Goal: Task Accomplishment & Management: Use online tool/utility

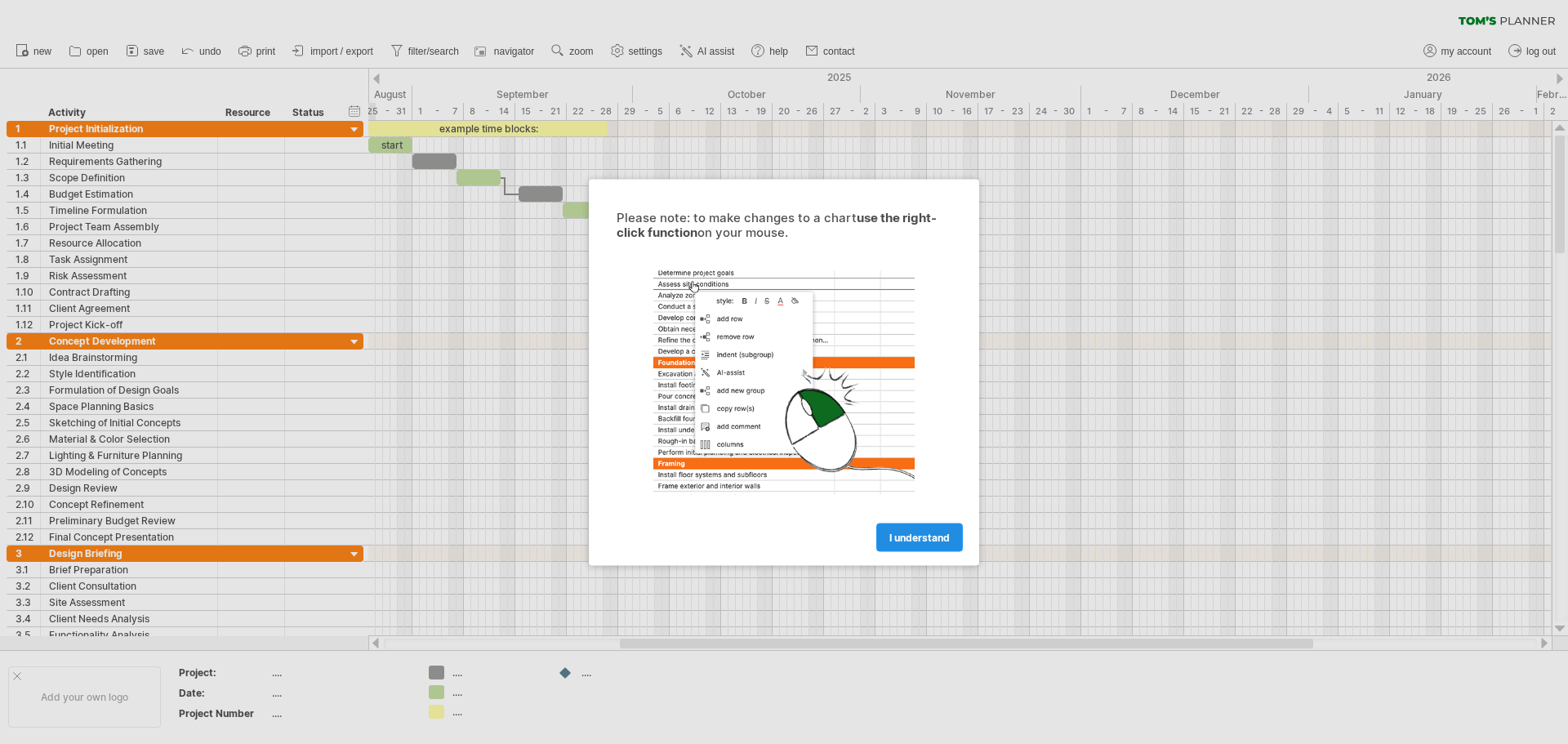
click at [920, 543] on span "I understand" at bounding box center [919, 537] width 61 height 13
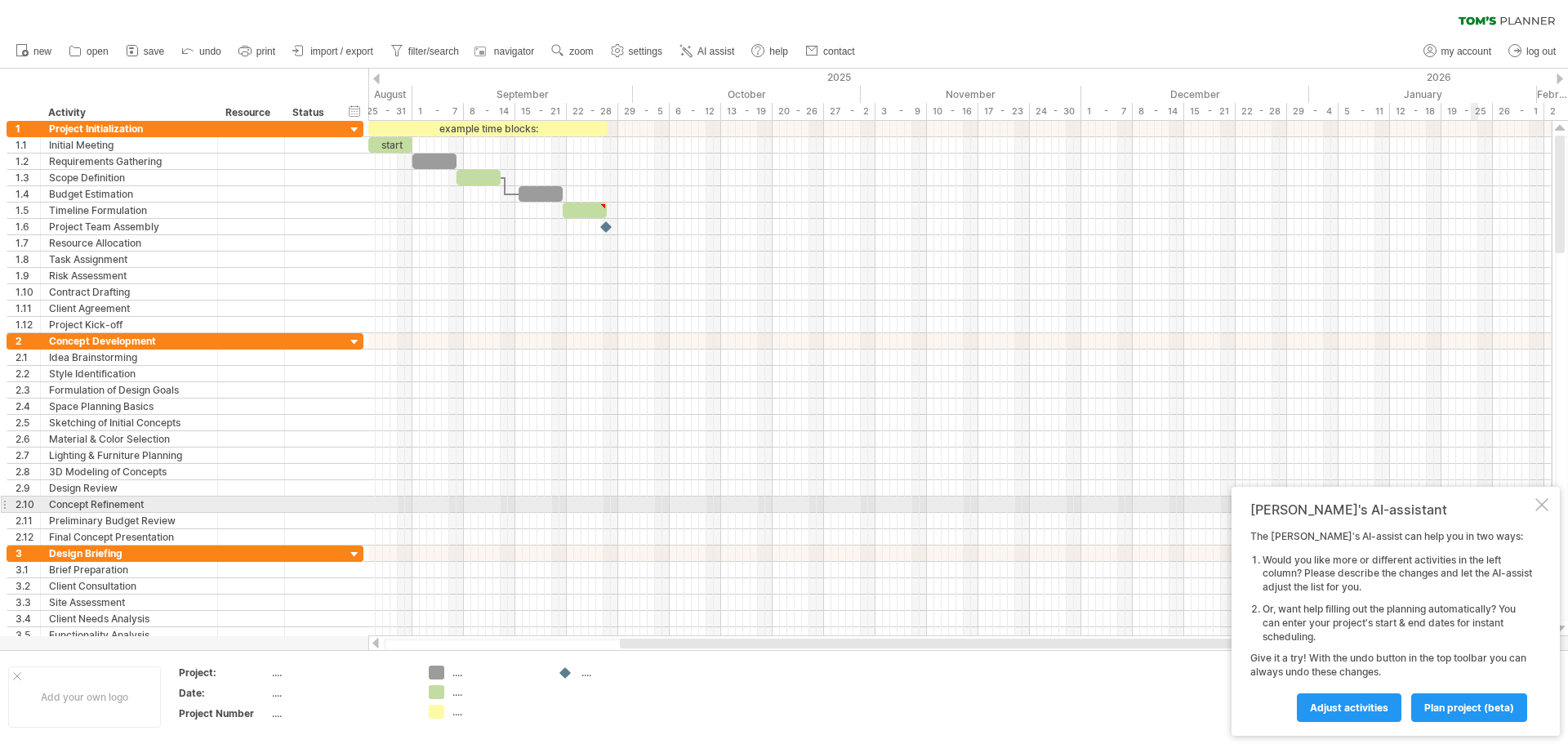
click at [1534, 504] on div "[PERSON_NAME]'s AI-assistant The [PERSON_NAME]'s AI-assist can help you in two …" at bounding box center [1396, 612] width 328 height 250
click at [1541, 502] on div at bounding box center [1542, 504] width 13 height 13
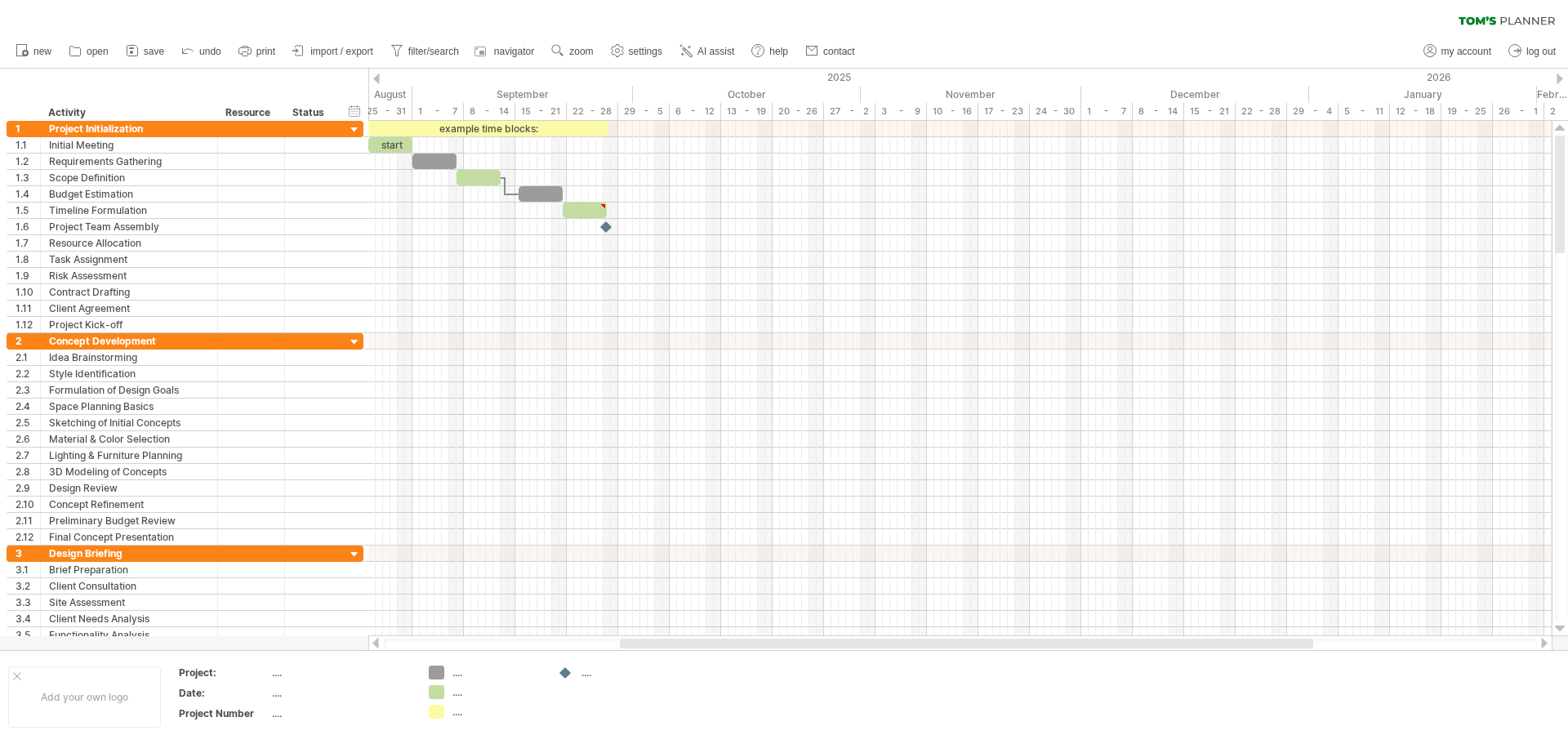
click at [314, 10] on div "clear filter reapply filter" at bounding box center [784, 17] width 1568 height 34
click at [114, 127] on div "Project Initialization" at bounding box center [129, 128] width 160 height 15
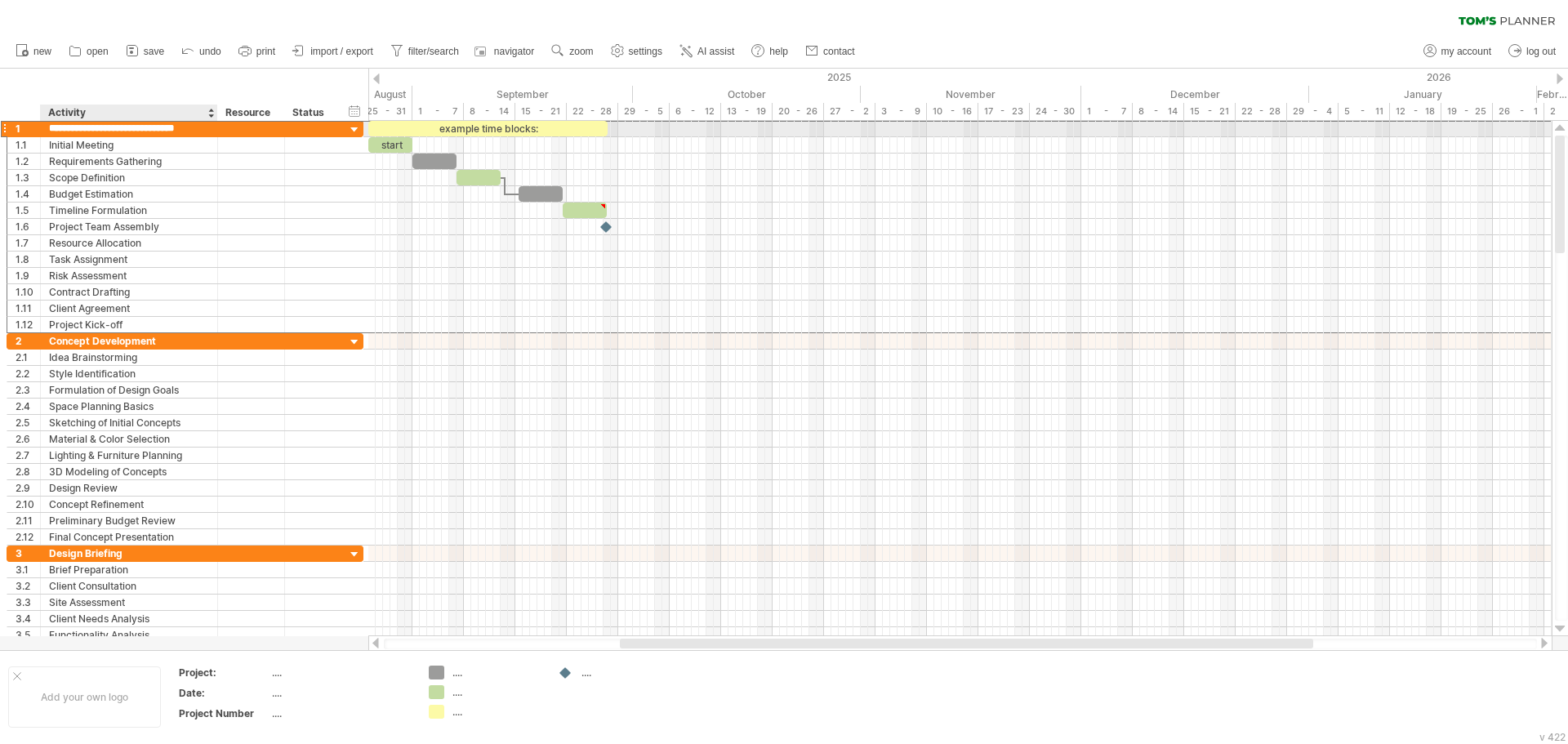
type input "**********"
click at [171, 146] on div "Initial Meeting" at bounding box center [129, 144] width 160 height 15
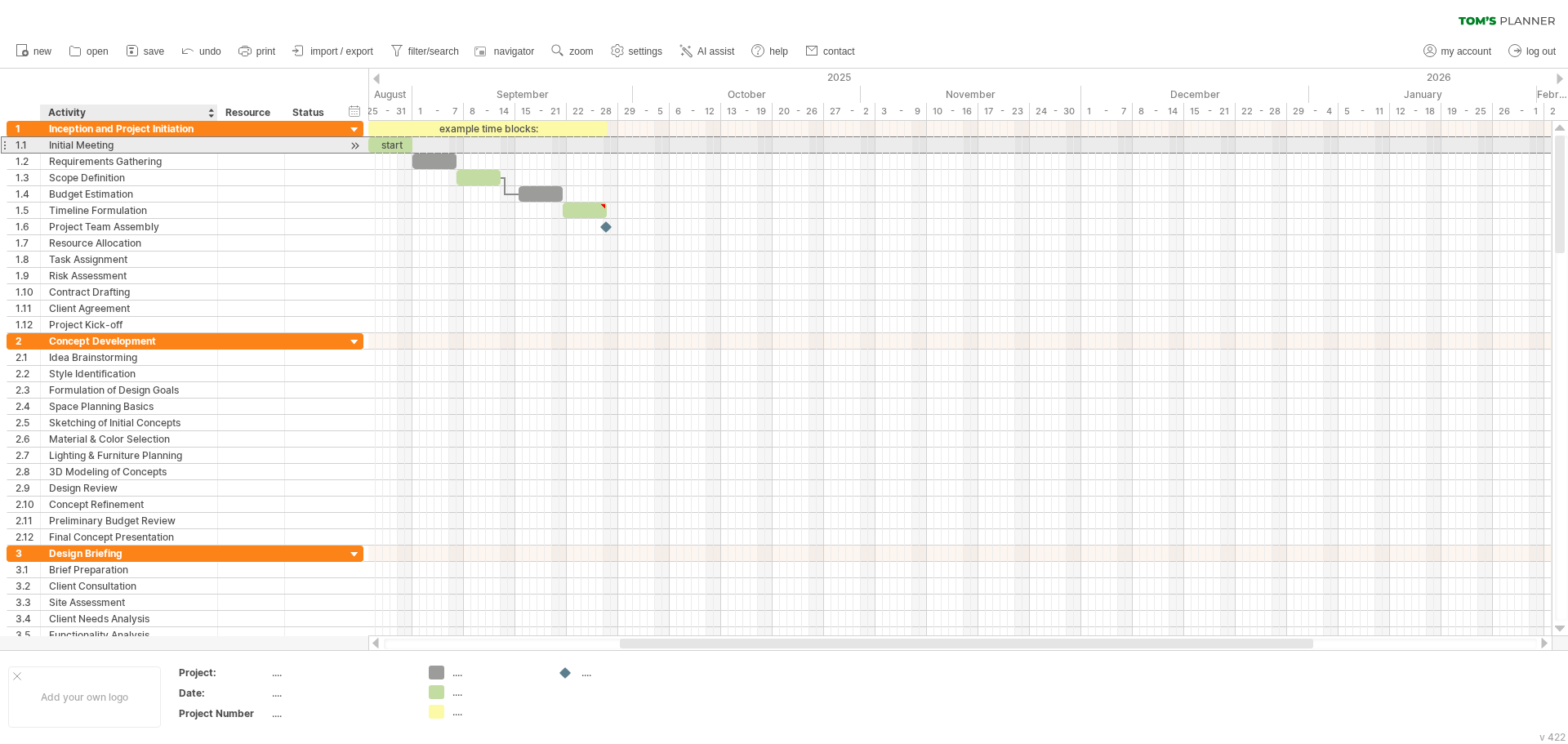
click at [117, 147] on div "Initial Meeting" at bounding box center [129, 144] width 160 height 15
click at [117, 147] on input "**********" at bounding box center [129, 144] width 160 height 15
paste input "**"
type input "**********"
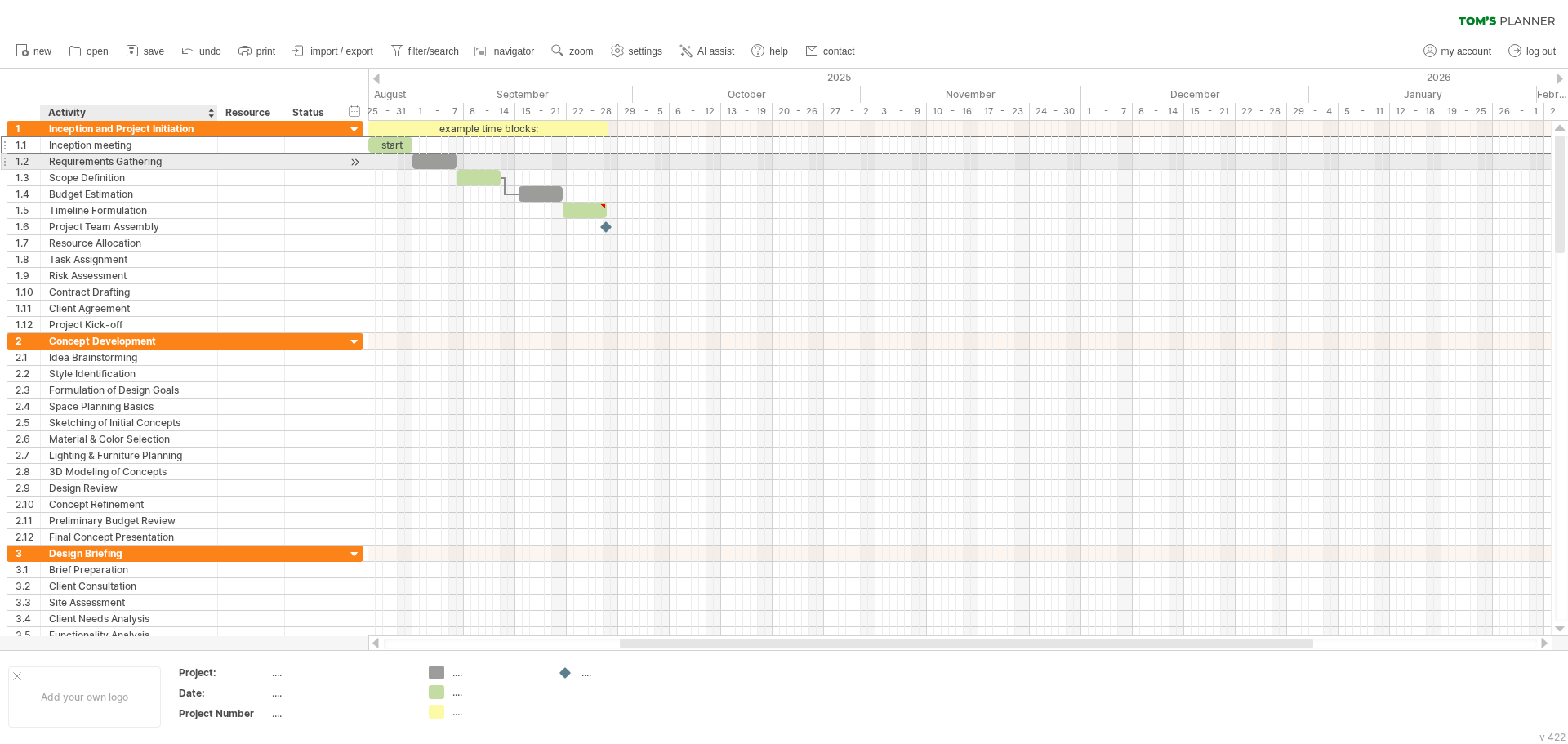
click at [148, 162] on div "Requirements Gathering" at bounding box center [129, 161] width 160 height 15
paste input "**********"
type input "**********"
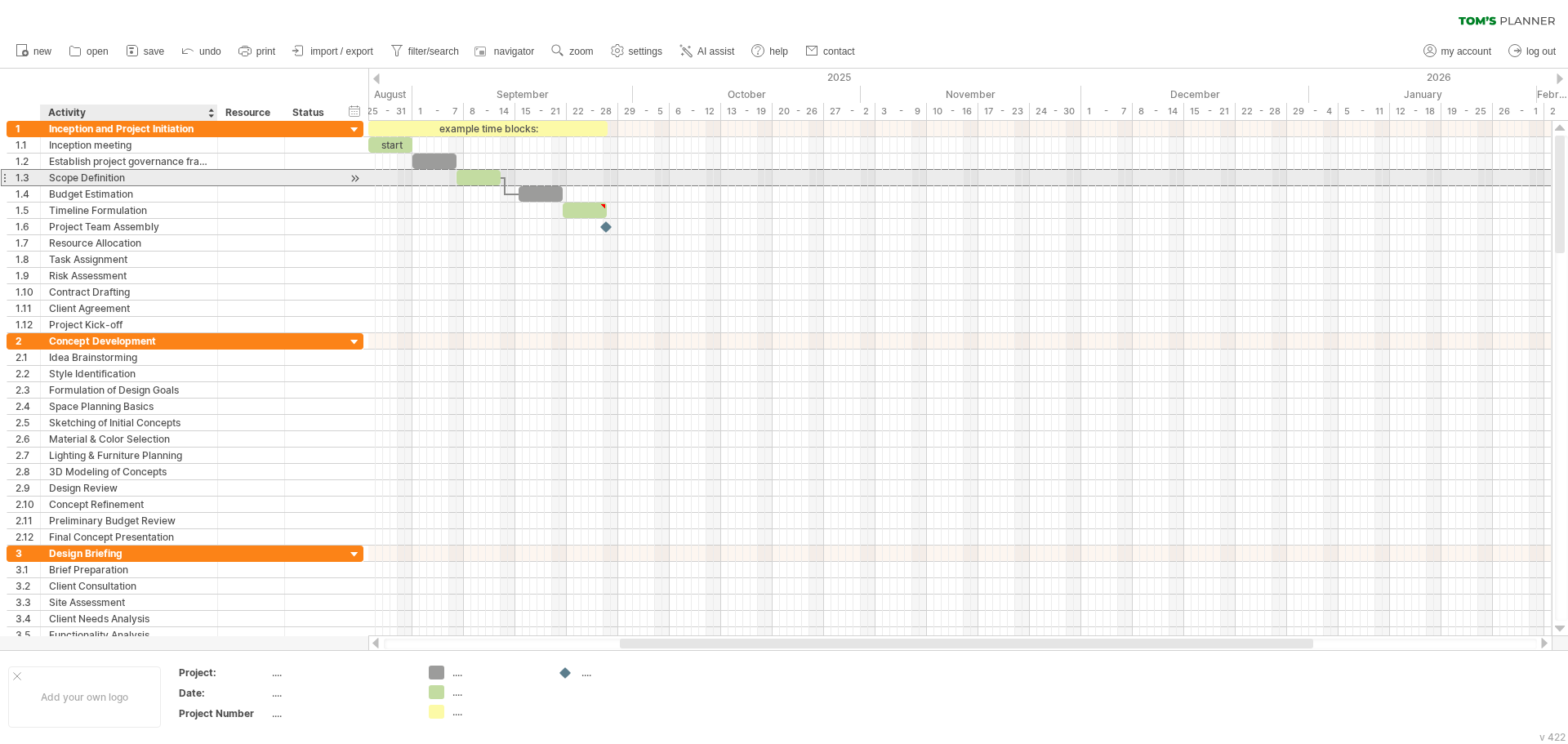
click at [152, 184] on div "Scope Definition" at bounding box center [129, 177] width 160 height 15
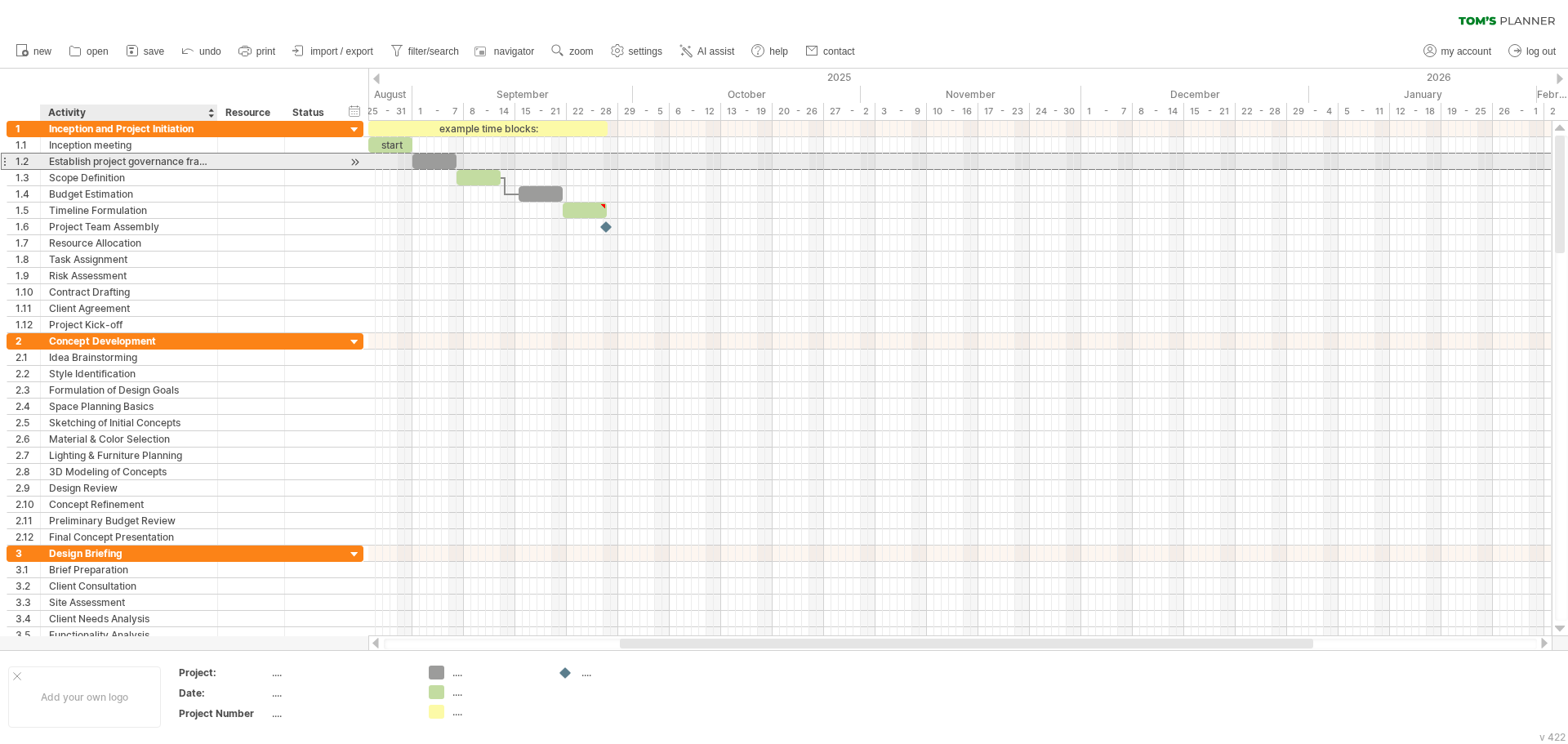
click at [164, 162] on div "Establish project governance framework and risk register." at bounding box center [129, 161] width 160 height 15
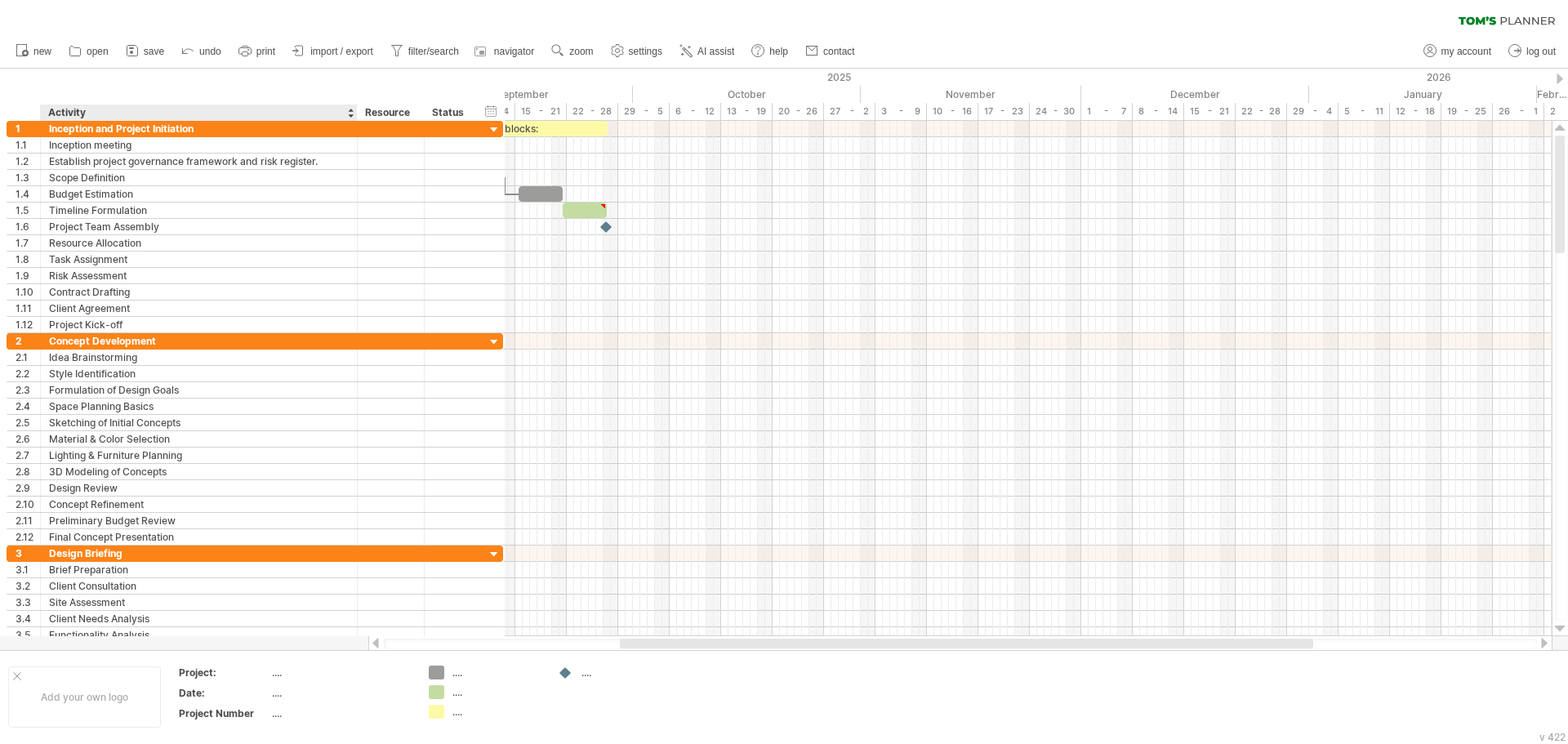
drag, startPoint x: 216, startPoint y: 110, endPoint x: 345, endPoint y: 105, distance: 129.1
click at [354, 105] on div at bounding box center [356, 113] width 5 height 16
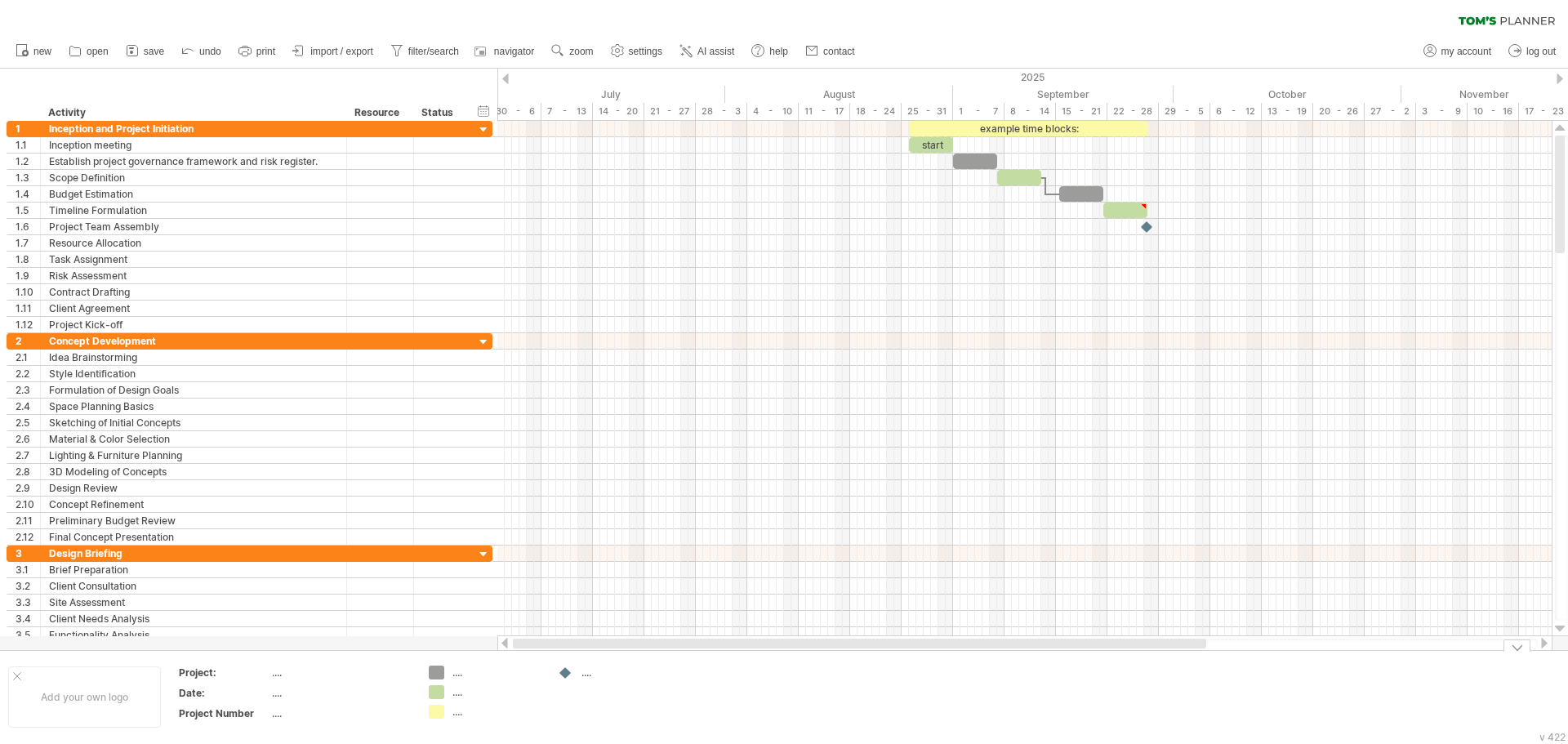
drag, startPoint x: 836, startPoint y: 643, endPoint x: 578, endPoint y: 658, distance: 258.4
click at [578, 658] on div "Trying to reach [DOMAIN_NAME] Connected again... 0% clear filter new 1" at bounding box center [784, 372] width 1568 height 744
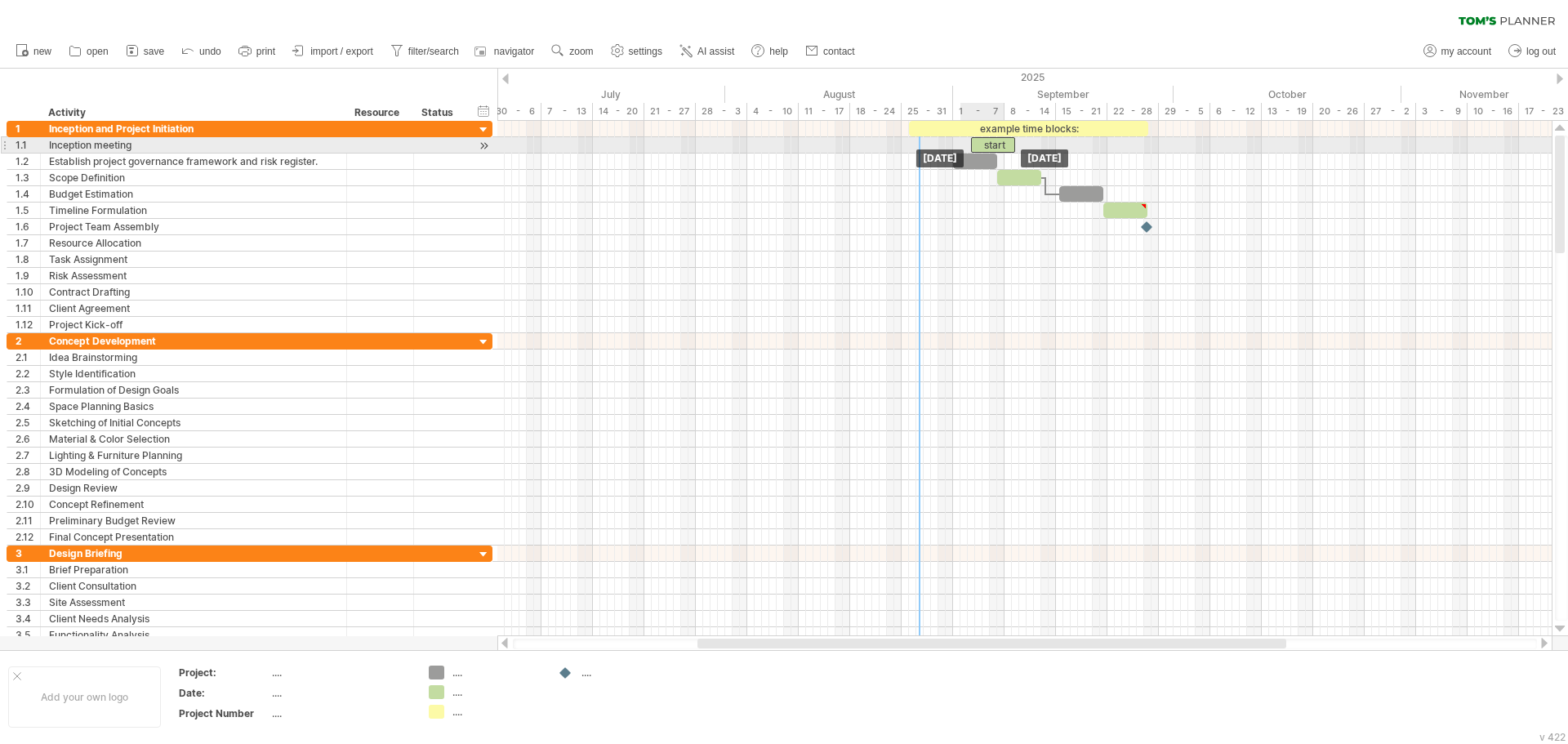
drag, startPoint x: 921, startPoint y: 144, endPoint x: 1040, endPoint y: 142, distance: 119.0
click at [1015, 142] on div "start" at bounding box center [992, 144] width 44 height 15
drag, startPoint x: 1054, startPoint y: 139, endPoint x: 1456, endPoint y: 142, distance: 402.0
click at [1456, 142] on div "start" at bounding box center [1448, 144] width 44 height 15
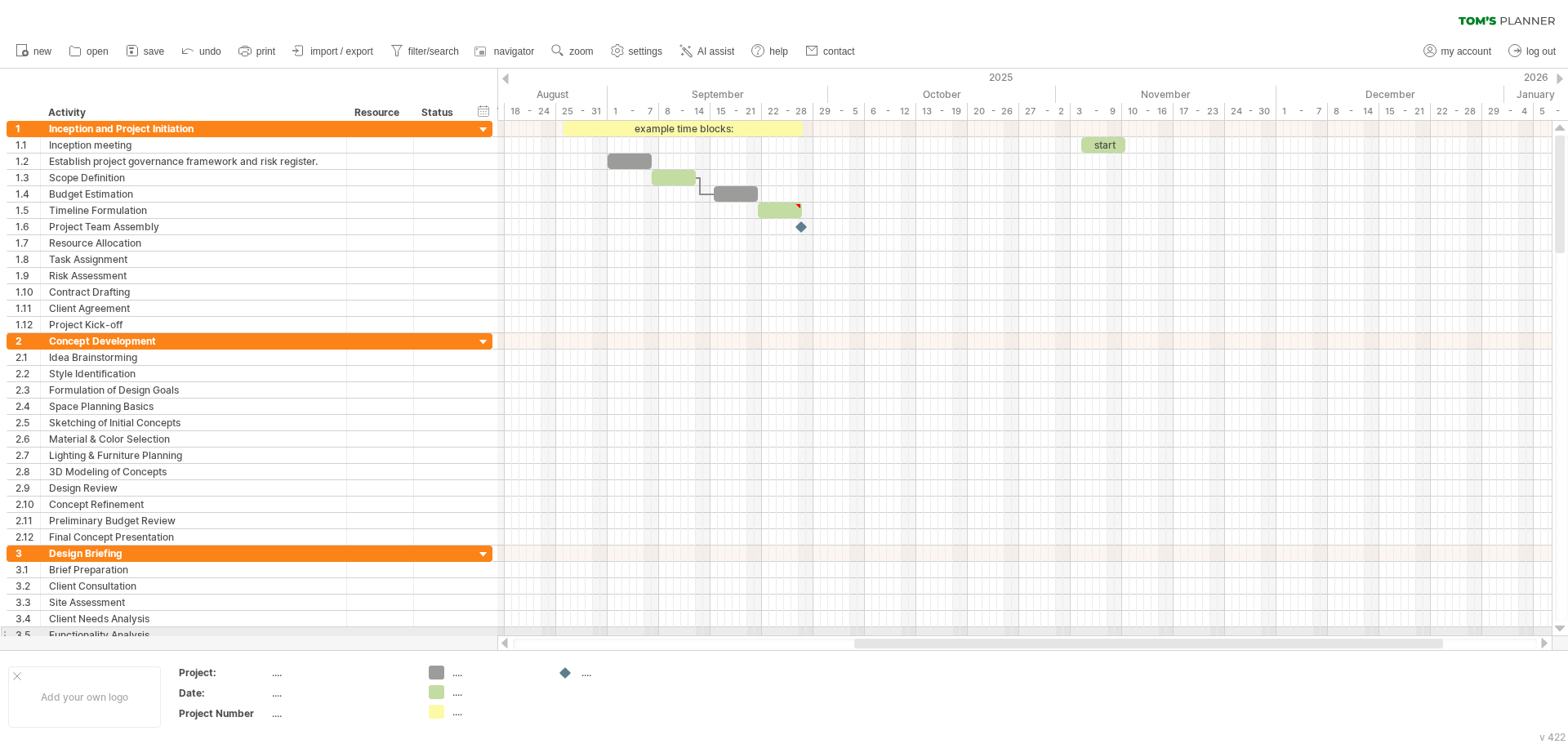
drag, startPoint x: 867, startPoint y: 644, endPoint x: 1024, endPoint y: 636, distance: 157.2
click at [1024, 636] on div at bounding box center [1024, 643] width 1055 height 16
click at [933, 33] on div "clear filter reapply filter" at bounding box center [784, 17] width 1568 height 34
click at [654, 127] on div "example time blocks:" at bounding box center [683, 128] width 239 height 15
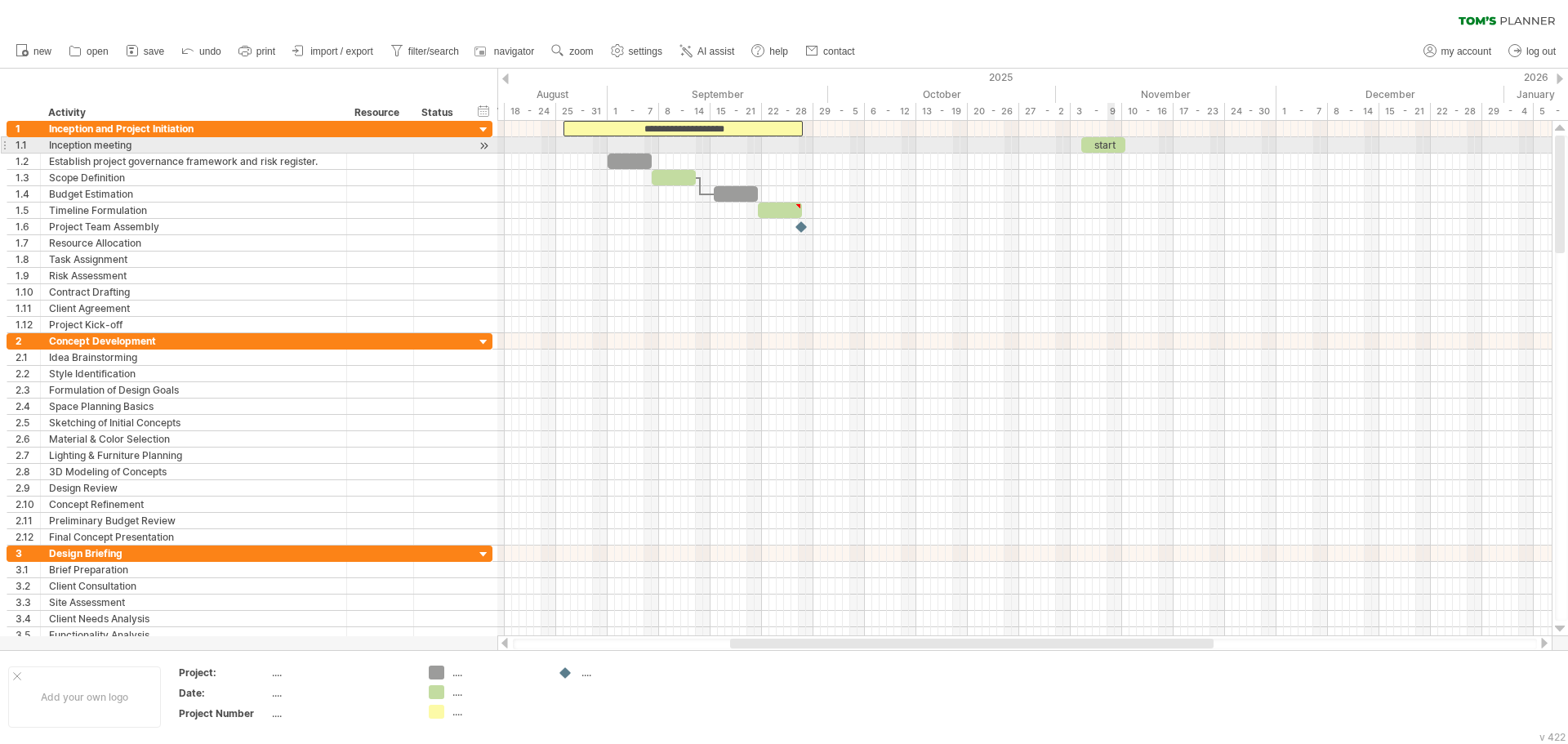
click at [1112, 141] on div "start" at bounding box center [1103, 144] width 44 height 15
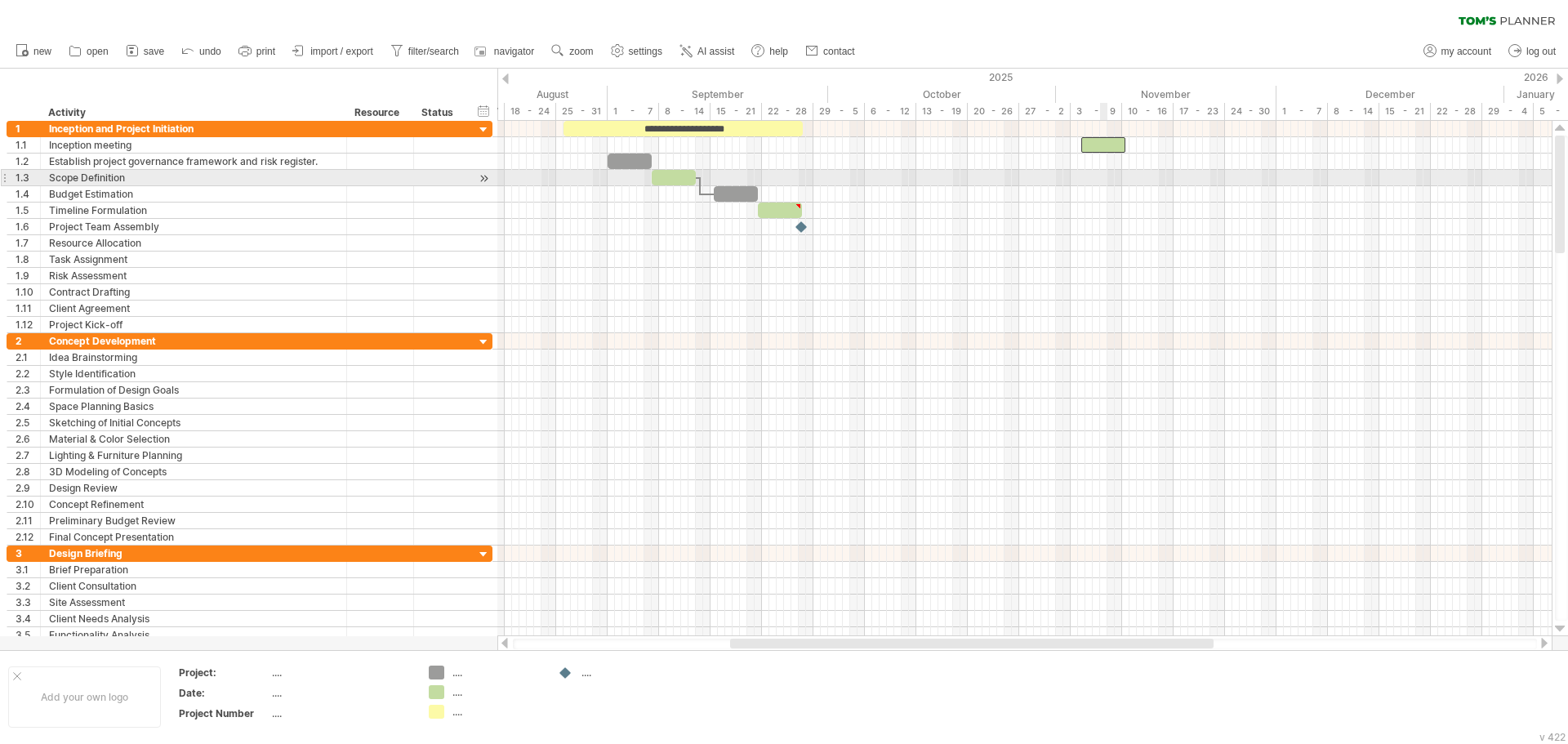
click at [1103, 174] on div at bounding box center [1024, 178] width 1054 height 16
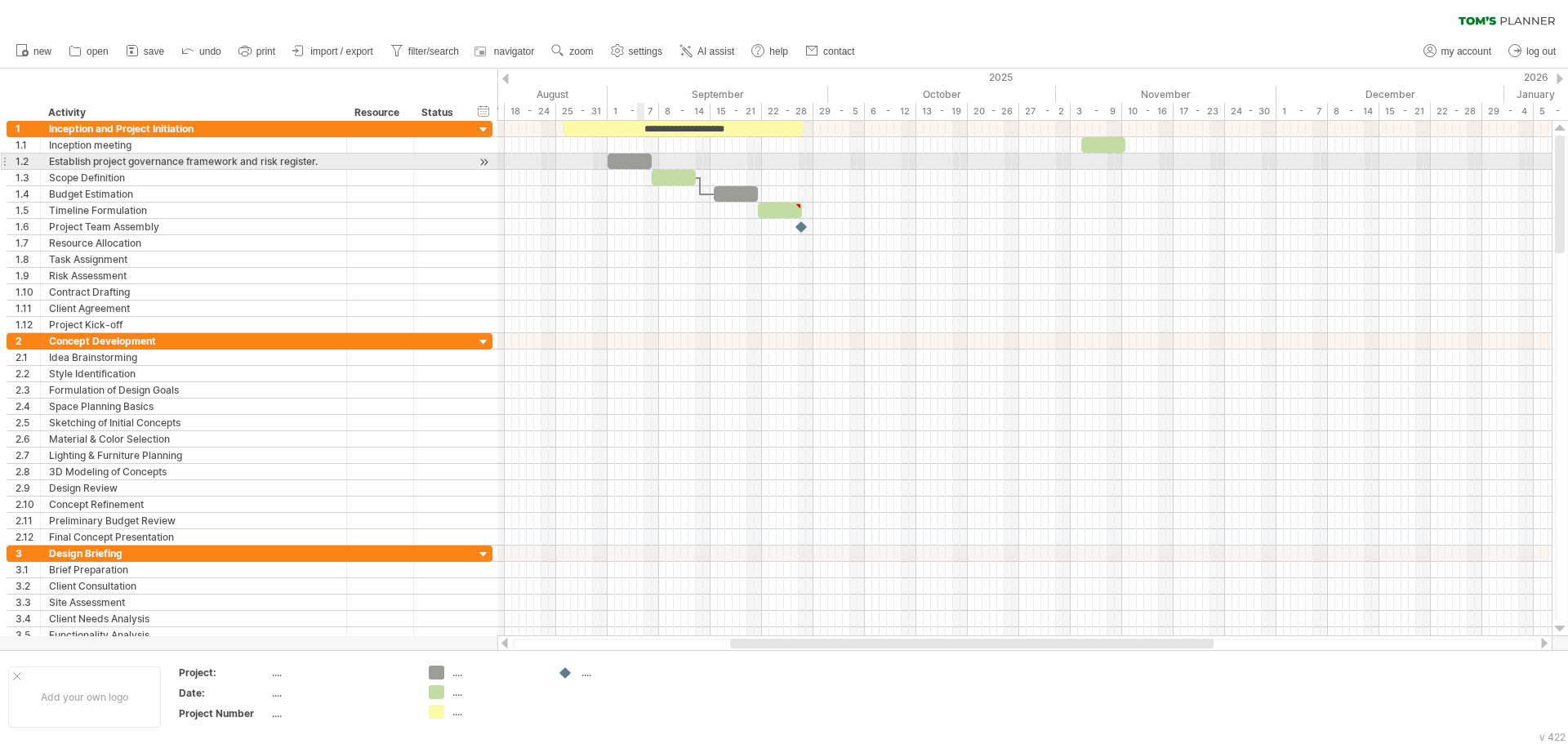
click at [637, 161] on div at bounding box center [629, 161] width 44 height 15
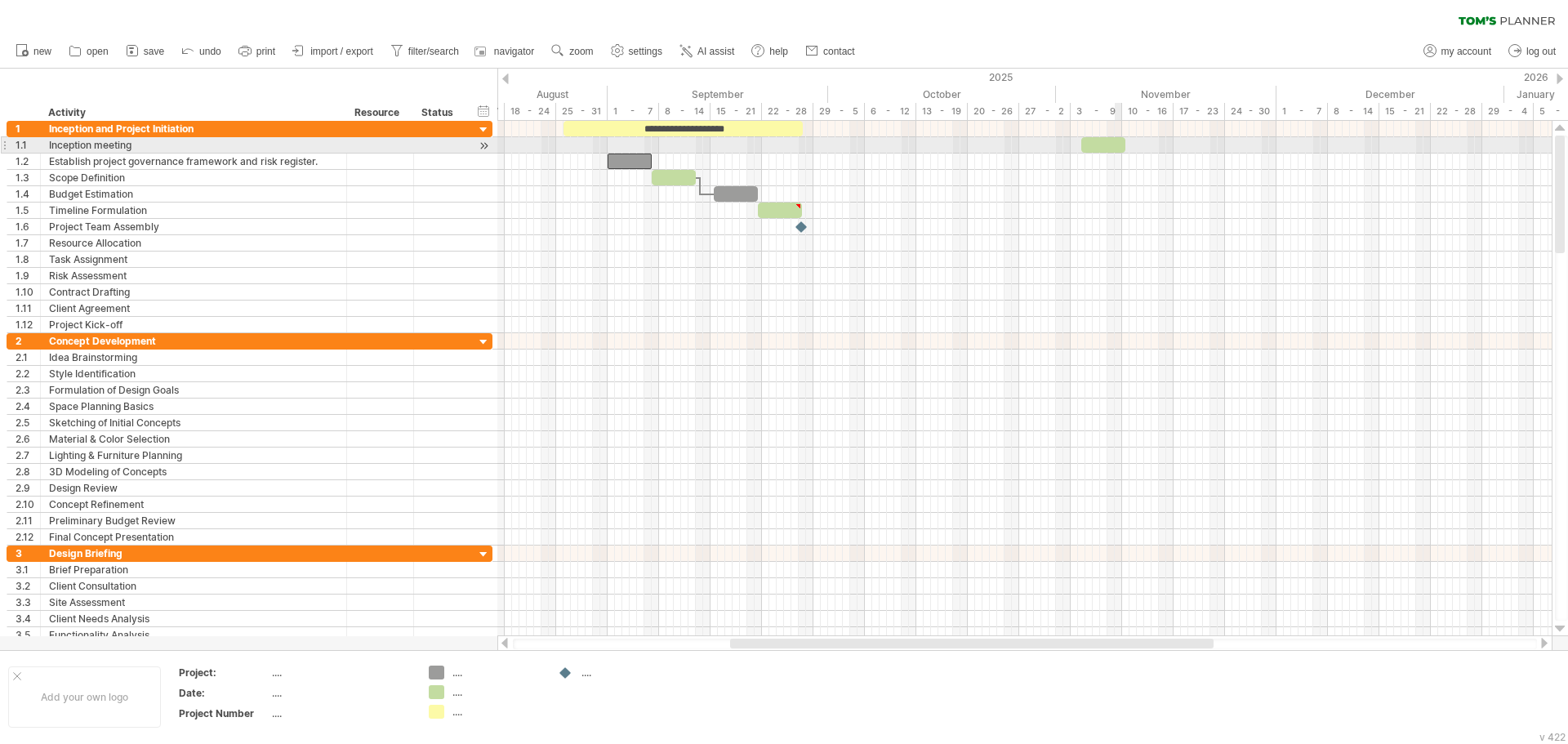
click at [1117, 149] on div at bounding box center [1103, 144] width 44 height 15
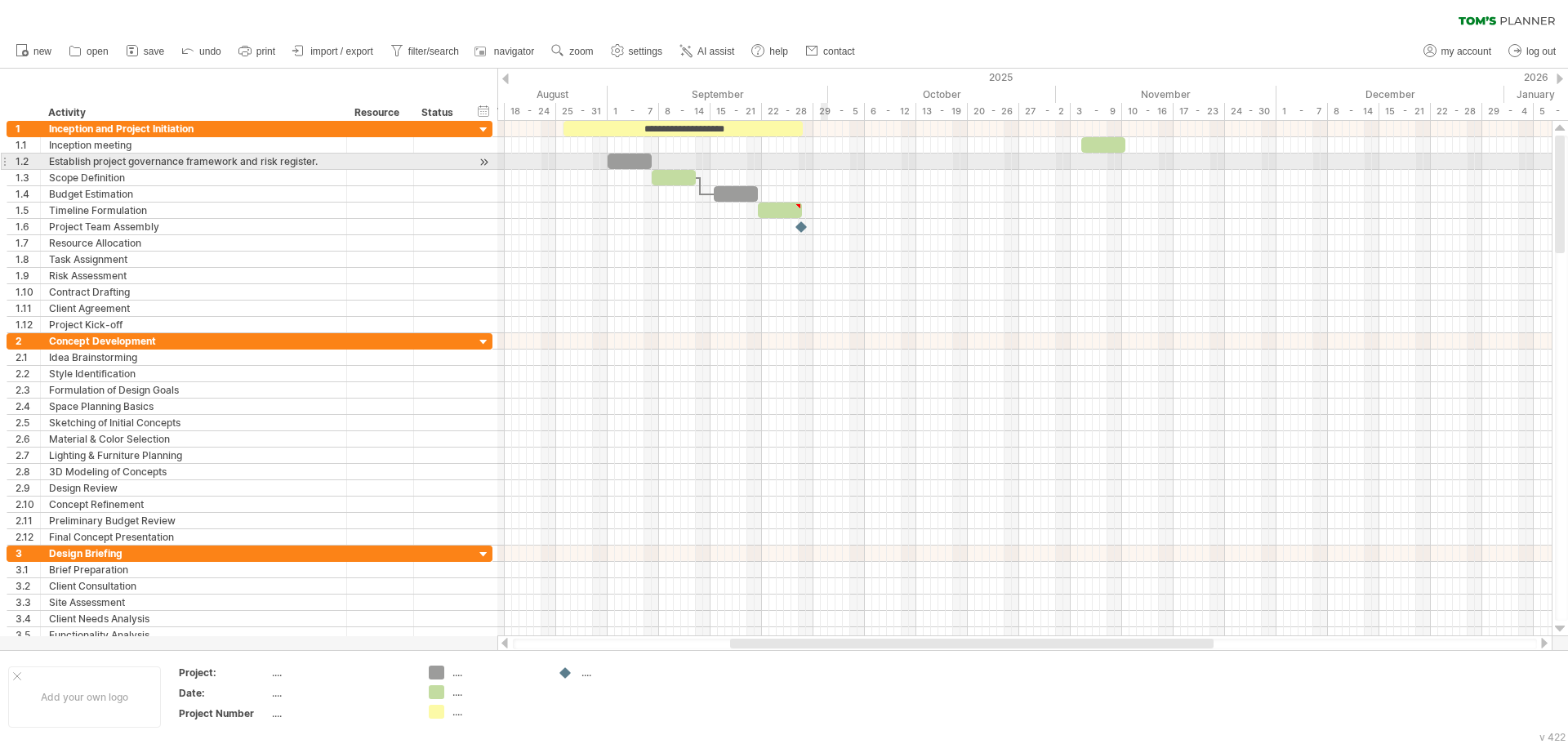
click at [826, 158] on div at bounding box center [1024, 162] width 1054 height 16
click at [624, 161] on div at bounding box center [629, 161] width 44 height 15
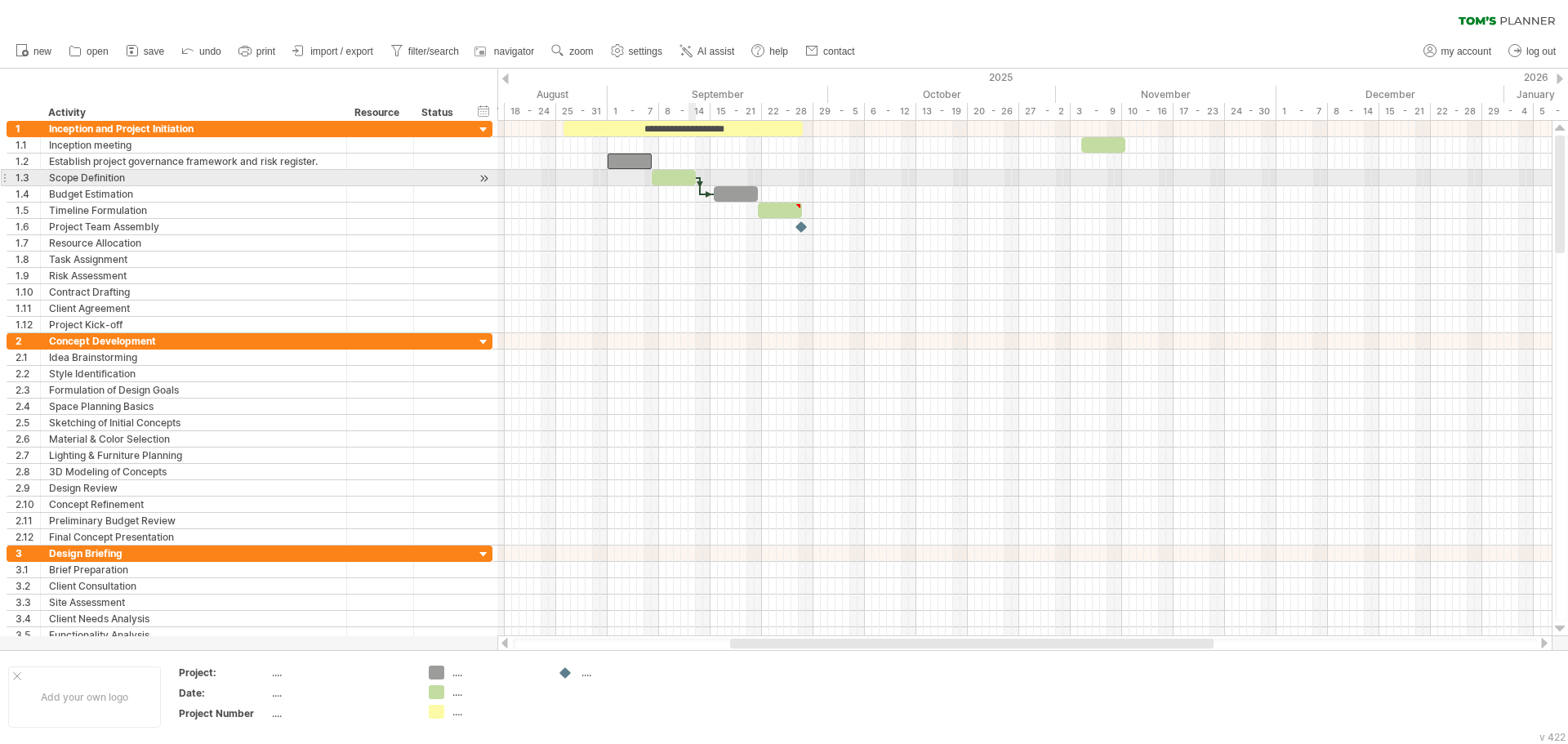
click at [677, 176] on div at bounding box center [673, 177] width 44 height 15
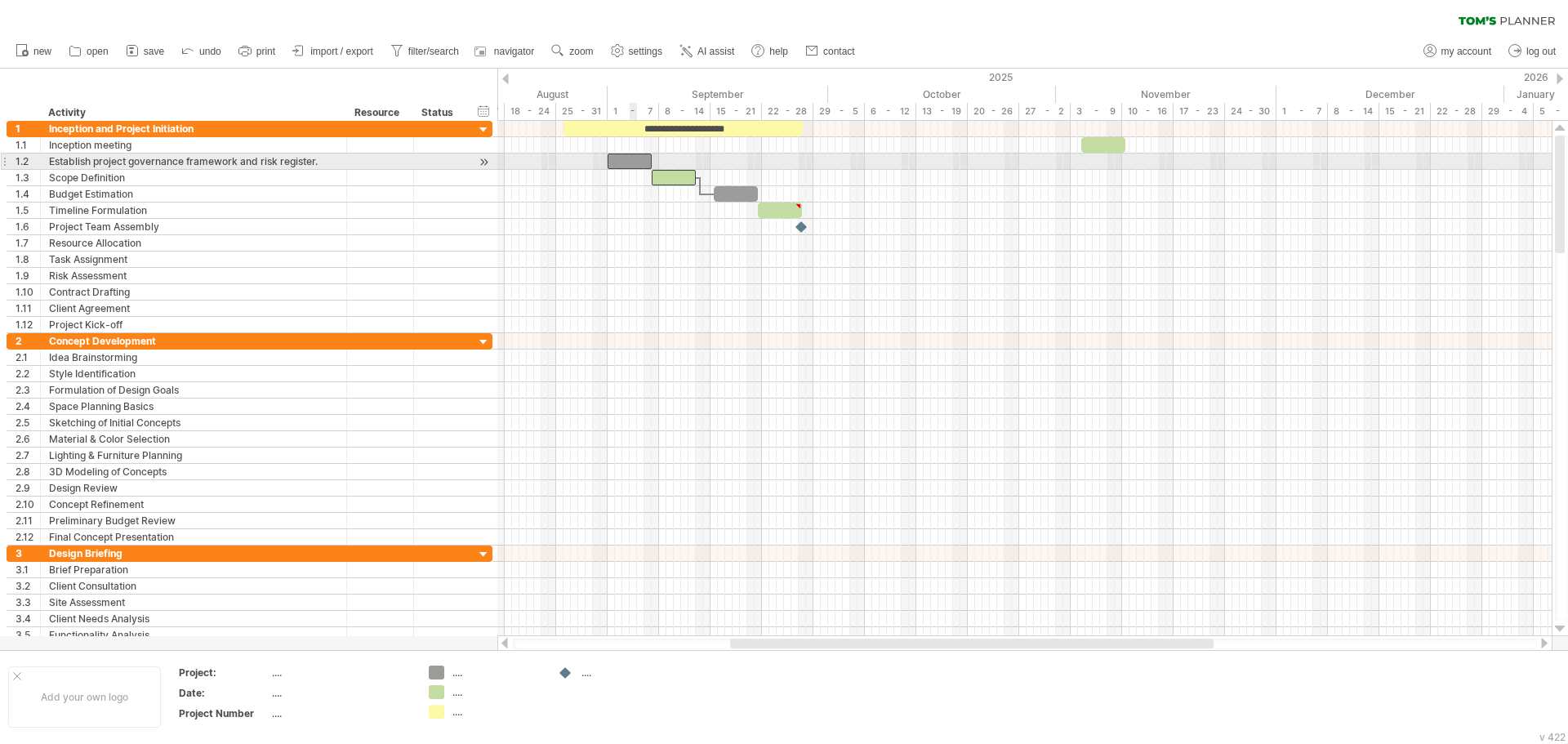
click at [635, 161] on div at bounding box center [629, 161] width 44 height 15
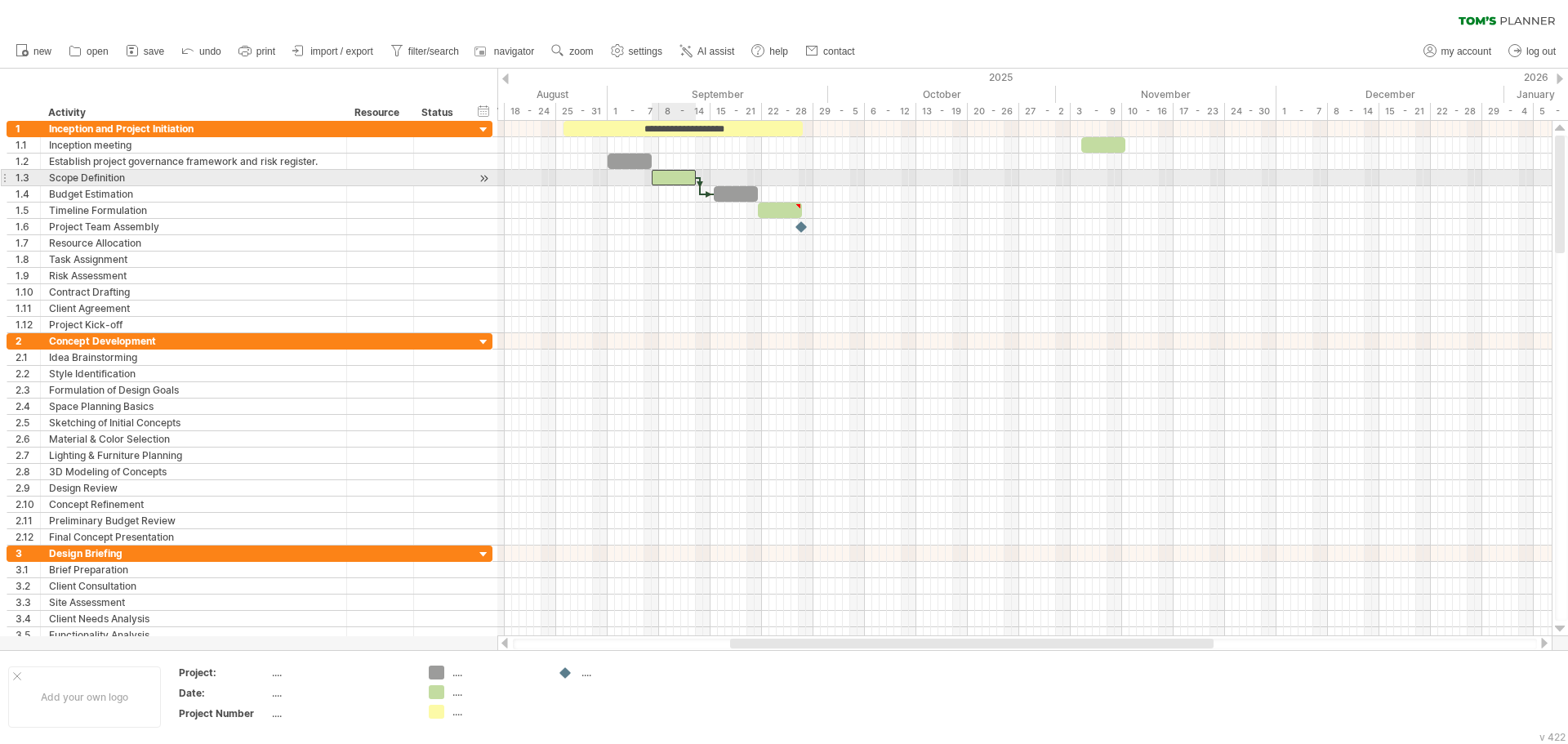
click at [684, 177] on div at bounding box center [673, 177] width 44 height 15
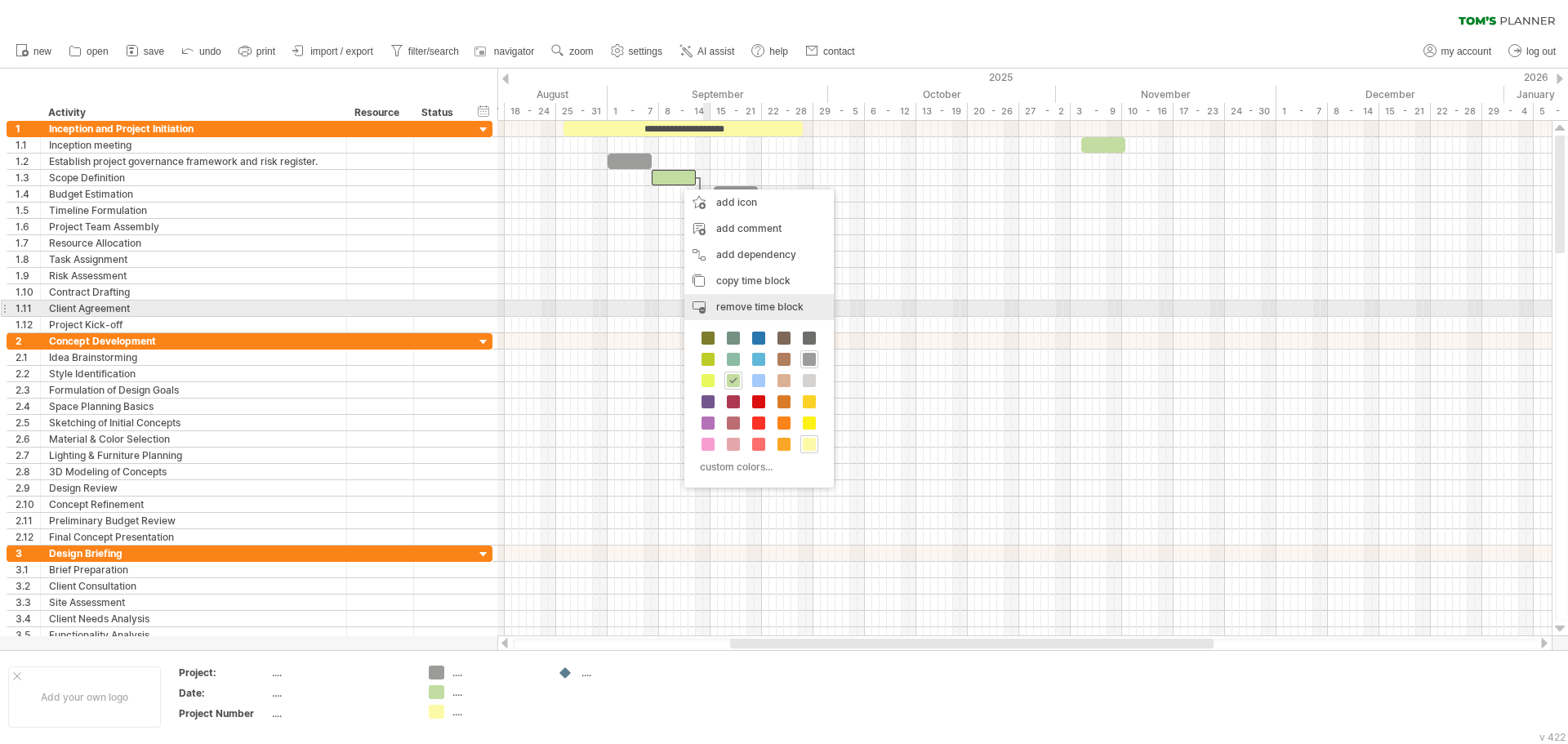
click at [765, 311] on span "remove time block" at bounding box center [760, 307] width 87 height 13
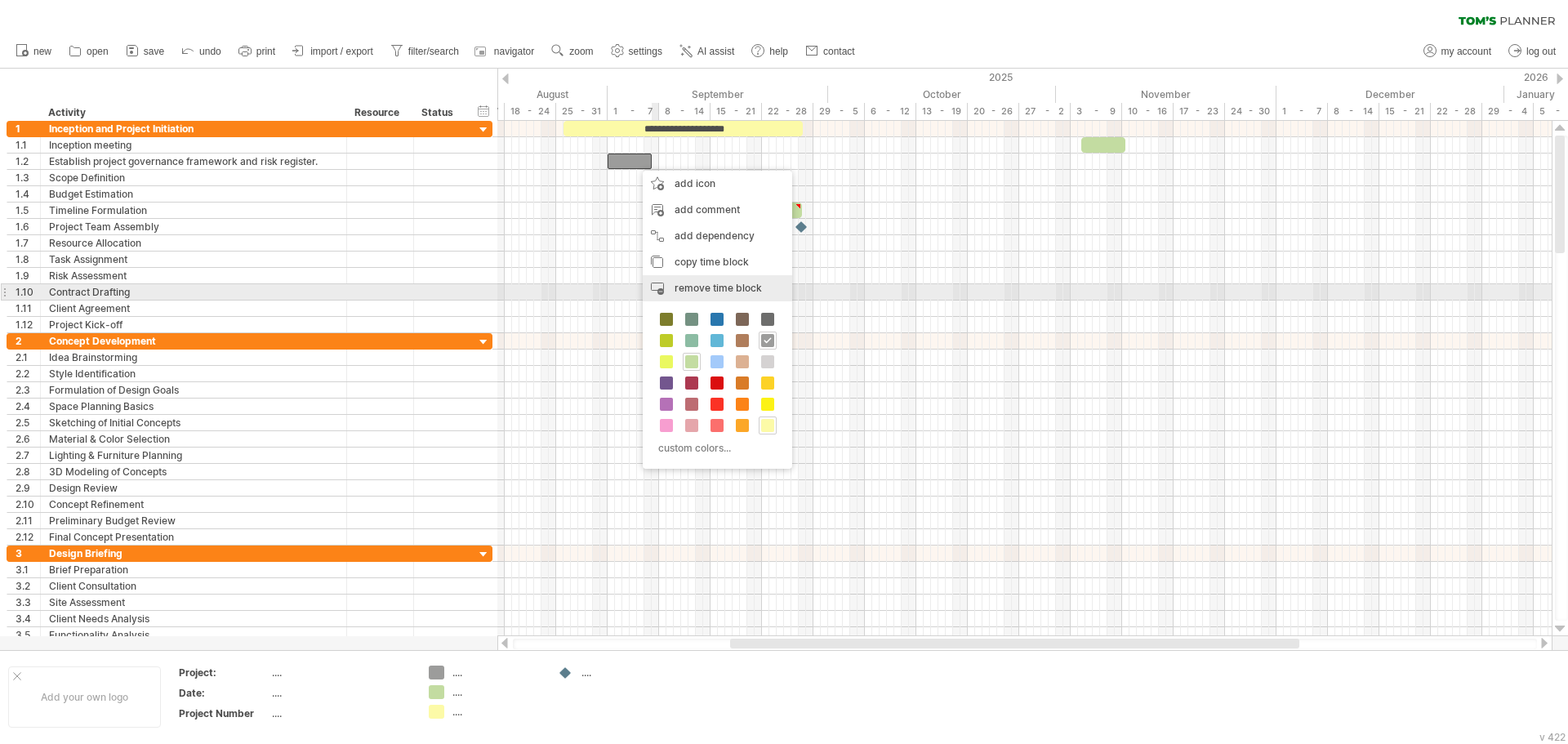
click at [735, 291] on span "remove time block" at bounding box center [718, 289] width 87 height 13
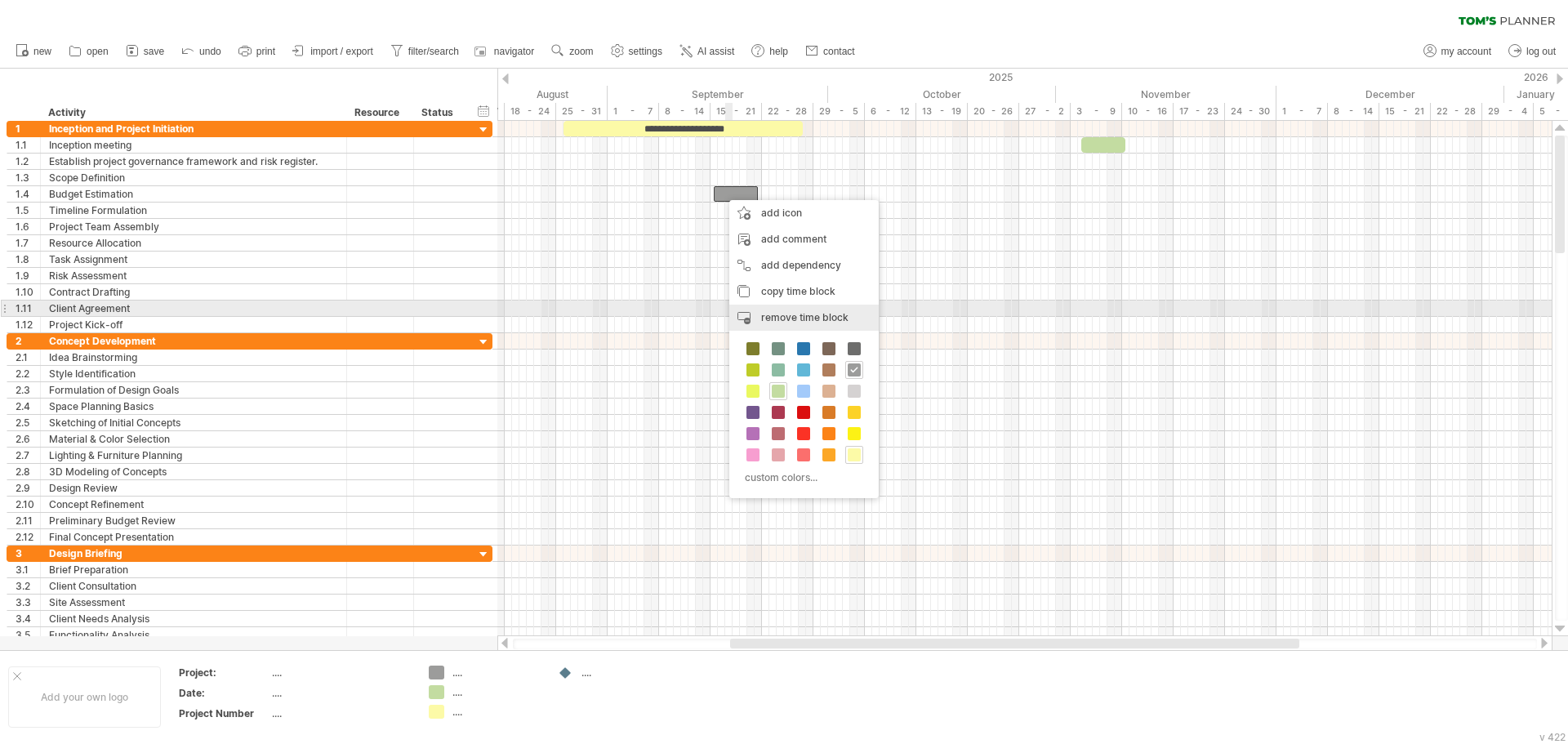
click at [797, 315] on span "remove time block" at bounding box center [804, 318] width 87 height 13
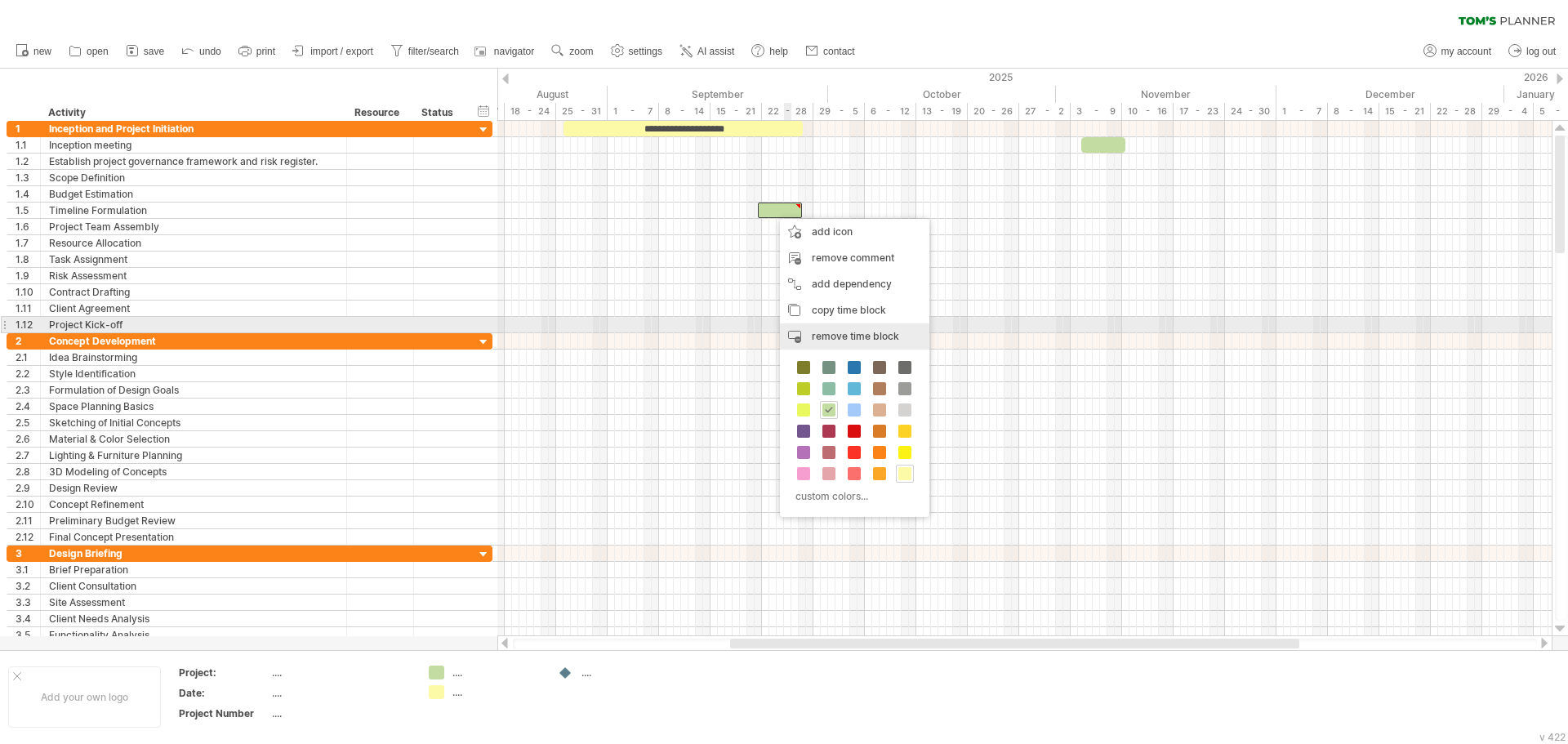
click at [845, 331] on span "remove time block" at bounding box center [855, 337] width 87 height 13
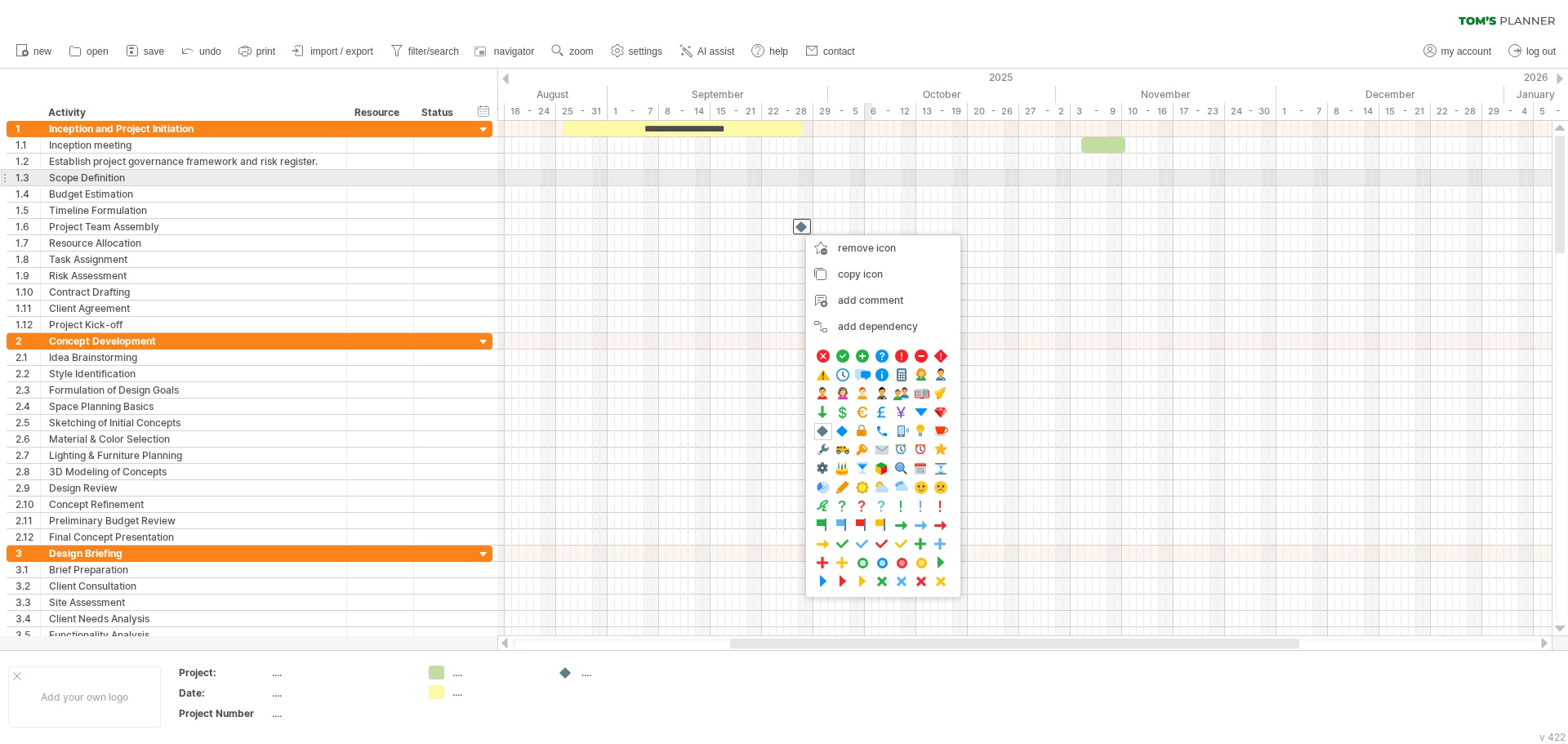
click at [871, 178] on div at bounding box center [1024, 178] width 1054 height 16
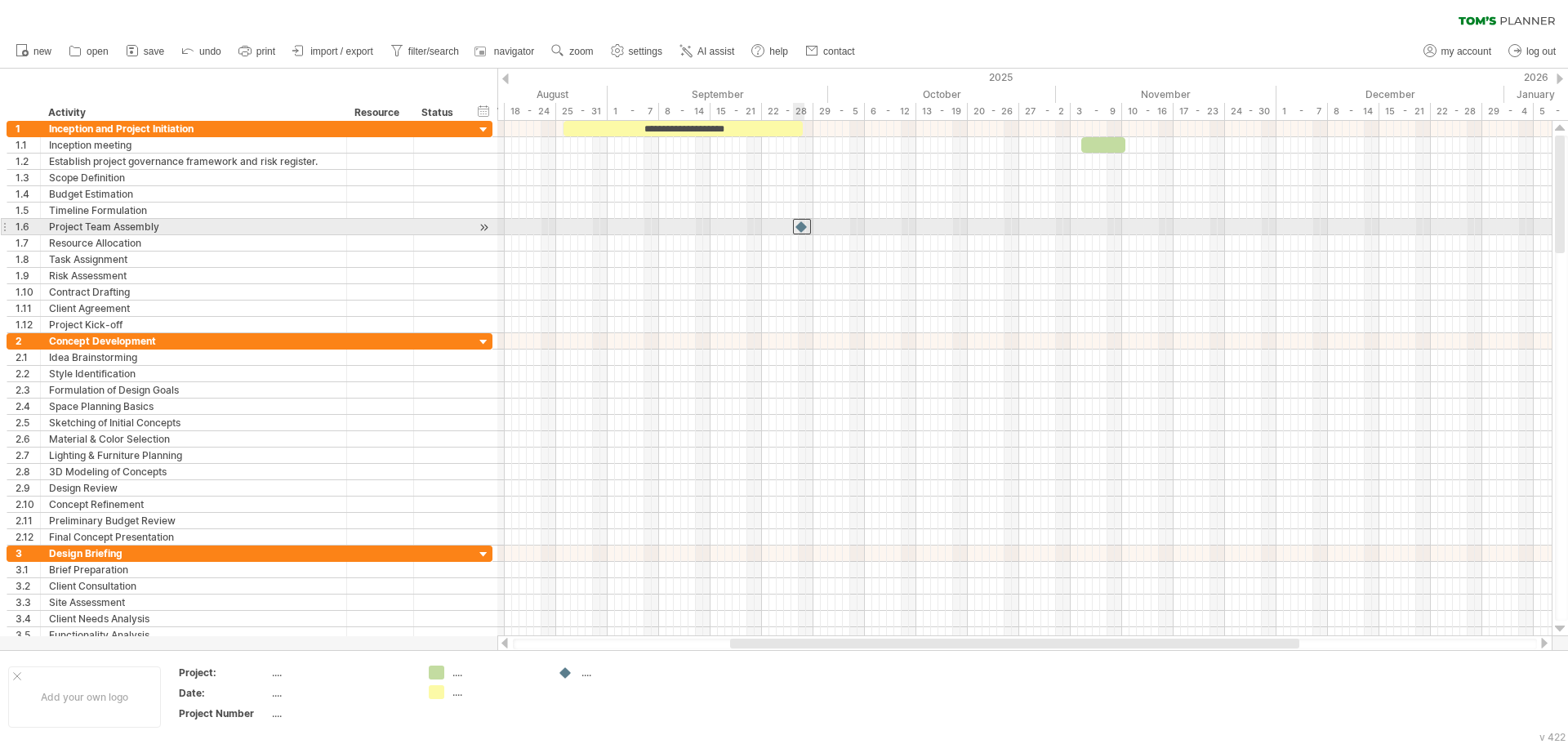
click at [803, 228] on div at bounding box center [802, 226] width 18 height 15
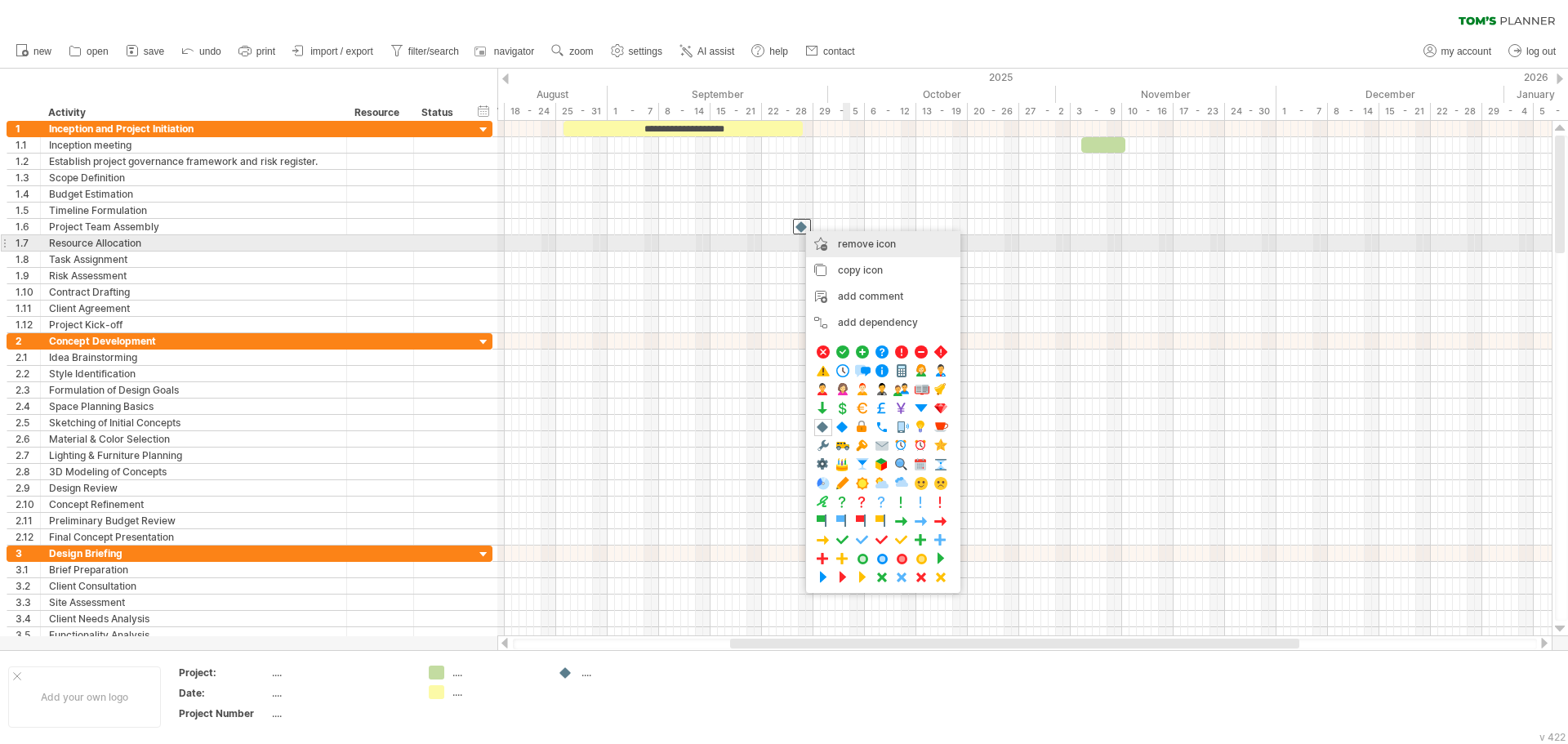
click at [887, 242] on span "remove icon" at bounding box center [867, 244] width 58 height 13
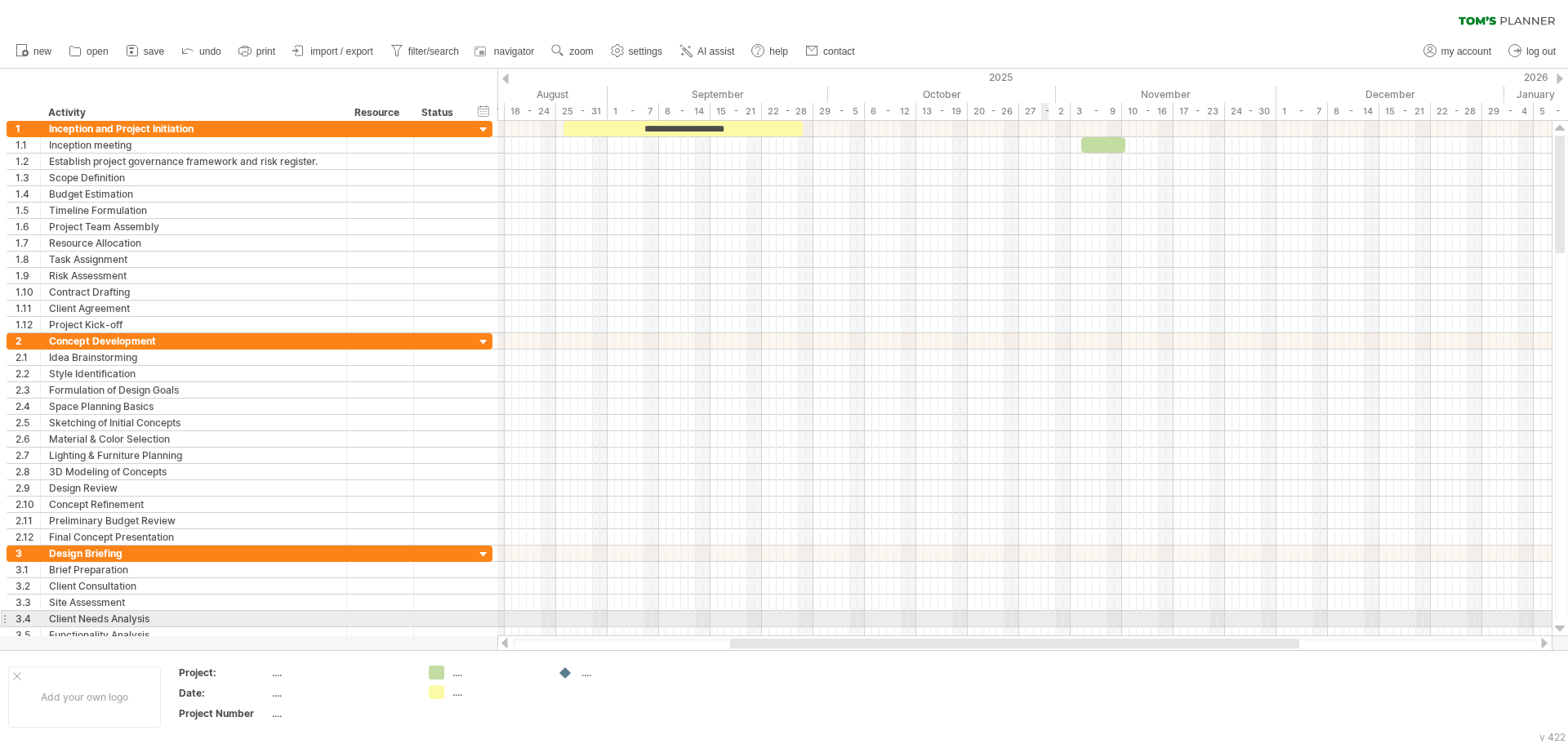
drag, startPoint x: 891, startPoint y: 649, endPoint x: 1047, endPoint y: 627, distance: 157.5
click at [1047, 627] on div "Trying to reach [DOMAIN_NAME] Connected again... 0% clear filter new 1" at bounding box center [784, 372] width 1568 height 744
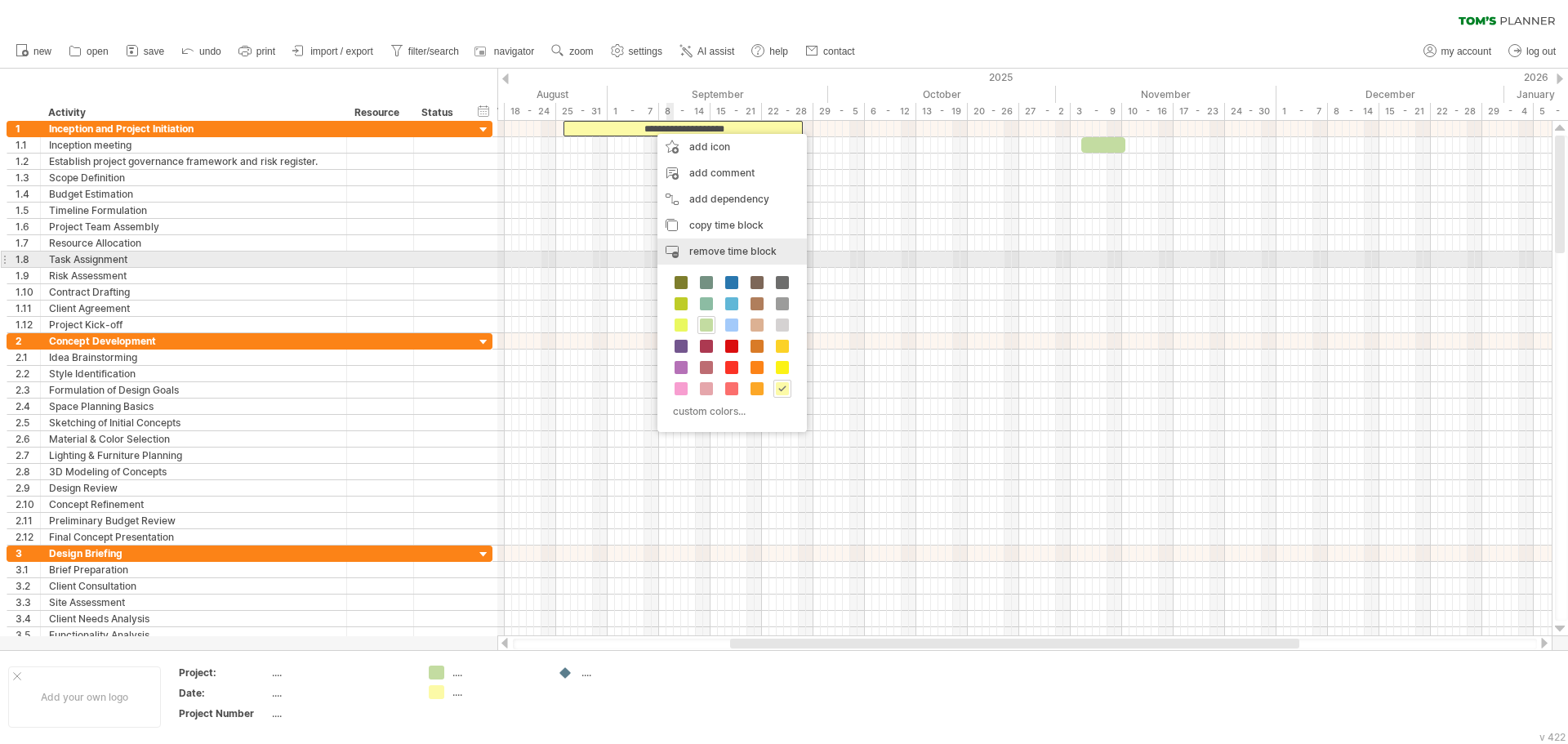
click at [741, 258] on div "remove time block remove selected items" at bounding box center [732, 251] width 150 height 26
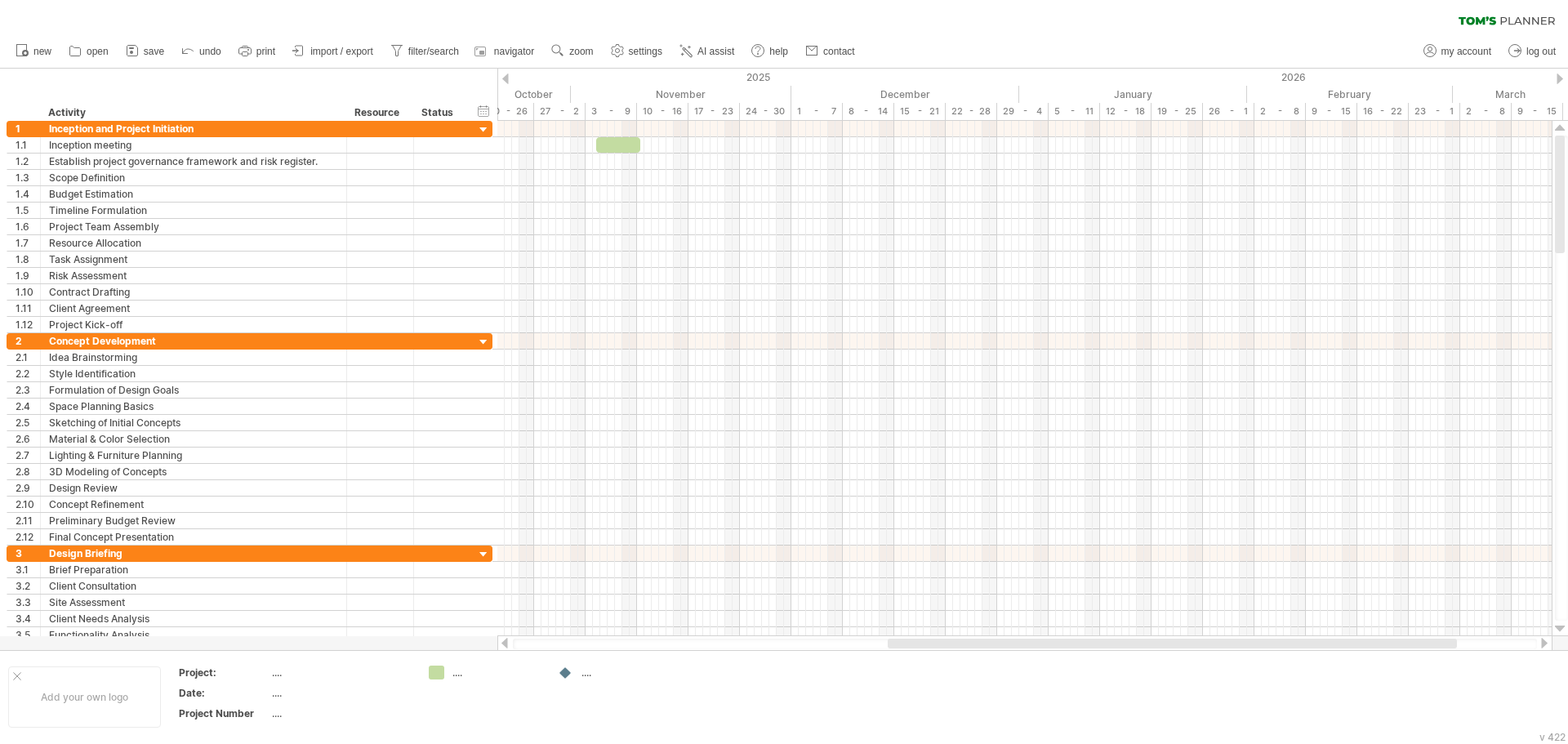
drag, startPoint x: 1057, startPoint y: 642, endPoint x: 1261, endPoint y: 641, distance: 204.0
click at [1261, 641] on div at bounding box center [1173, 643] width 570 height 10
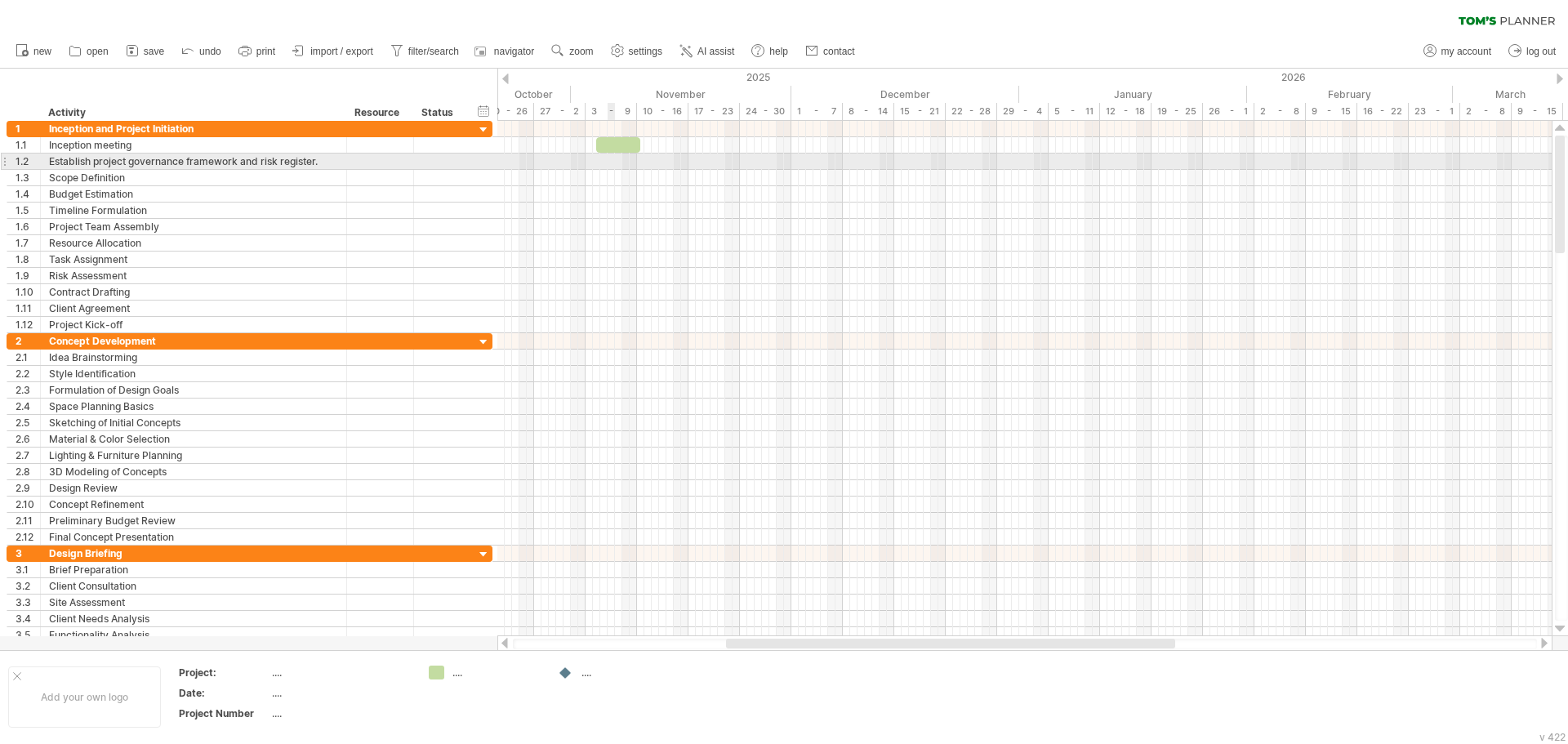
click at [612, 162] on div at bounding box center [1024, 162] width 1054 height 16
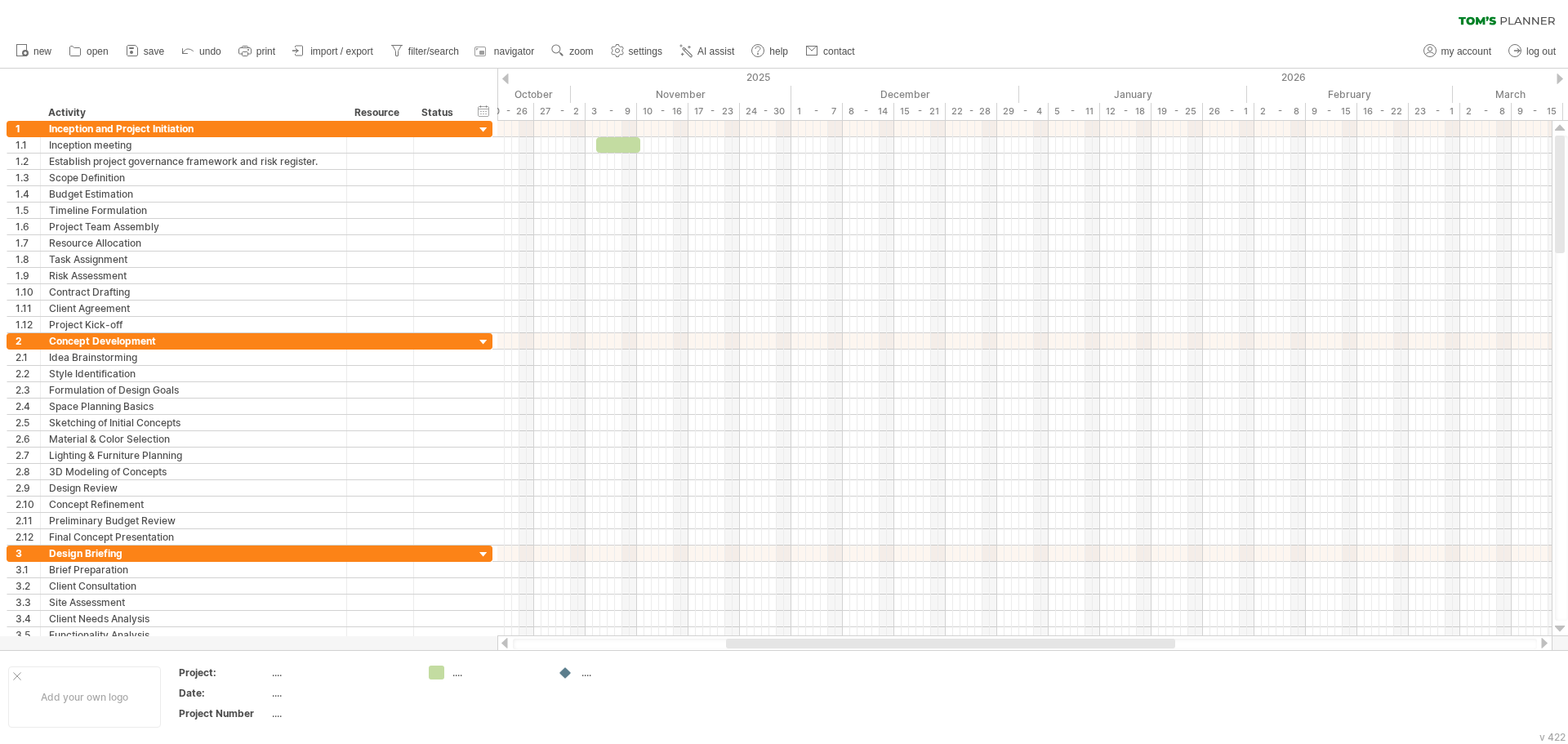
click at [935, 24] on div "clear filter reapply filter" at bounding box center [784, 17] width 1568 height 34
click at [120, 177] on div "Scope Definition" at bounding box center [193, 177] width 289 height 15
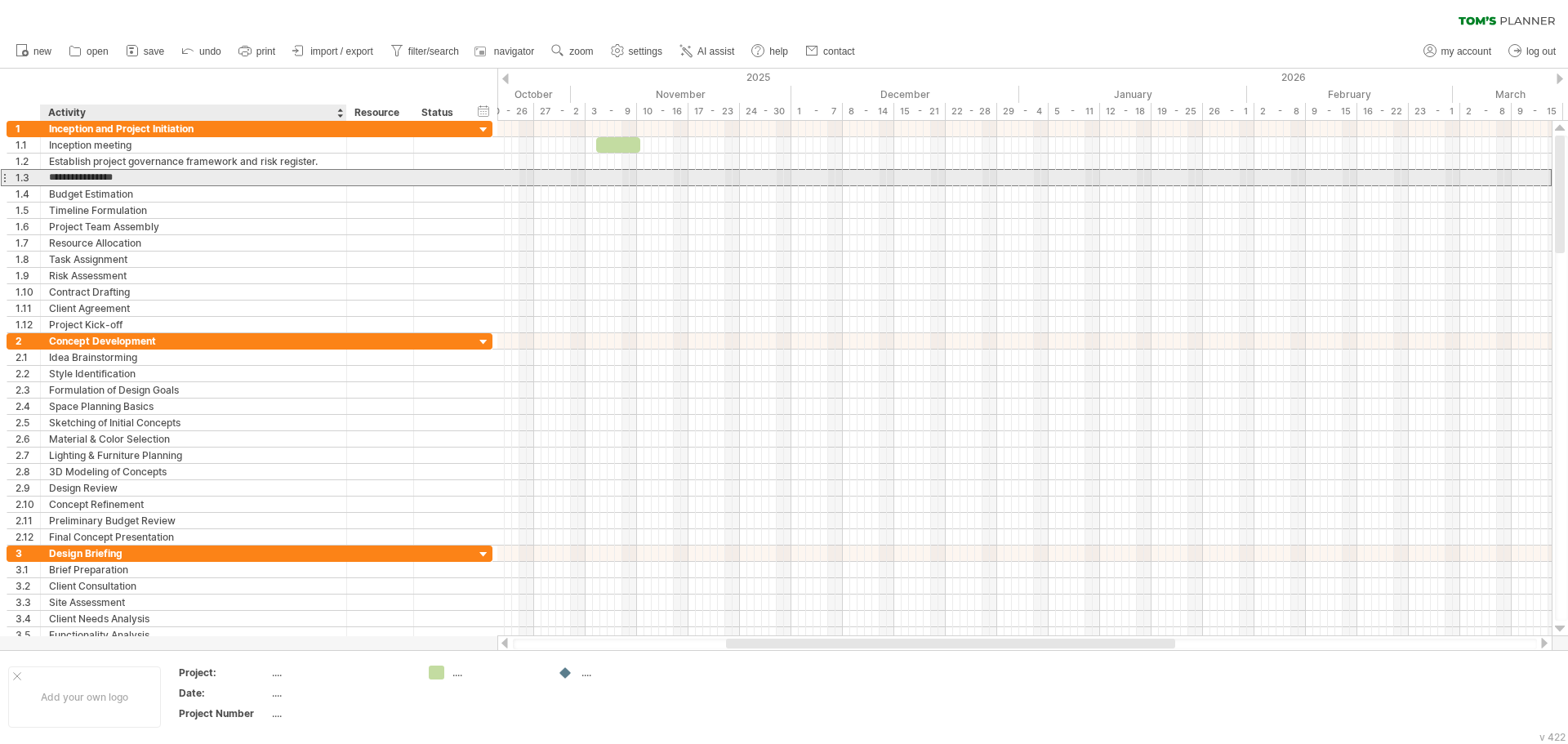
paste input "**********"
type input "**********"
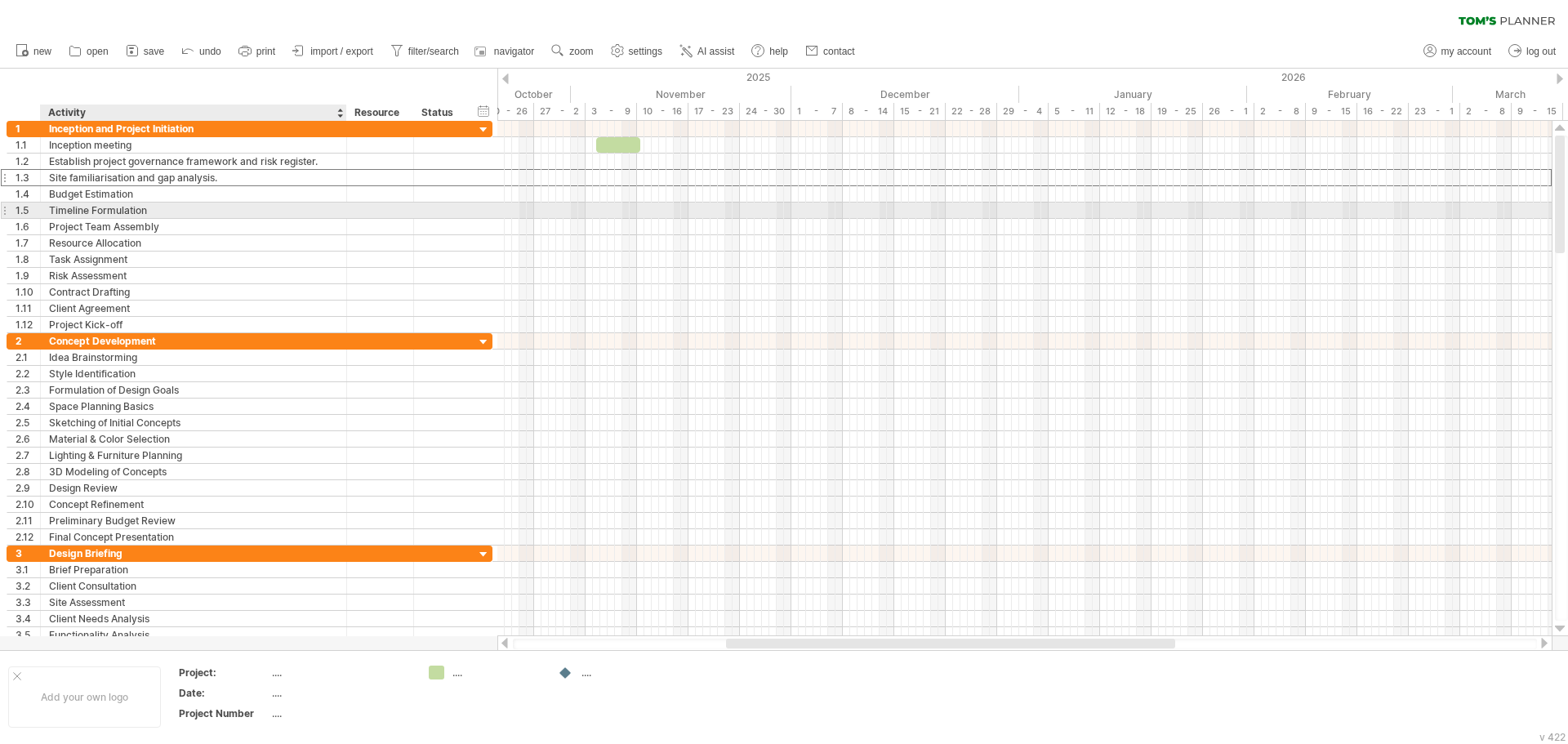
click at [120, 204] on div "Timeline Formulation" at bounding box center [193, 210] width 289 height 15
click at [112, 195] on div "Budget Estimation" at bounding box center [193, 193] width 289 height 15
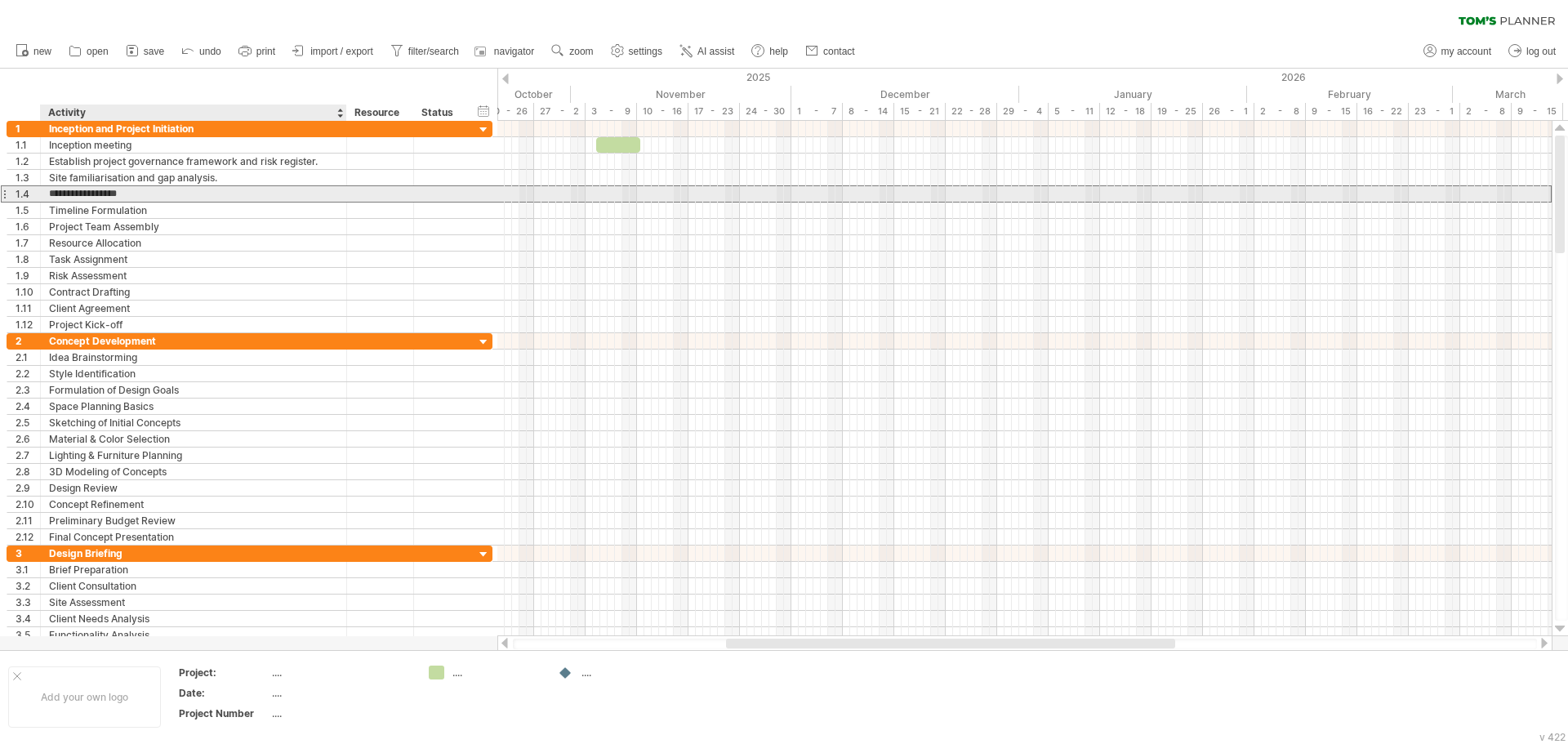
click at [112, 195] on input "**********" at bounding box center [193, 193] width 289 height 15
paste input "**********"
type input "**********"
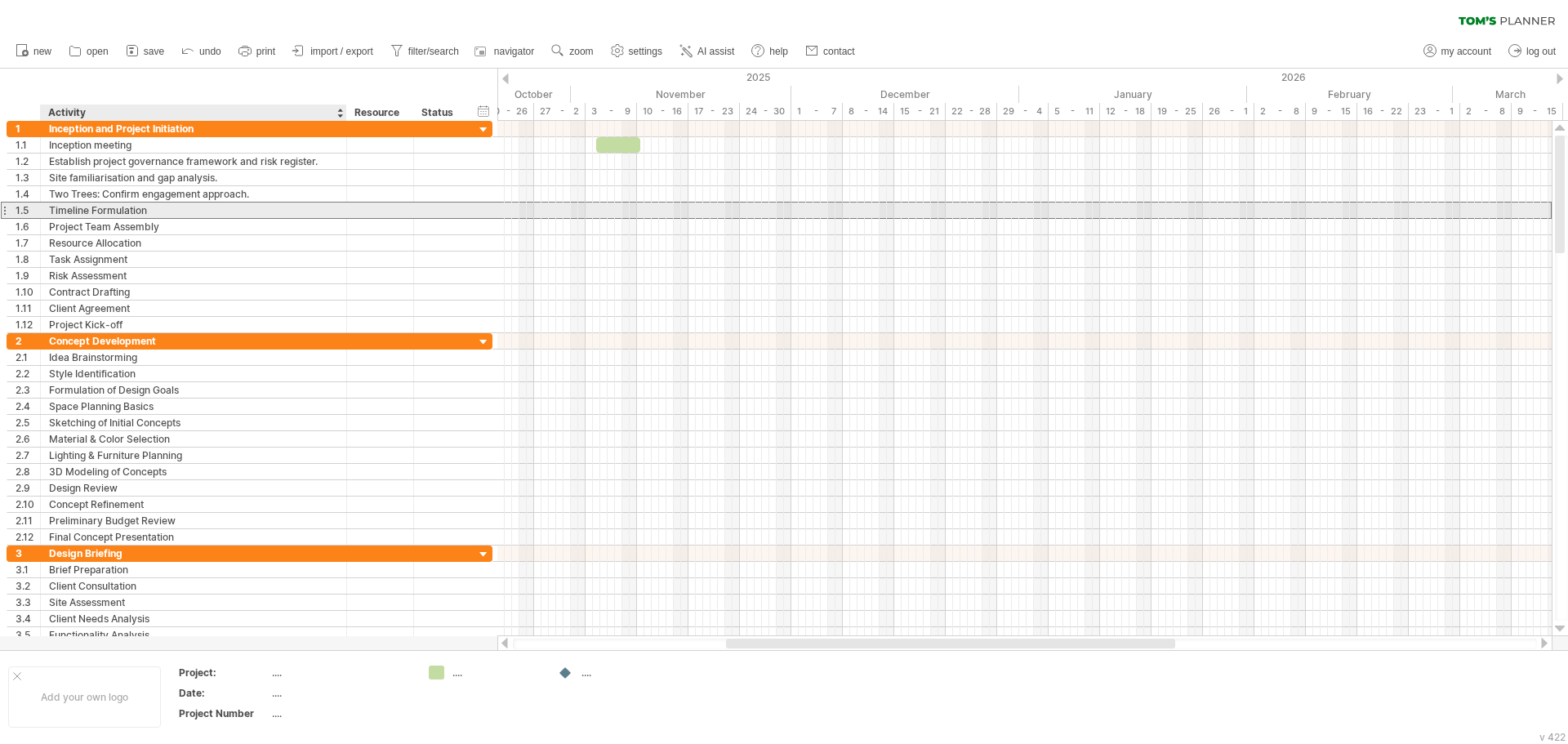
click at [141, 216] on div "Timeline Formulation" at bounding box center [193, 210] width 289 height 15
click at [141, 216] on input "**********" at bounding box center [193, 210] width 289 height 15
paste input "**********"
type input "**********"
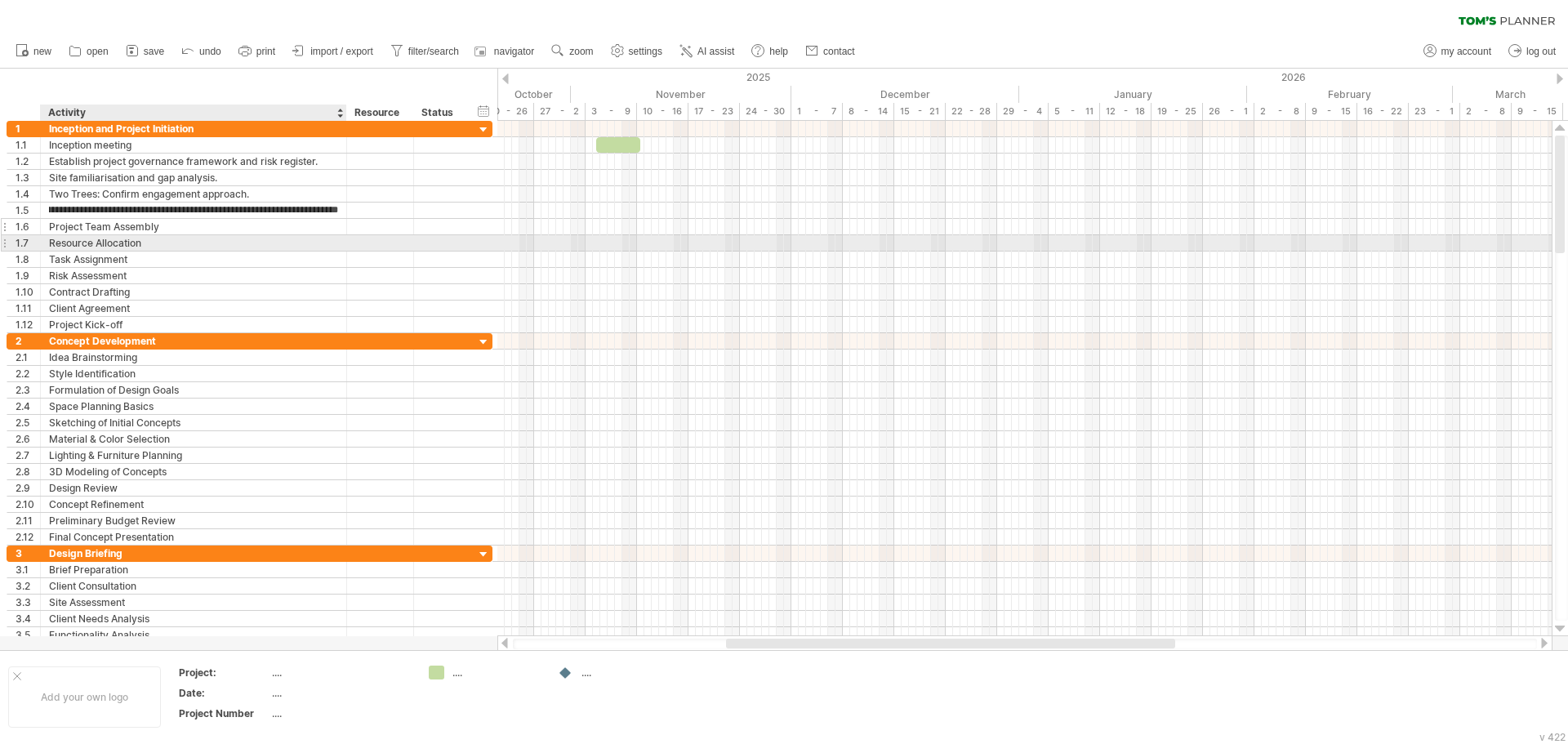
click at [168, 231] on div "Project Team Assembly" at bounding box center [193, 226] width 289 height 15
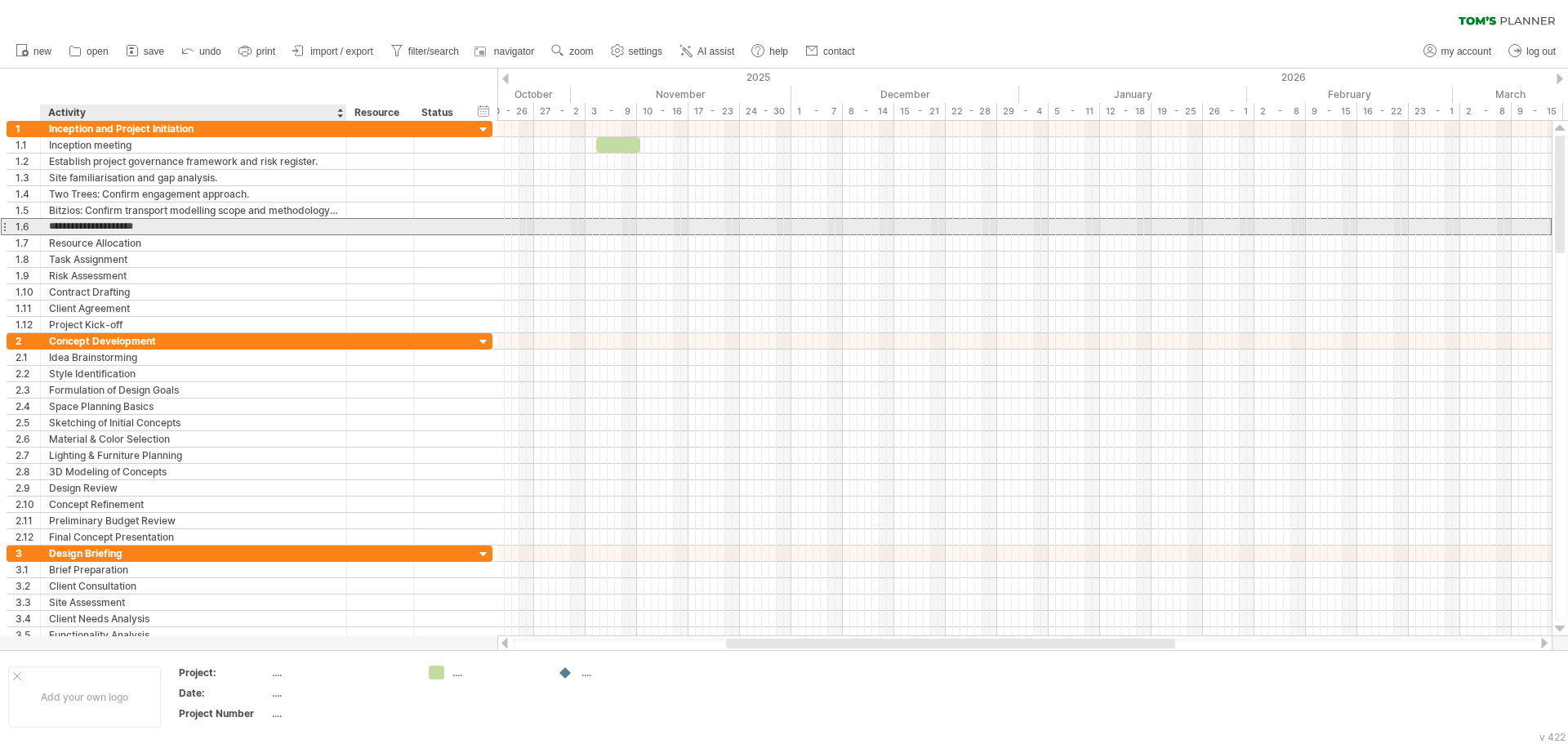
scroll to position [0, 0]
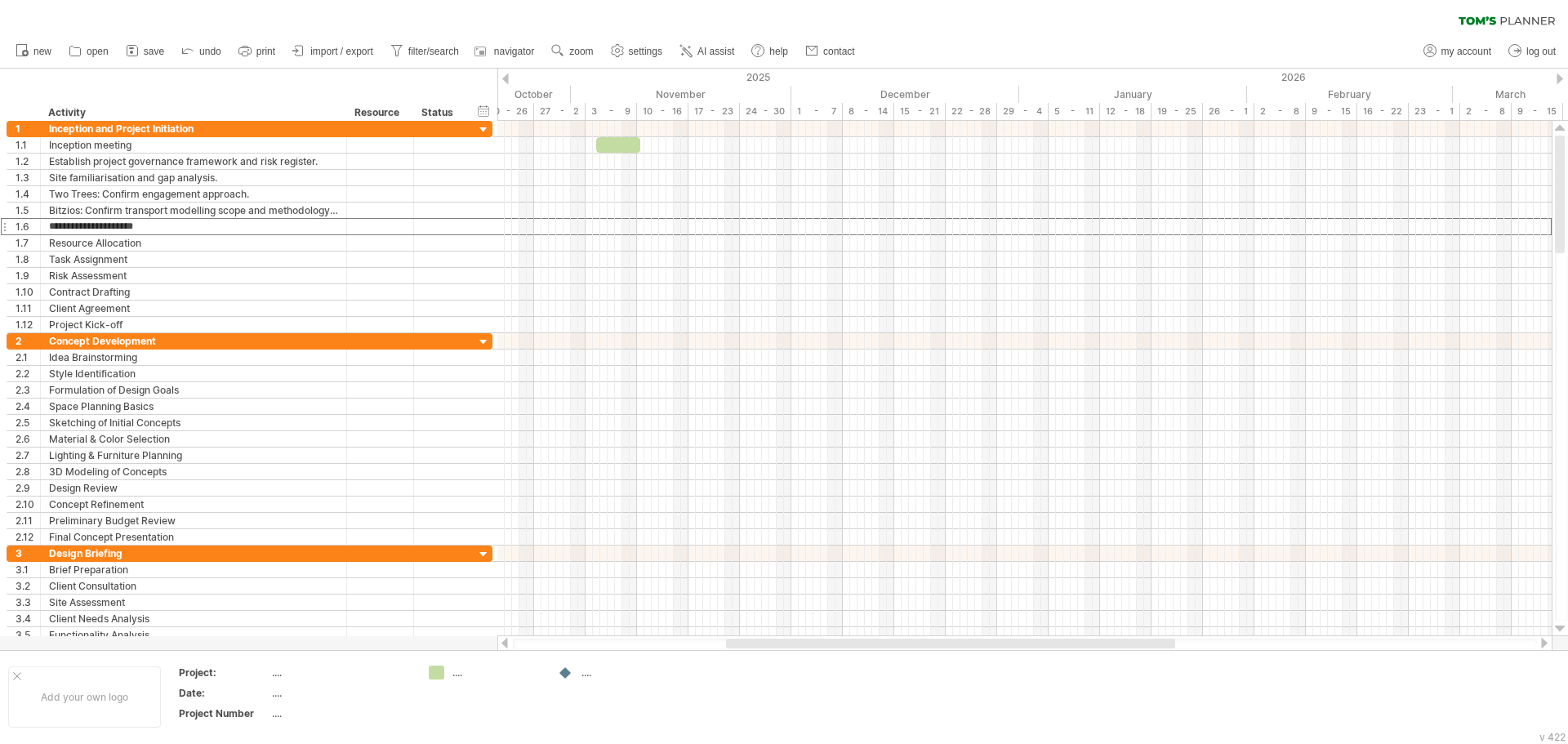
click at [1007, 35] on div "new" at bounding box center [784, 52] width 1568 height 34
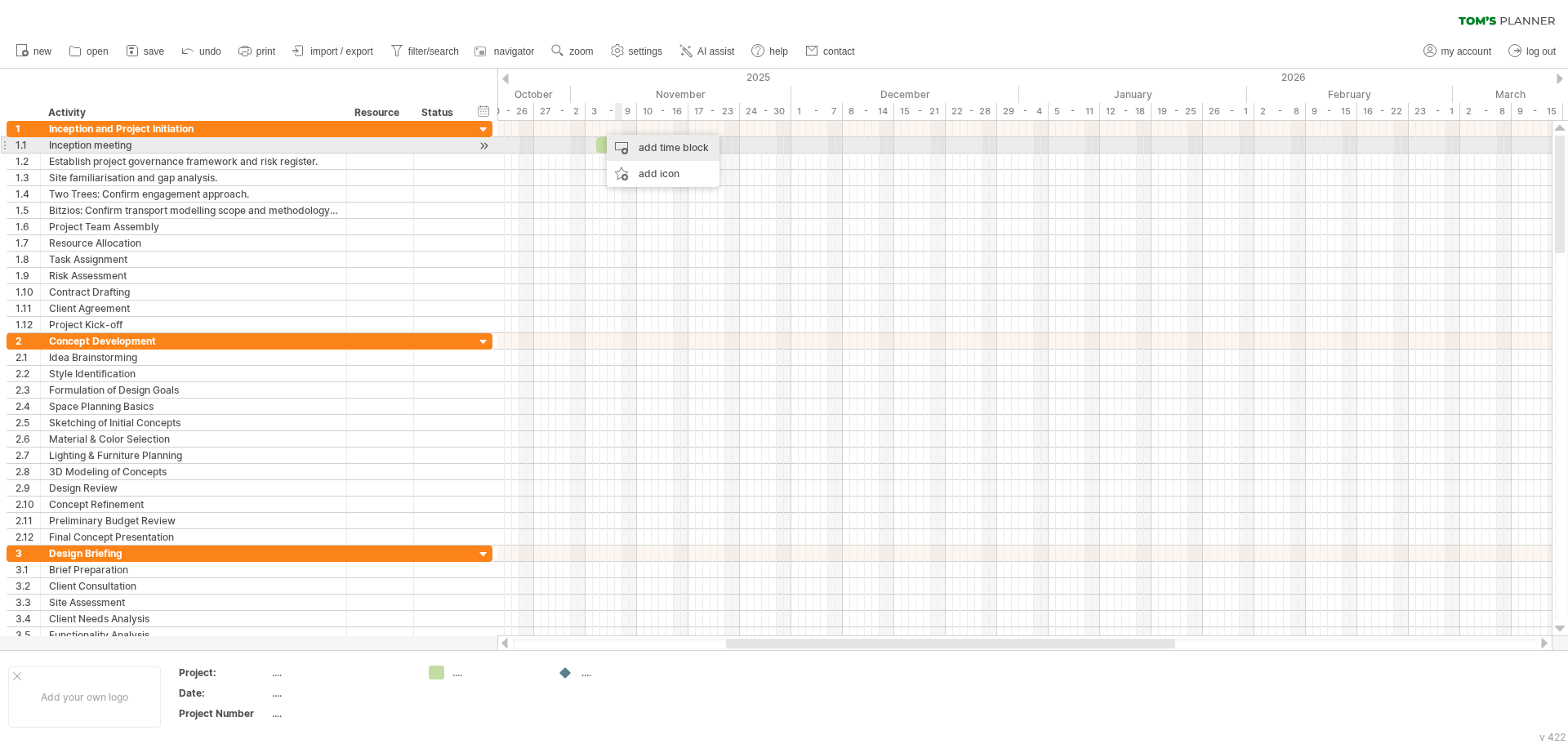
click at [646, 152] on div "add time block" at bounding box center [663, 148] width 112 height 26
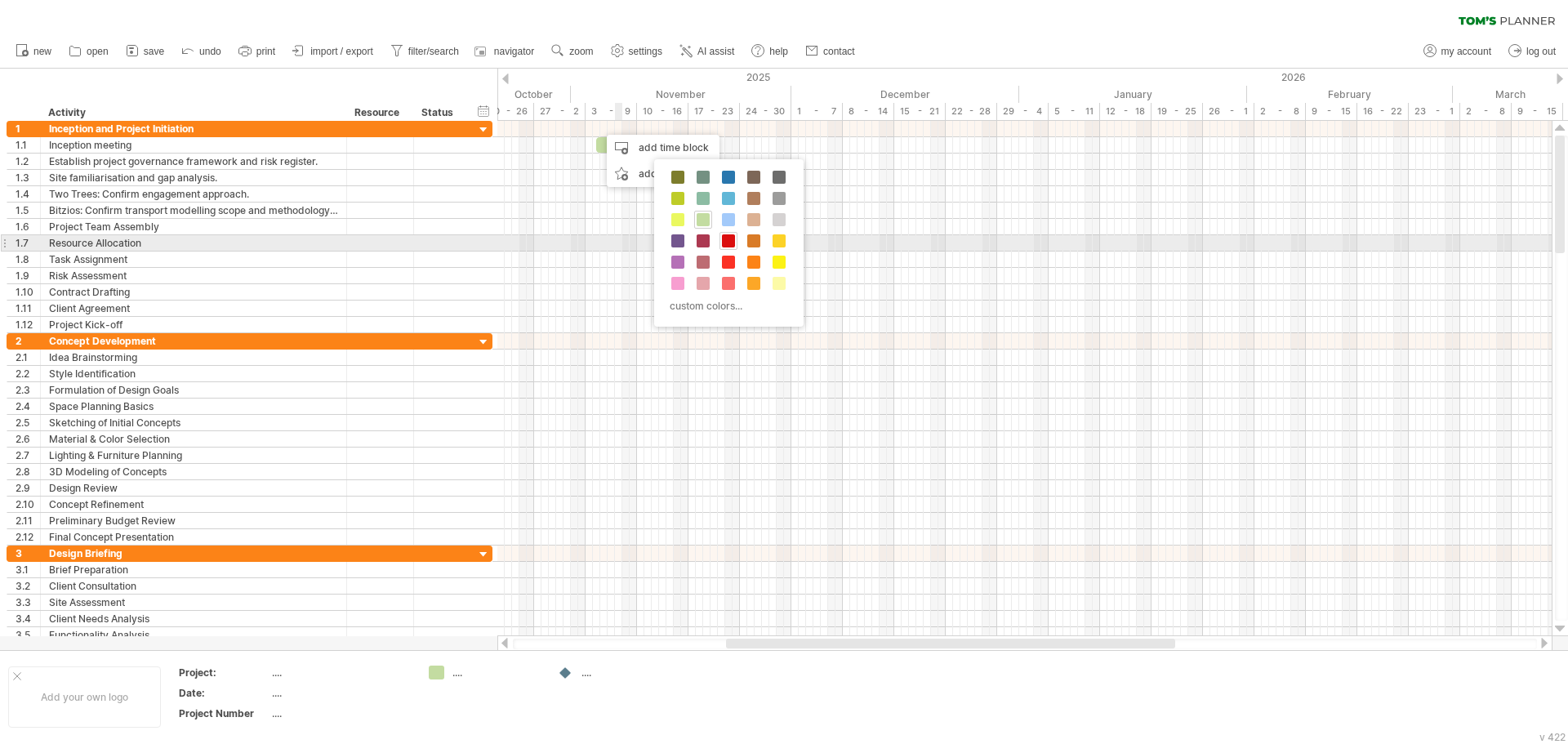
click at [729, 243] on span at bounding box center [728, 240] width 13 height 13
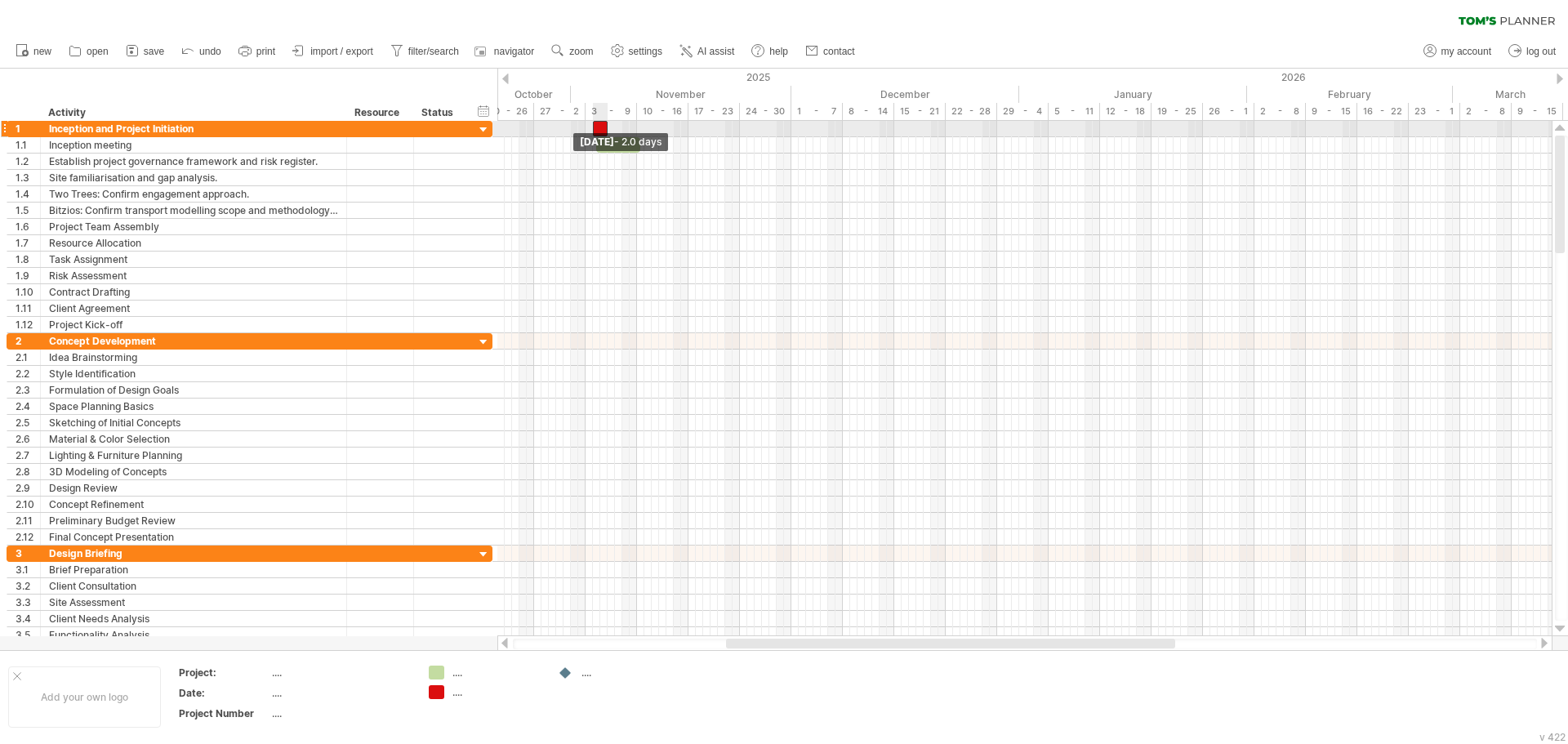
click at [594, 132] on span at bounding box center [592, 128] width 6 height 15
drag, startPoint x: 608, startPoint y: 132, endPoint x: 694, endPoint y: 135, distance: 86.1
click at [694, 135] on span at bounding box center [695, 128] width 6 height 15
click at [948, 44] on div "new" at bounding box center [784, 52] width 1568 height 34
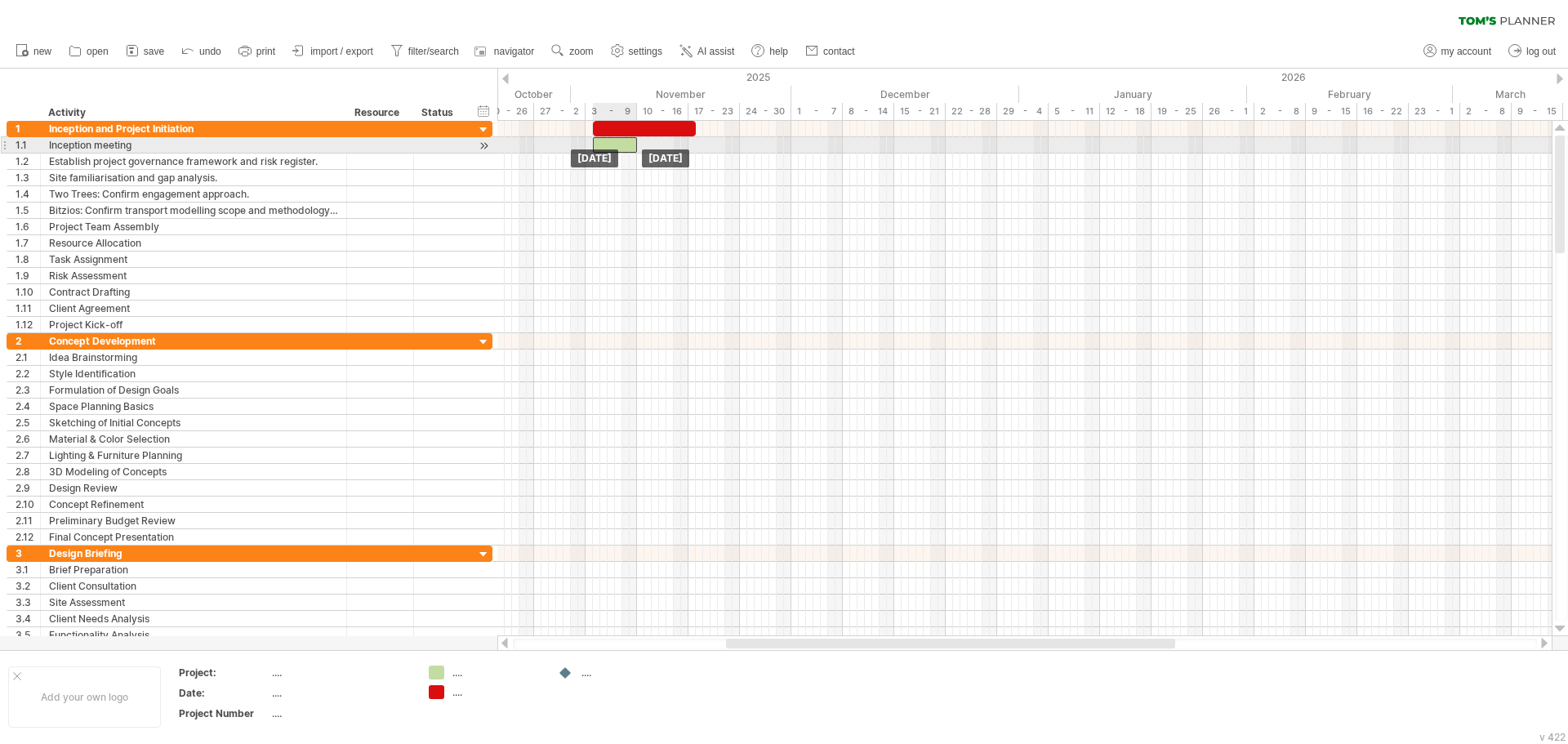
click at [612, 145] on div at bounding box center [615, 144] width 44 height 15
drag, startPoint x: 636, startPoint y: 145, endPoint x: 599, endPoint y: 152, distance: 37.7
click at [599, 152] on div "[DATE] - 1.0 days [DATE]" at bounding box center [1024, 378] width 1054 height 515
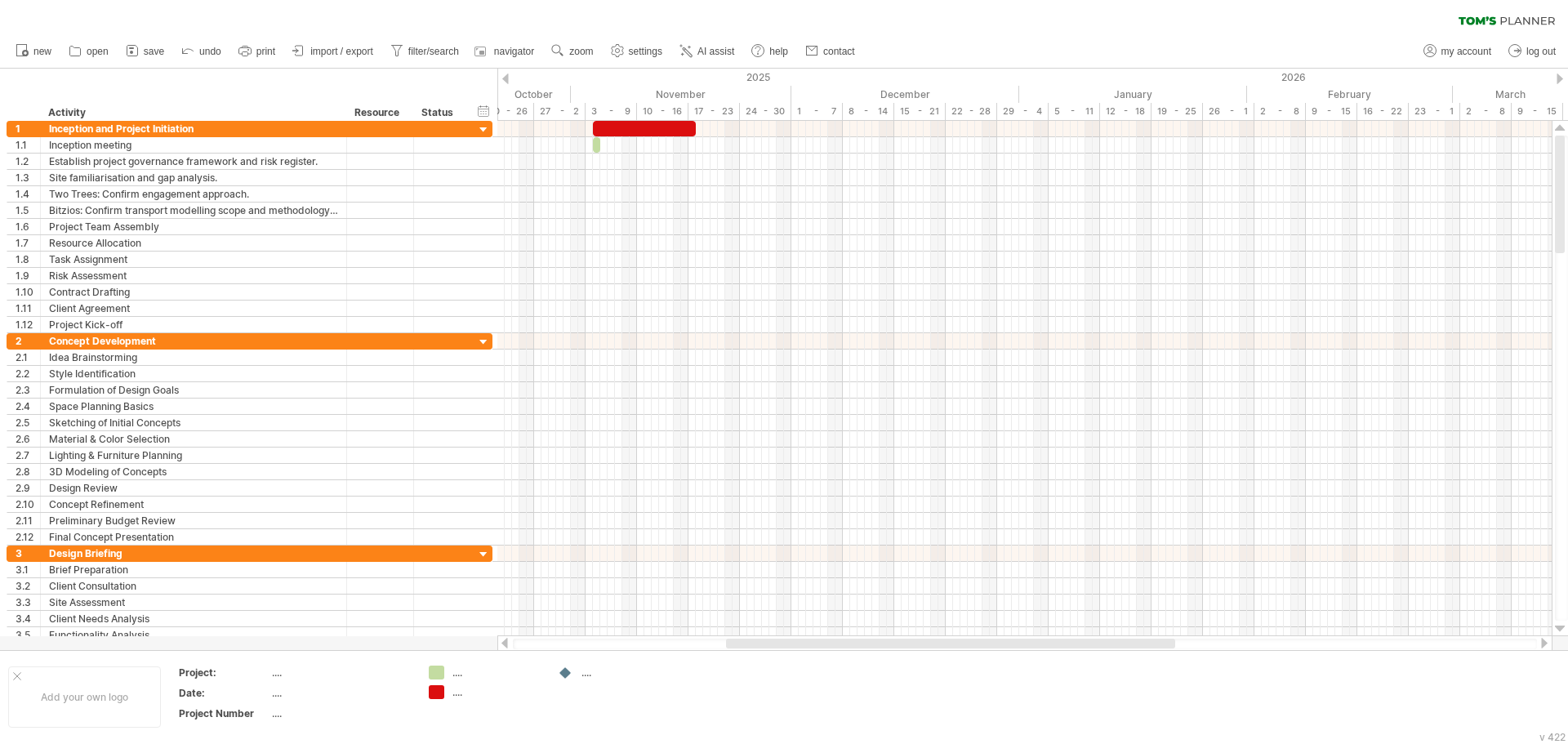
click at [938, 15] on div "clear filter reapply filter" at bounding box center [784, 17] width 1568 height 34
click at [621, 171] on div "add time block" at bounding box center [664, 180] width 112 height 26
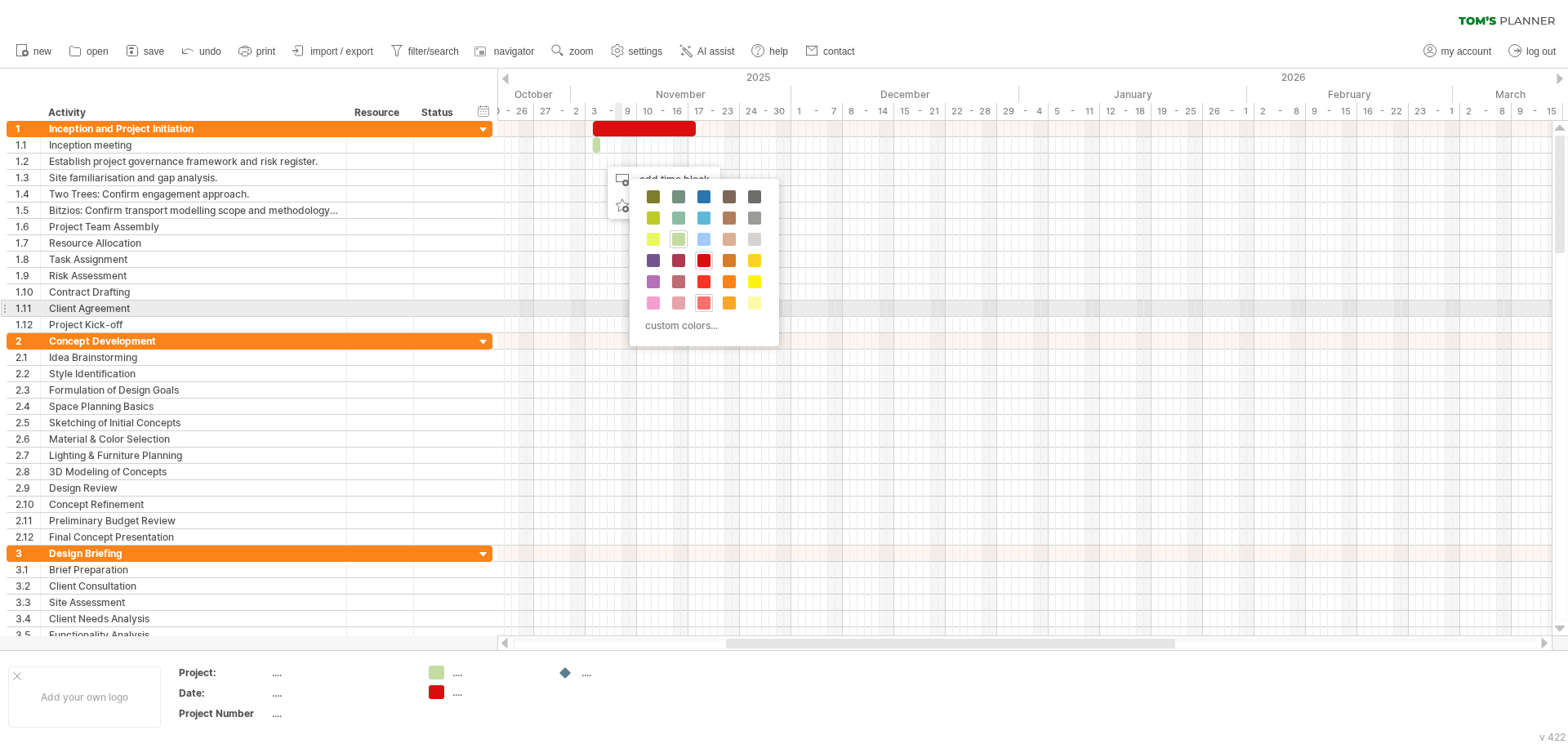
click at [704, 304] on span at bounding box center [704, 303] width 13 height 13
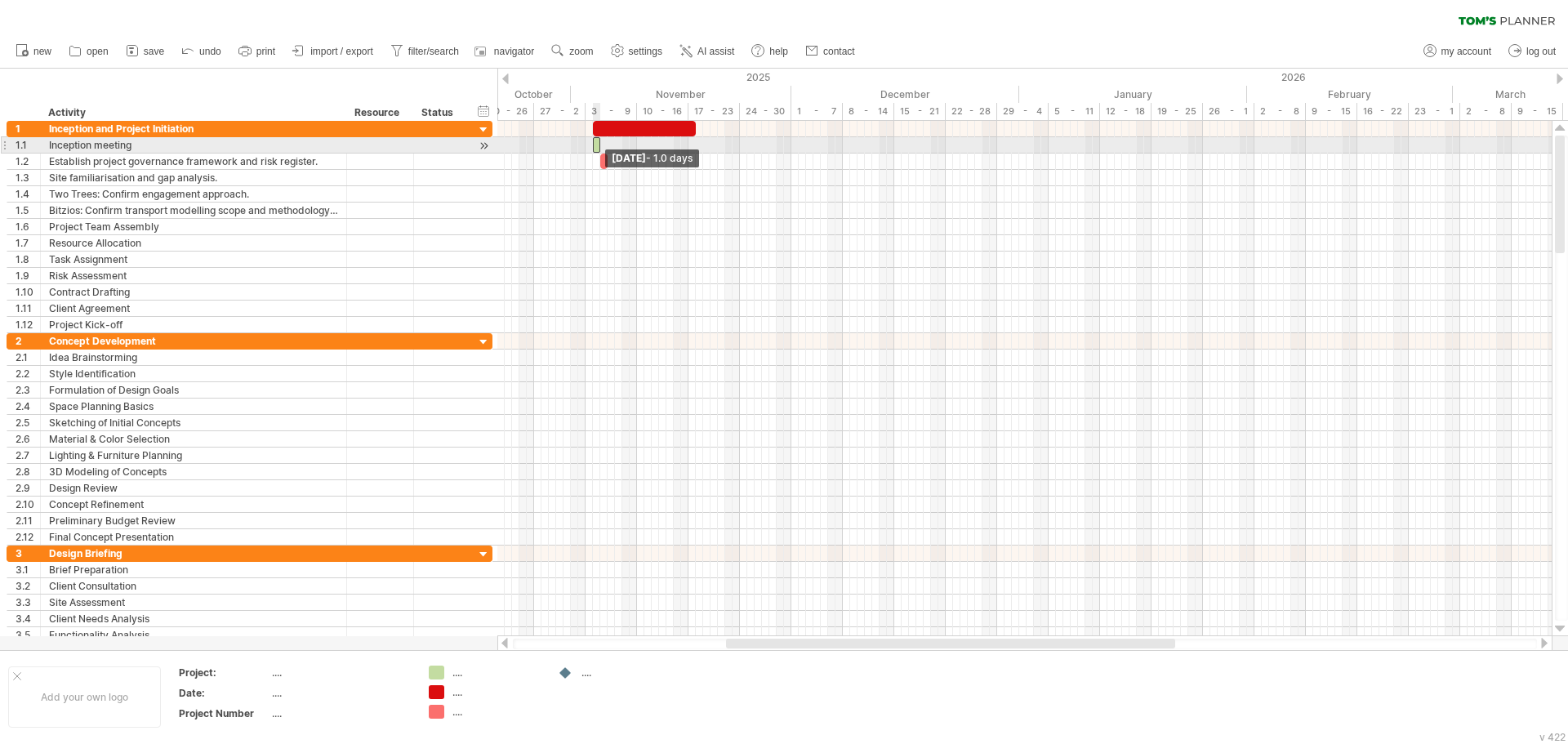
click at [599, 144] on span at bounding box center [599, 144] width 6 height 15
click at [595, 142] on span at bounding box center [592, 144] width 6 height 15
click at [599, 143] on span at bounding box center [599, 144] width 6 height 15
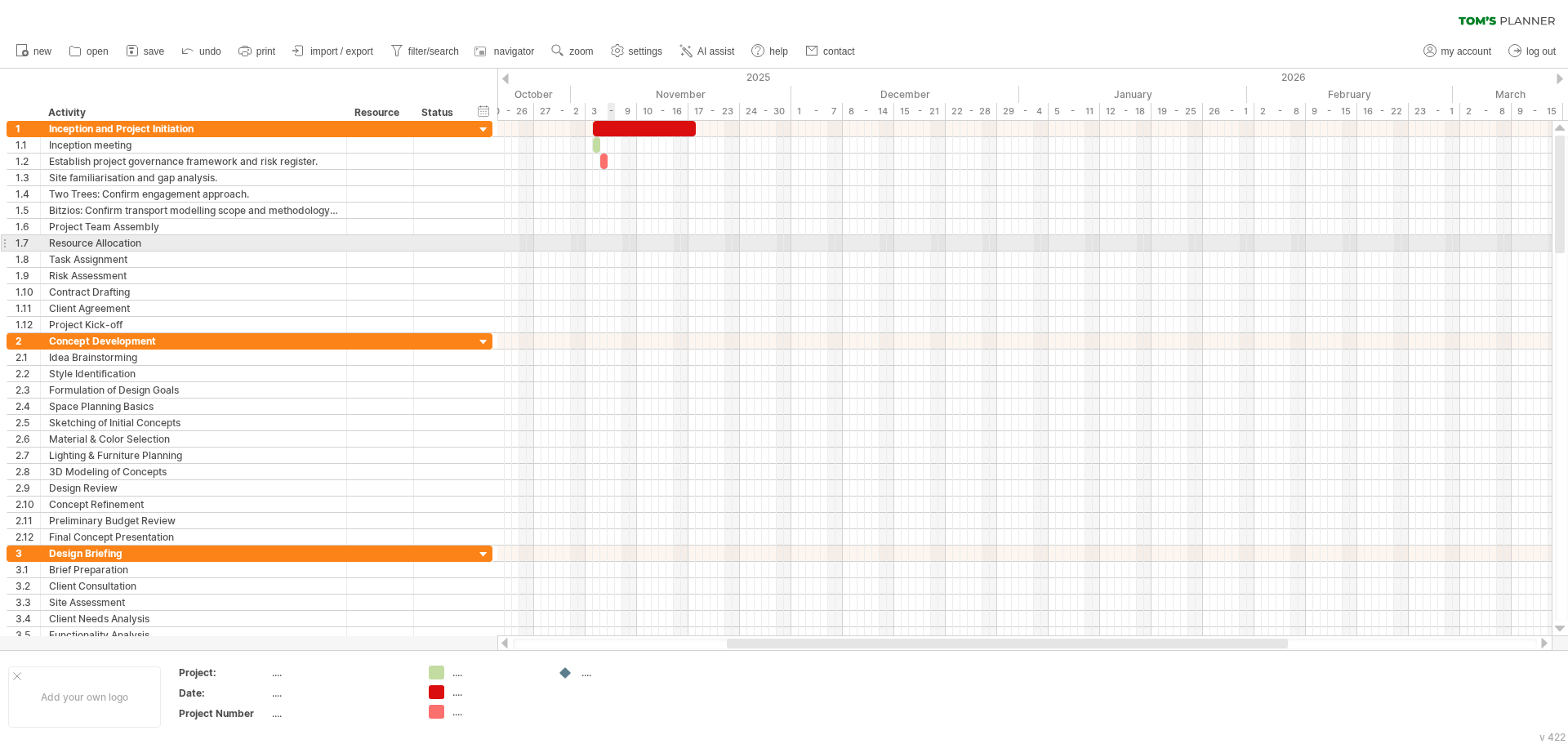
click at [612, 243] on div at bounding box center [1024, 243] width 1054 height 16
click at [951, 25] on div "clear filter reapply filter" at bounding box center [784, 17] width 1568 height 34
click at [132, 54] on icon at bounding box center [132, 51] width 16 height 16
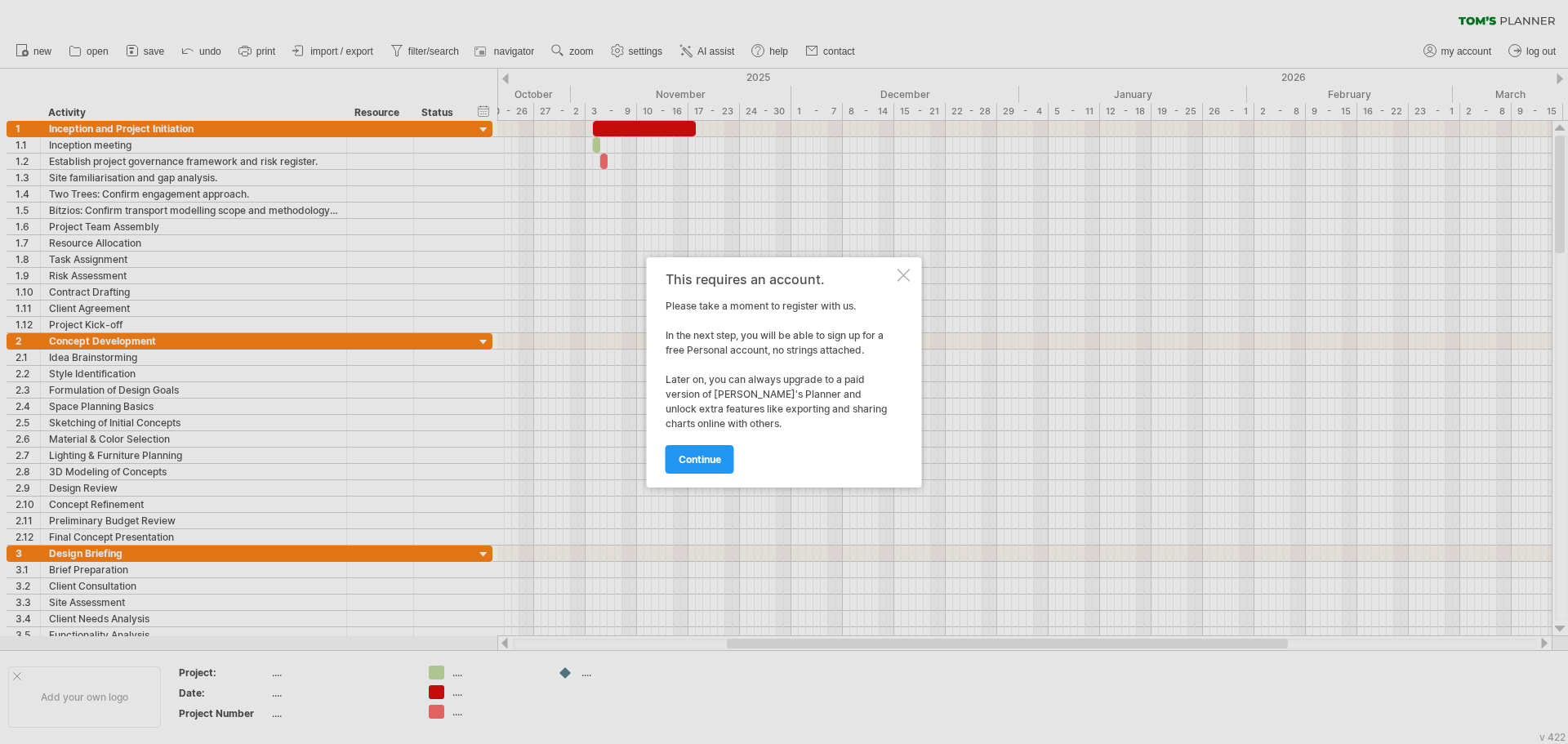
drag, startPoint x: 703, startPoint y: 308, endPoint x: 768, endPoint y: 403, distance: 115.1
click at [768, 403] on div "This requires an account. Please take a moment to register with us. In the next…" at bounding box center [780, 372] width 229 height 201
click at [713, 463] on span "continue" at bounding box center [699, 460] width 43 height 13
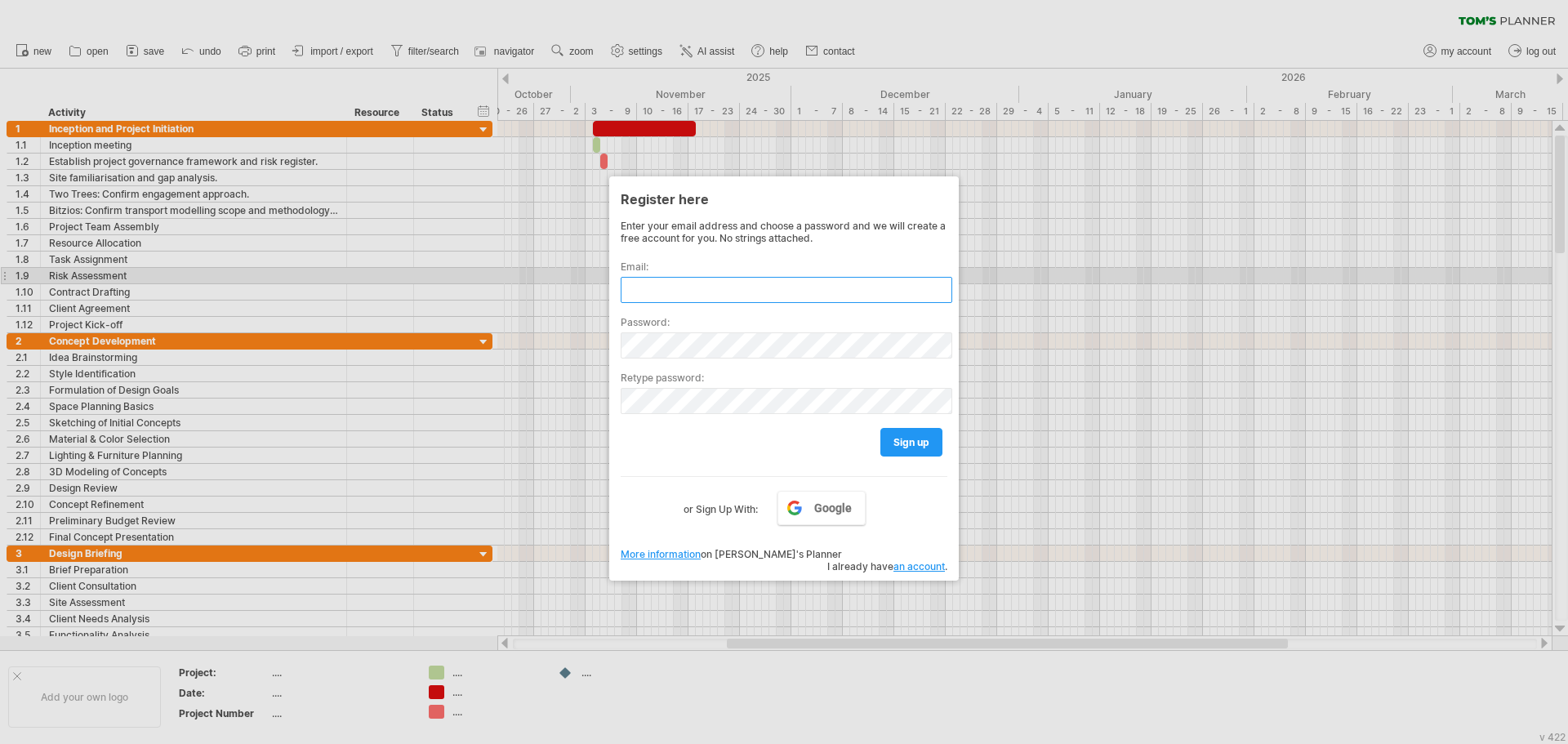
click at [746, 283] on input "text" at bounding box center [786, 289] width 332 height 26
type input "**********"
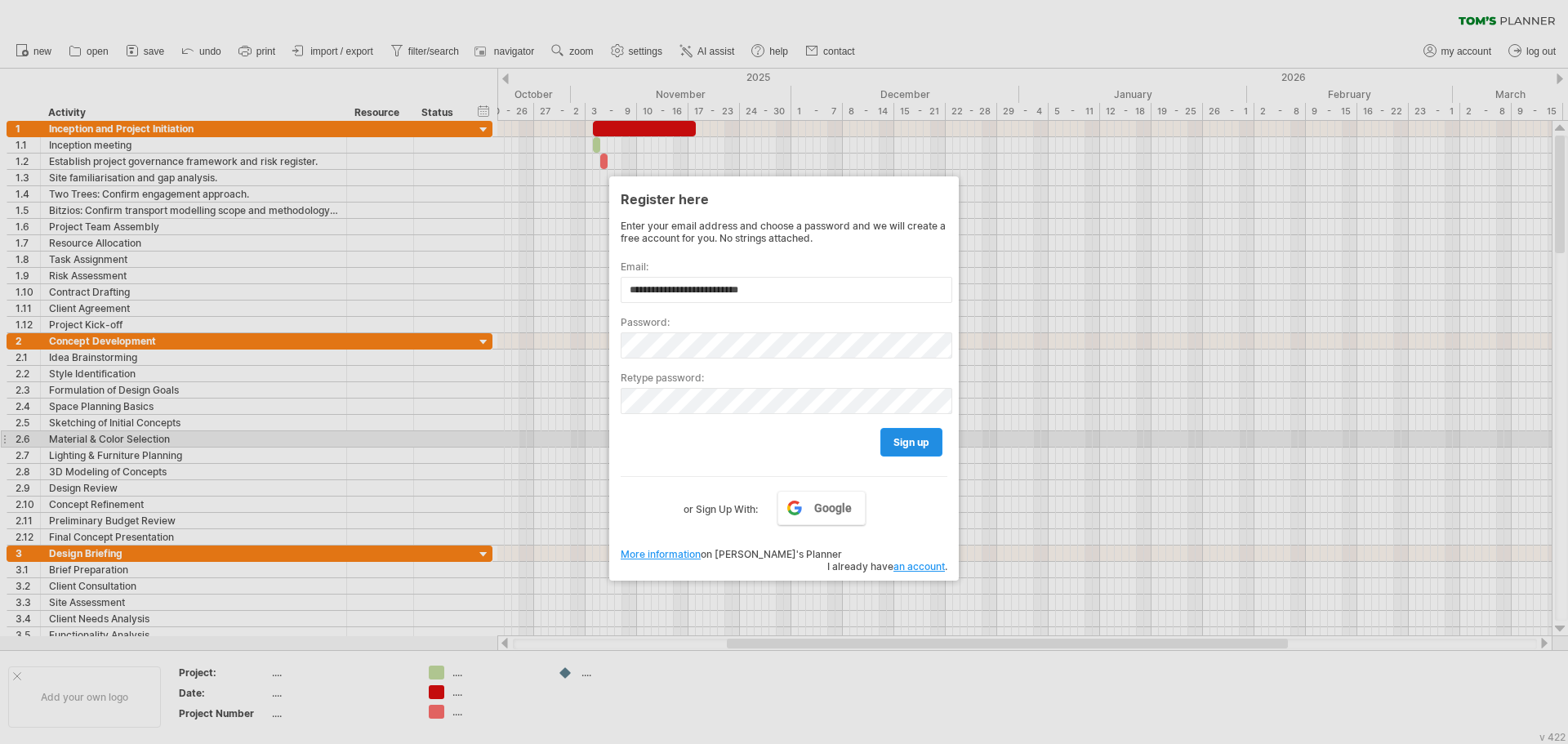
click at [906, 438] on span "sign up" at bounding box center [911, 443] width 36 height 13
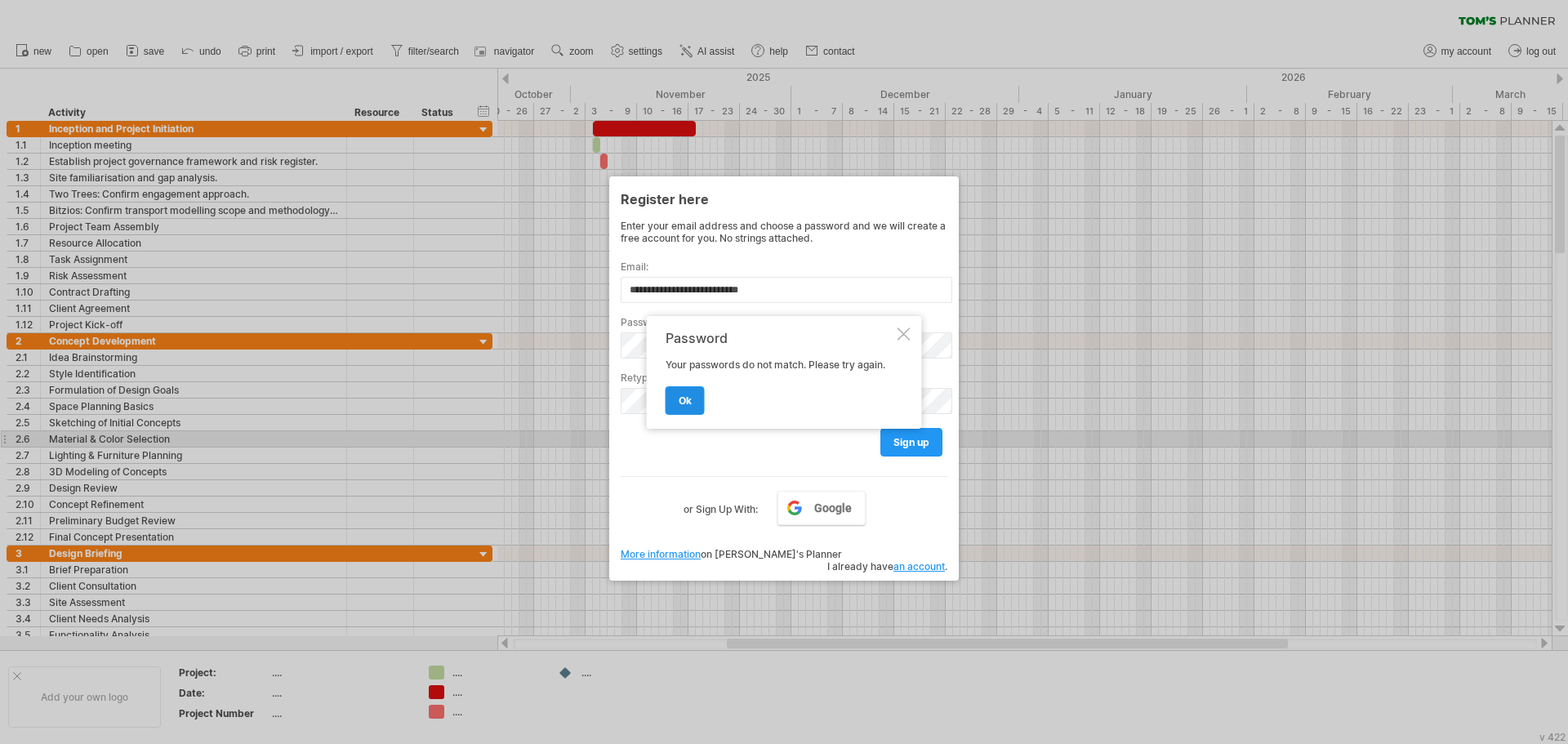
click at [678, 399] on span "ok" at bounding box center [685, 401] width 13 height 13
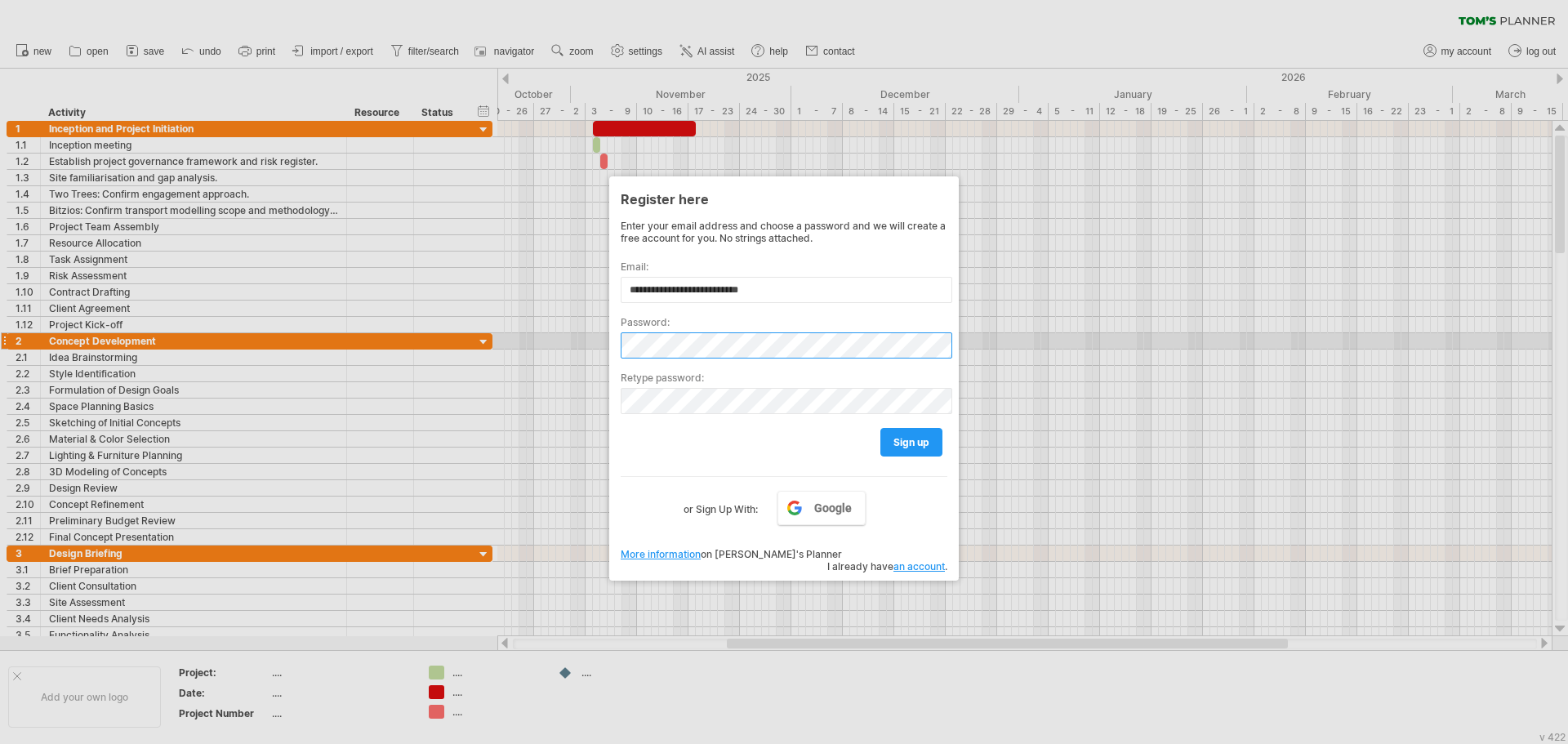
click at [395, 334] on div "Trying to reach [DOMAIN_NAME] Connected again... 0% clear filter new 1" at bounding box center [784, 372] width 1568 height 744
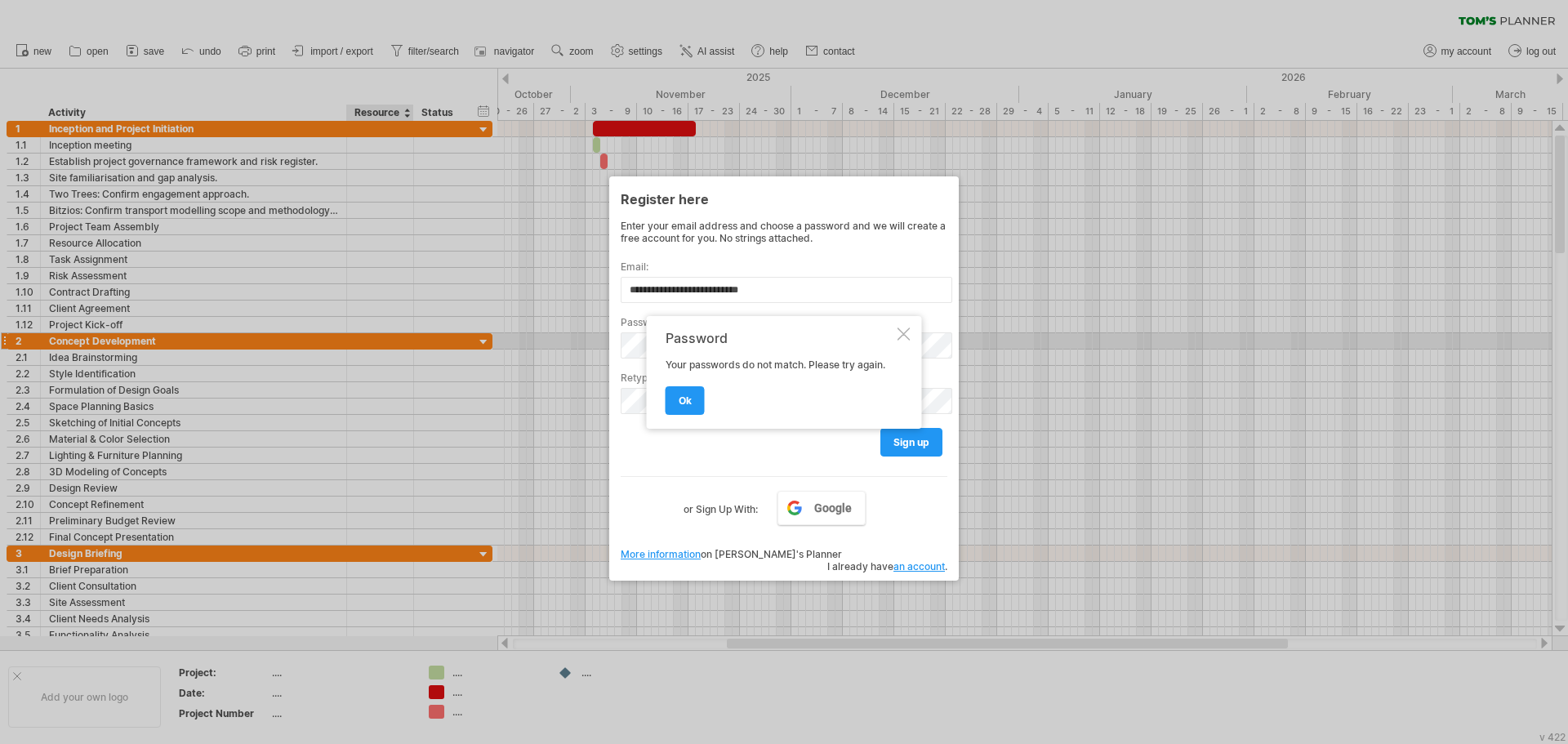
click at [667, 381] on div "ok" at bounding box center [780, 394] width 229 height 42
click at [680, 398] on span "ok" at bounding box center [685, 401] width 13 height 13
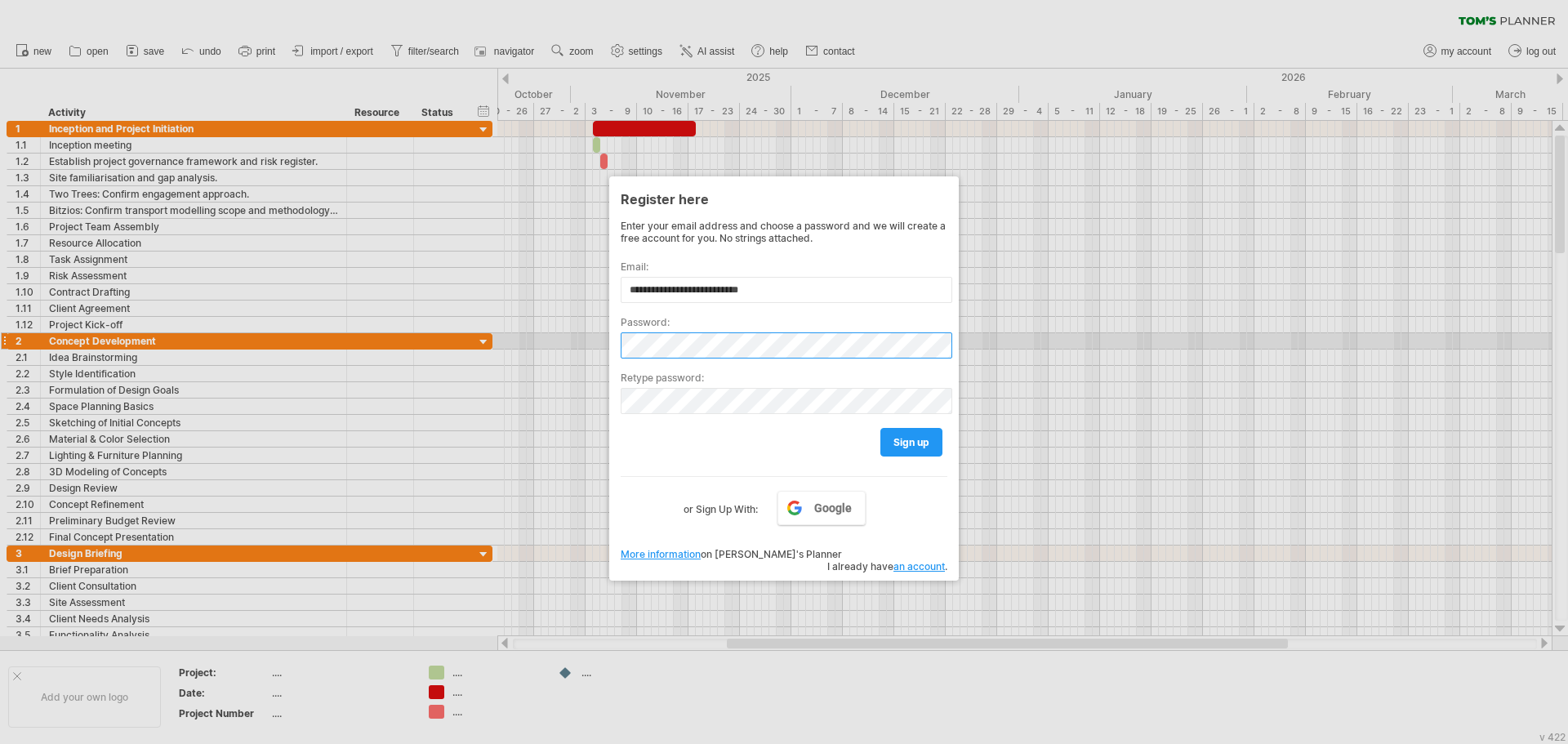
click at [297, 348] on div "Trying to reach [DOMAIN_NAME] Connected again... 0% clear filter new 1" at bounding box center [784, 372] width 1568 height 744
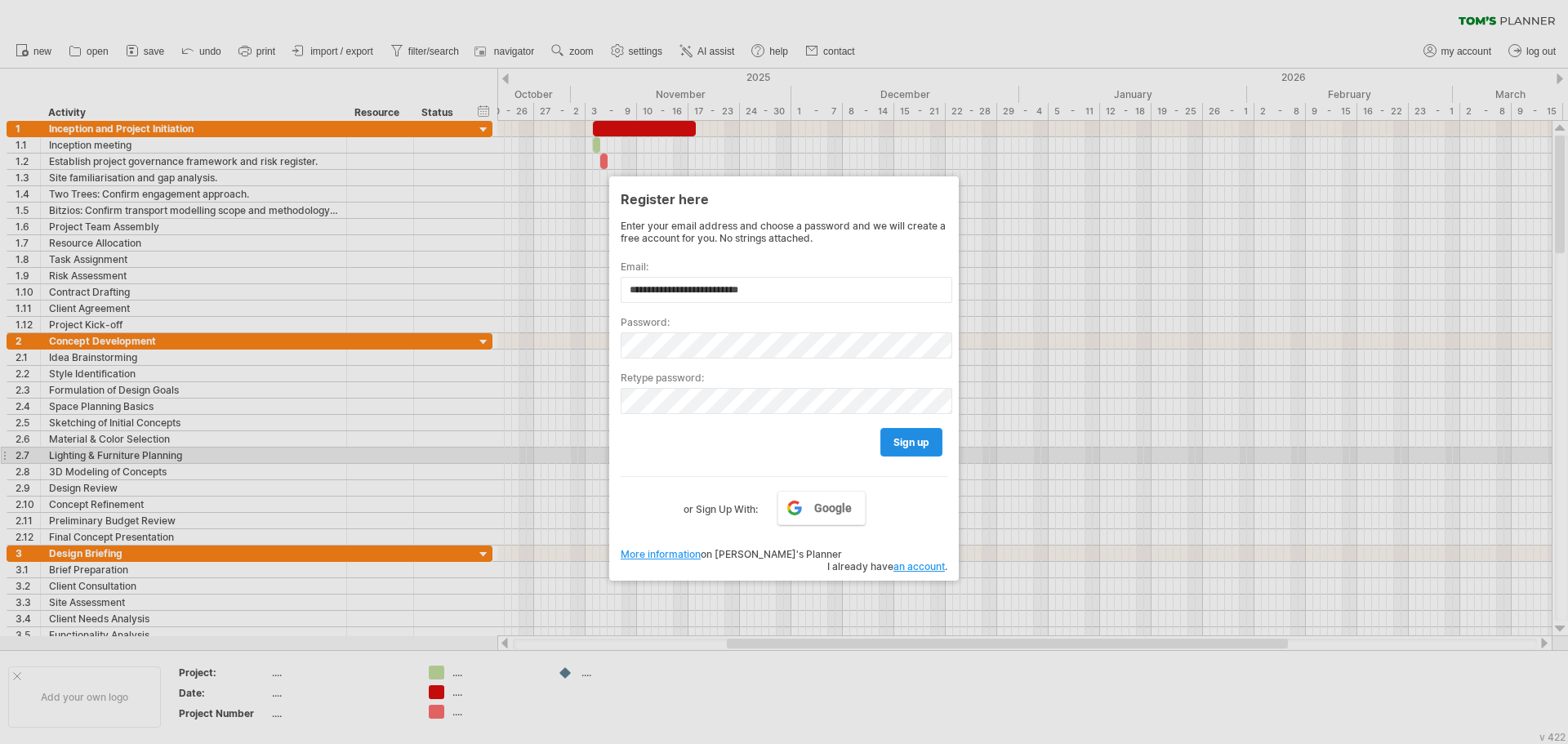
click at [913, 450] on link "sign up" at bounding box center [911, 443] width 62 height 29
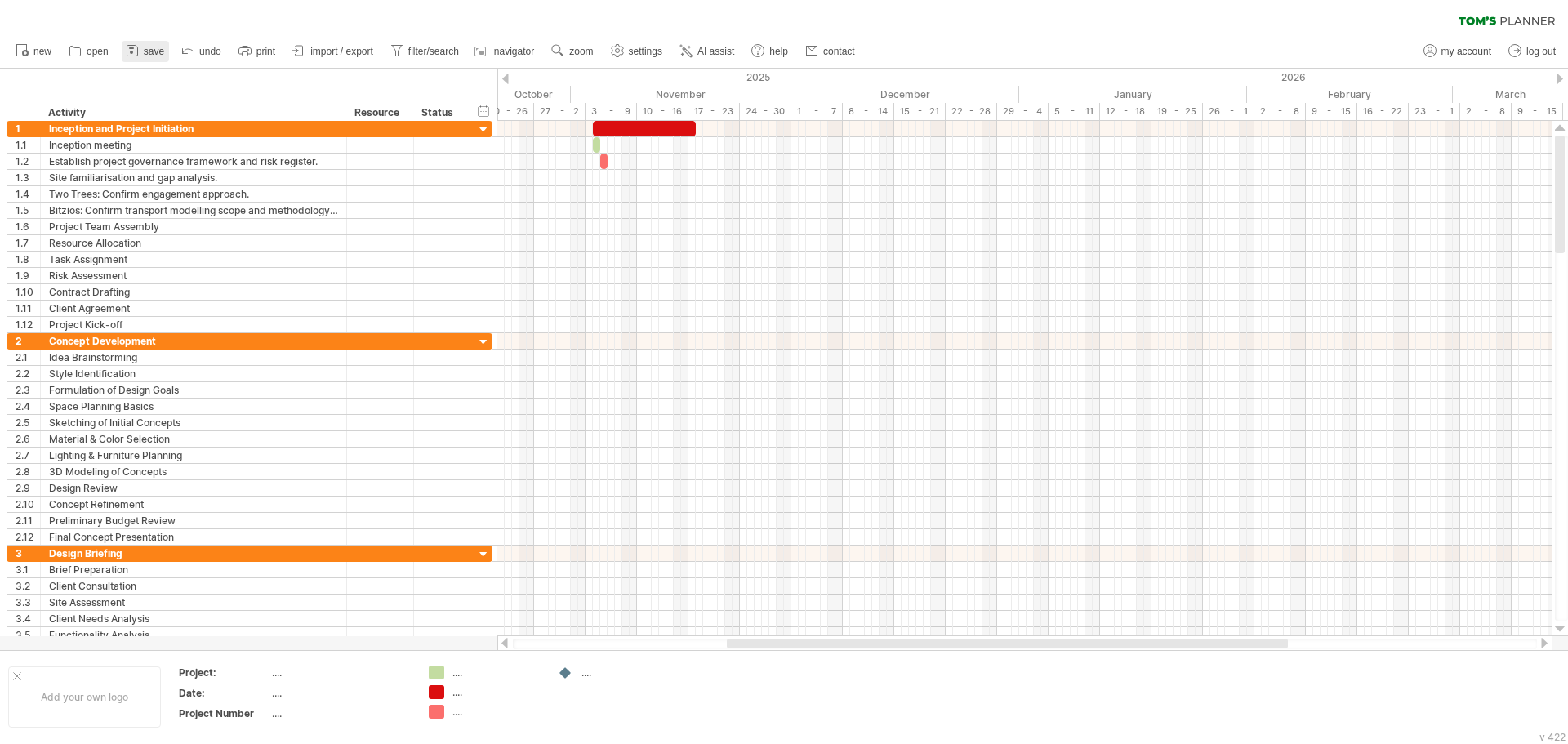
click at [140, 55] on icon at bounding box center [132, 51] width 16 height 16
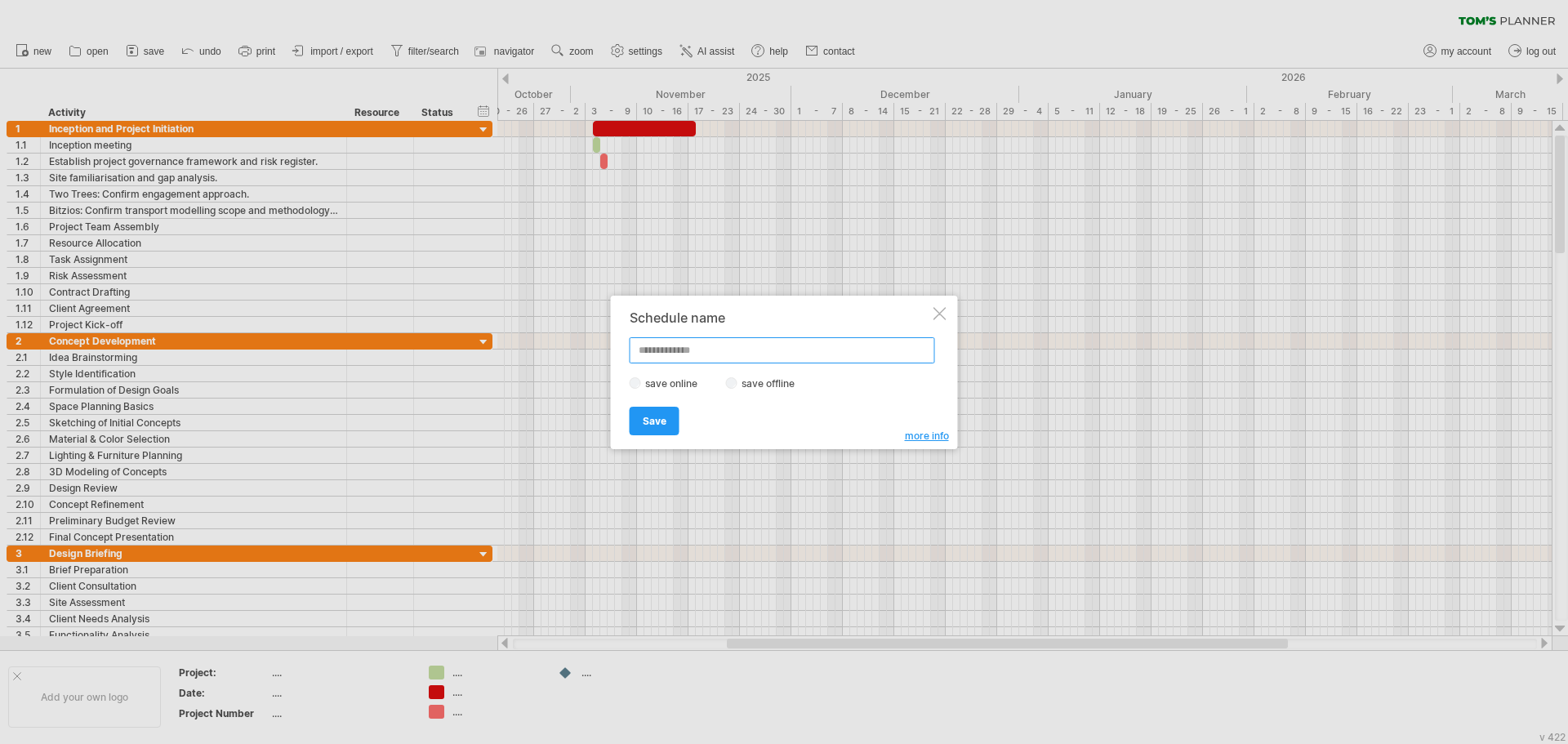
click at [696, 348] on input "text" at bounding box center [782, 350] width 306 height 26
type input "*******"
click at [667, 421] on link "Save" at bounding box center [654, 421] width 50 height 29
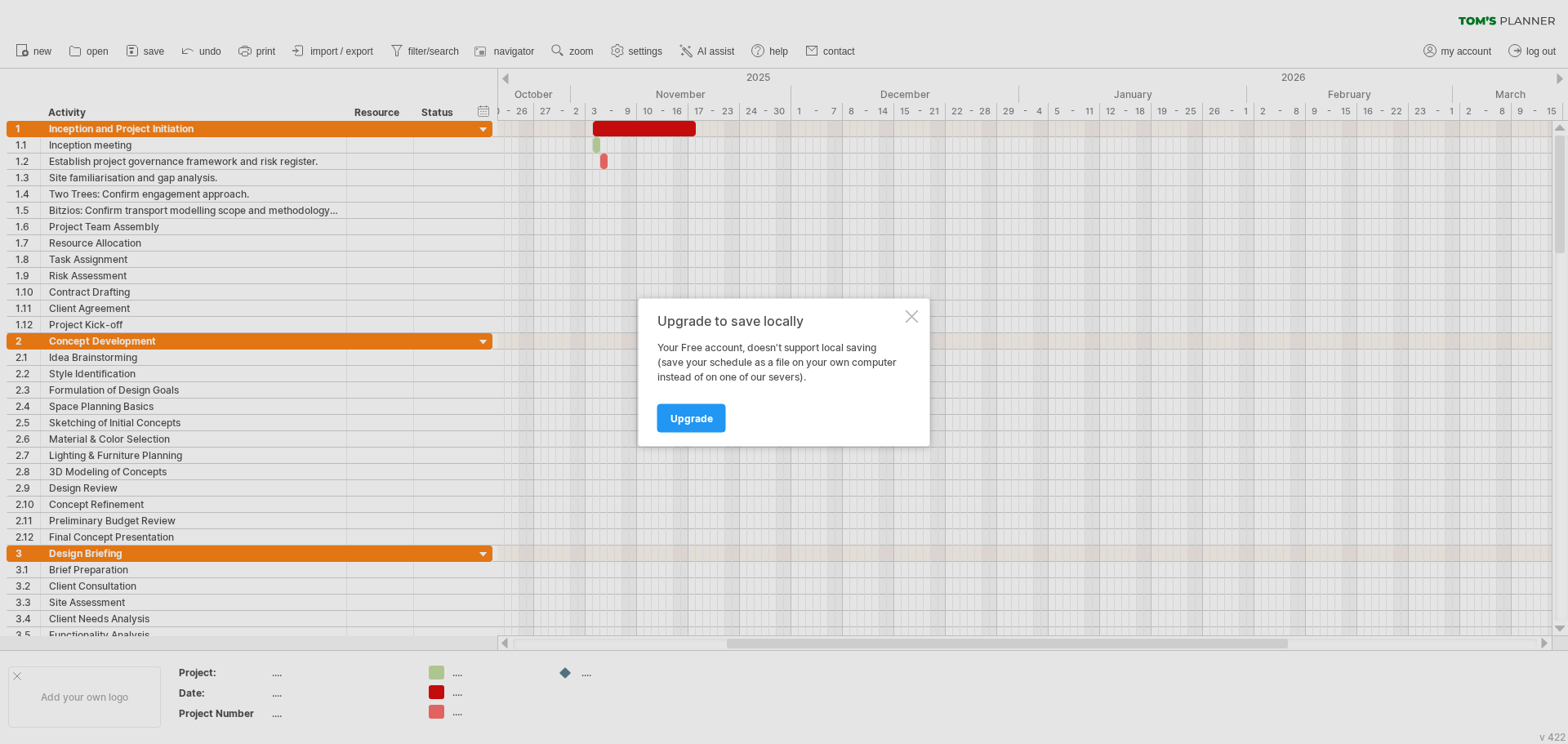
click at [907, 318] on div at bounding box center [911, 316] width 13 height 13
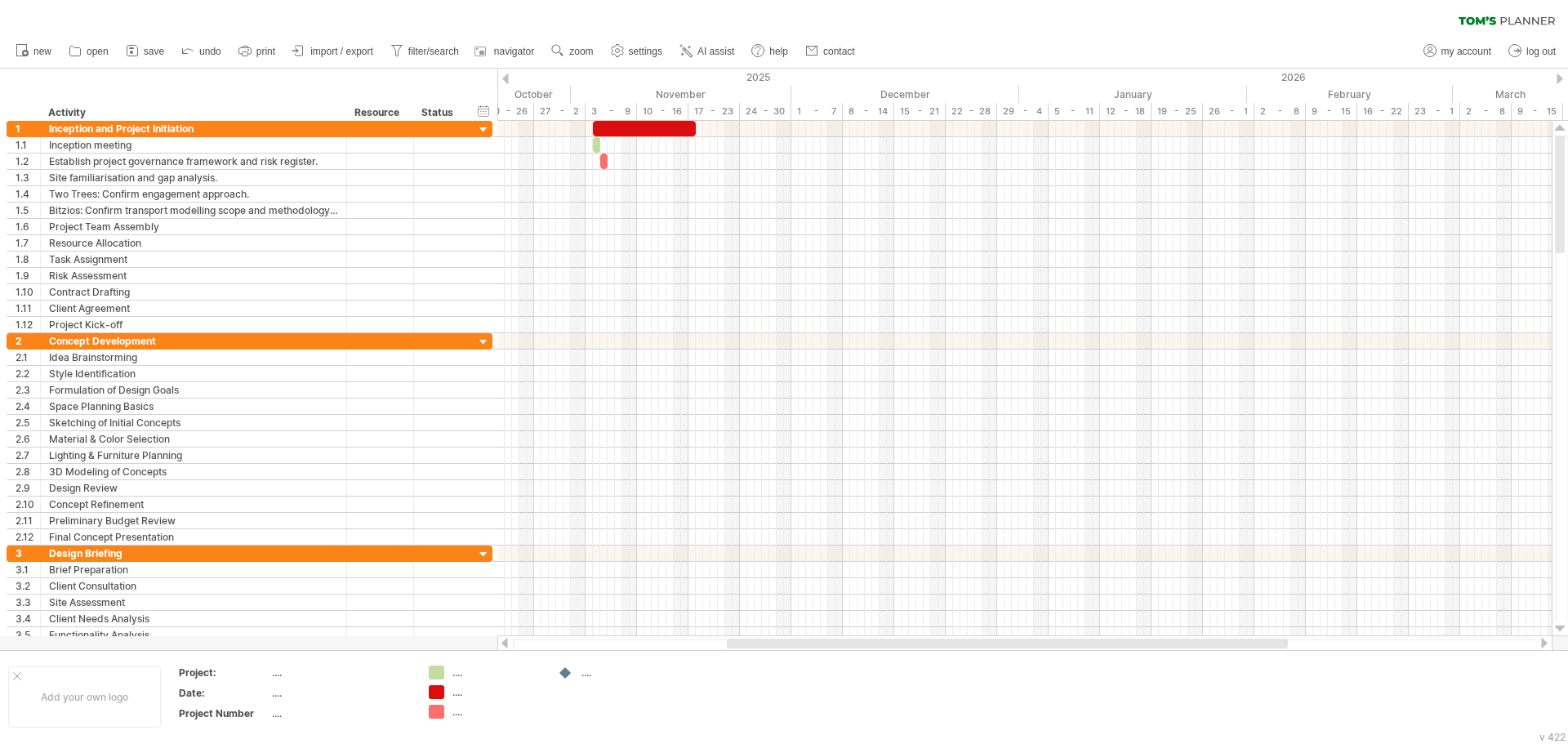
click at [199, 12] on div "clear filter reapply filter" at bounding box center [784, 17] width 1568 height 34
click at [256, 50] on link "print" at bounding box center [257, 51] width 45 height 21
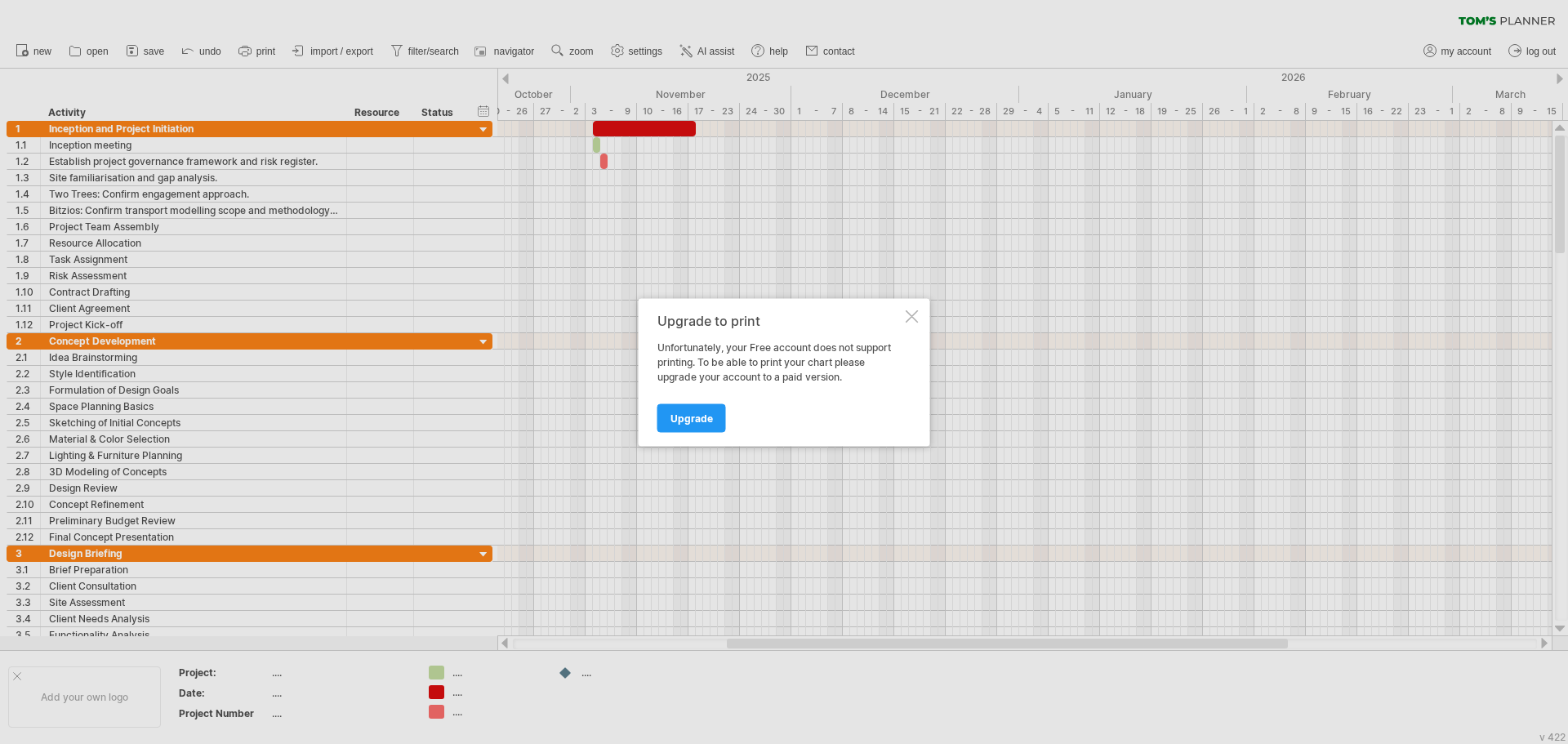
click at [911, 306] on div "Upgrade to print Unfortunately, your Free account does not support printing. To…" at bounding box center [784, 372] width 291 height 148
click at [905, 311] on div at bounding box center [911, 316] width 13 height 13
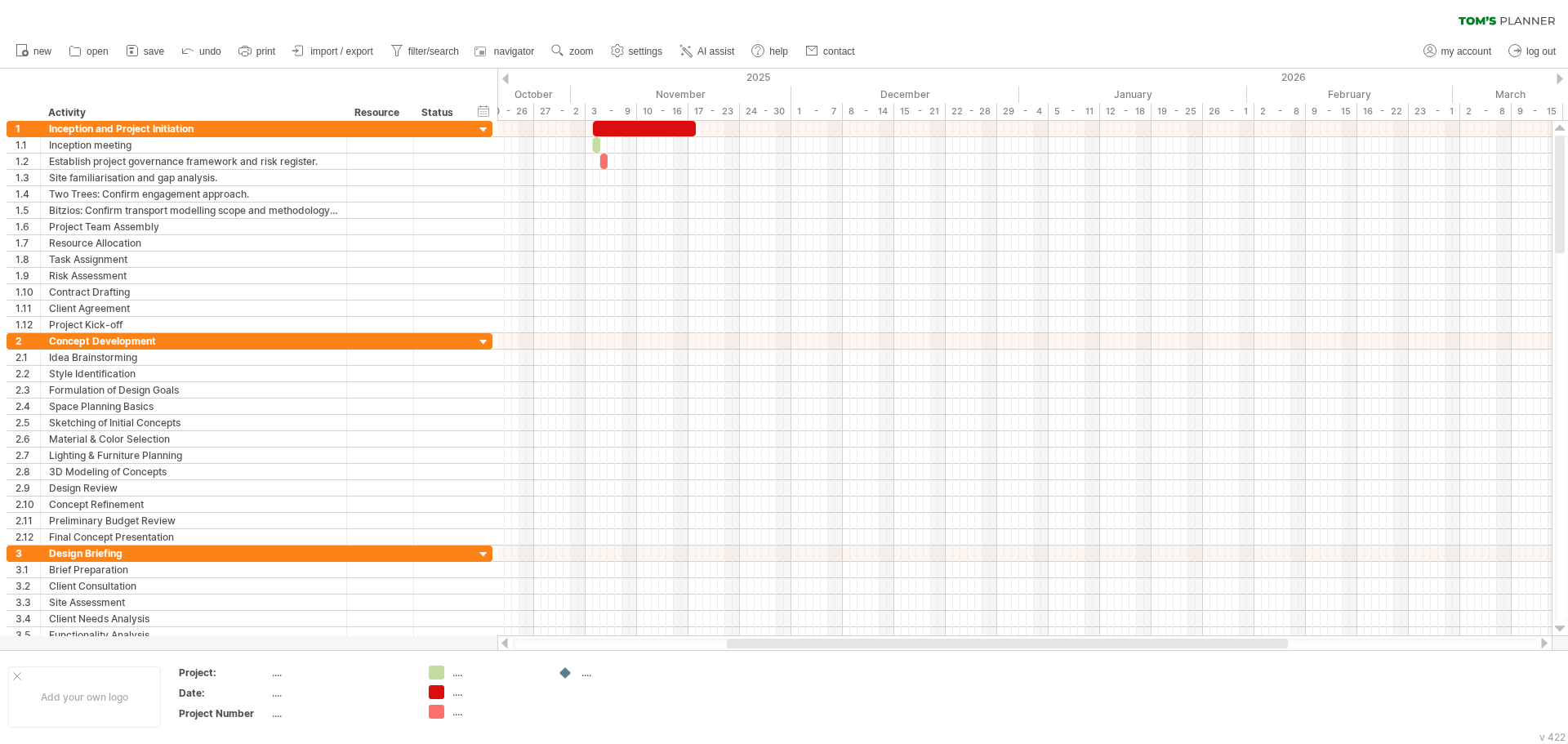
click at [164, 16] on div "clear filter reapply filter" at bounding box center [784, 17] width 1568 height 34
click at [135, 60] on link "save" at bounding box center [145, 51] width 47 height 21
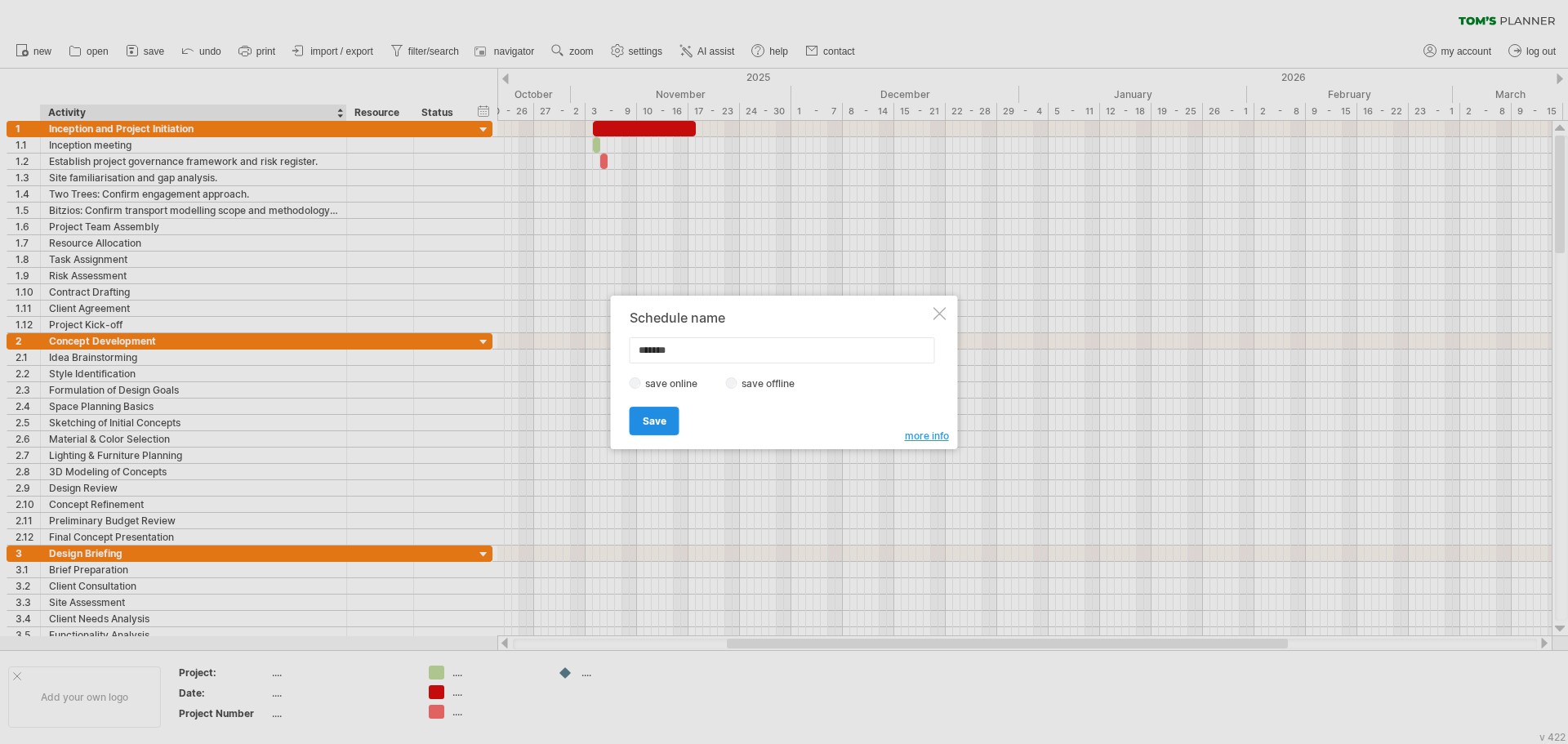
type input "*******"
click at [676, 425] on link "Save" at bounding box center [654, 421] width 50 height 29
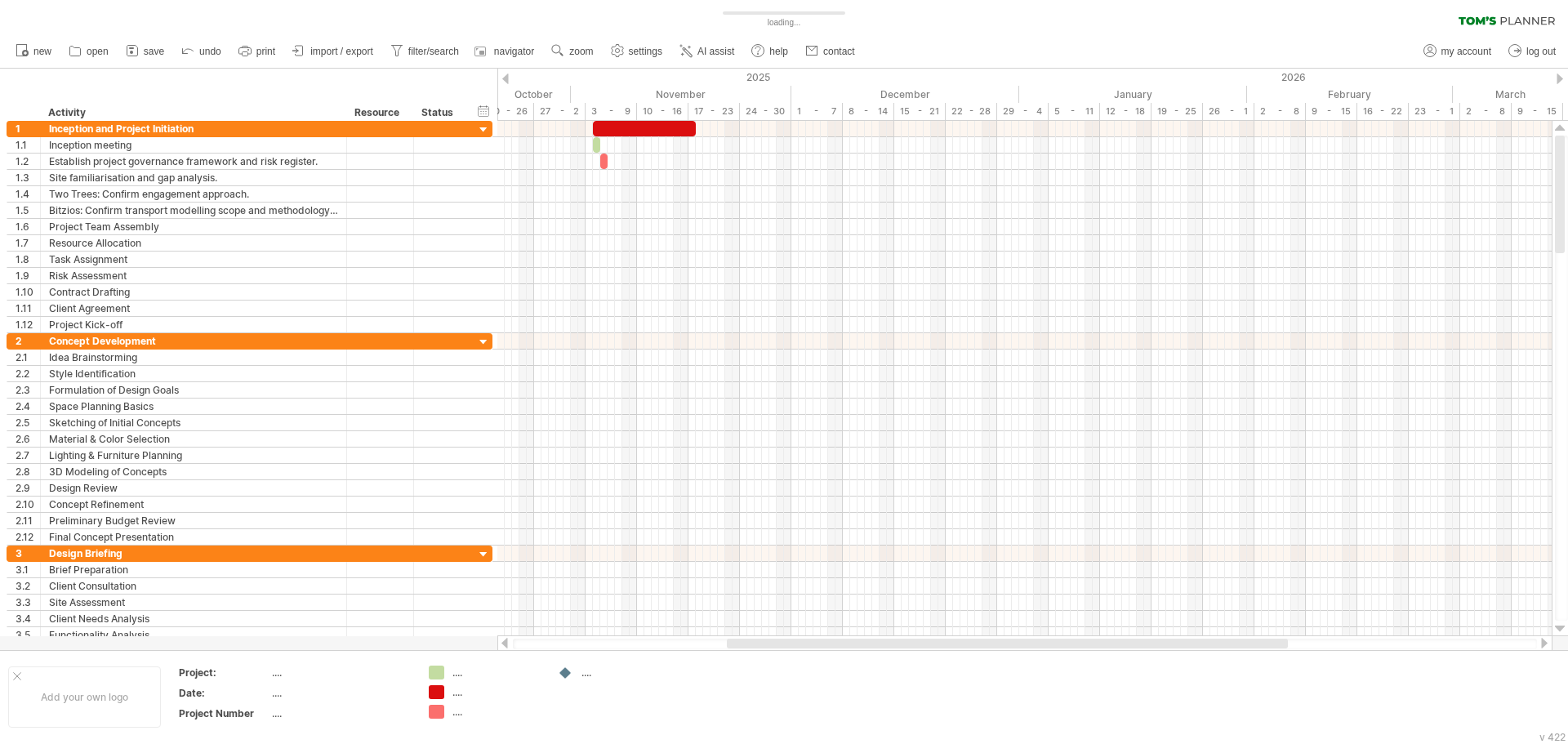
click at [898, 34] on div "new" at bounding box center [784, 52] width 1568 height 34
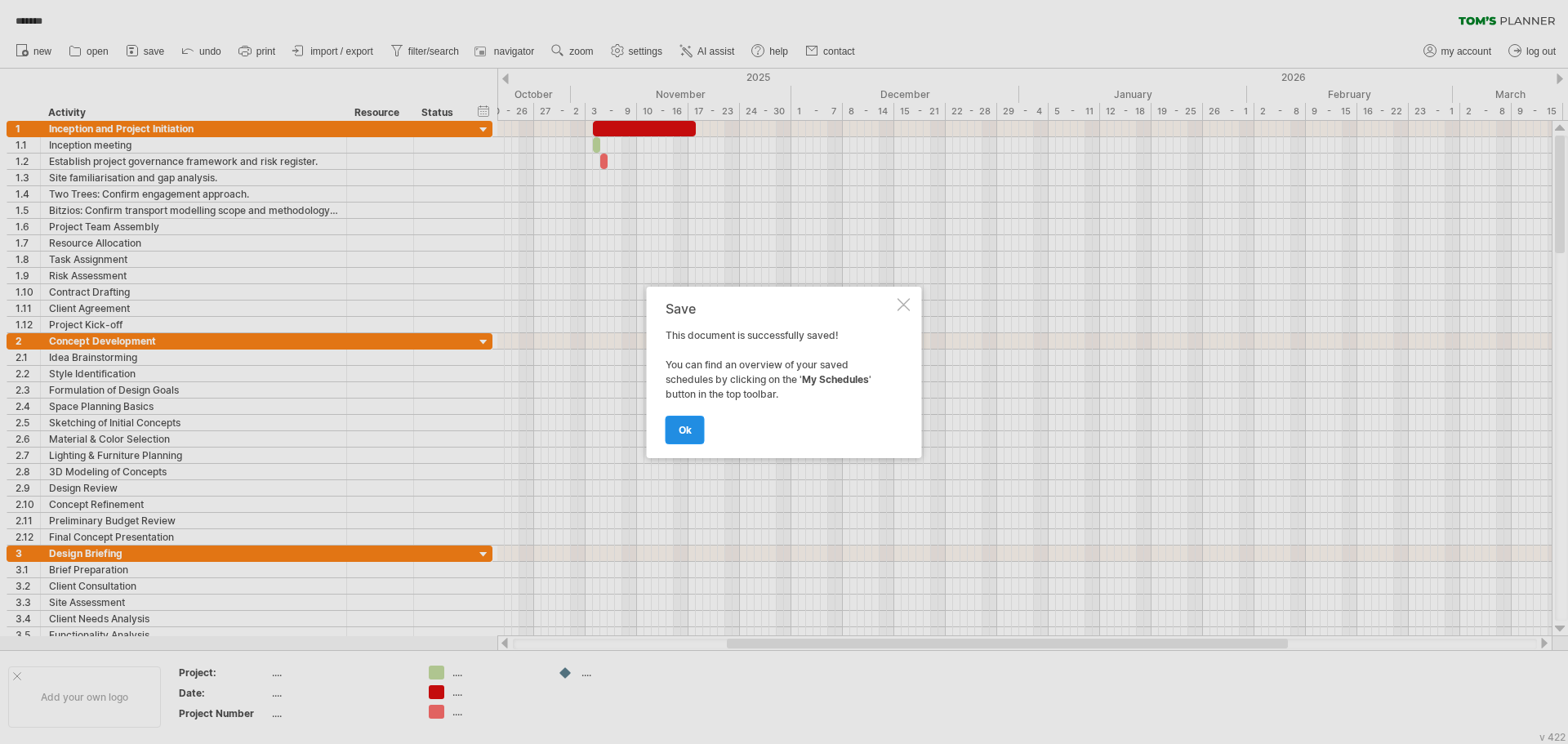
click at [681, 422] on link "ok" at bounding box center [685, 430] width 39 height 29
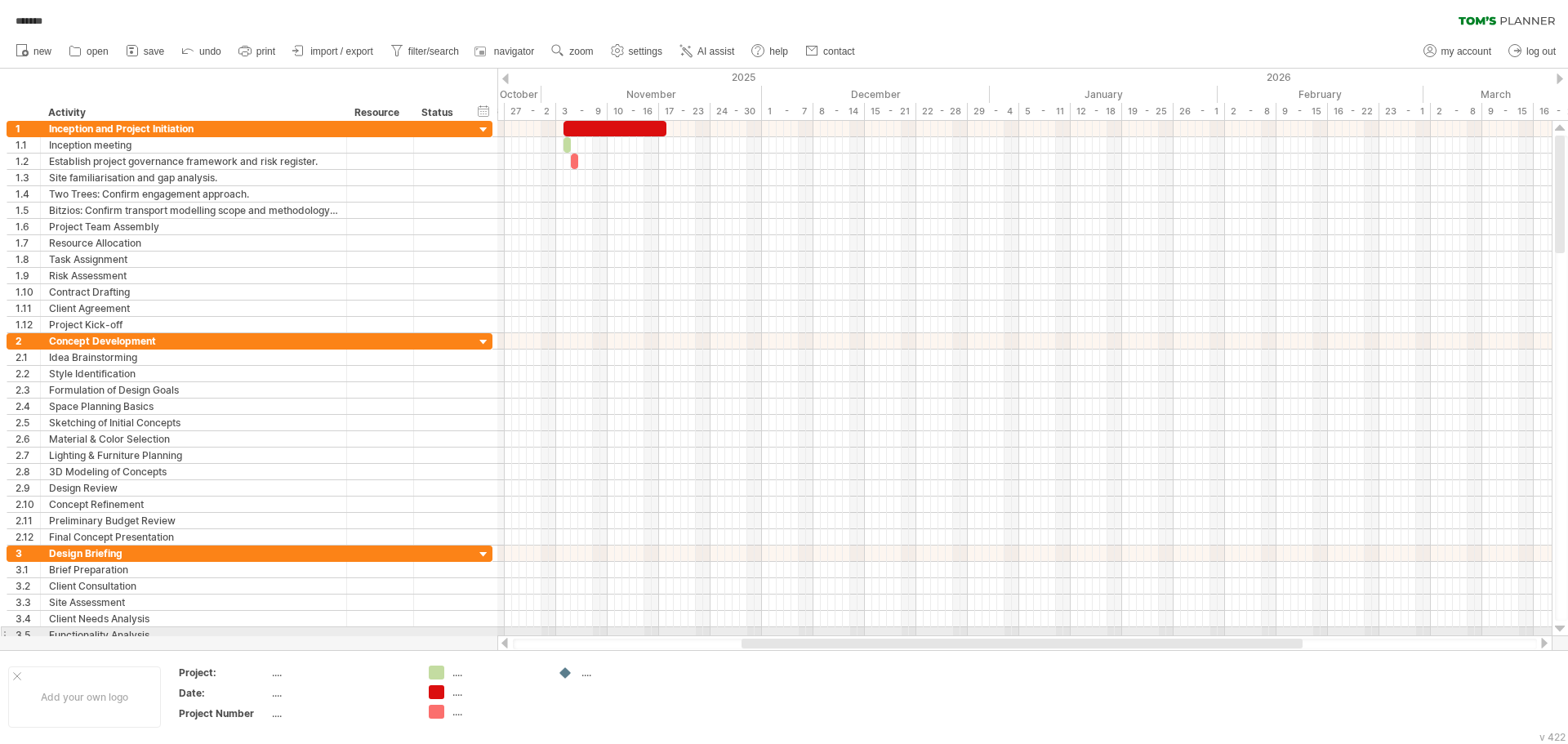
drag, startPoint x: 1062, startPoint y: 643, endPoint x: 1077, endPoint y: 635, distance: 17.0
click at [1077, 635] on div at bounding box center [1024, 643] width 1055 height 16
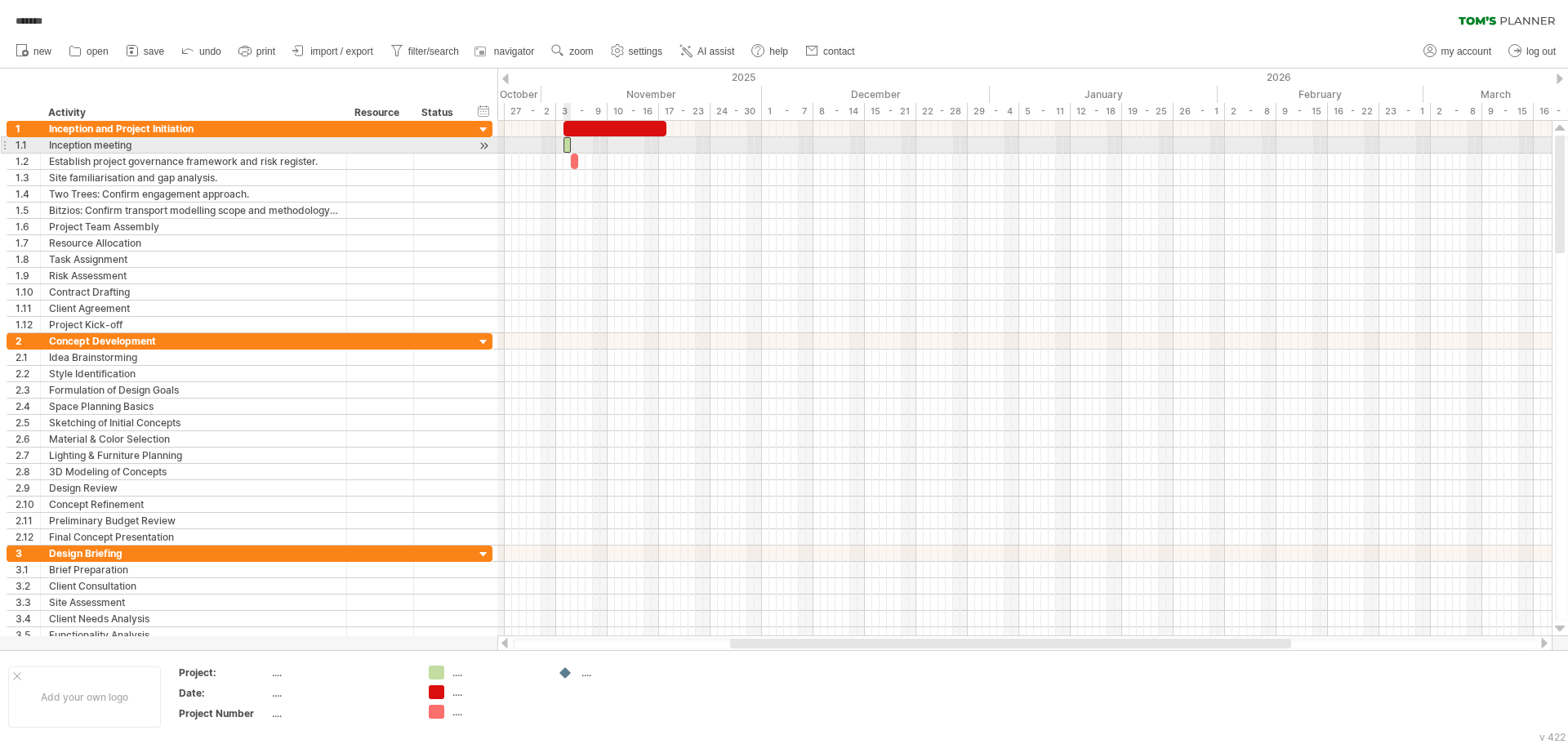
click at [565, 143] on span at bounding box center [563, 144] width 6 height 15
drag, startPoint x: 570, startPoint y: 143, endPoint x: 684, endPoint y: 149, distance: 114.2
click at [622, 148] on span at bounding box center [618, 144] width 6 height 15
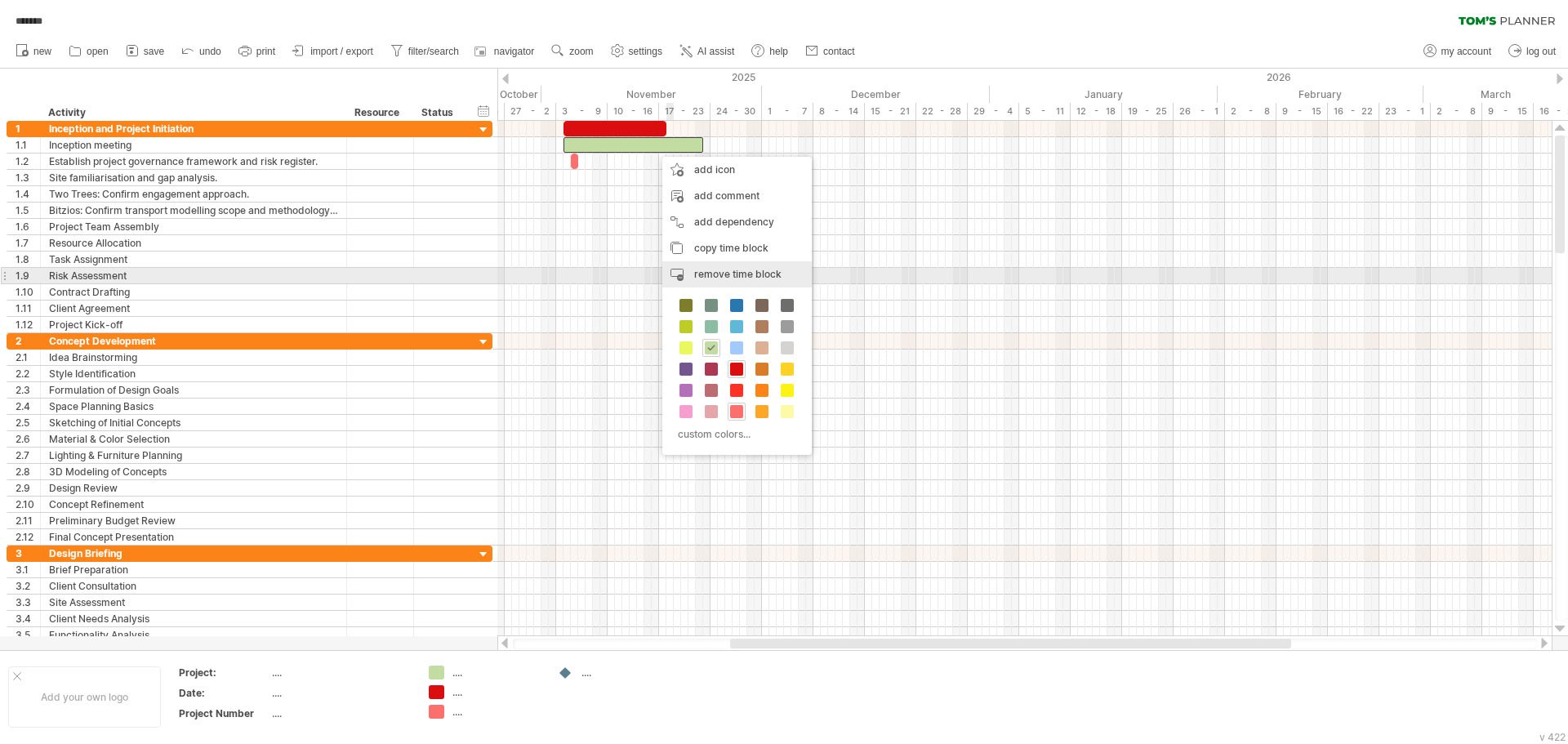
click at [733, 276] on span "remove time block" at bounding box center [737, 274] width 87 height 13
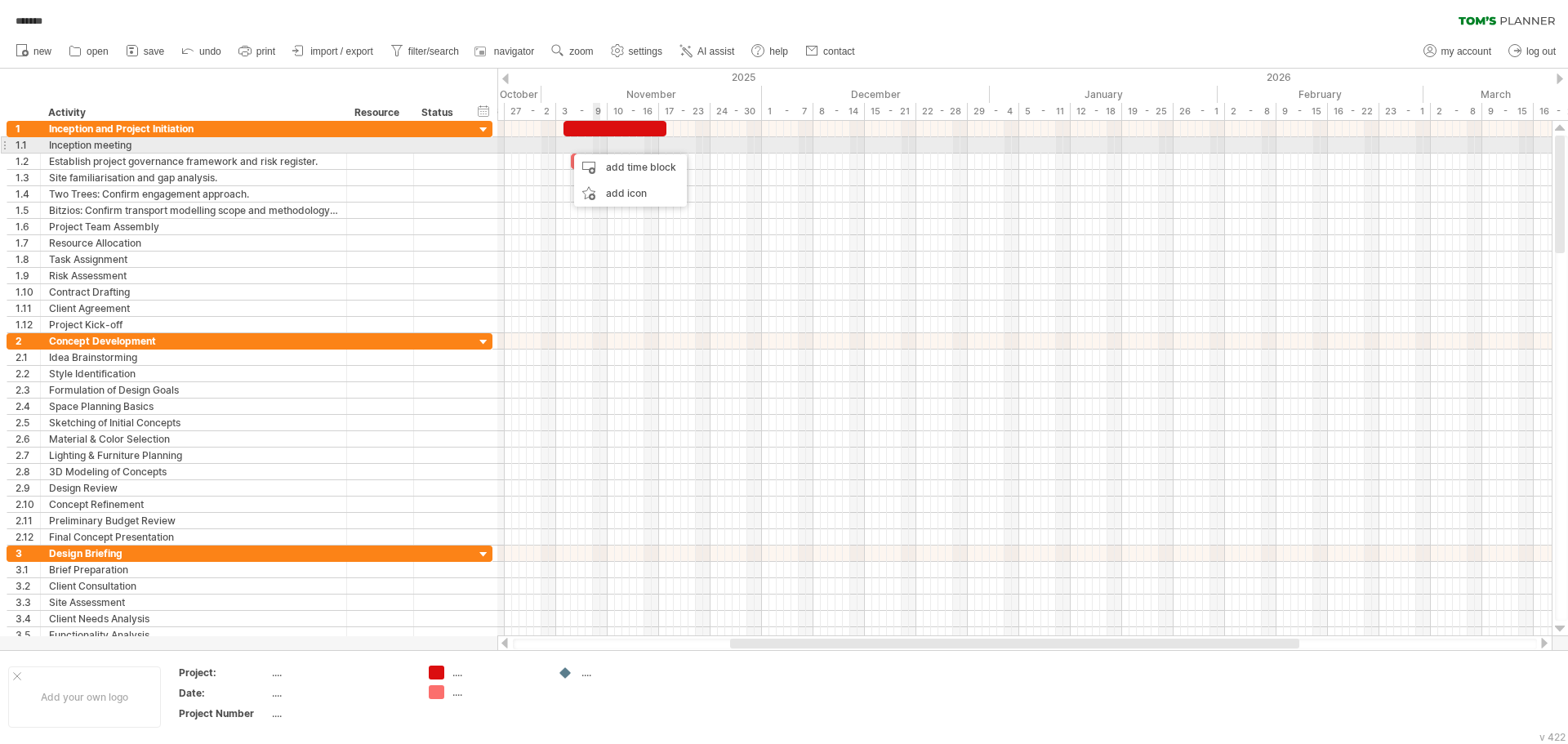
click at [597, 155] on div "add time block" at bounding box center [630, 167] width 112 height 26
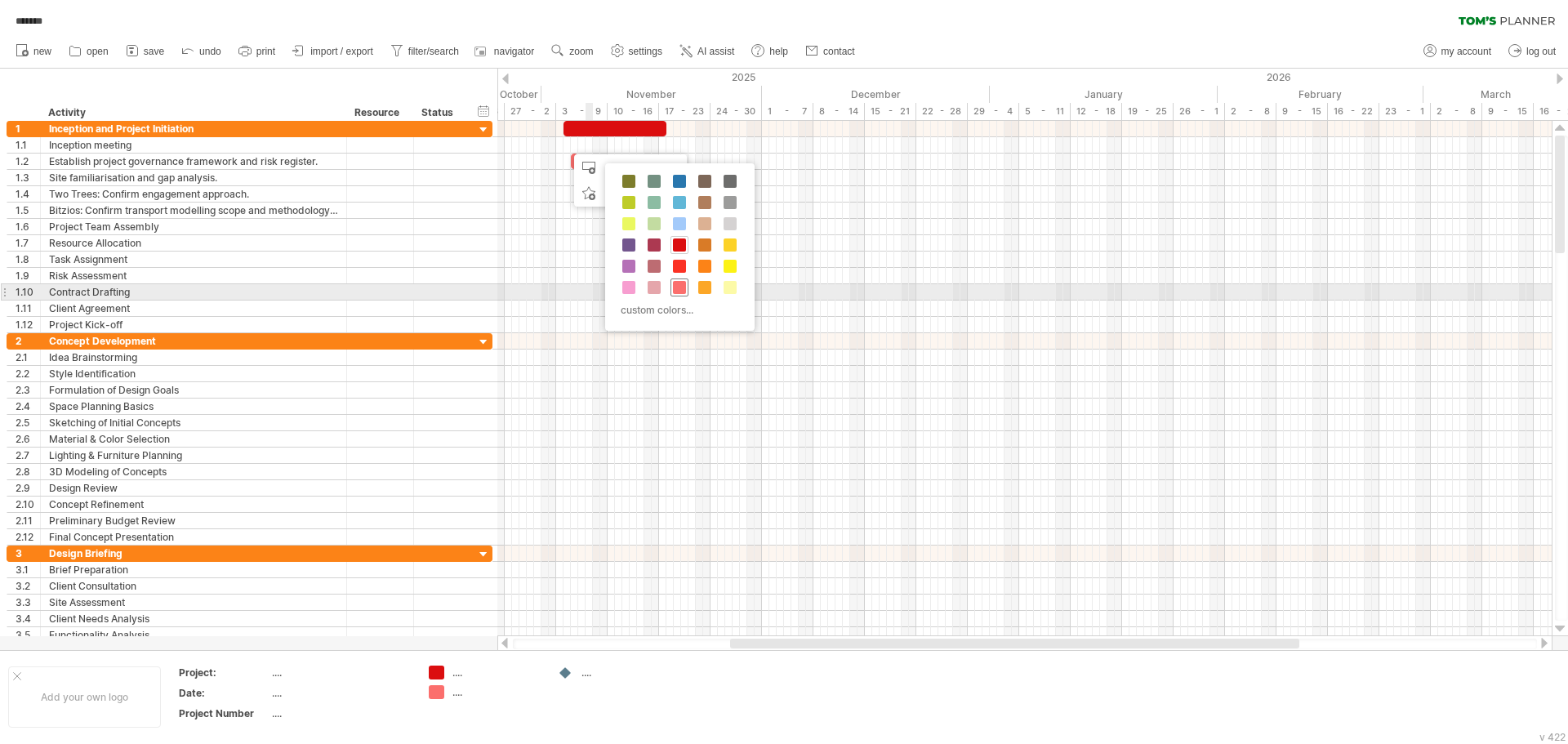
click at [682, 285] on span at bounding box center [679, 288] width 13 height 13
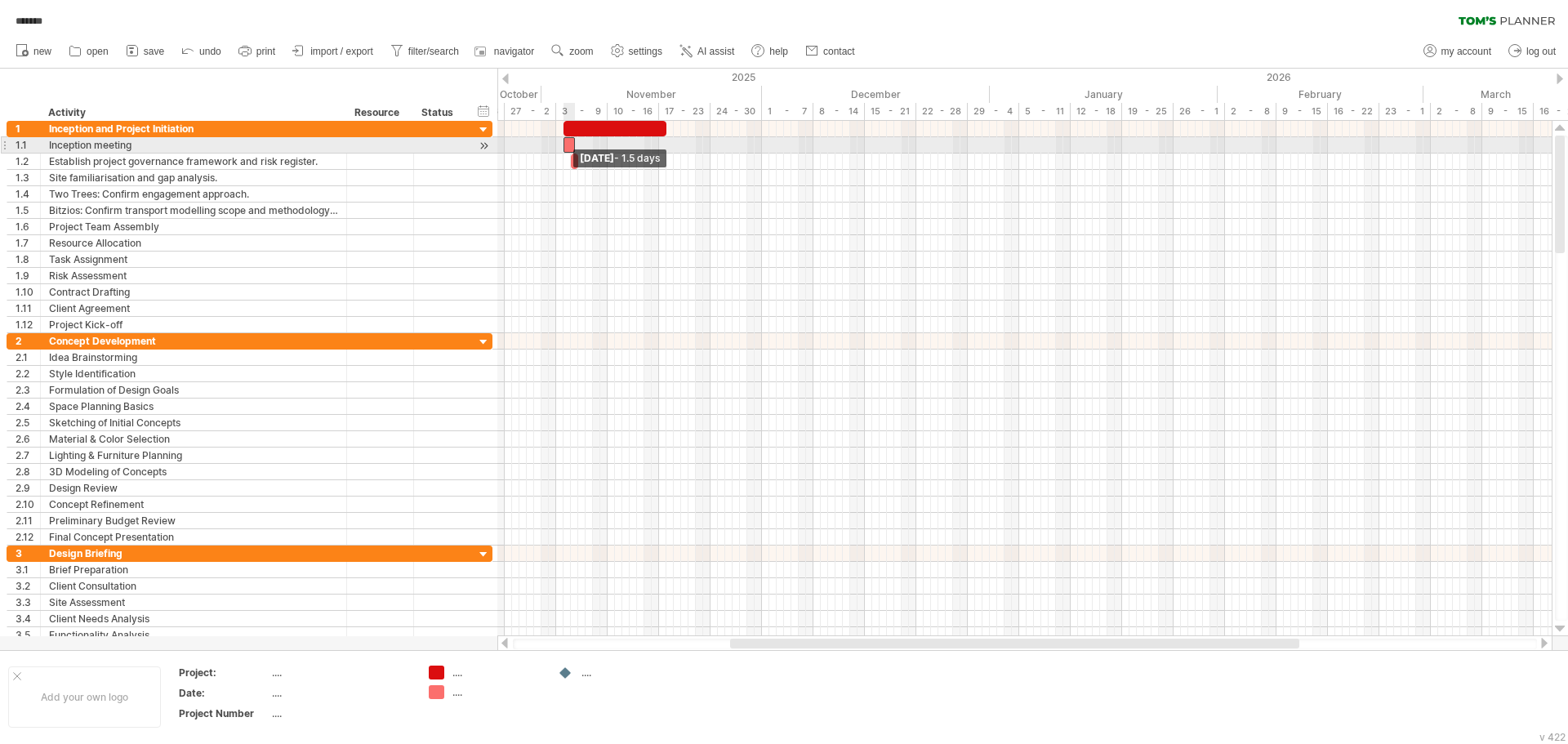
click at [562, 145] on span at bounding box center [563, 144] width 6 height 15
click at [570, 145] on span at bounding box center [570, 144] width 6 height 15
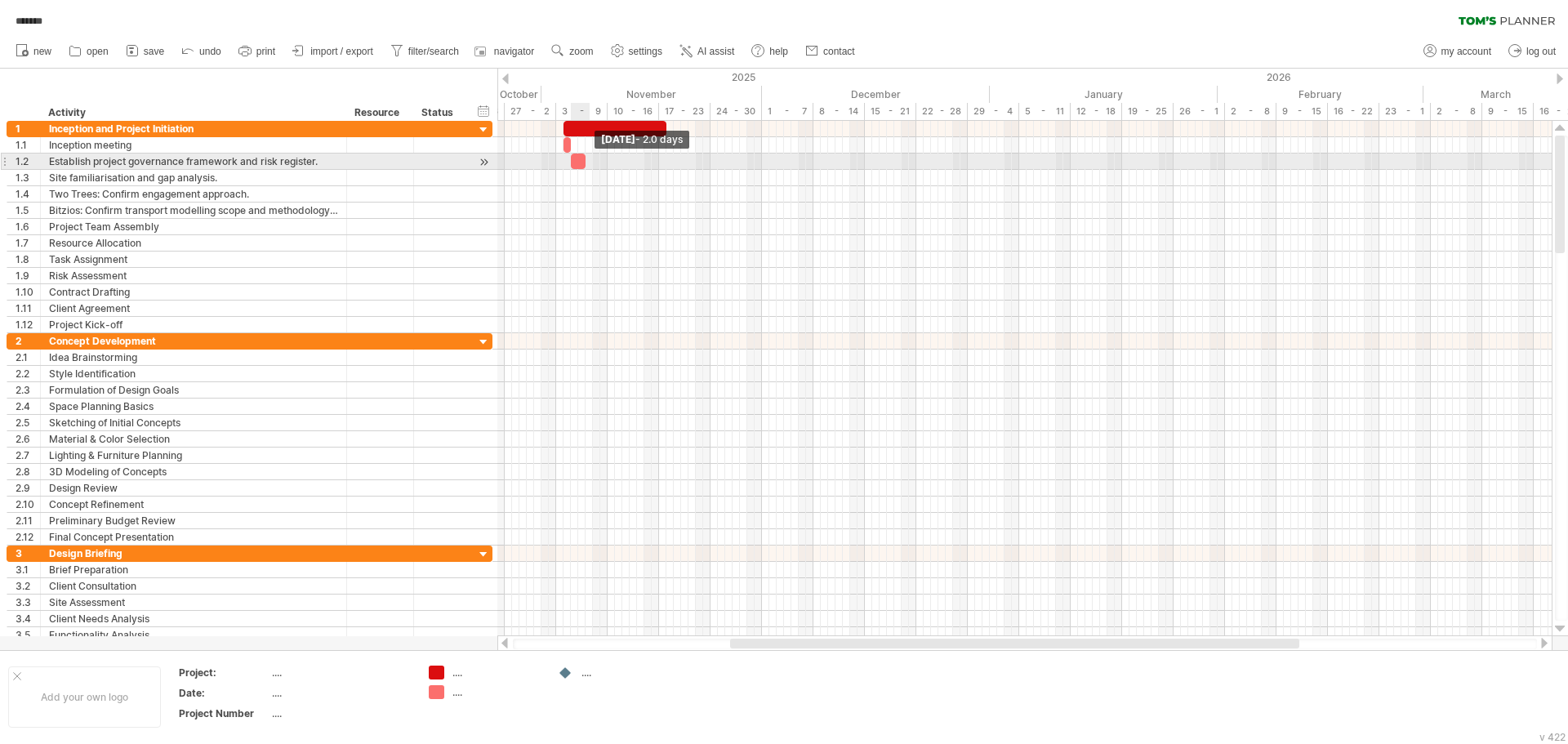
drag, startPoint x: 578, startPoint y: 162, endPoint x: 586, endPoint y: 167, distance: 9.4
click at [586, 167] on span at bounding box center [585, 161] width 6 height 15
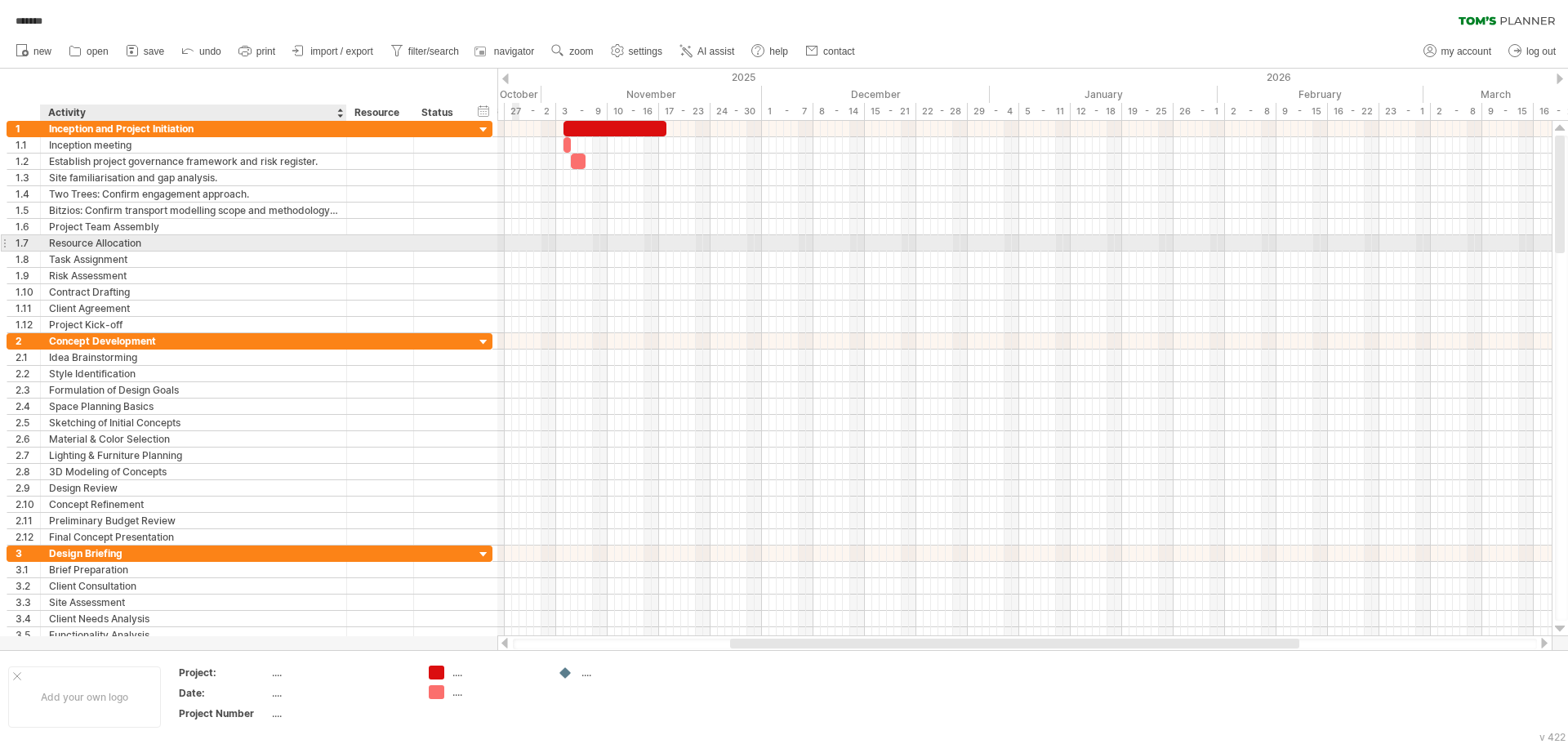
click at [137, 248] on div "Resource Allocation" at bounding box center [193, 242] width 289 height 15
click at [33, 241] on div "1.7" at bounding box center [27, 242] width 24 height 15
click at [21, 245] on div "1.7" at bounding box center [27, 242] width 24 height 15
click at [111, 242] on div "Resource Allocation" at bounding box center [193, 242] width 289 height 15
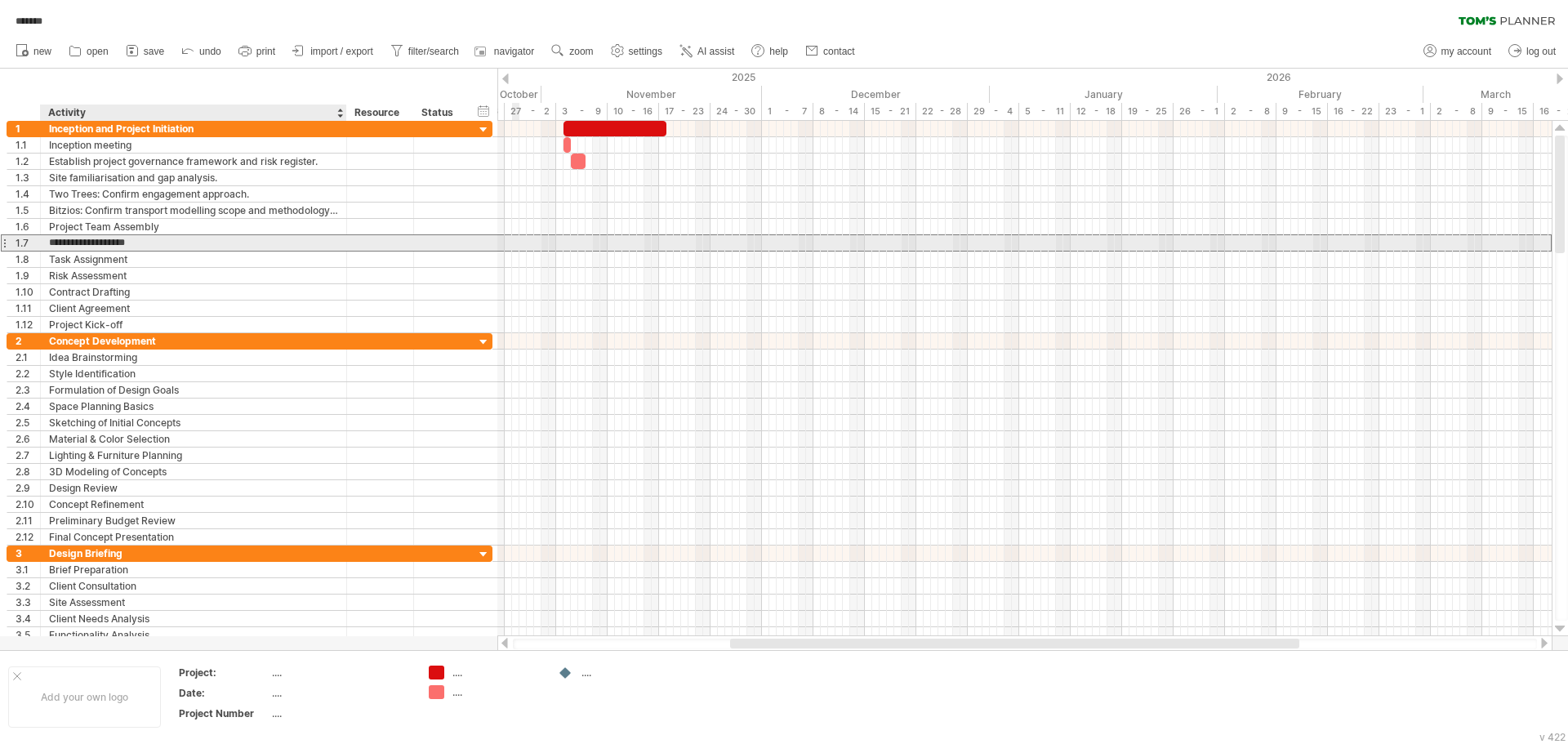
click at [141, 243] on input "**********" at bounding box center [193, 242] width 289 height 15
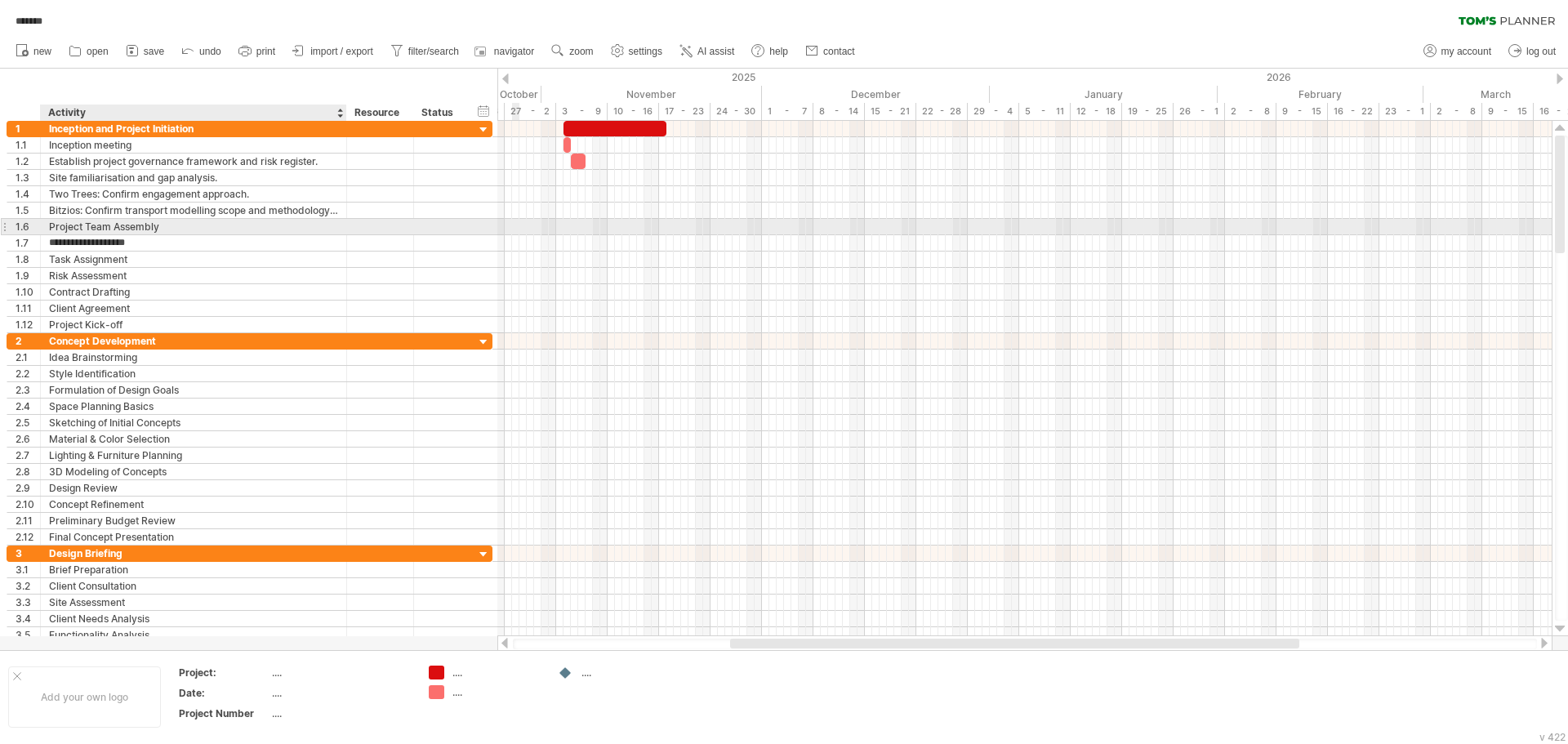
click at [165, 227] on div "Project Team Assembly" at bounding box center [193, 226] width 289 height 15
paste input "**********"
type input "**********"
click at [219, 233] on input "**********" at bounding box center [193, 226] width 289 height 15
click at [121, 225] on input "**********" at bounding box center [193, 226] width 289 height 15
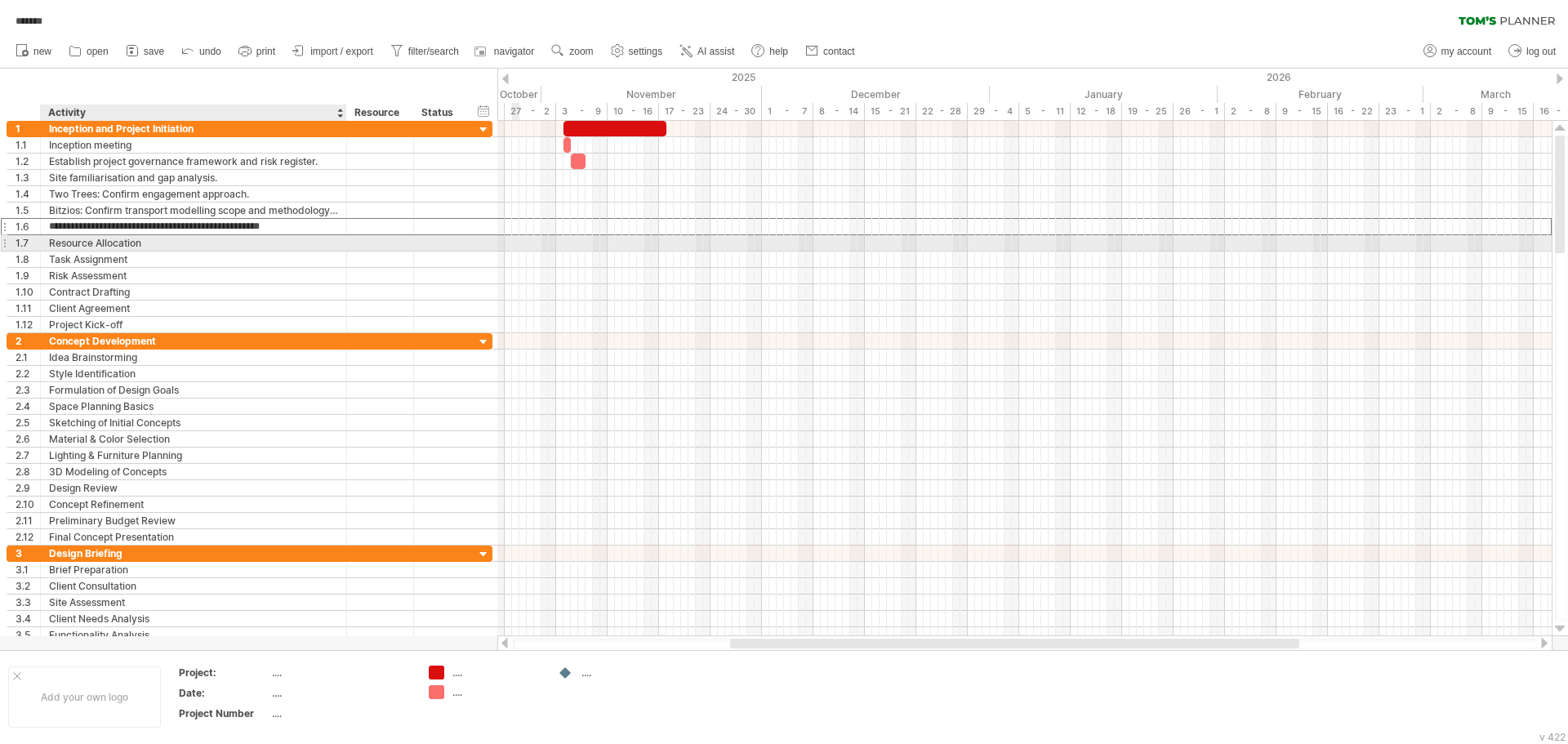
click at [126, 248] on div "Resource Allocation" at bounding box center [193, 242] width 289 height 15
paste input "text"
type input "**********"
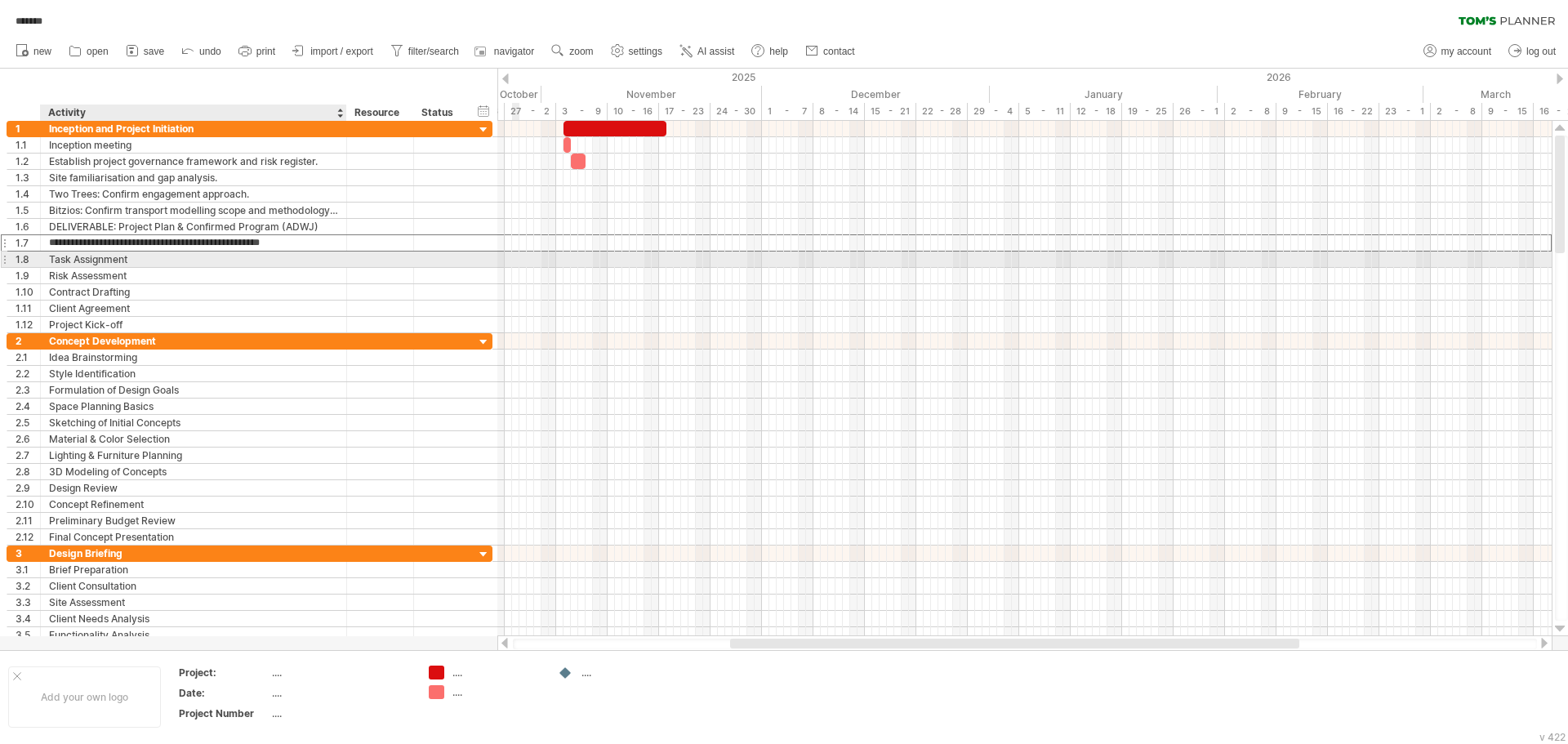
click at [135, 258] on div "Task Assignment" at bounding box center [193, 259] width 289 height 15
paste input "text"
type input "**********"
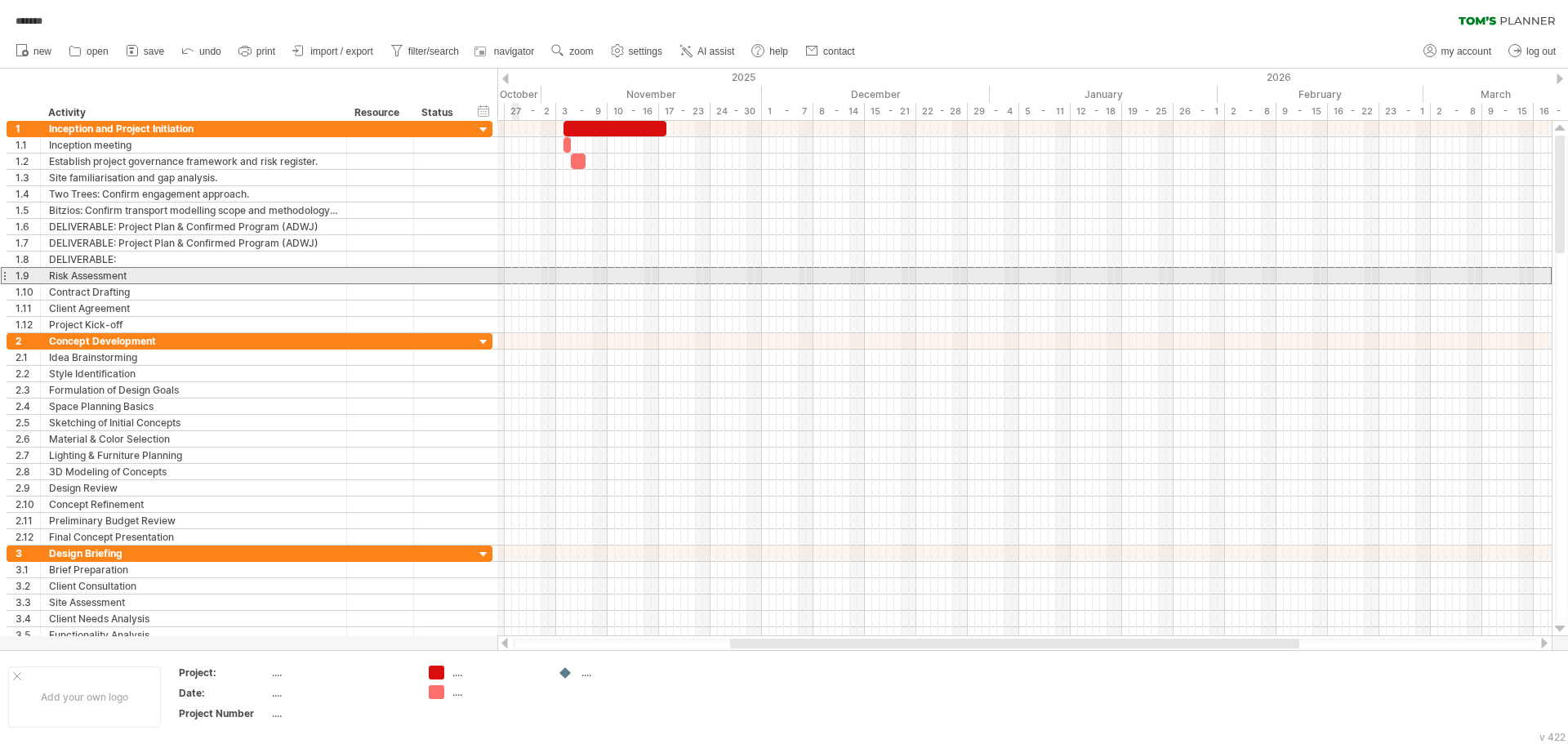
click at [3, 275] on div at bounding box center [4, 275] width 6 height 17
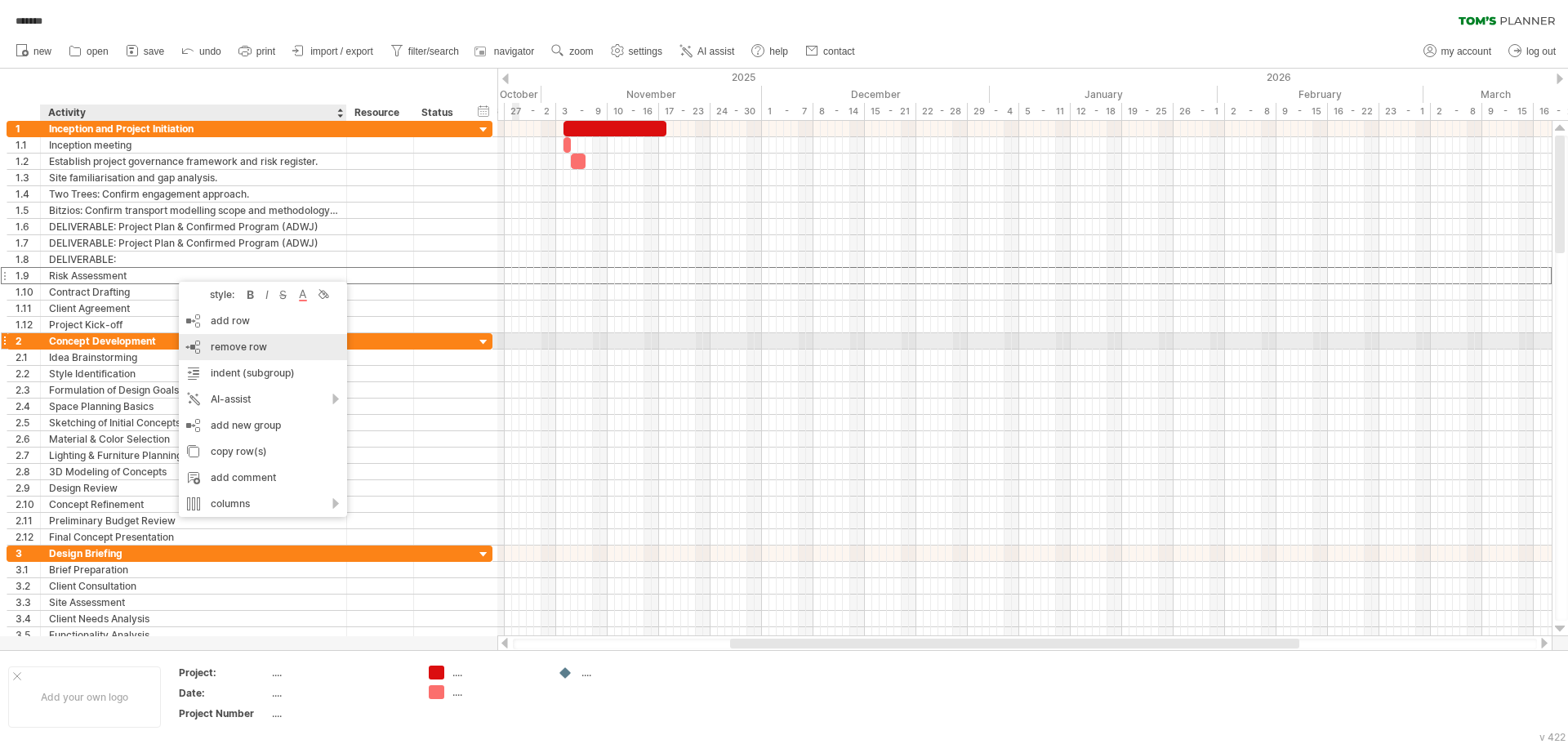
click at [283, 348] on div "remove row remove selected rows" at bounding box center [262, 347] width 168 height 26
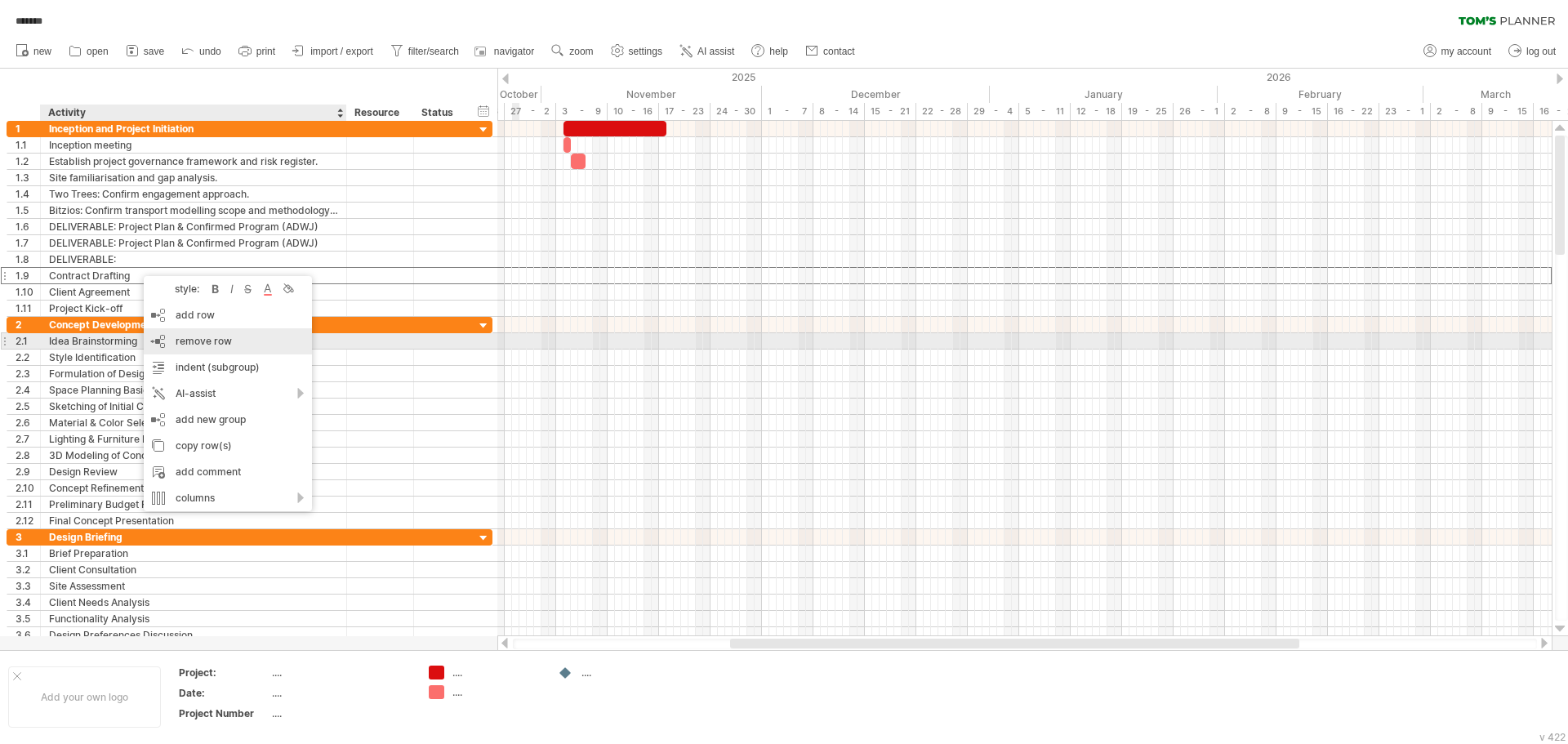
click at [223, 343] on span "remove row" at bounding box center [204, 341] width 56 height 13
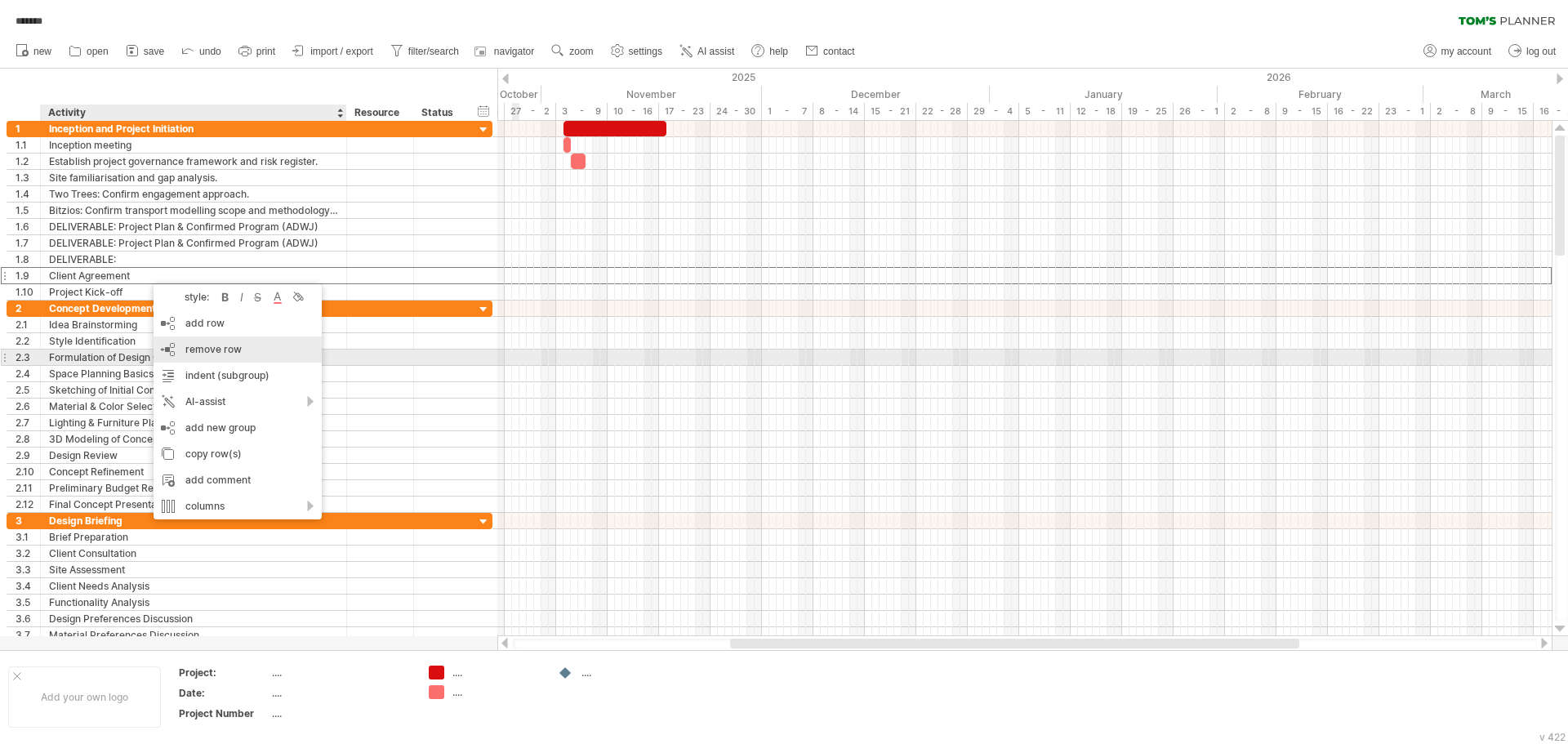
click at [227, 353] on span "remove row" at bounding box center [213, 349] width 56 height 13
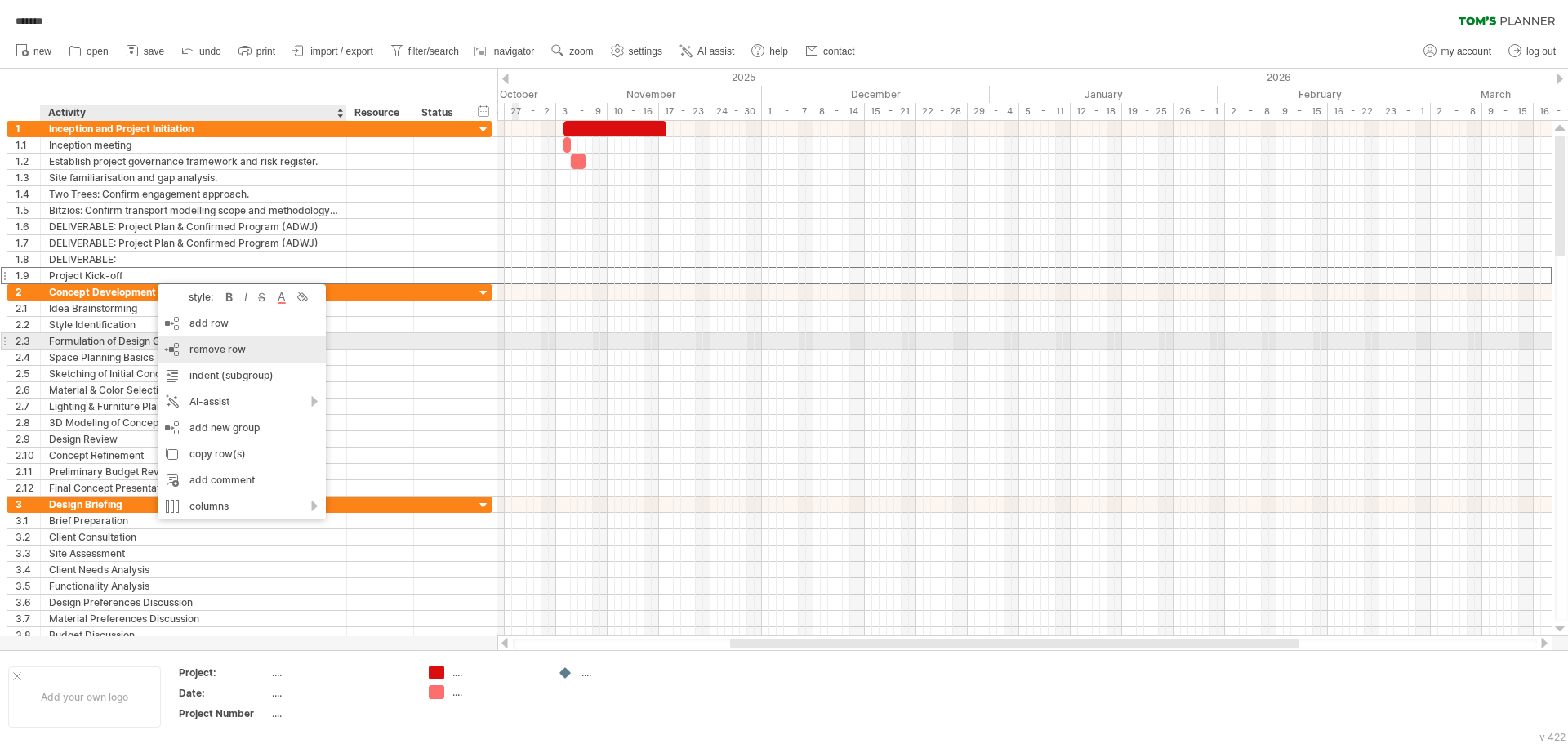
click at [238, 348] on span "remove row" at bounding box center [218, 349] width 56 height 13
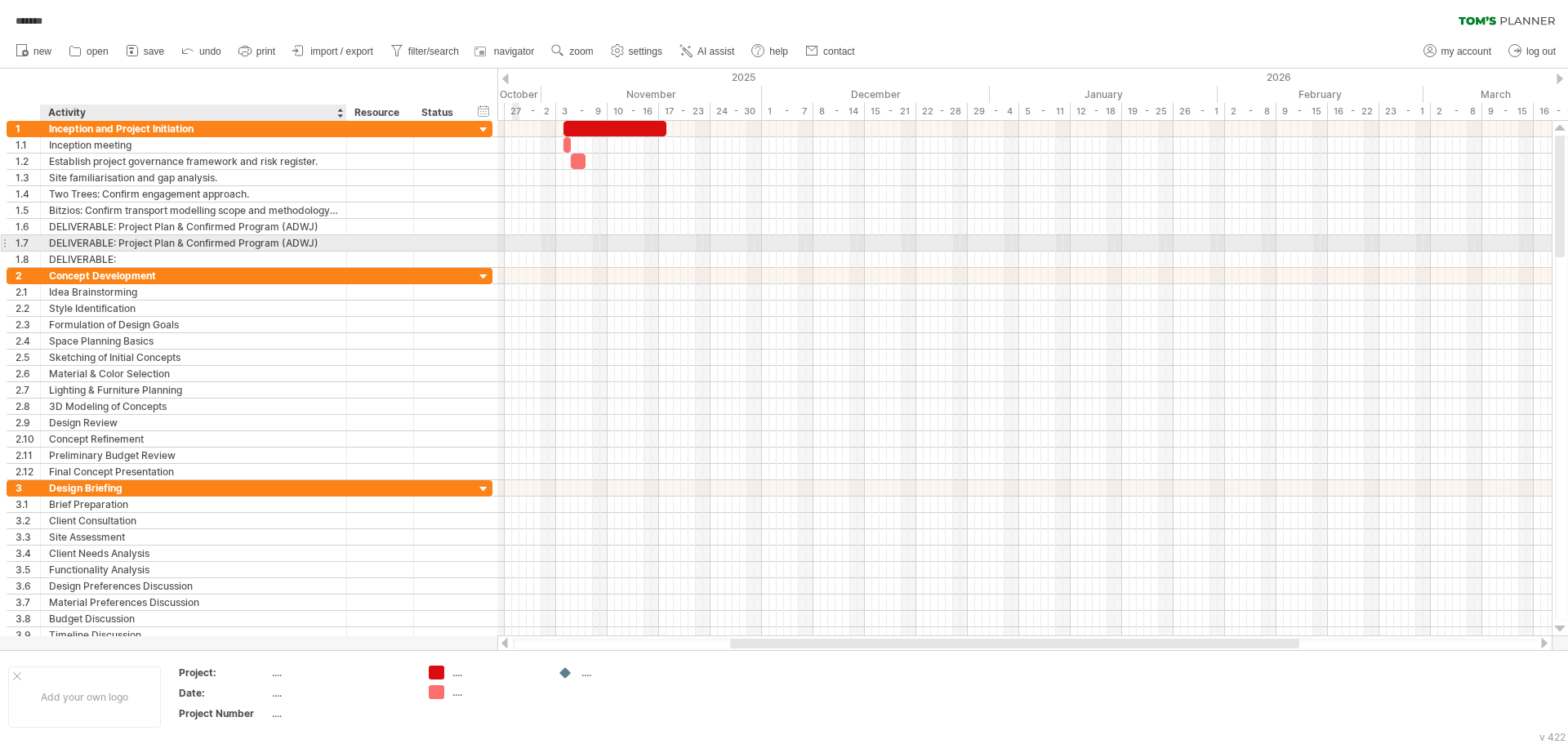
click at [277, 240] on div "DELIVERABLE: Project Plan & Confirmed Program (ADWJ)" at bounding box center [193, 242] width 289 height 15
click at [321, 242] on input "**********" at bounding box center [193, 242] width 289 height 15
click at [119, 243] on input "**********" at bounding box center [193, 242] width 289 height 15
paste input "text"
type input "**********"
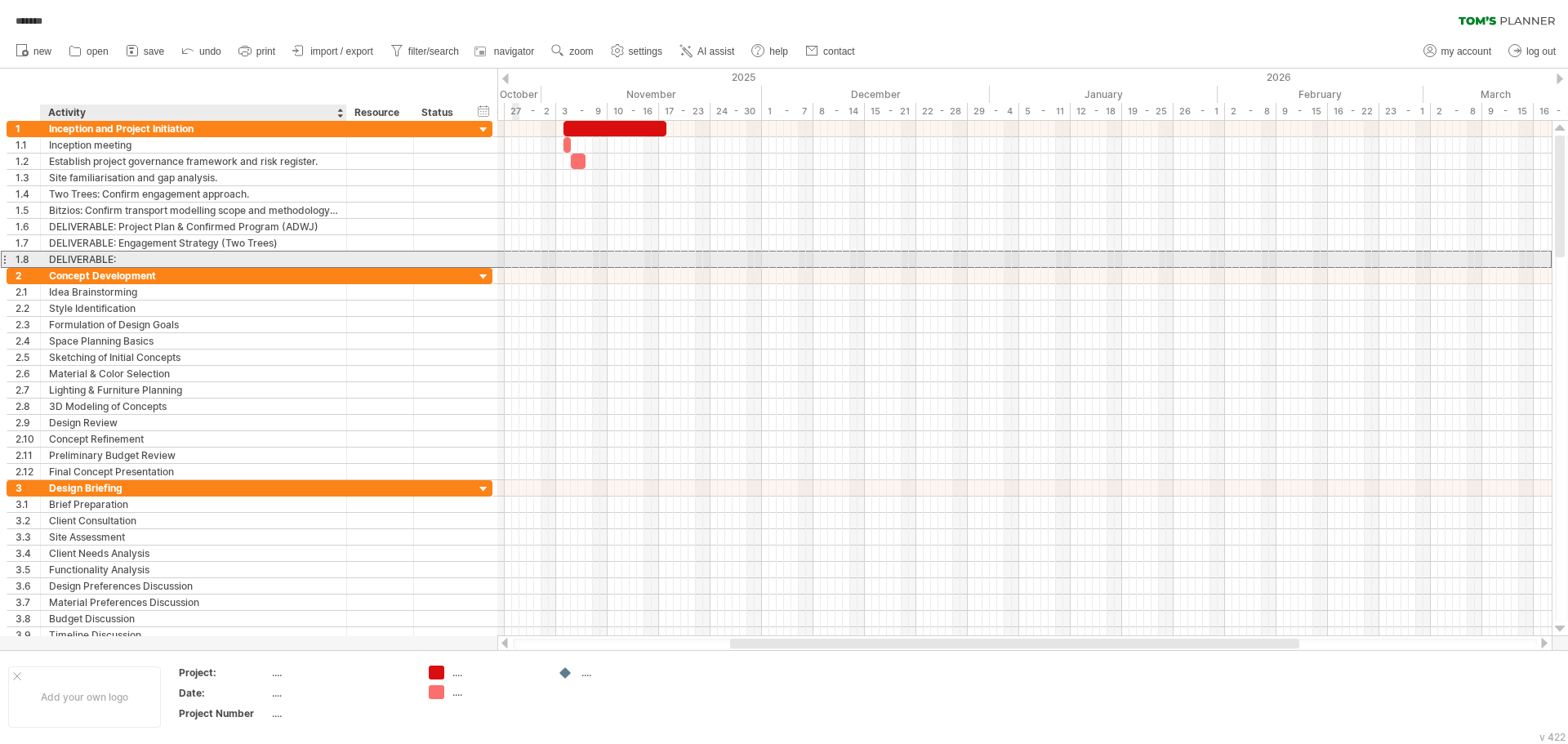
click at [236, 258] on div "DELIVERABLE:" at bounding box center [193, 259] width 289 height 15
paste input "**********"
type input "**********"
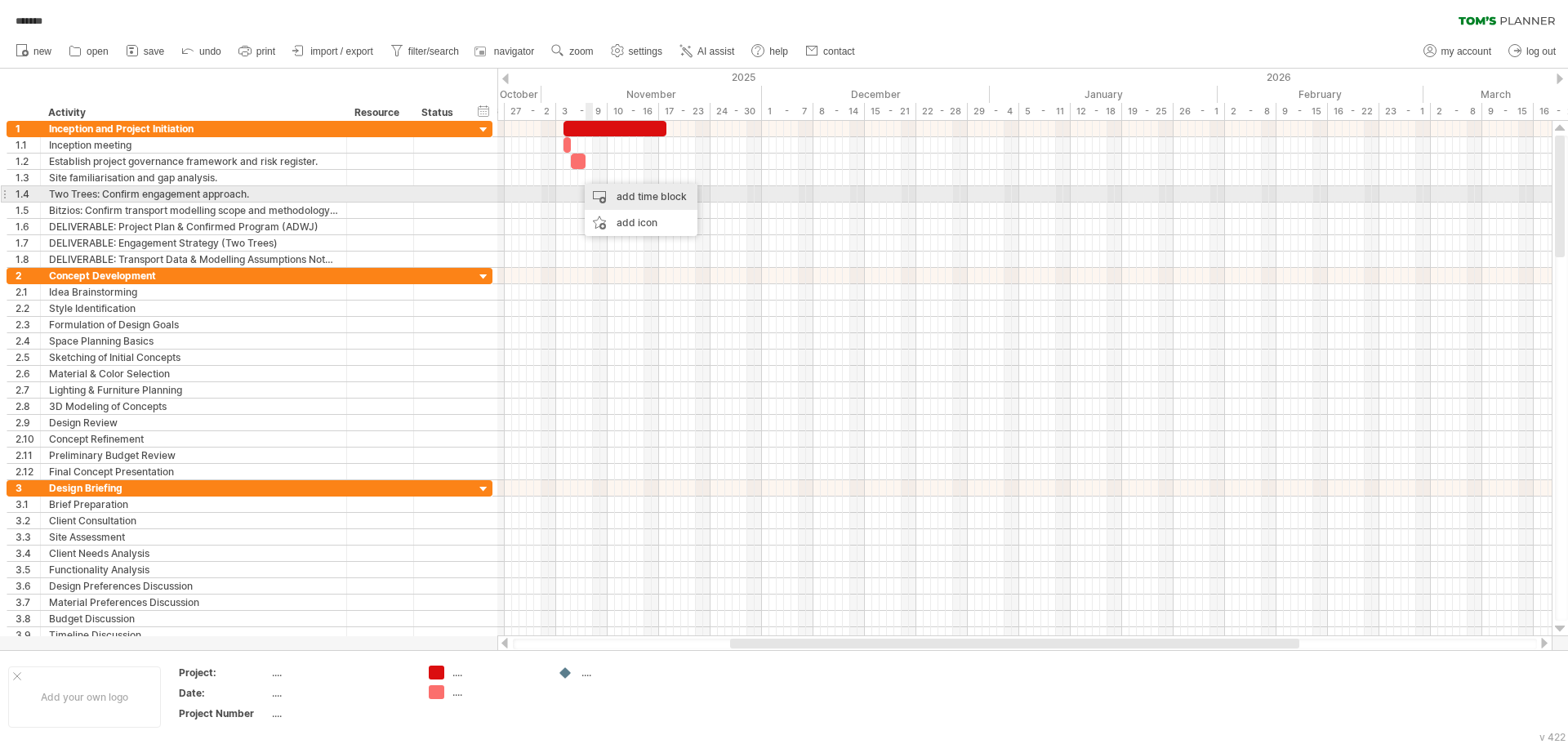
click at [599, 196] on div "add time block" at bounding box center [641, 197] width 112 height 26
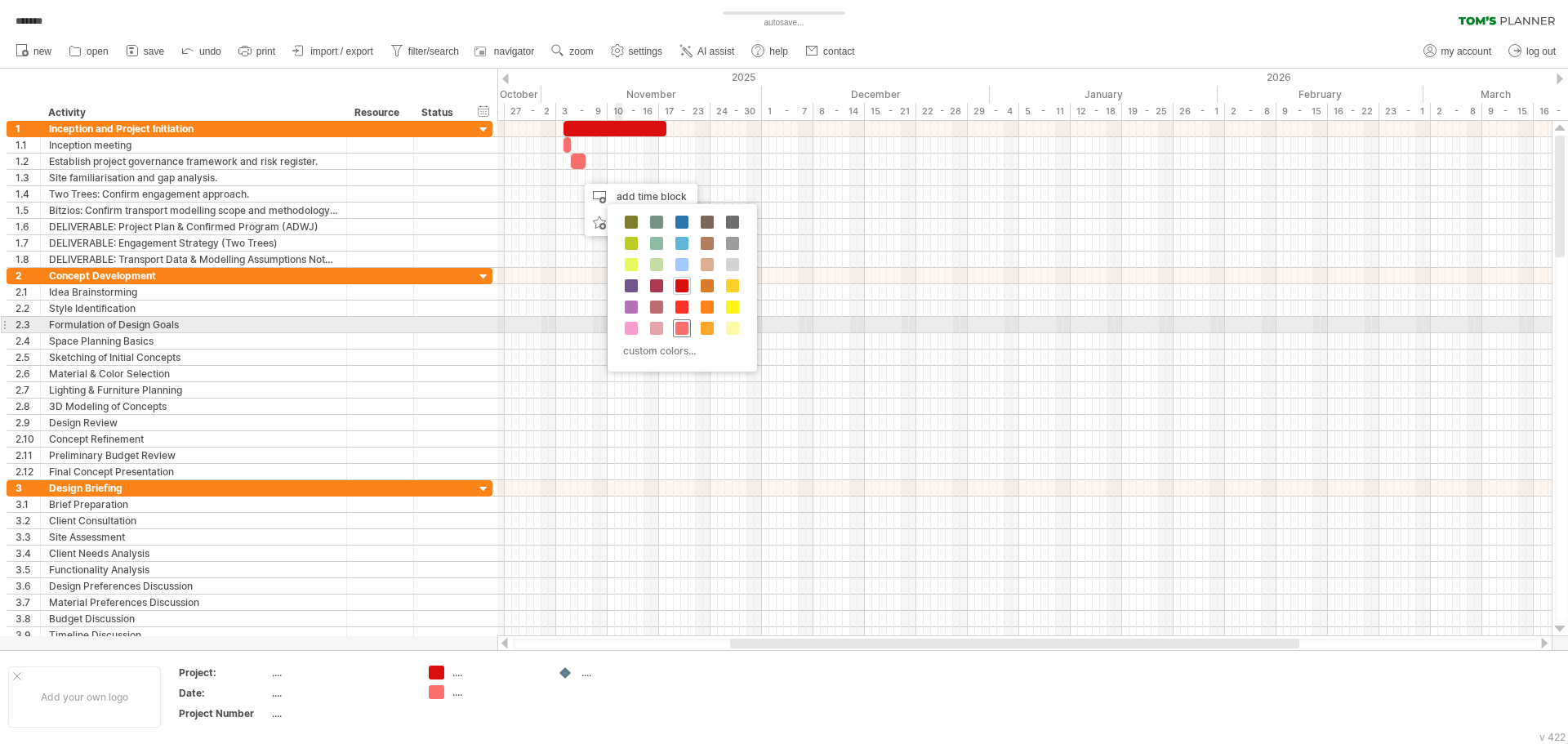
click at [682, 324] on span at bounding box center [682, 328] width 13 height 13
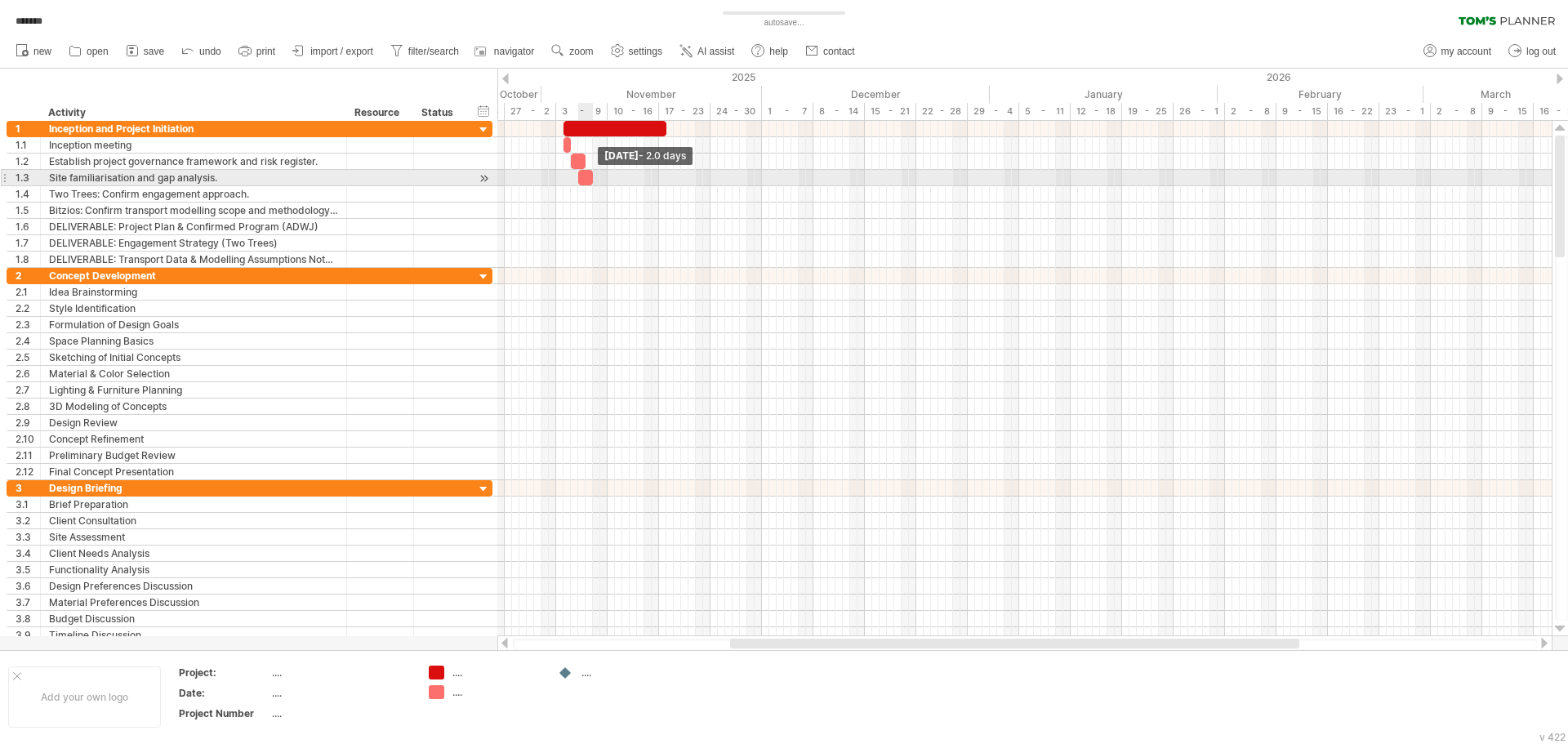
click at [593, 181] on span at bounding box center [592, 177] width 6 height 15
click at [575, 183] on span at bounding box center [574, 177] width 6 height 15
drag, startPoint x: 594, startPoint y: 179, endPoint x: 589, endPoint y: 186, distance: 8.6
click at [589, 186] on div "[DATE] - 2.5 days [DATE] - 3.0 days" at bounding box center [1024, 378] width 1054 height 515
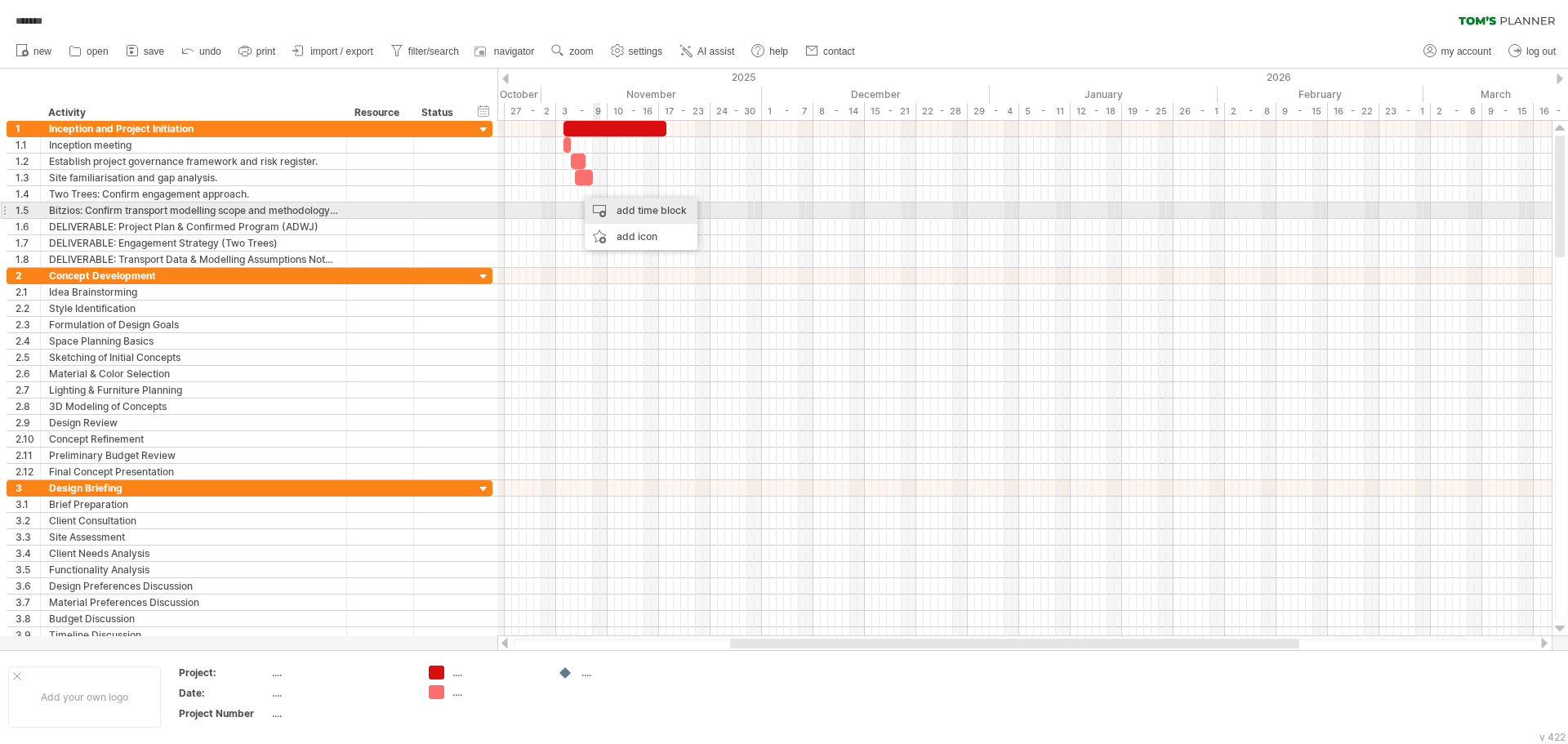
click at [609, 204] on div "add time block" at bounding box center [641, 210] width 112 height 26
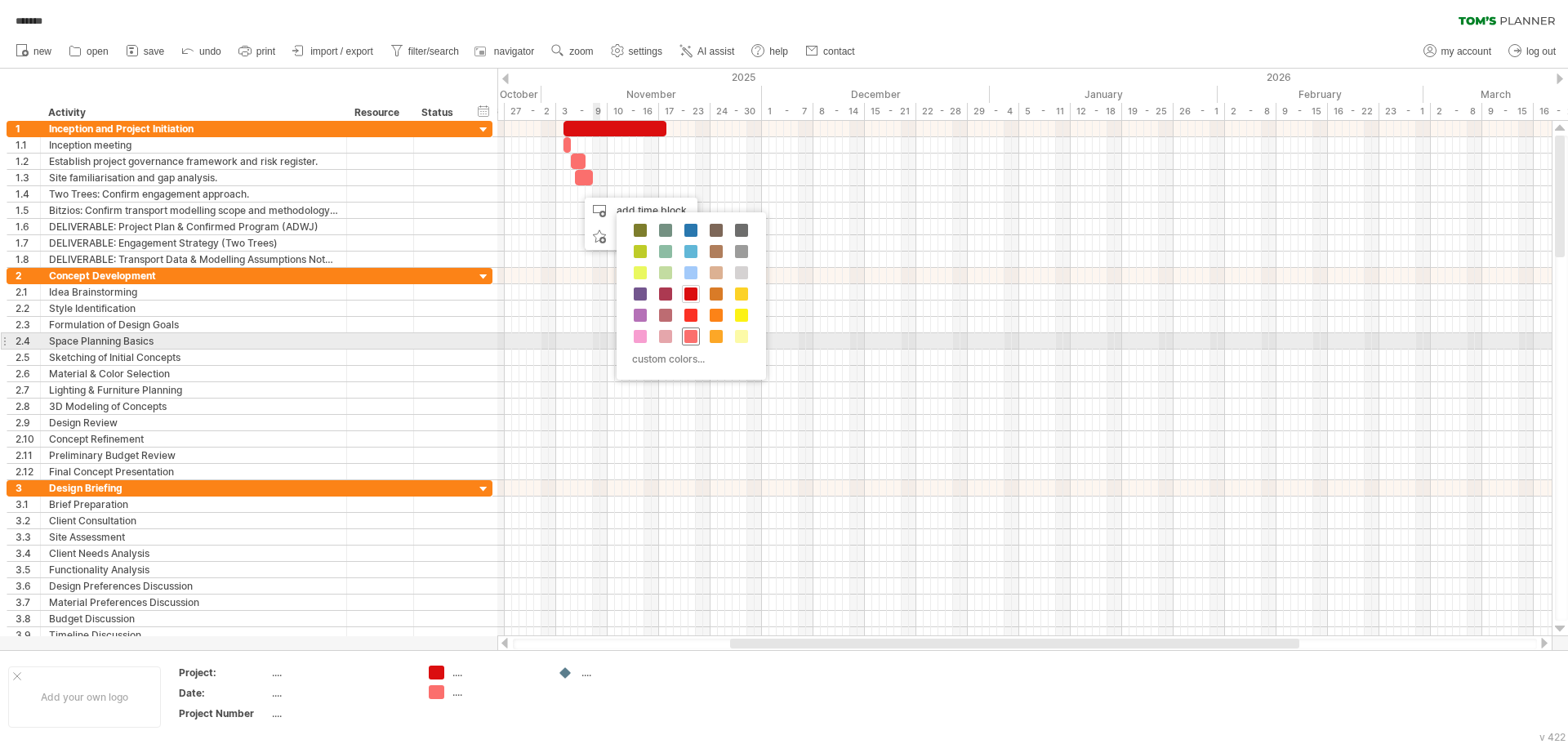
click at [691, 334] on span at bounding box center [690, 337] width 13 height 13
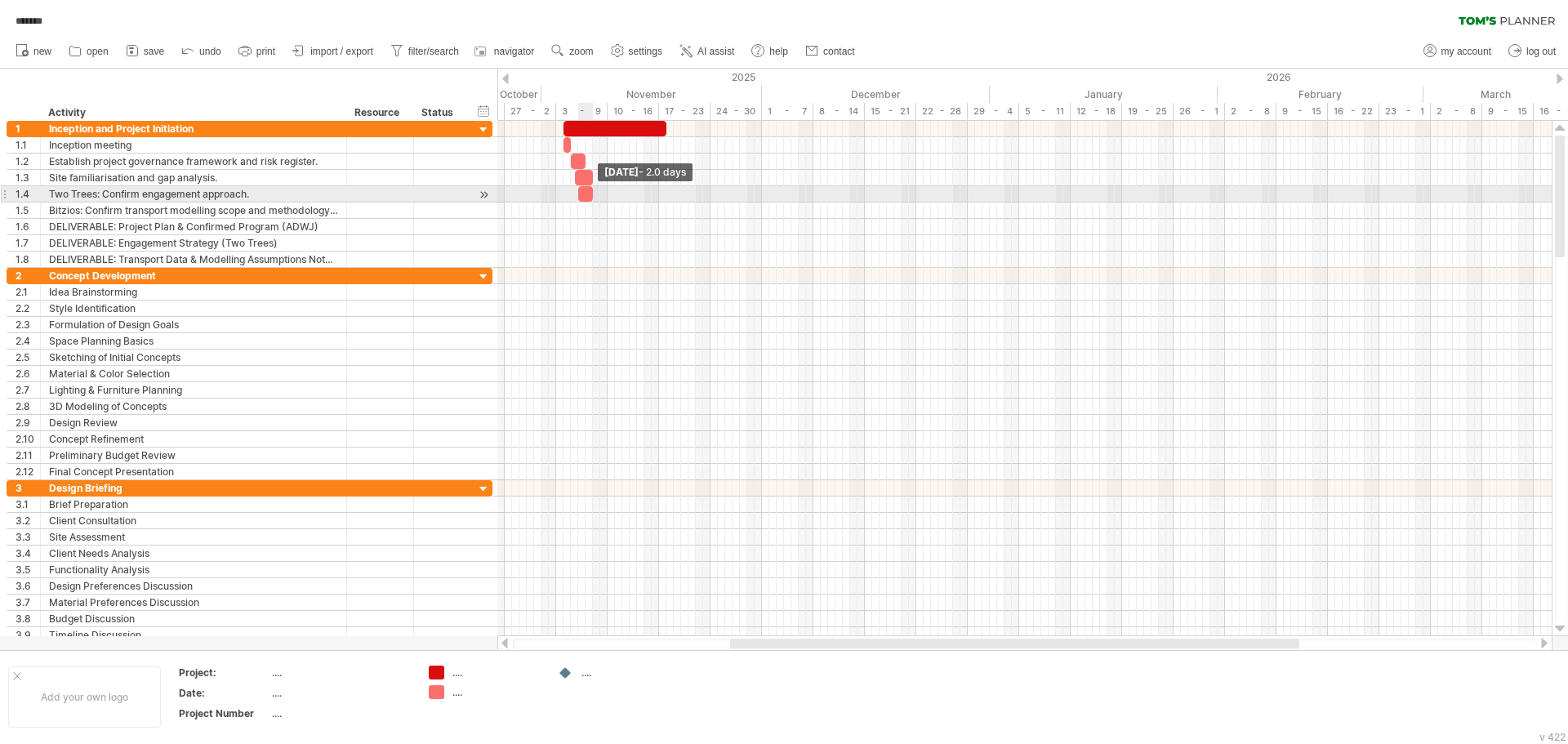
drag, startPoint x: 586, startPoint y: 196, endPoint x: 594, endPoint y: 200, distance: 8.9
click at [594, 200] on span at bounding box center [592, 193] width 6 height 15
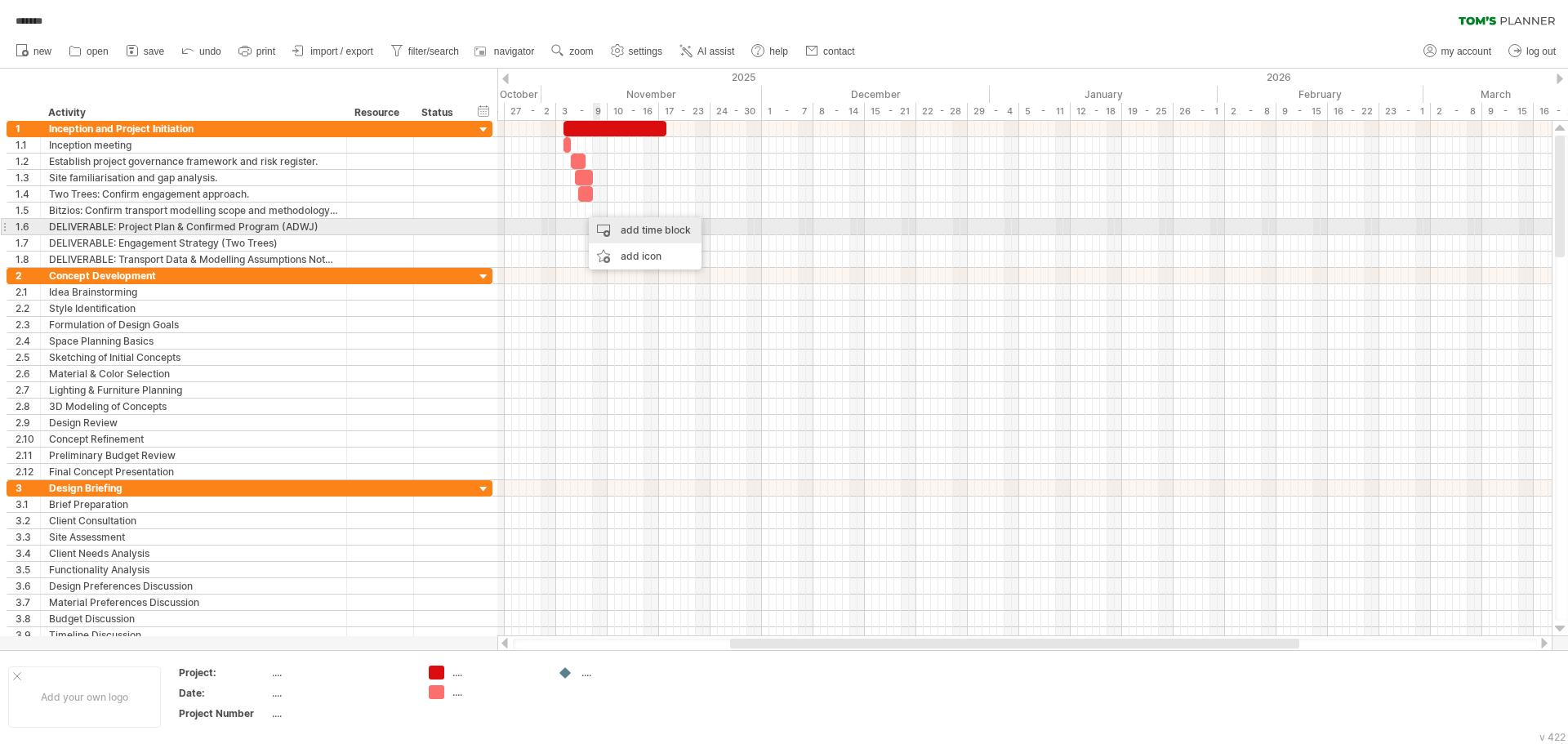
click at [611, 228] on div "add time block" at bounding box center [645, 230] width 112 height 26
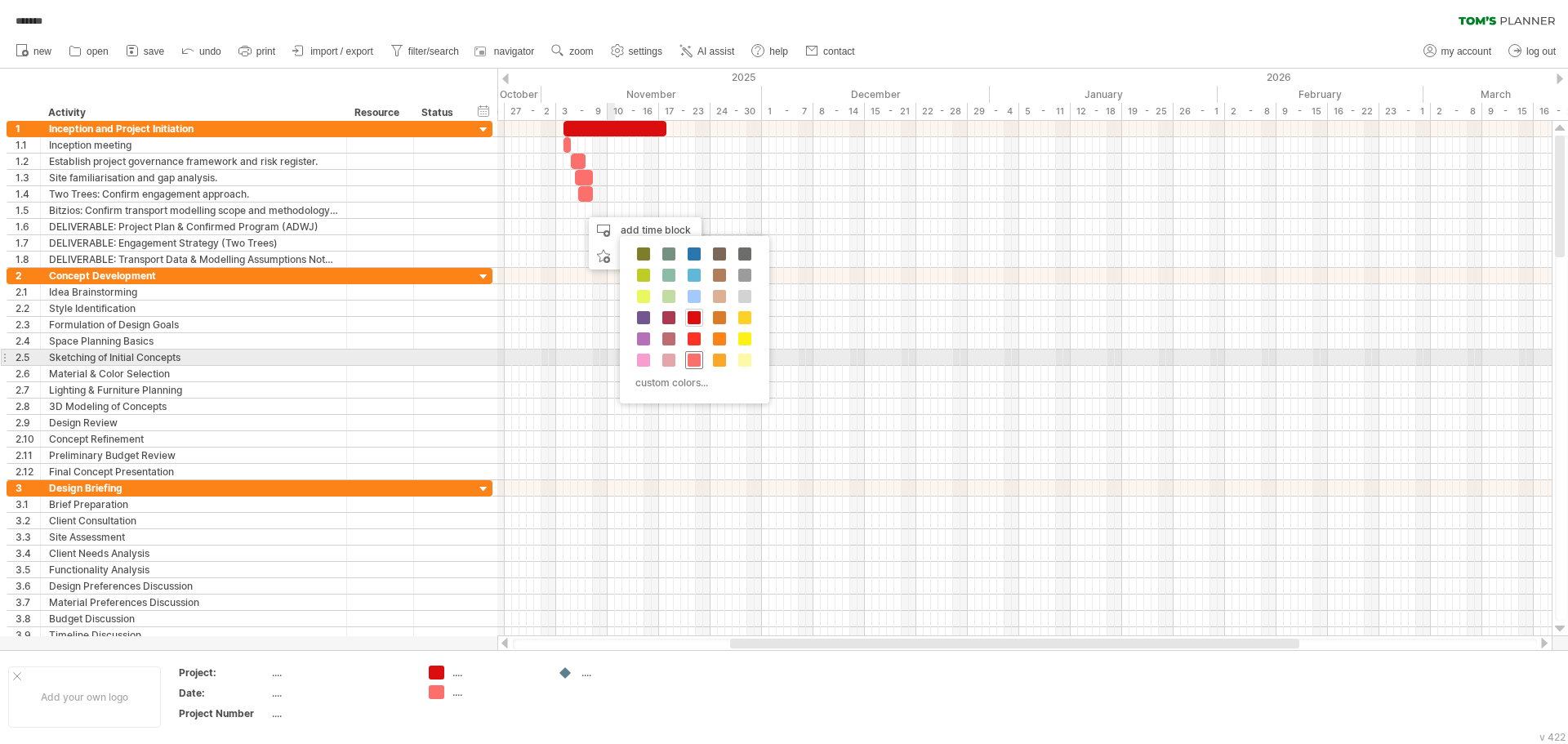
click at [700, 363] on span at bounding box center [694, 360] width 13 height 13
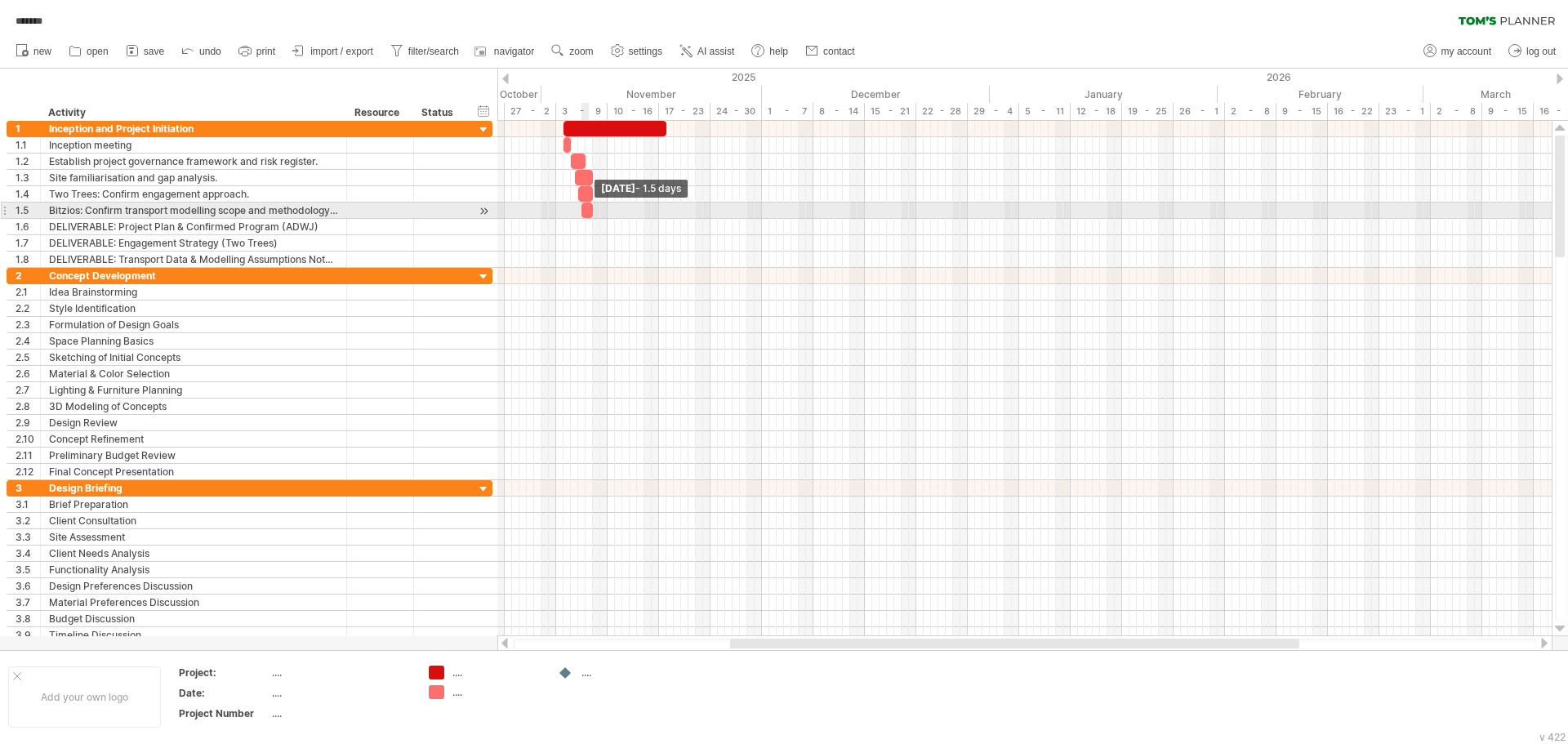
click at [592, 211] on span at bounding box center [592, 210] width 6 height 15
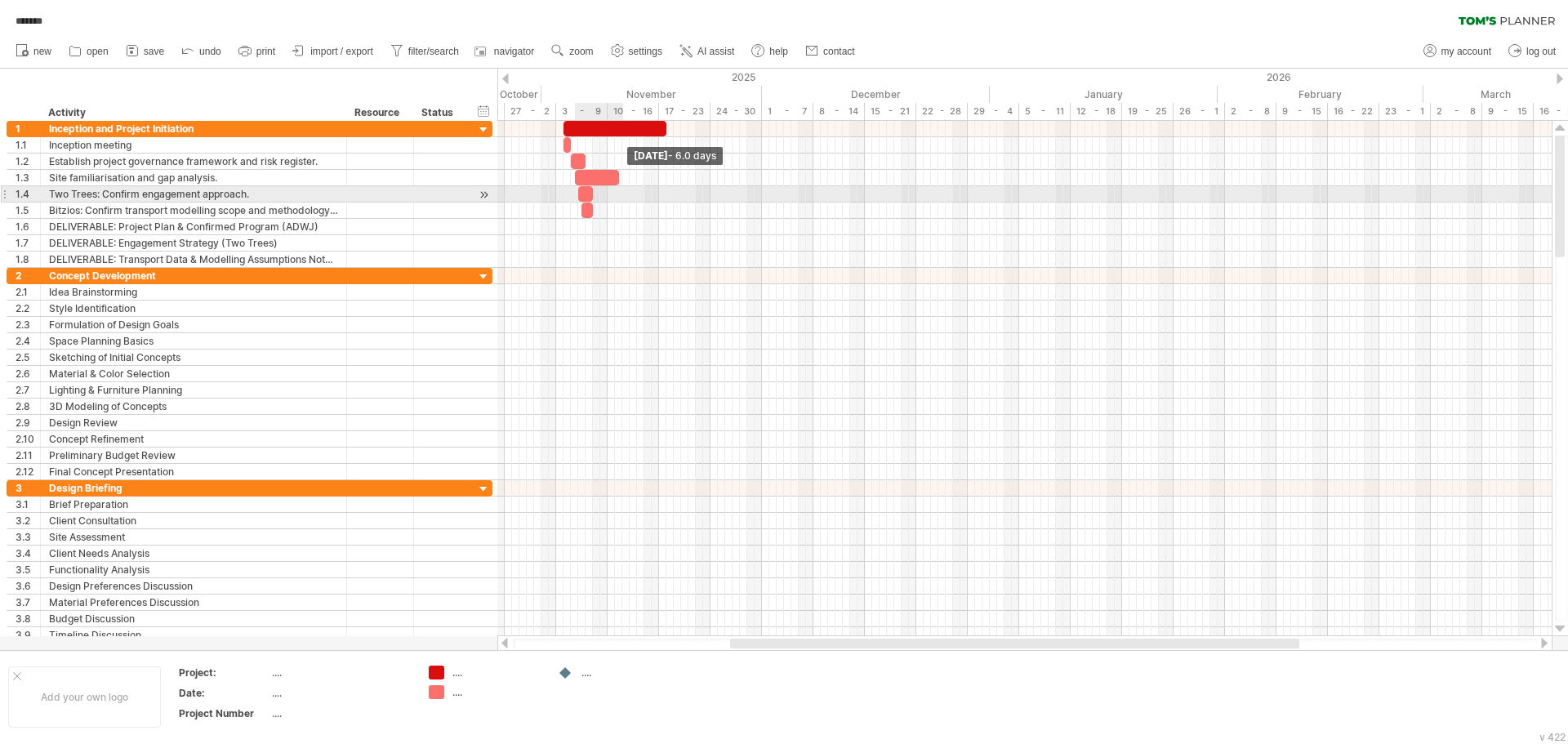
drag, startPoint x: 594, startPoint y: 180, endPoint x: 620, endPoint y: 190, distance: 27.9
click at [620, 190] on div "[DATE] - 6.0 days [DATE] - 3.0 days" at bounding box center [1024, 378] width 1054 height 515
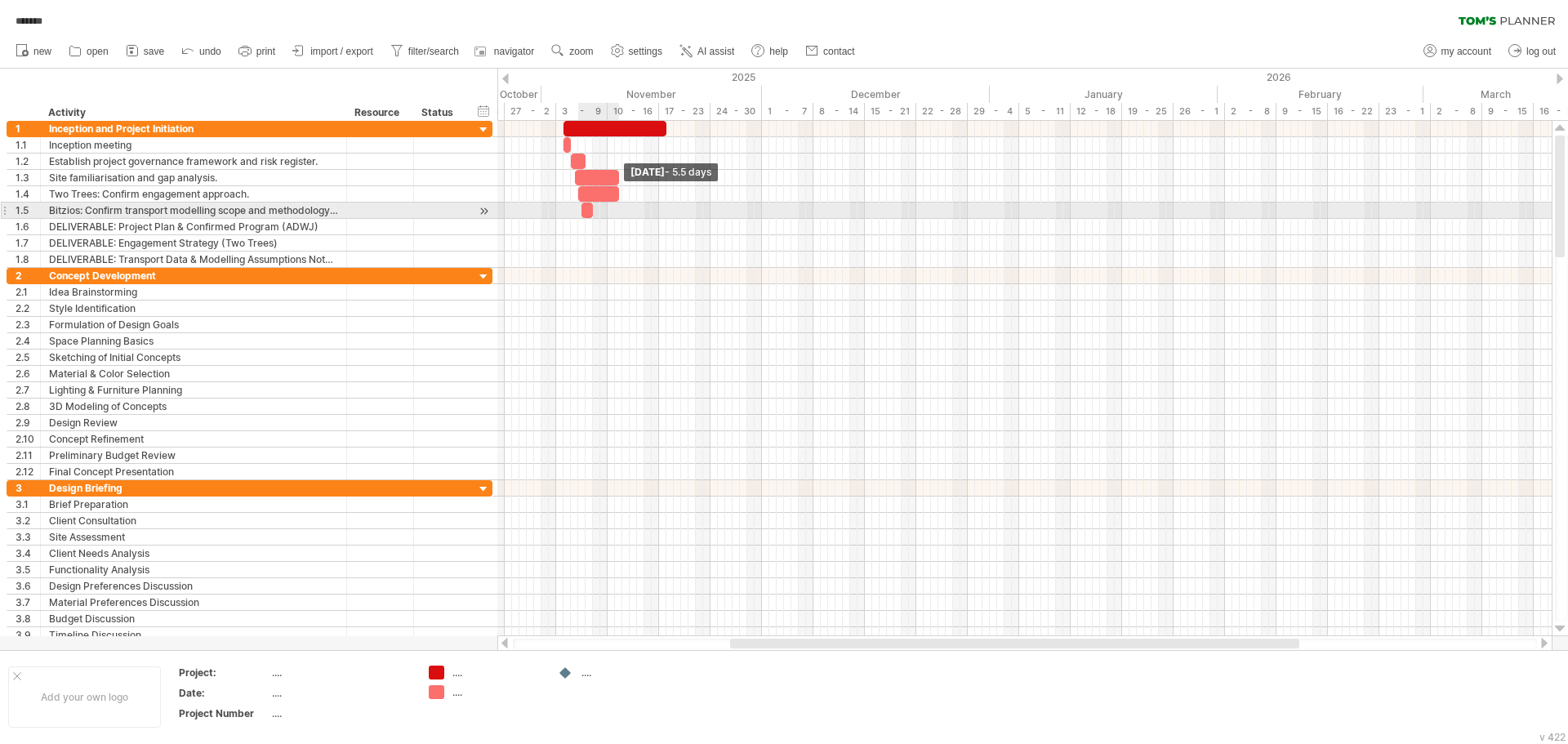
drag, startPoint x: 594, startPoint y: 197, endPoint x: 618, endPoint y: 203, distance: 24.7
click at [618, 203] on div "[DATE] - 5.5 days [DATE] - 3.0 days" at bounding box center [1024, 378] width 1054 height 515
click at [577, 216] on span at bounding box center [578, 210] width 6 height 15
drag, startPoint x: 593, startPoint y: 216, endPoint x: 618, endPoint y: 218, distance: 25.1
click at [618, 218] on div "[DATE] - 5.5 days [DATE] - 2.0 days" at bounding box center [1024, 378] width 1054 height 515
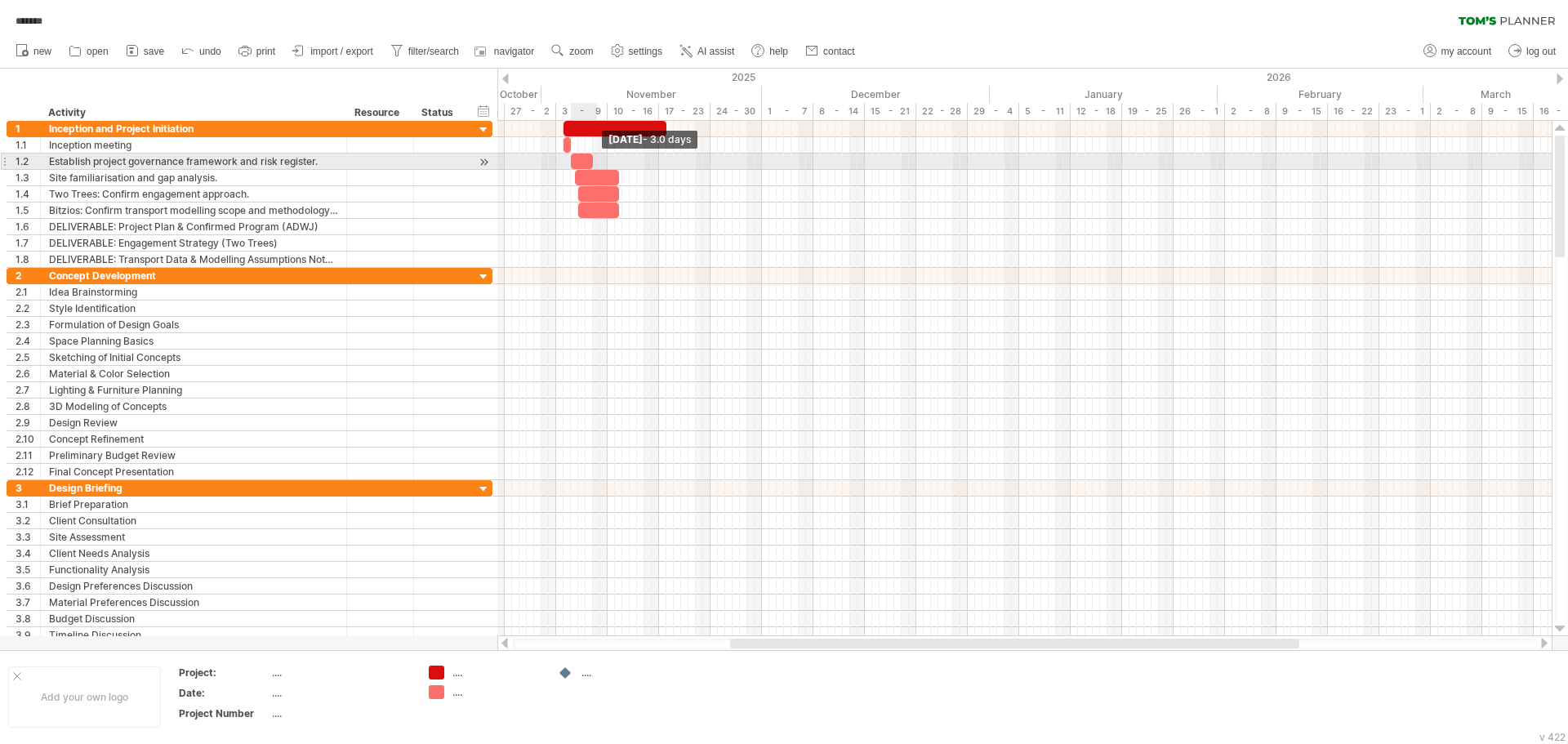
drag, startPoint x: 583, startPoint y: 162, endPoint x: 591, endPoint y: 164, distance: 8.2
click at [591, 164] on span at bounding box center [592, 161] width 6 height 15
drag, startPoint x: 593, startPoint y: 162, endPoint x: 630, endPoint y: 165, distance: 37.1
click at [630, 165] on span at bounding box center [629, 161] width 6 height 15
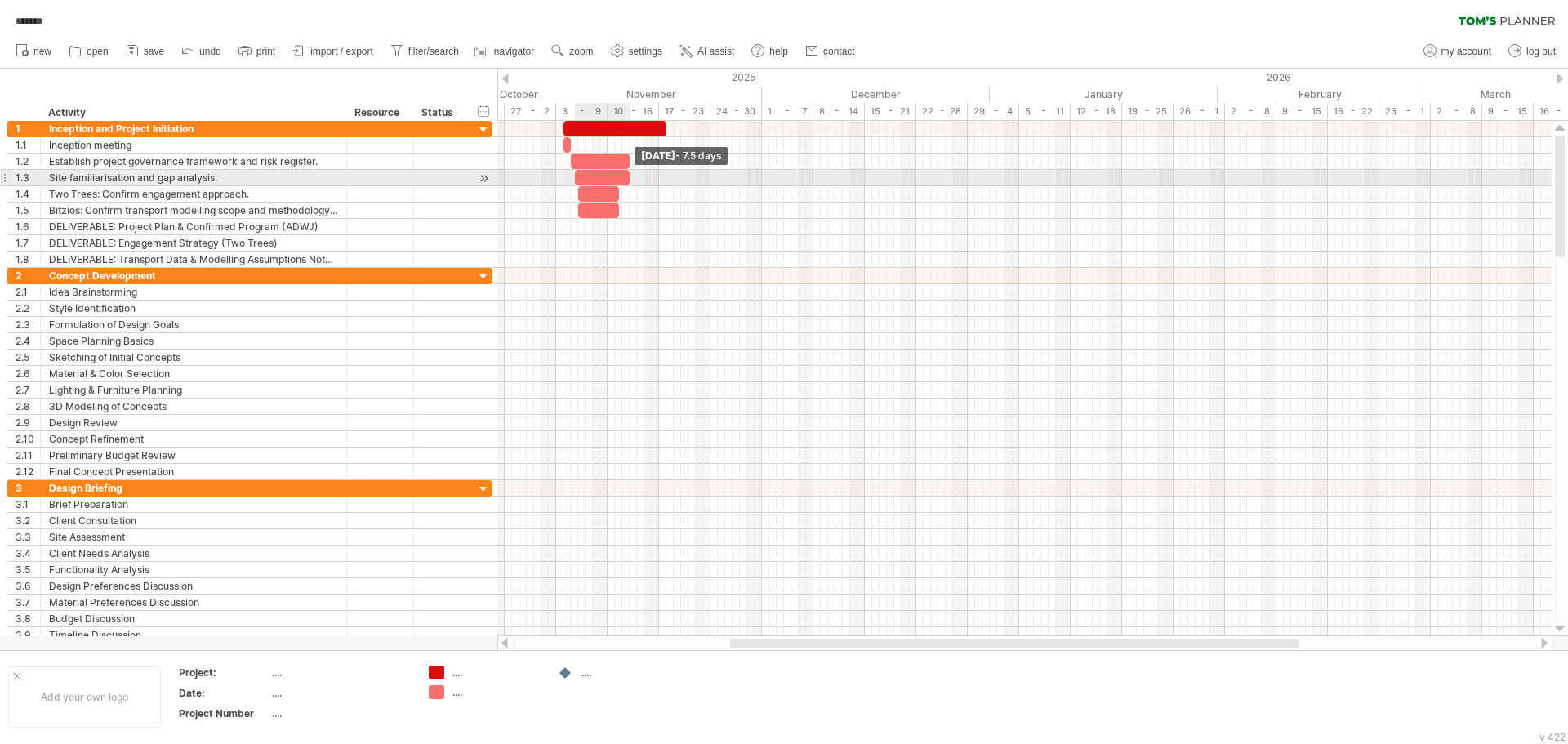
drag, startPoint x: 619, startPoint y: 180, endPoint x: 630, endPoint y: 181, distance: 11.0
click at [630, 181] on span at bounding box center [629, 177] width 6 height 15
drag, startPoint x: 619, startPoint y: 191, endPoint x: 630, endPoint y: 191, distance: 11.0
click at [630, 191] on span at bounding box center [629, 193] width 6 height 15
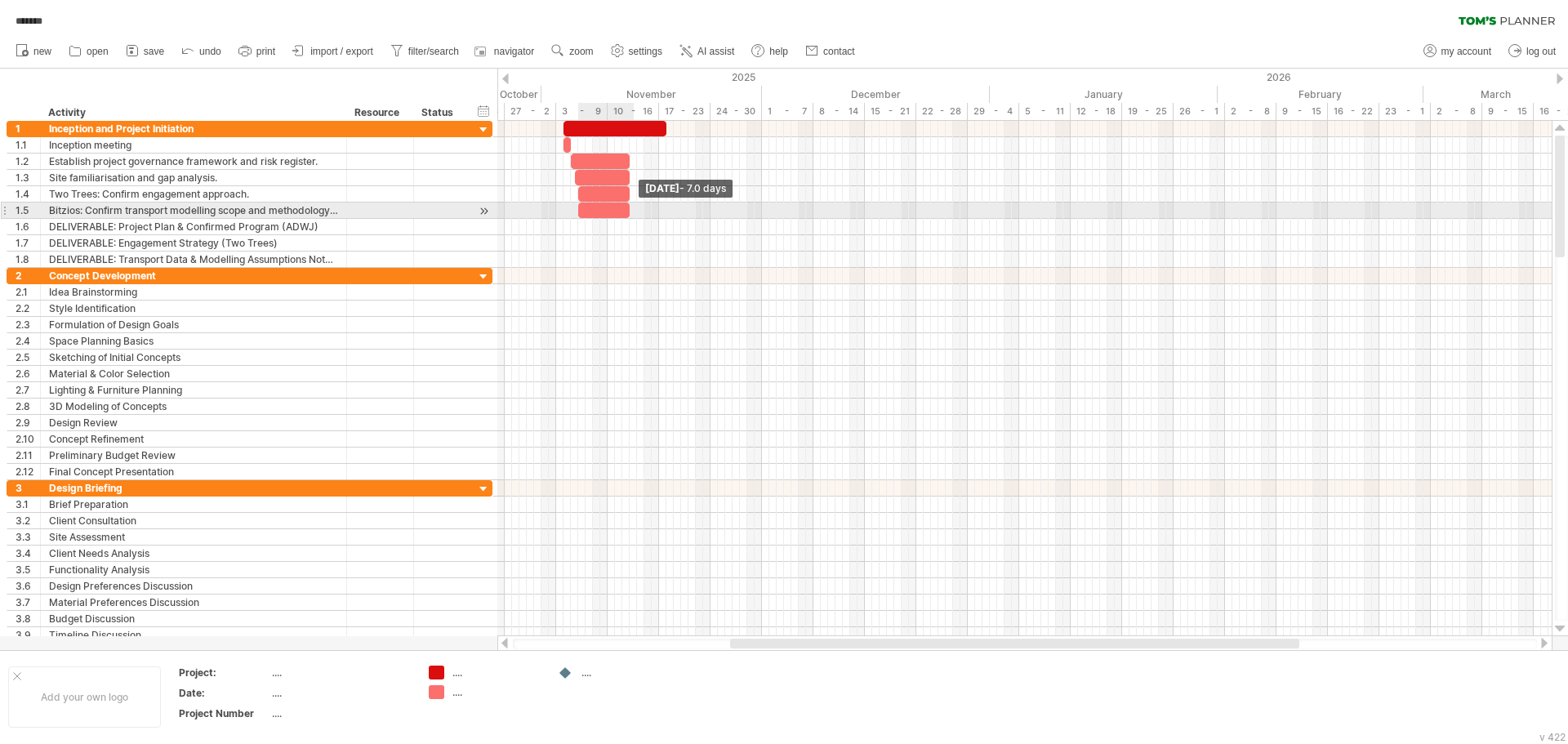
drag, startPoint x: 616, startPoint y: 207, endPoint x: 628, endPoint y: 211, distance: 12.6
click at [628, 211] on span at bounding box center [629, 210] width 6 height 15
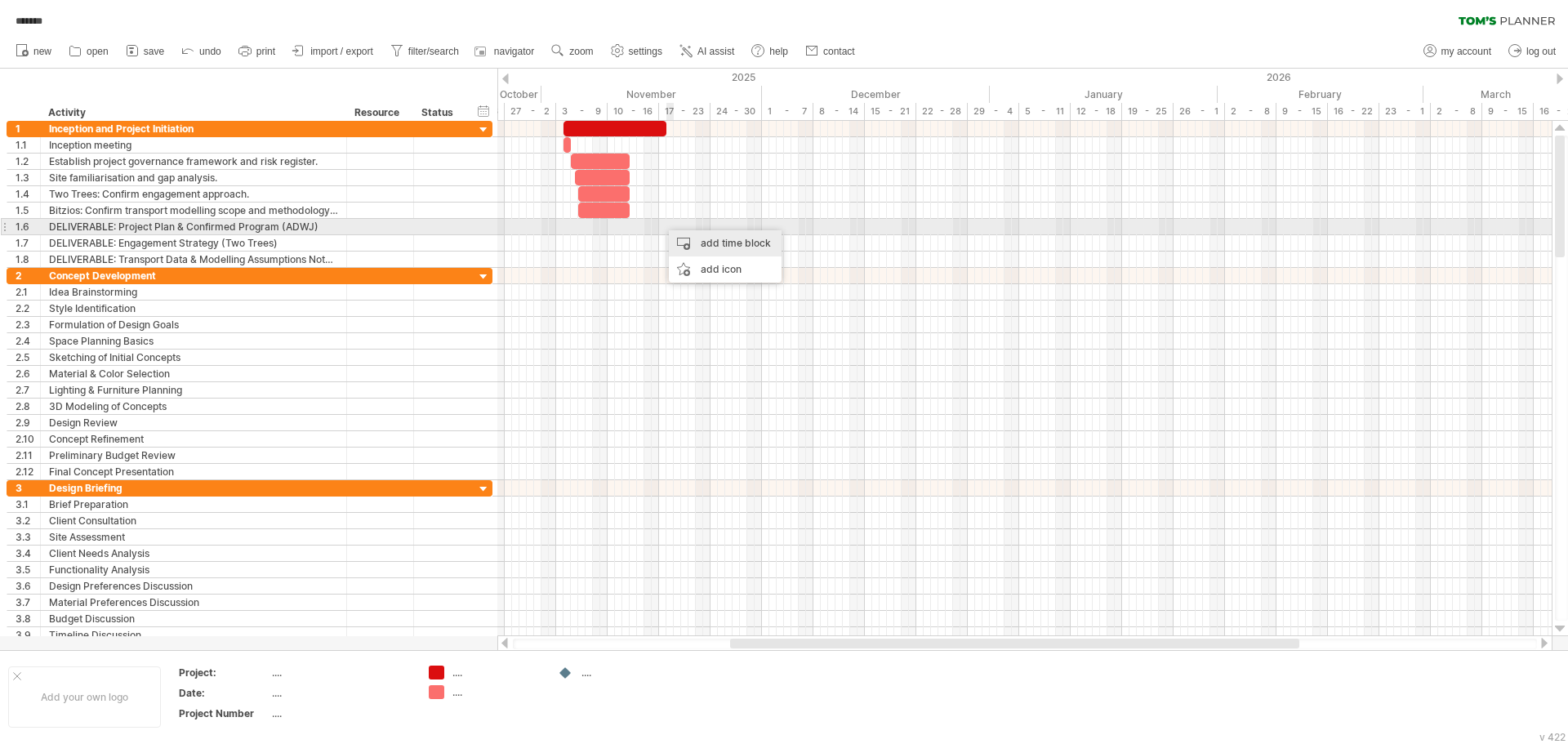
click at [680, 237] on div "add time block" at bounding box center [725, 243] width 112 height 26
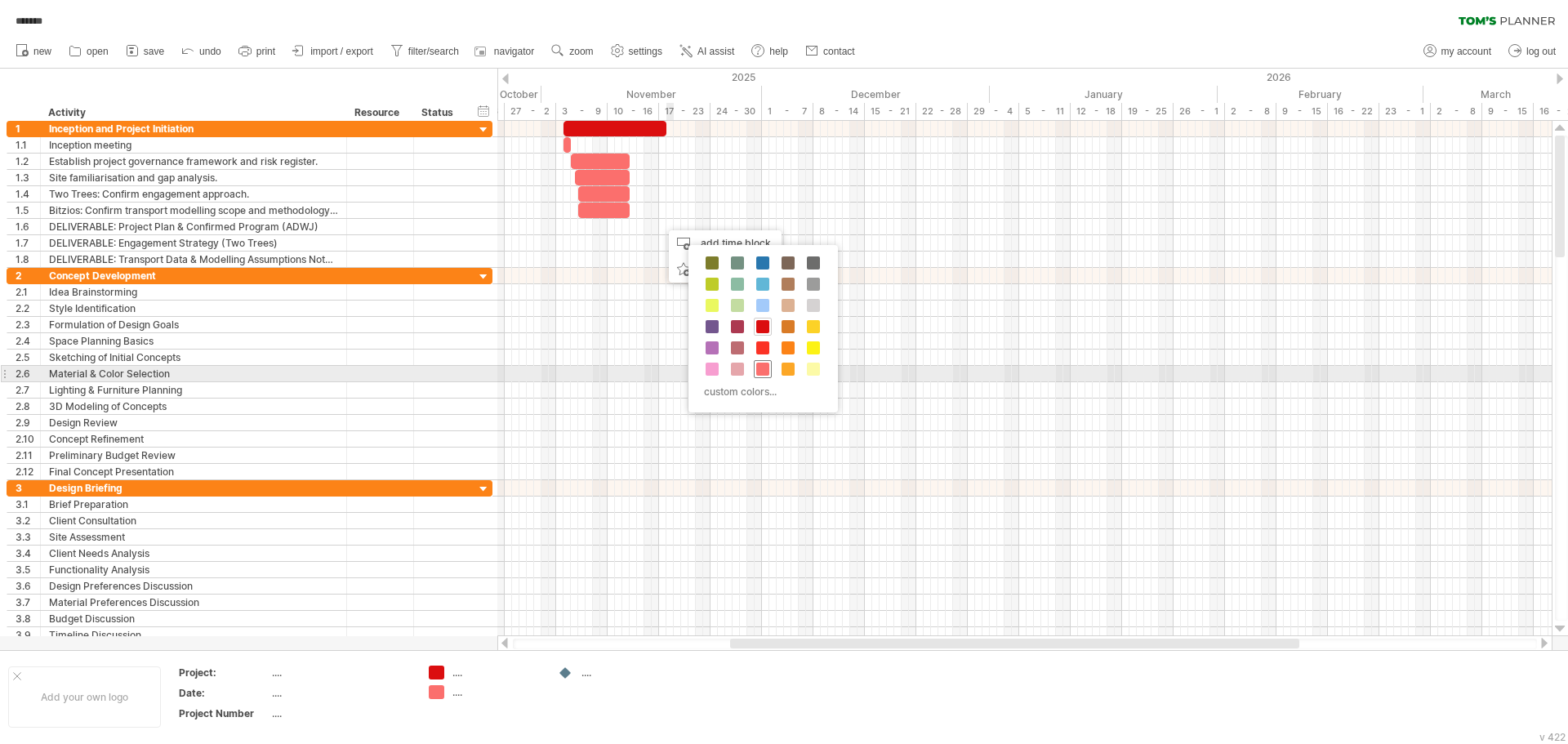
click at [766, 373] on span at bounding box center [763, 369] width 13 height 13
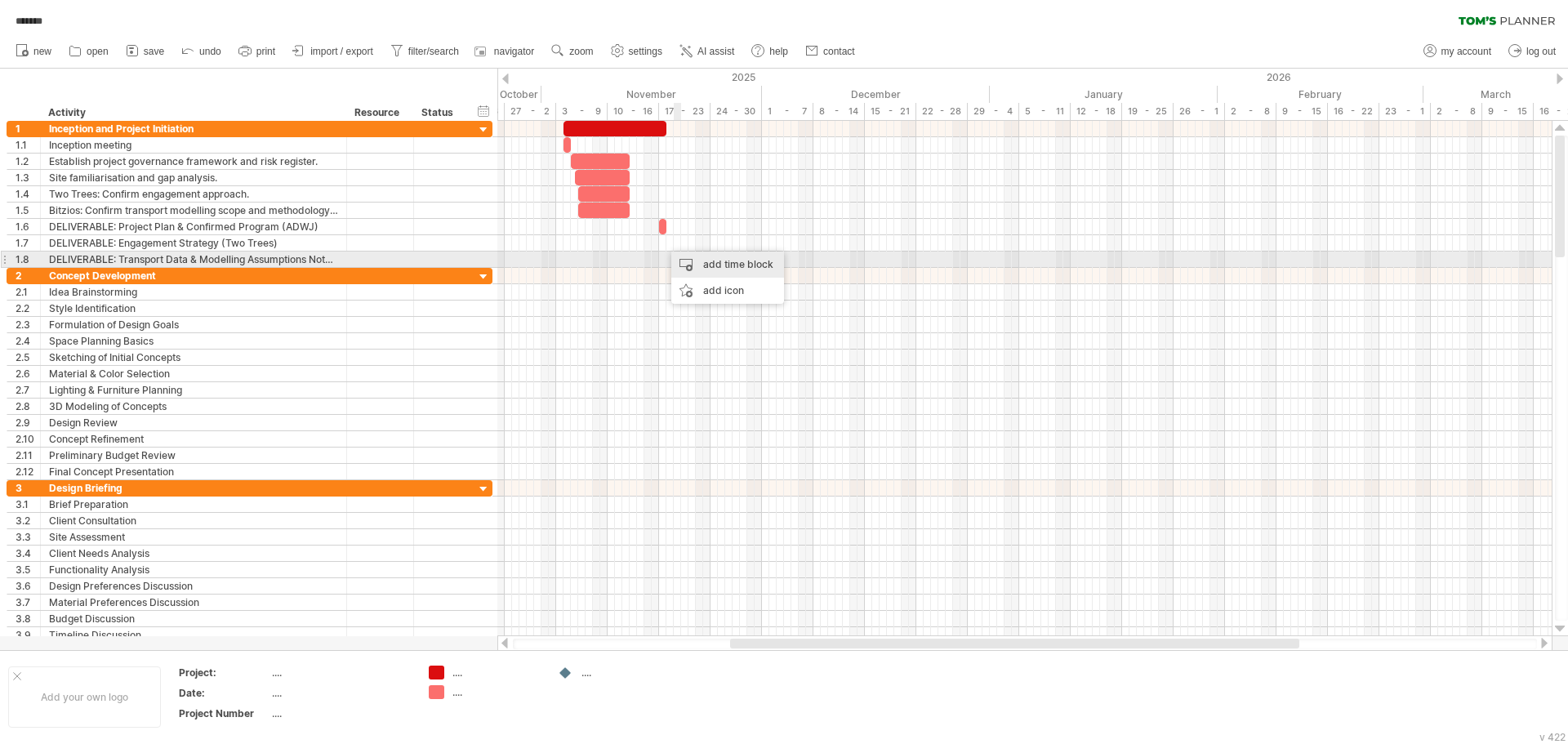
click at [713, 267] on div "add time block" at bounding box center [727, 264] width 112 height 26
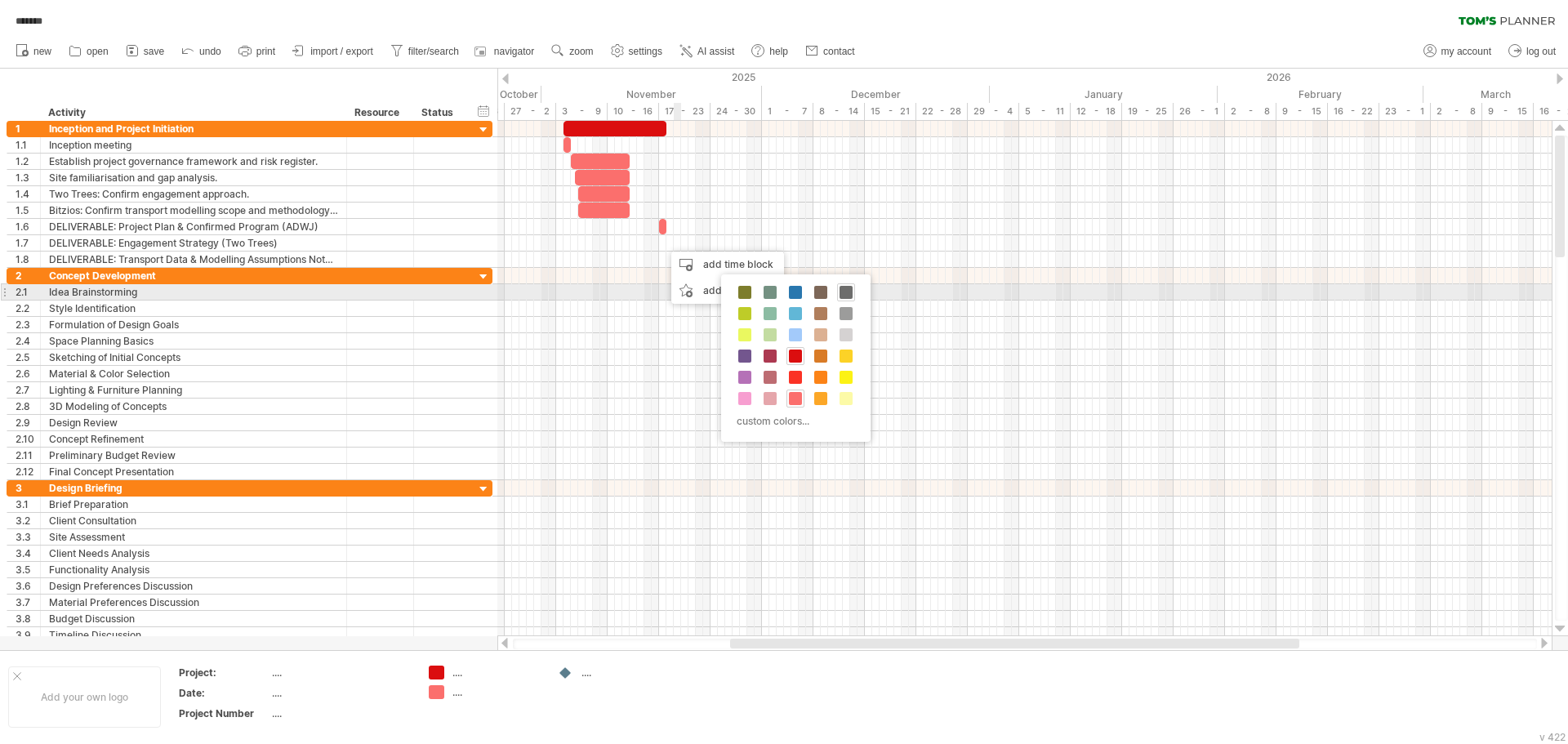
click at [844, 289] on span at bounding box center [846, 292] width 13 height 13
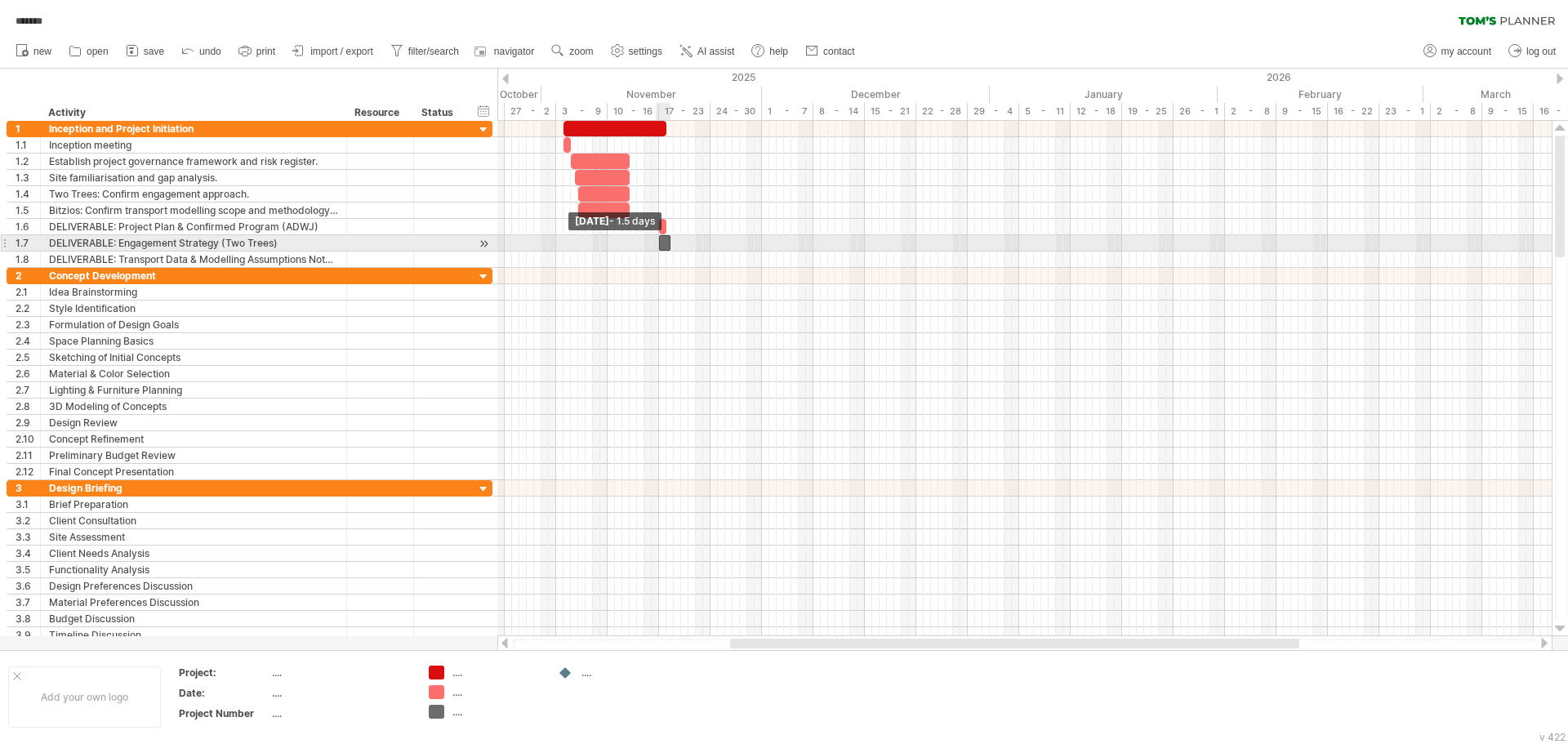
click at [659, 250] on span at bounding box center [658, 242] width 6 height 15
click at [666, 249] on span at bounding box center [666, 242] width 6 height 15
drag, startPoint x: 668, startPoint y: 250, endPoint x: 684, endPoint y: 249, distance: 16.0
click at [684, 249] on div "[DATE] - 1.0 days [DATE] - 1.5 days" at bounding box center [1024, 378] width 1054 height 515
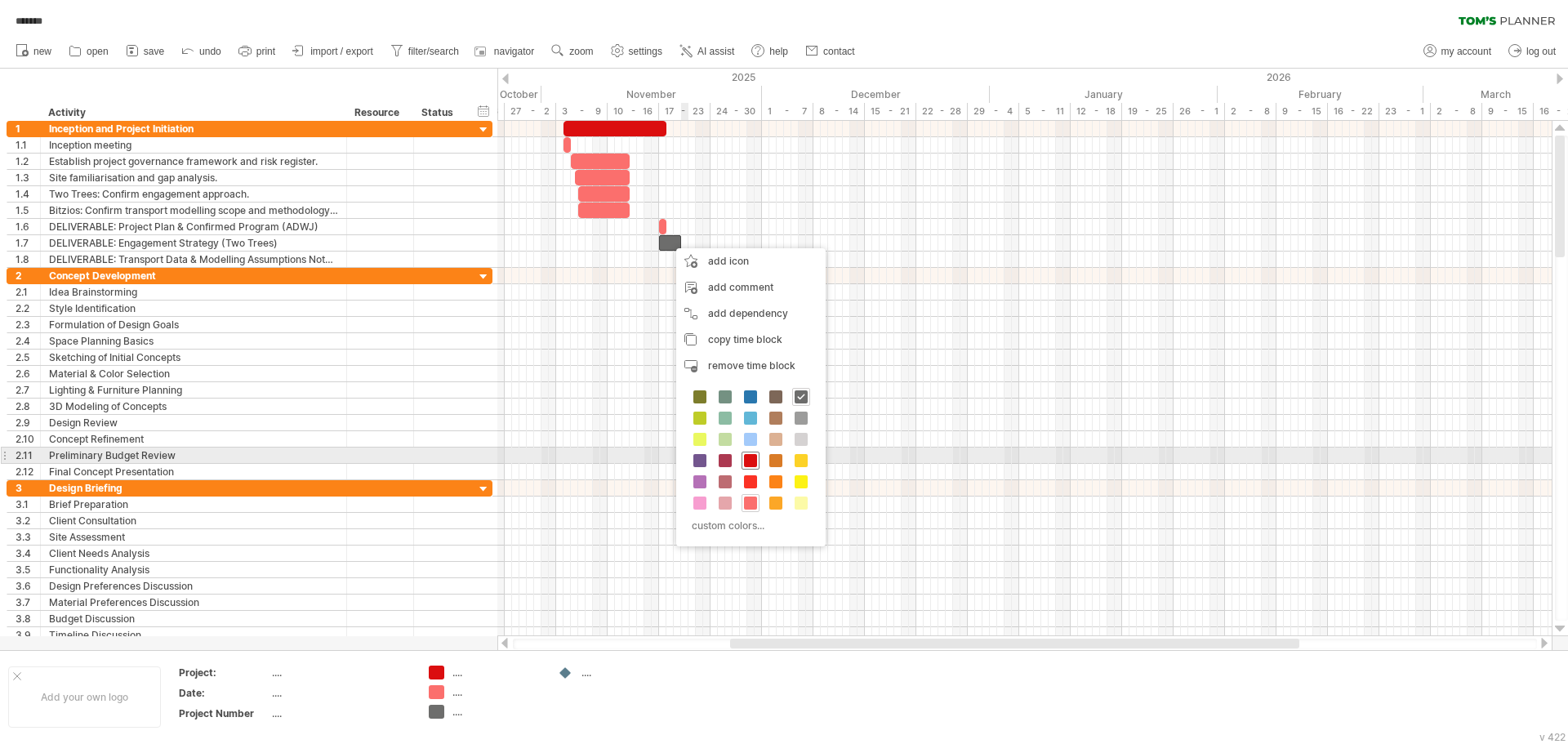
click at [757, 459] on div at bounding box center [750, 461] width 18 height 18
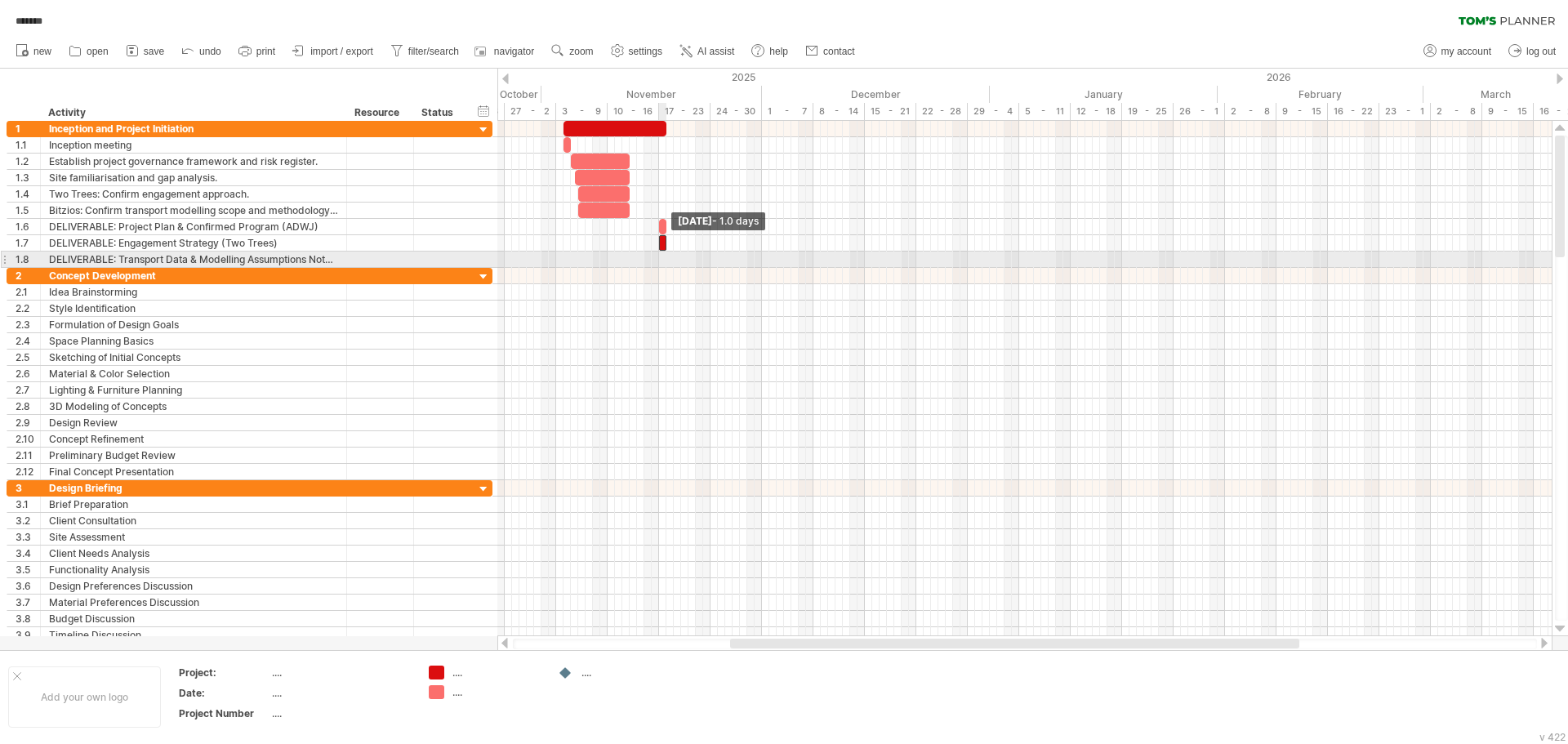
drag, startPoint x: 681, startPoint y: 241, endPoint x: 667, endPoint y: 253, distance: 18.4
click at [667, 253] on div "[DATE] - 1.0 days [DATE] - 1.5 days" at bounding box center [1024, 378] width 1054 height 515
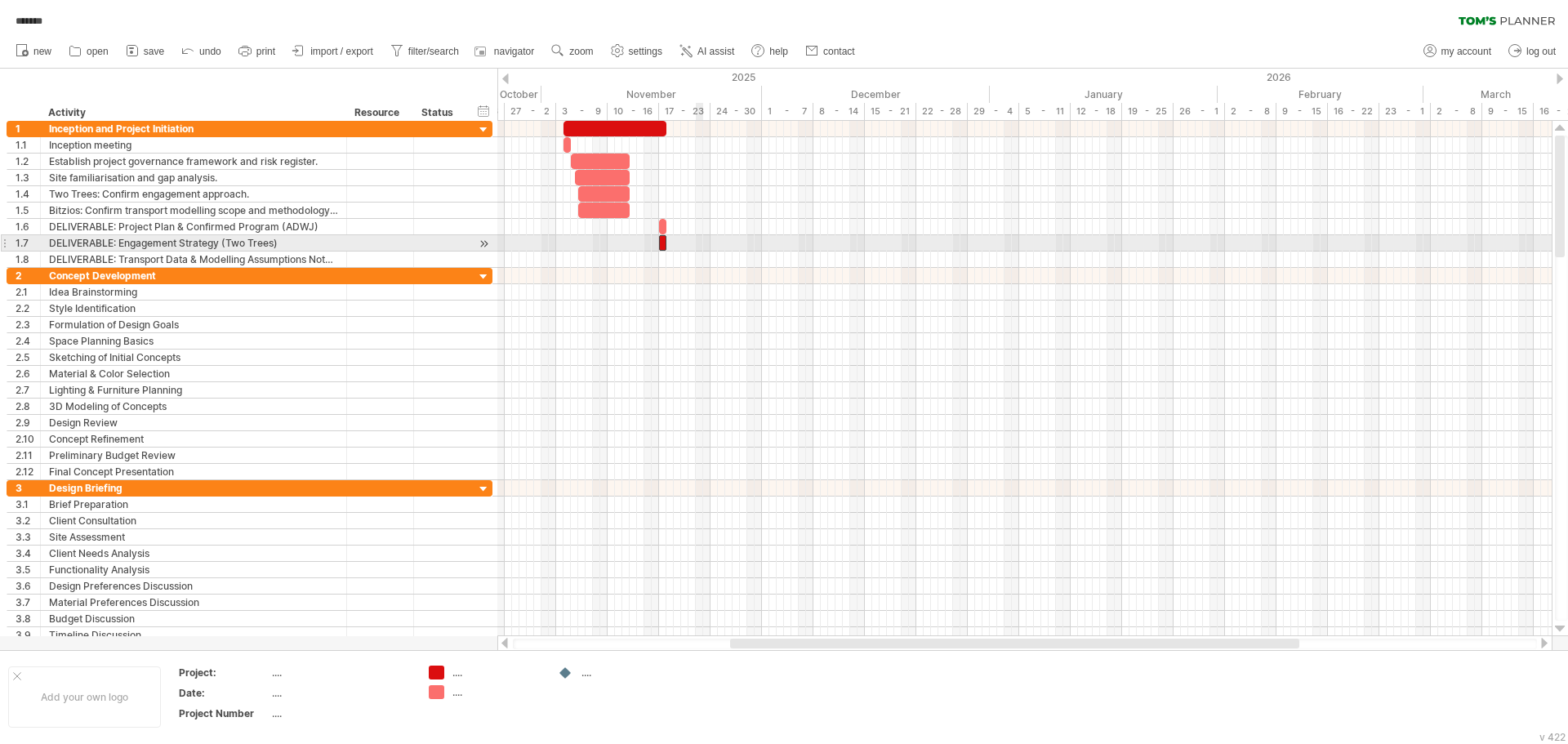
click at [702, 235] on div at bounding box center [1024, 243] width 1054 height 16
click at [659, 242] on span at bounding box center [658, 242] width 6 height 15
drag, startPoint x: 661, startPoint y: 225, endPoint x: 692, endPoint y: 226, distance: 31.0
click at [692, 226] on div "[DATE] - 1.0 days [DATE] - 0.5 days" at bounding box center [1024, 378] width 1054 height 515
drag, startPoint x: 664, startPoint y: 229, endPoint x: 579, endPoint y: 233, distance: 85.1
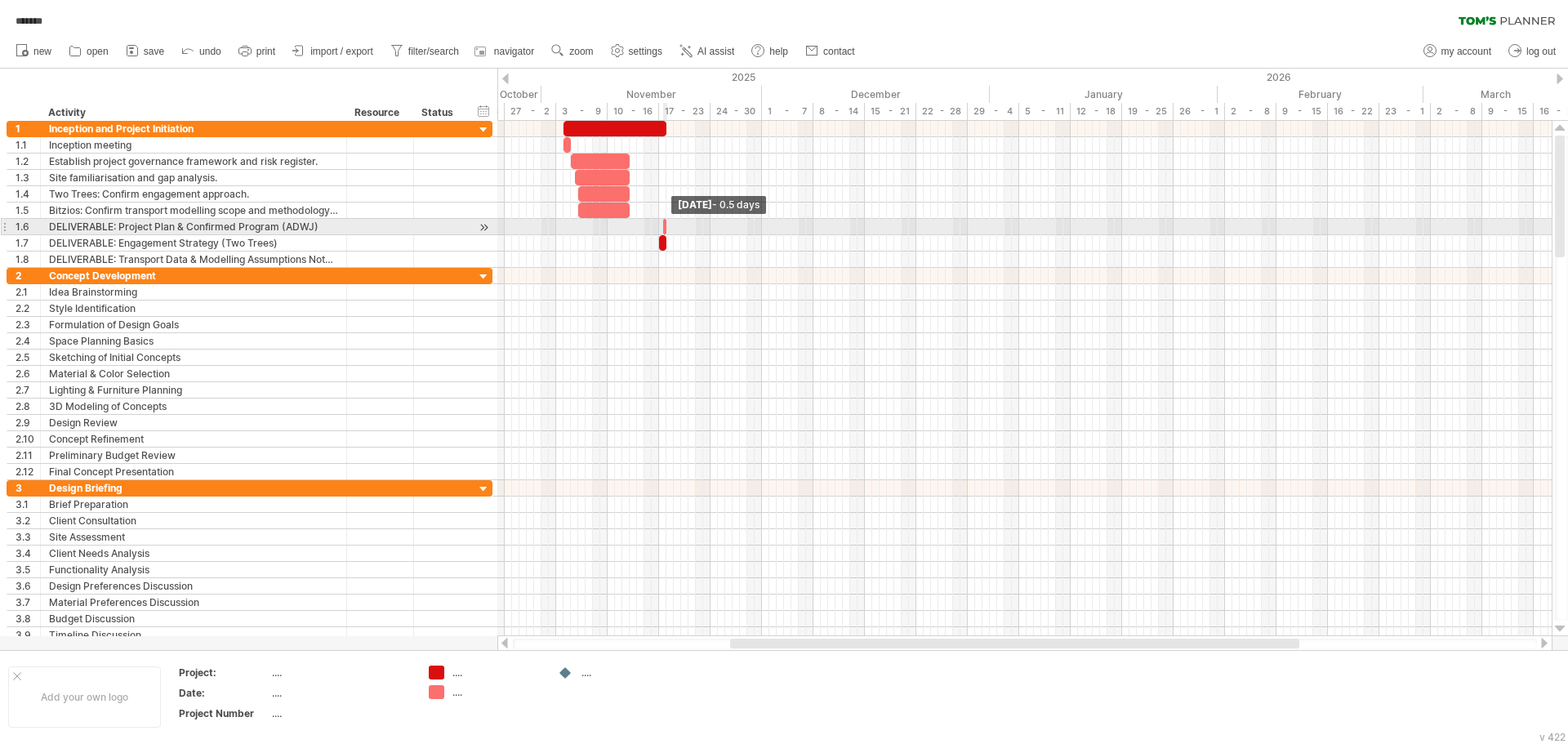
click at [579, 233] on div "[DATE] - 0.5 days [DATE] - 0.5 days" at bounding box center [1024, 378] width 1054 height 515
drag, startPoint x: 659, startPoint y: 226, endPoint x: 595, endPoint y: 226, distance: 64.0
click at [595, 226] on div "[DATE] - 0.5 days [DATE] - 9.0 days" at bounding box center [1024, 378] width 1054 height 515
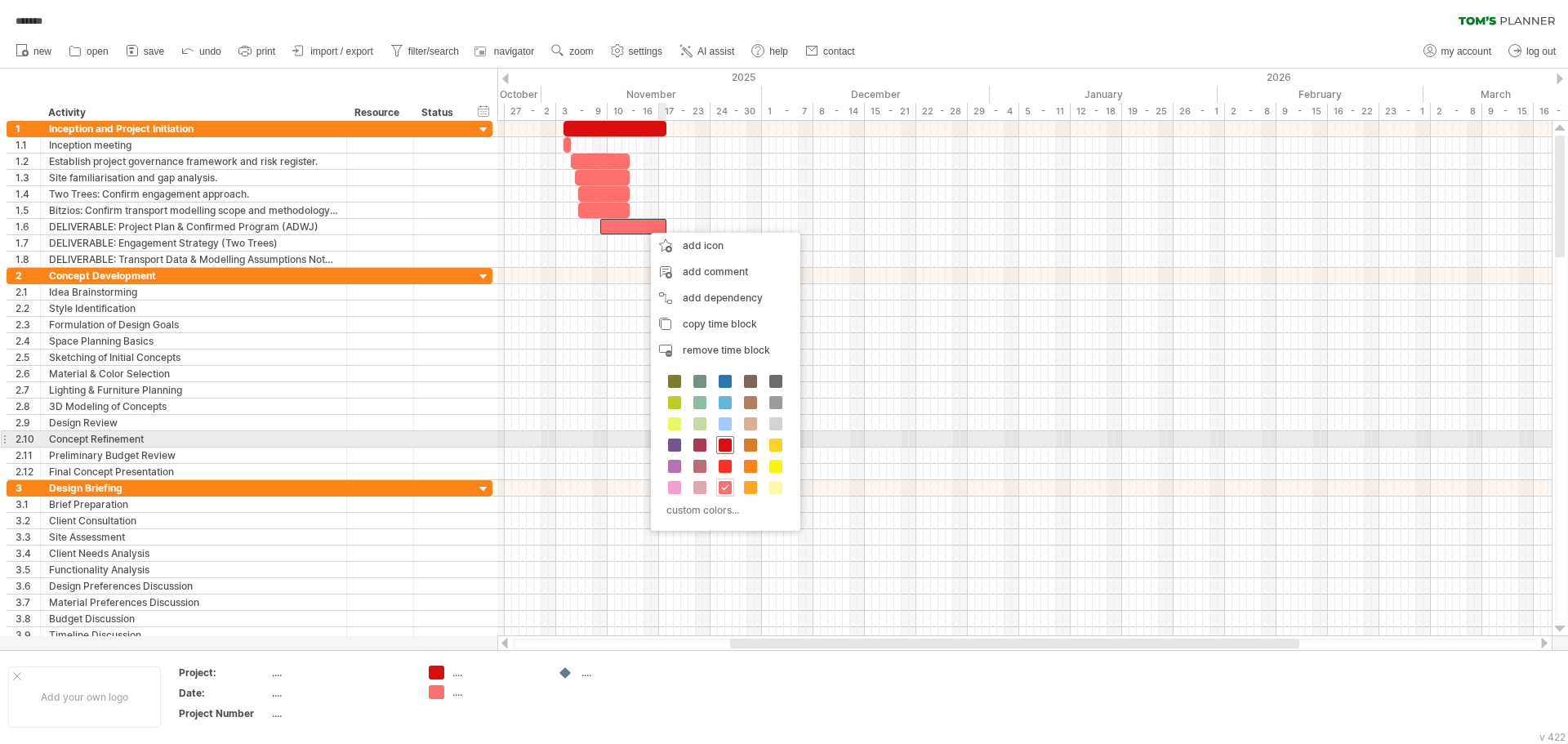
click at [730, 445] on span at bounding box center [725, 445] width 13 height 13
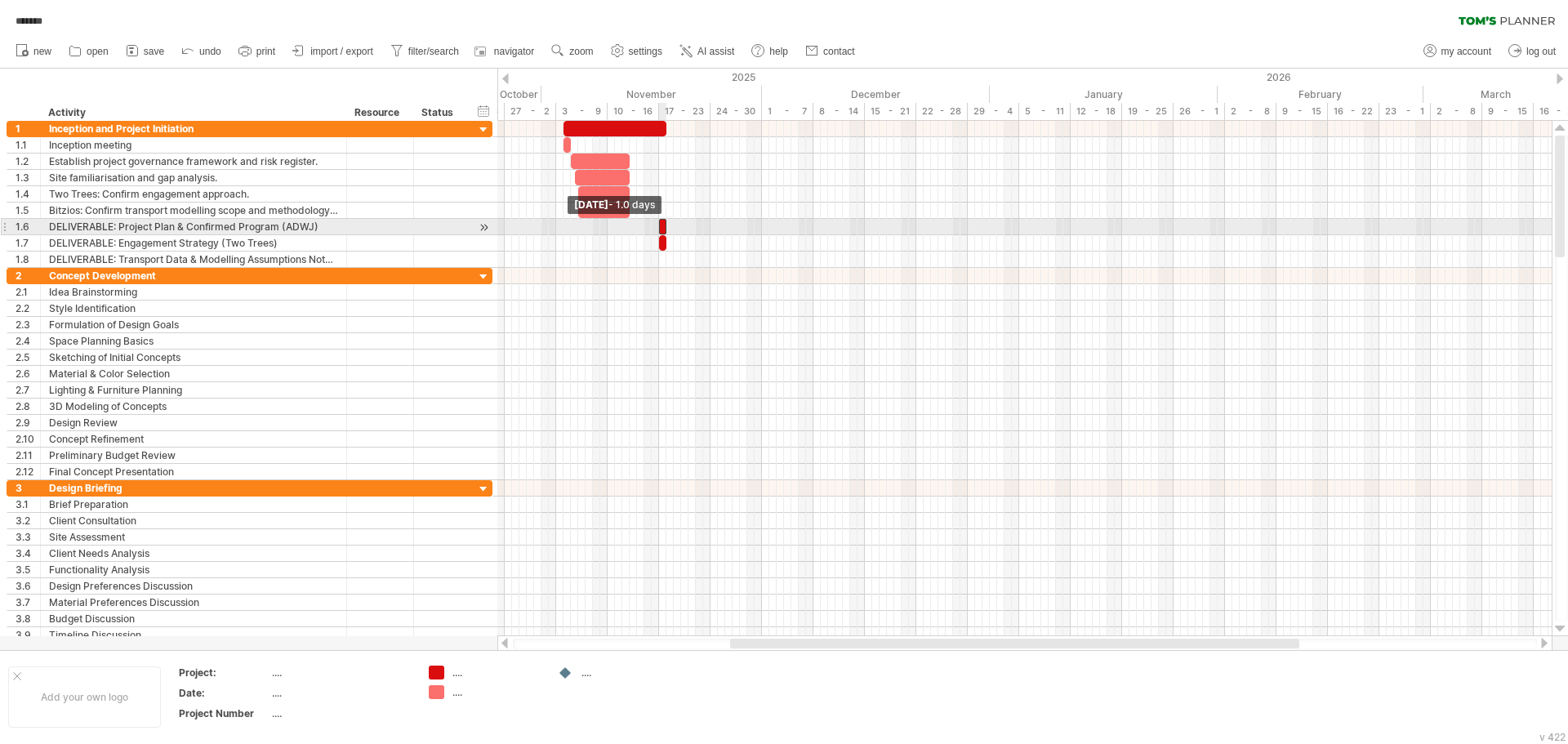
drag, startPoint x: 601, startPoint y: 228, endPoint x: 659, endPoint y: 235, distance: 58.4
click at [144, 235] on div at bounding box center [144, 194] width 0 height 147
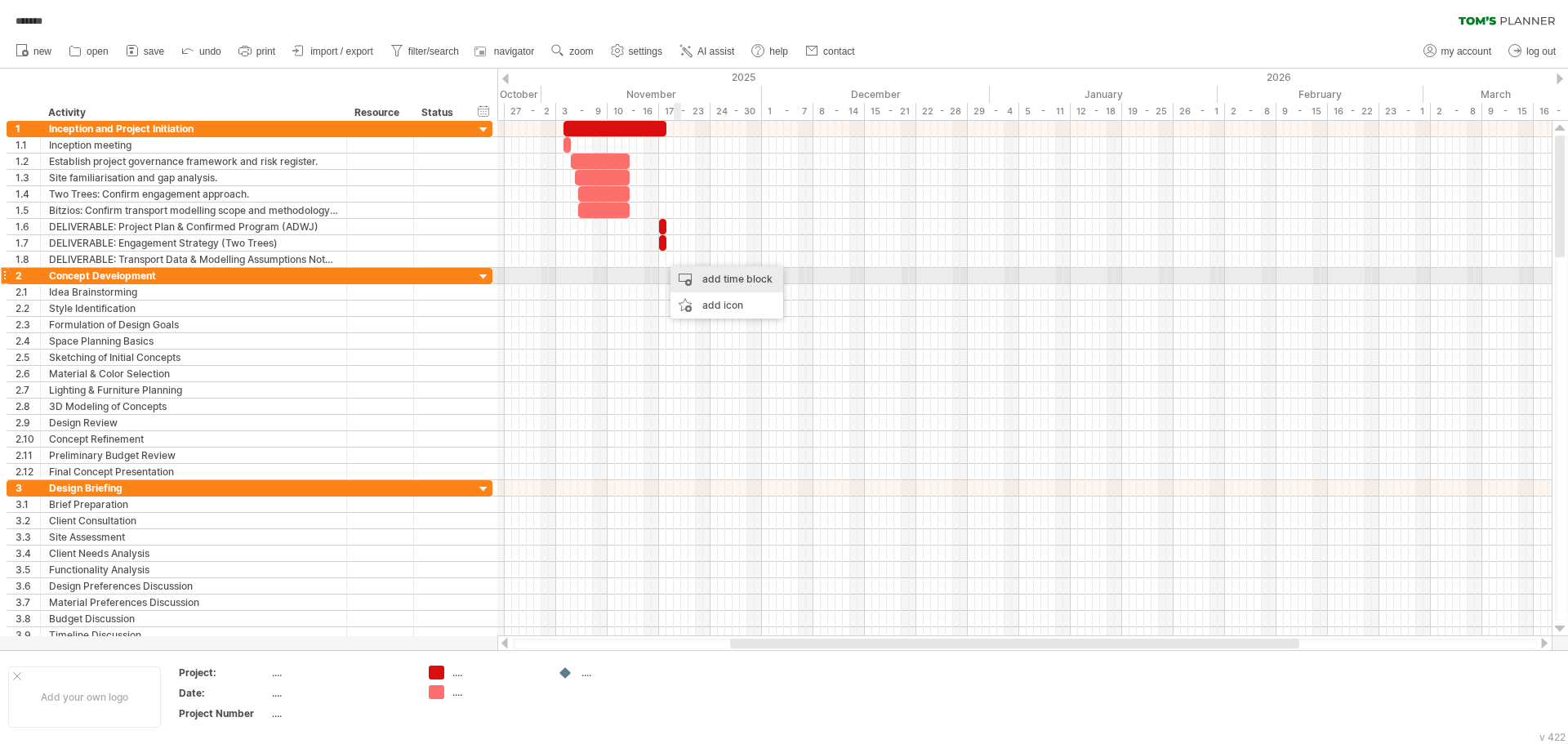
click at [706, 280] on div "add time block" at bounding box center [726, 279] width 112 height 26
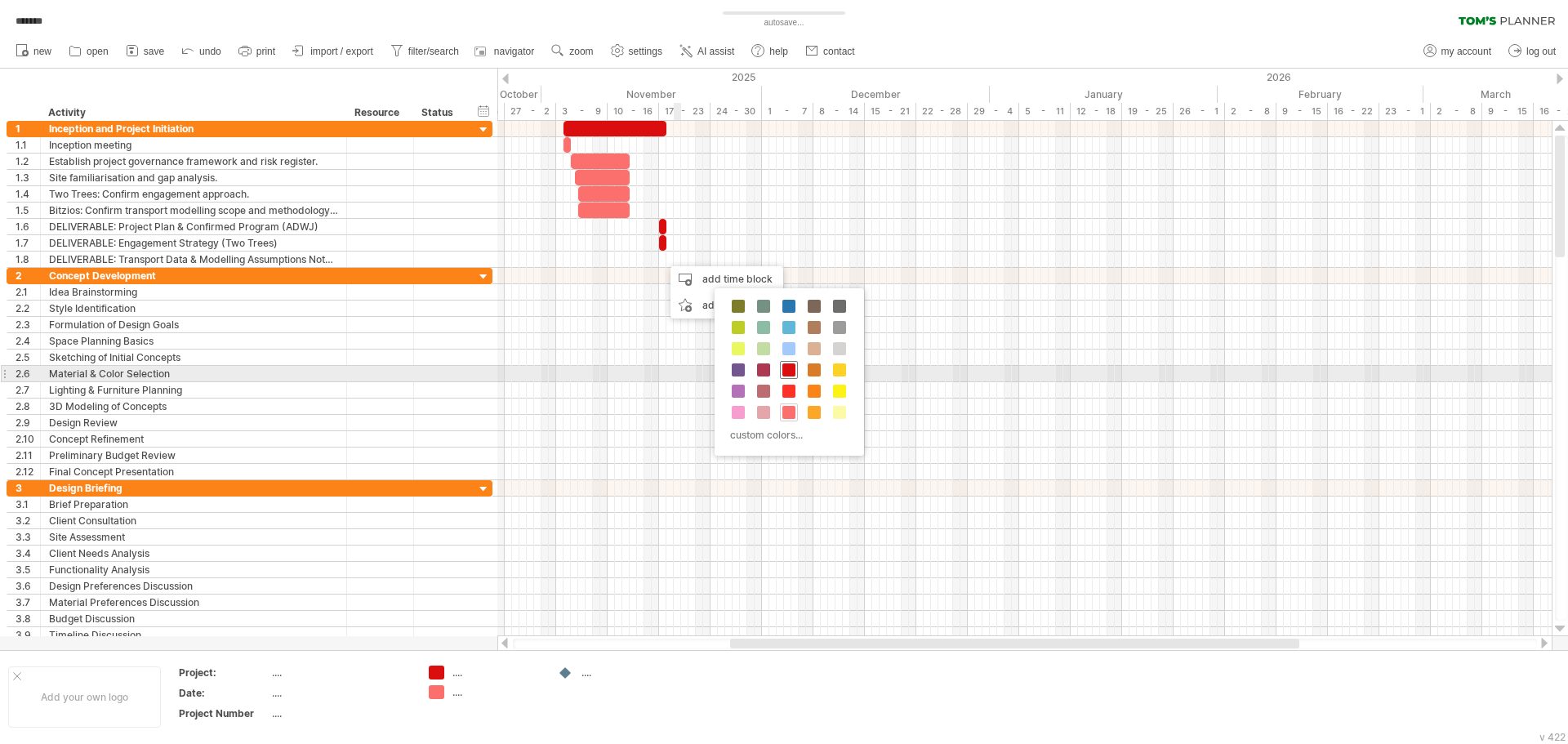
click at [784, 372] on span at bounding box center [788, 370] width 13 height 13
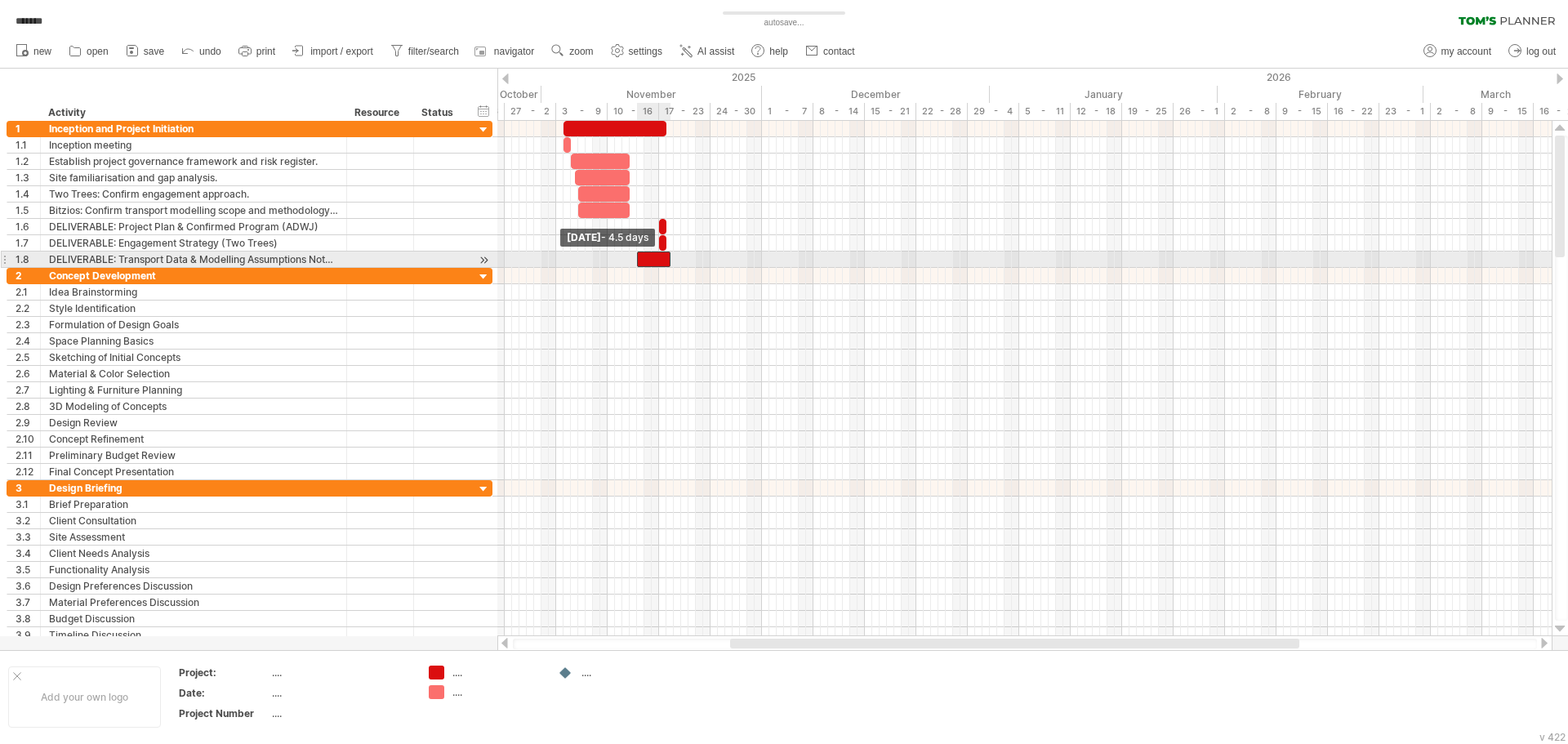
drag, startPoint x: 662, startPoint y: 258, endPoint x: 636, endPoint y: 261, distance: 26.2
click at [636, 261] on span at bounding box center [637, 259] width 6 height 15
click at [665, 259] on span at bounding box center [666, 259] width 6 height 15
drag, startPoint x: 636, startPoint y: 260, endPoint x: 657, endPoint y: 263, distance: 21.2
click at [657, 263] on span at bounding box center [658, 259] width 6 height 15
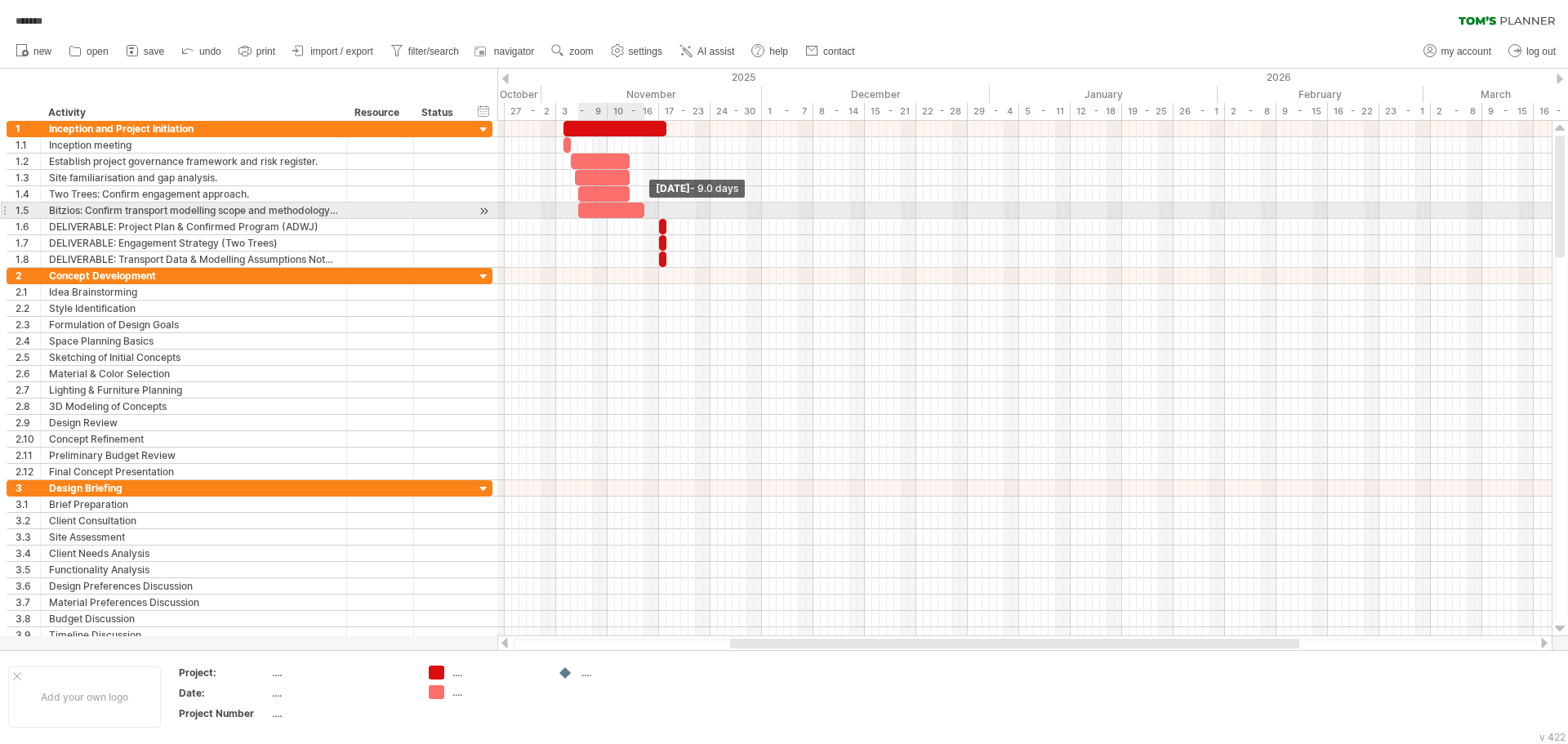
drag, startPoint x: 630, startPoint y: 215, endPoint x: 646, endPoint y: 217, distance: 16.1
click at [646, 217] on span at bounding box center [644, 210] width 6 height 15
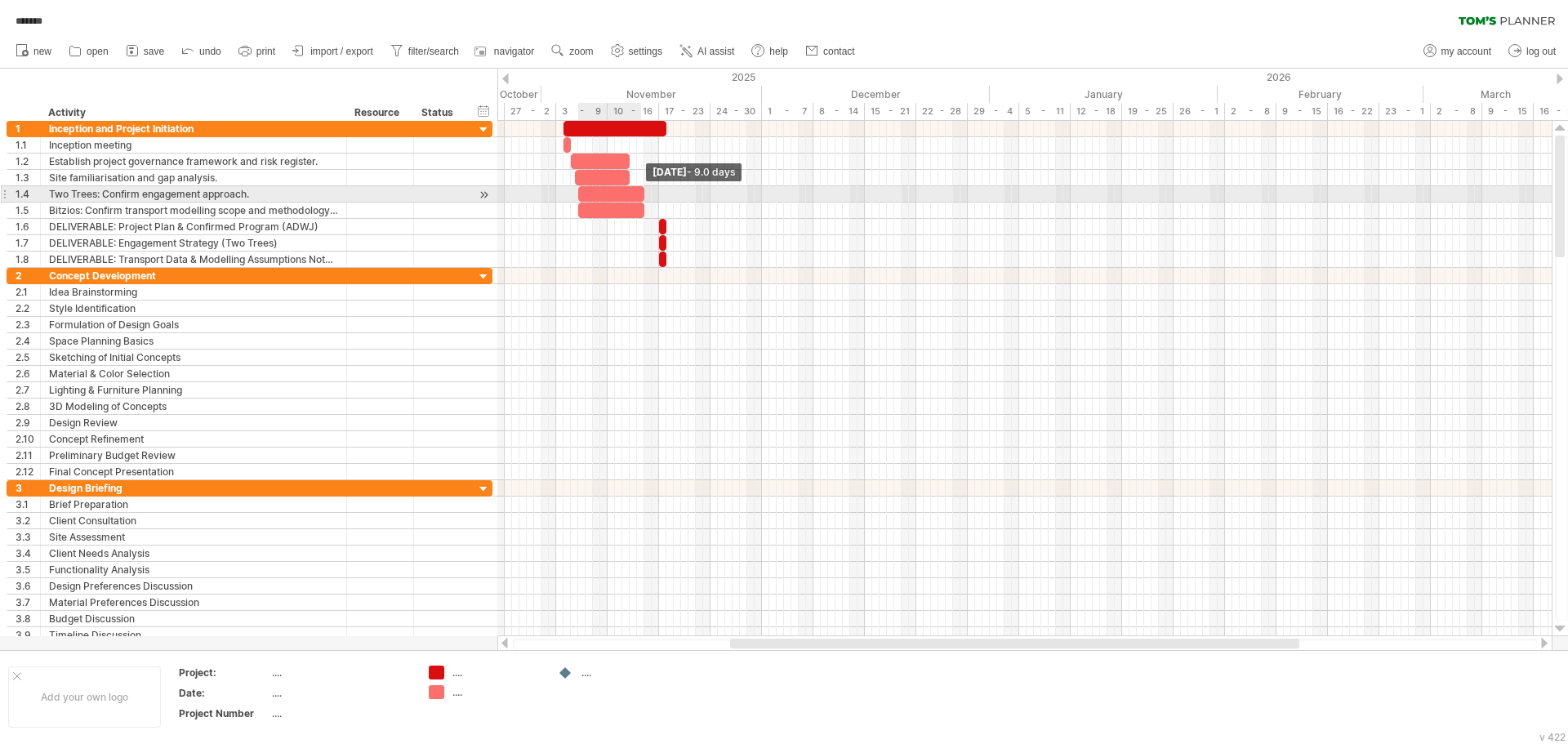
drag, startPoint x: 632, startPoint y: 189, endPoint x: 646, endPoint y: 193, distance: 14.6
click at [646, 193] on span at bounding box center [644, 193] width 6 height 15
drag, startPoint x: 631, startPoint y: 179, endPoint x: 645, endPoint y: 179, distance: 14.0
click at [645, 179] on span at bounding box center [644, 177] width 6 height 15
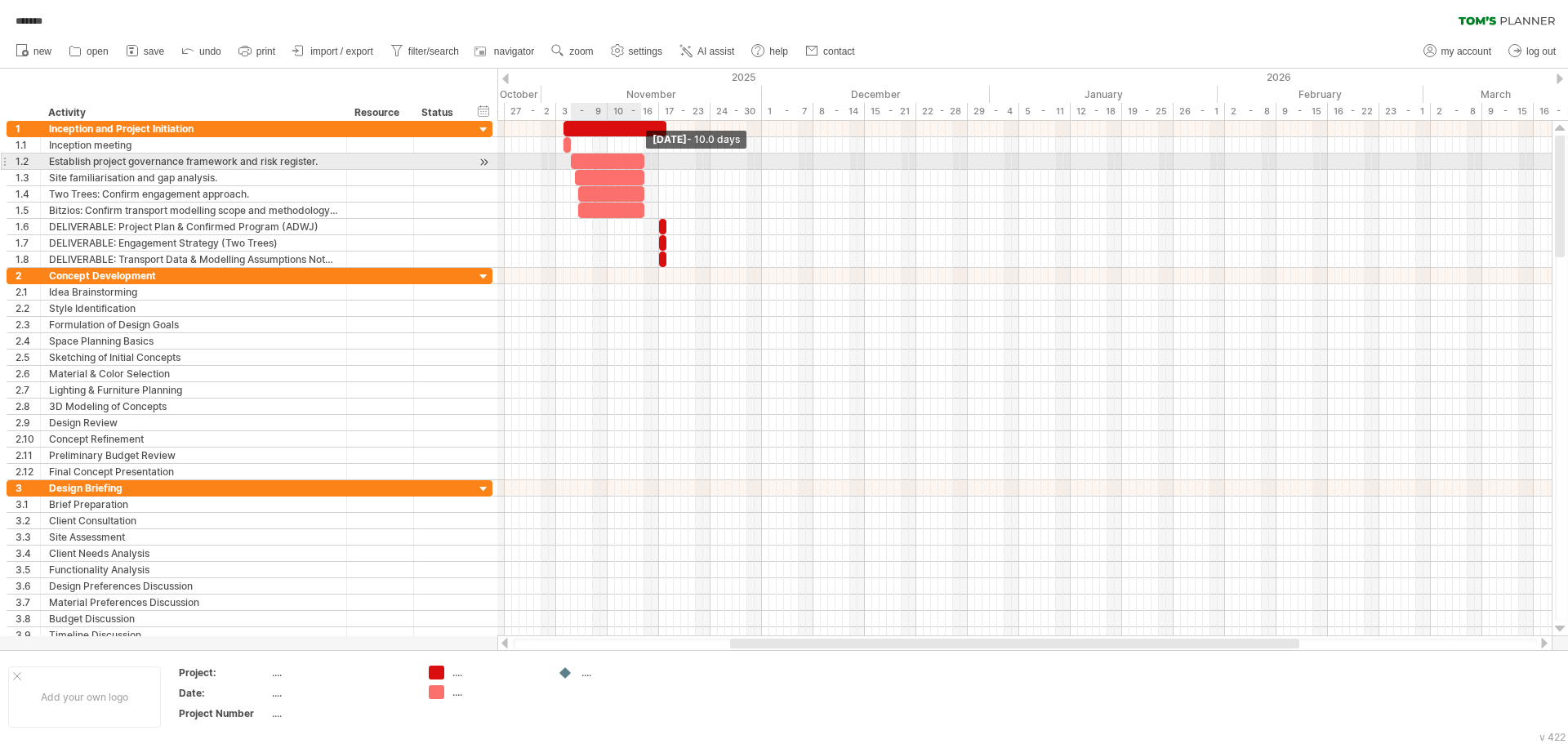
drag, startPoint x: 629, startPoint y: 161, endPoint x: 643, endPoint y: 162, distance: 14.0
click at [643, 162] on span at bounding box center [644, 161] width 6 height 15
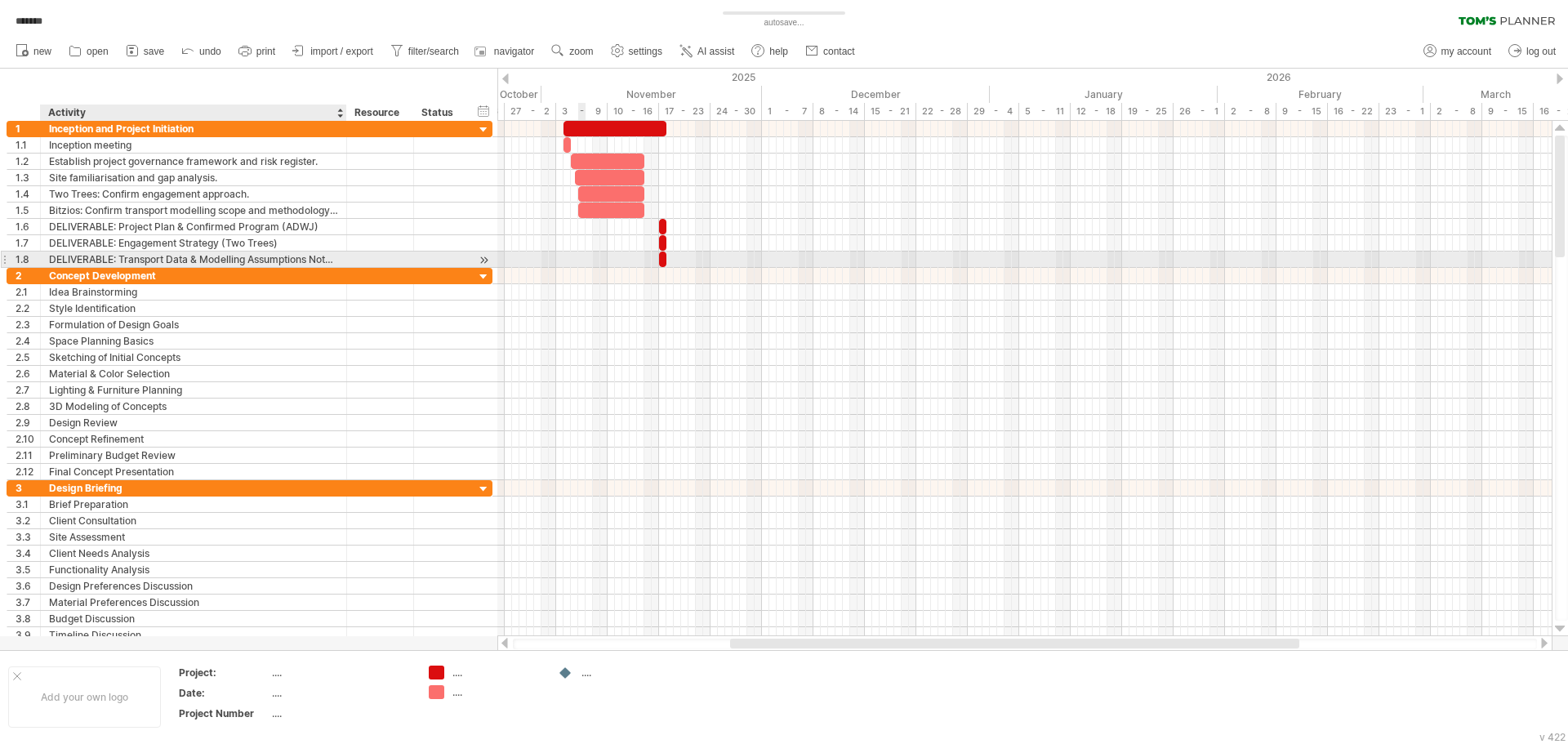
click at [100, 267] on div "**********" at bounding box center [249, 259] width 486 height 16
click at [111, 275] on div "Concept Development" at bounding box center [193, 275] width 289 height 15
click at [112, 275] on input "**********" at bounding box center [193, 275] width 289 height 15
paste input "*****"
type input "**********"
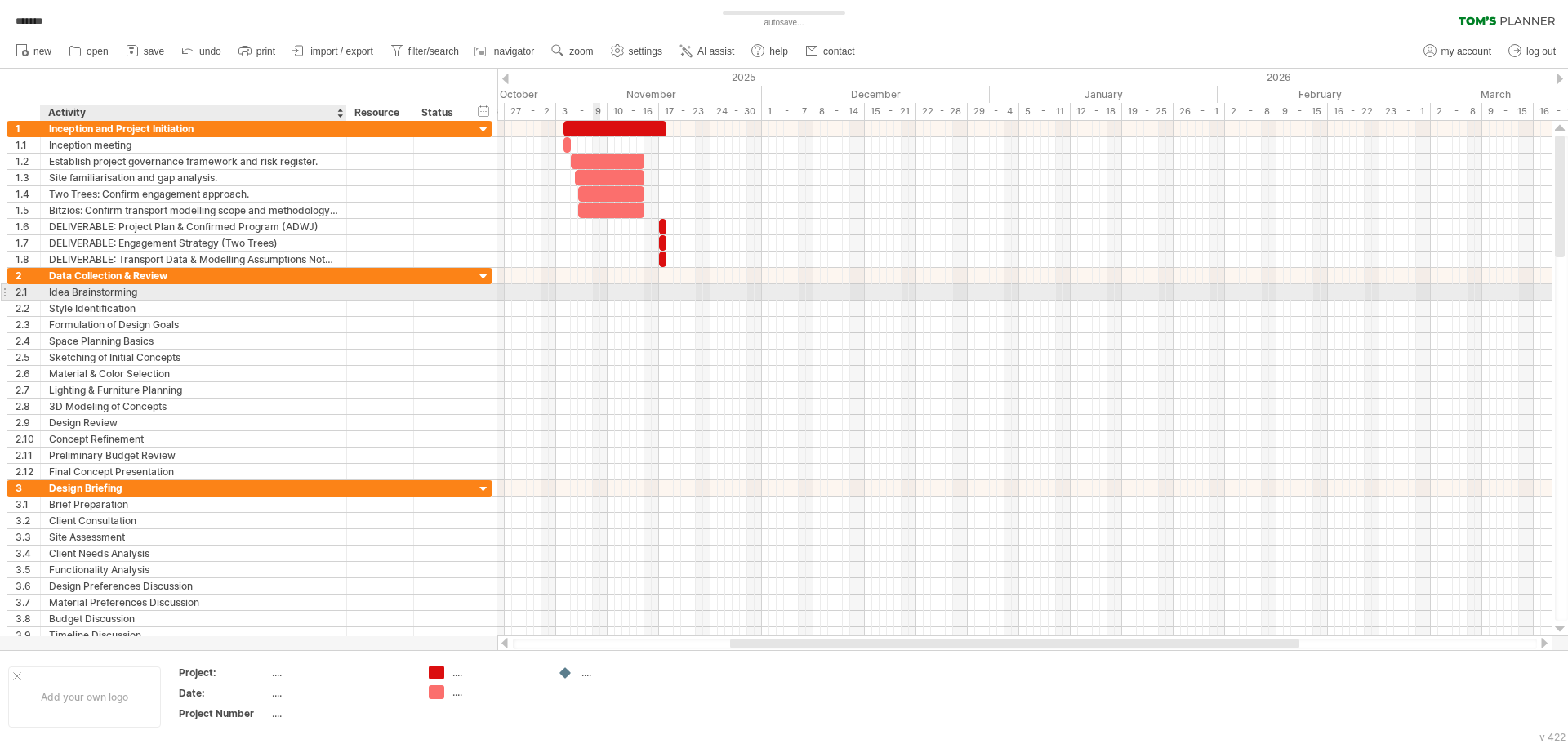
click at [134, 293] on div "Idea Brainstorming" at bounding box center [193, 291] width 289 height 15
paste input "**********"
type input "**********"
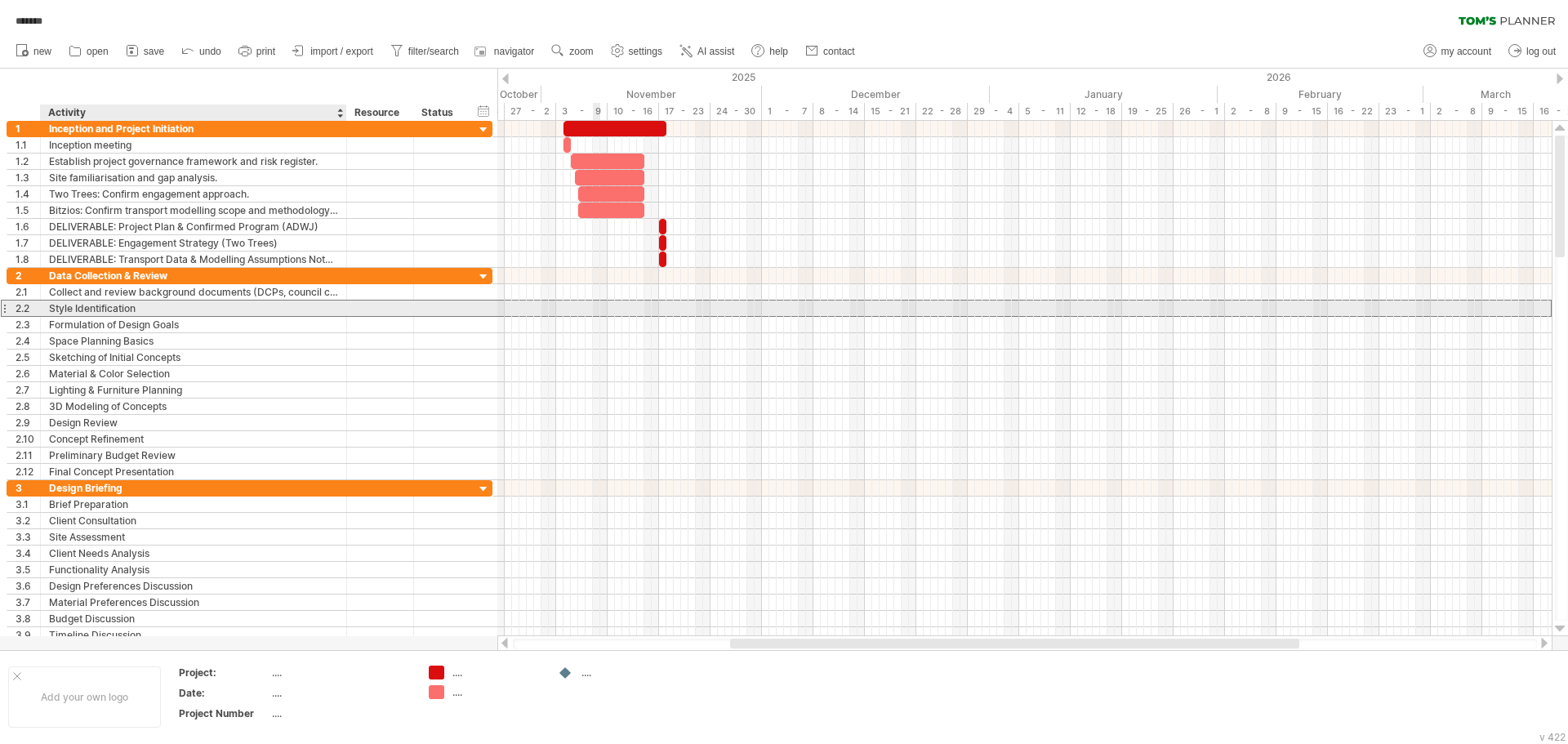
click at [225, 311] on div "Style Identification" at bounding box center [193, 308] width 289 height 15
paste input "**********"
type input "**********"
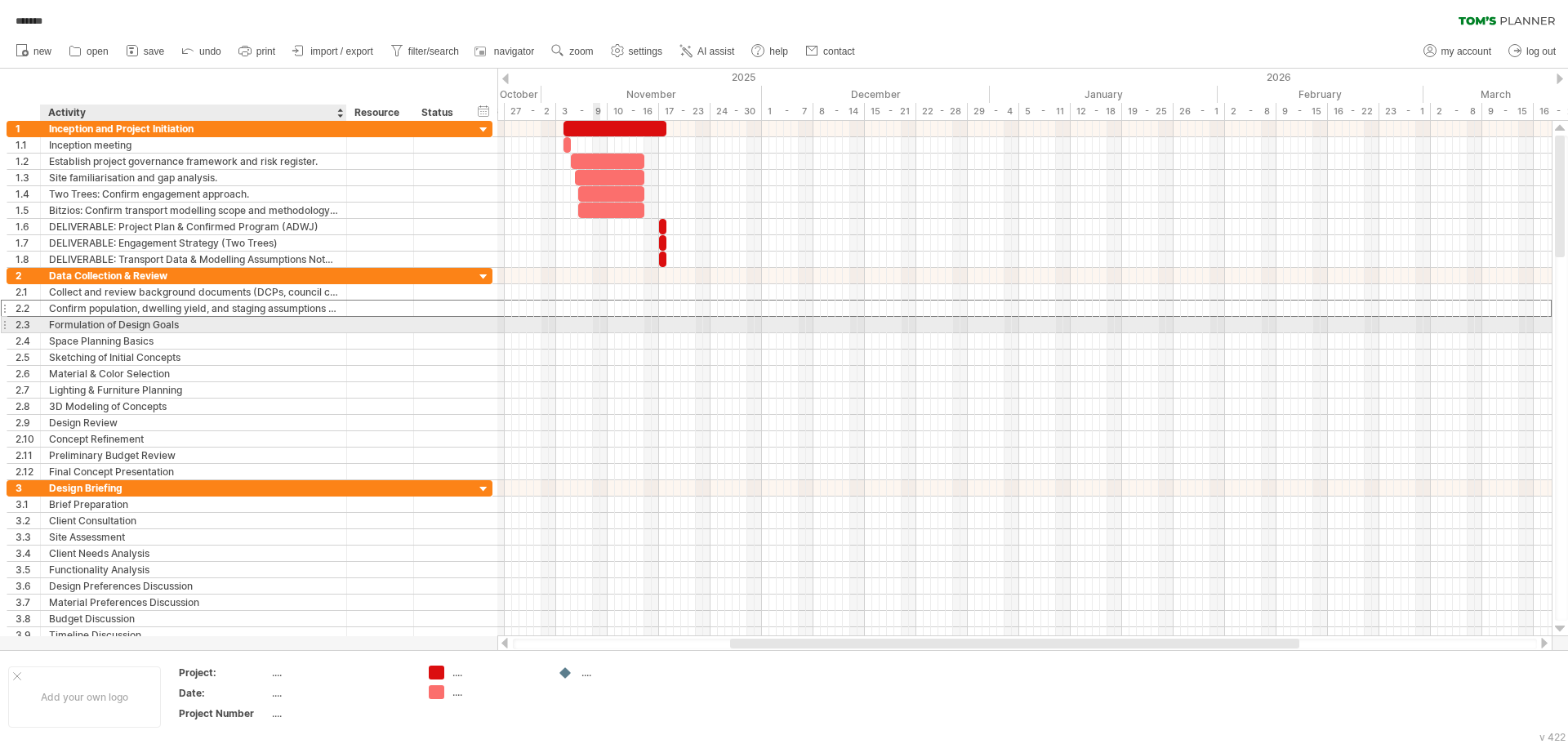
click at [207, 329] on div "Formulation of Design Goals" at bounding box center [193, 324] width 289 height 15
paste input "**********"
type input "**********"
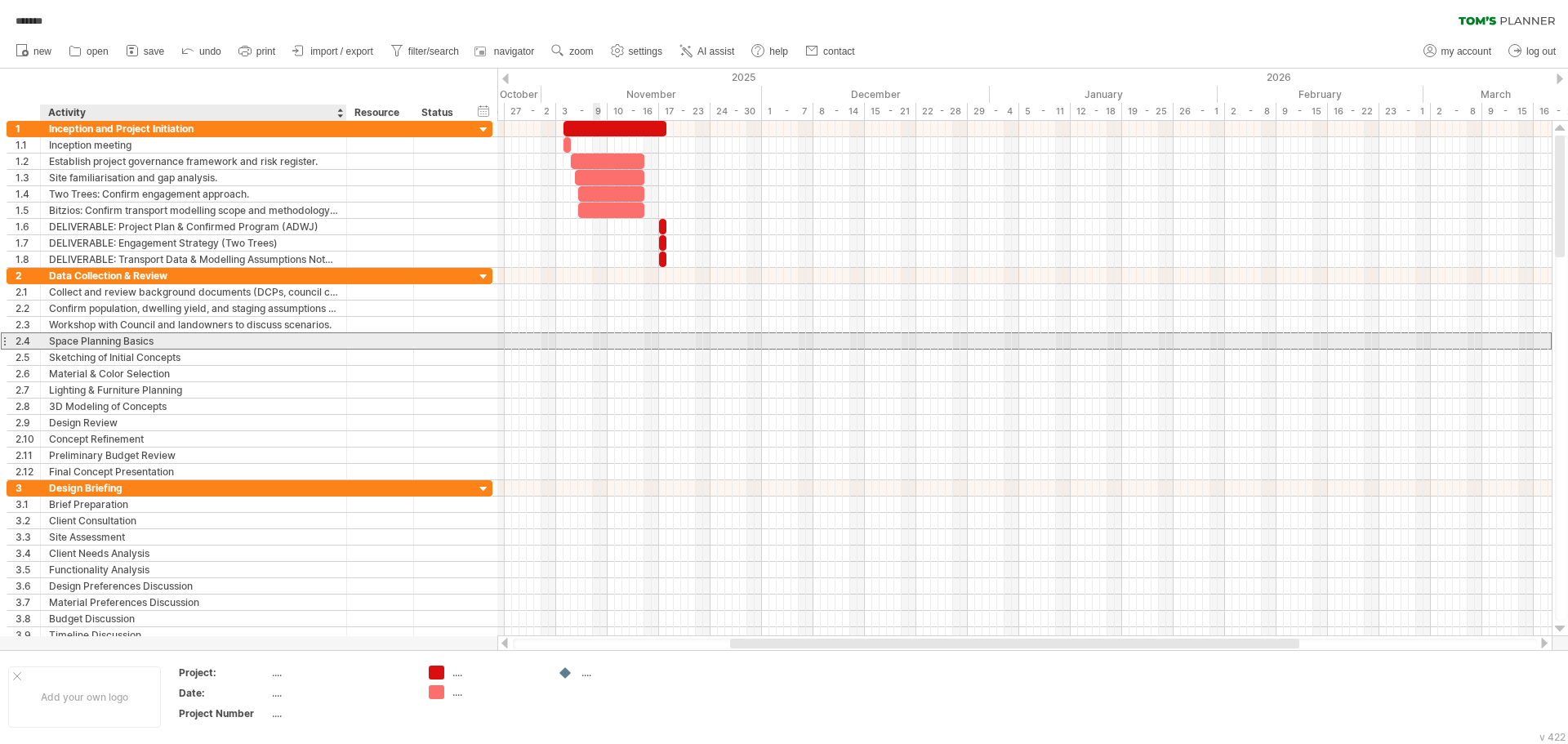
click at [175, 345] on div "Space Planning Basics" at bounding box center [193, 340] width 289 height 15
paste input "**********"
type input "**********"
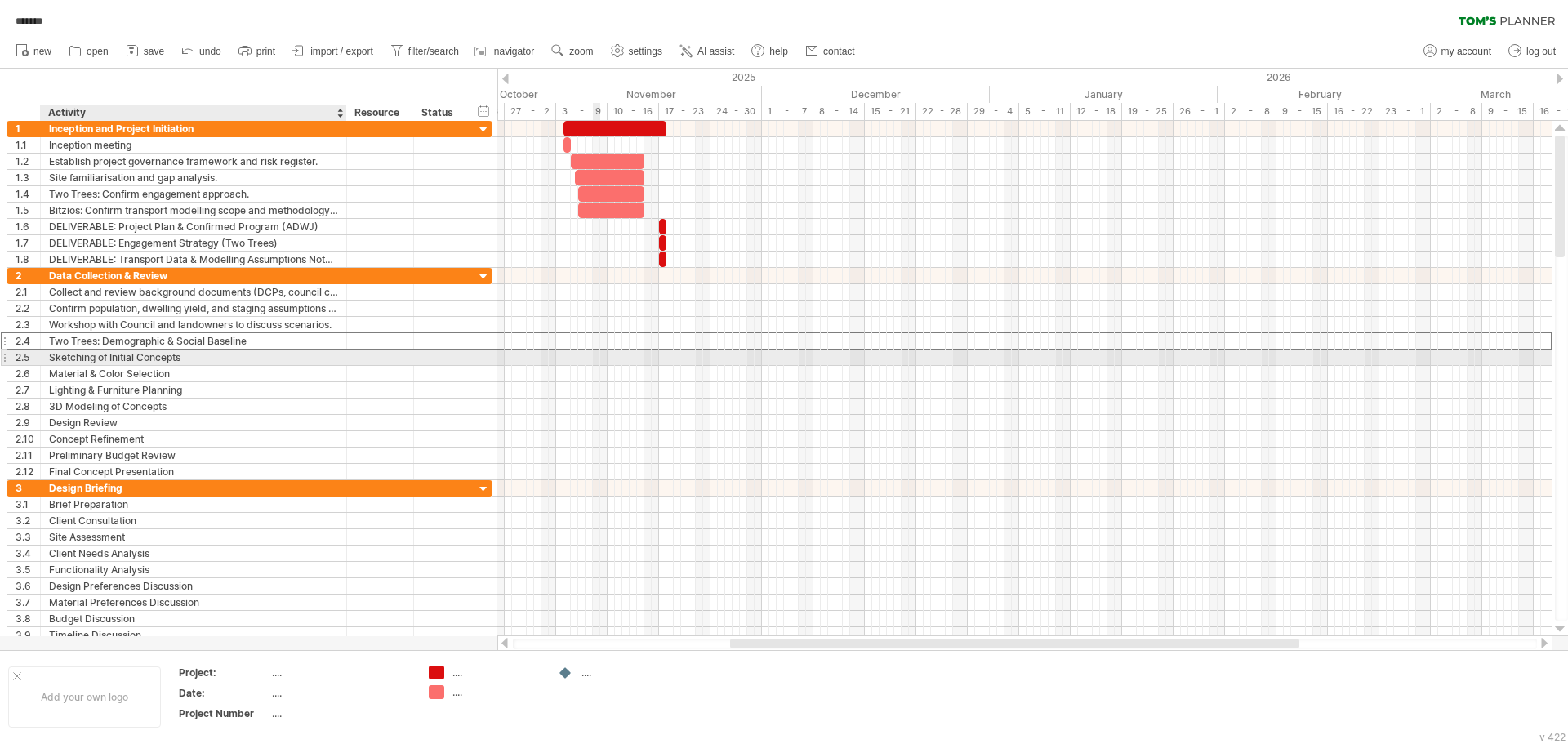
click at [217, 357] on div "Sketching of Initial Concepts" at bounding box center [193, 357] width 289 height 15
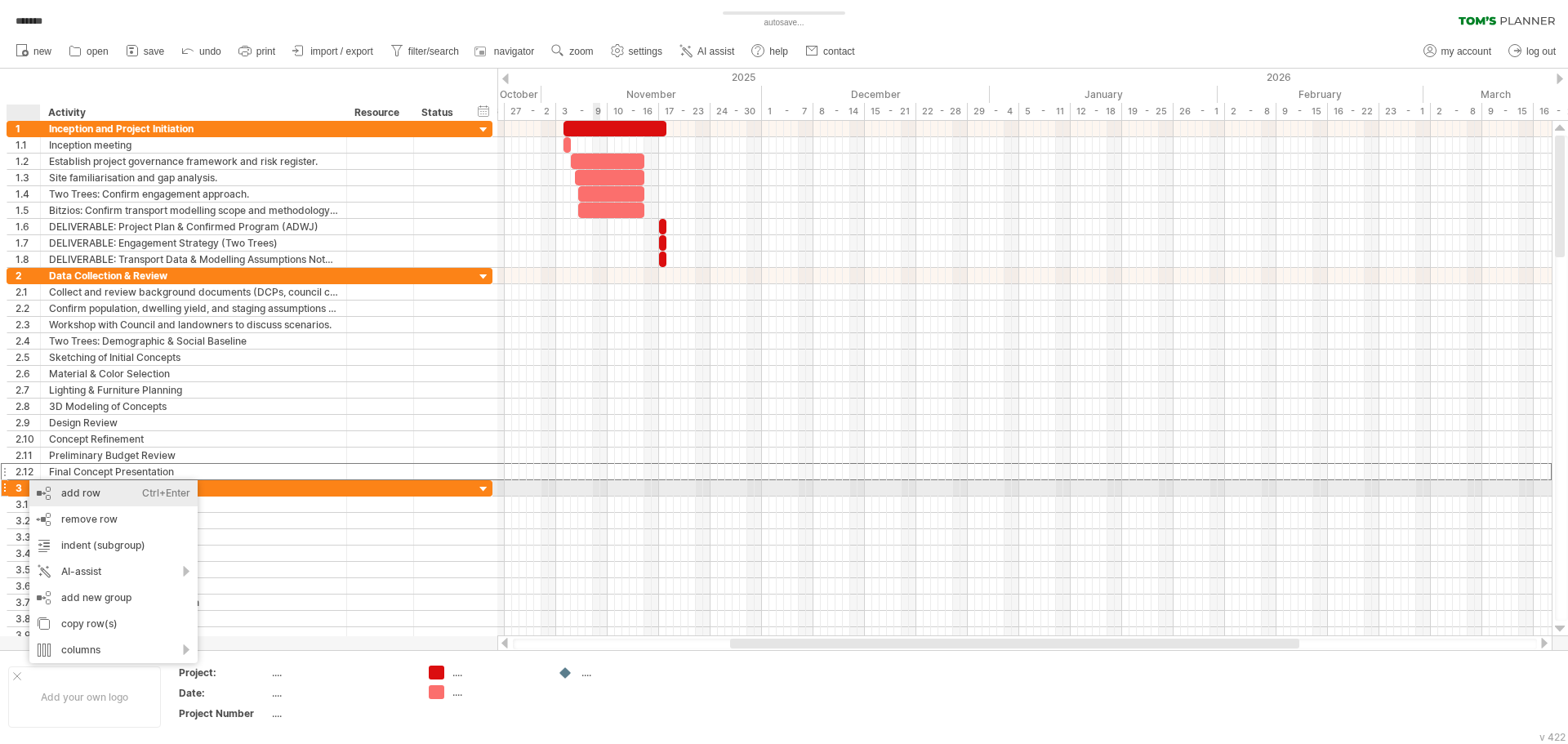
click at [95, 495] on div "add row Ctrl+Enter Cmd+Enter" at bounding box center [112, 493] width 168 height 26
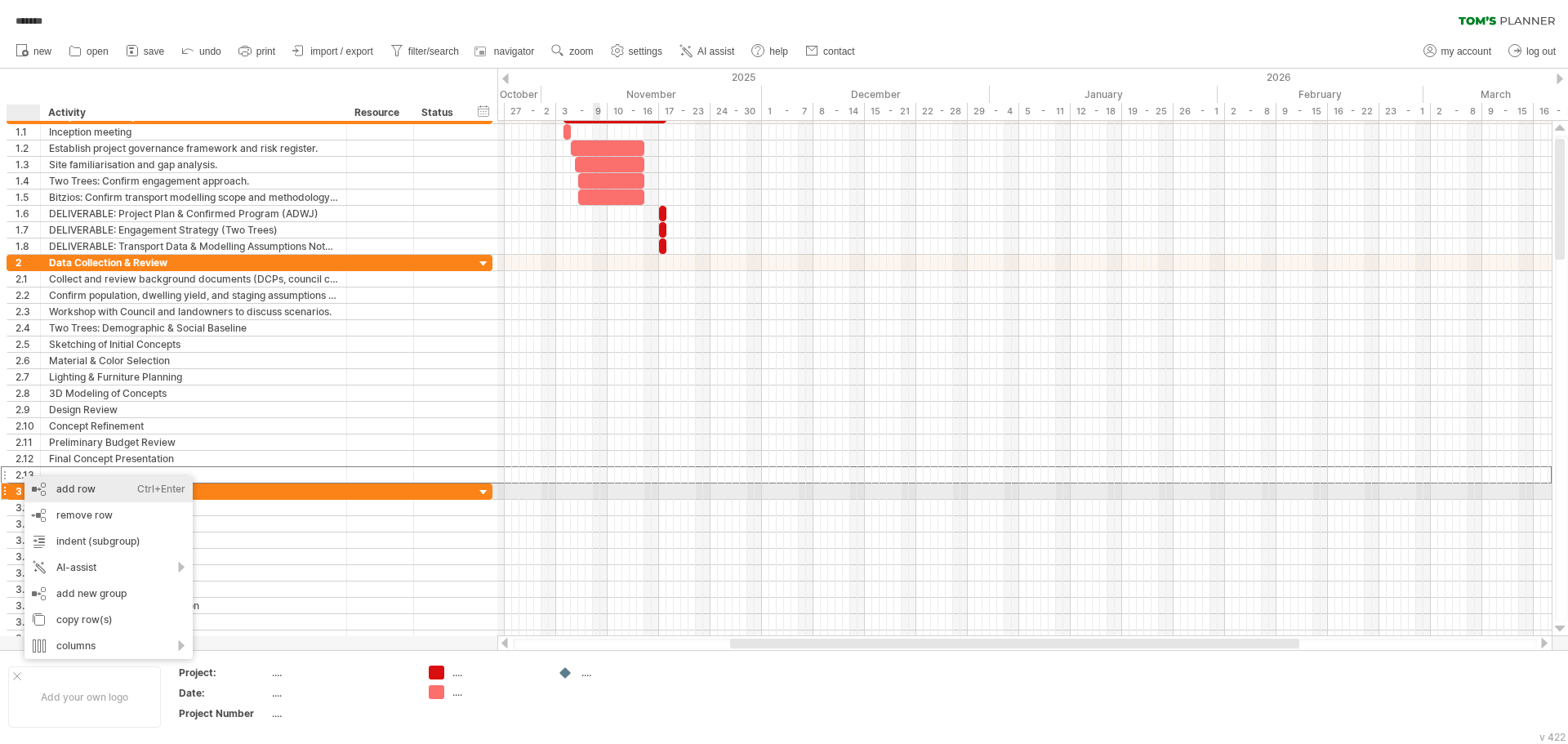
click at [65, 490] on div "add row Ctrl+Enter Cmd+Enter" at bounding box center [108, 489] width 168 height 26
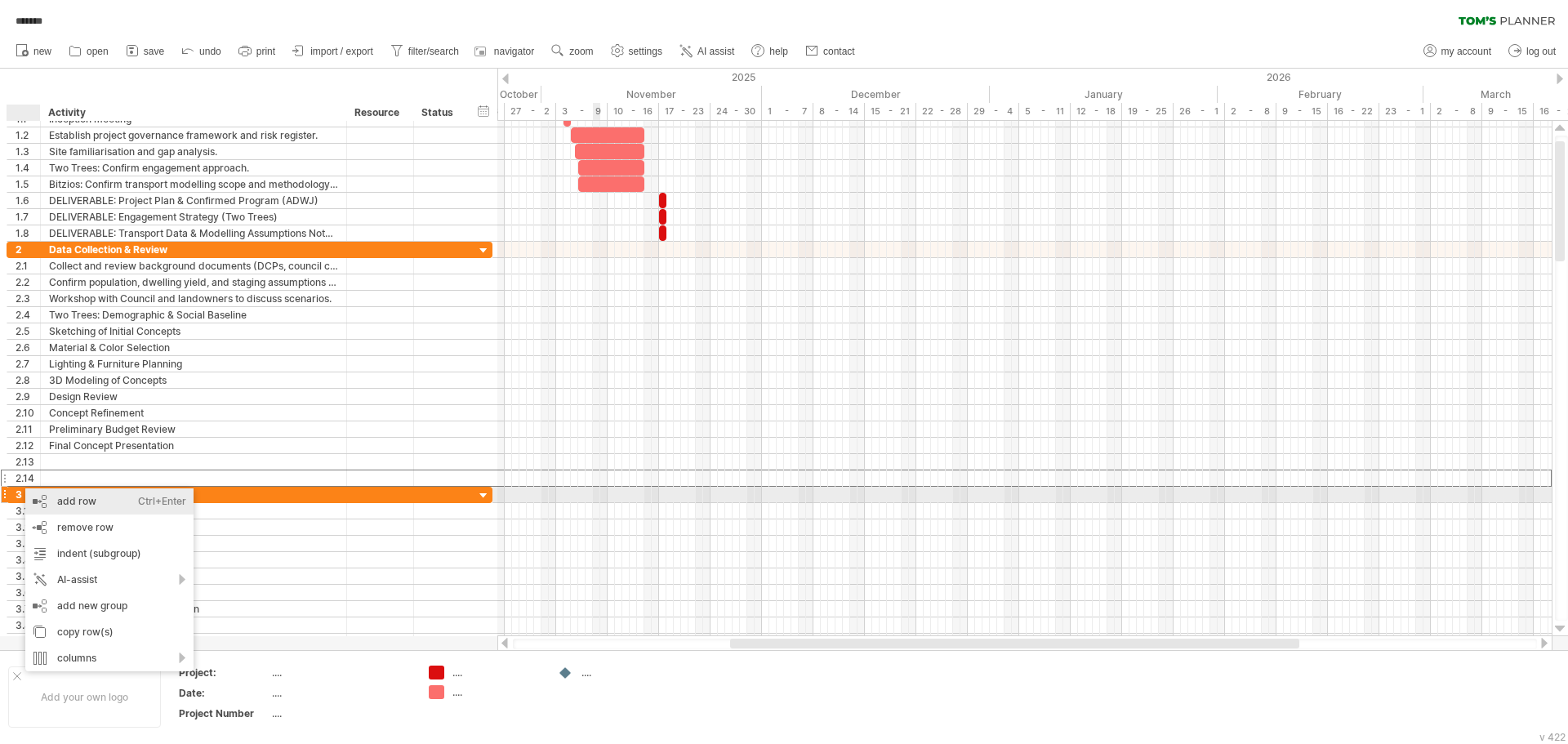
click at [51, 495] on div "add row Ctrl+Enter Cmd+Enter" at bounding box center [109, 501] width 168 height 26
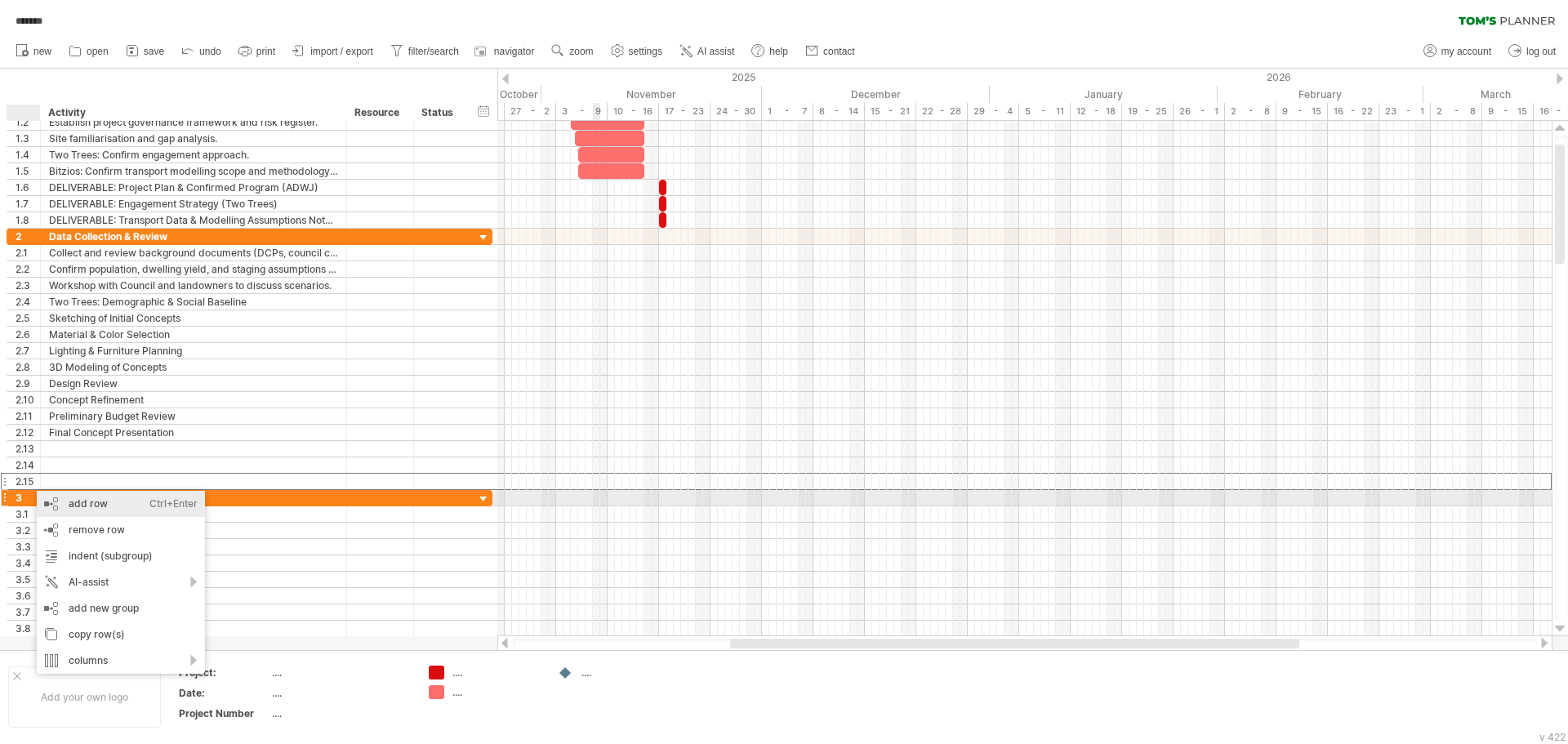
click at [69, 492] on div "add row Ctrl+Enter Cmd+Enter" at bounding box center [121, 504] width 168 height 26
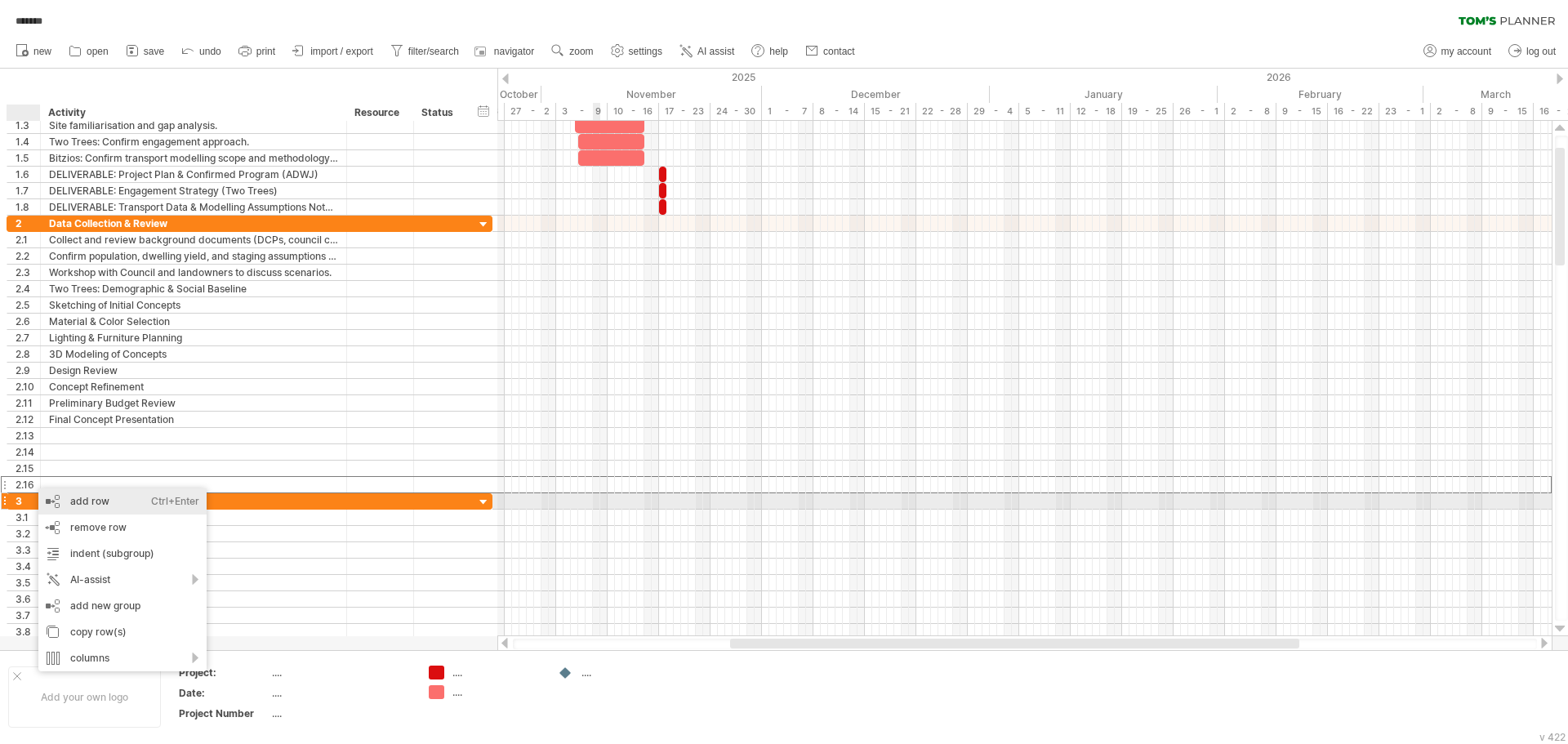
click at [54, 492] on div "add row Ctrl+Enter Cmd+Enter" at bounding box center [122, 501] width 168 height 26
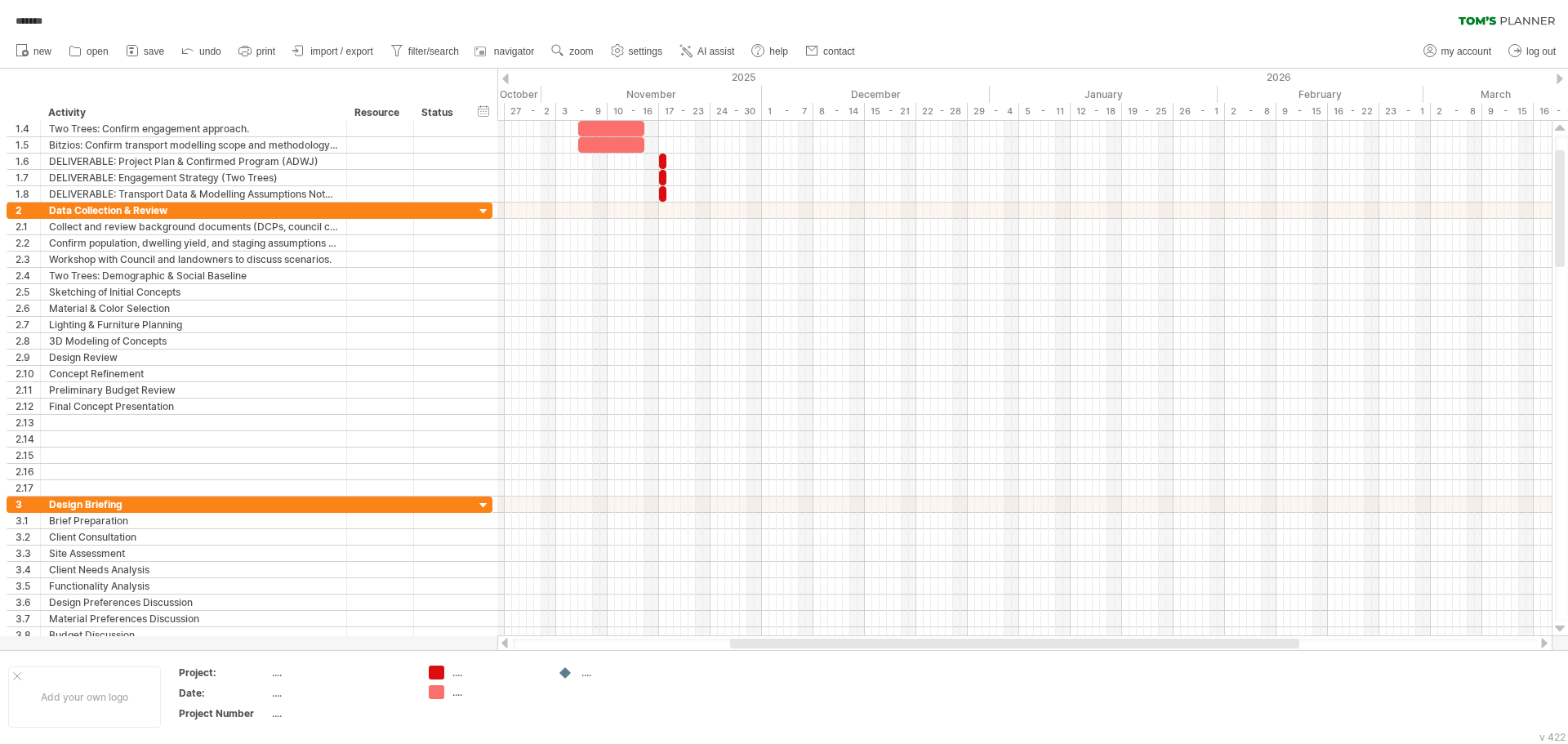
click at [435, 28] on div "******* clear filter reapply filter" at bounding box center [784, 17] width 1568 height 34
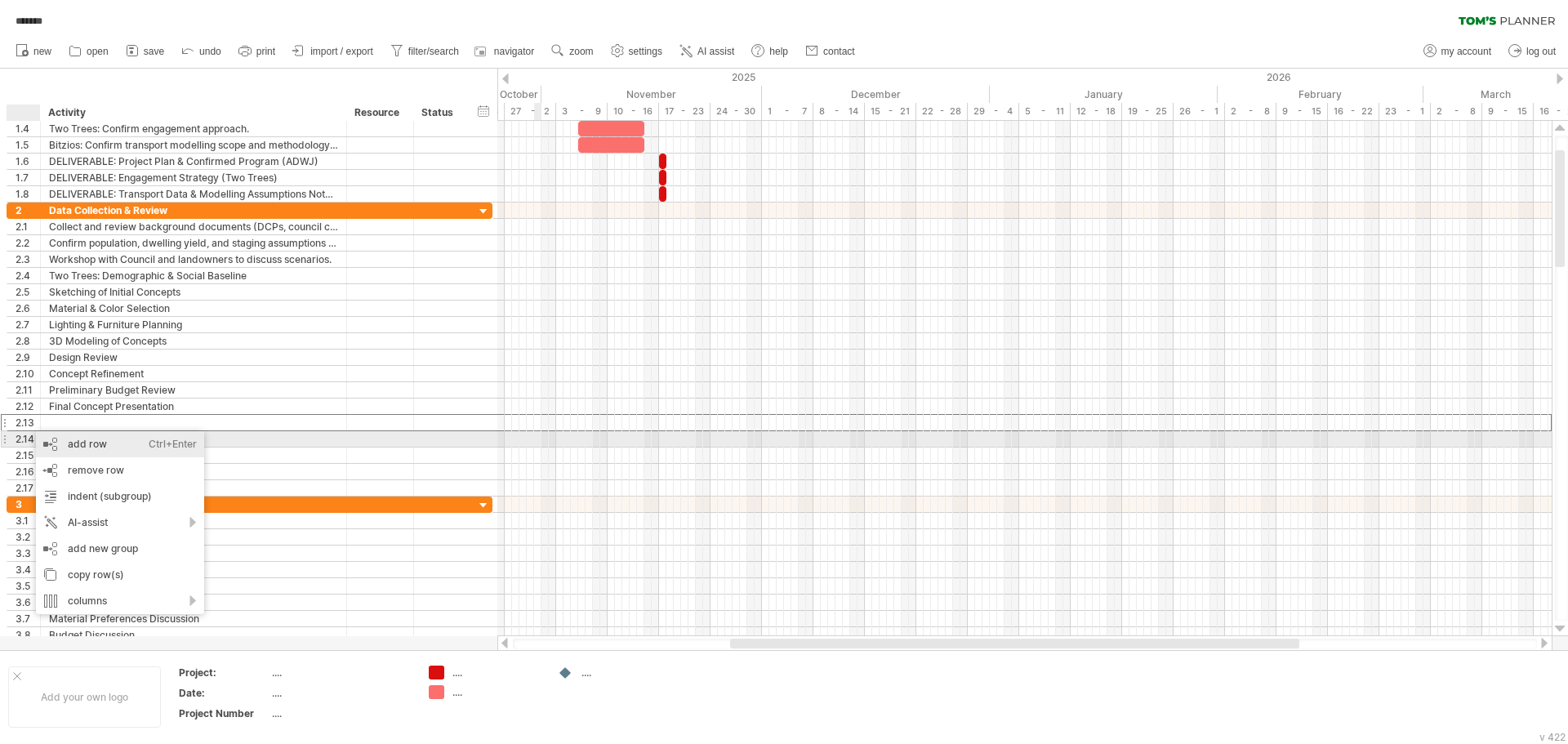
click at [64, 441] on div "add row Ctrl+Enter Cmd+Enter" at bounding box center [120, 444] width 168 height 26
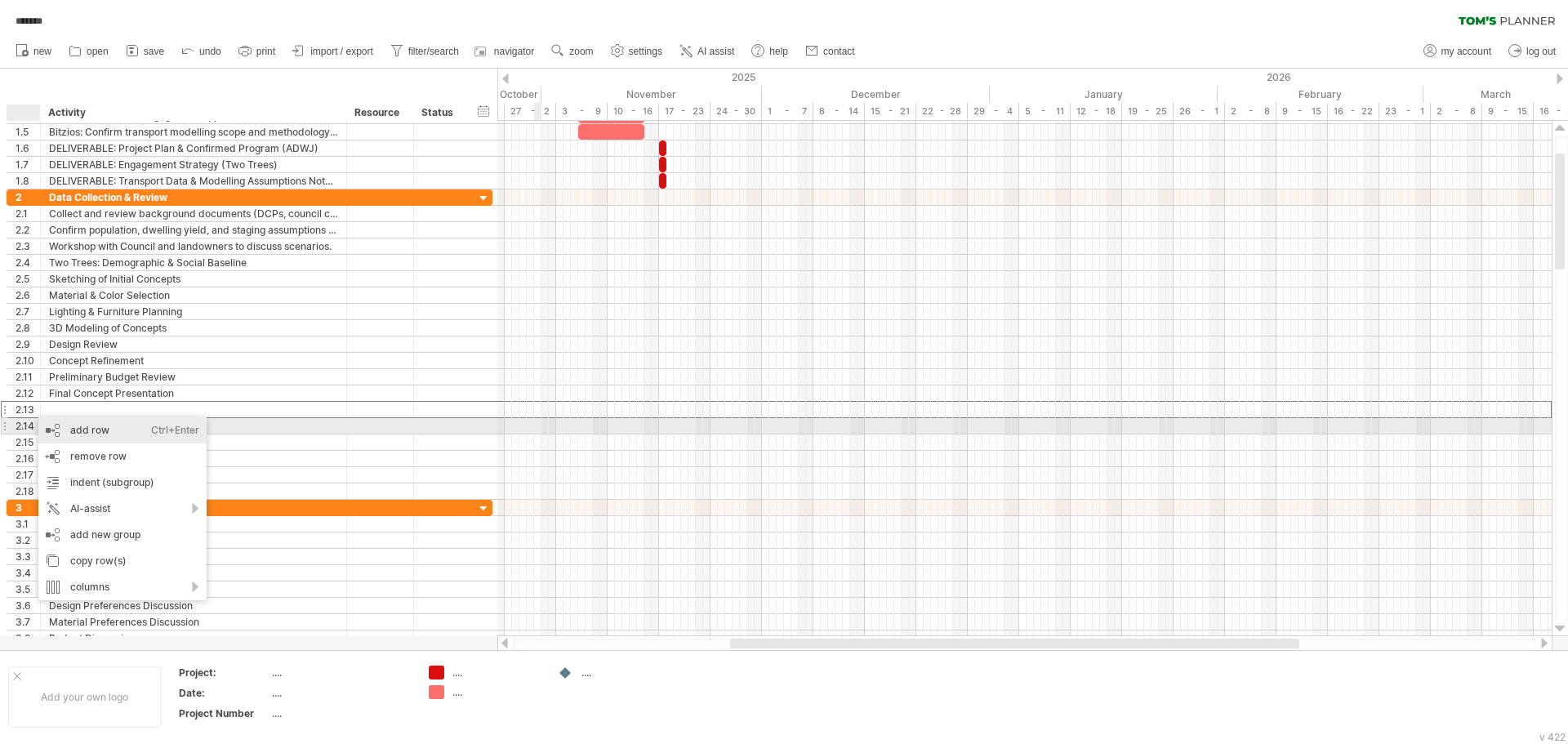
click at [60, 427] on div "add row Ctrl+Enter Cmd+Enter" at bounding box center [122, 430] width 168 height 26
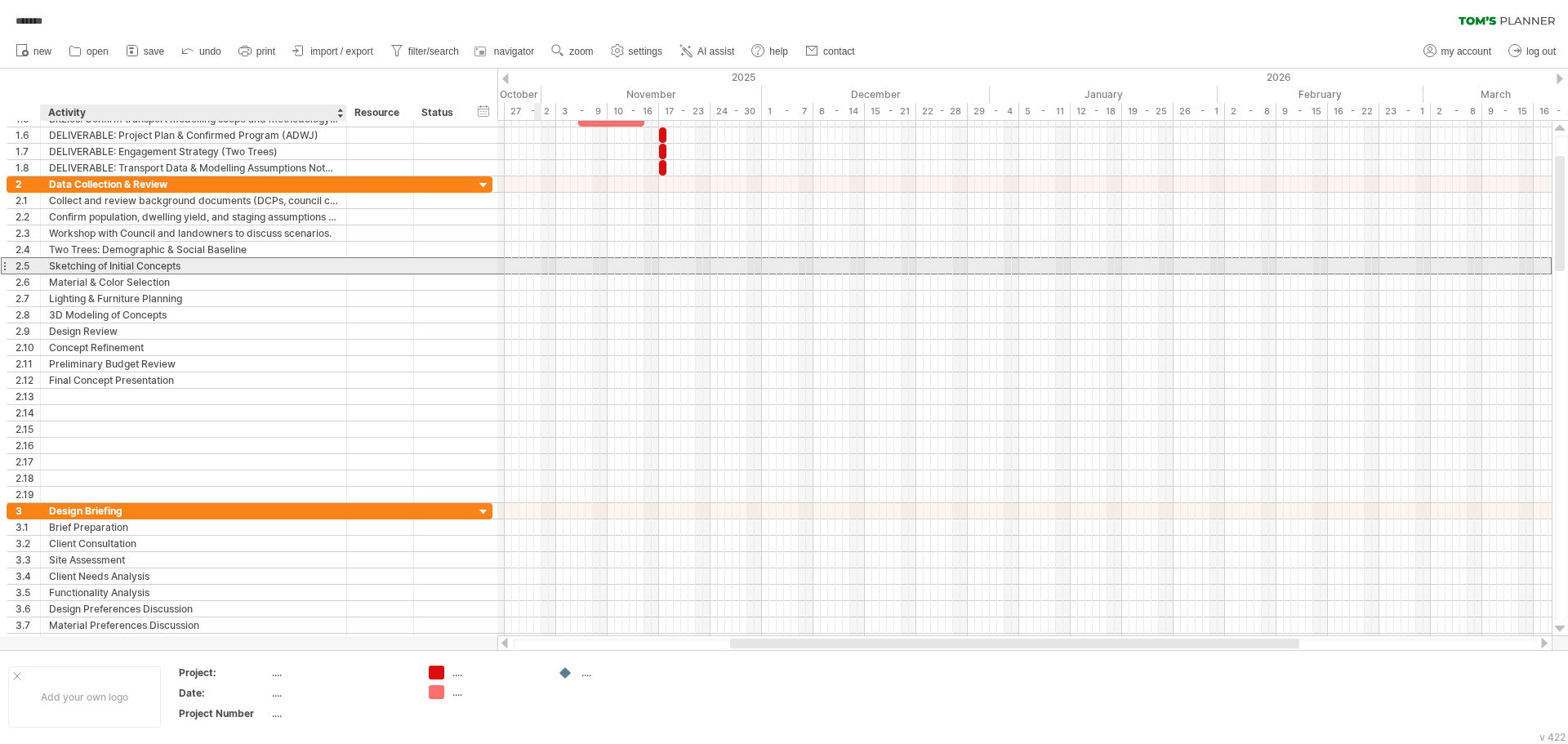
click at [138, 262] on div "Sketching of Initial Concepts" at bounding box center [193, 265] width 289 height 15
click at [141, 262] on input "**********" at bounding box center [193, 265] width 289 height 15
paste input "text"
type input "**********"
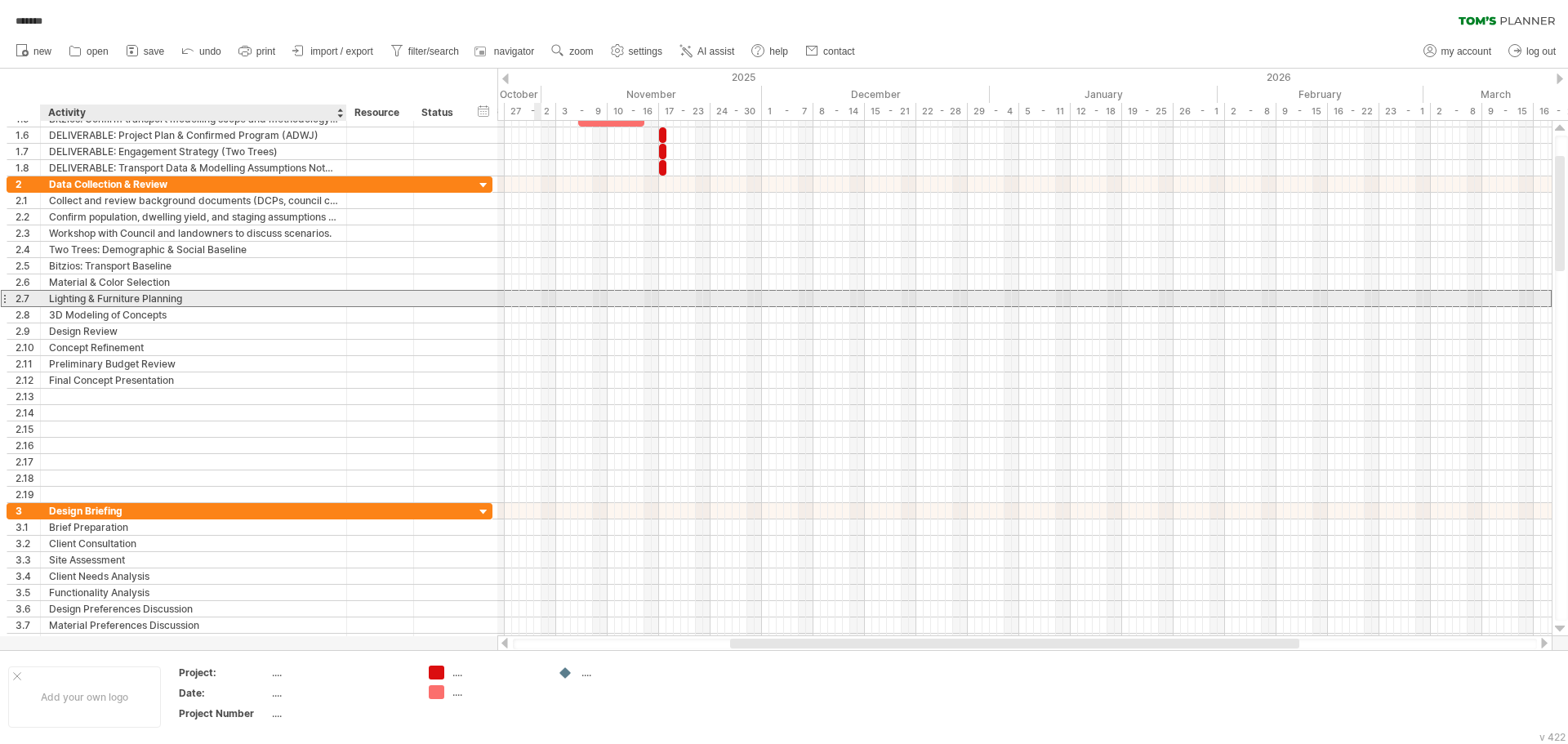
click at [116, 304] on div "Lighting & Furniture Planning" at bounding box center [193, 299] width 289 height 15
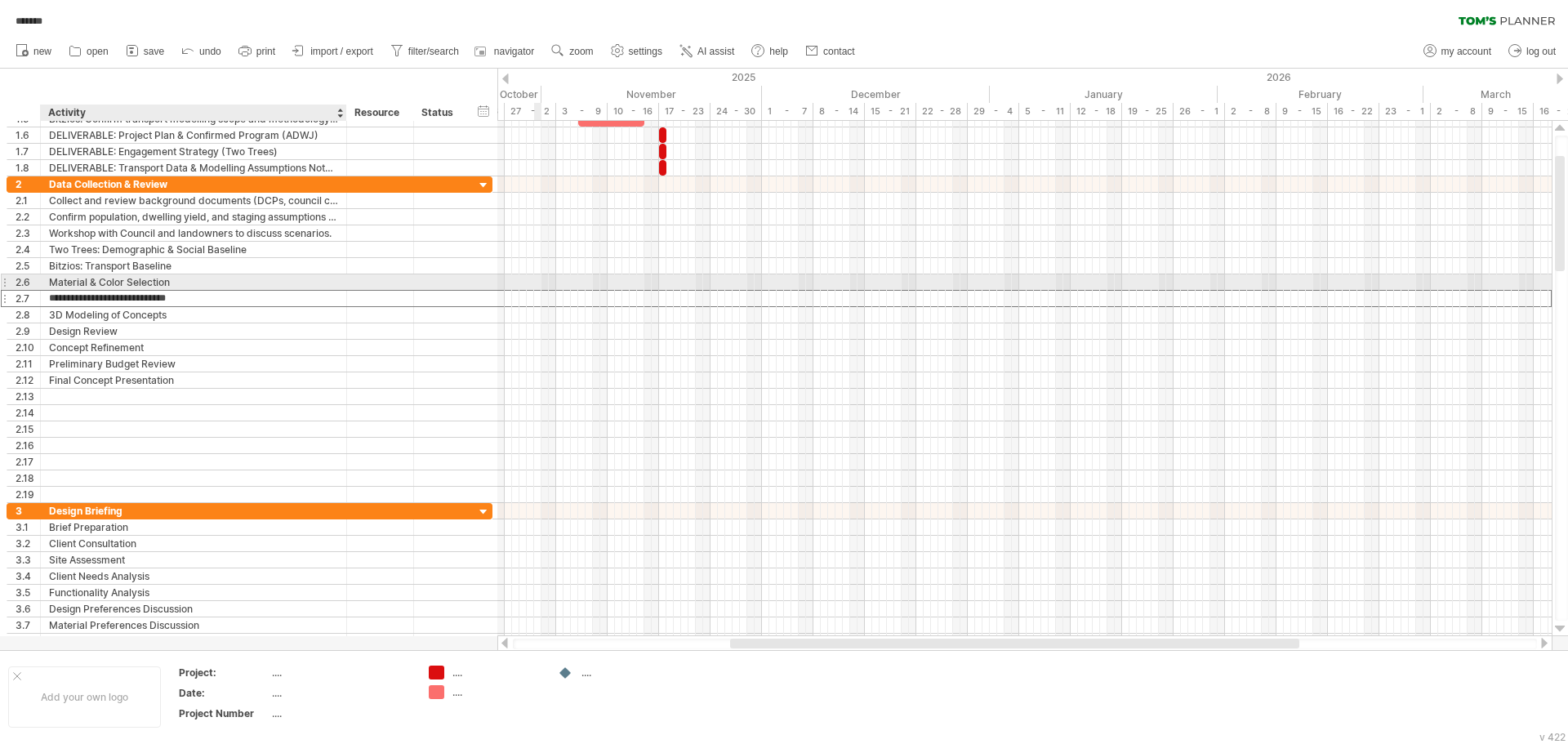
click at [119, 285] on div "Material & Color Selection" at bounding box center [193, 282] width 289 height 15
click at [119, 285] on input "**********" at bounding box center [193, 282] width 289 height 15
paste input "**********"
type input "**********"
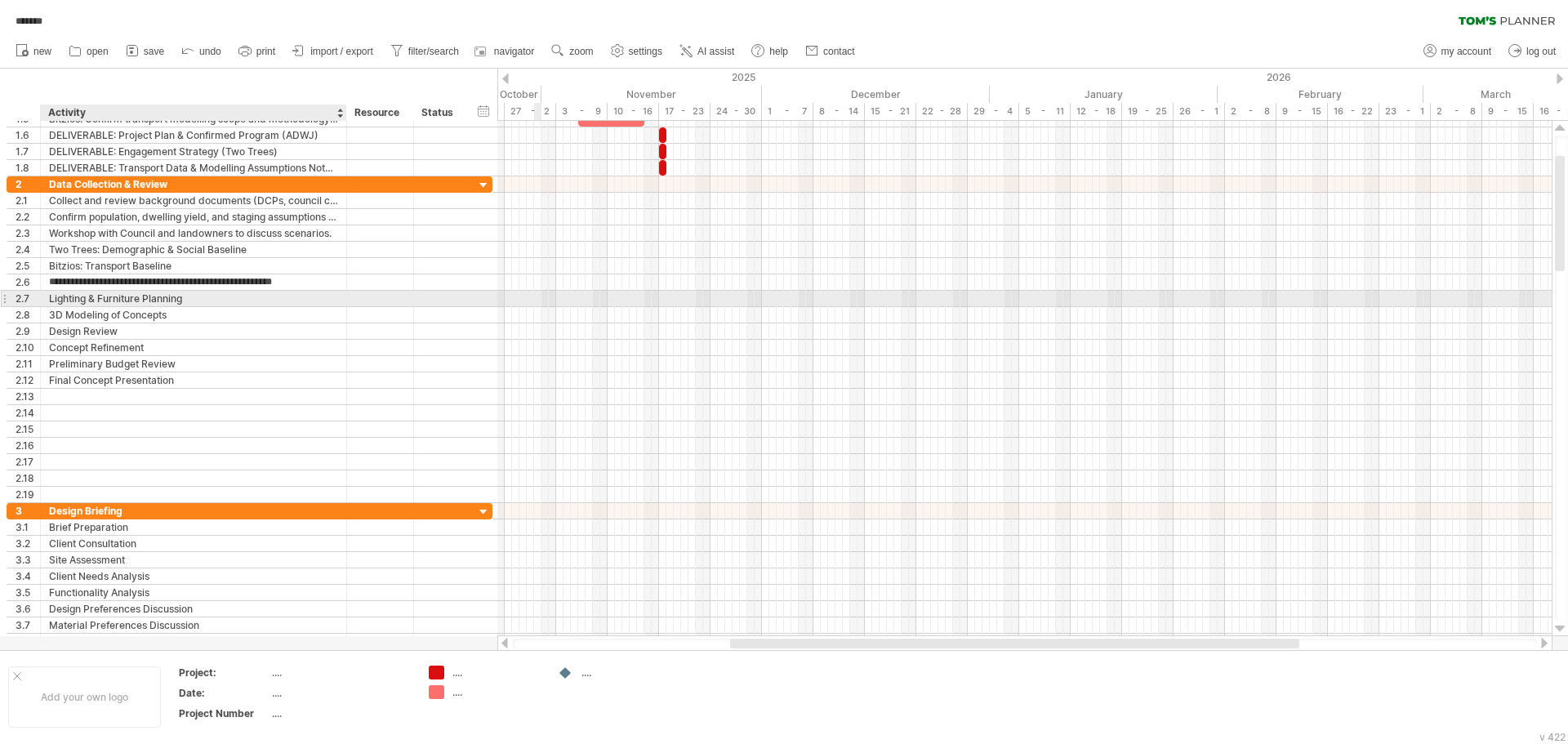
click at [157, 302] on div "Lighting & Furniture Planning" at bounding box center [193, 299] width 289 height 15
click at [6, 303] on div at bounding box center [4, 299] width 6 height 17
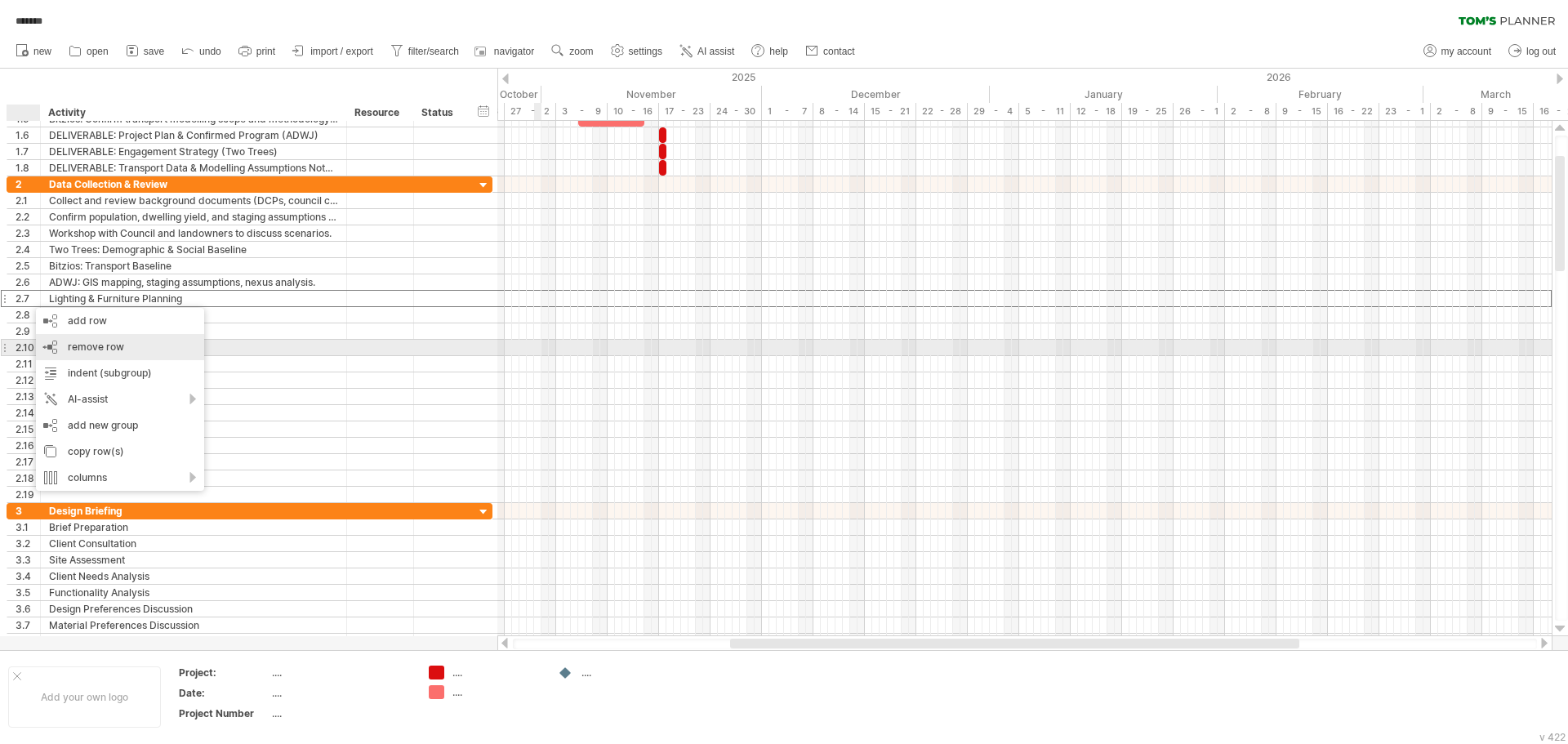
drag, startPoint x: 80, startPoint y: 348, endPoint x: 68, endPoint y: 338, distance: 15.6
click at [80, 348] on span "remove row" at bounding box center [96, 347] width 56 height 13
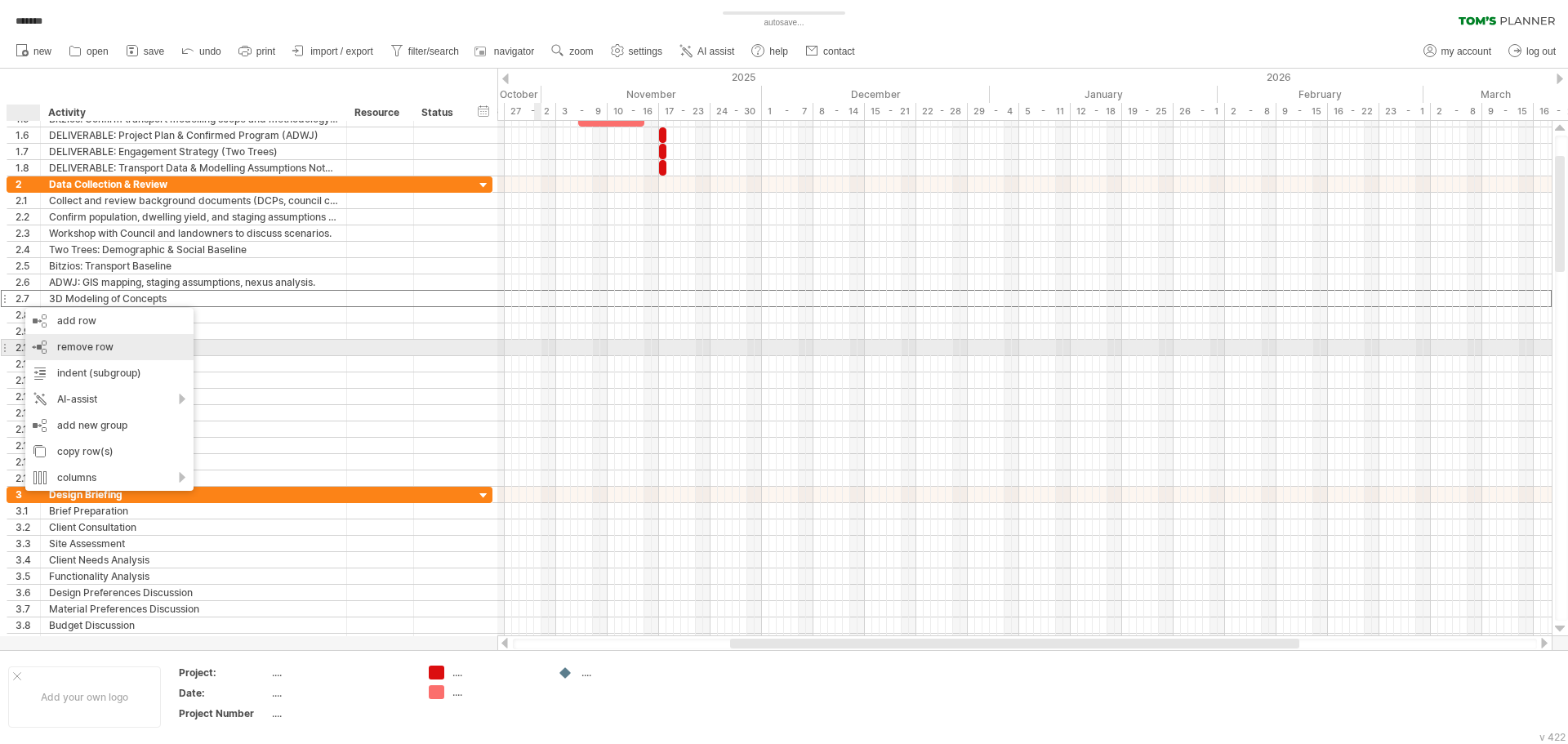
click at [62, 346] on span "remove row" at bounding box center [85, 347] width 56 height 13
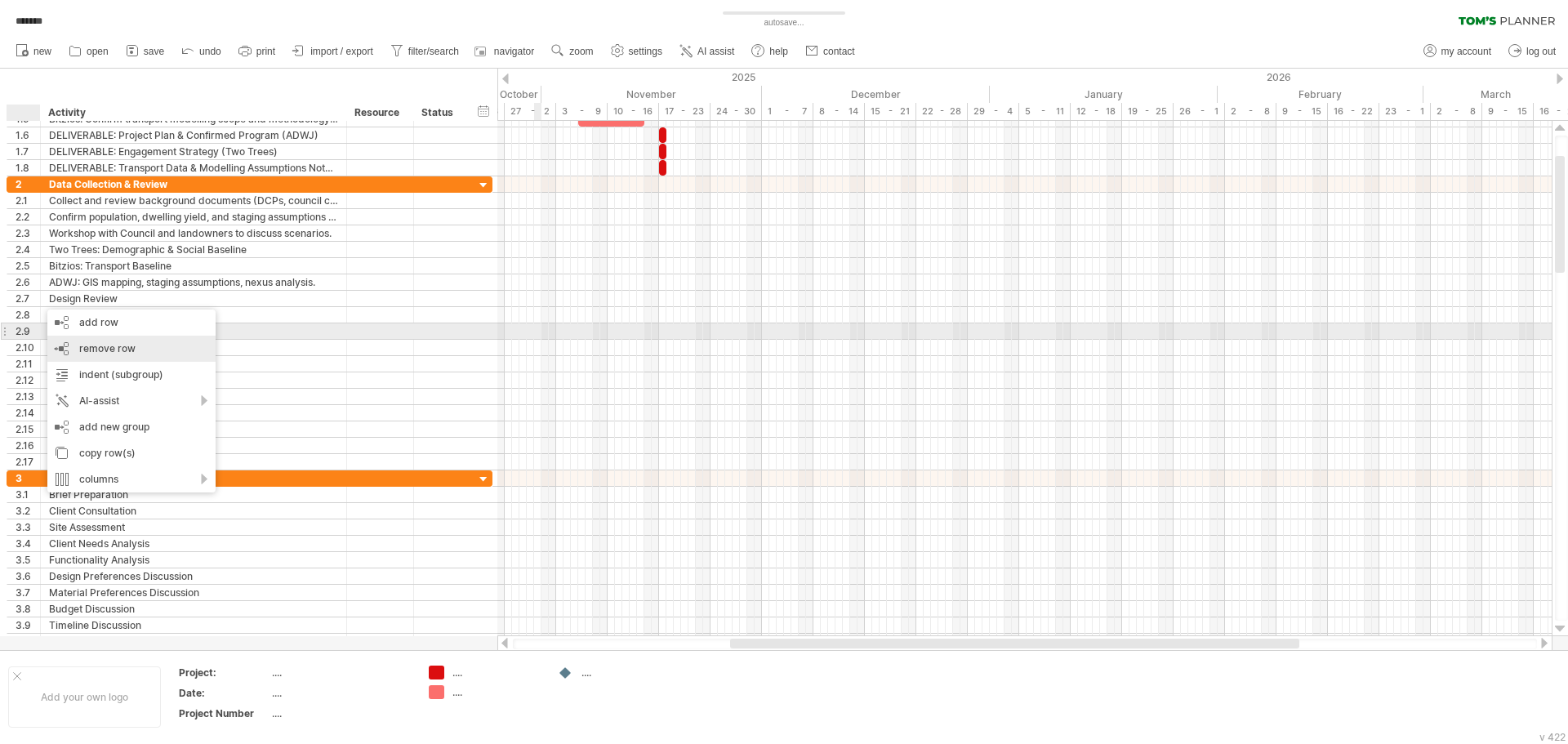
click at [74, 336] on div "remove row remove selected rows" at bounding box center [131, 348] width 168 height 26
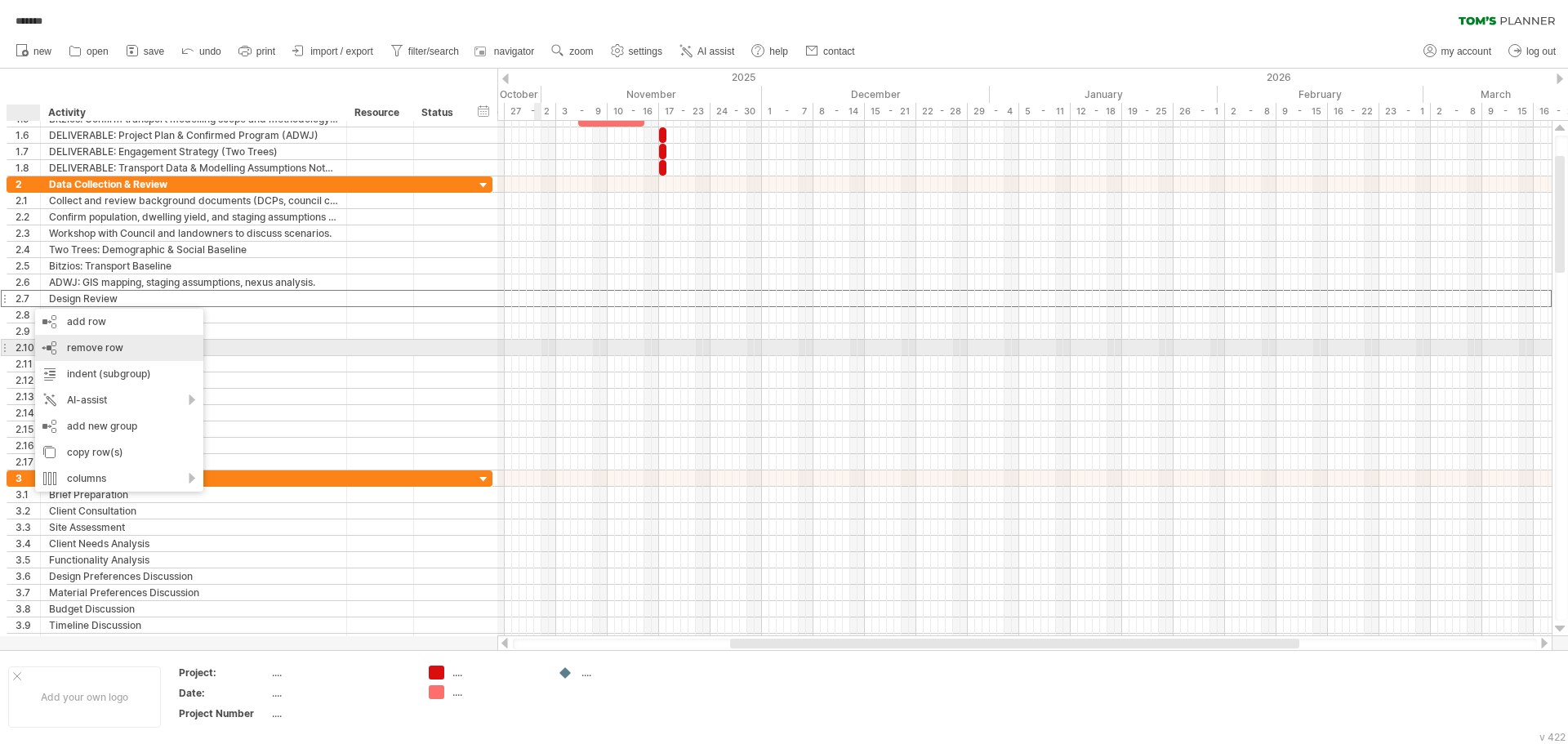
click at [63, 343] on div "remove row remove selected rows" at bounding box center [119, 348] width 168 height 26
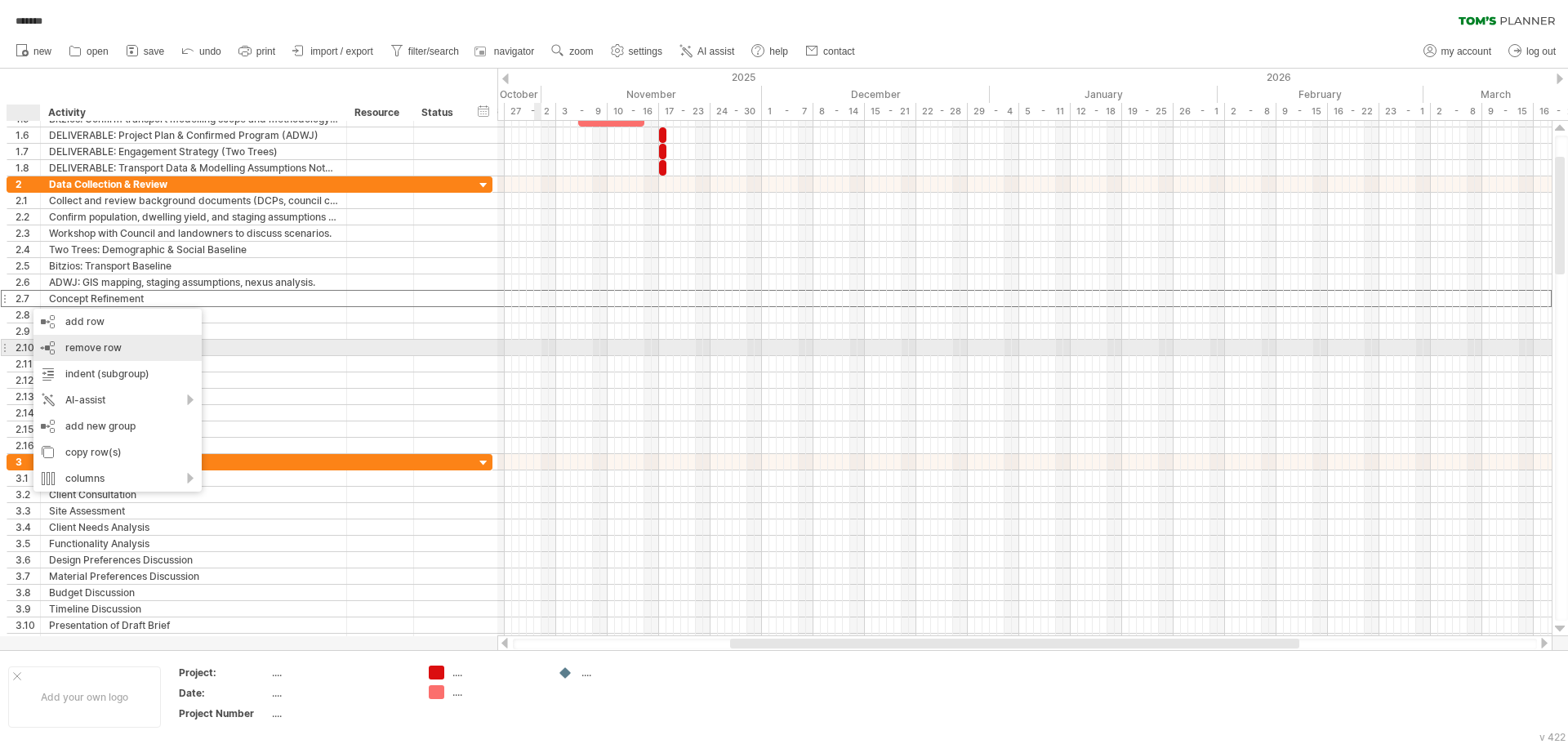
click at [68, 353] on span "remove row" at bounding box center [93, 348] width 56 height 13
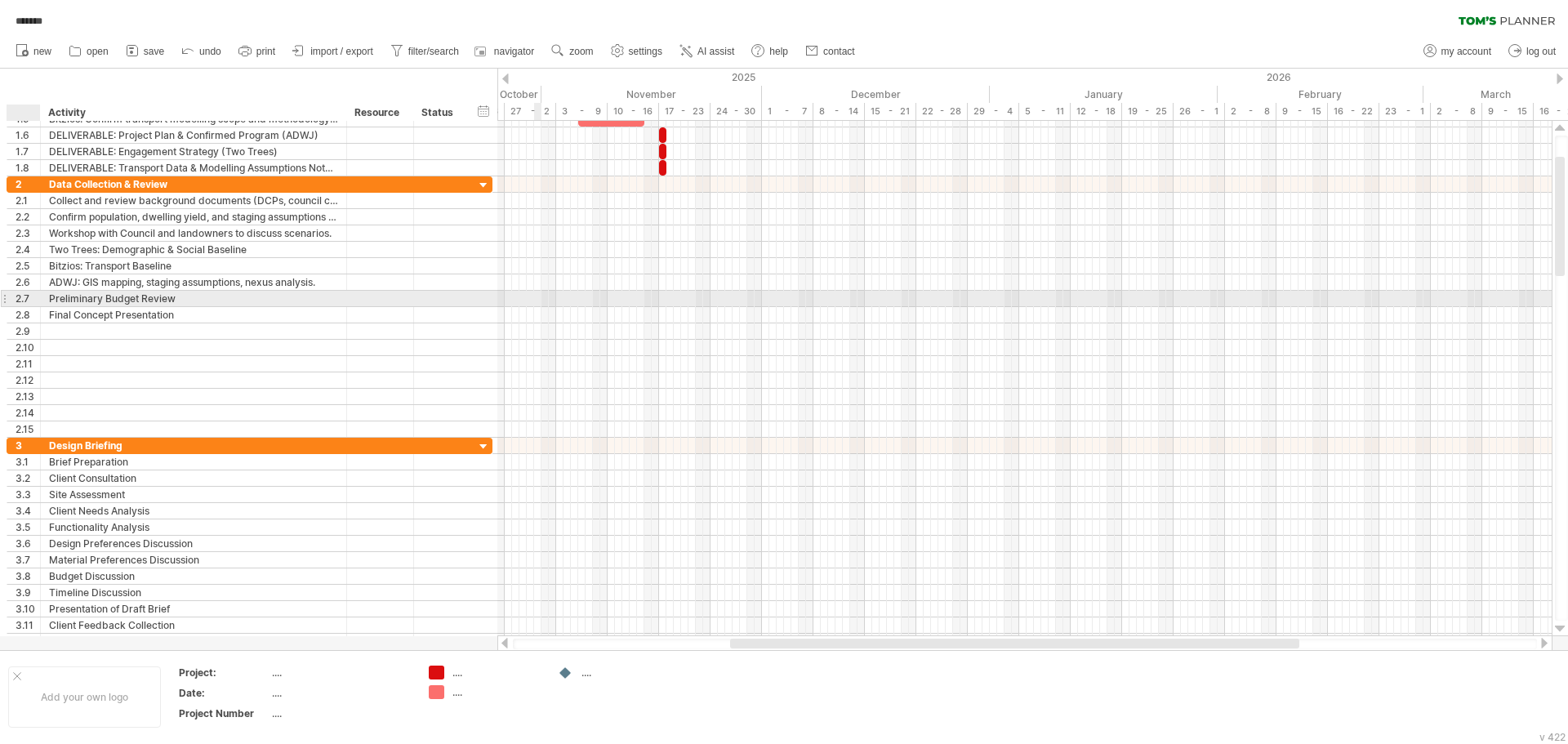
drag, startPoint x: 22, startPoint y: 298, endPoint x: 37, endPoint y: 305, distance: 16.6
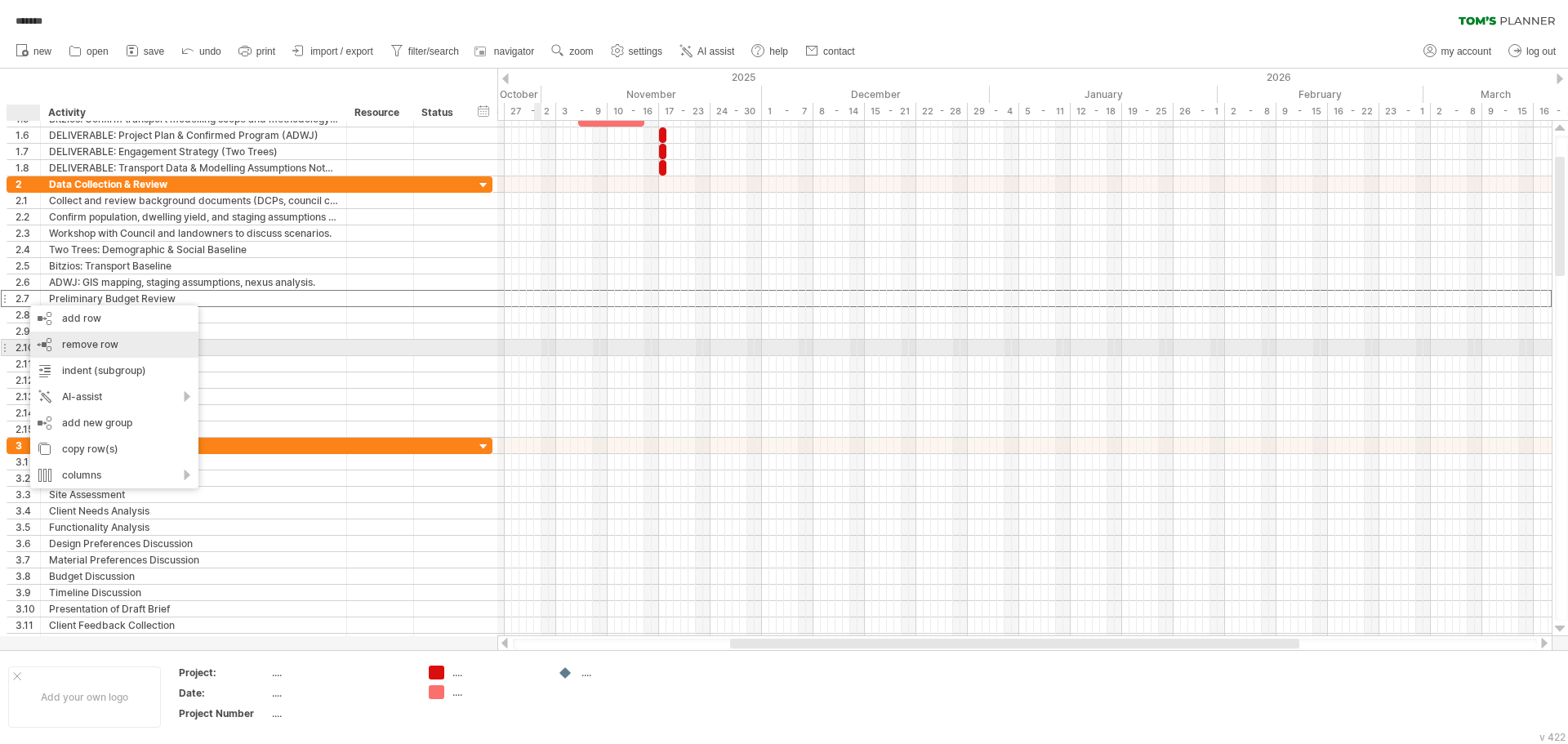
click at [74, 350] on div "remove row remove selected rows" at bounding box center [113, 345] width 168 height 26
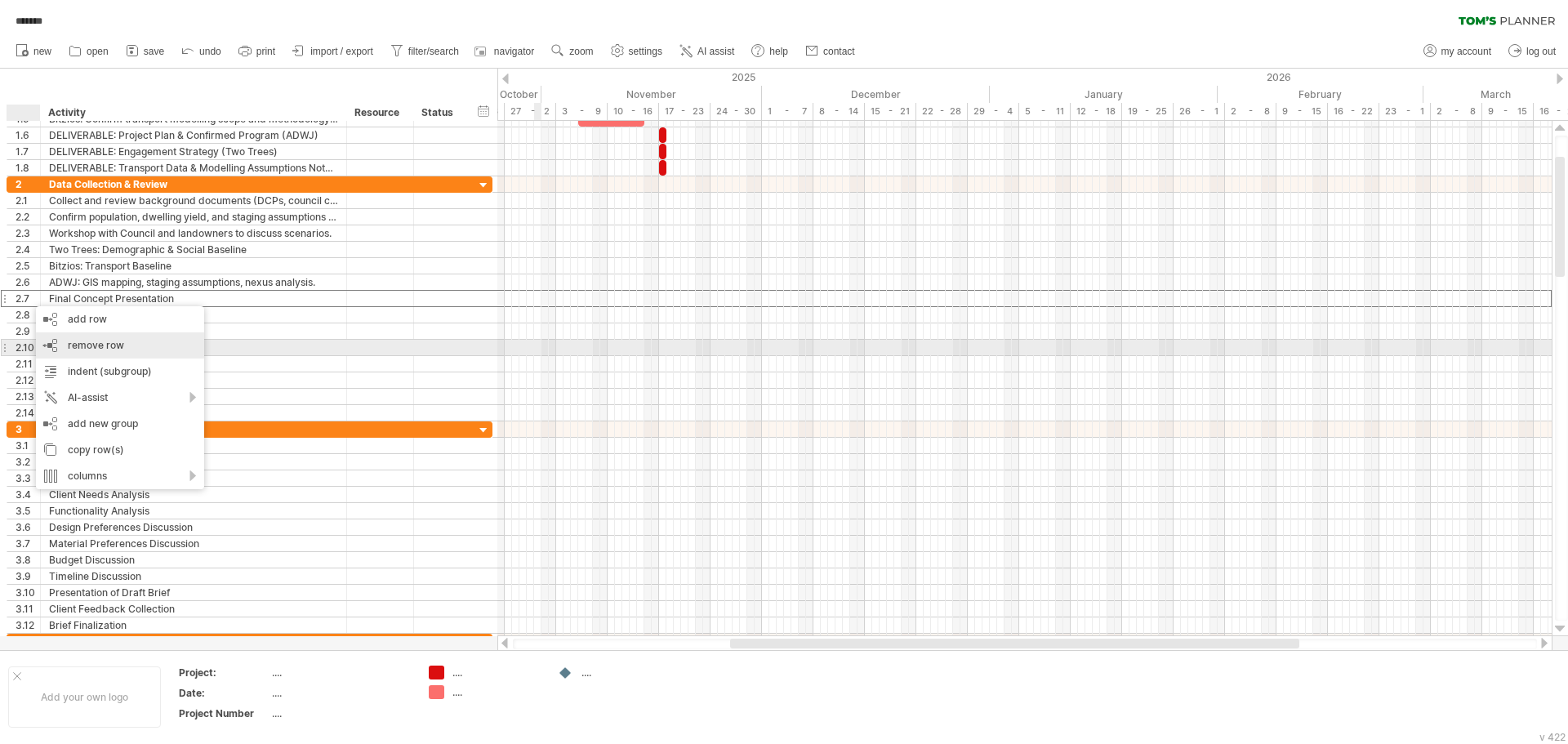
click at [80, 342] on span "remove row" at bounding box center [96, 346] width 56 height 13
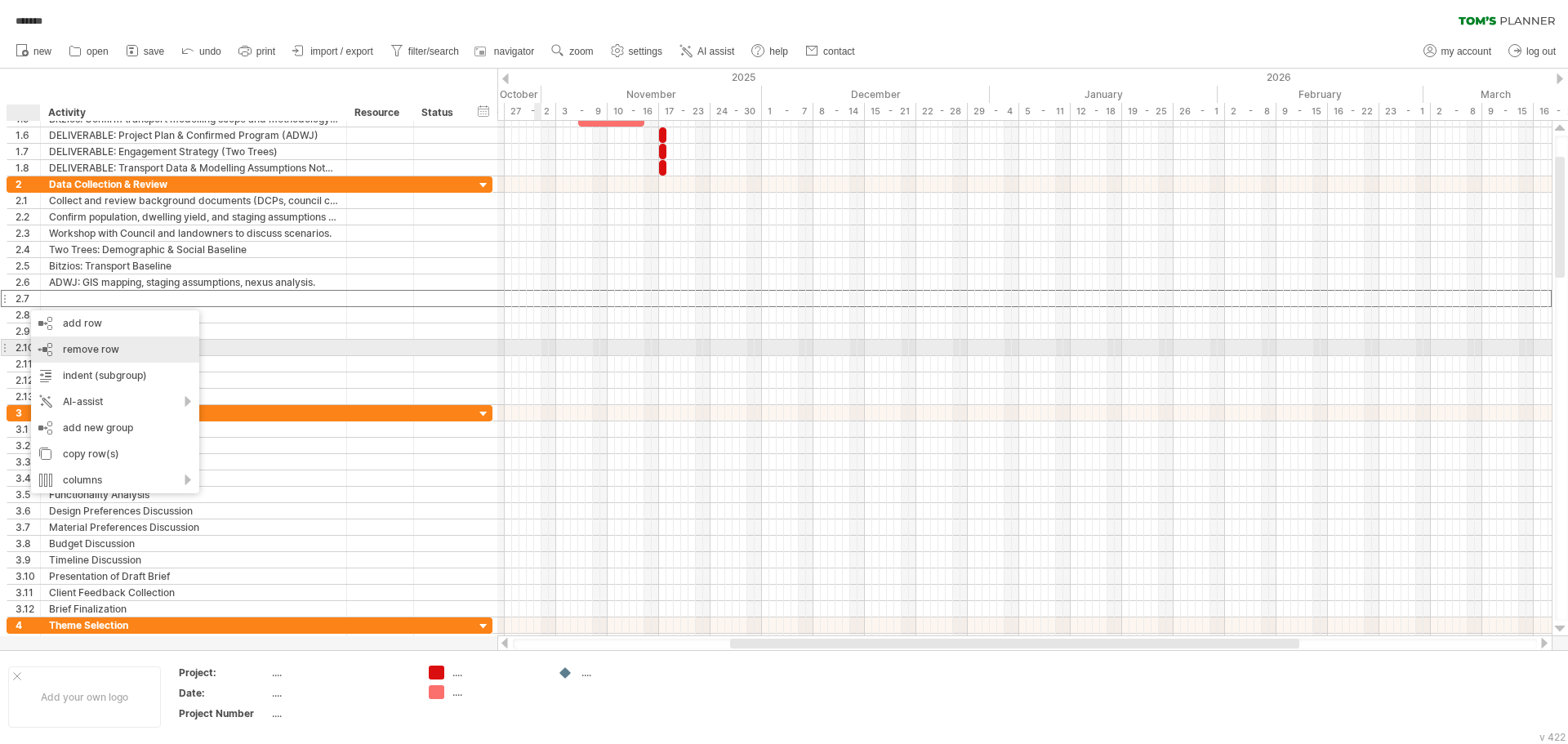
click at [83, 356] on div "remove row remove selected rows" at bounding box center [114, 349] width 168 height 26
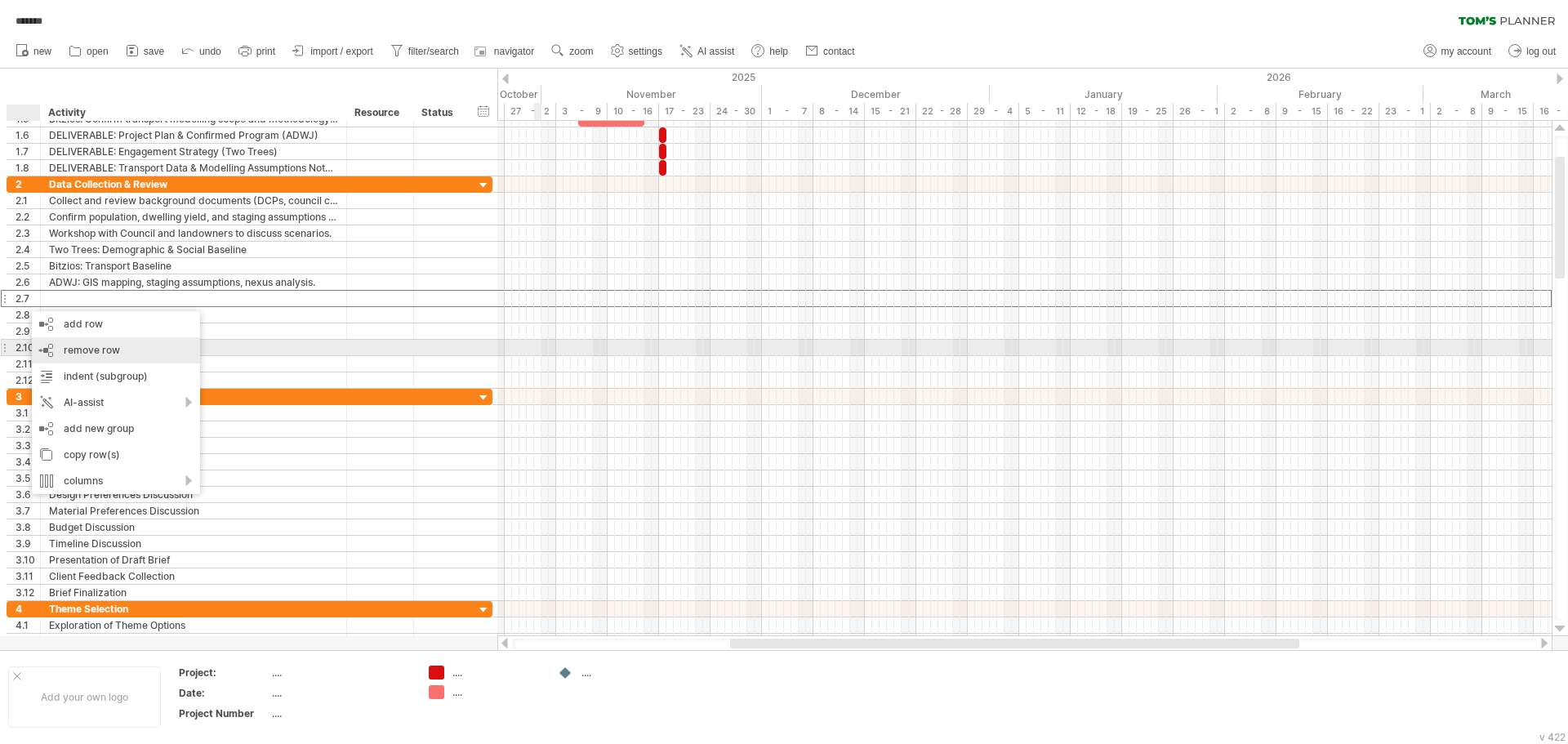
click at [65, 347] on span "remove row" at bounding box center [92, 350] width 56 height 13
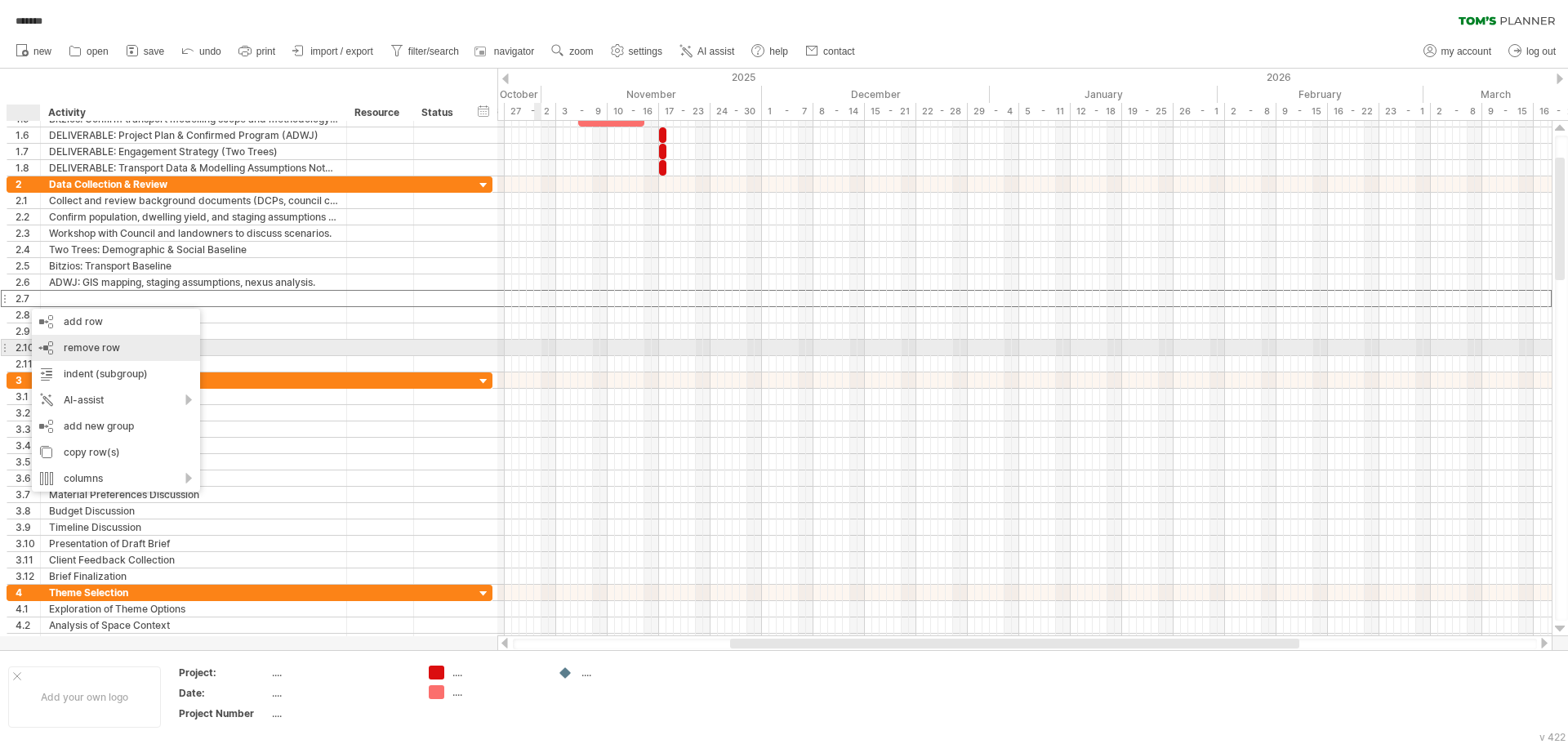
click at [75, 346] on span "remove row" at bounding box center [92, 348] width 56 height 13
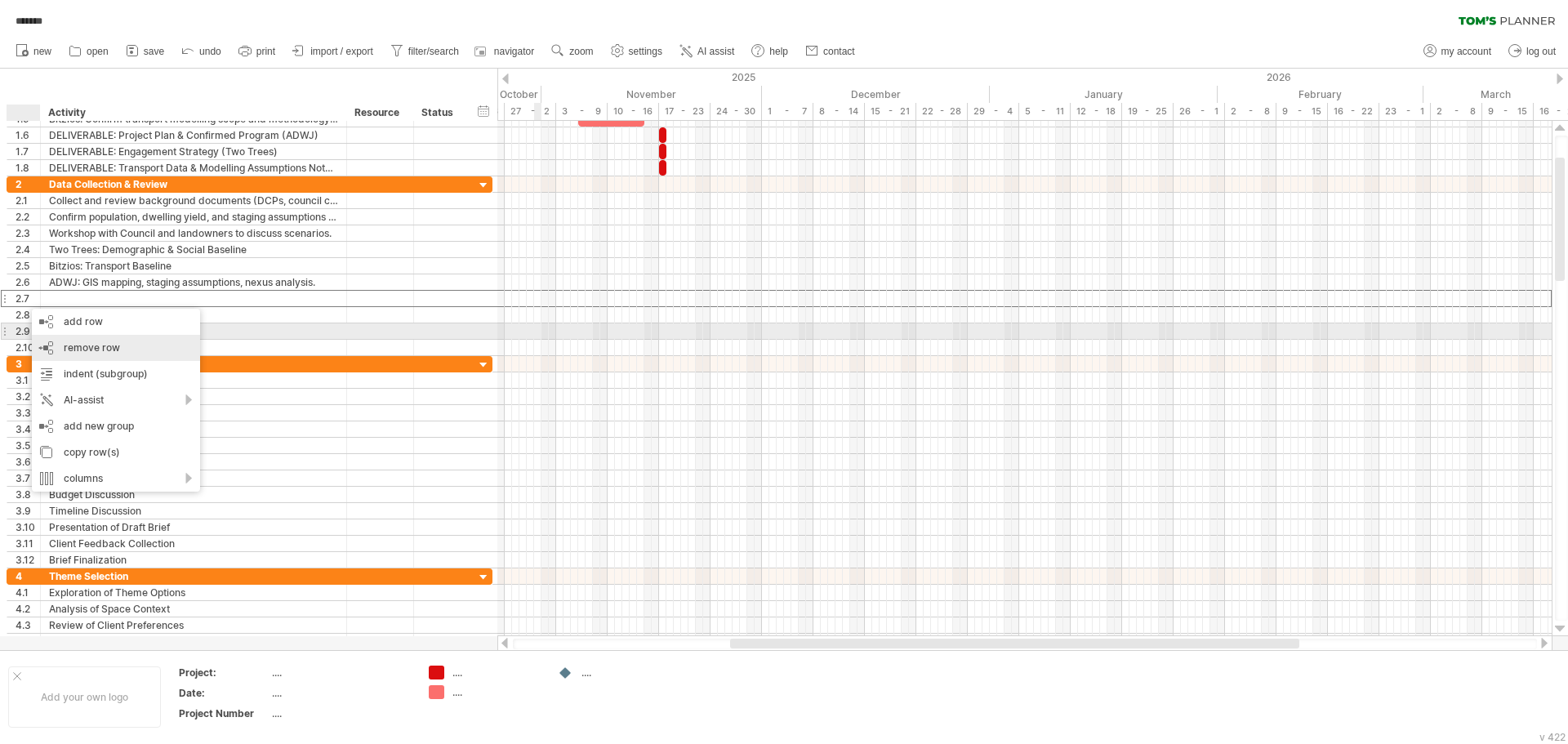
click at [74, 341] on span "remove row" at bounding box center [92, 348] width 56 height 13
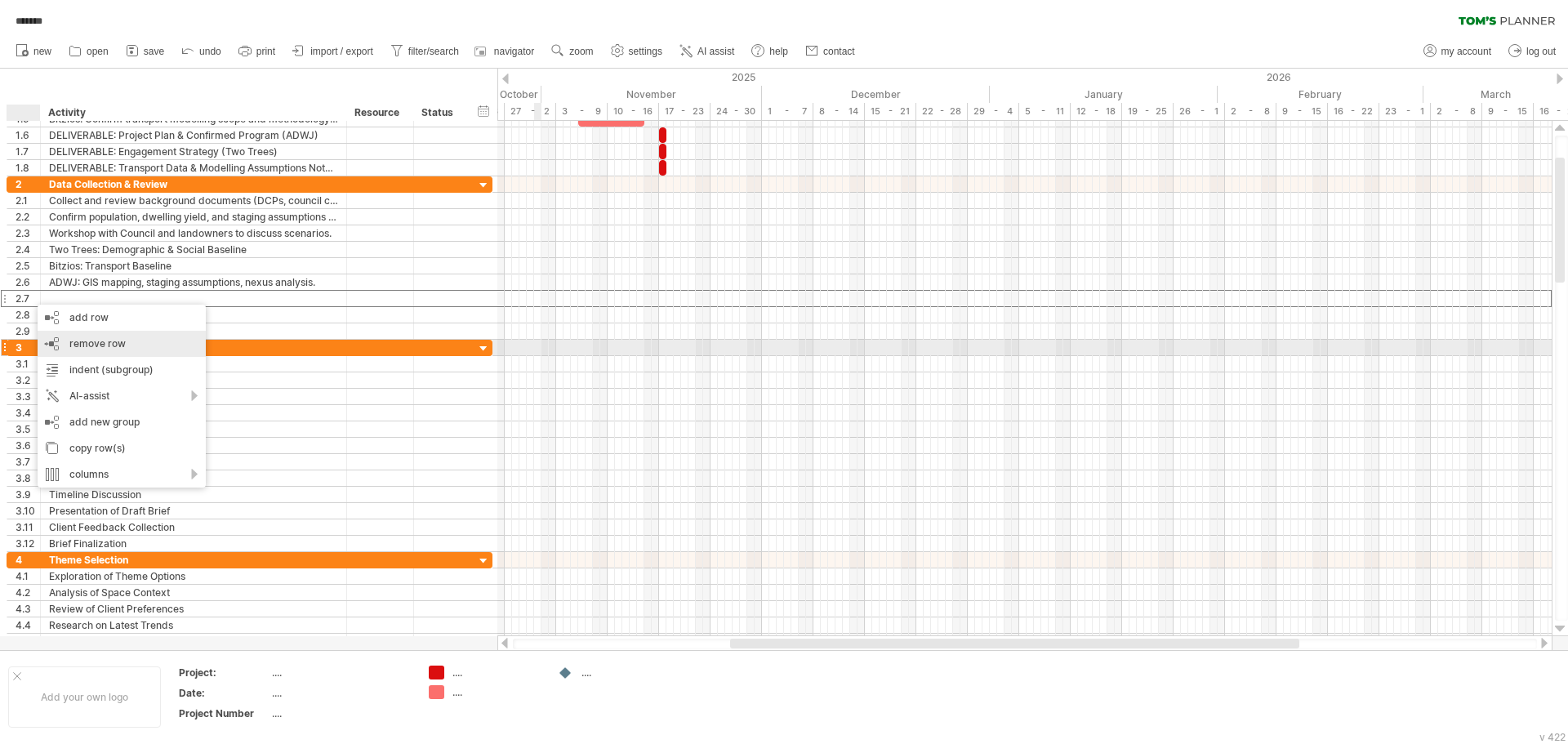
click at [85, 345] on span "remove row" at bounding box center [98, 344] width 56 height 13
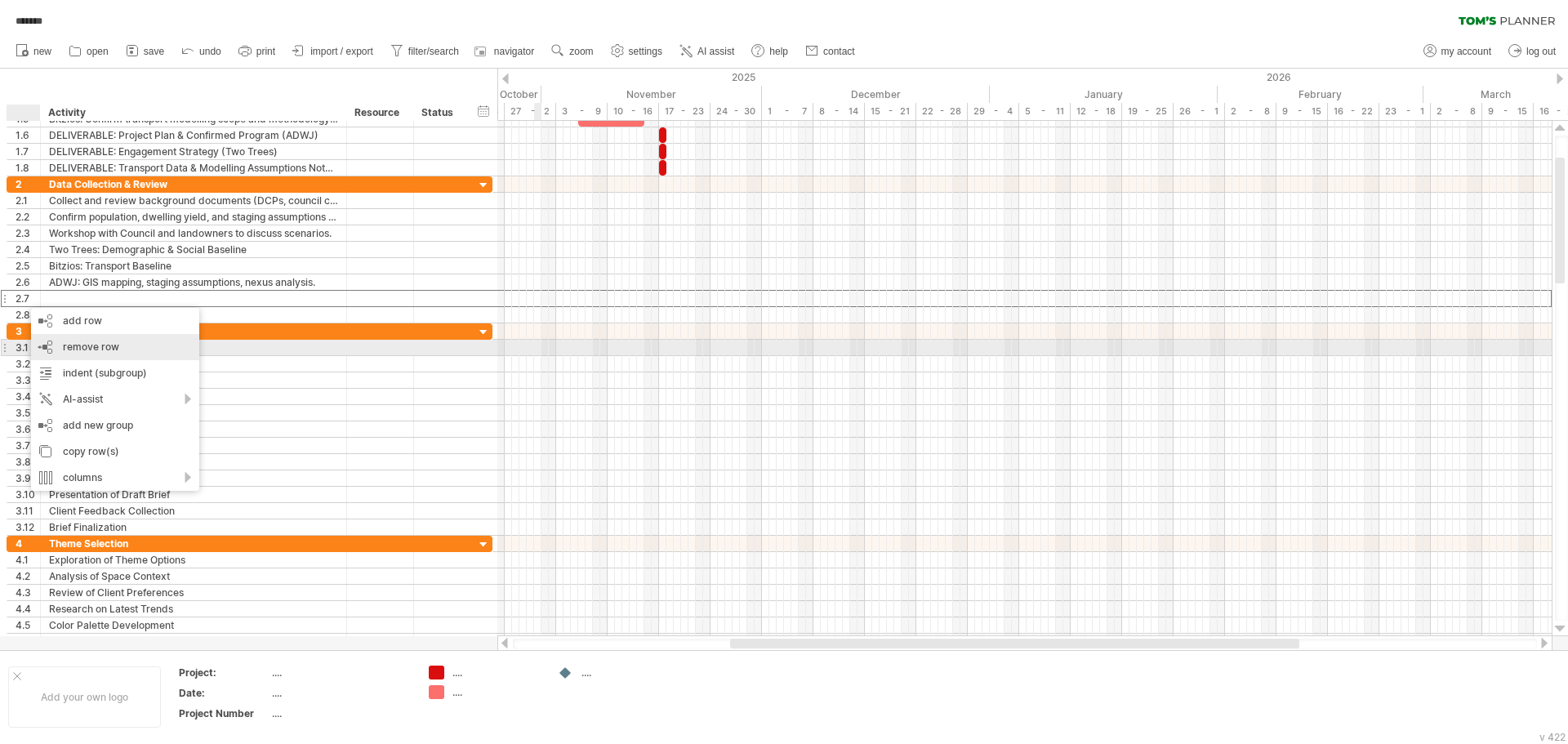
click at [78, 346] on span "remove row" at bounding box center [91, 347] width 56 height 13
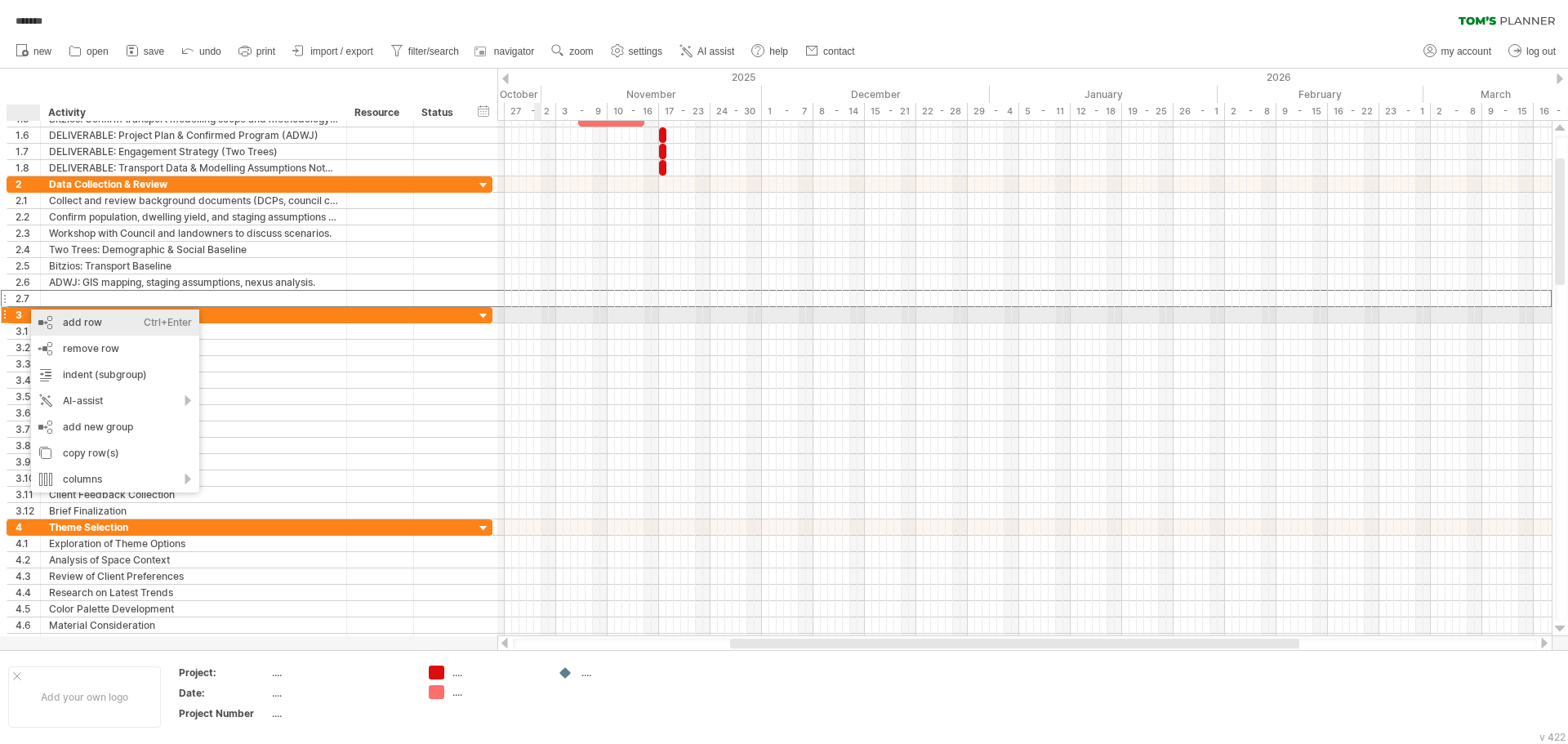
click at [53, 317] on div "add row Ctrl+Enter Cmd+Enter" at bounding box center [114, 322] width 168 height 26
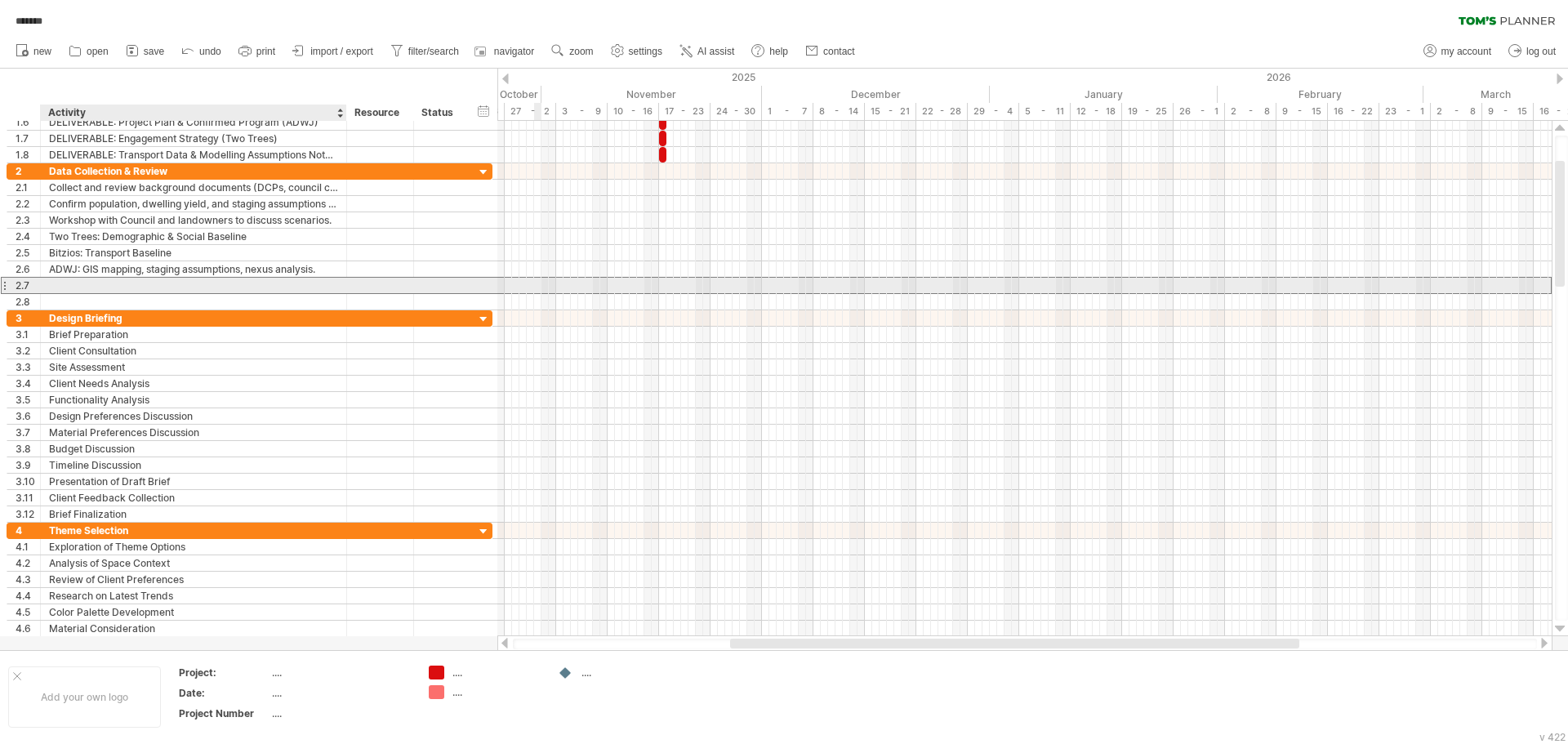
click at [70, 281] on div at bounding box center [193, 285] width 289 height 15
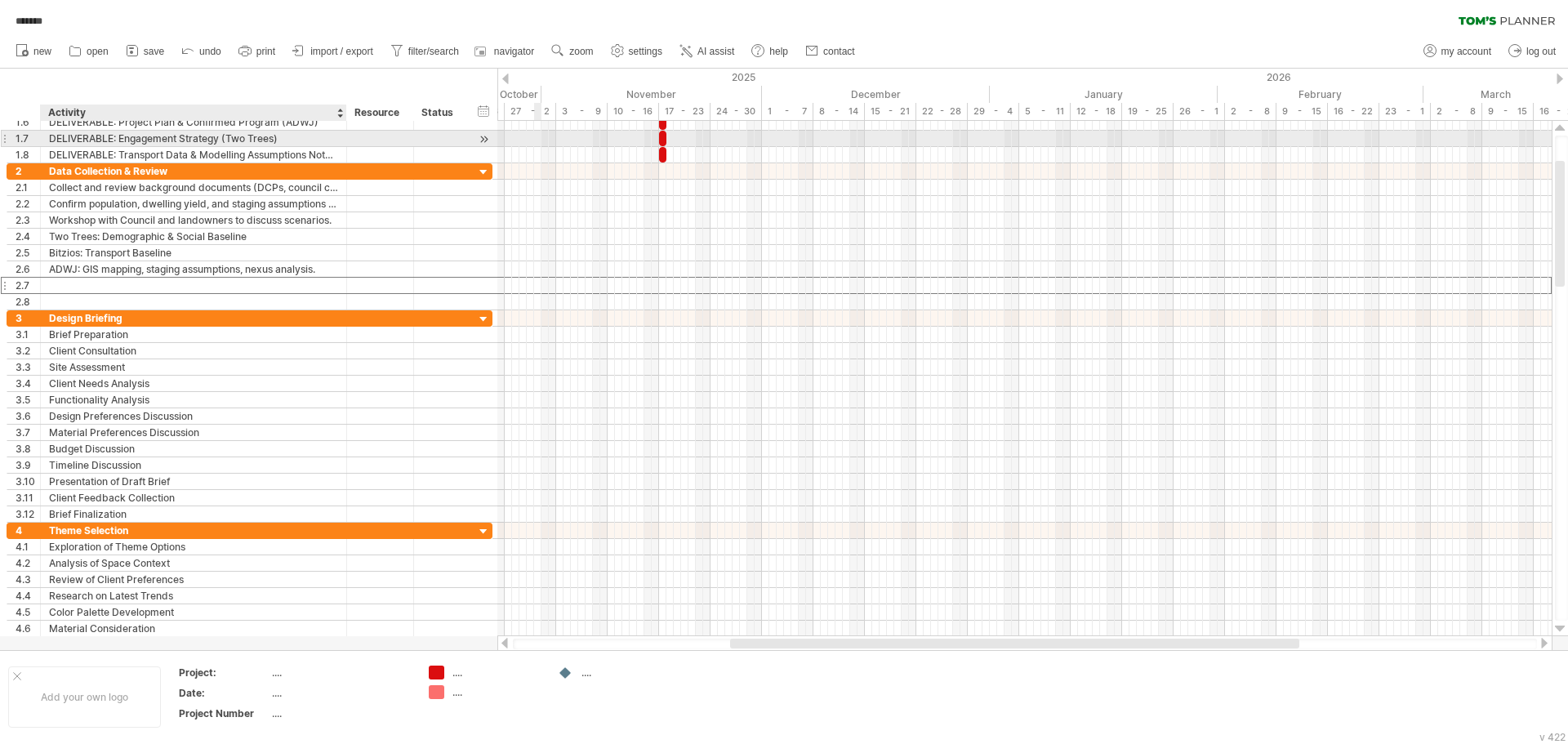
click at [158, 139] on div "DELIVERABLE: Engagement Strategy (Two Trees)" at bounding box center [193, 138] width 289 height 15
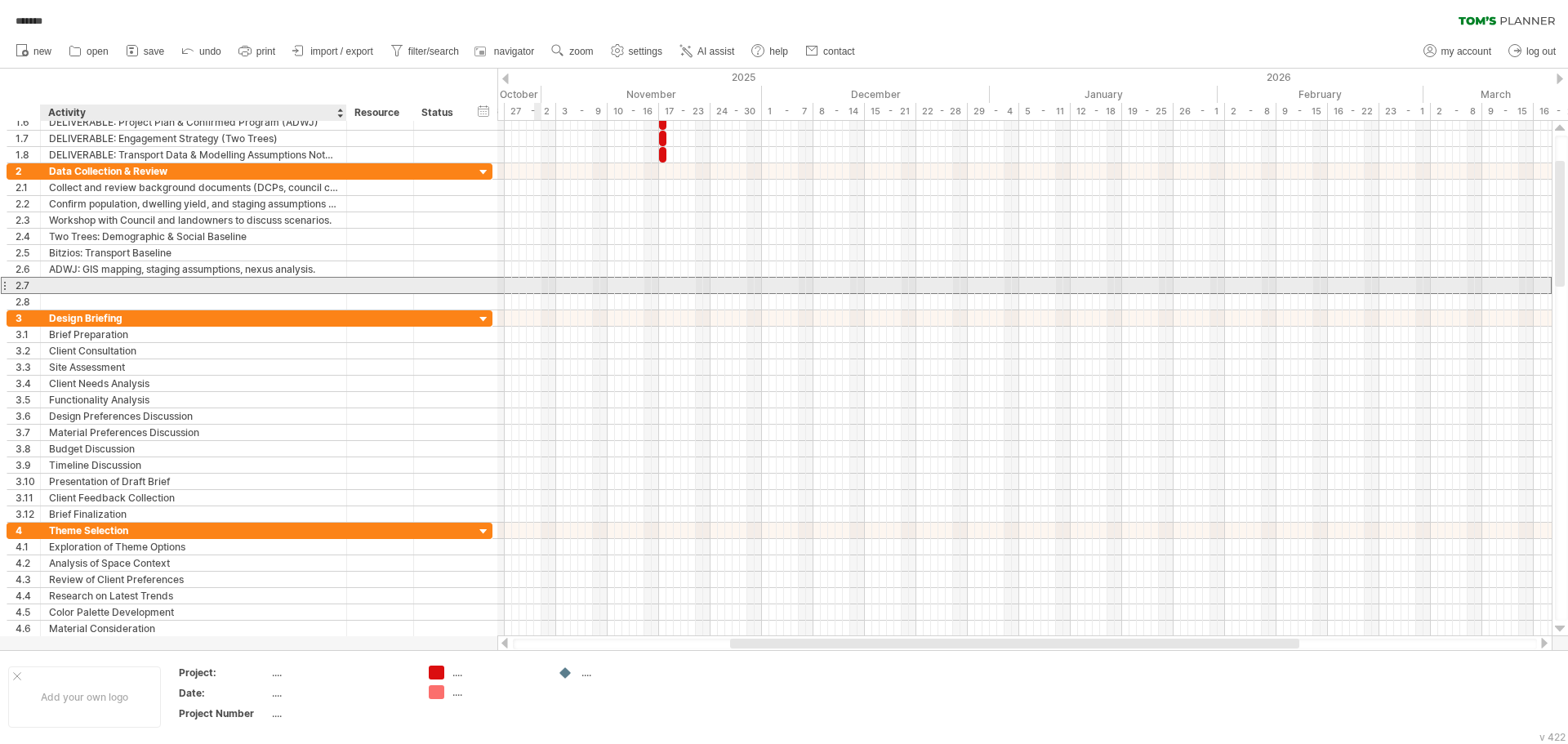
click at [132, 291] on div at bounding box center [193, 285] width 289 height 15
paste input "**********"
click at [283, 286] on div "DELIVERABLE: Engagement Strategy (Two Trees)" at bounding box center [193, 285] width 289 height 15
click at [118, 284] on input "**********" at bounding box center [193, 285] width 289 height 15
paste input "**********"
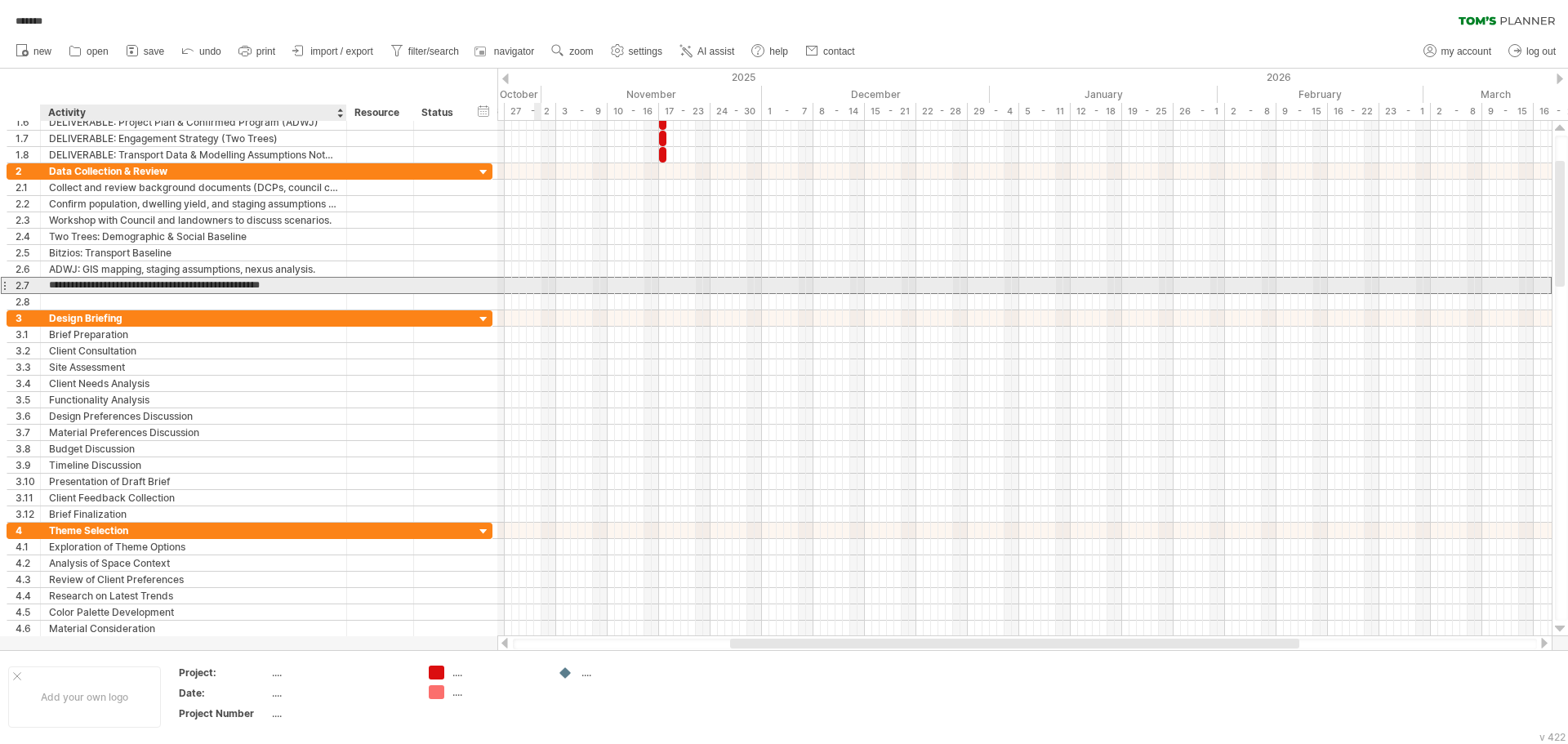
type input "**********"
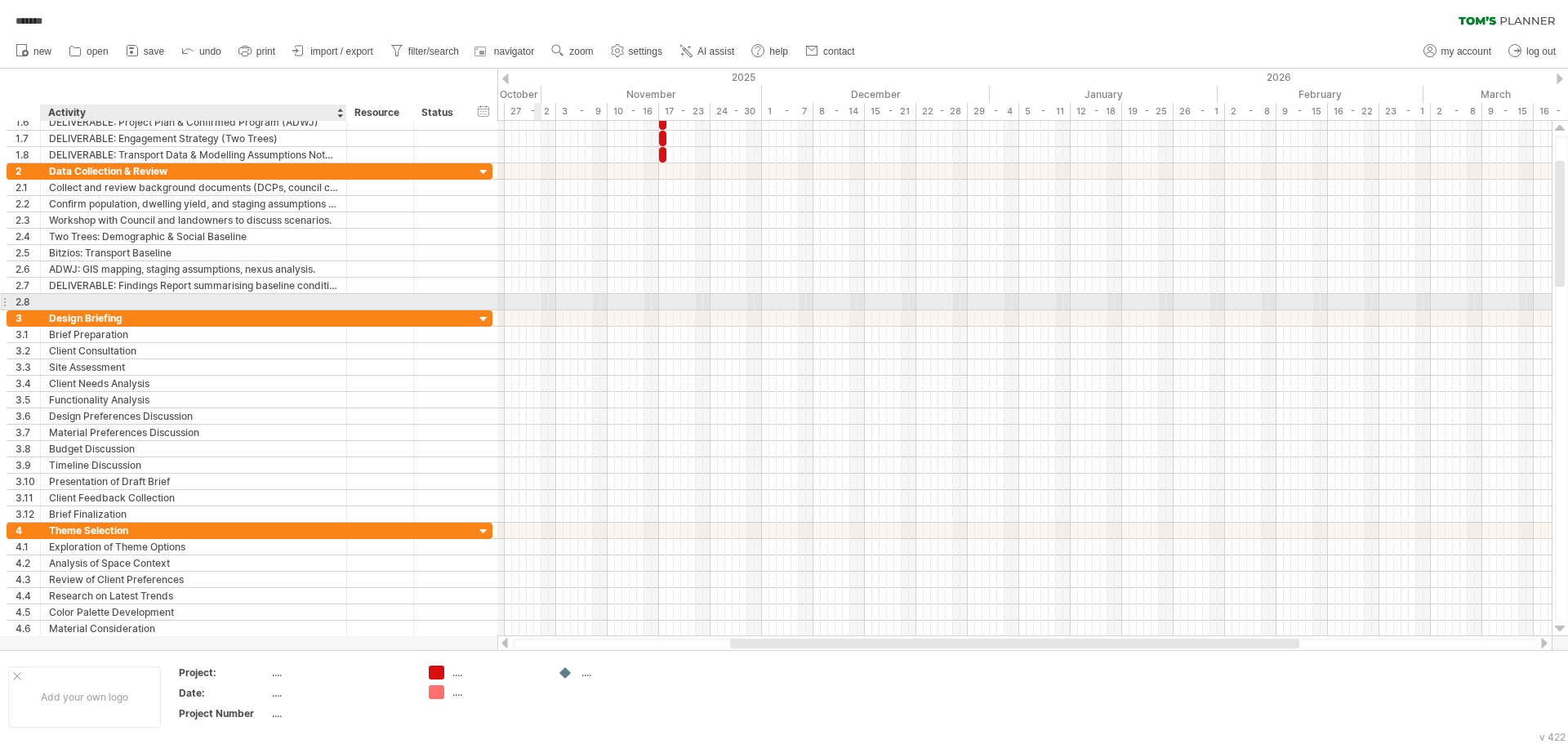
paste input "**********"
type input "**********"
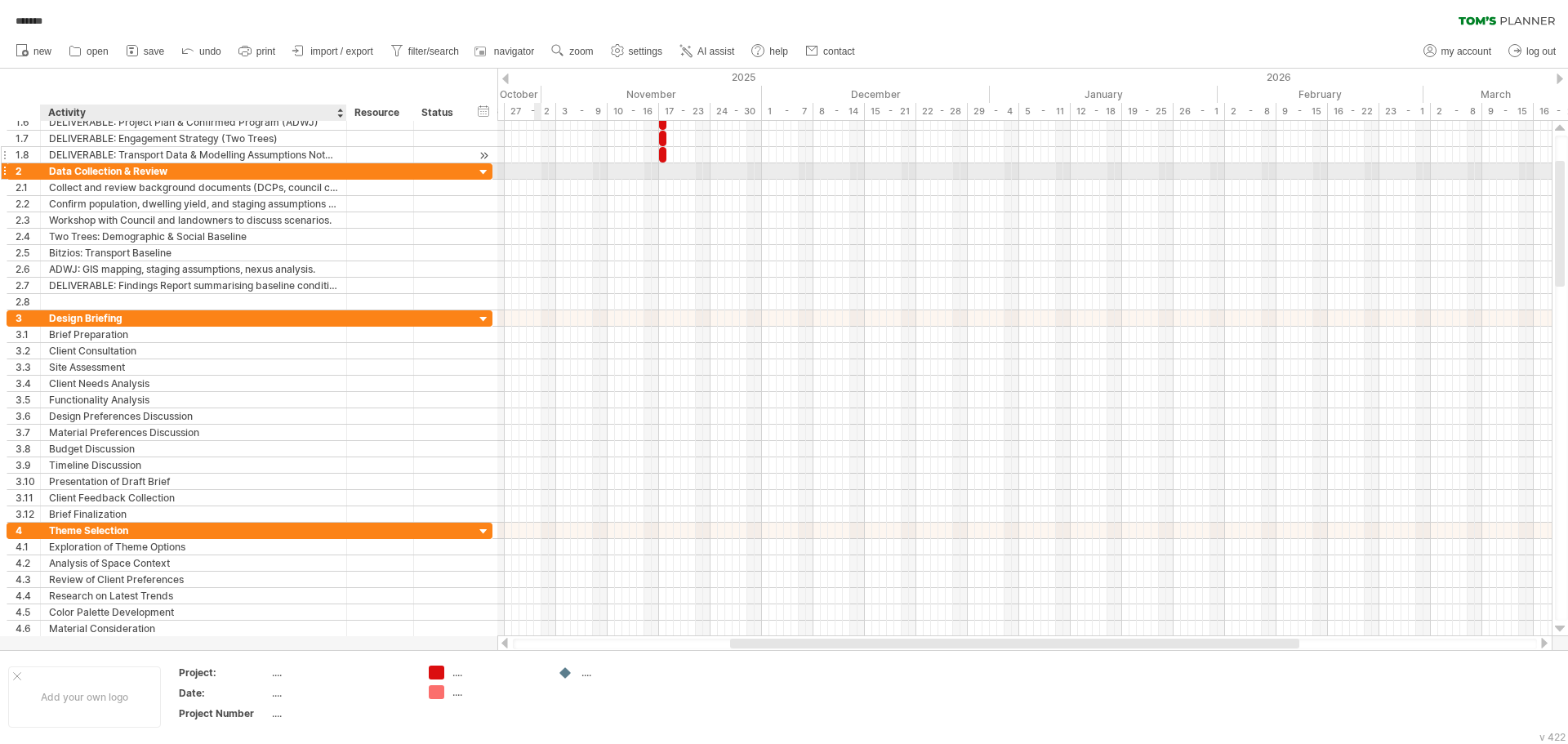
click at [100, 157] on div "DELIVERABLE: Transport Data & Modelling Assumptions Note (Bitzios)" at bounding box center [193, 154] width 289 height 15
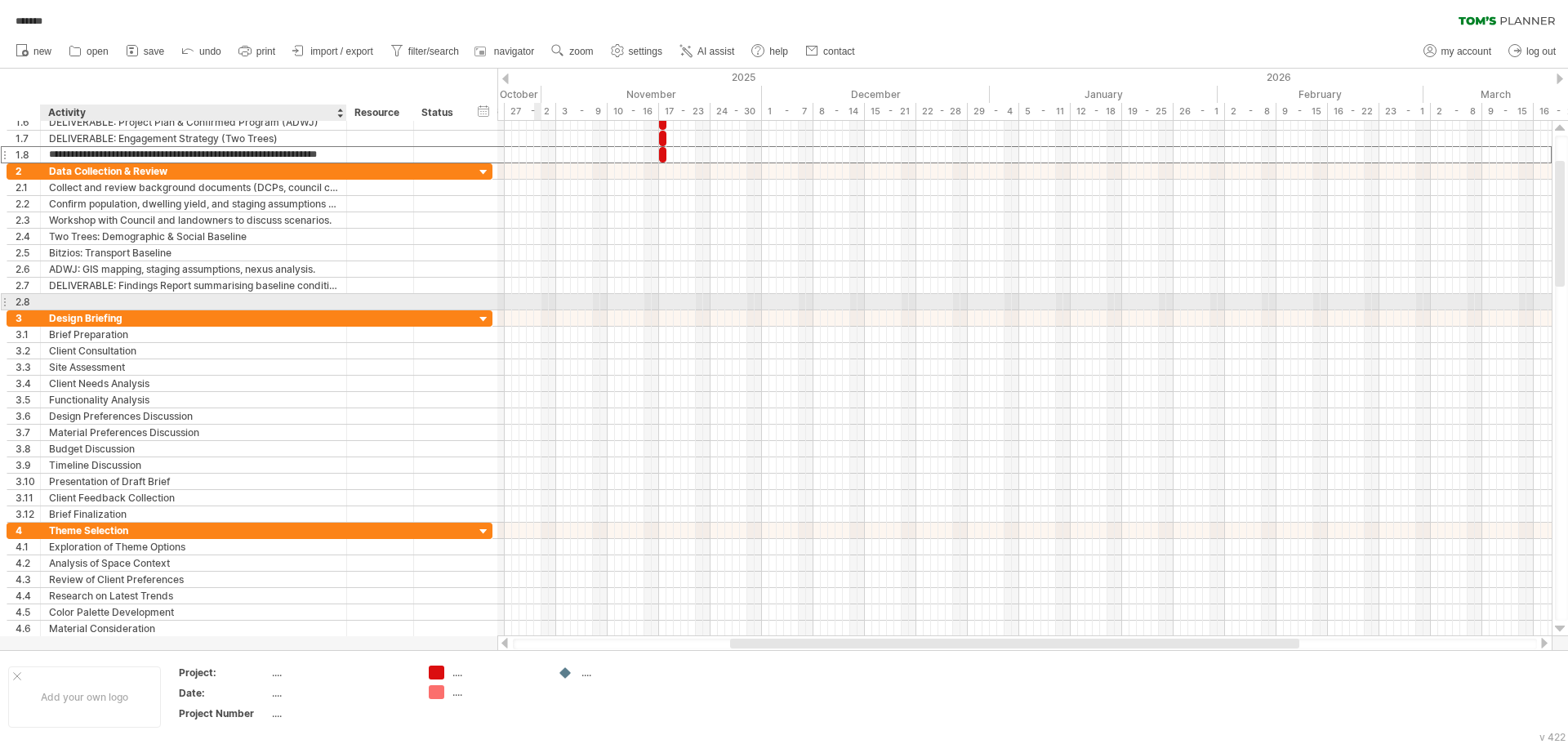
click at [89, 300] on div at bounding box center [193, 301] width 289 height 15
paste input "**********"
type input "**********"
click at [129, 301] on div "DELIVERABLE: Transport Data & Modelling Assumptions Note (Bitzios)" at bounding box center [193, 301] width 289 height 15
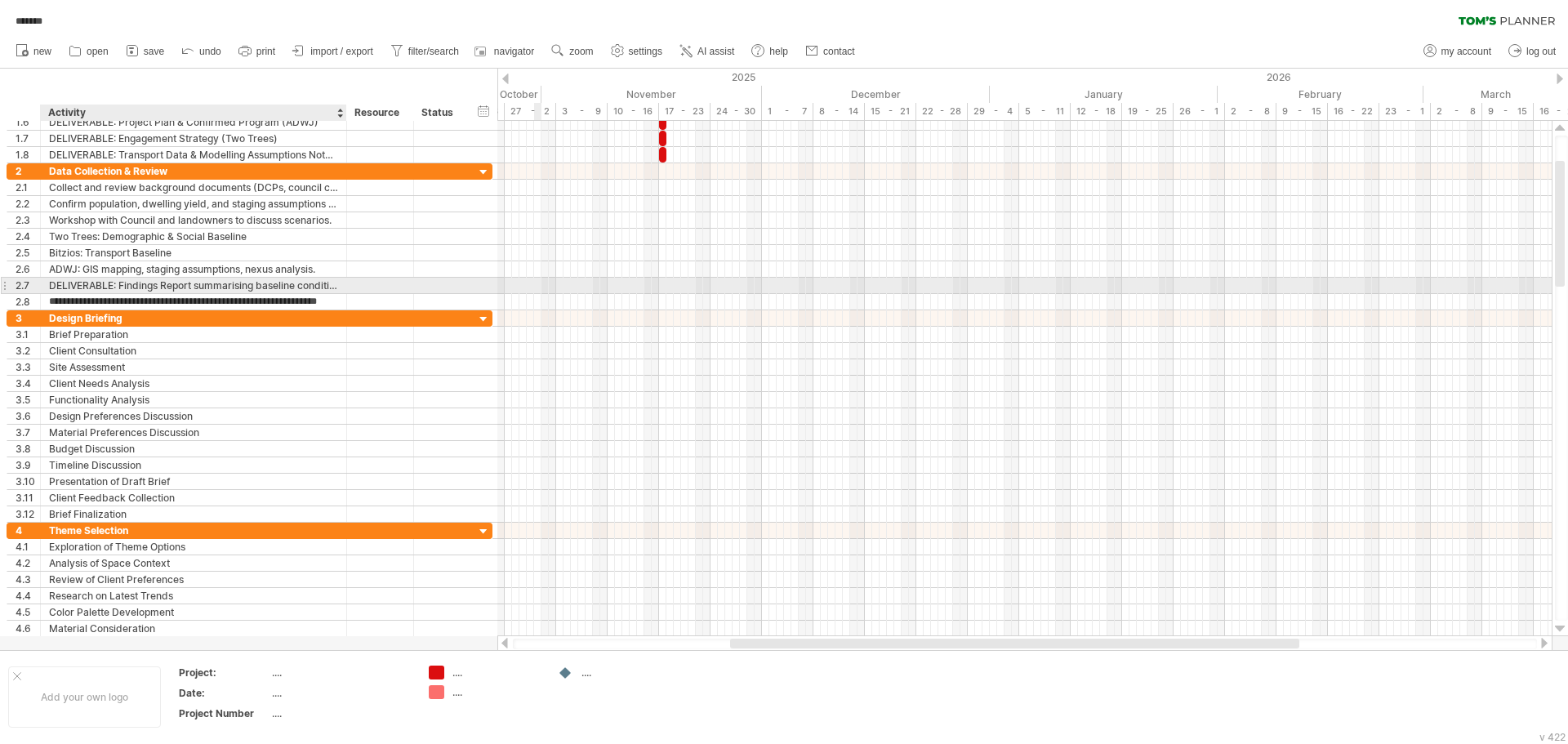
type input "**********"
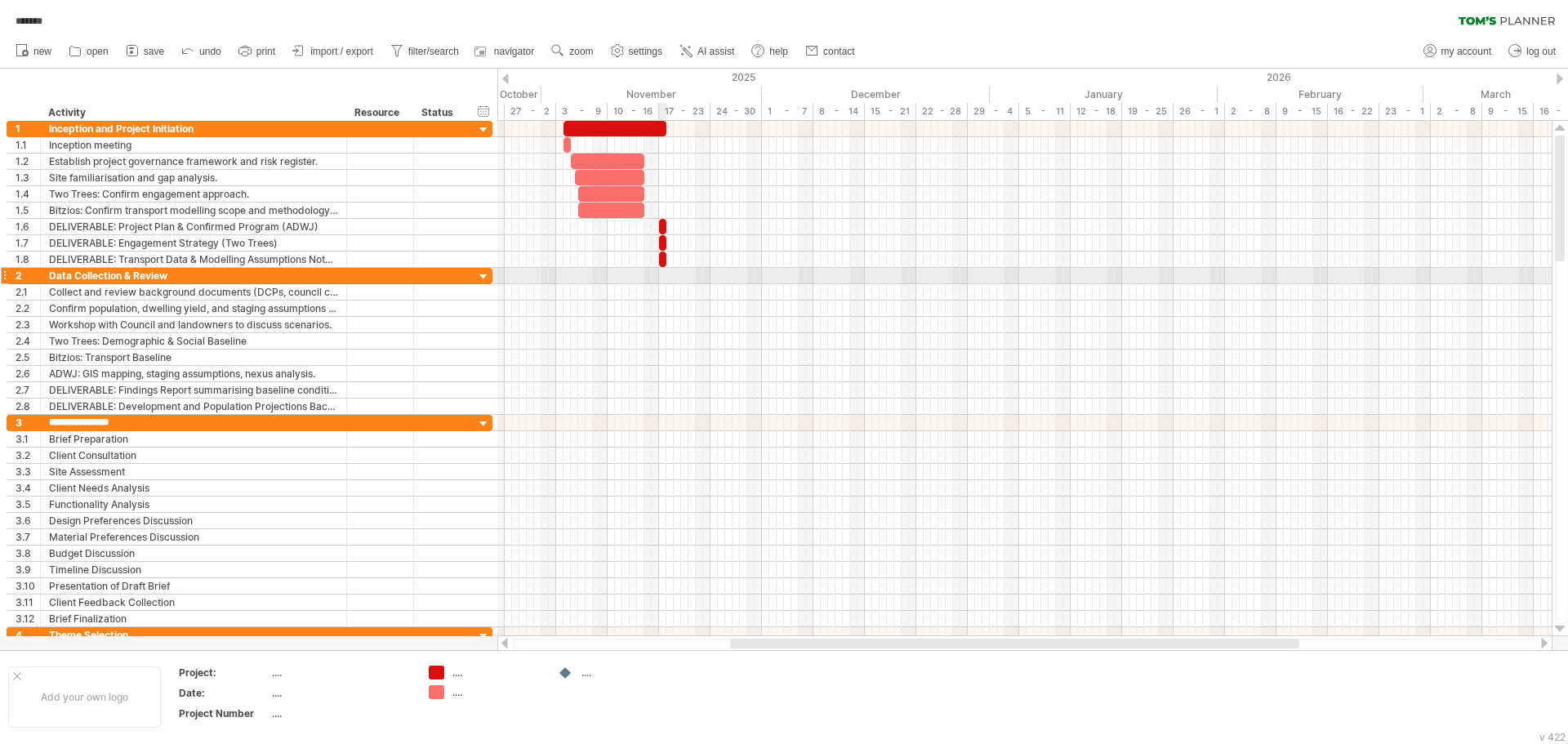
click at [659, 278] on div at bounding box center [1024, 276] width 1054 height 16
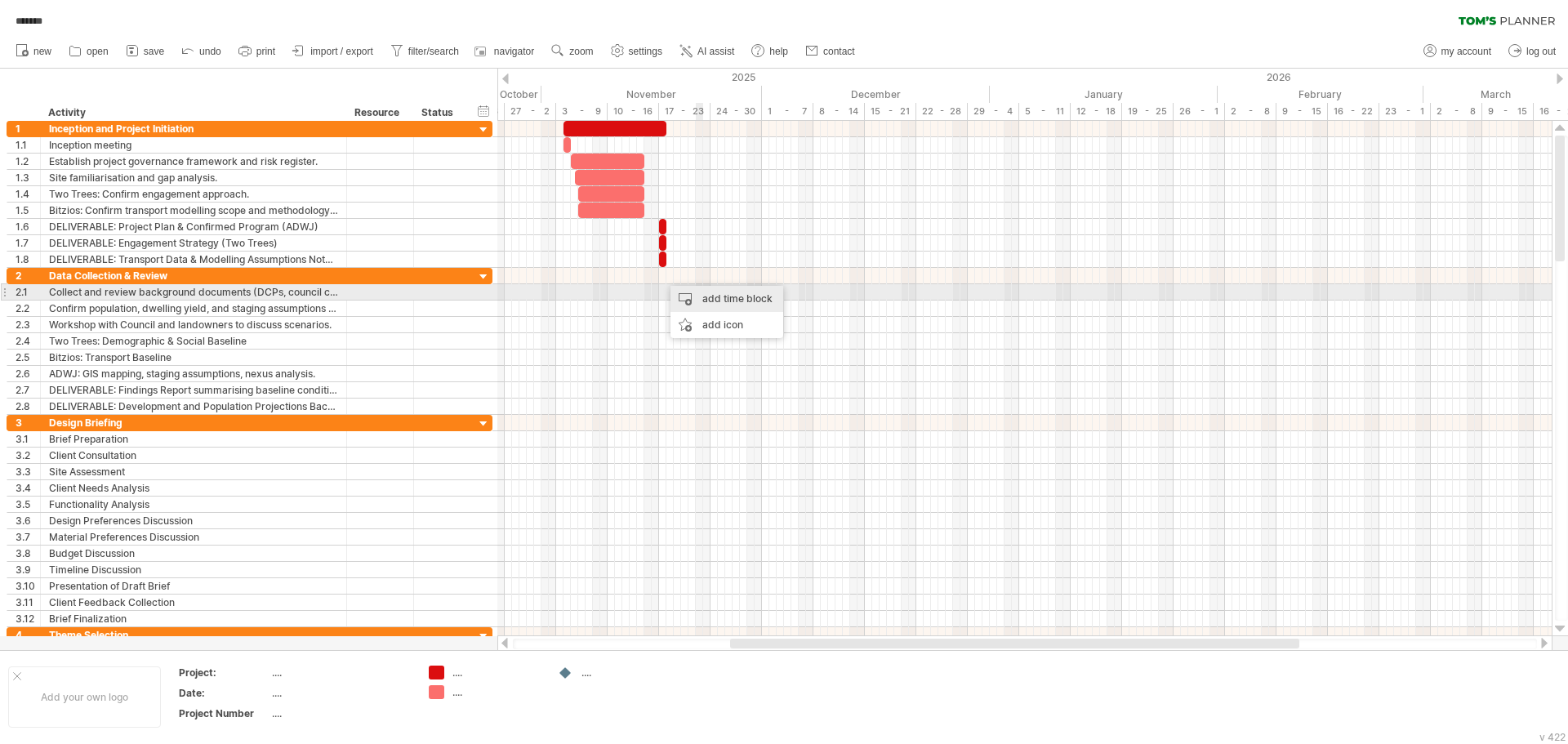
click at [717, 293] on div "add time block" at bounding box center [726, 299] width 112 height 26
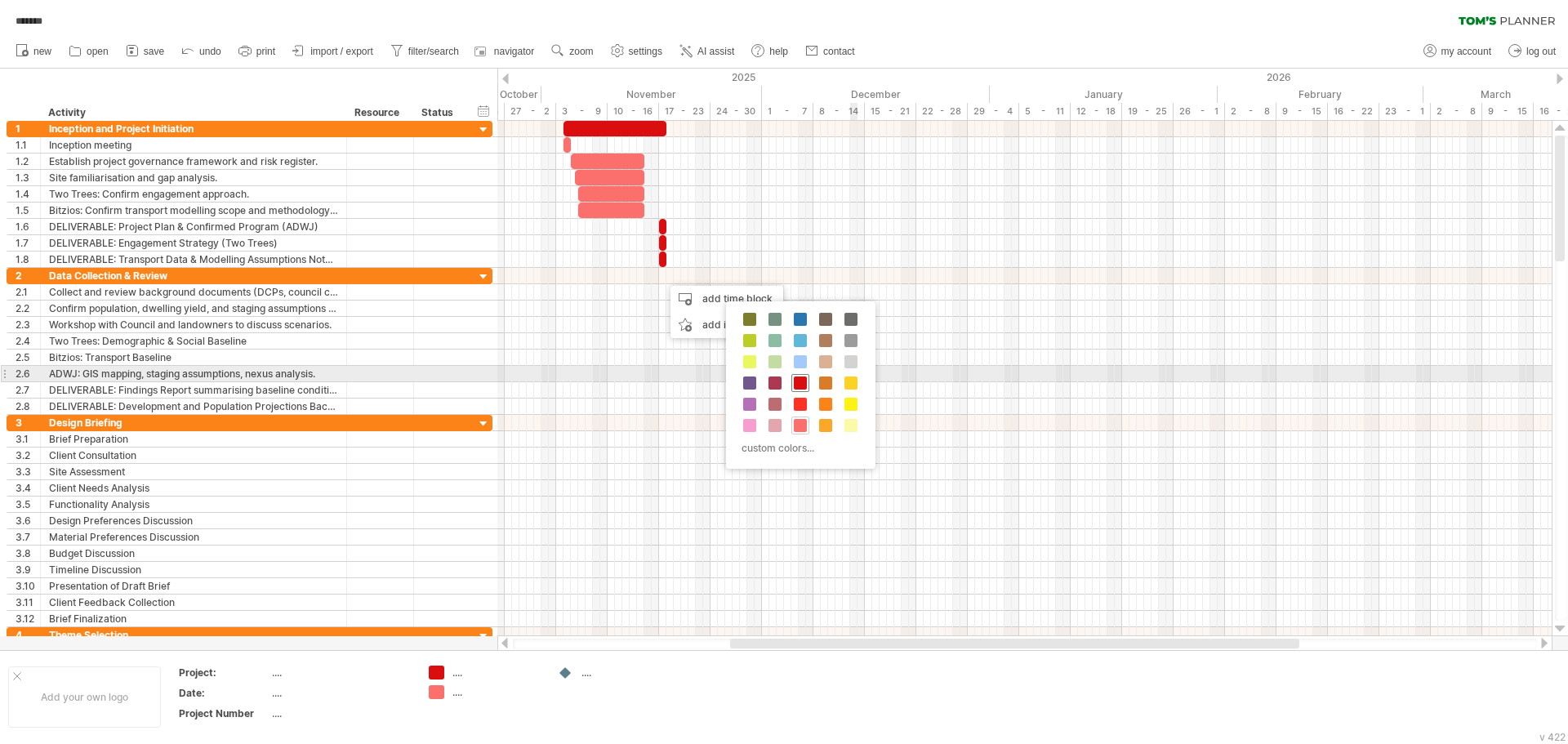
click at [794, 379] on span at bounding box center [800, 383] width 13 height 13
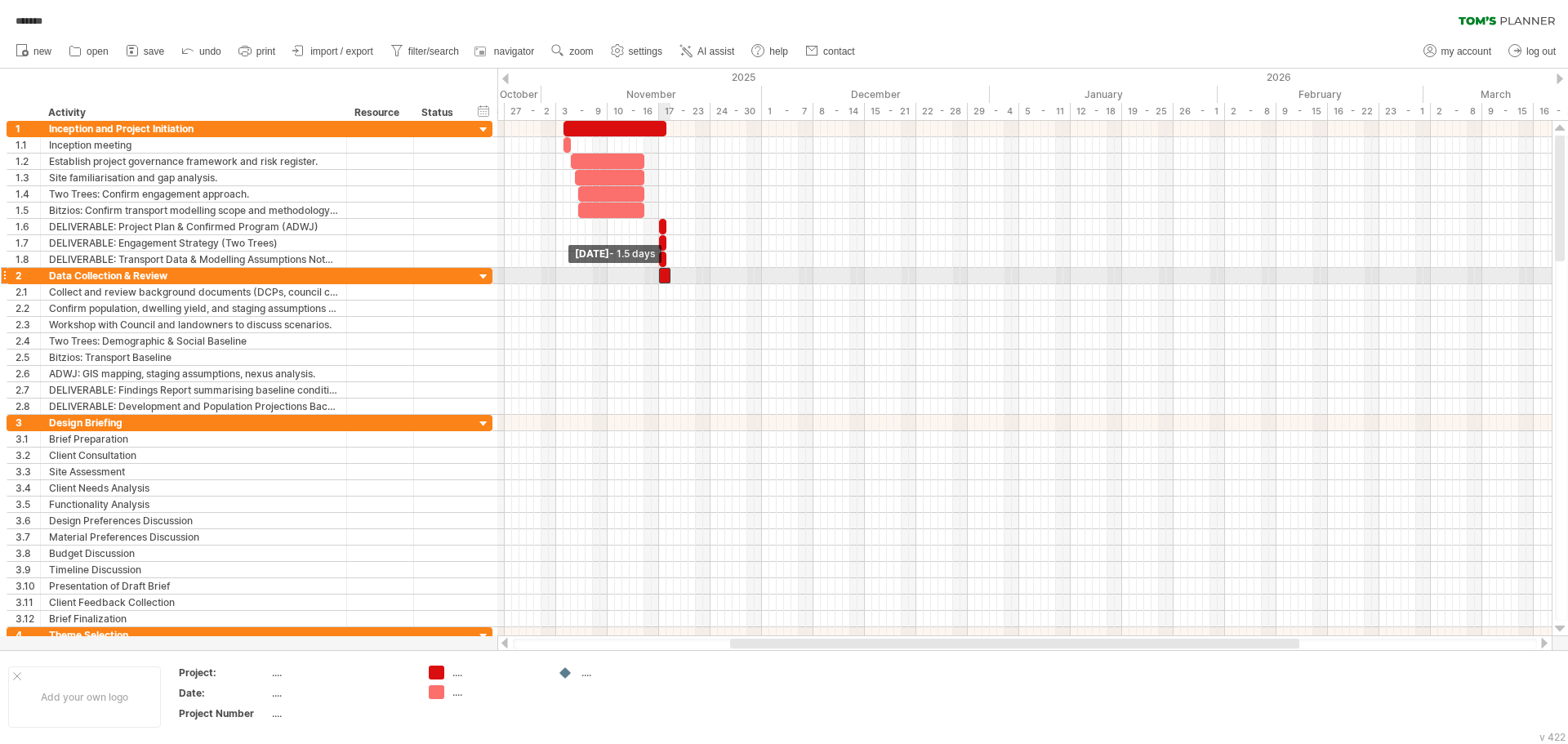
click at [662, 281] on div at bounding box center [665, 275] width 12 height 15
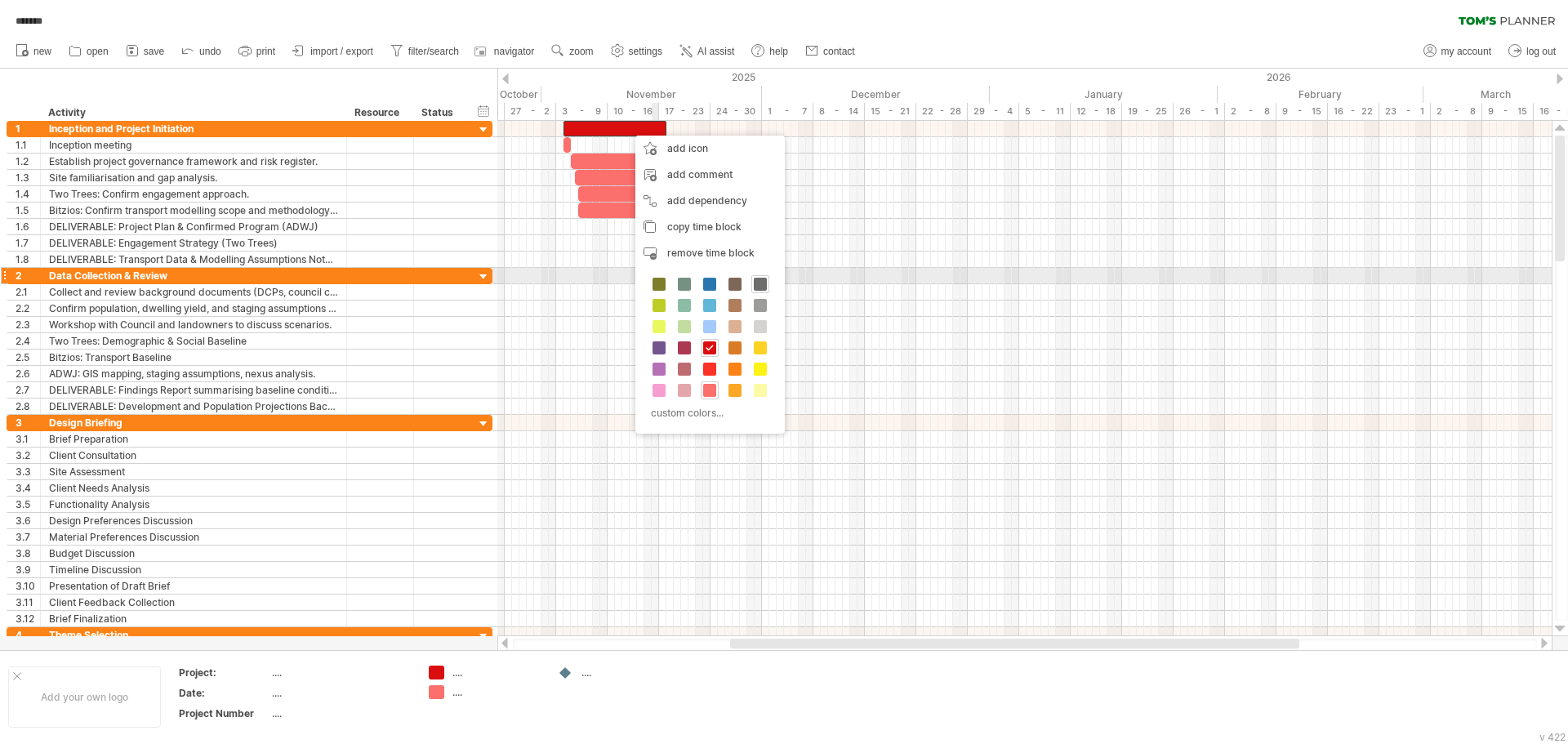
click at [758, 280] on span at bounding box center [760, 284] width 13 height 13
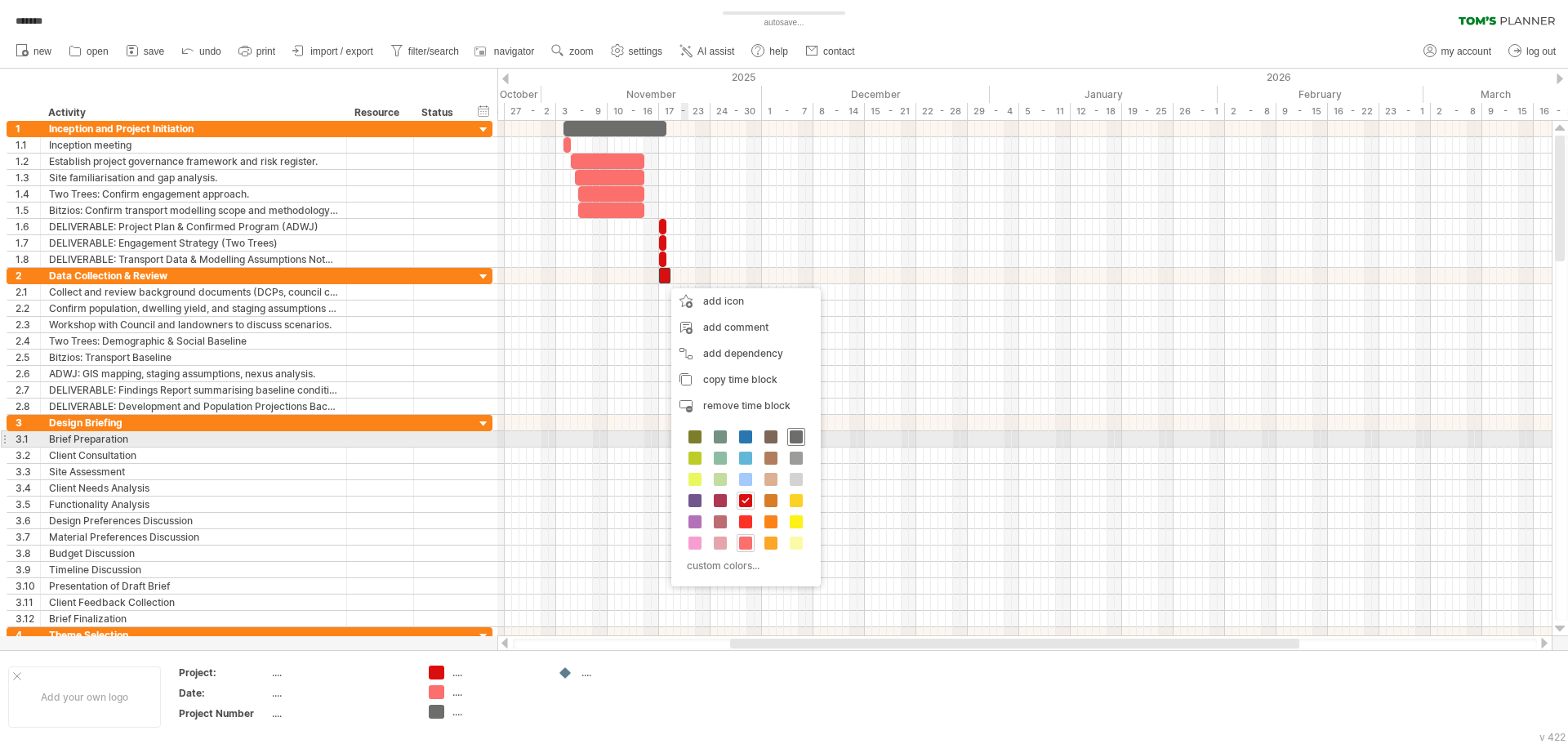
click at [797, 442] on span at bounding box center [796, 436] width 13 height 13
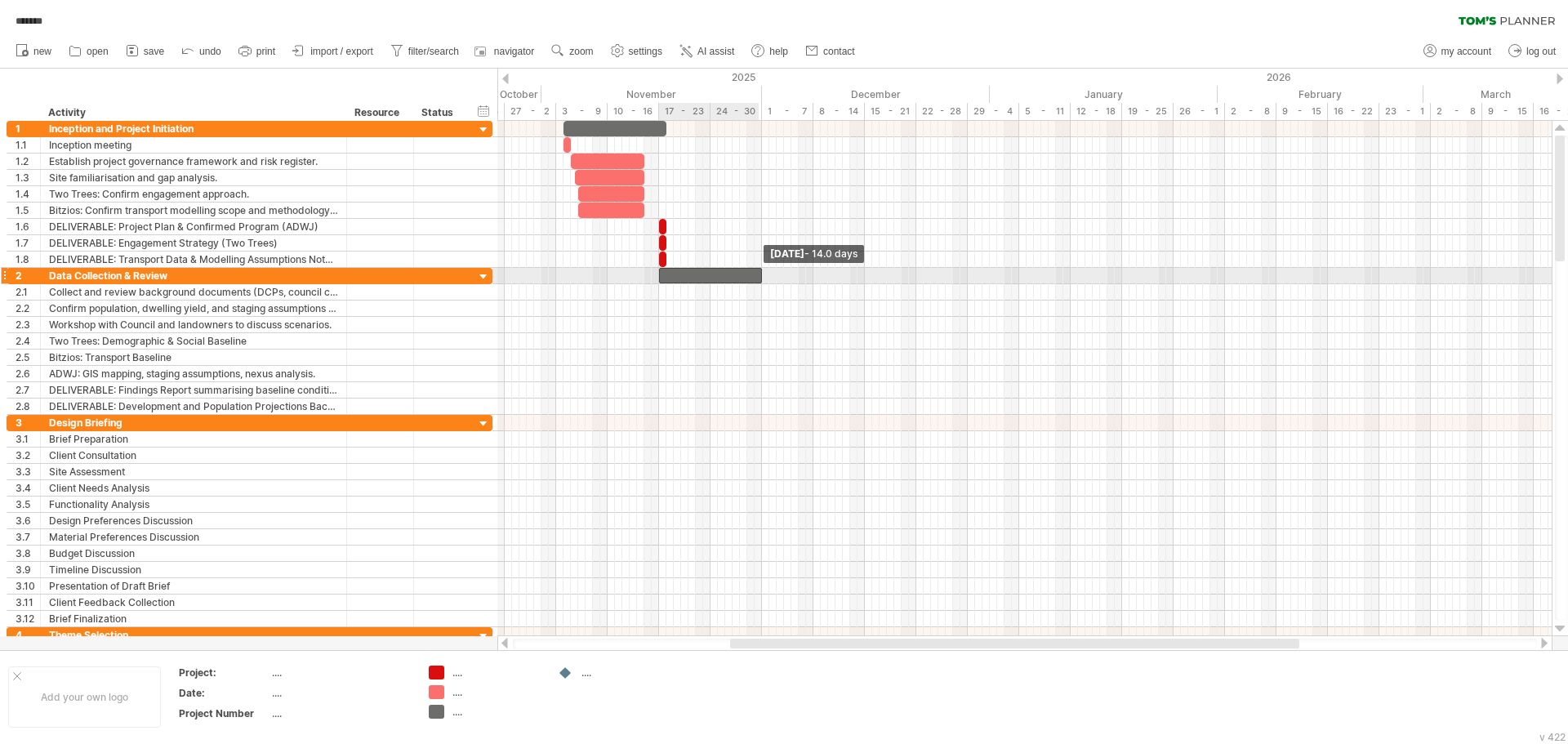
drag, startPoint x: 668, startPoint y: 283, endPoint x: 758, endPoint y: 283, distance: 90.0
click at [758, 283] on span at bounding box center [761, 275] width 6 height 15
click at [929, 34] on div "new" at bounding box center [784, 52] width 1568 height 34
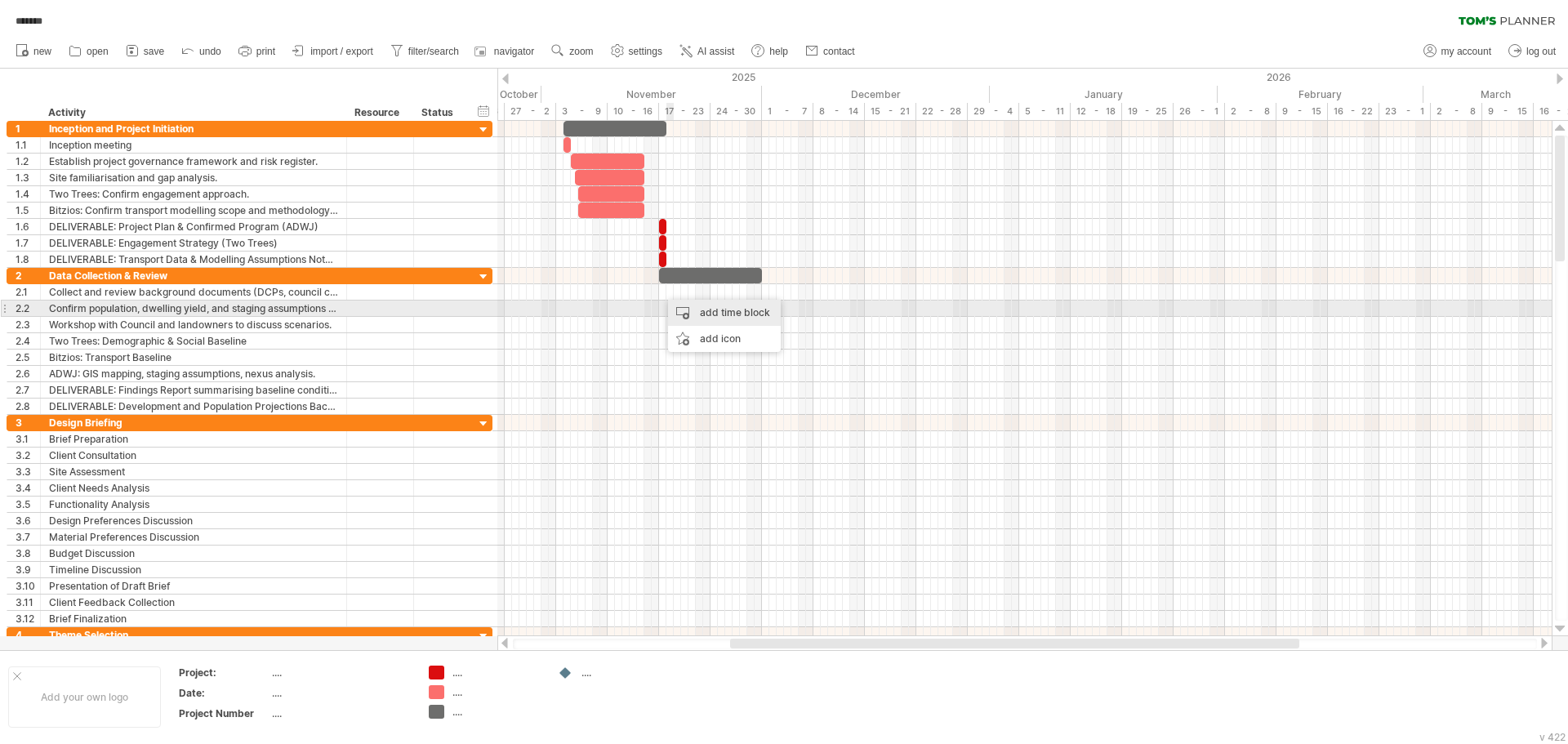
click at [690, 316] on div "add time block" at bounding box center [724, 312] width 112 height 26
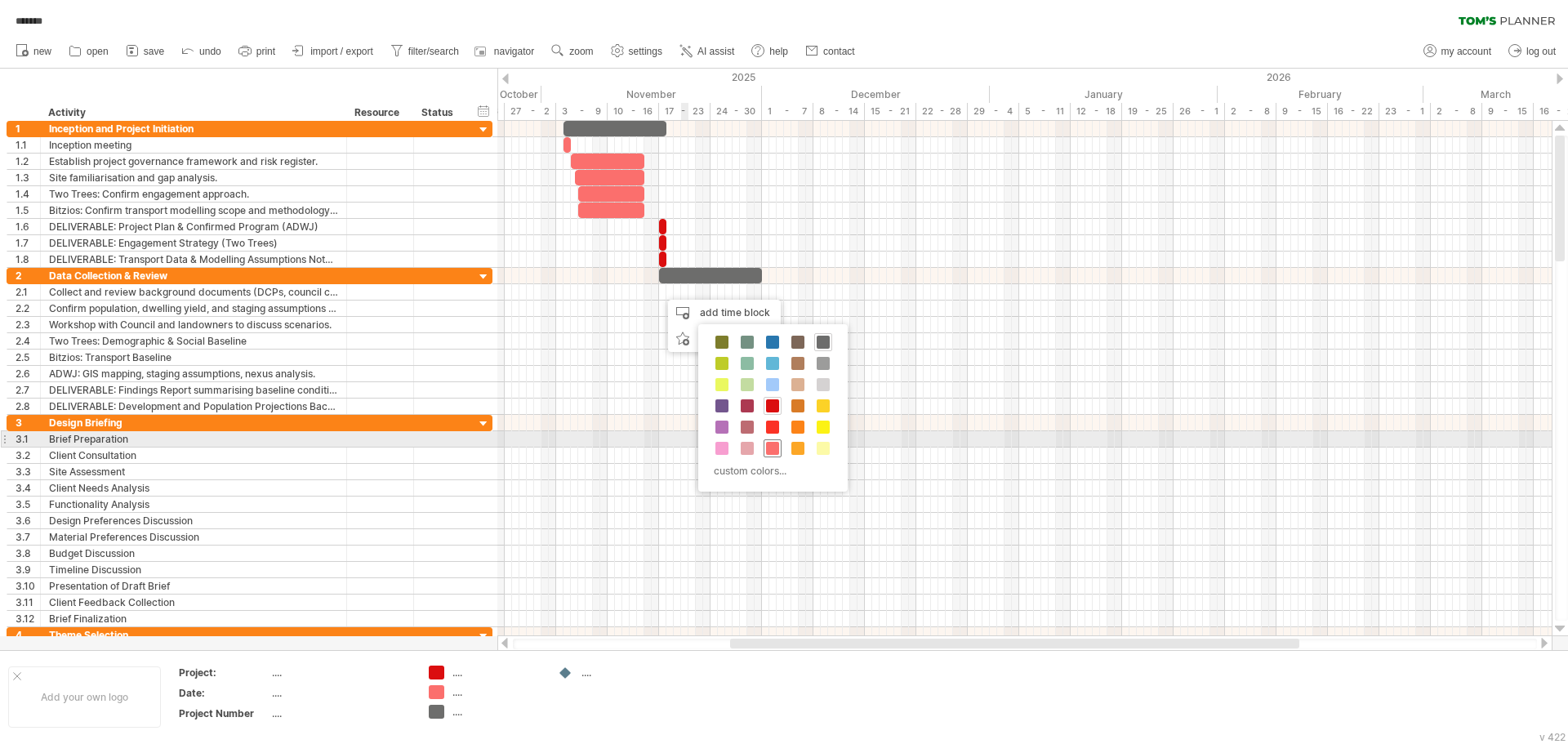
click at [774, 444] on span at bounding box center [772, 448] width 13 height 13
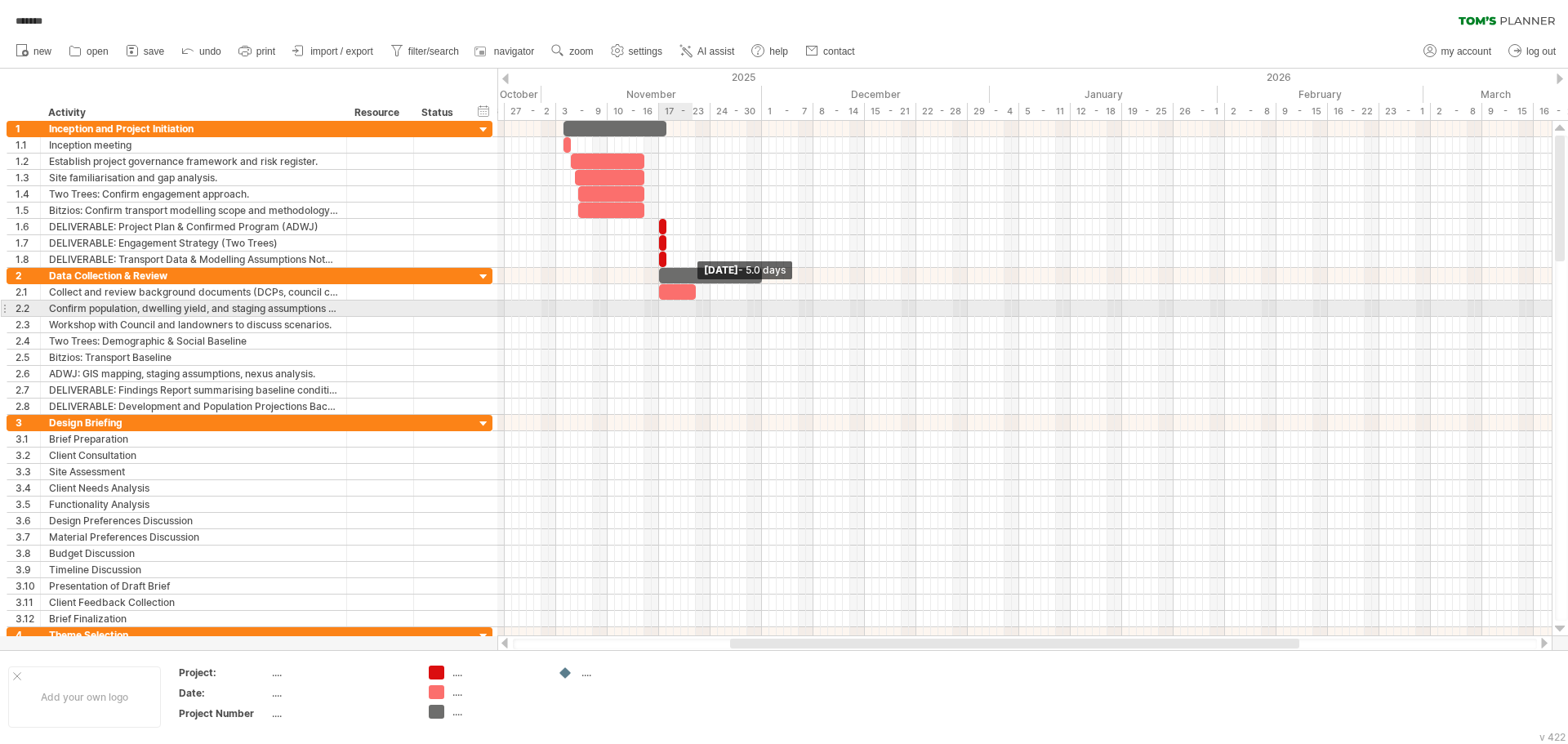
drag, startPoint x: 667, startPoint y: 294, endPoint x: 696, endPoint y: 302, distance: 30.1
click at [696, 302] on div "[DATE] - 5.0 days [DATE] - 1.5 days" at bounding box center [1024, 378] width 1054 height 515
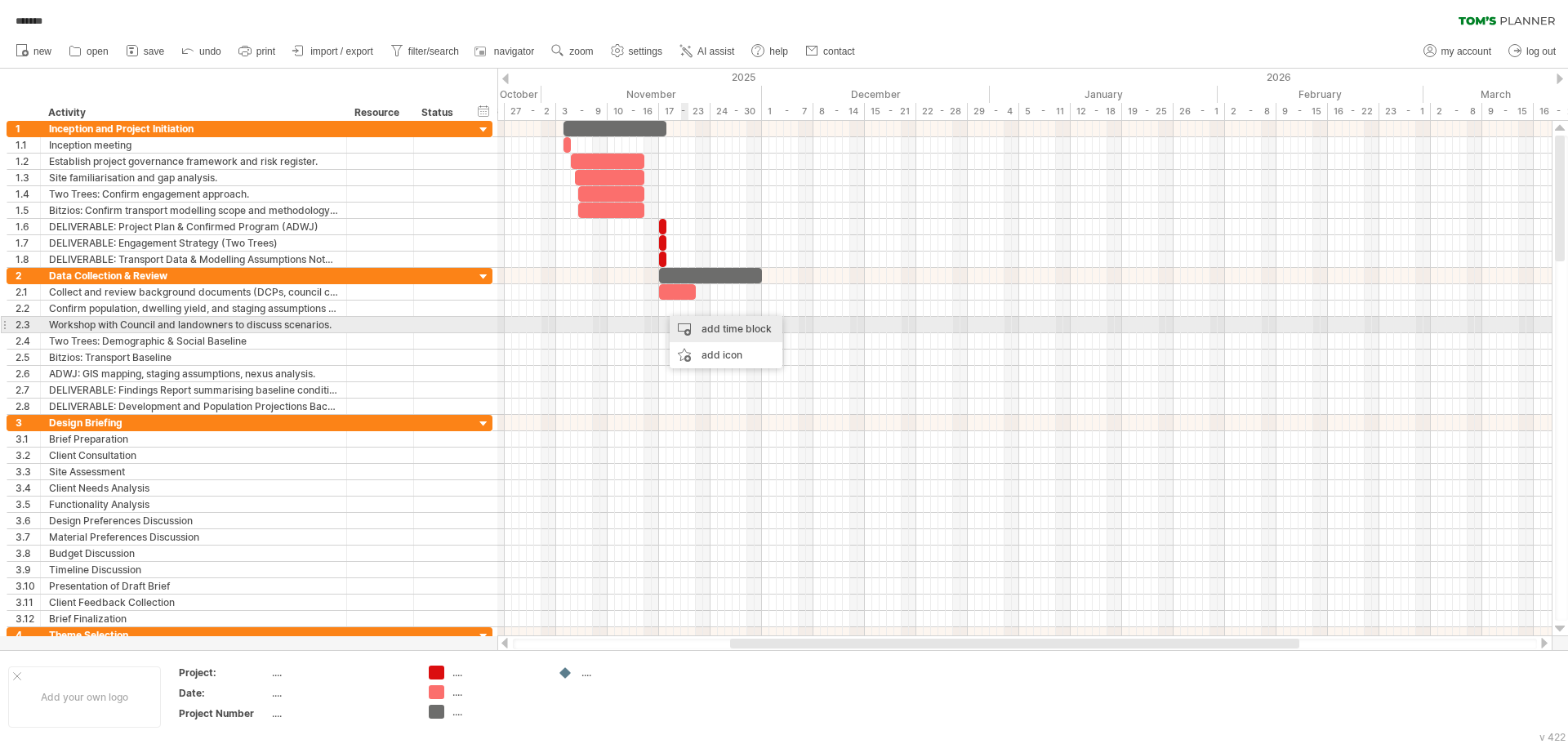
click at [704, 327] on div "add time block" at bounding box center [726, 328] width 112 height 26
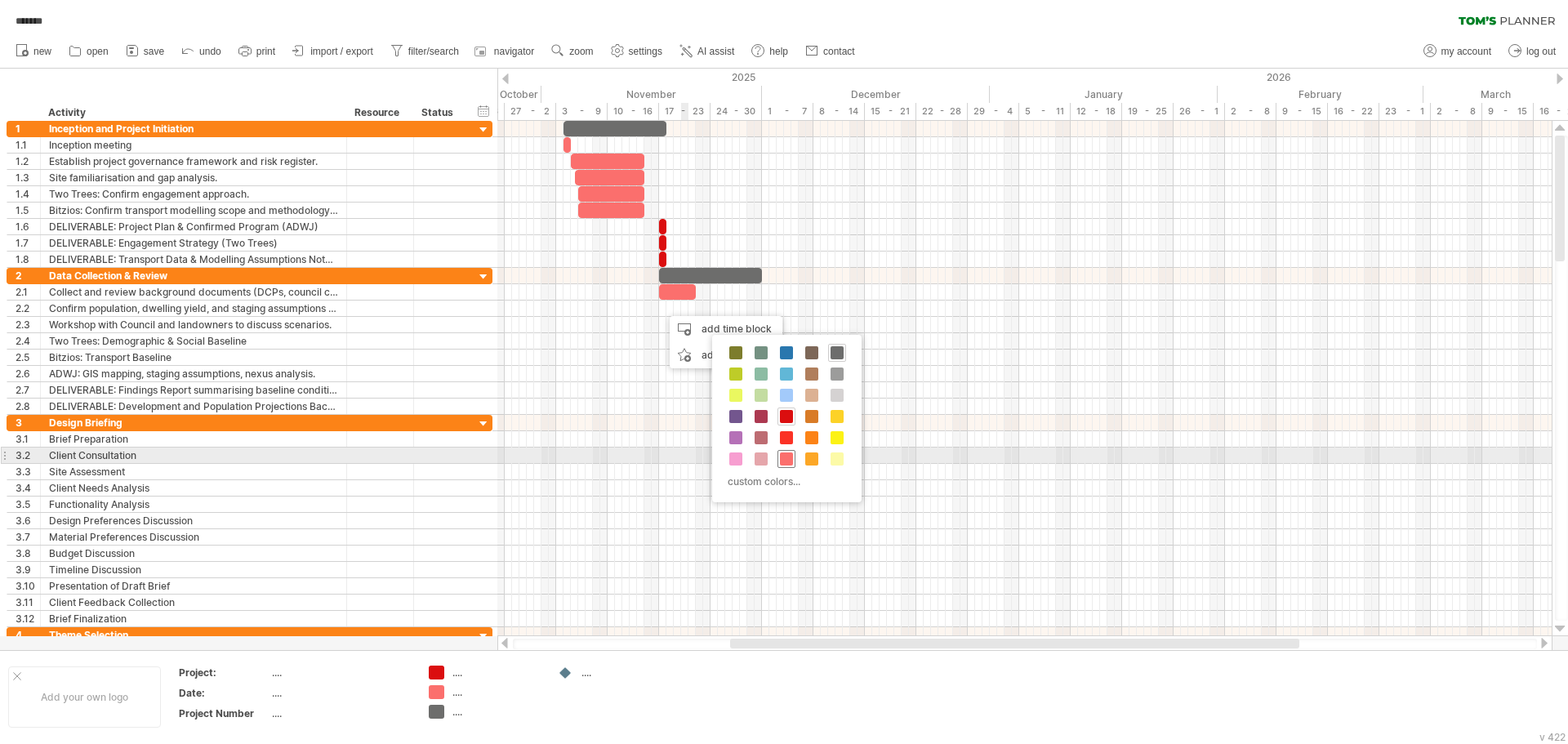
click at [792, 463] on span at bounding box center [786, 459] width 13 height 13
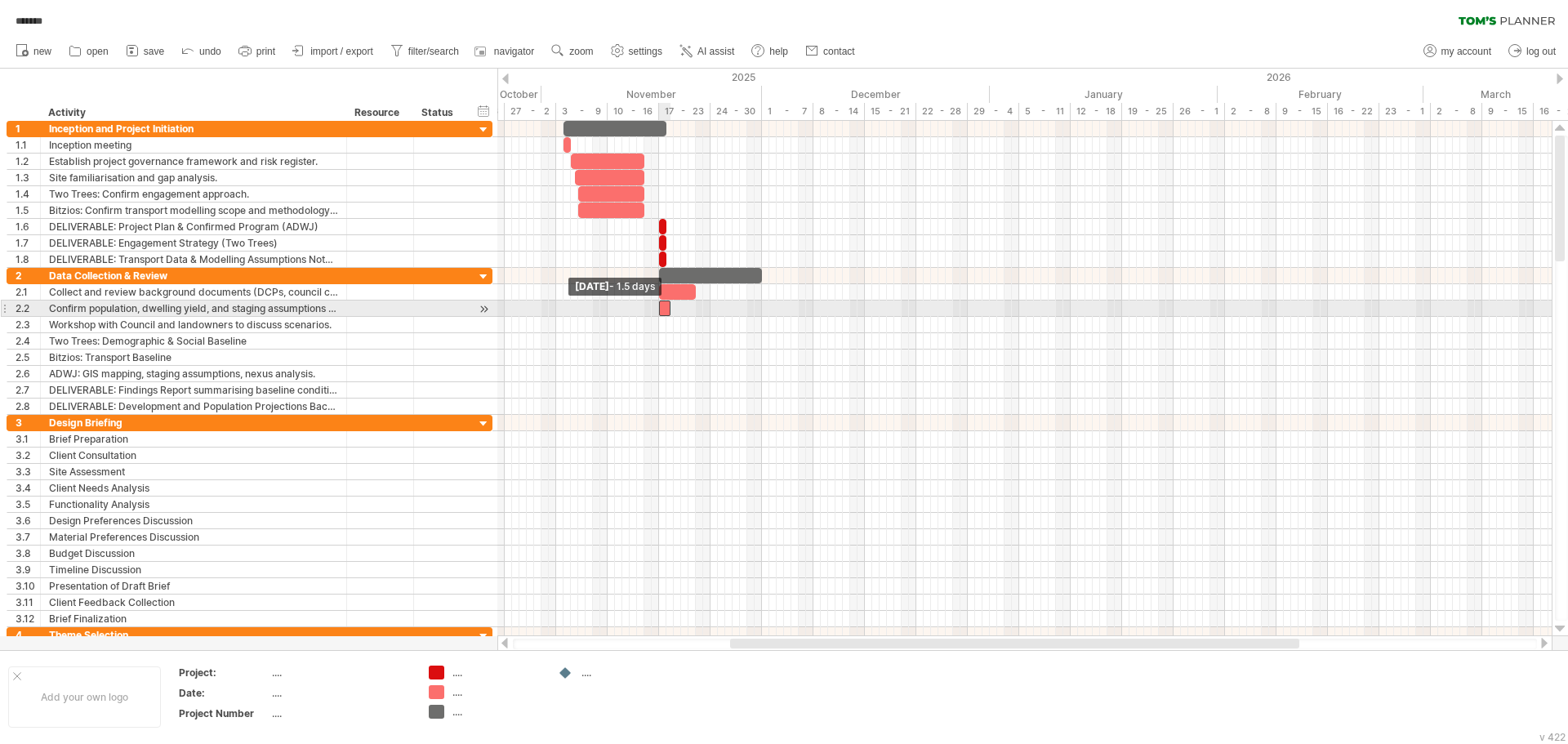
click at [659, 314] on span at bounding box center [658, 308] width 6 height 15
click at [673, 312] on span at bounding box center [673, 308] width 6 height 15
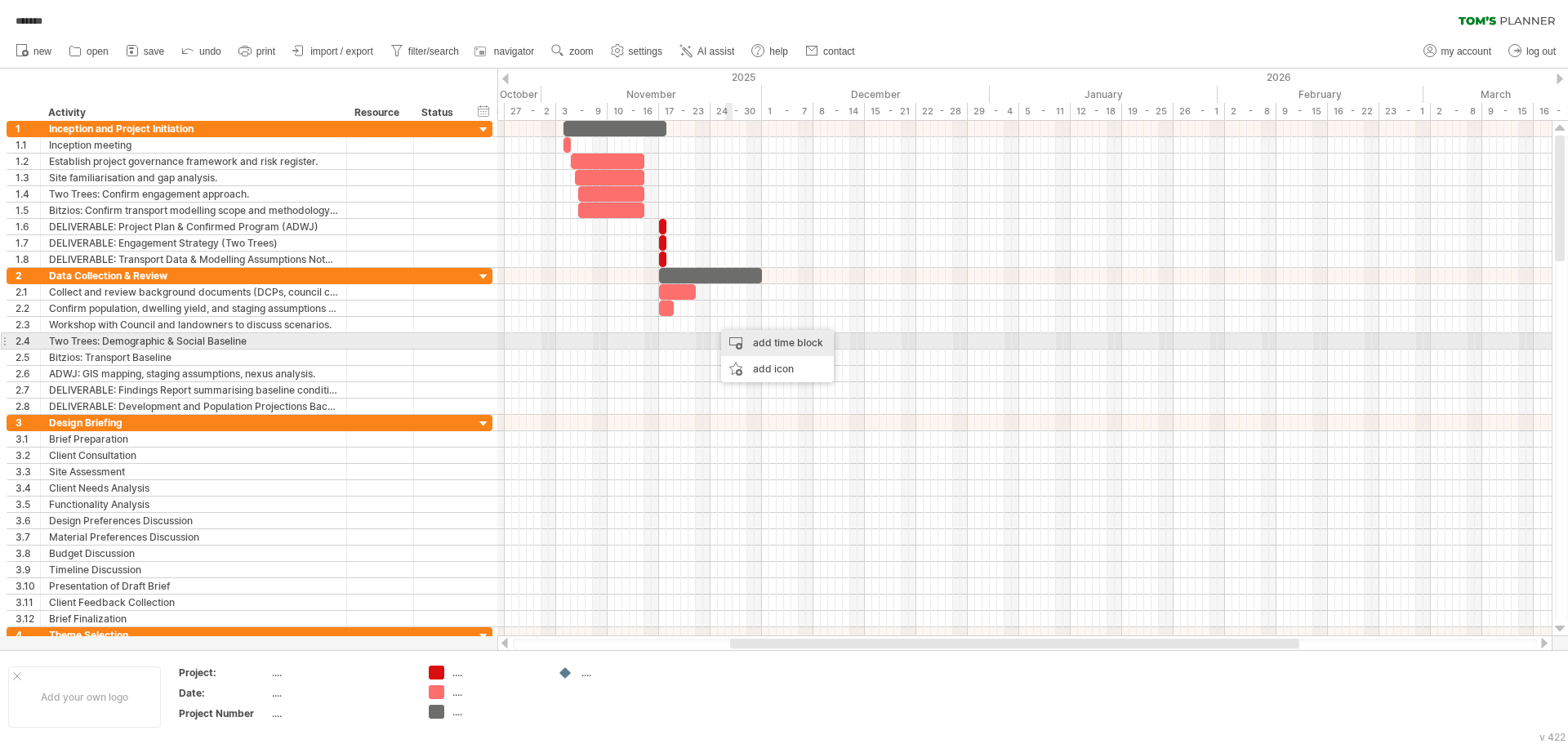
click at [755, 343] on div "add time block" at bounding box center [777, 343] width 112 height 26
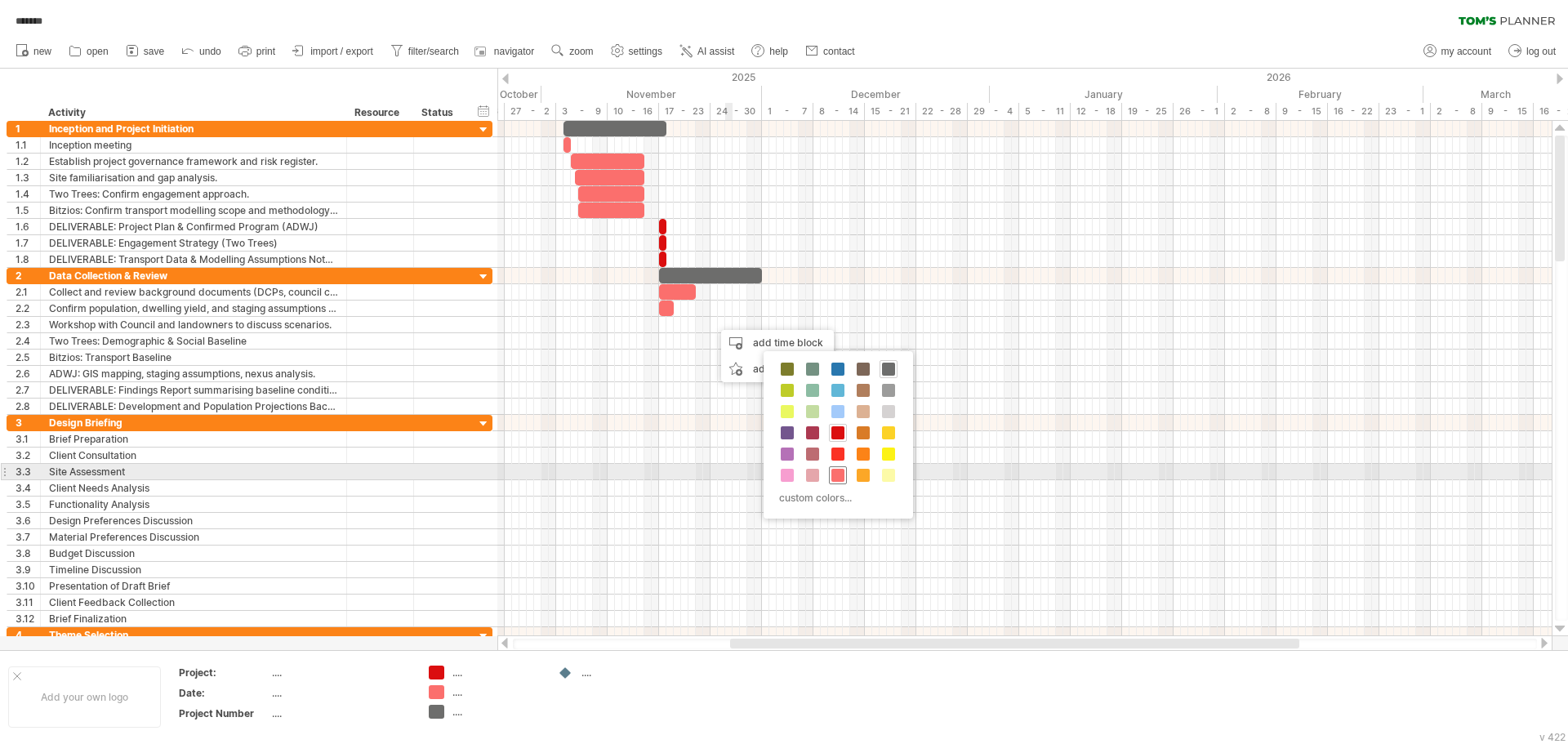
click at [838, 473] on span at bounding box center [838, 475] width 13 height 13
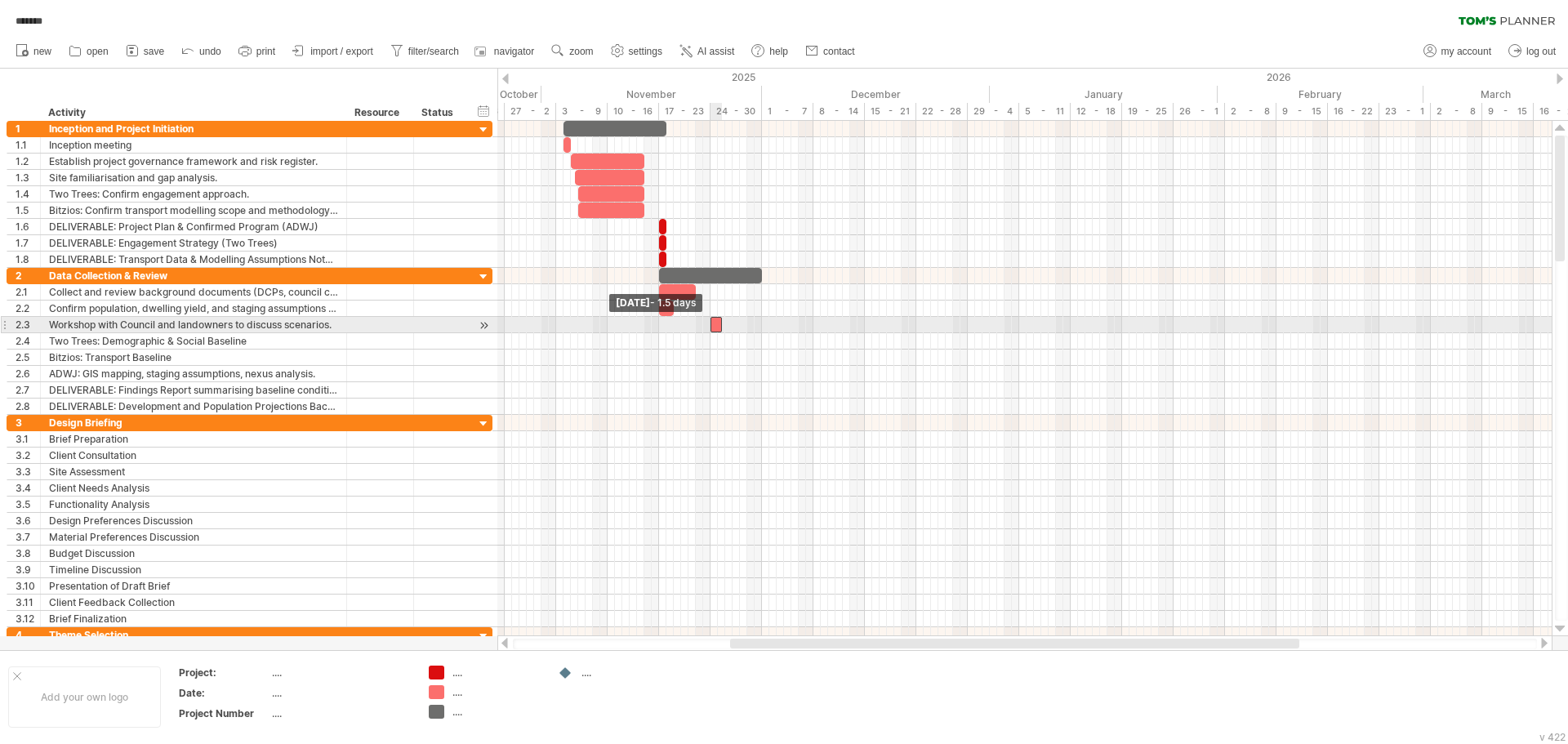
click at [711, 332] on span at bounding box center [710, 324] width 6 height 15
click at [727, 328] on span at bounding box center [725, 324] width 6 height 15
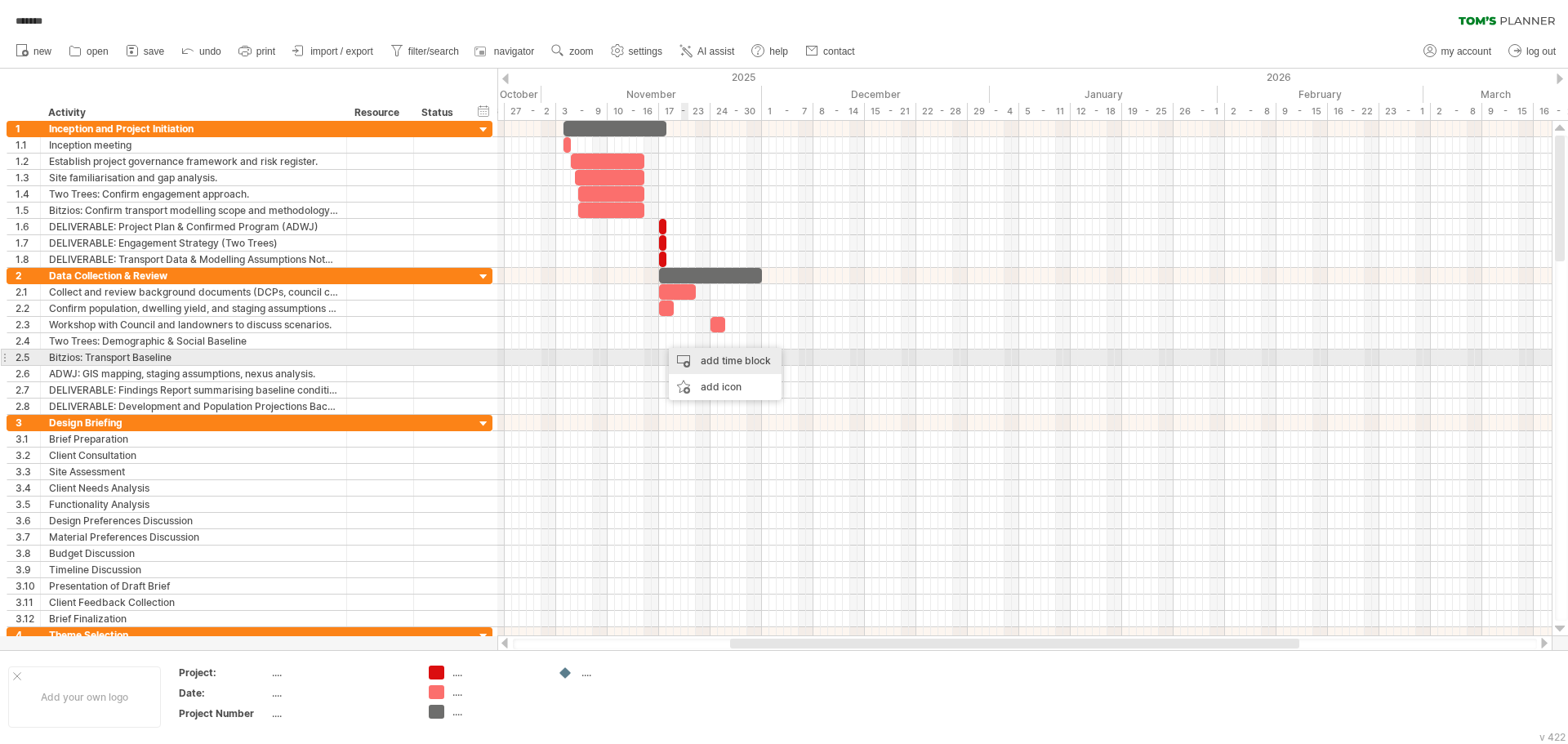
click at [695, 353] on div "add time block" at bounding box center [725, 361] width 112 height 26
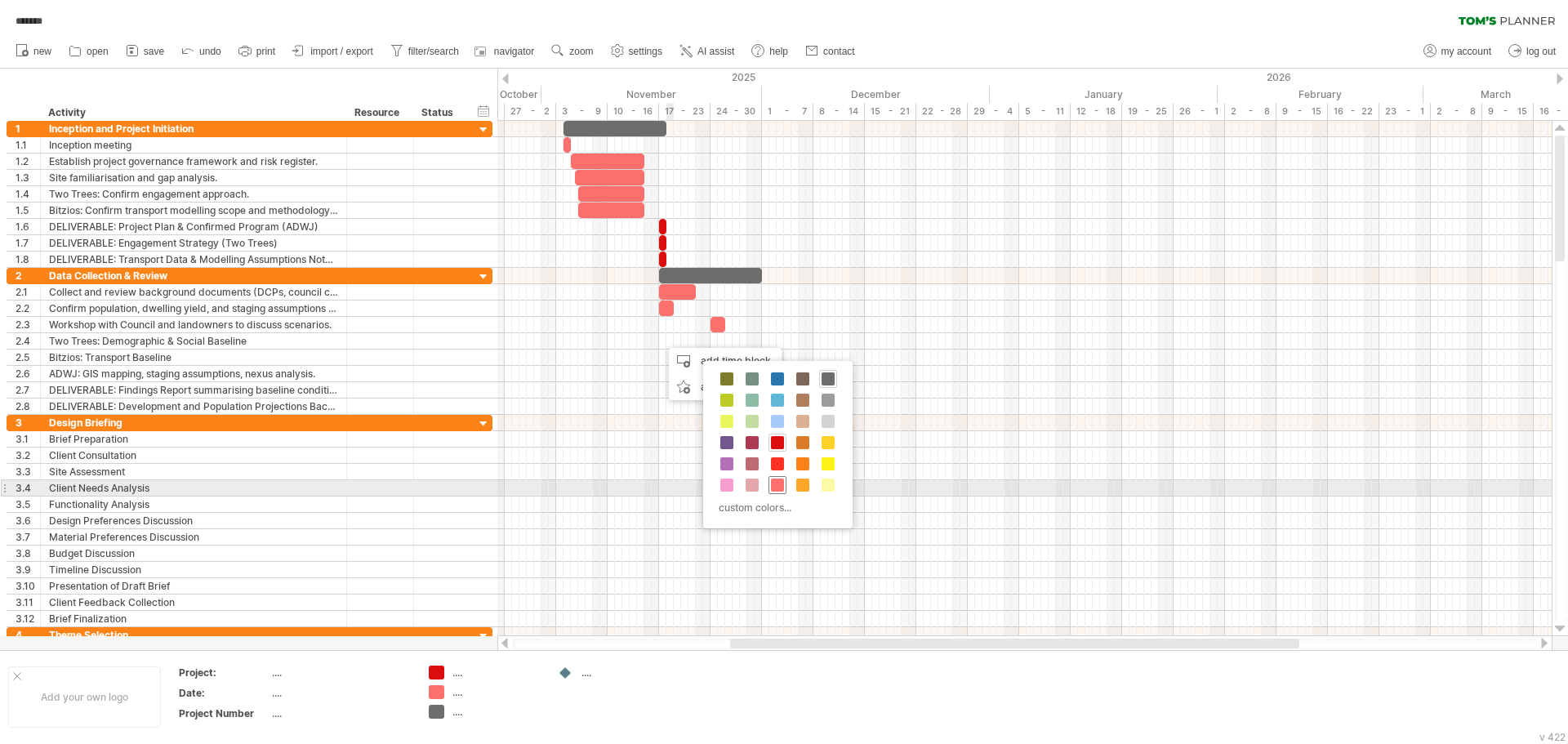
click at [778, 487] on span at bounding box center [777, 485] width 13 height 13
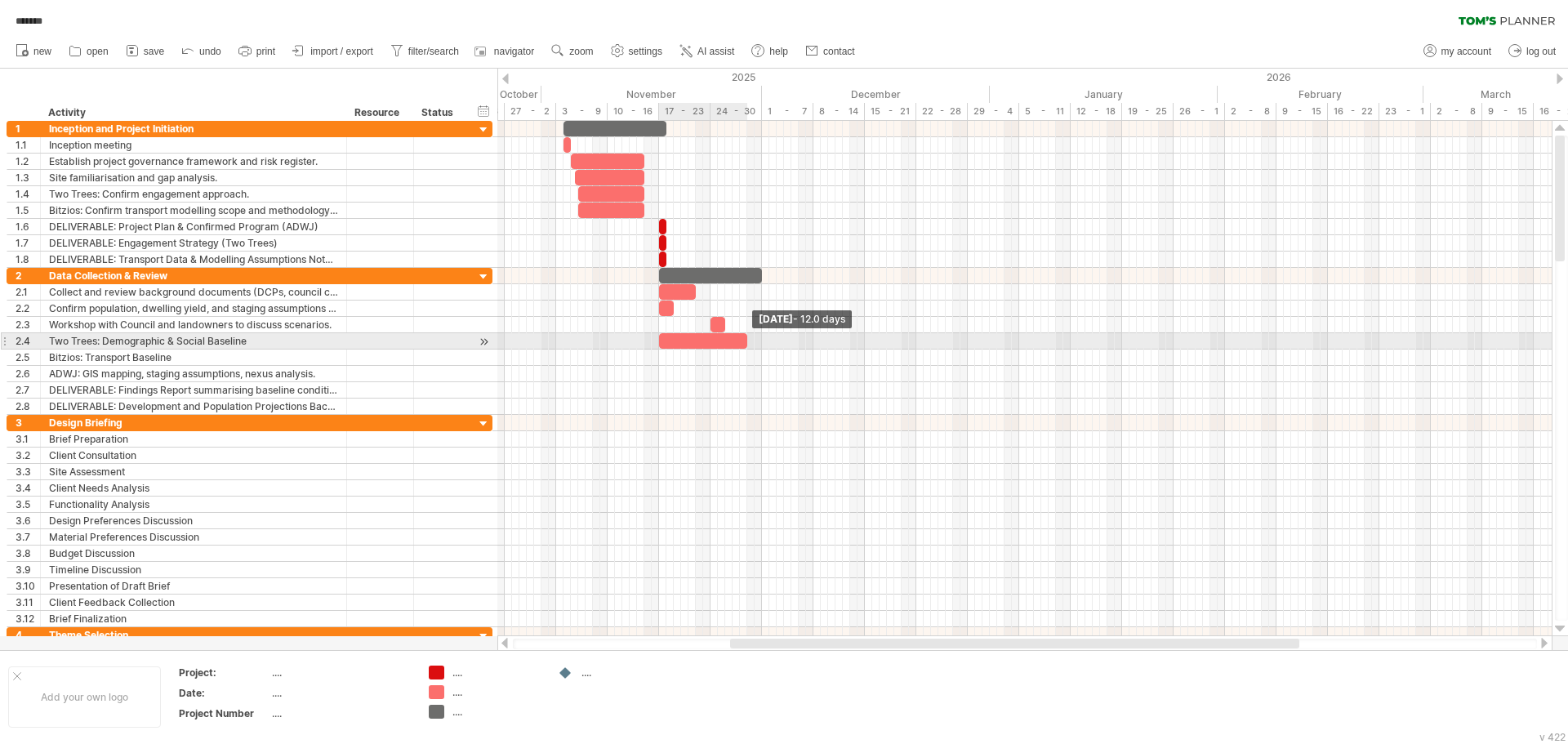
drag, startPoint x: 668, startPoint y: 342, endPoint x: 749, endPoint y: 348, distance: 81.2
click at [749, 348] on div "[DATE] - 12.0 days [DATE] - 1.5 days" at bounding box center [1024, 378] width 1054 height 515
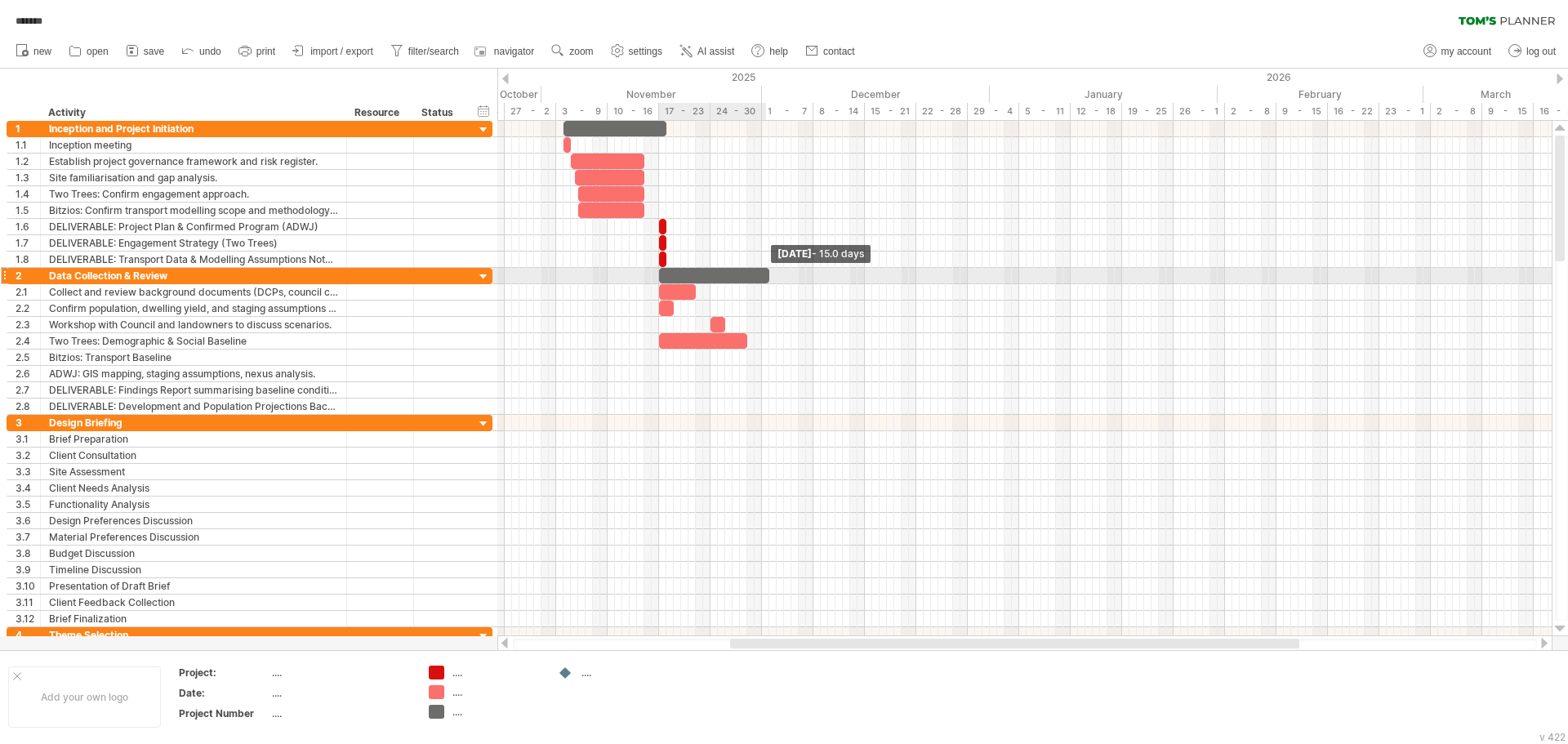
click at [767, 277] on span at bounding box center [768, 275] width 6 height 15
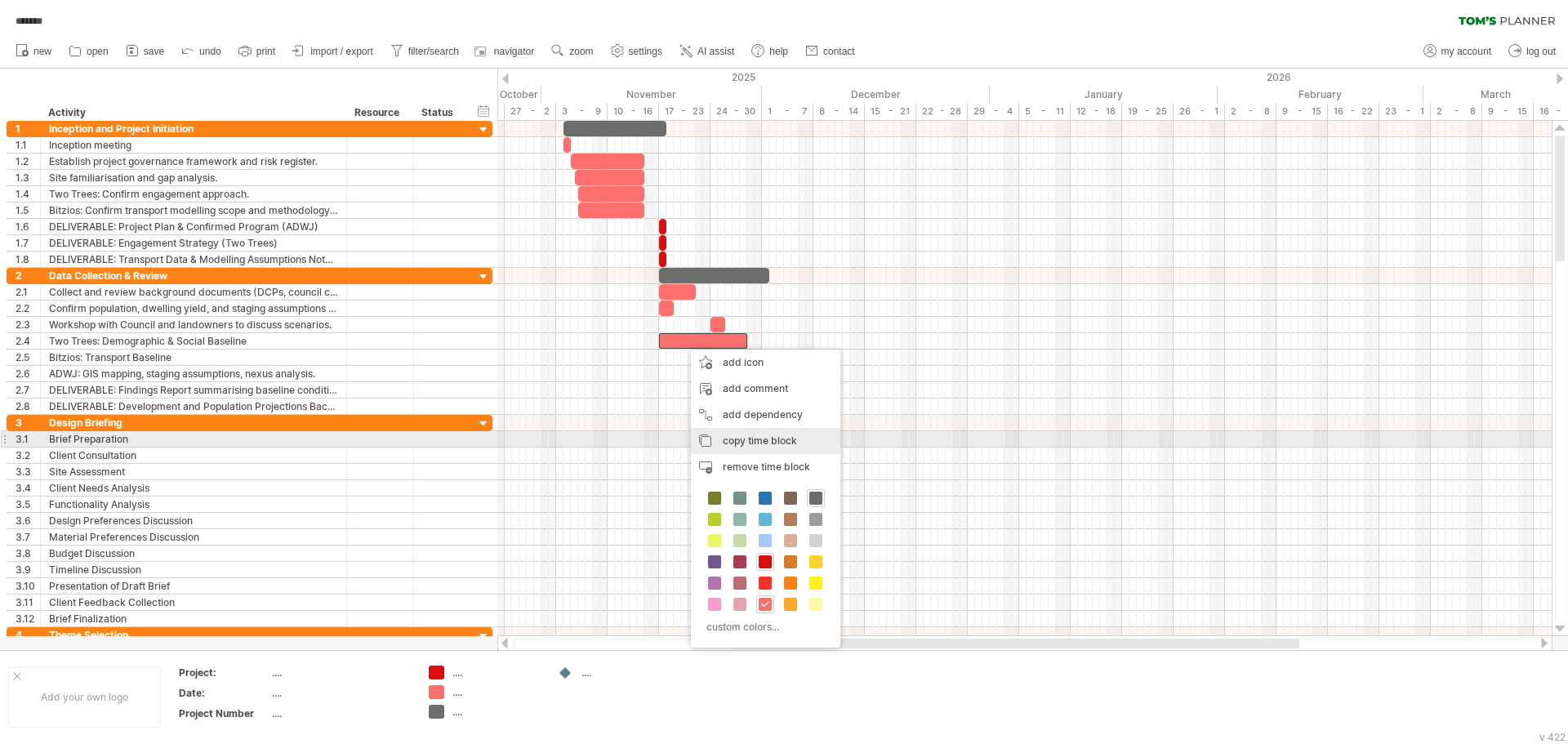
click at [766, 440] on span "copy time block" at bounding box center [760, 441] width 74 height 13
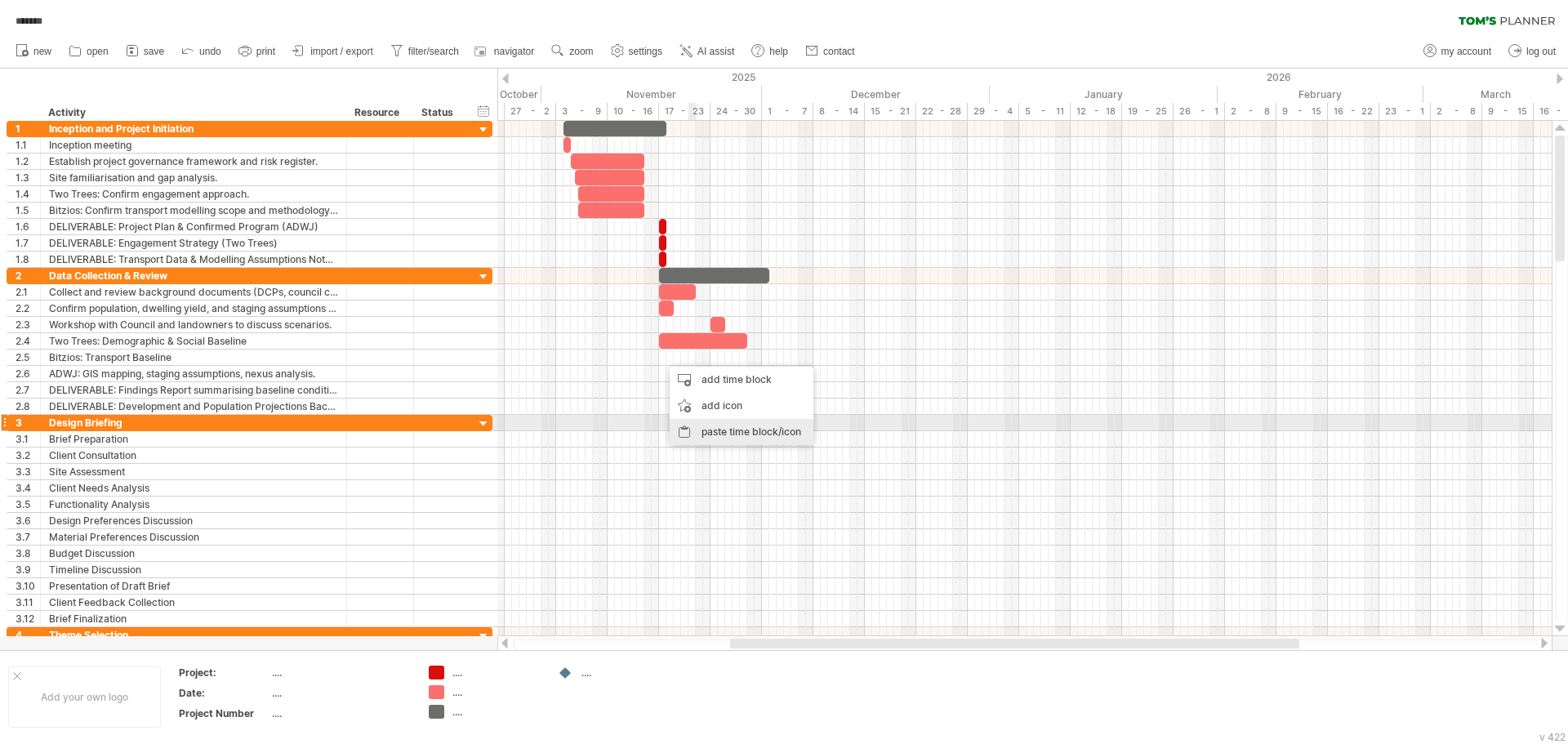
click at [738, 429] on div "paste time block/icon" at bounding box center [741, 432] width 143 height 26
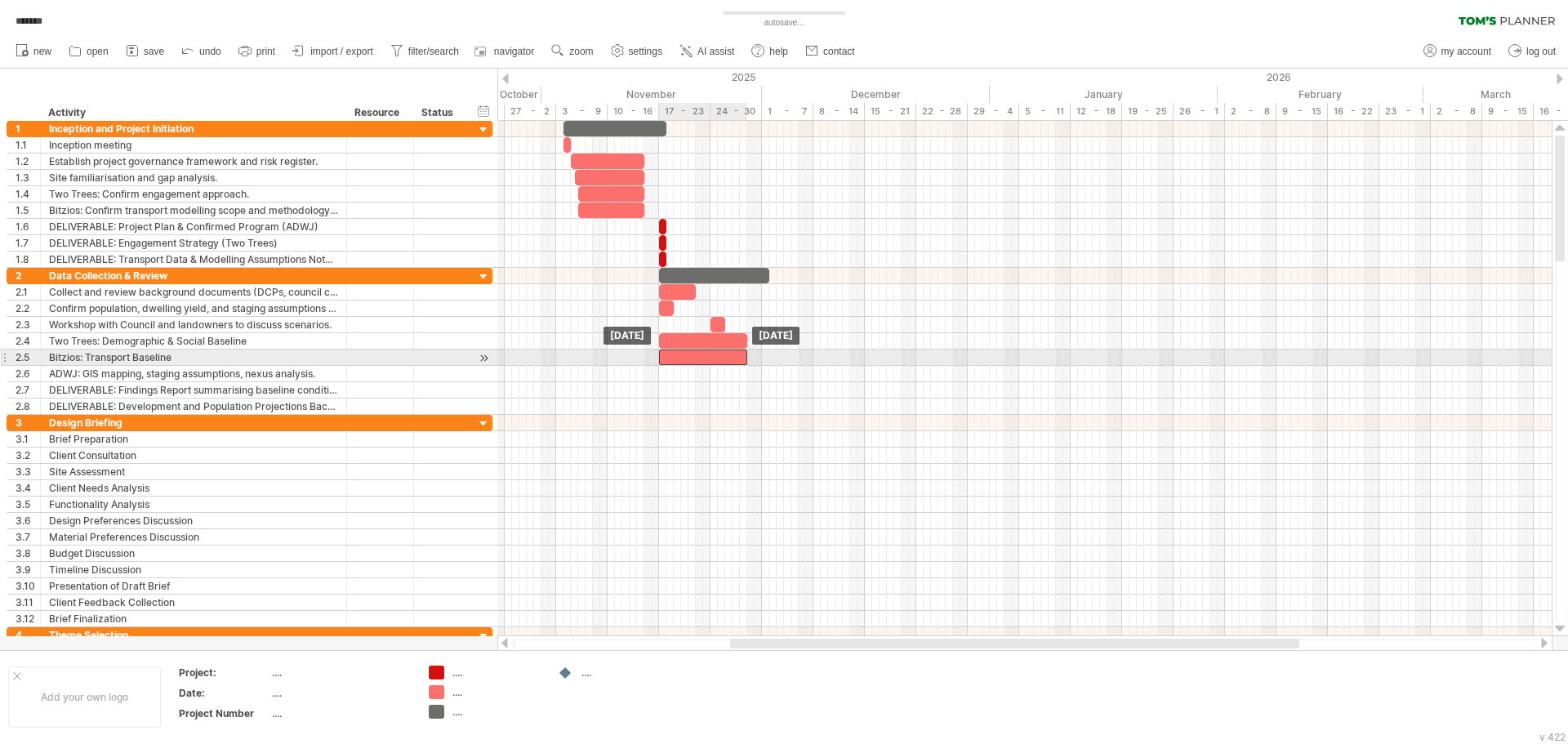
click at [690, 360] on div at bounding box center [703, 357] width 88 height 15
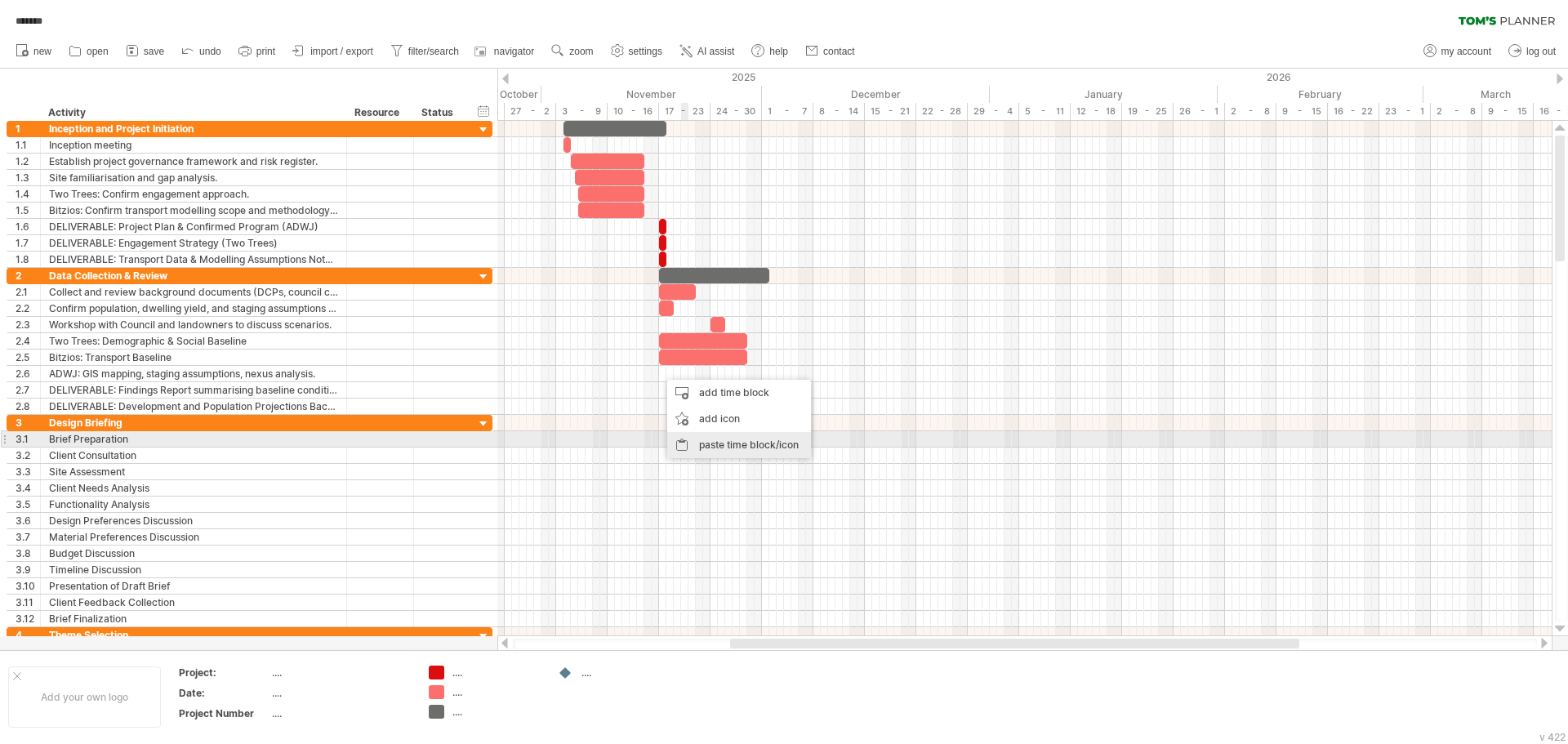
click at [717, 443] on div "paste time block/icon" at bounding box center [739, 445] width 143 height 26
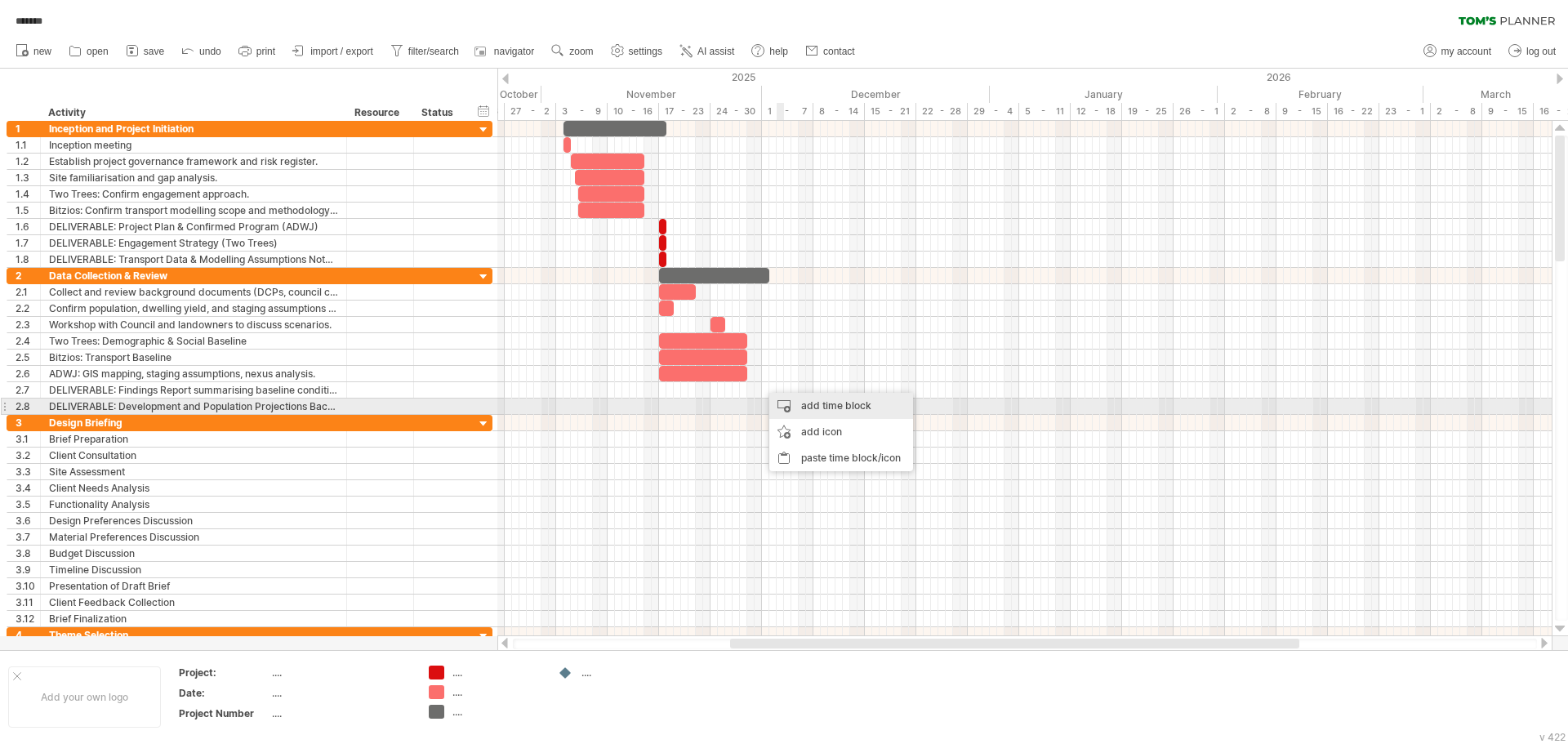
click at [788, 405] on div "add time block" at bounding box center [841, 406] width 143 height 26
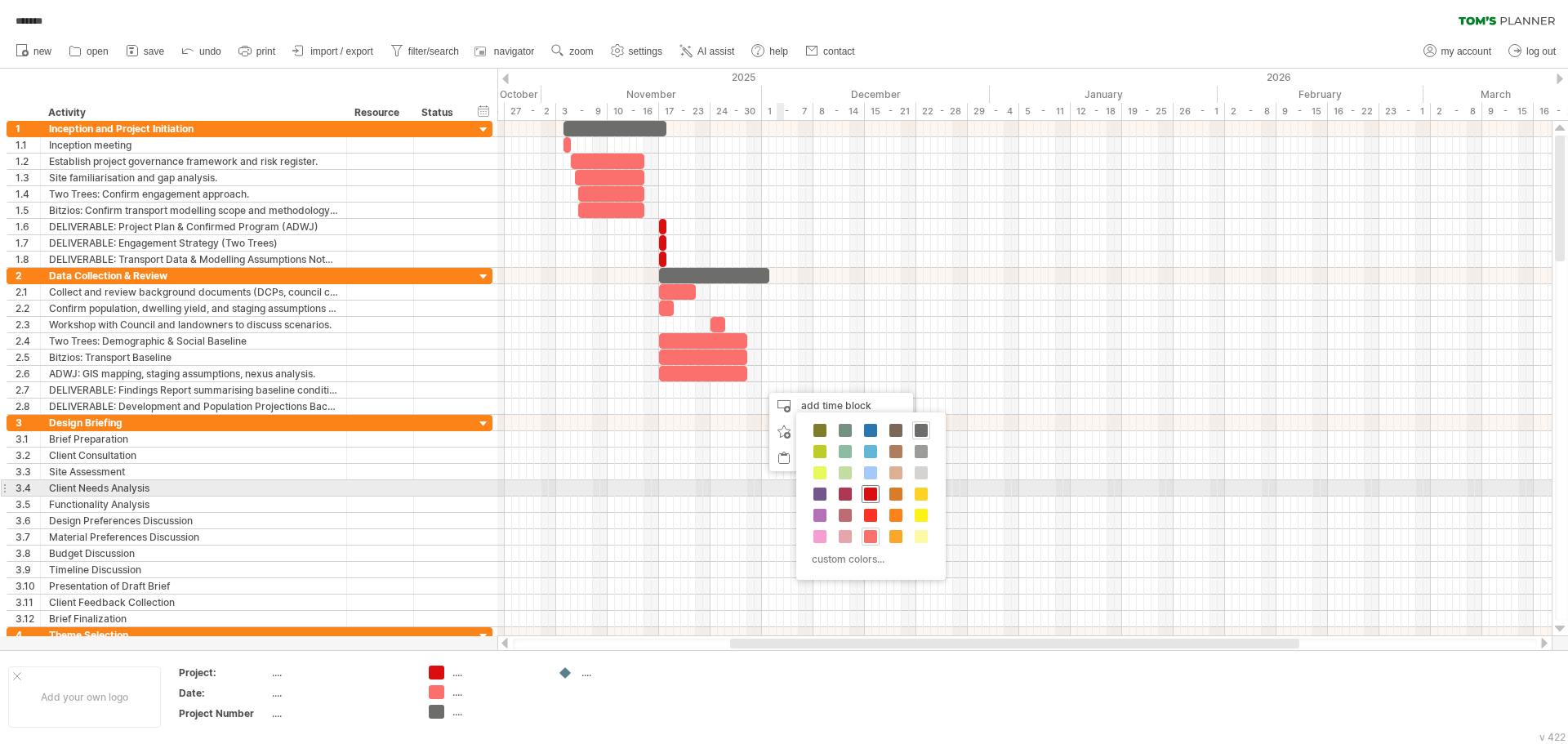
click at [875, 495] on span at bounding box center [871, 494] width 13 height 13
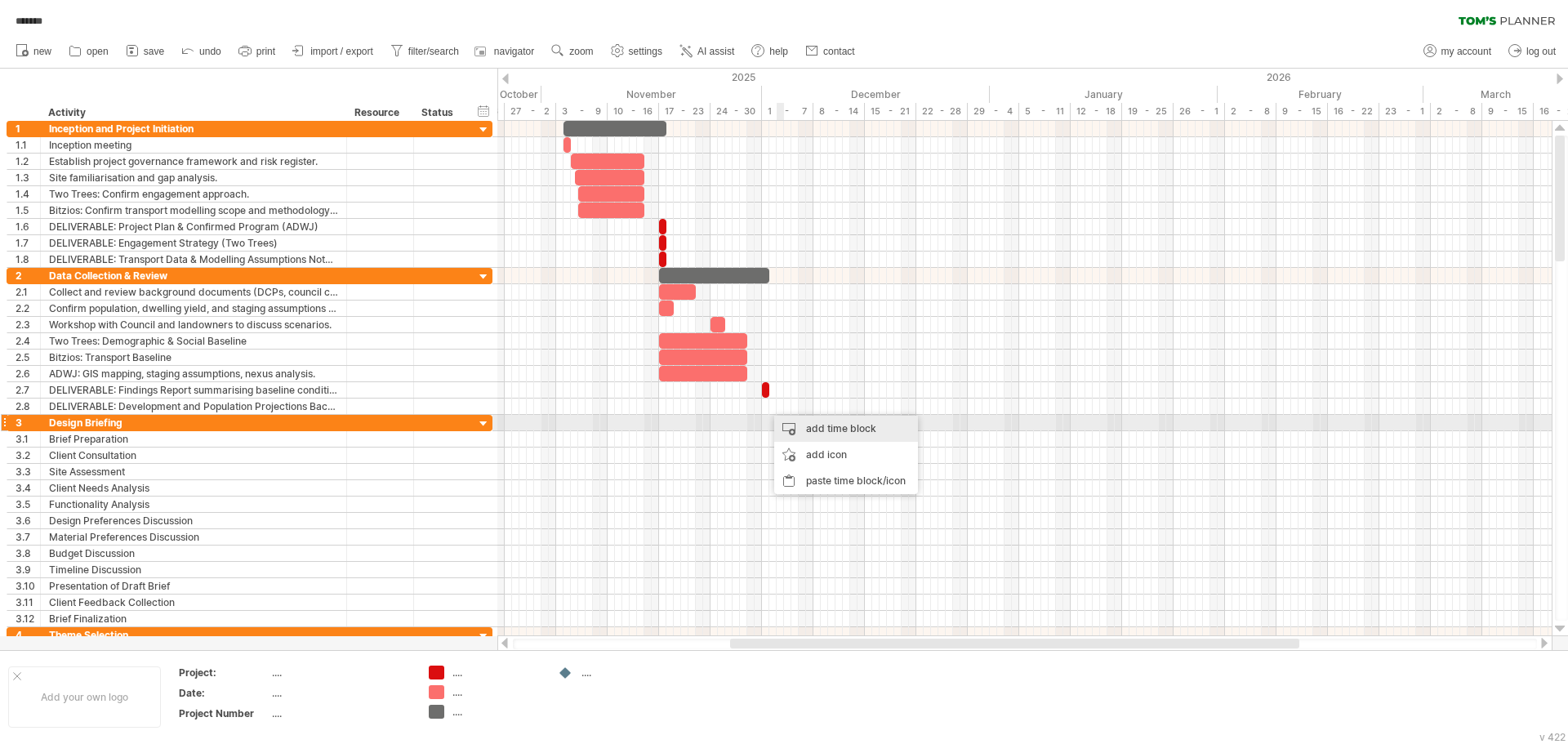
click at [798, 426] on div "add time block" at bounding box center [845, 428] width 143 height 26
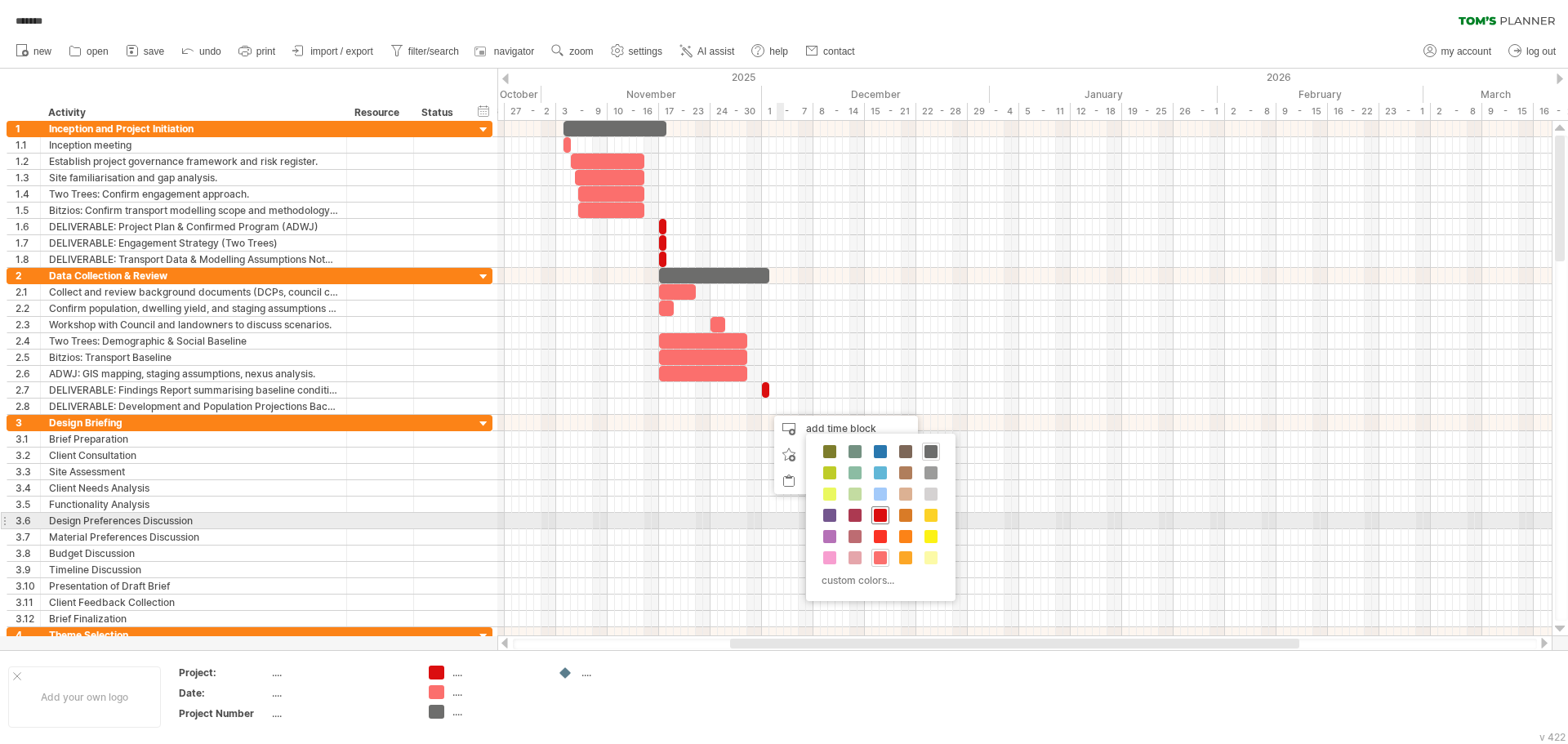
click at [881, 520] on span at bounding box center [880, 515] width 13 height 13
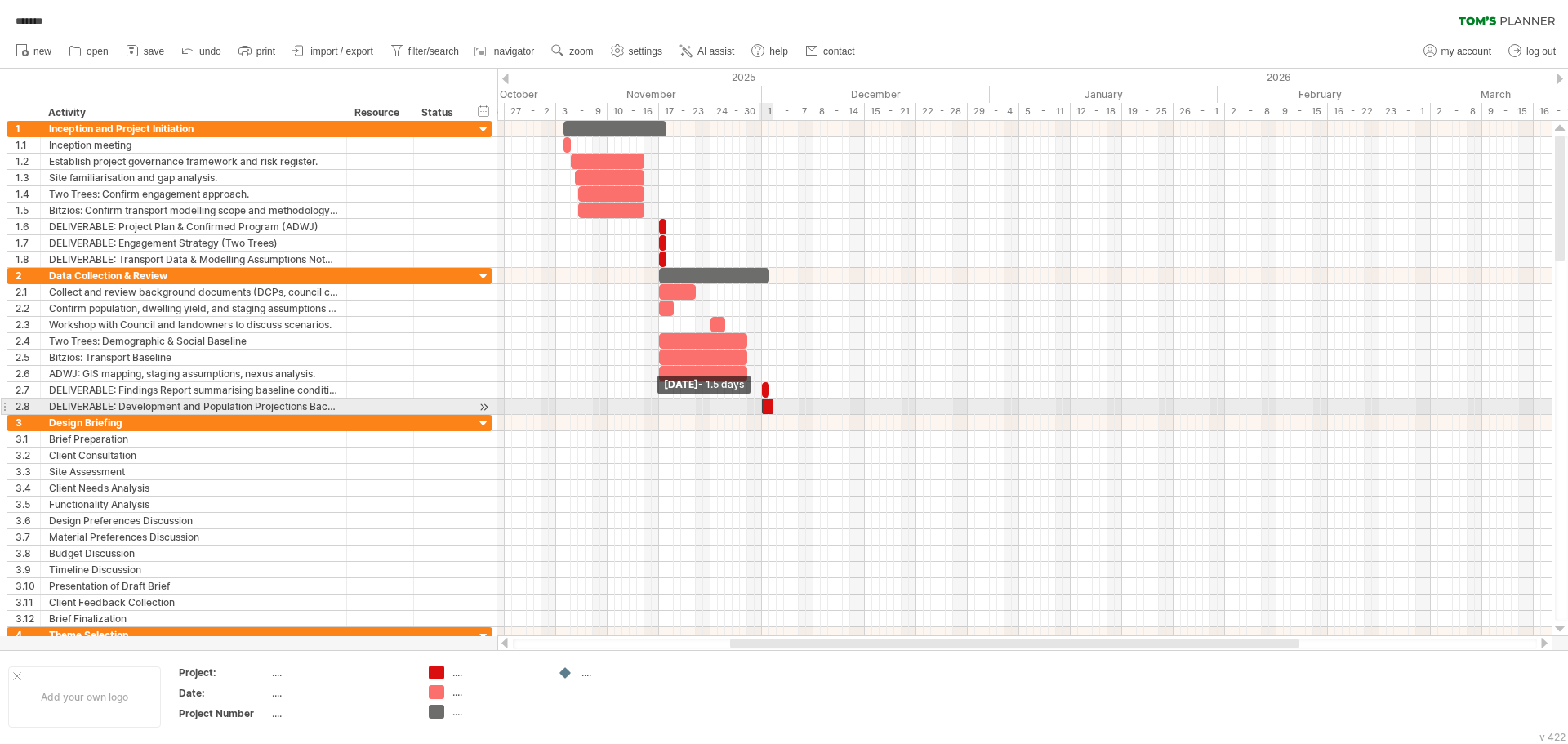
click at [763, 409] on span at bounding box center [761, 406] width 6 height 15
click at [767, 409] on span at bounding box center [768, 406] width 6 height 15
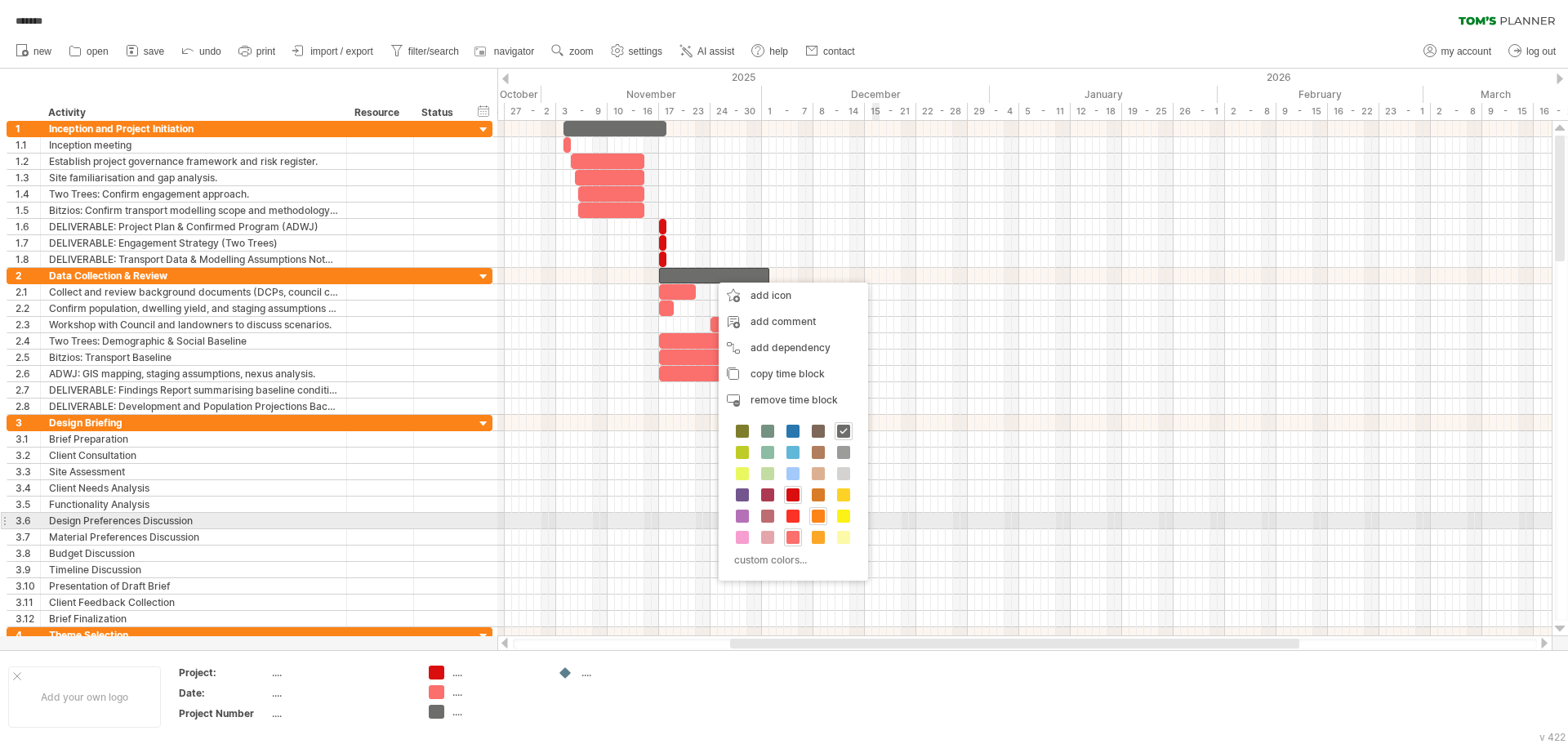
click at [813, 516] on span at bounding box center [818, 516] width 13 height 13
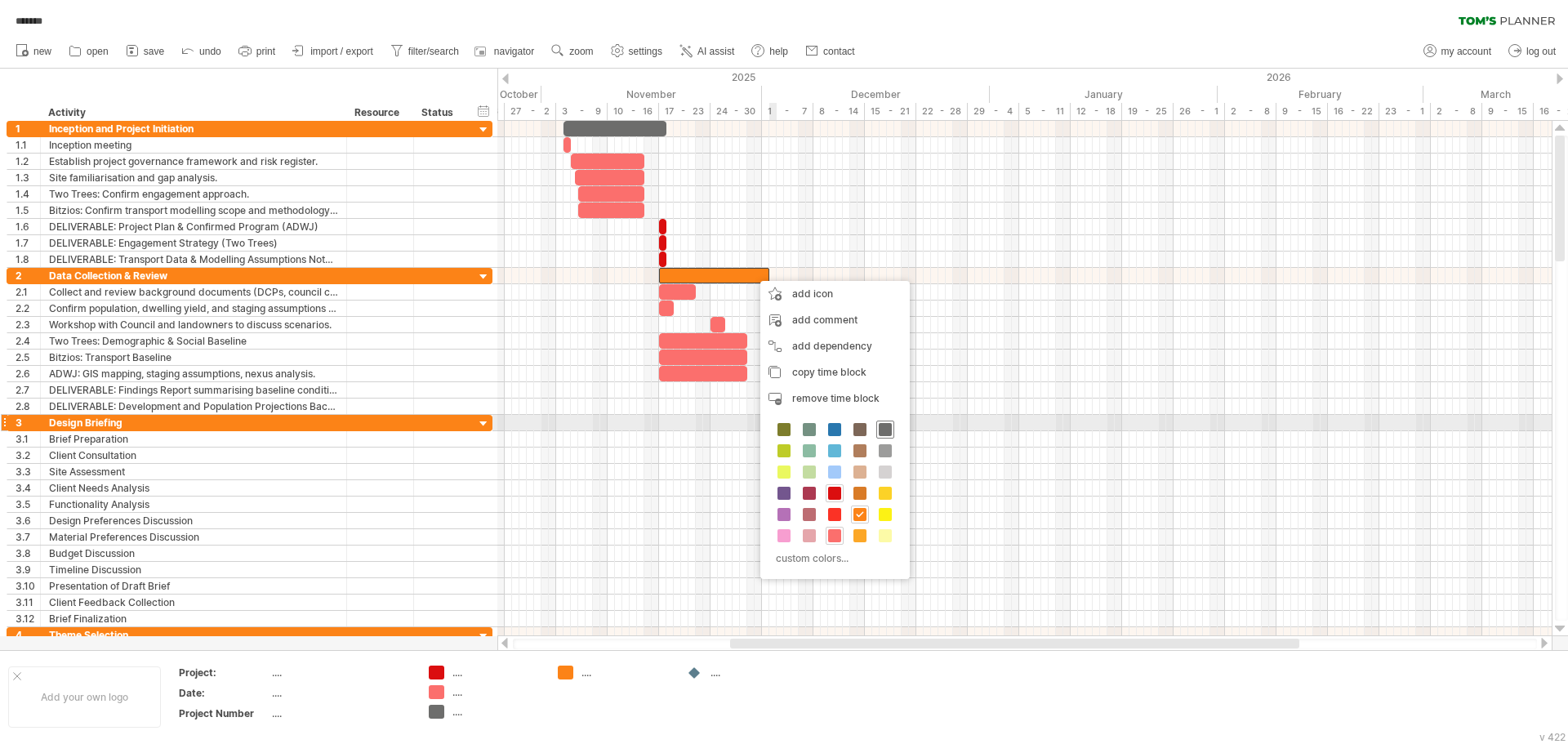
click at [889, 429] on span at bounding box center [885, 429] width 13 height 13
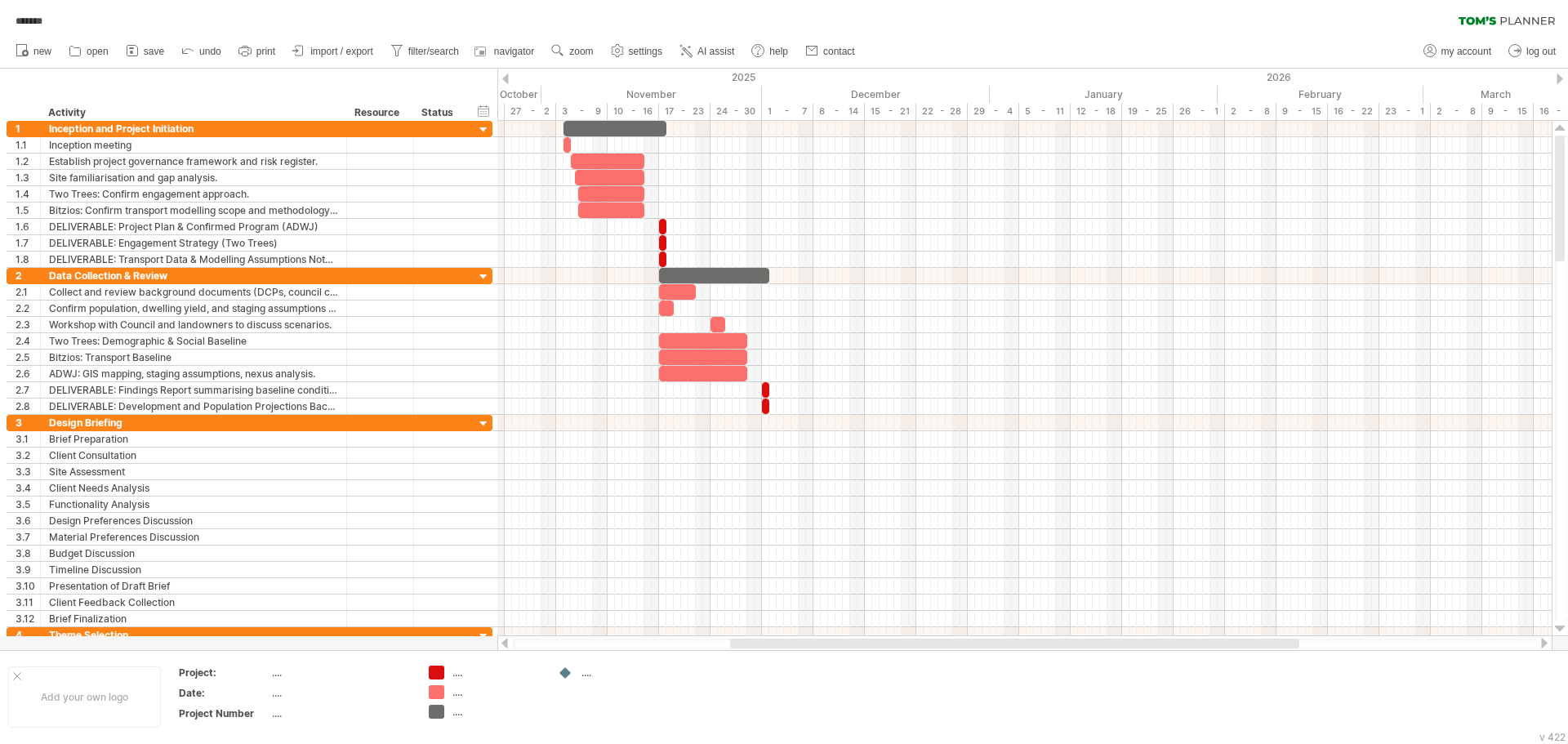
click at [1045, 14] on div "******* clear filter reapply filter" at bounding box center [784, 17] width 1568 height 34
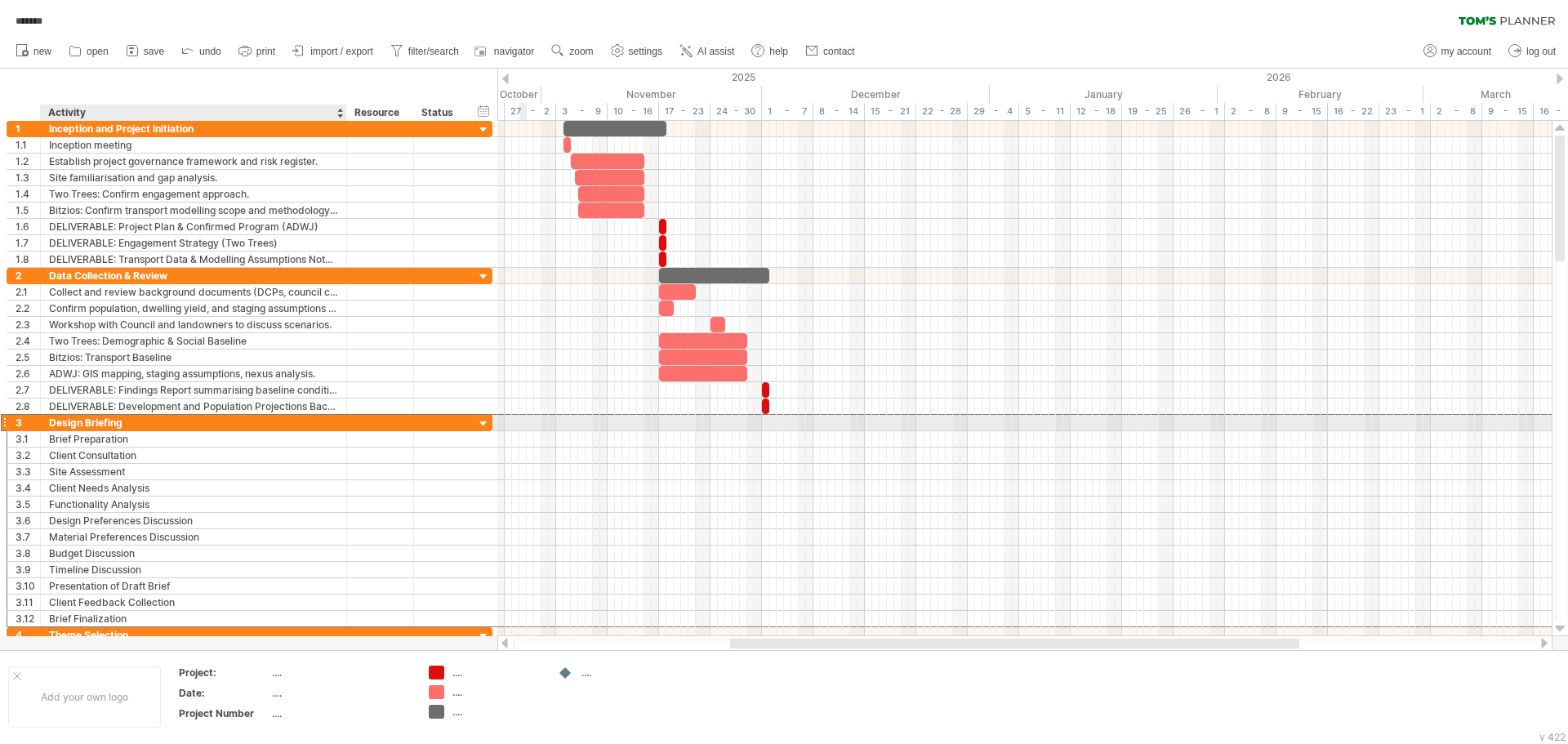
click at [140, 417] on div "Design Briefing" at bounding box center [193, 422] width 289 height 15
paste input "**"
type input "**********"
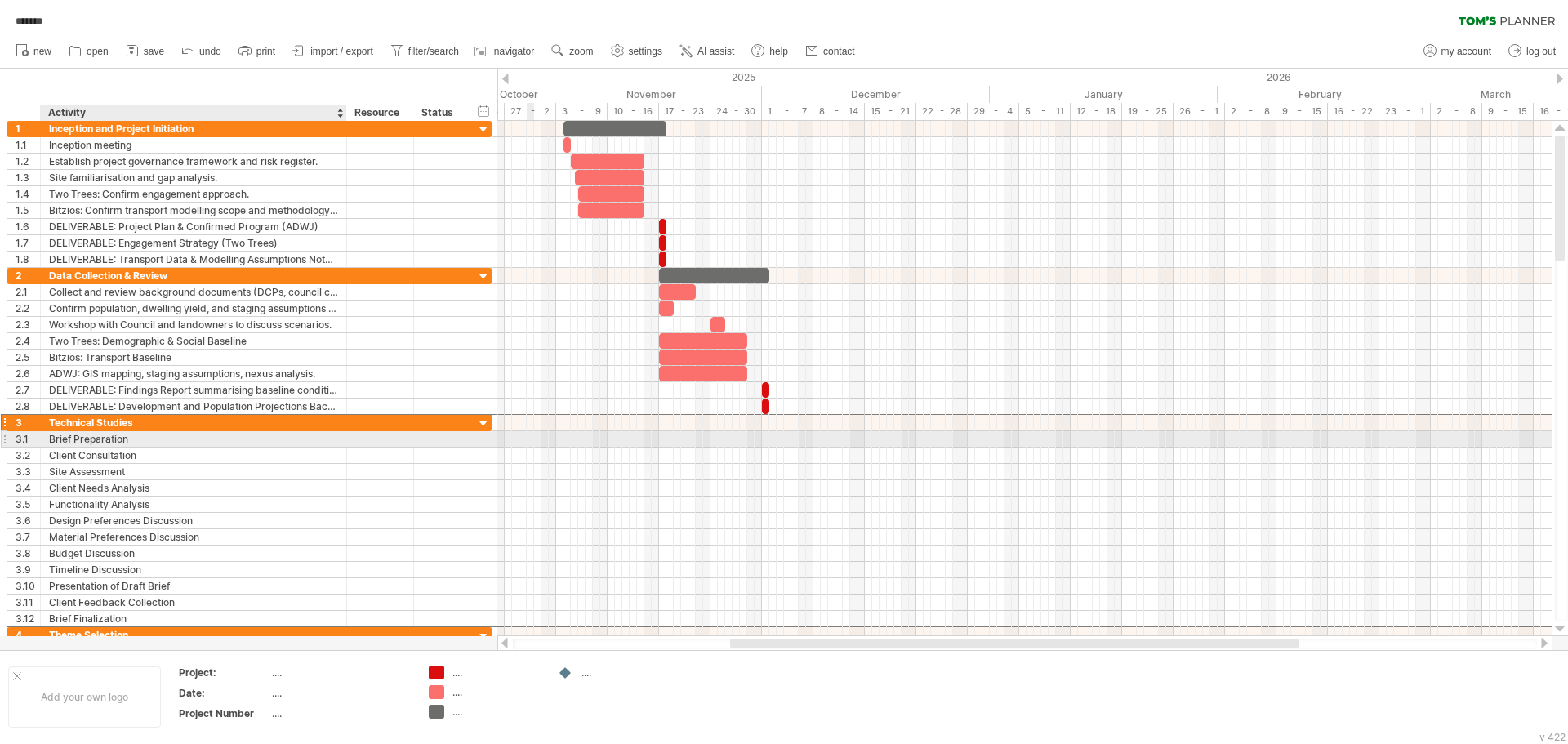
drag, startPoint x: 116, startPoint y: 442, endPoint x: 134, endPoint y: 440, distance: 18.1
click at [116, 442] on div "Brief Preparation" at bounding box center [193, 438] width 289 height 15
paste input "*********"
type input "**********"
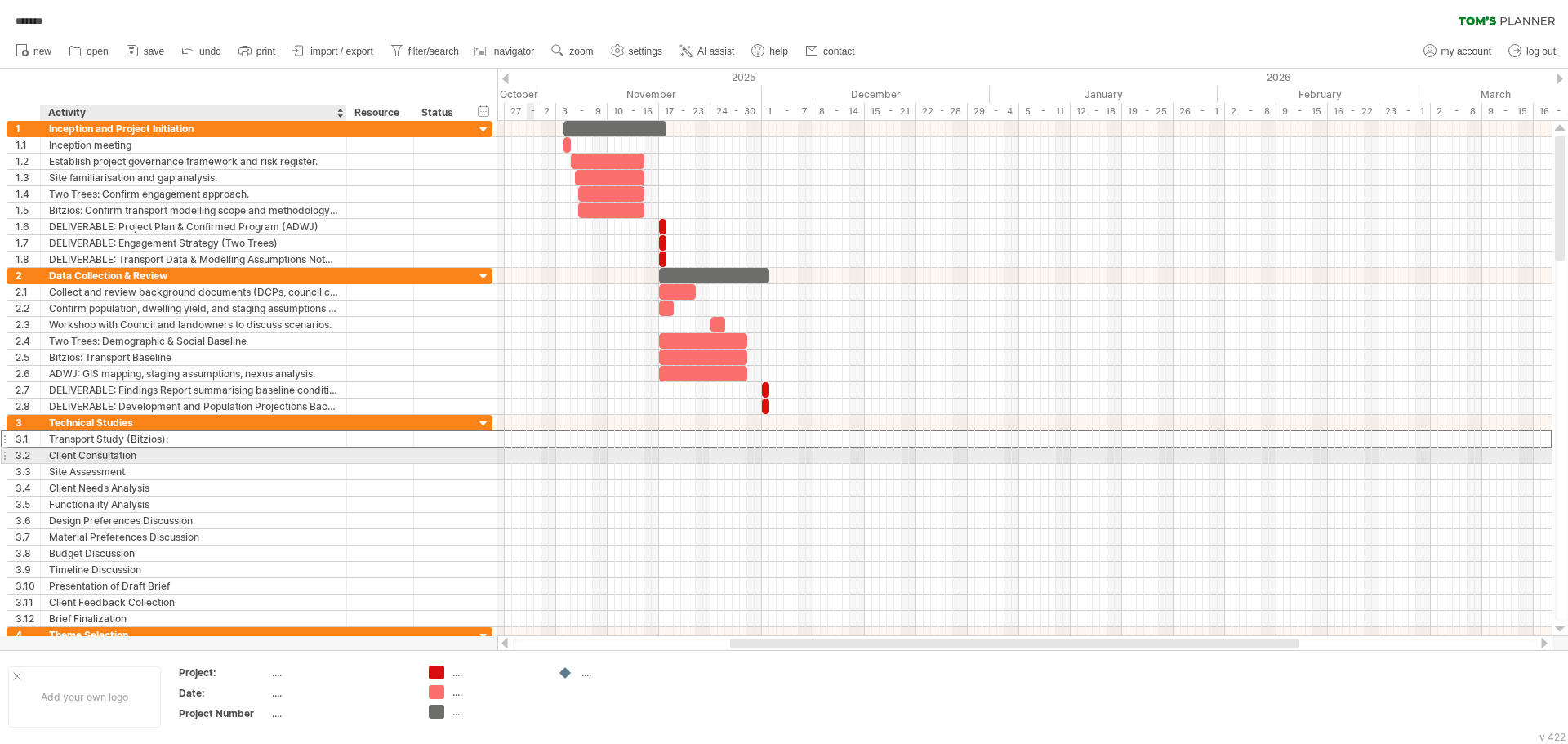
click at [126, 454] on div "Client Consultation" at bounding box center [193, 455] width 289 height 15
paste input "**********"
type input "**********"
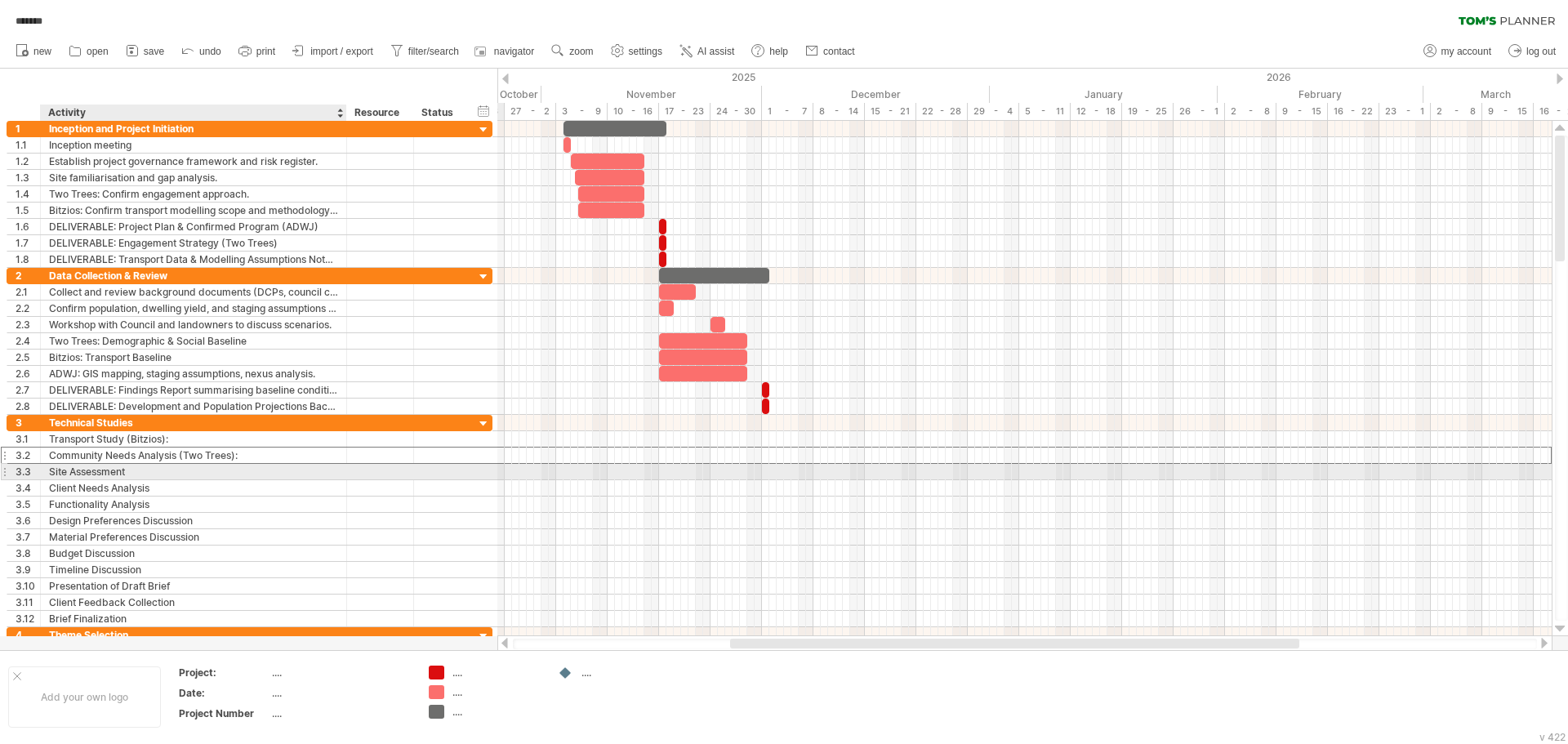
click at [188, 477] on div "Site Assessment" at bounding box center [193, 471] width 289 height 15
paste input "**********"
type input "**********"
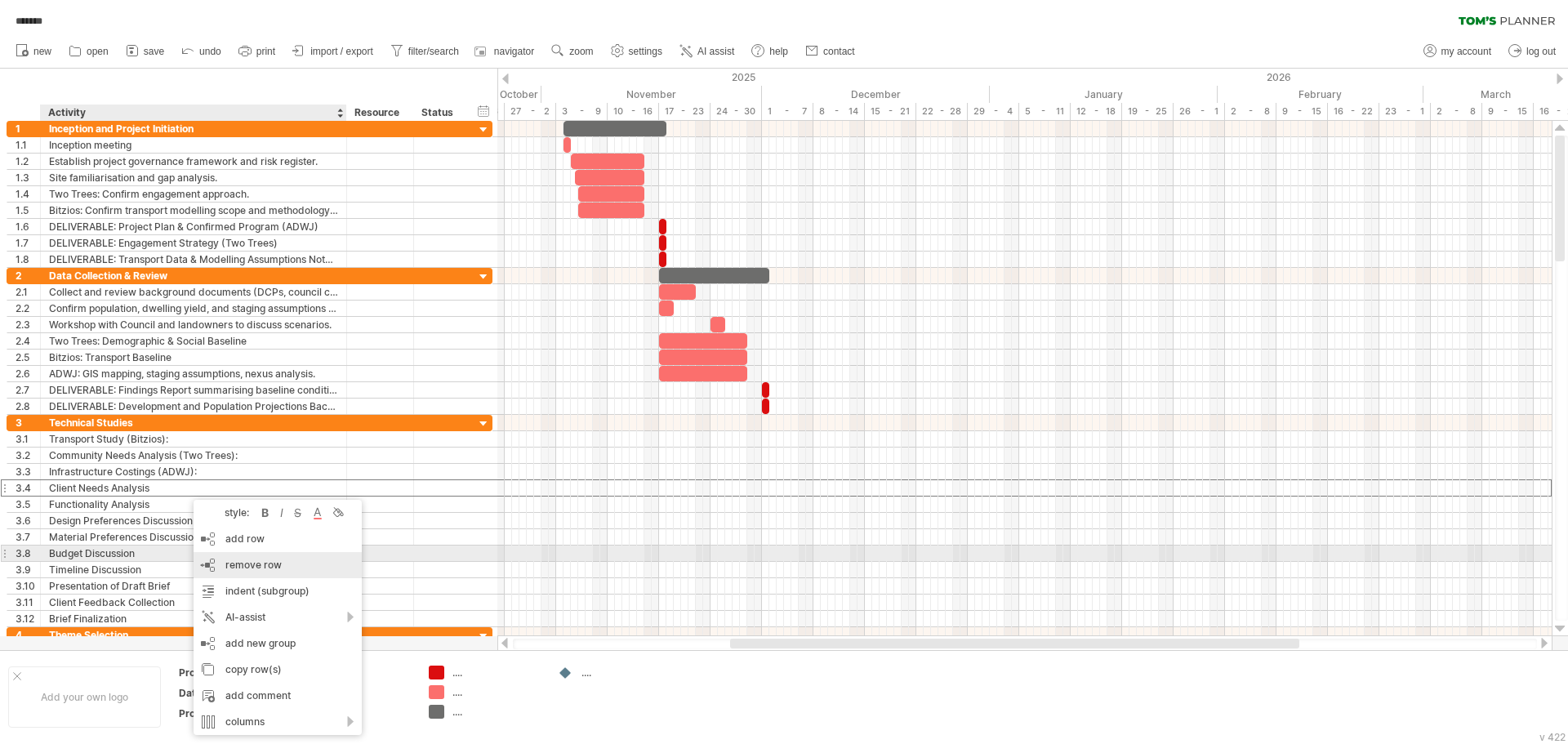
click at [276, 556] on div "remove row remove selected rows" at bounding box center [277, 565] width 168 height 26
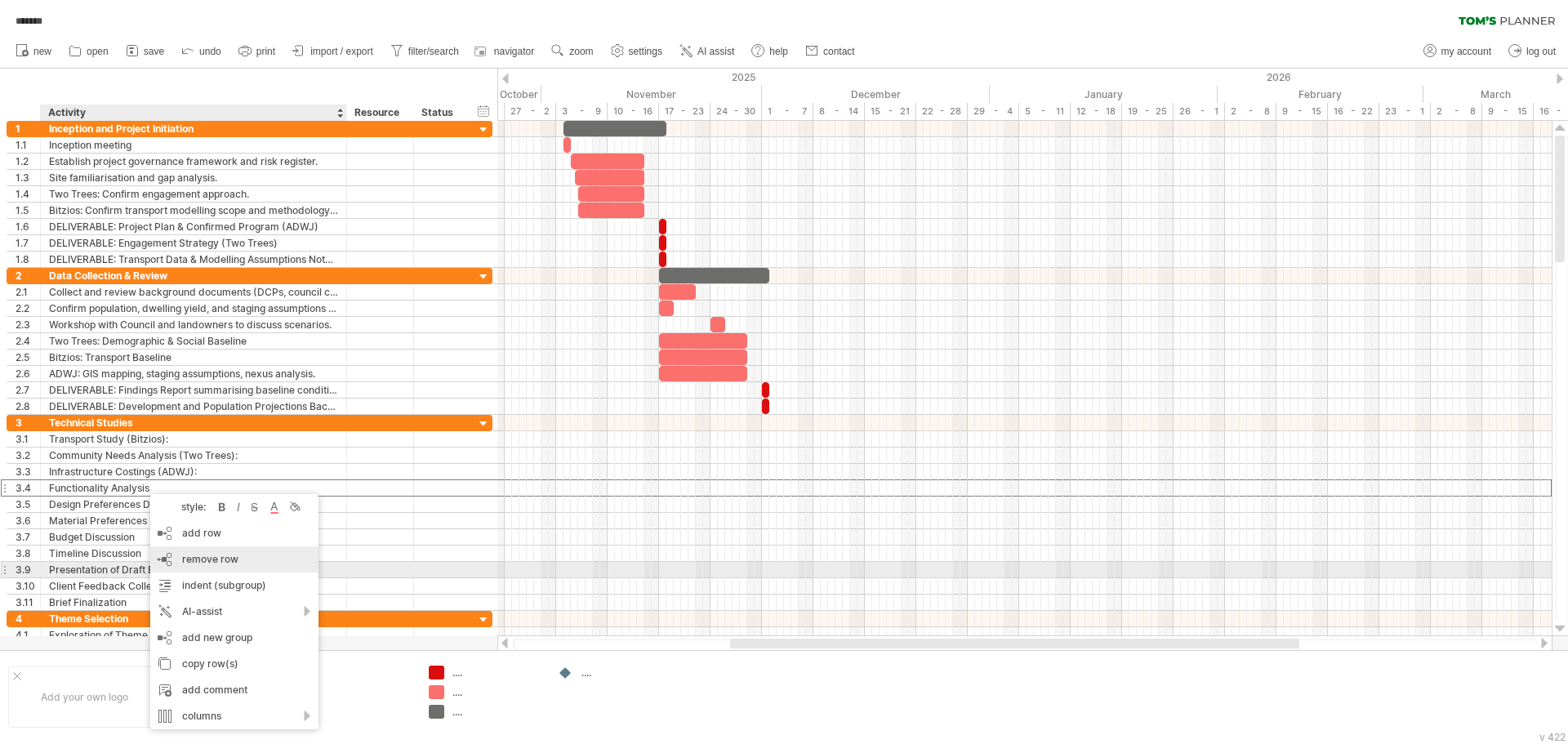
click at [230, 566] on div "remove row remove selected rows" at bounding box center [234, 559] width 168 height 26
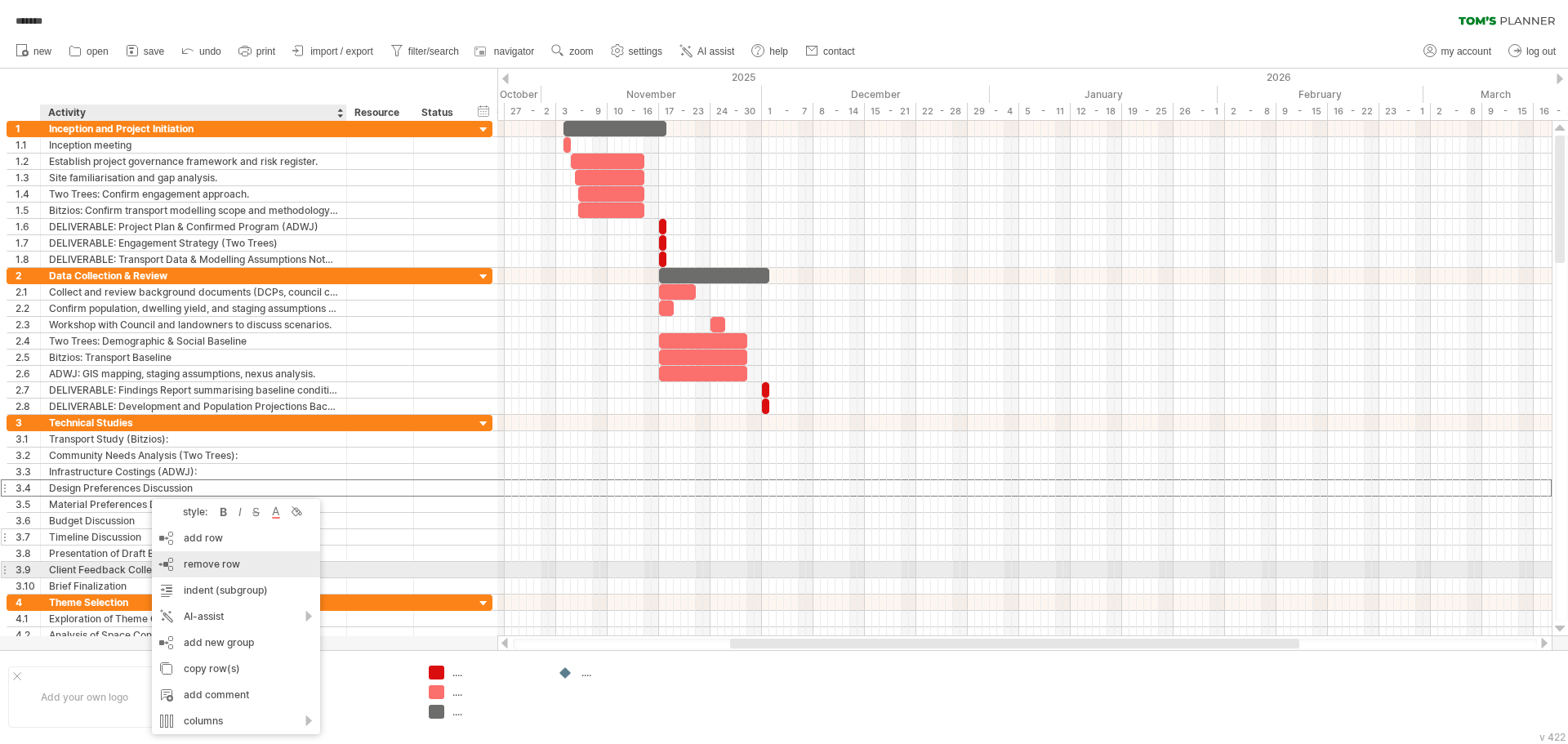
drag, startPoint x: 202, startPoint y: 567, endPoint x: 173, endPoint y: 525, distance: 51.0
click at [202, 568] on span "remove row" at bounding box center [212, 564] width 56 height 13
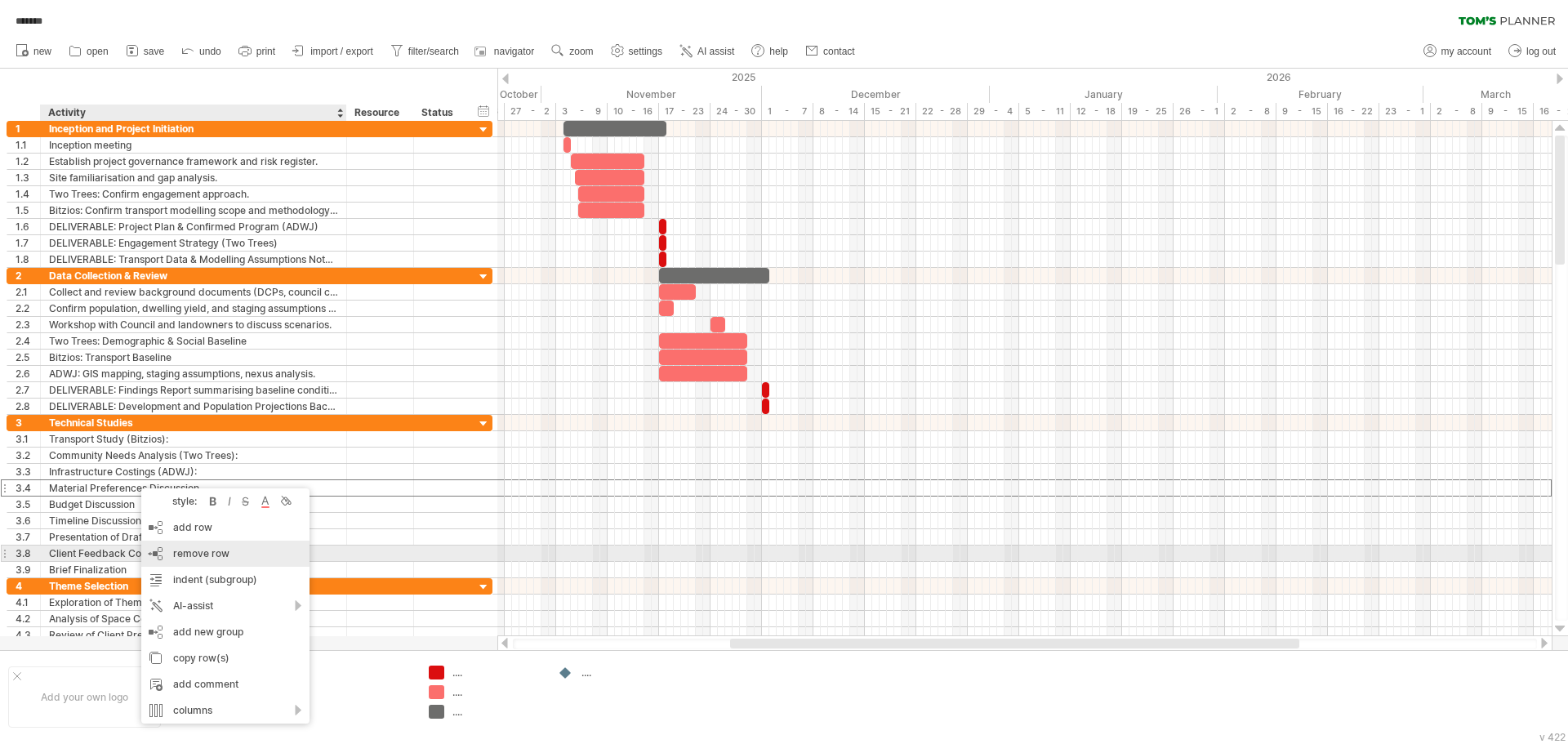
click at [189, 546] on div "remove row remove selected rows" at bounding box center [225, 553] width 168 height 26
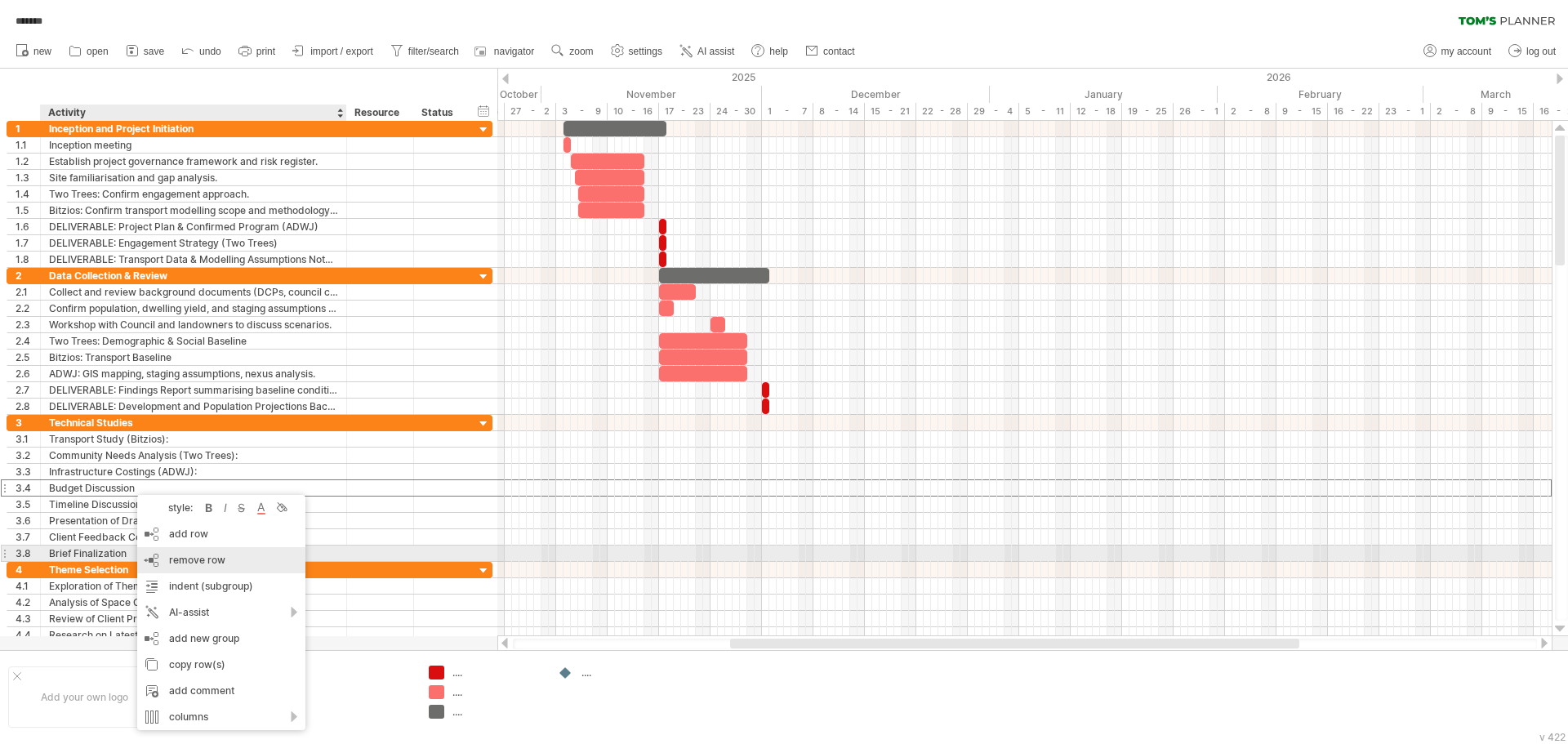
click at [194, 560] on span "remove row" at bounding box center [197, 560] width 56 height 13
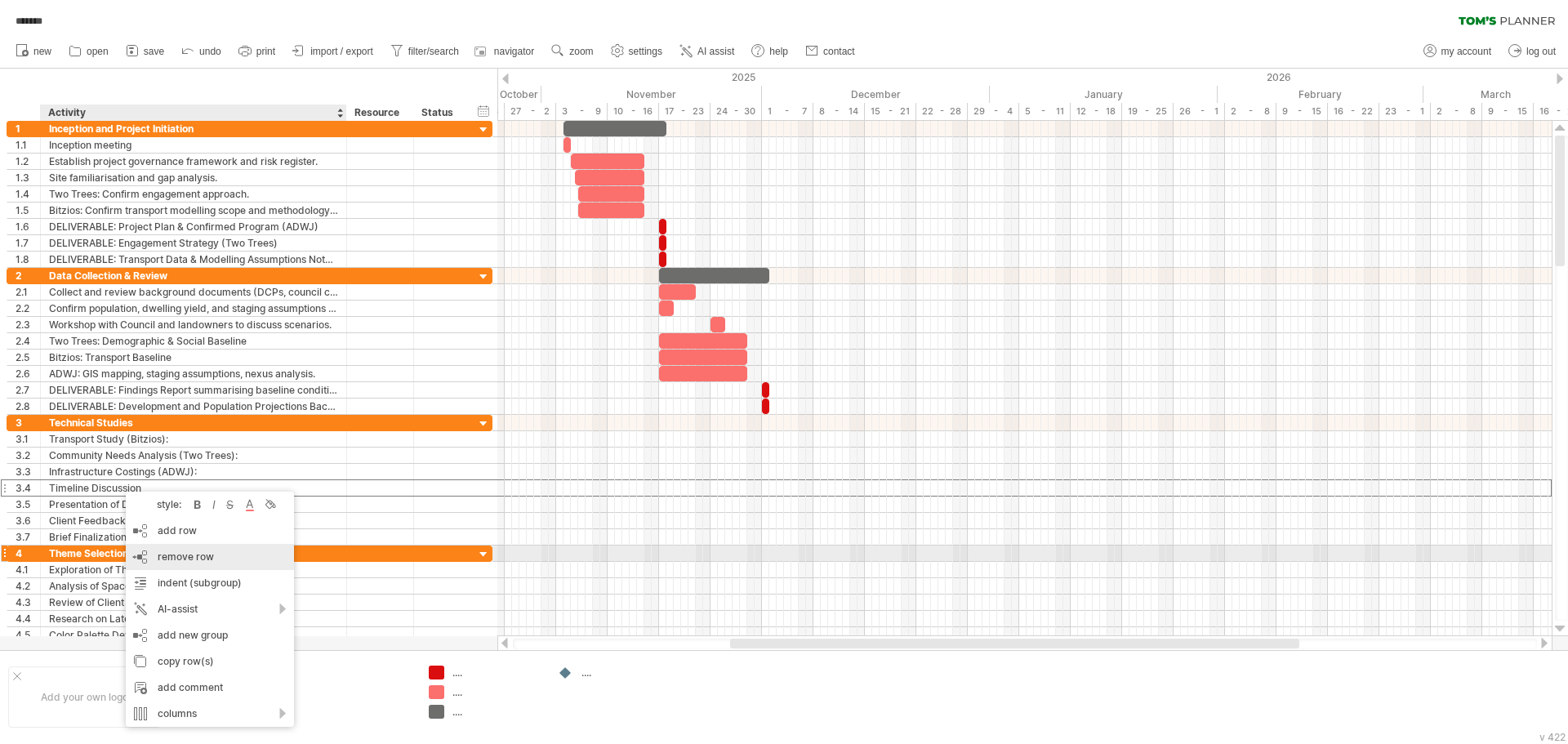
click at [184, 554] on span "remove row" at bounding box center [186, 557] width 56 height 13
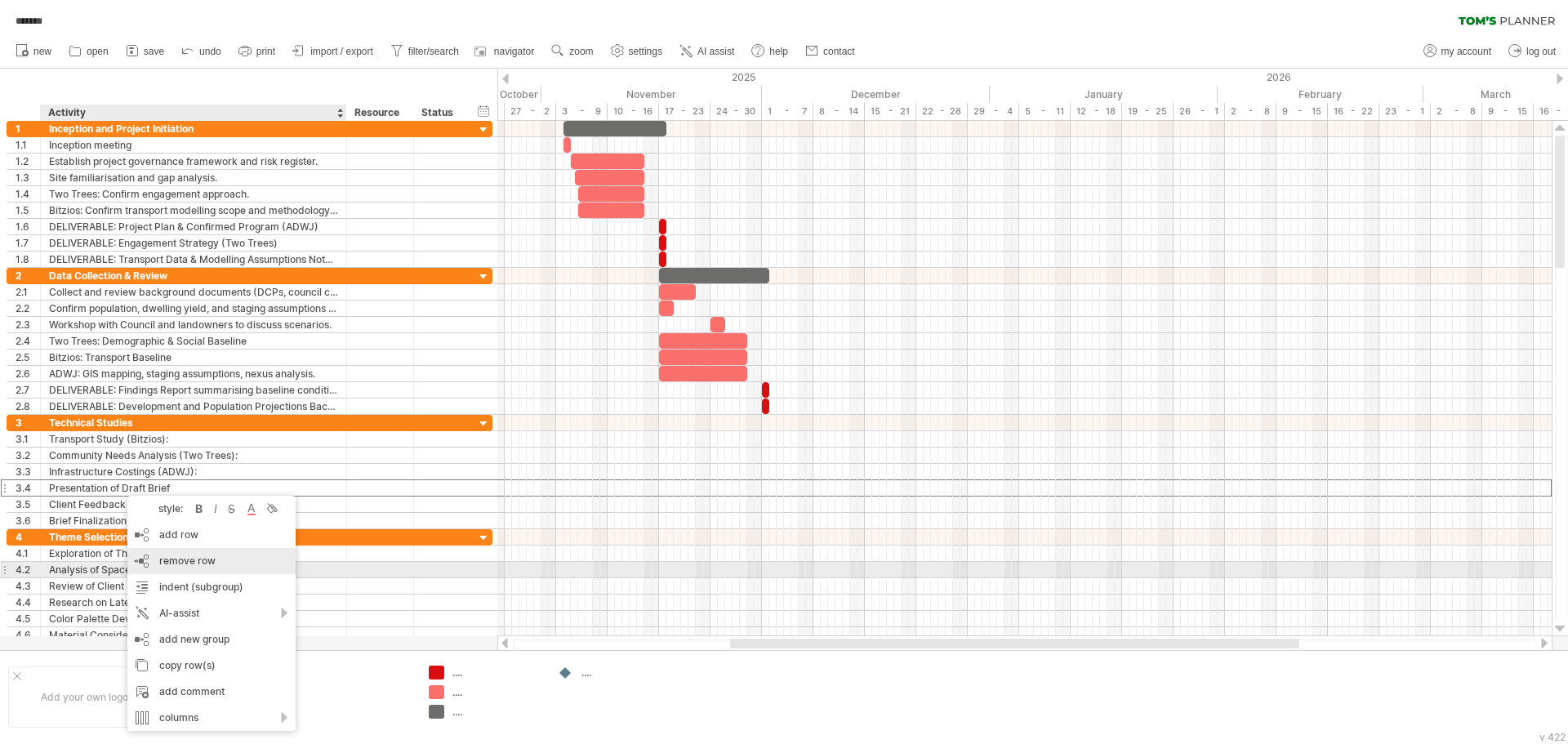
click at [203, 572] on div "remove row remove selected rows" at bounding box center [210, 561] width 168 height 26
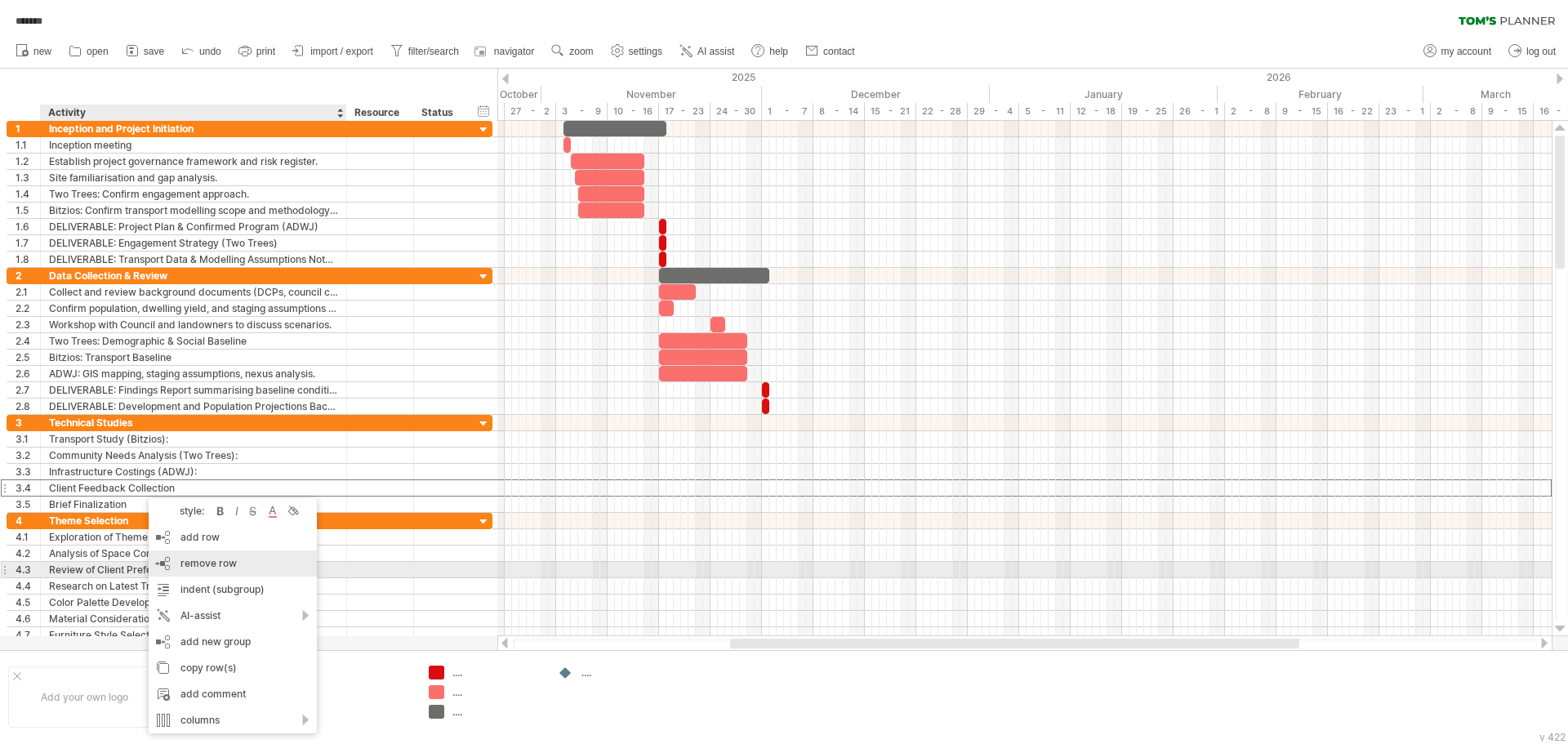
click at [210, 564] on span "remove row" at bounding box center [209, 563] width 56 height 13
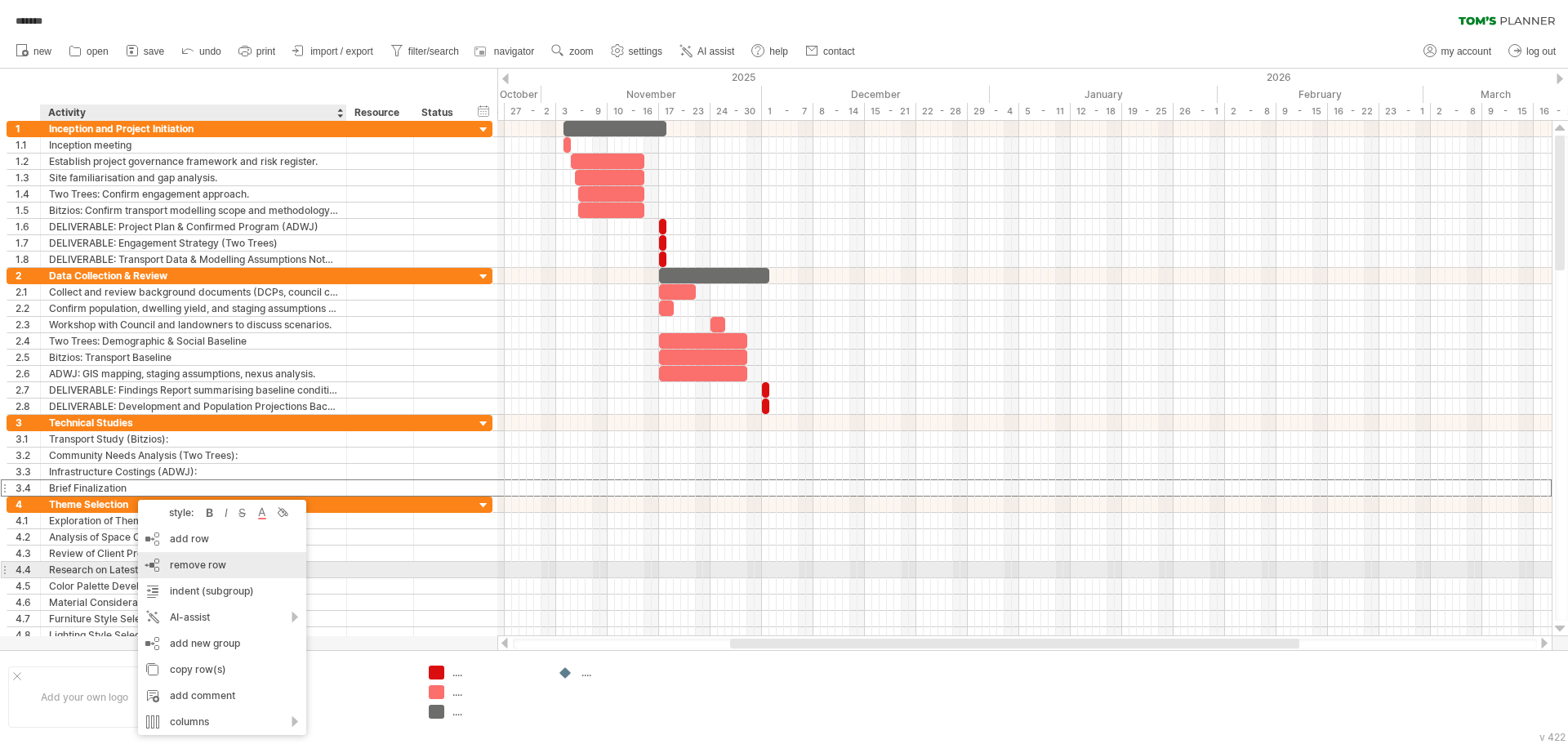
click at [241, 574] on div "remove row remove selected rows" at bounding box center [221, 565] width 168 height 26
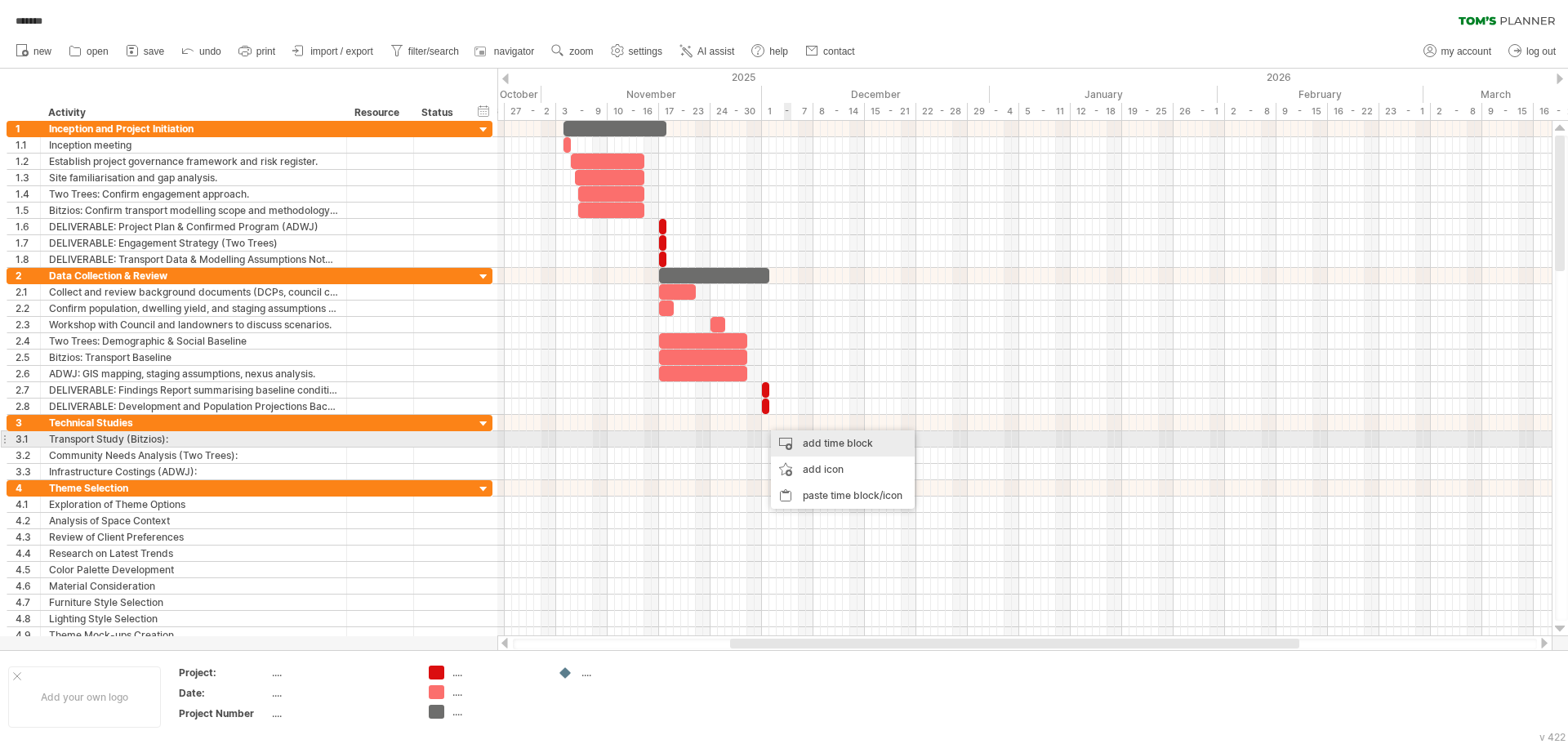
click at [807, 444] on div "add time block" at bounding box center [842, 443] width 143 height 26
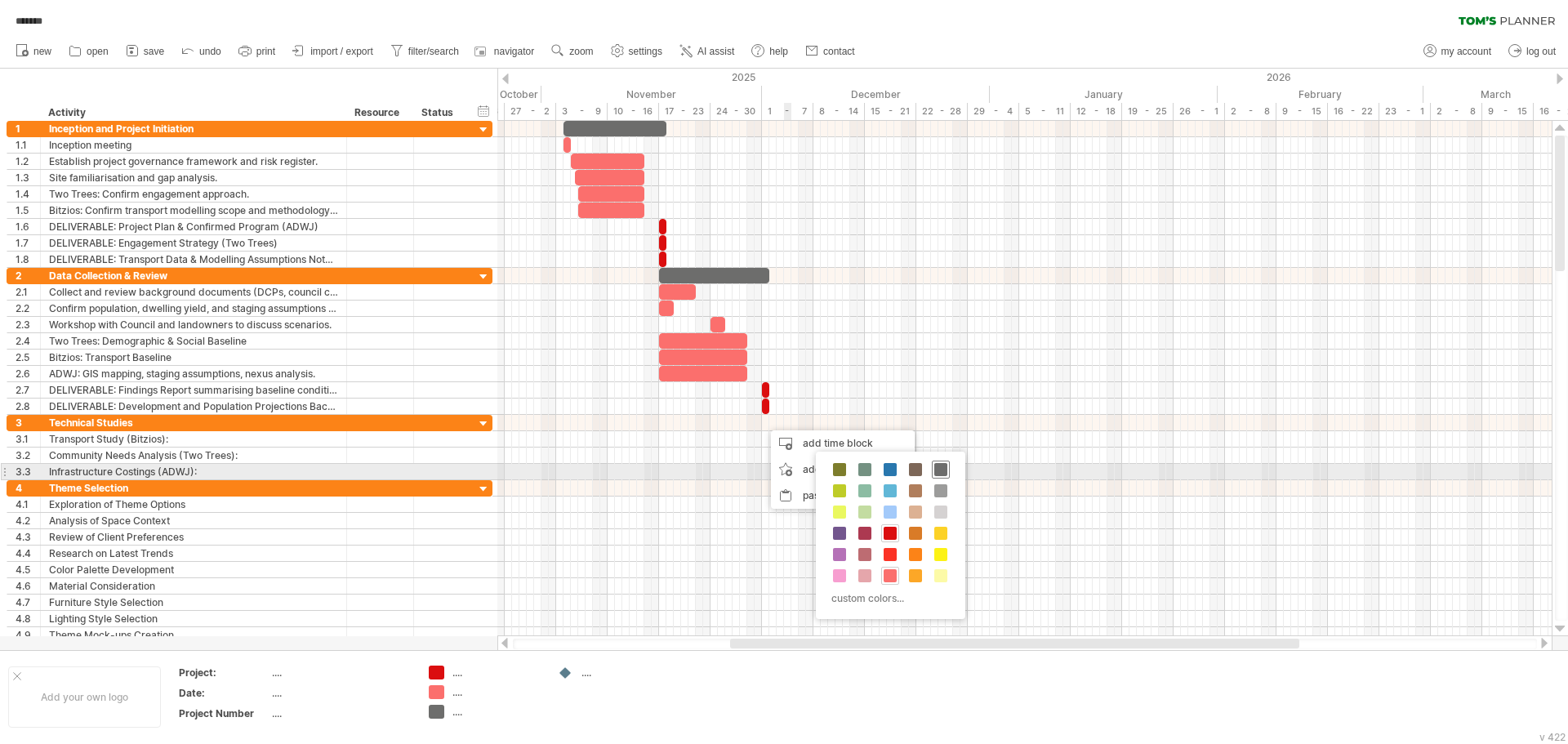
click at [939, 472] on span at bounding box center [940, 469] width 13 height 13
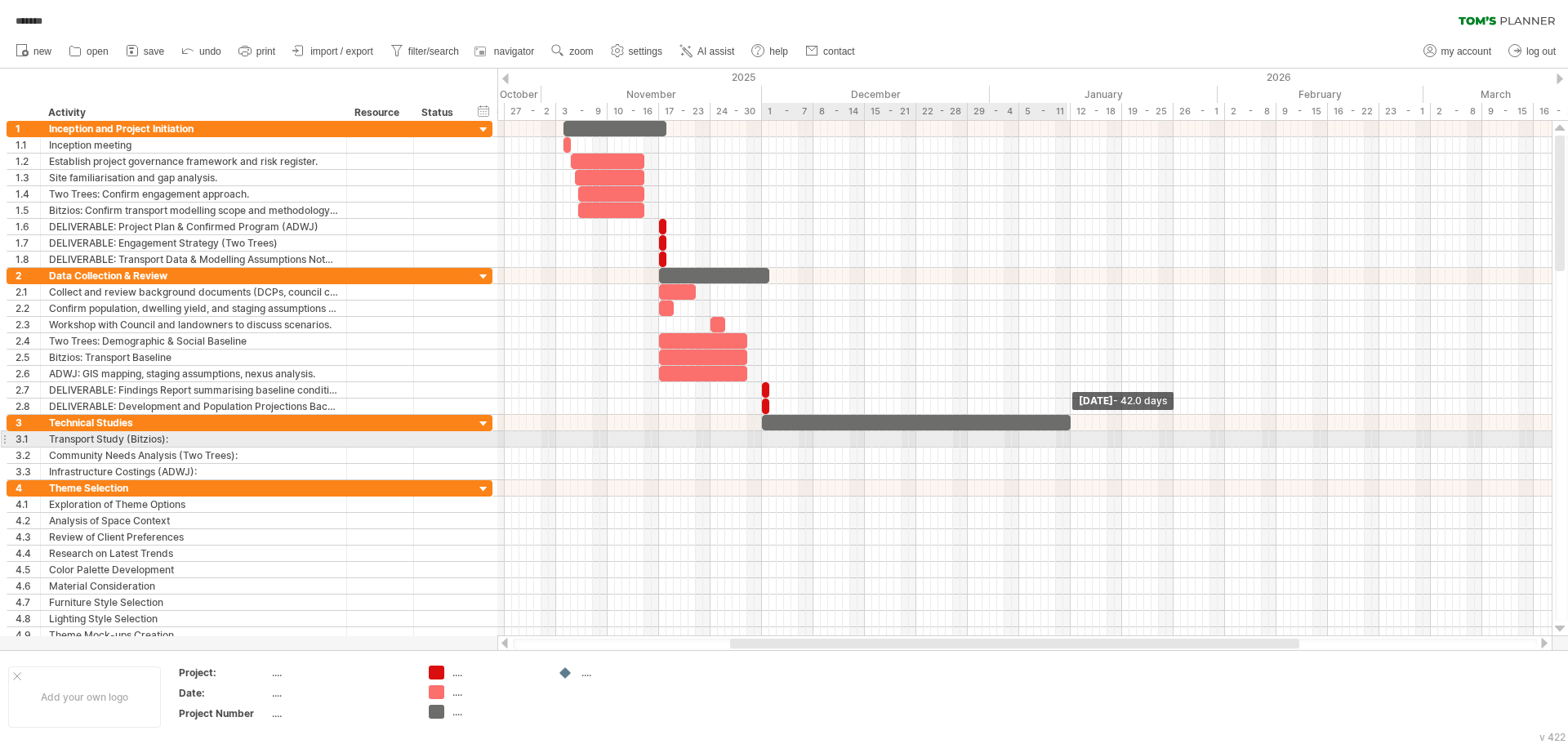
drag, startPoint x: 771, startPoint y: 428, endPoint x: 1070, endPoint y: 435, distance: 299.1
click at [1070, 435] on div "[DATE] - 42.0 days [DATE] - 1.5 days" at bounding box center [1024, 378] width 1054 height 515
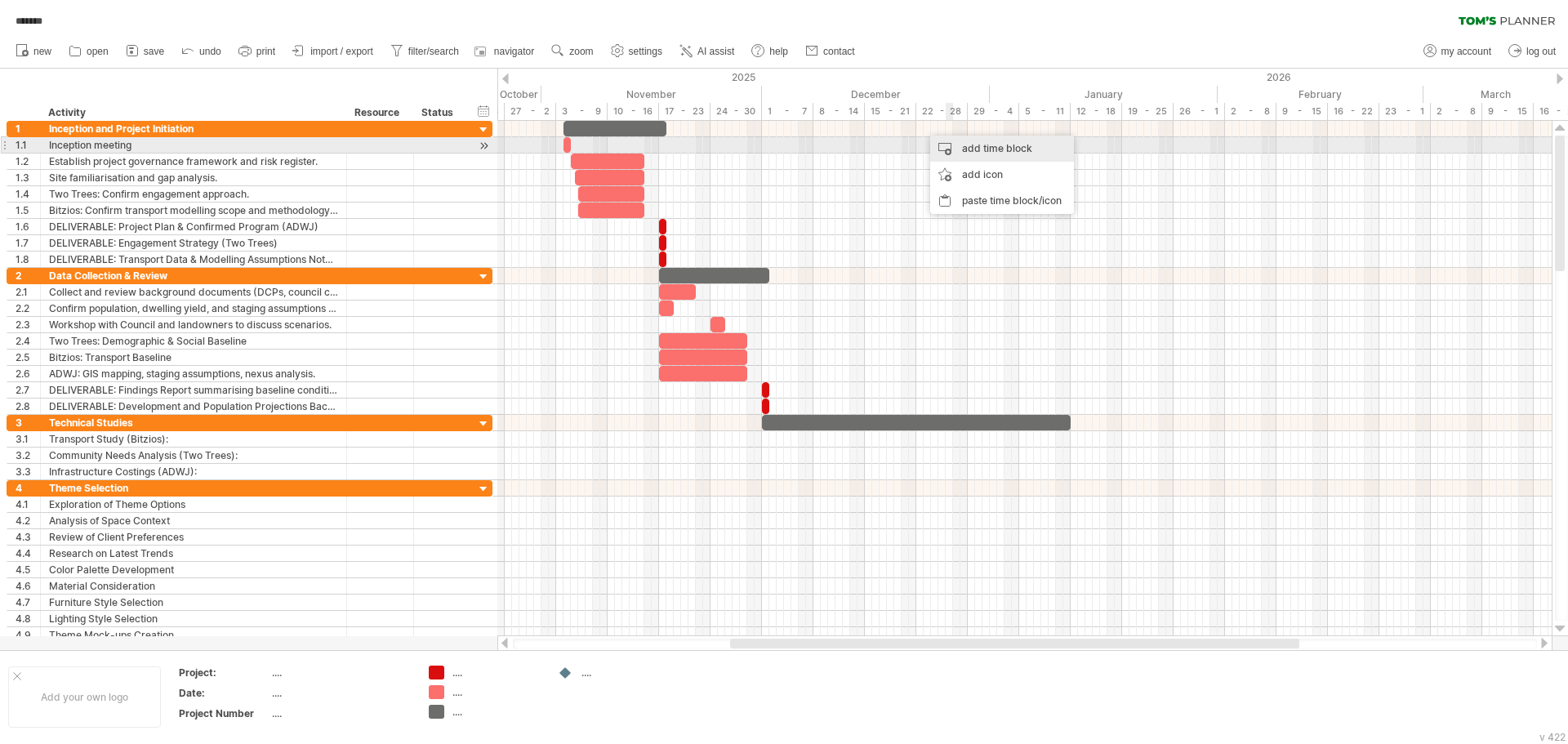
click at [959, 142] on div "add time block" at bounding box center [1001, 148] width 143 height 26
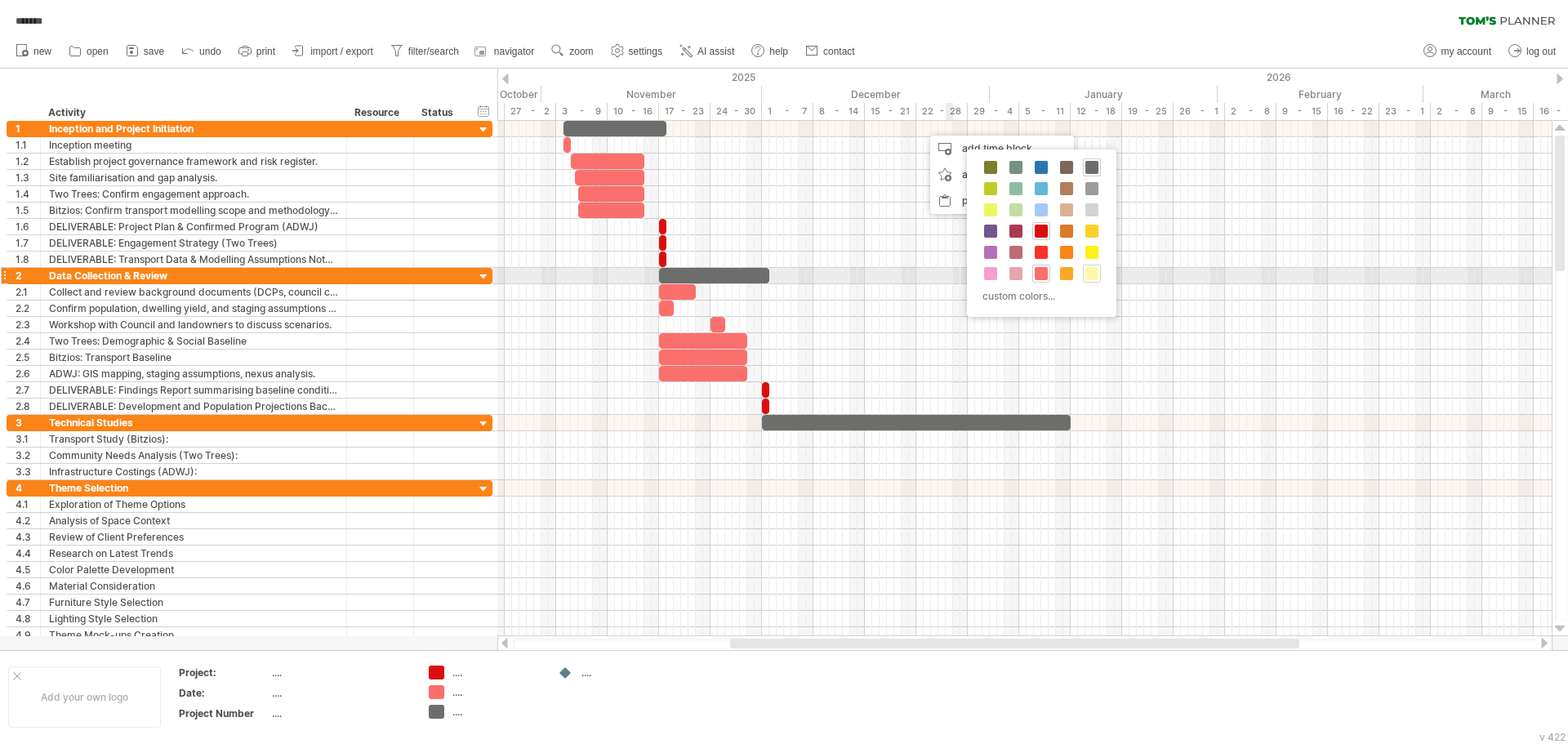
click at [1096, 275] on span at bounding box center [1092, 273] width 13 height 13
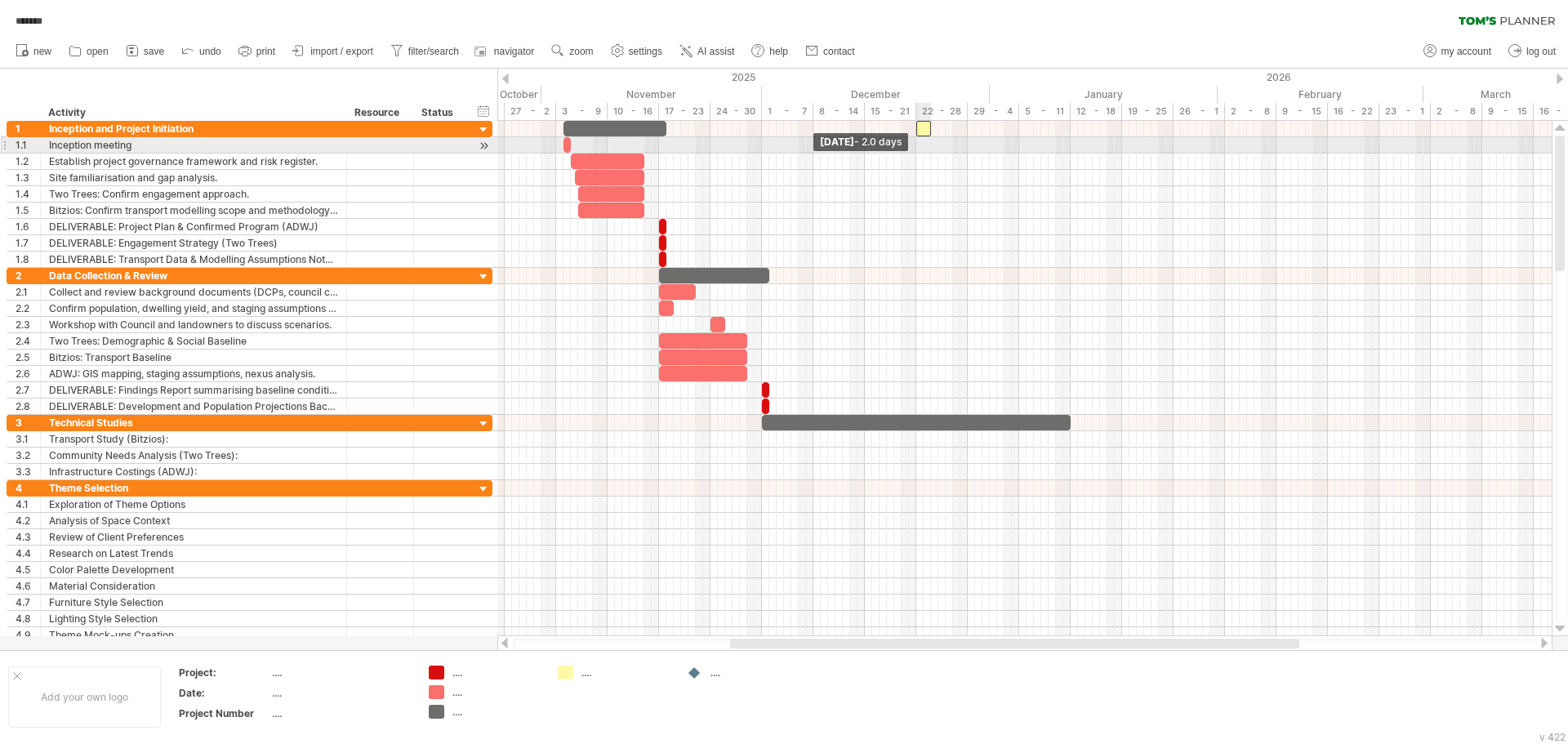
drag, startPoint x: 921, startPoint y: 133, endPoint x: 914, endPoint y: 139, distance: 9.2
click at [914, 139] on div "[DATE] - 42.0 days [DATE] - 2.0 days" at bounding box center [1024, 378] width 1054 height 515
drag, startPoint x: 930, startPoint y: 131, endPoint x: 1070, endPoint y: 142, distance: 140.4
click at [1070, 142] on div "[DATE] - 21.0 days [DATE] - 2.0 days" at bounding box center [1024, 378] width 1054 height 515
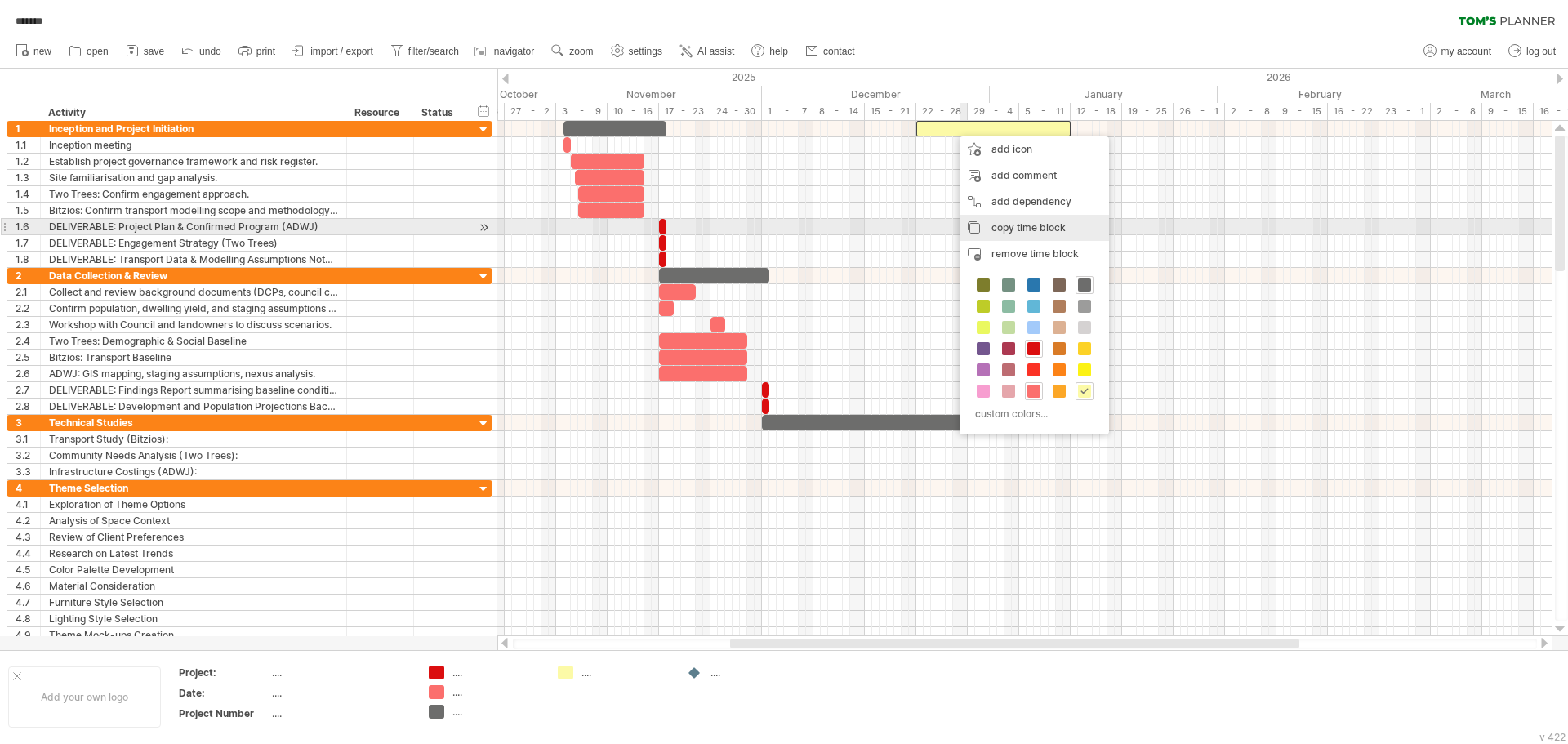
click at [1044, 230] on span "copy time block" at bounding box center [1028, 228] width 74 height 13
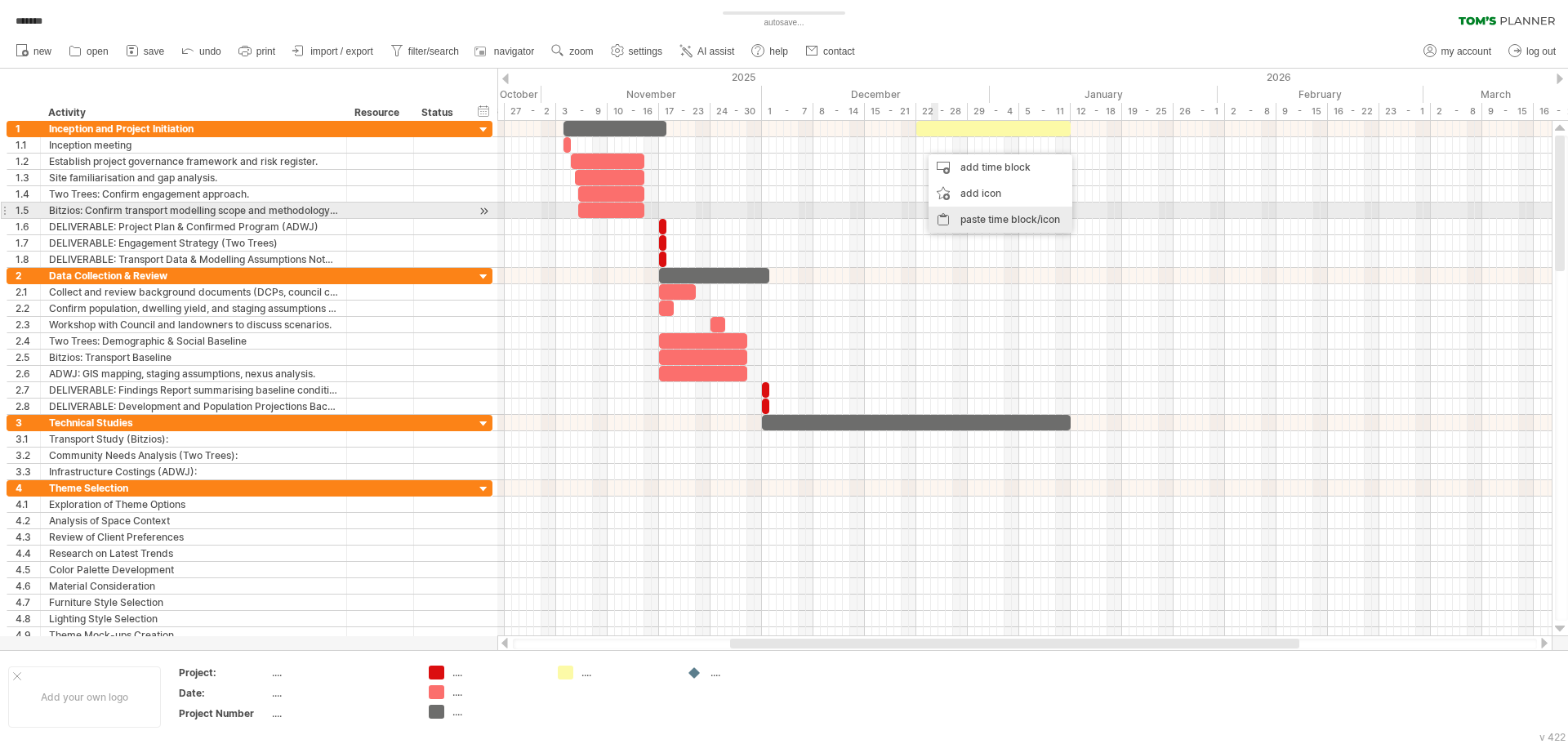
click at [984, 214] on div "paste time block/icon" at bounding box center [1000, 220] width 143 height 26
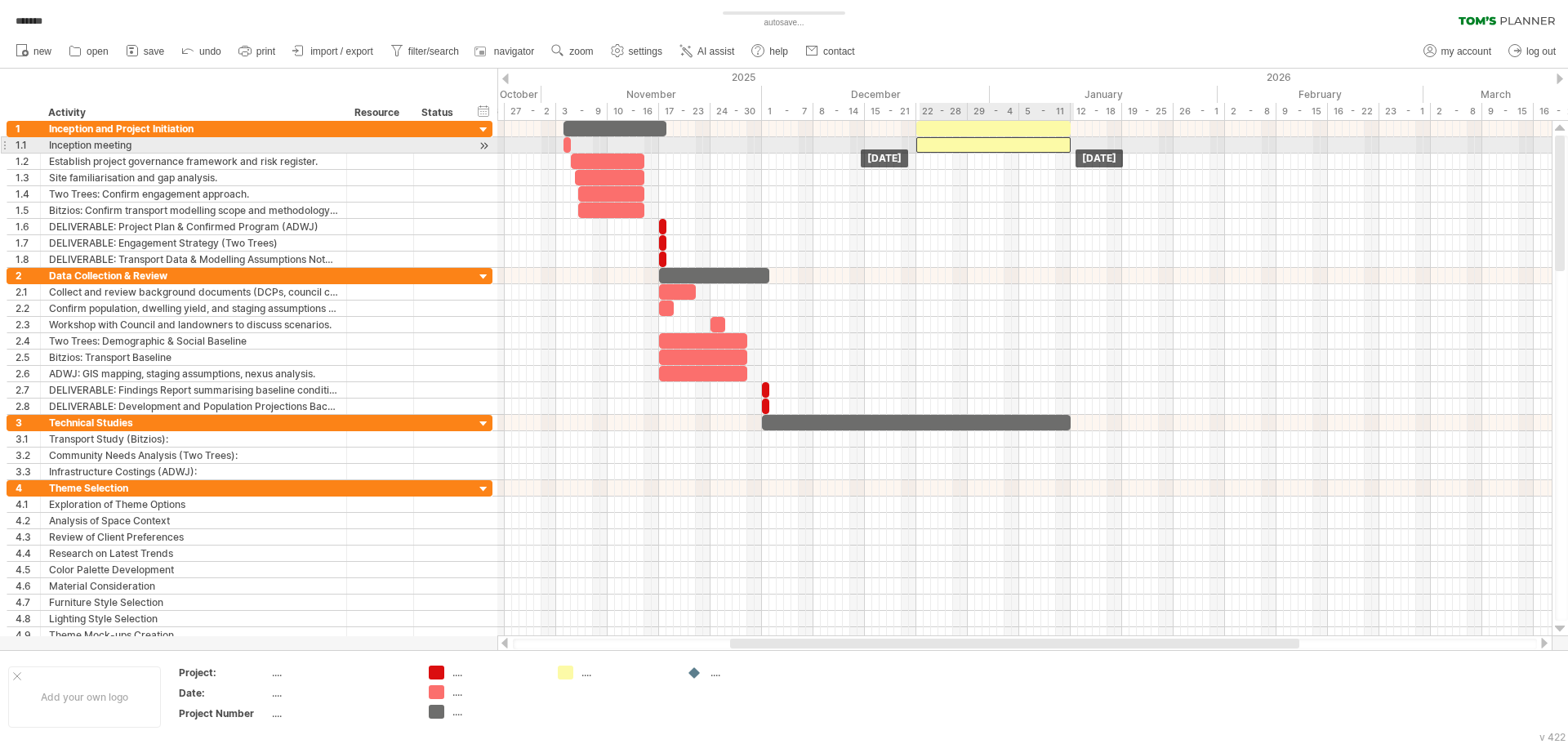
click at [925, 148] on div at bounding box center [993, 144] width 154 height 15
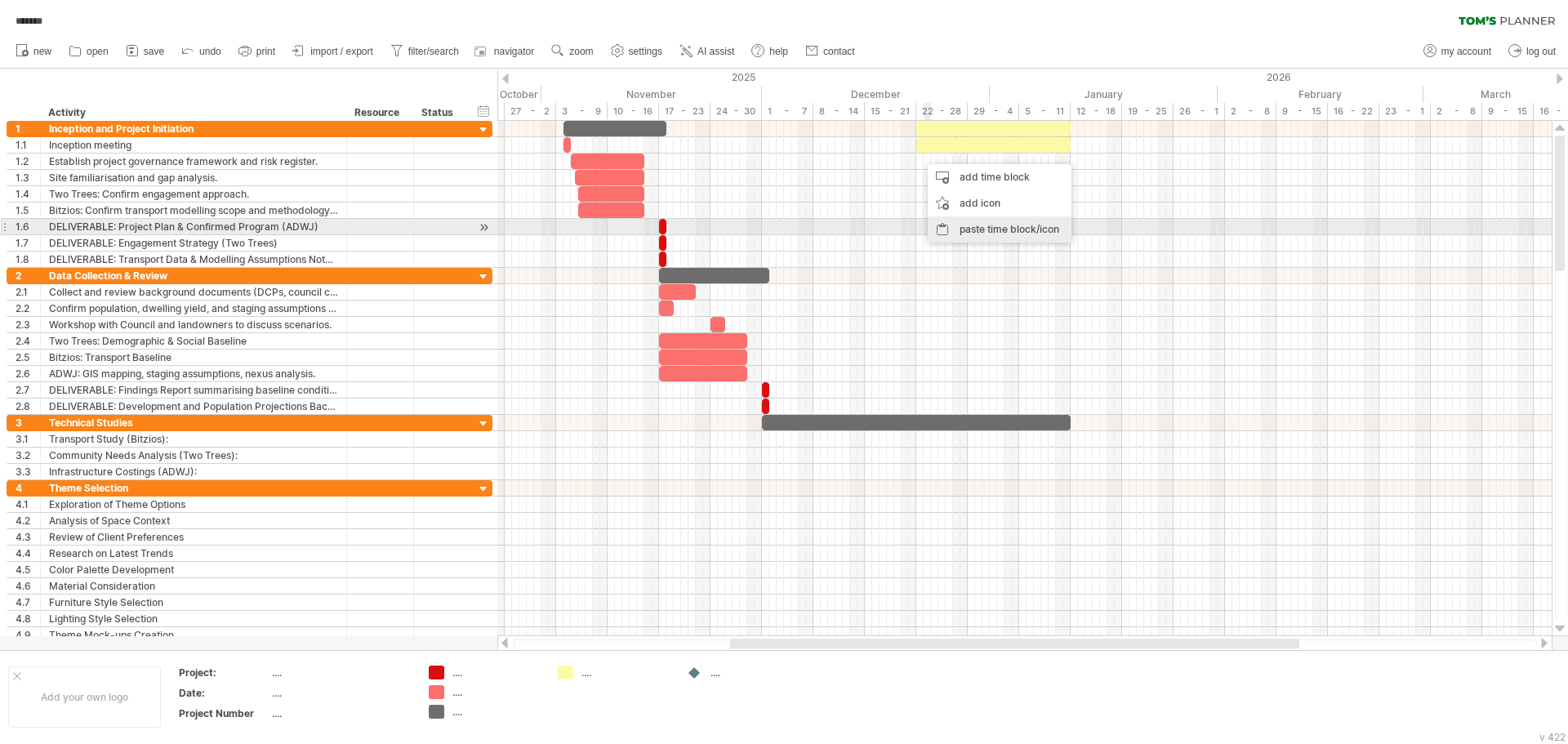
click at [964, 221] on div "paste time block/icon" at bounding box center [999, 230] width 143 height 26
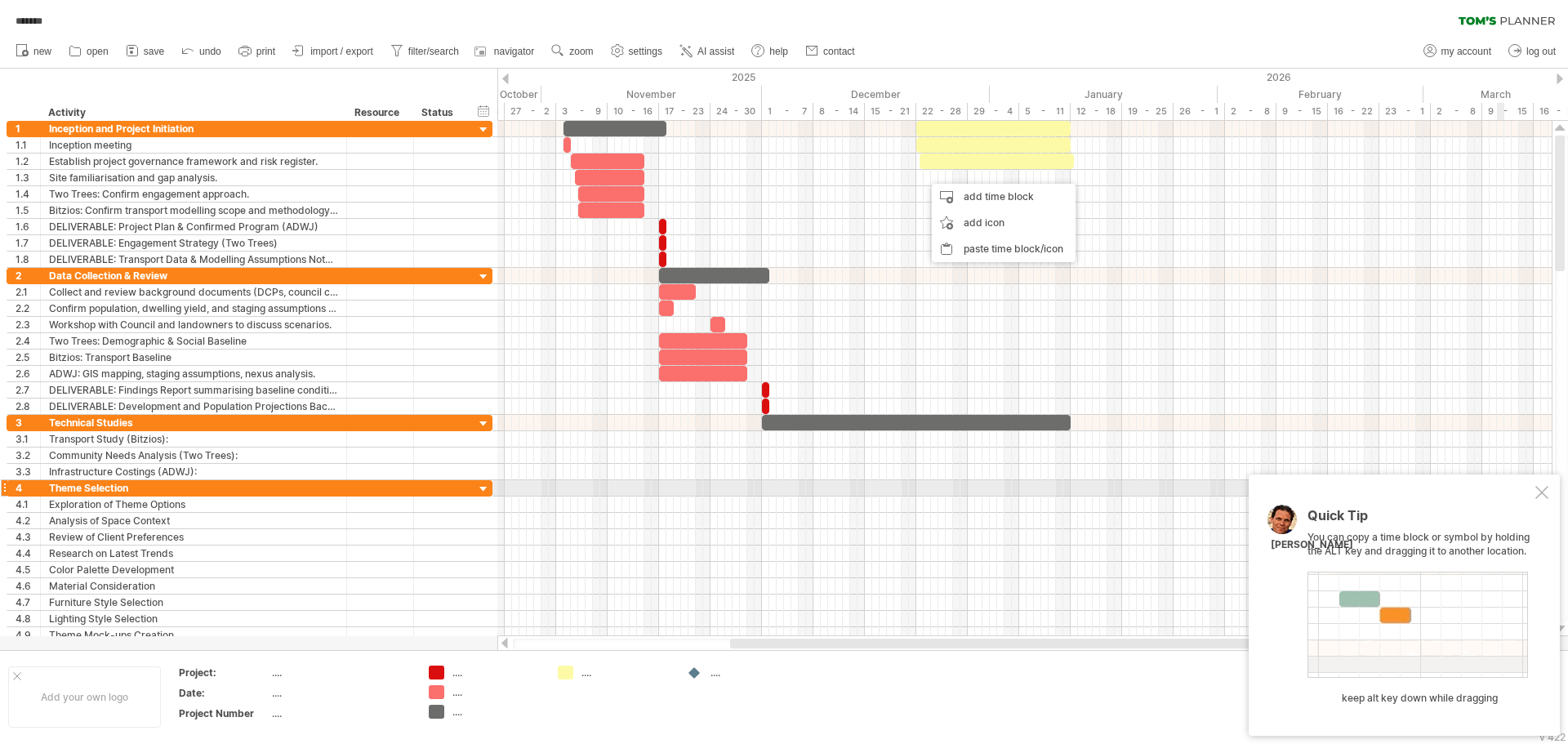
click at [1544, 494] on div at bounding box center [1542, 493] width 13 height 13
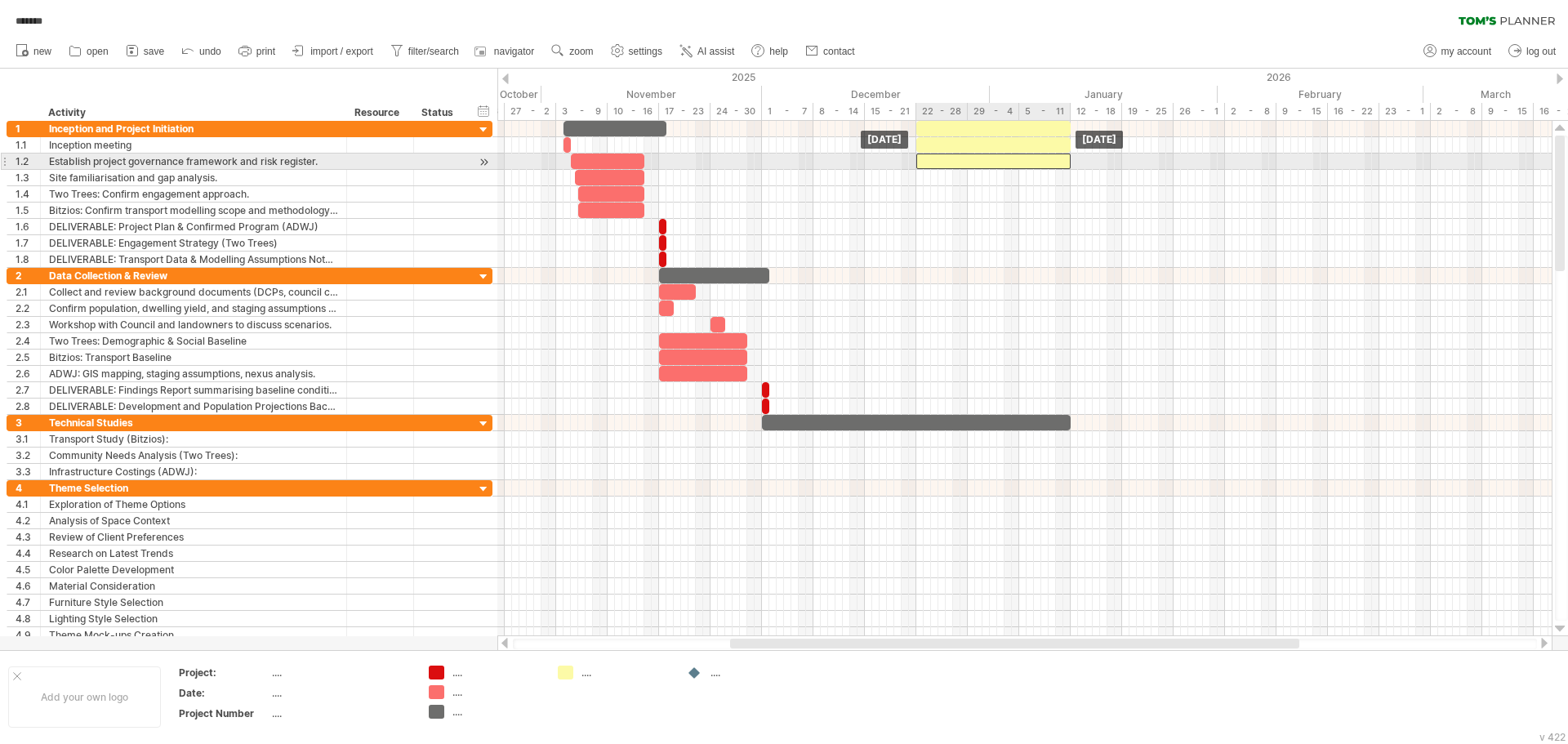
click at [1033, 160] on div at bounding box center [993, 161] width 154 height 15
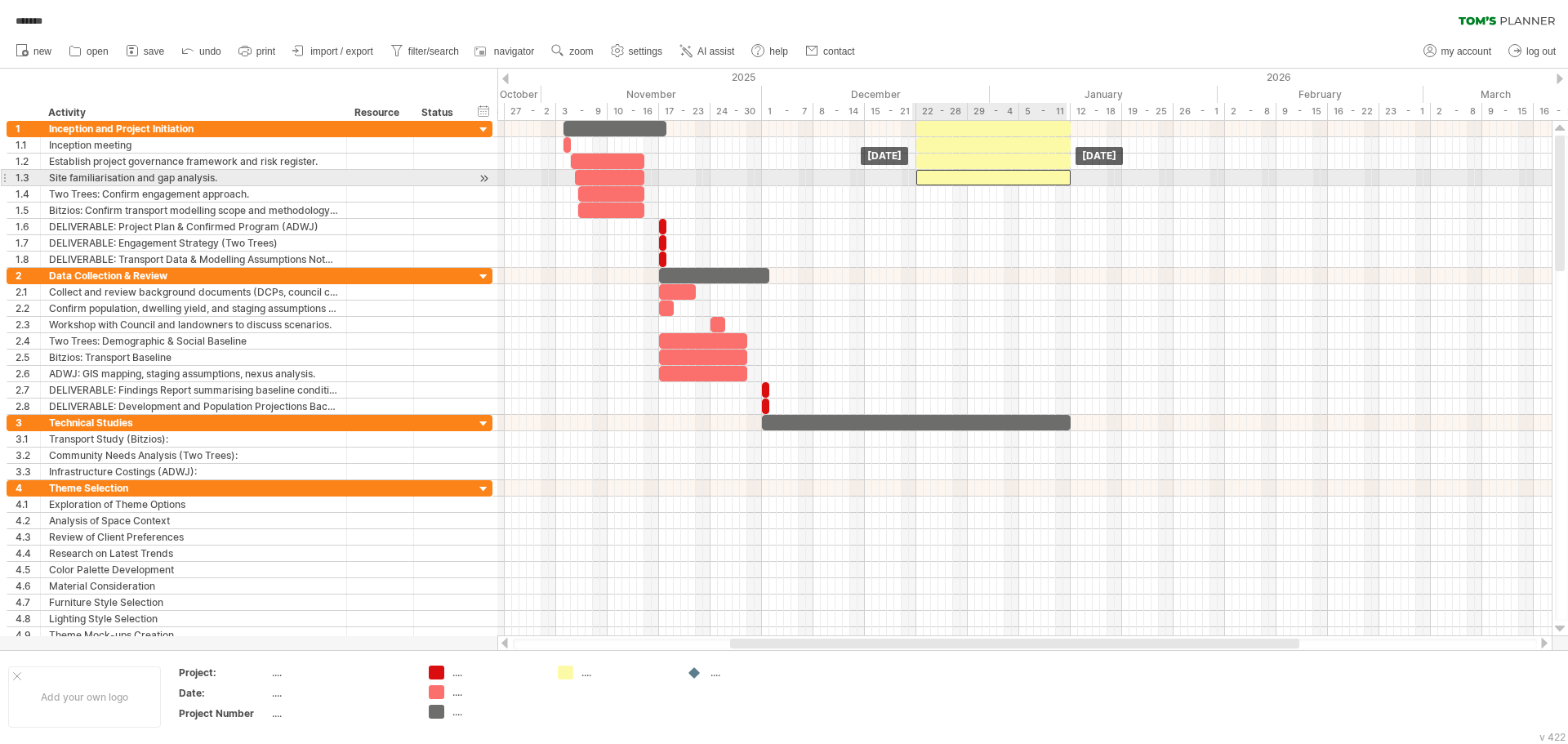
drag, startPoint x: 1026, startPoint y: 162, endPoint x: 1024, endPoint y: 180, distance: 18.1
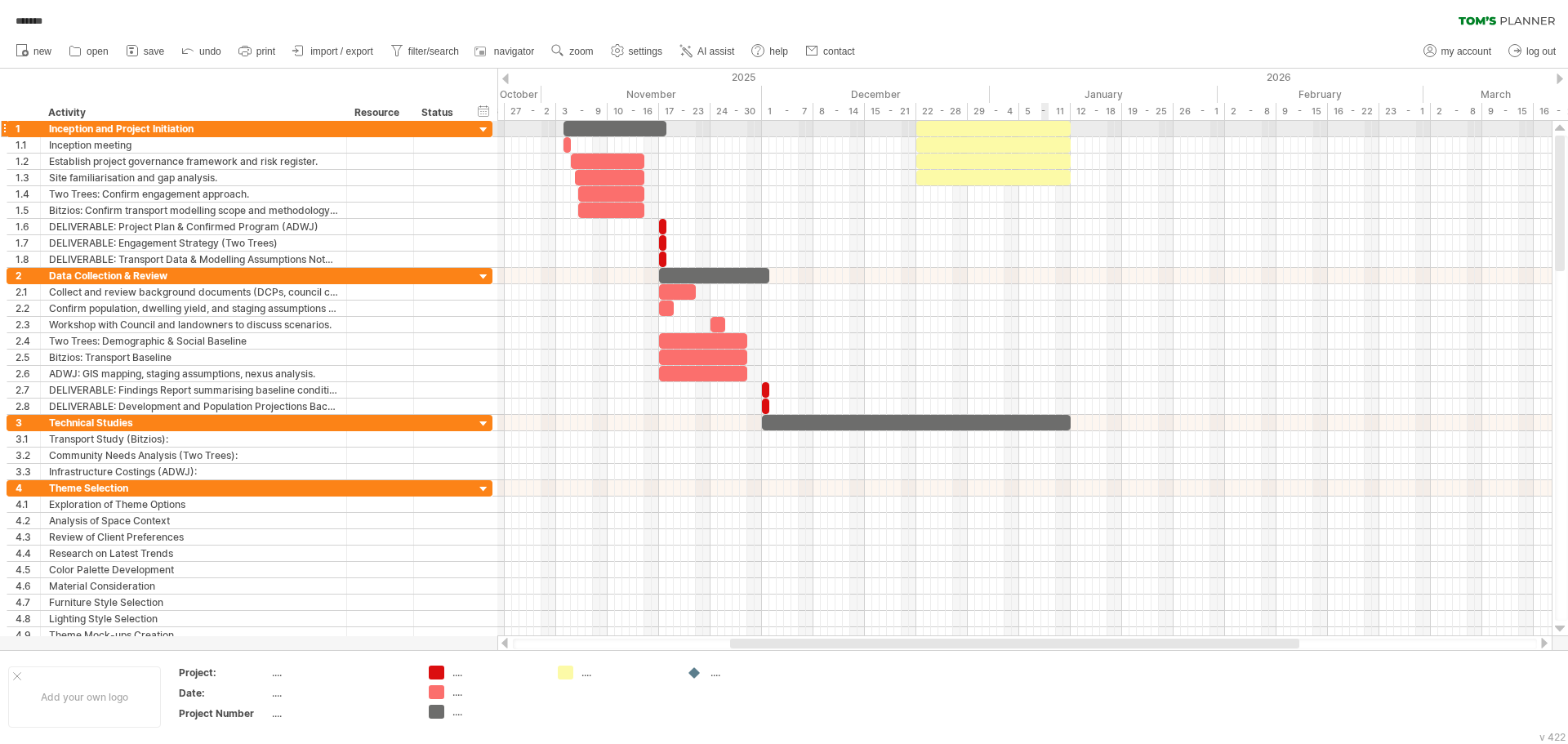
click at [1044, 124] on div at bounding box center [993, 128] width 154 height 15
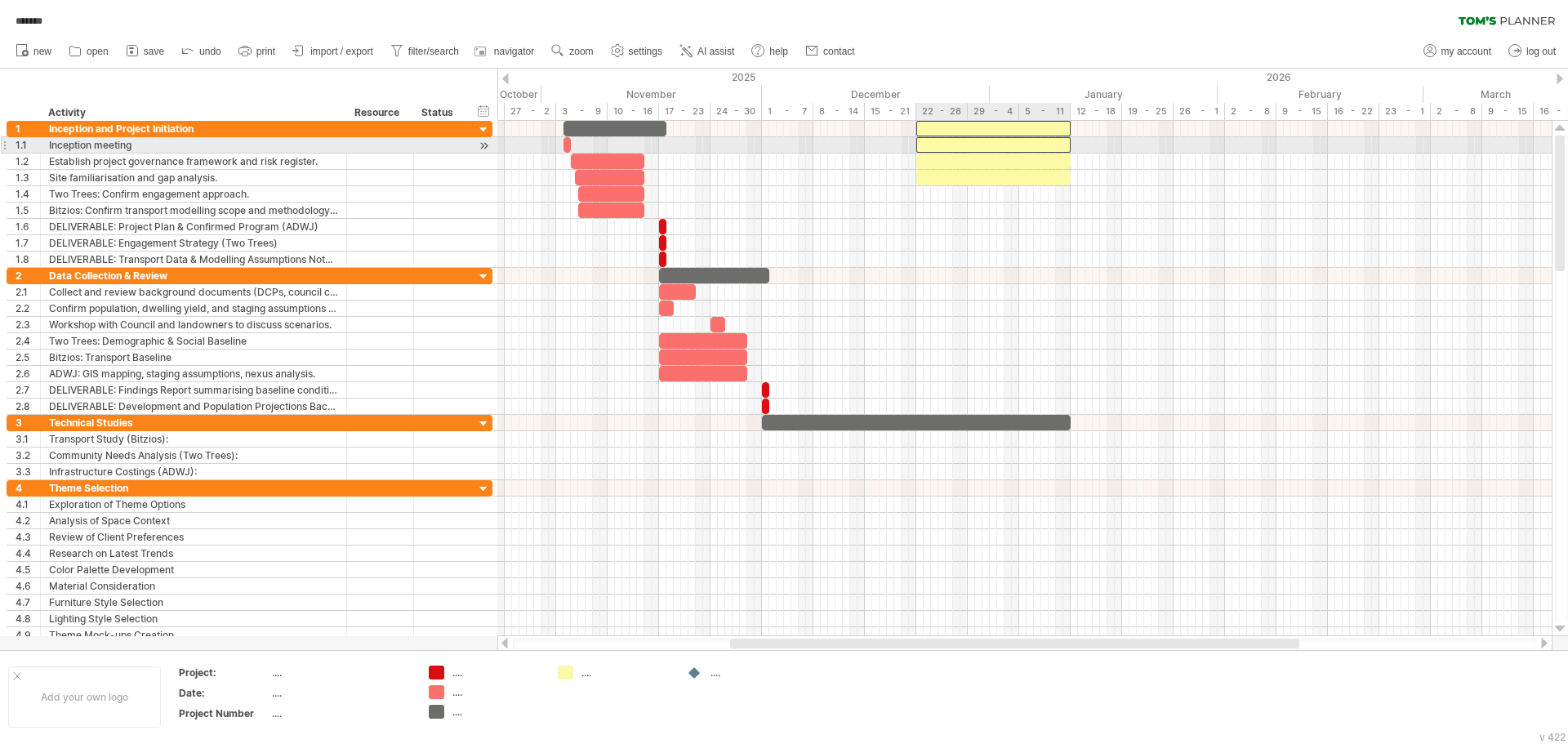
click at [1044, 140] on div at bounding box center [993, 144] width 154 height 15
click at [1039, 152] on div at bounding box center [1024, 145] width 1054 height 16
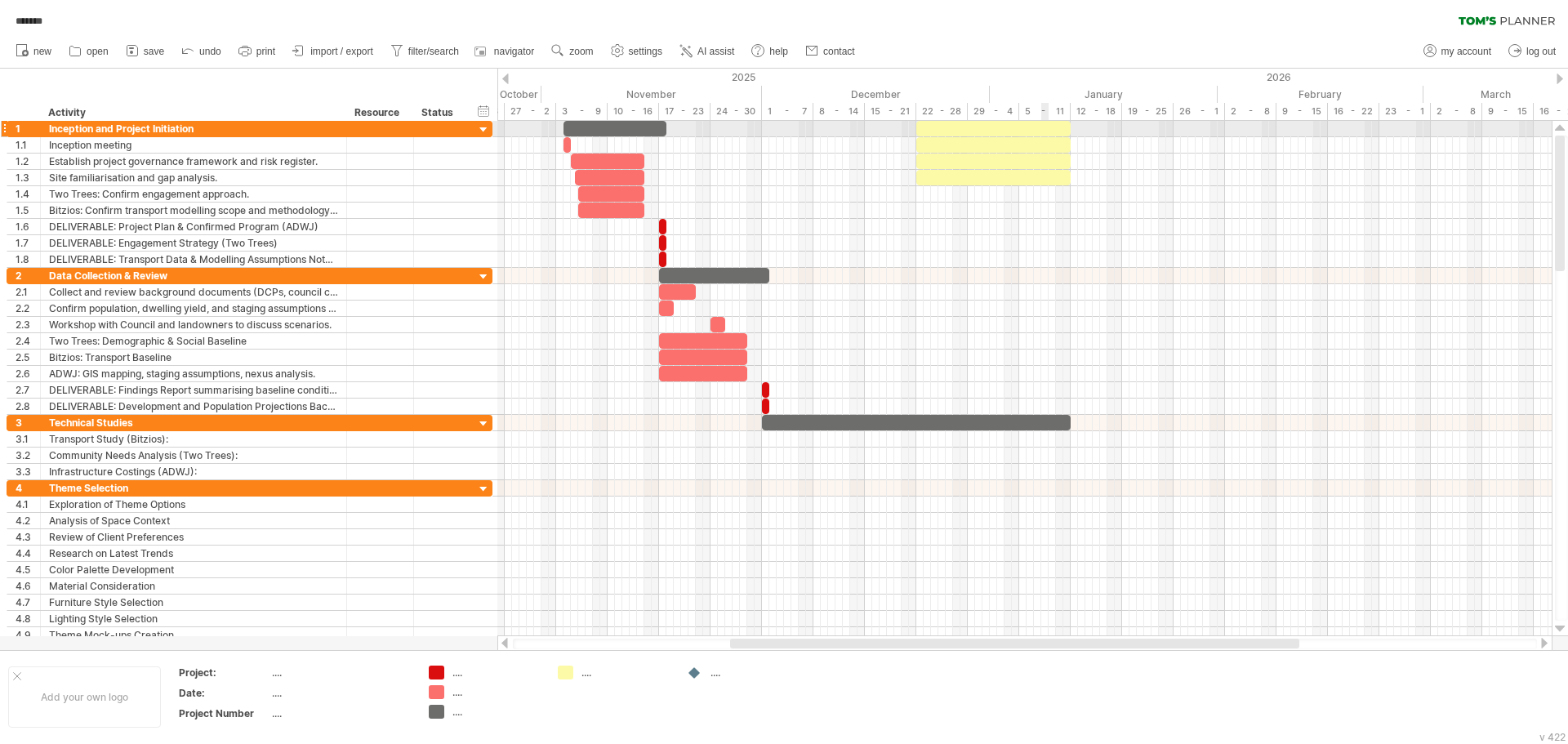
click at [1044, 135] on div at bounding box center [993, 128] width 154 height 15
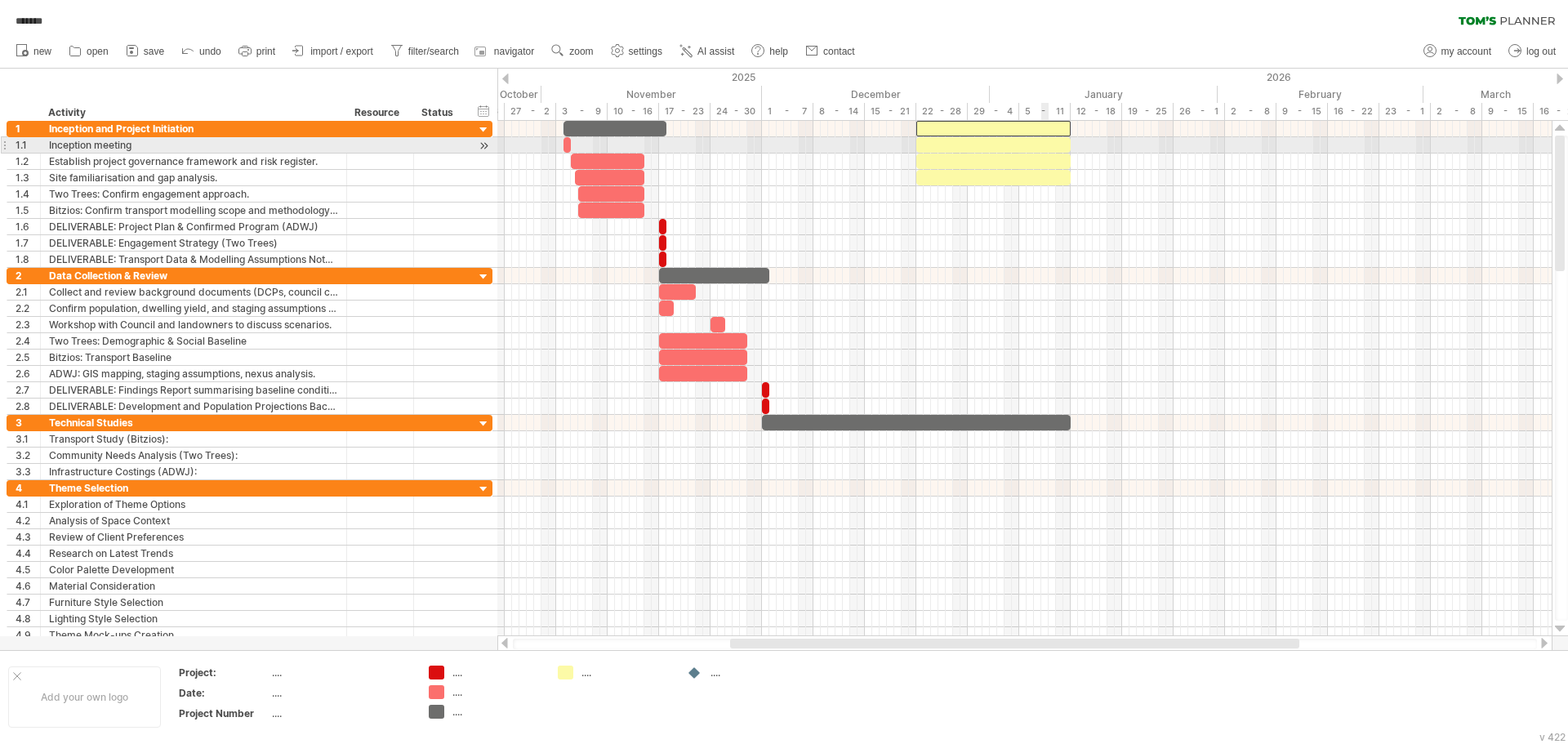
click at [1044, 146] on div at bounding box center [993, 144] width 154 height 15
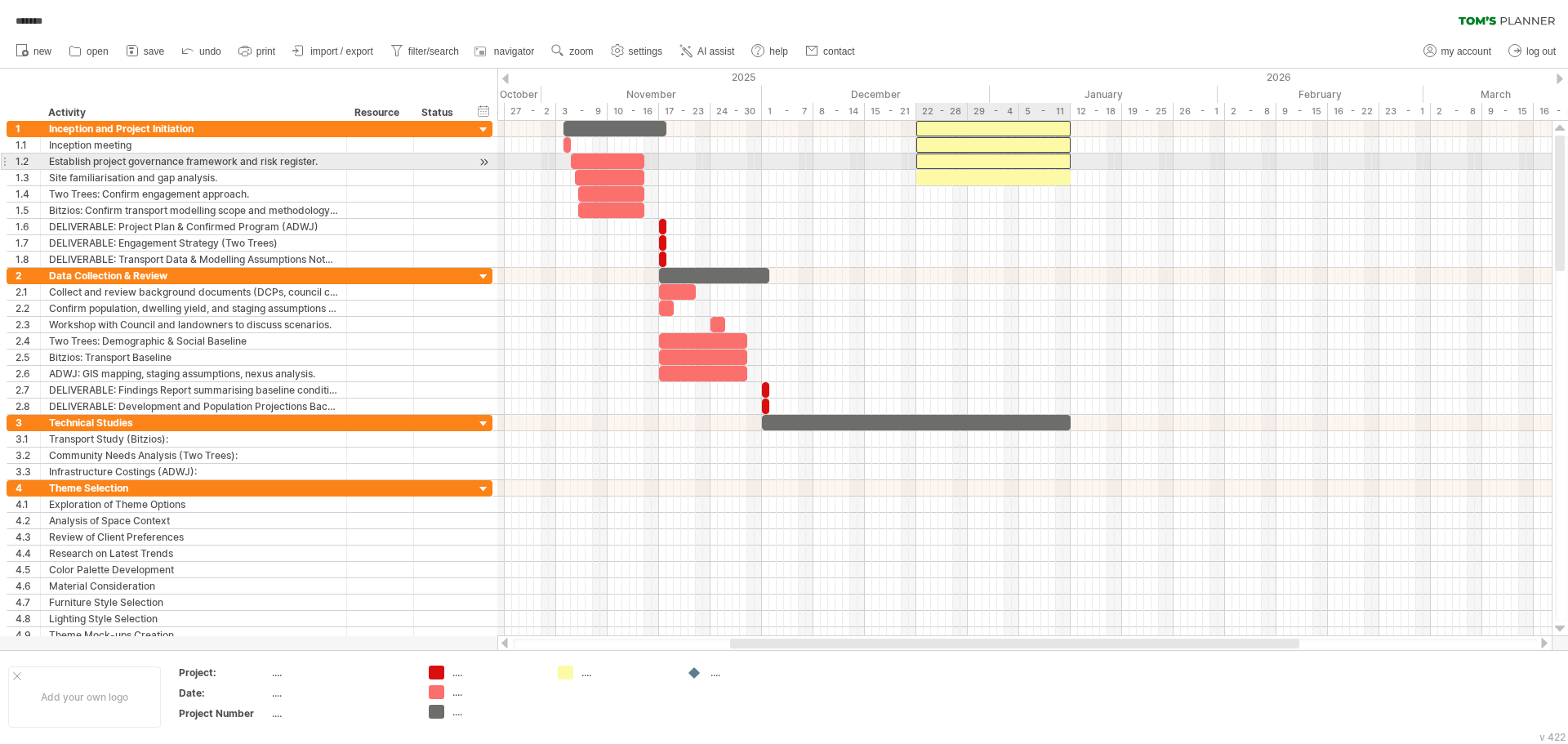
click at [1043, 162] on div at bounding box center [993, 161] width 154 height 15
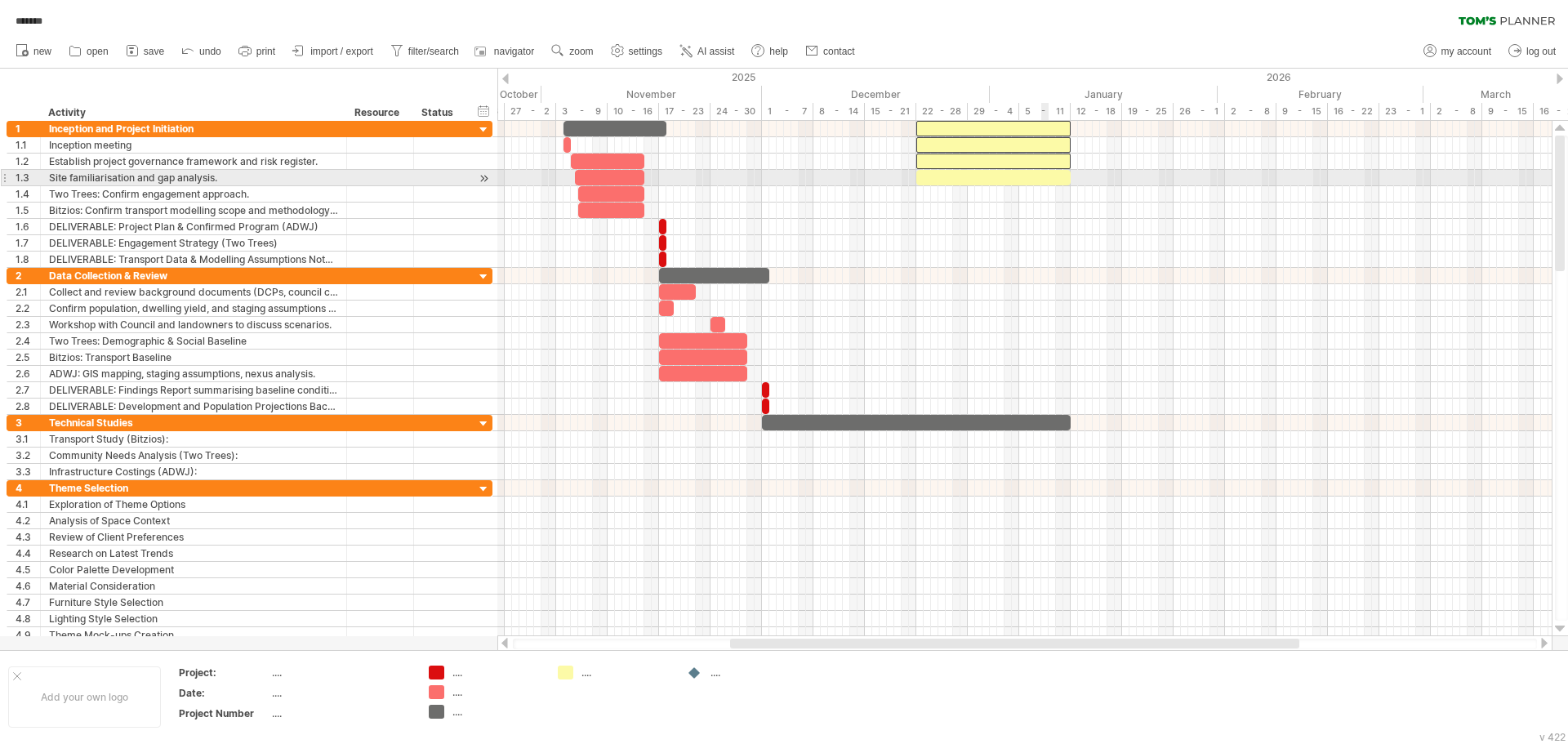
click at [1041, 176] on div at bounding box center [993, 177] width 154 height 15
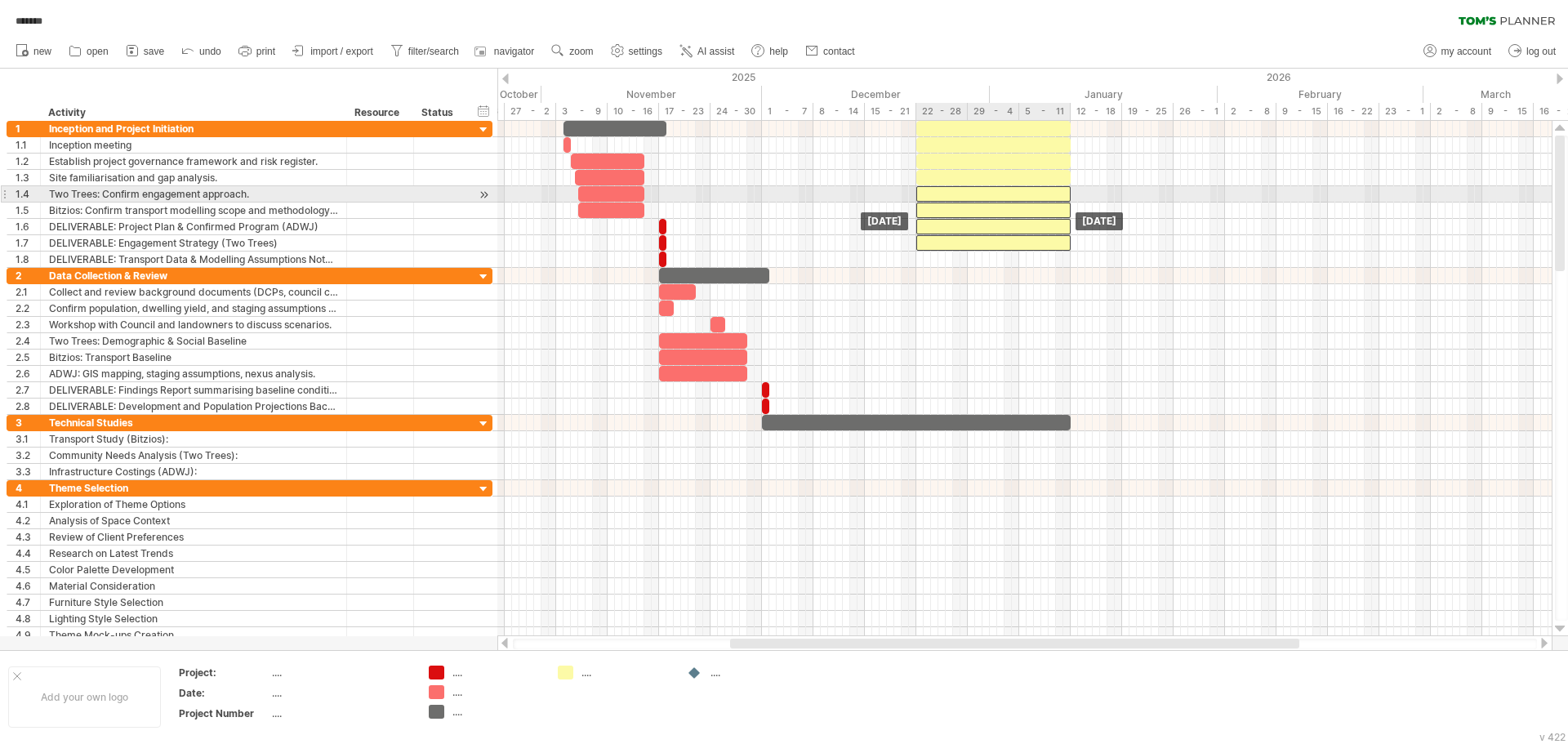
drag, startPoint x: 1049, startPoint y: 132, endPoint x: 1050, endPoint y: 200, distance: 68.0
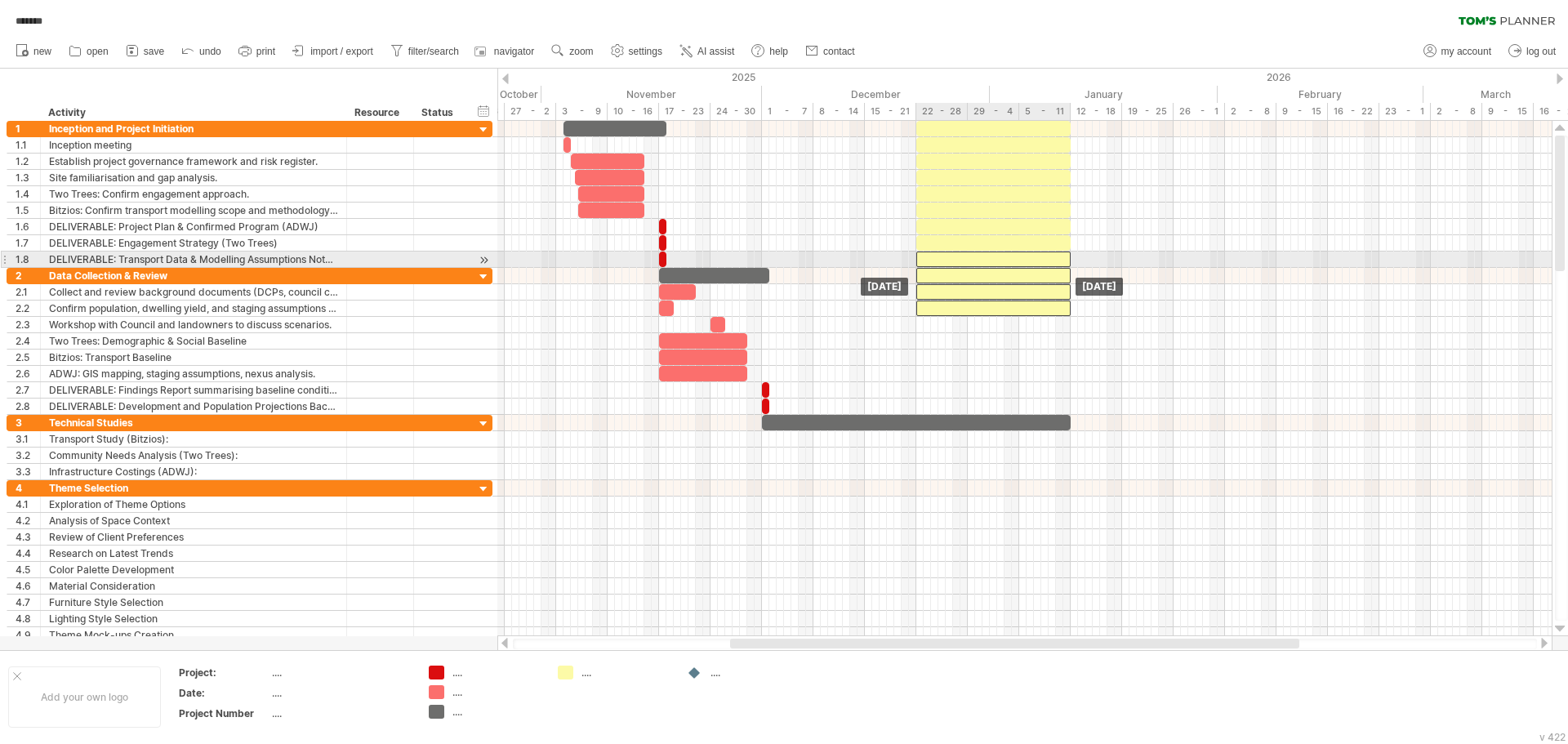
drag, startPoint x: 1046, startPoint y: 196, endPoint x: 1047, endPoint y: 264, distance: 68.0
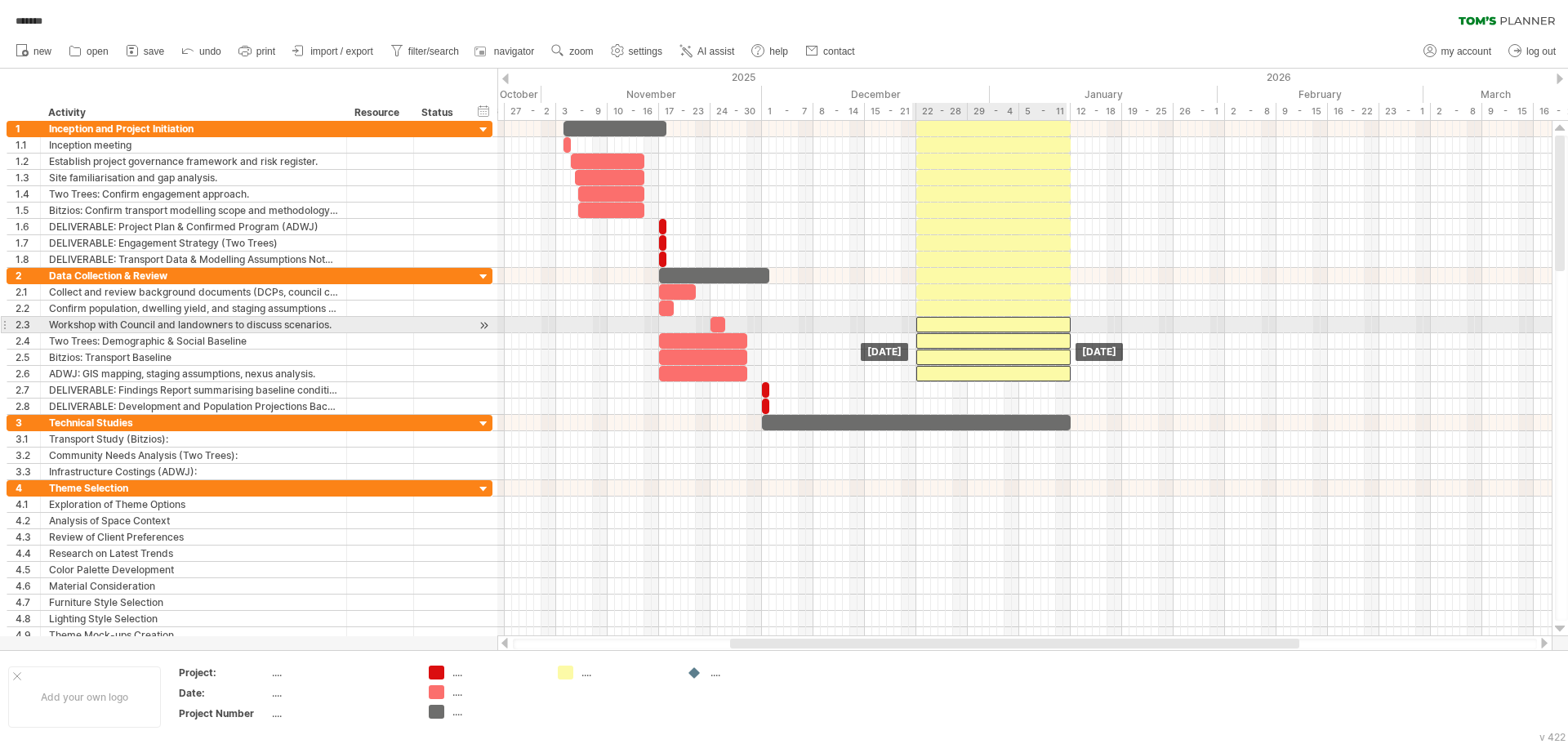
drag, startPoint x: 1045, startPoint y: 265, endPoint x: 1044, endPoint y: 332, distance: 67.0
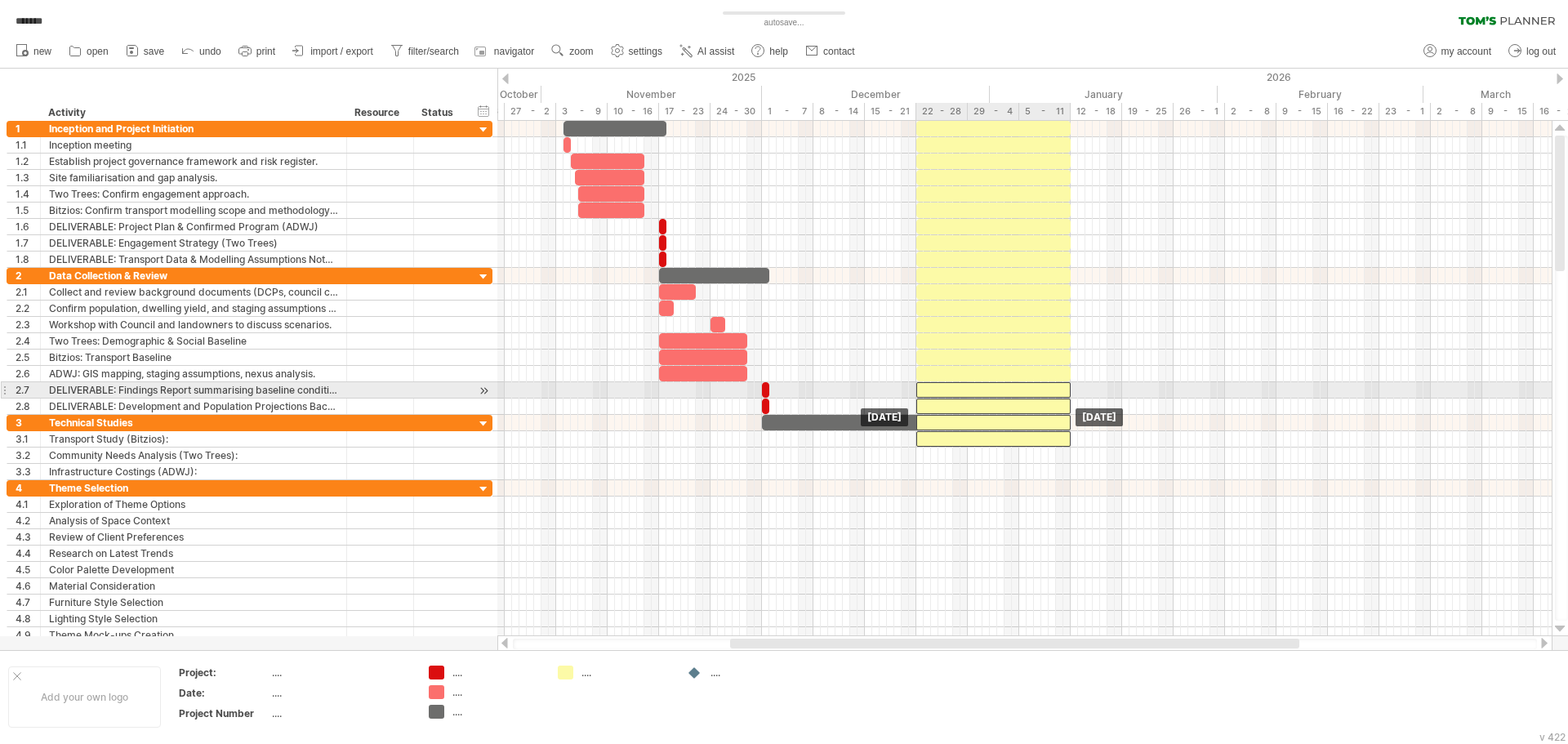
drag, startPoint x: 1039, startPoint y: 322, endPoint x: 1041, endPoint y: 387, distance: 65.0
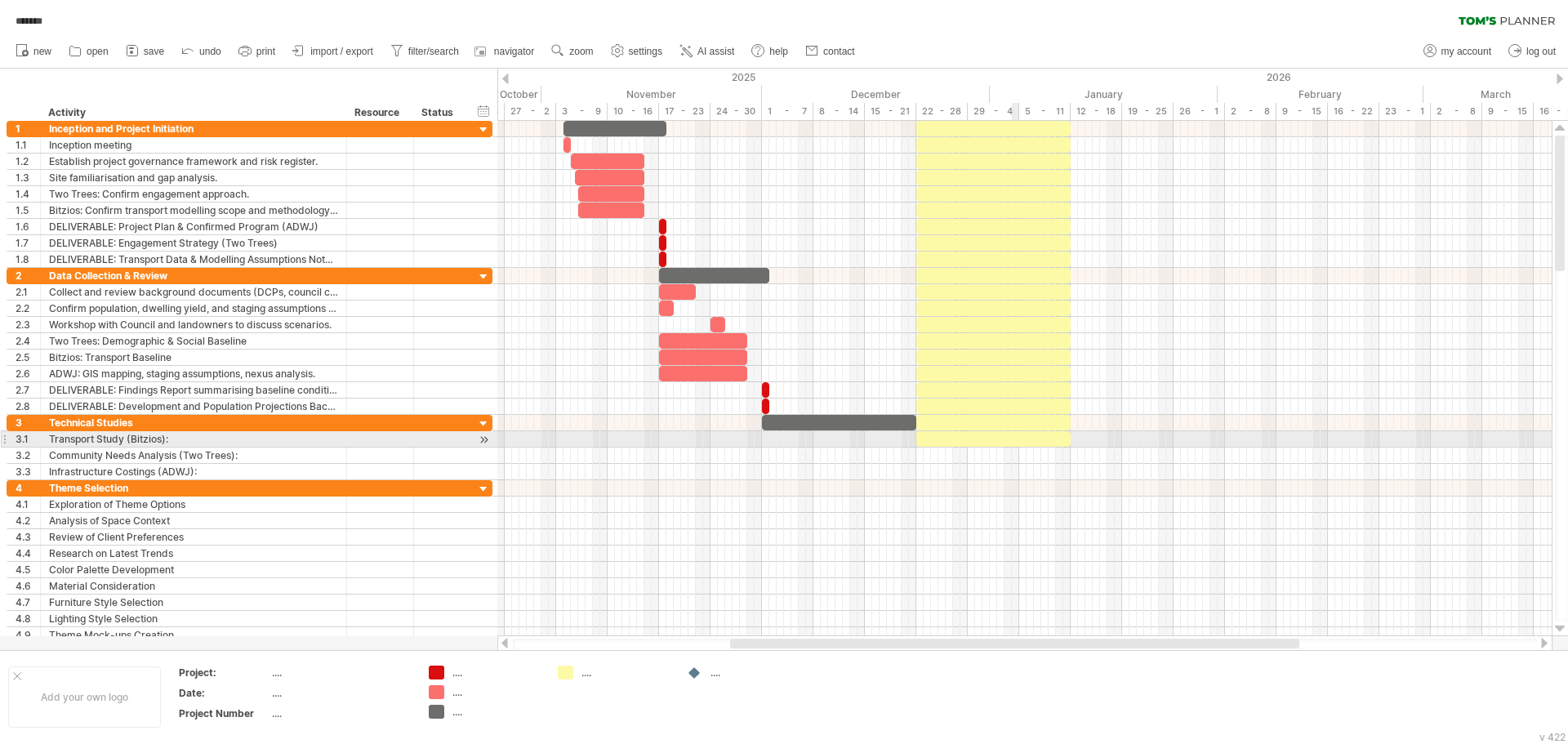
click at [1018, 436] on div at bounding box center [993, 438] width 154 height 15
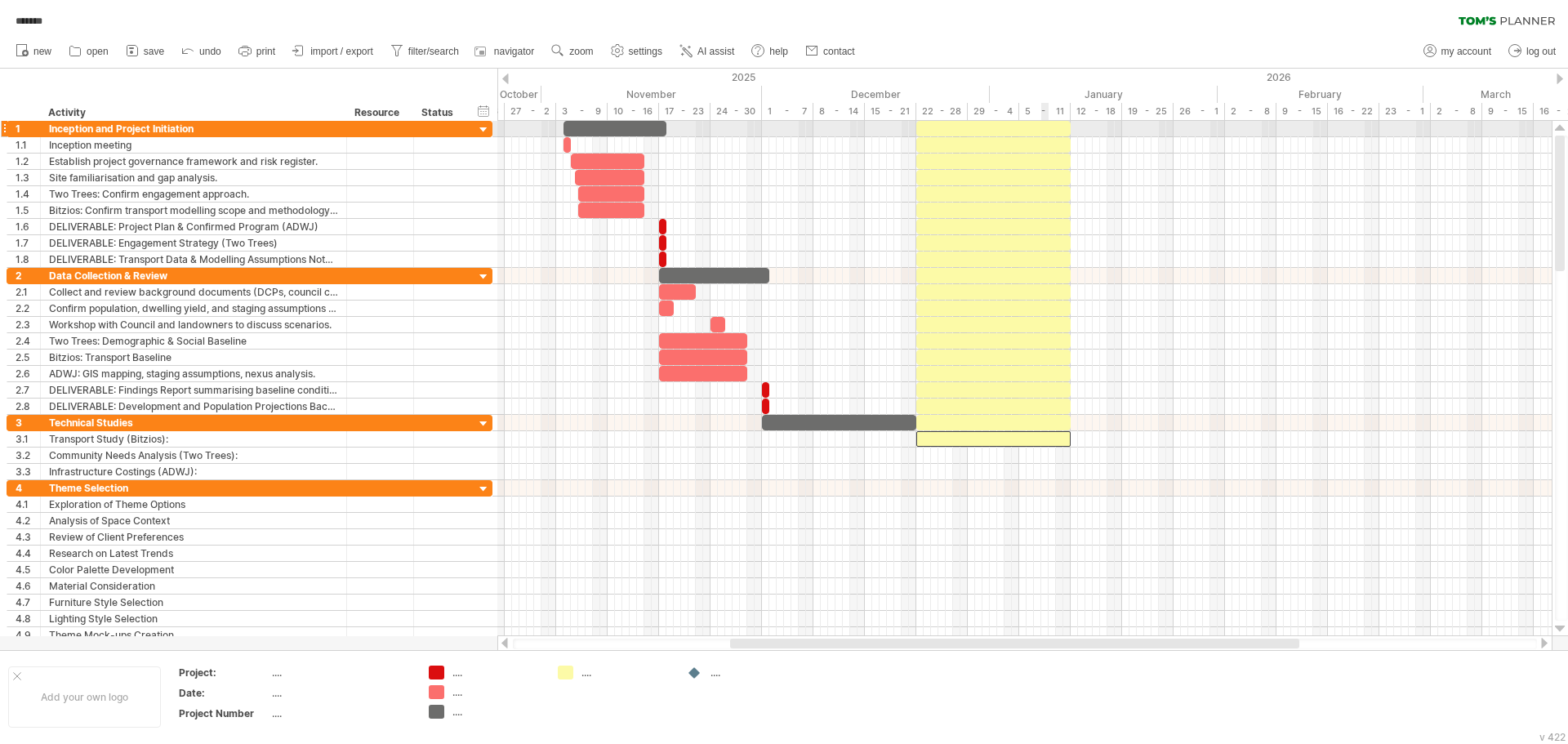
click at [1043, 127] on div at bounding box center [993, 128] width 154 height 15
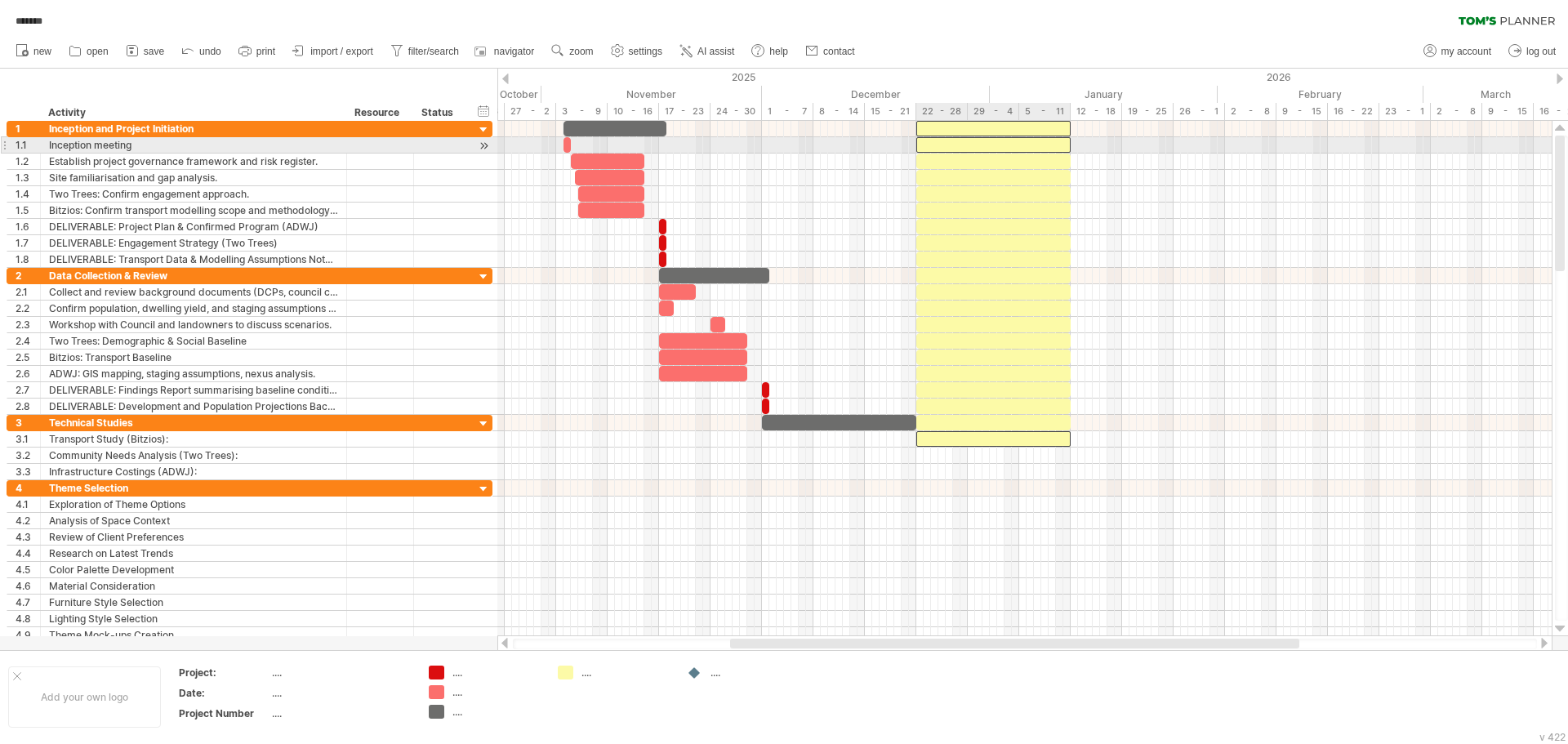
drag, startPoint x: 1041, startPoint y: 143, endPoint x: 1042, endPoint y: 167, distance: 24.0
click at [1041, 144] on div at bounding box center [993, 144] width 154 height 15
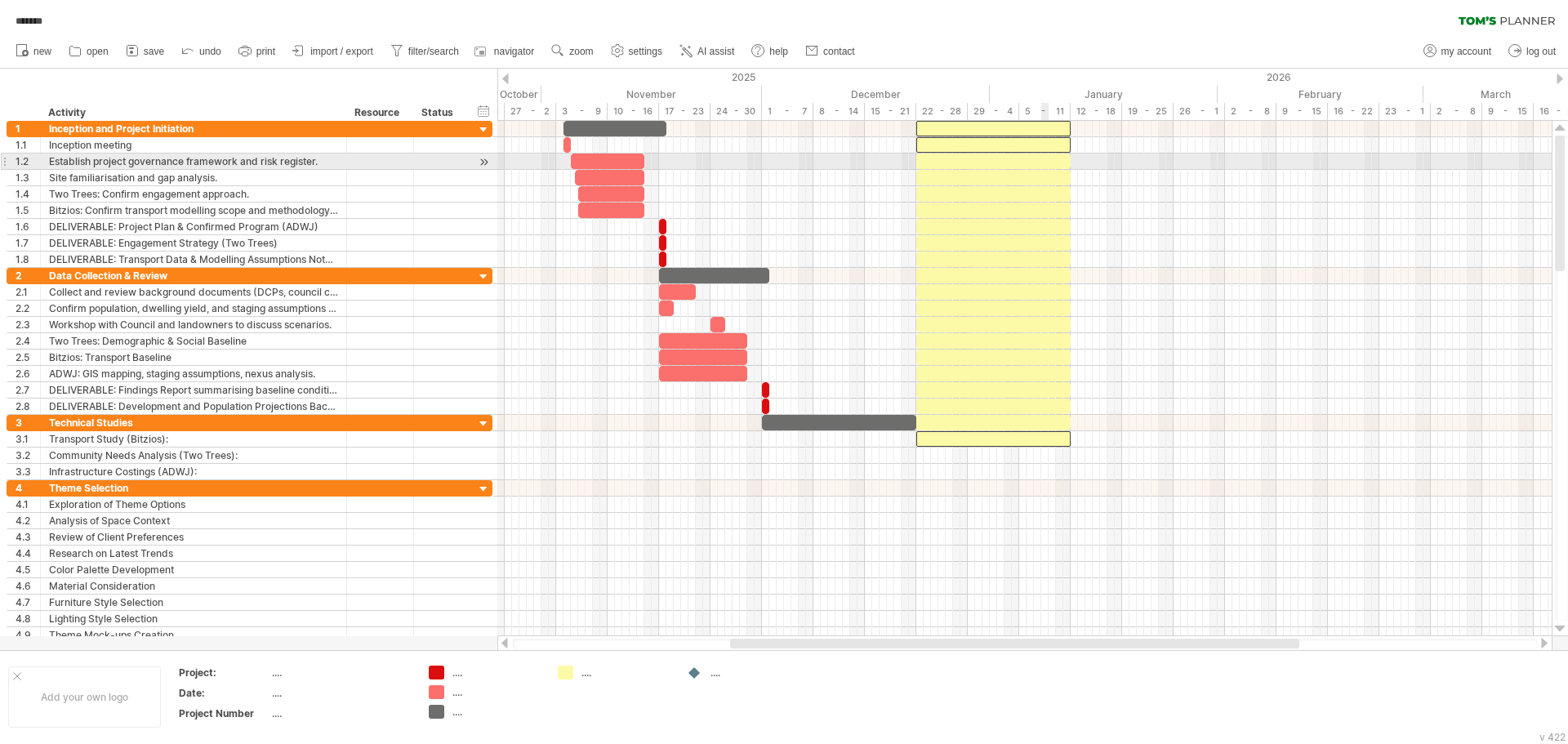
drag, startPoint x: 1042, startPoint y: 167, endPoint x: 1045, endPoint y: 185, distance: 18.2
click at [1042, 168] on div at bounding box center [993, 161] width 154 height 15
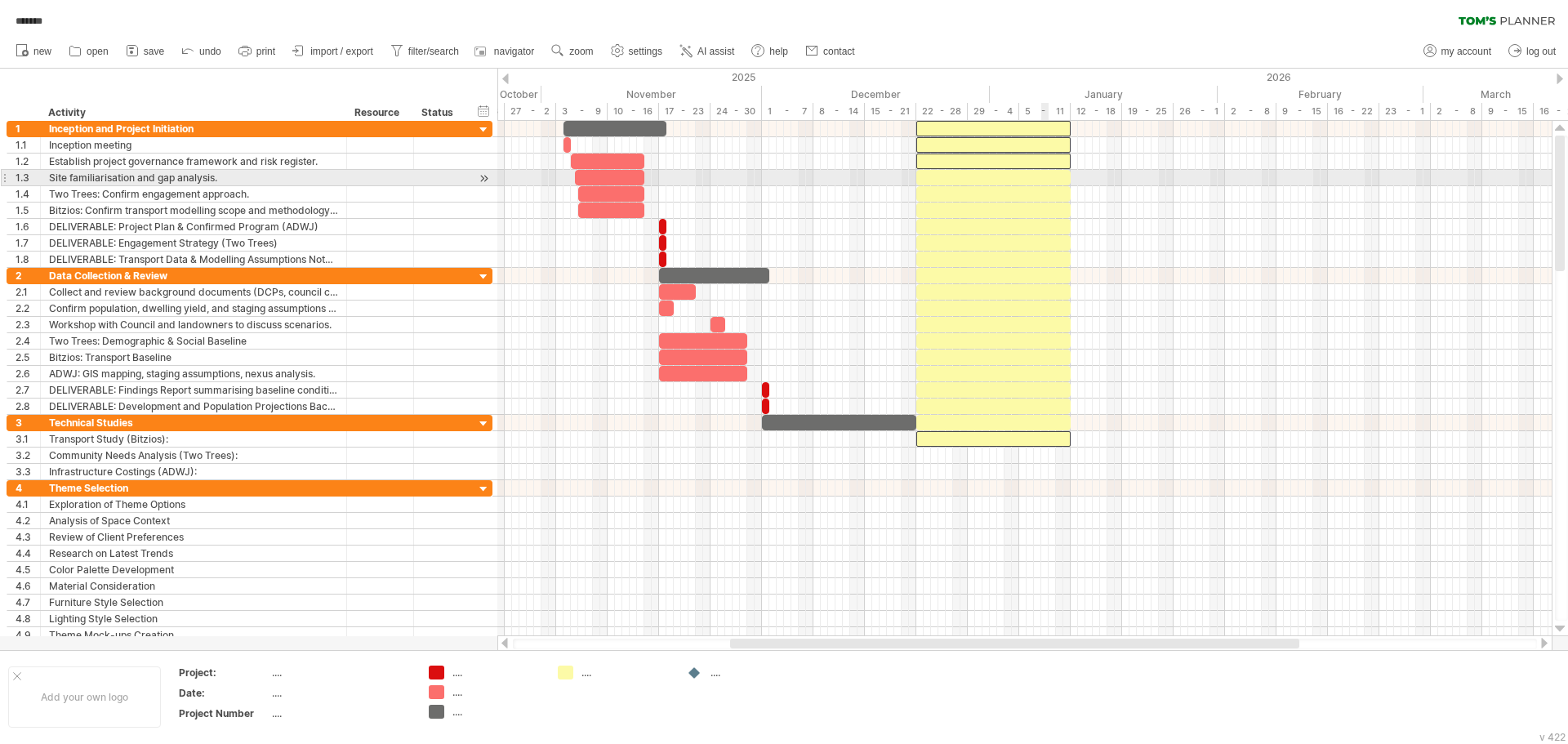
click at [1045, 185] on div at bounding box center [1024, 178] width 1054 height 16
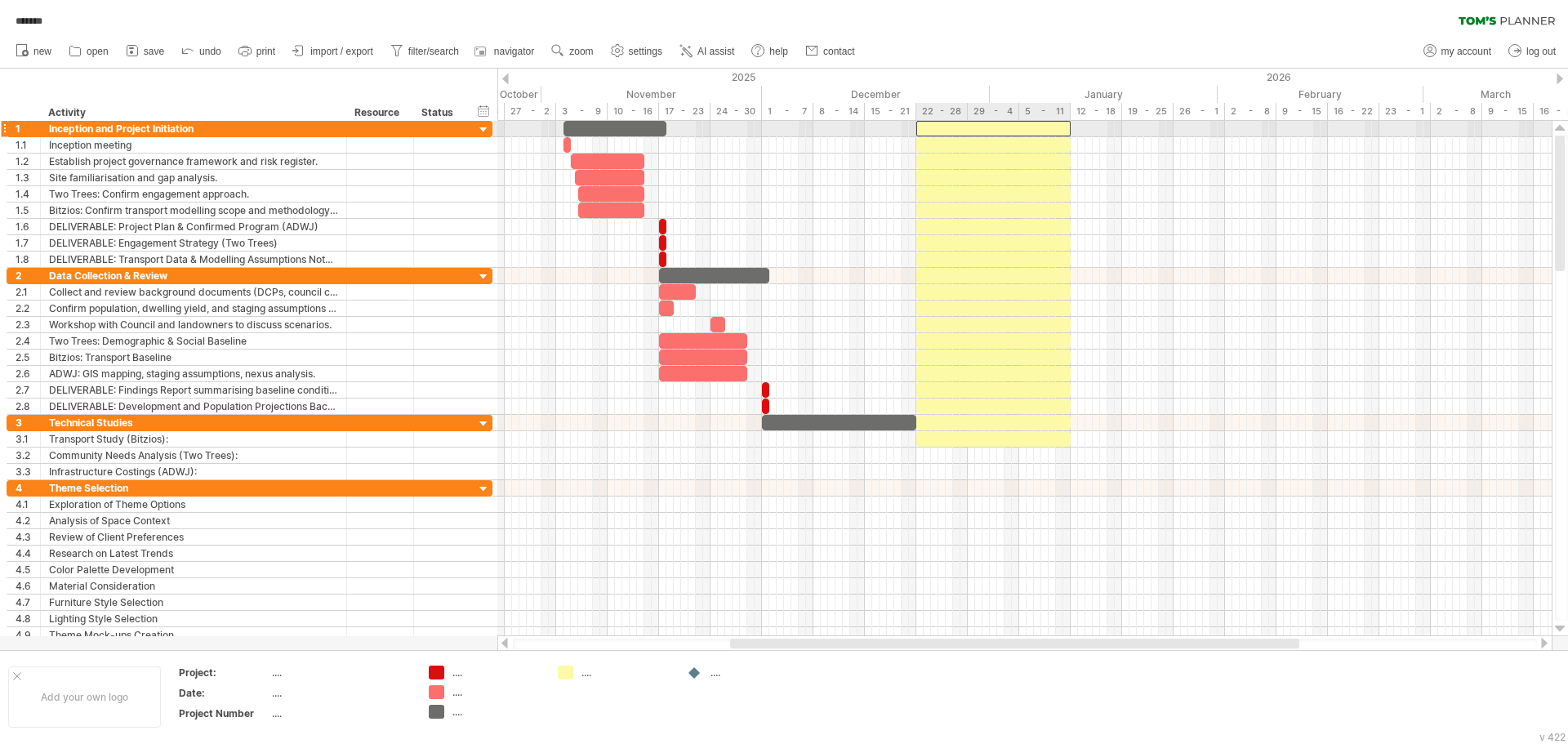
click at [1042, 124] on div at bounding box center [993, 128] width 154 height 15
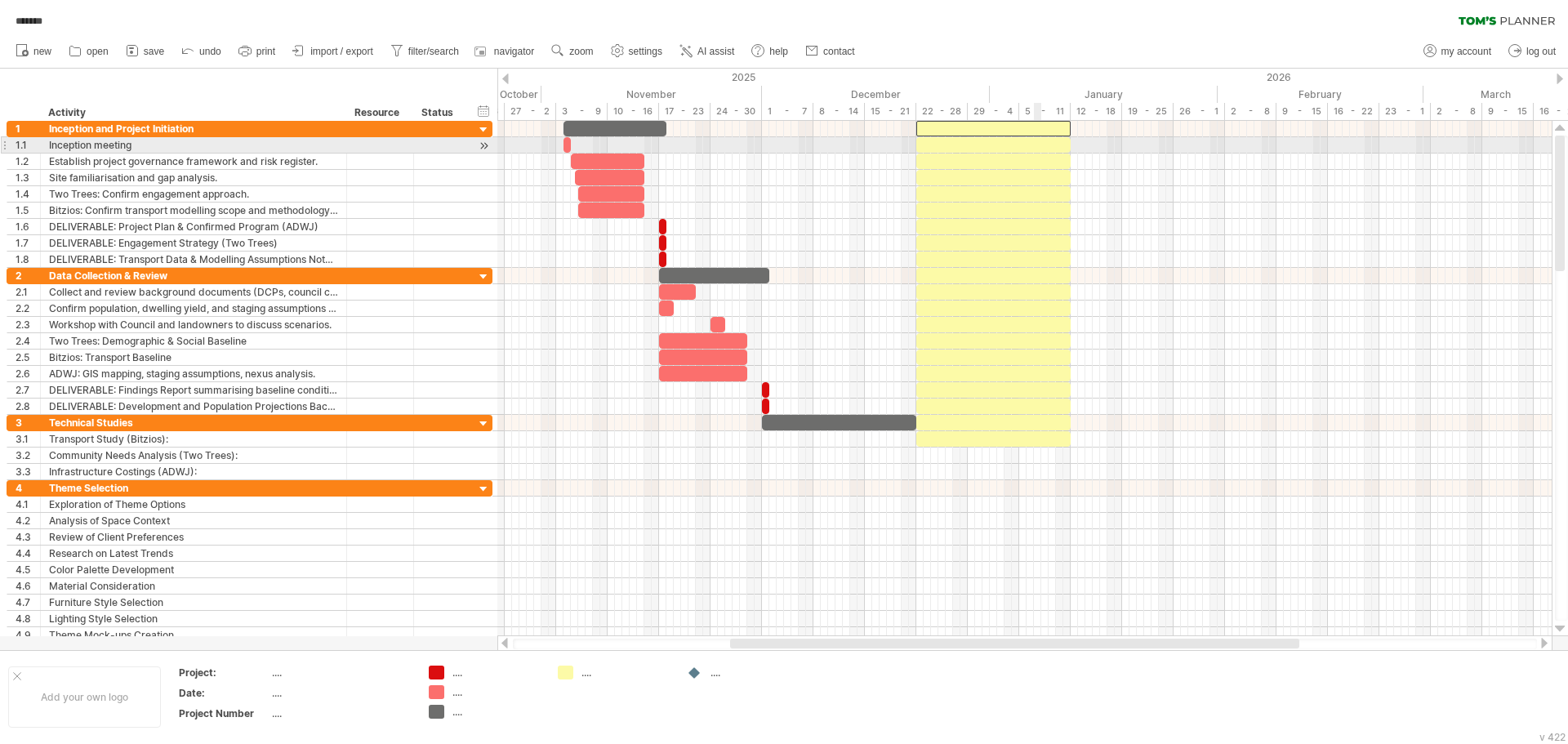
click at [1037, 146] on div at bounding box center [993, 144] width 154 height 15
click at [1034, 159] on div at bounding box center [993, 161] width 154 height 15
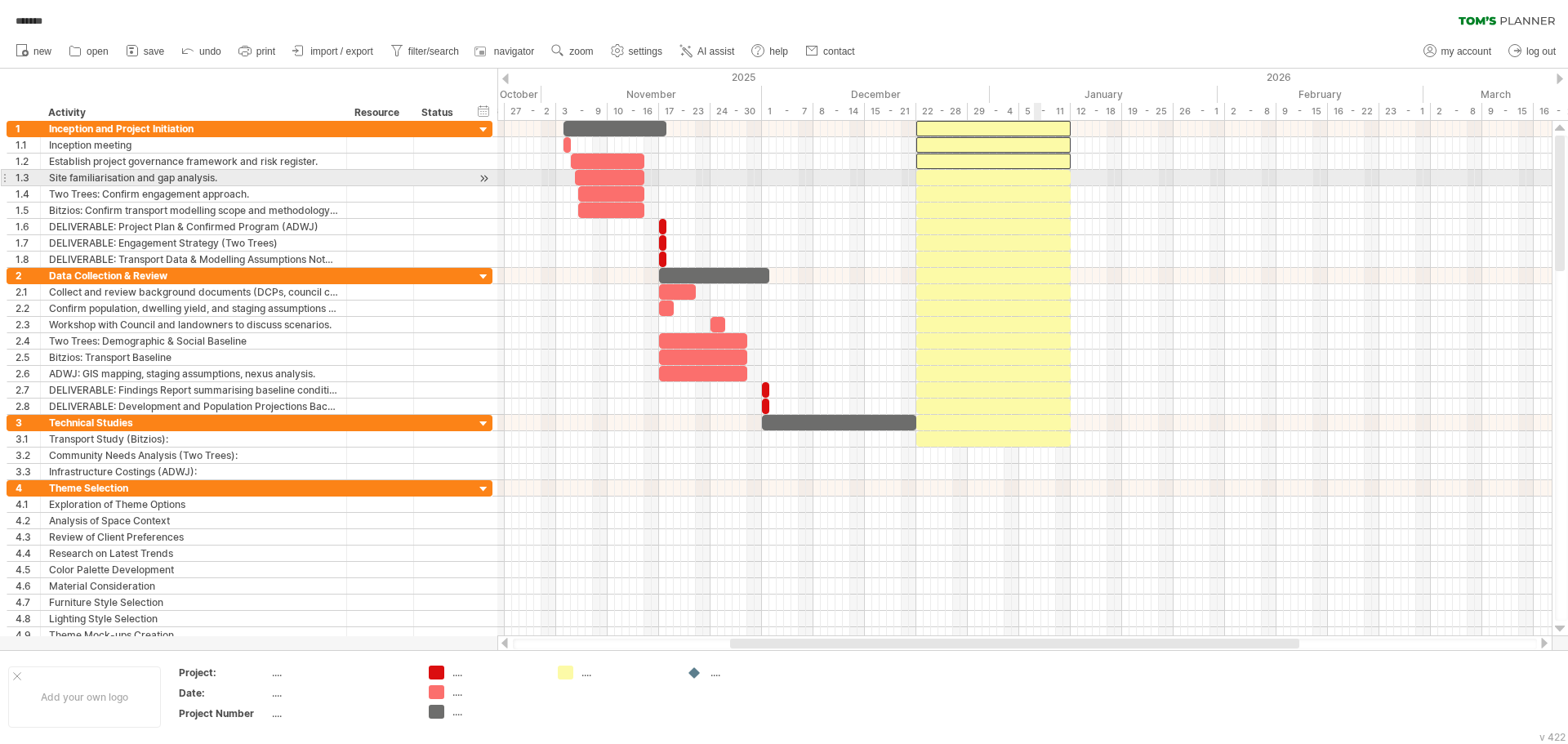
click at [1035, 180] on div at bounding box center [993, 177] width 154 height 15
click at [1037, 197] on div at bounding box center [993, 193] width 154 height 15
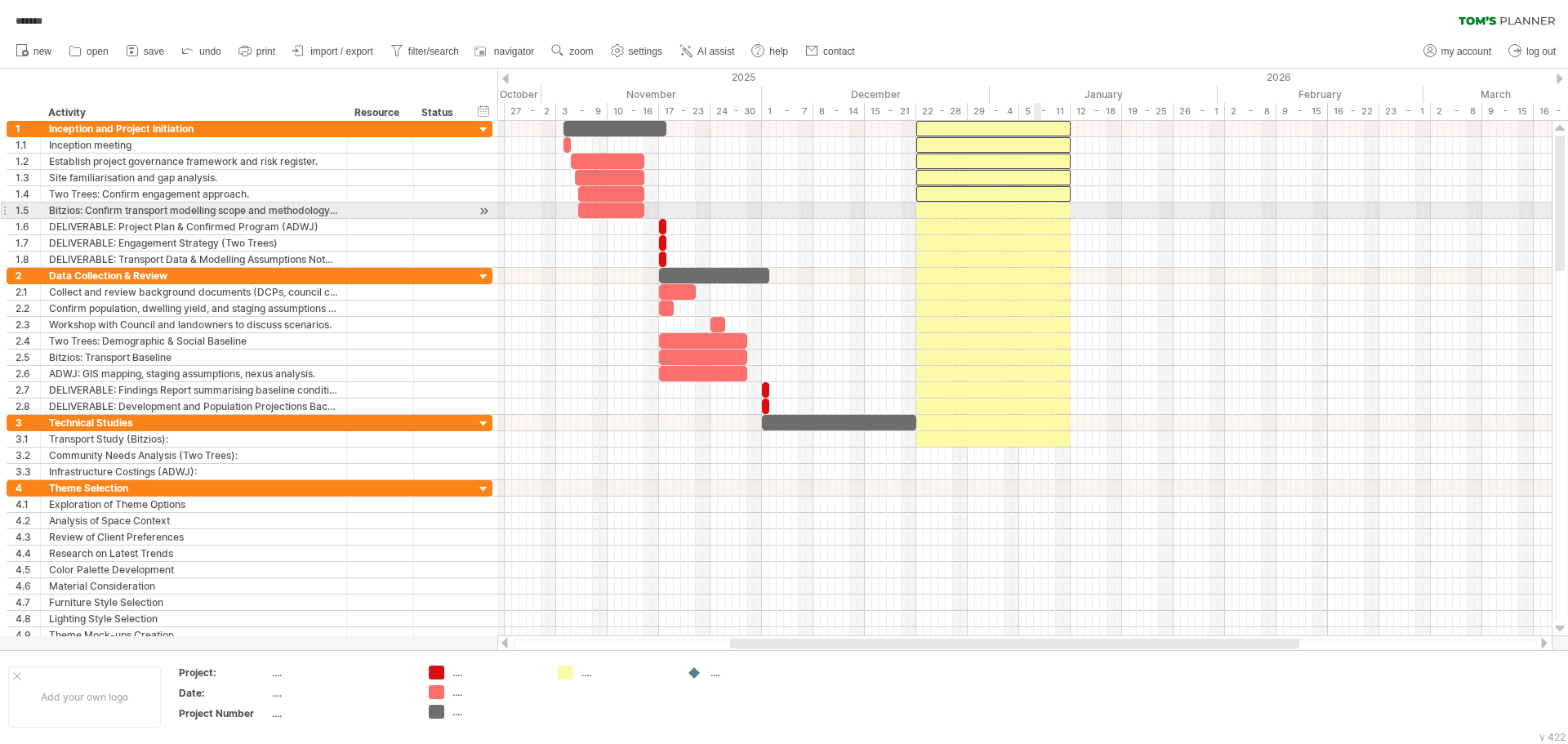
click at [1037, 210] on div at bounding box center [993, 210] width 154 height 15
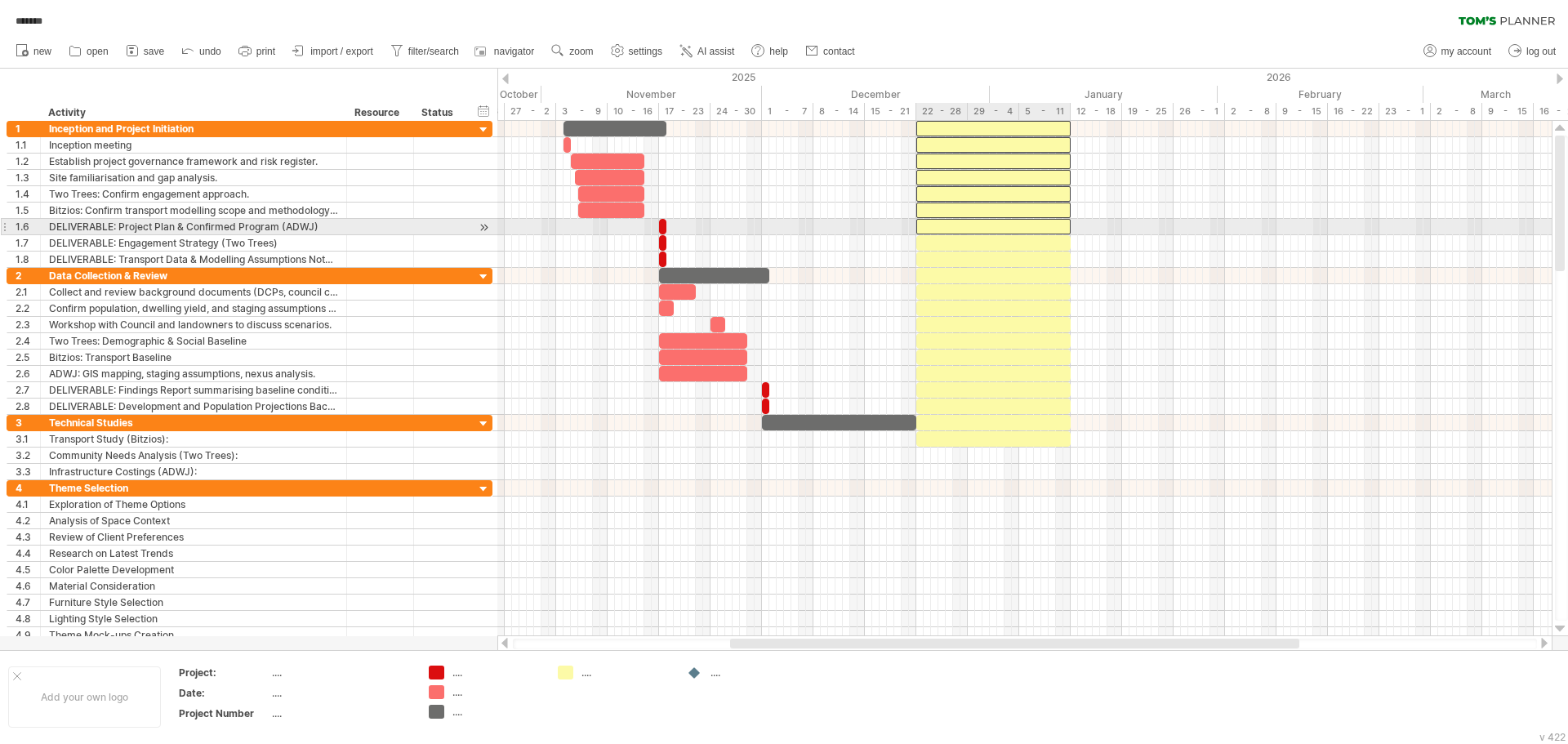
click at [1038, 227] on div at bounding box center [993, 226] width 154 height 15
click at [1034, 245] on div at bounding box center [993, 242] width 154 height 15
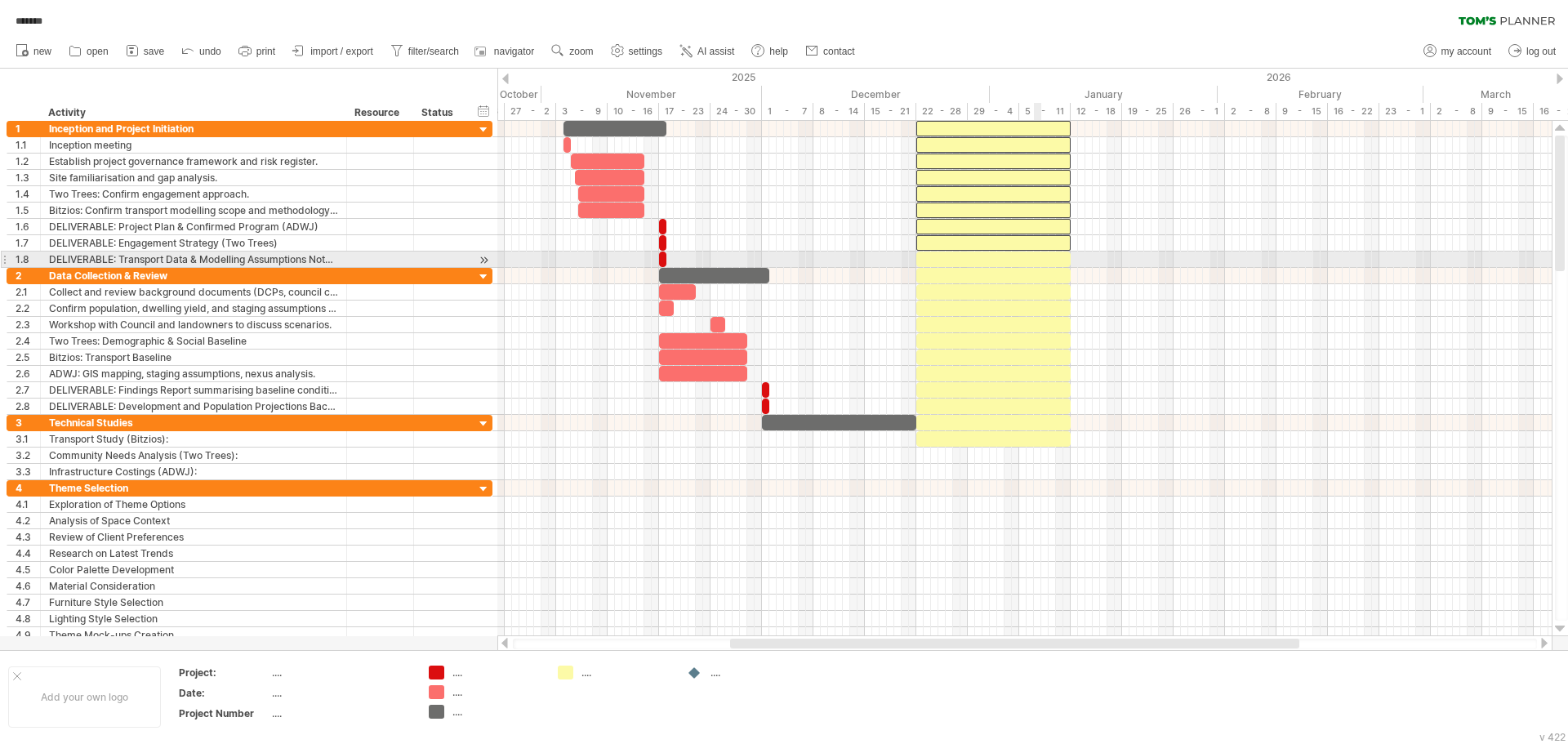
click at [1034, 256] on div at bounding box center [993, 259] width 154 height 15
drag, startPoint x: 1036, startPoint y: 272, endPoint x: 1037, endPoint y: 291, distance: 19.0
click at [1036, 274] on div at bounding box center [993, 275] width 154 height 15
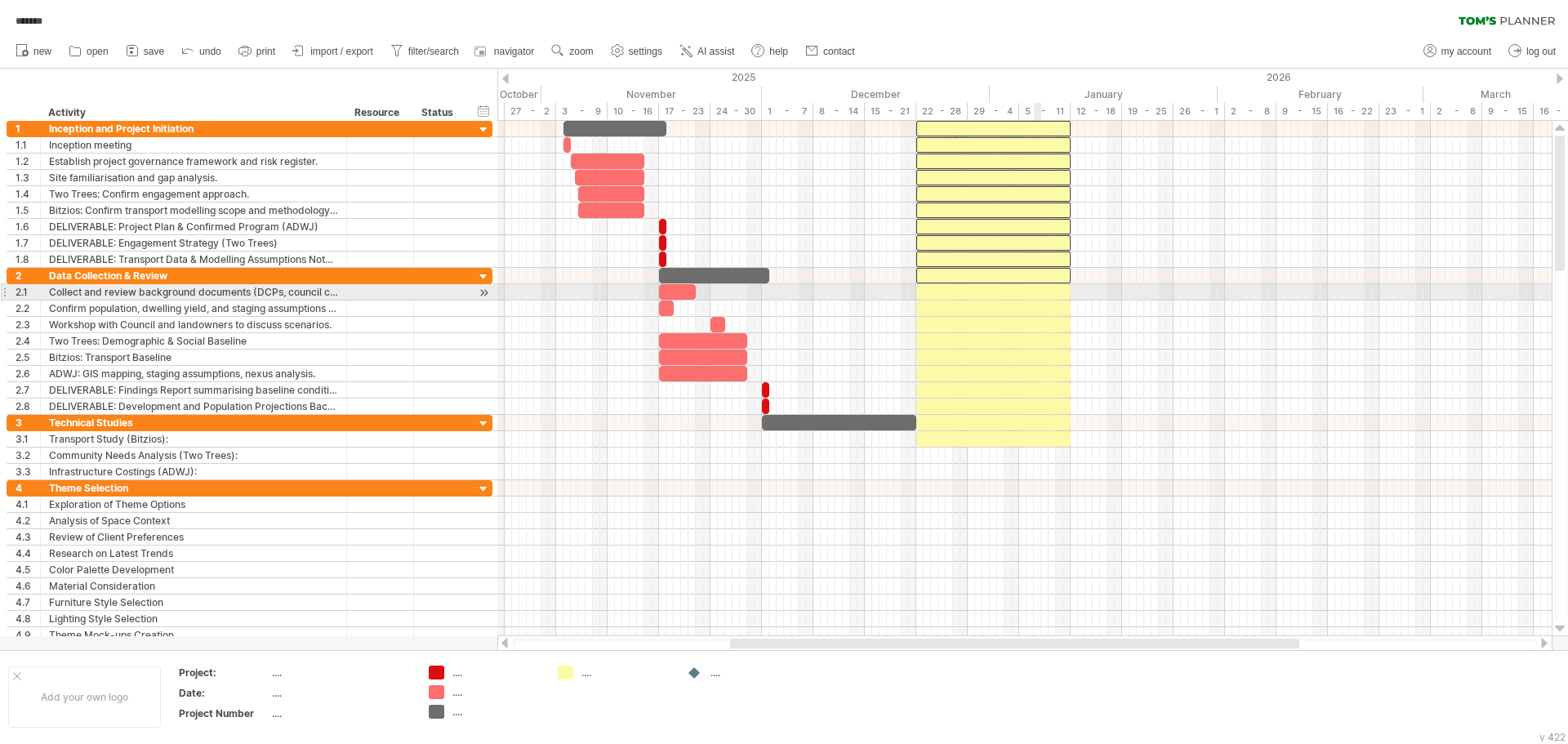
click at [1037, 291] on div at bounding box center [993, 291] width 154 height 15
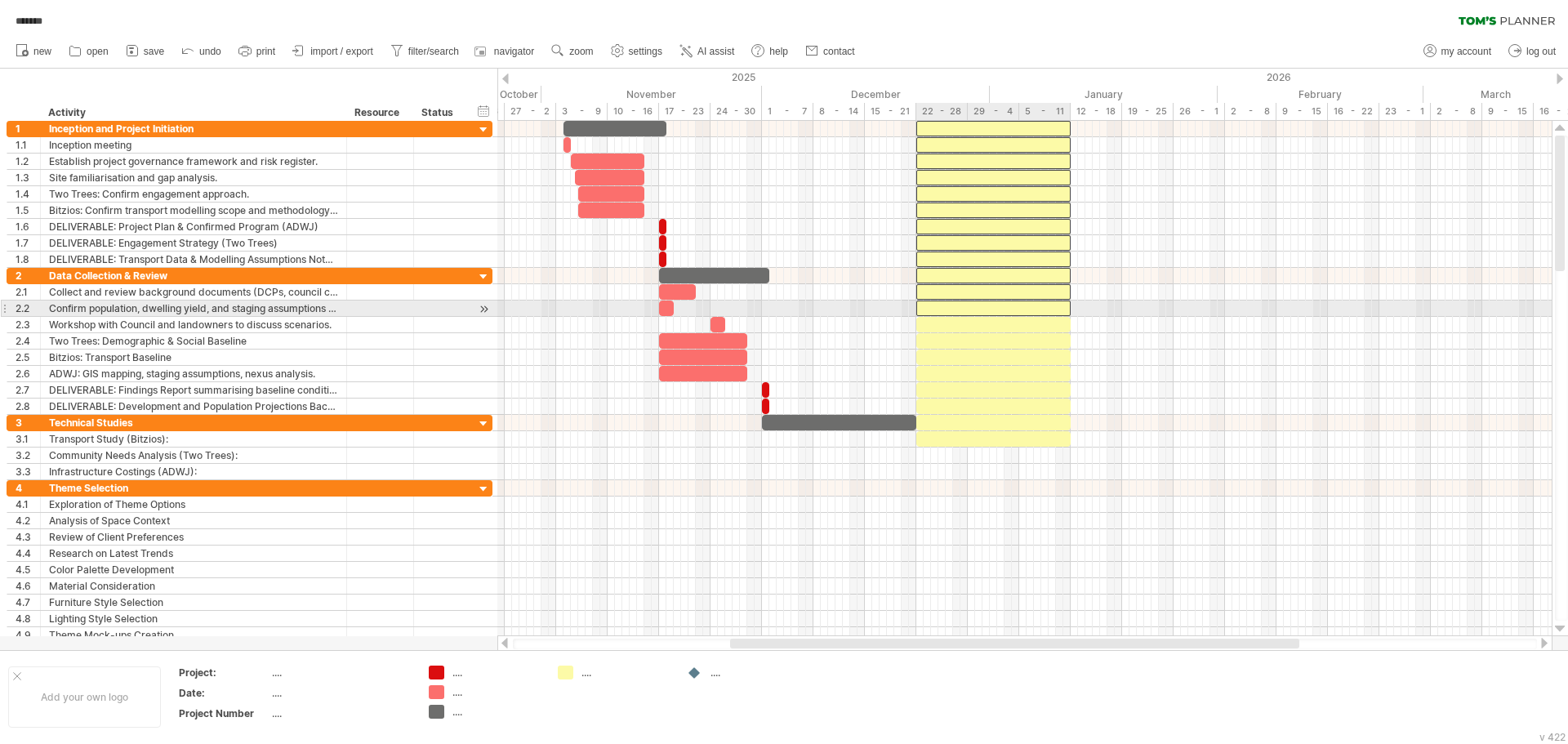
click at [1037, 308] on div at bounding box center [993, 308] width 154 height 15
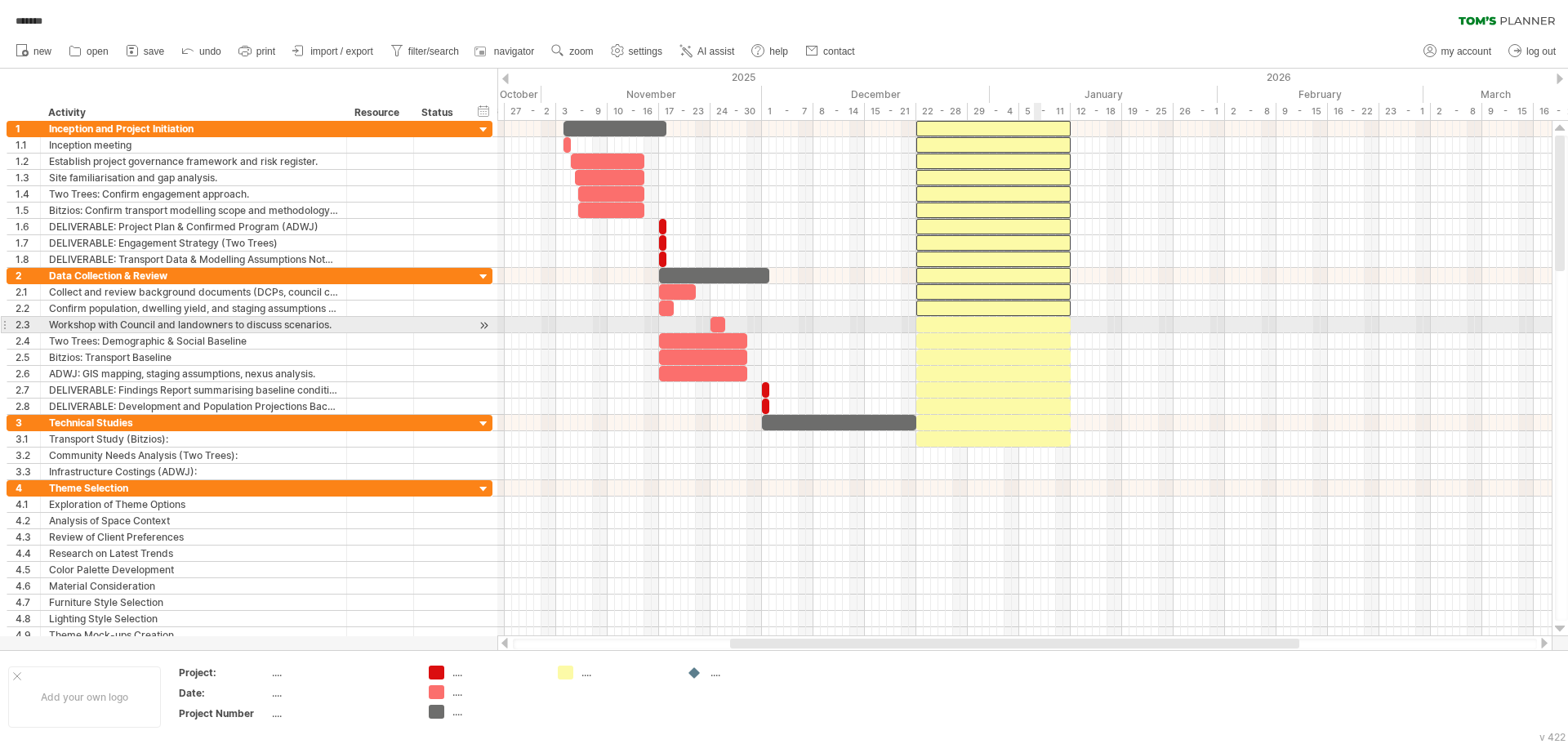
drag, startPoint x: 1036, startPoint y: 325, endPoint x: 1036, endPoint y: 334, distance: 9.0
click at [1036, 327] on div at bounding box center [993, 324] width 154 height 15
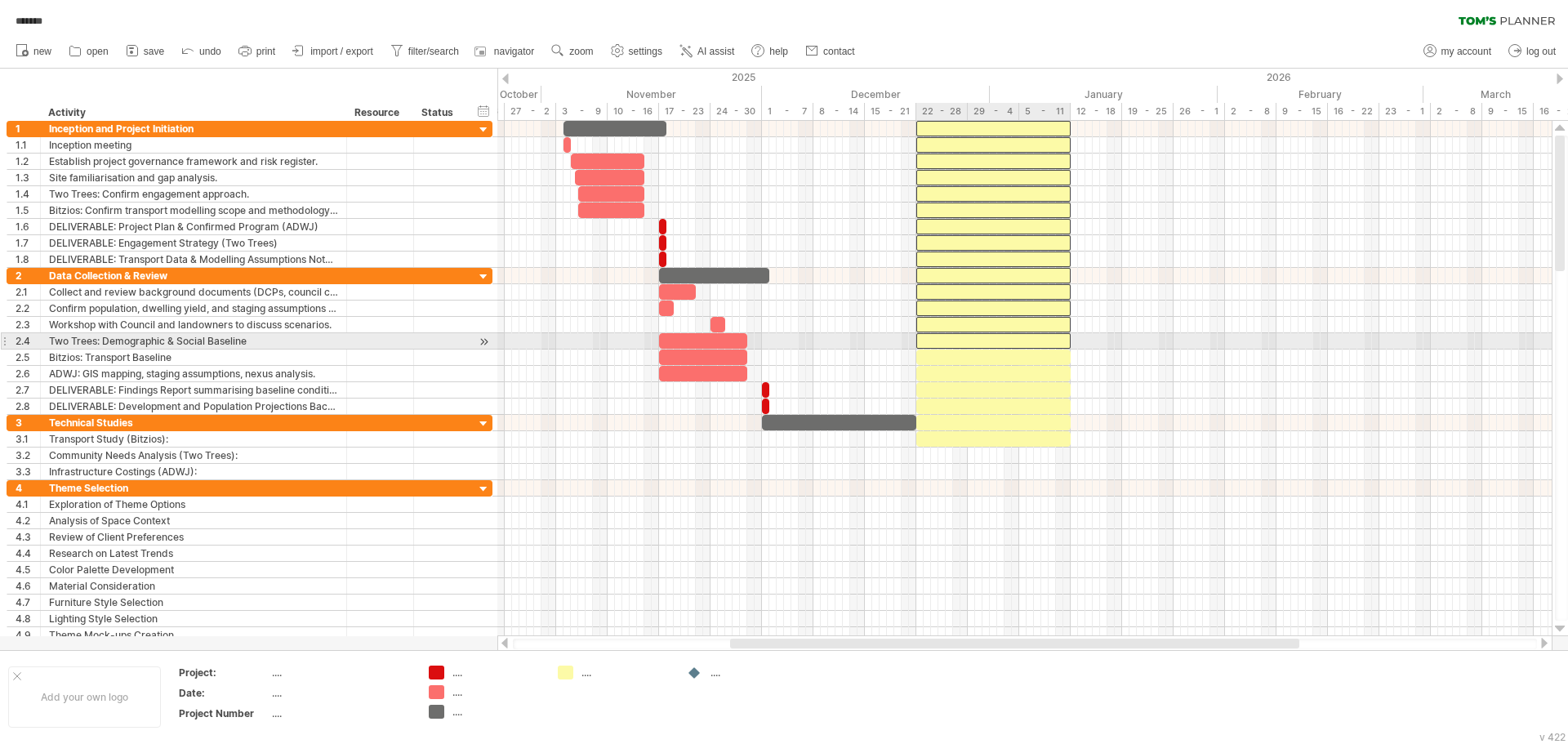
drag, startPoint x: 1036, startPoint y: 340, endPoint x: 1036, endPoint y: 357, distance: 17.0
click at [1036, 340] on div at bounding box center [993, 340] width 154 height 15
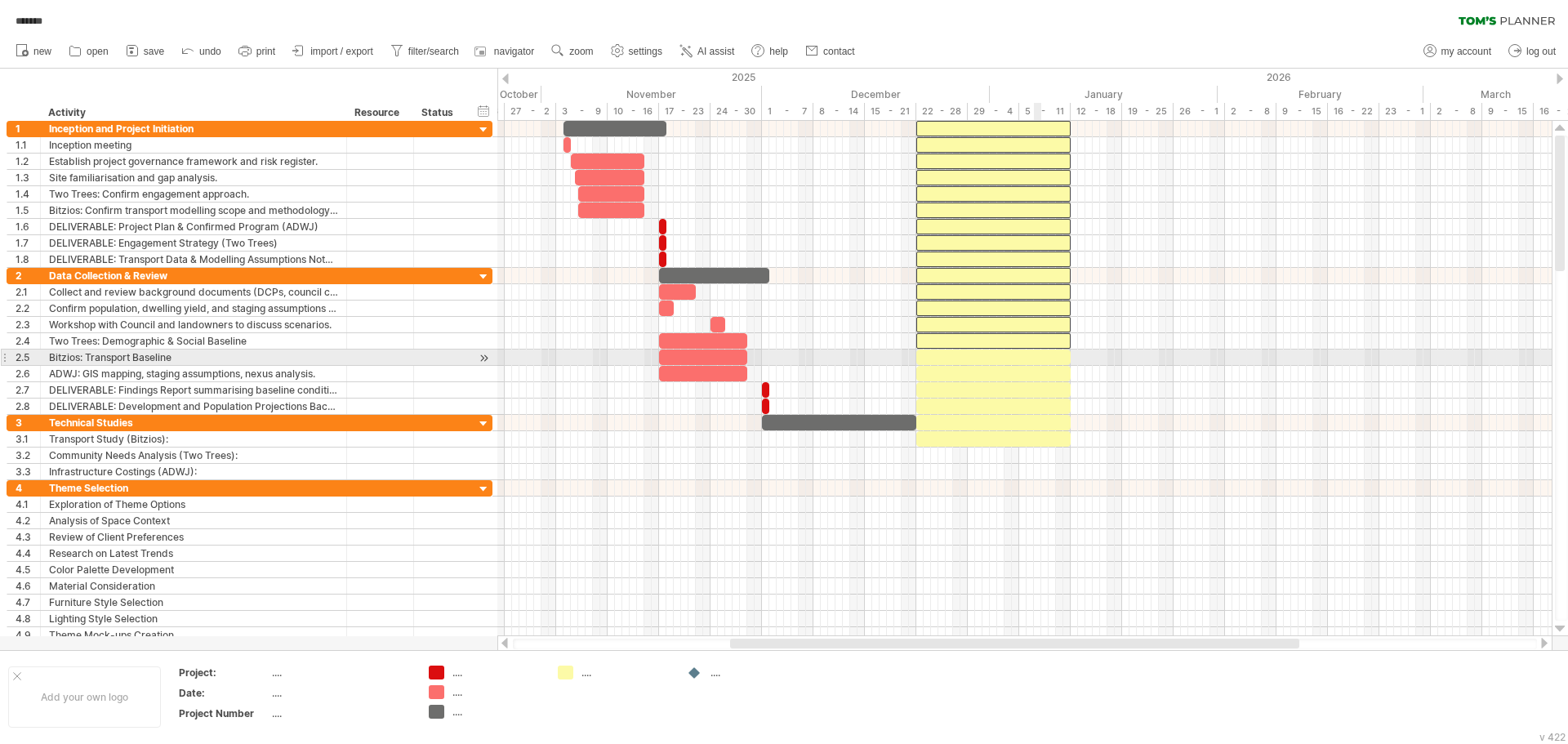
click at [1036, 357] on div at bounding box center [993, 357] width 154 height 15
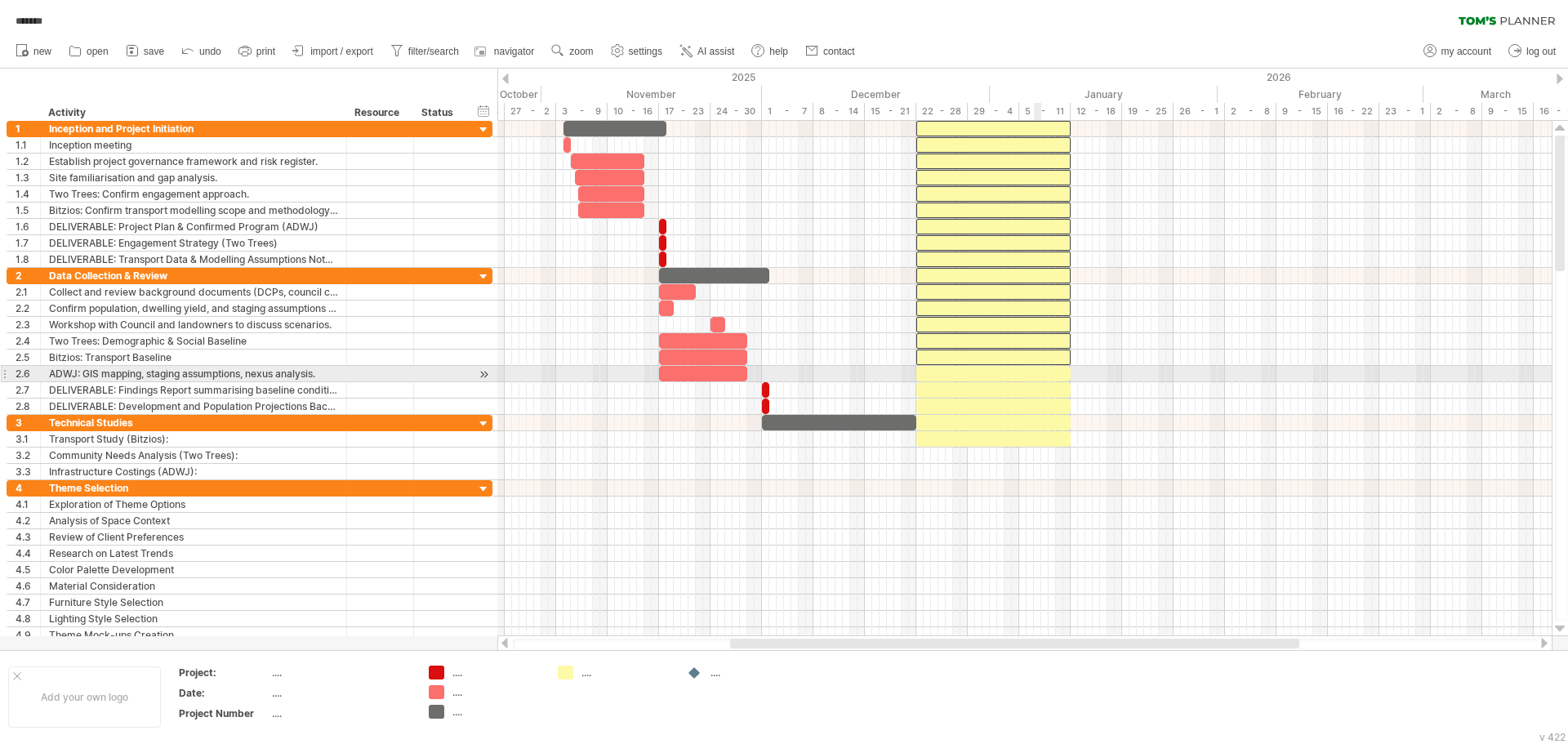
click at [1037, 368] on div at bounding box center [993, 373] width 154 height 15
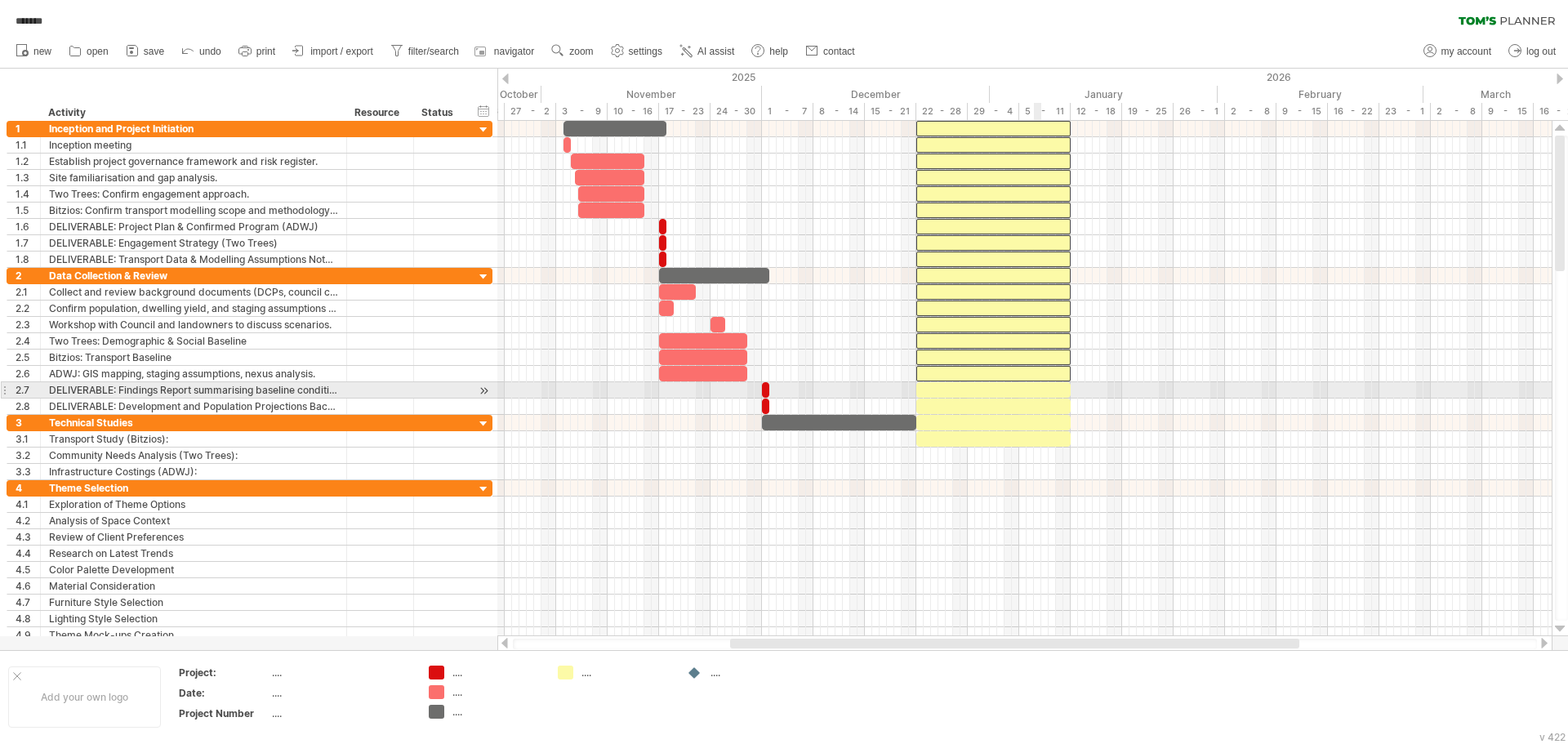
click at [1038, 387] on div at bounding box center [993, 389] width 154 height 15
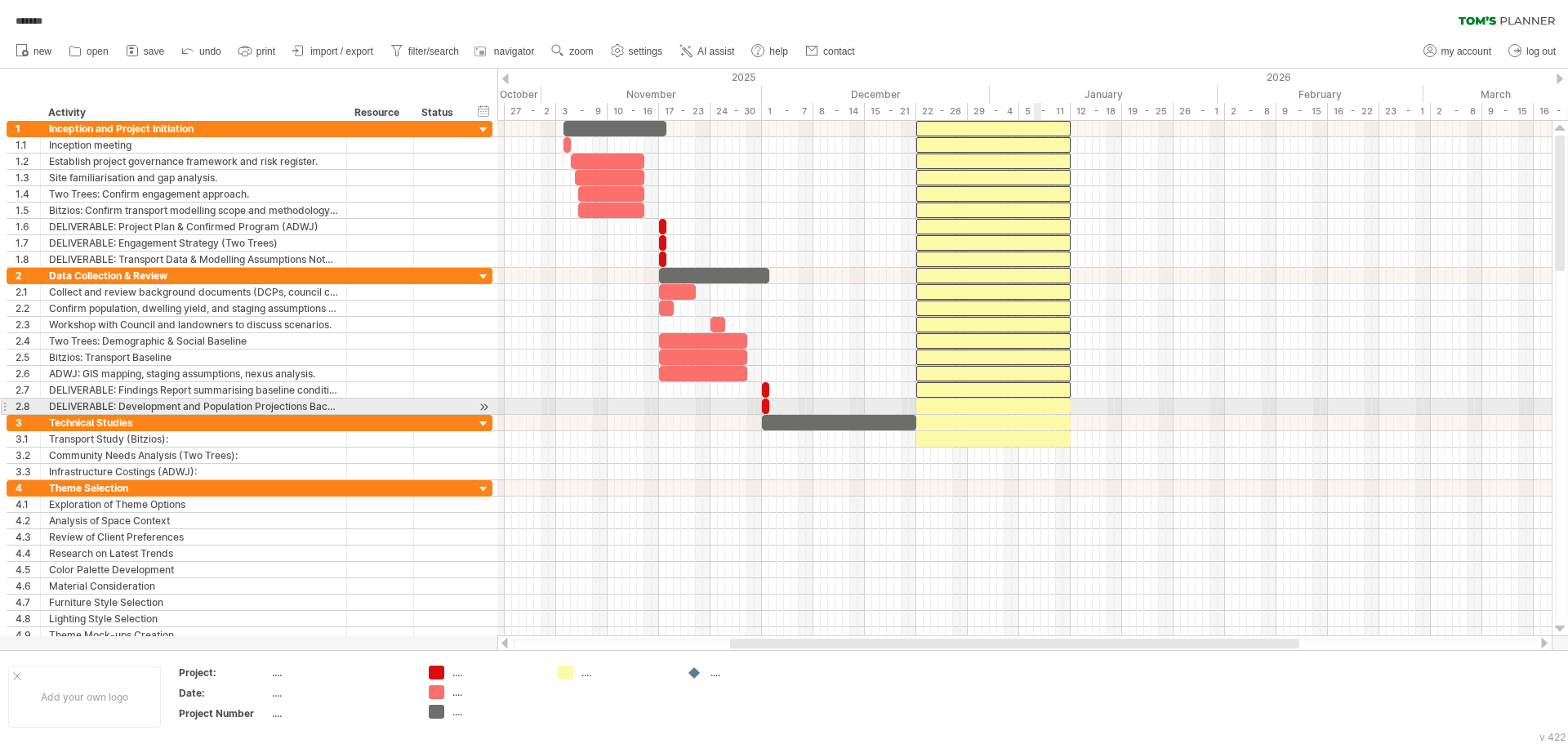
click at [1039, 403] on div at bounding box center [993, 406] width 154 height 15
click at [1039, 421] on div at bounding box center [993, 422] width 154 height 15
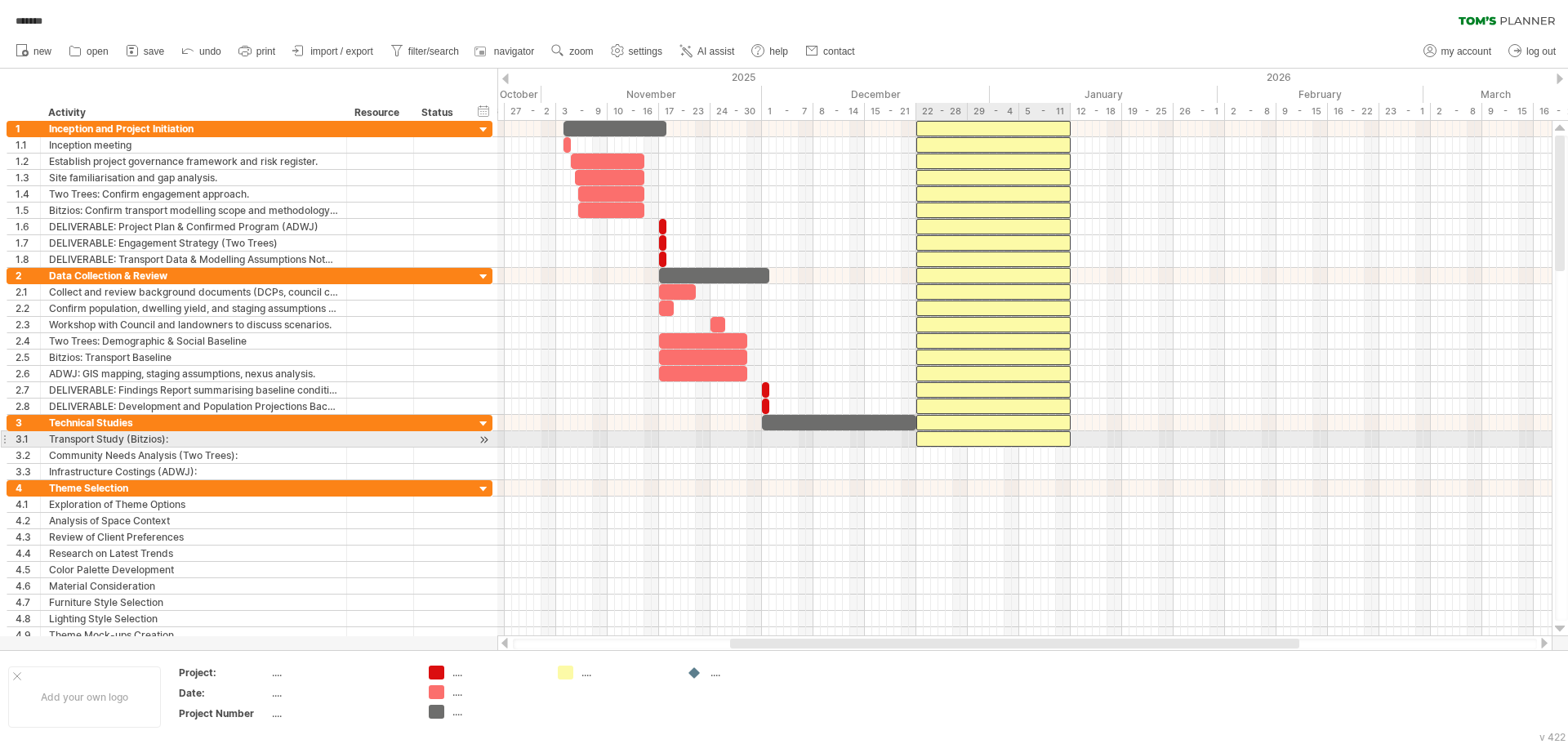
click at [1039, 433] on div at bounding box center [993, 438] width 154 height 15
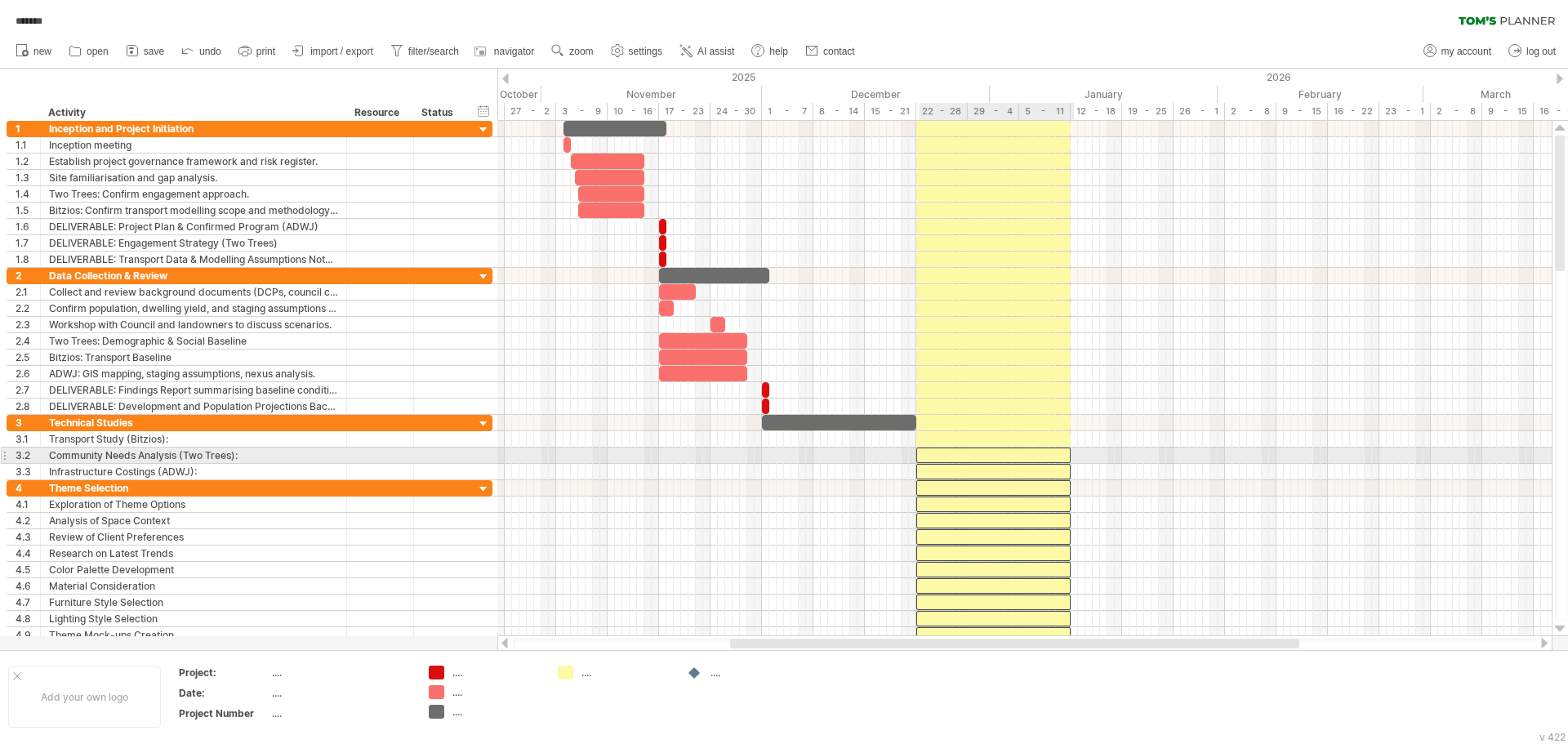
drag, startPoint x: 1052, startPoint y: 128, endPoint x: 1053, endPoint y: 457, distance: 329.0
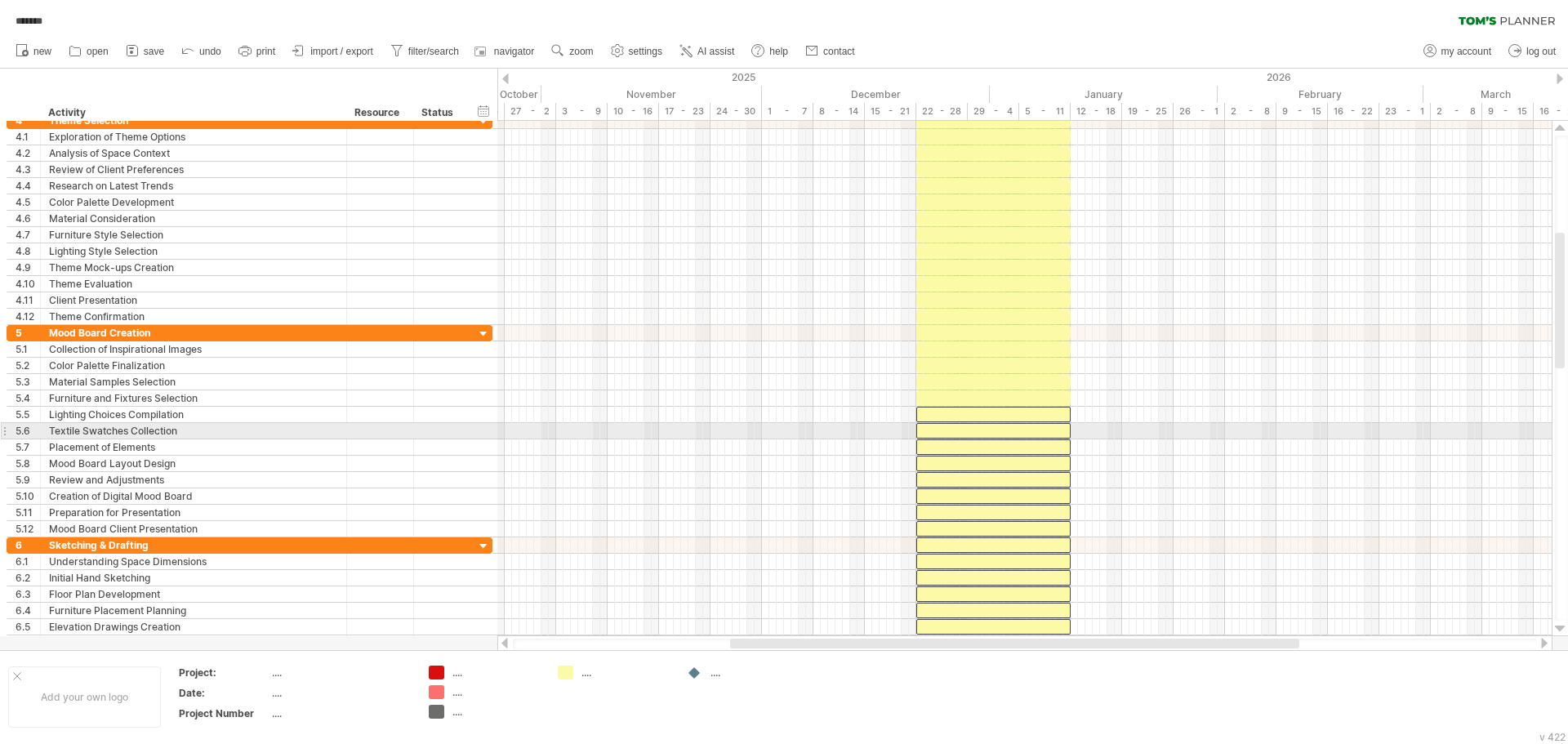
drag, startPoint x: 1051, startPoint y: 132, endPoint x: 1050, endPoint y: 425, distance: 293.0
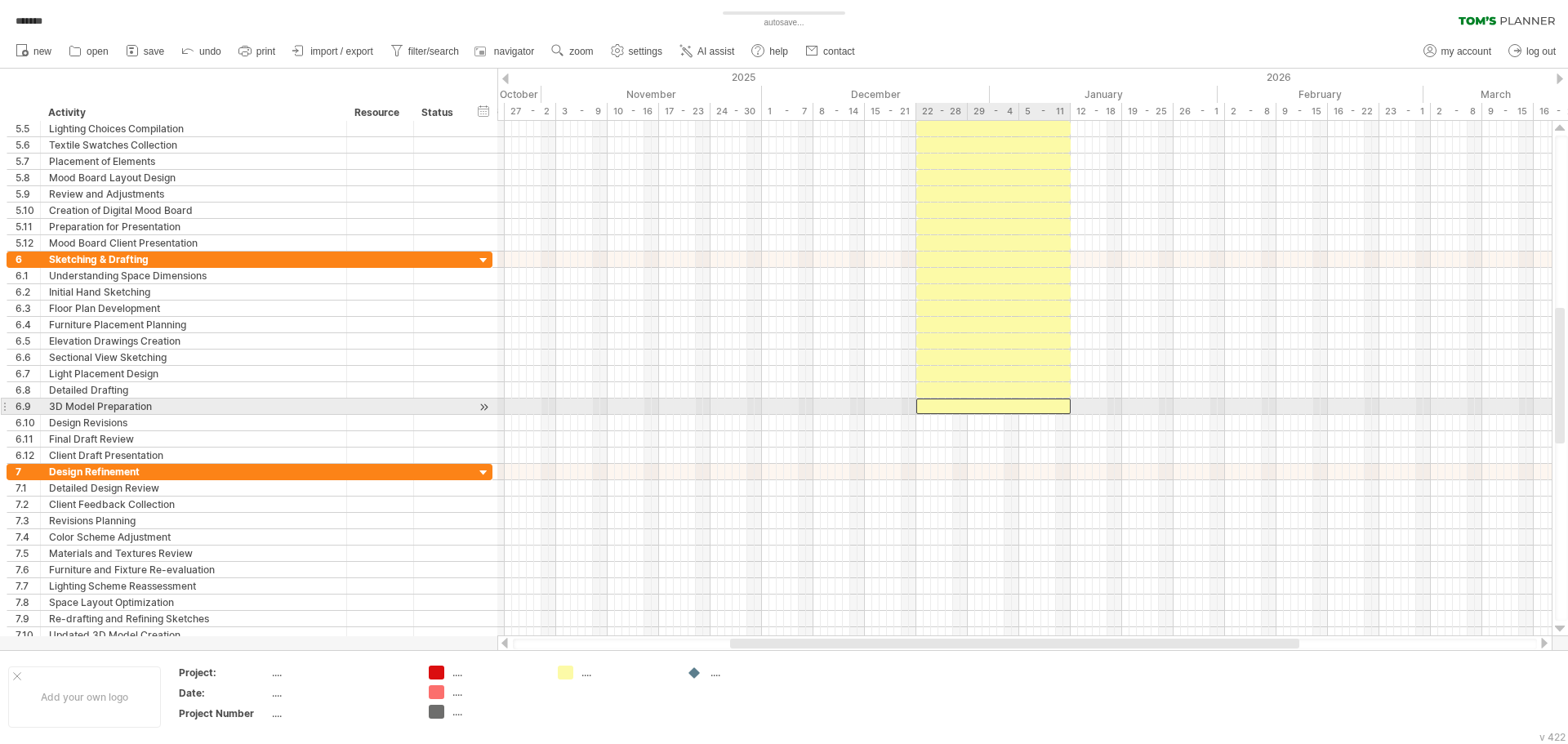
click at [1047, 404] on div at bounding box center [993, 406] width 154 height 15
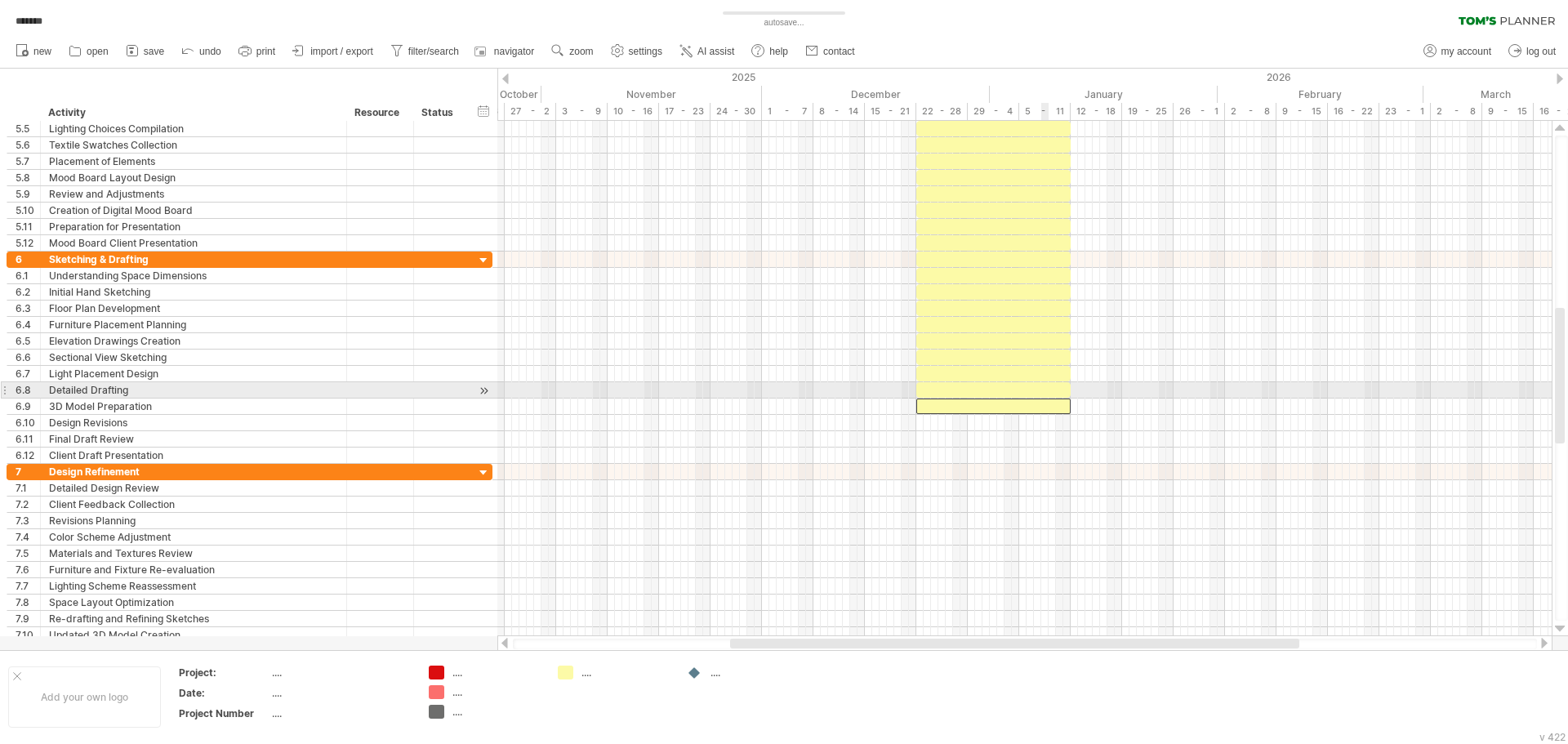
click at [1047, 390] on div at bounding box center [993, 389] width 154 height 15
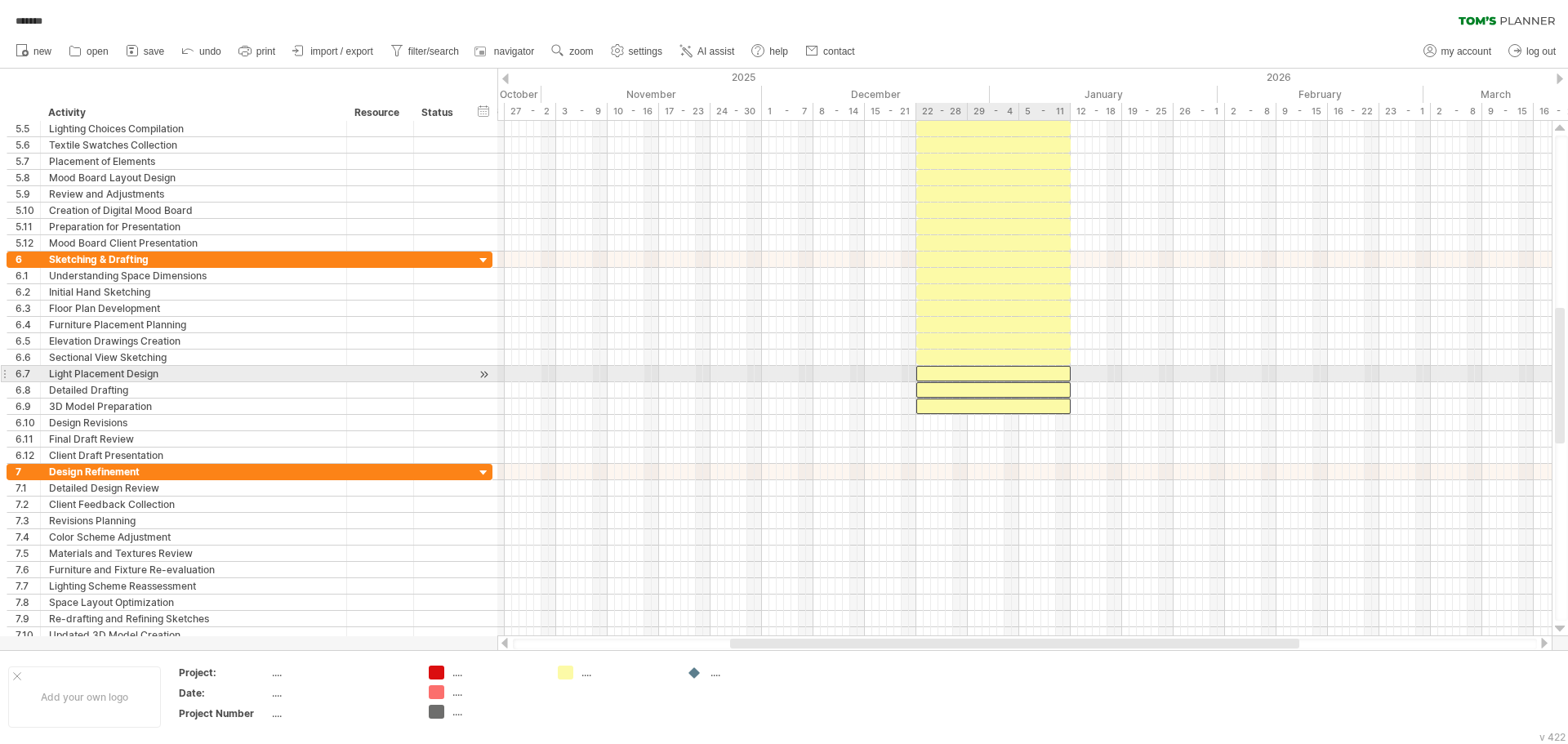
click at [1057, 366] on div at bounding box center [993, 373] width 154 height 15
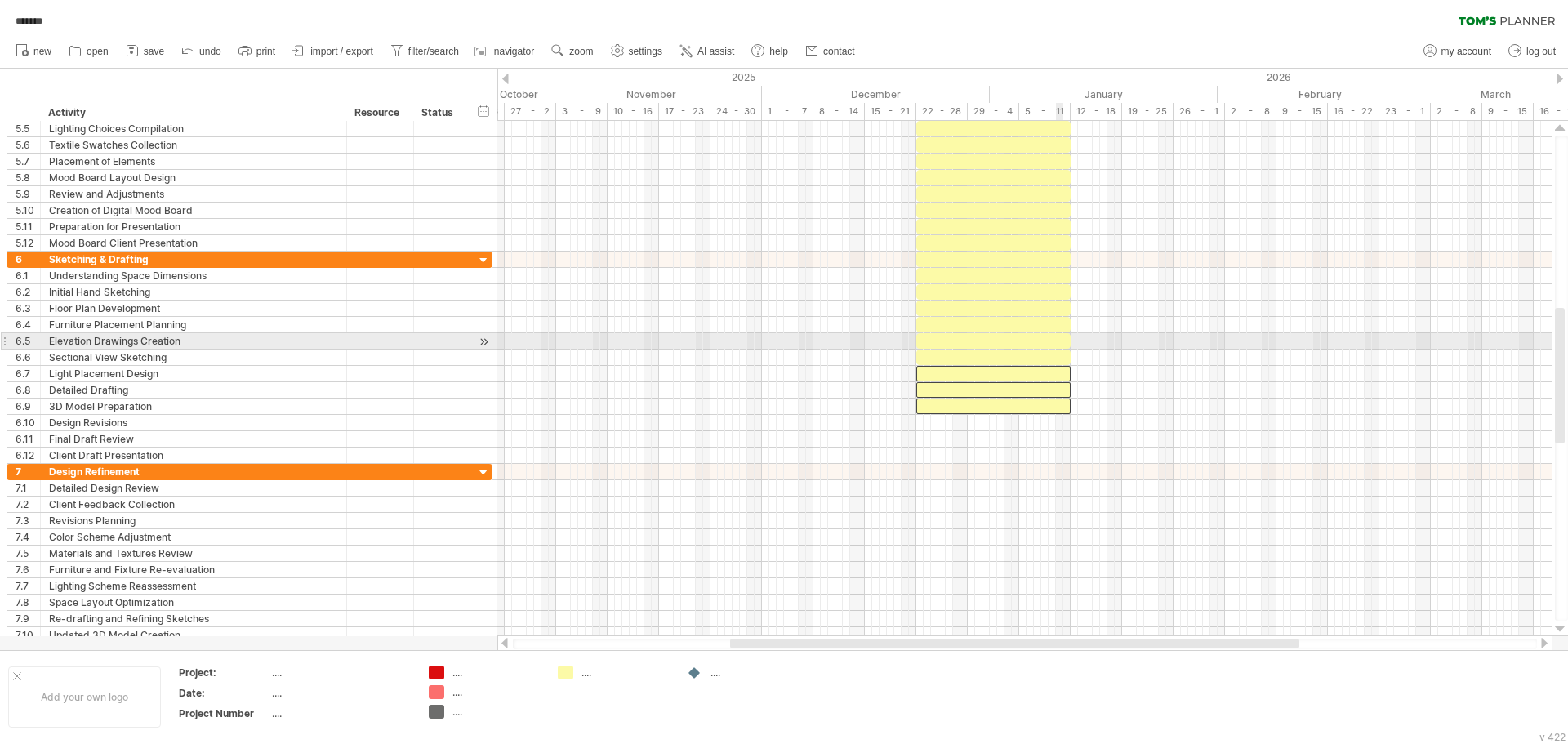
click at [1059, 347] on div at bounding box center [993, 340] width 154 height 15
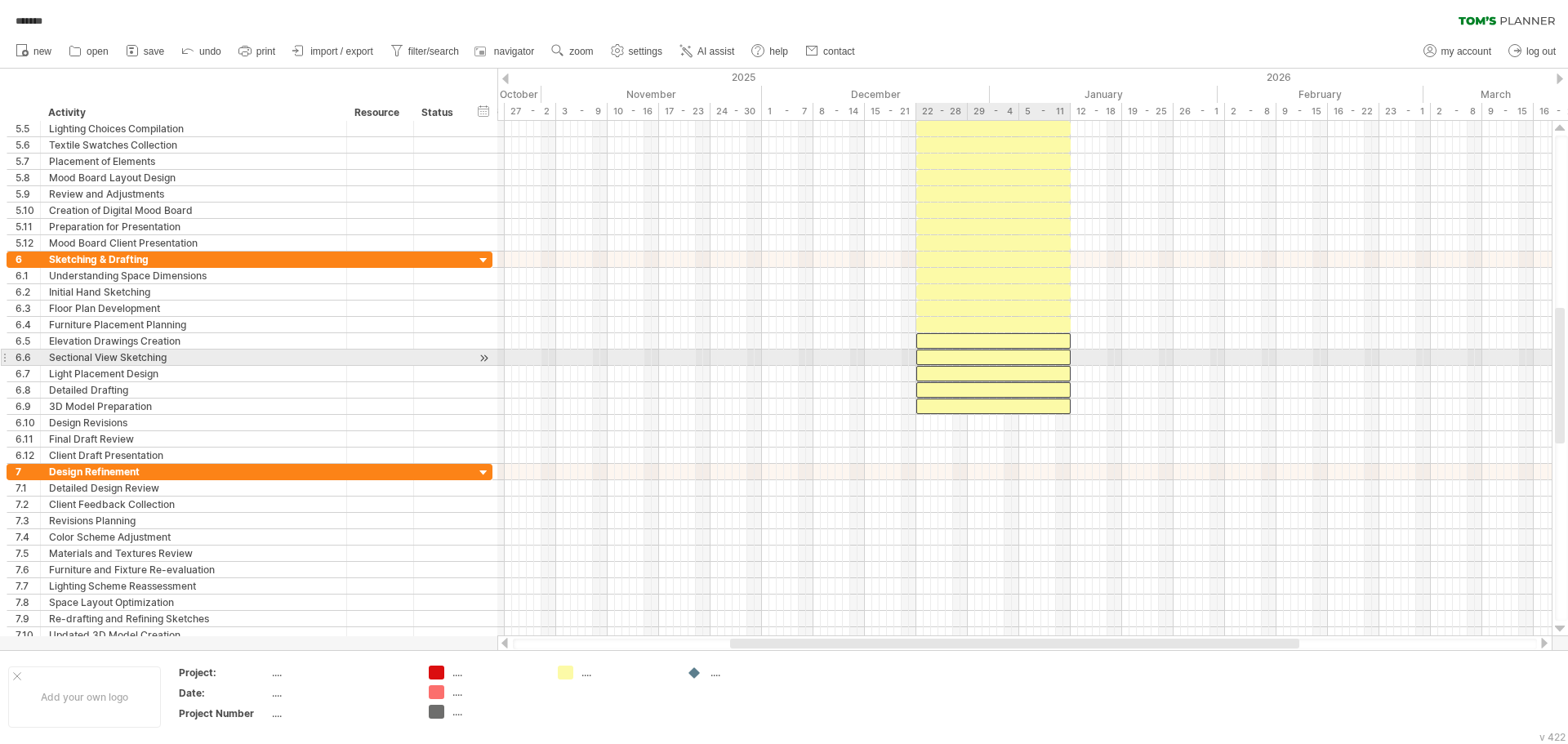
click at [1055, 357] on div at bounding box center [993, 357] width 154 height 15
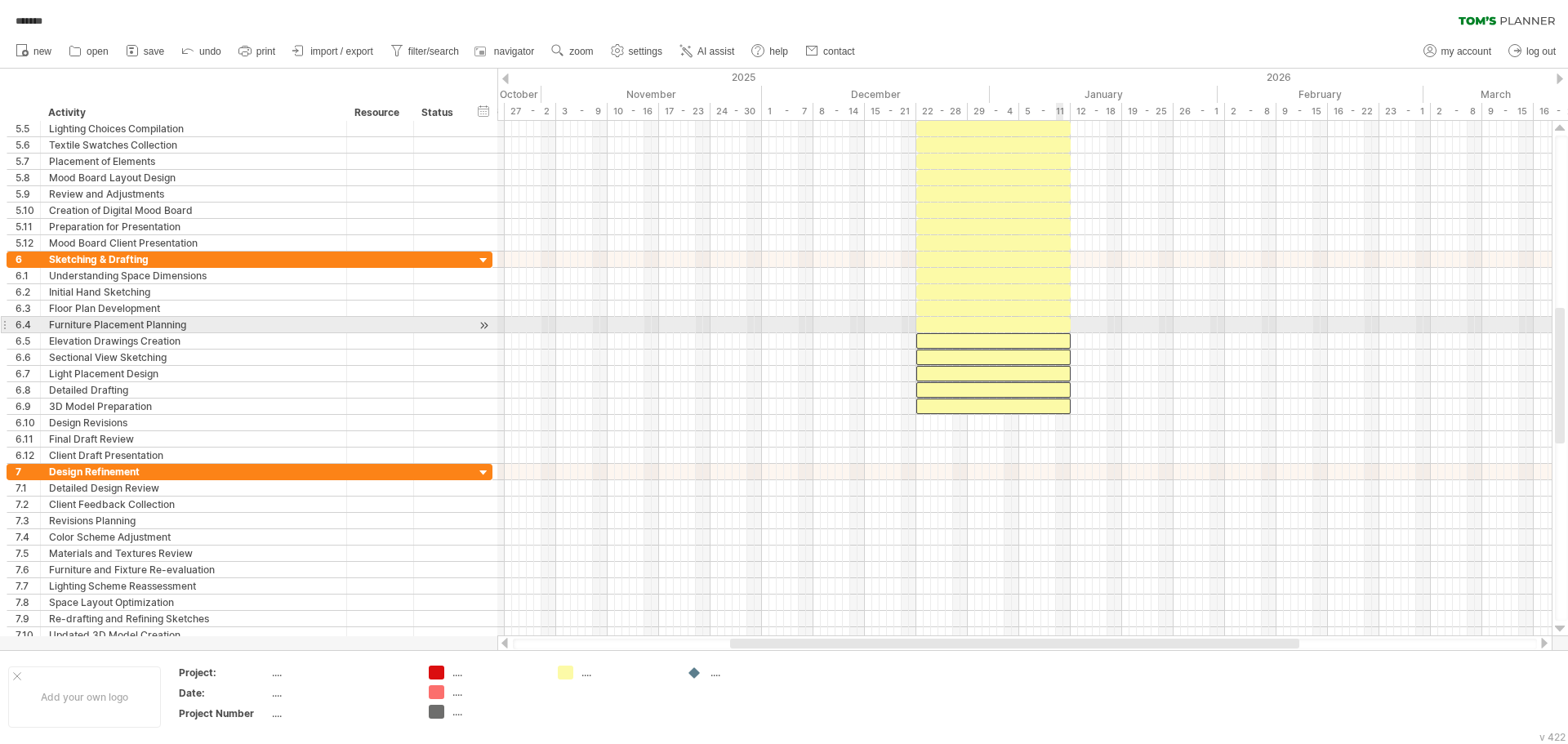
click at [1059, 328] on div at bounding box center [993, 324] width 154 height 15
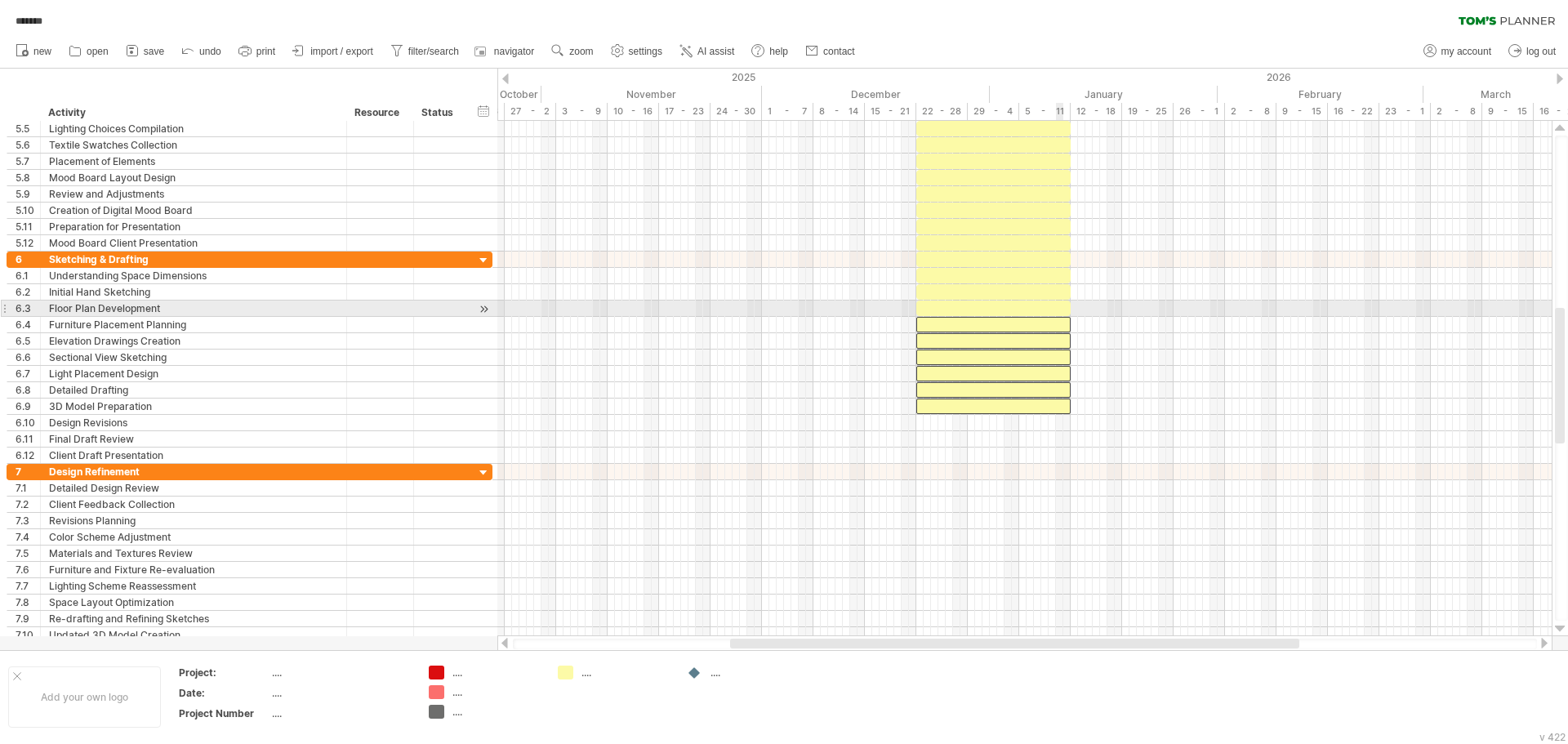
click at [1057, 303] on div at bounding box center [993, 308] width 154 height 15
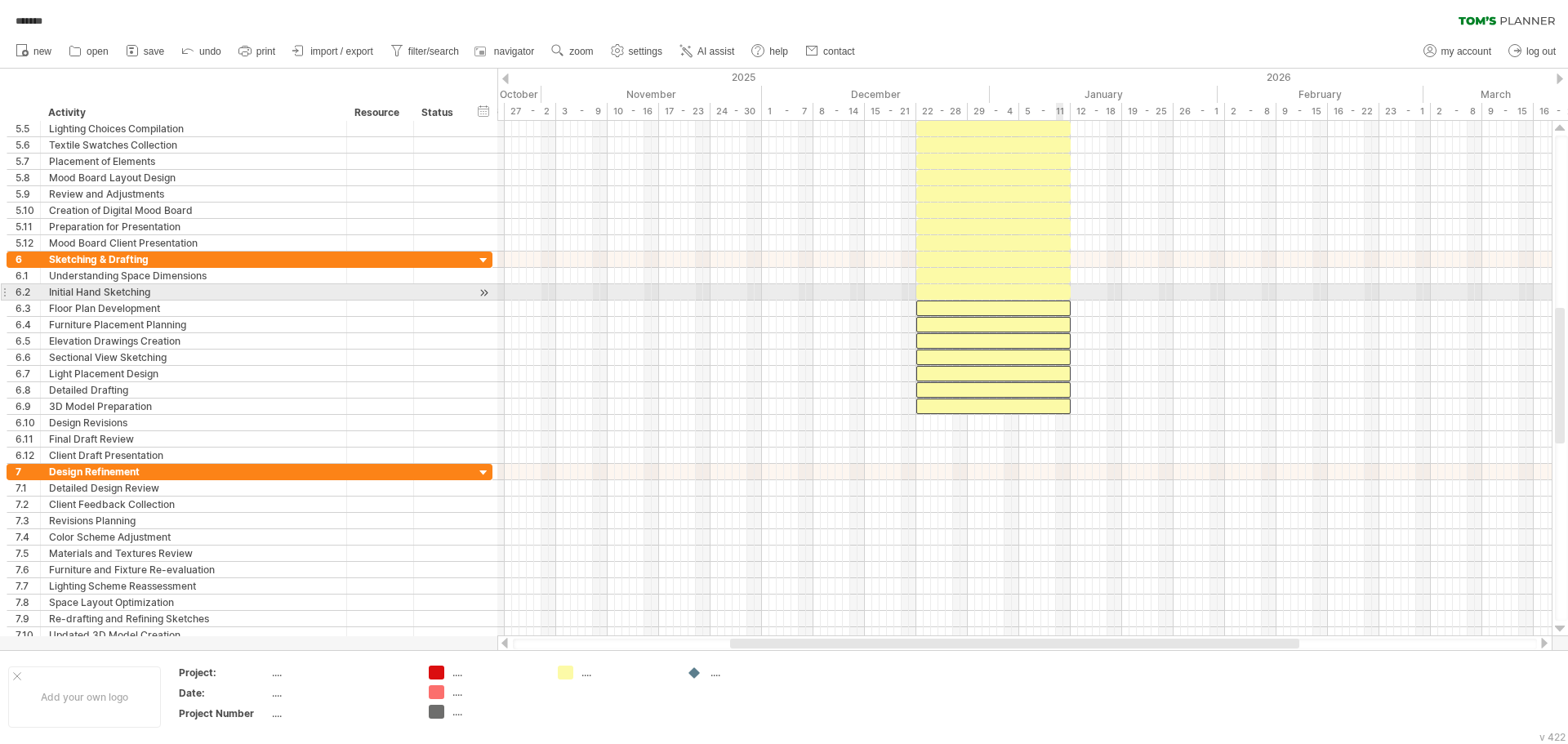
click at [1057, 284] on div at bounding box center [993, 291] width 154 height 15
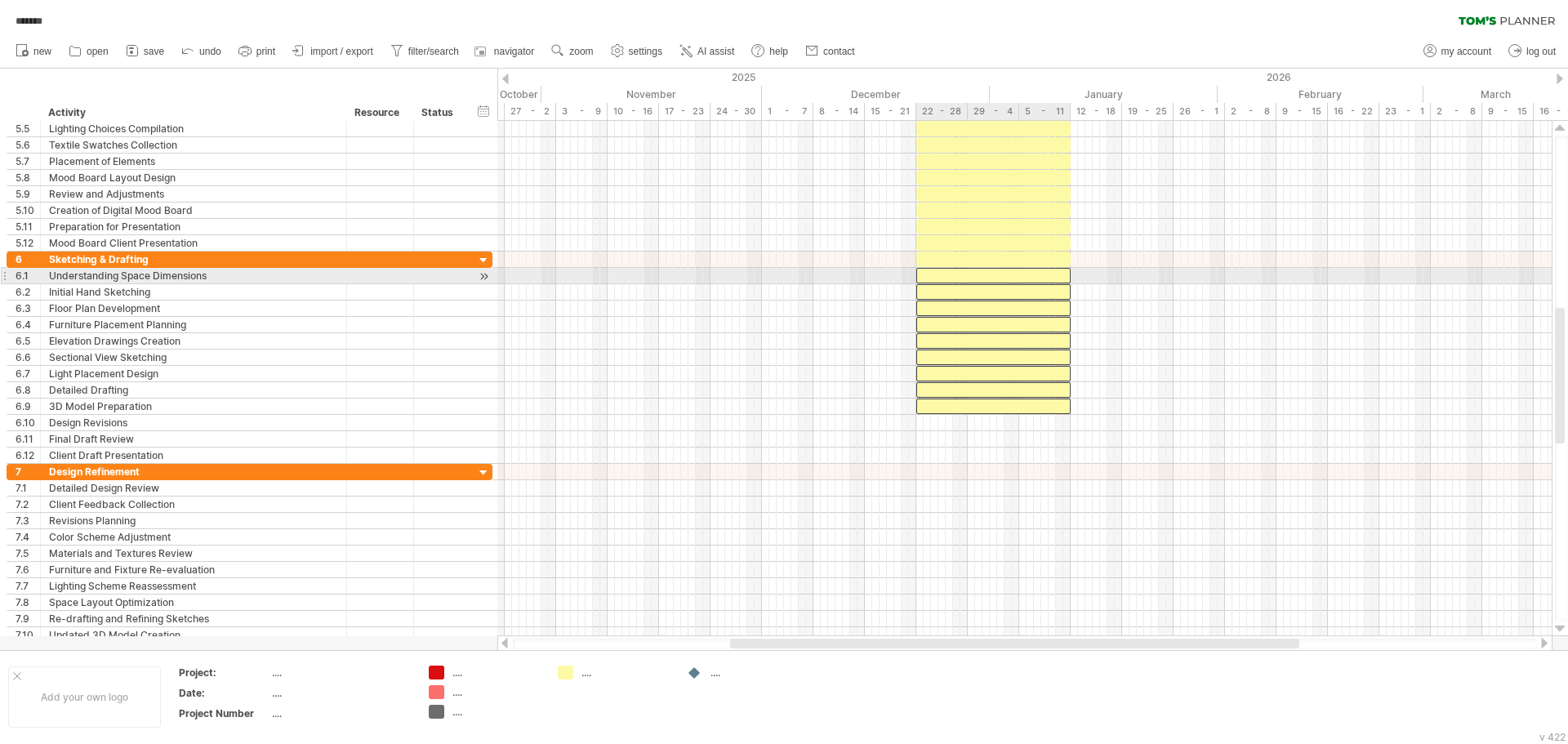
click at [1056, 273] on div at bounding box center [993, 275] width 154 height 15
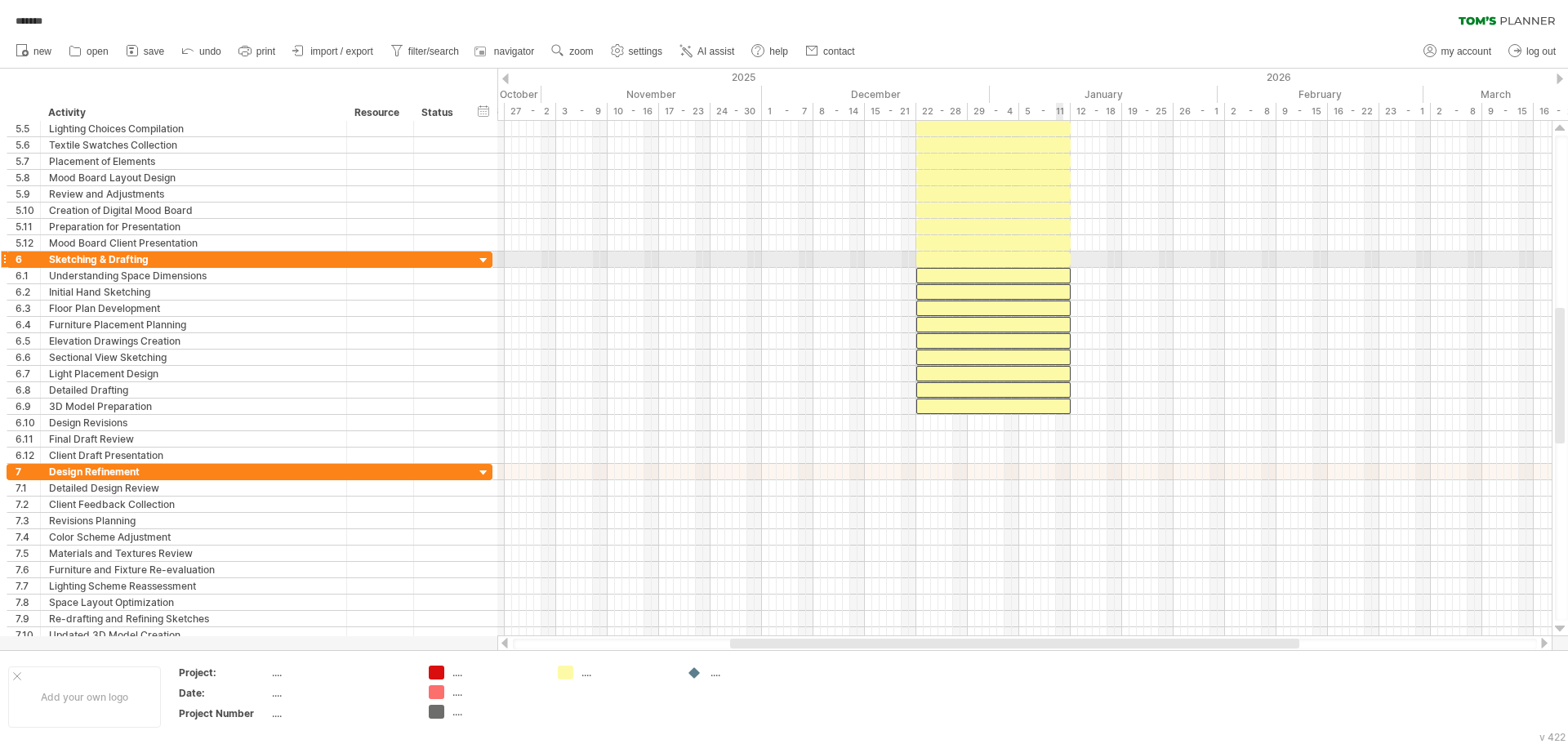
click at [1056, 255] on div at bounding box center [993, 259] width 154 height 15
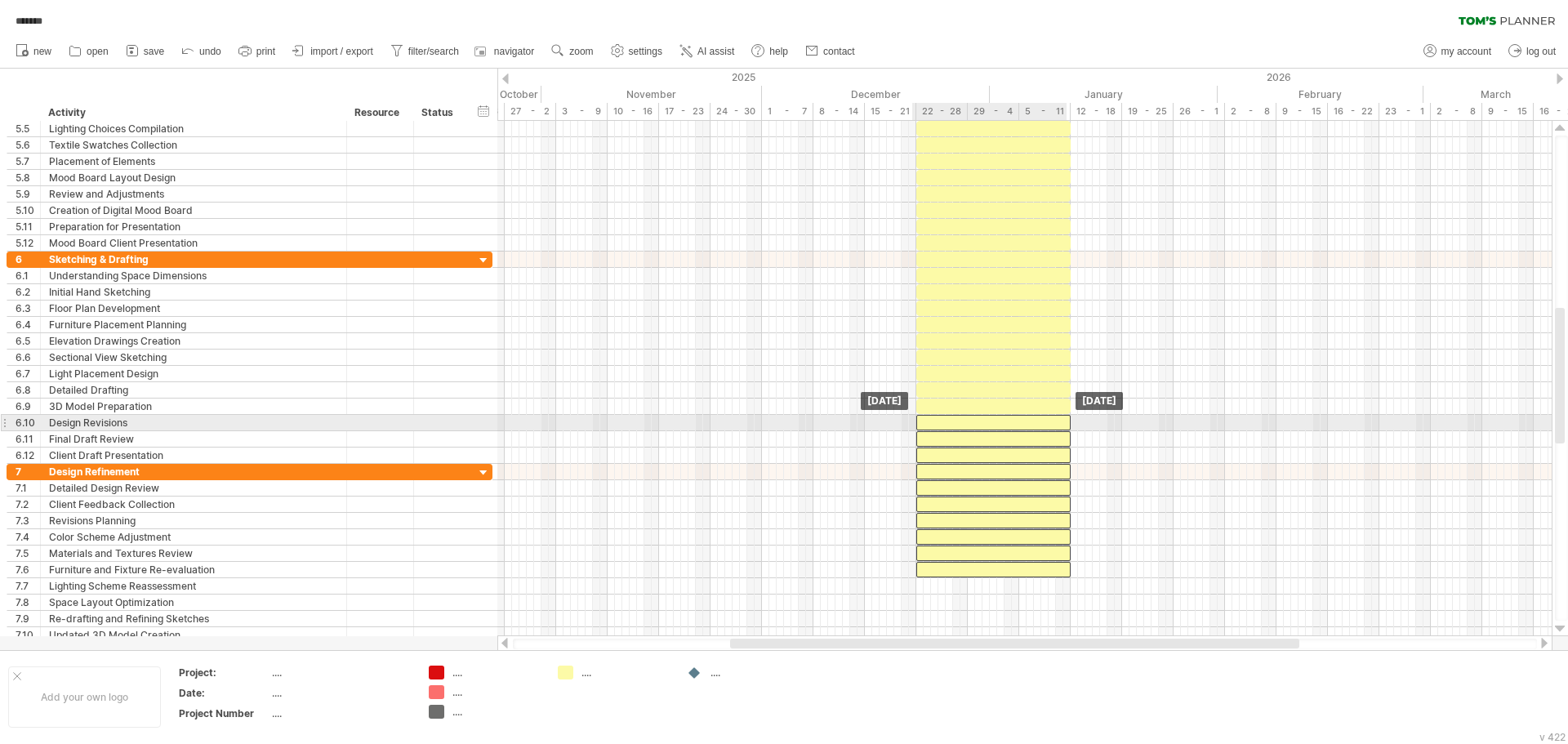
drag, startPoint x: 1056, startPoint y: 260, endPoint x: 1054, endPoint y: 425, distance: 165.0
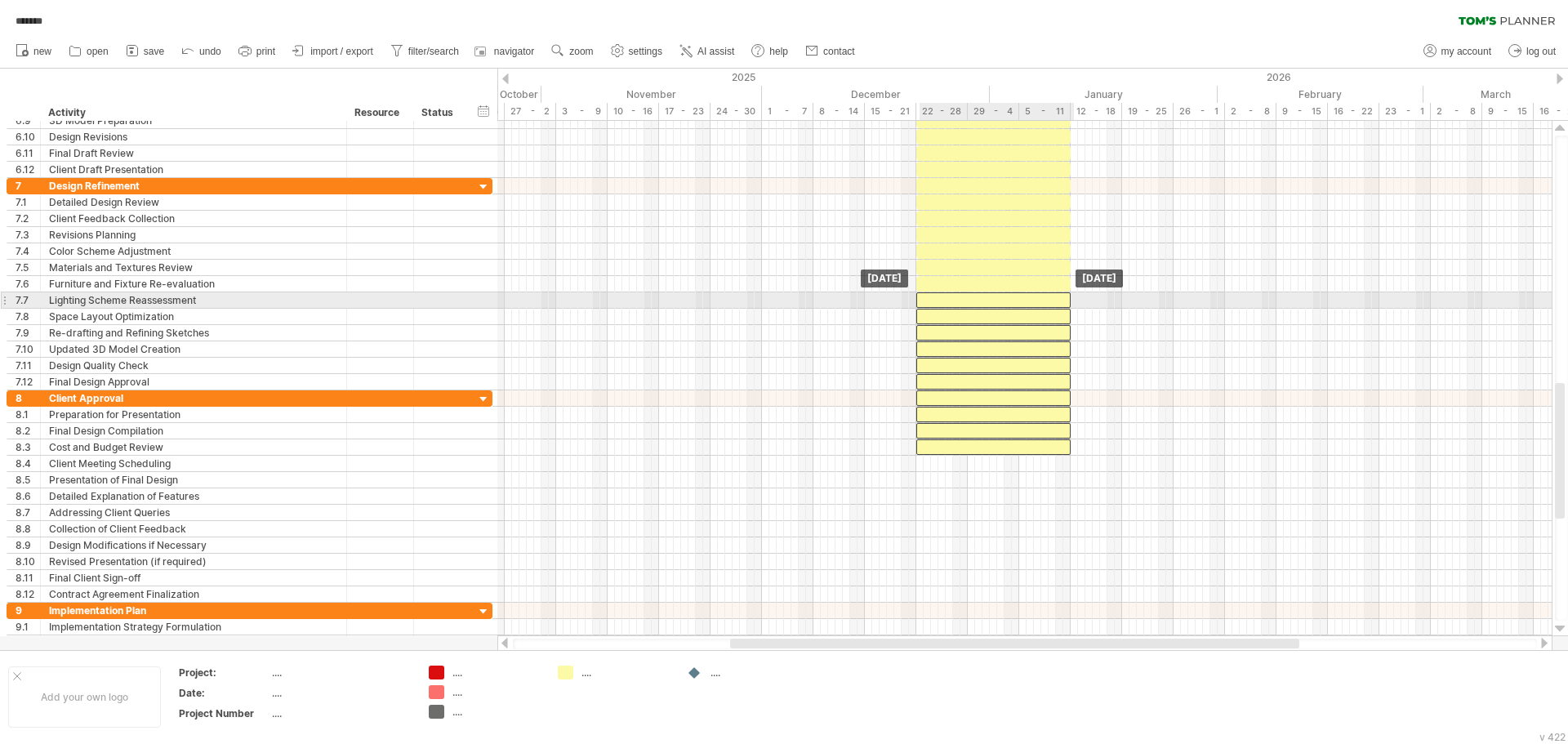
drag, startPoint x: 1044, startPoint y: 139, endPoint x: 1045, endPoint y: 306, distance: 167.0
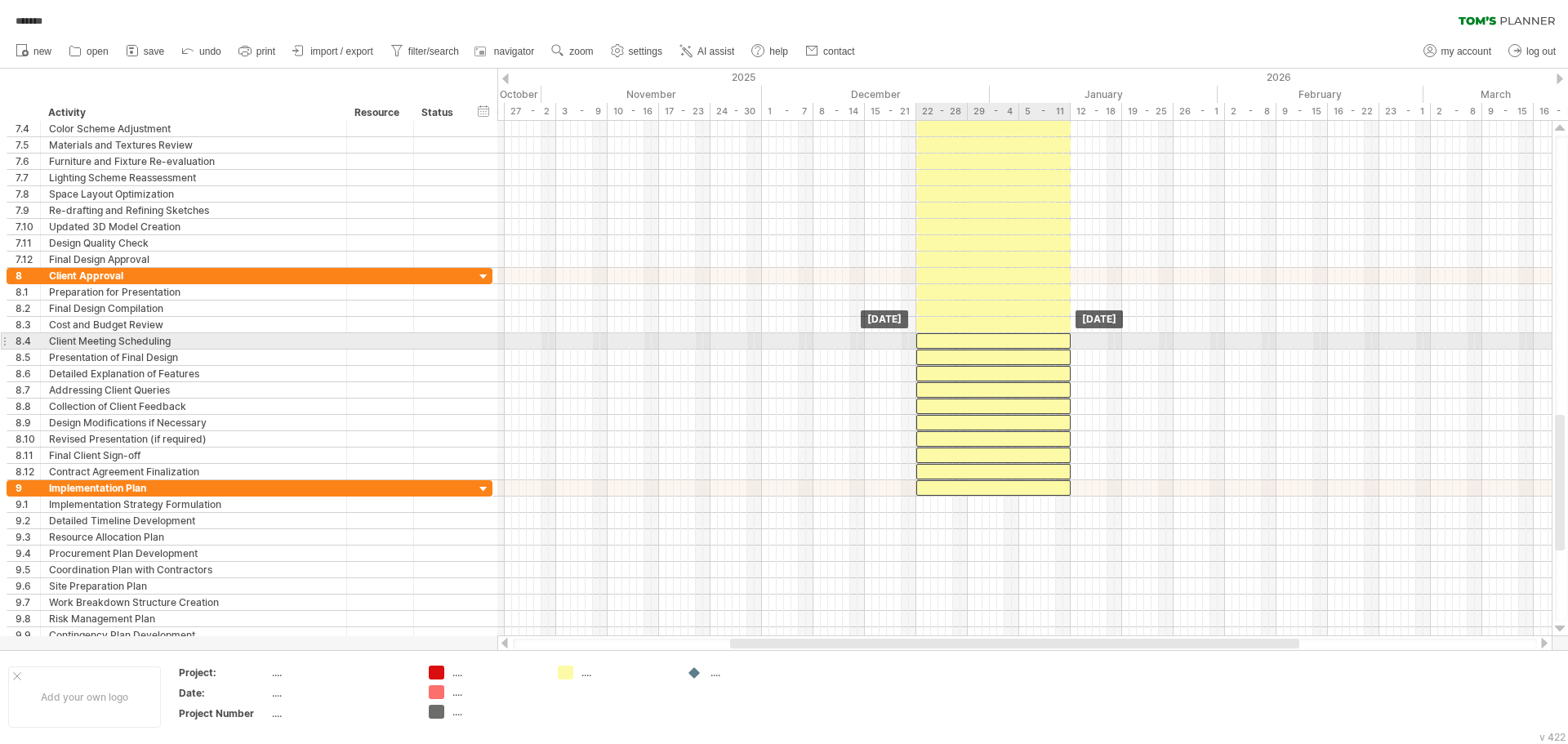
drag, startPoint x: 1057, startPoint y: 180, endPoint x: 1057, endPoint y: 348, distance: 168.0
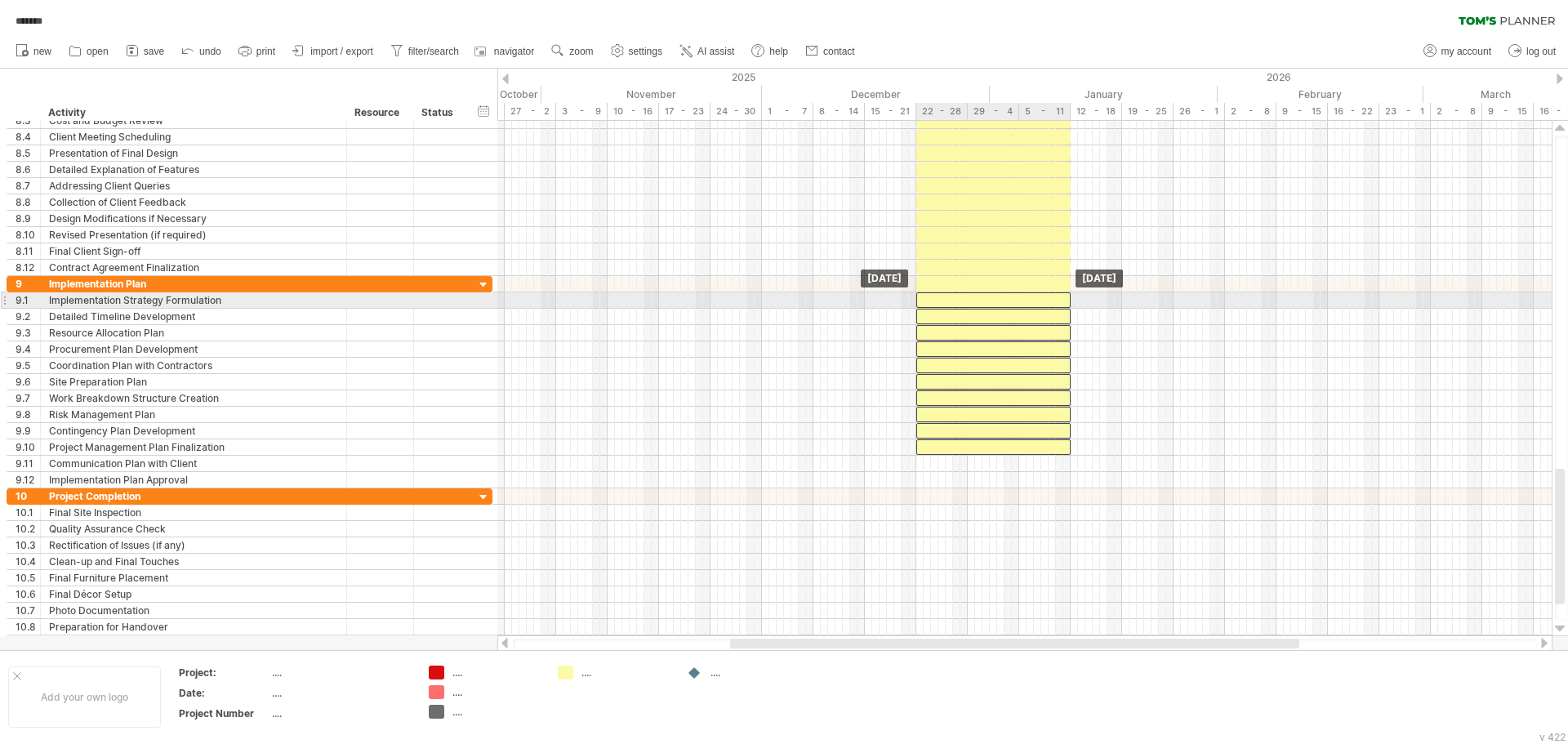
drag, startPoint x: 1059, startPoint y: 142, endPoint x: 1057, endPoint y: 308, distance: 166.0
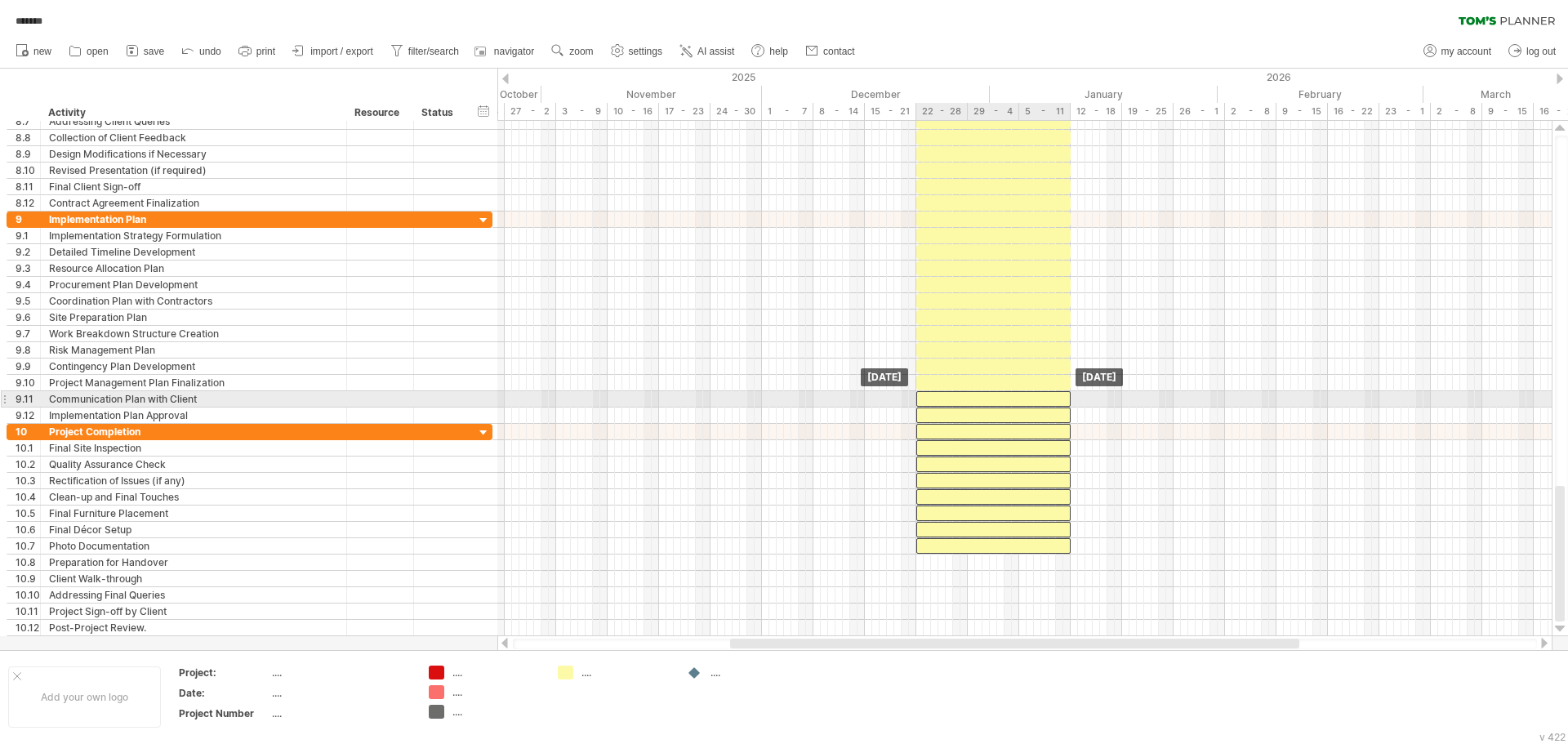
drag, startPoint x: 1049, startPoint y: 231, endPoint x: 1047, endPoint y: 392, distance: 161.0
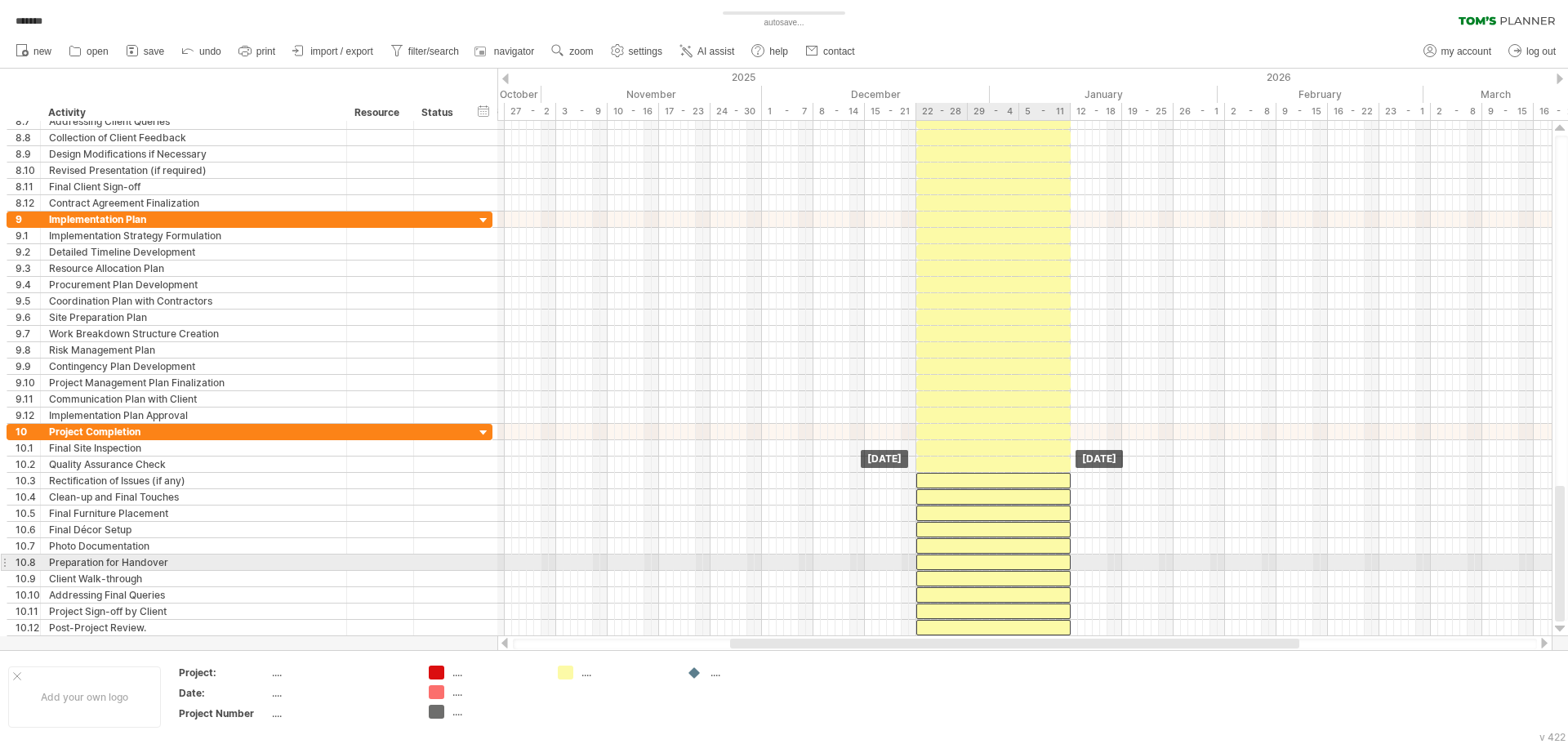
drag, startPoint x: 1057, startPoint y: 398, endPoint x: 1055, endPoint y: 566, distance: 168.0
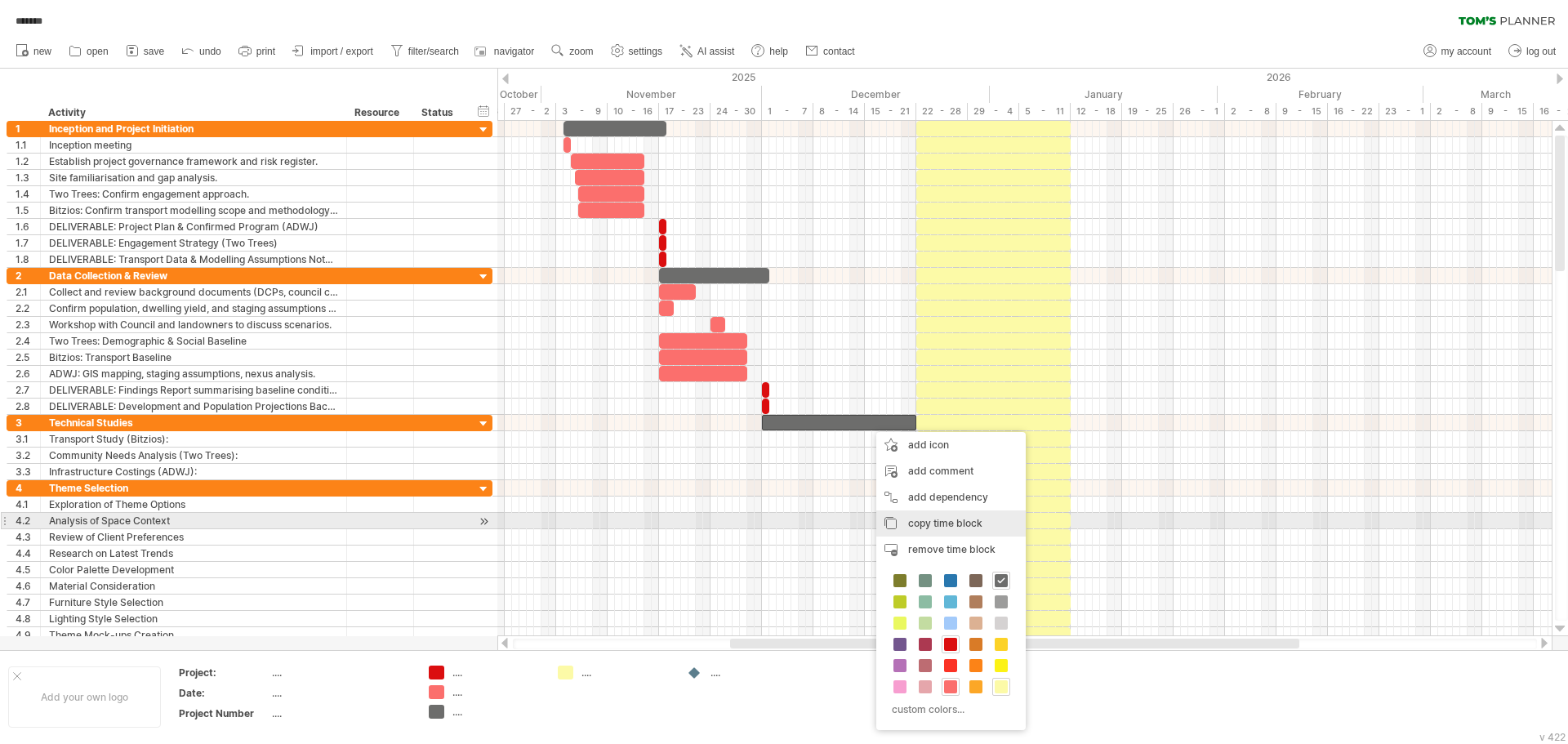
click at [958, 528] on span "copy time block" at bounding box center [945, 524] width 74 height 13
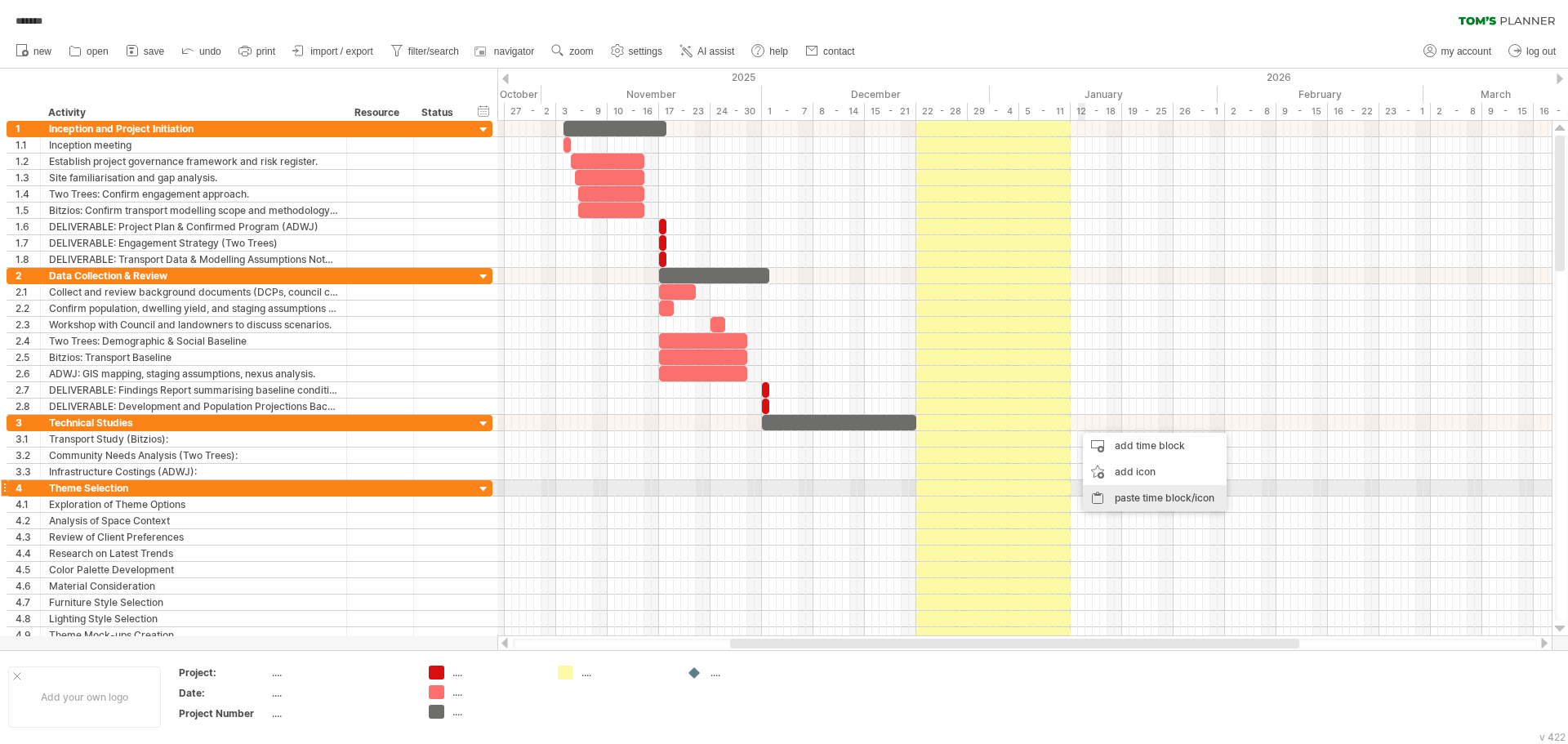
click at [1120, 492] on div "paste time block/icon" at bounding box center [1154, 498] width 143 height 26
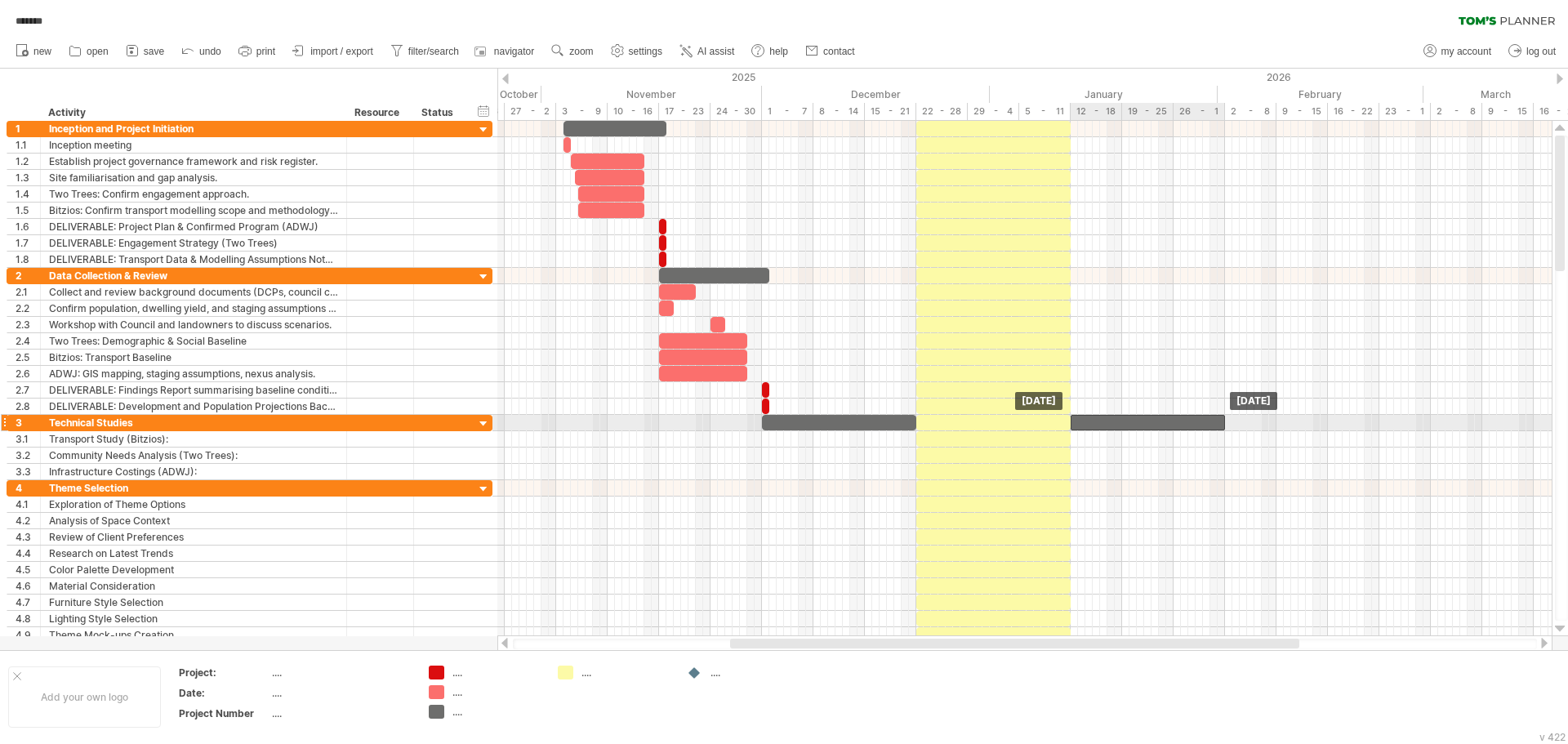
click at [1133, 422] on div at bounding box center [1147, 422] width 154 height 15
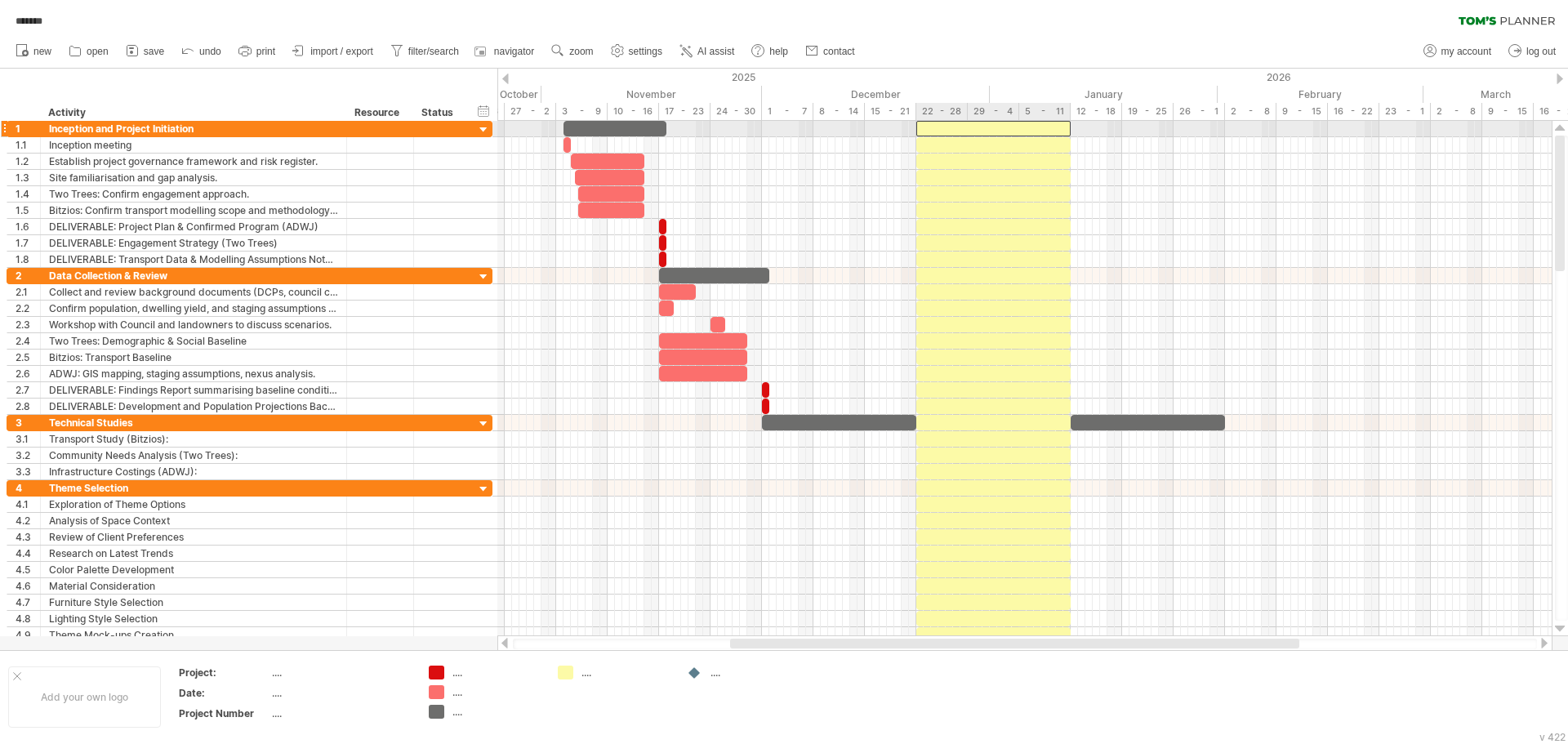
click at [1061, 127] on div at bounding box center [993, 128] width 154 height 15
click at [1069, 30] on div "******* clear filter reapply filter" at bounding box center [784, 17] width 1568 height 34
click at [1052, 127] on div at bounding box center [993, 128] width 154 height 15
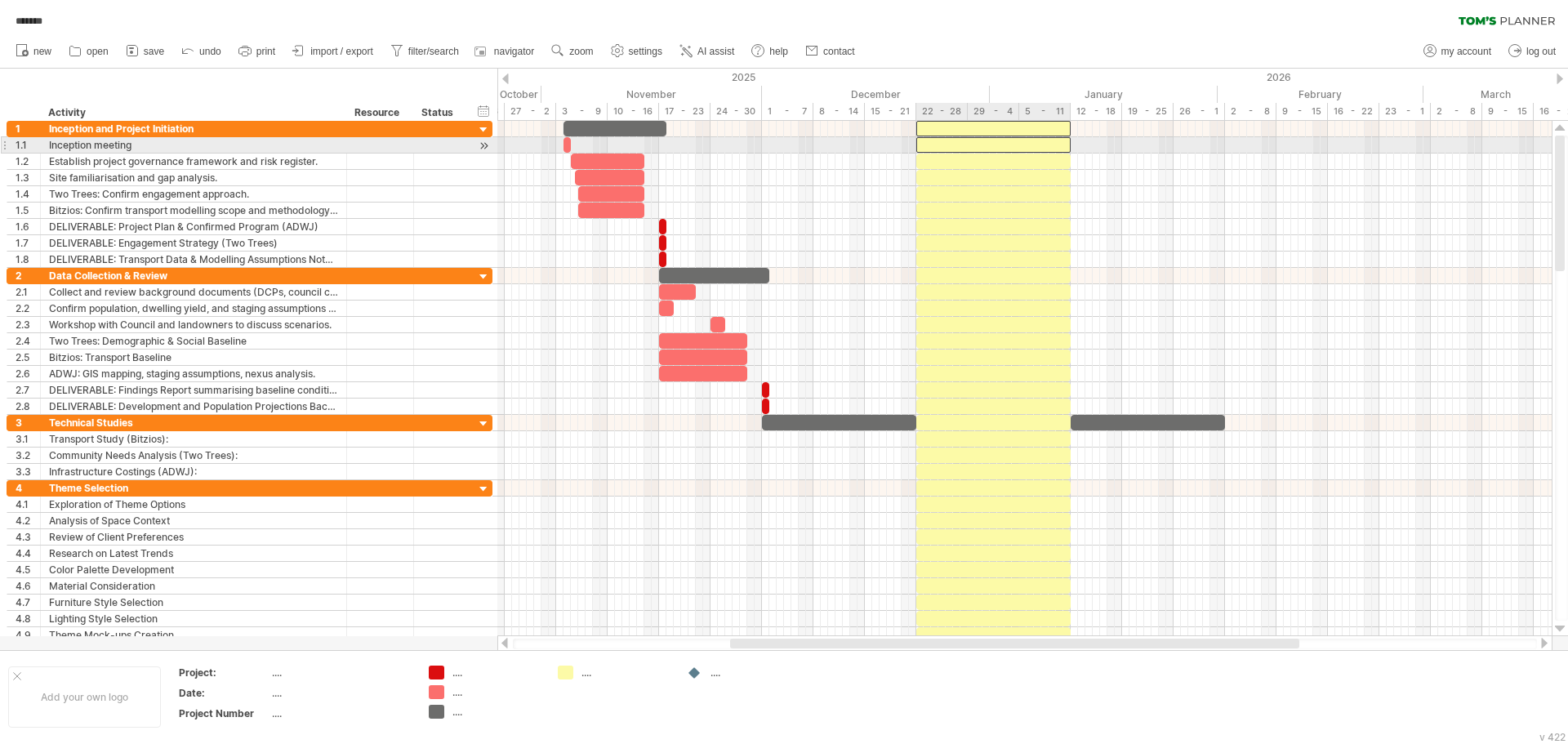
click at [1052, 151] on div at bounding box center [993, 144] width 154 height 15
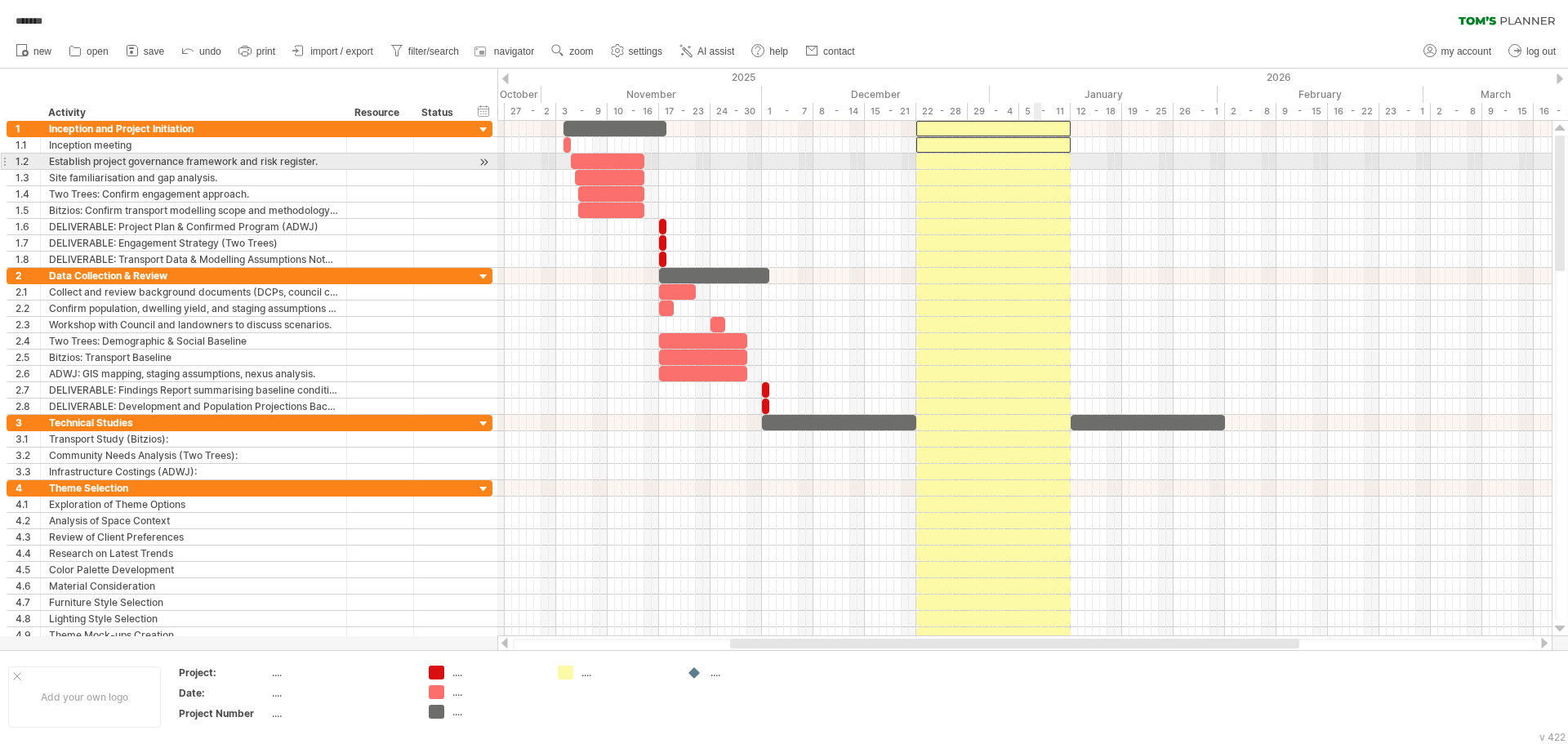
click at [1039, 168] on div at bounding box center [993, 161] width 154 height 15
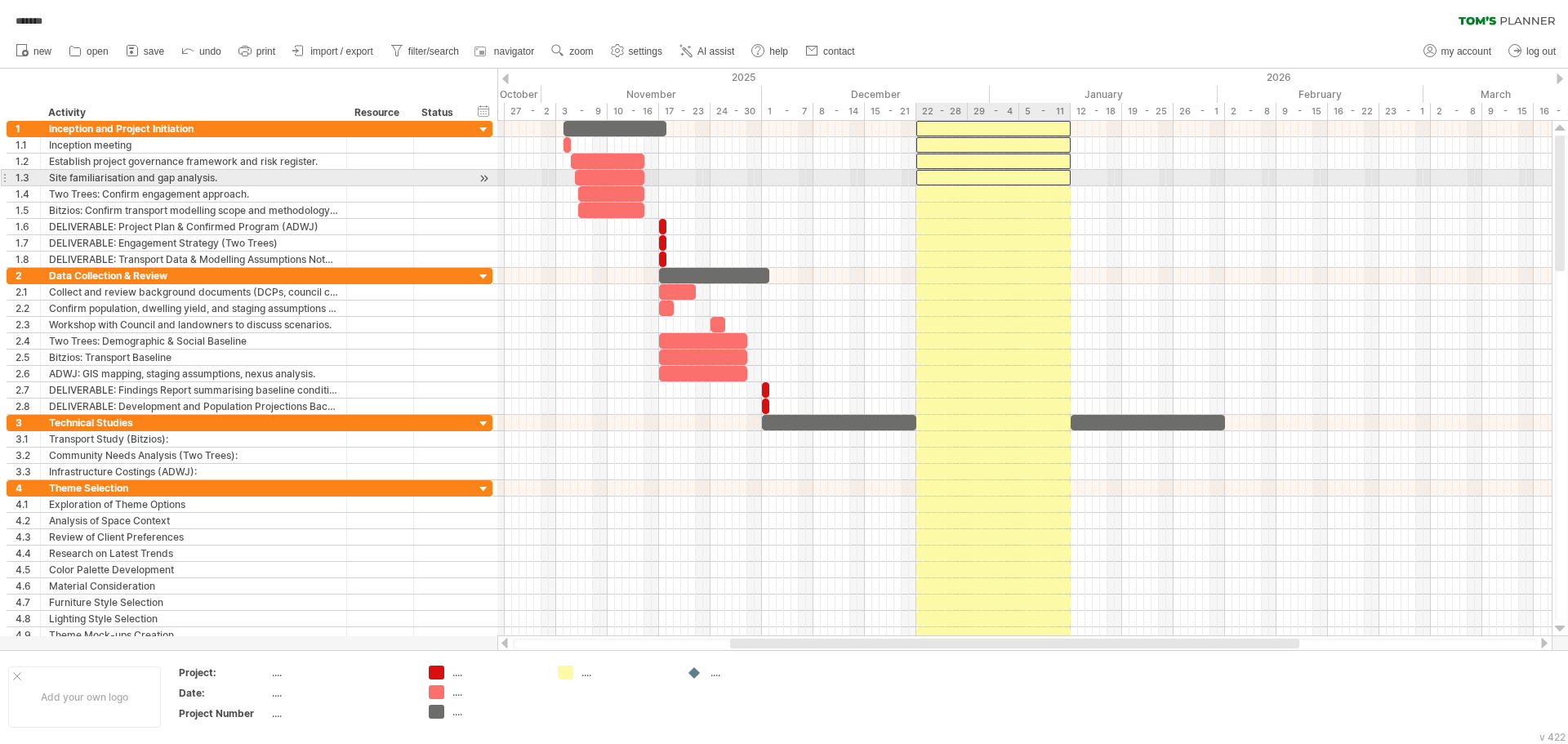
click at [1044, 175] on div at bounding box center [993, 177] width 154 height 15
click at [1044, 188] on div at bounding box center [993, 193] width 154 height 15
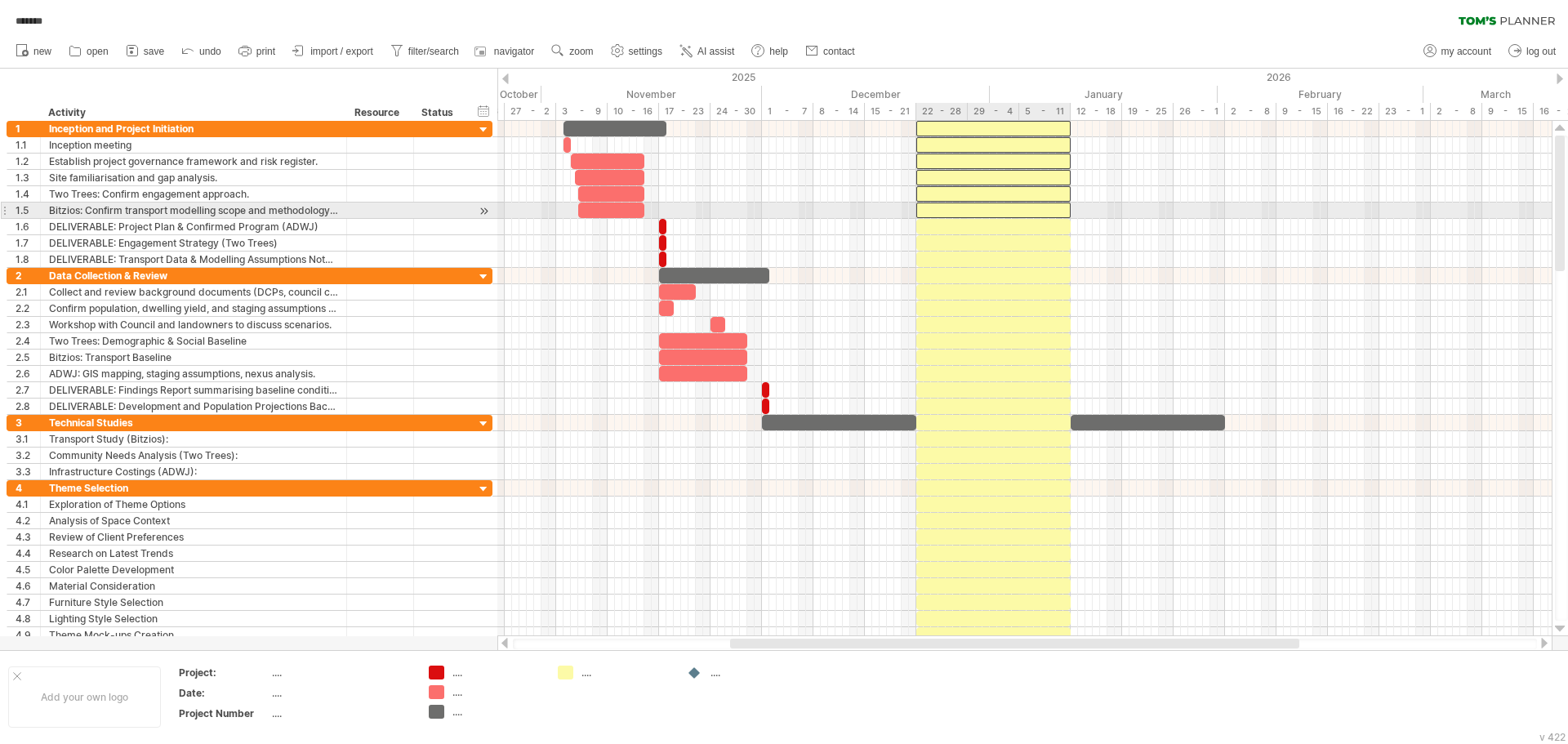
click at [1044, 209] on div at bounding box center [993, 210] width 154 height 15
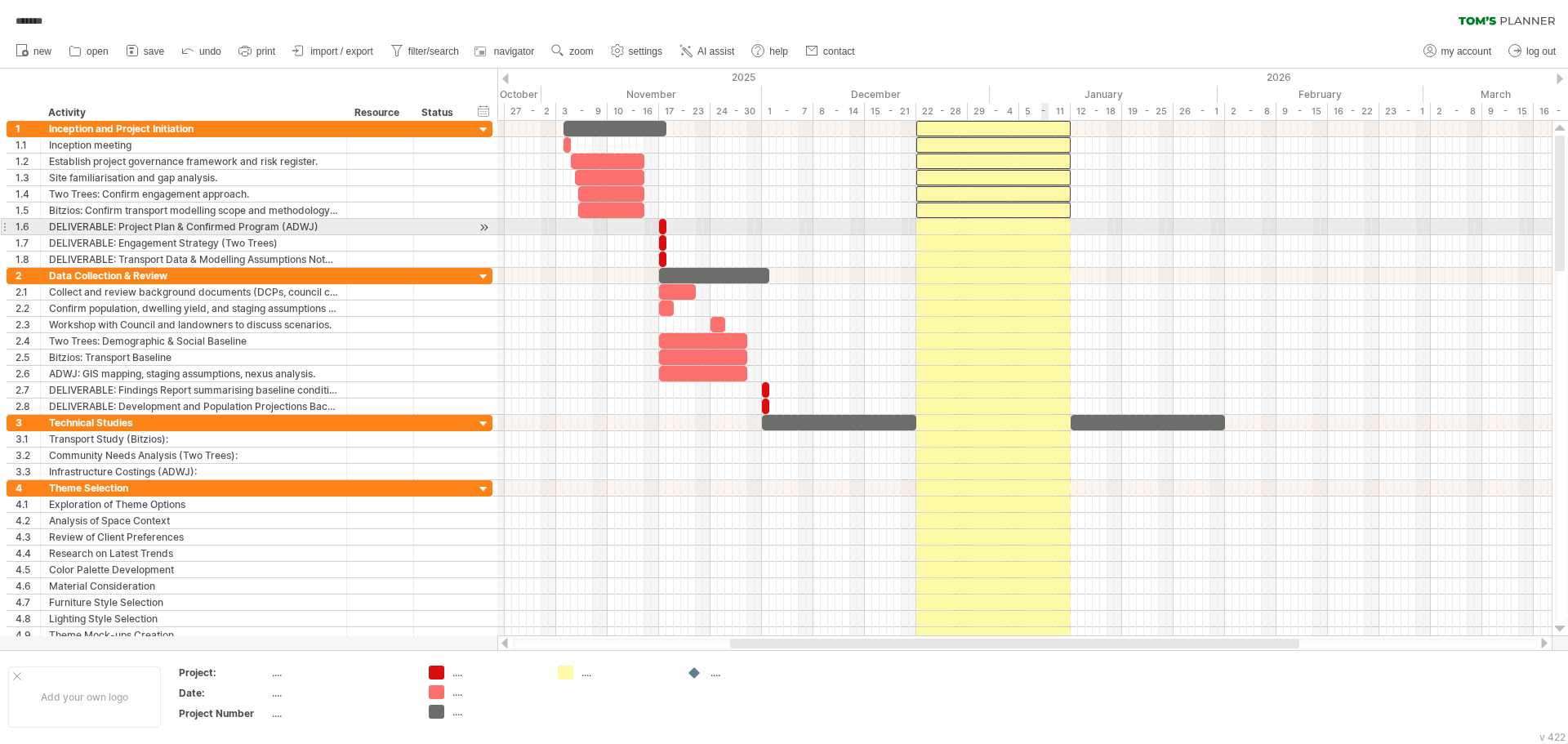
click at [1046, 233] on div at bounding box center [993, 226] width 154 height 15
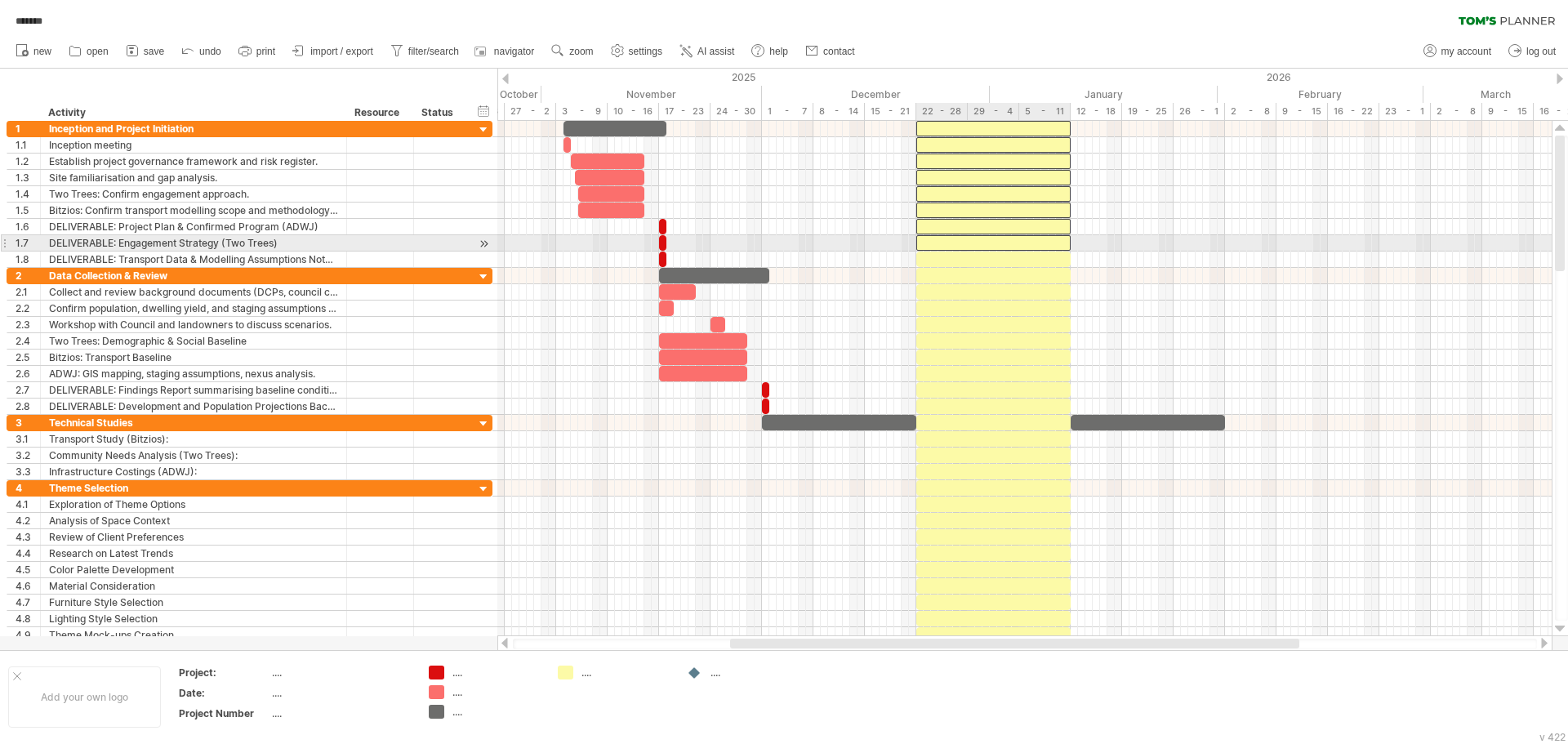
click at [1047, 248] on div at bounding box center [993, 242] width 154 height 15
click at [1049, 265] on div at bounding box center [993, 259] width 154 height 15
click at [1053, 280] on div at bounding box center [993, 275] width 154 height 15
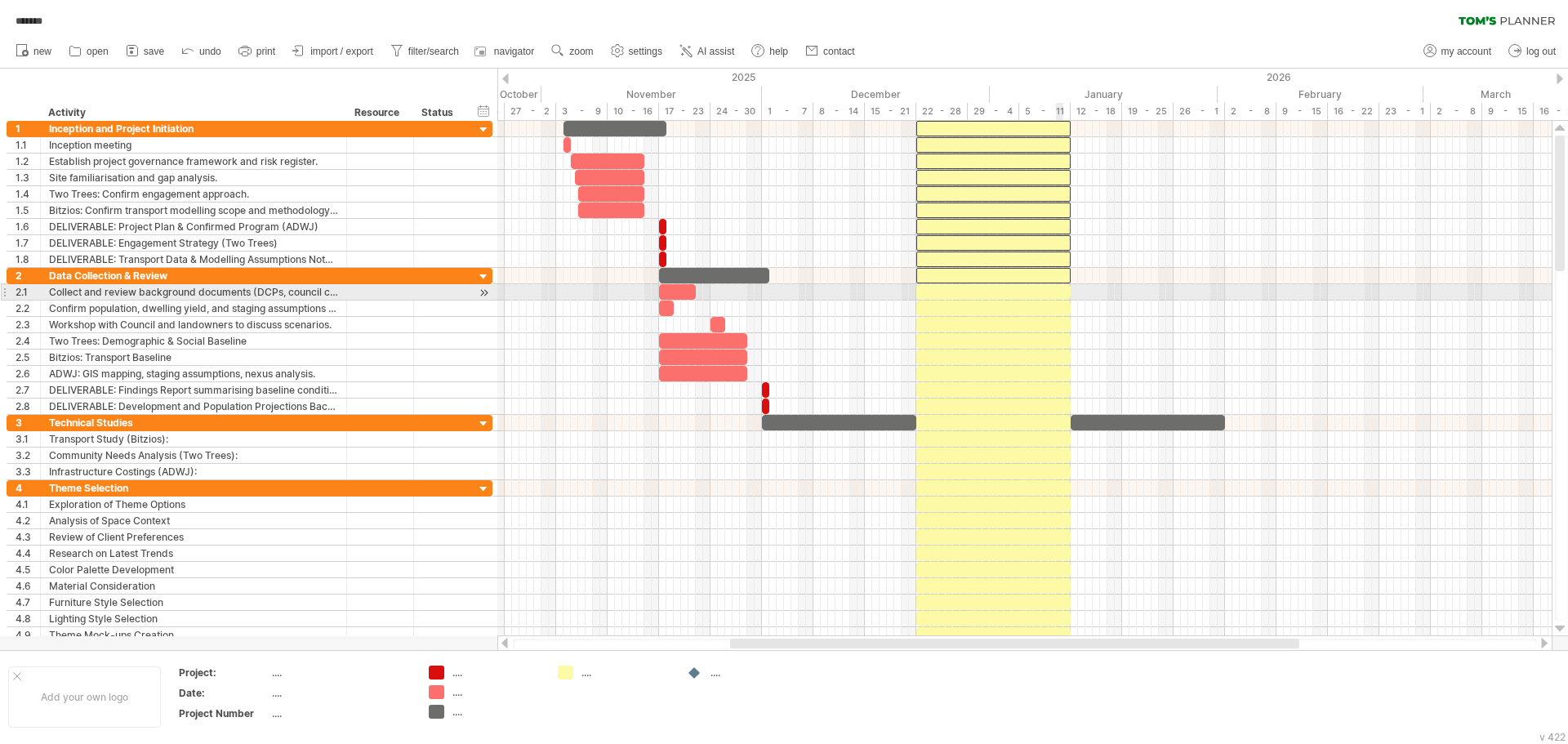
click at [1057, 300] on div at bounding box center [993, 308] width 154 height 15
click at [1064, 289] on div at bounding box center [993, 291] width 154 height 15
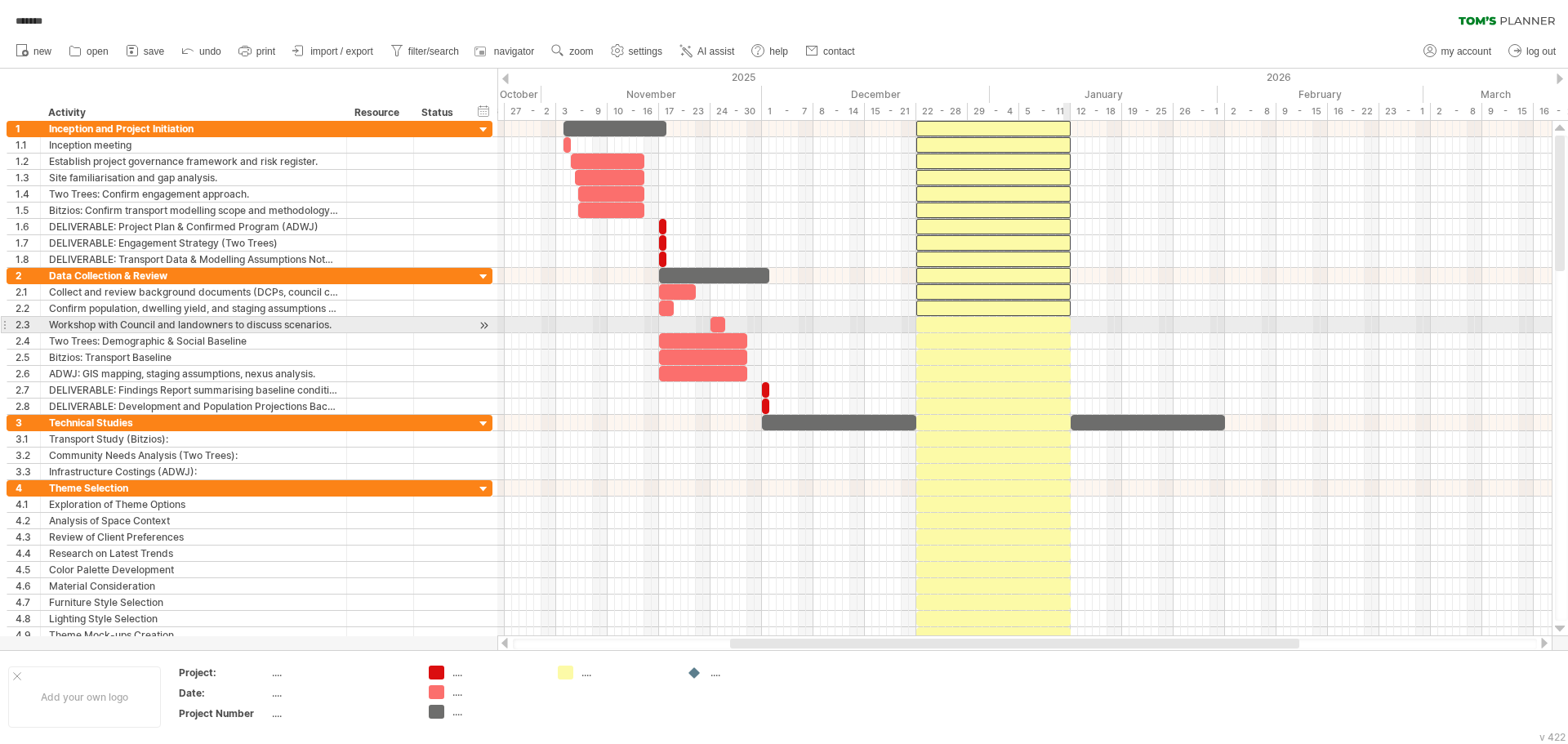
click at [1063, 323] on div at bounding box center [993, 324] width 154 height 15
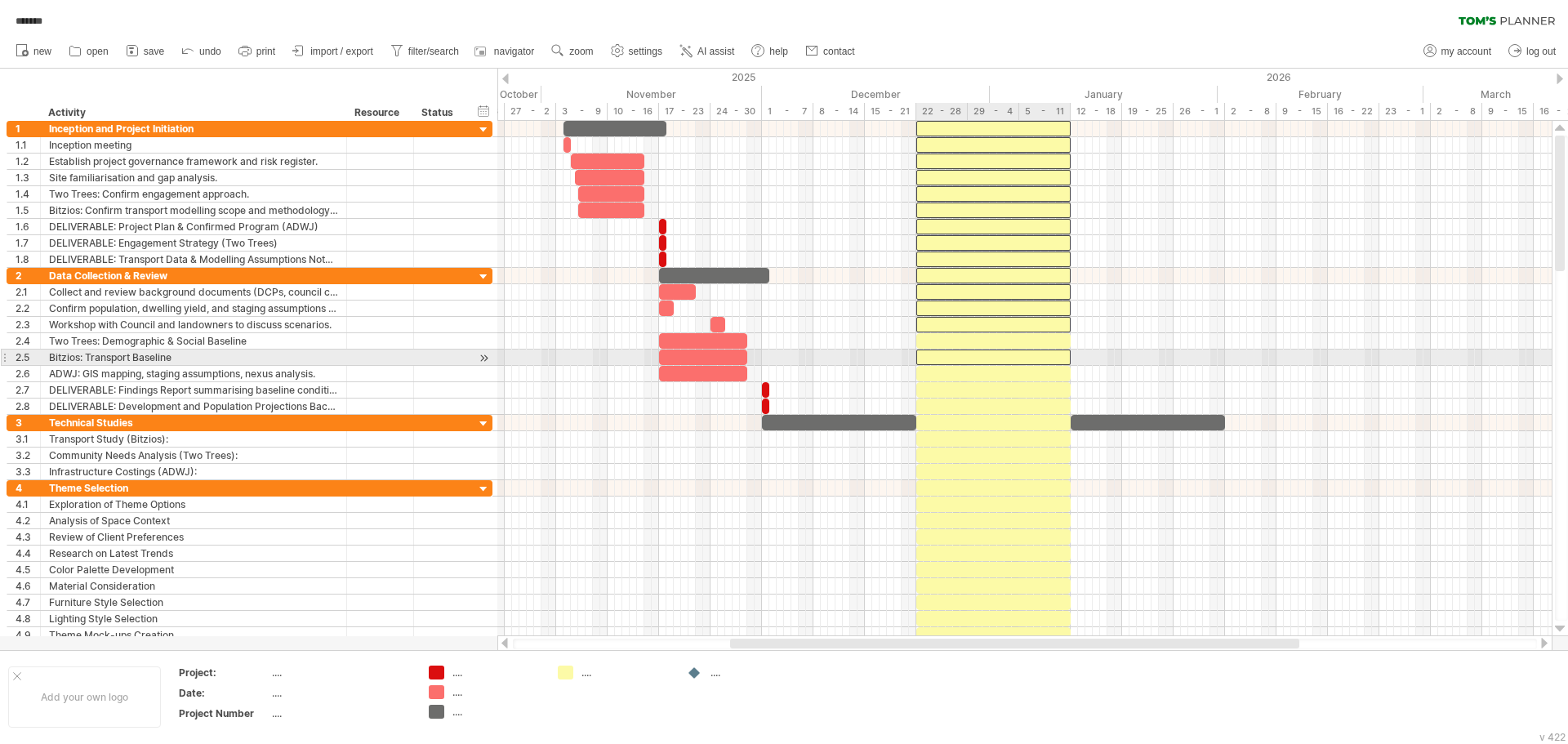
click at [1059, 351] on div at bounding box center [993, 357] width 154 height 15
click at [1058, 341] on div at bounding box center [993, 340] width 154 height 15
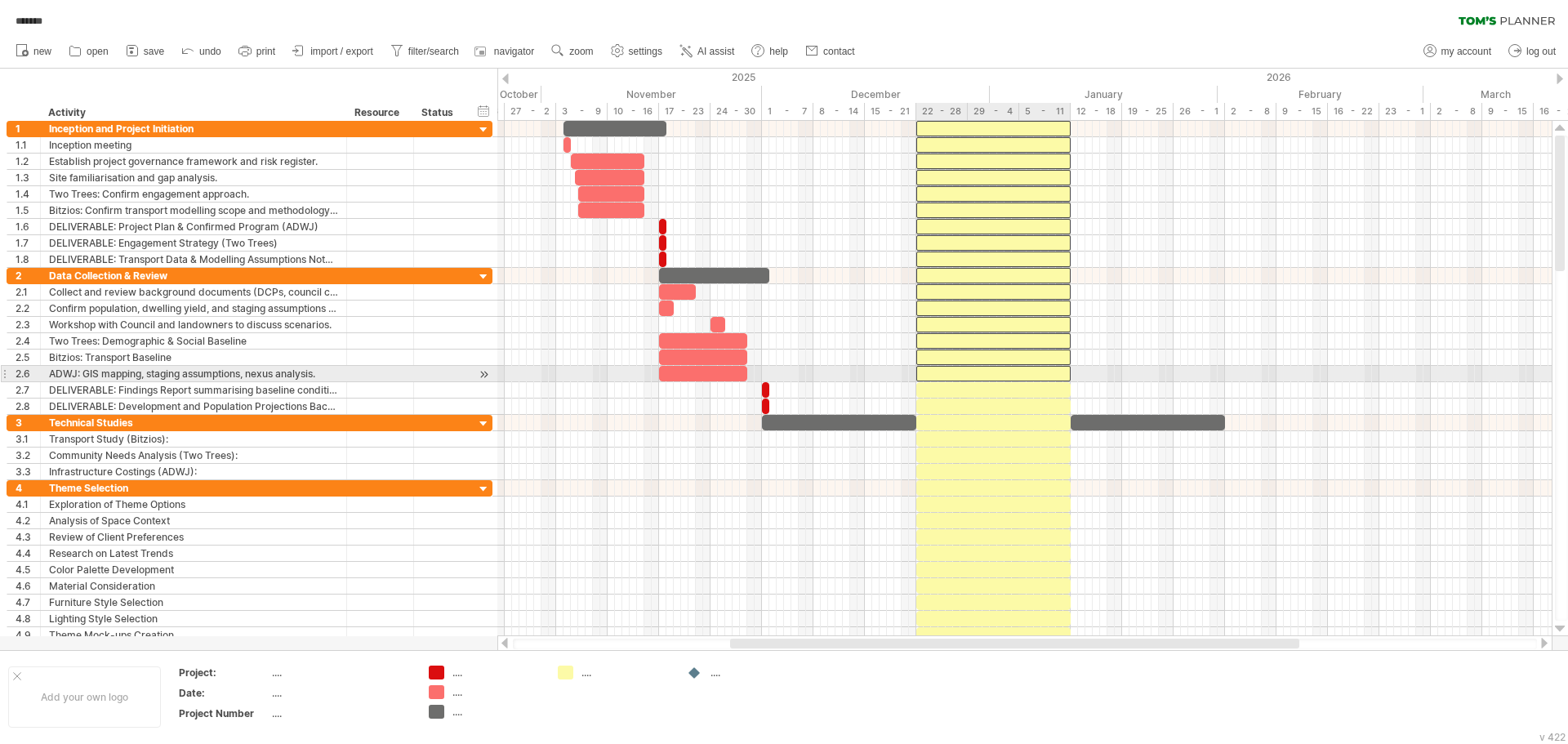
drag, startPoint x: 1055, startPoint y: 377, endPoint x: 1051, endPoint y: 395, distance: 18.4
click at [1054, 379] on div at bounding box center [993, 373] width 154 height 15
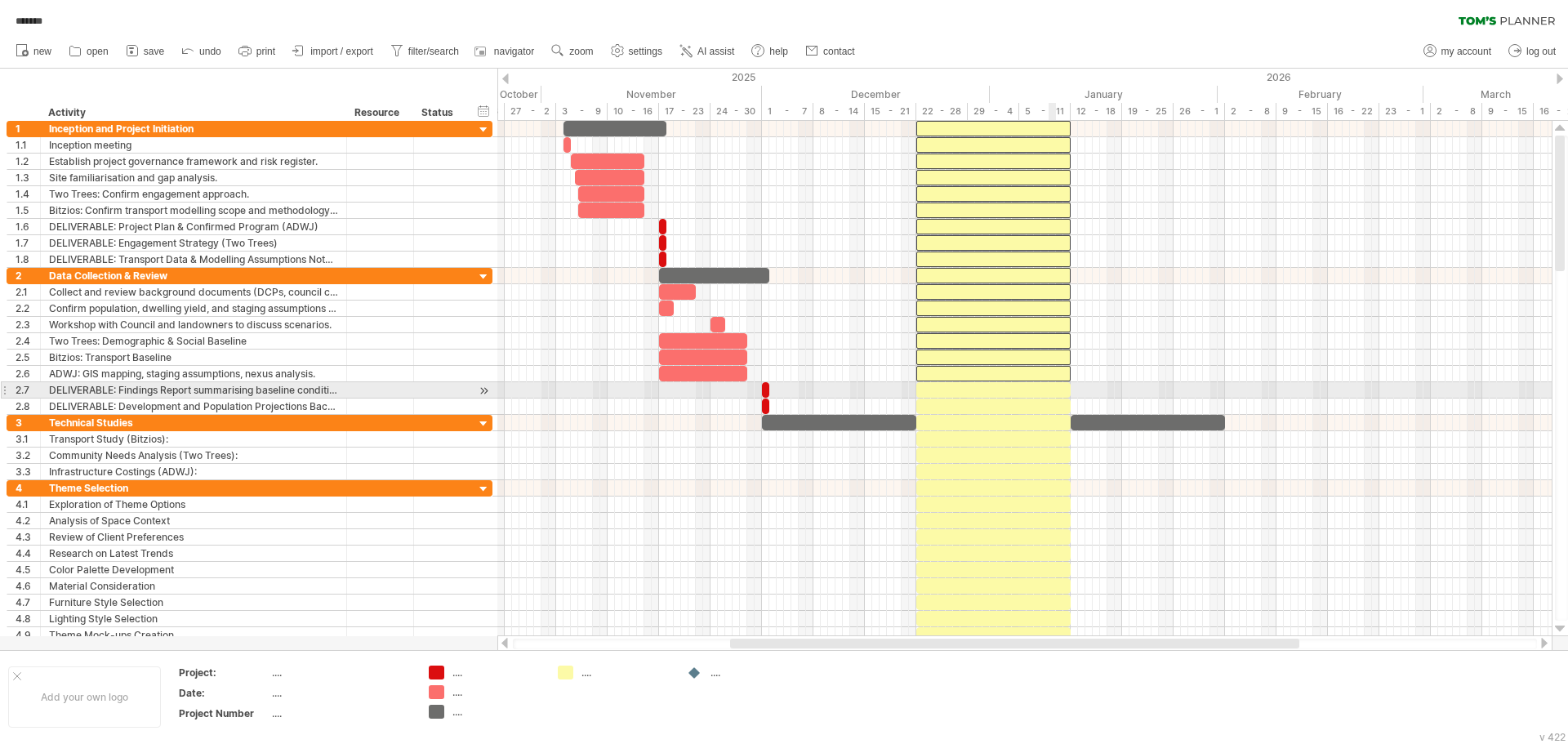
click at [1051, 396] on div at bounding box center [993, 389] width 154 height 15
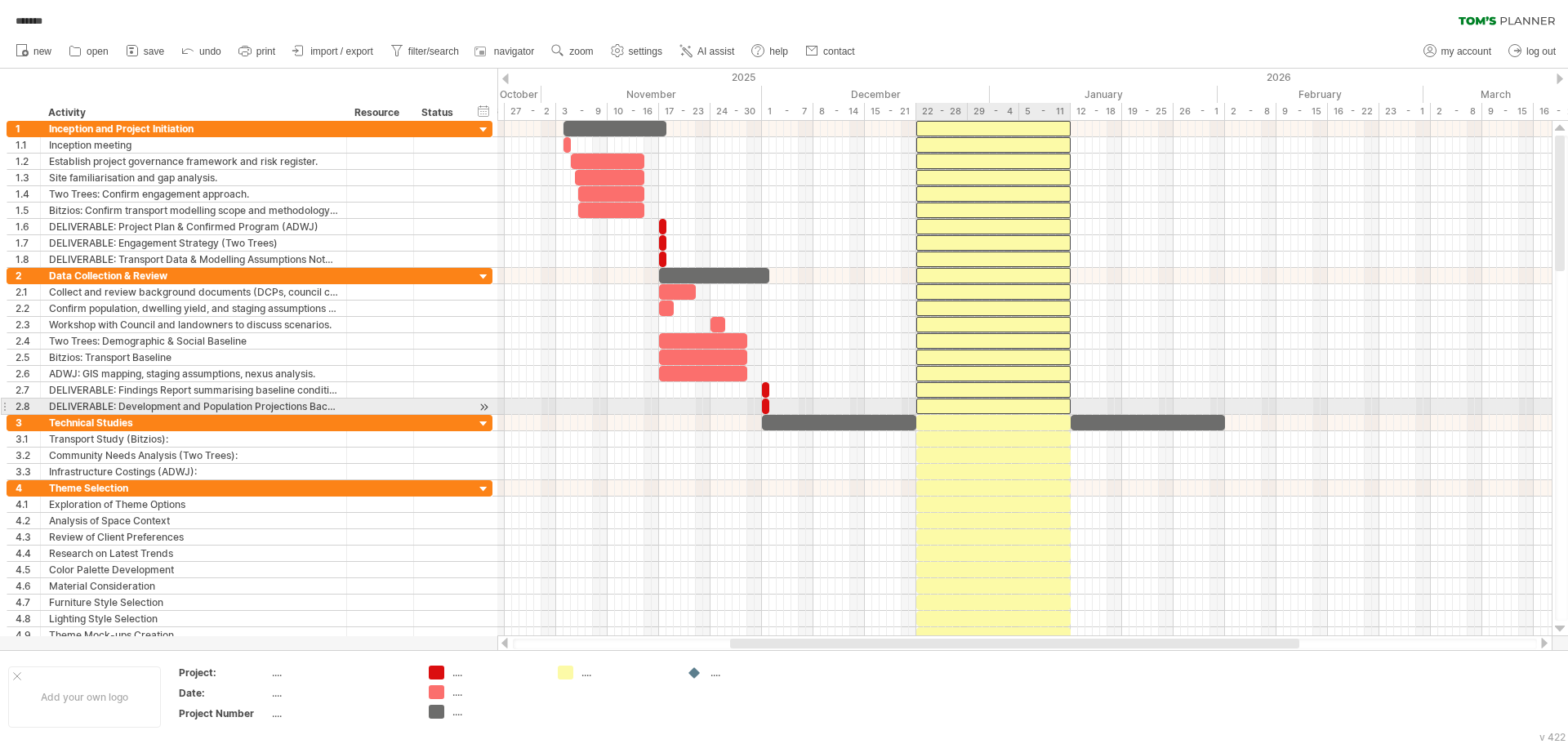
drag, startPoint x: 1053, startPoint y: 406, endPoint x: 1056, endPoint y: 426, distance: 20.2
click at [1055, 409] on div at bounding box center [993, 406] width 154 height 15
click at [1056, 429] on div at bounding box center [993, 422] width 154 height 15
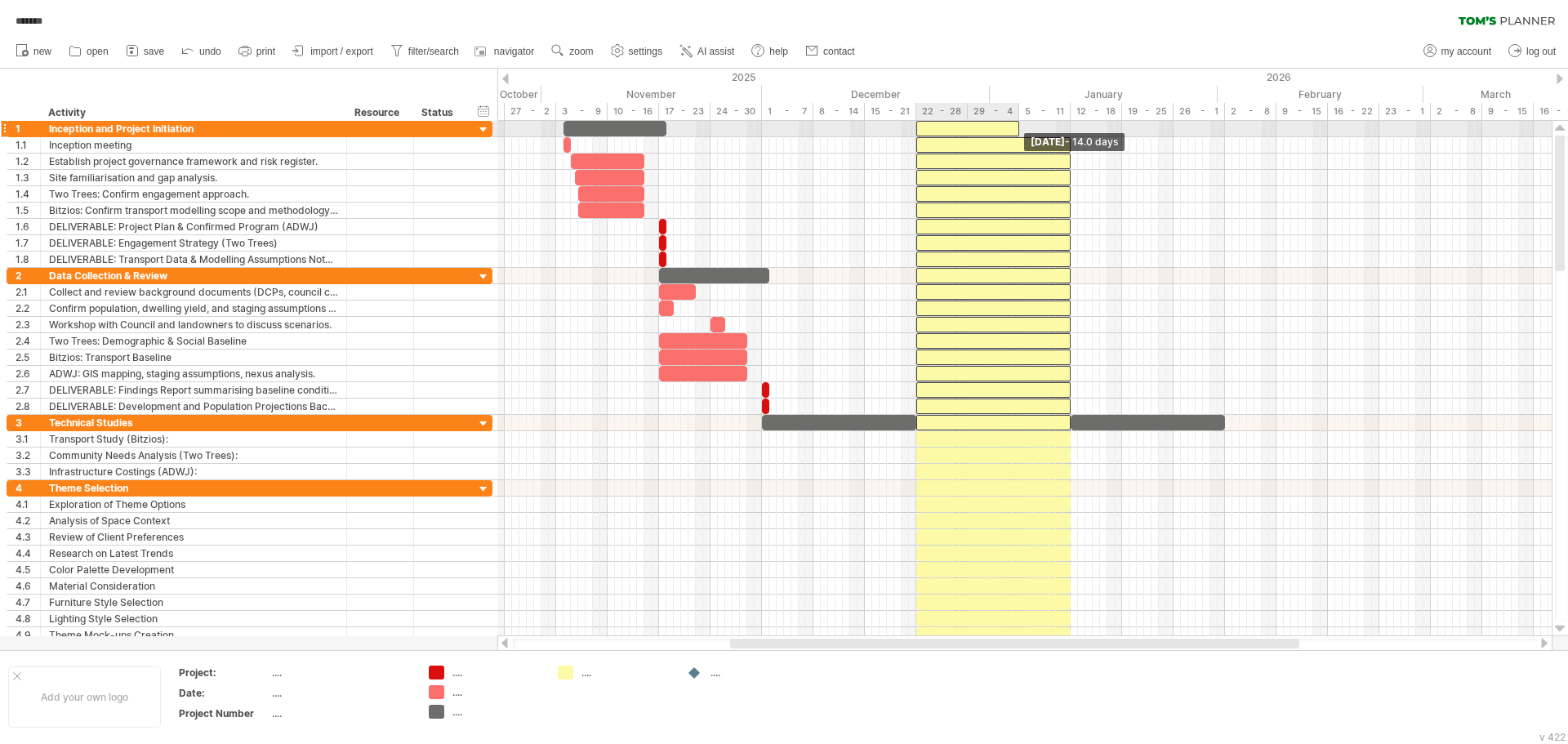
drag, startPoint x: 1073, startPoint y: 132, endPoint x: 1019, endPoint y: 134, distance: 54.0
click at [1019, 134] on span at bounding box center [1018, 128] width 6 height 15
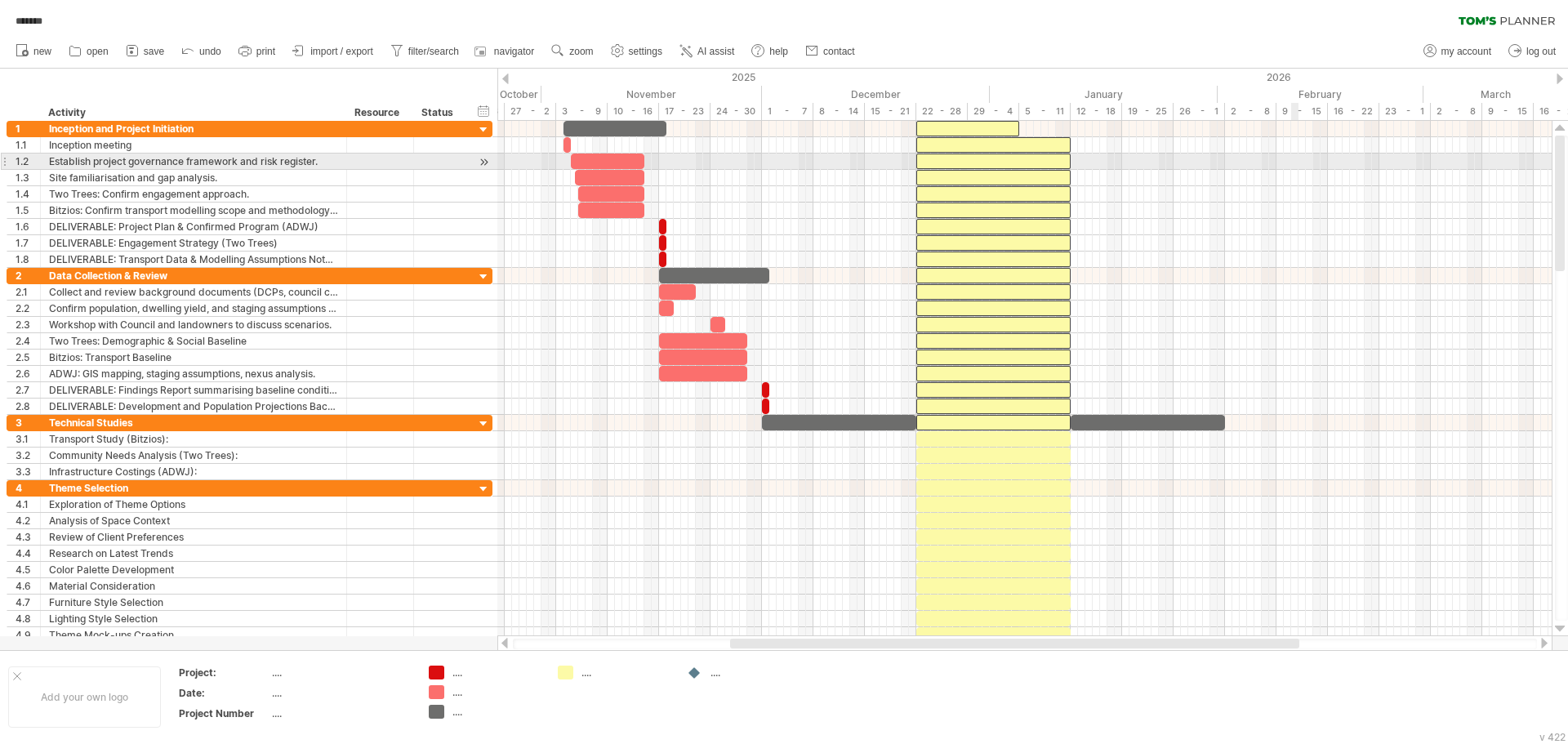
click at [1298, 160] on div at bounding box center [1024, 162] width 1054 height 16
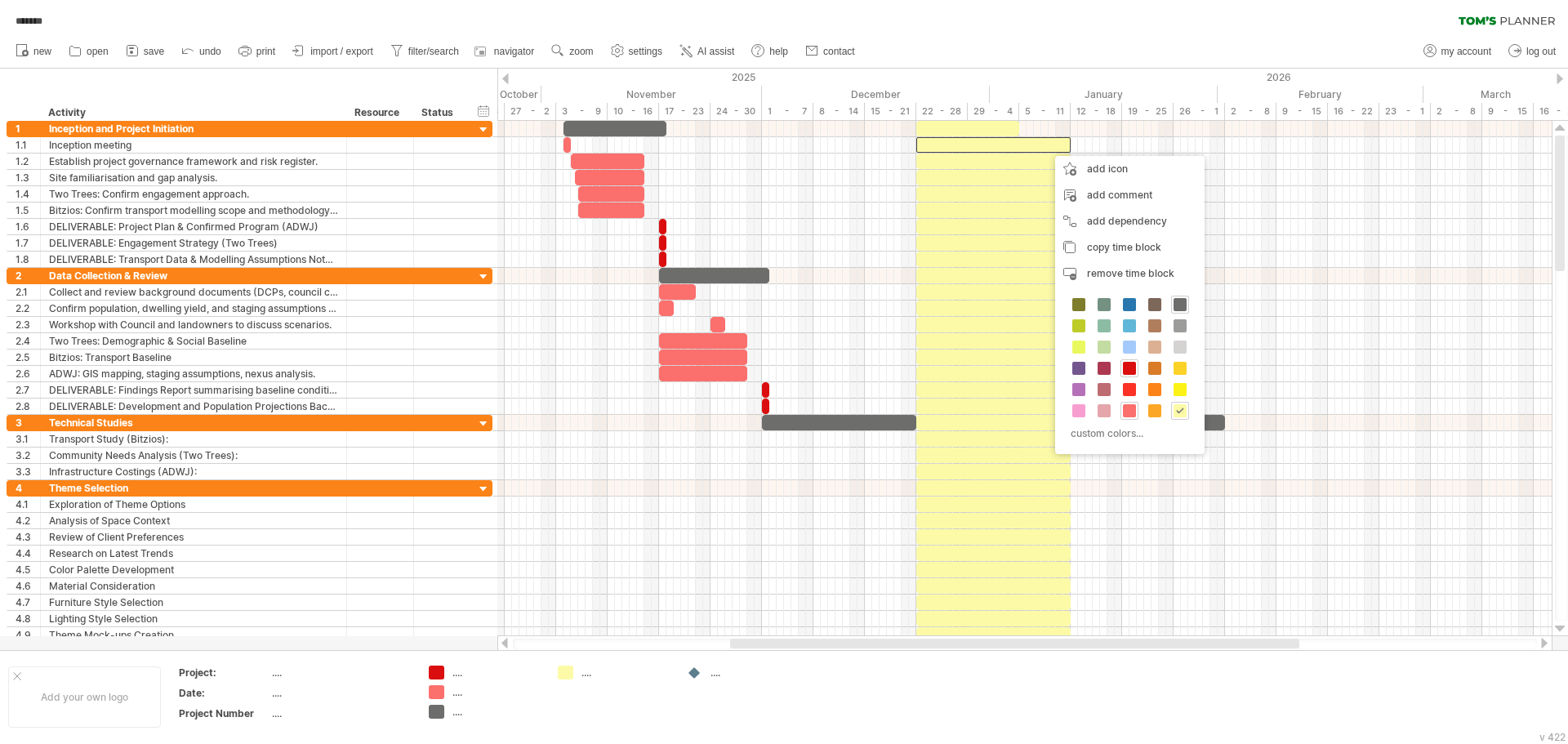
click at [1058, 39] on div "new" at bounding box center [784, 52] width 1568 height 34
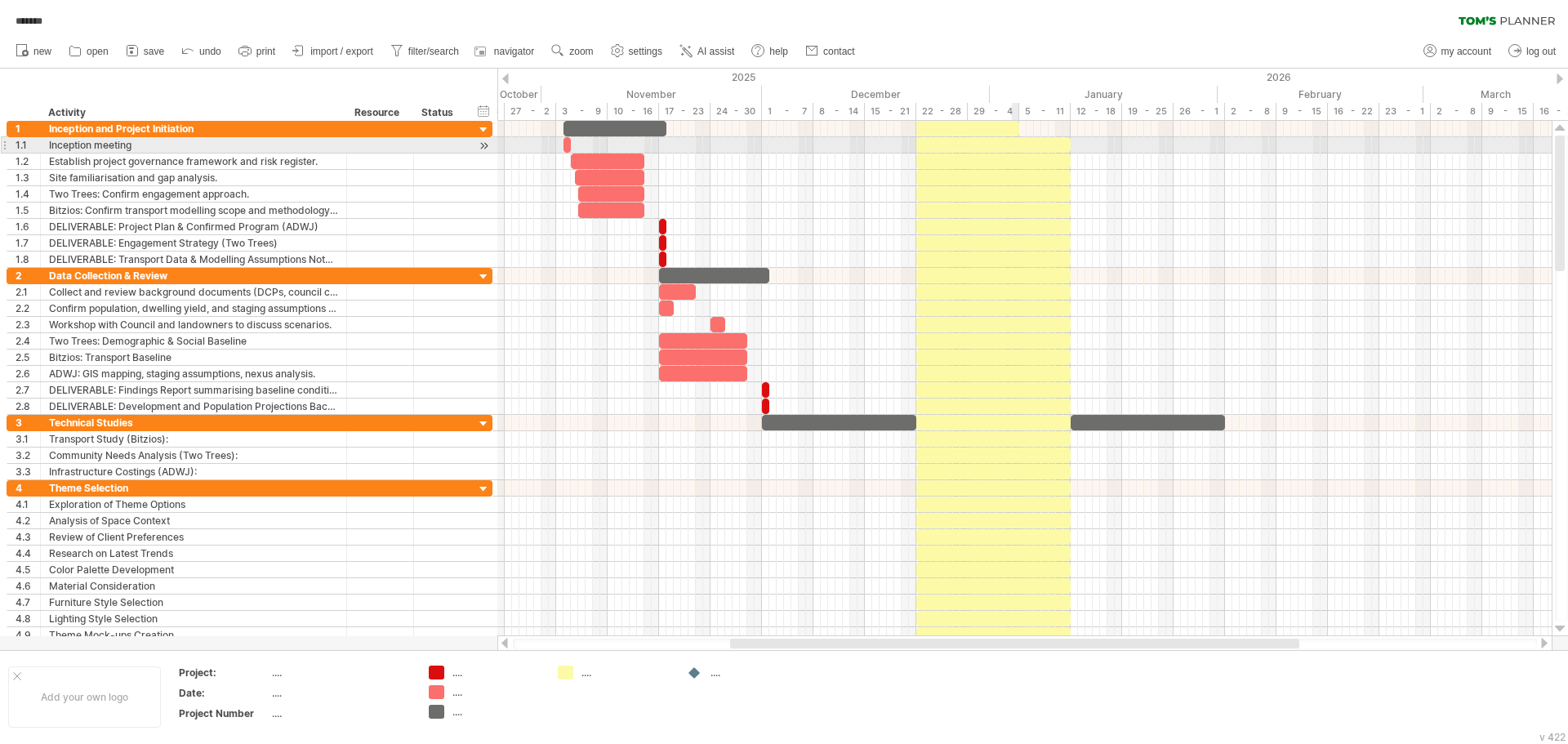
click at [1017, 147] on div at bounding box center [993, 144] width 154 height 15
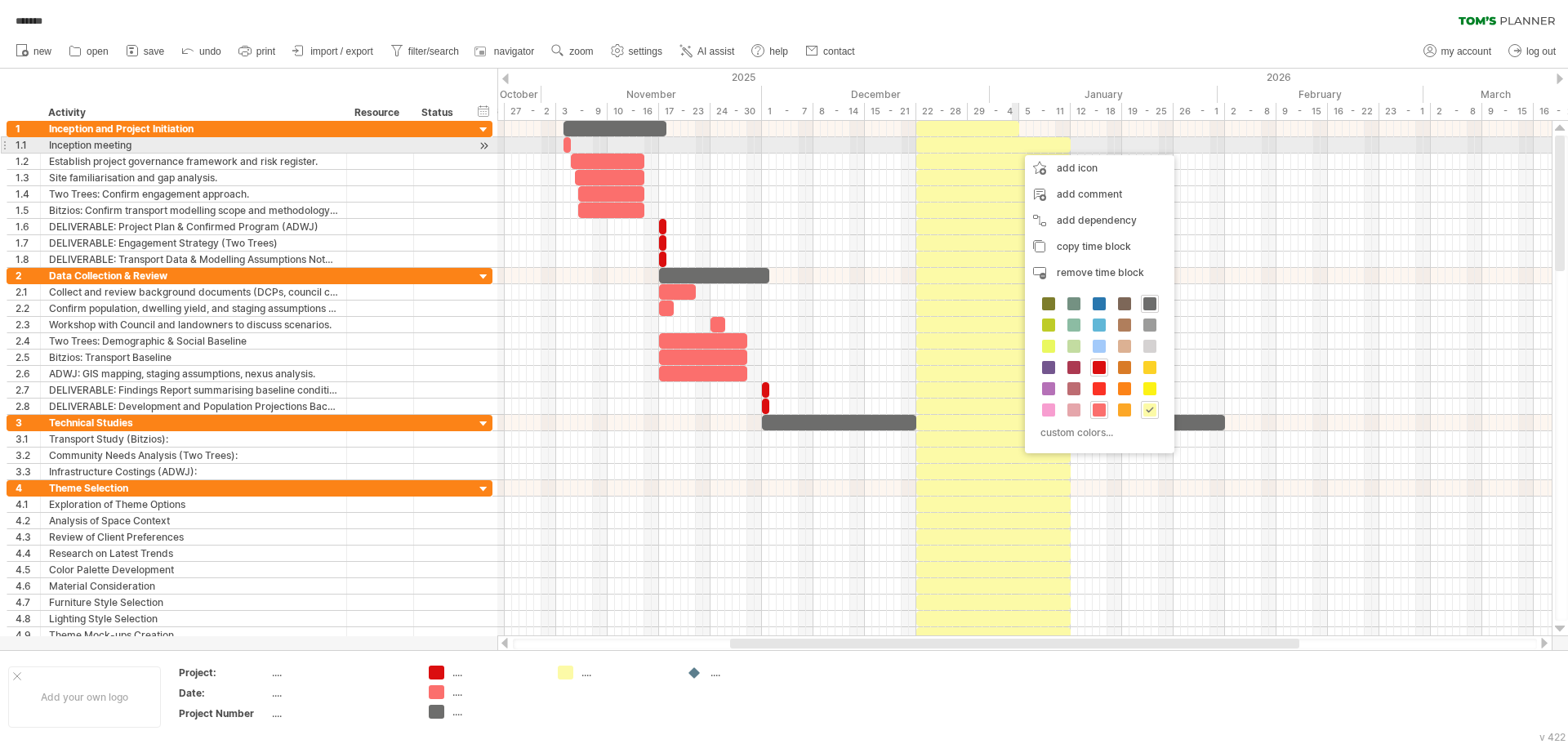
click at [1074, 26] on div "******* clear filter reapply filter" at bounding box center [784, 17] width 1568 height 34
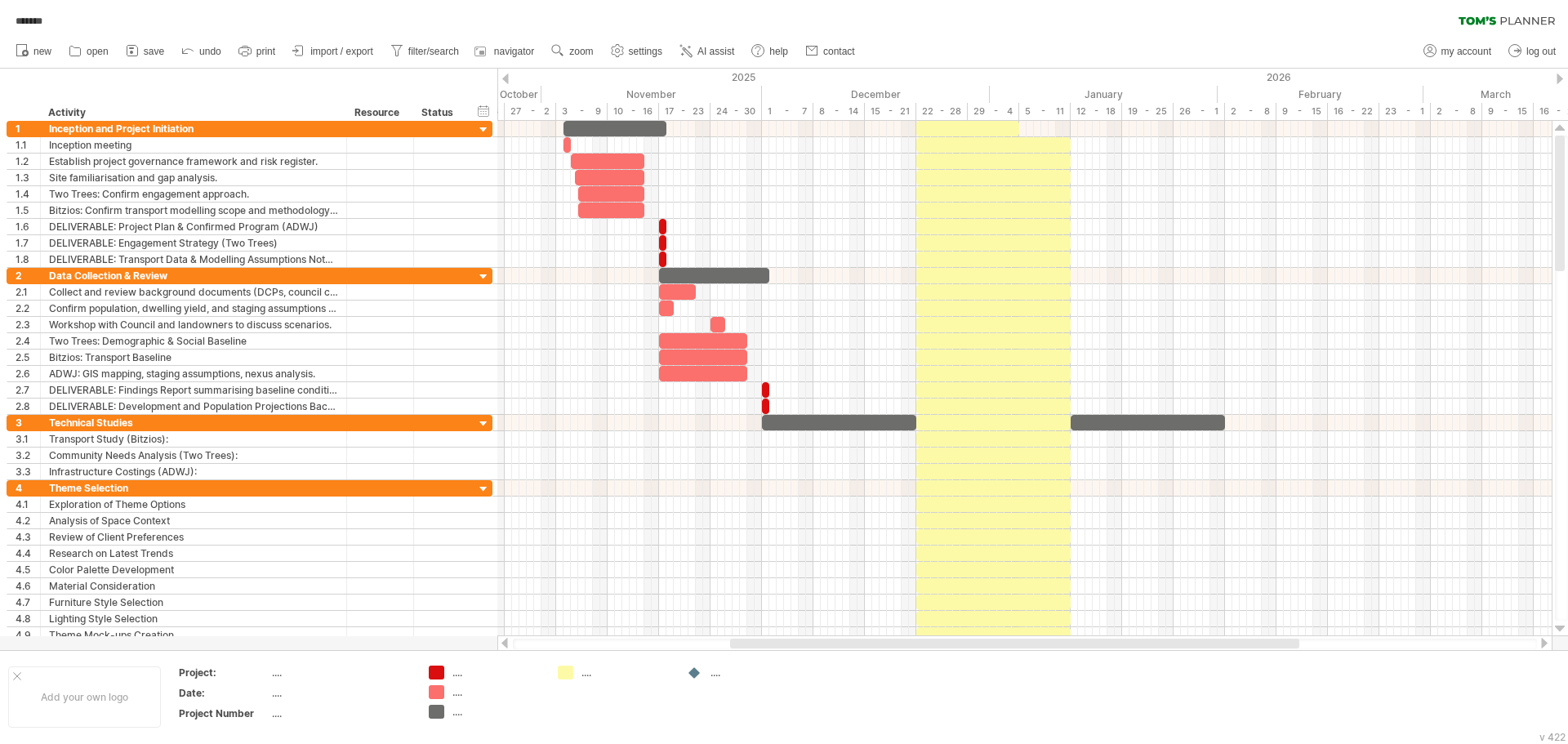
click at [1074, 26] on div "******* clear filter reapply filter" at bounding box center [784, 17] width 1568 height 34
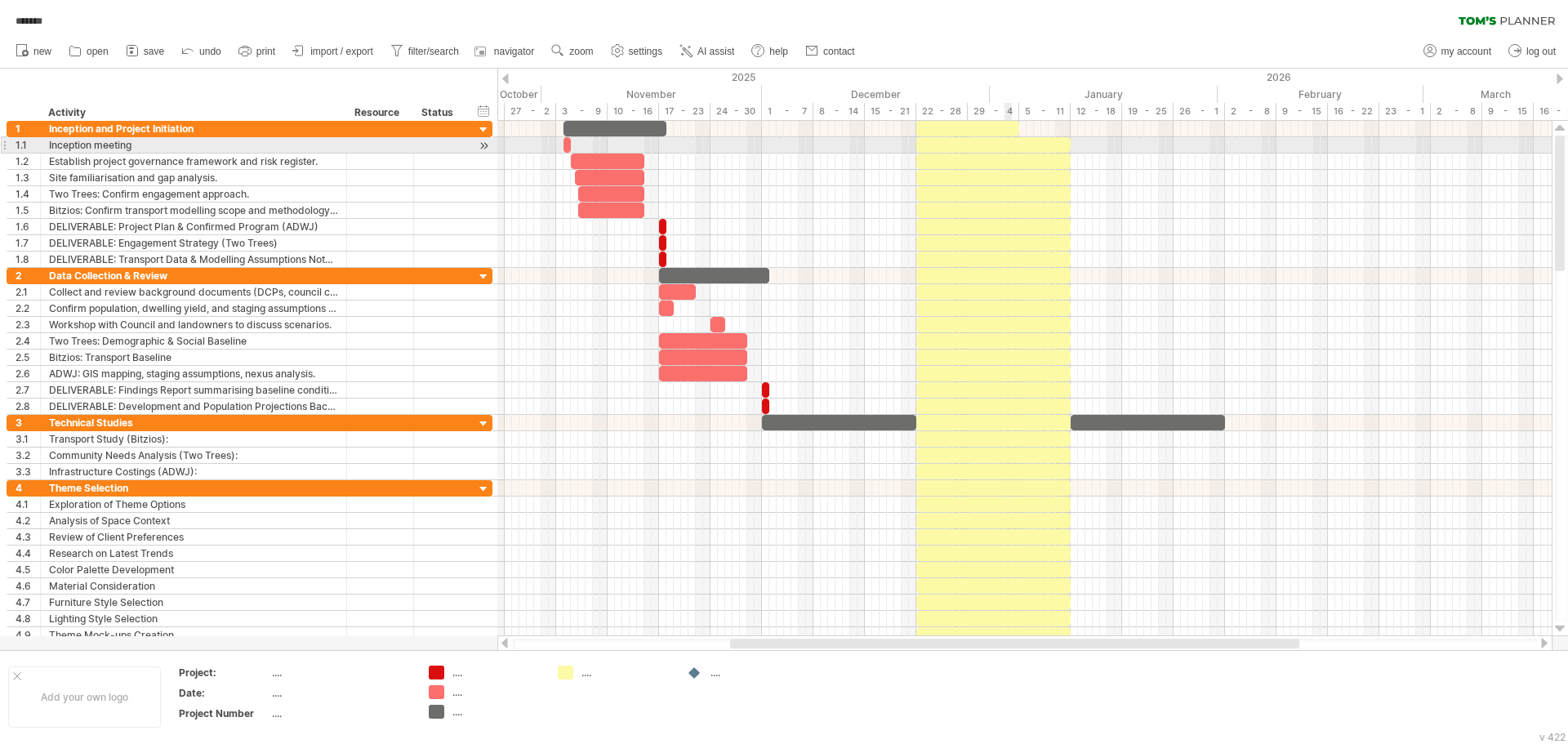
click at [1000, 135] on div at bounding box center [967, 128] width 102 height 15
click at [1036, 151] on div at bounding box center [993, 144] width 154 height 15
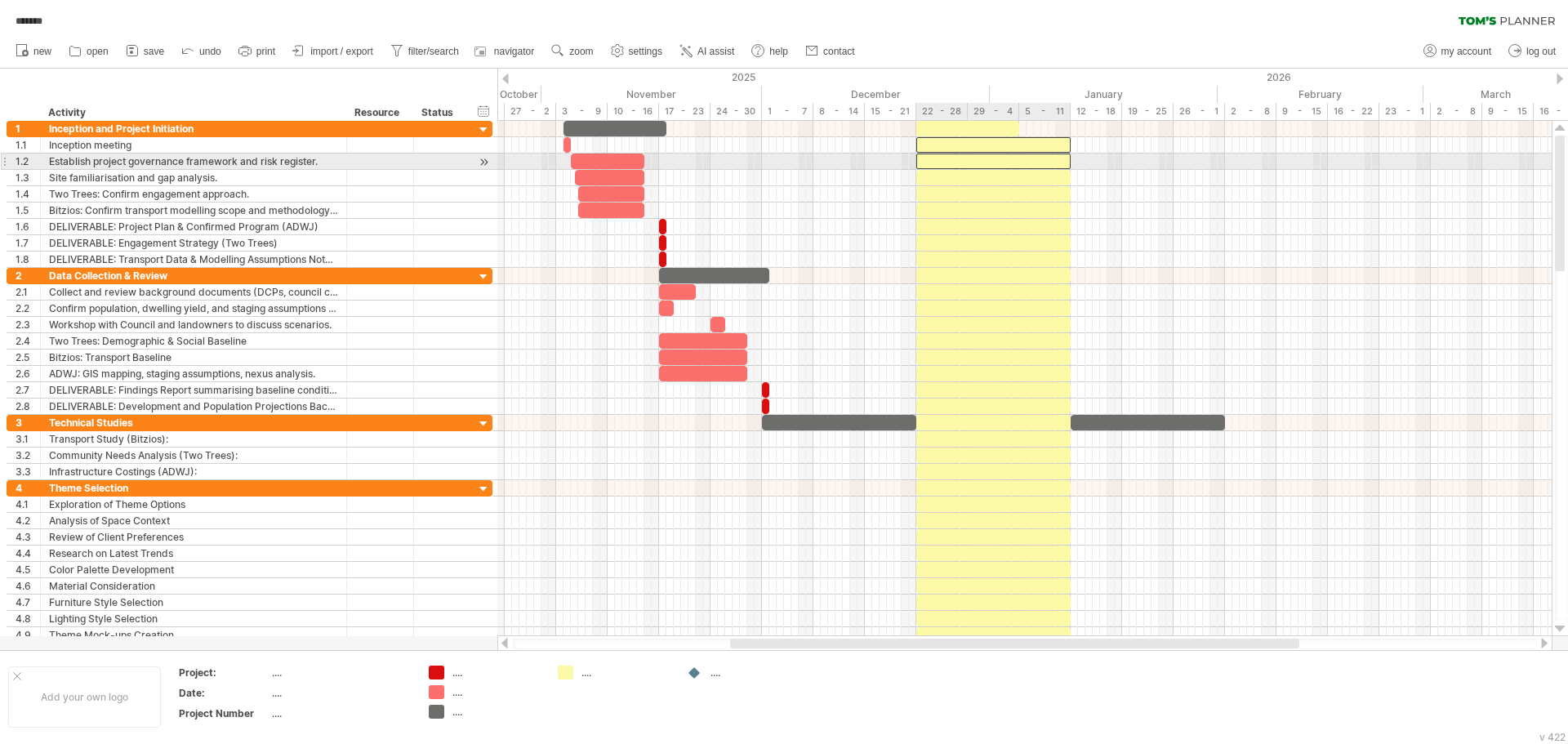
click at [1037, 165] on div at bounding box center [993, 161] width 154 height 15
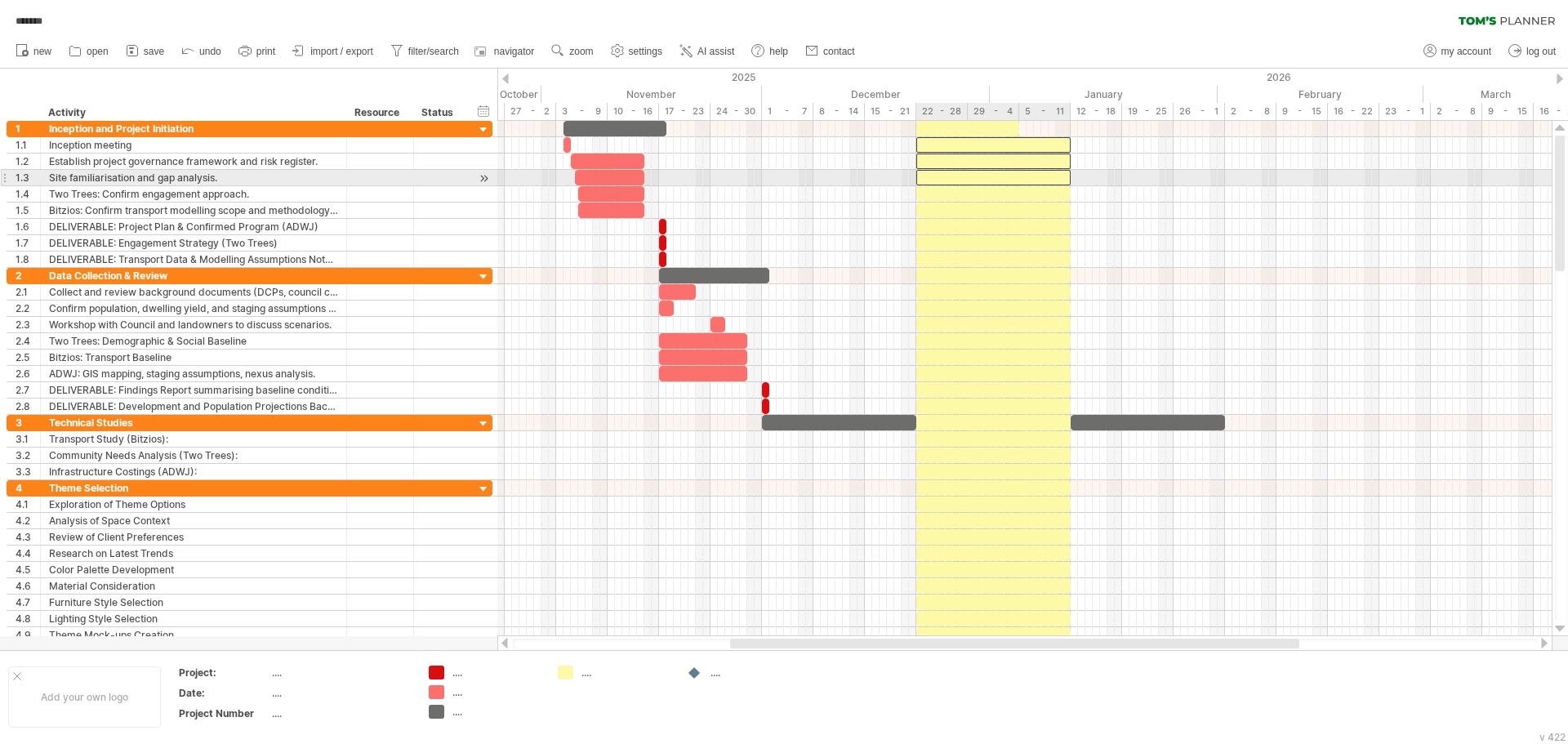
click at [1037, 178] on div at bounding box center [993, 177] width 154 height 15
click at [1037, 187] on div at bounding box center [993, 193] width 154 height 15
click at [1037, 201] on div at bounding box center [993, 193] width 154 height 15
drag, startPoint x: 1044, startPoint y: 198, endPoint x: 1044, endPoint y: 216, distance: 18.0
click at [1044, 200] on div at bounding box center [993, 193] width 154 height 15
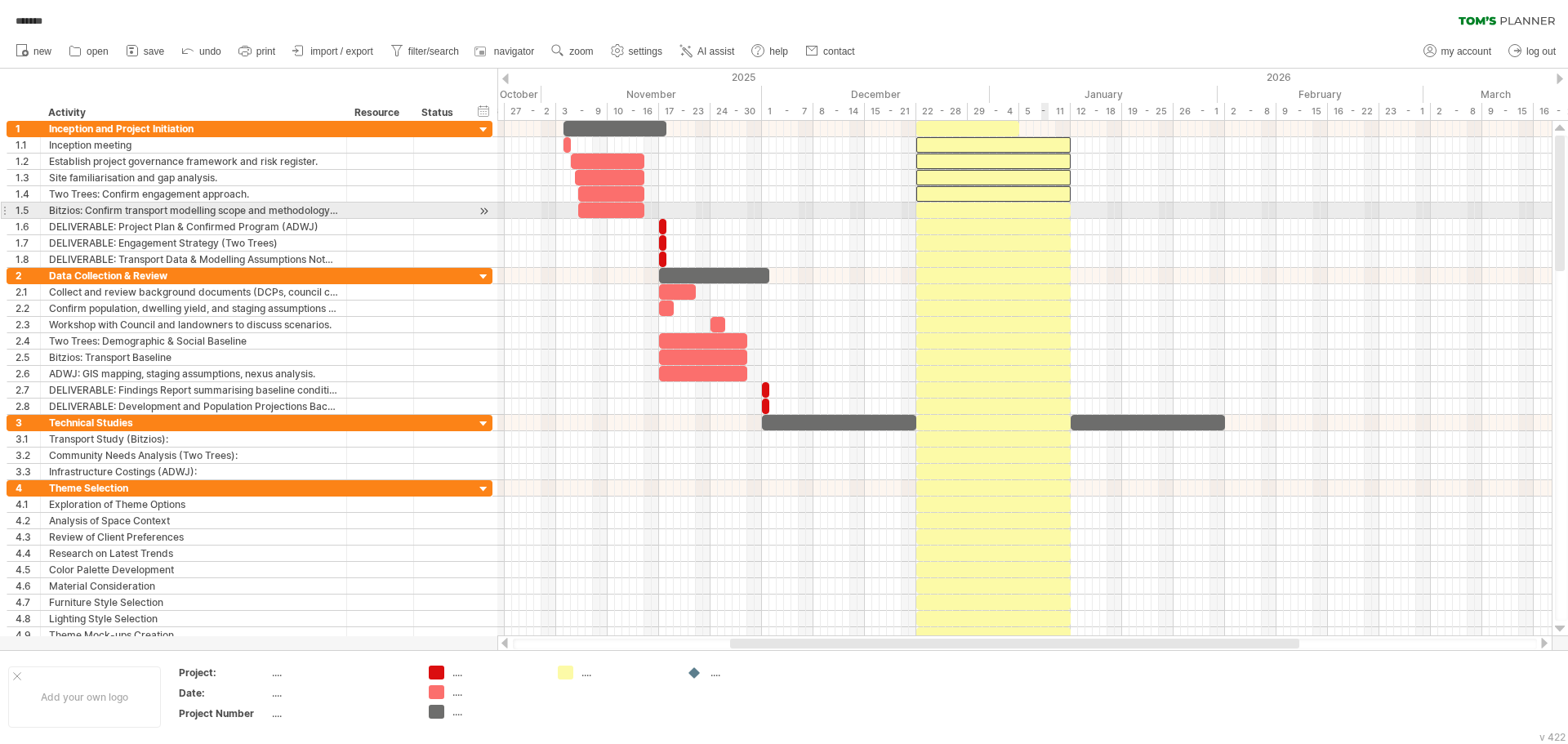
drag, startPoint x: 1044, startPoint y: 216, endPoint x: 1047, endPoint y: 228, distance: 12.4
click at [1046, 217] on div at bounding box center [993, 210] width 154 height 15
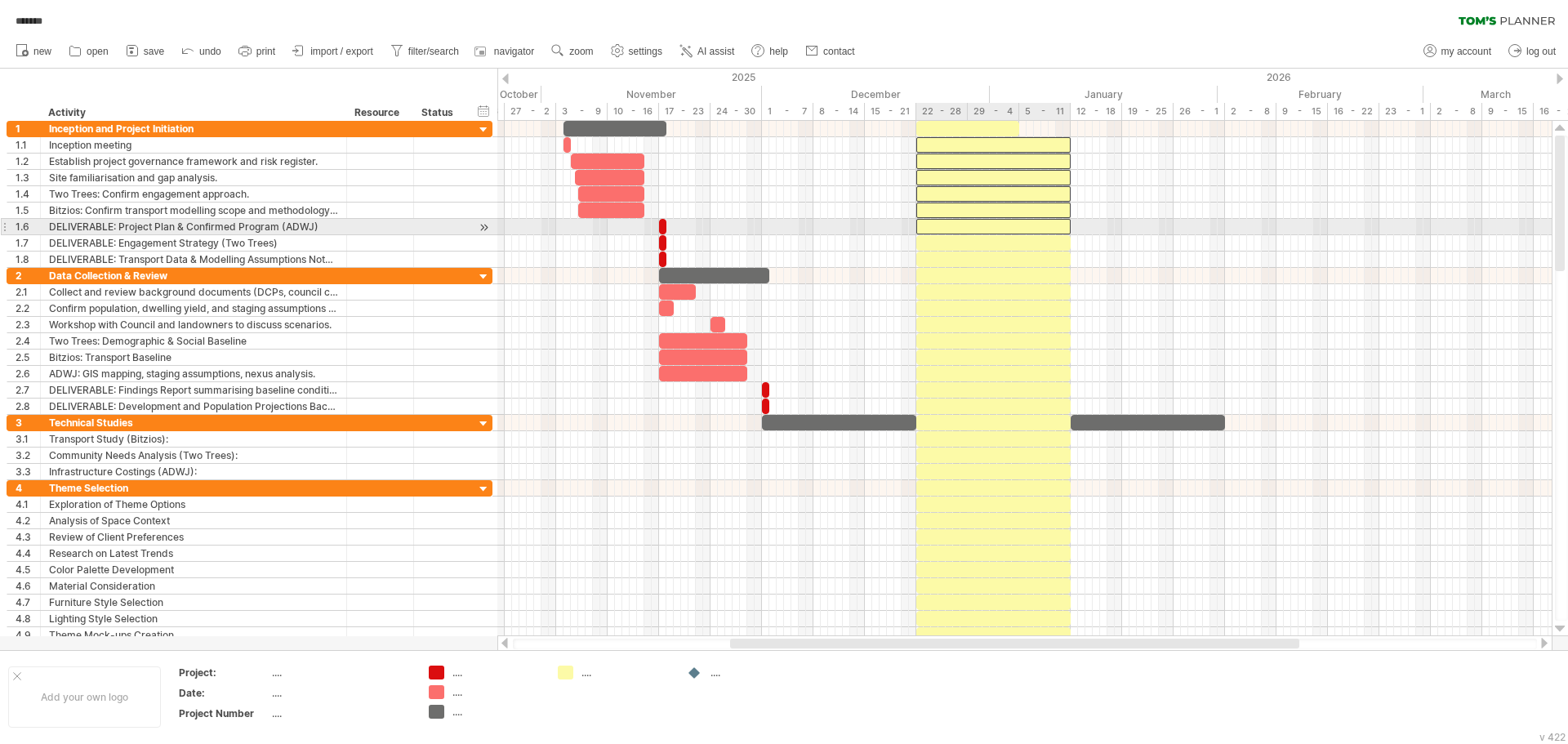
click at [1047, 228] on div at bounding box center [993, 226] width 154 height 15
click at [1047, 244] on div at bounding box center [993, 242] width 154 height 15
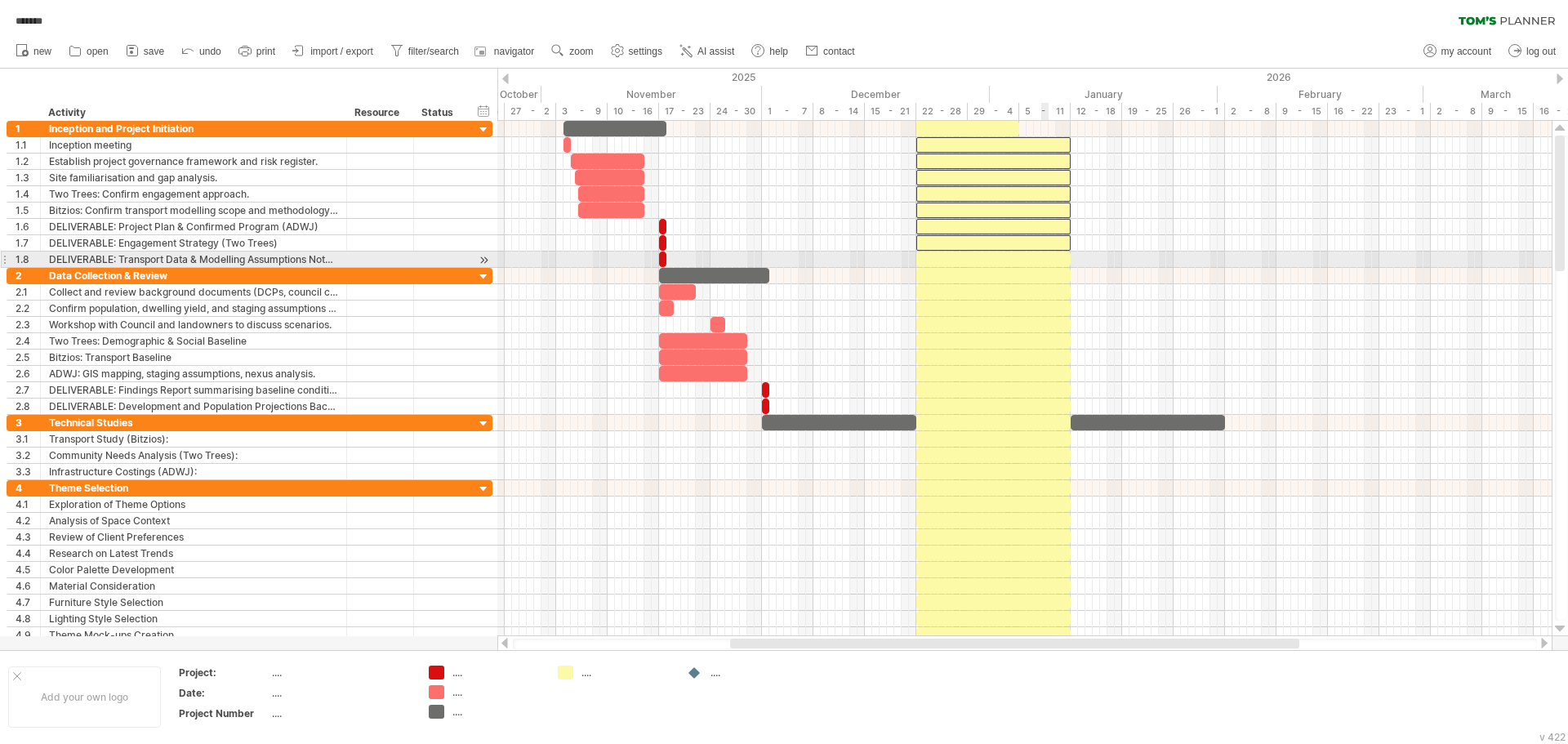
click at [1047, 258] on div at bounding box center [993, 259] width 154 height 15
click at [1050, 275] on div at bounding box center [993, 275] width 154 height 15
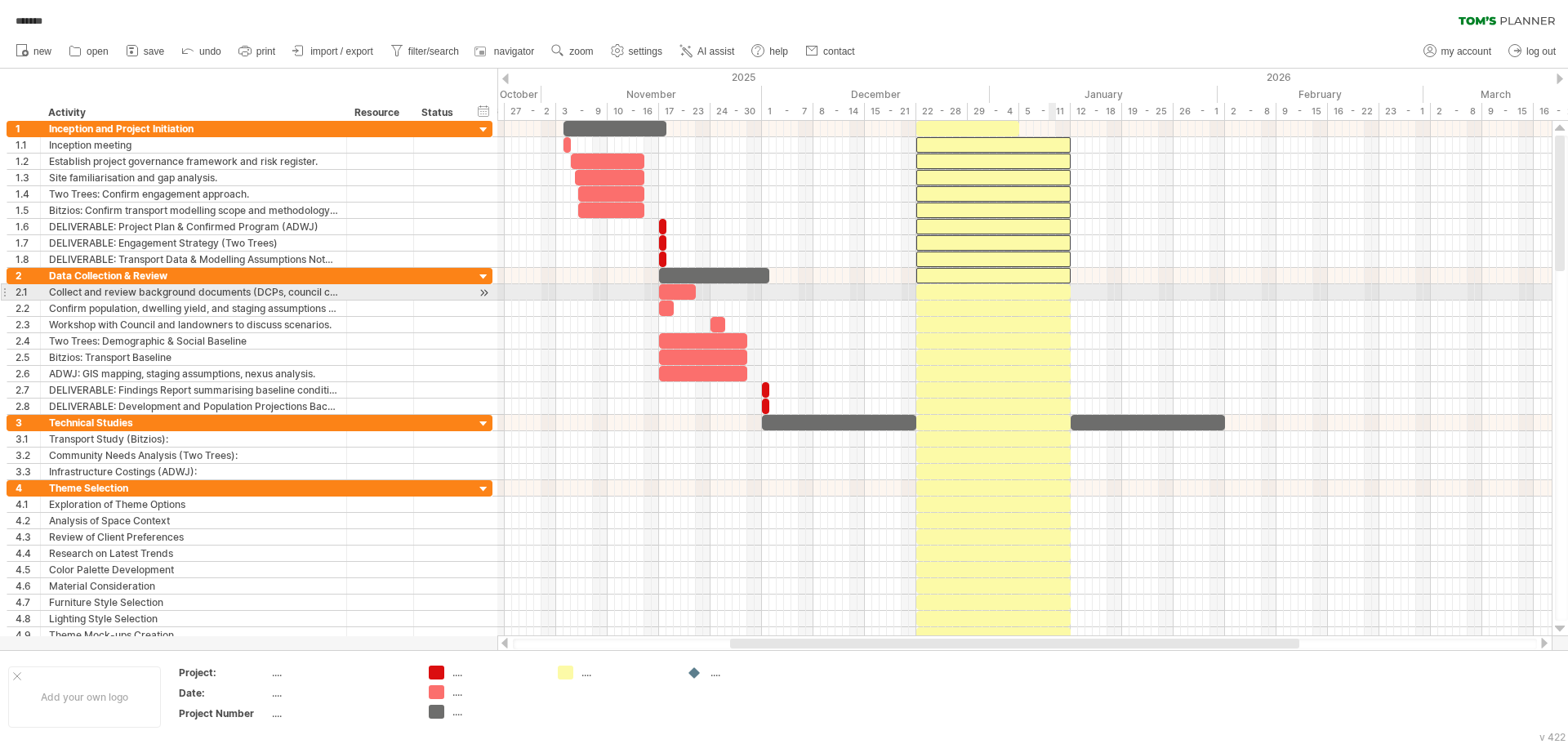
click at [1051, 287] on div at bounding box center [993, 291] width 154 height 15
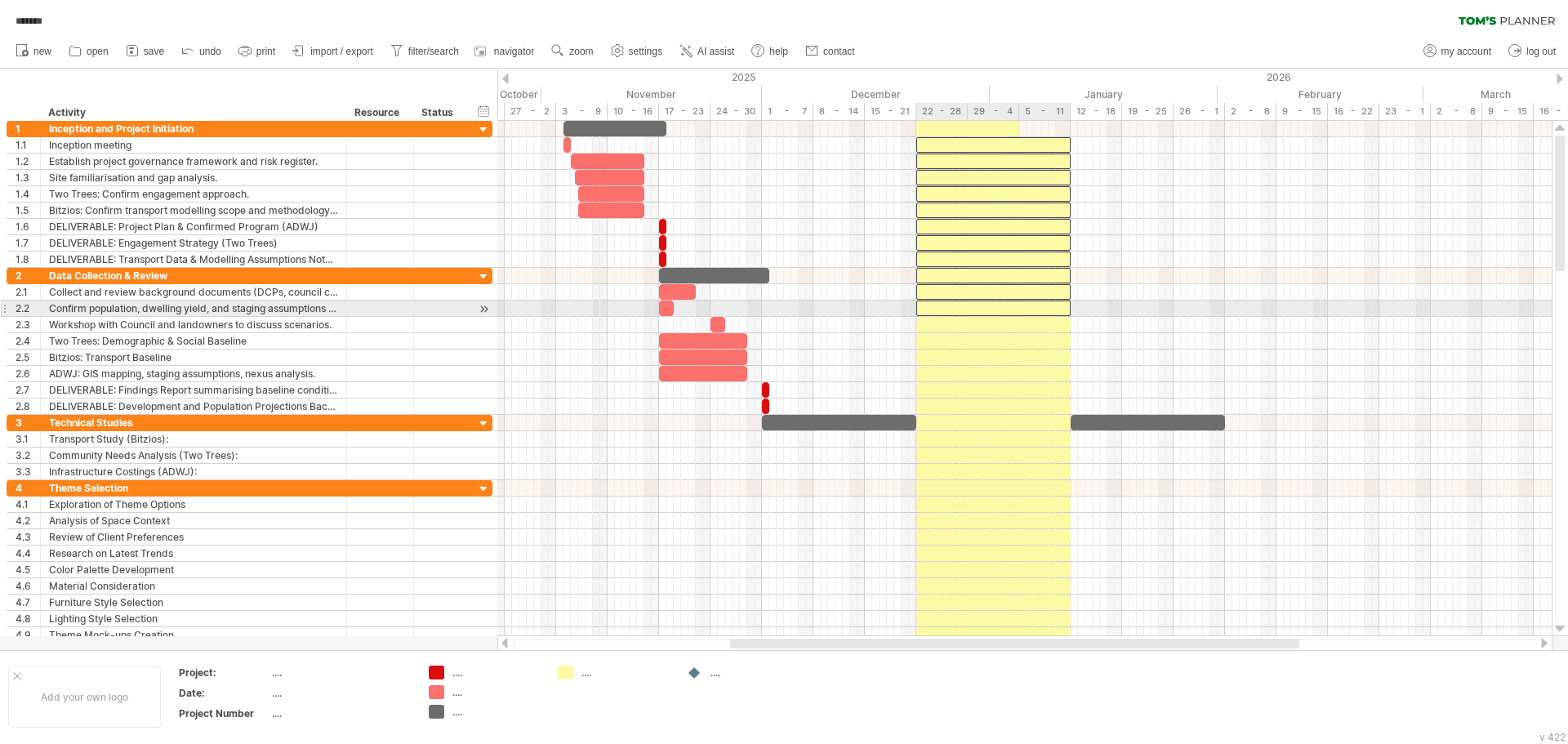
click at [1051, 302] on div at bounding box center [993, 308] width 154 height 15
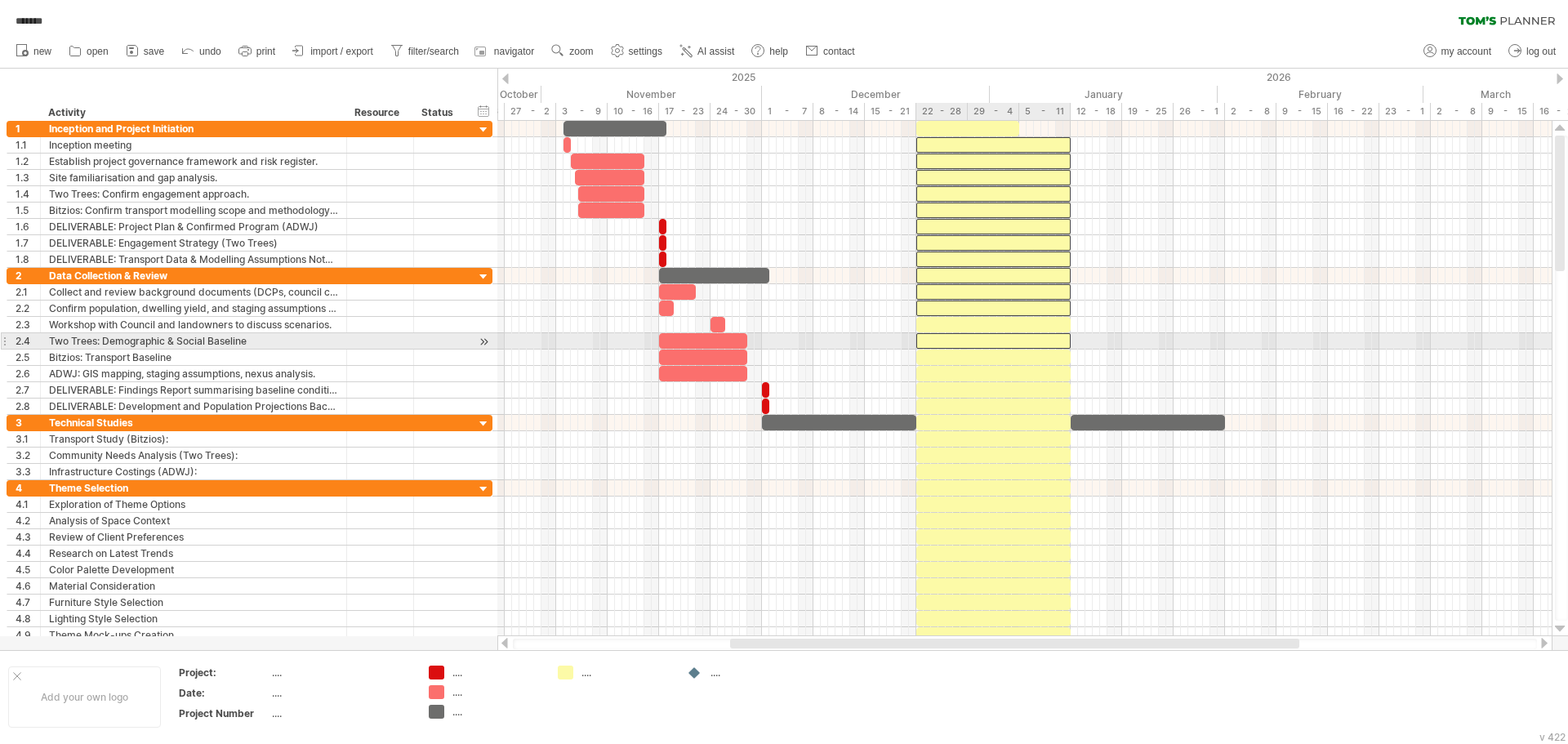
click at [1047, 335] on div at bounding box center [993, 340] width 154 height 15
click at [1054, 317] on div at bounding box center [993, 324] width 154 height 15
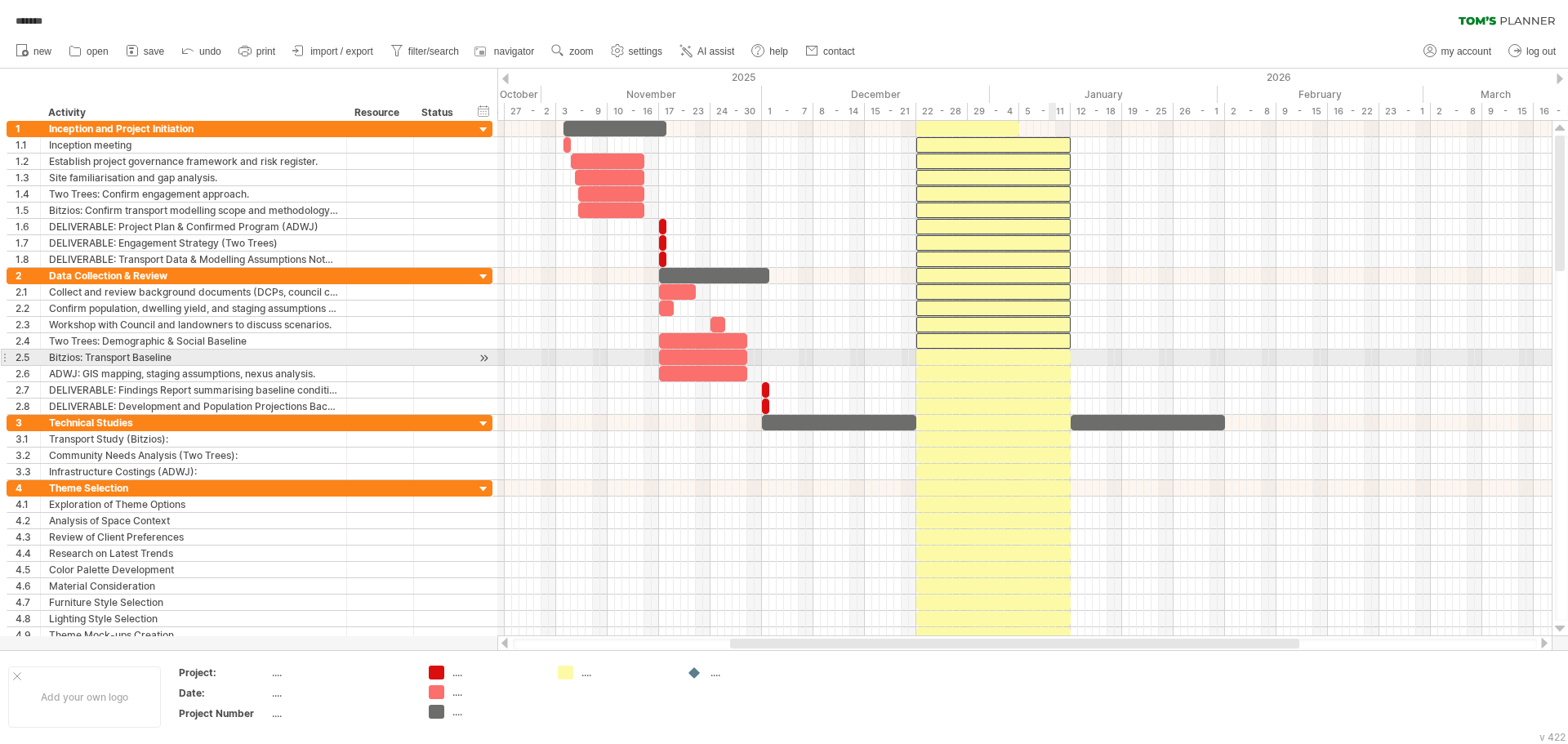
drag, startPoint x: 1054, startPoint y: 353, endPoint x: 1051, endPoint y: 377, distance: 24.2
click at [1054, 355] on div at bounding box center [993, 357] width 154 height 15
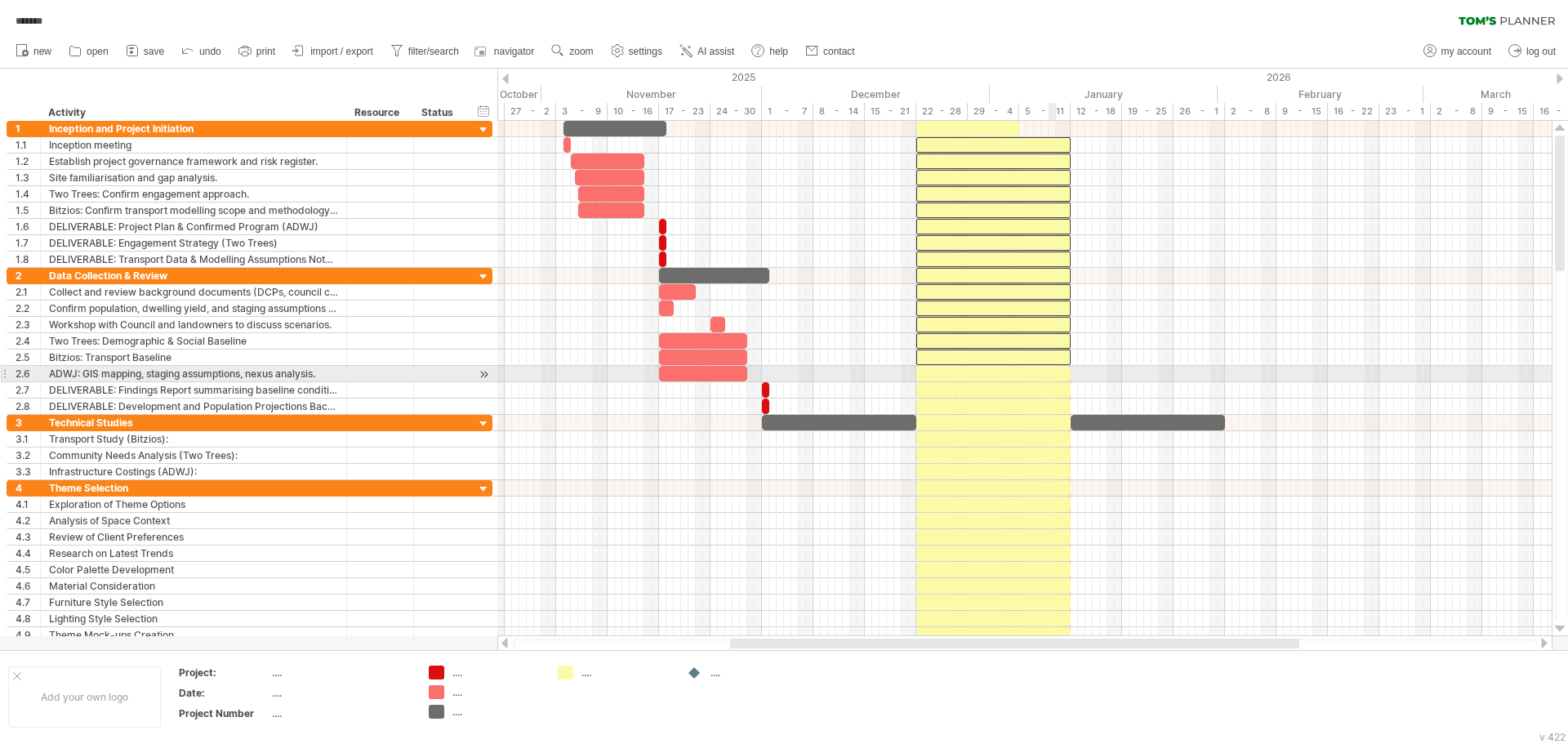
click at [1051, 378] on div at bounding box center [993, 373] width 154 height 15
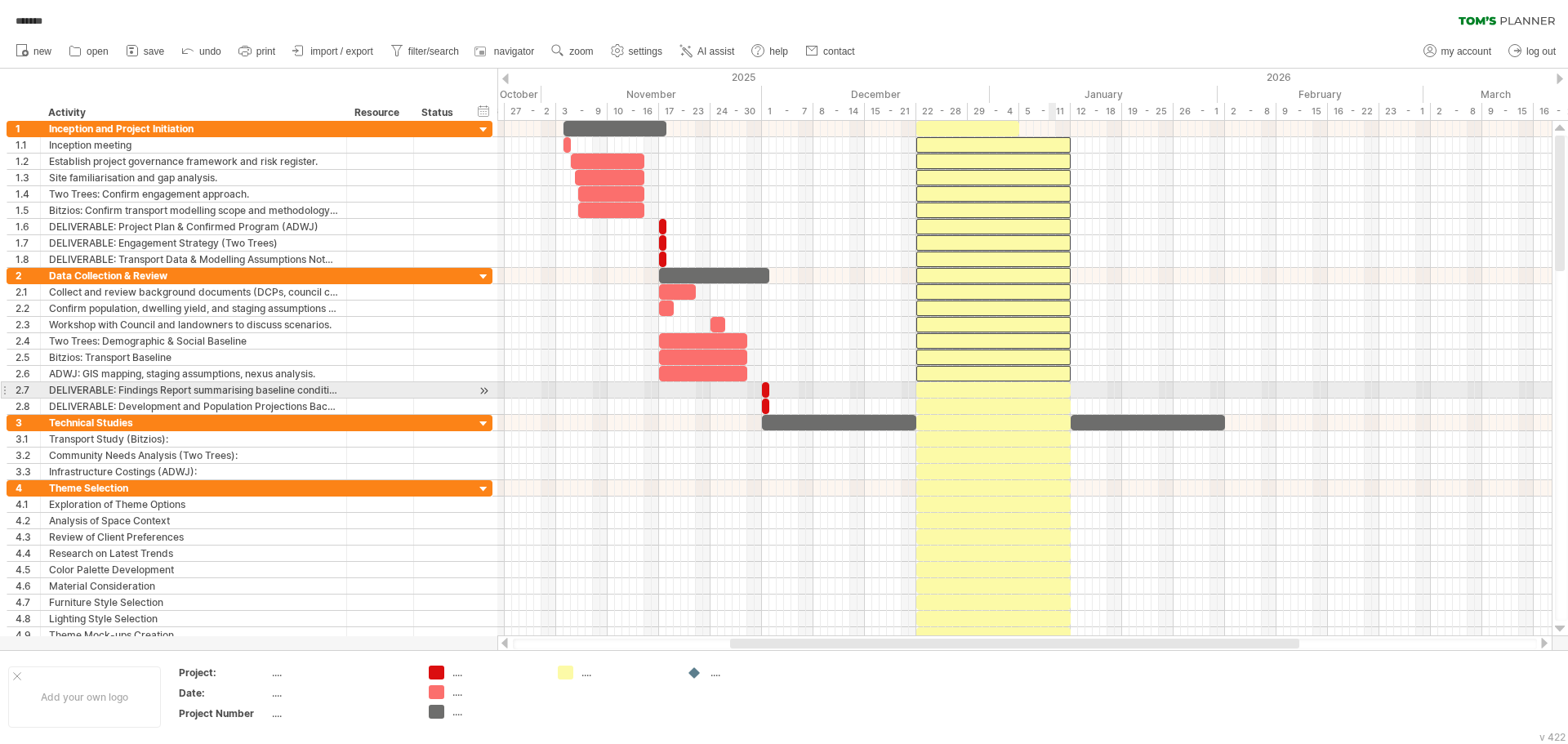
click at [1051, 397] on div at bounding box center [1024, 390] width 1054 height 16
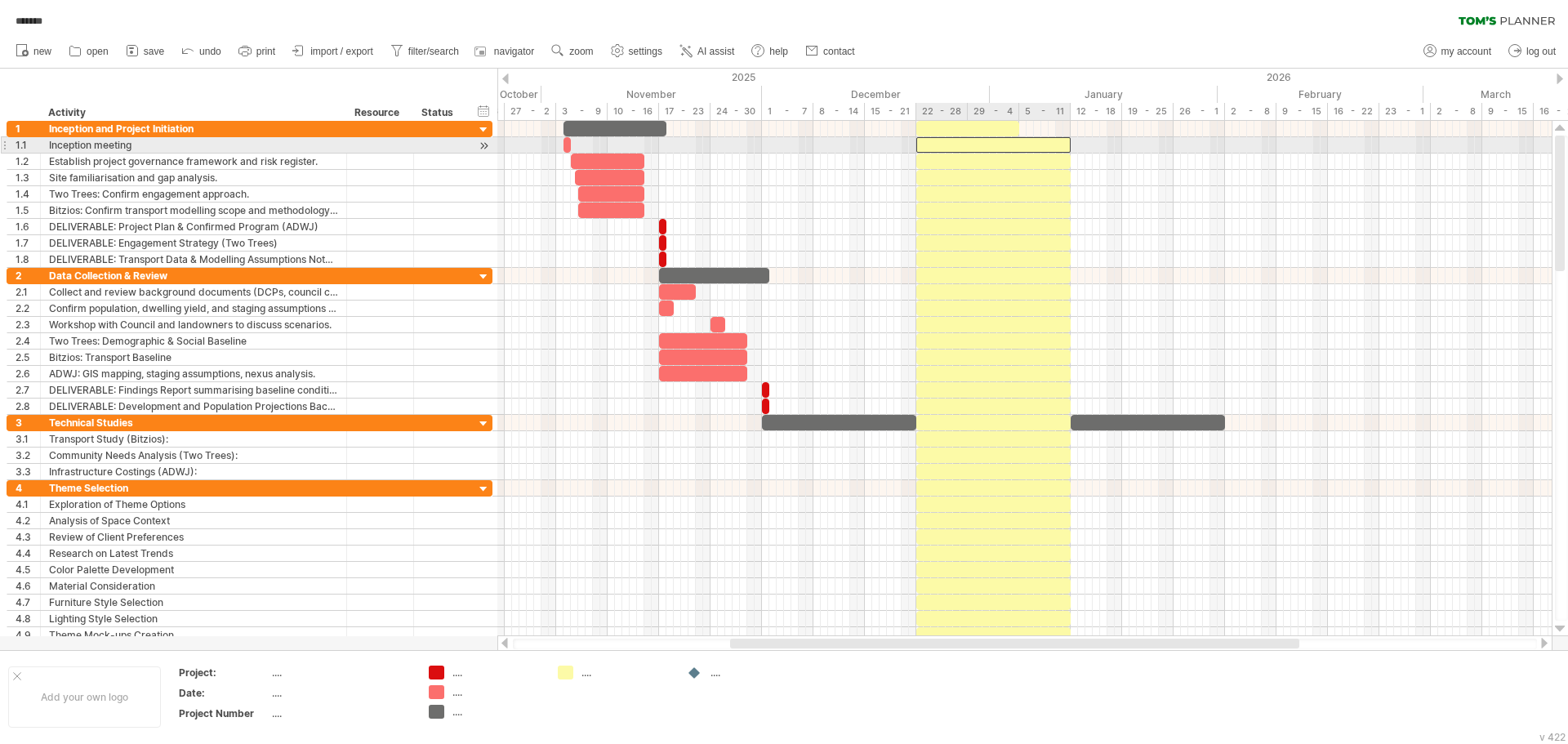
click at [1042, 152] on div at bounding box center [993, 144] width 154 height 15
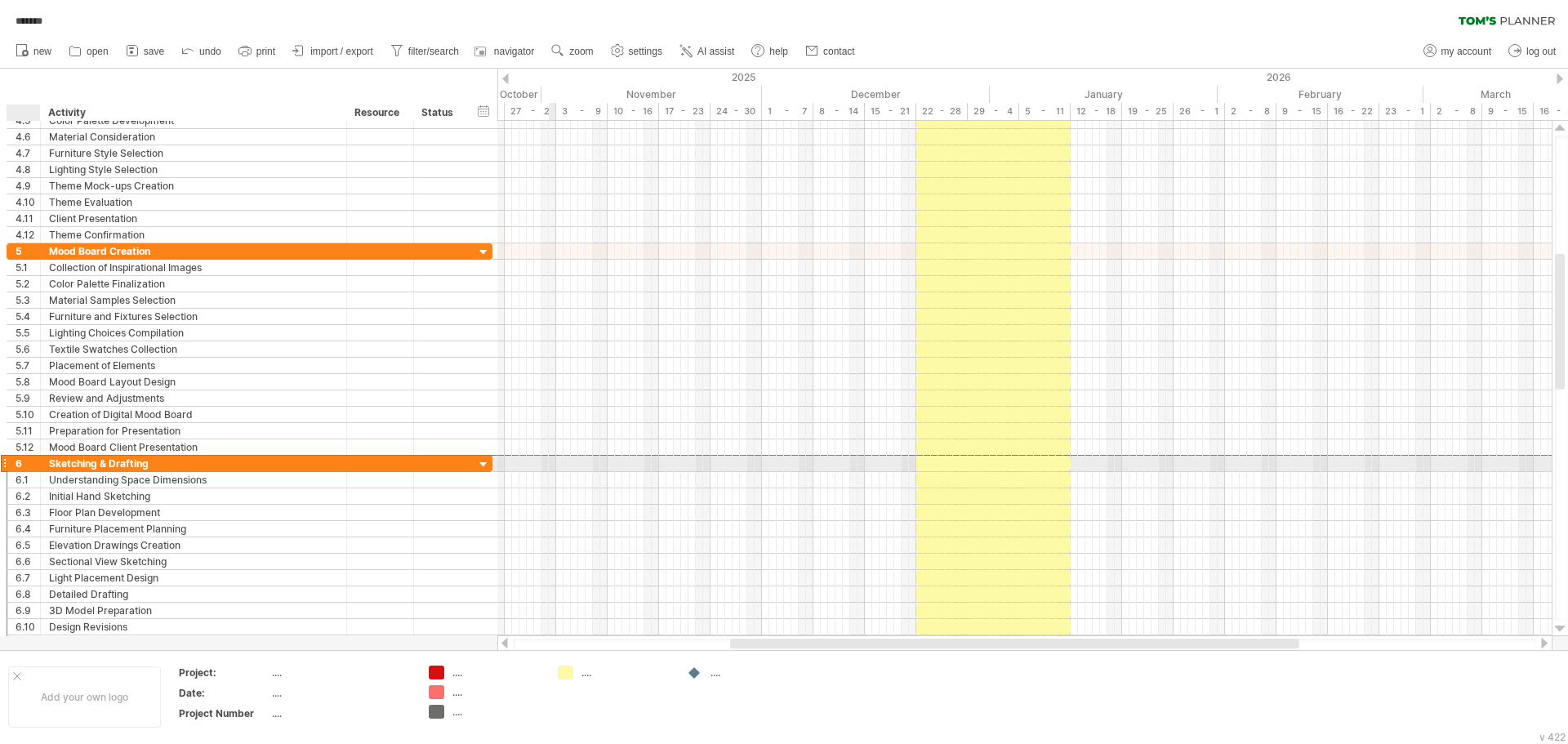
click at [28, 465] on div "6" at bounding box center [27, 463] width 24 height 15
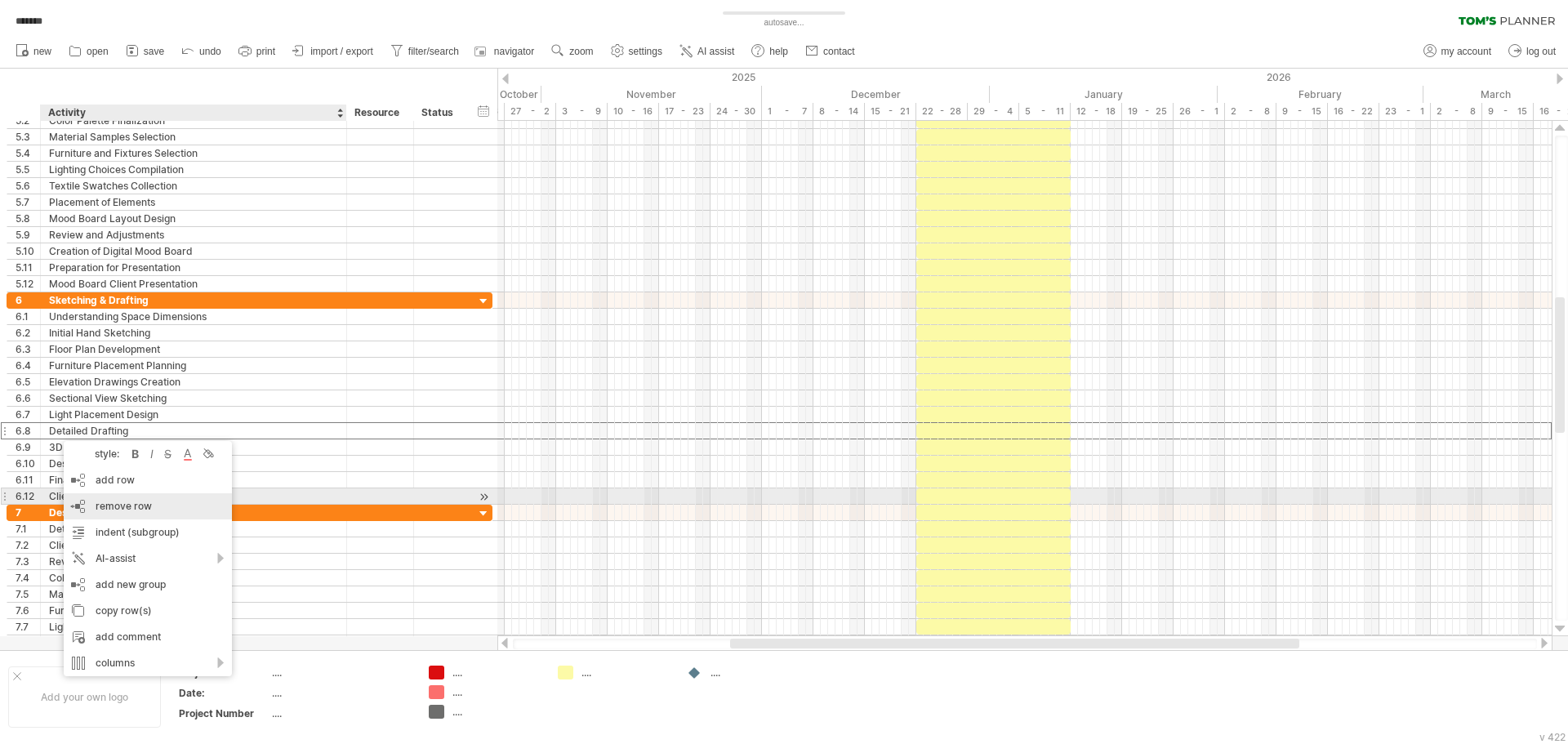
click at [149, 502] on span "remove row" at bounding box center [123, 506] width 56 height 13
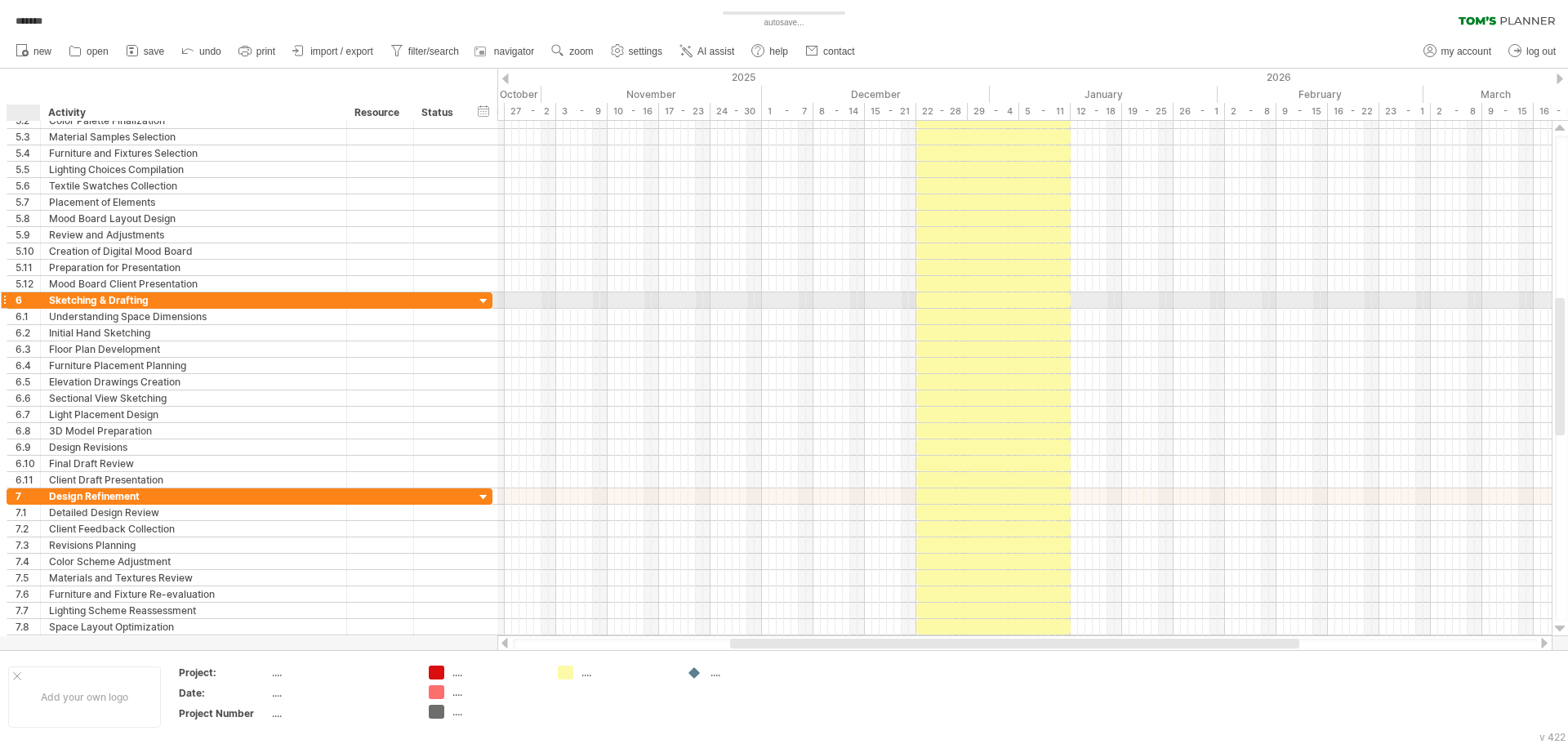
click at [30, 301] on div "6" at bounding box center [27, 299] width 24 height 15
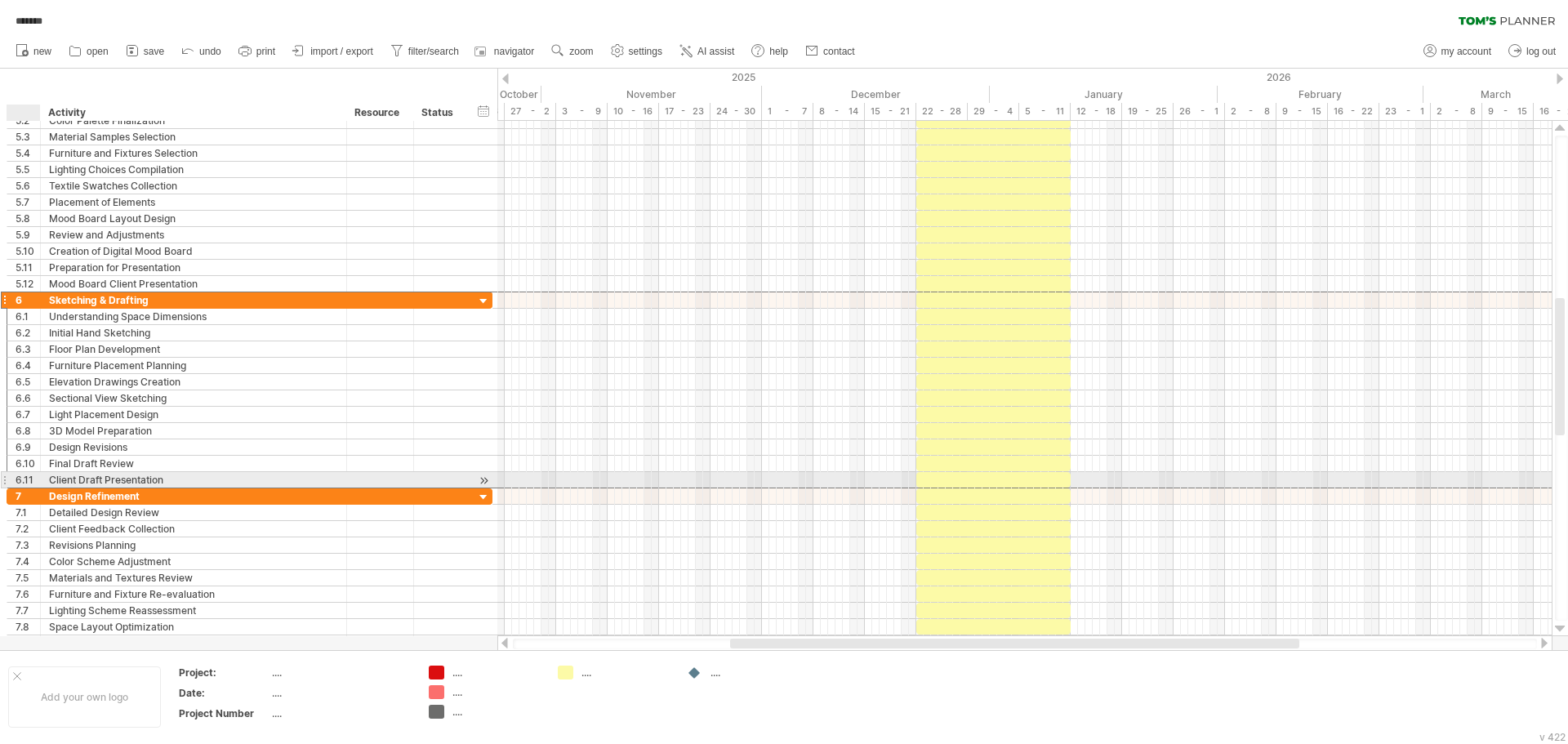
click at [29, 477] on div "6.11" at bounding box center [27, 479] width 24 height 15
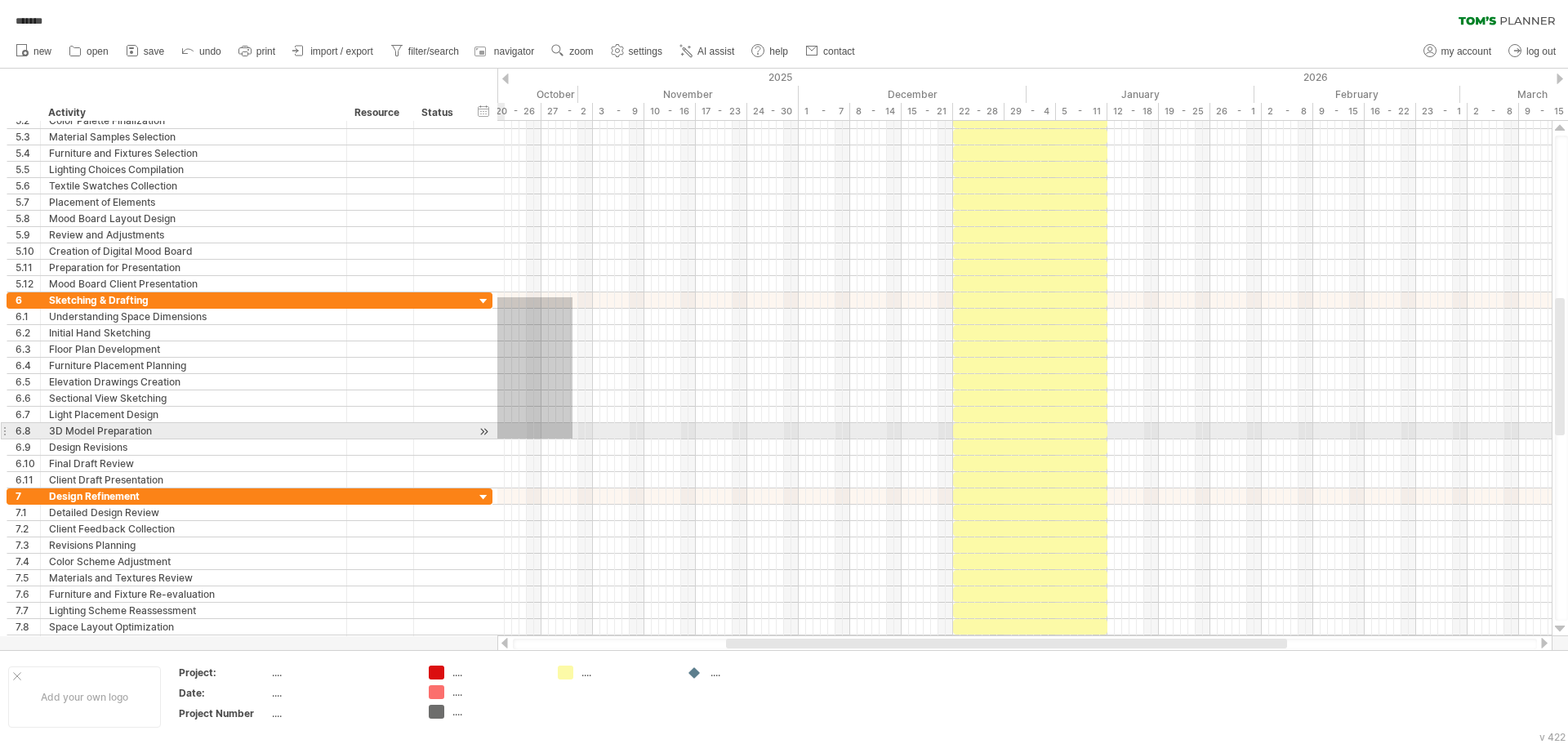
drag, startPoint x: 536, startPoint y: 298, endPoint x: 722, endPoint y: 425, distance: 225.2
click at [487, 435] on div "Trying to reach [DOMAIN_NAME] Connected again... 0% autosave... ******* clear f…" at bounding box center [784, 372] width 1568 height 744
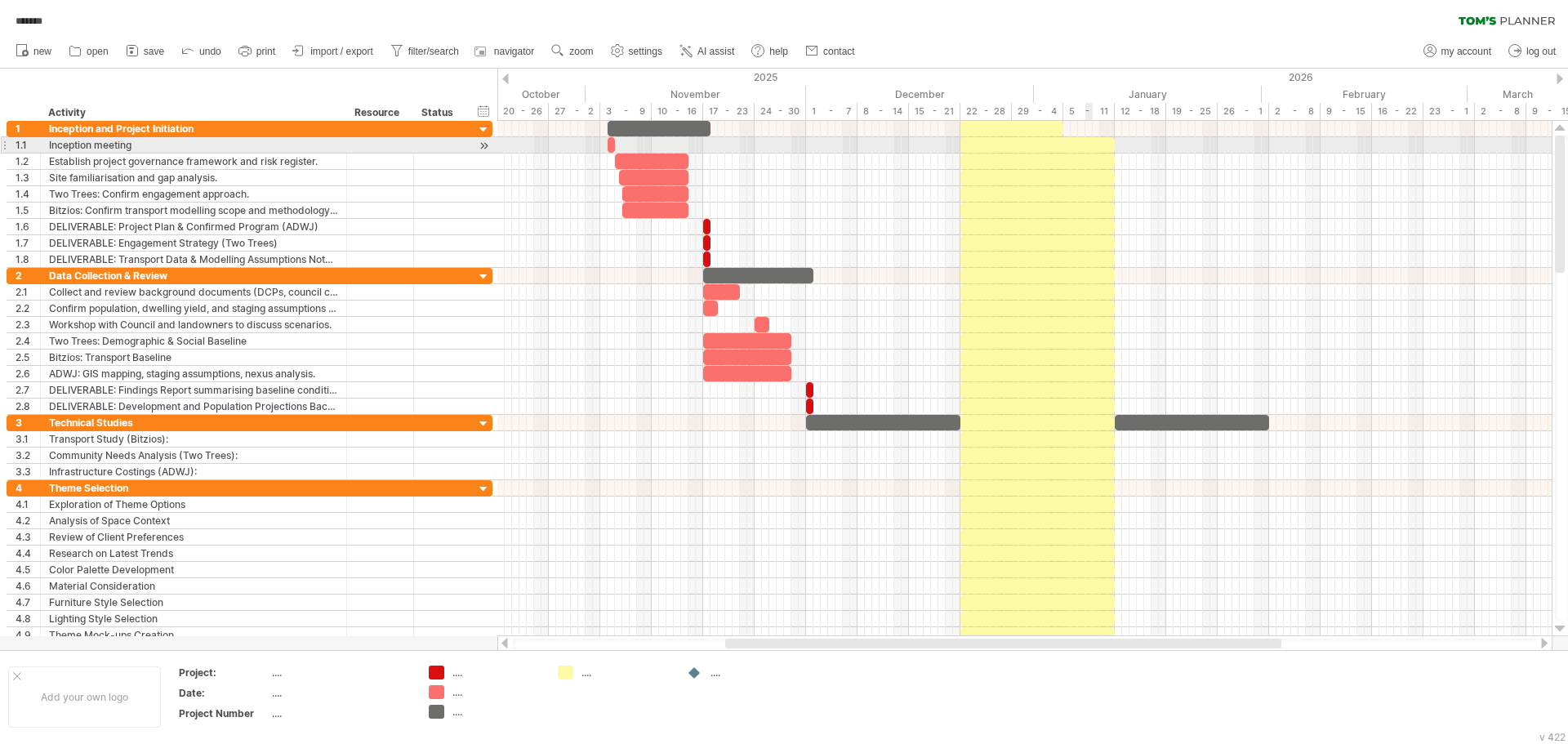
click at [1088, 149] on div at bounding box center [1037, 144] width 154 height 15
drag, startPoint x: 1114, startPoint y: 146, endPoint x: 1062, endPoint y: 151, distance: 52.2
click at [1062, 151] on span at bounding box center [1063, 144] width 6 height 15
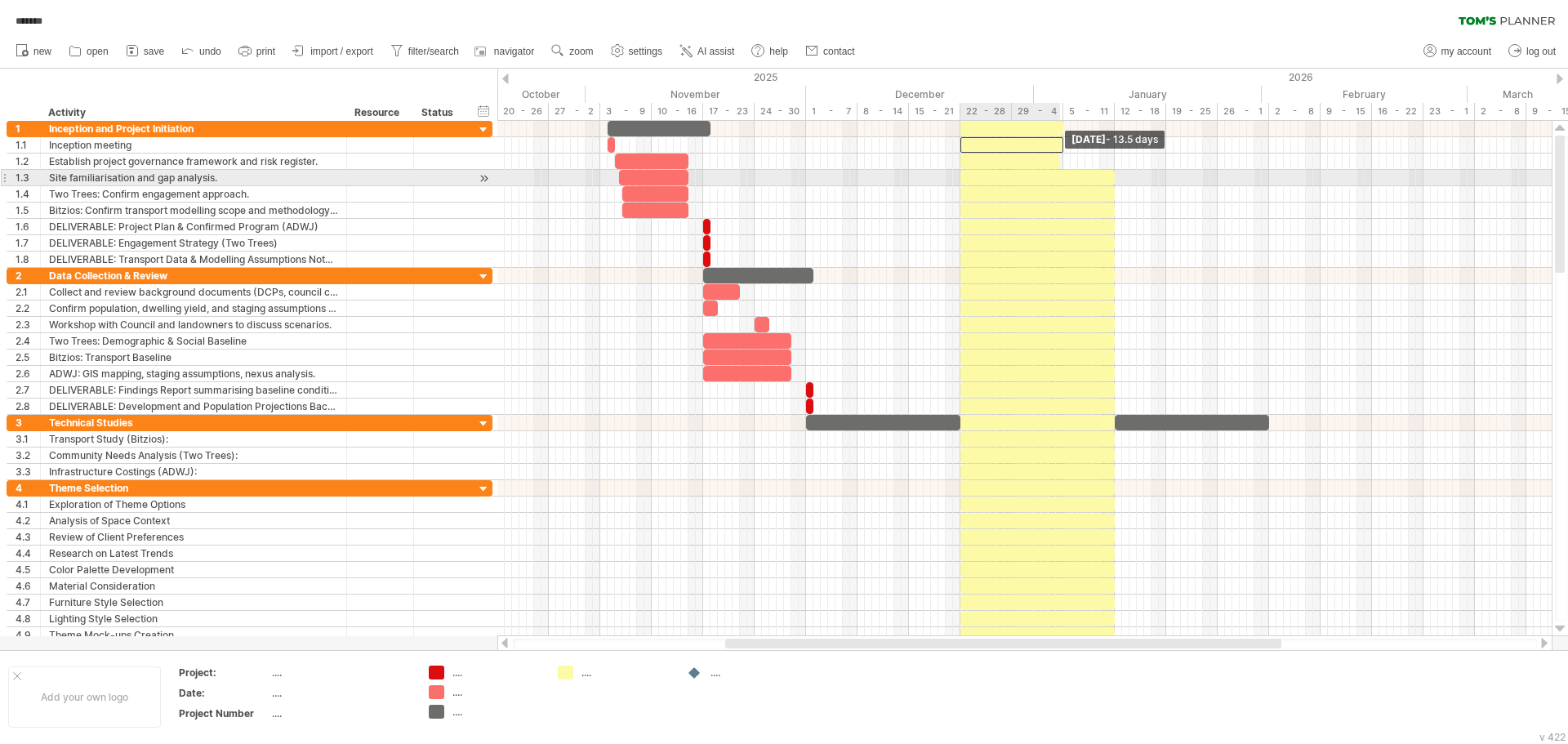
drag, startPoint x: 1115, startPoint y: 167, endPoint x: 1060, endPoint y: 173, distance: 55.3
click at [189, 173] on div at bounding box center [189, 194] width 0 height 147
drag, startPoint x: 1114, startPoint y: 183, endPoint x: 1061, endPoint y: 190, distance: 53.5
click at [189, 190] on div at bounding box center [189, 194] width 0 height 147
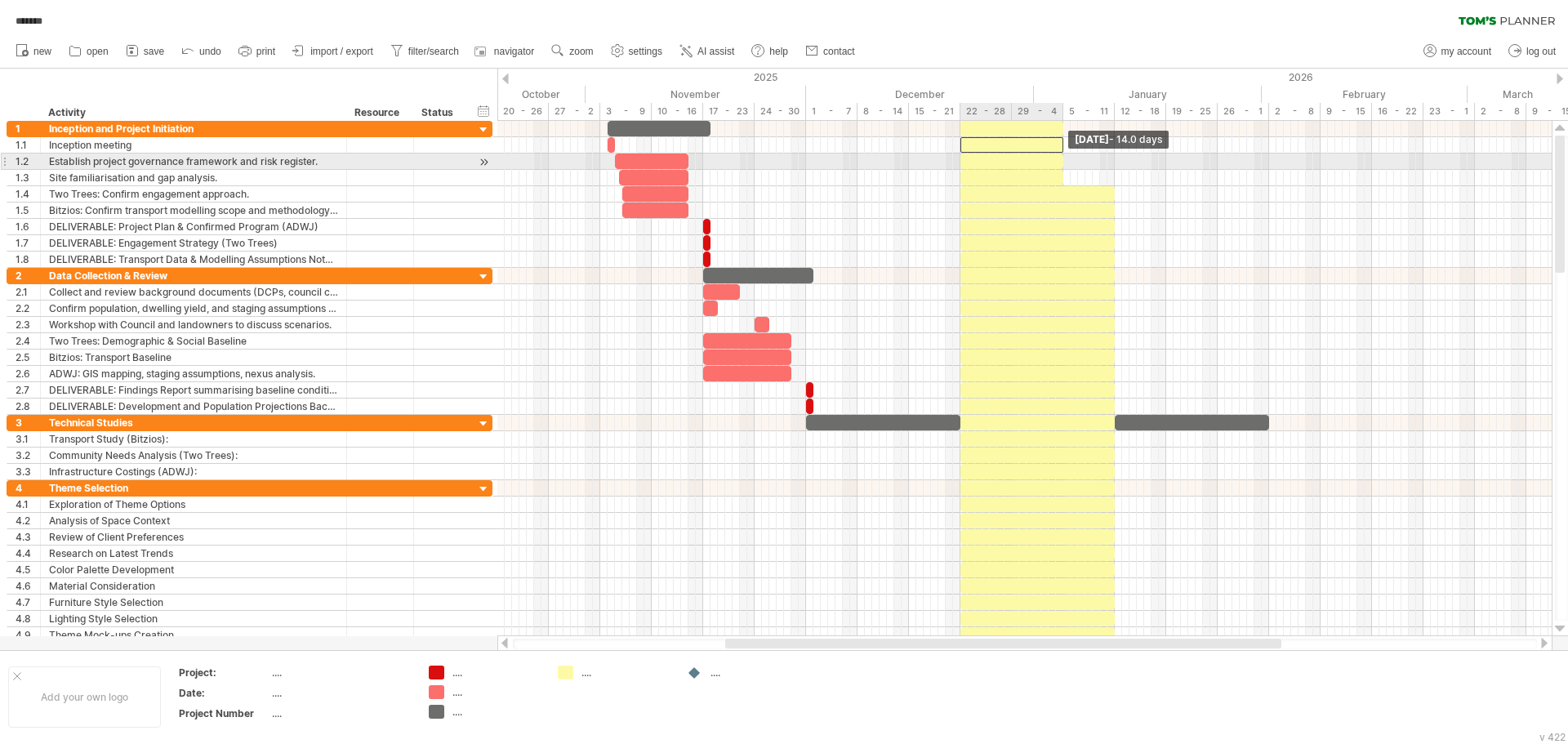
click at [1064, 162] on span at bounding box center [1063, 161] width 6 height 15
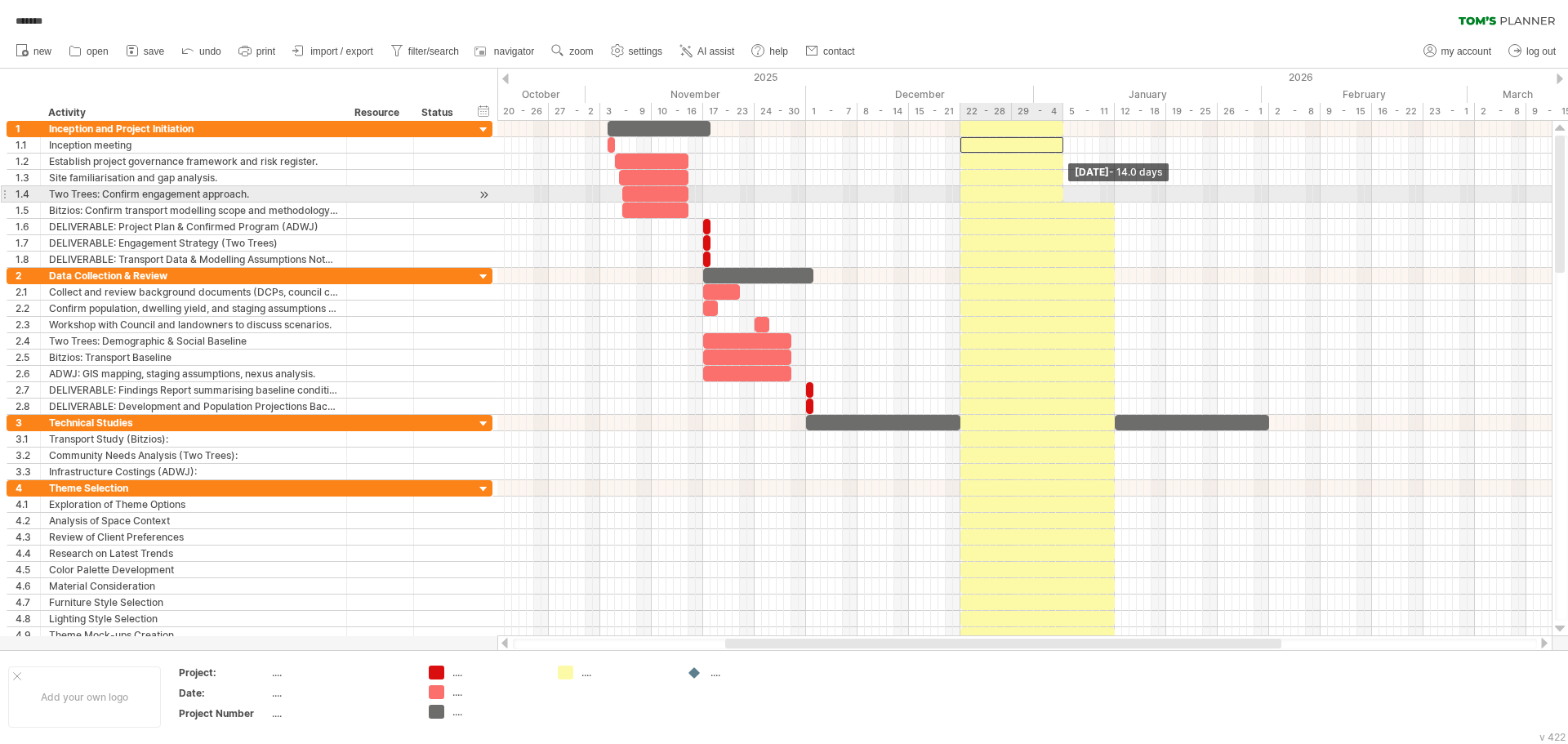
drag, startPoint x: 1117, startPoint y: 192, endPoint x: 1065, endPoint y: 199, distance: 52.5
click at [1065, 199] on span at bounding box center [1063, 193] width 6 height 15
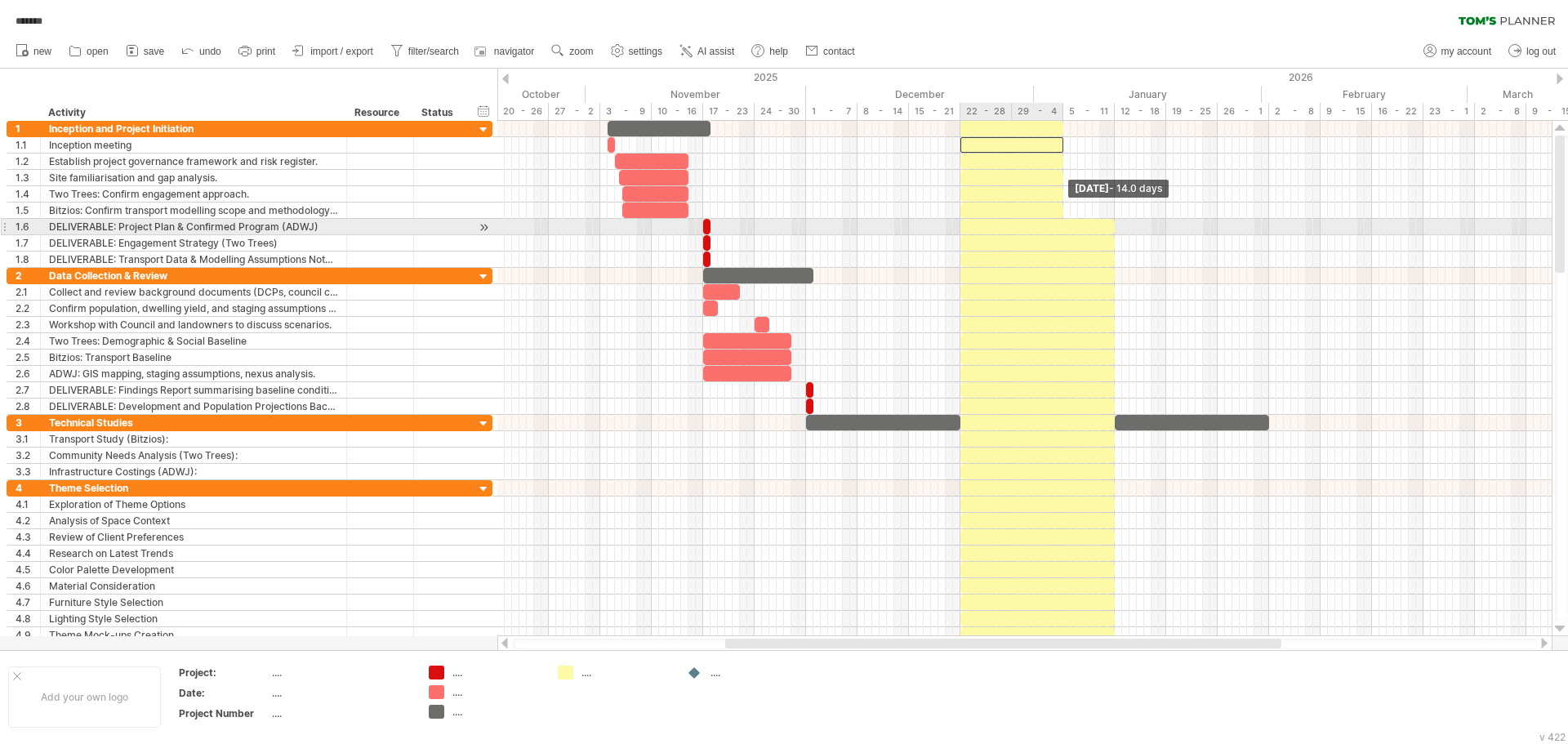
drag, startPoint x: 1117, startPoint y: 215, endPoint x: 1064, endPoint y: 220, distance: 53.2
click at [189, 220] on div at bounding box center [189, 194] width 0 height 147
drag, startPoint x: 1115, startPoint y: 230, endPoint x: 1063, endPoint y: 239, distance: 52.8
click at [189, 239] on div at bounding box center [189, 194] width 0 height 147
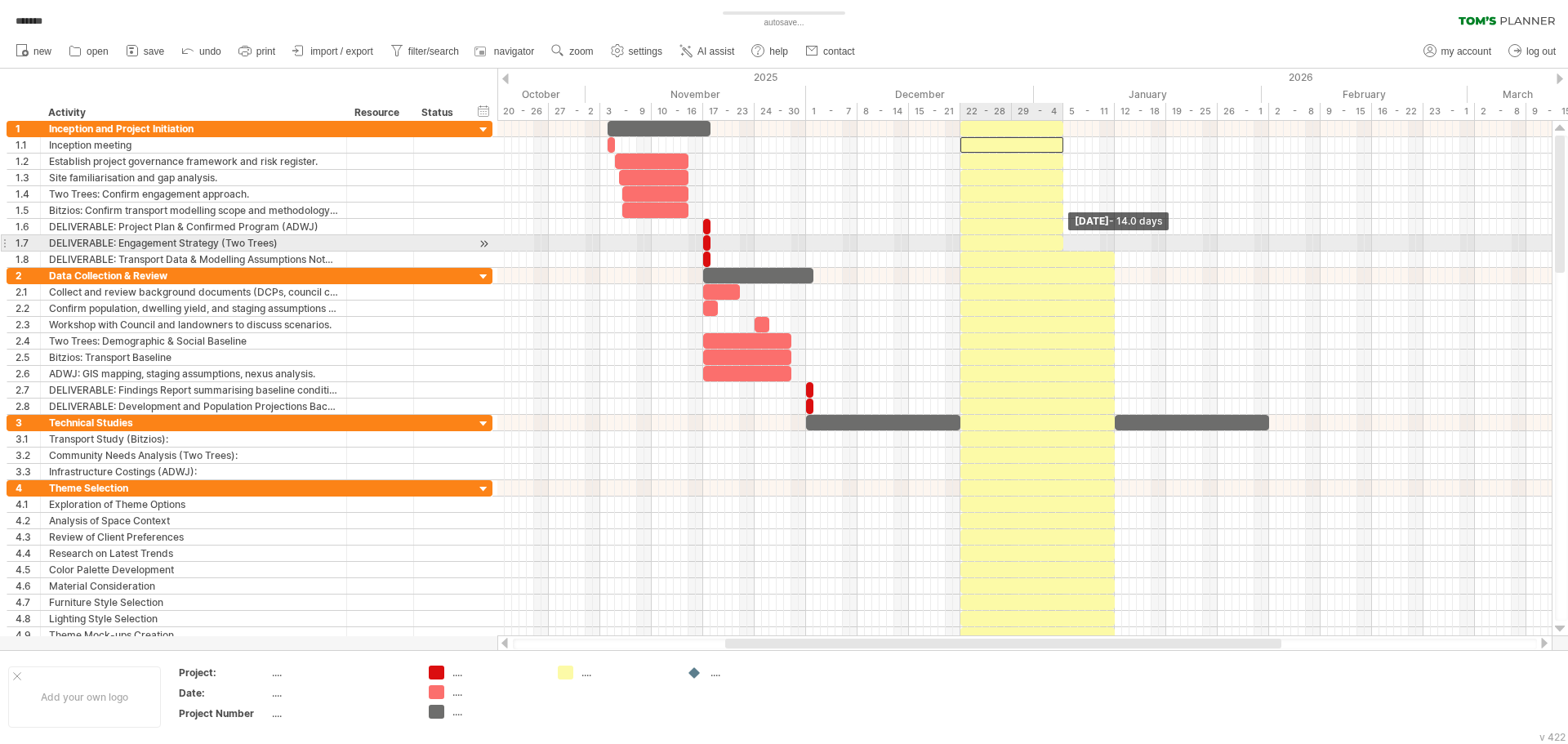
drag, startPoint x: 1115, startPoint y: 247, endPoint x: 1065, endPoint y: 250, distance: 50.1
click at [1065, 250] on span at bounding box center [1063, 242] width 6 height 15
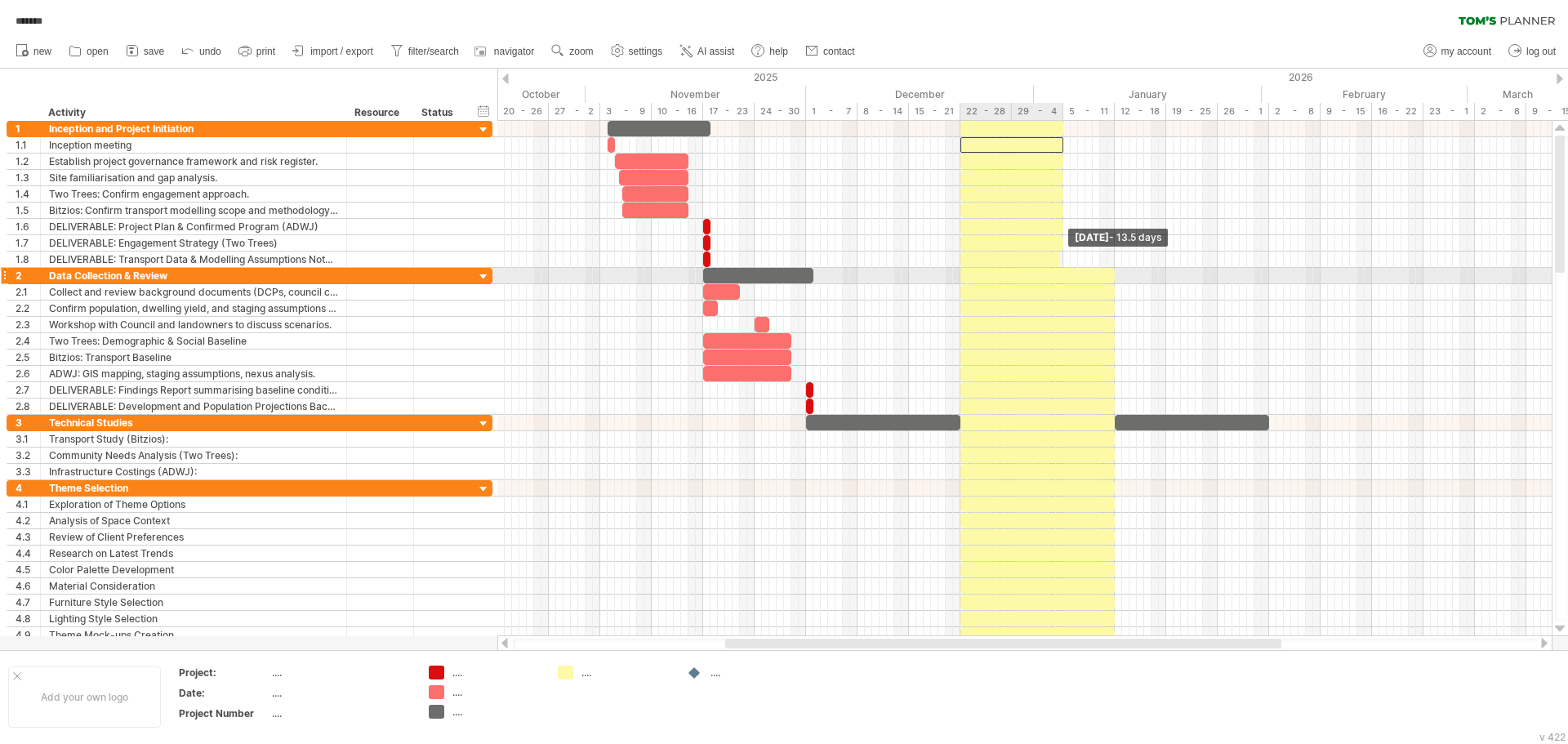
drag, startPoint x: 1112, startPoint y: 258, endPoint x: 1057, endPoint y: 269, distance: 56.1
click at [189, 269] on div at bounding box center [189, 382] width 0 height 523
drag, startPoint x: 1115, startPoint y: 274, endPoint x: 1065, endPoint y: 283, distance: 50.8
click at [1065, 283] on span at bounding box center [1063, 275] width 6 height 15
click at [1058, 260] on div at bounding box center [1011, 259] width 102 height 15
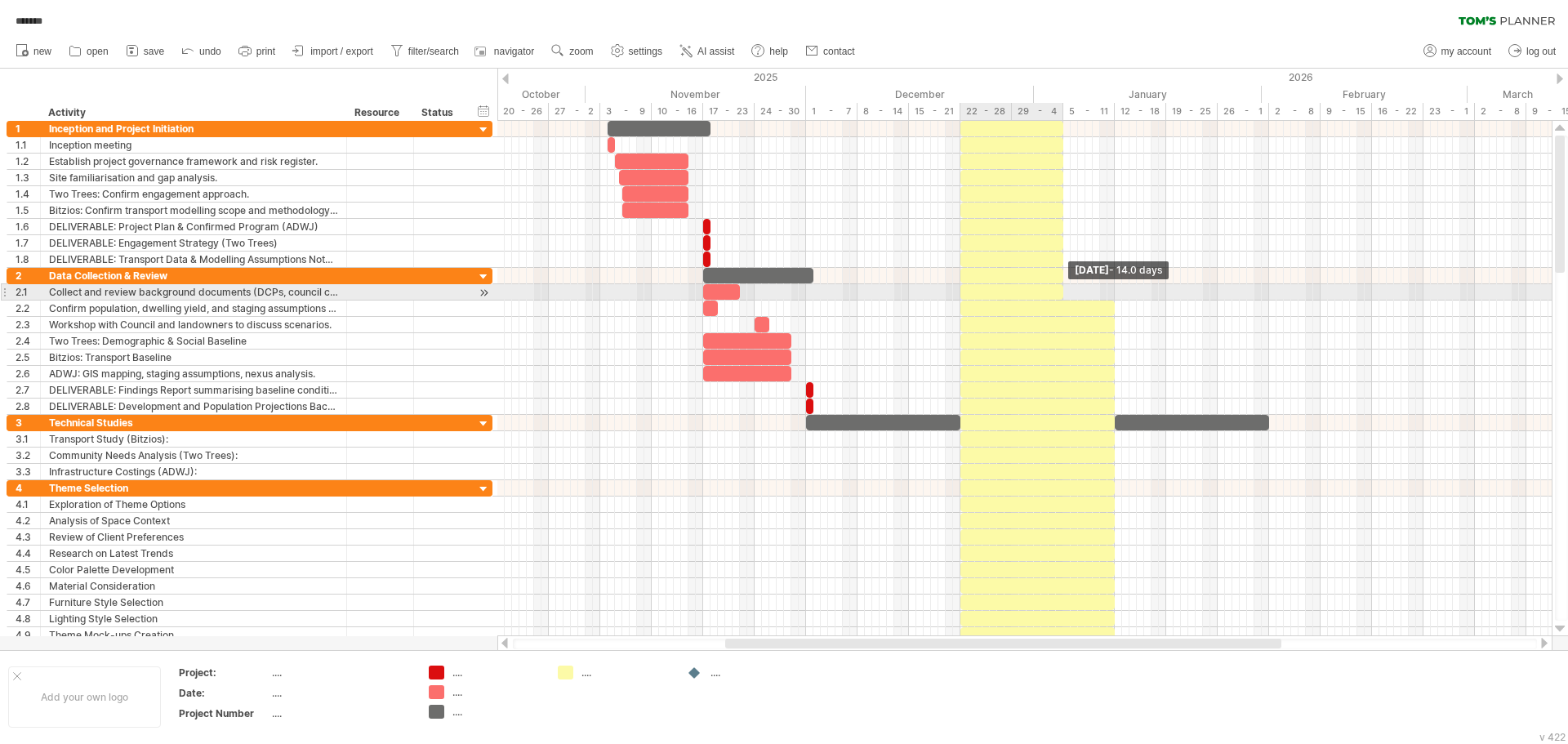
drag, startPoint x: 1116, startPoint y: 289, endPoint x: 1063, endPoint y: 297, distance: 53.6
click at [1063, 297] on span at bounding box center [1063, 291] width 6 height 15
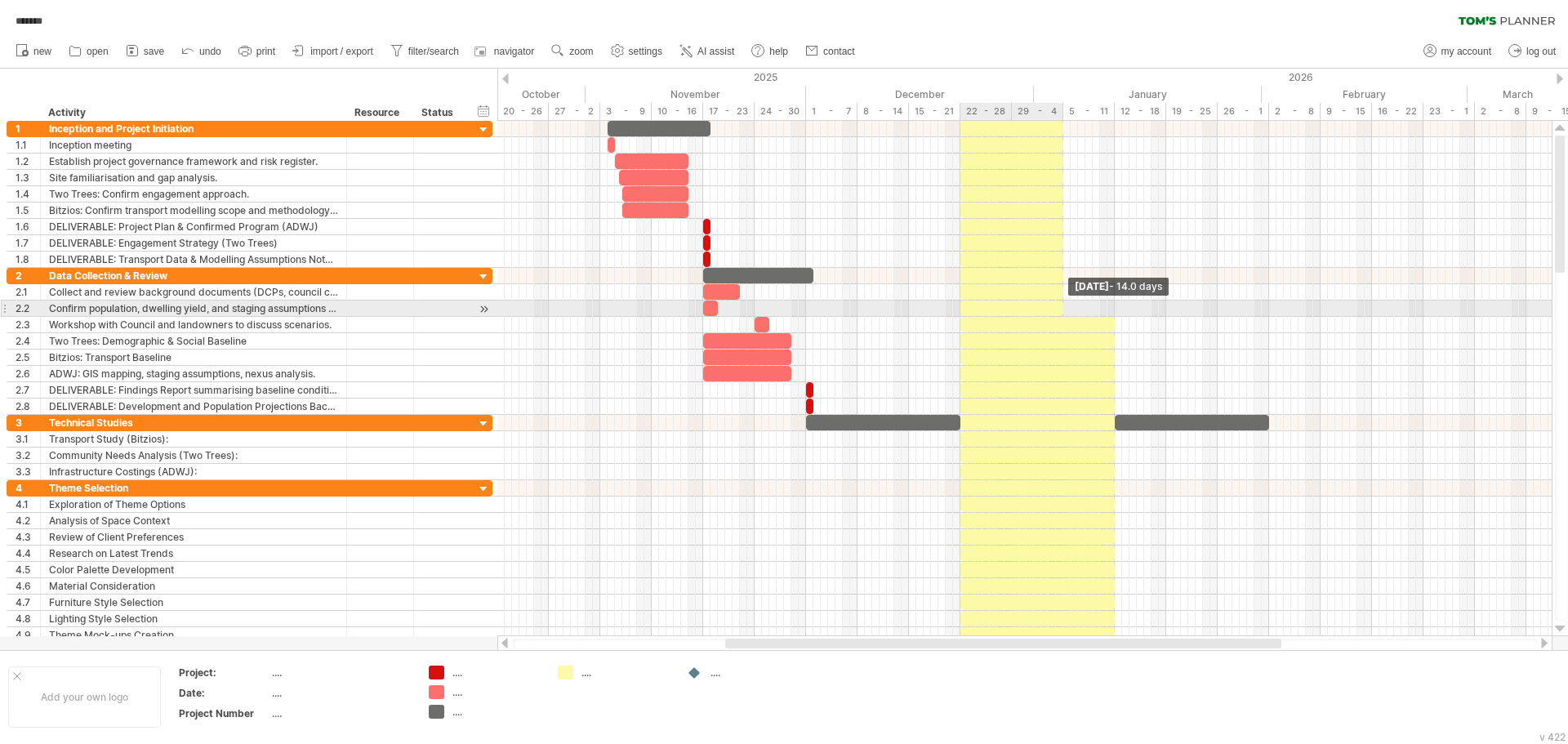
drag, startPoint x: 1112, startPoint y: 309, endPoint x: 1060, endPoint y: 316, distance: 52.5
click at [1060, 316] on span at bounding box center [1063, 308] width 6 height 15
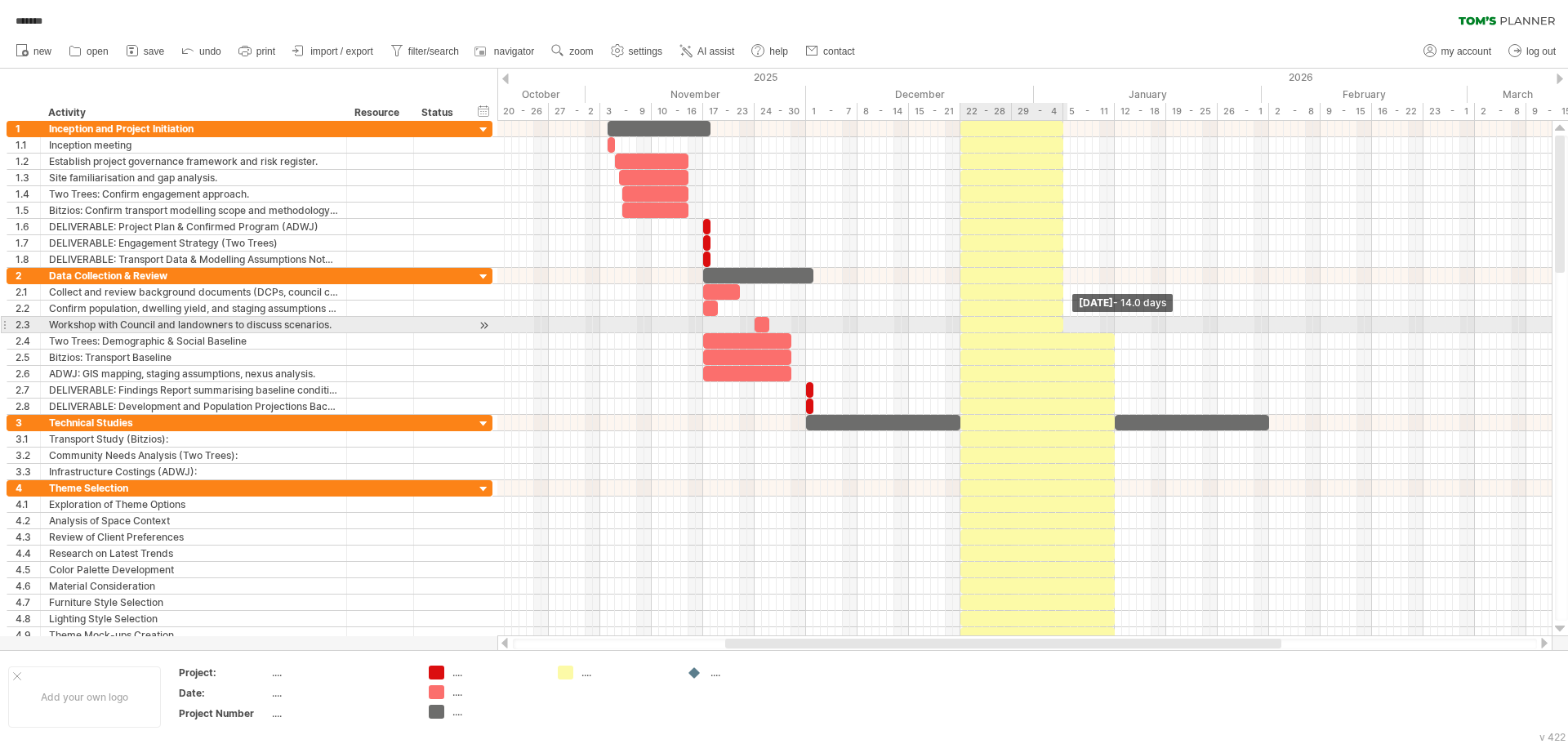
drag, startPoint x: 1115, startPoint y: 324, endPoint x: 1063, endPoint y: 328, distance: 52.2
click at [1063, 328] on span at bounding box center [1063, 324] width 6 height 15
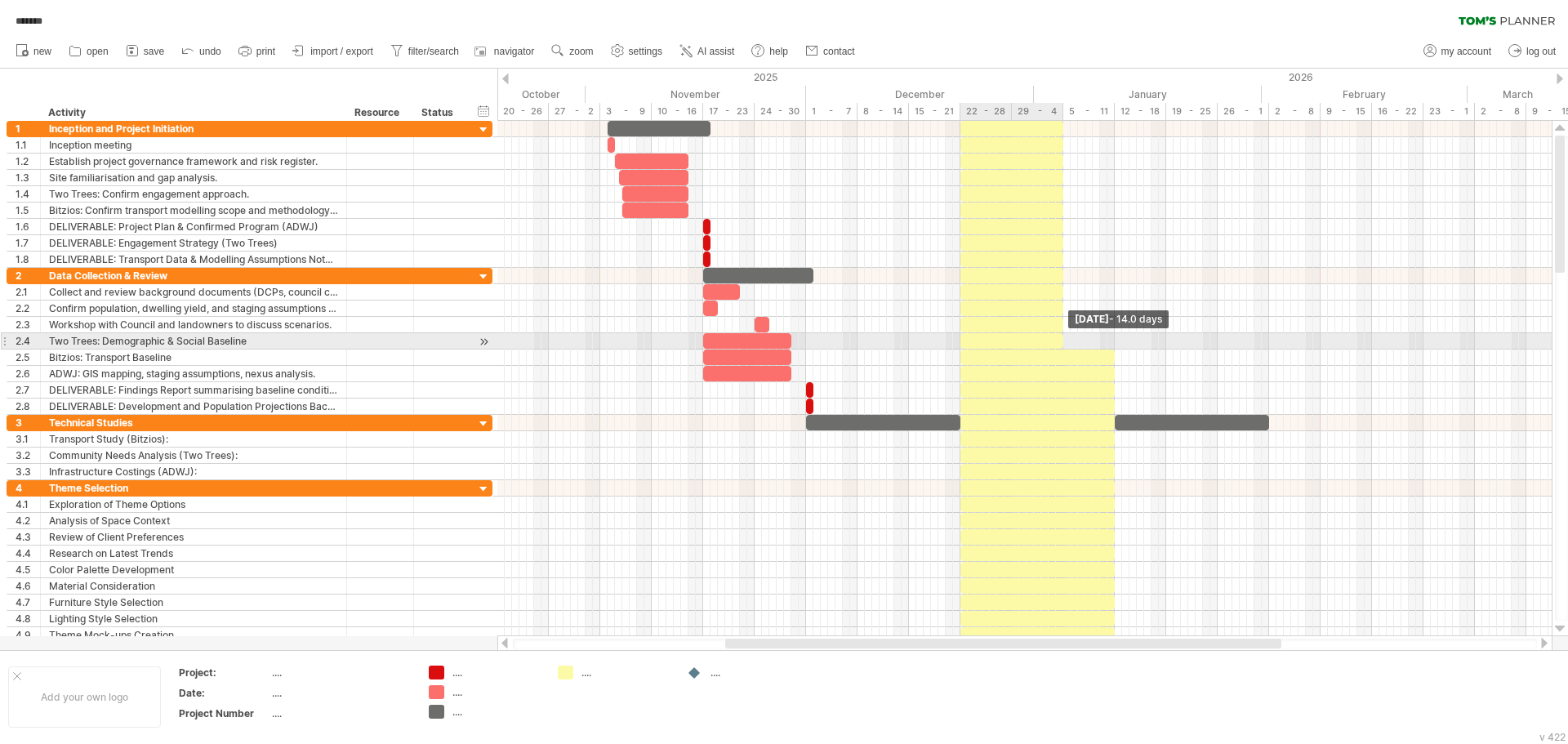
drag, startPoint x: 1115, startPoint y: 341, endPoint x: 1062, endPoint y: 348, distance: 53.5
click at [1062, 348] on span at bounding box center [1063, 340] width 6 height 15
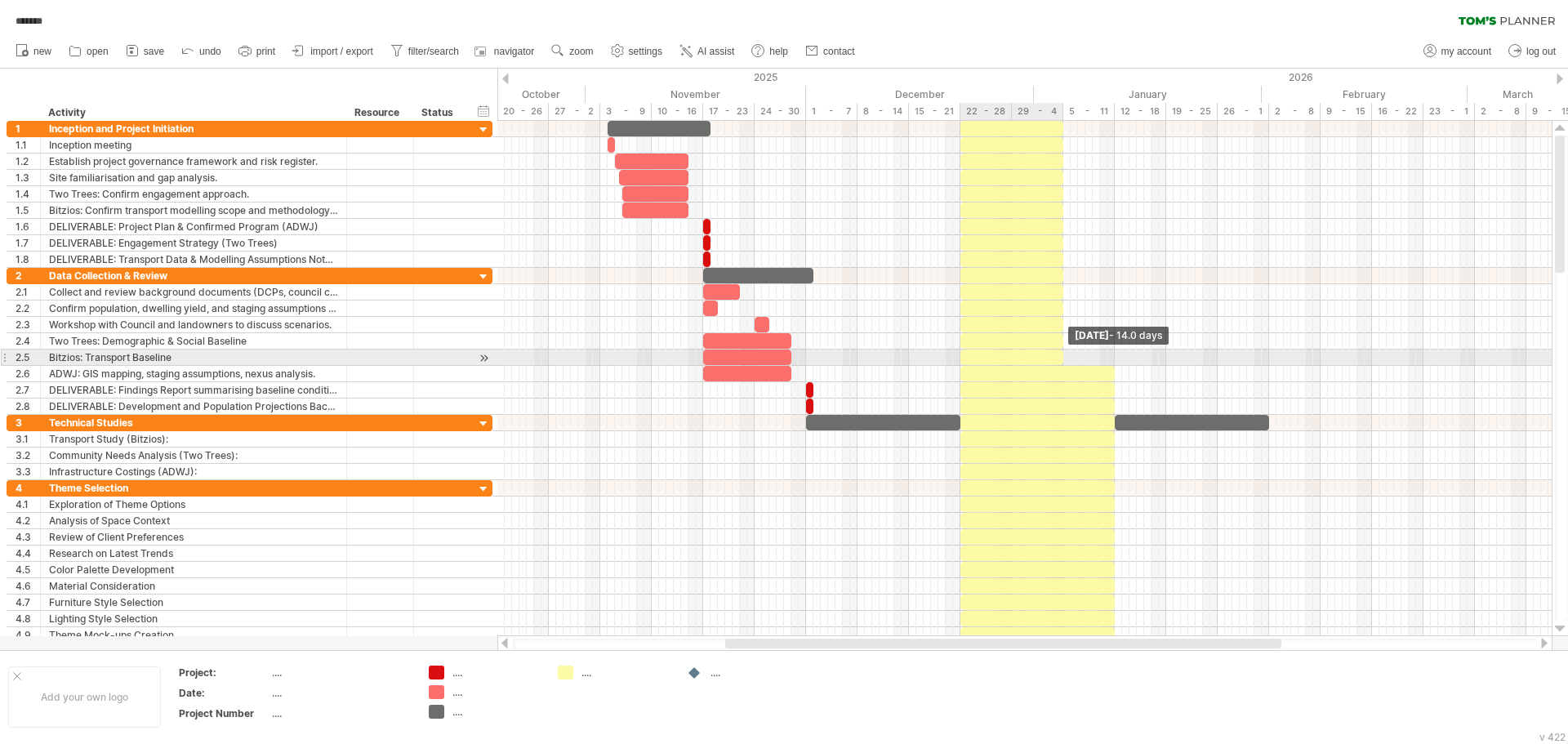
drag, startPoint x: 1117, startPoint y: 357, endPoint x: 1066, endPoint y: 365, distance: 51.6
click at [1066, 365] on span at bounding box center [1063, 357] width 6 height 15
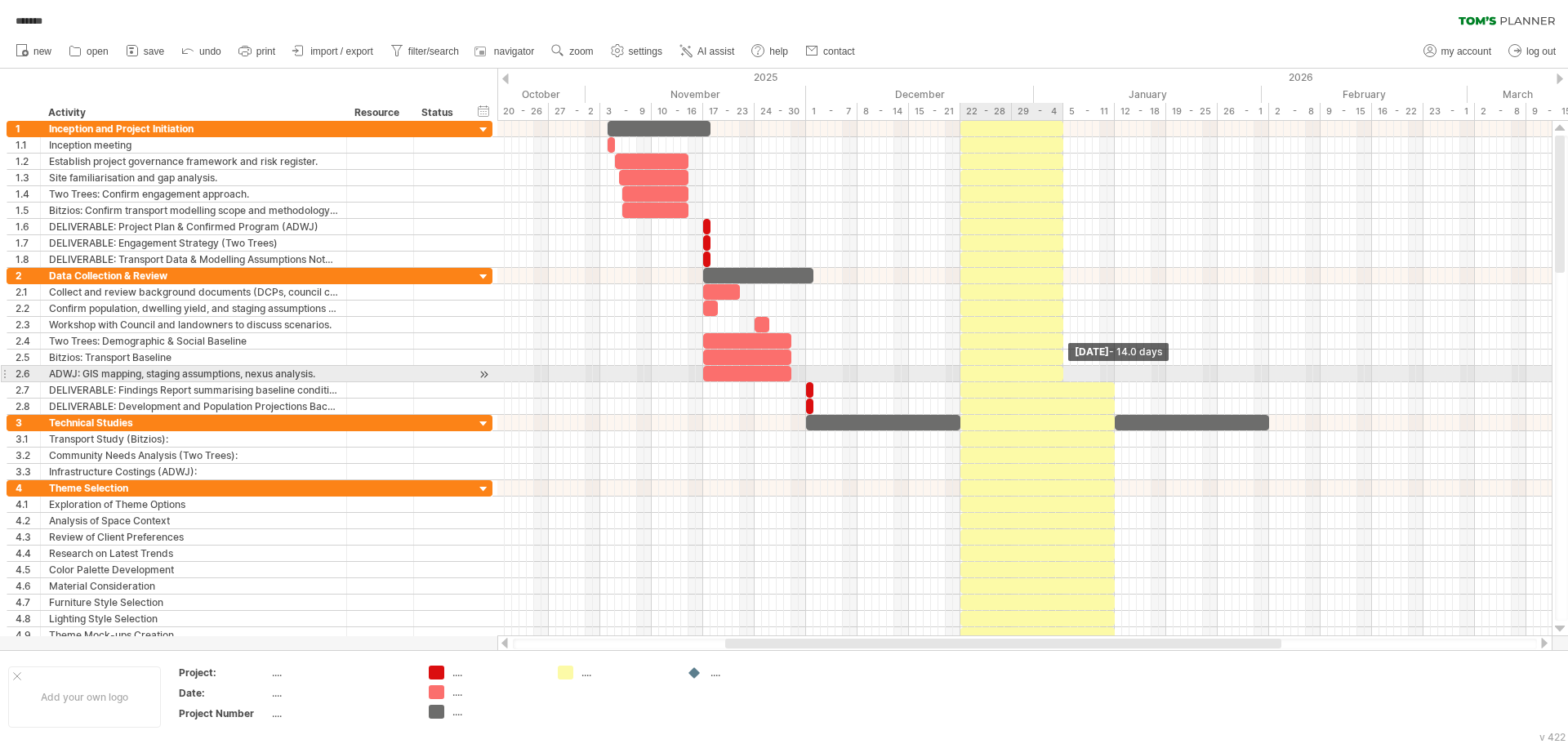
drag, startPoint x: 1117, startPoint y: 378, endPoint x: 1065, endPoint y: 380, distance: 52.0
click at [1065, 380] on span at bounding box center [1063, 373] width 6 height 15
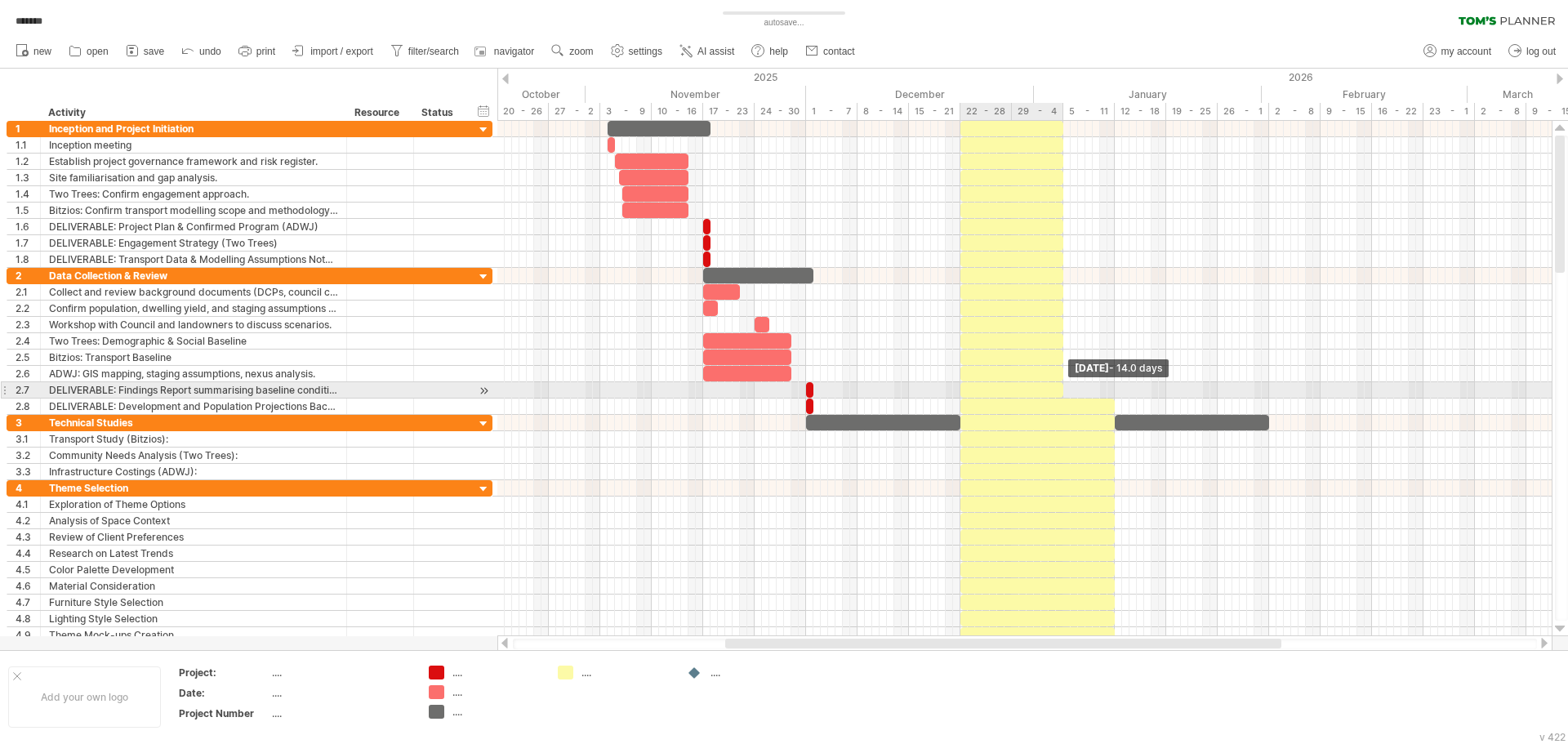
drag, startPoint x: 1114, startPoint y: 390, endPoint x: 1063, endPoint y: 395, distance: 51.2
click at [1063, 395] on span at bounding box center [1063, 389] width 6 height 15
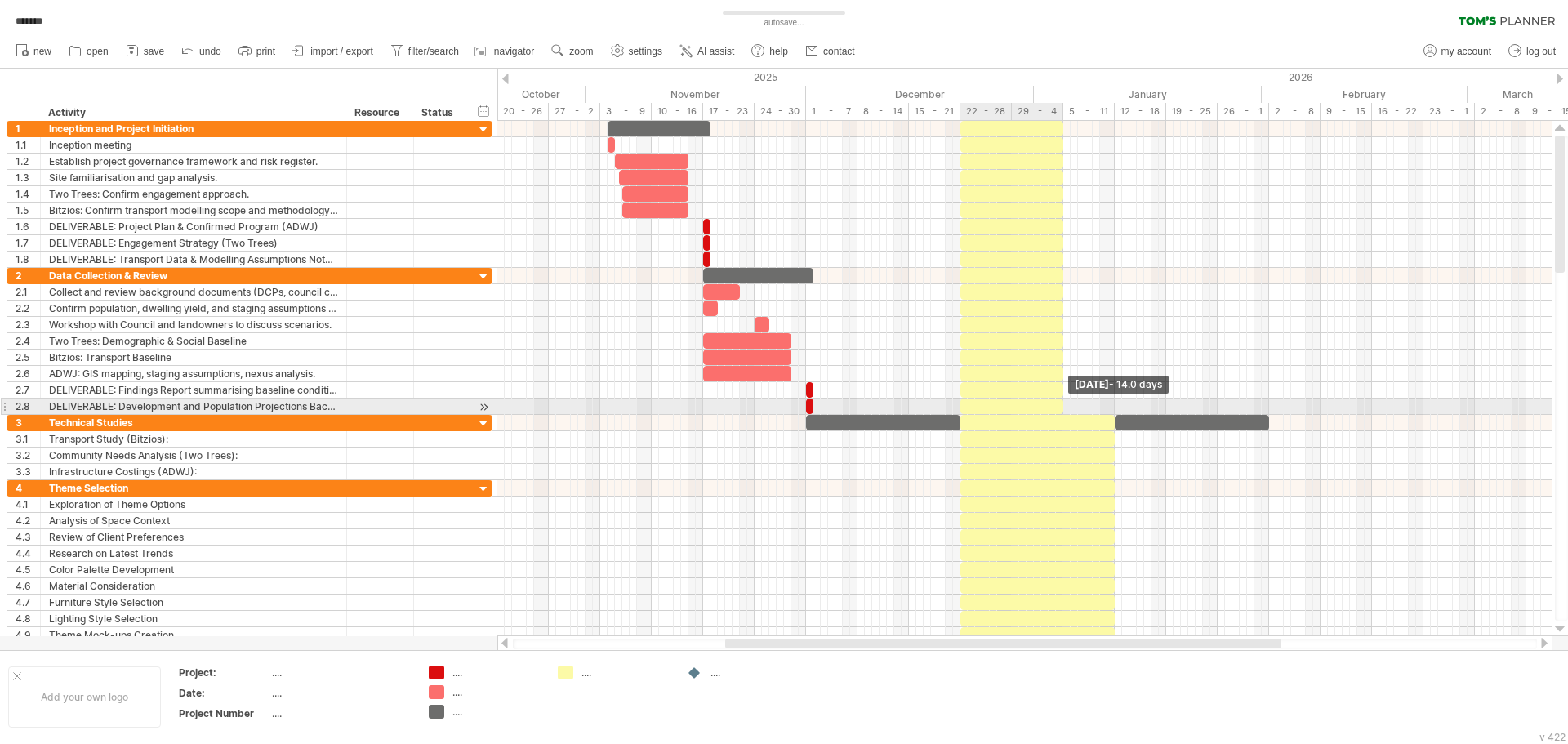
drag, startPoint x: 1115, startPoint y: 404, endPoint x: 1062, endPoint y: 410, distance: 53.3
click at [1062, 410] on span at bounding box center [1063, 406] width 6 height 15
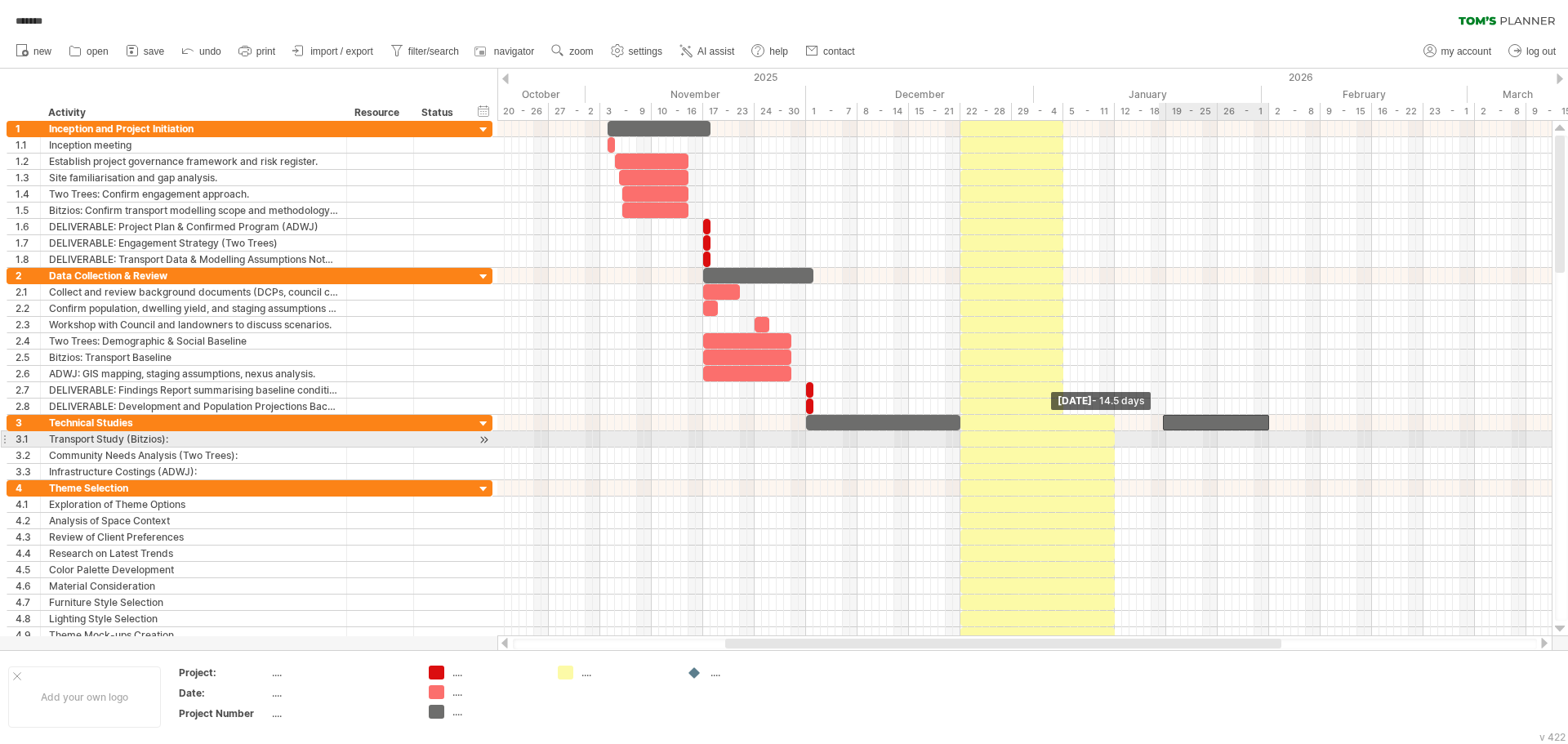
drag, startPoint x: 1116, startPoint y: 430, endPoint x: 1163, endPoint y: 433, distance: 47.1
click at [1163, 433] on div "[DATE] - 14.0 days [DATE] - 14.5 days" at bounding box center [1024, 378] width 1054 height 515
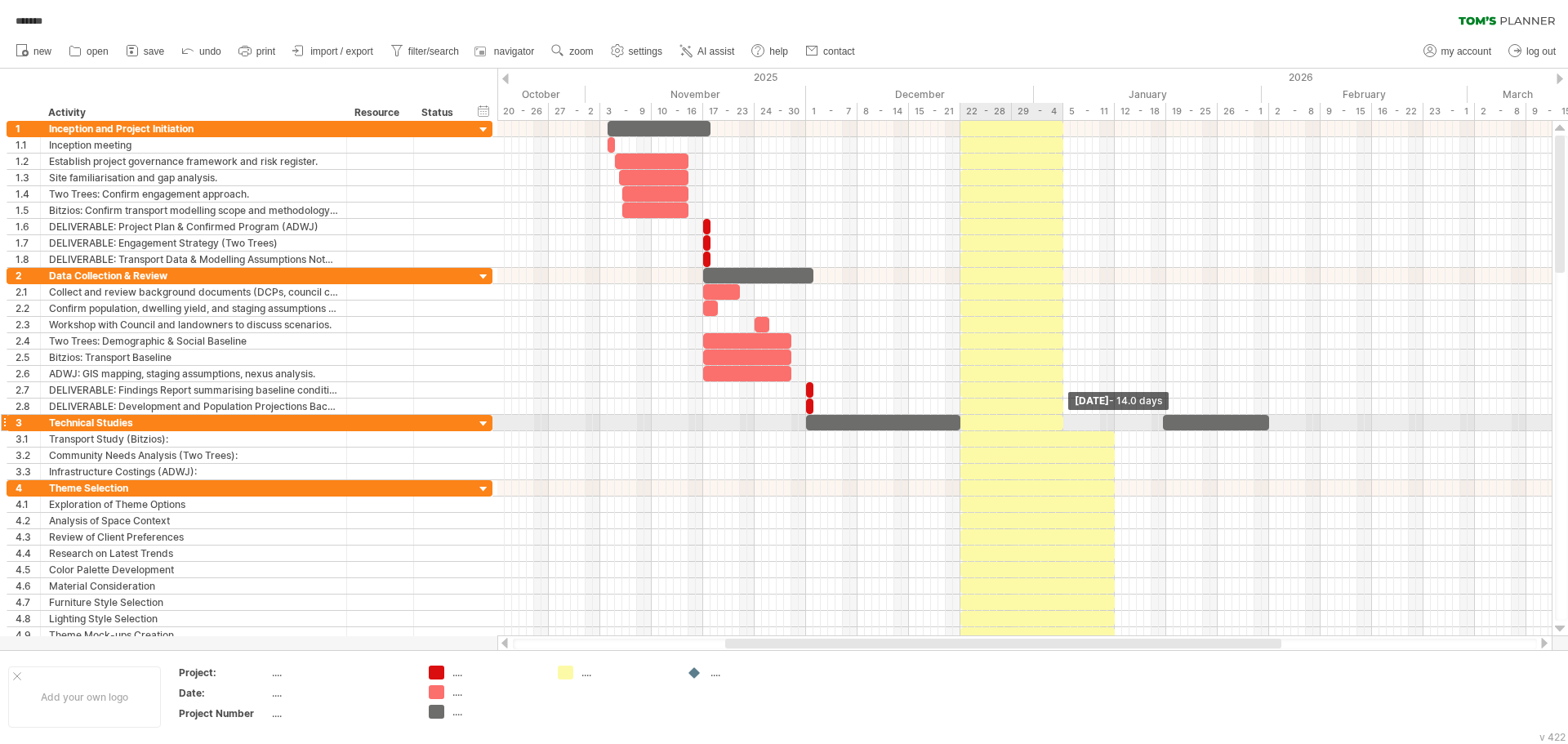
drag, startPoint x: 1113, startPoint y: 430, endPoint x: 1061, endPoint y: 430, distance: 52.0
click at [1061, 430] on span at bounding box center [1063, 422] width 6 height 15
drag, startPoint x: 1159, startPoint y: 419, endPoint x: 1113, endPoint y: 428, distance: 46.9
click at [1113, 428] on span at bounding box center [1114, 422] width 6 height 15
drag, startPoint x: 1165, startPoint y: 424, endPoint x: 1113, endPoint y: 424, distance: 52.0
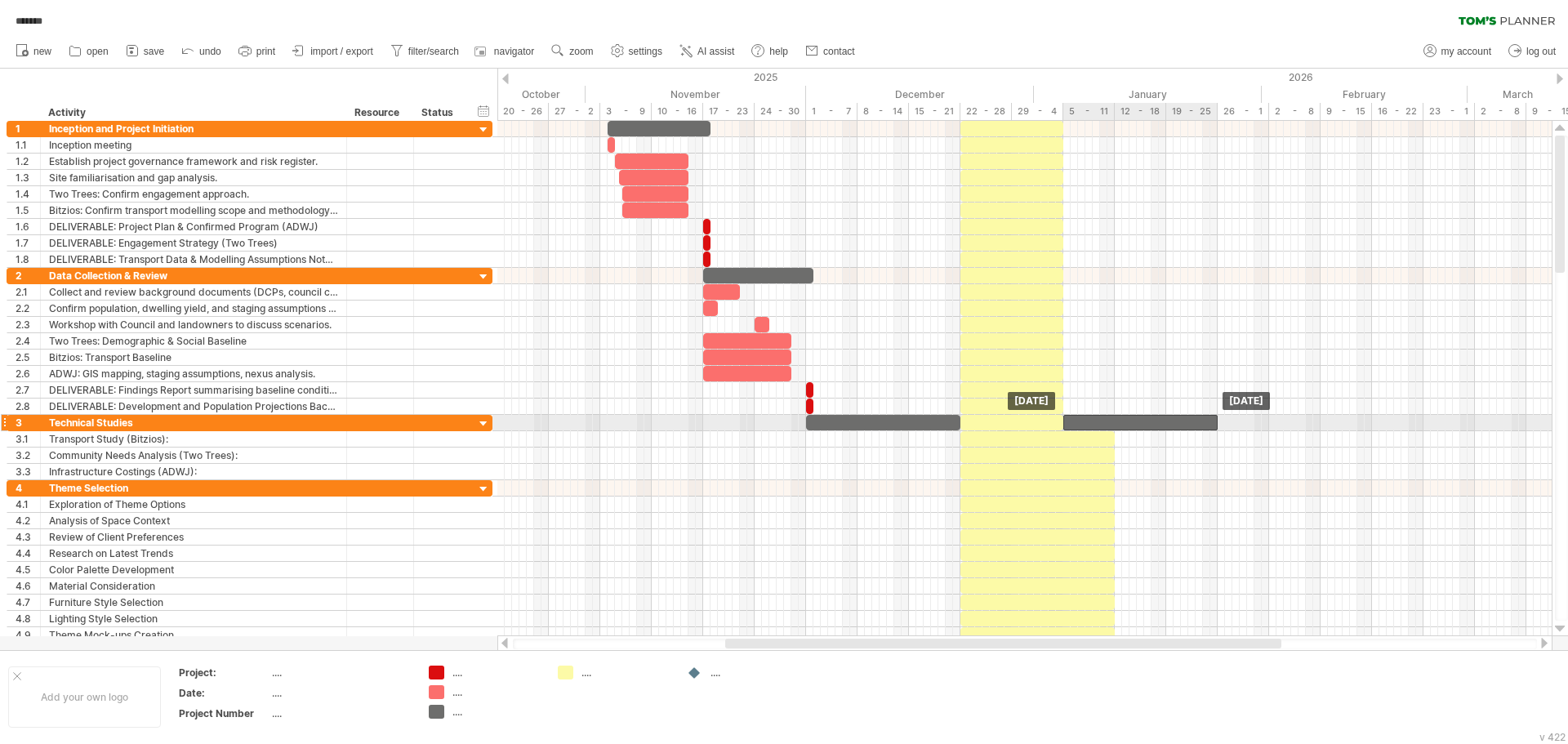
click at [1113, 424] on div at bounding box center [1140, 422] width 154 height 15
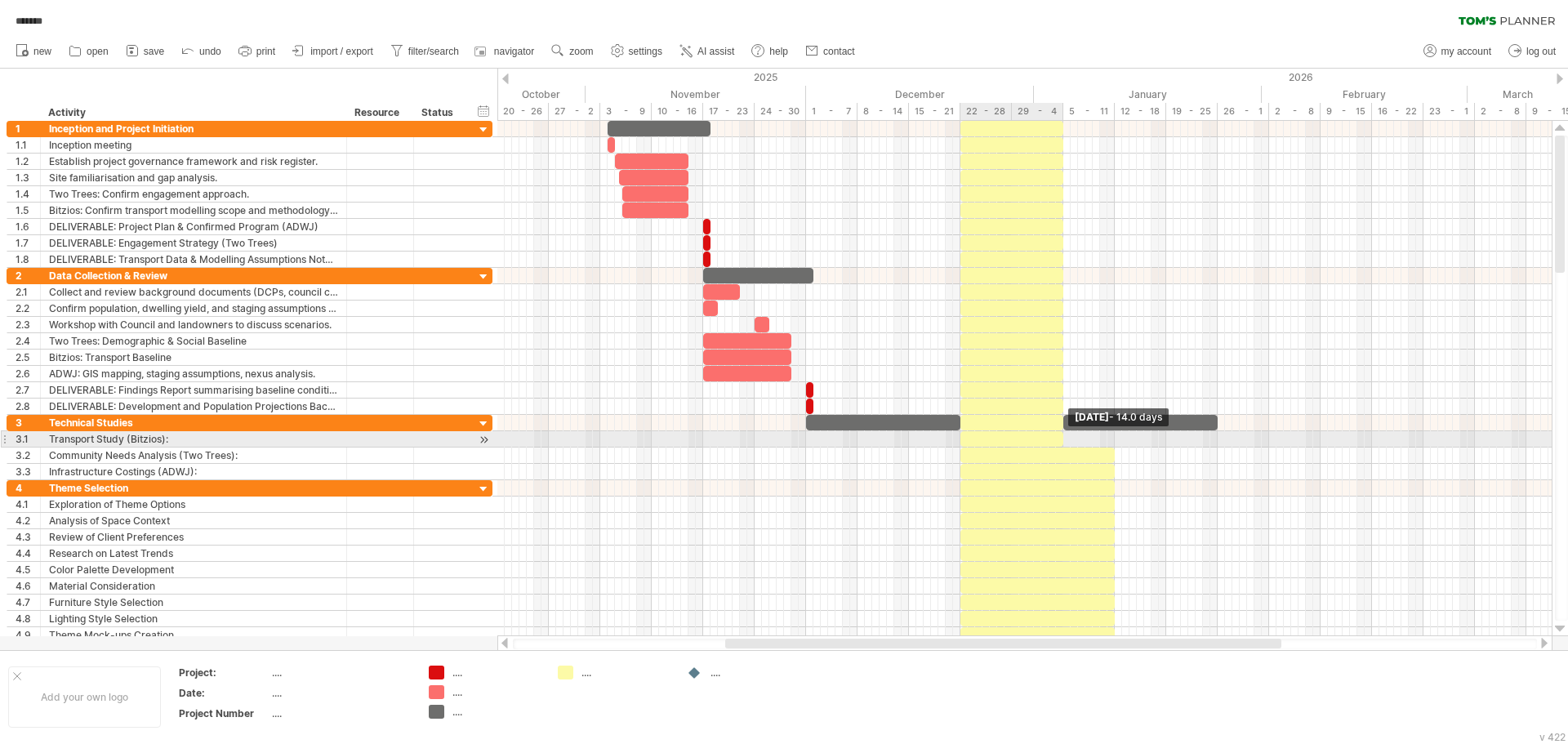
drag, startPoint x: 1117, startPoint y: 441, endPoint x: 1065, endPoint y: 443, distance: 52.0
click at [1065, 443] on span at bounding box center [1063, 438] width 6 height 15
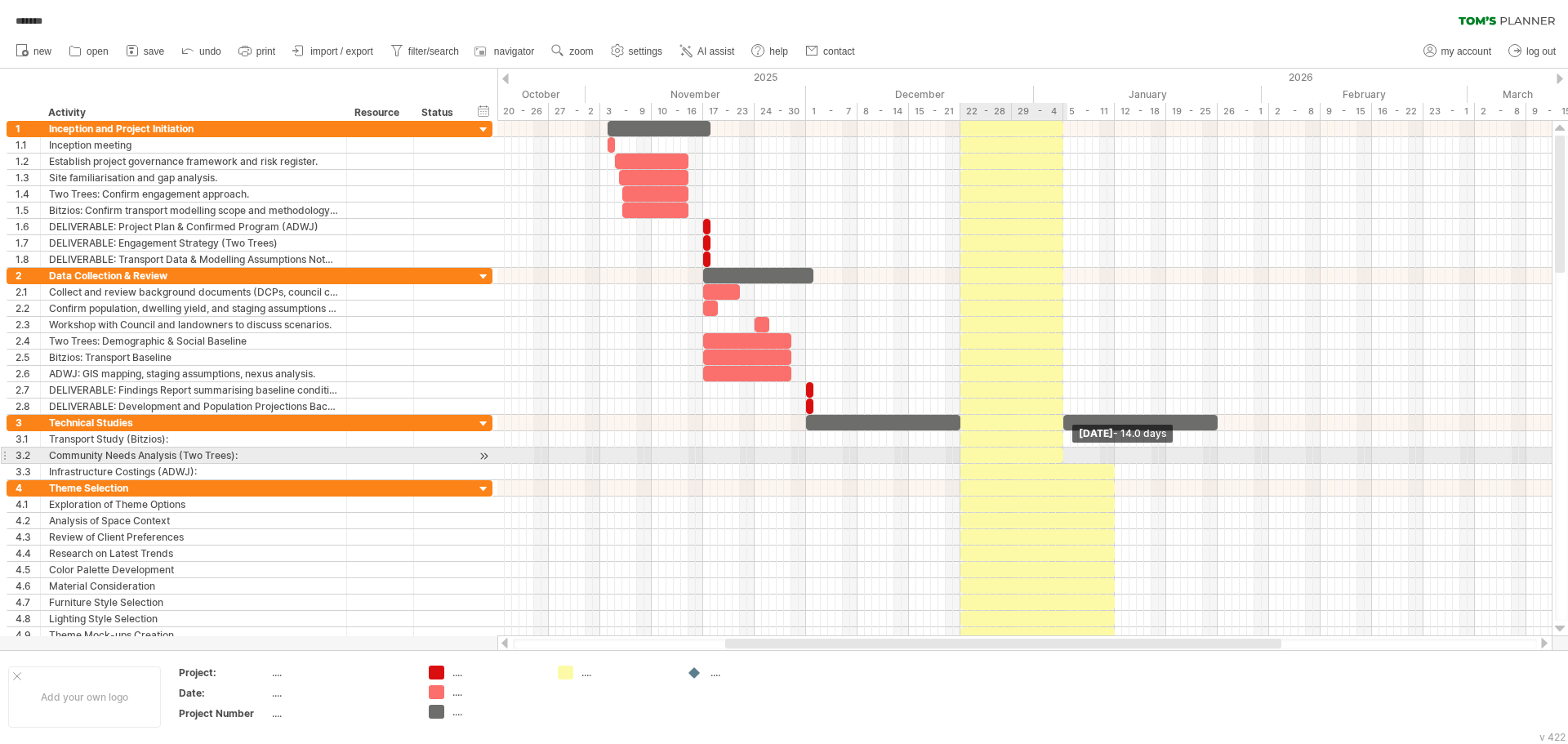
drag, startPoint x: 1113, startPoint y: 455, endPoint x: 1062, endPoint y: 462, distance: 51.5
click at [1062, 462] on span at bounding box center [1063, 455] width 6 height 15
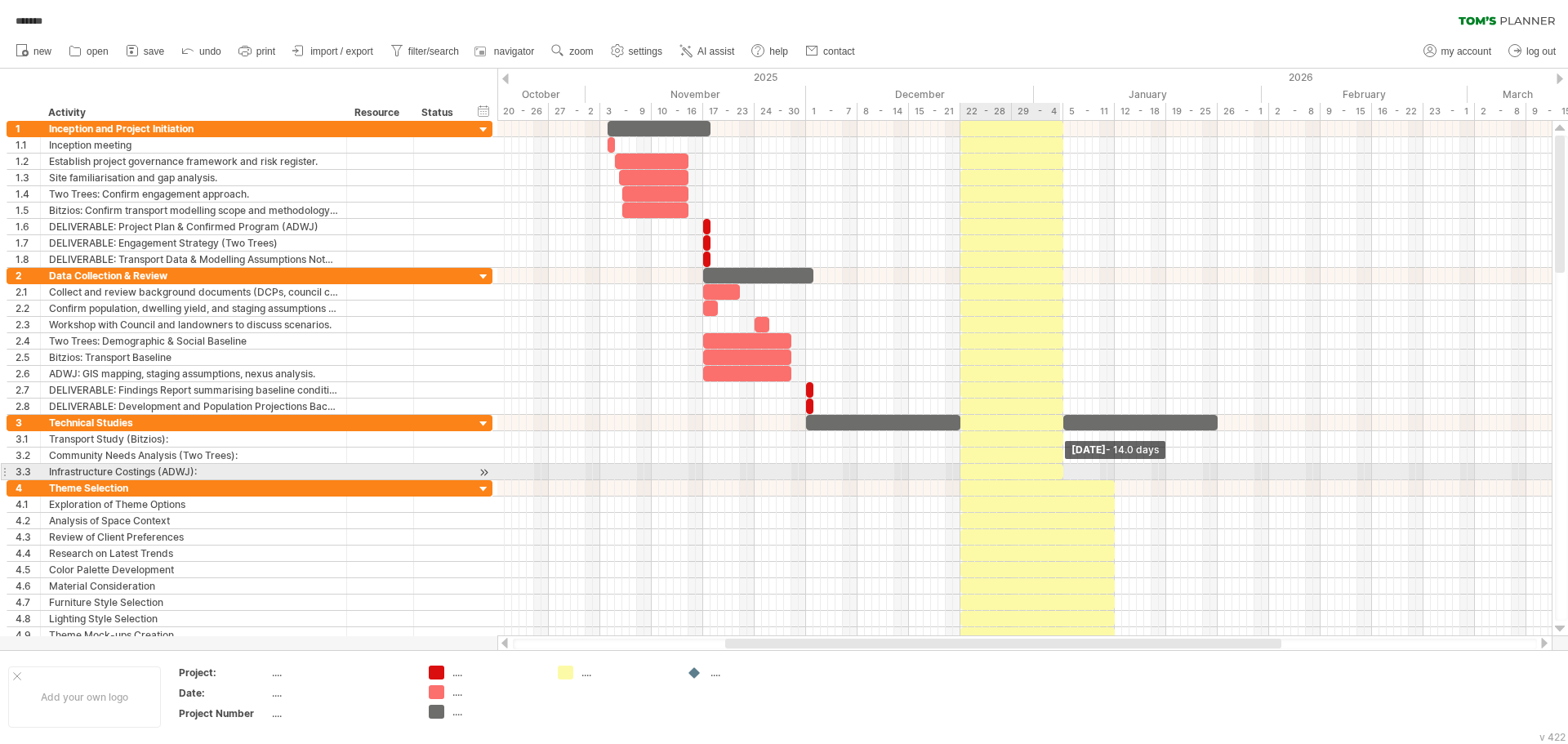
drag, startPoint x: 1114, startPoint y: 473, endPoint x: 1064, endPoint y: 480, distance: 50.5
click at [189, 480] on div at bounding box center [189, 382] width 0 height 523
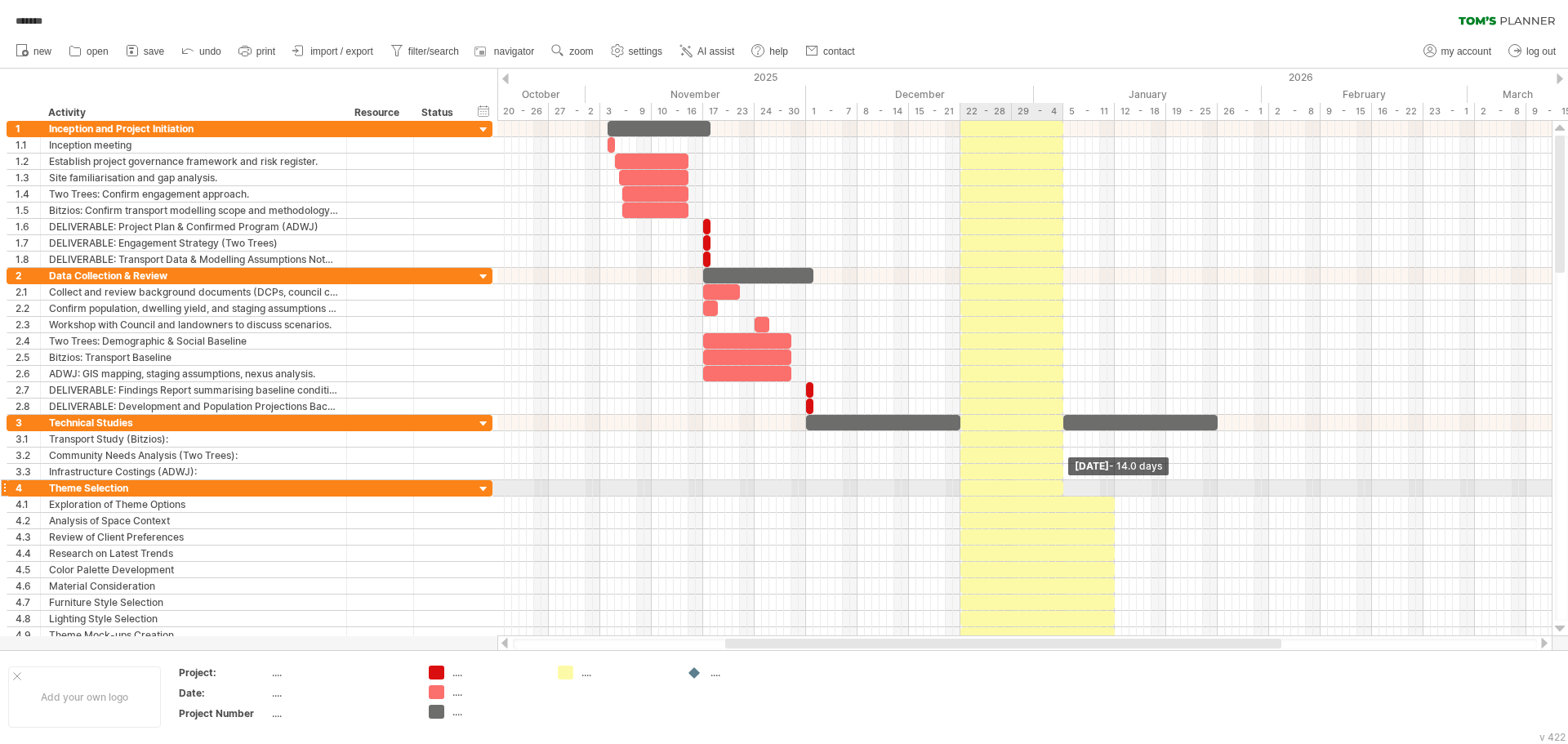
drag, startPoint x: 1117, startPoint y: 492, endPoint x: 1064, endPoint y: 492, distance: 53.0
click at [1064, 492] on span at bounding box center [1063, 487] width 6 height 15
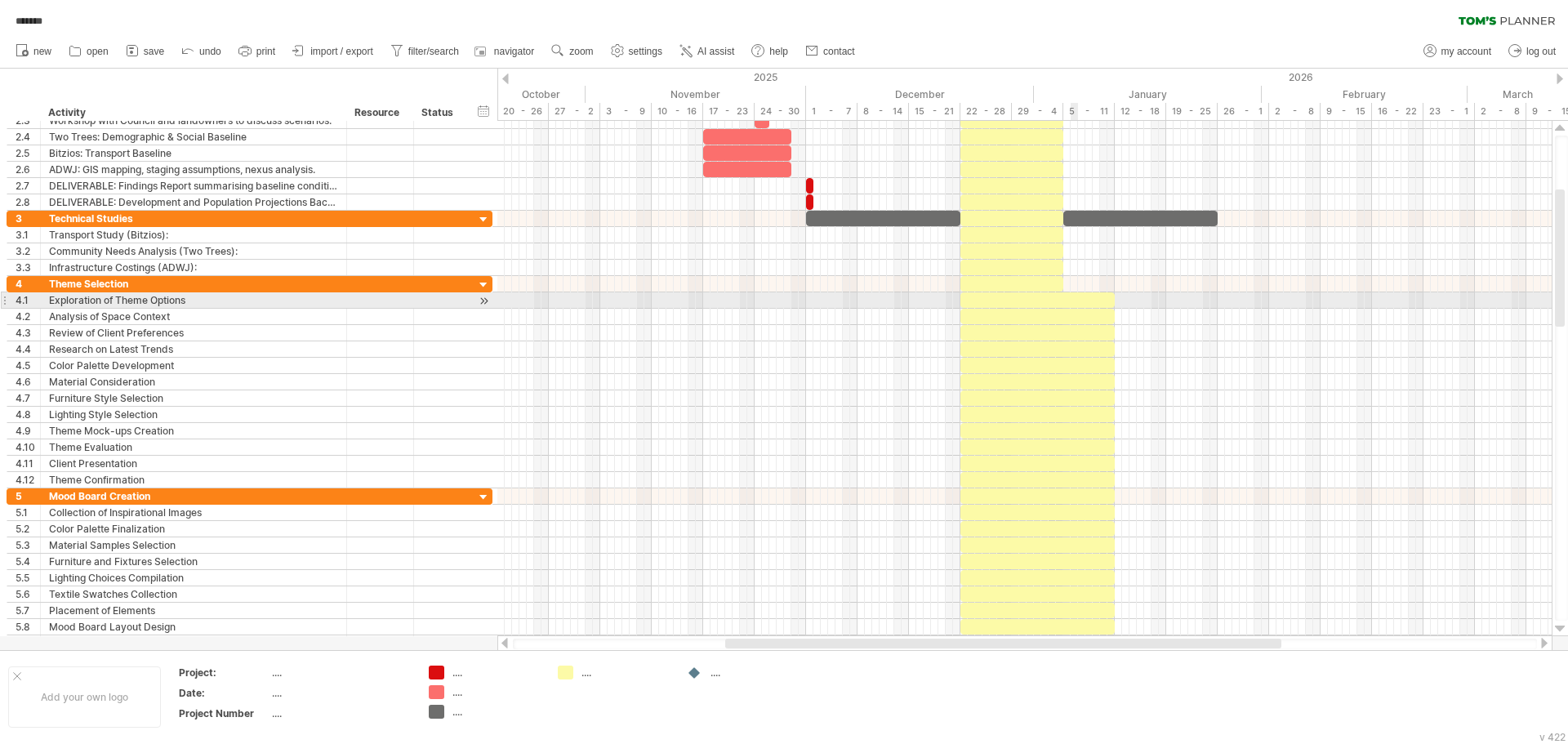
click at [1075, 294] on div at bounding box center [1037, 299] width 154 height 15
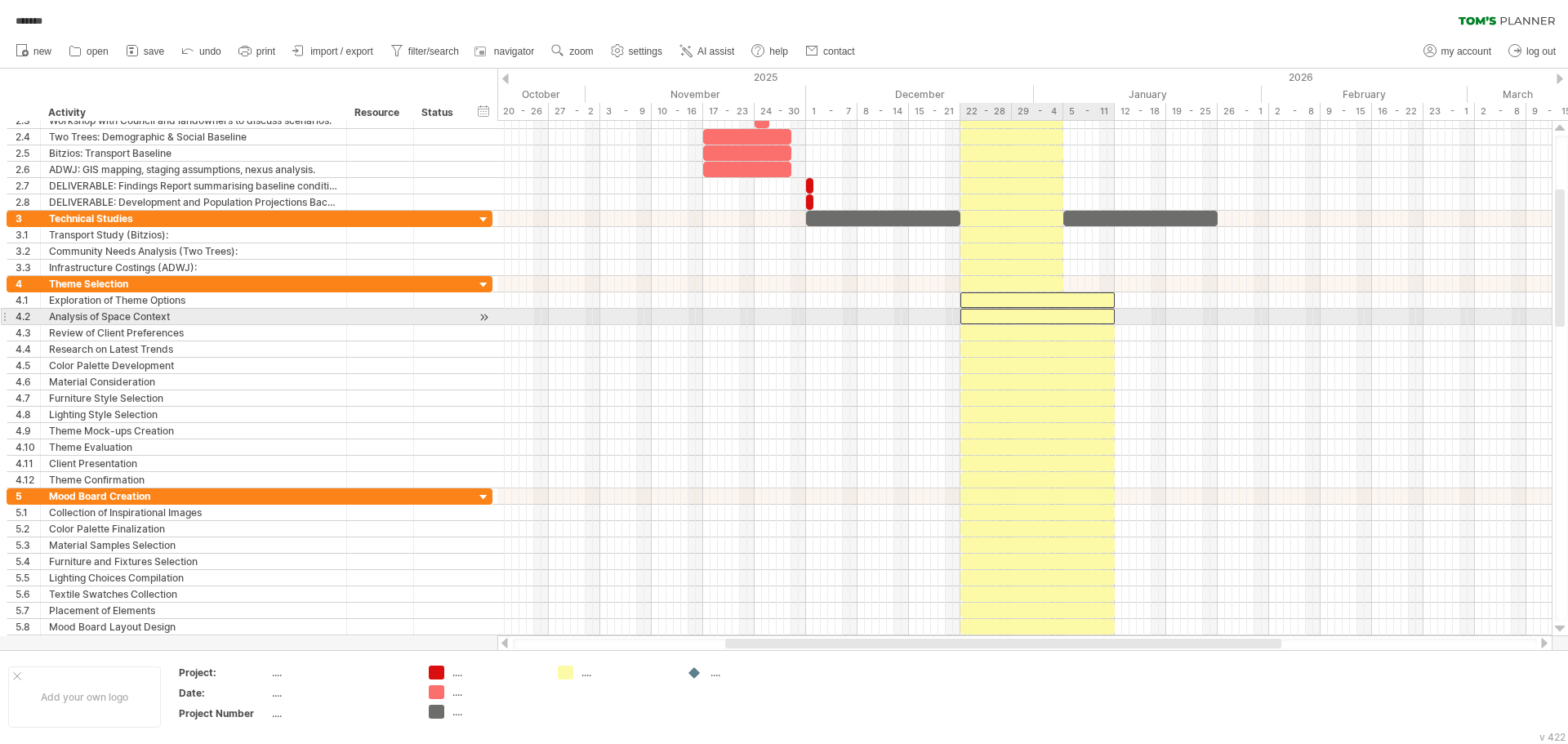
click at [1081, 315] on div at bounding box center [1037, 316] width 154 height 15
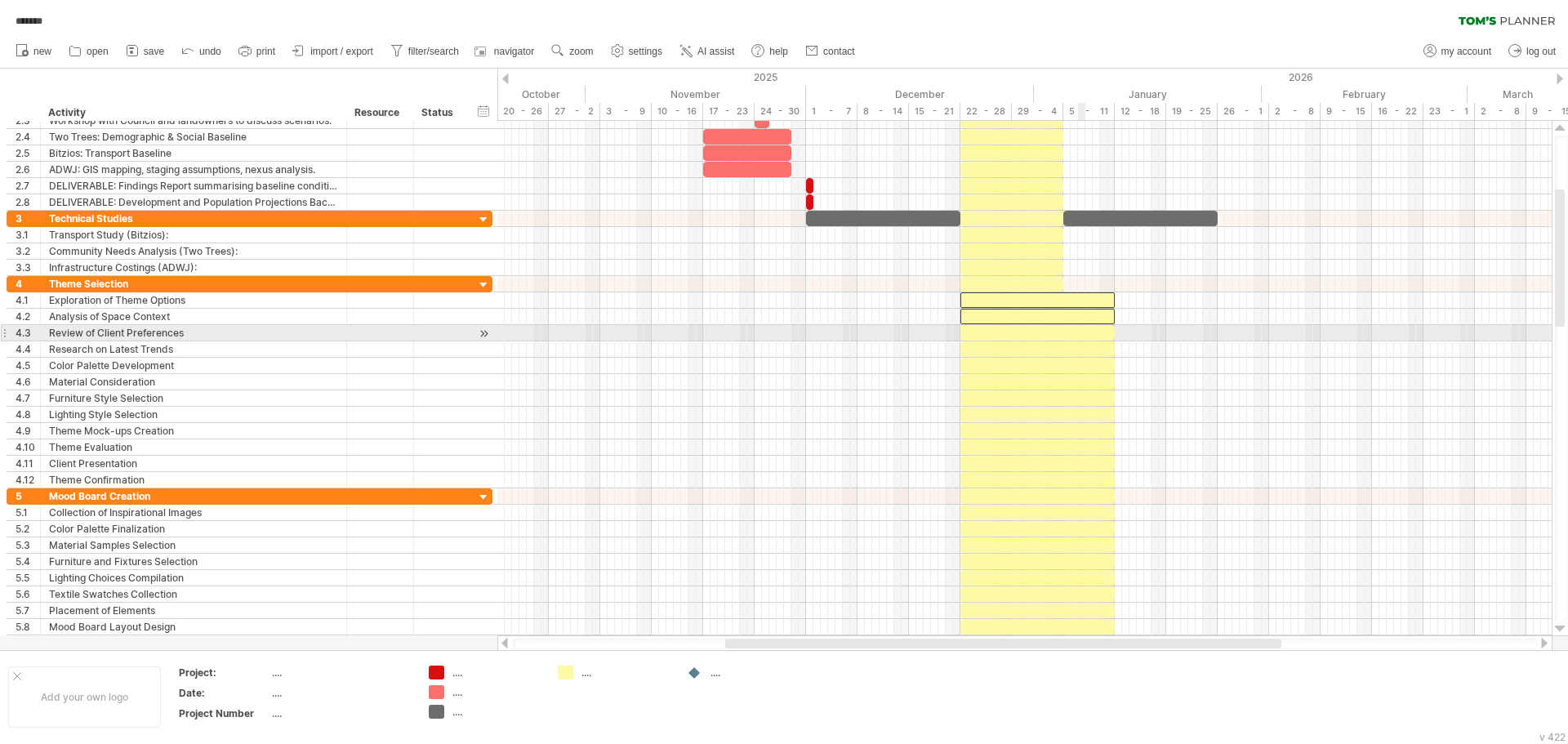
click at [1082, 333] on div at bounding box center [1037, 332] width 154 height 15
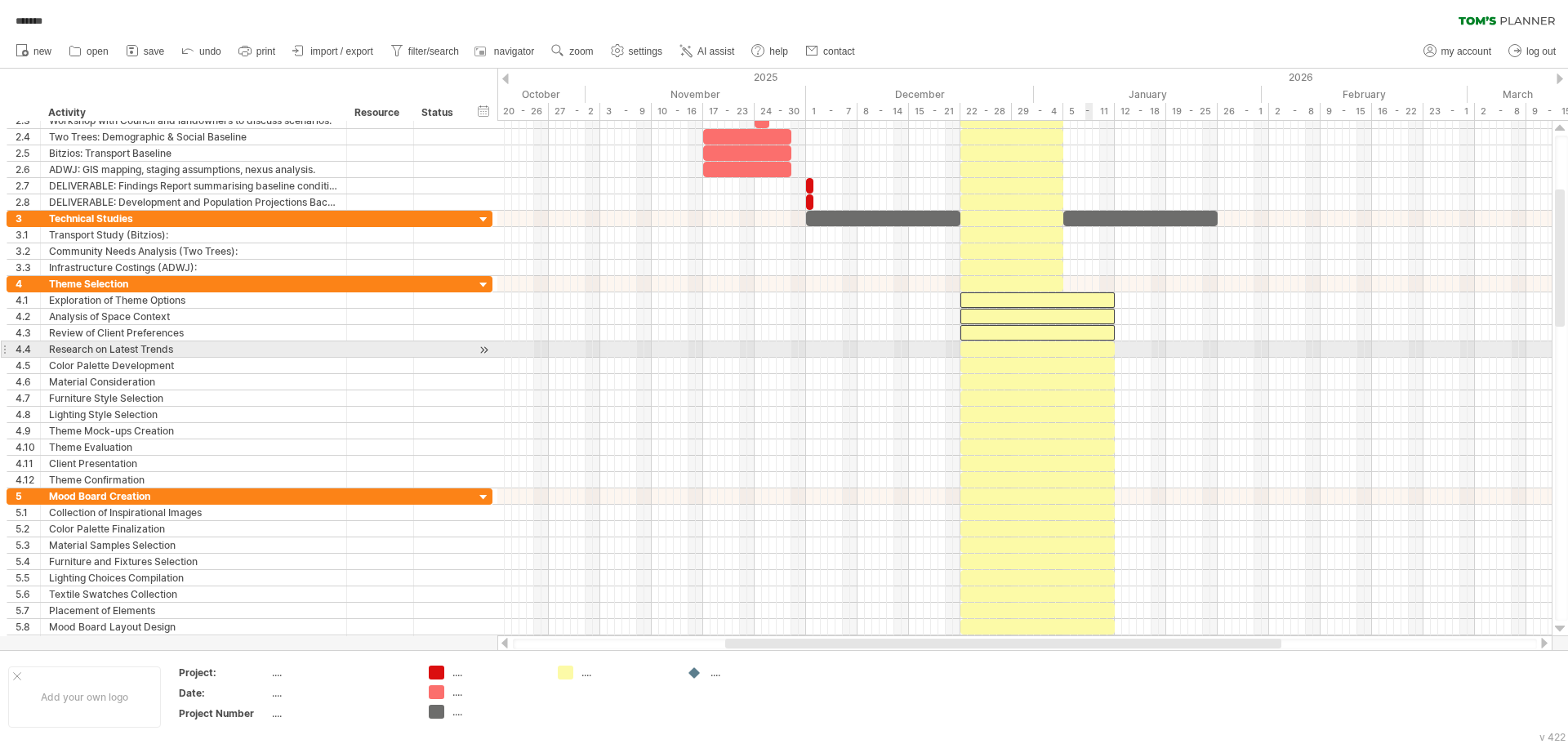
drag, startPoint x: 1086, startPoint y: 348, endPoint x: 1090, endPoint y: 364, distance: 16.5
click at [1087, 348] on div at bounding box center [1037, 348] width 154 height 15
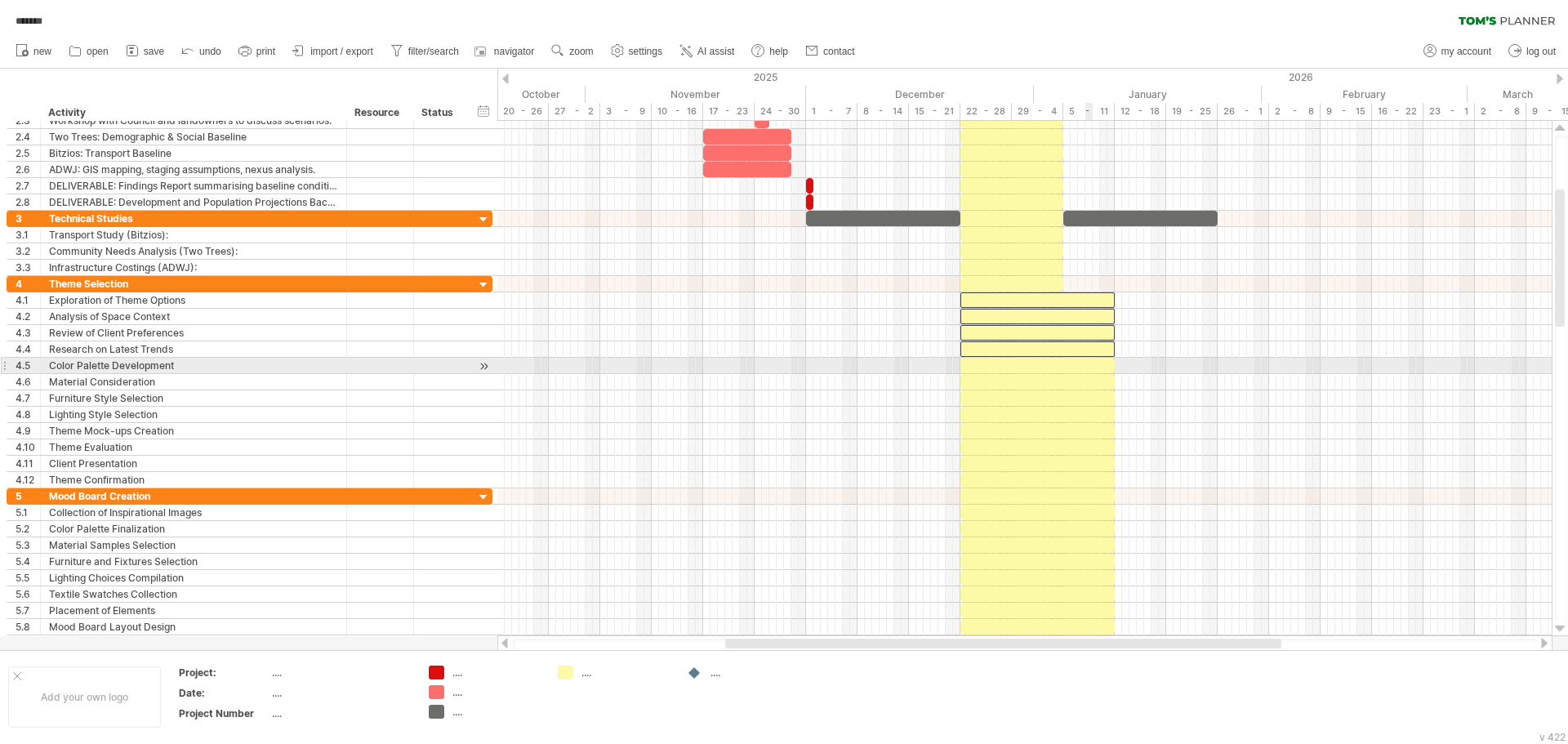
click at [1090, 365] on div at bounding box center [1037, 365] width 154 height 15
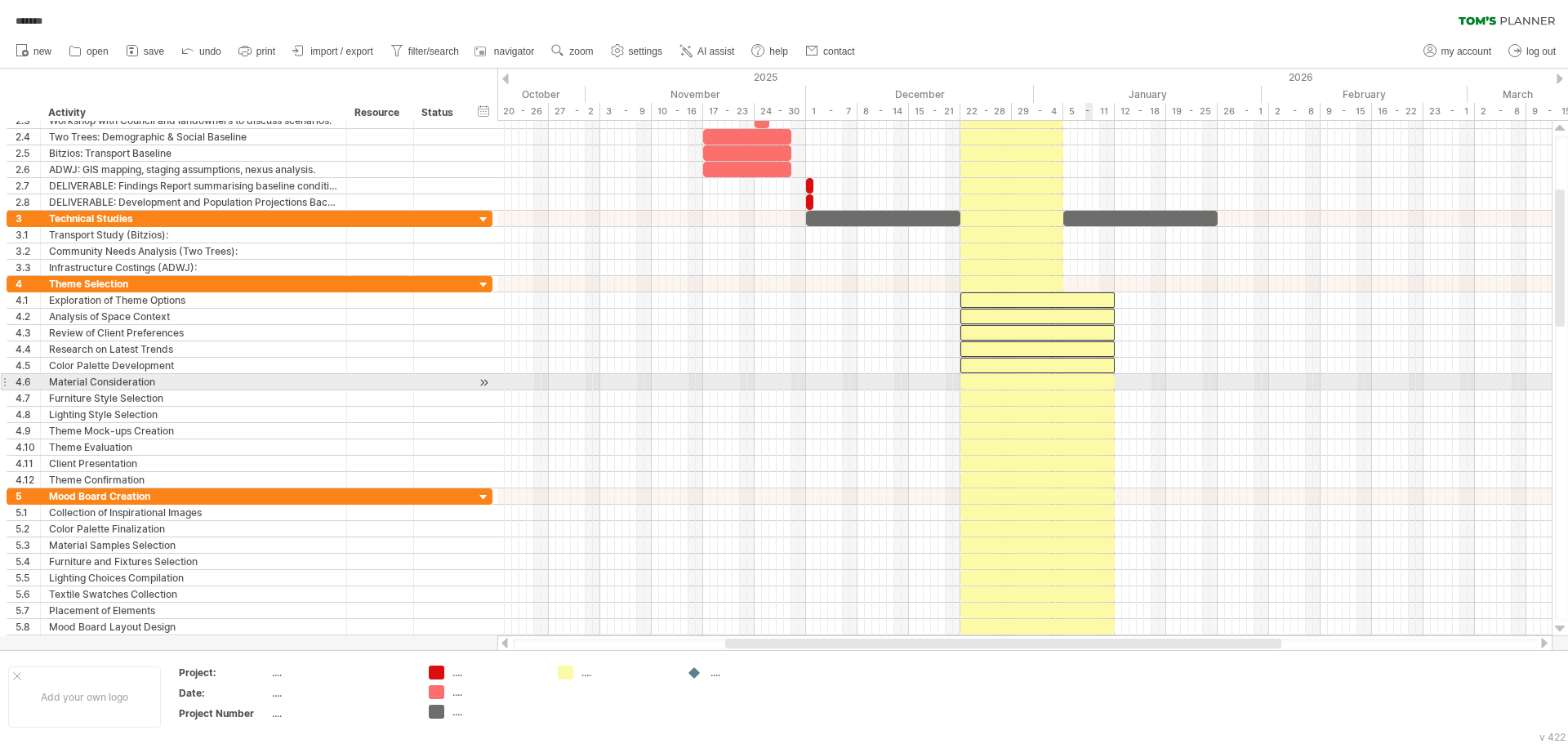
click at [1091, 378] on div at bounding box center [1037, 381] width 154 height 15
click at [1092, 401] on div at bounding box center [1037, 397] width 154 height 15
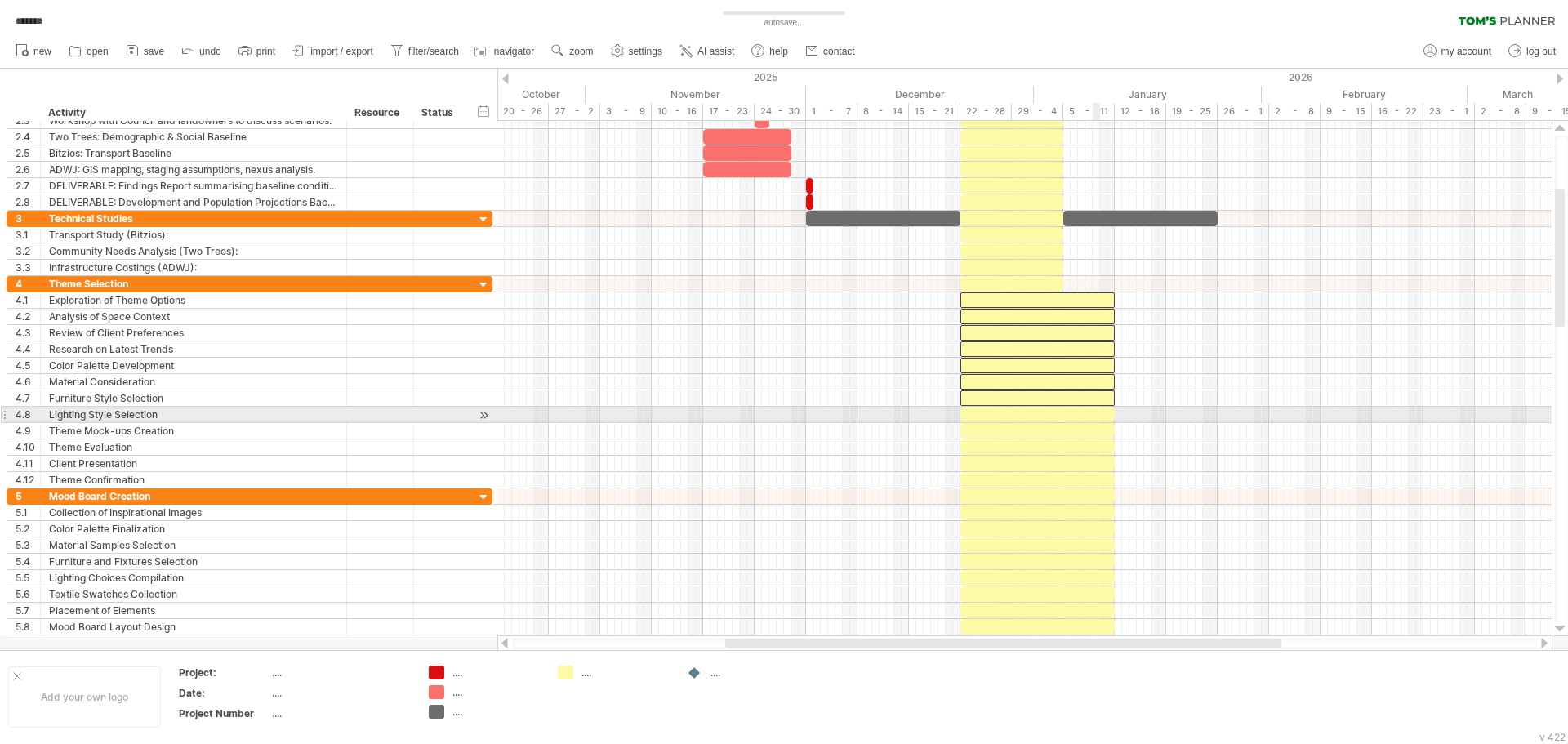
click at [1096, 420] on div at bounding box center [1037, 414] width 154 height 15
click at [1100, 436] on div at bounding box center [1037, 430] width 154 height 15
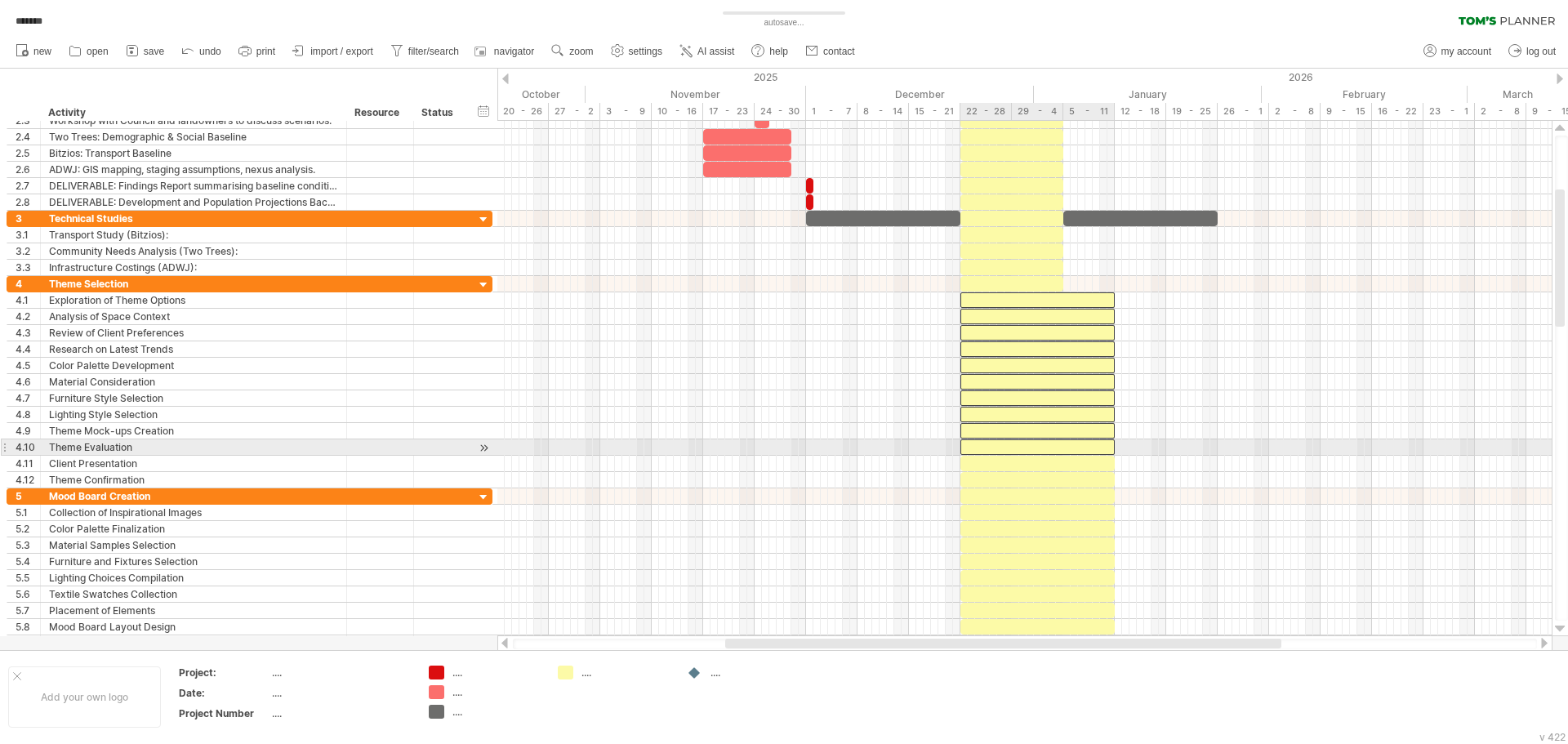
drag, startPoint x: 1102, startPoint y: 452, endPoint x: 1099, endPoint y: 471, distance: 19.2
click at [1102, 453] on div at bounding box center [1037, 446] width 154 height 15
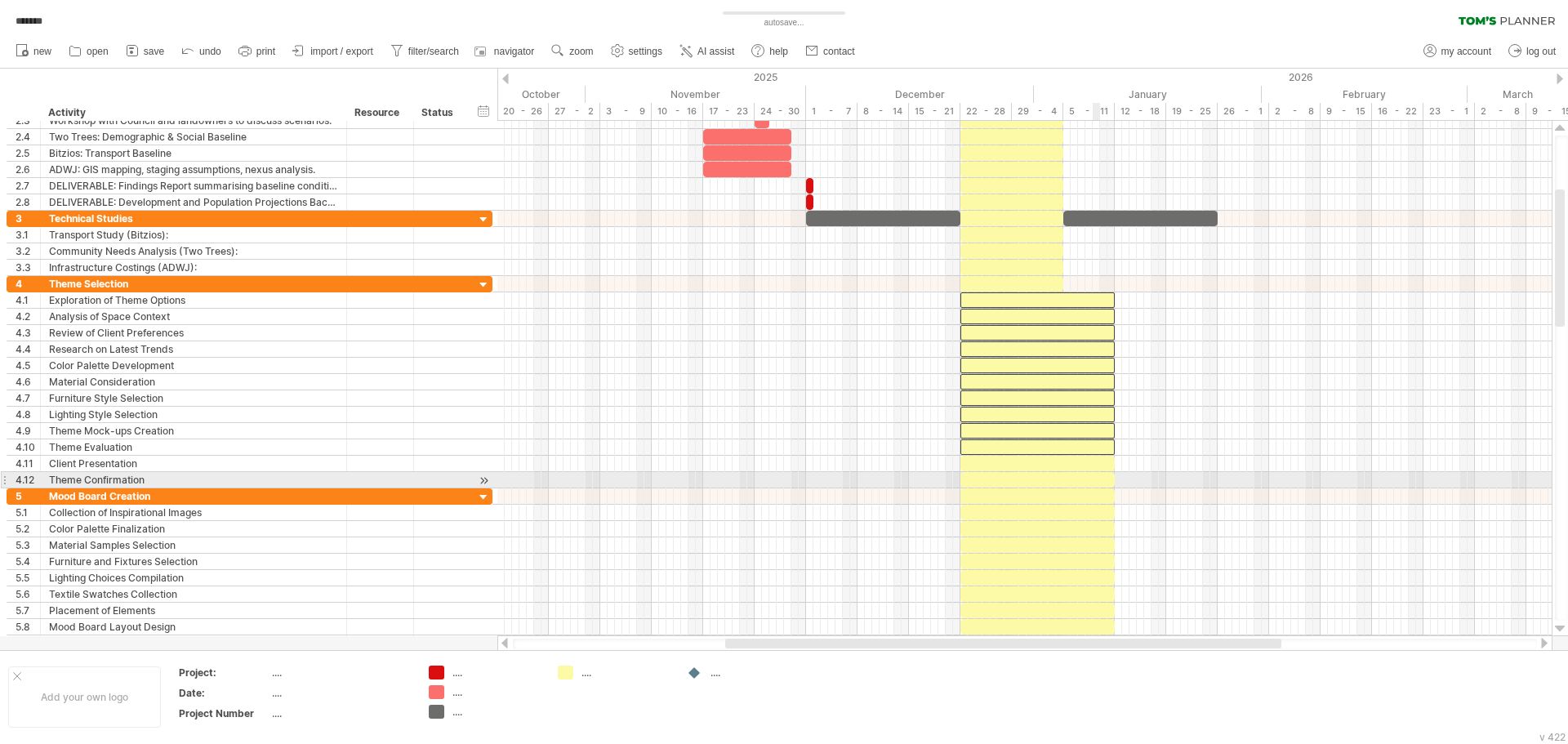
click at [1099, 473] on div at bounding box center [1037, 479] width 154 height 15
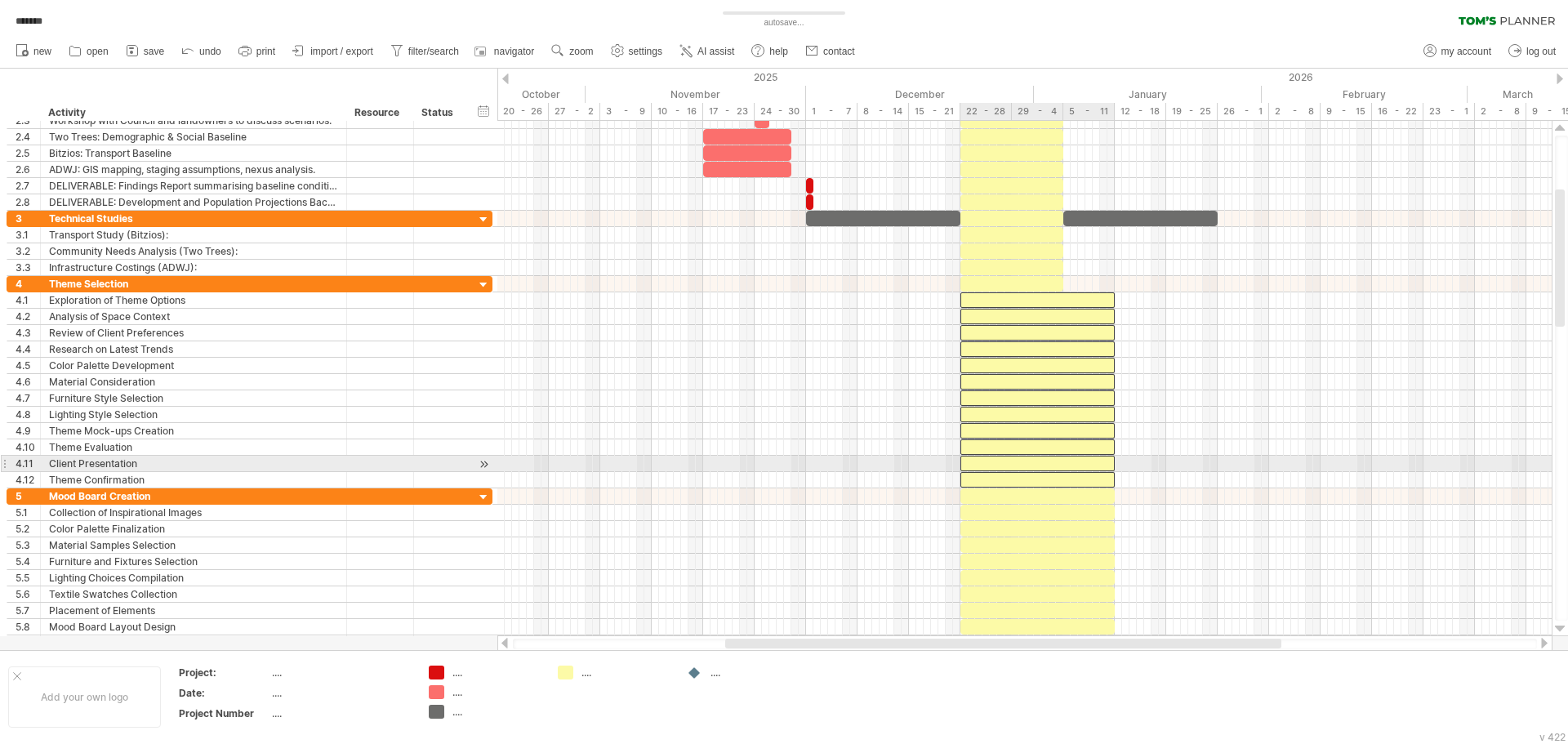
click at [1101, 468] on div at bounding box center [1037, 463] width 154 height 15
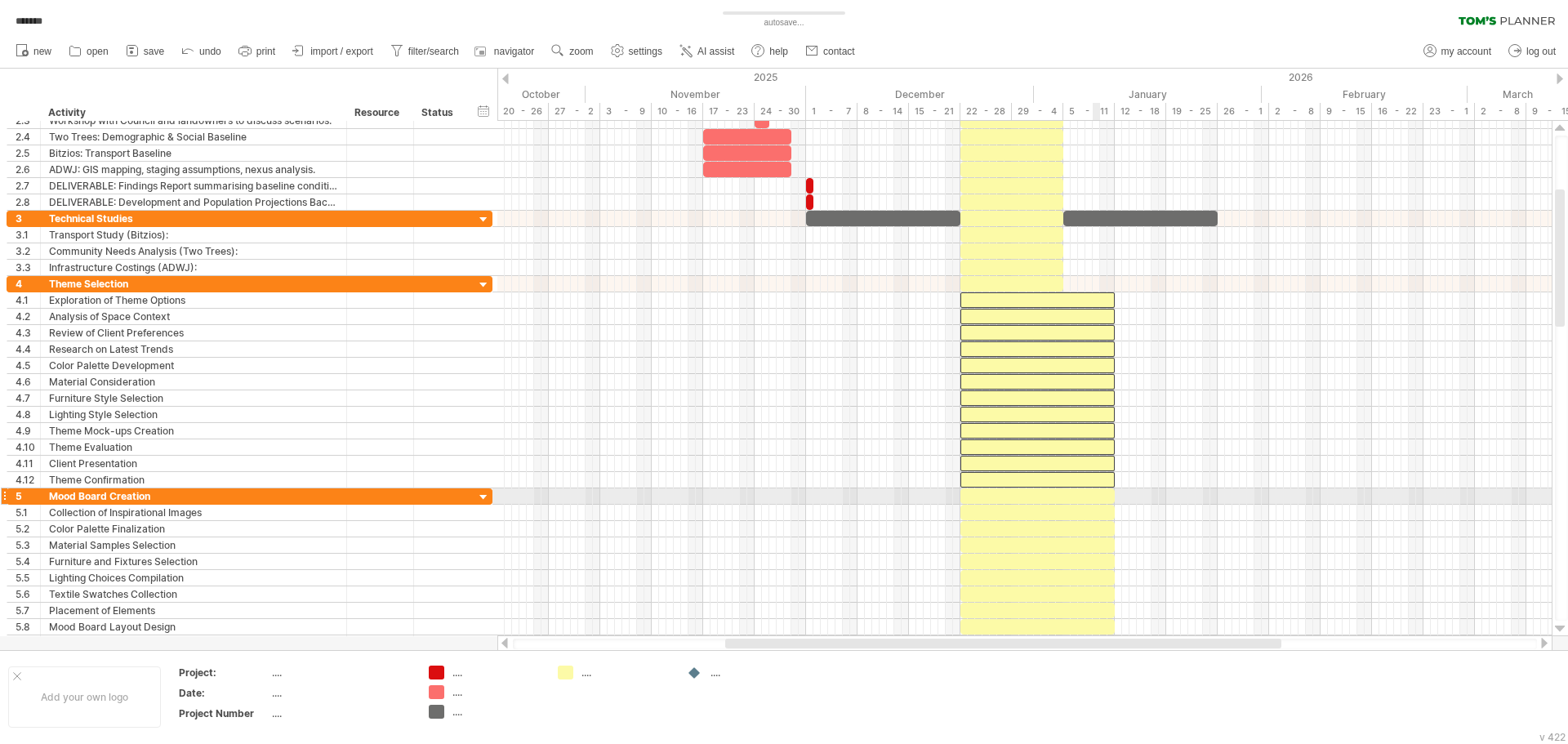
click at [1096, 495] on div at bounding box center [1037, 495] width 154 height 15
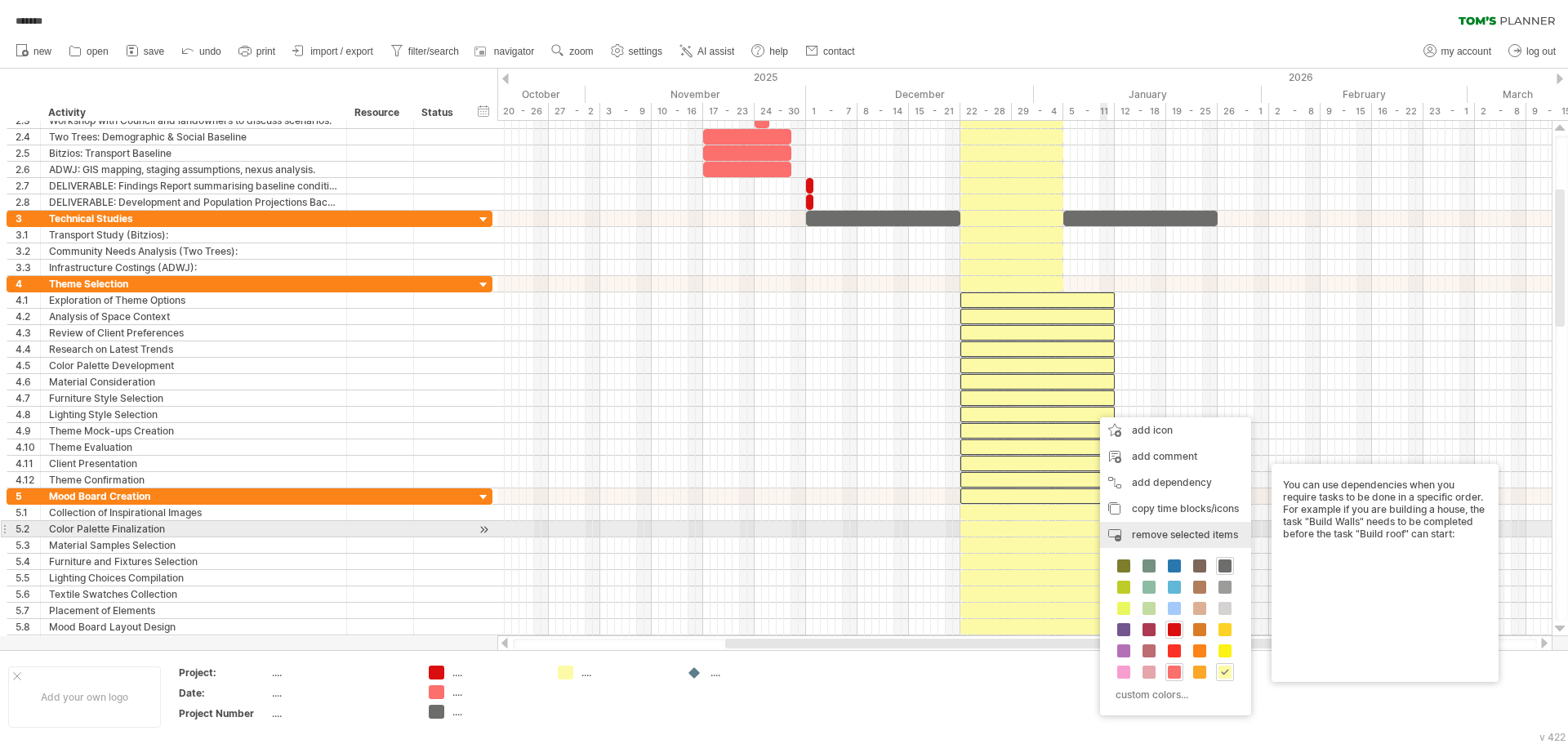
click at [1181, 528] on div "remove time block remove selected items" at bounding box center [1175, 534] width 151 height 26
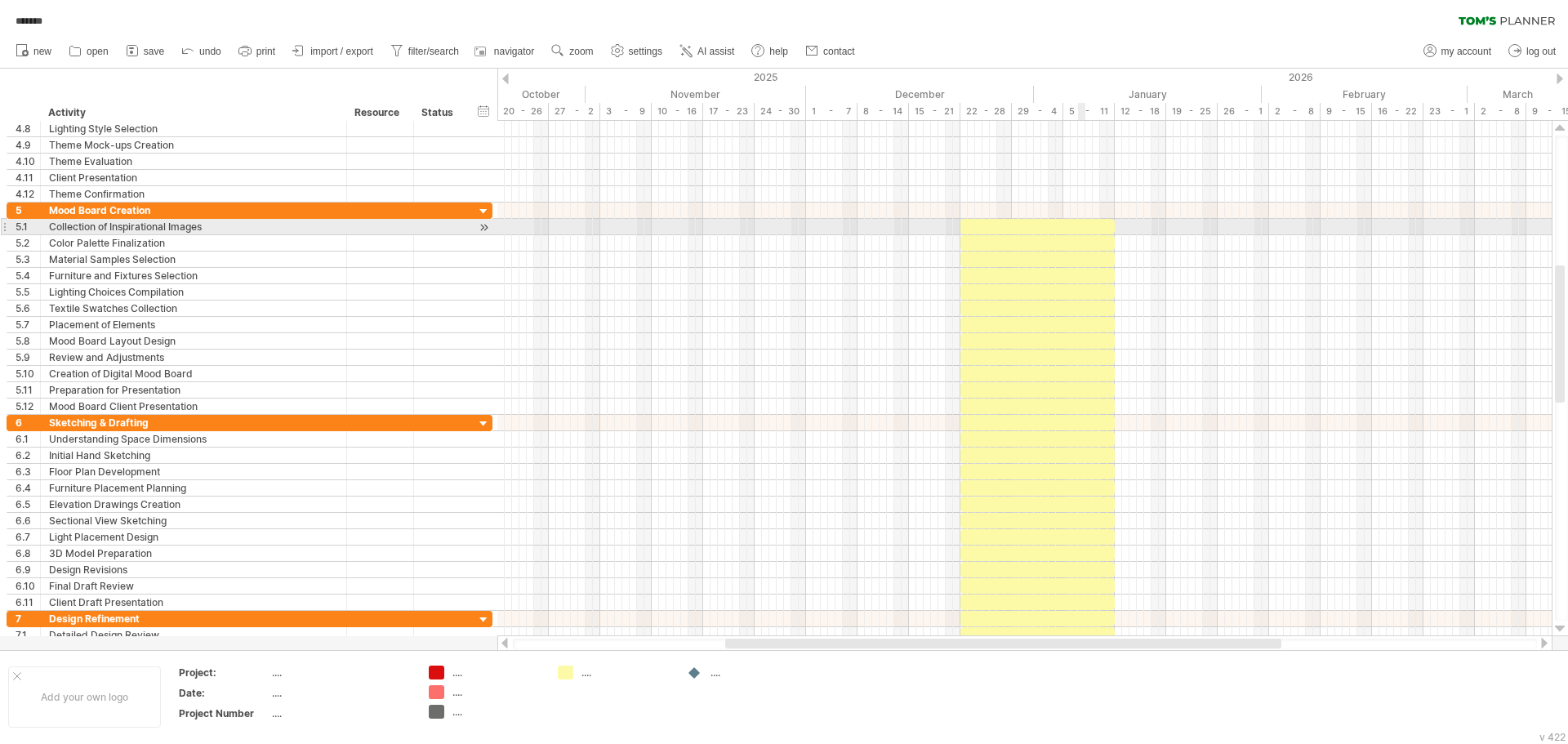
drag, startPoint x: 1077, startPoint y: 226, endPoint x: 1080, endPoint y: 248, distance: 22.2
click at [1077, 228] on div at bounding box center [1037, 226] width 154 height 15
click at [1080, 248] on div at bounding box center [1037, 242] width 154 height 15
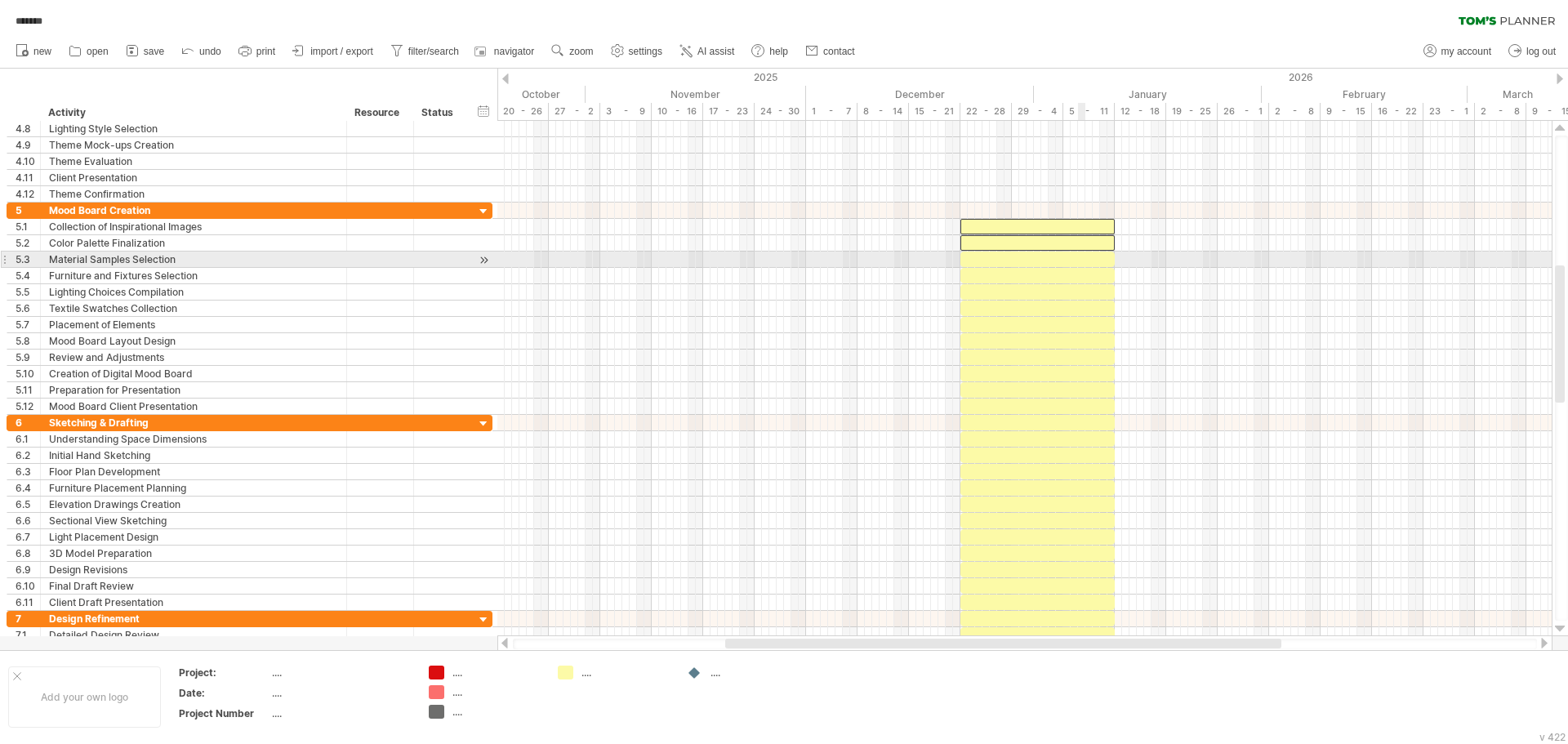
click at [1080, 256] on div at bounding box center [1037, 259] width 154 height 15
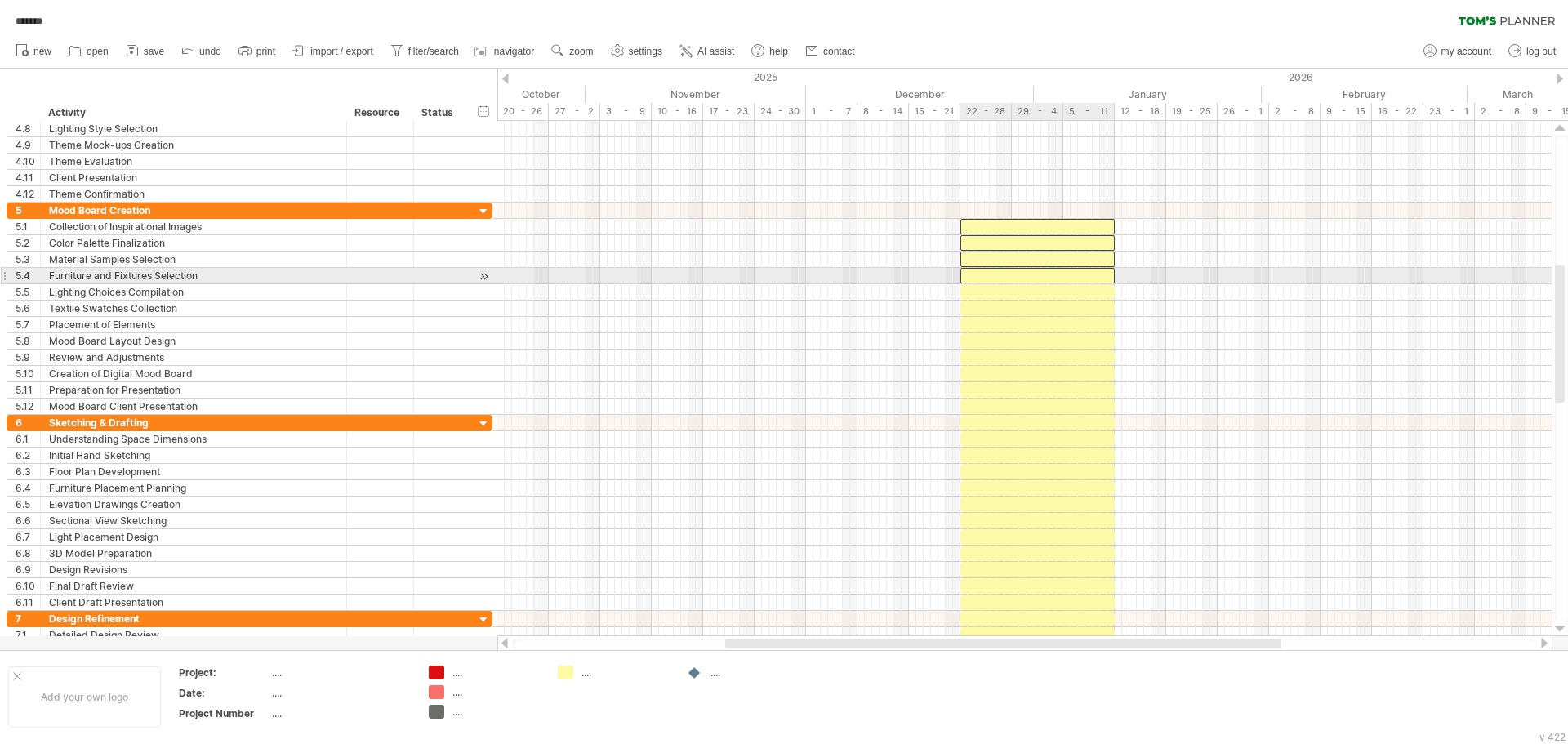
click at [1080, 270] on div at bounding box center [1037, 275] width 154 height 15
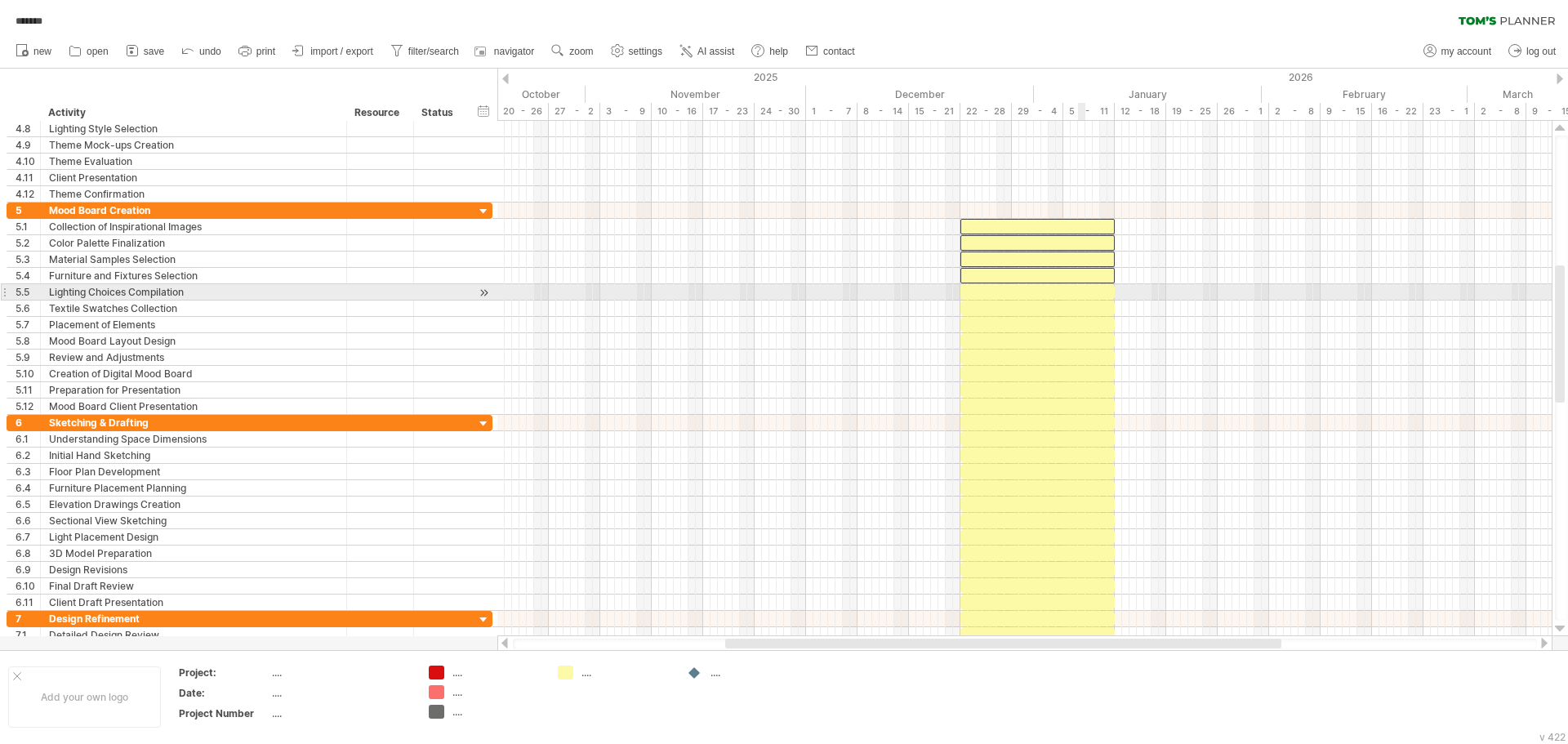
click at [1080, 286] on div at bounding box center [1037, 291] width 154 height 15
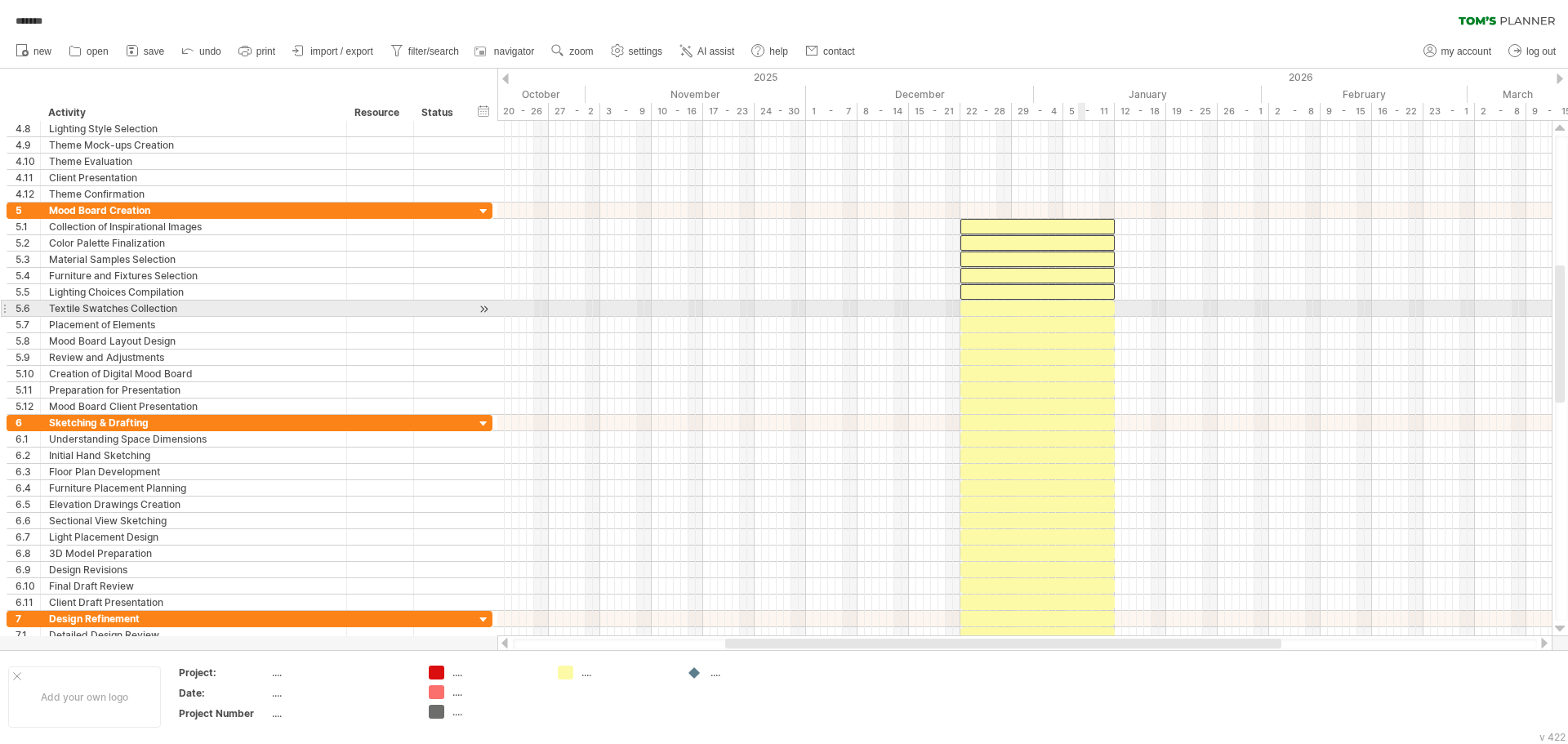
click at [1080, 308] on div at bounding box center [1037, 308] width 154 height 15
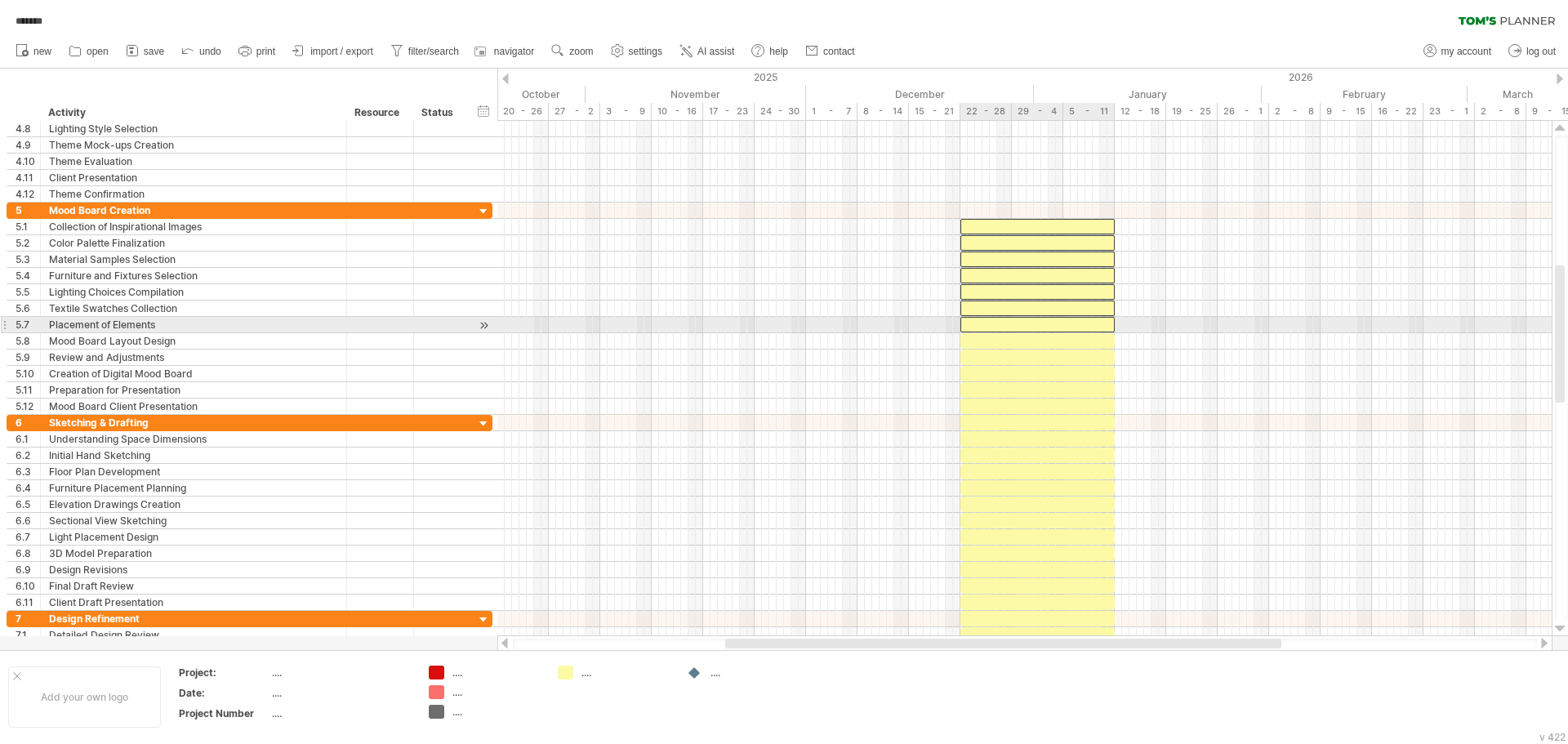
click at [1080, 323] on div at bounding box center [1037, 324] width 154 height 15
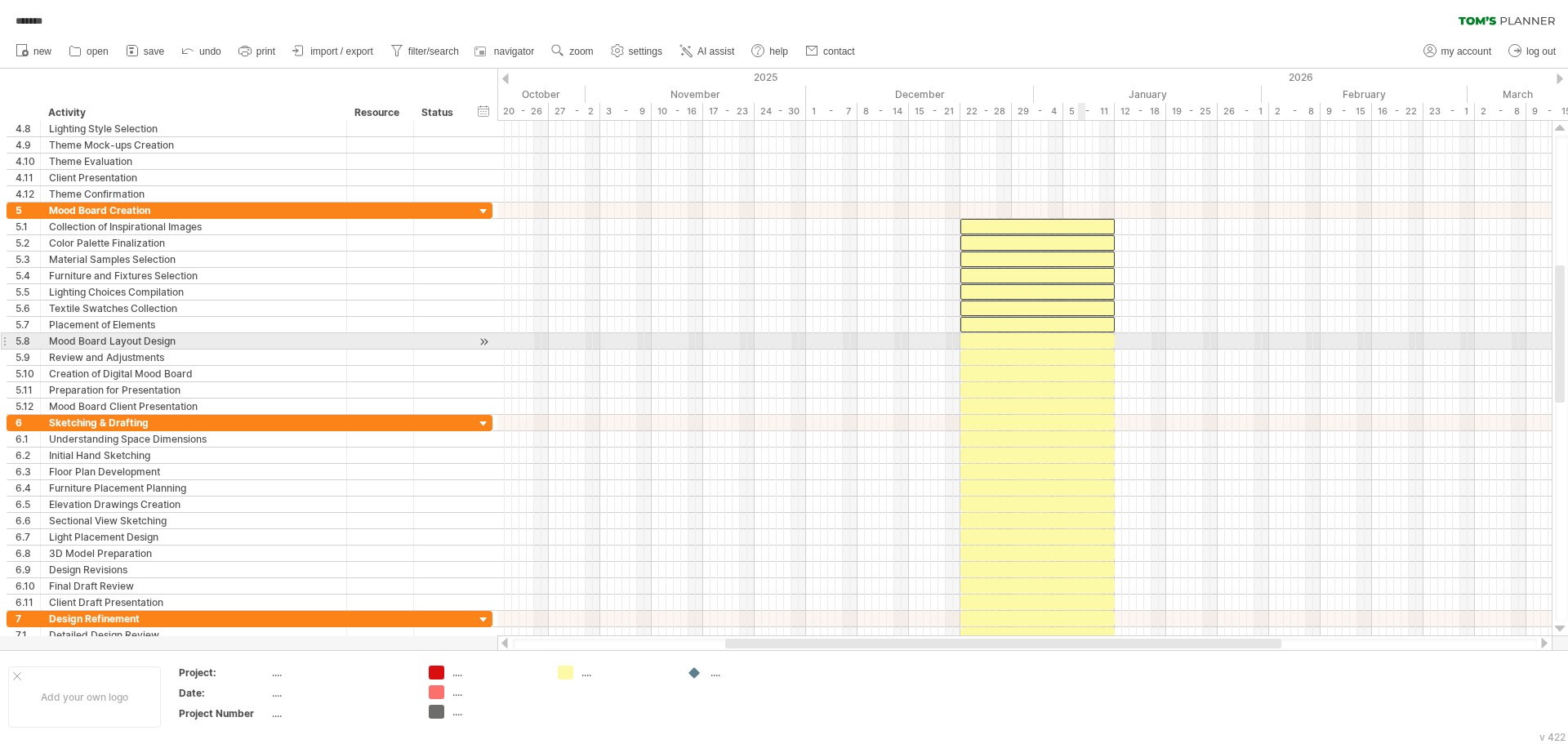
click at [1080, 336] on div at bounding box center [1037, 340] width 154 height 15
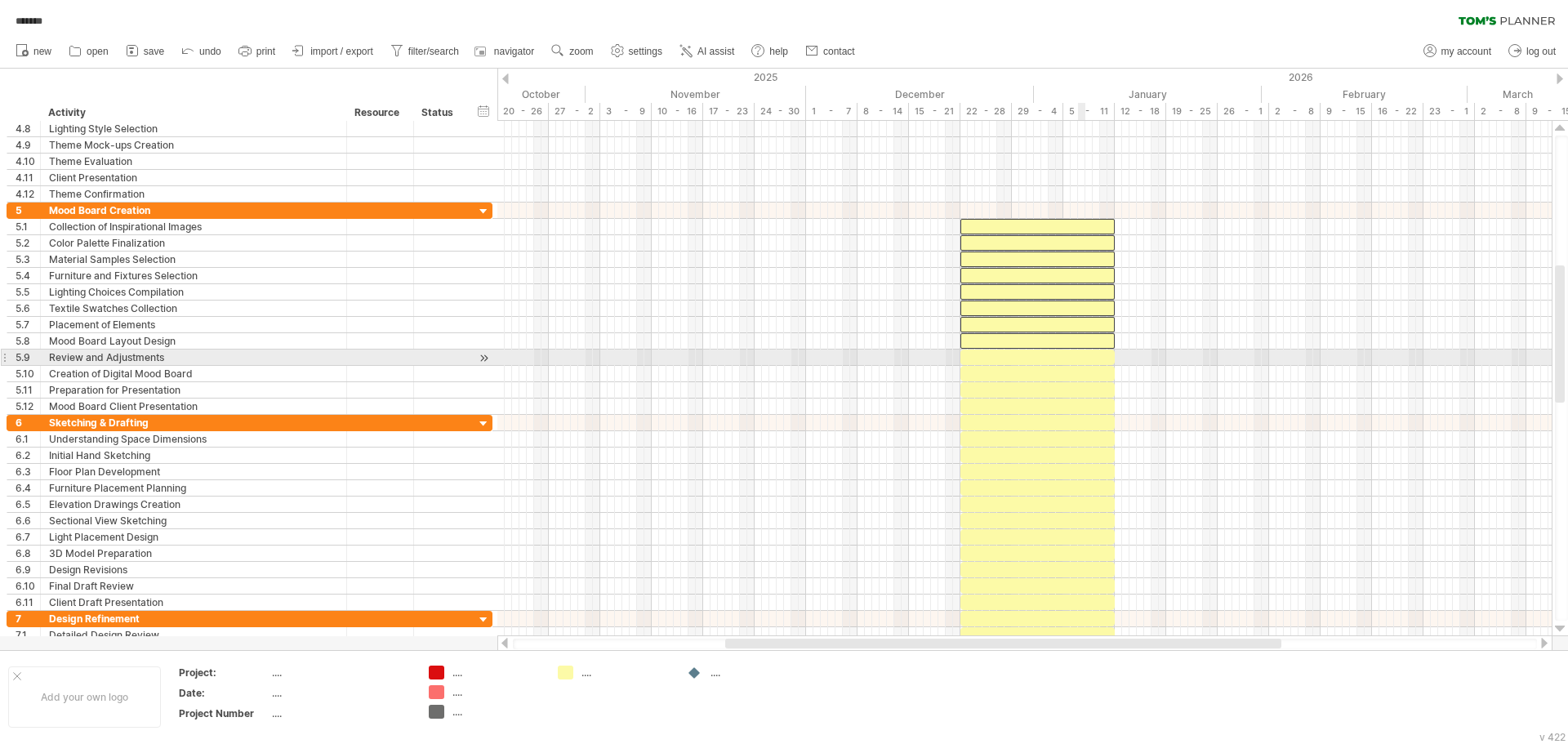
drag, startPoint x: 1080, startPoint y: 356, endPoint x: 1083, endPoint y: 364, distance: 8.5
click at [1080, 357] on div at bounding box center [1037, 357] width 154 height 15
click at [1083, 367] on div at bounding box center [1037, 373] width 154 height 15
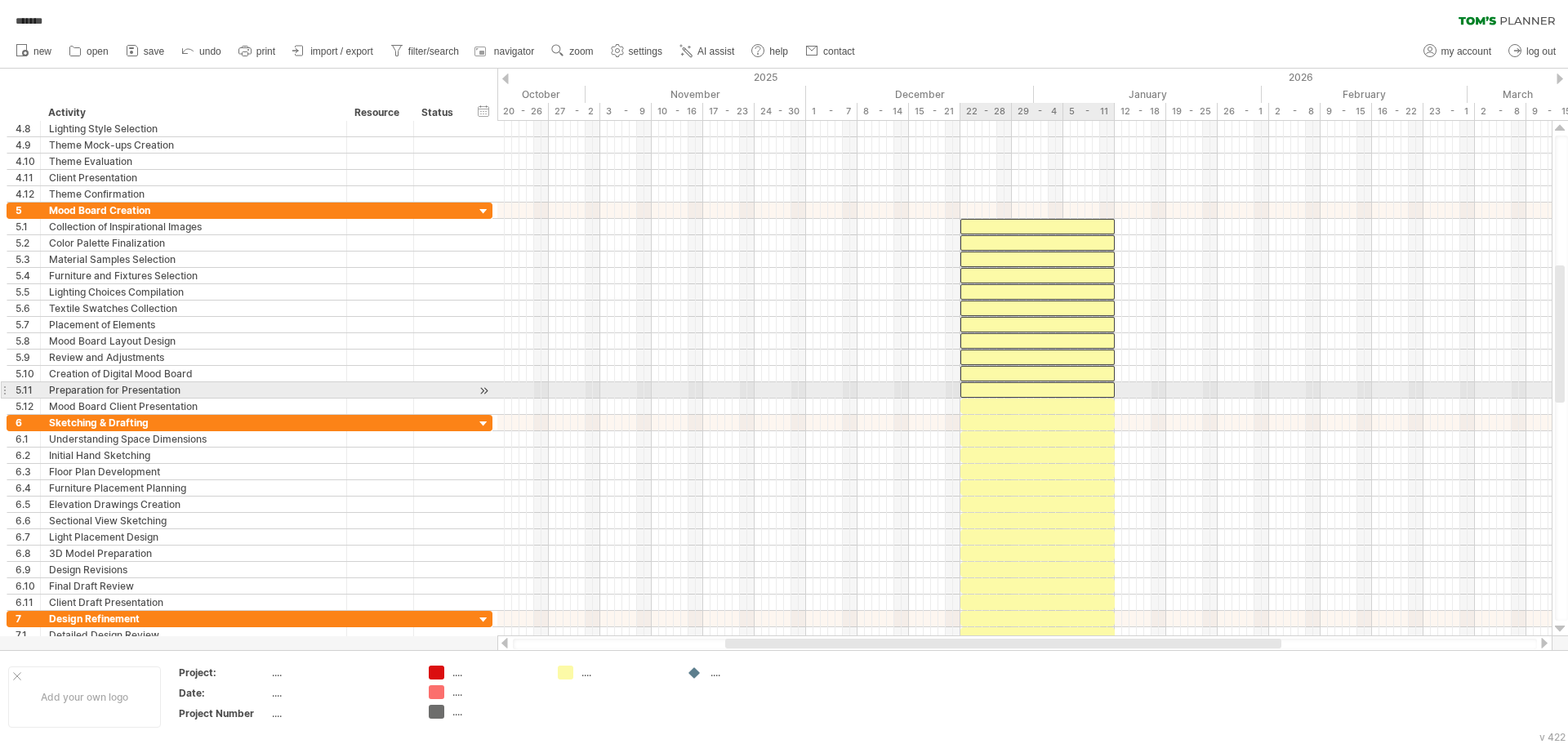
drag, startPoint x: 1084, startPoint y: 387, endPoint x: 1086, endPoint y: 405, distance: 18.1
click at [1086, 391] on div at bounding box center [1037, 389] width 154 height 15
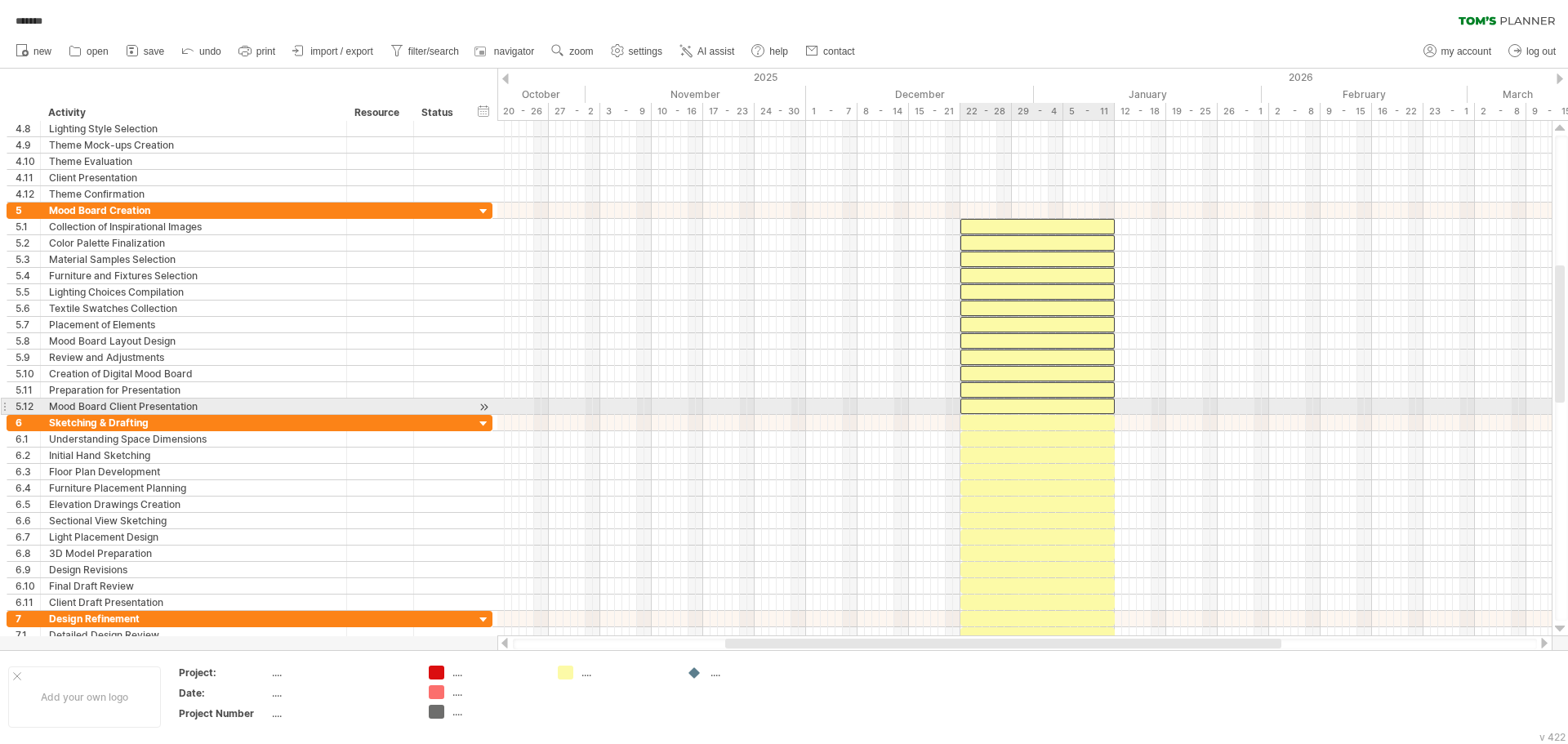
click at [1086, 405] on div at bounding box center [1037, 406] width 154 height 15
click at [1087, 417] on div at bounding box center [1037, 422] width 154 height 15
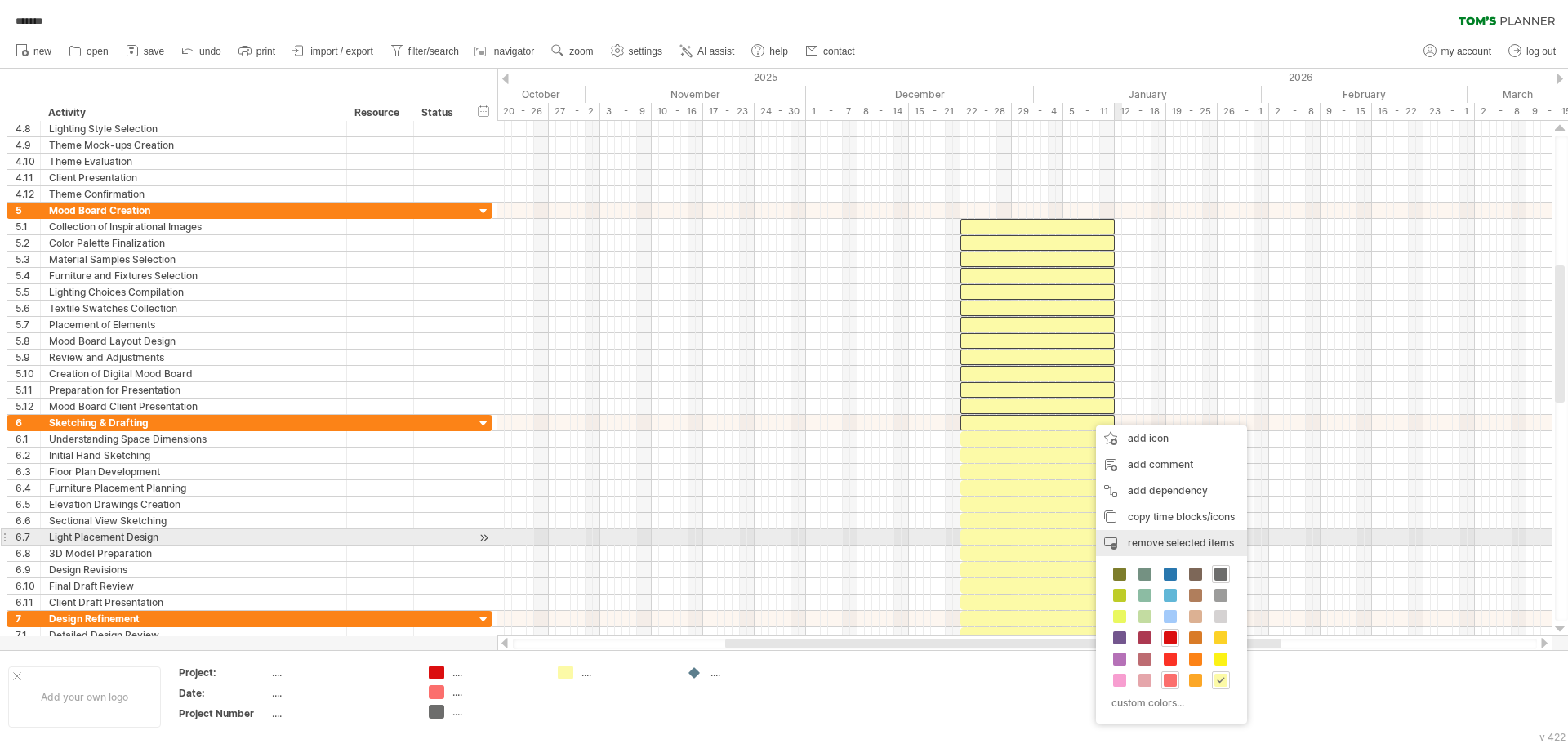
click at [1196, 539] on span "remove selected items" at bounding box center [1180, 543] width 106 height 13
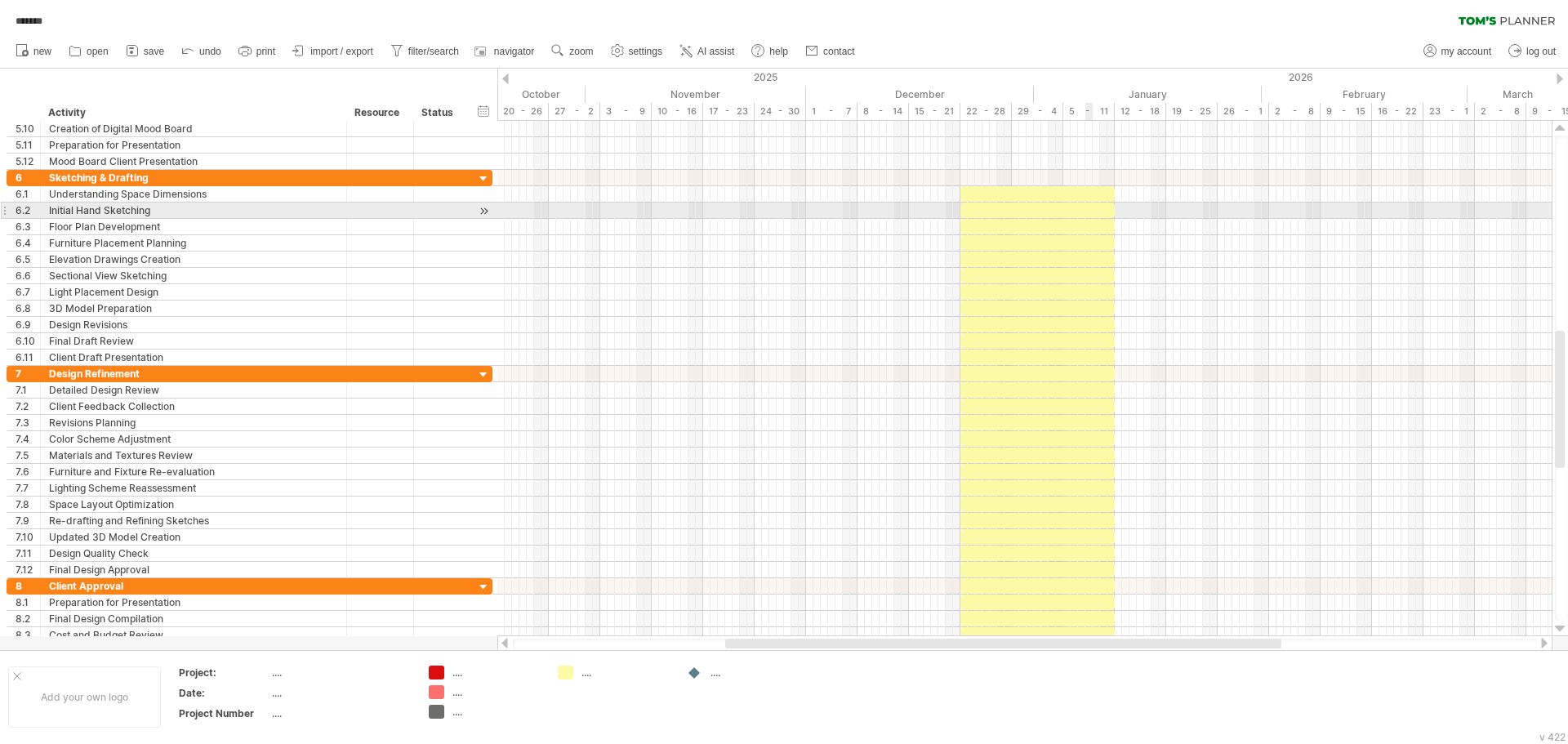
click at [1090, 193] on div at bounding box center [1037, 193] width 154 height 15
click at [1094, 215] on div at bounding box center [1037, 210] width 154 height 15
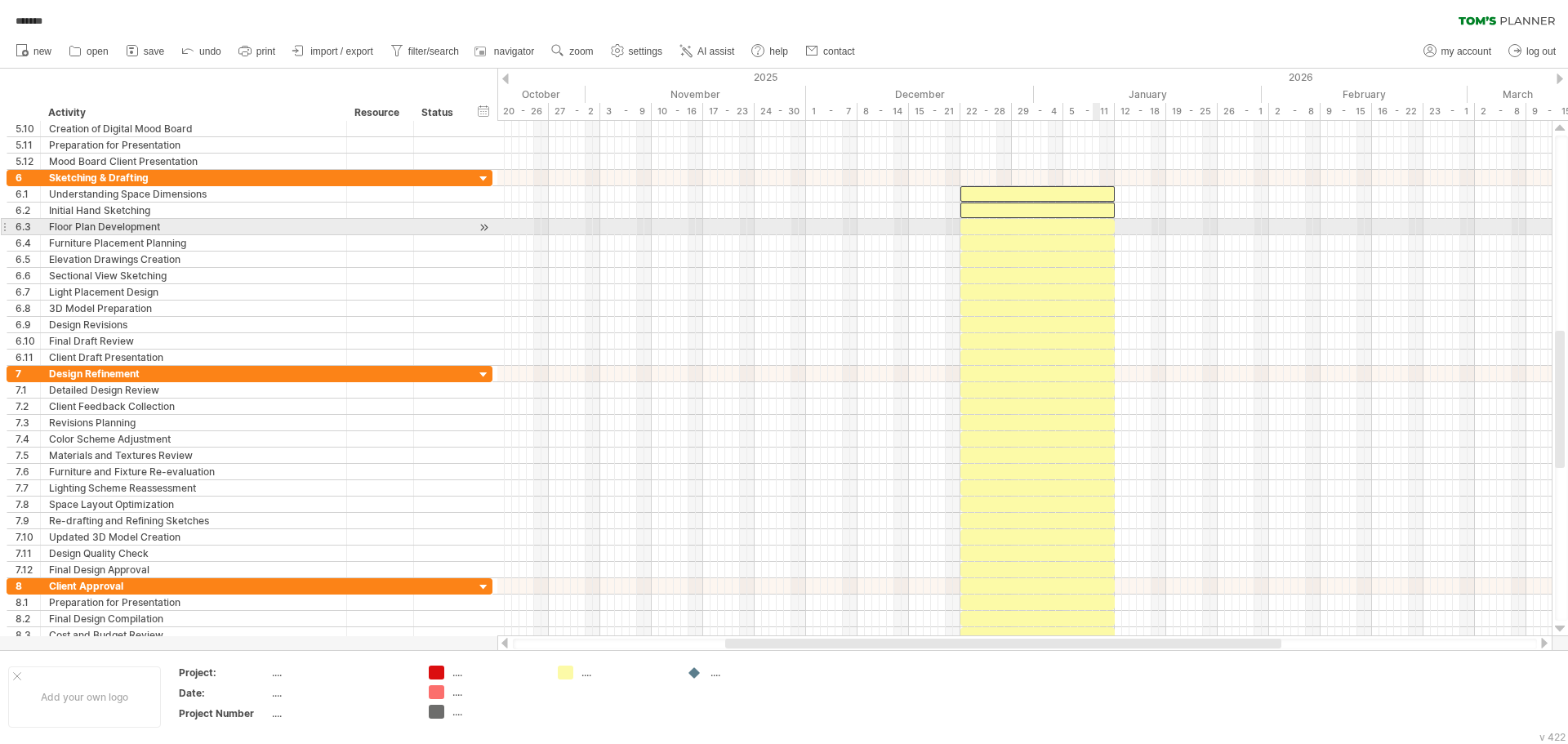
click at [1095, 227] on div at bounding box center [1037, 226] width 154 height 15
click at [1095, 241] on div at bounding box center [1037, 242] width 154 height 15
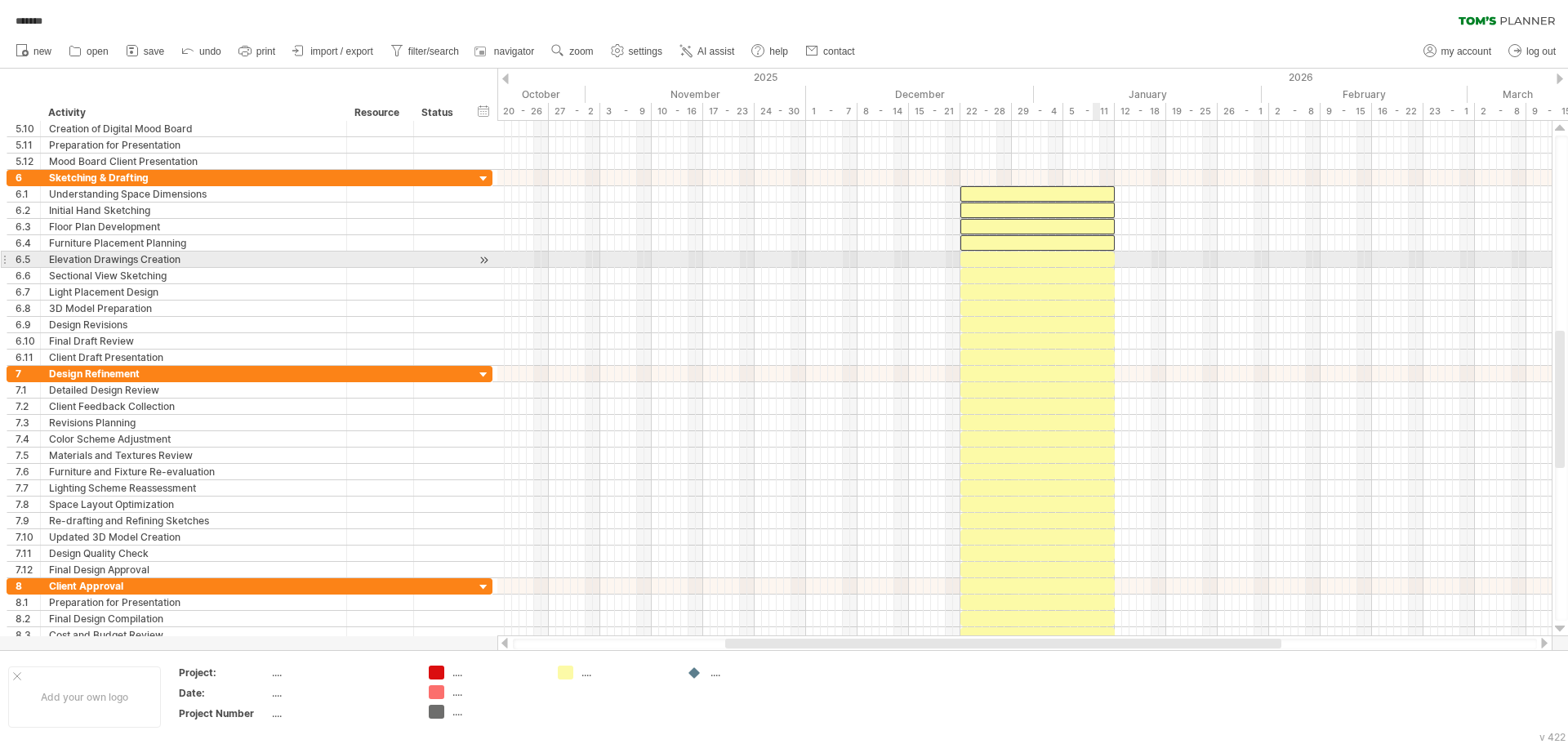
click at [1095, 258] on div at bounding box center [1037, 259] width 154 height 15
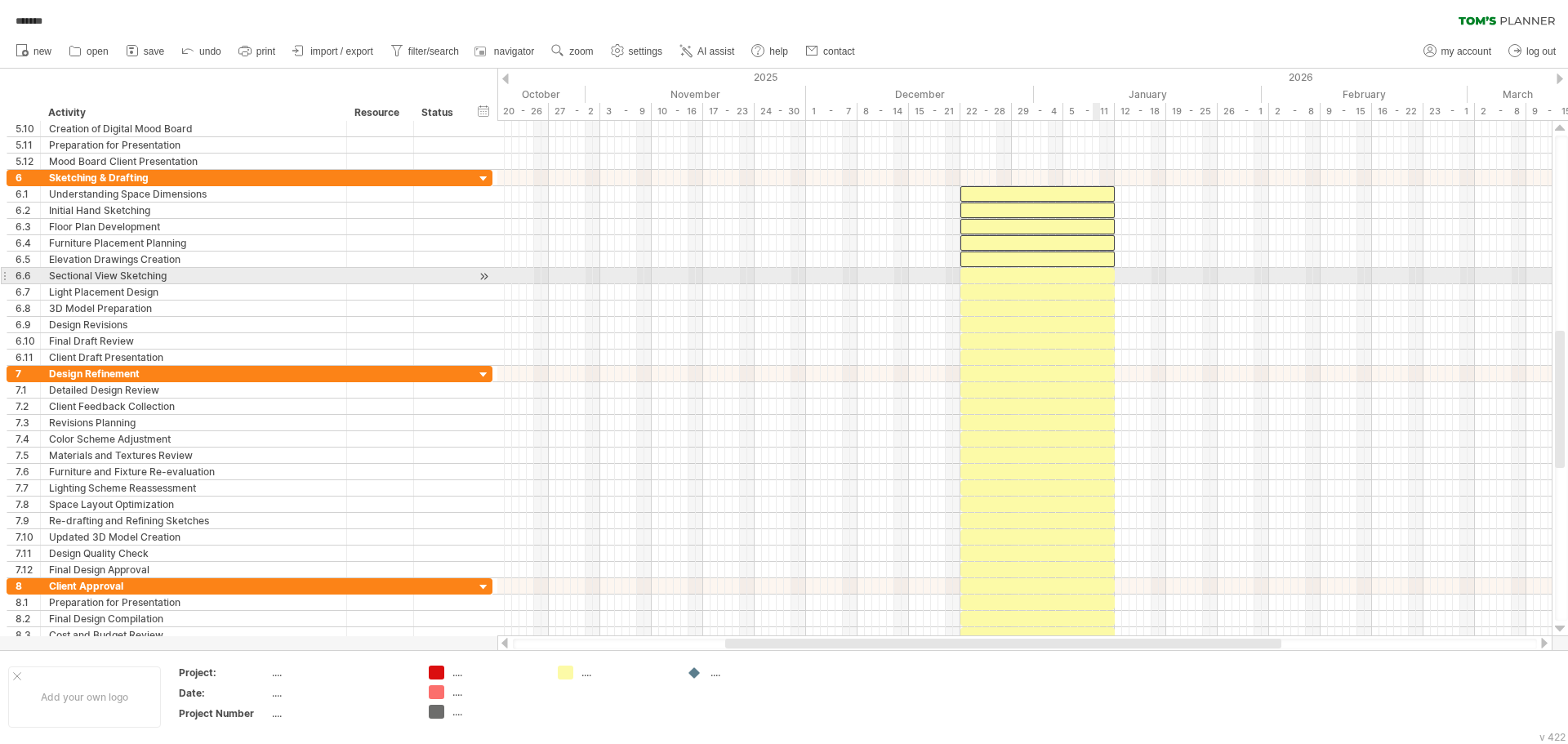
click at [1092, 283] on div at bounding box center [1037, 275] width 154 height 15
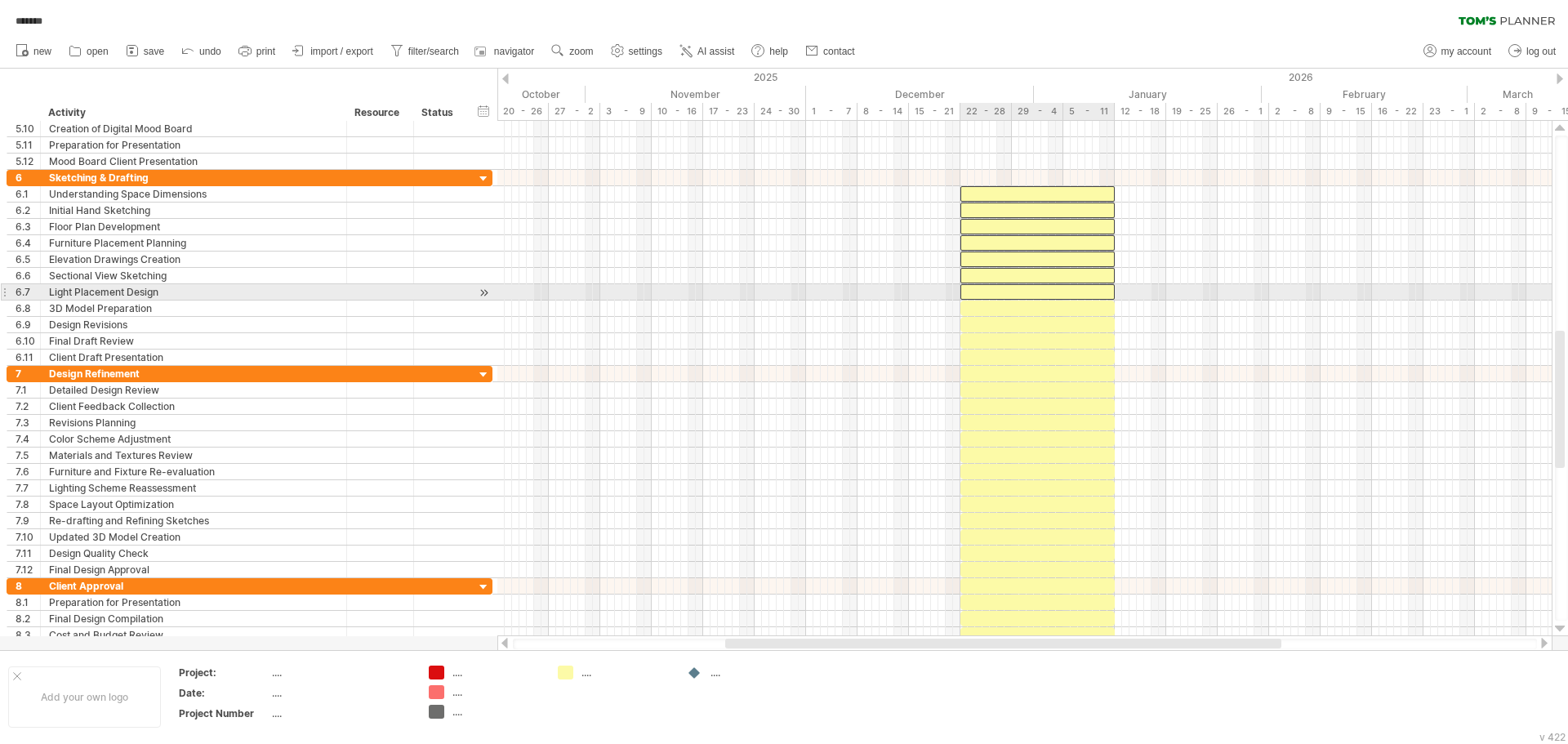
click at [1092, 296] on div at bounding box center [1037, 291] width 154 height 15
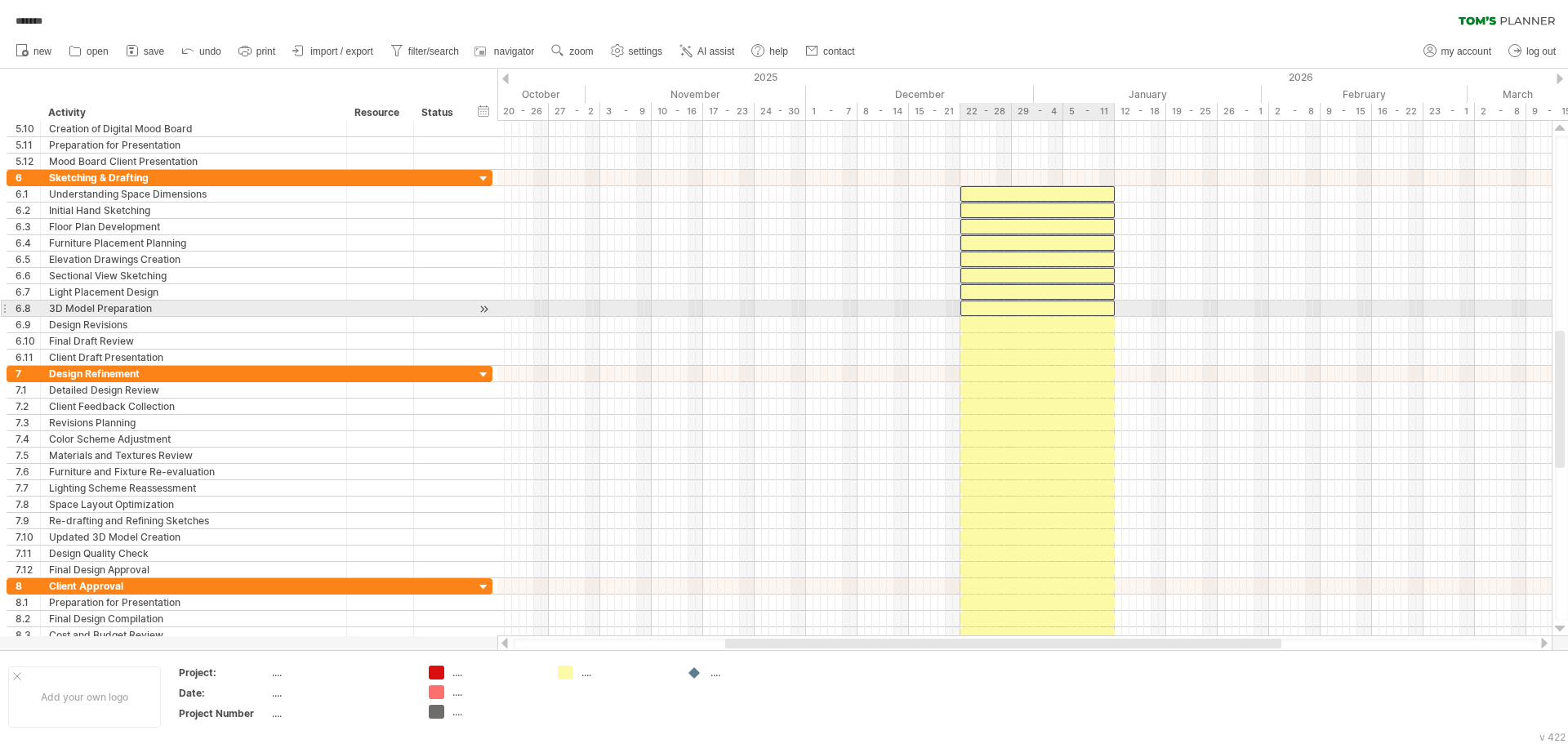
click at [1092, 308] on div at bounding box center [1037, 308] width 154 height 15
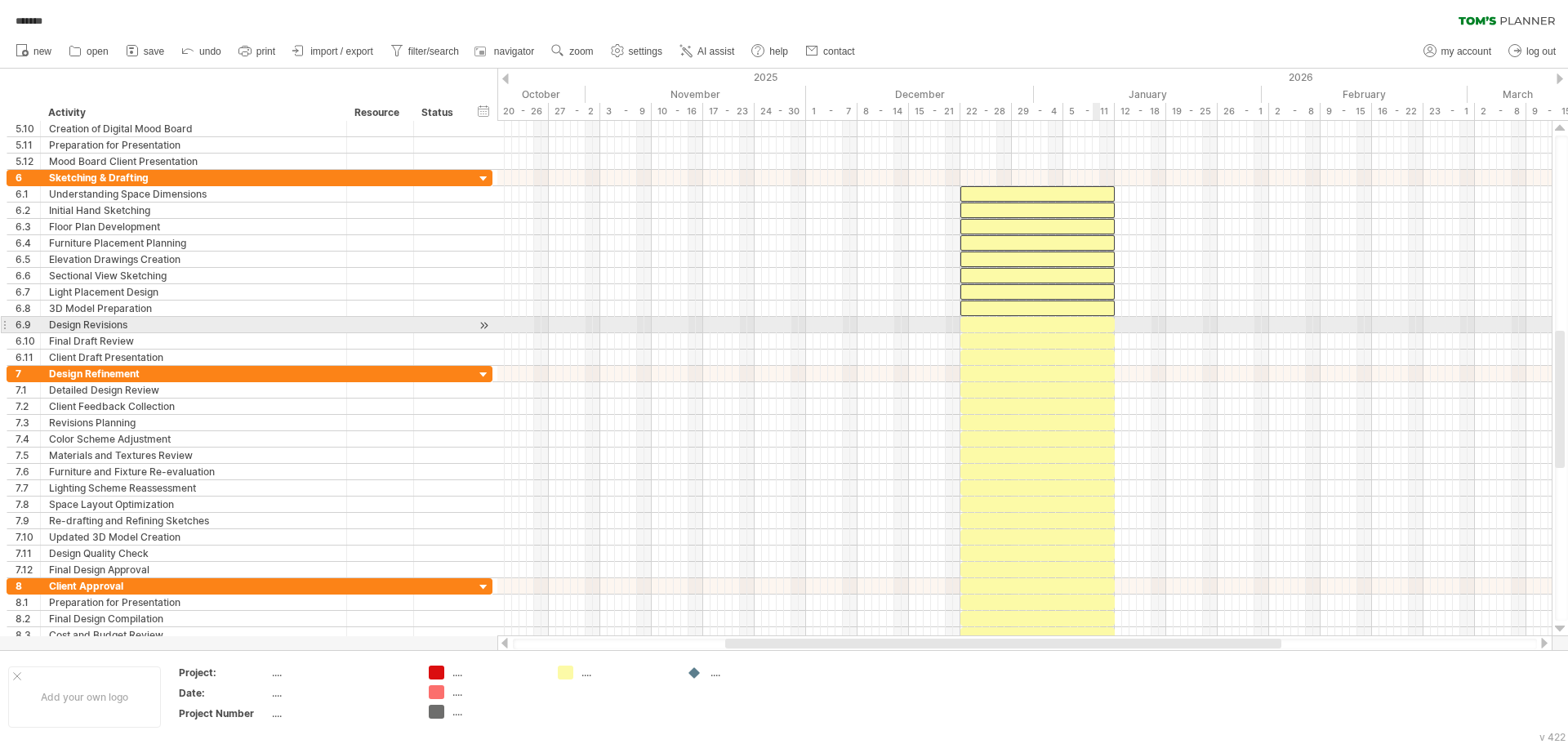
drag, startPoint x: 1094, startPoint y: 324, endPoint x: 1094, endPoint y: 345, distance: 21.0
click at [1094, 327] on div at bounding box center [1037, 324] width 154 height 15
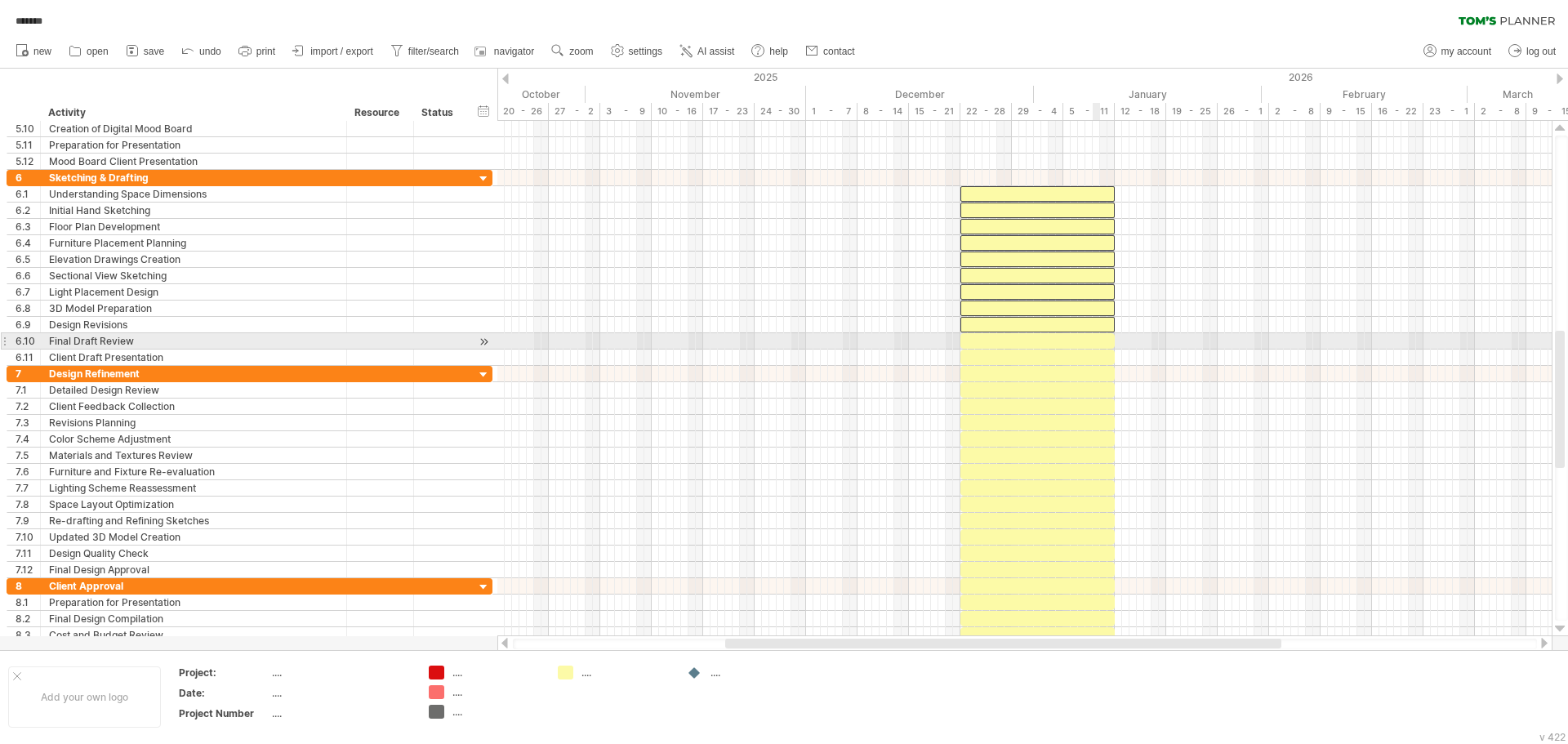
click at [1094, 345] on div at bounding box center [1037, 340] width 154 height 15
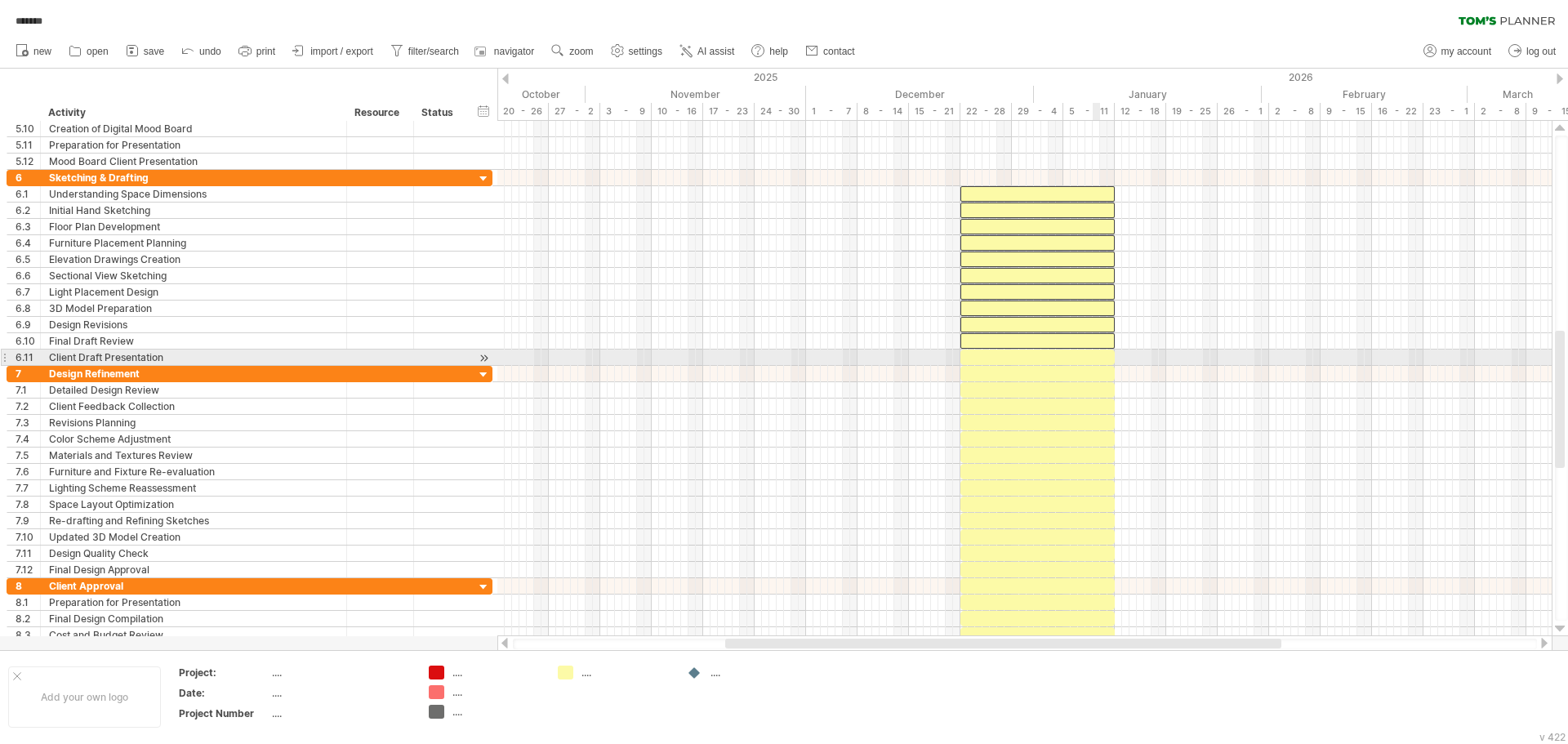
drag, startPoint x: 1094, startPoint y: 360, endPoint x: 1096, endPoint y: 369, distance: 9.2
click at [1094, 362] on div at bounding box center [1037, 357] width 154 height 15
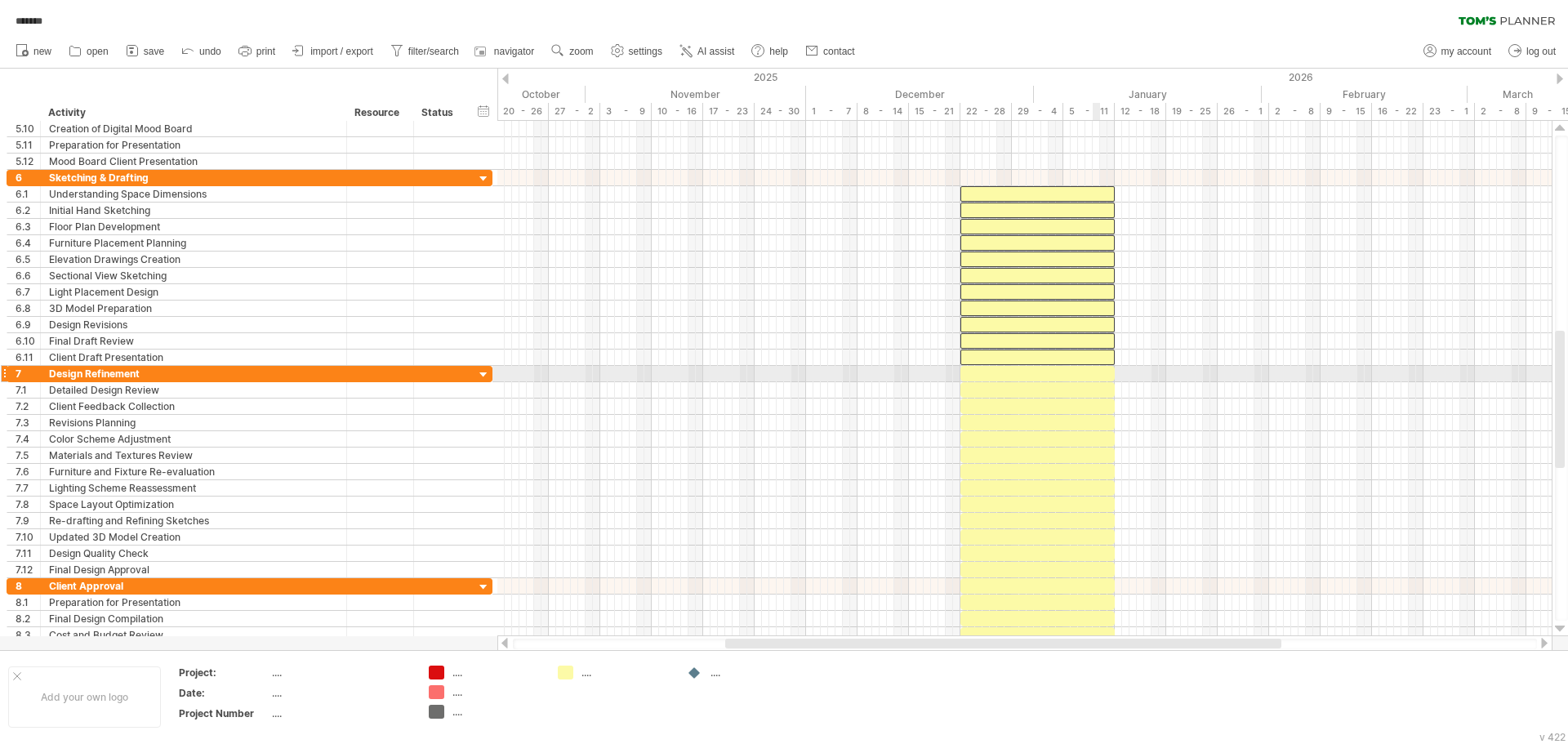
click at [1096, 371] on div at bounding box center [1037, 373] width 154 height 15
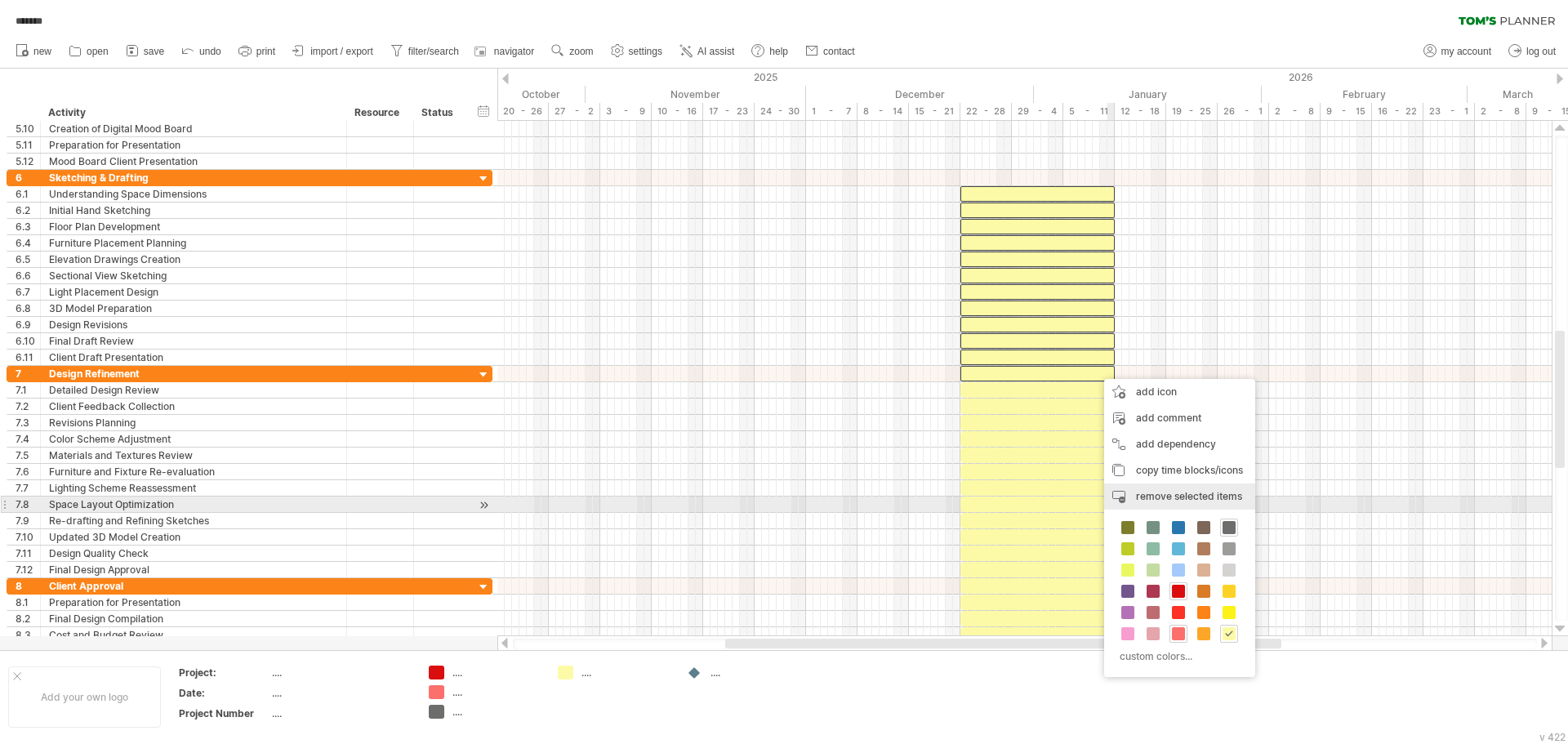
click at [1202, 499] on span "remove selected items" at bounding box center [1188, 496] width 106 height 13
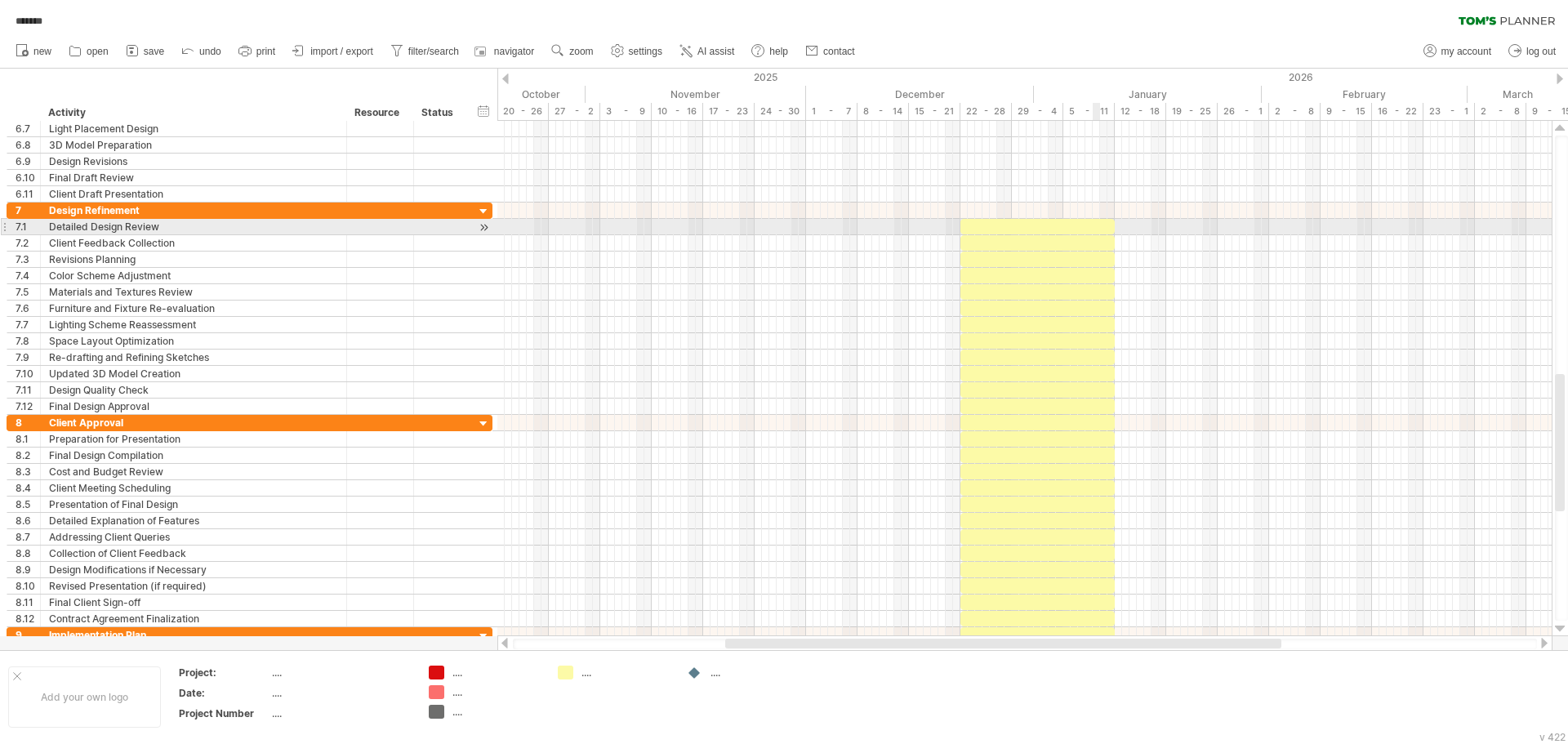
click at [1094, 227] on div at bounding box center [1037, 226] width 154 height 15
click at [1095, 247] on div at bounding box center [1037, 242] width 154 height 15
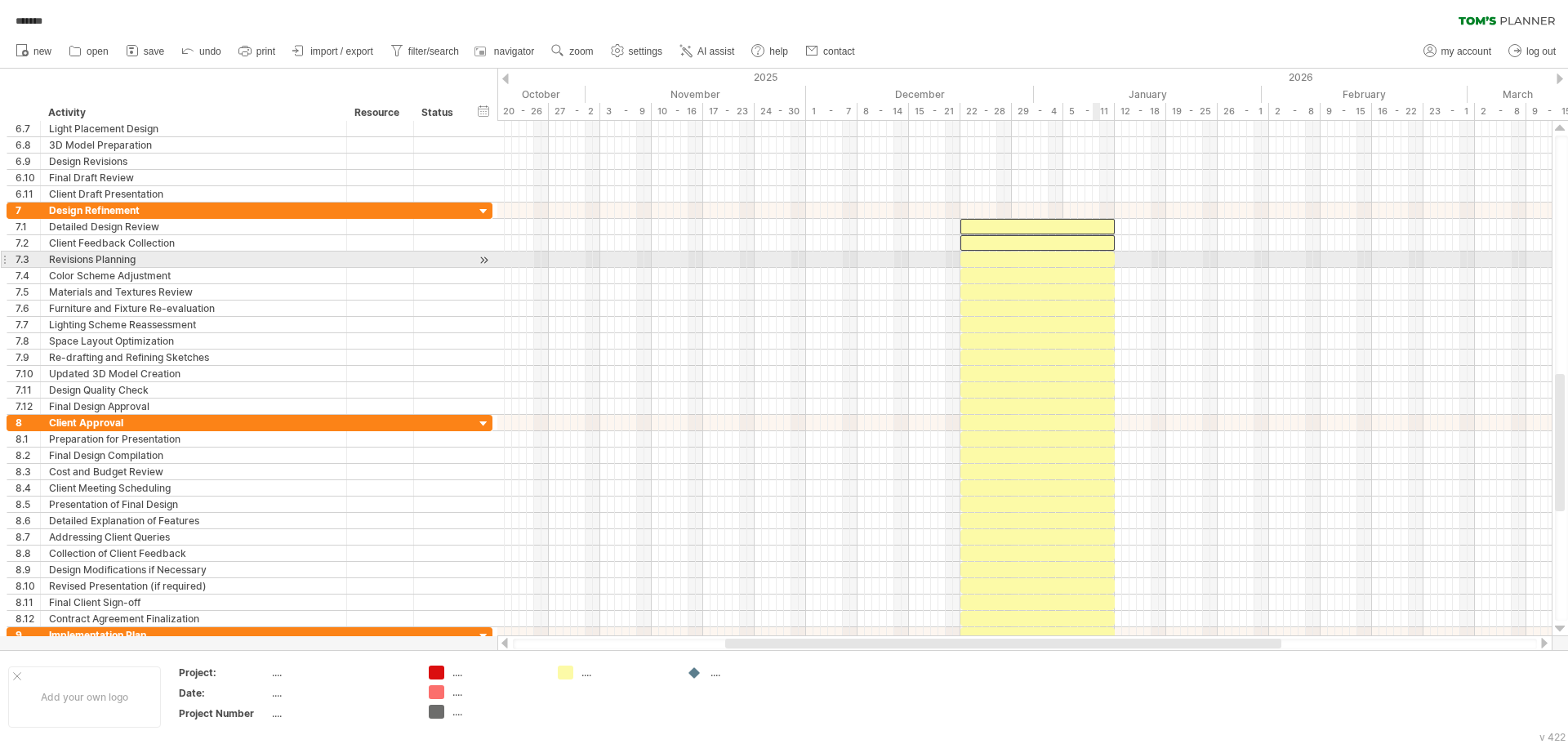
click at [1096, 267] on div at bounding box center [1024, 259] width 1054 height 16
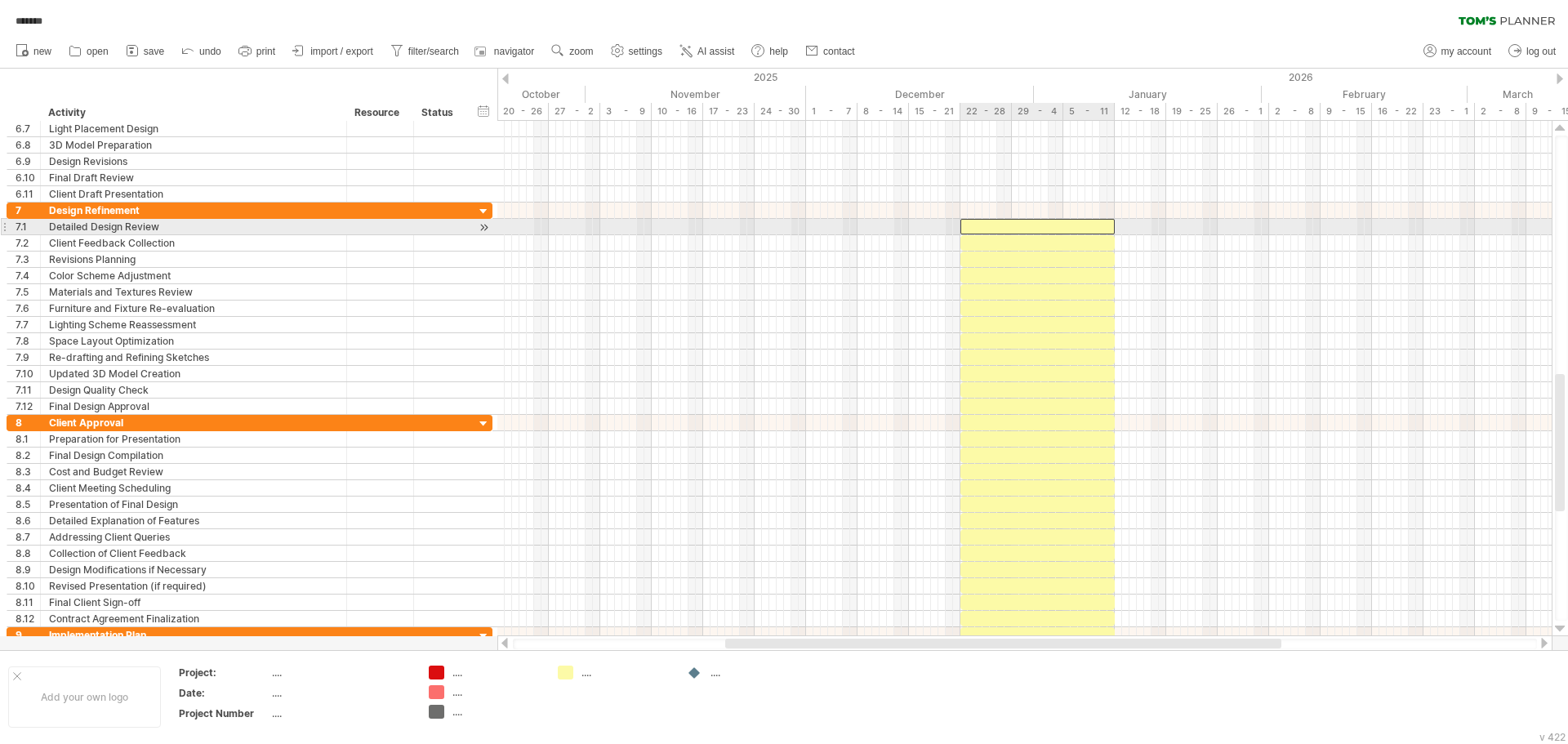
click at [1097, 229] on div at bounding box center [1037, 226] width 154 height 15
click at [1096, 242] on div at bounding box center [1037, 242] width 154 height 15
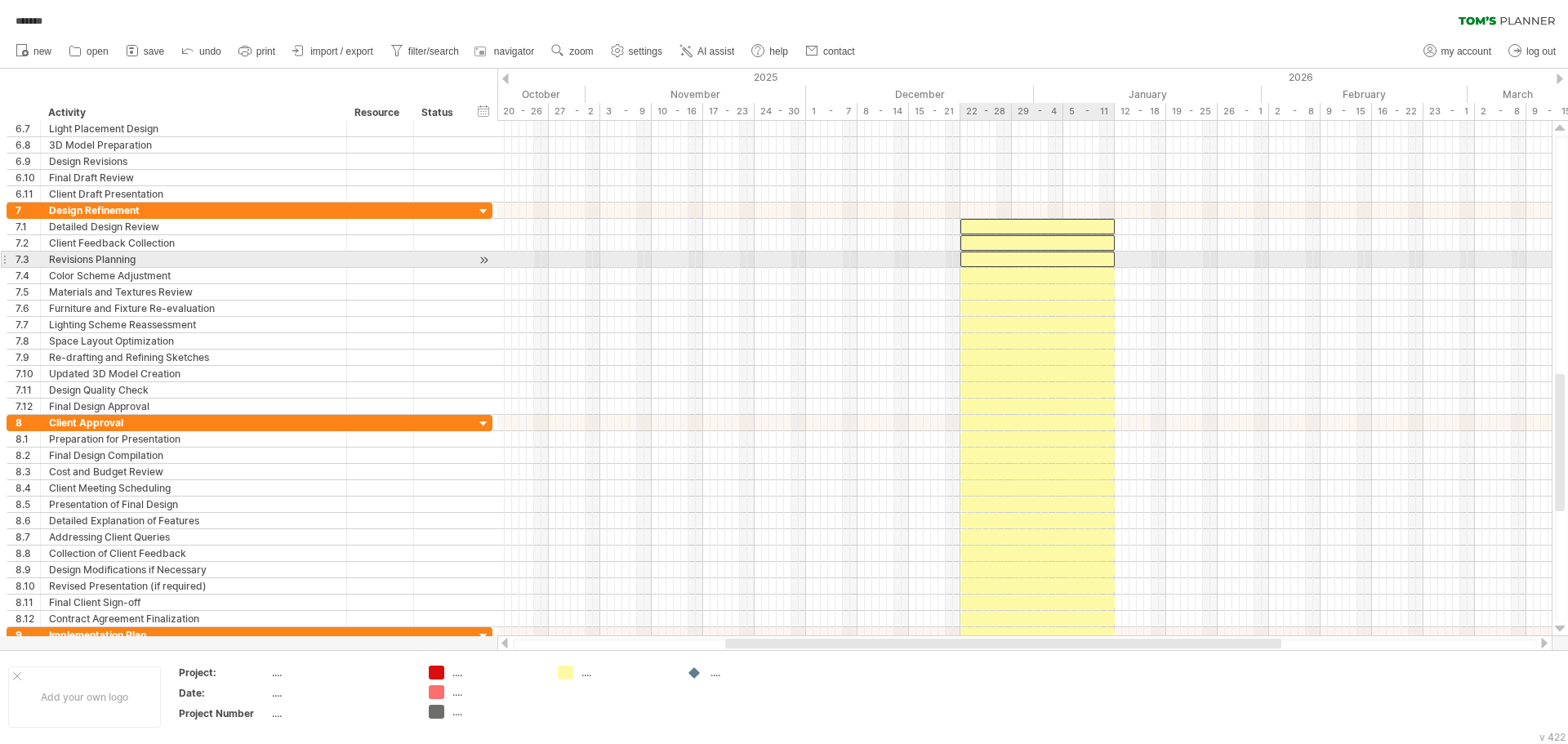
click at [1094, 257] on div at bounding box center [1037, 259] width 154 height 15
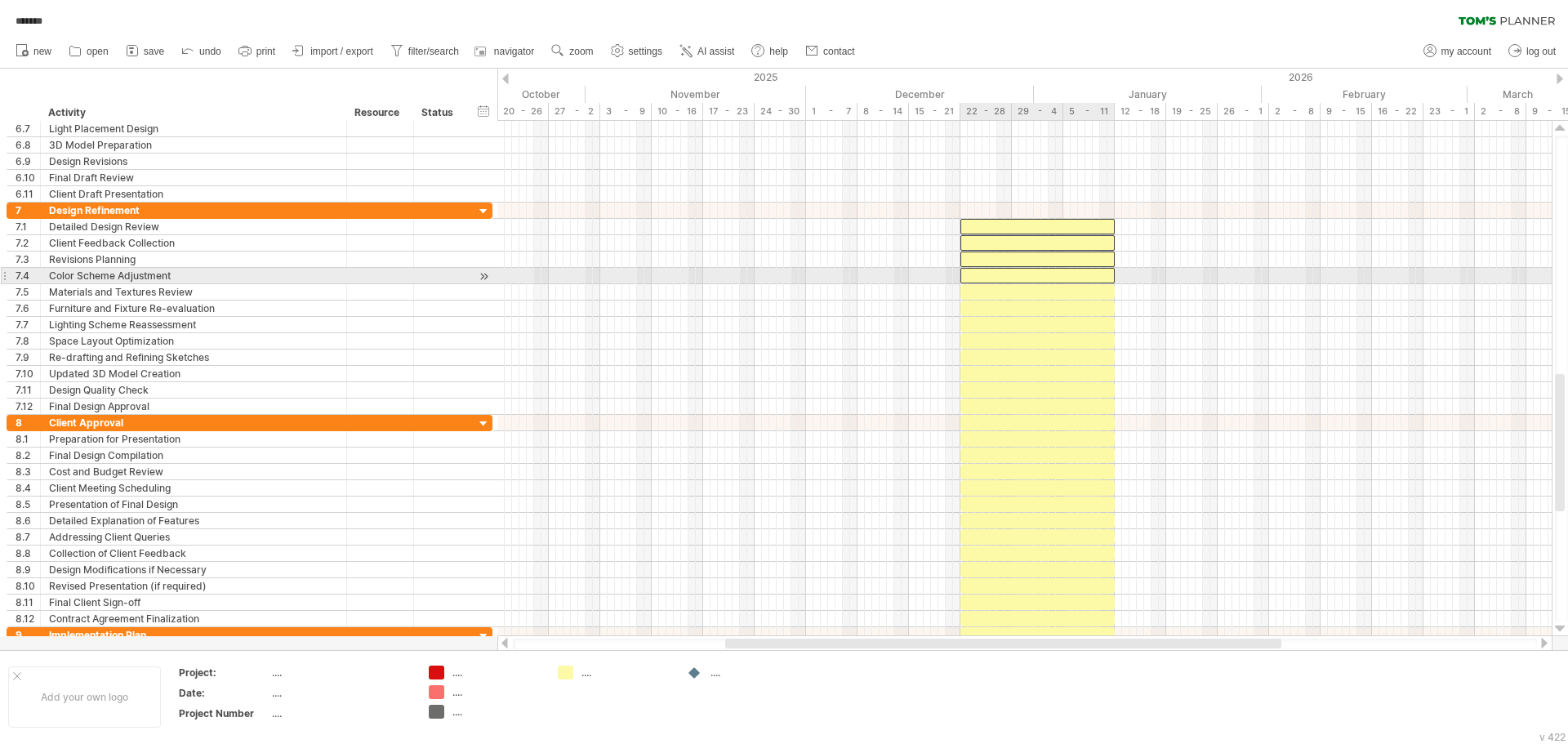
drag, startPoint x: 1094, startPoint y: 270, endPoint x: 1093, endPoint y: 291, distance: 21.0
click at [1094, 271] on div at bounding box center [1037, 275] width 154 height 15
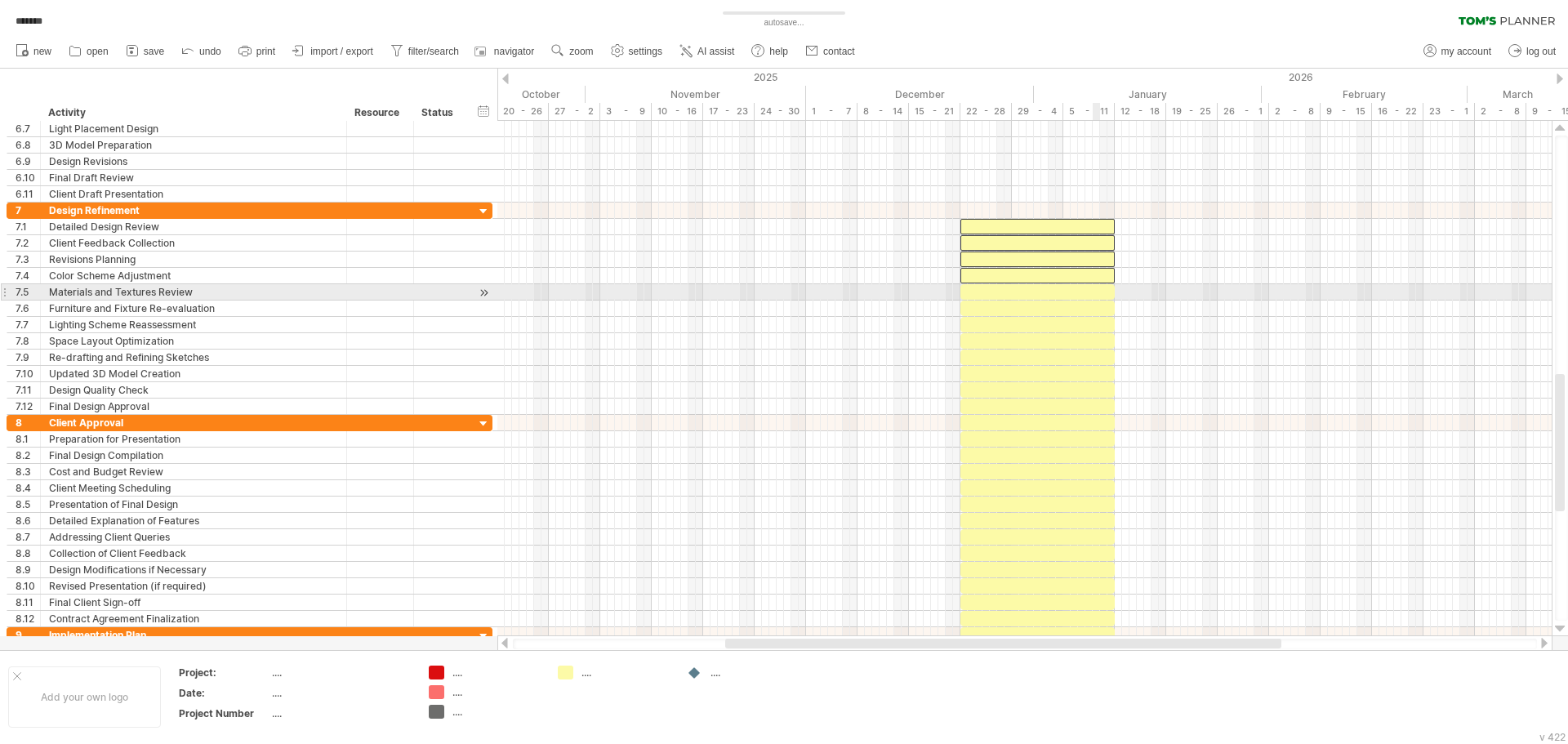
drag, startPoint x: 1093, startPoint y: 291, endPoint x: 1091, endPoint y: 308, distance: 17.1
click at [1093, 292] on div at bounding box center [1037, 291] width 154 height 15
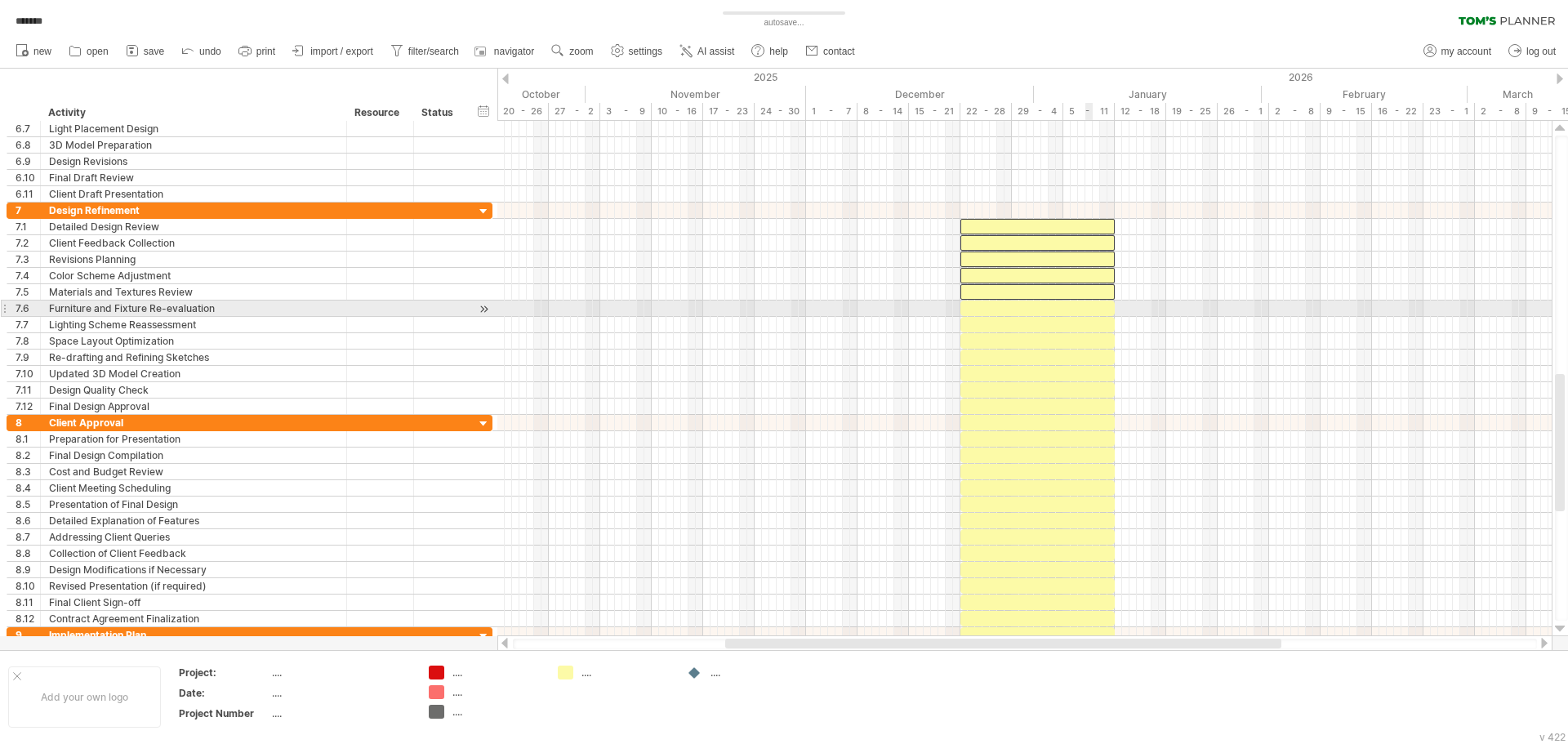
drag, startPoint x: 1091, startPoint y: 308, endPoint x: 1090, endPoint y: 322, distance: 14.0
click at [1091, 308] on div at bounding box center [1037, 308] width 154 height 15
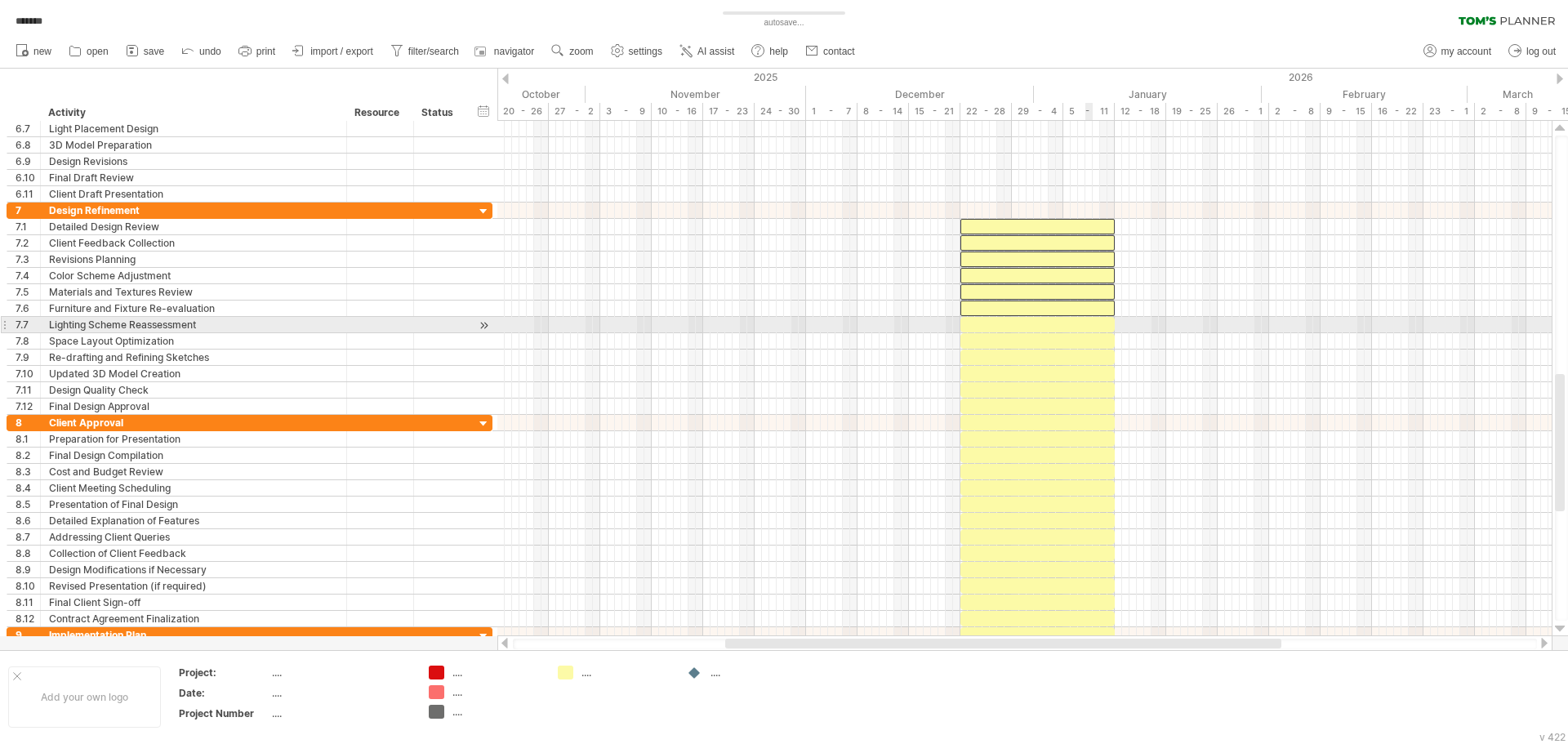
drag, startPoint x: 1090, startPoint y: 322, endPoint x: 1090, endPoint y: 333, distance: 11.0
click at [1090, 324] on div at bounding box center [1037, 324] width 154 height 15
click at [1090, 336] on div at bounding box center [1037, 340] width 154 height 15
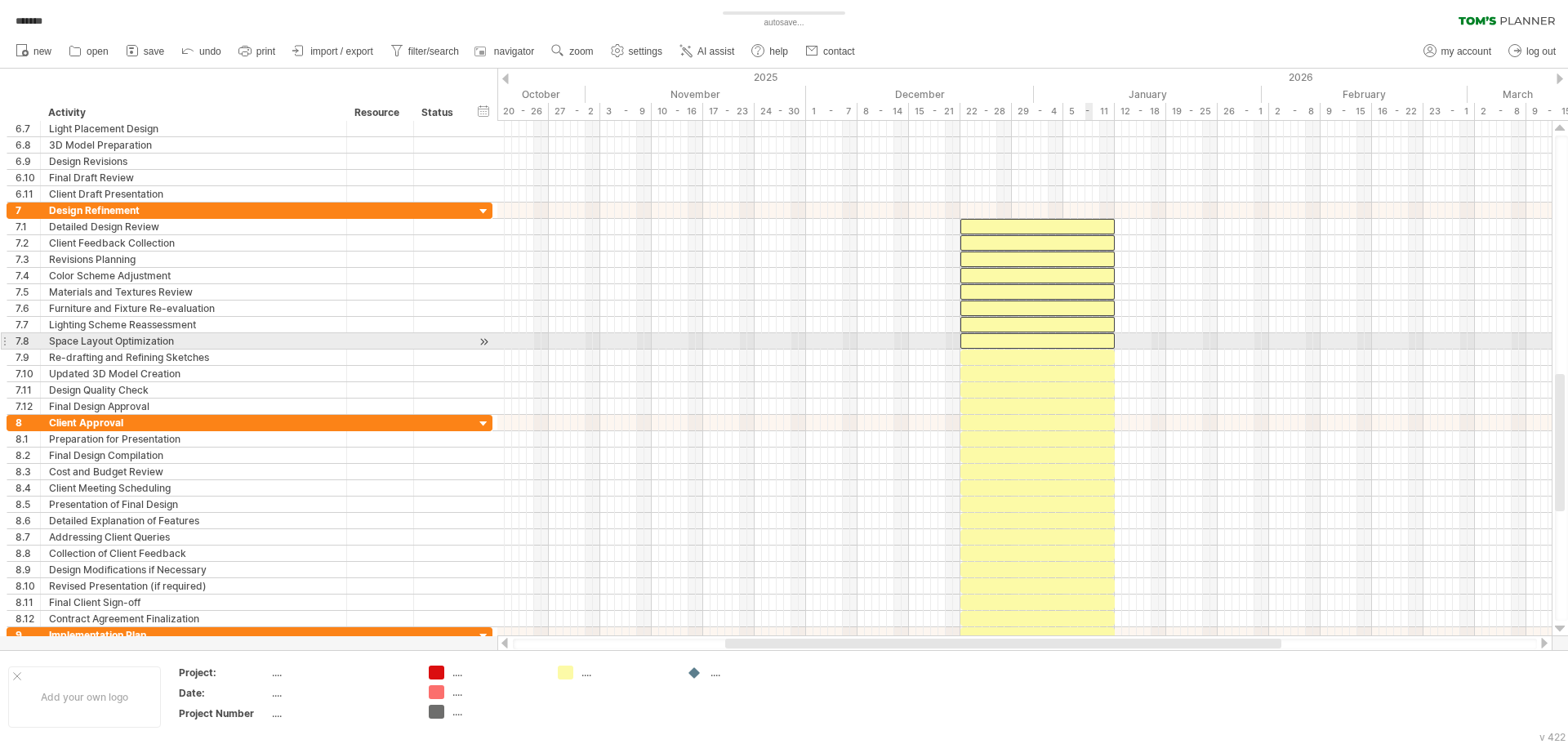
click at [1089, 358] on div at bounding box center [1037, 357] width 154 height 15
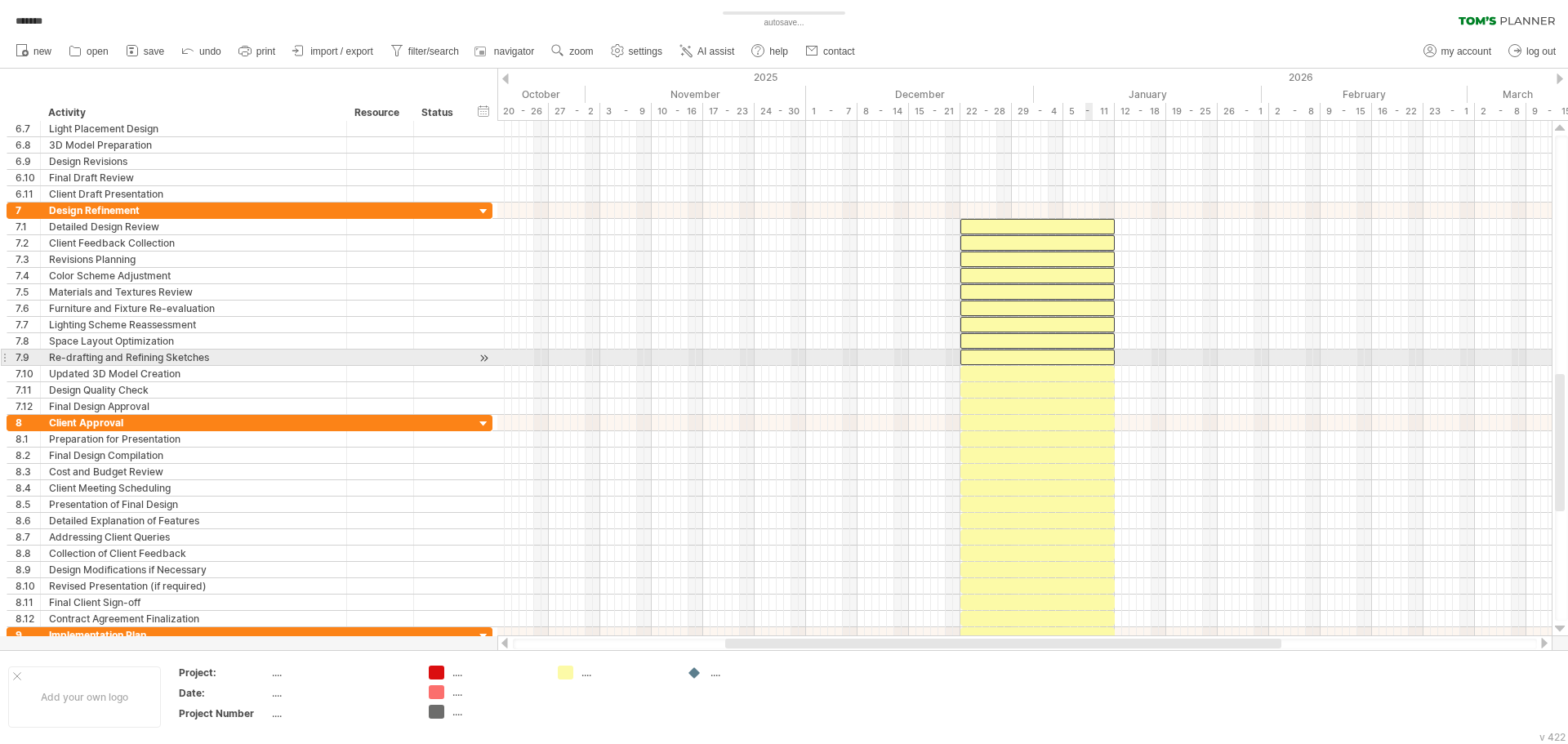
click at [1087, 375] on div at bounding box center [1037, 373] width 154 height 15
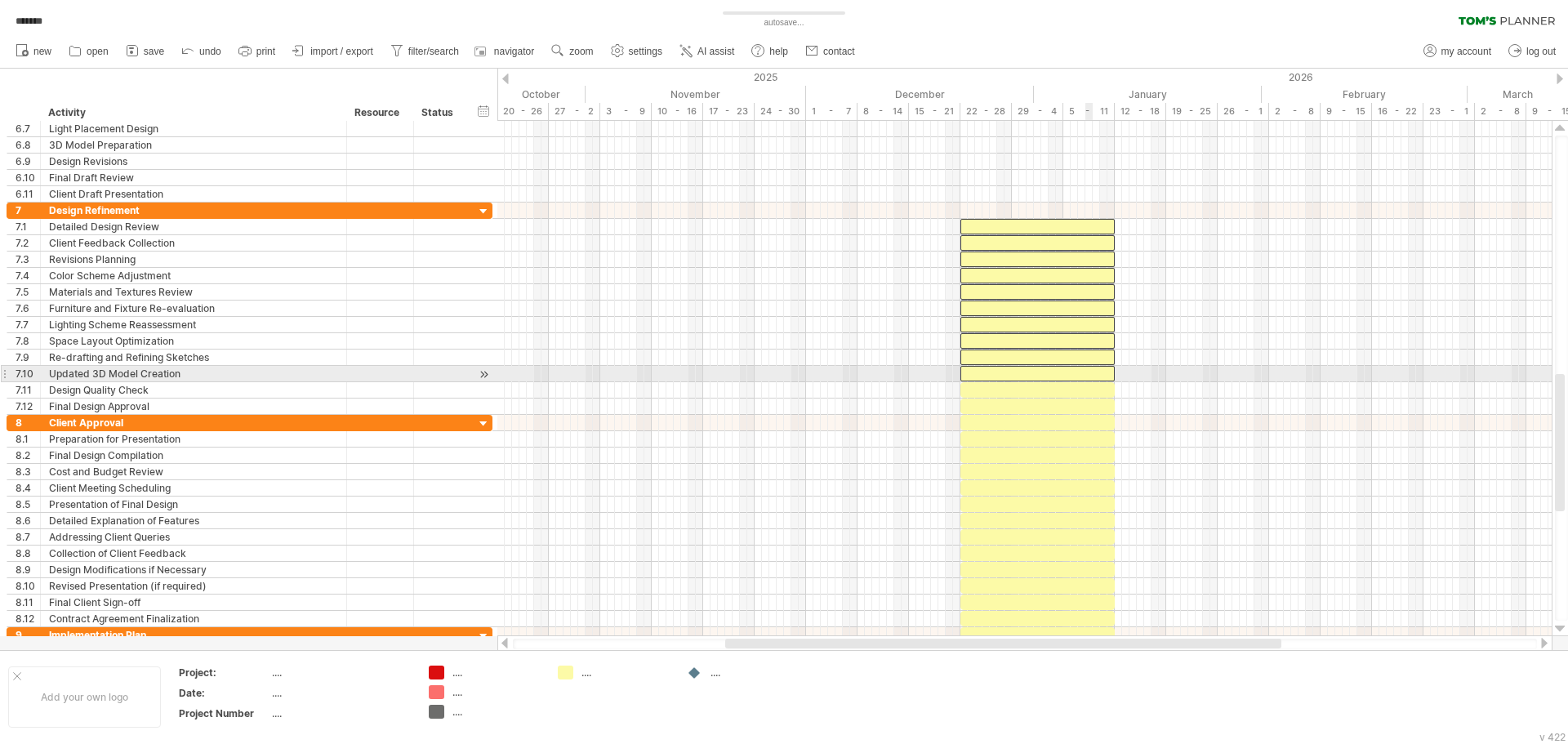
click at [1087, 394] on div at bounding box center [1037, 389] width 154 height 15
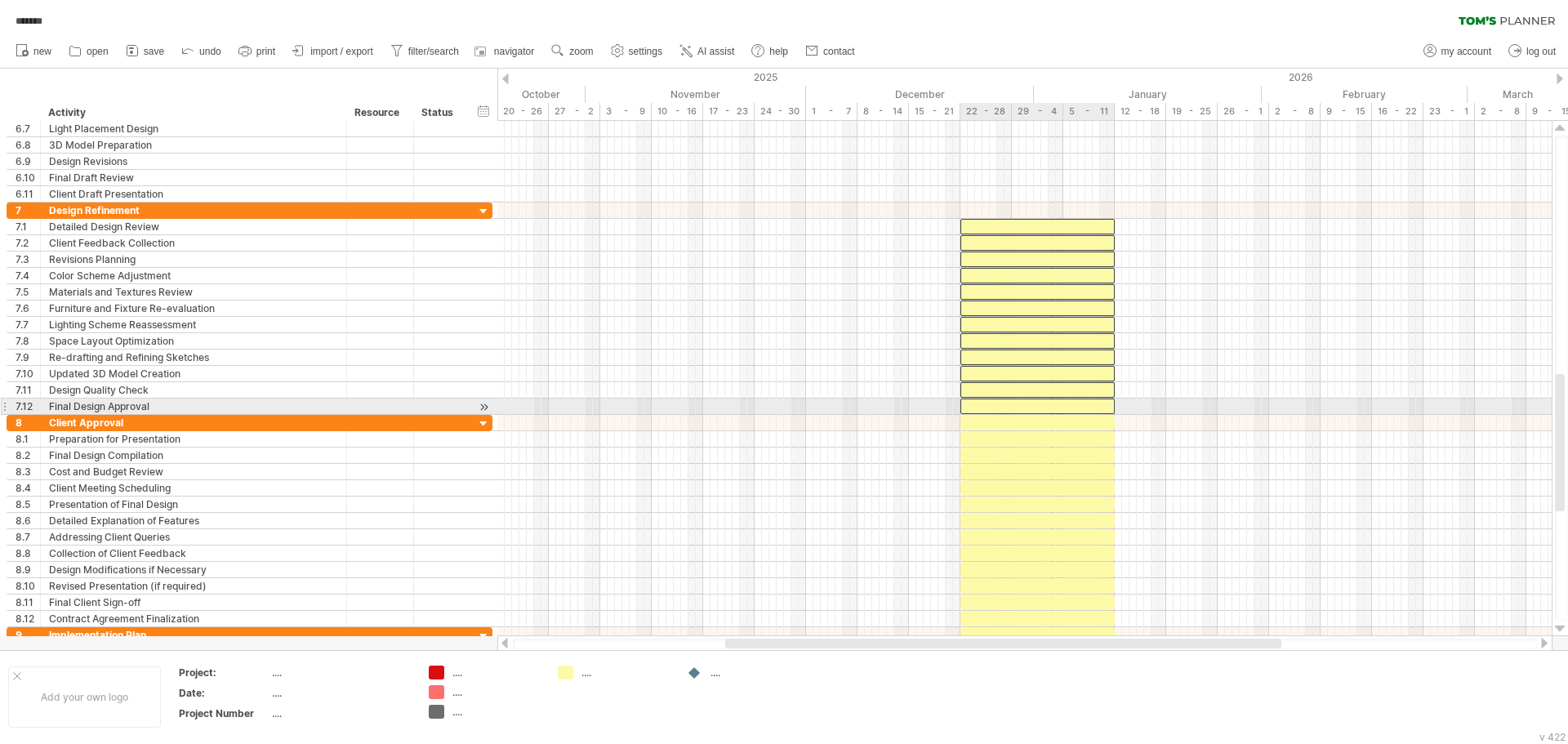
click at [1087, 404] on div at bounding box center [1037, 406] width 154 height 15
click at [1086, 418] on div at bounding box center [1037, 422] width 154 height 15
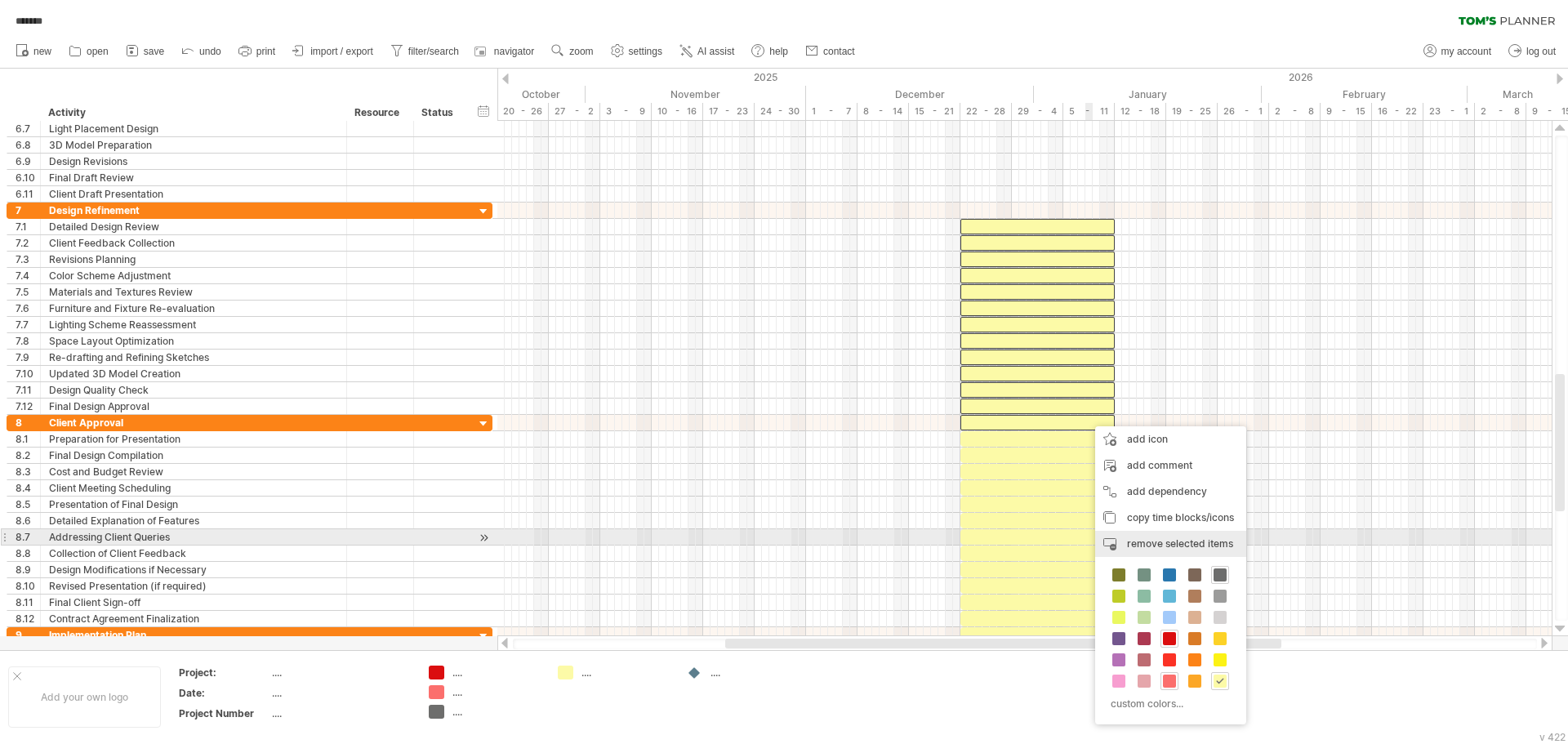
click at [1207, 544] on span "remove selected items" at bounding box center [1179, 543] width 106 height 13
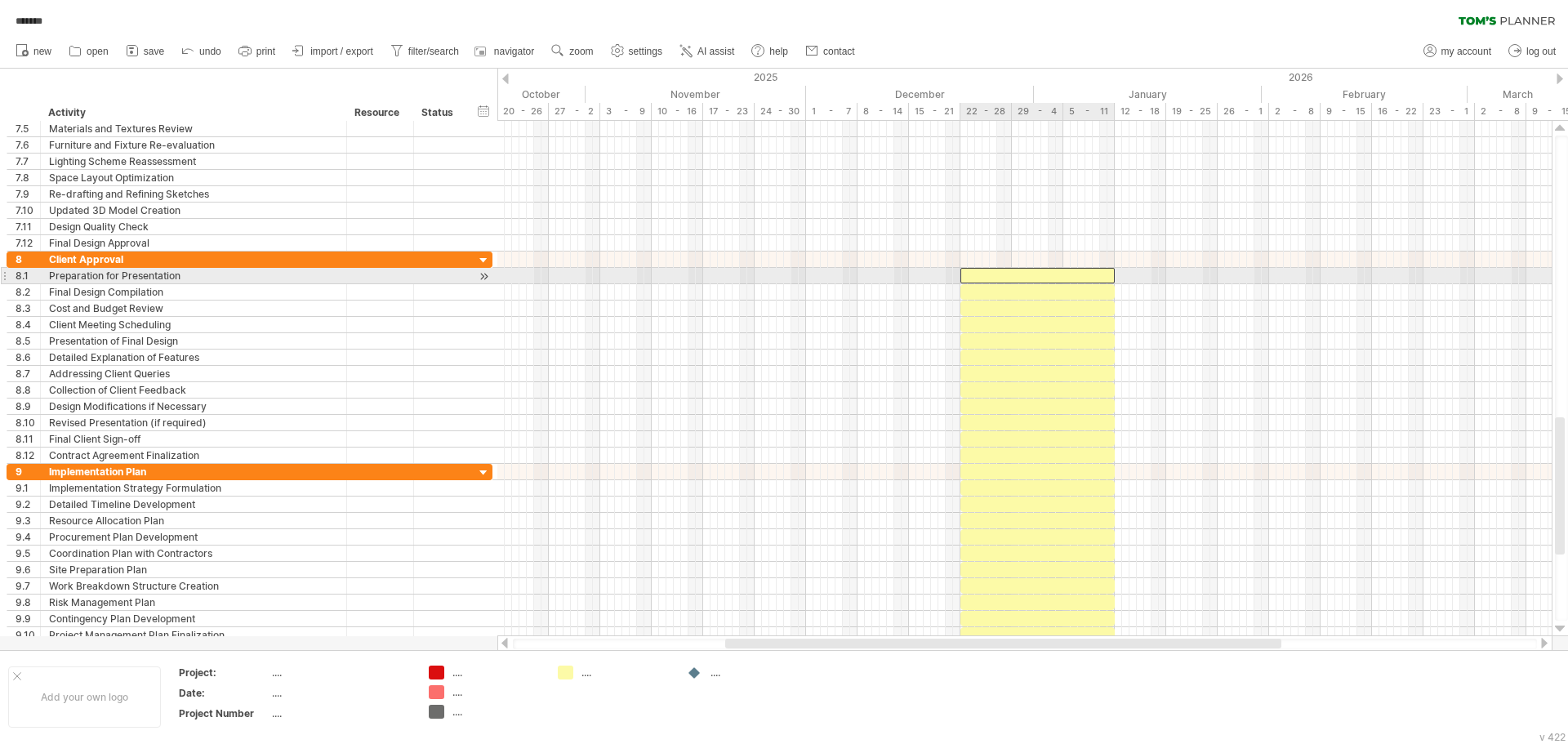
click at [1100, 280] on div at bounding box center [1037, 275] width 154 height 15
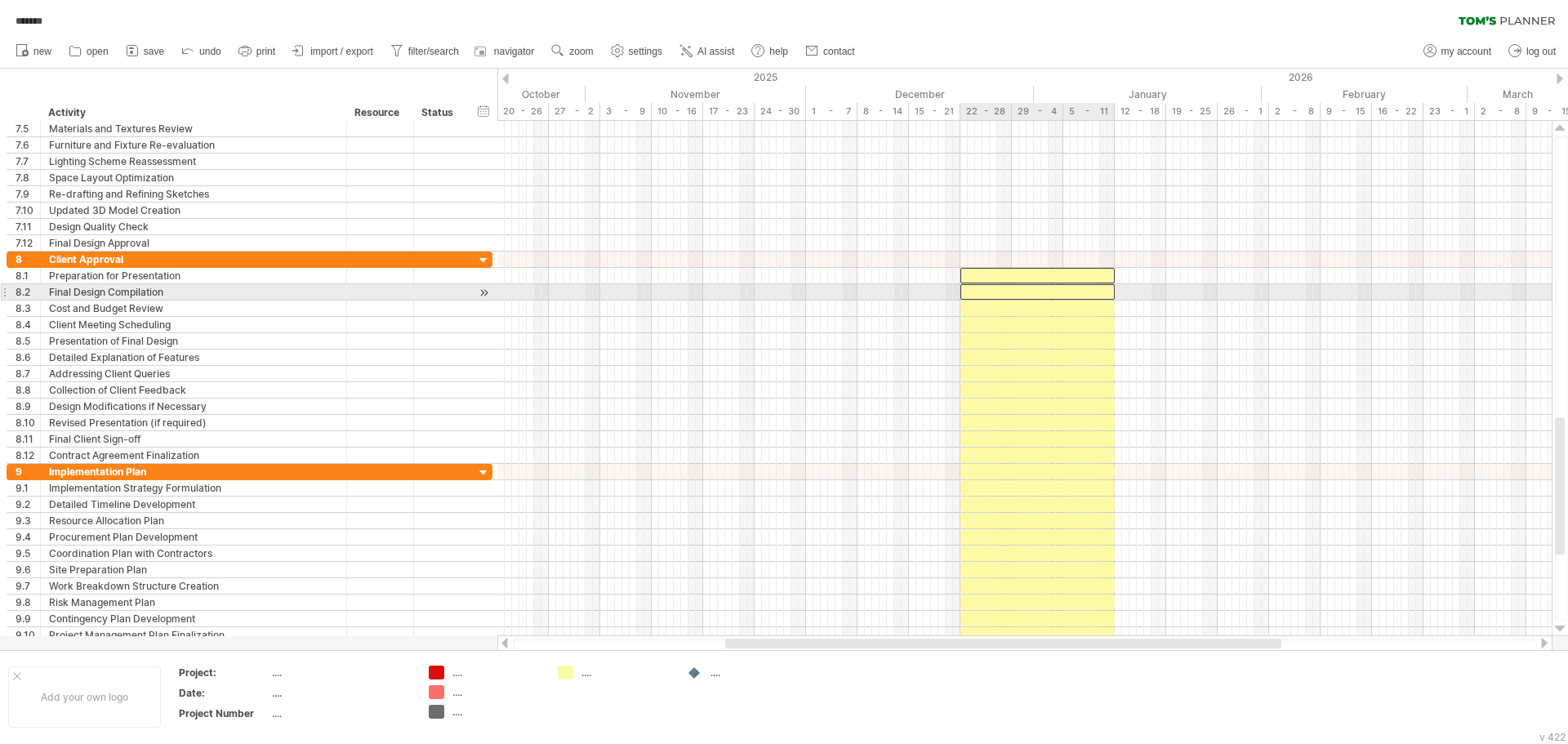
click at [1100, 291] on div at bounding box center [1037, 291] width 154 height 15
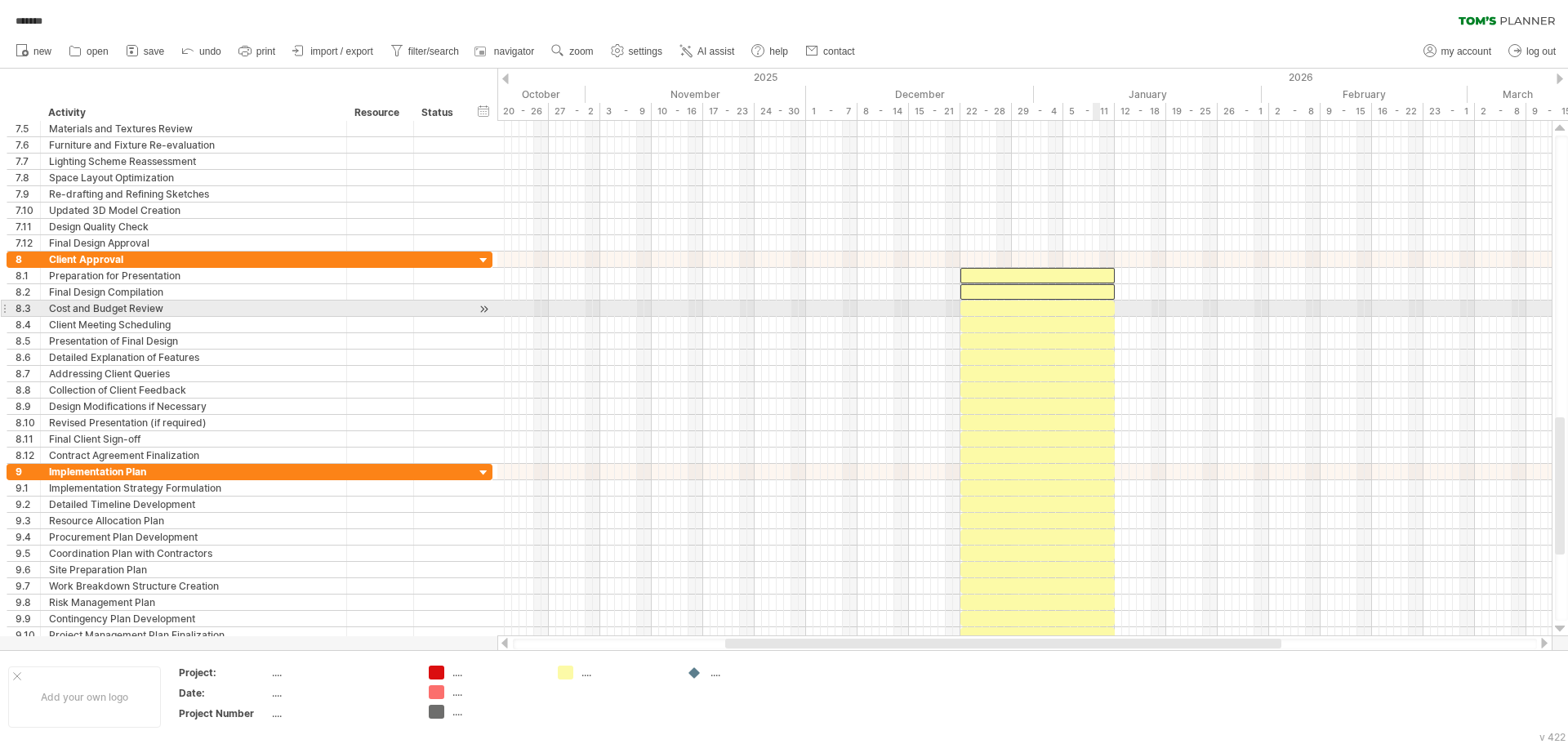
click at [1094, 317] on div at bounding box center [1037, 324] width 154 height 15
drag, startPoint x: 1094, startPoint y: 313, endPoint x: 1091, endPoint y: 355, distance: 42.1
click at [1094, 314] on div at bounding box center [1037, 308] width 154 height 15
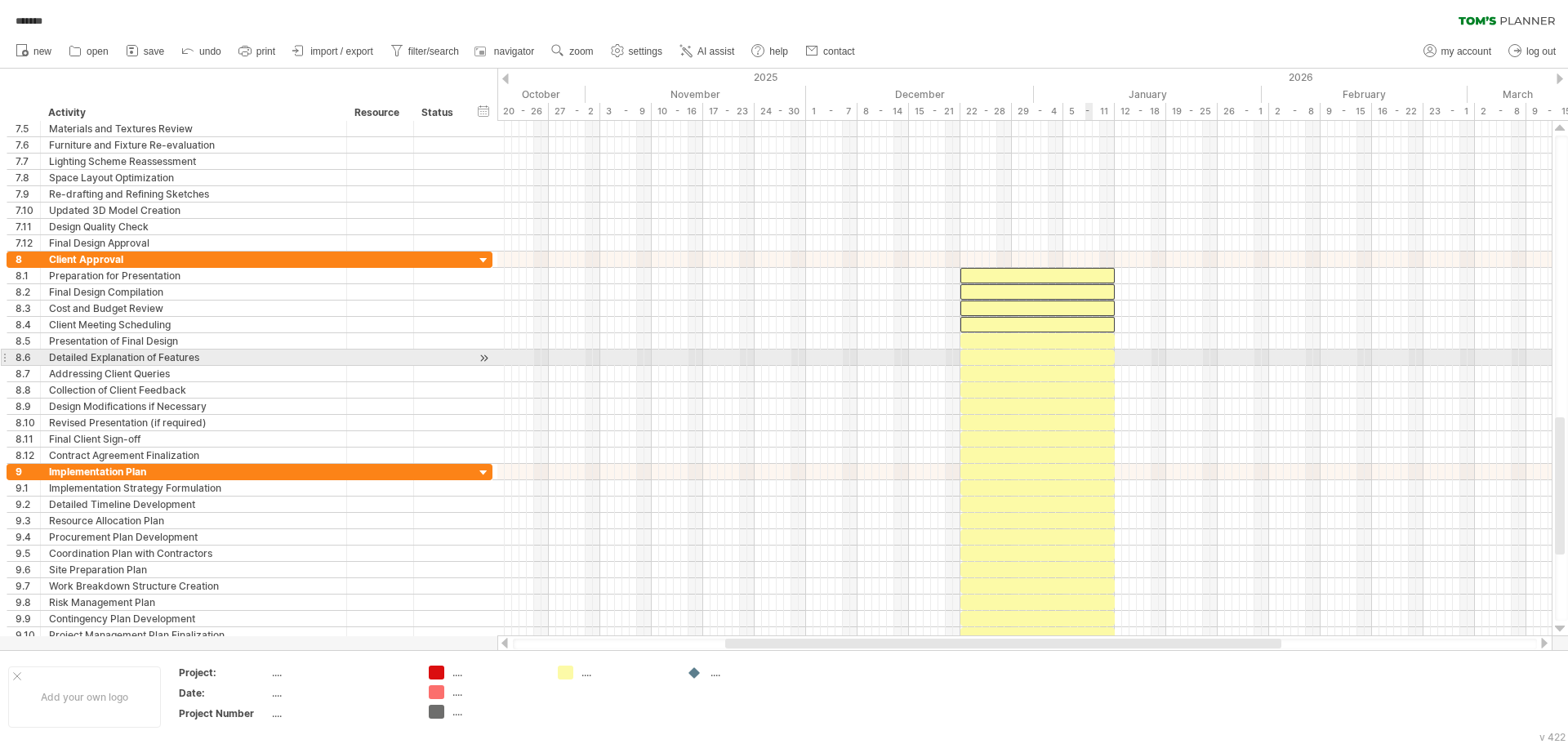
click at [1091, 355] on div at bounding box center [1037, 357] width 154 height 15
click at [1091, 349] on div at bounding box center [1037, 357] width 154 height 15
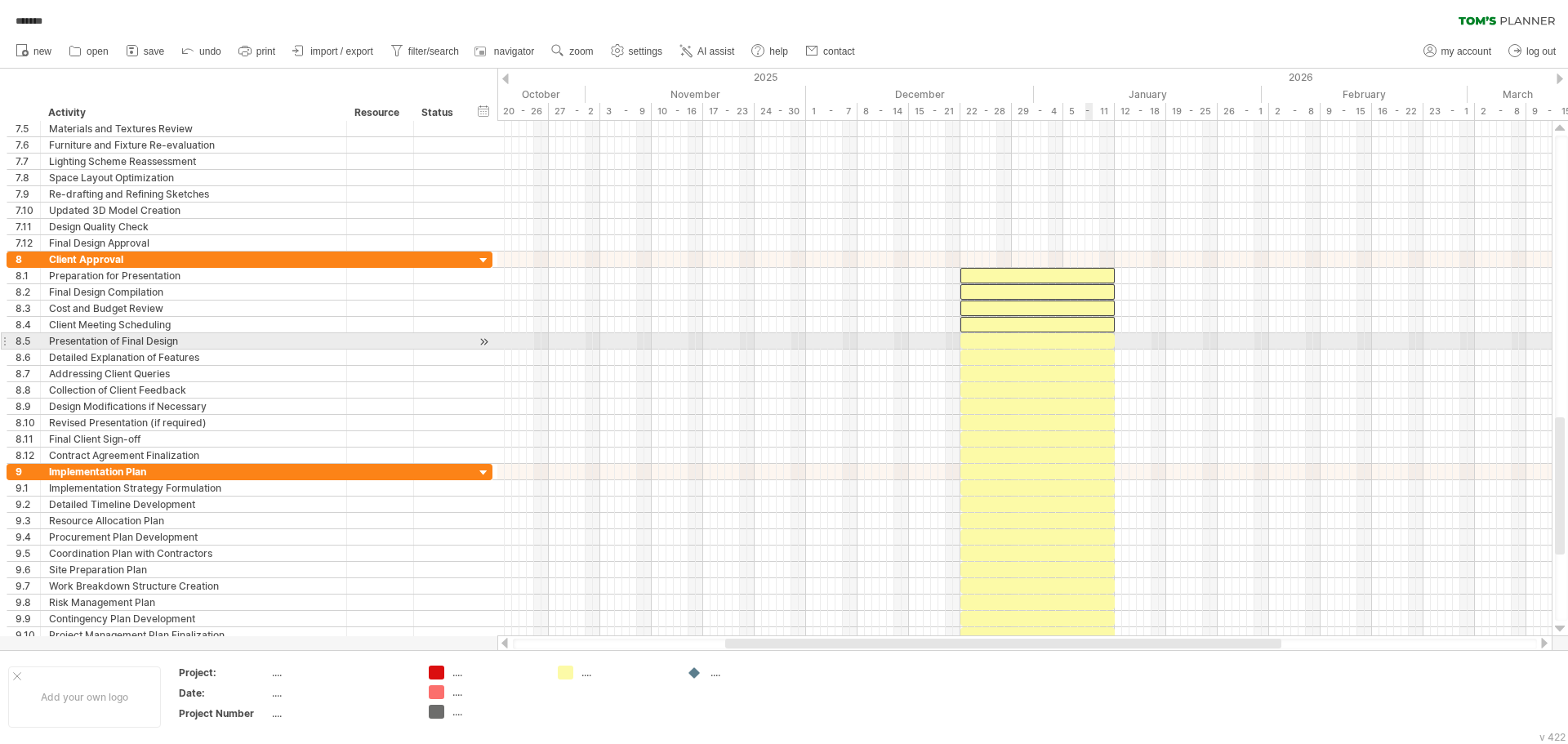
click at [1092, 346] on div at bounding box center [1037, 340] width 154 height 15
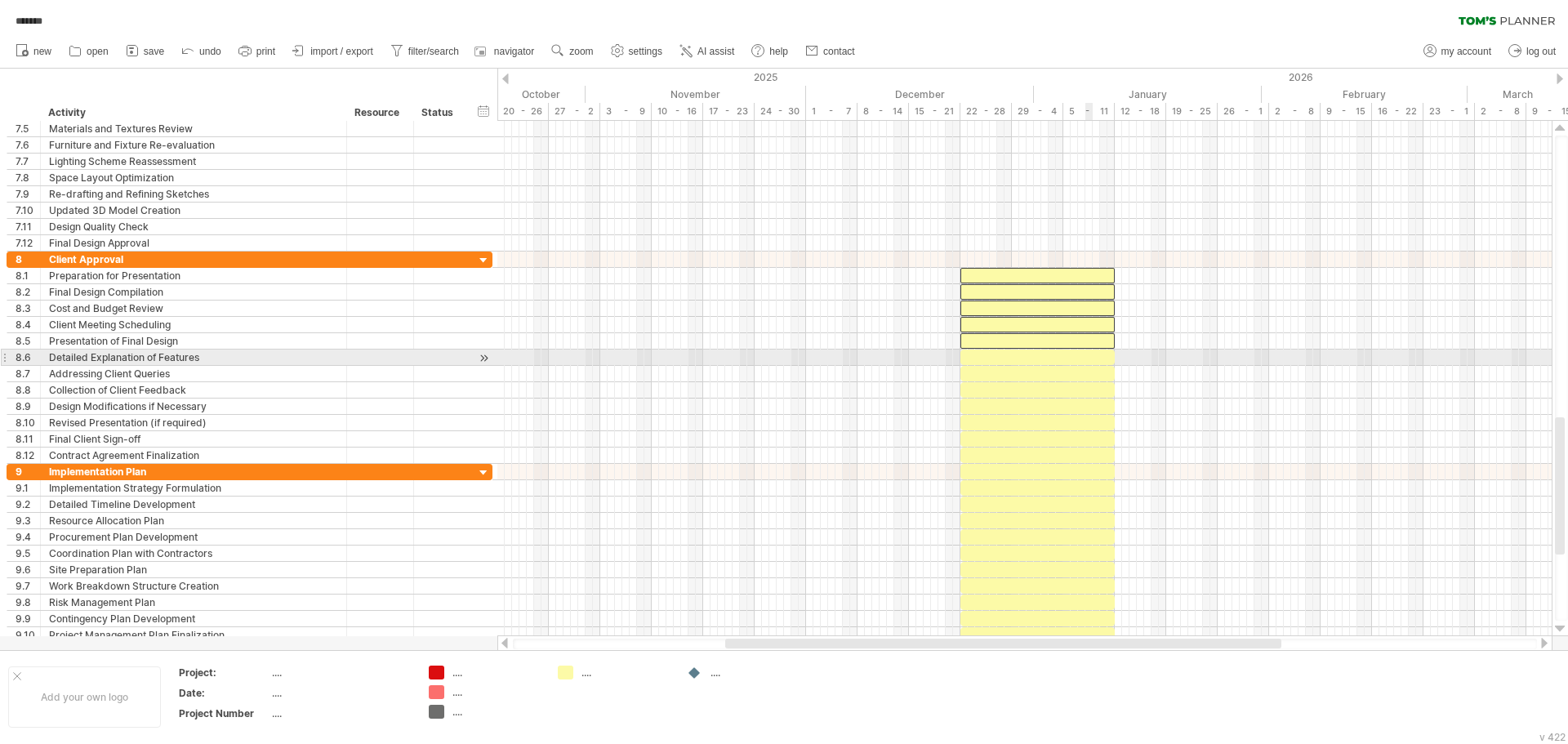
drag, startPoint x: 1092, startPoint y: 357, endPoint x: 1096, endPoint y: 371, distance: 14.6
click at [1093, 361] on div at bounding box center [1037, 357] width 154 height 15
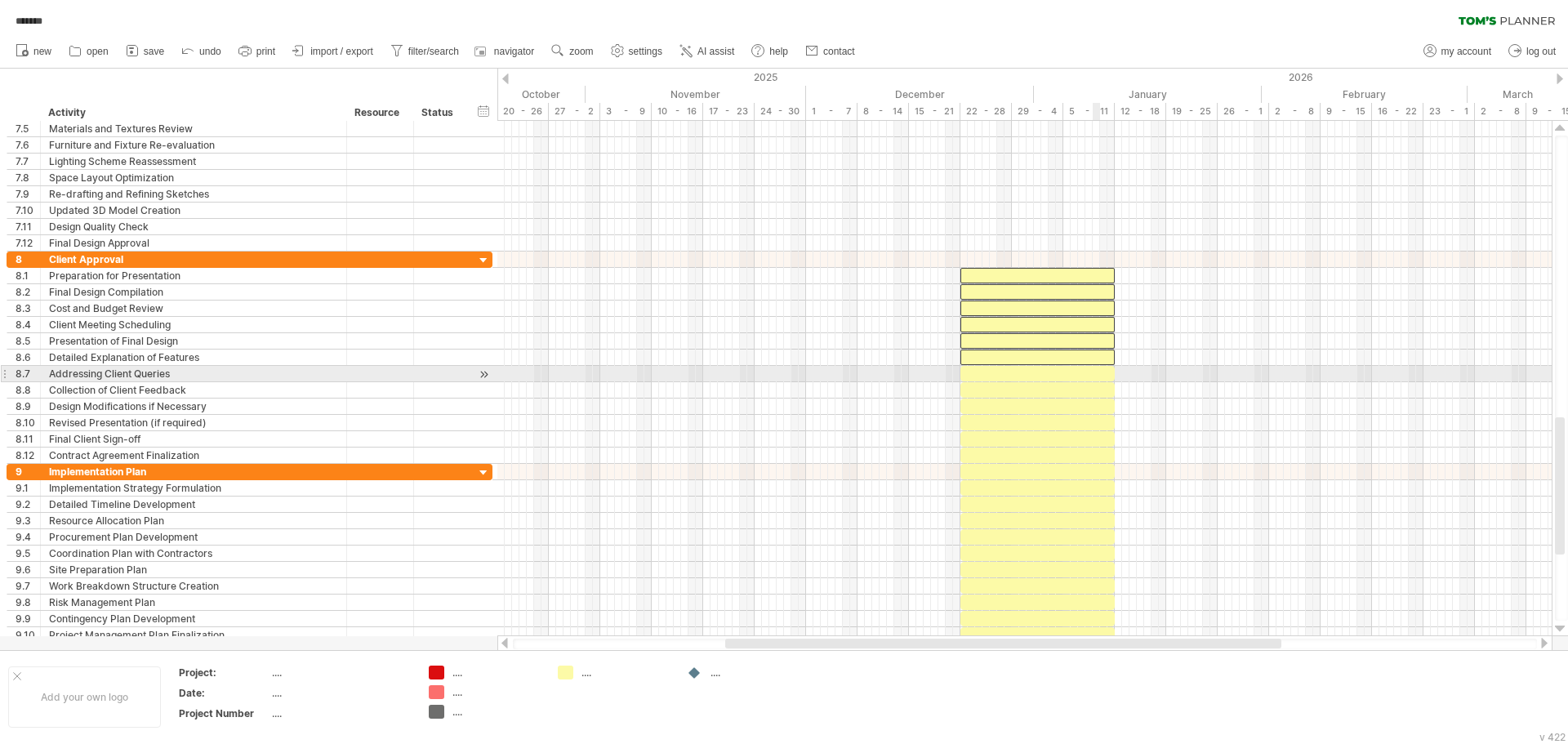
drag, startPoint x: 1096, startPoint y: 371, endPoint x: 1097, endPoint y: 381, distance: 10.0
click at [1096, 372] on div at bounding box center [1037, 373] width 154 height 15
drag, startPoint x: 1097, startPoint y: 384, endPoint x: 1097, endPoint y: 397, distance: 13.0
click at [1097, 386] on div at bounding box center [1037, 389] width 154 height 15
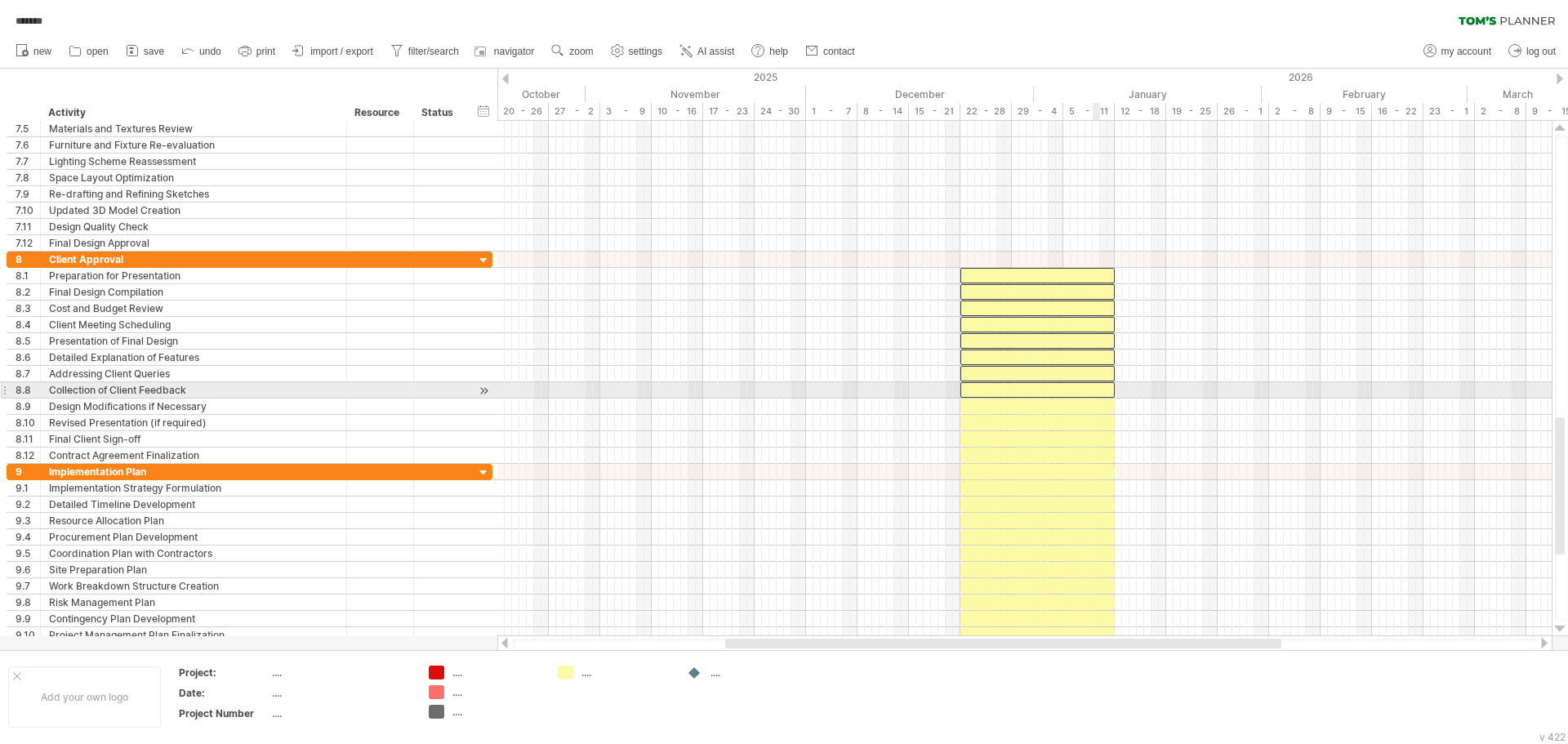
click at [1094, 407] on div at bounding box center [1037, 406] width 154 height 15
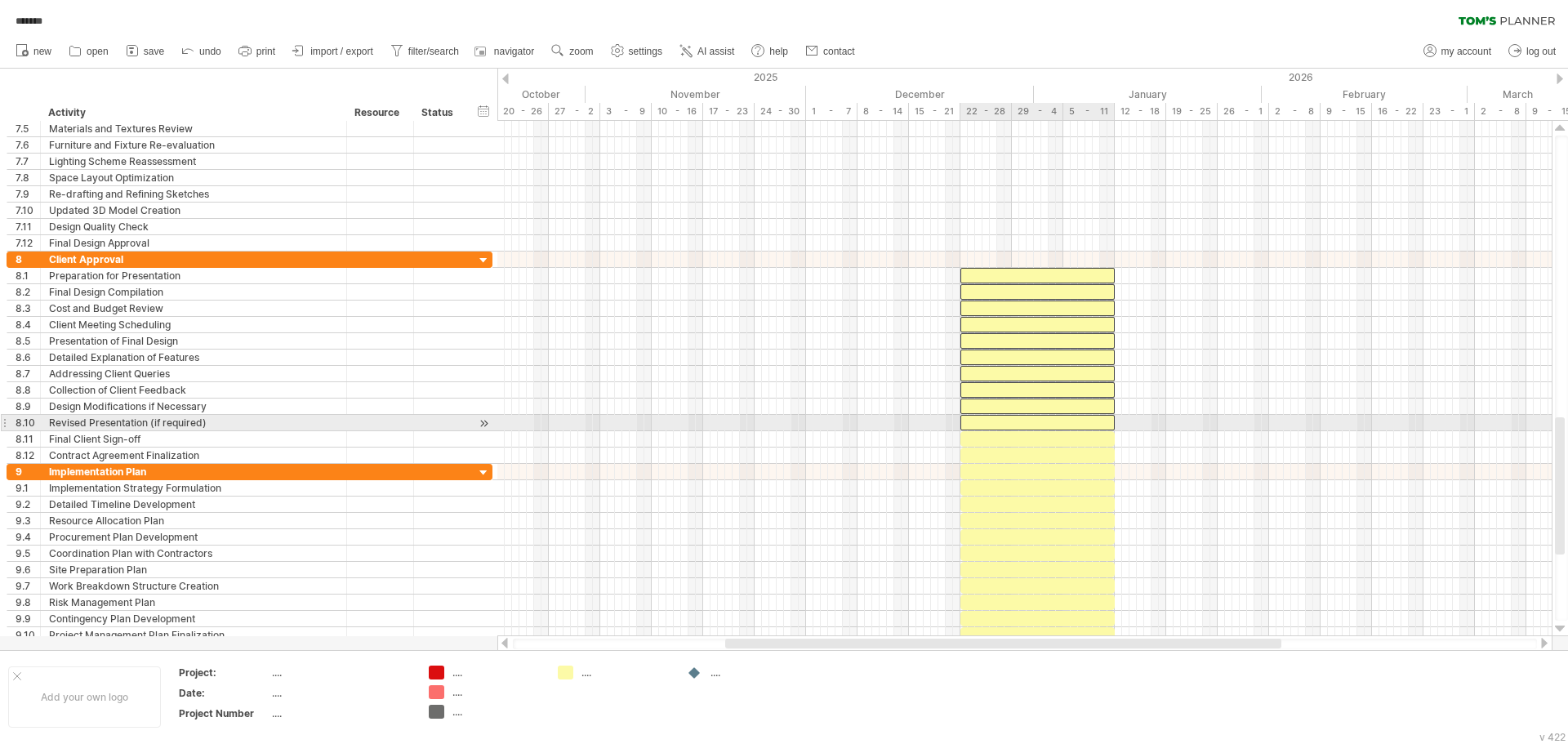
click at [1094, 430] on div "[DATE] [DATE]" at bounding box center [1024, 378] width 1054 height 515
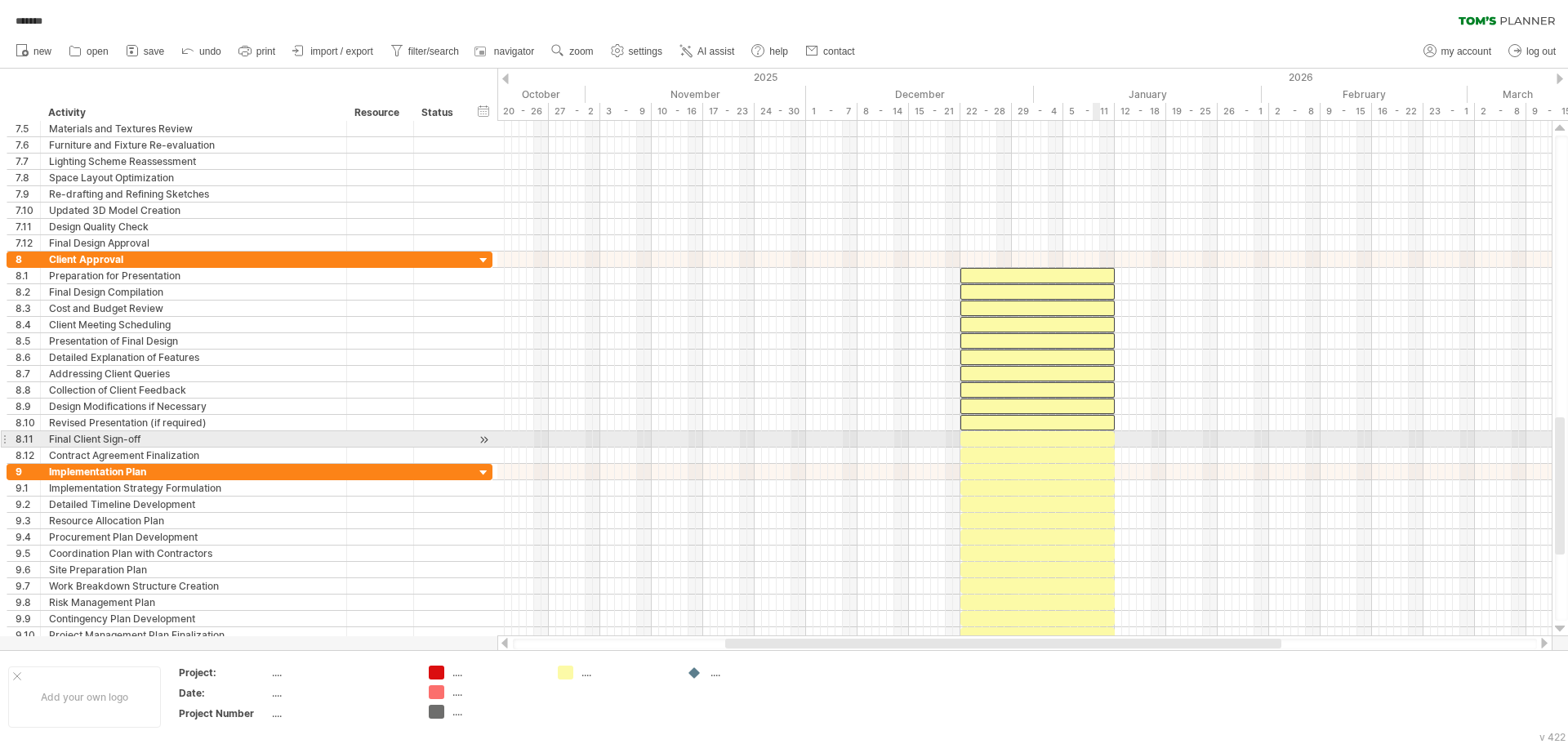
click at [1095, 441] on div at bounding box center [1037, 438] width 154 height 15
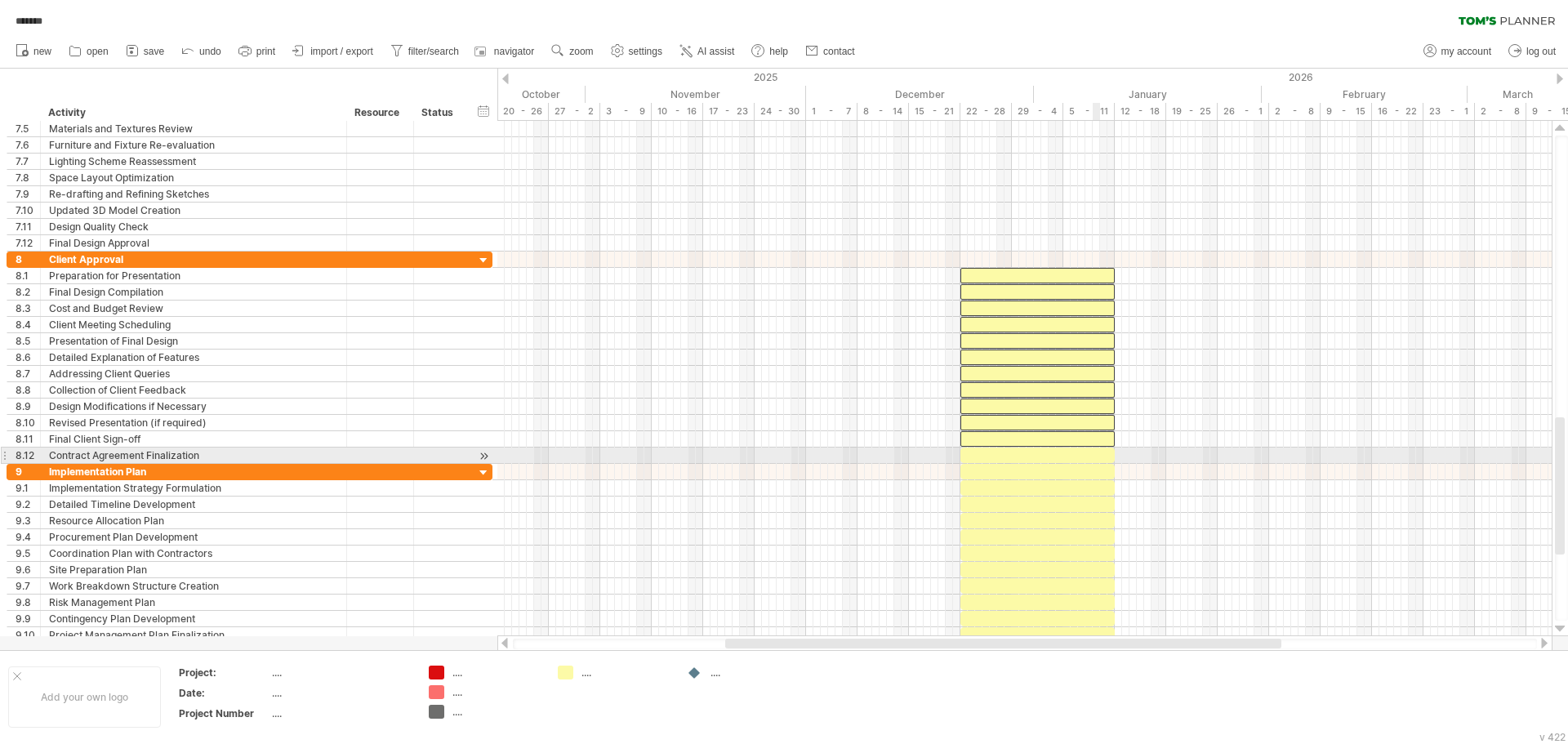
drag, startPoint x: 1094, startPoint y: 455, endPoint x: 1094, endPoint y: 470, distance: 15.0
click at [1094, 455] on div at bounding box center [1037, 455] width 154 height 15
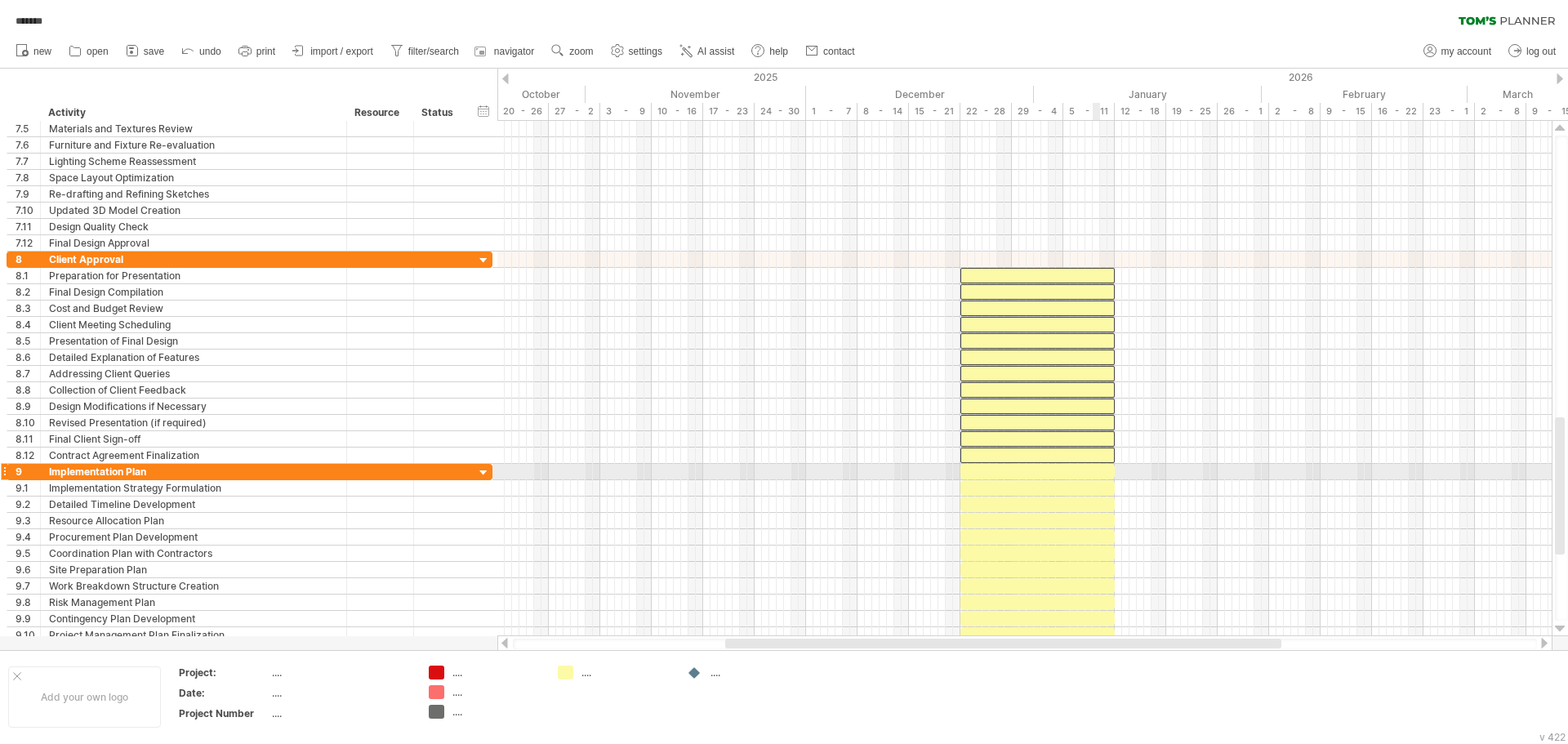
click at [1093, 476] on div at bounding box center [1037, 471] width 154 height 15
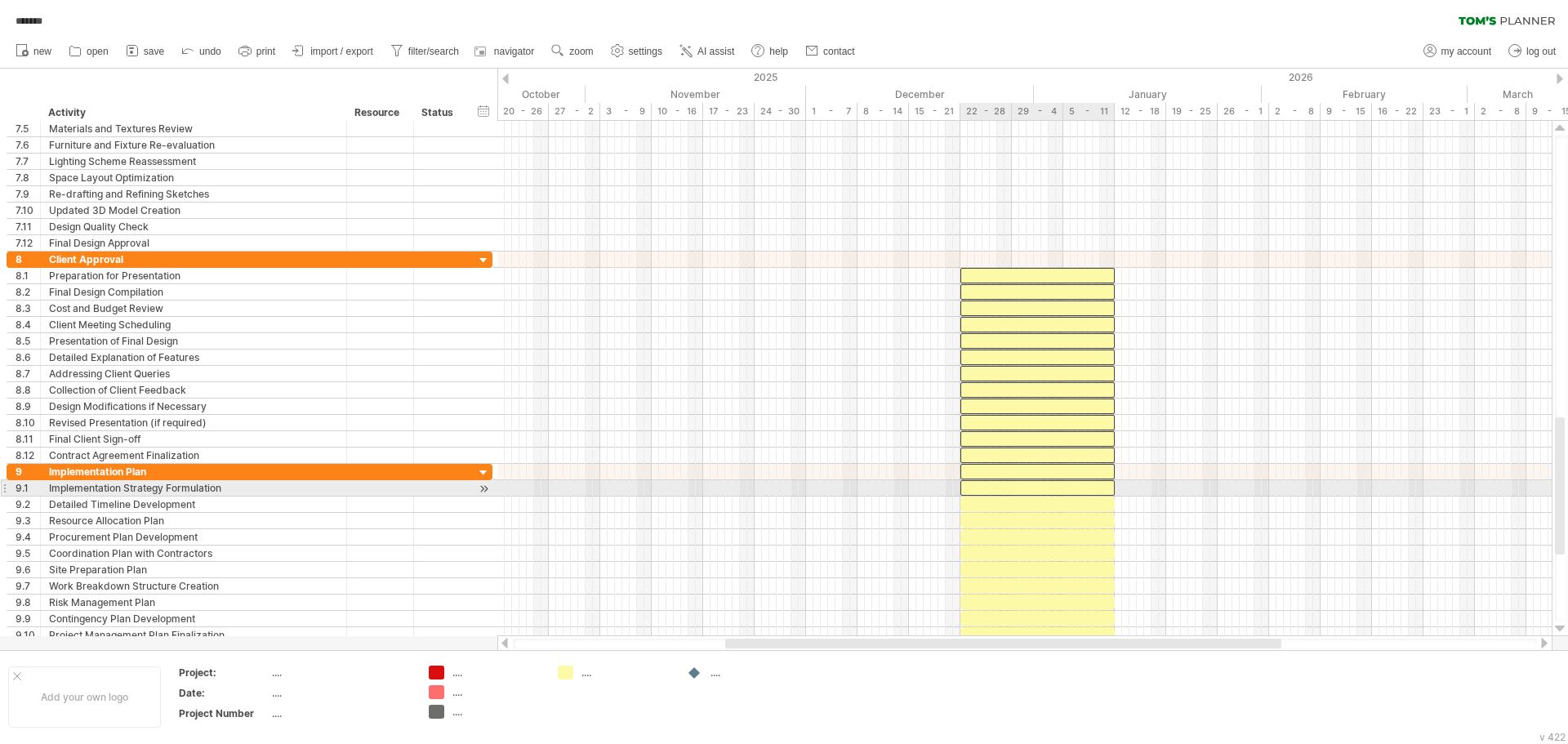
click at [1093, 491] on div at bounding box center [1037, 487] width 154 height 15
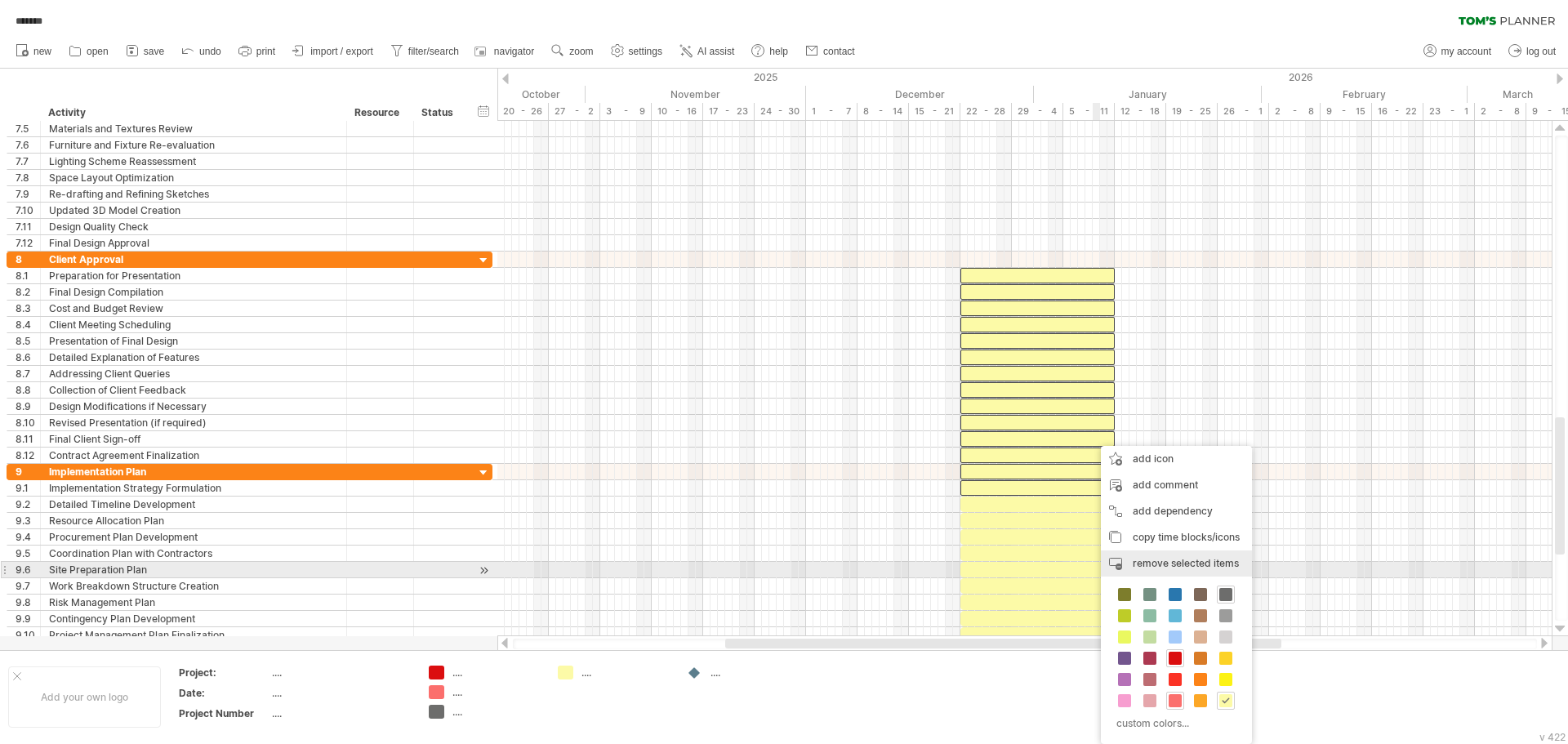
click at [1180, 570] on div "remove time block remove selected items" at bounding box center [1176, 563] width 151 height 26
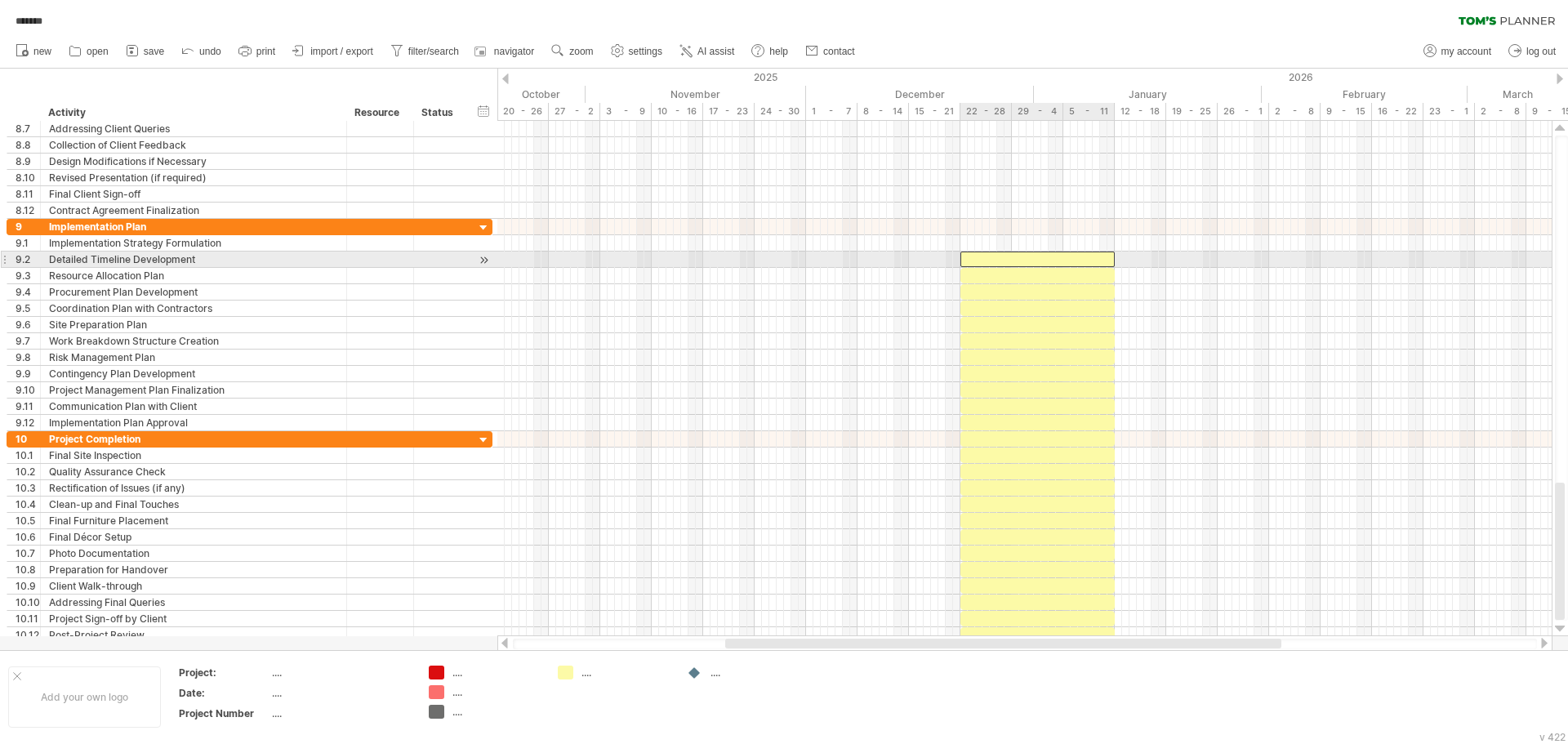
click at [1100, 260] on div at bounding box center [1037, 259] width 154 height 15
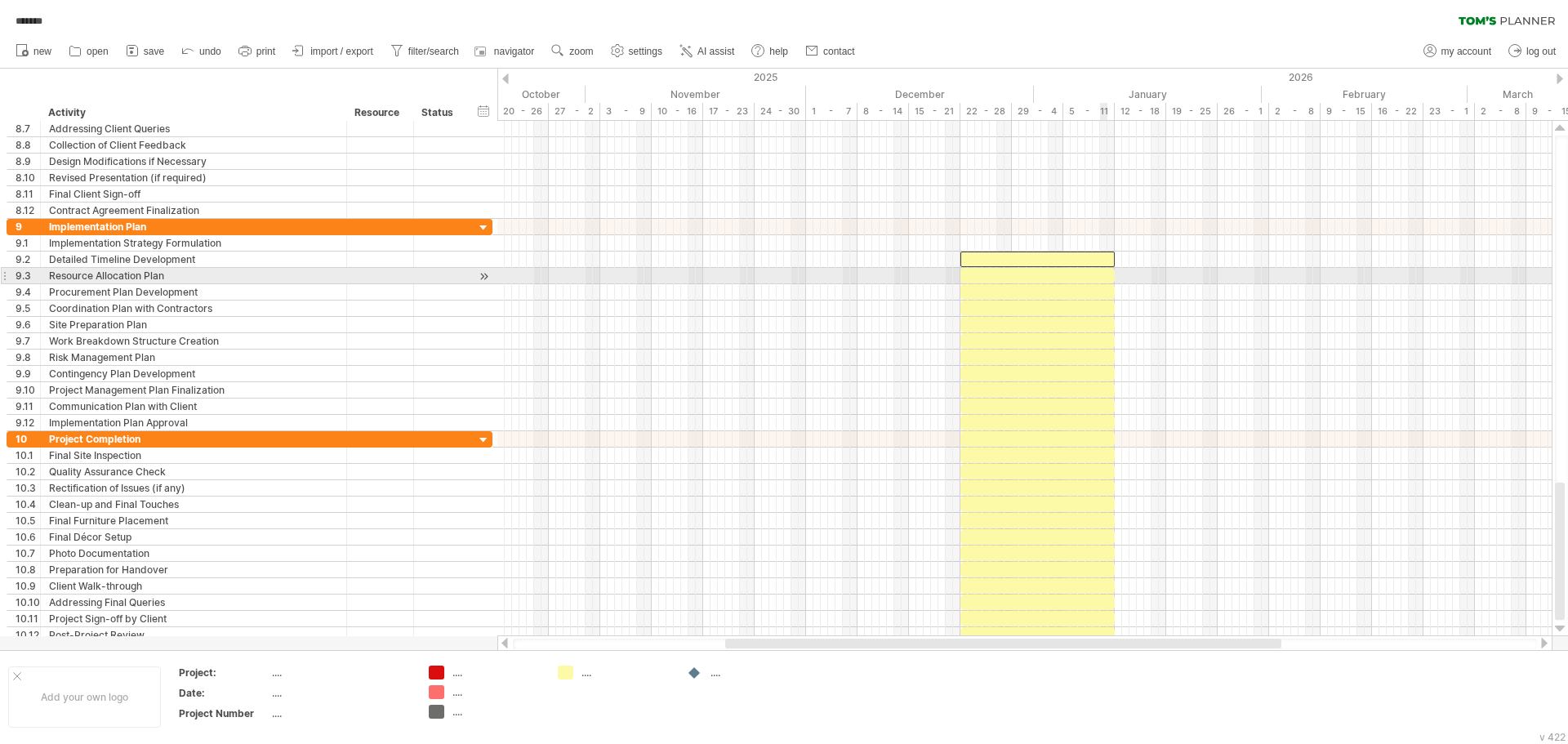
click at [1104, 275] on div at bounding box center [1037, 275] width 154 height 15
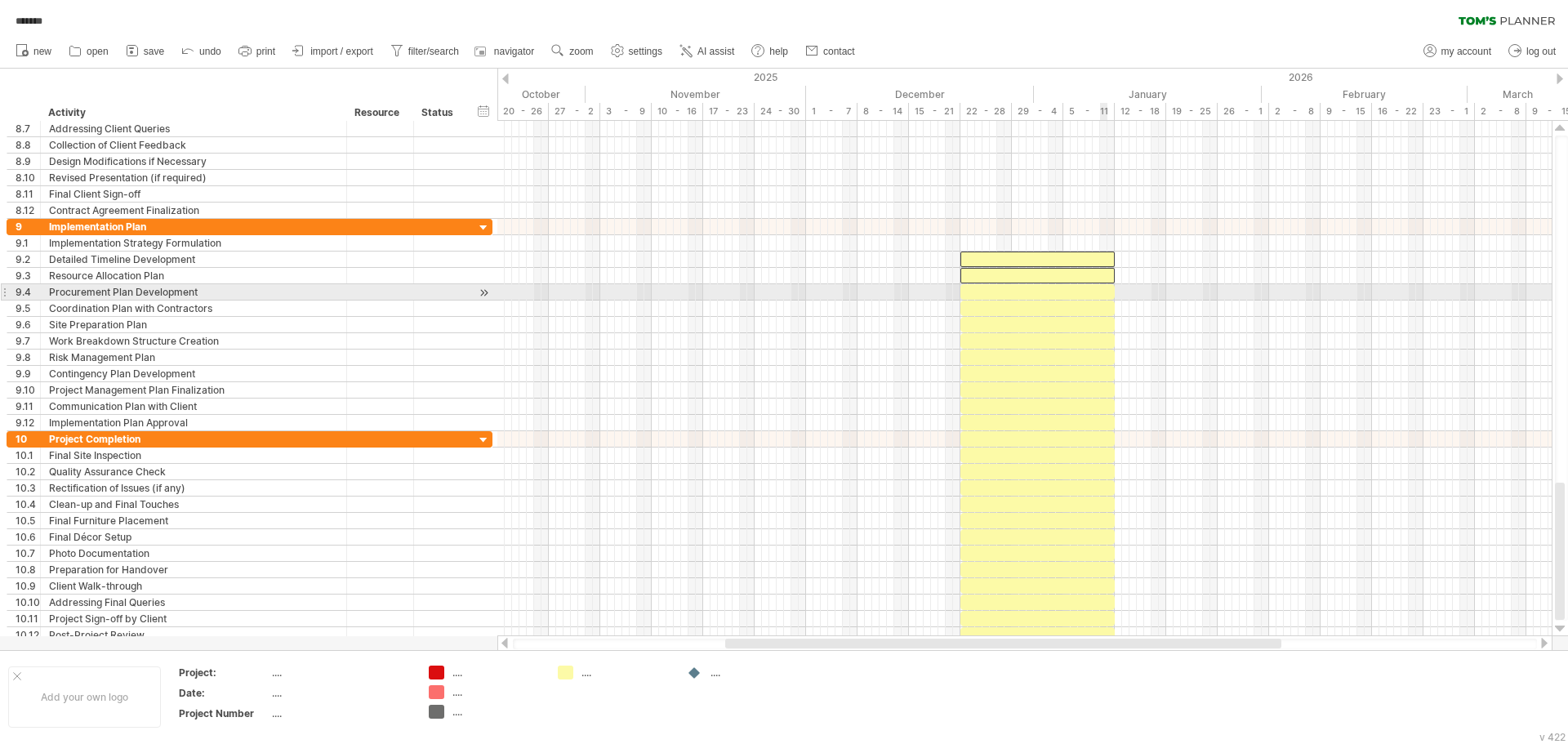
drag, startPoint x: 1100, startPoint y: 289, endPoint x: 1096, endPoint y: 305, distance: 16.5
click at [1099, 289] on div at bounding box center [1037, 291] width 154 height 15
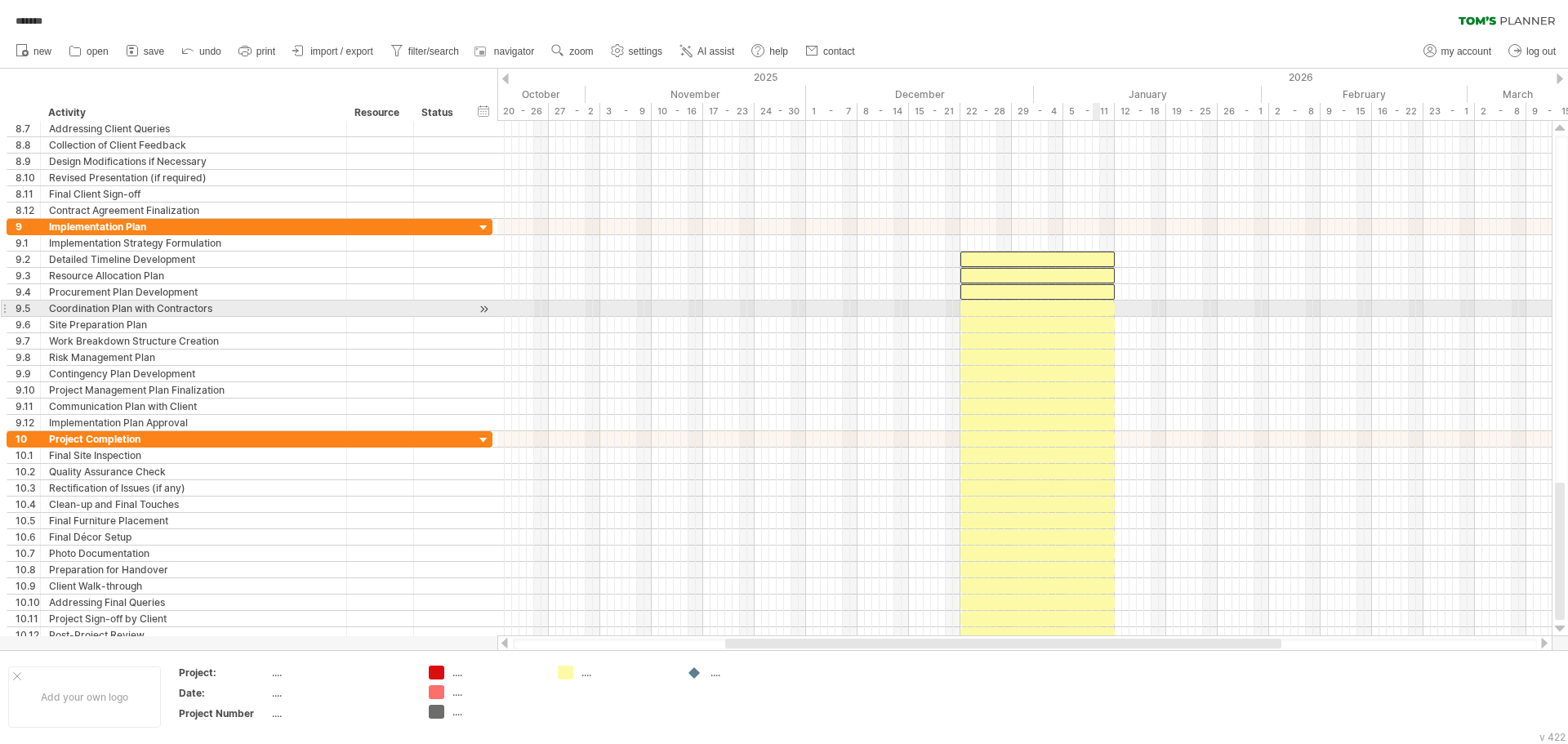
click at [1096, 305] on div at bounding box center [1037, 308] width 154 height 15
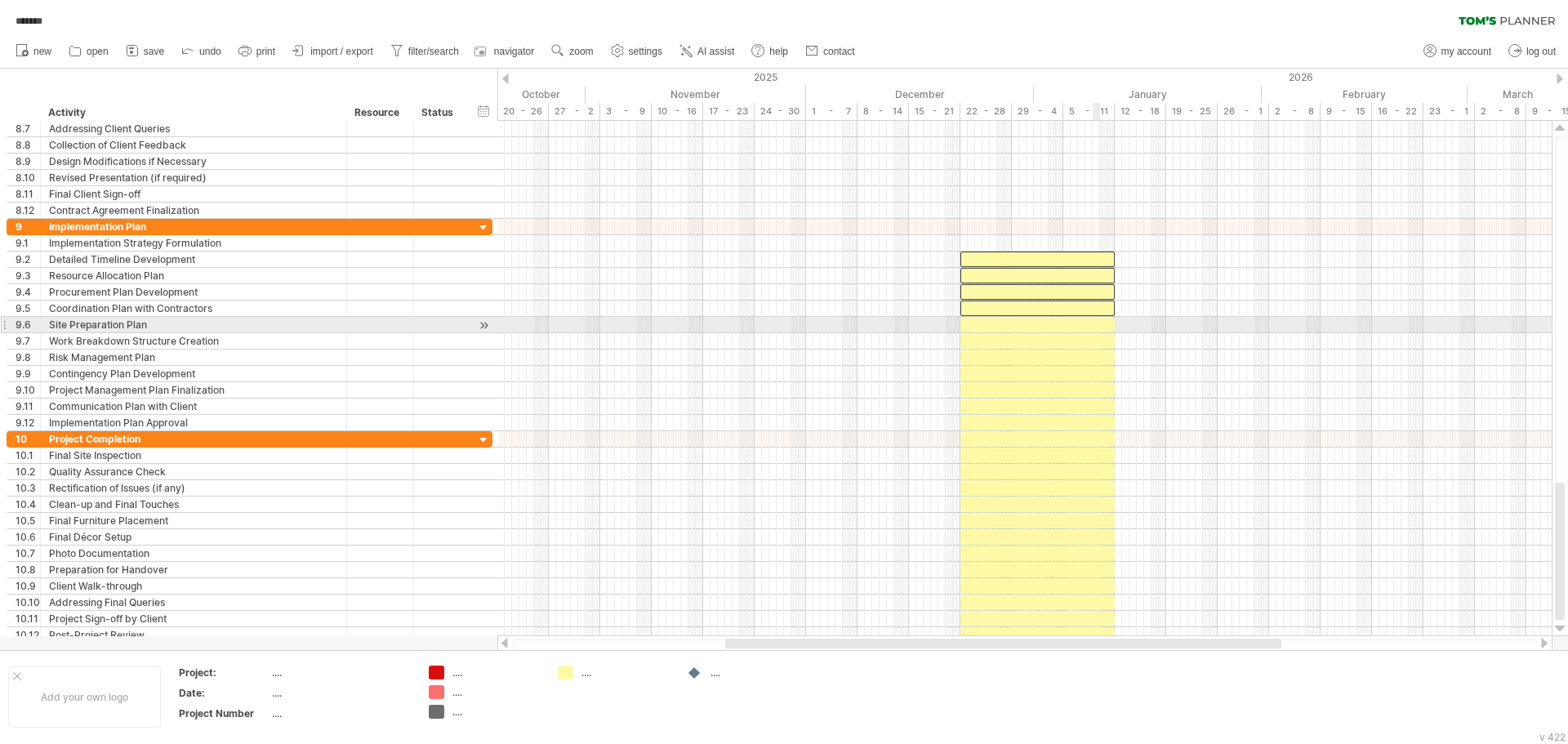
click at [1096, 322] on div at bounding box center [1037, 324] width 154 height 15
click at [1098, 336] on div at bounding box center [1037, 340] width 154 height 15
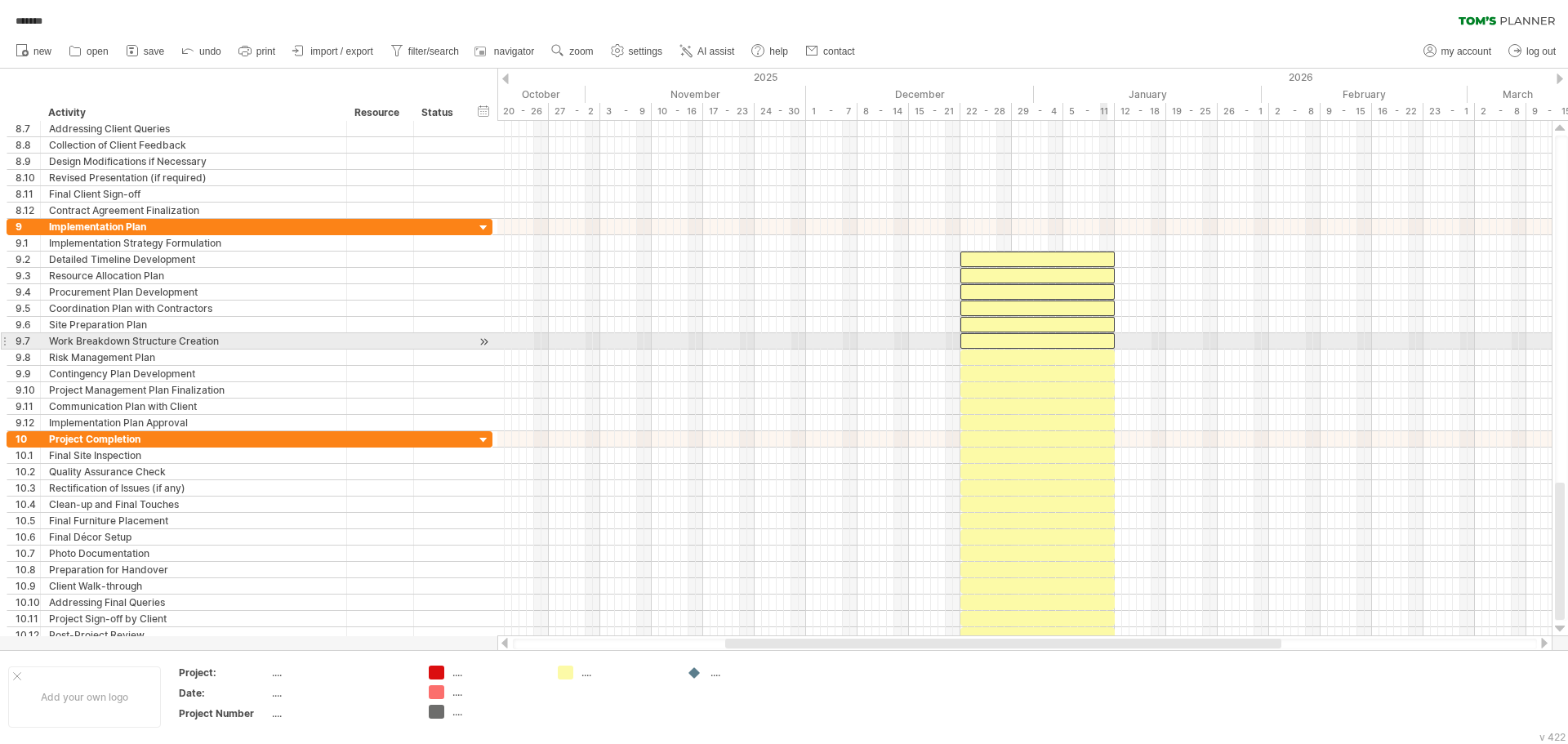
click at [1096, 356] on div at bounding box center [1037, 357] width 154 height 15
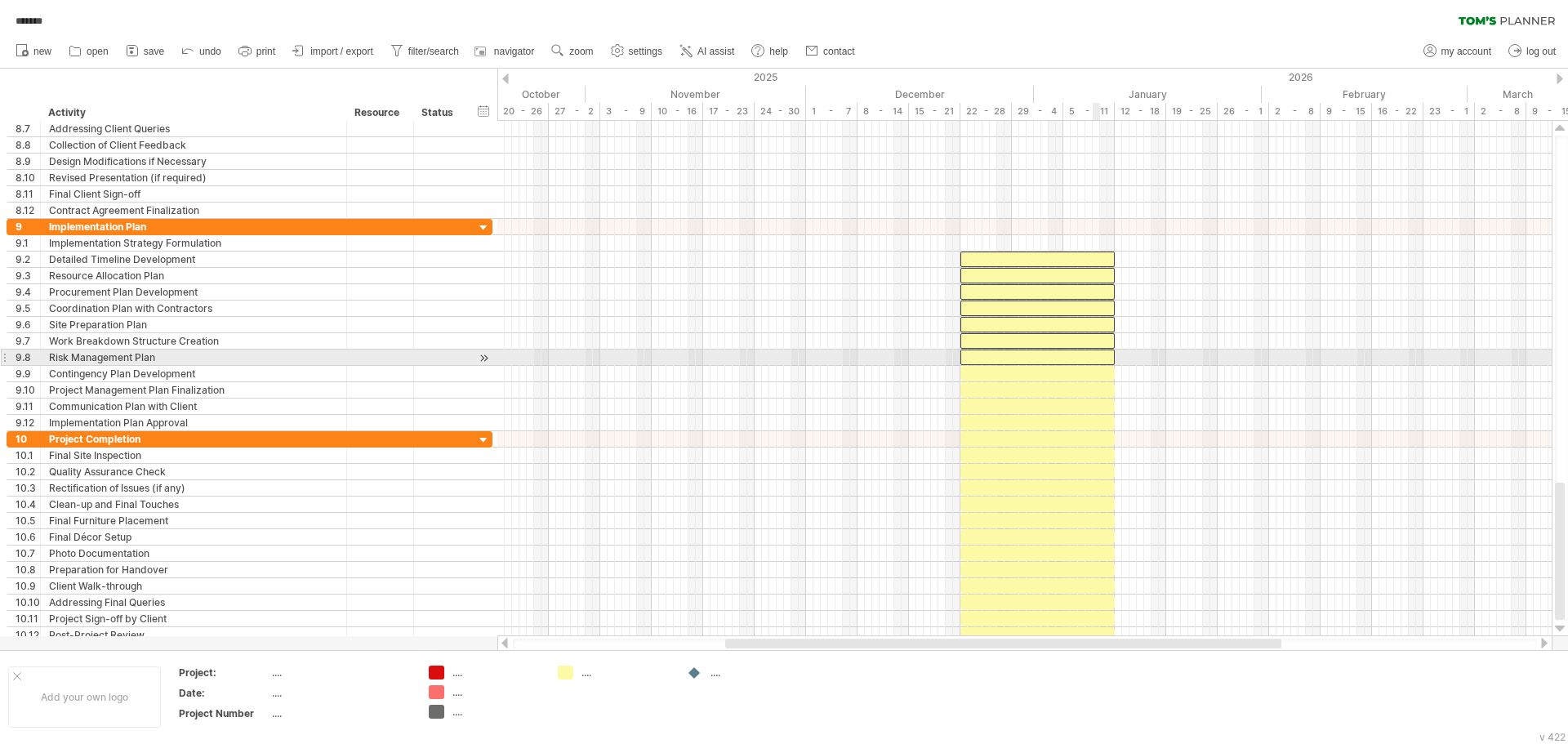
click at [1096, 368] on div at bounding box center [1037, 373] width 154 height 15
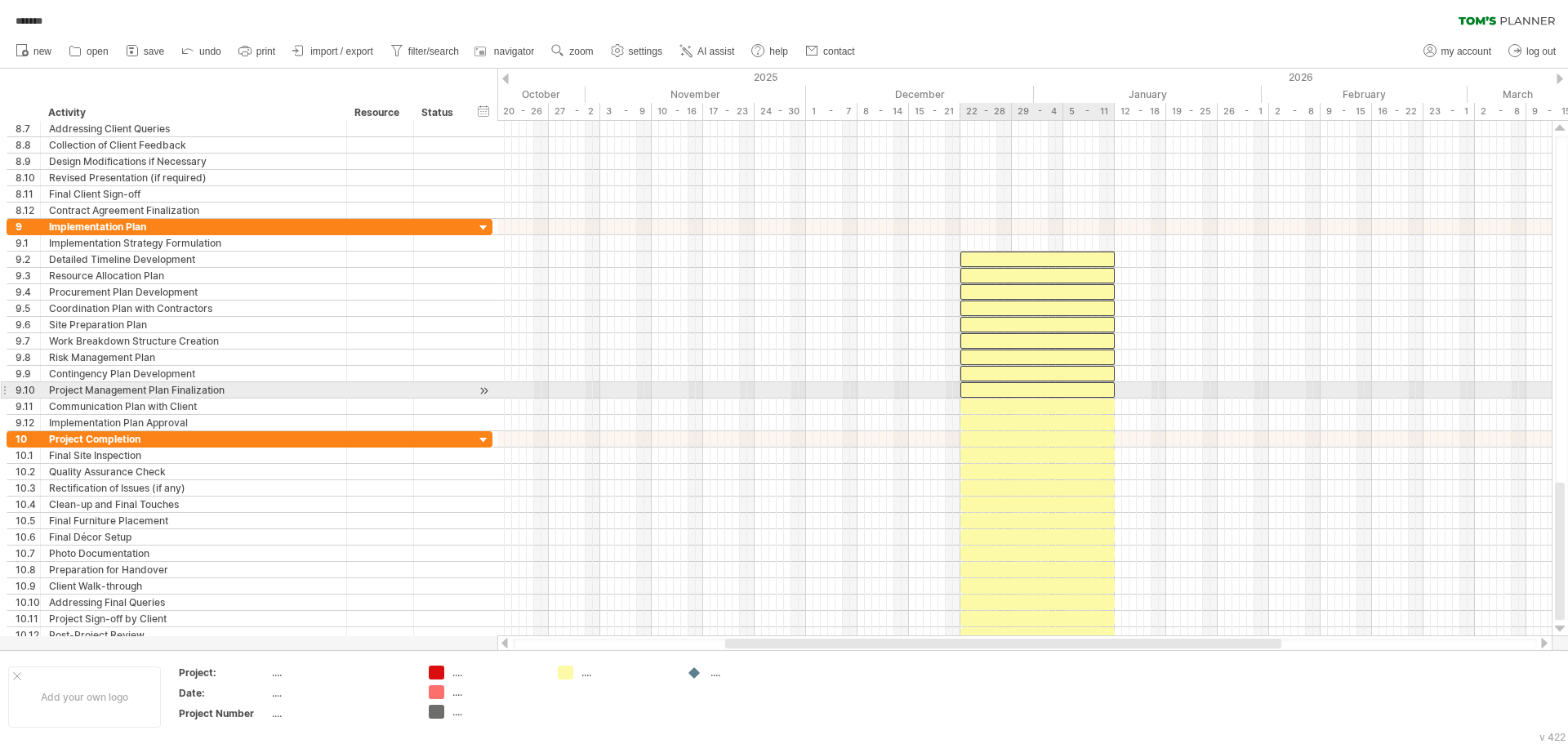
drag, startPoint x: 1094, startPoint y: 389, endPoint x: 1094, endPoint y: 400, distance: 11.0
click at [1094, 389] on div at bounding box center [1037, 389] width 154 height 15
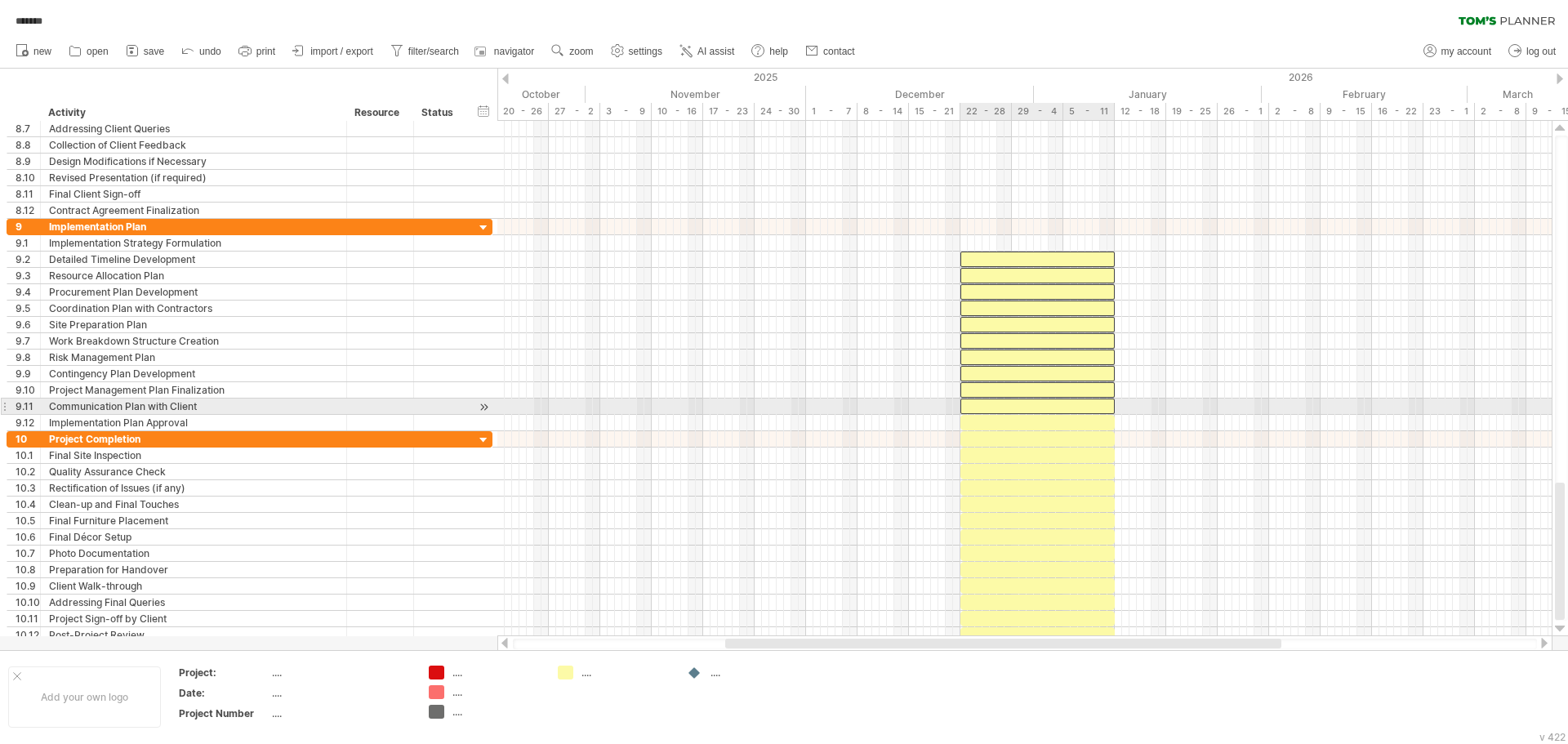
click at [1094, 400] on div at bounding box center [1037, 406] width 154 height 15
click at [1094, 416] on div "[DATE] [DATE]" at bounding box center [1024, 378] width 1054 height 515
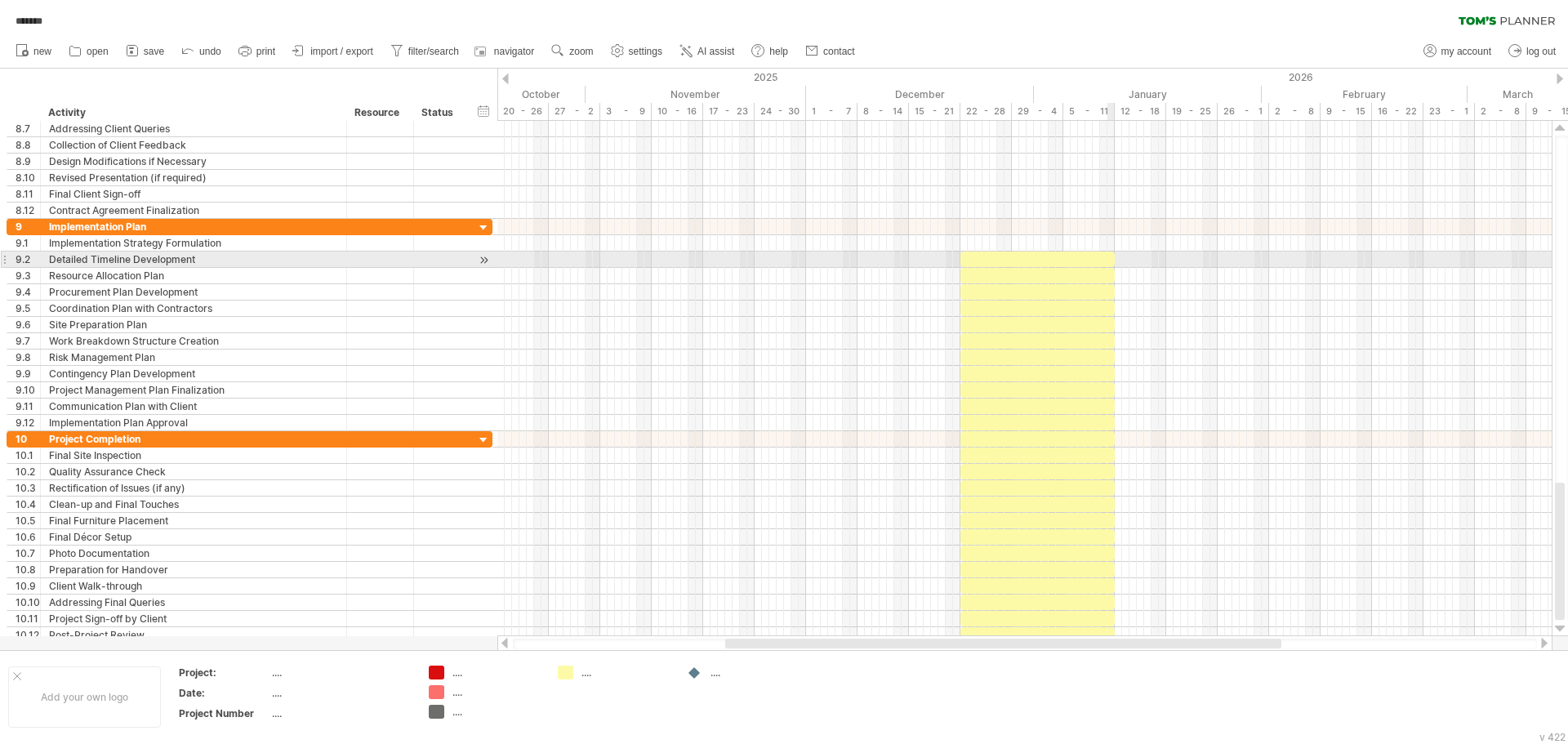
click at [1107, 262] on div at bounding box center [1037, 259] width 154 height 15
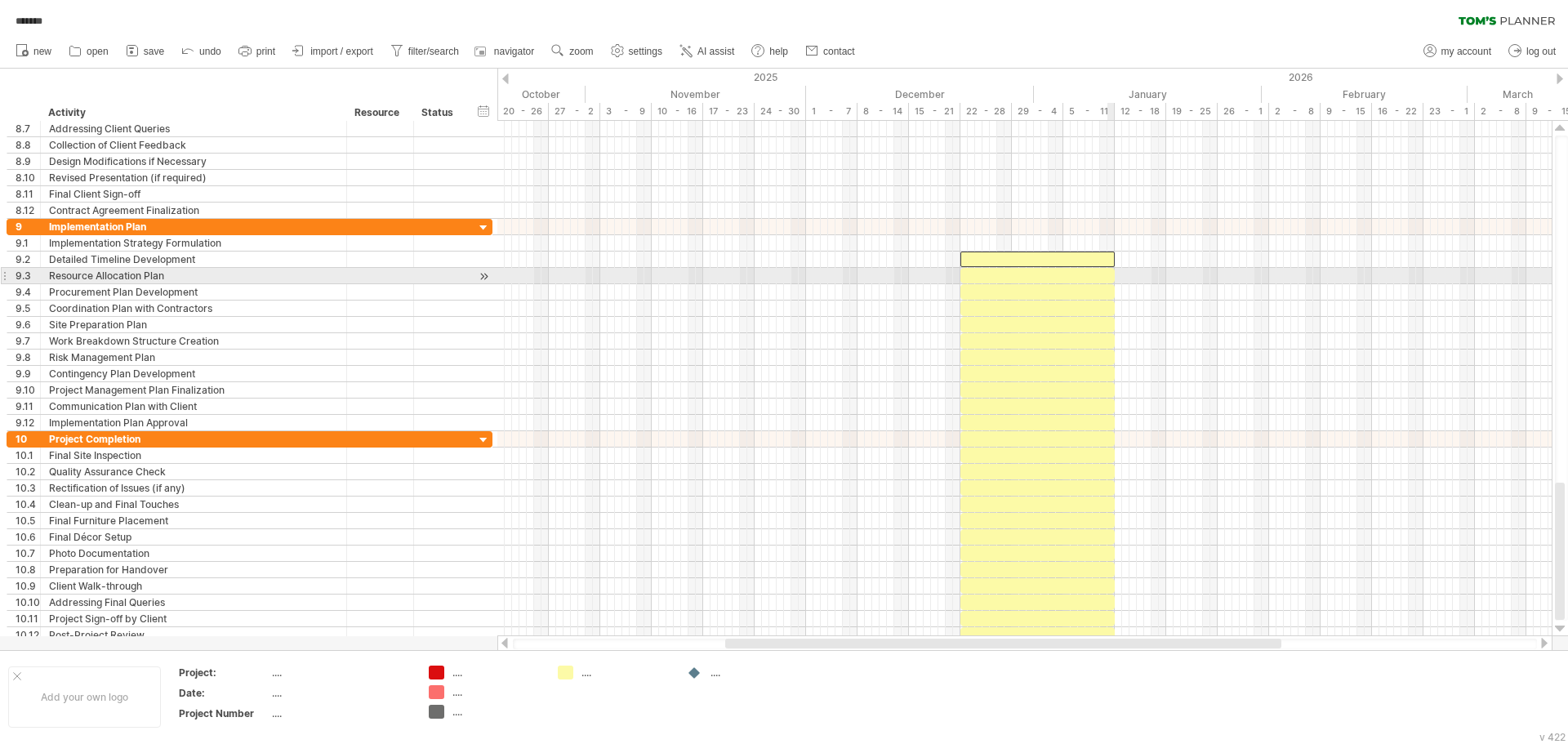
drag, startPoint x: 1107, startPoint y: 275, endPoint x: 1107, endPoint y: 291, distance: 16.0
click at [1107, 277] on div at bounding box center [1037, 275] width 154 height 15
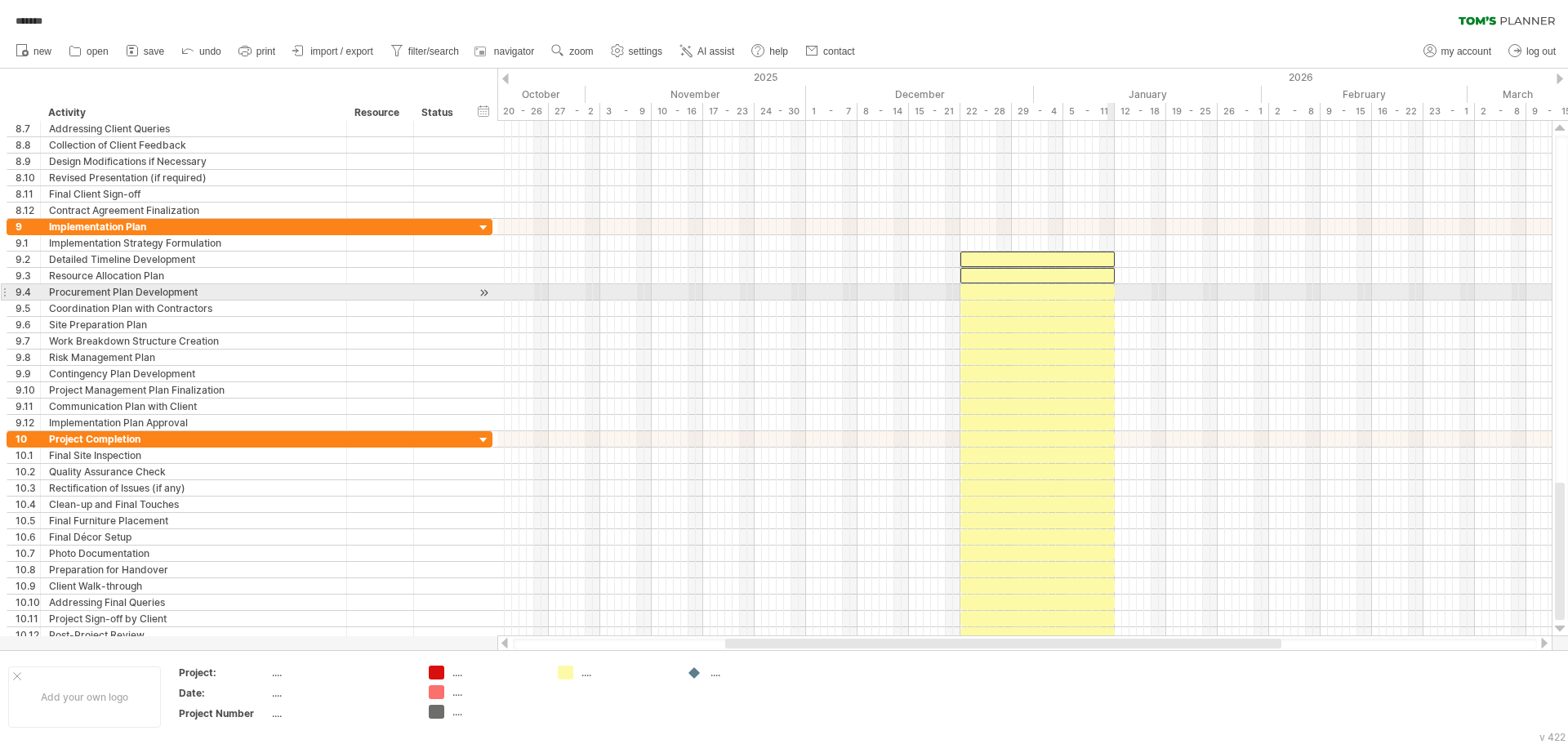
drag, startPoint x: 1107, startPoint y: 295, endPoint x: 1110, endPoint y: 306, distance: 11.4
click at [1108, 299] on div "[DATE] [DATE]" at bounding box center [1024, 378] width 1054 height 515
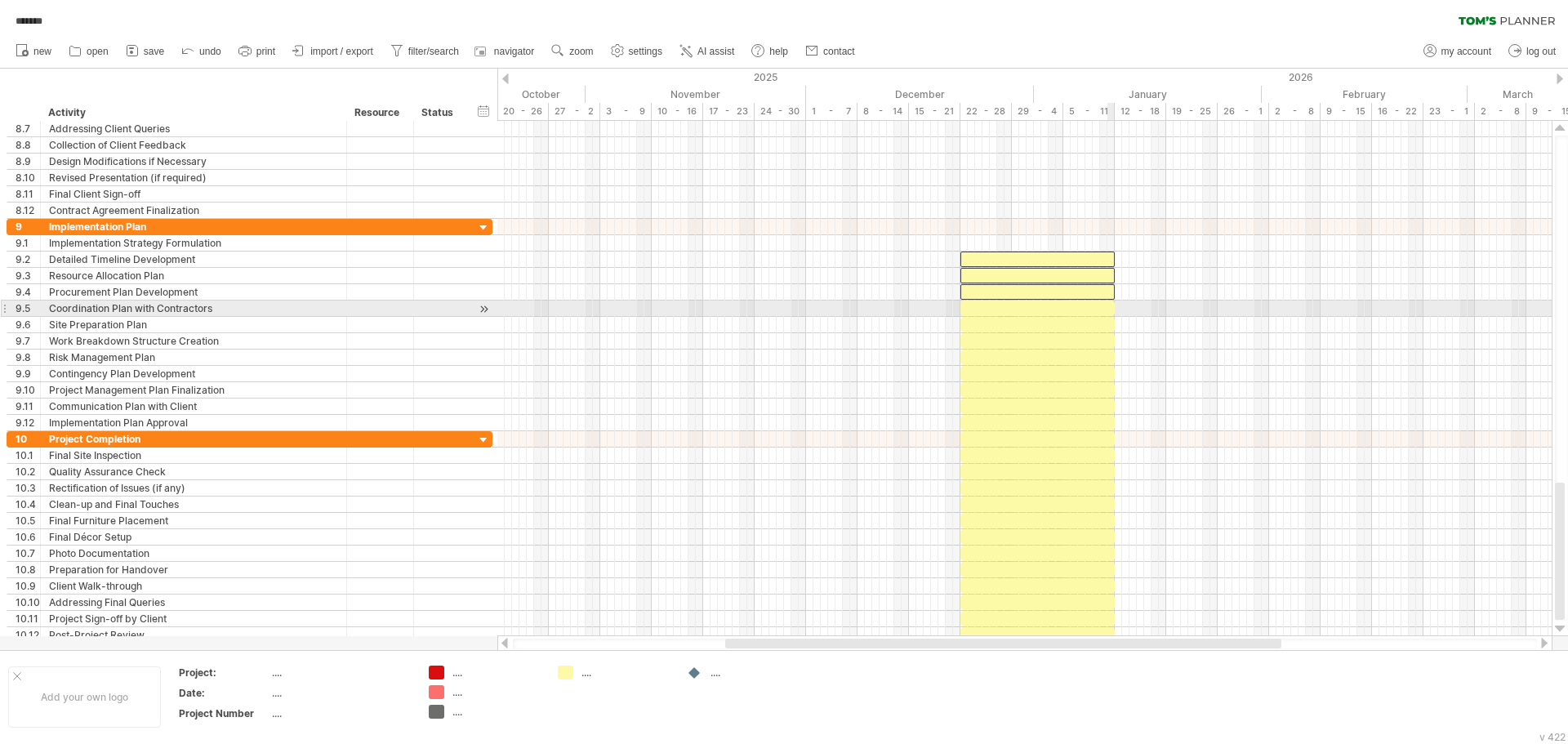
click at [1107, 315] on div at bounding box center [1037, 308] width 154 height 15
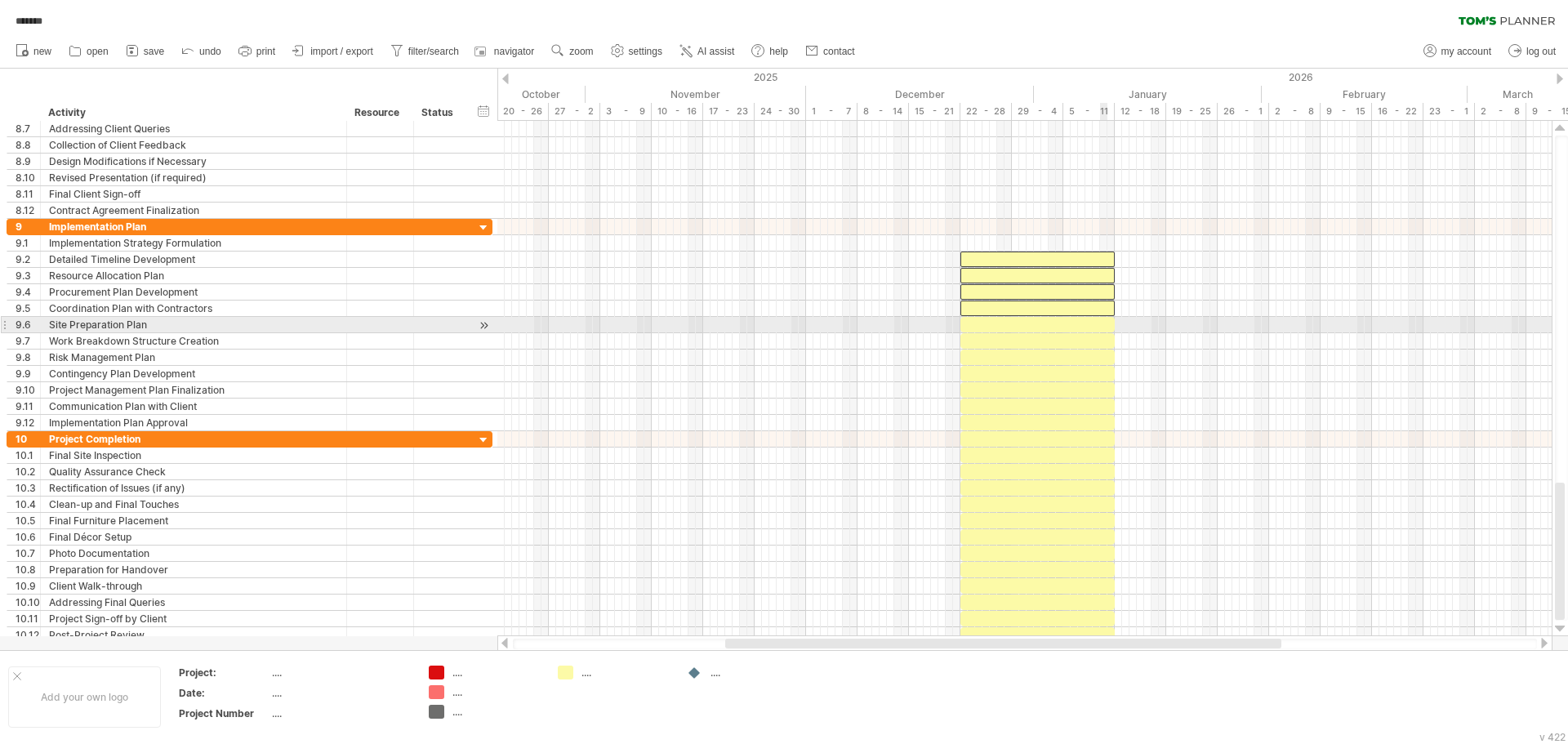
click at [1106, 329] on div at bounding box center [1037, 324] width 154 height 15
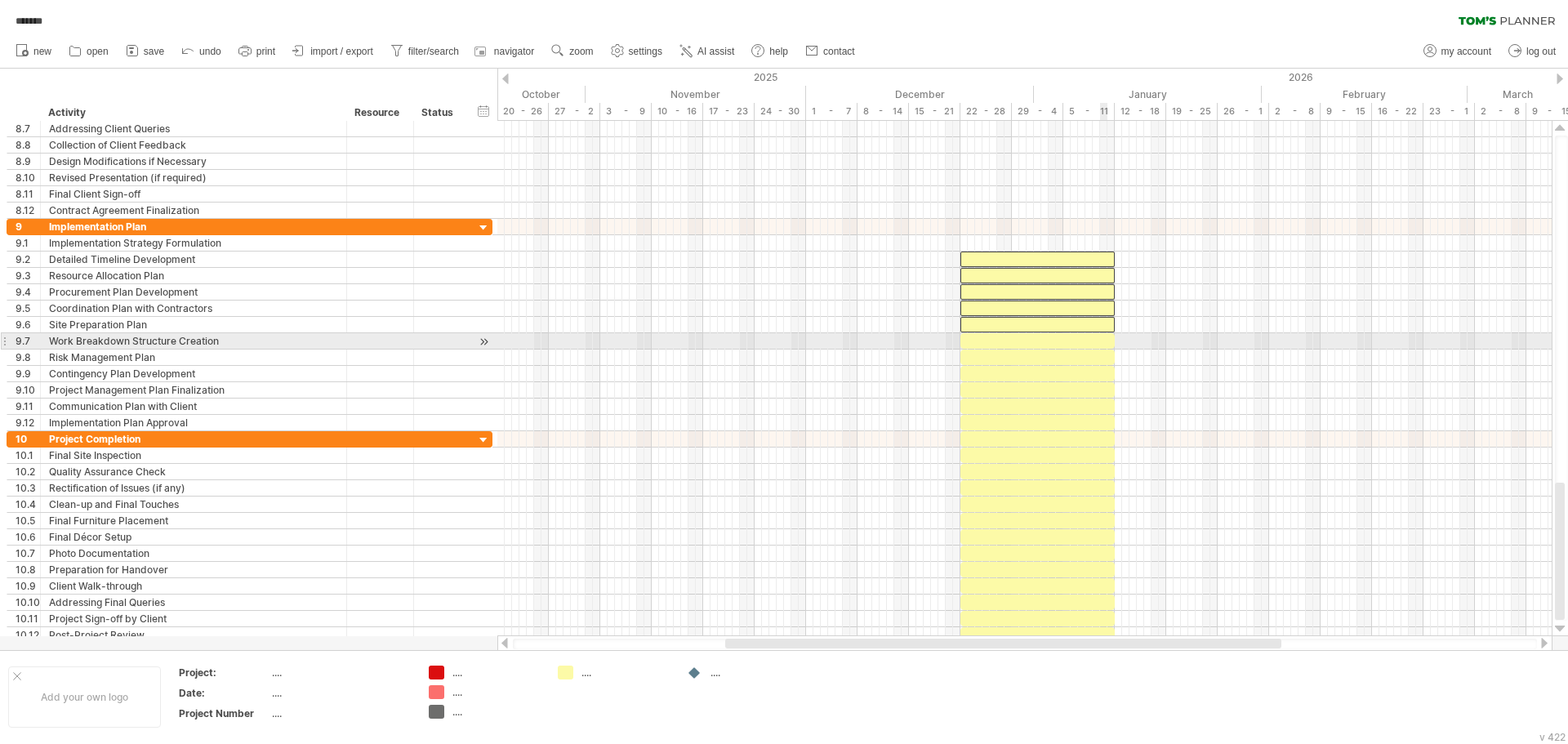
click at [1103, 346] on div at bounding box center [1037, 340] width 154 height 15
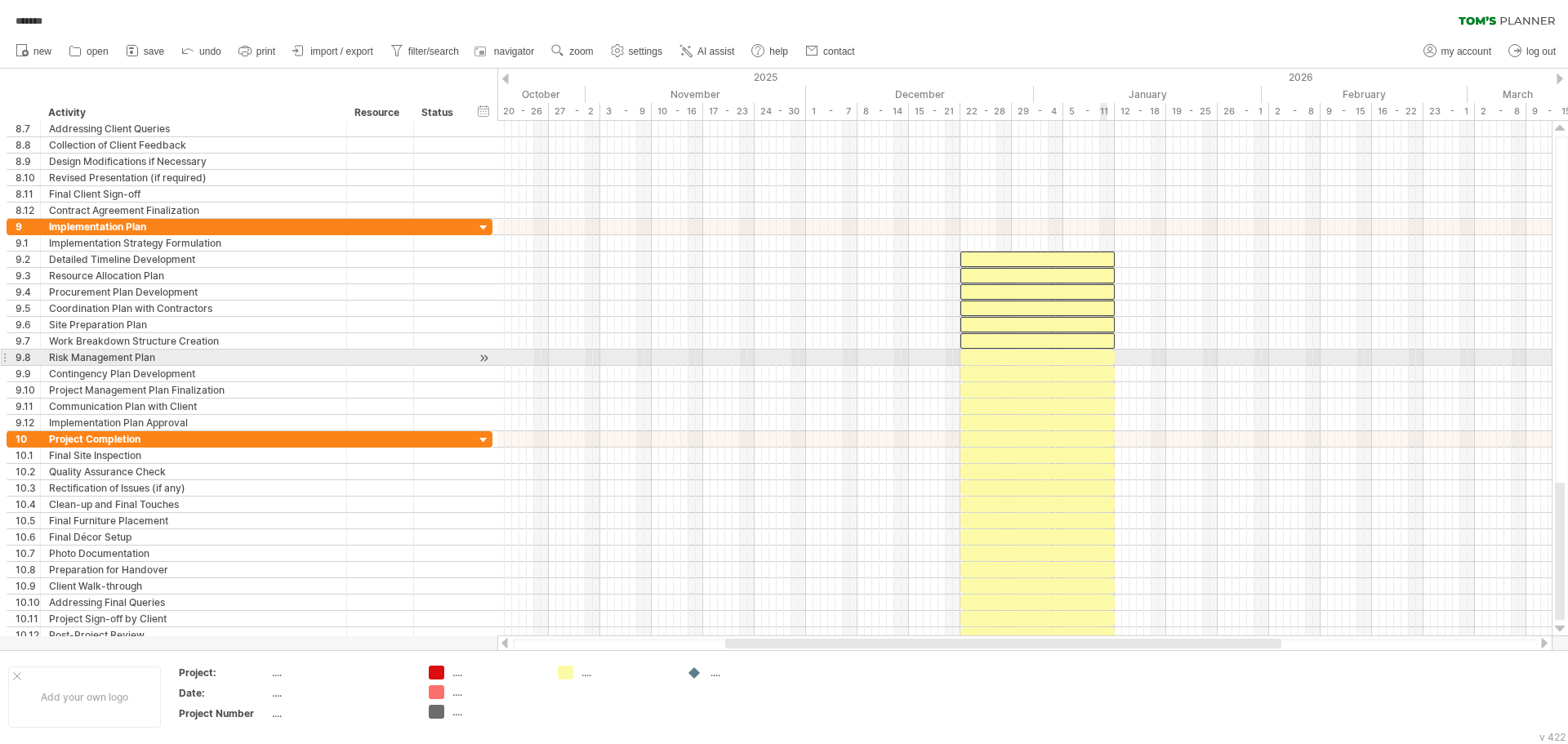
click at [1103, 357] on div at bounding box center [1037, 357] width 154 height 15
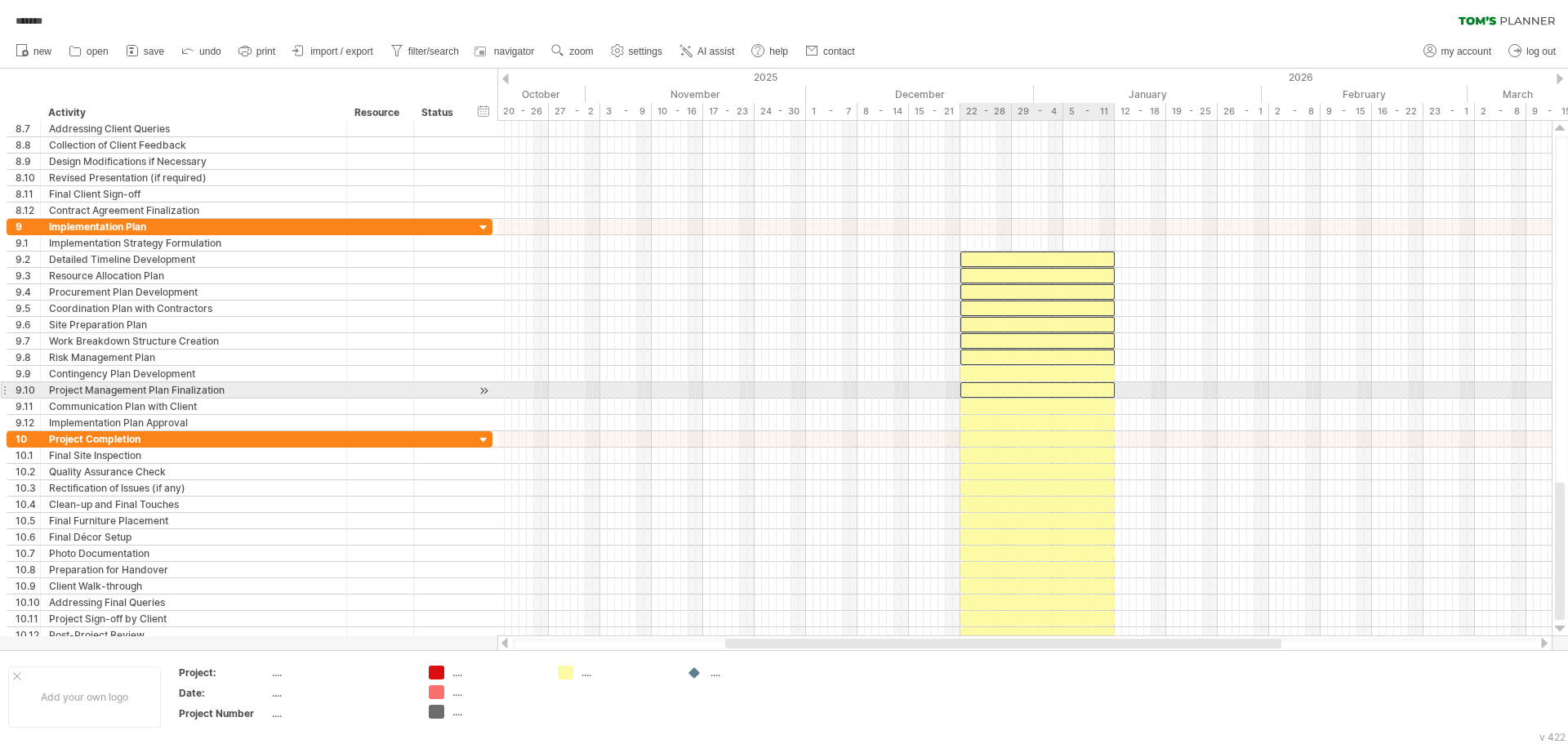
click at [1097, 383] on div at bounding box center [1037, 389] width 154 height 15
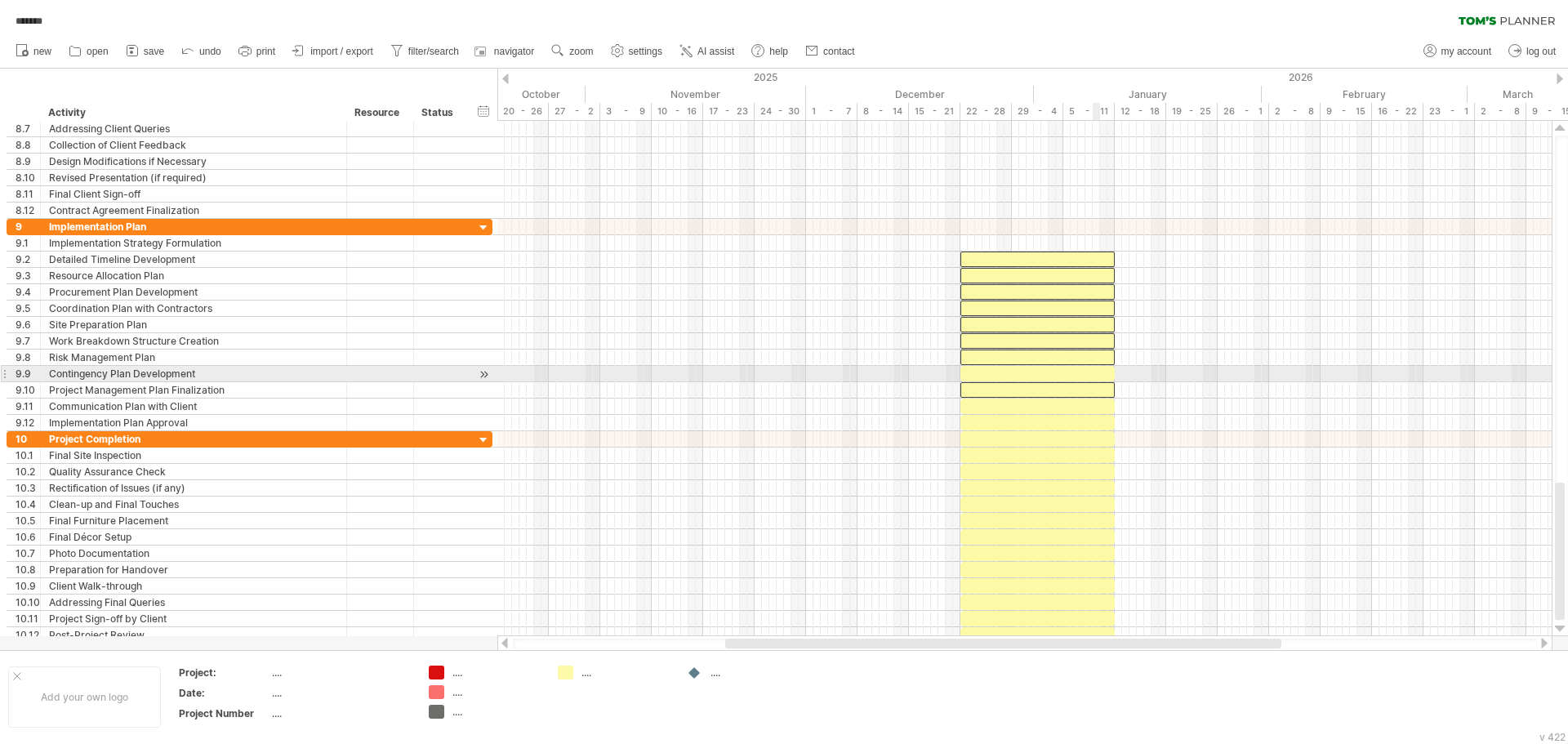
click at [1097, 373] on div at bounding box center [1037, 373] width 154 height 15
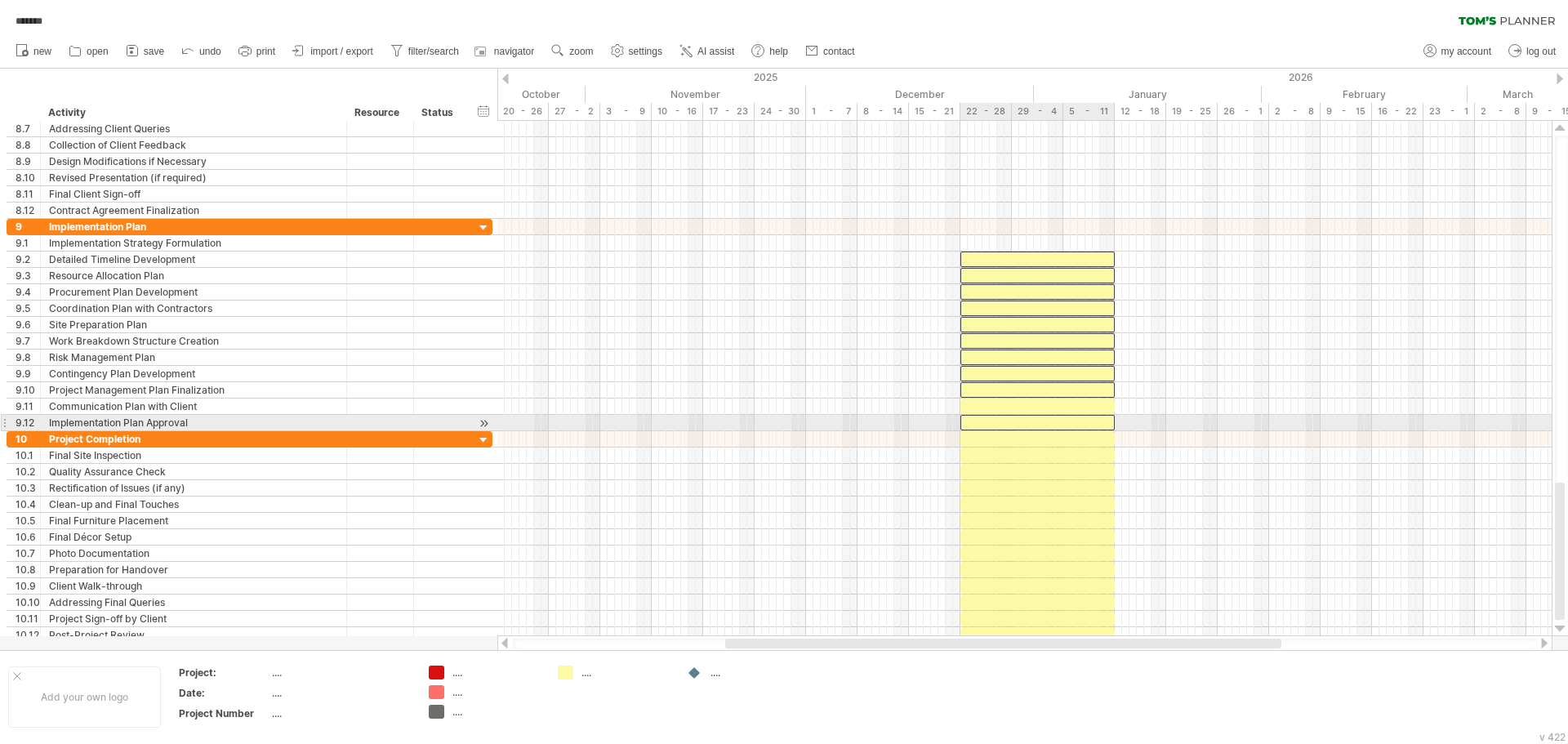
click at [1091, 420] on div at bounding box center [1037, 422] width 154 height 15
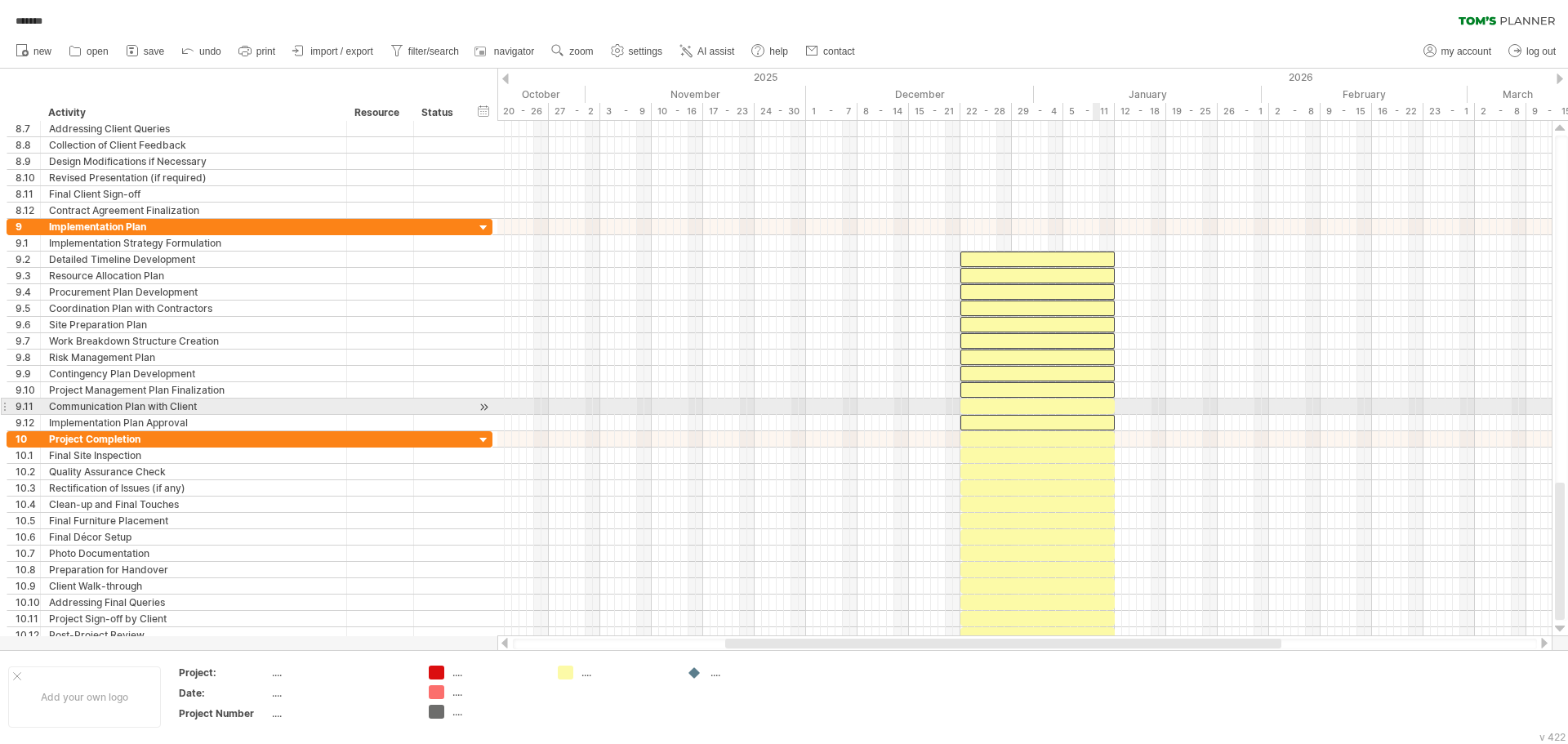
drag, startPoint x: 1093, startPoint y: 406, endPoint x: 1094, endPoint y: 436, distance: 30.0
click at [1094, 406] on div at bounding box center [1037, 406] width 154 height 15
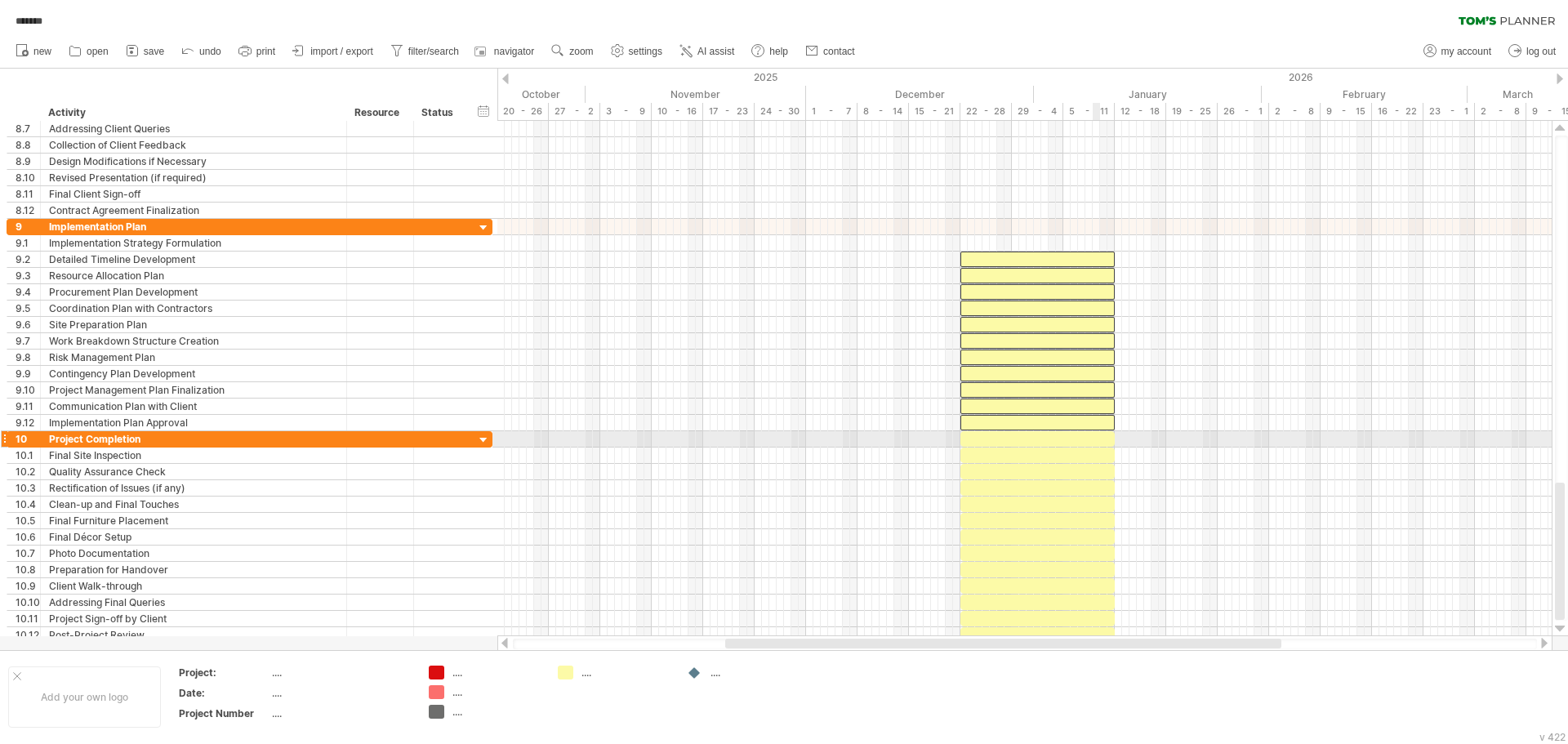
click at [1091, 438] on div at bounding box center [1037, 438] width 154 height 15
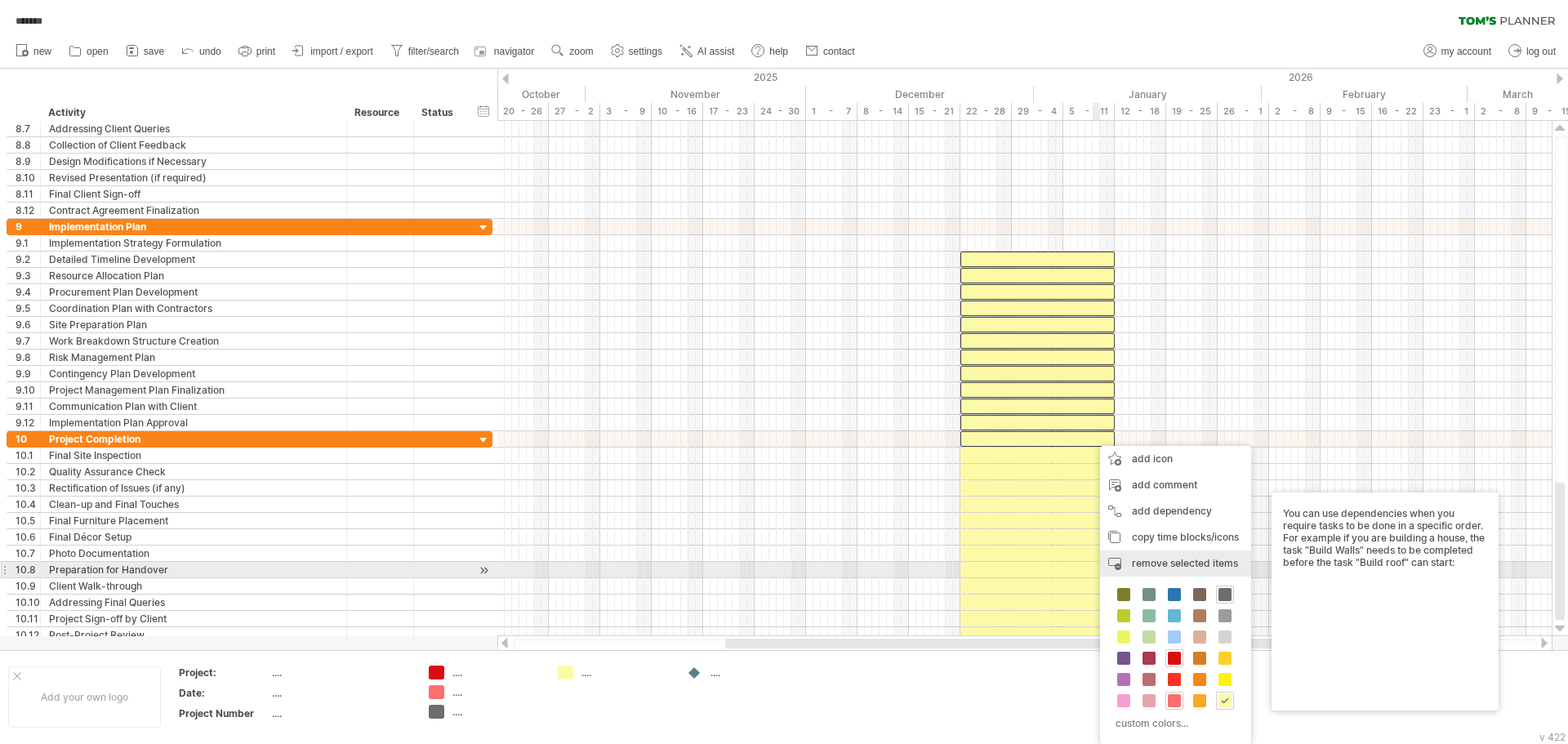
click at [1202, 566] on span "remove selected items" at bounding box center [1184, 563] width 106 height 13
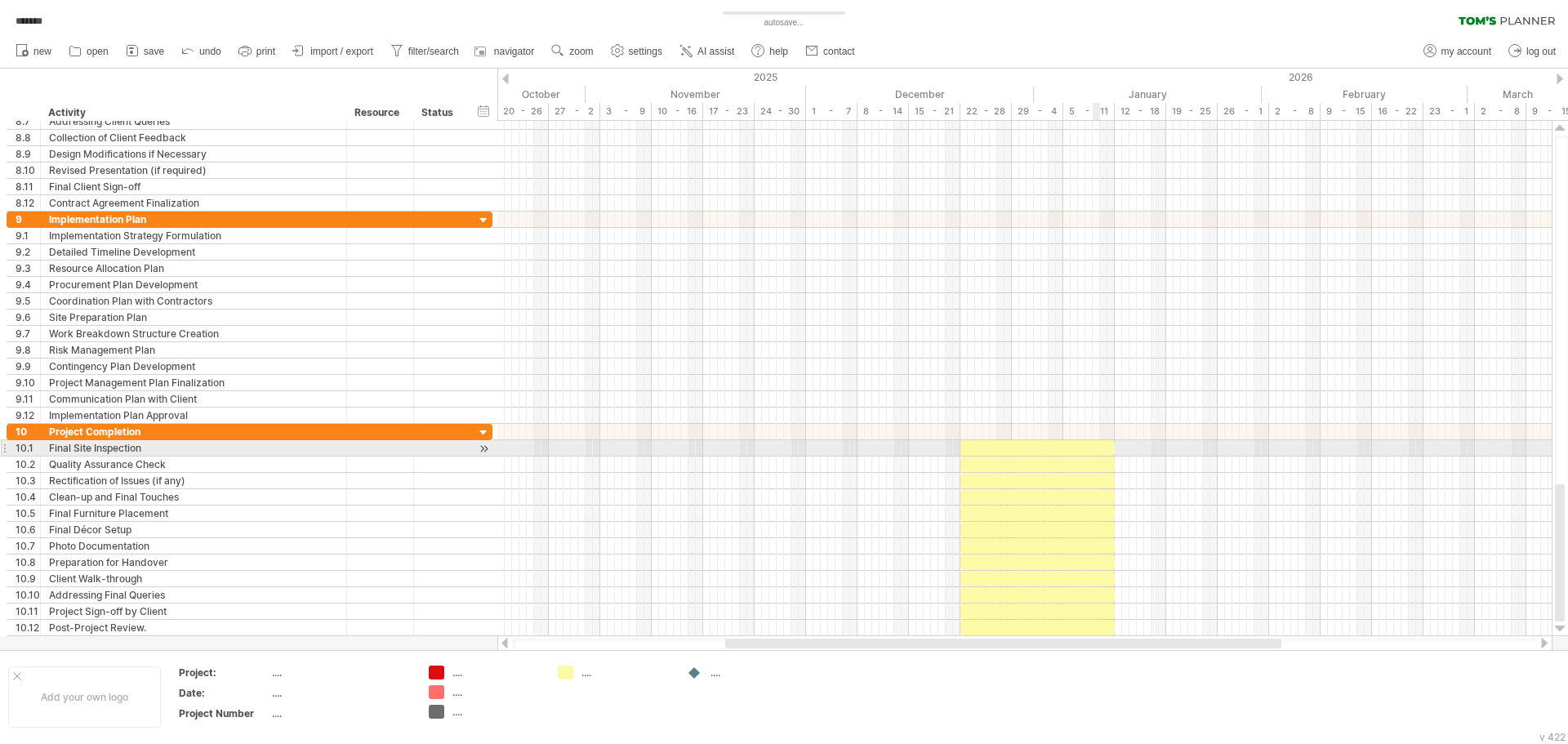
drag, startPoint x: 1094, startPoint y: 453, endPoint x: 1093, endPoint y: 468, distance: 15.0
click at [1093, 453] on div at bounding box center [1037, 447] width 154 height 15
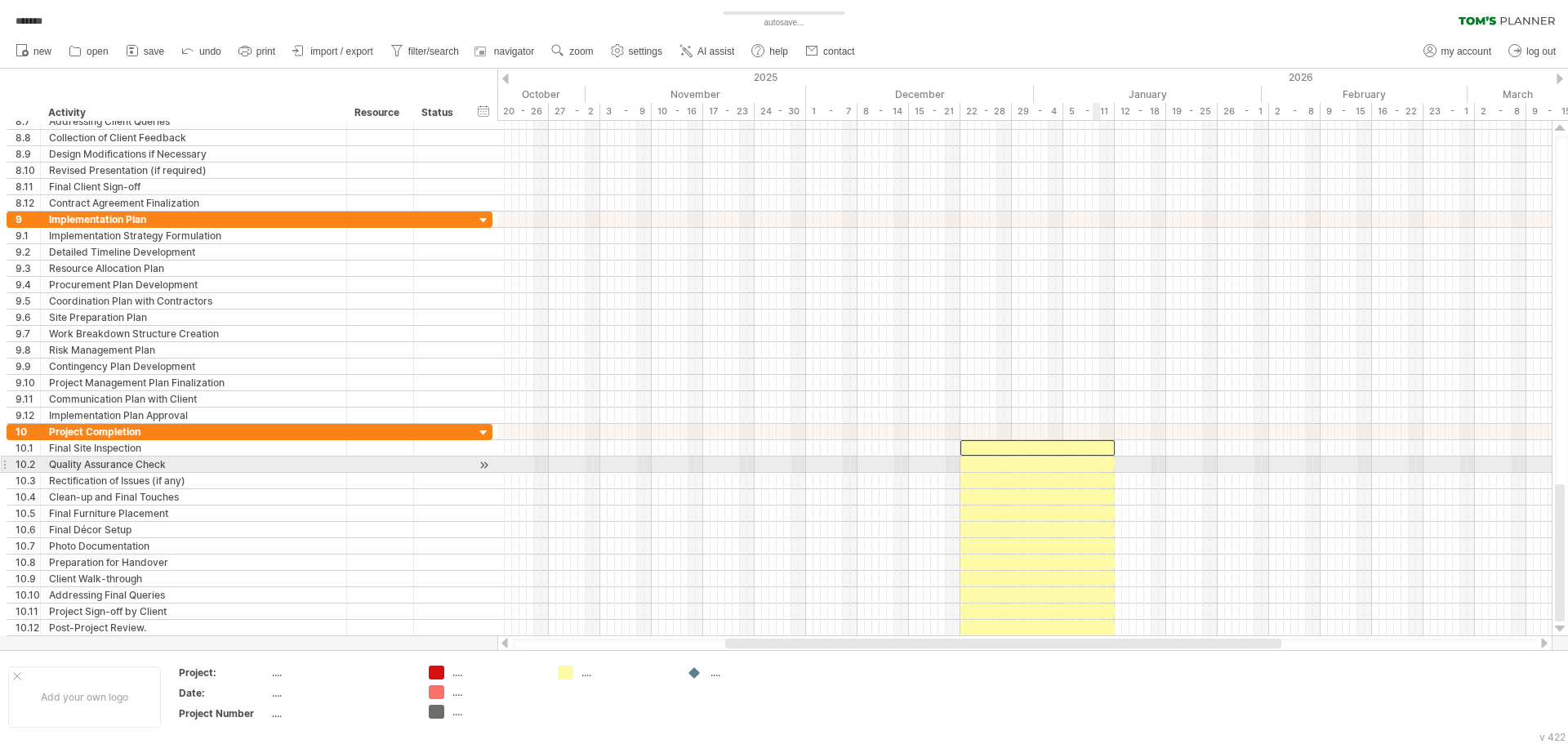
click at [1093, 468] on div at bounding box center [1037, 464] width 154 height 15
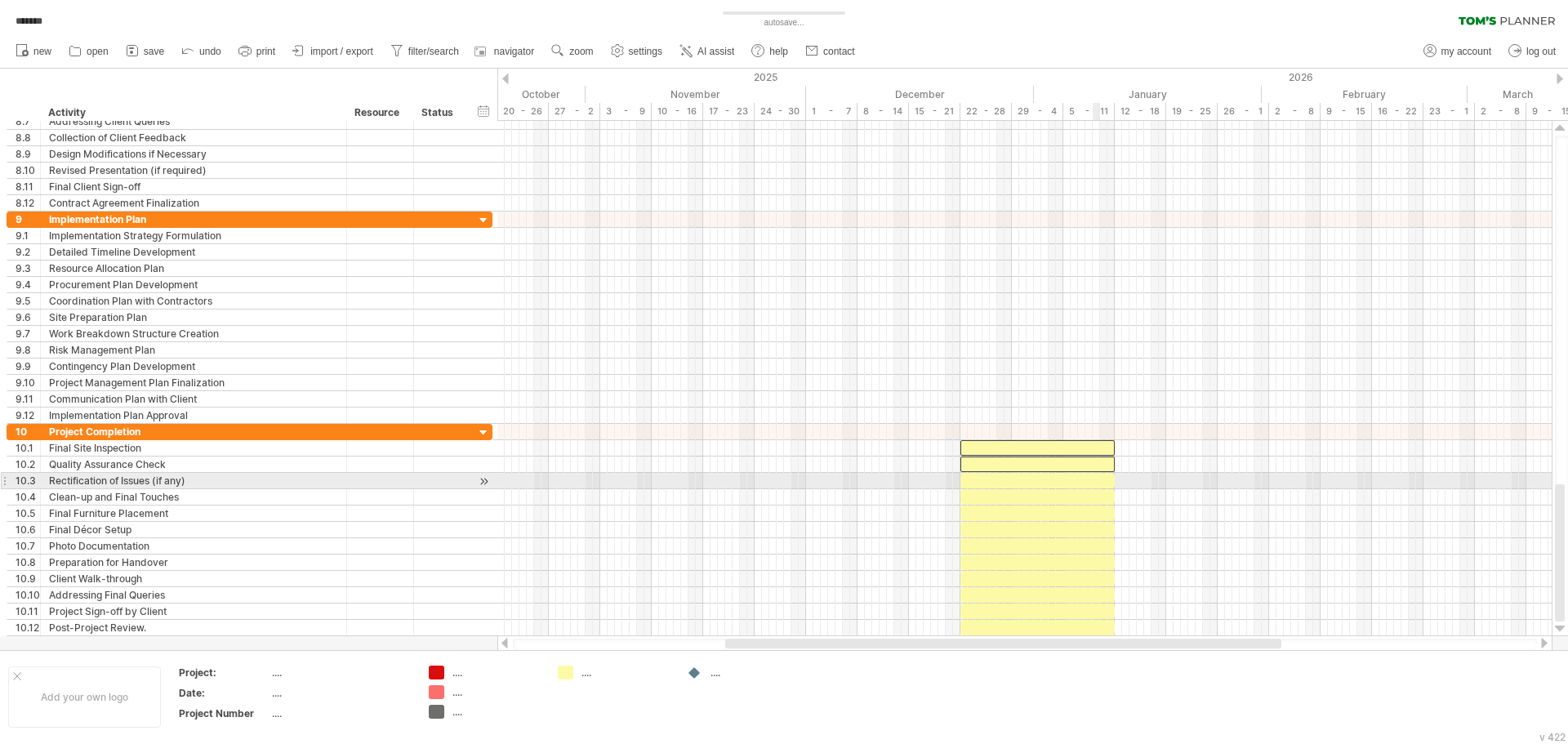
click at [1096, 486] on div at bounding box center [1037, 480] width 154 height 15
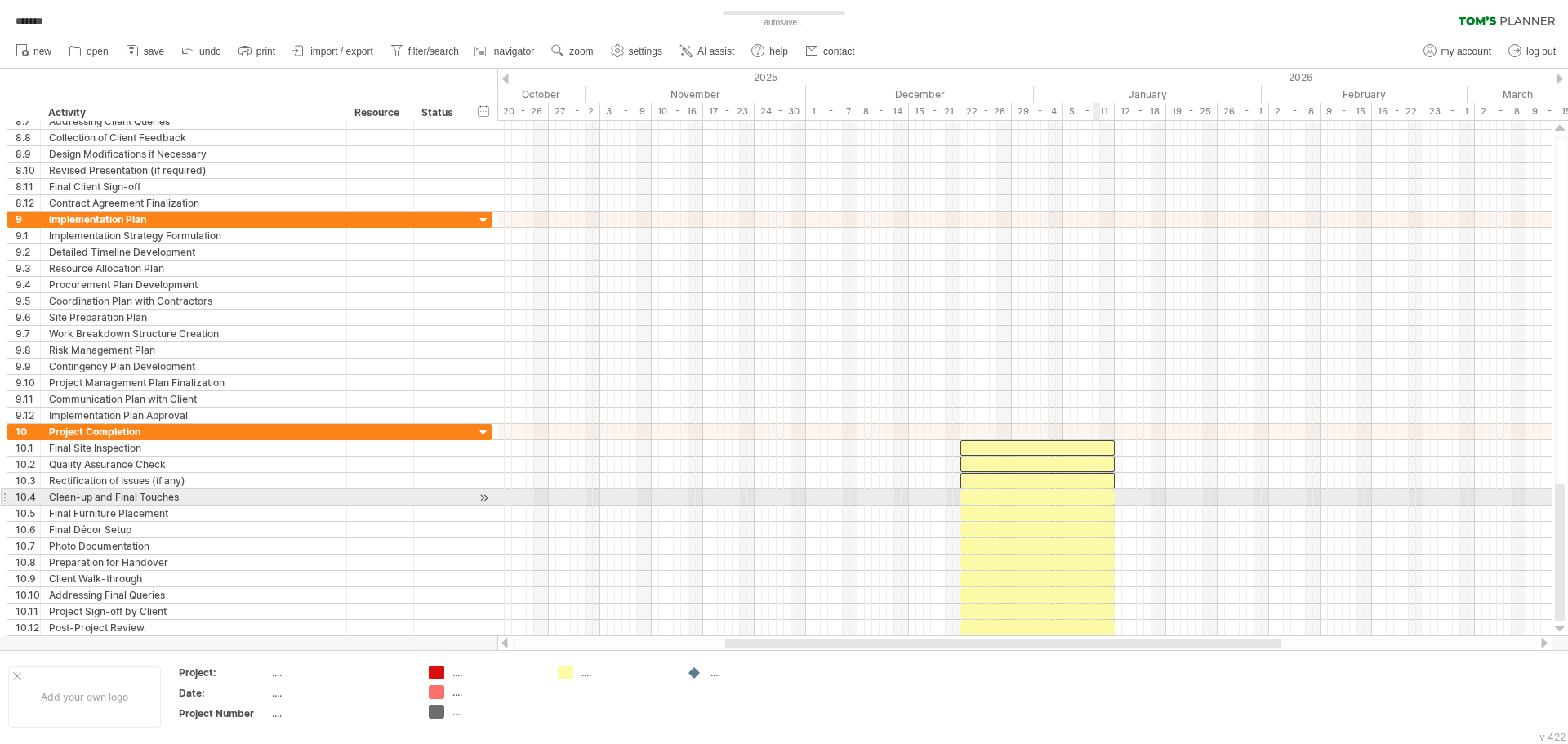
click at [1096, 499] on div at bounding box center [1037, 496] width 154 height 15
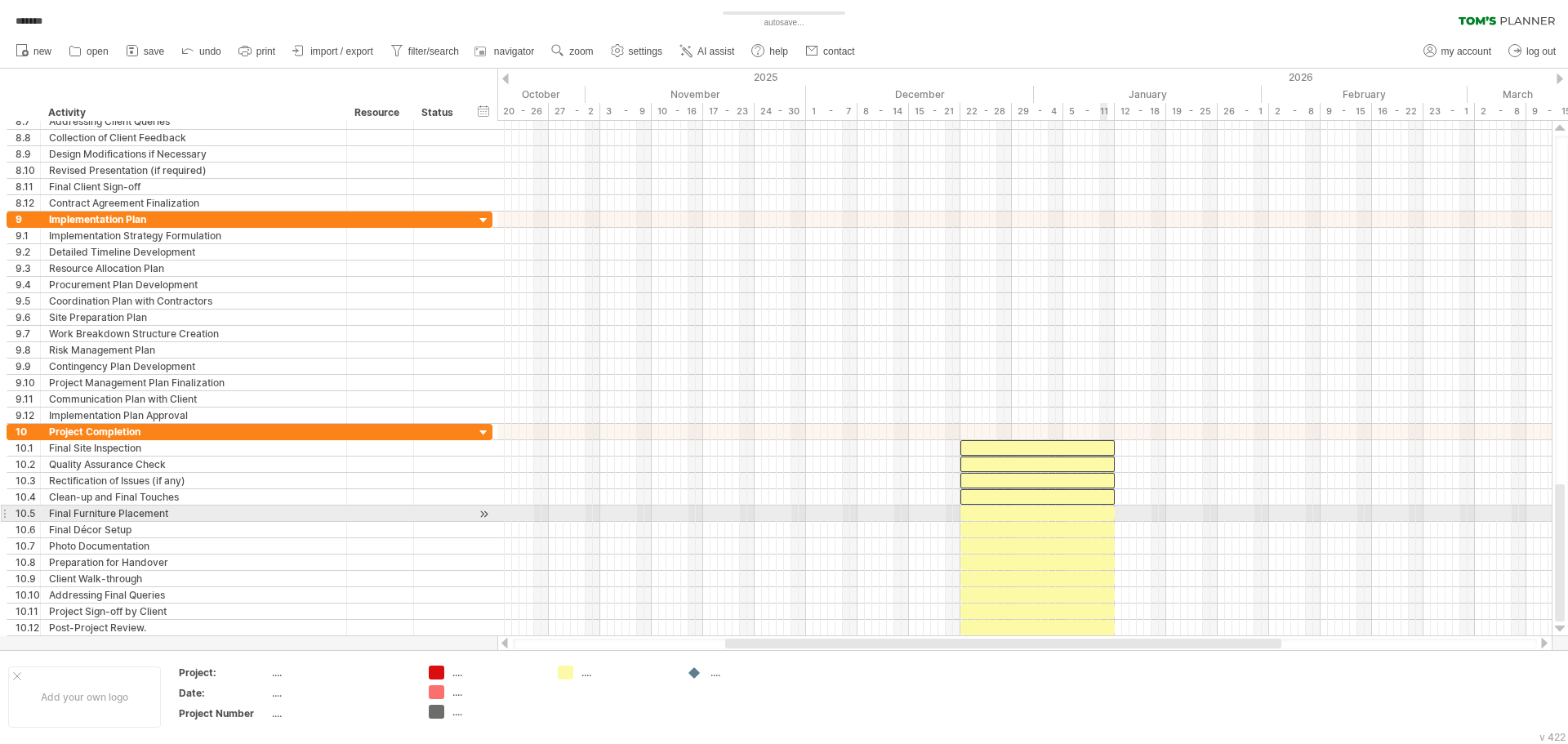
click at [1102, 520] on div at bounding box center [1037, 513] width 154 height 15
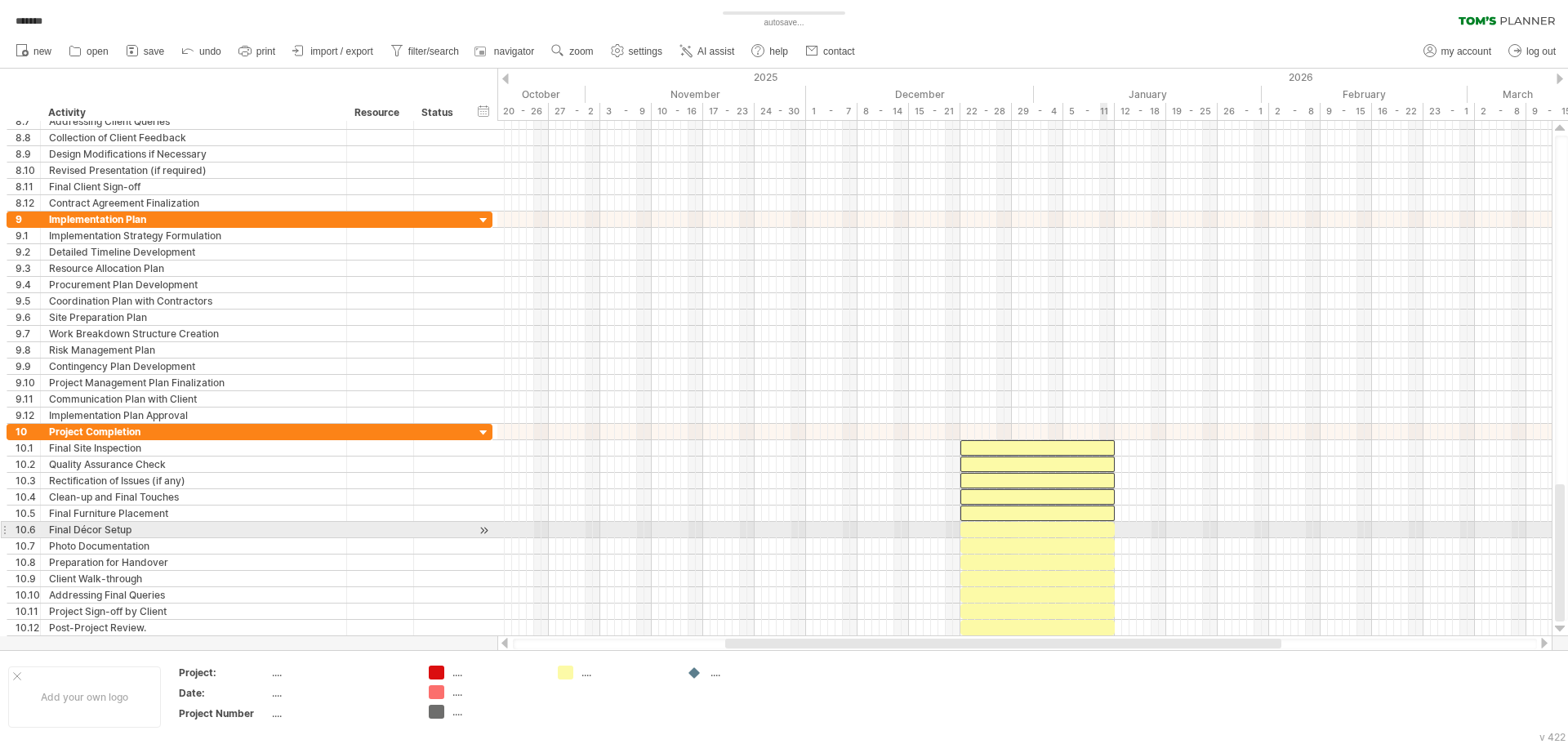
click at [1099, 534] on div at bounding box center [1037, 529] width 154 height 15
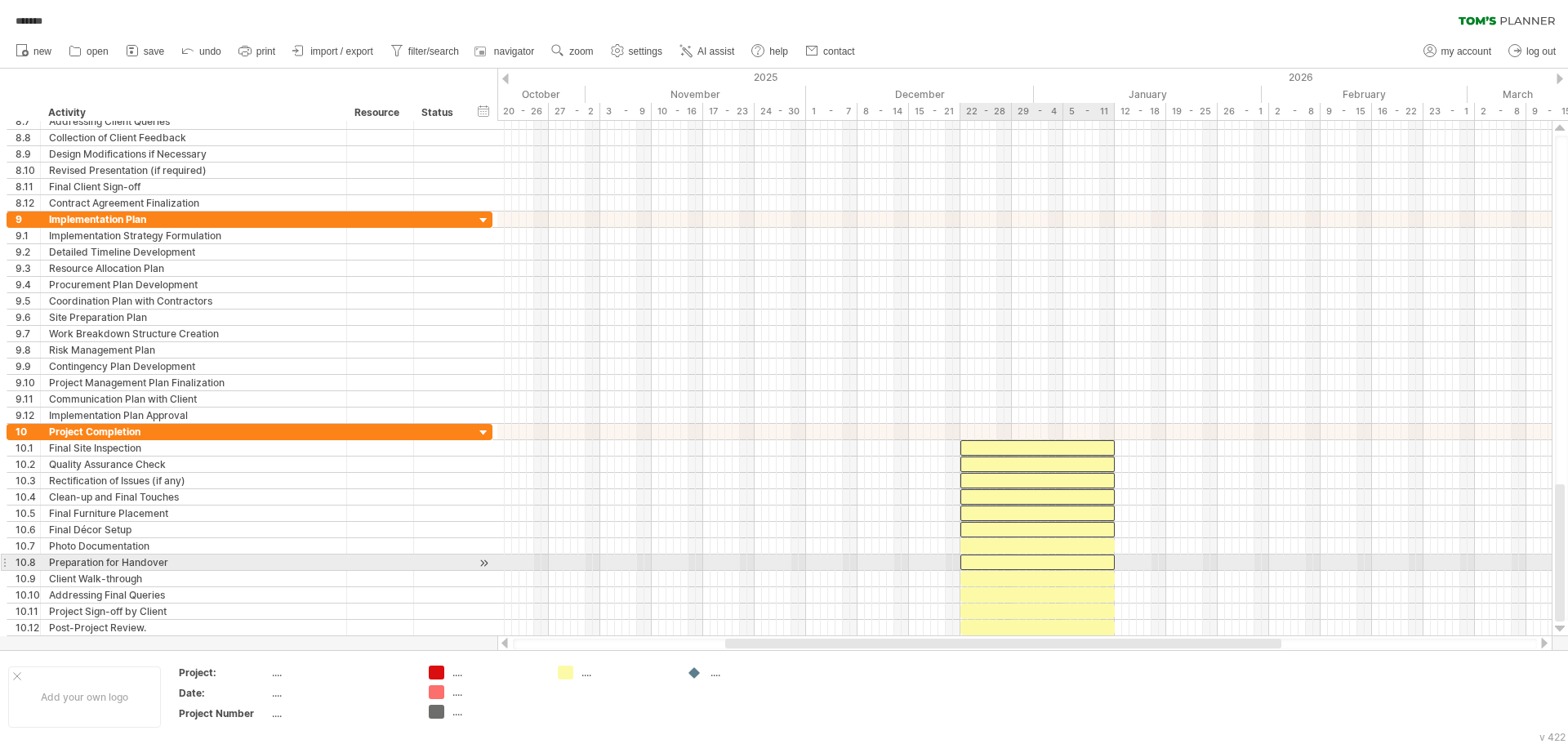
drag, startPoint x: 1094, startPoint y: 556, endPoint x: 1093, endPoint y: 575, distance: 19.0
click at [1094, 557] on div at bounding box center [1037, 562] width 154 height 15
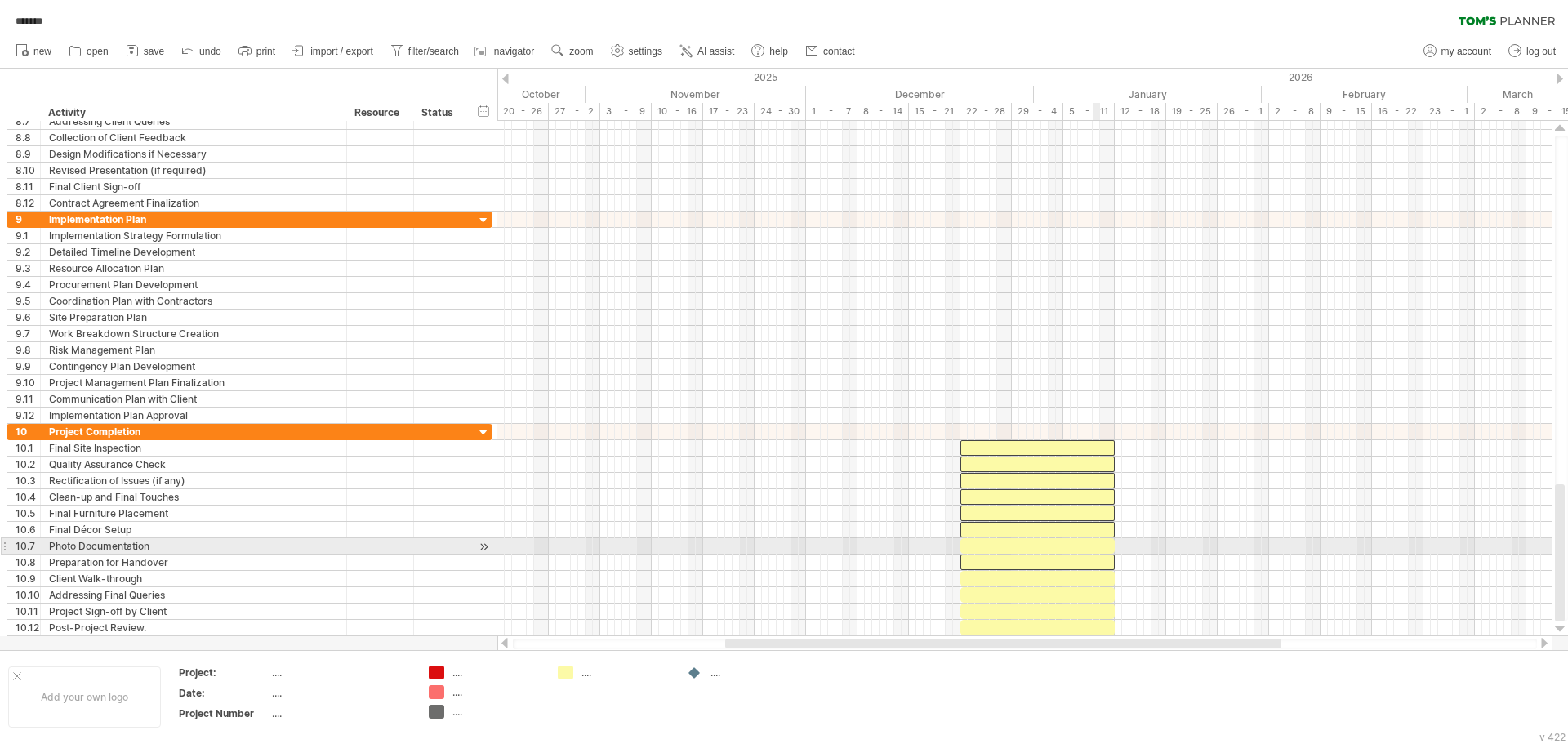
drag, startPoint x: 1097, startPoint y: 552, endPoint x: 1100, endPoint y: 575, distance: 23.2
click at [1098, 552] on div at bounding box center [1037, 545] width 154 height 15
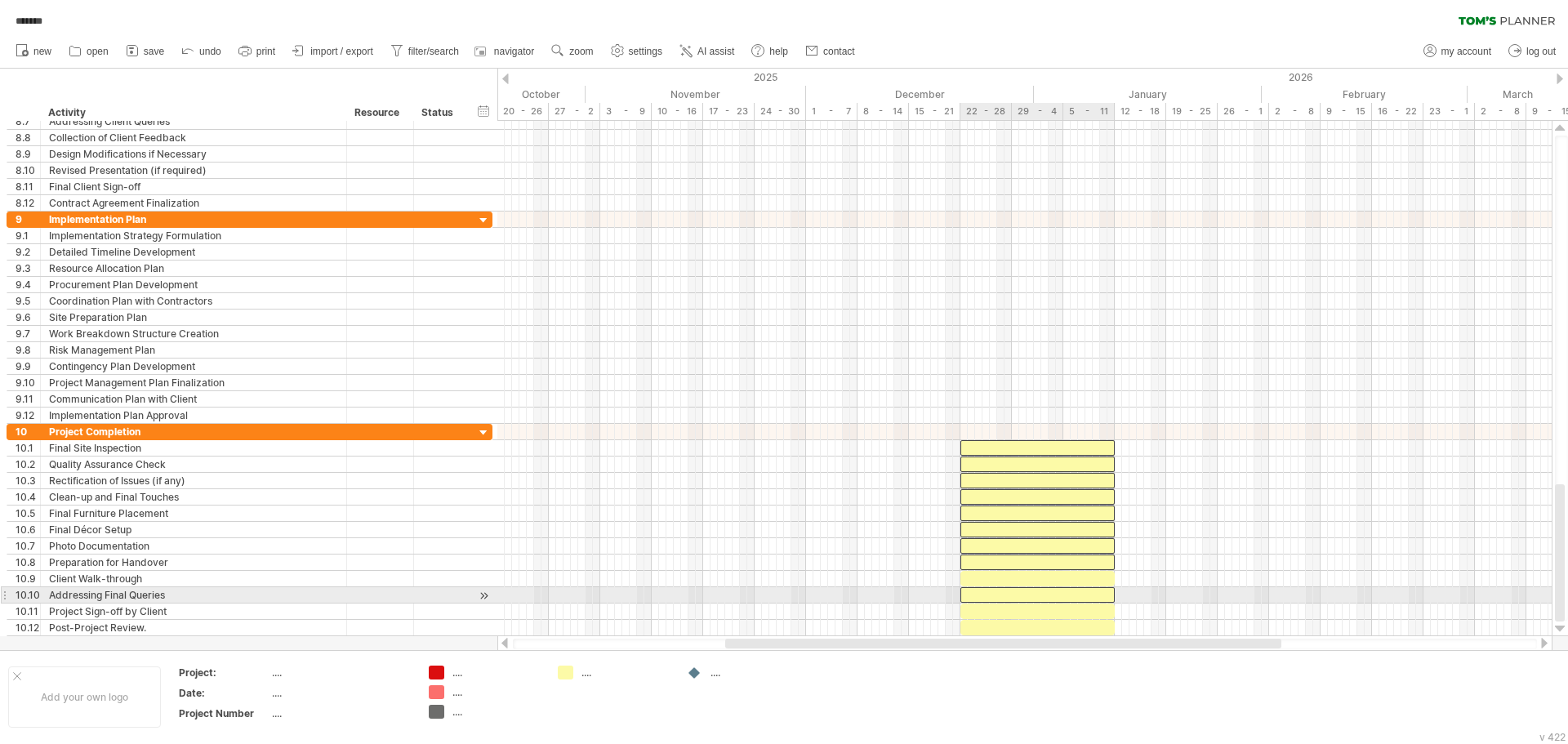
click at [1099, 590] on div at bounding box center [1037, 594] width 154 height 15
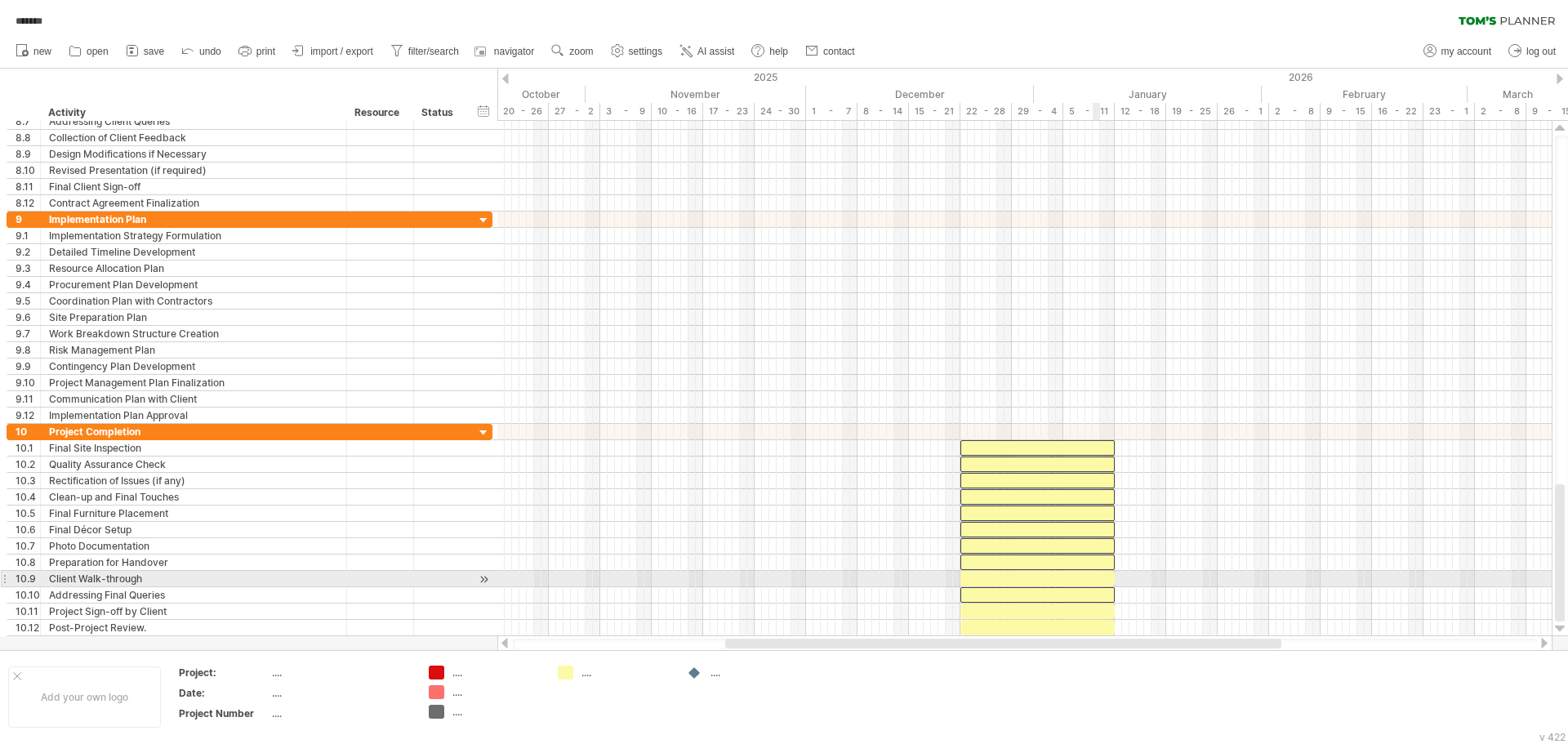
click at [1097, 577] on div at bounding box center [1037, 578] width 154 height 15
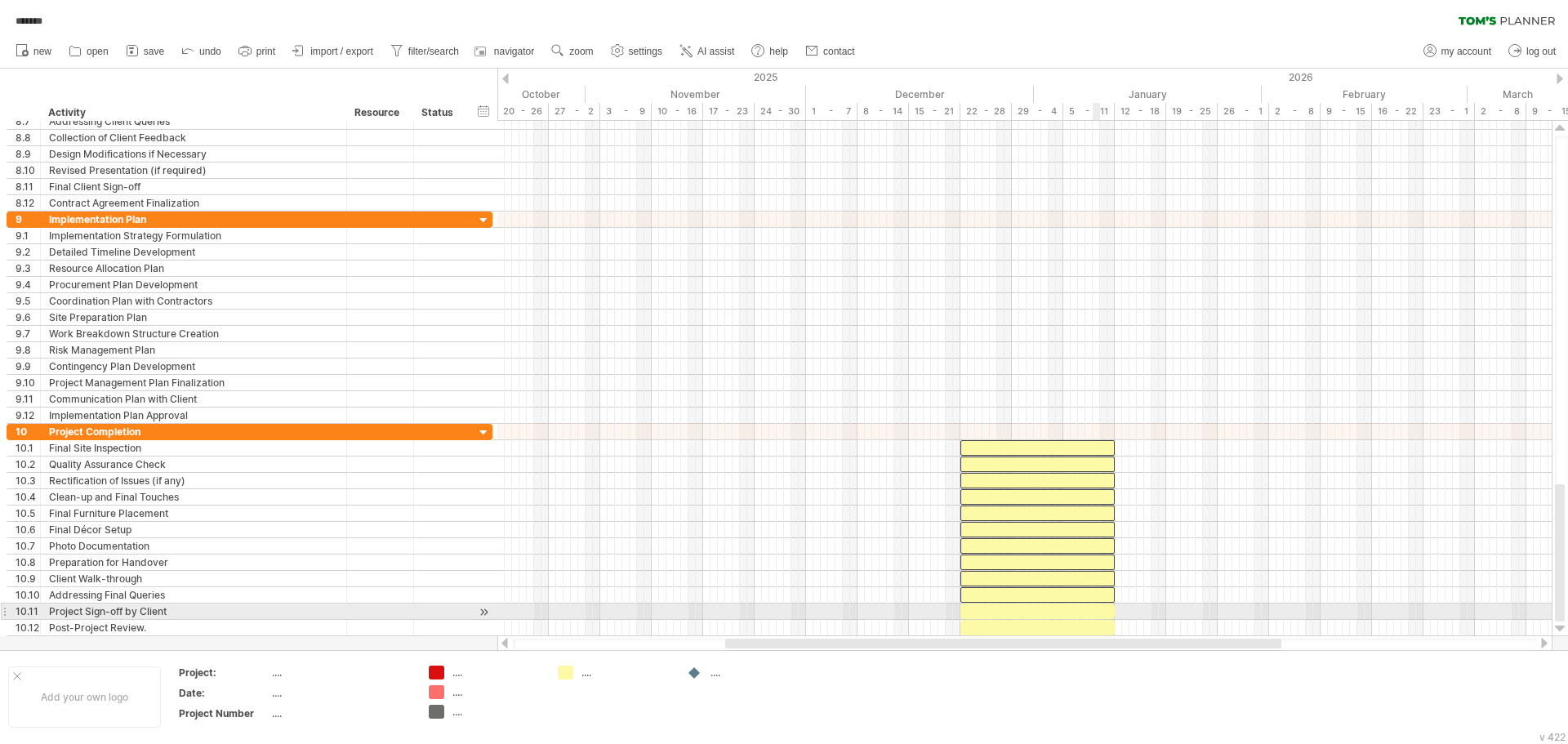
click at [1093, 619] on div at bounding box center [1024, 612] width 1054 height 16
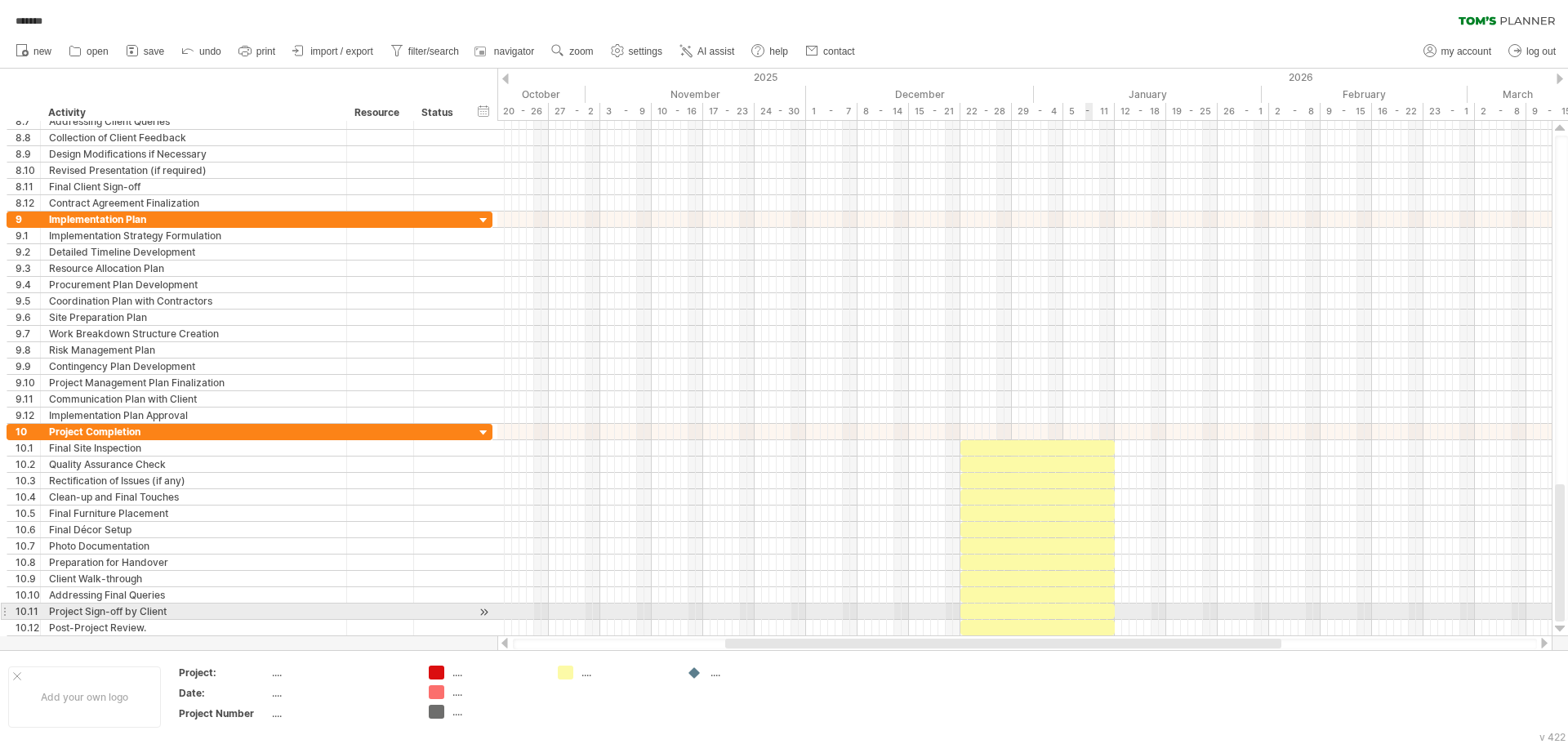
click at [1091, 613] on div at bounding box center [1037, 611] width 154 height 15
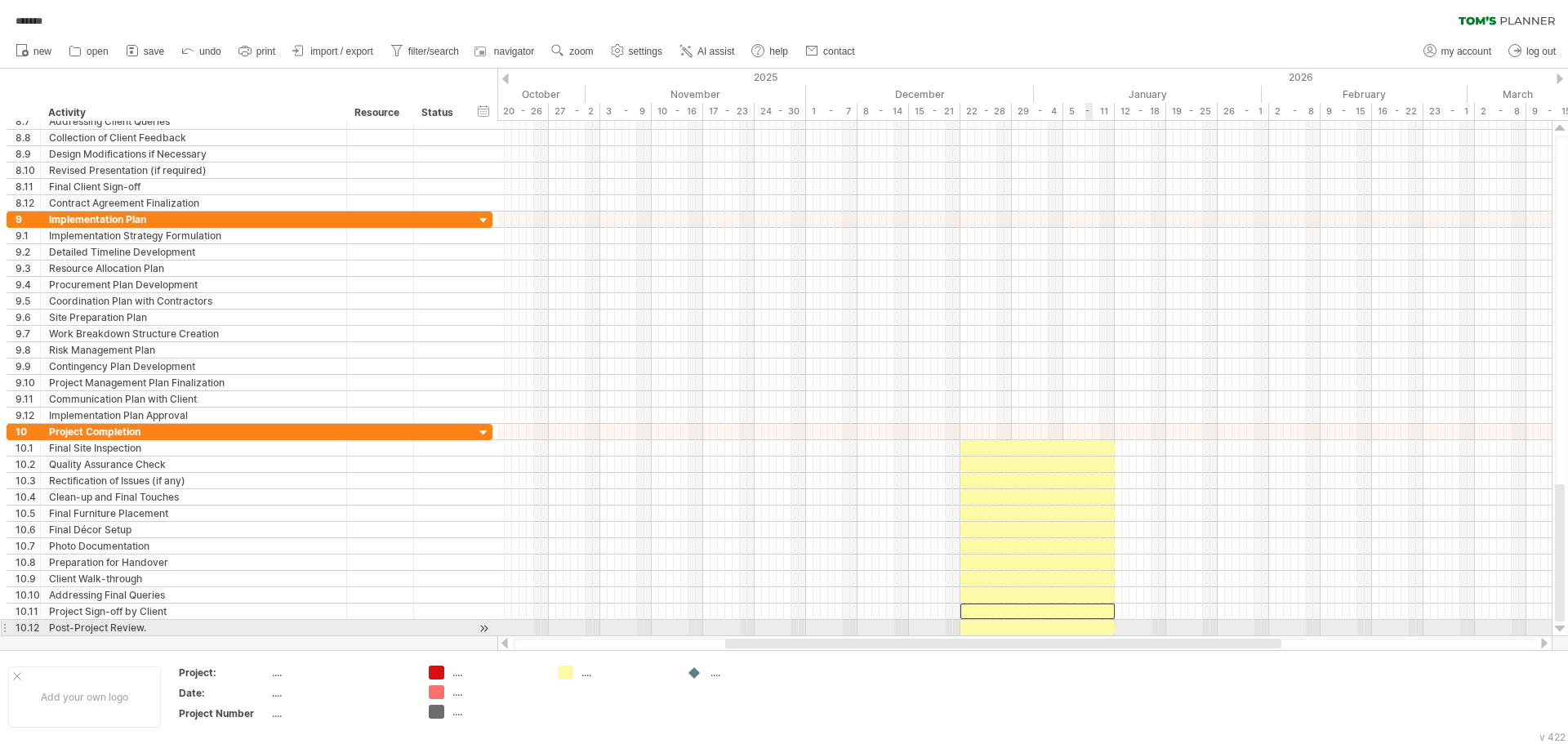
click at [1092, 628] on div at bounding box center [1037, 627] width 154 height 15
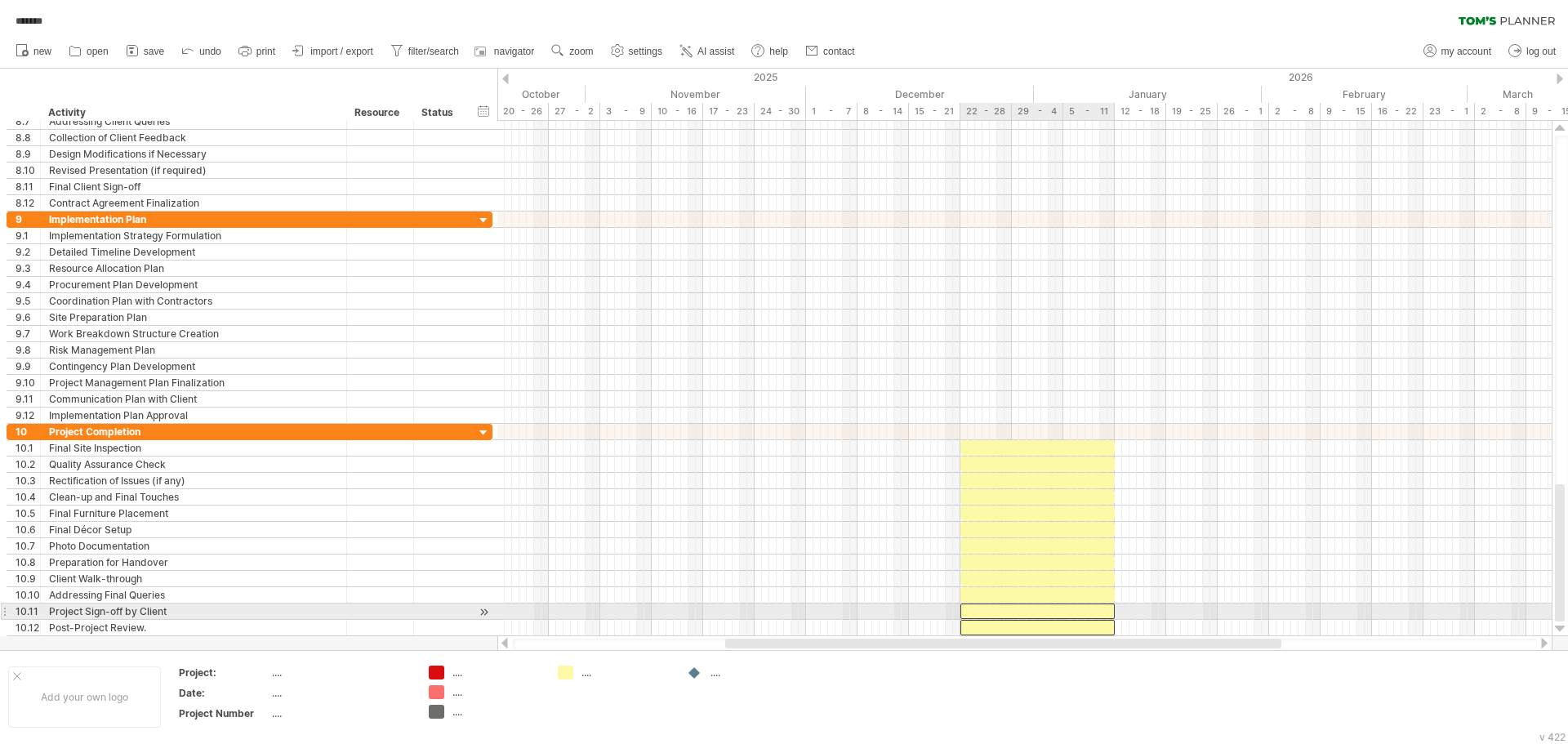
click at [1098, 609] on div at bounding box center [1037, 611] width 154 height 15
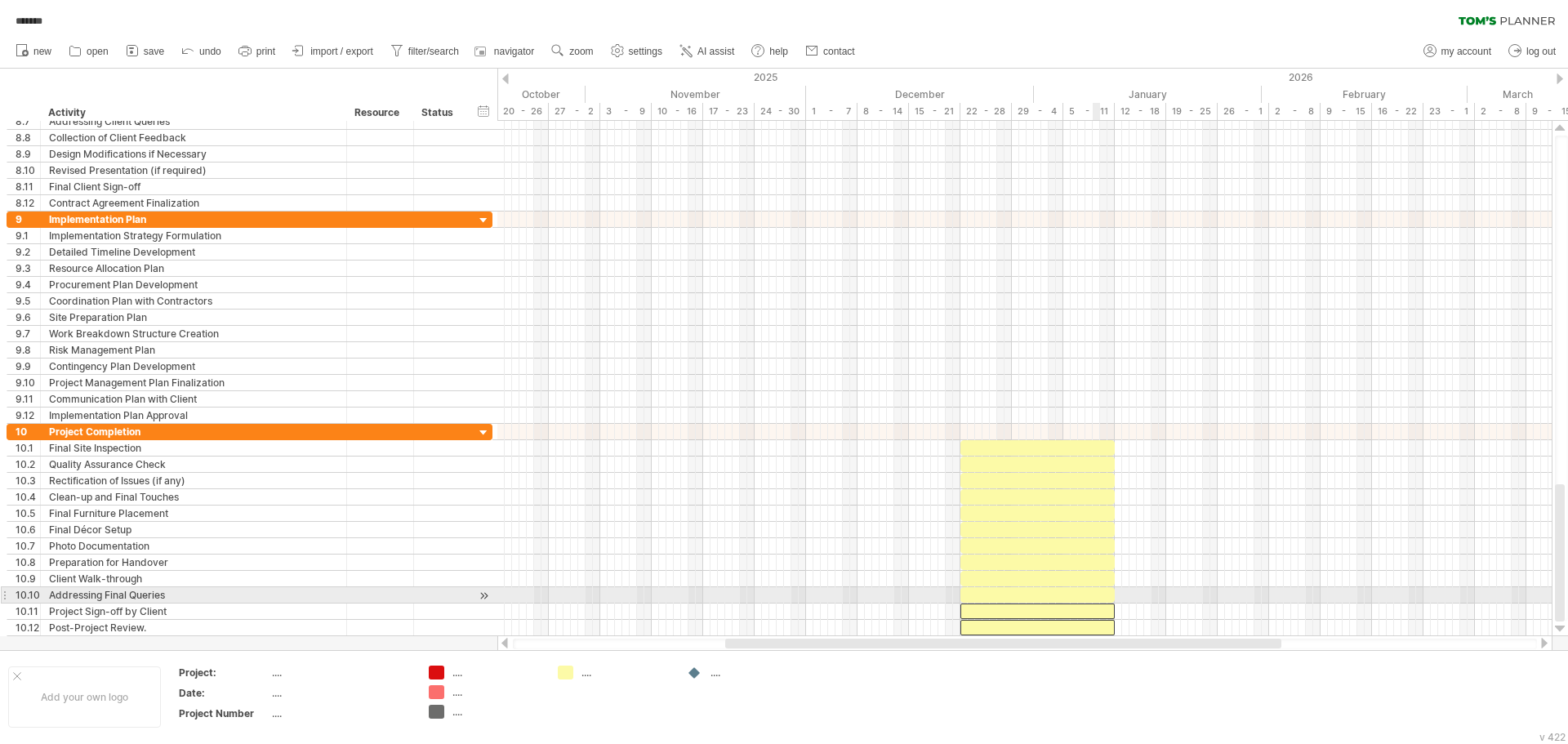
click at [1098, 595] on div at bounding box center [1037, 594] width 154 height 15
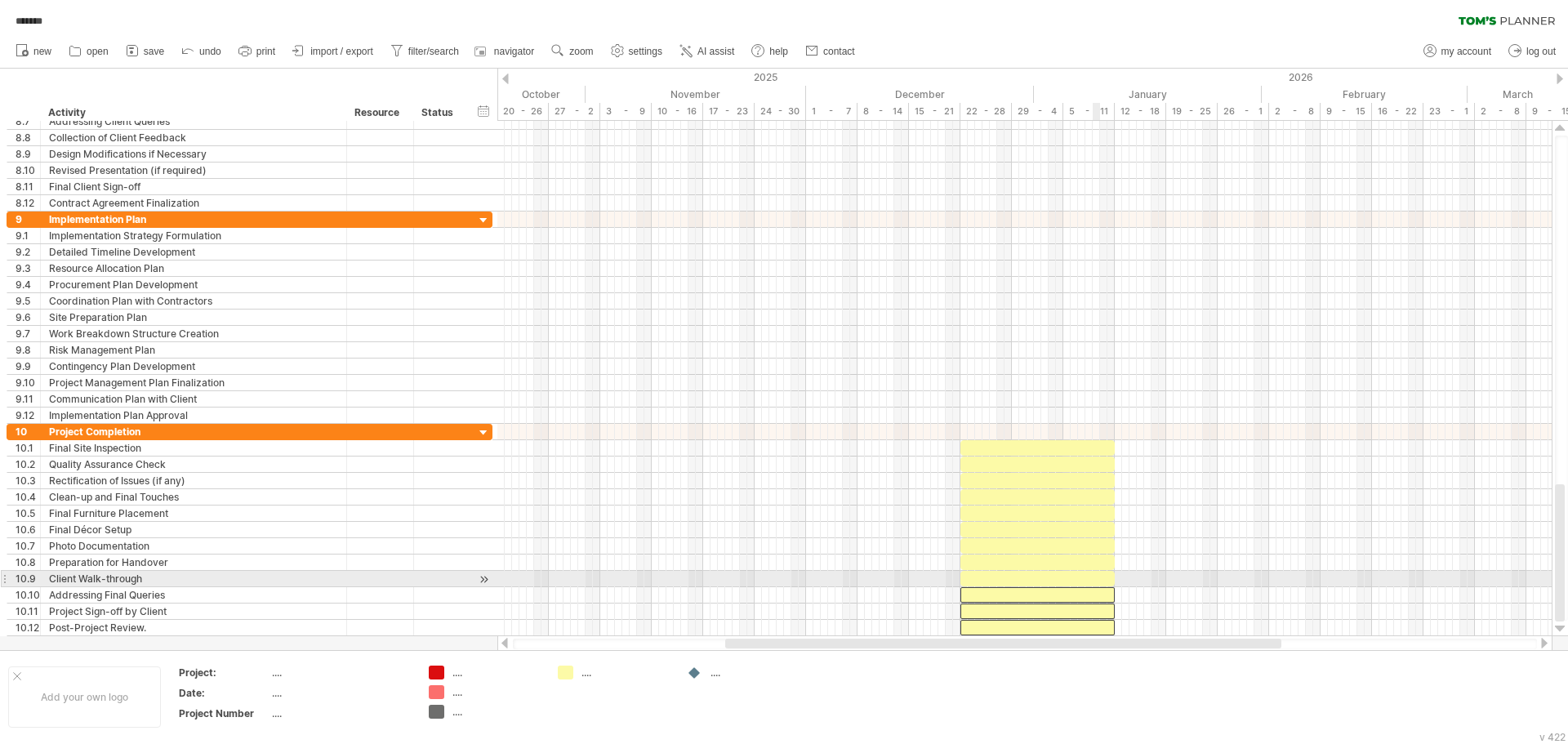
click at [1098, 579] on div at bounding box center [1037, 578] width 154 height 15
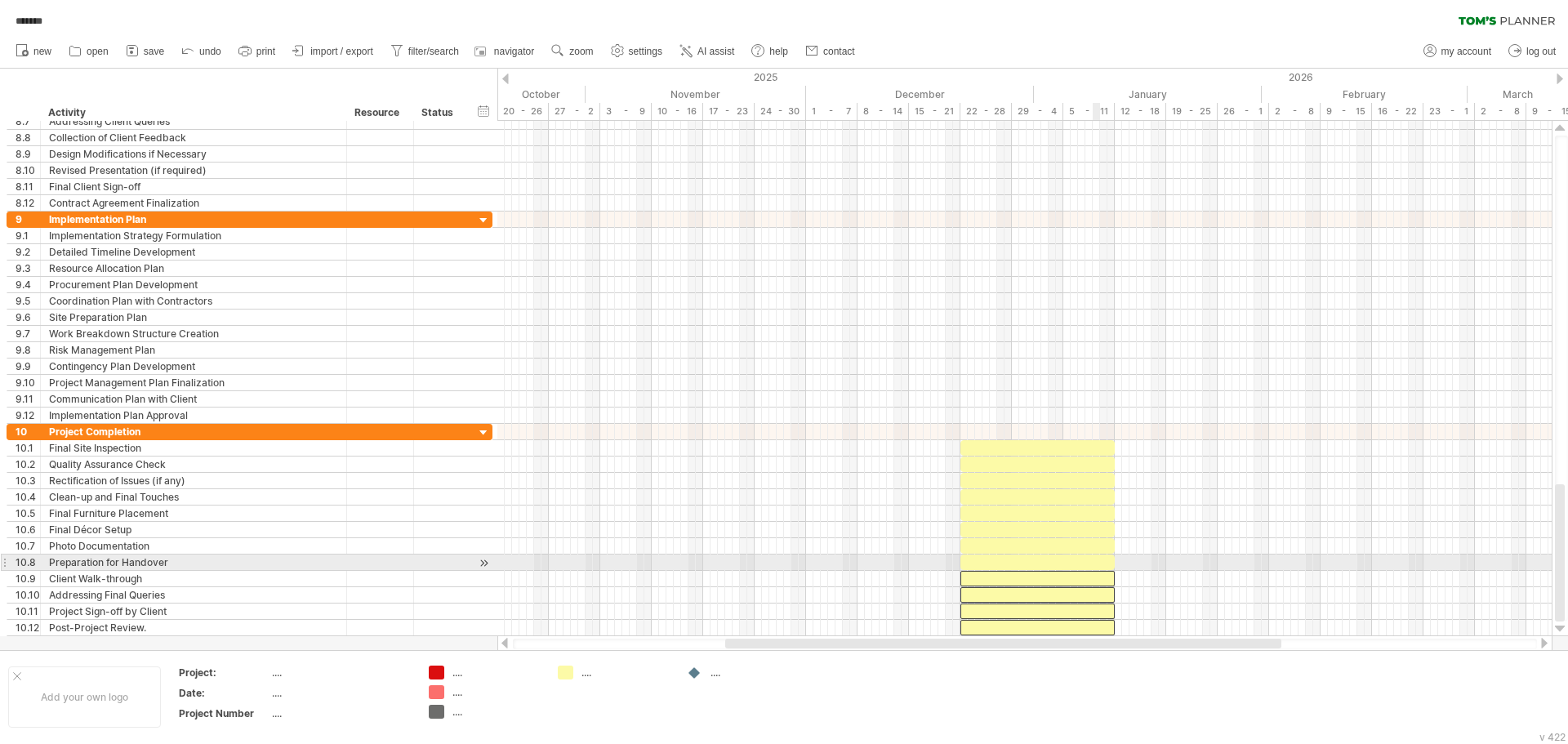
click at [1098, 555] on div at bounding box center [1037, 562] width 154 height 15
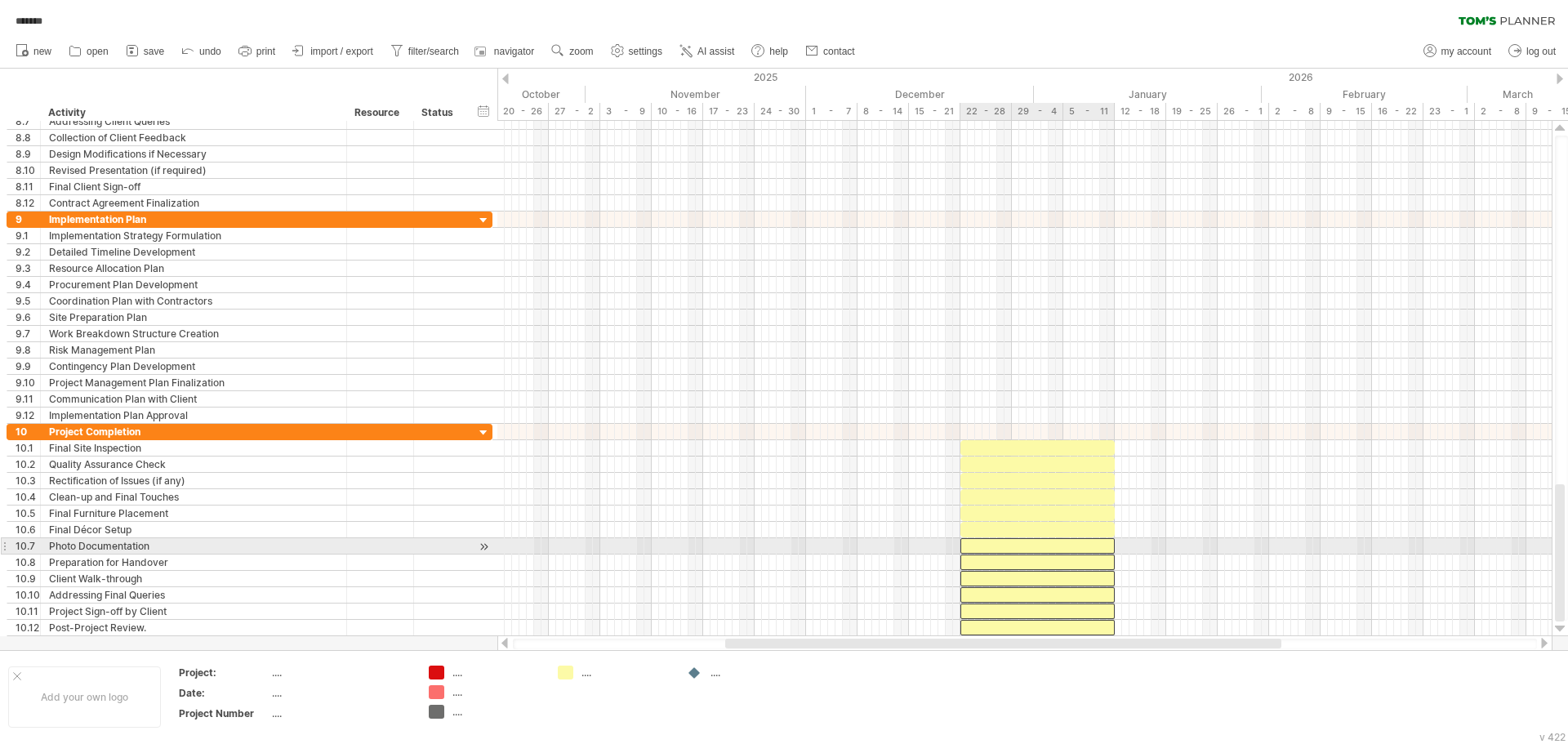
drag, startPoint x: 1100, startPoint y: 544, endPoint x: 1103, endPoint y: 523, distance: 21.2
click at [1101, 543] on div at bounding box center [1037, 545] width 154 height 15
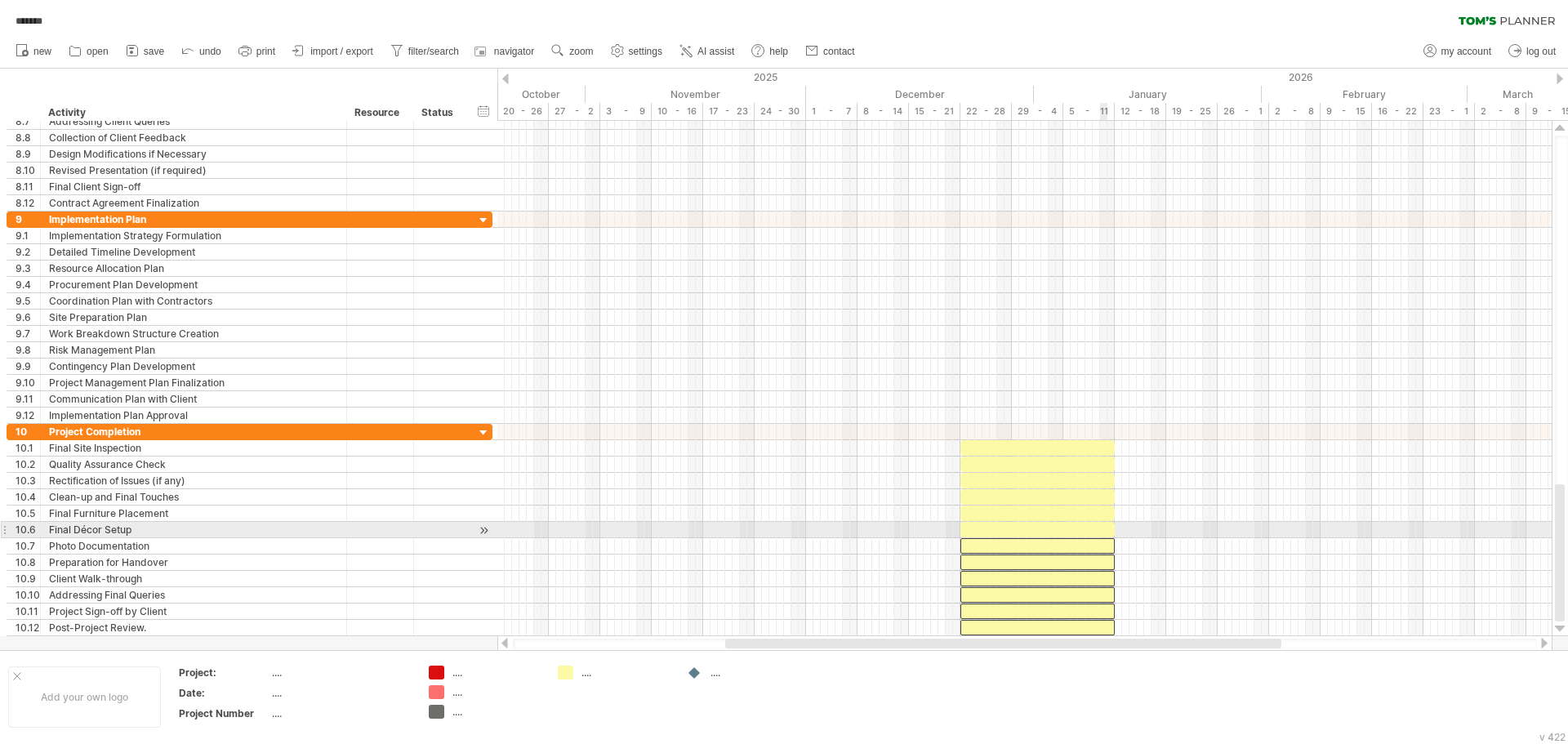
click at [1103, 523] on div at bounding box center [1037, 529] width 154 height 15
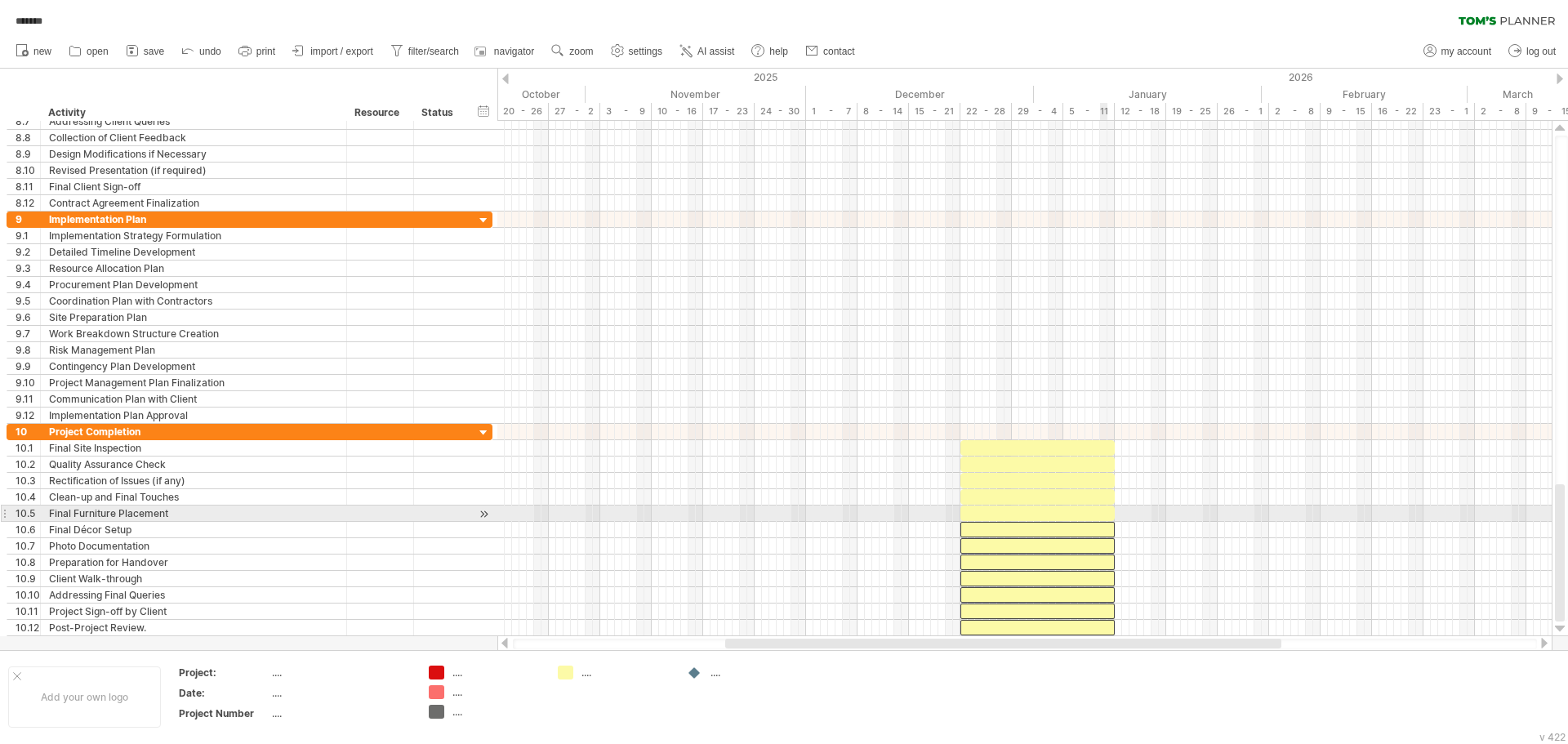
click at [1103, 506] on div at bounding box center [1037, 513] width 154 height 15
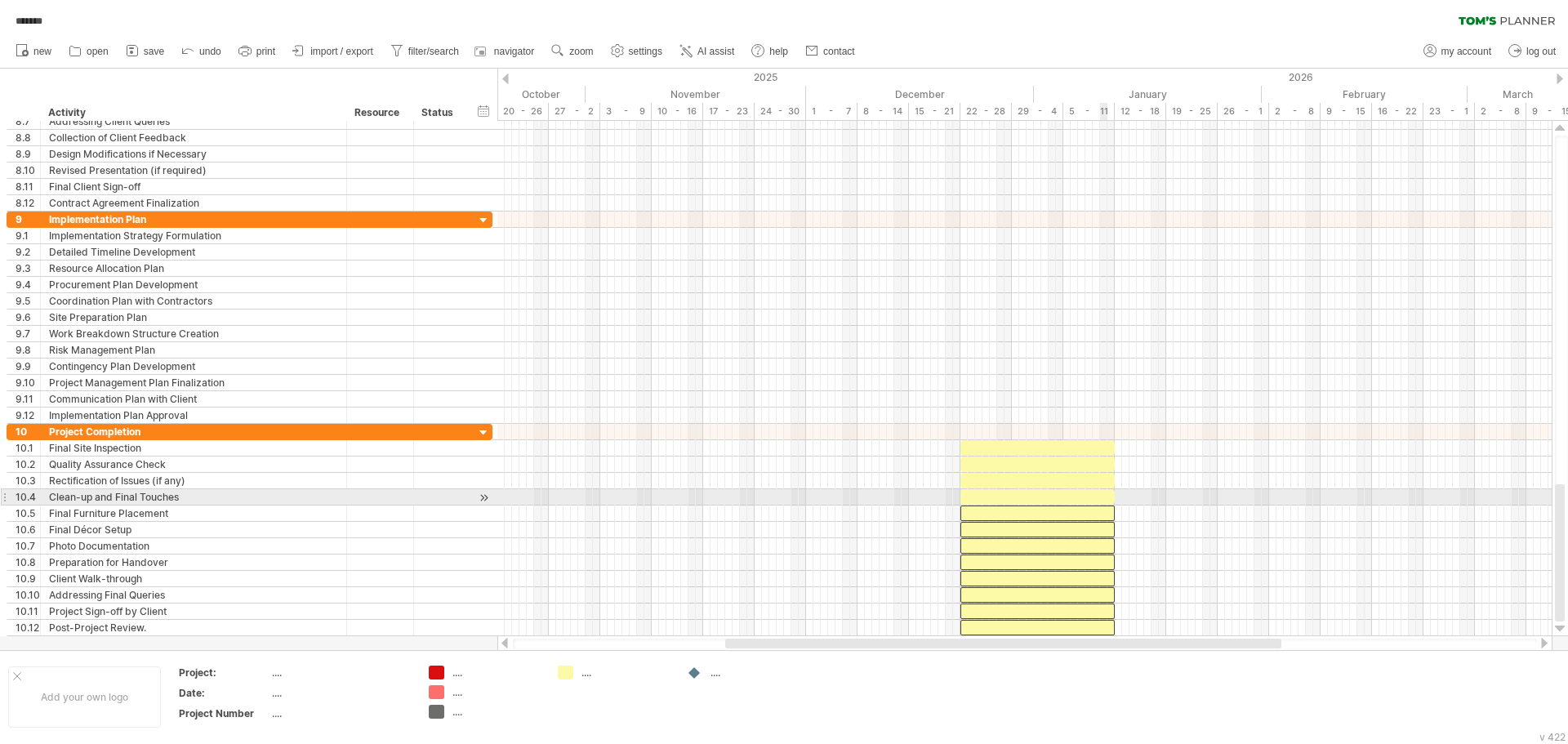
click at [1103, 494] on div at bounding box center [1037, 496] width 154 height 15
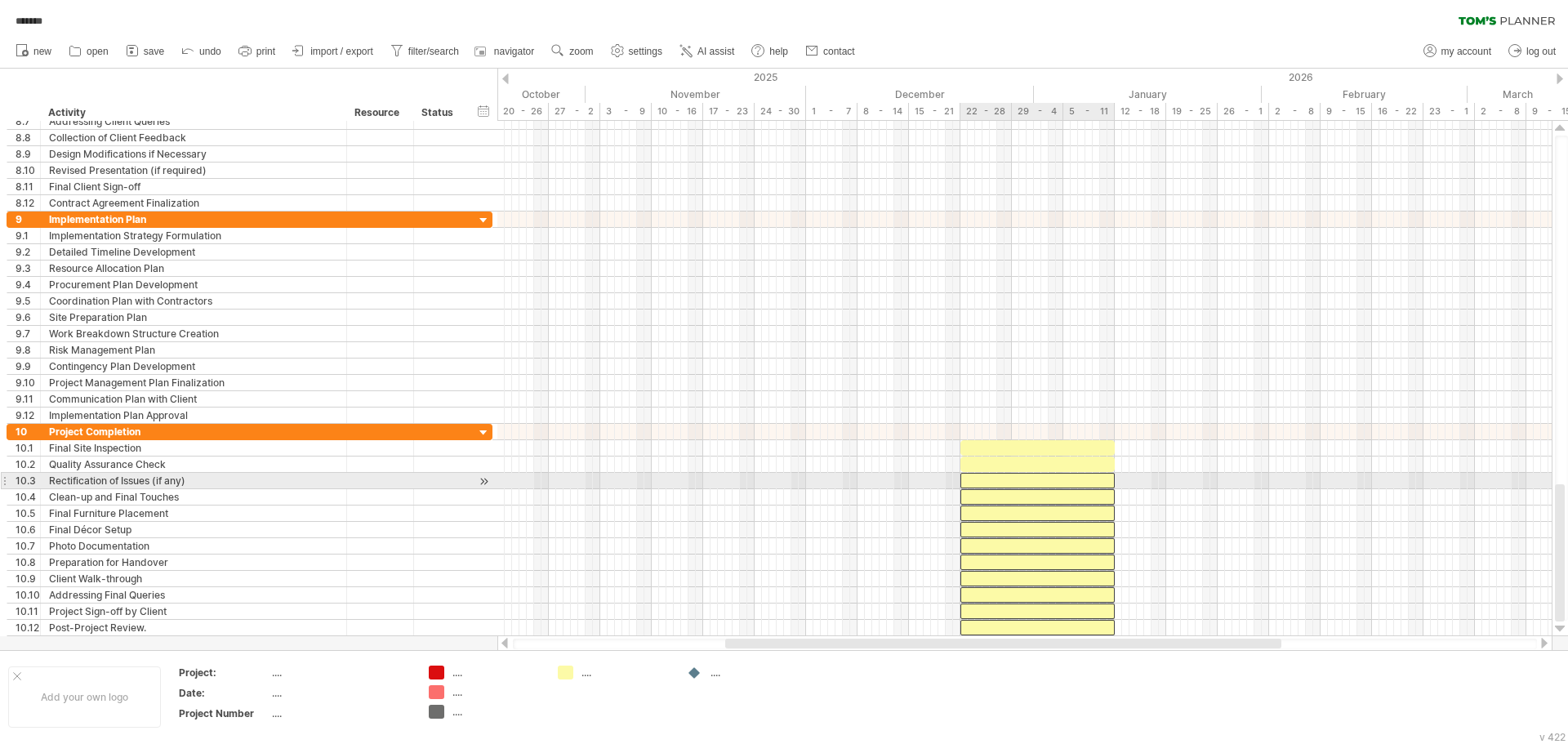
click at [1101, 477] on div at bounding box center [1037, 480] width 154 height 15
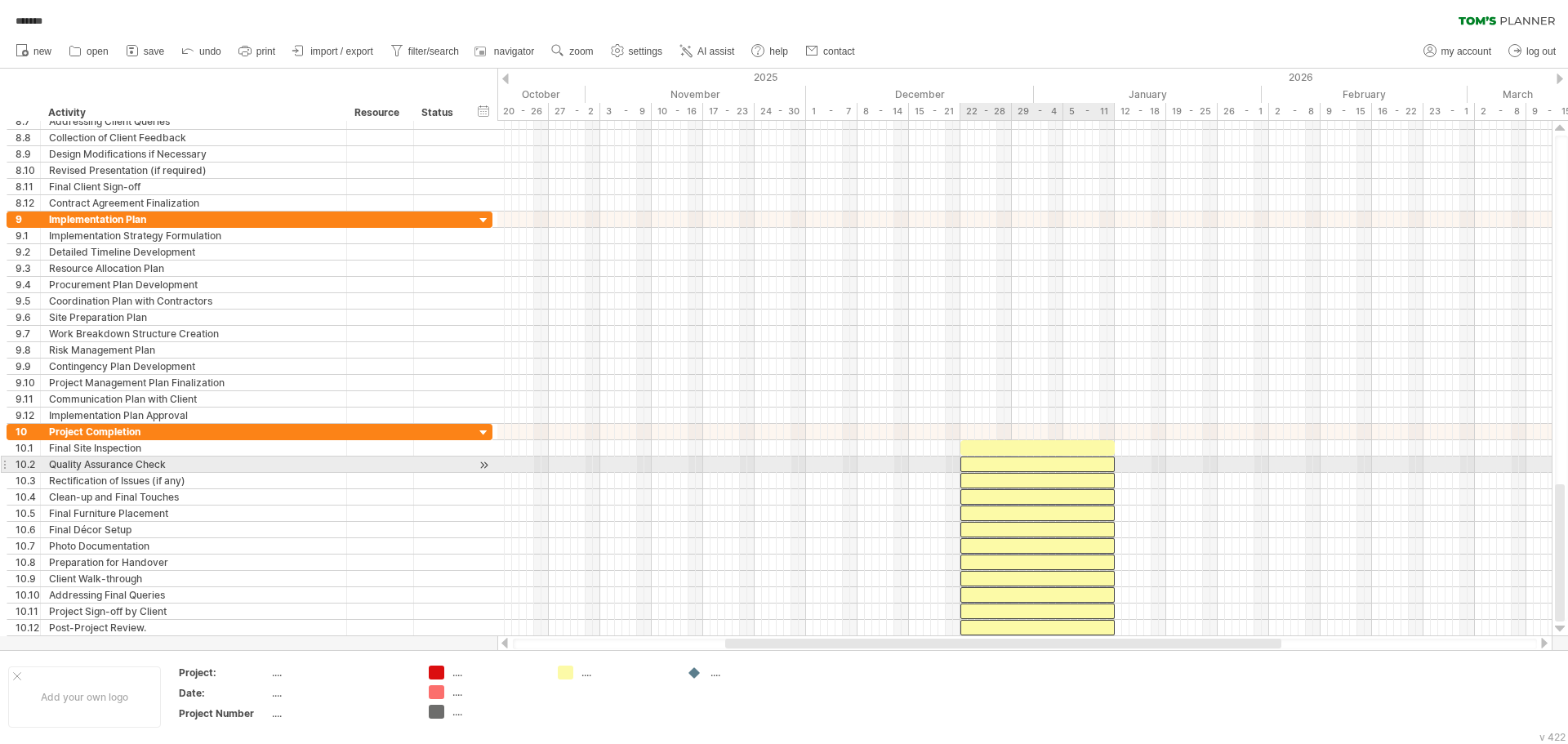
drag, startPoint x: 1101, startPoint y: 462, endPoint x: 1101, endPoint y: 444, distance: 18.0
click at [1101, 461] on div at bounding box center [1037, 464] width 154 height 15
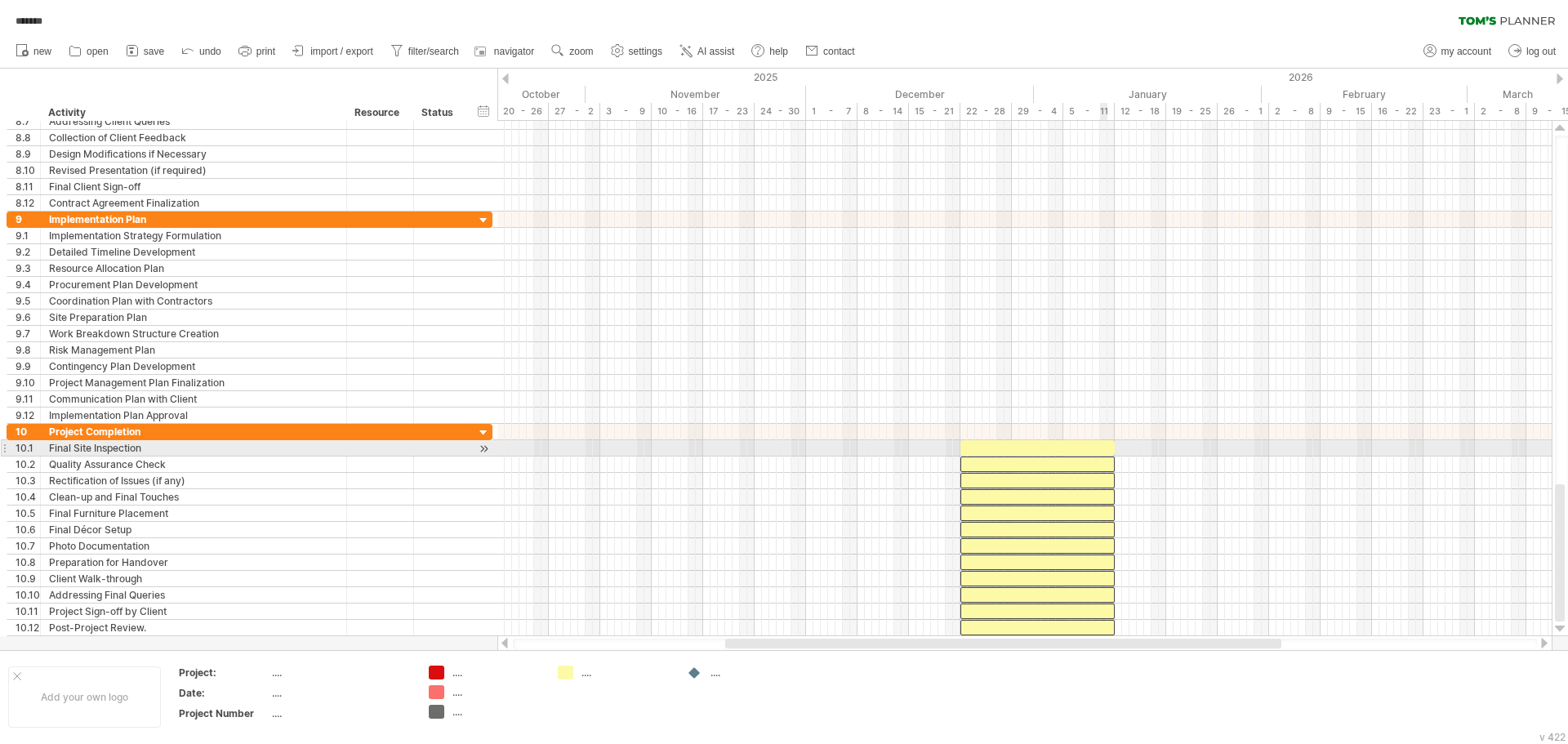
click at [1101, 443] on div at bounding box center [1037, 447] width 154 height 15
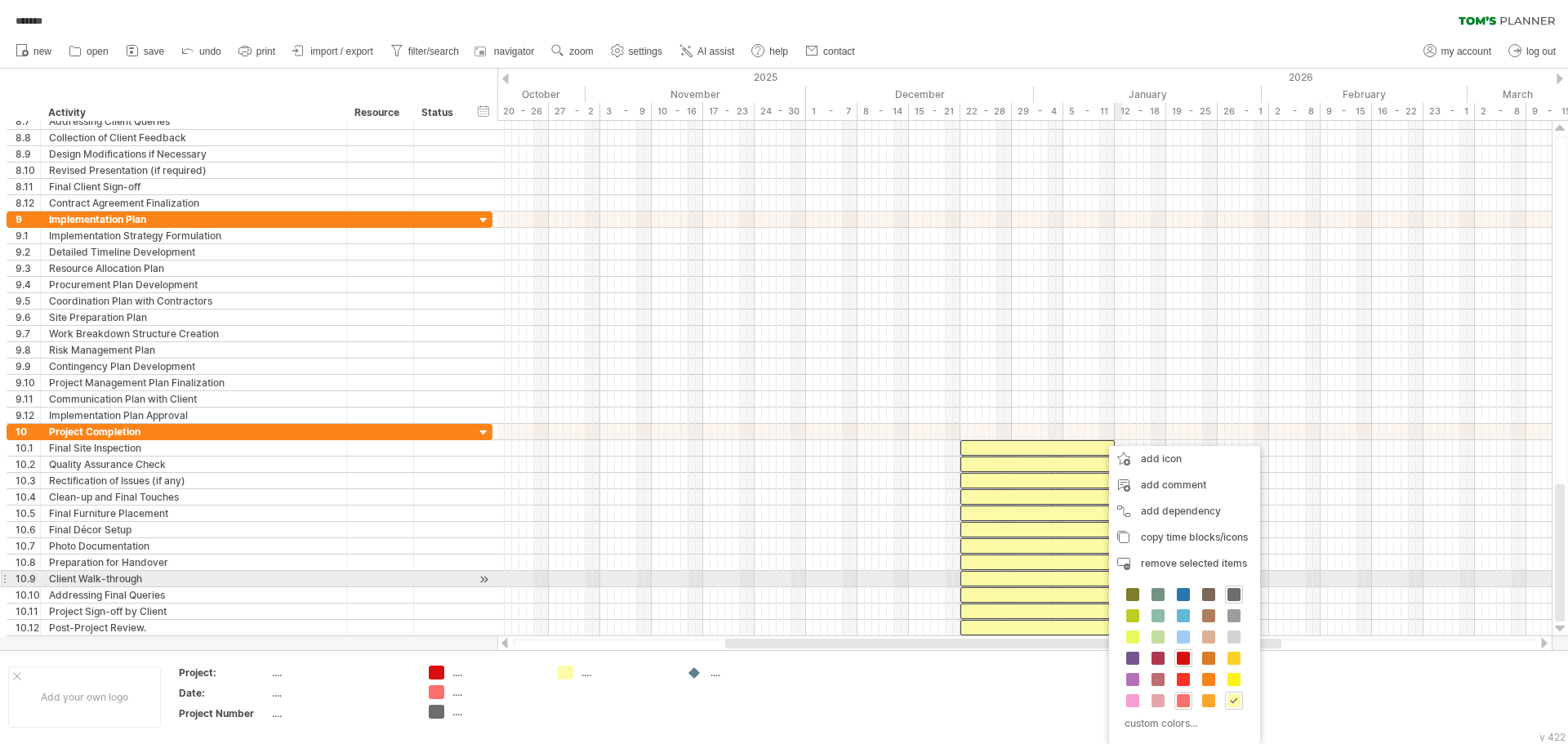
click at [1224, 577] on div "custom colors..." at bounding box center [1184, 661] width 151 height 168
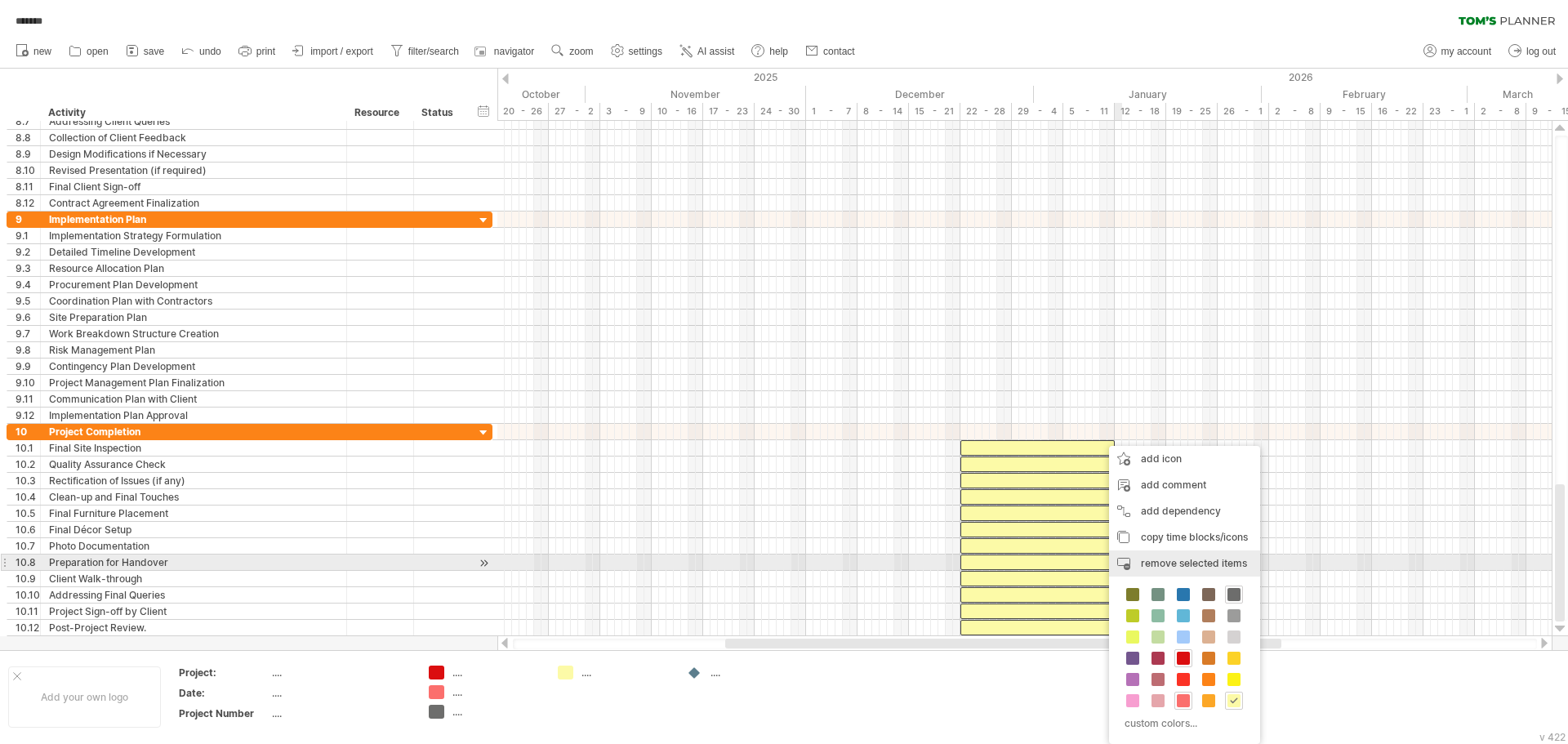
click at [1231, 556] on div "remove time block remove selected items" at bounding box center [1184, 563] width 151 height 26
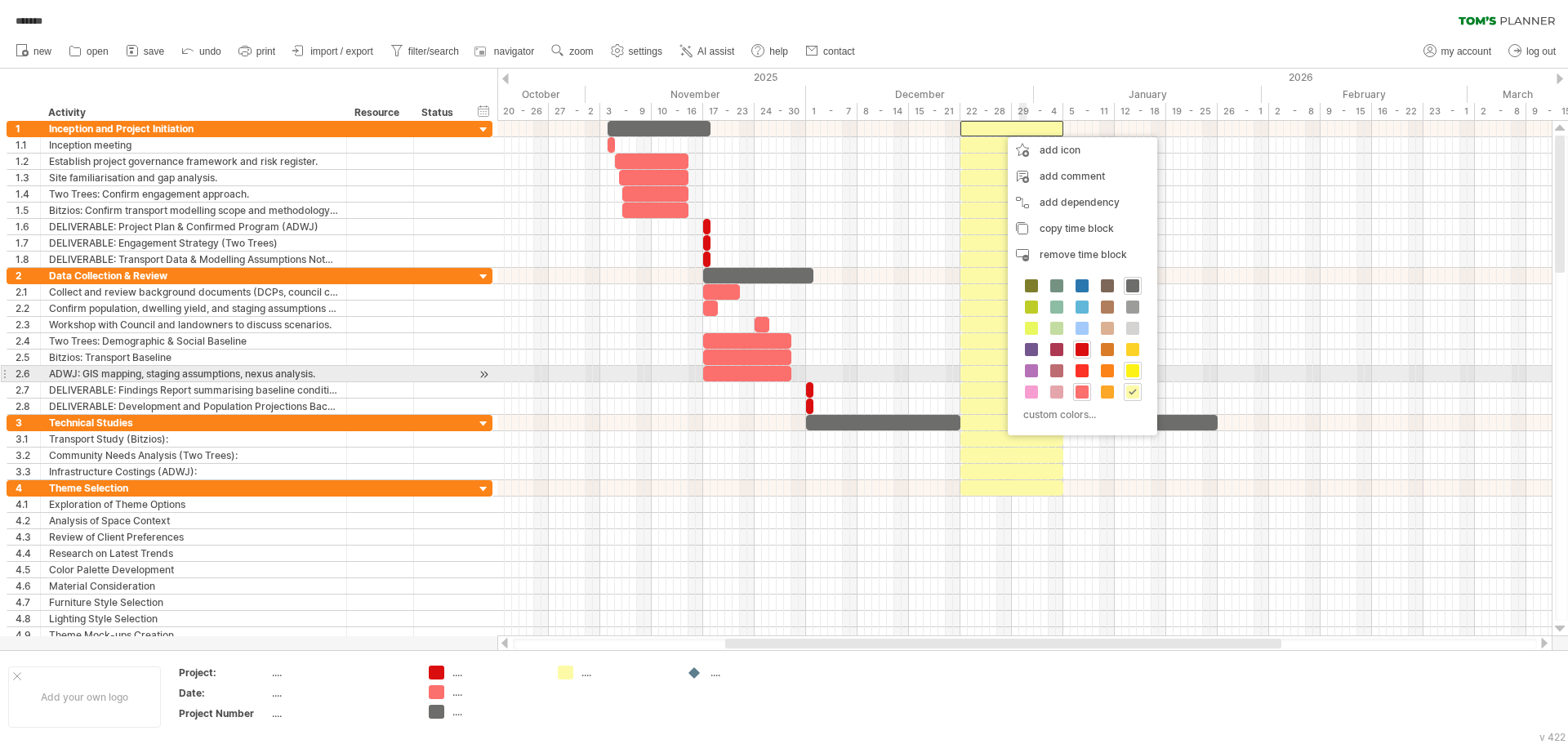
click at [1126, 373] on span at bounding box center [1133, 371] width 13 height 13
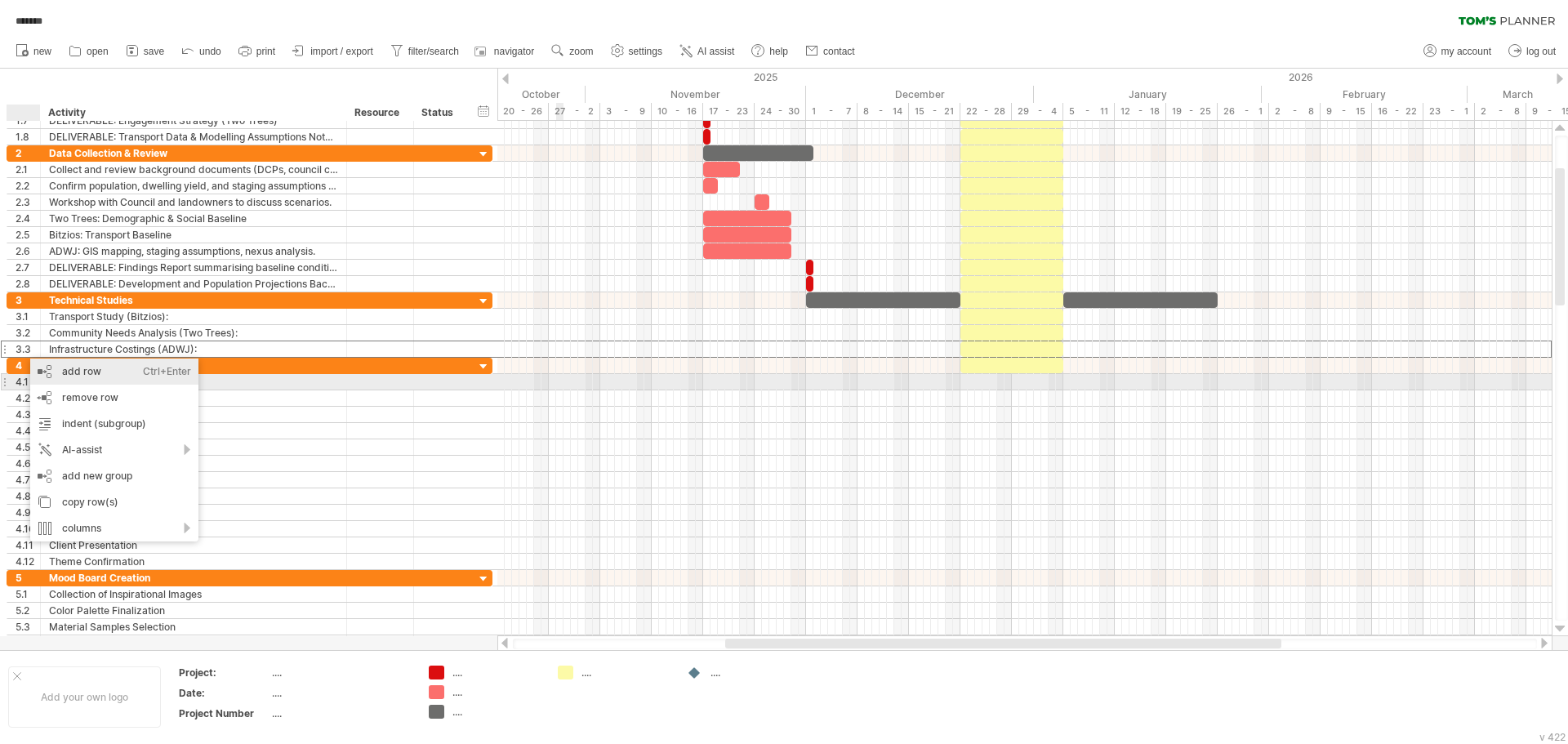
click at [85, 379] on div "add row Ctrl+Enter Cmd+Enter" at bounding box center [113, 371] width 168 height 26
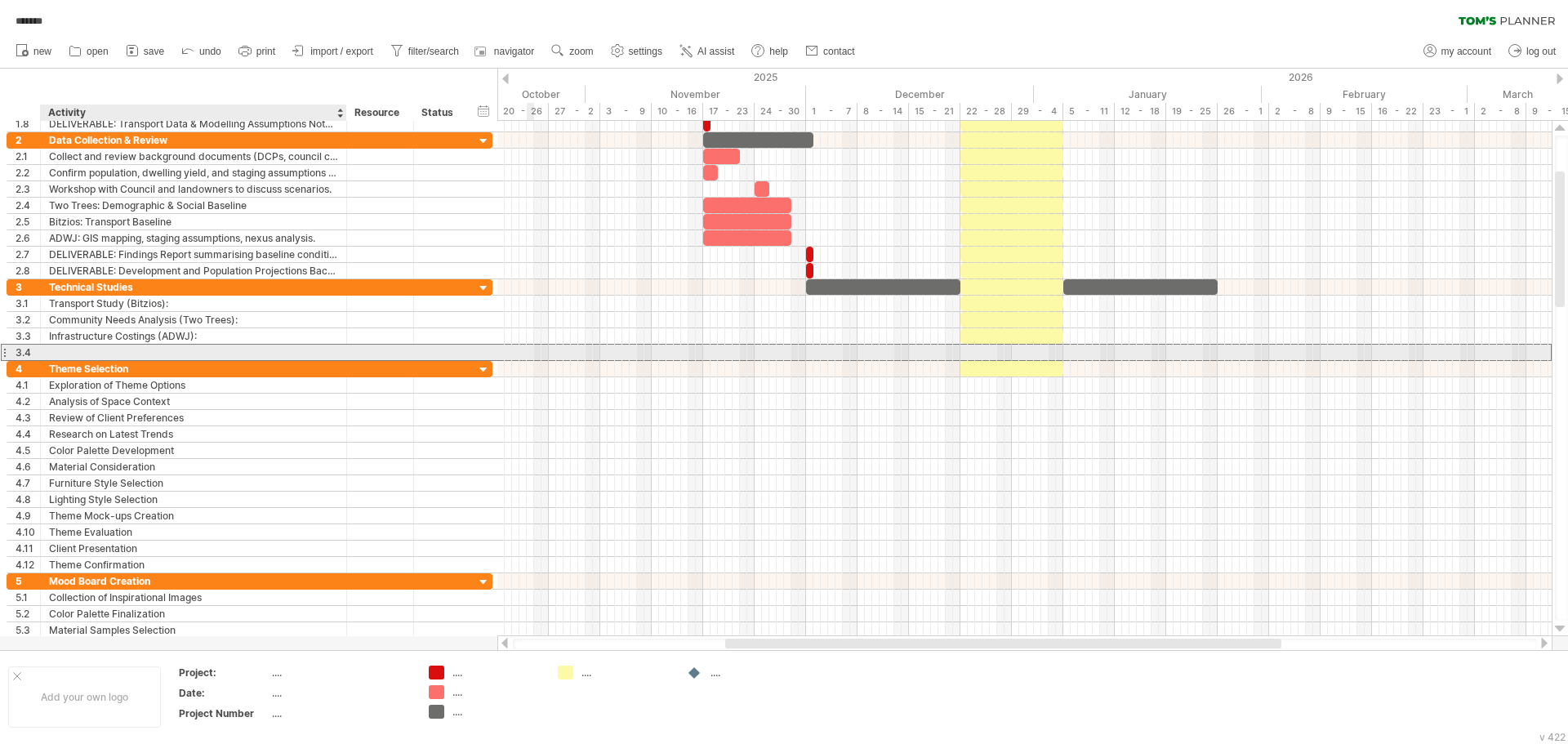
click at [83, 358] on div at bounding box center [193, 352] width 289 height 15
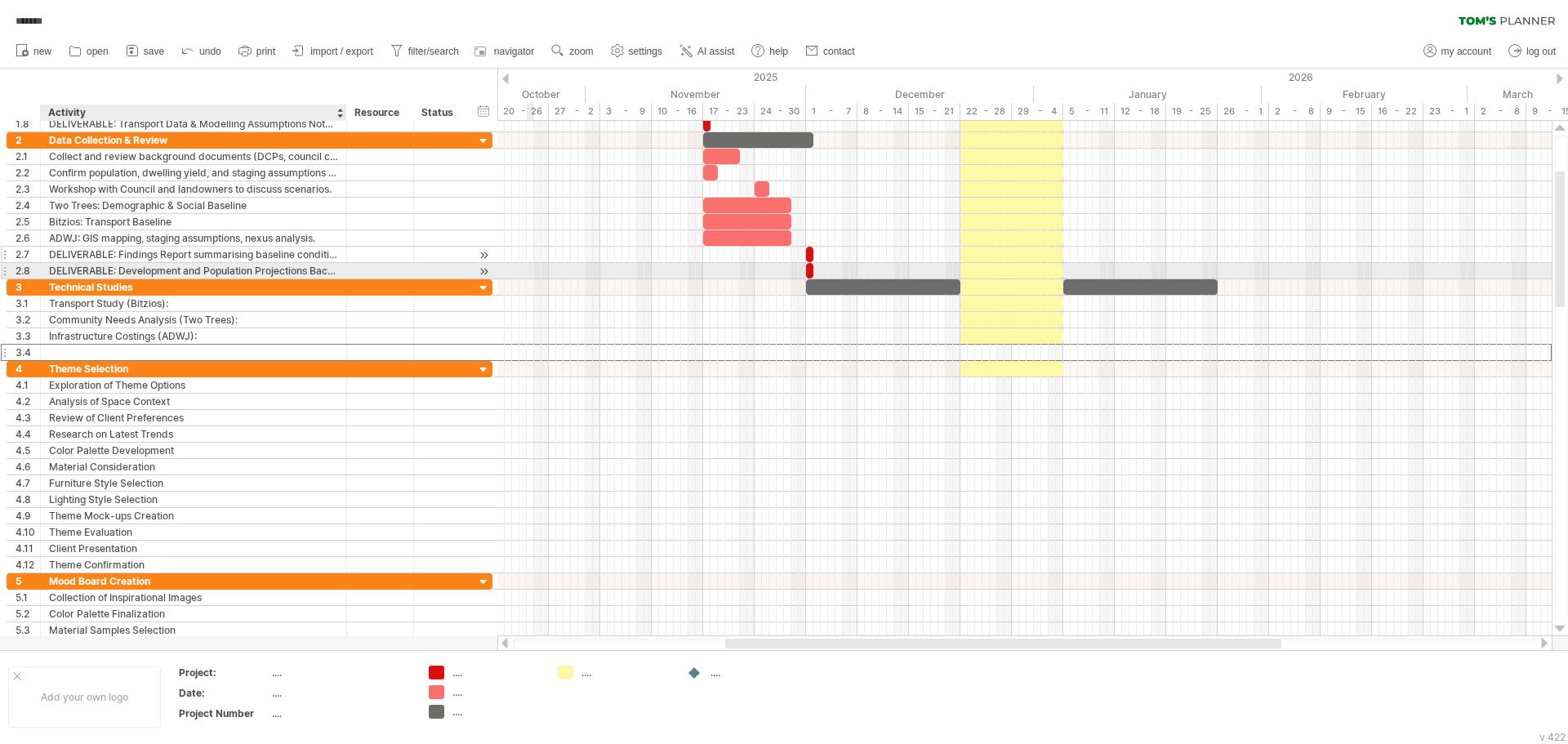
click at [113, 260] on div "DELIVERABLE: Findings Report summarising baseline conditions, data gaps, risks,…" at bounding box center [193, 254] width 289 height 15
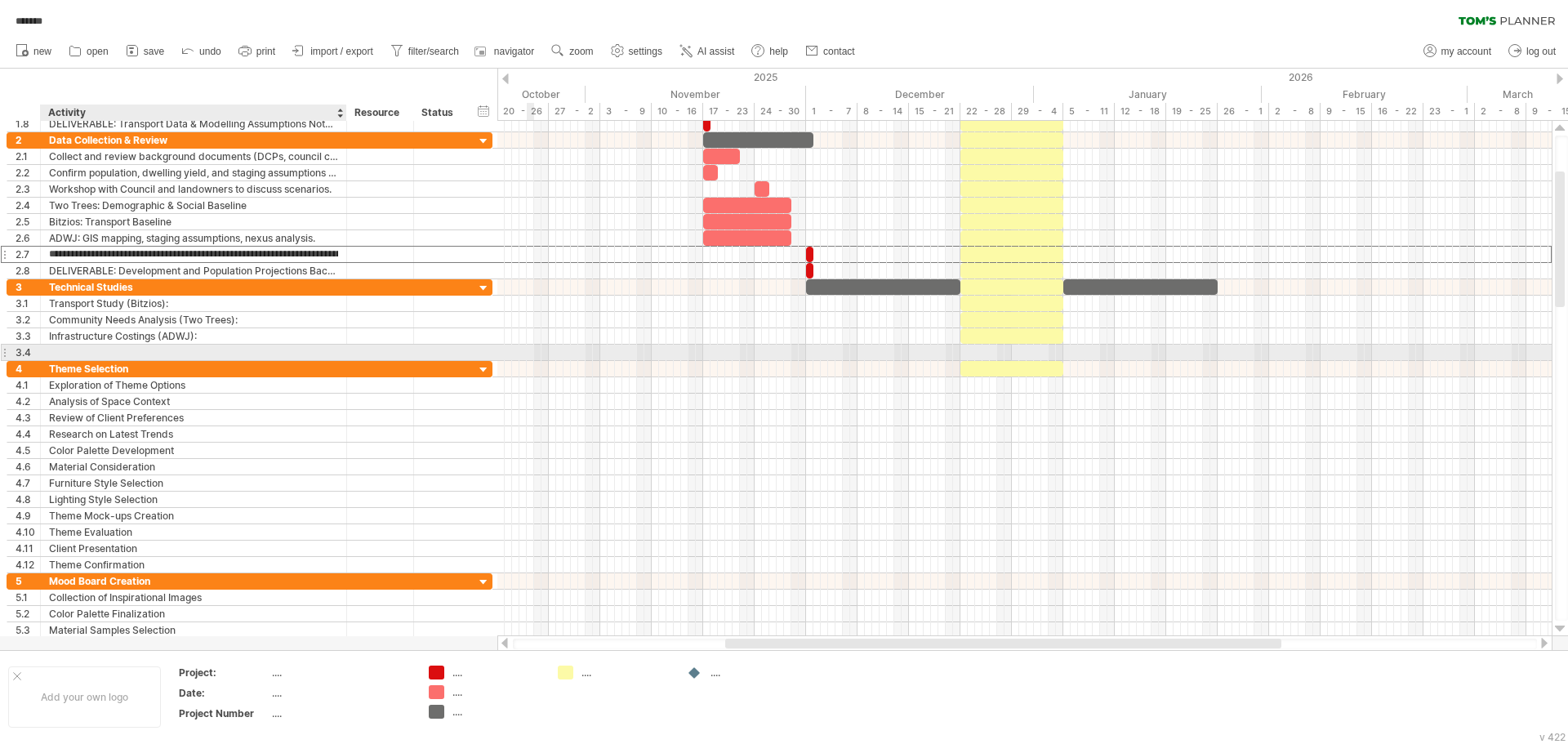
click at [143, 354] on div at bounding box center [193, 352] width 289 height 15
paste input "**********"
type input "**********"
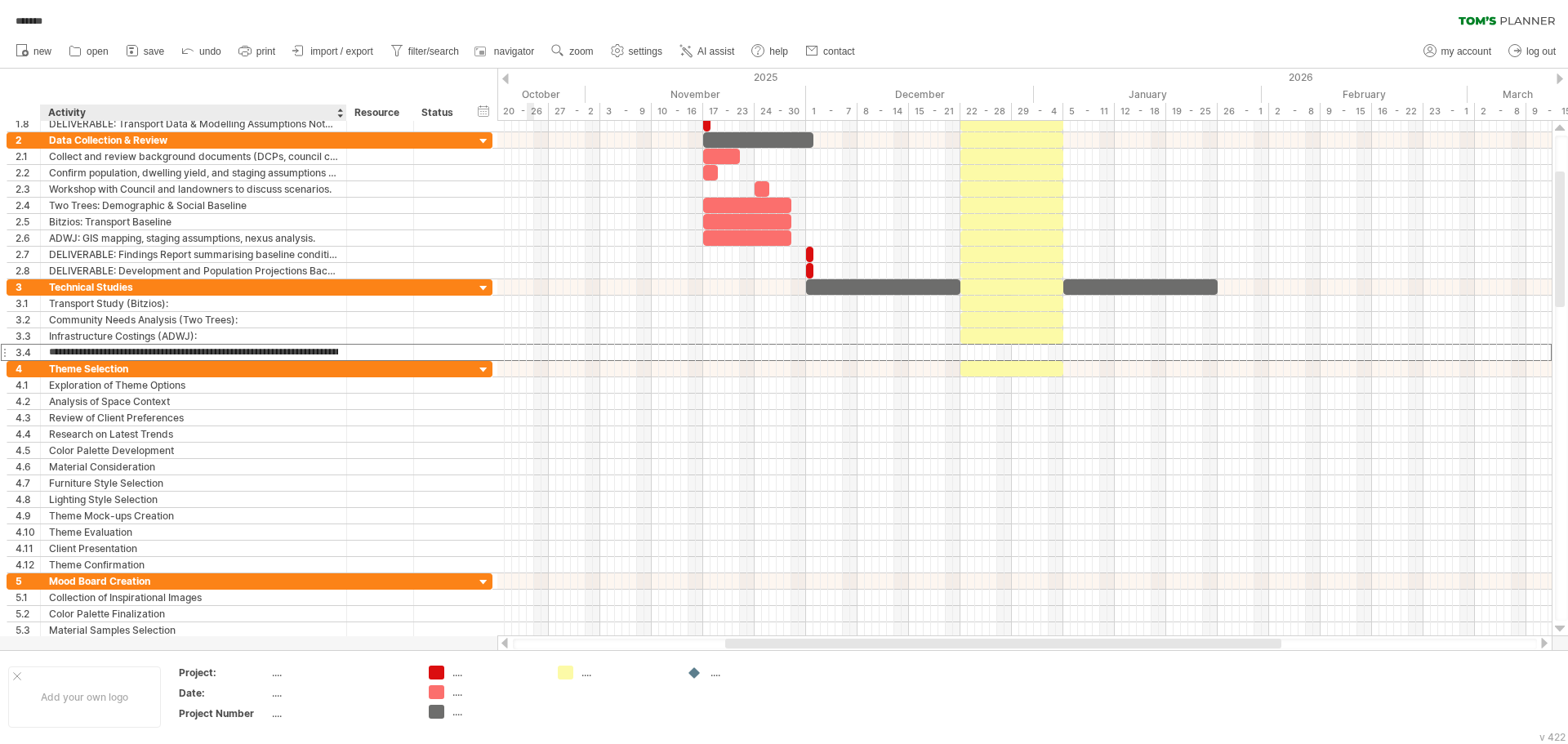
click at [148, 355] on input "**********" at bounding box center [193, 352] width 289 height 15
click at [119, 352] on input "**********" at bounding box center [193, 352] width 289 height 15
type input "**********"
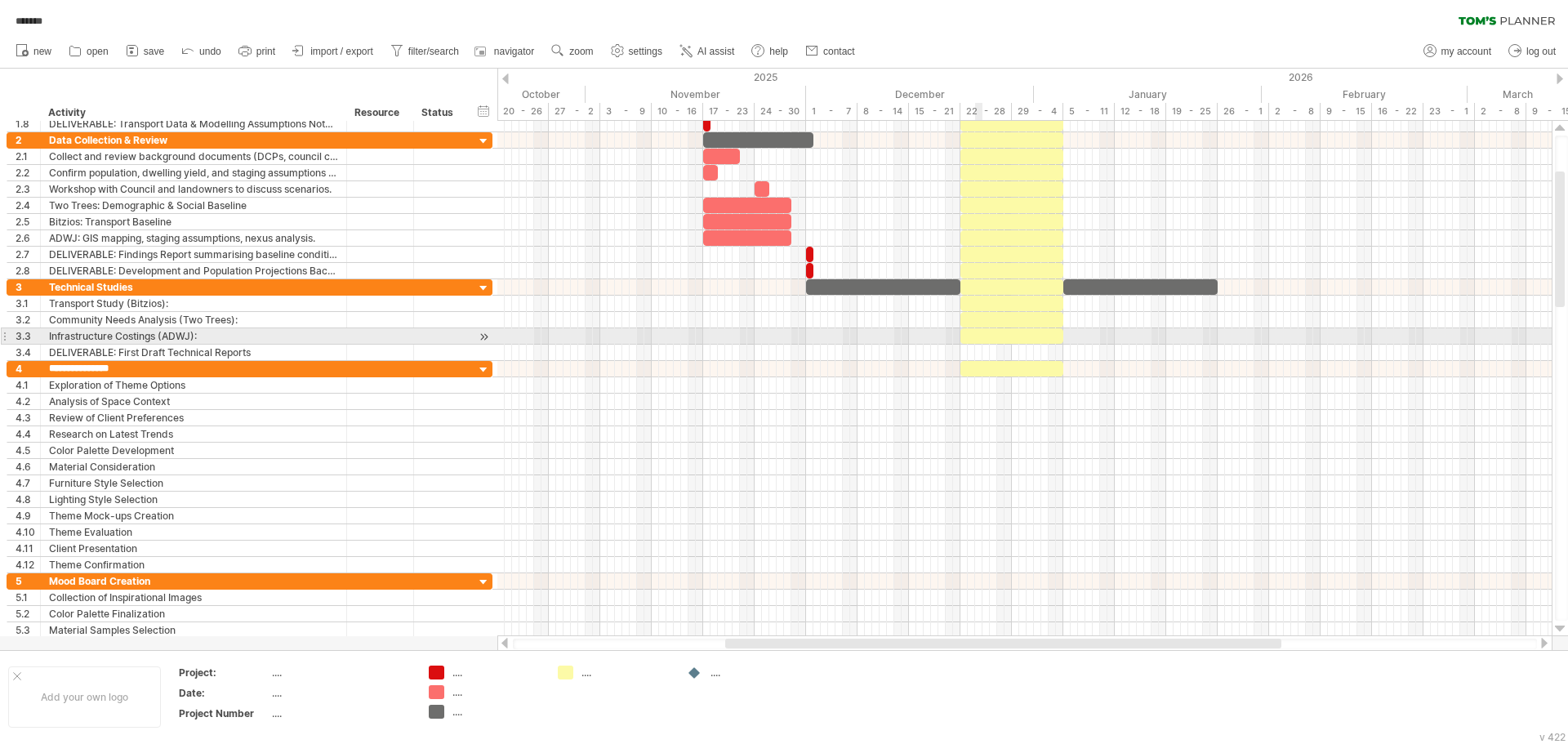
click at [976, 340] on div at bounding box center [1011, 336] width 102 height 15
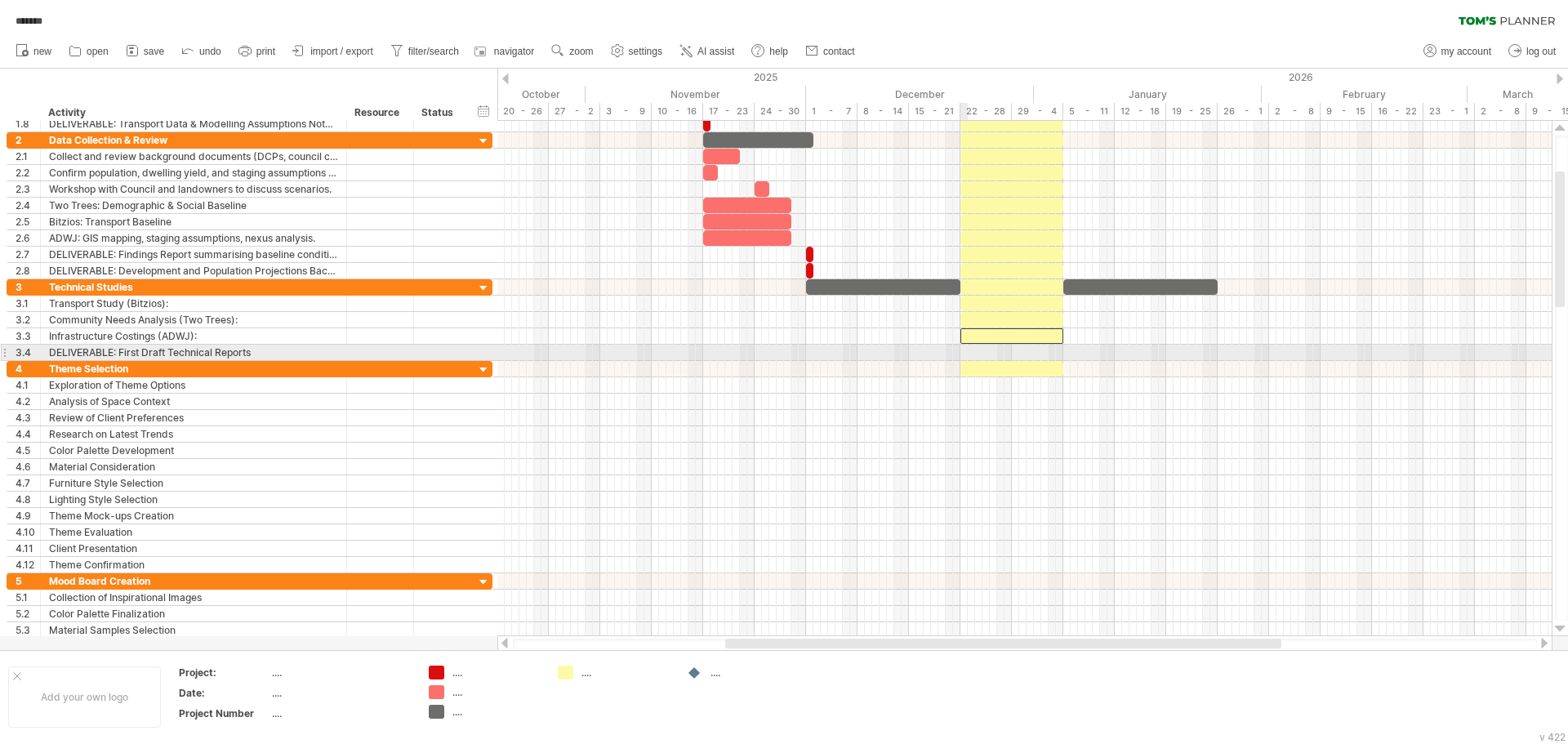
click at [962, 354] on div at bounding box center [1024, 353] width 1054 height 16
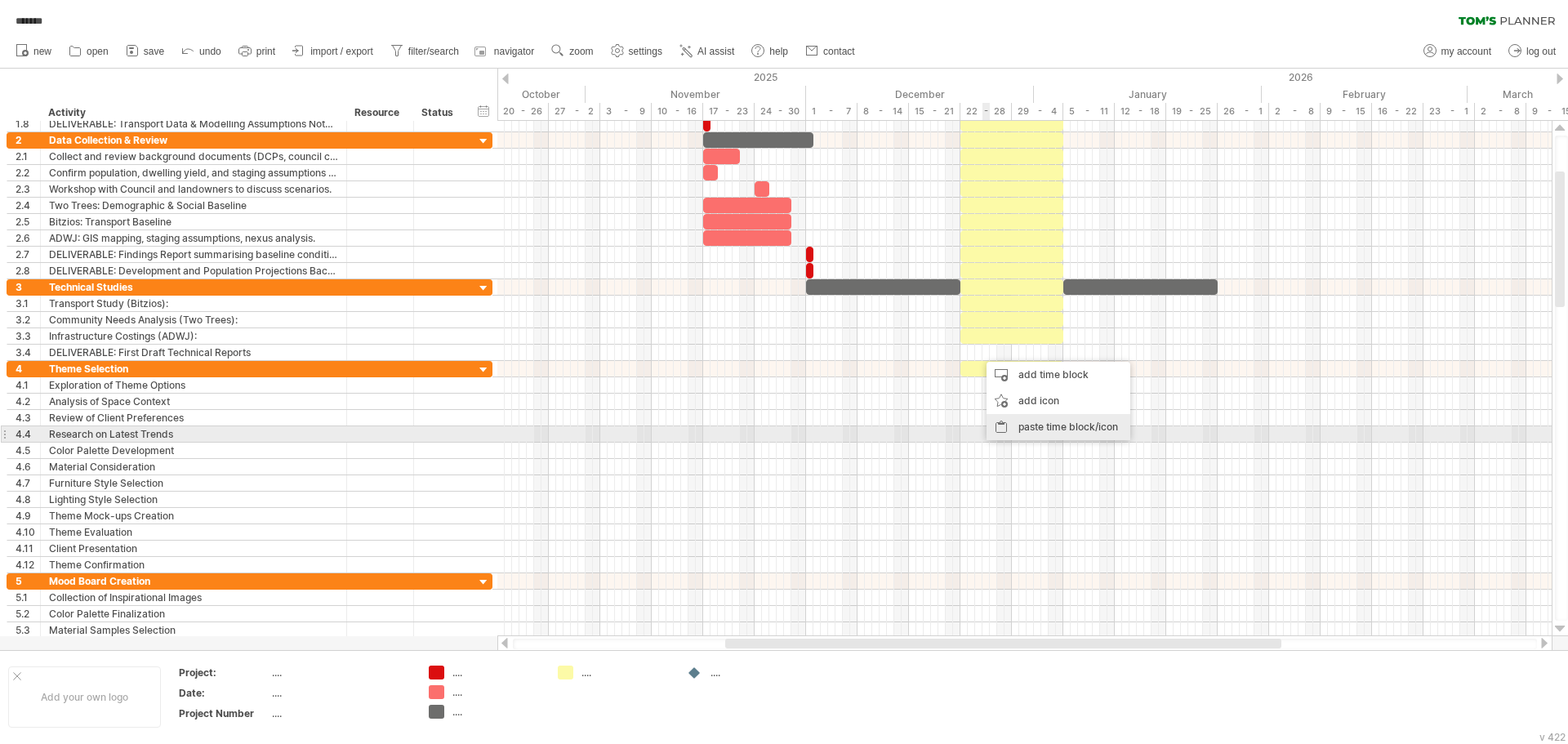
click at [1035, 427] on div "paste time block/icon" at bounding box center [1058, 426] width 143 height 26
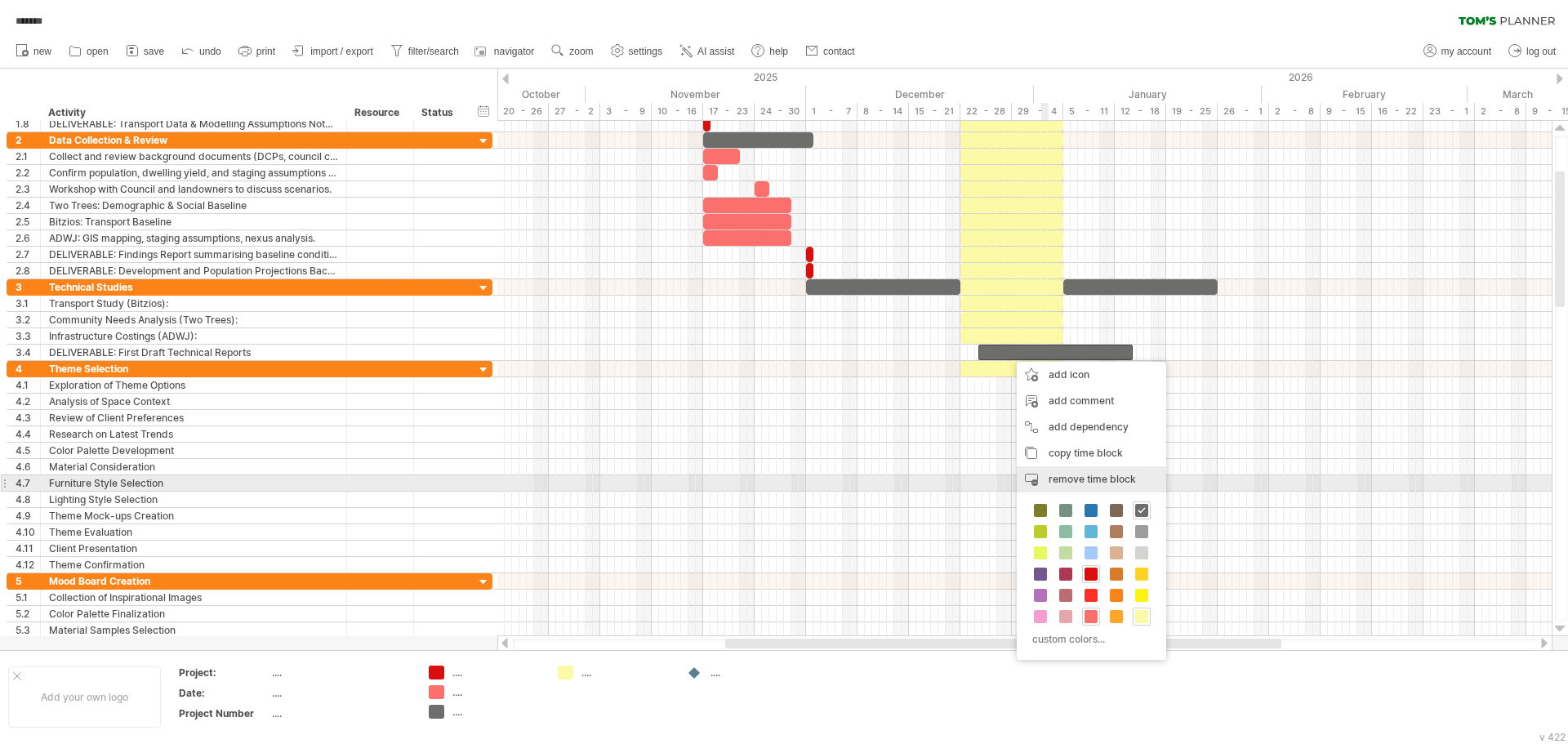
click at [1104, 479] on span "remove time block" at bounding box center [1092, 479] width 87 height 13
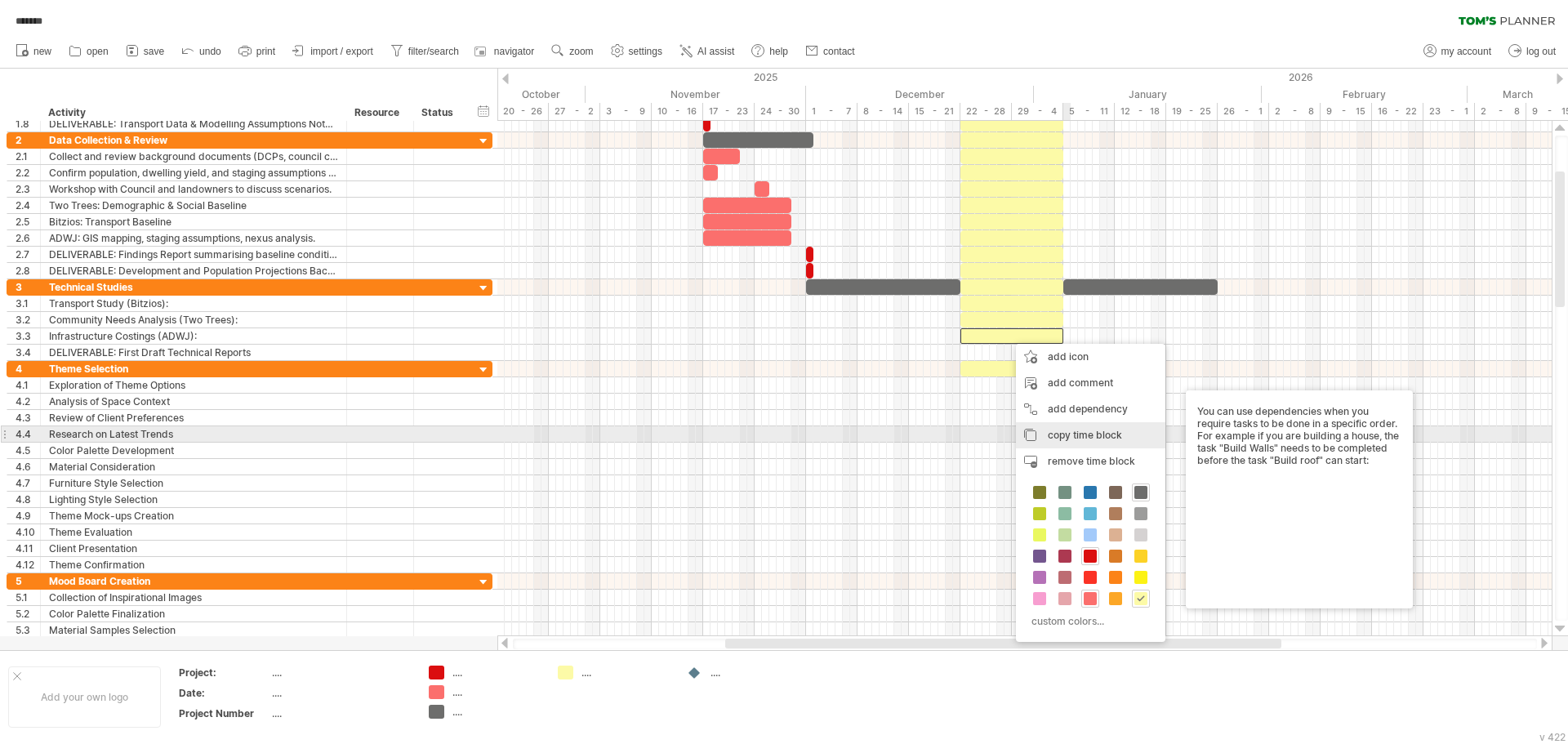
click at [1110, 433] on span "copy time block" at bounding box center [1085, 436] width 74 height 13
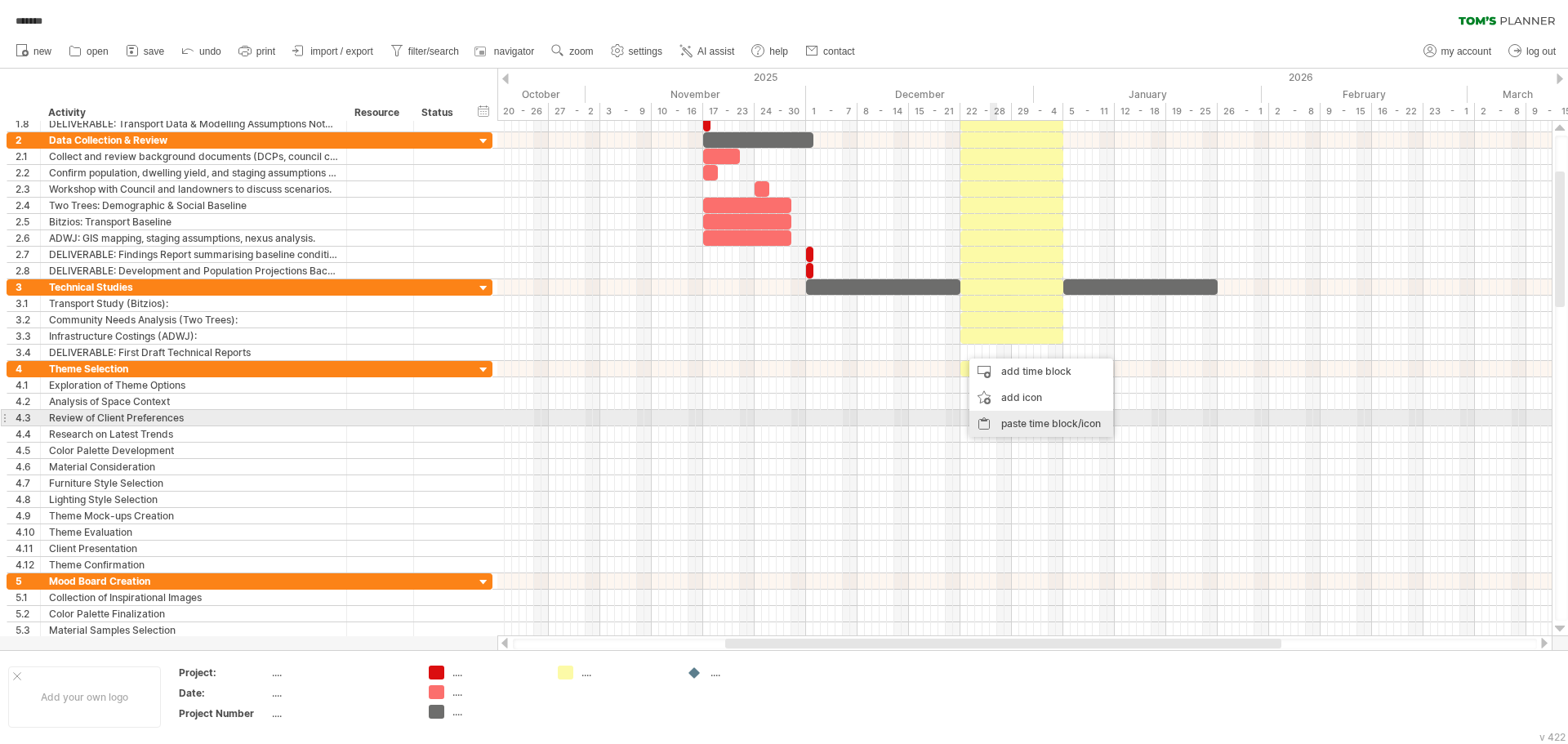
click at [1038, 422] on div "paste time block/icon" at bounding box center [1041, 424] width 143 height 26
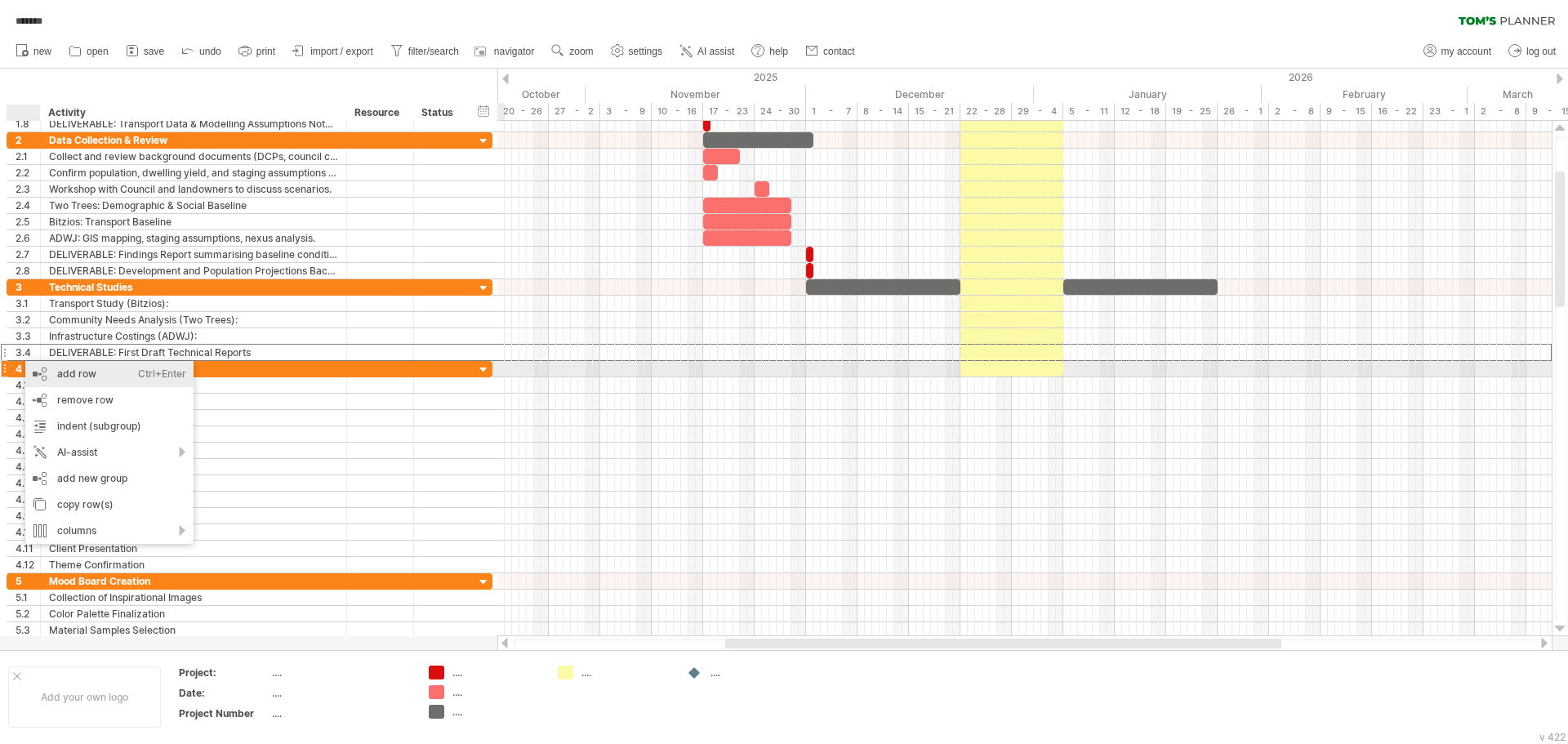
click at [91, 377] on div "add row Ctrl+Enter Cmd+Enter" at bounding box center [109, 374] width 168 height 26
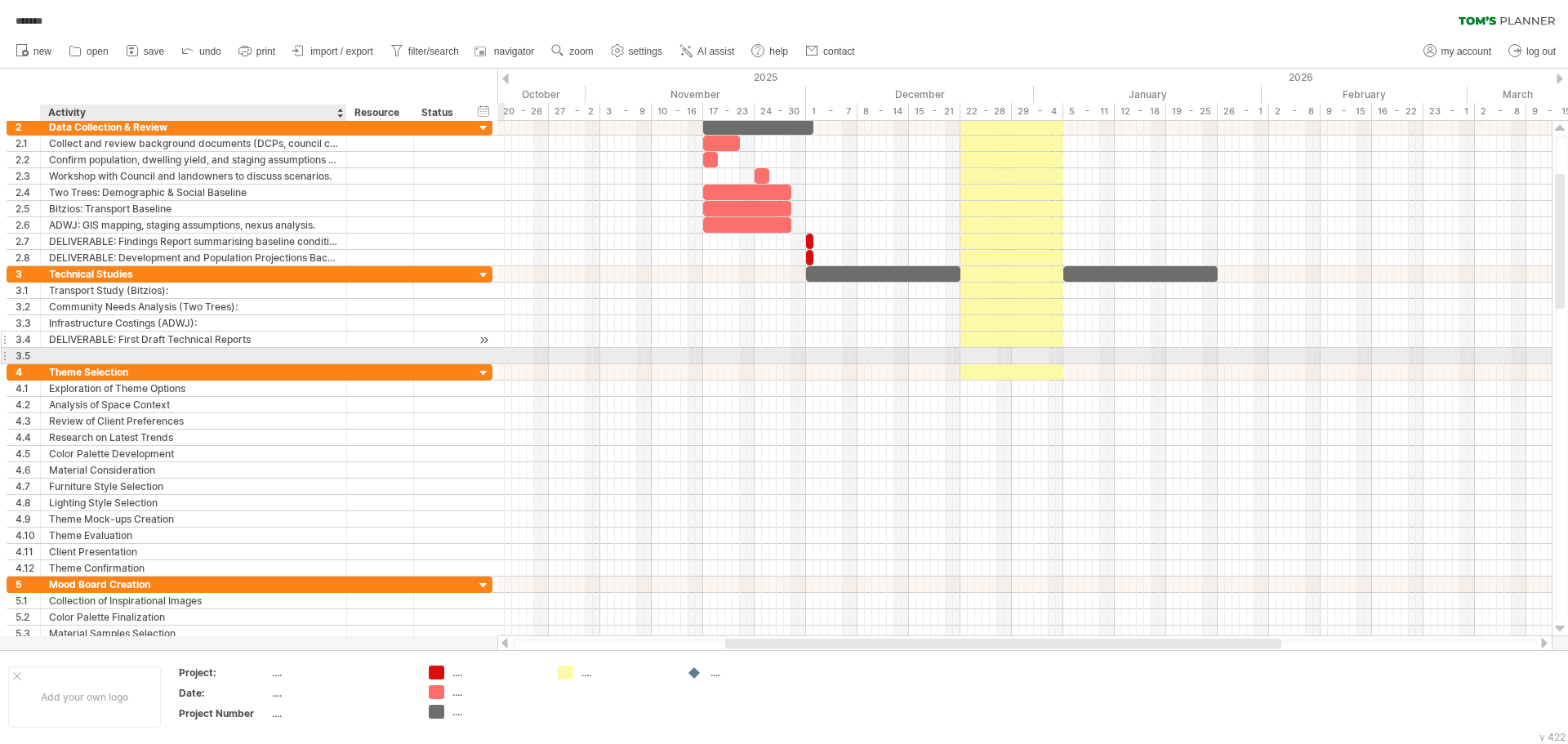
click at [89, 340] on div "DELIVERABLE: First Draft Technical Reports" at bounding box center [193, 339] width 289 height 15
click at [137, 363] on div at bounding box center [193, 356] width 289 height 15
click at [135, 355] on input "text" at bounding box center [193, 356] width 289 height 15
paste input "**********"
type input "**********"
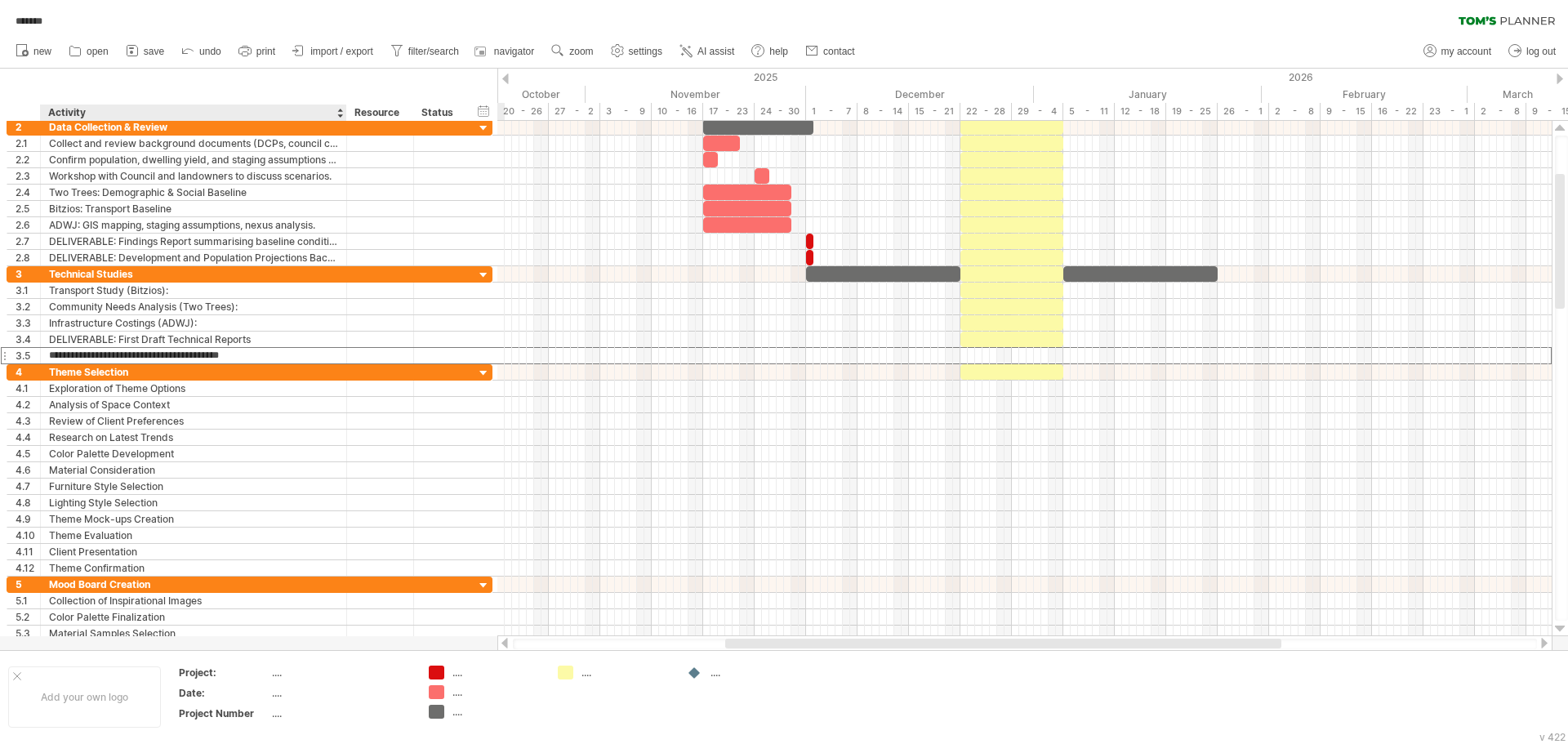
click at [146, 354] on input "**********" at bounding box center [193, 356] width 289 height 15
click at [265, 356] on input "**********" at bounding box center [193, 356] width 289 height 15
click at [278, 357] on input "**********" at bounding box center [193, 356] width 289 height 15
type input "**********"
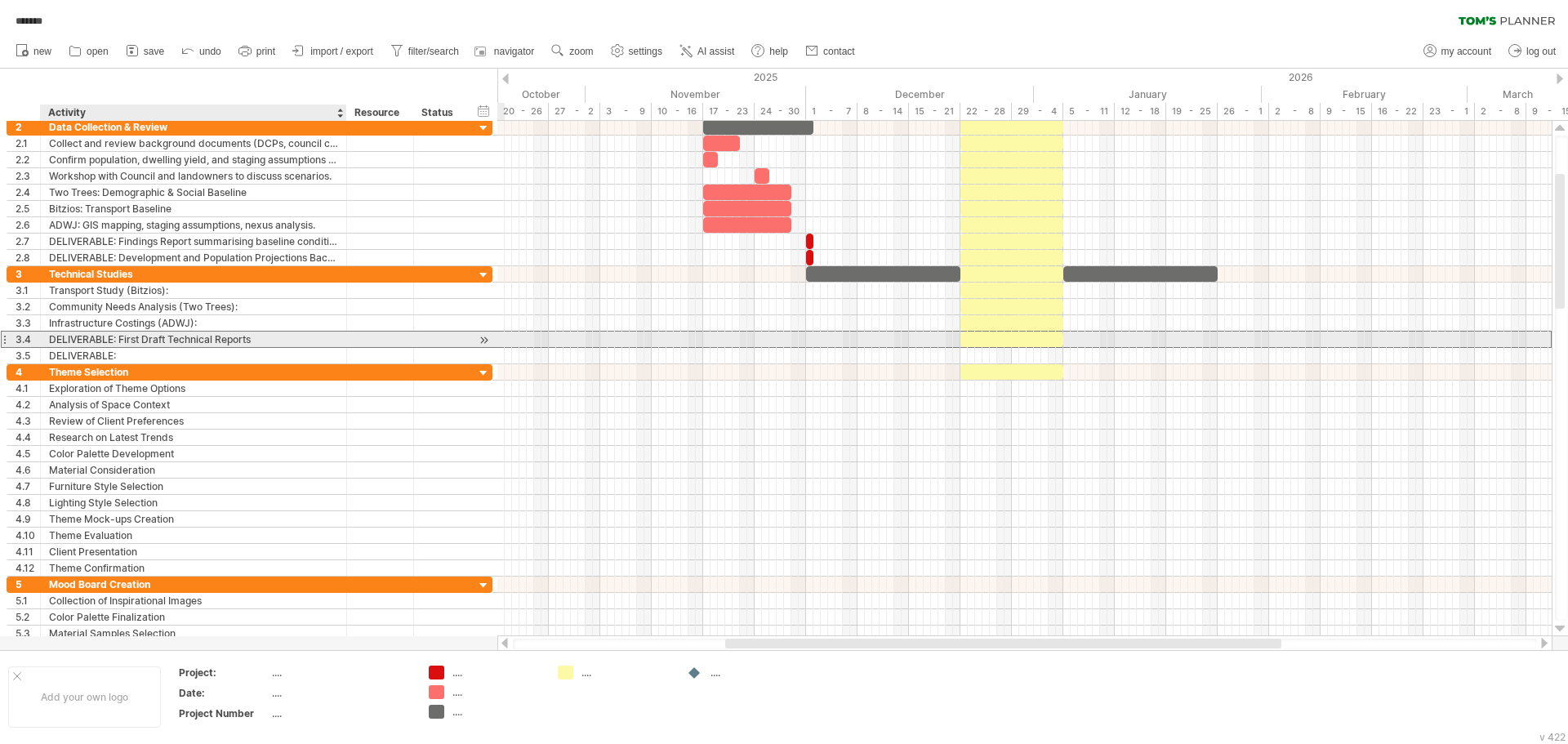
click at [144, 340] on div "DELIVERABLE: First Draft Technical Reports" at bounding box center [193, 339] width 289 height 15
click at [149, 336] on div "DELIVERABLE: First Draft Technical Reports" at bounding box center [193, 339] width 289 height 15
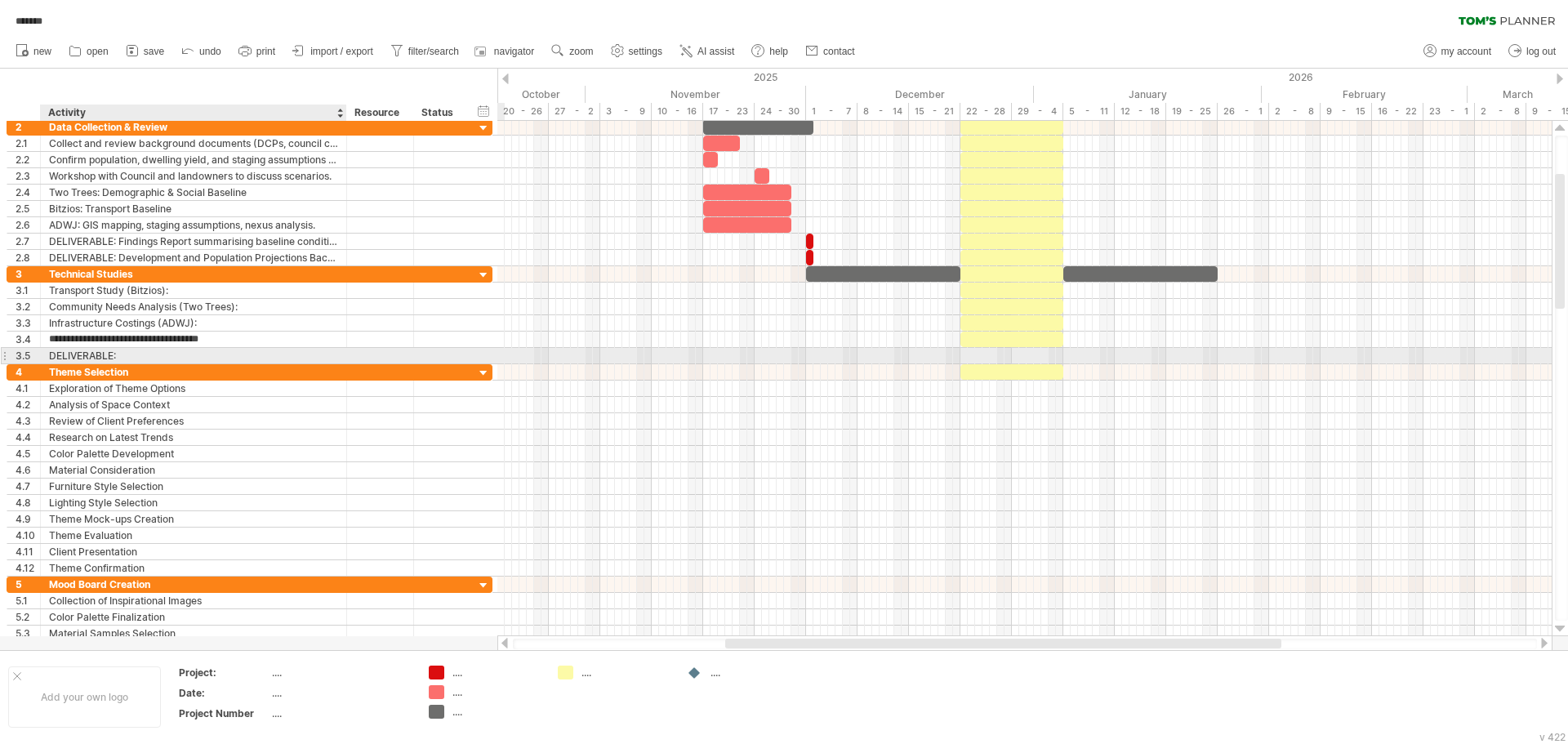
type input "**********"
click at [187, 354] on div "DELIVERABLE:" at bounding box center [193, 356] width 289 height 15
paste input "*******"
type input "**********"
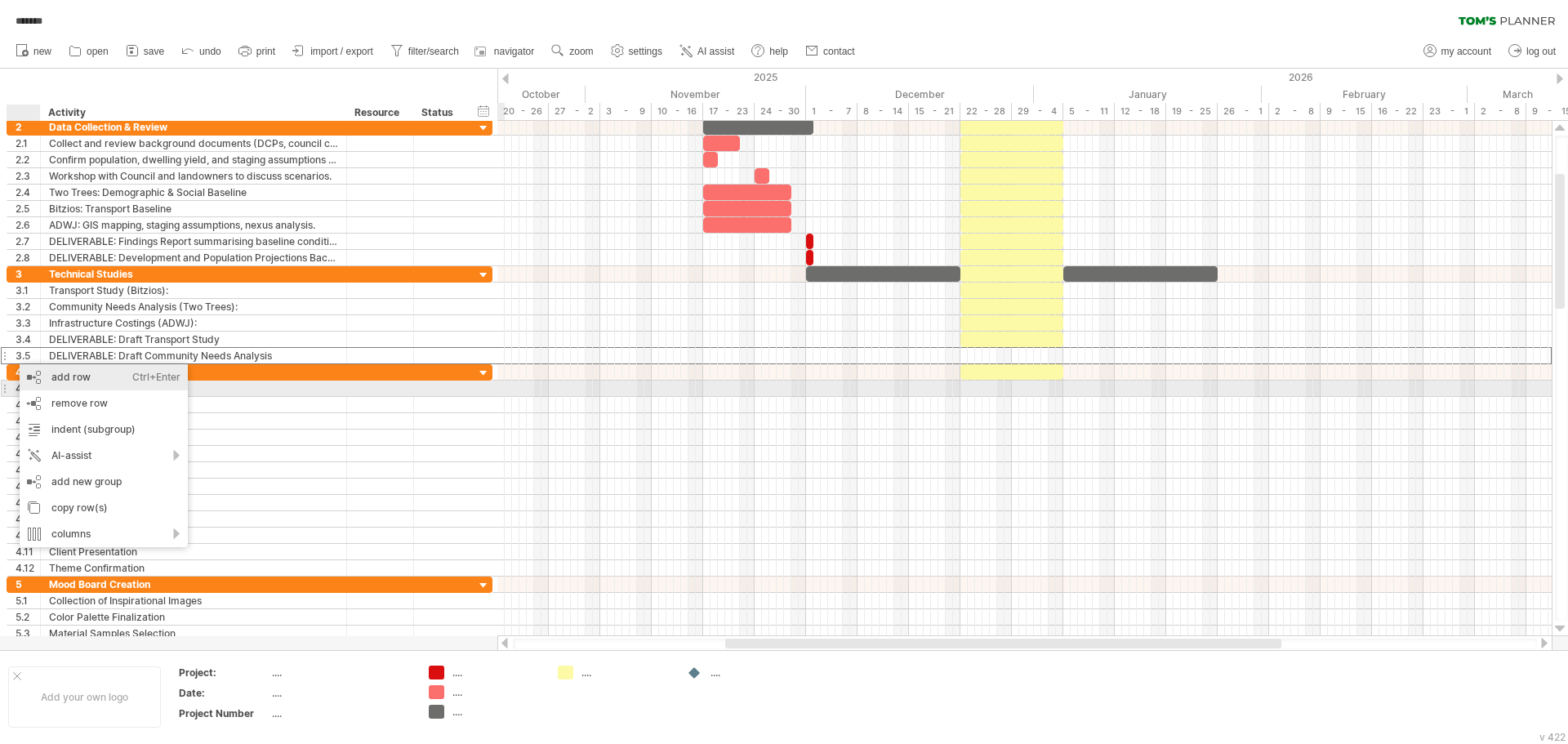
click at [69, 381] on div "add row Ctrl+Enter Cmd+Enter" at bounding box center [103, 377] width 168 height 26
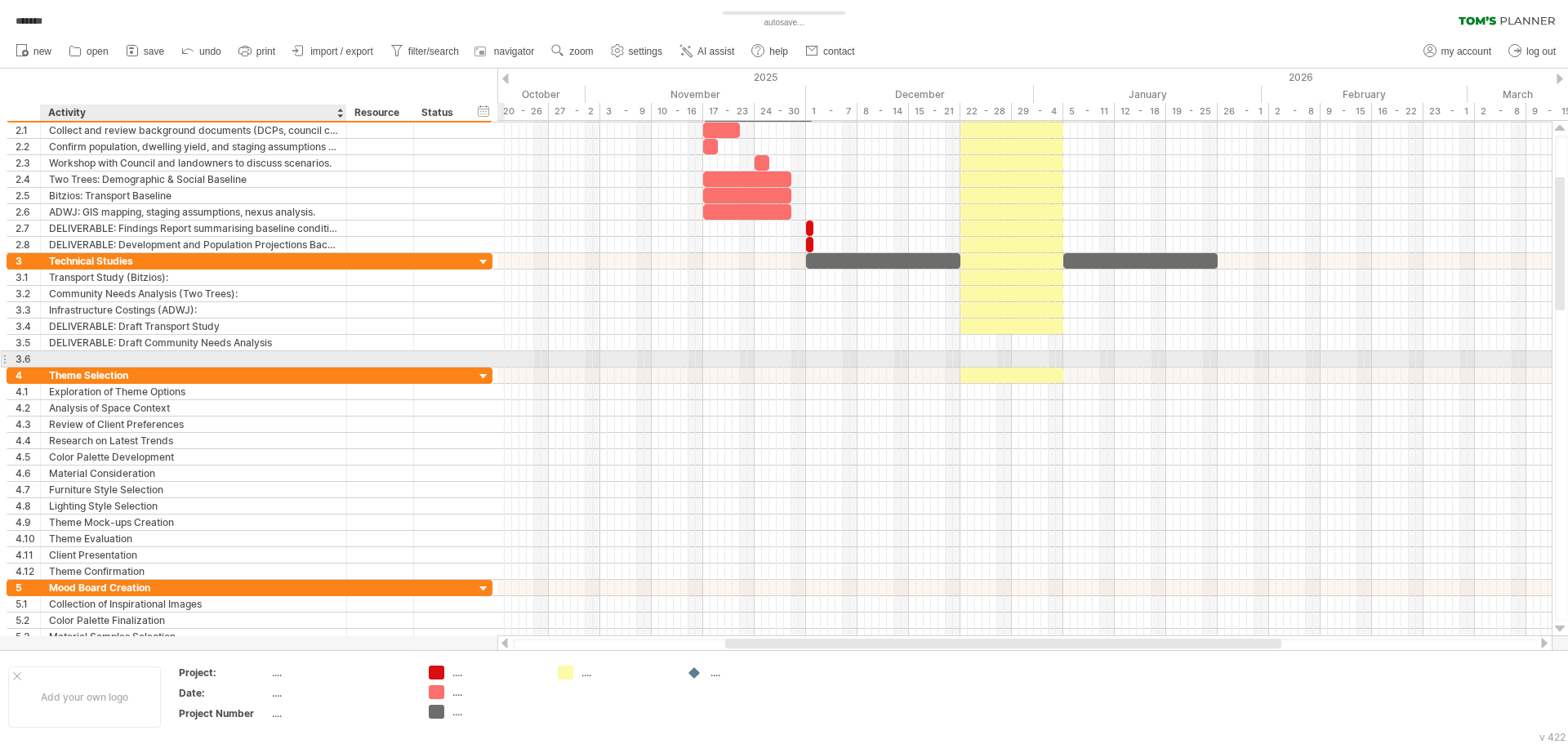
click at [63, 355] on div at bounding box center [193, 358] width 289 height 15
type input "**********"
click at [217, 364] on div "DELIVERABLE: Project Plan & Confirmed Program (ADWJ)" at bounding box center [193, 358] width 289 height 15
click at [244, 359] on input "**********" at bounding box center [193, 358] width 289 height 15
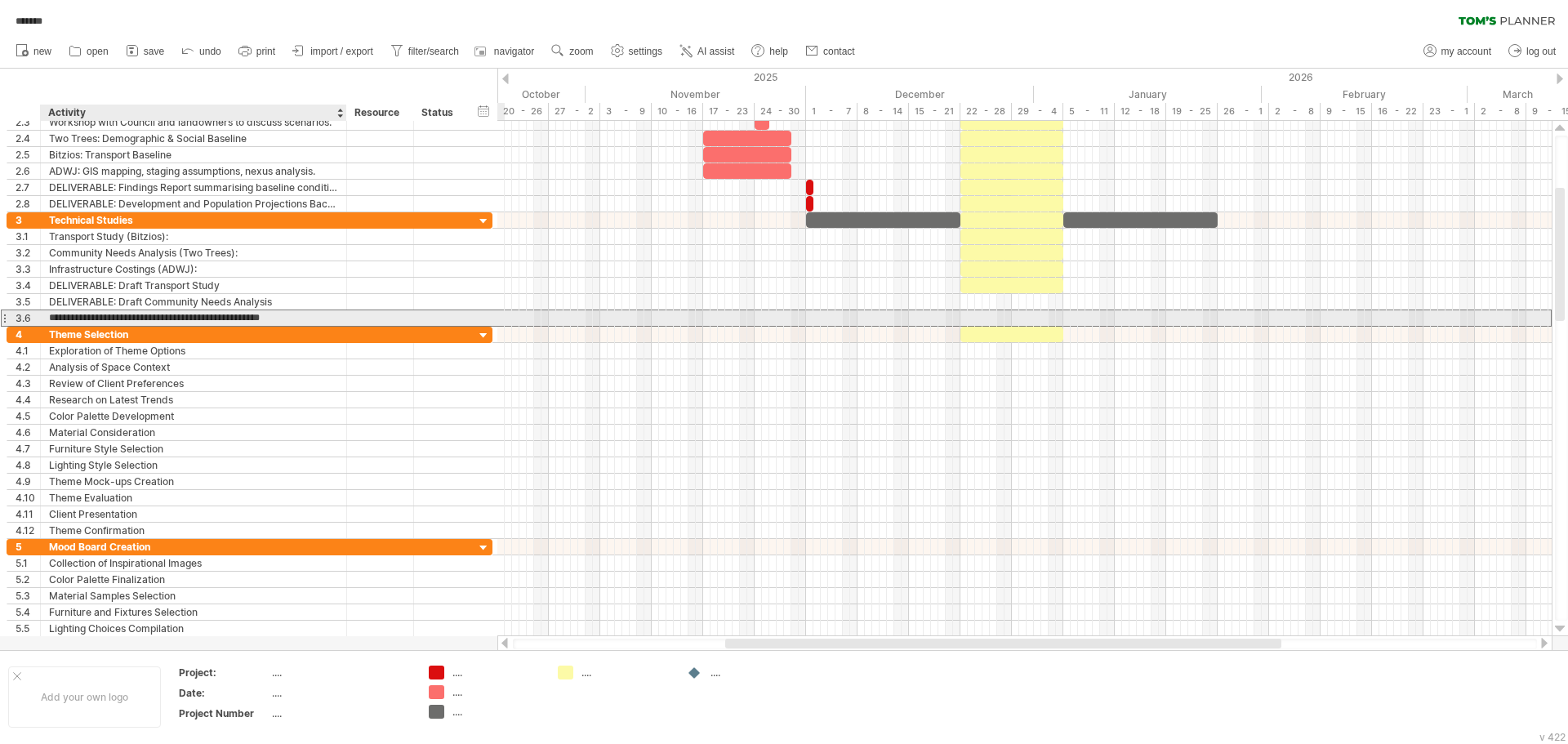
click at [122, 318] on input "**********" at bounding box center [193, 318] width 289 height 15
drag, startPoint x: 119, startPoint y: 318, endPoint x: 371, endPoint y: 313, distance: 252.0
click at [371, 313] on div "**********" at bounding box center [249, 318] width 486 height 17
drag, startPoint x: 122, startPoint y: 315, endPoint x: 192, endPoint y: 316, distance: 70.0
click at [200, 315] on div "DELIVERABLE: Project Plan & Confirmed Program (ADWJ)" at bounding box center [193, 318] width 289 height 15
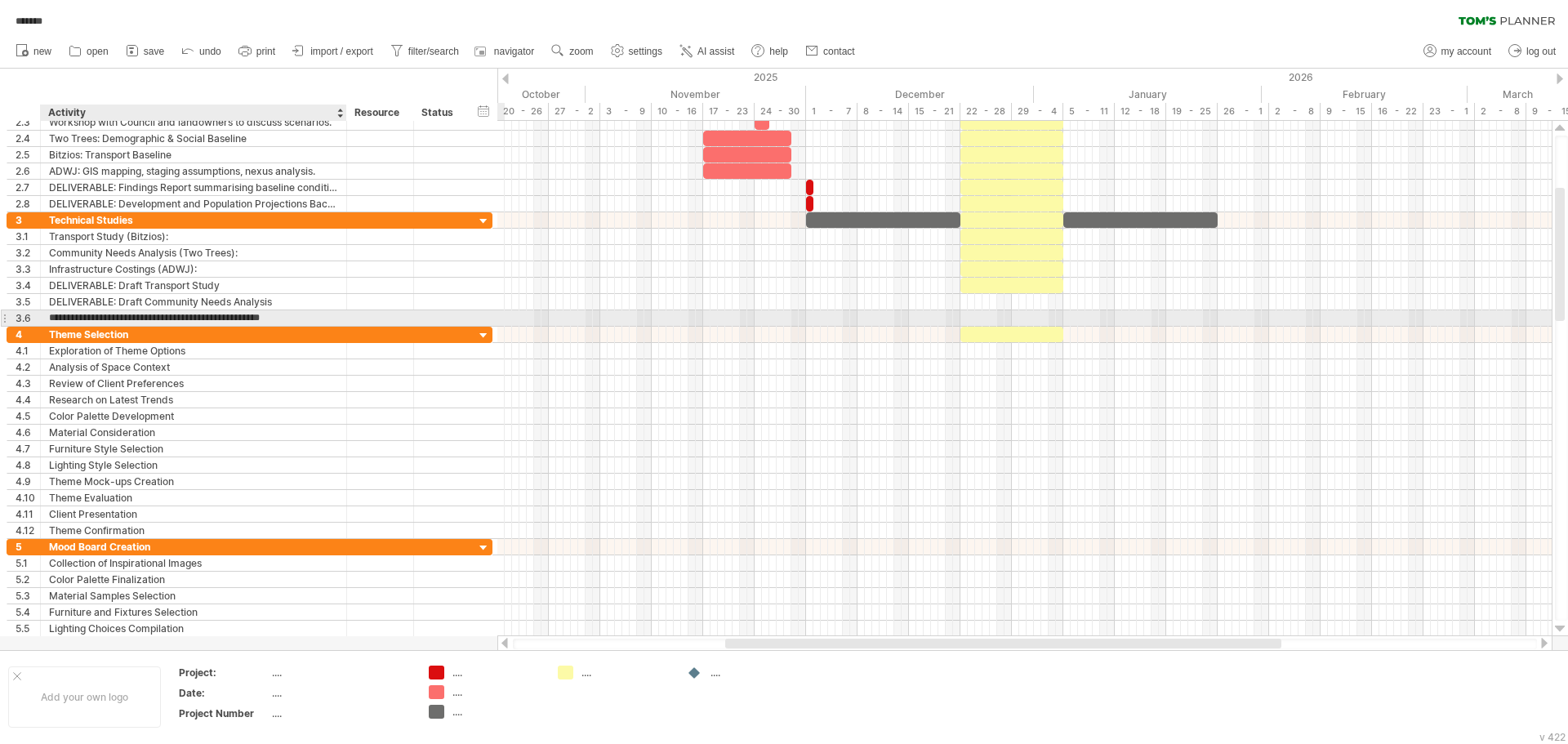
click at [191, 316] on input "**********" at bounding box center [193, 318] width 289 height 15
drag, startPoint x: 119, startPoint y: 318, endPoint x: 326, endPoint y: 316, distance: 207.0
click at [326, 316] on input "**********" at bounding box center [193, 318] width 289 height 15
paste input "text"
type input "**********"
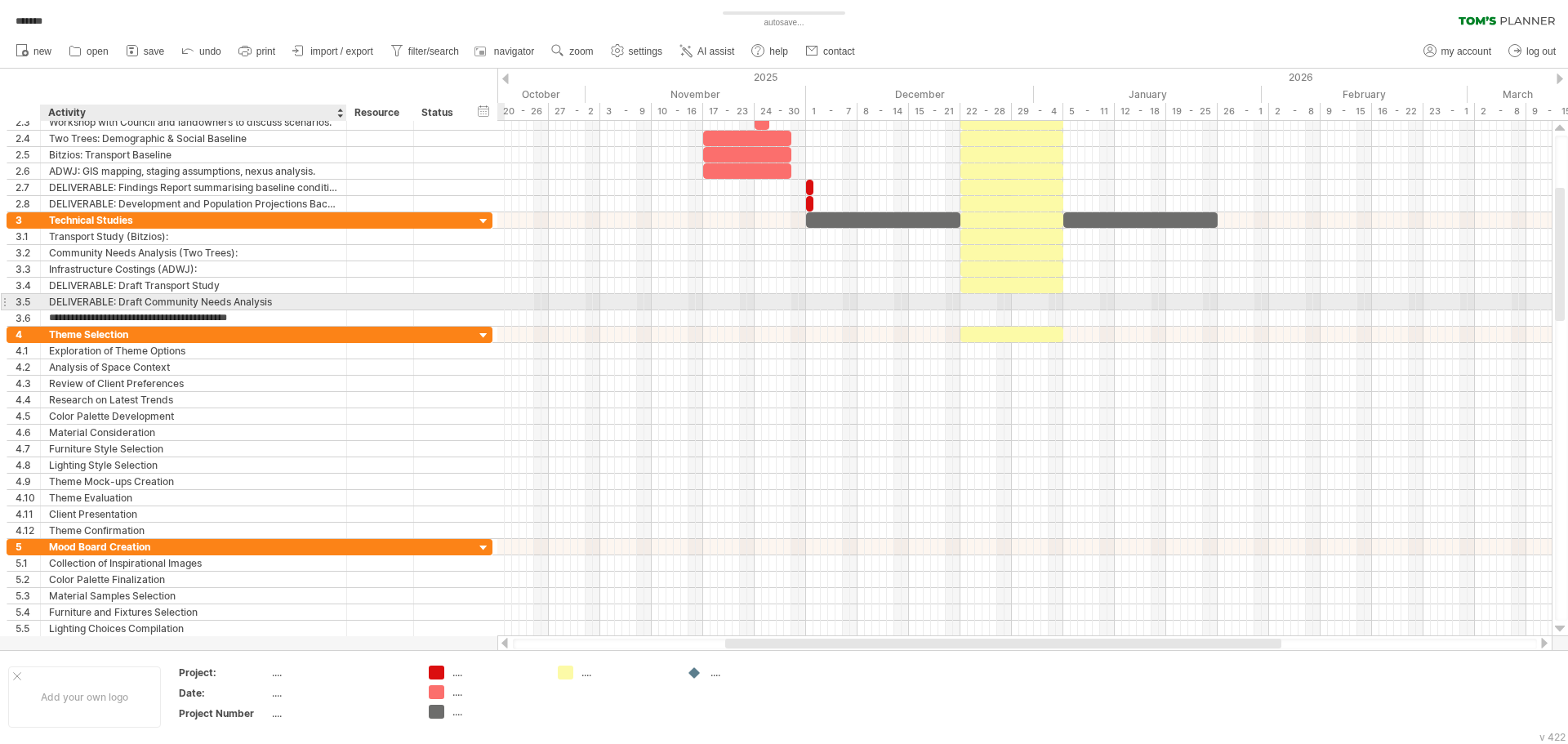
click at [308, 302] on div "DELIVERABLE: Draft Community Needs Analysis" at bounding box center [193, 301] width 289 height 15
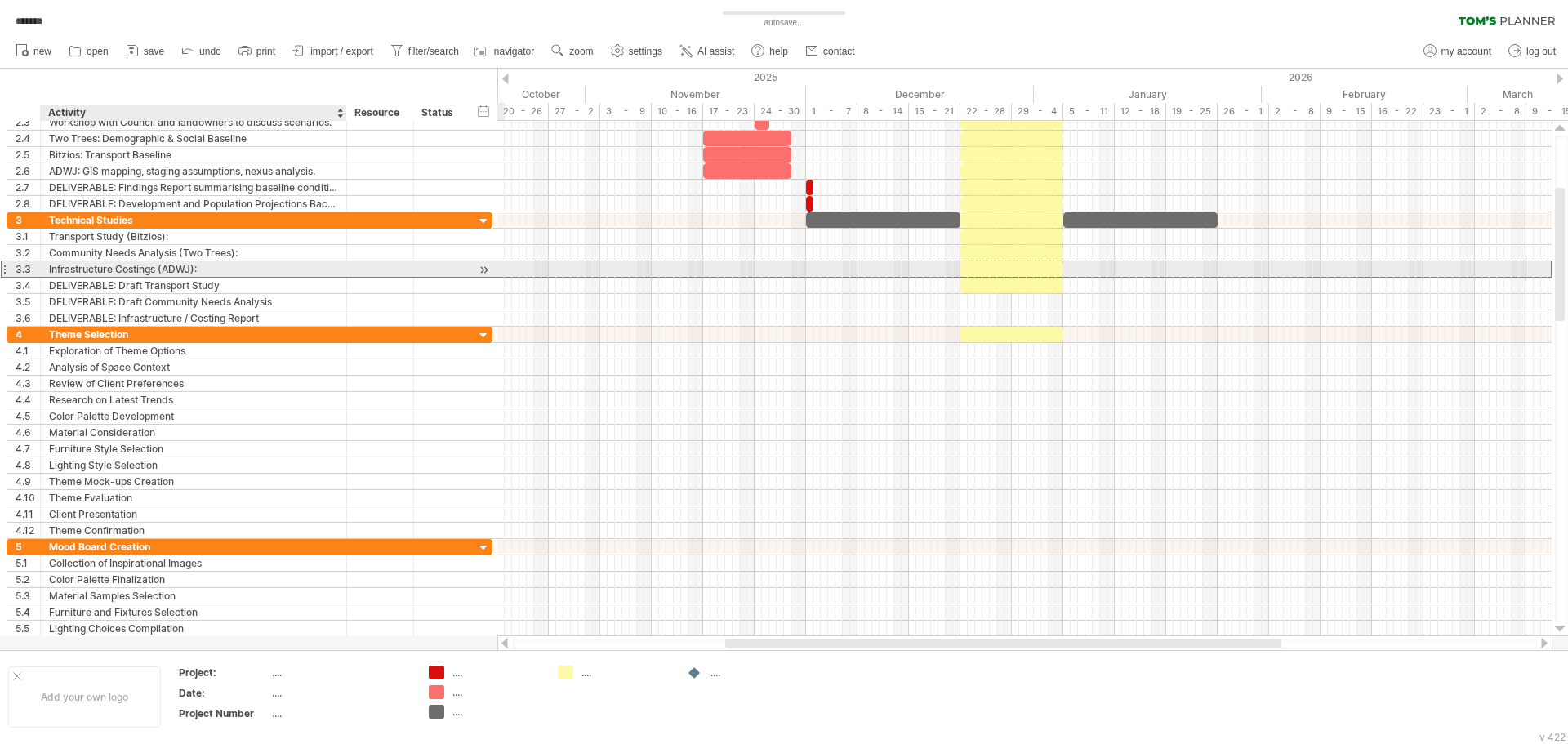
click at [294, 272] on div "Infrastructure Costings (ADWJ):" at bounding box center [193, 269] width 289 height 15
type input "**********"
drag, startPoint x: 238, startPoint y: 265, endPoint x: 237, endPoint y: 273, distance: 8.1
click at [238, 266] on input "**********" at bounding box center [193, 269] width 289 height 15
drag, startPoint x: 234, startPoint y: 268, endPoint x: 198, endPoint y: 268, distance: 36.0
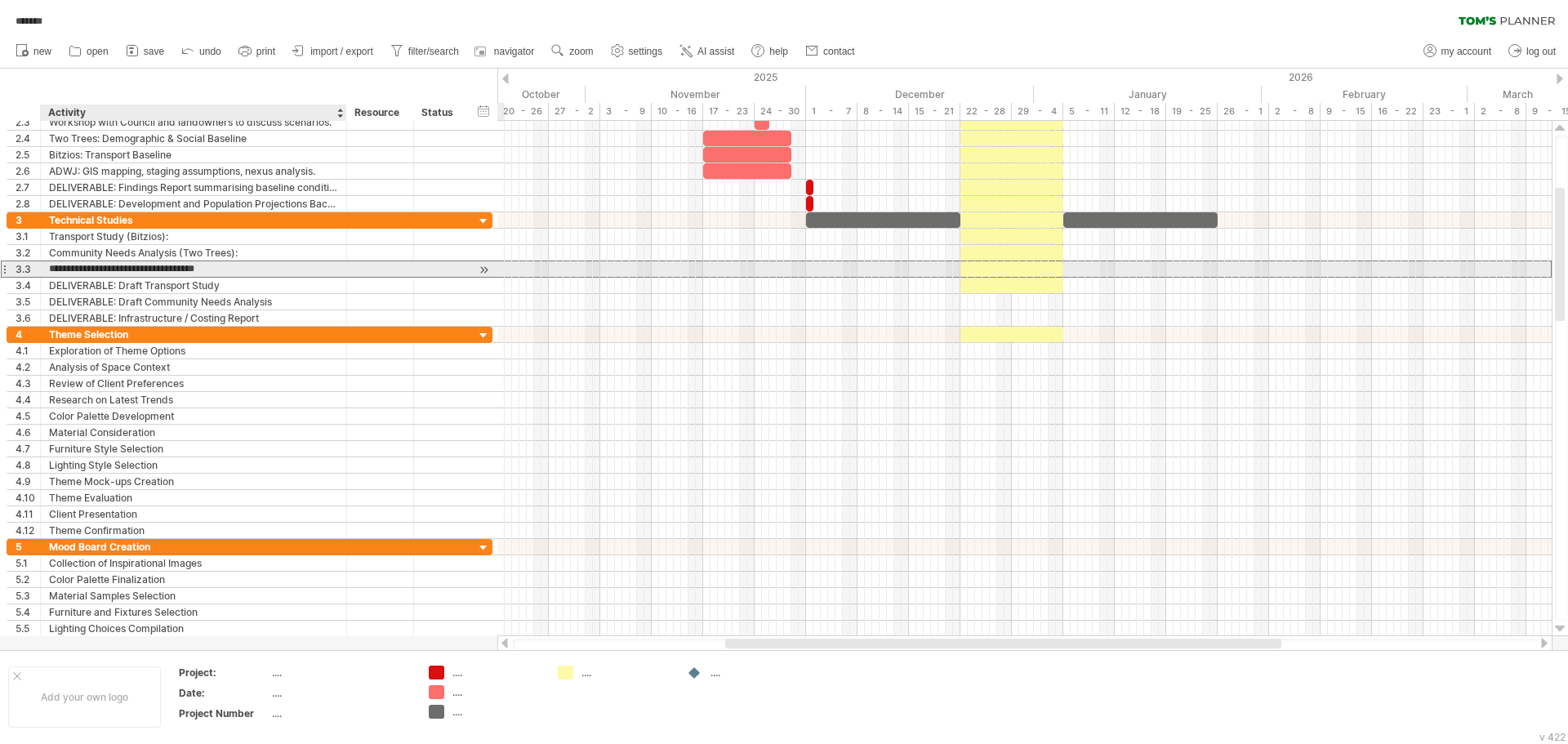
click at [198, 268] on input "**********" at bounding box center [193, 269] width 289 height 15
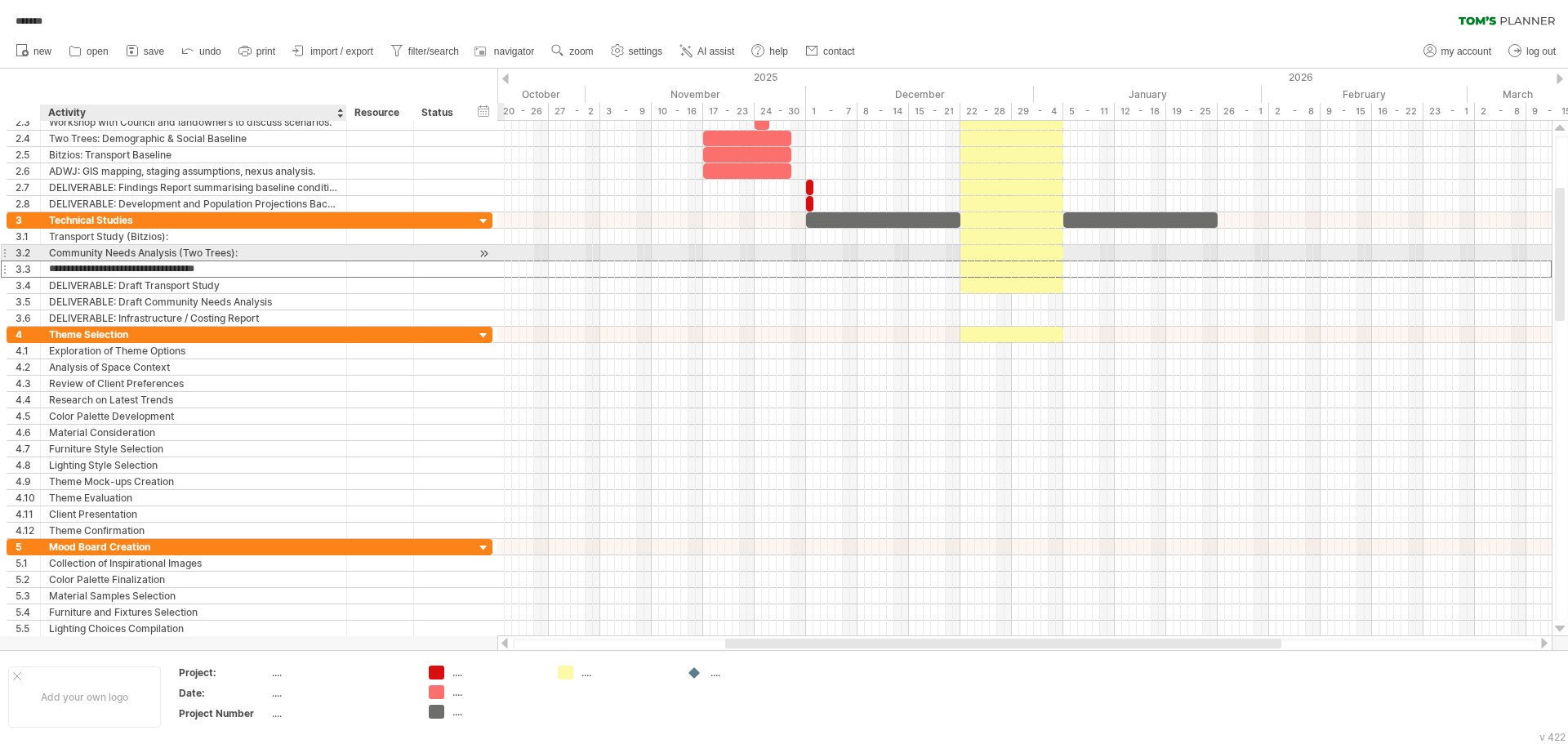
click at [248, 251] on div "Community Needs Analysis (Two Trees):" at bounding box center [193, 252] width 289 height 15
paste input "******"
click at [239, 250] on input "**********" at bounding box center [193, 252] width 289 height 15
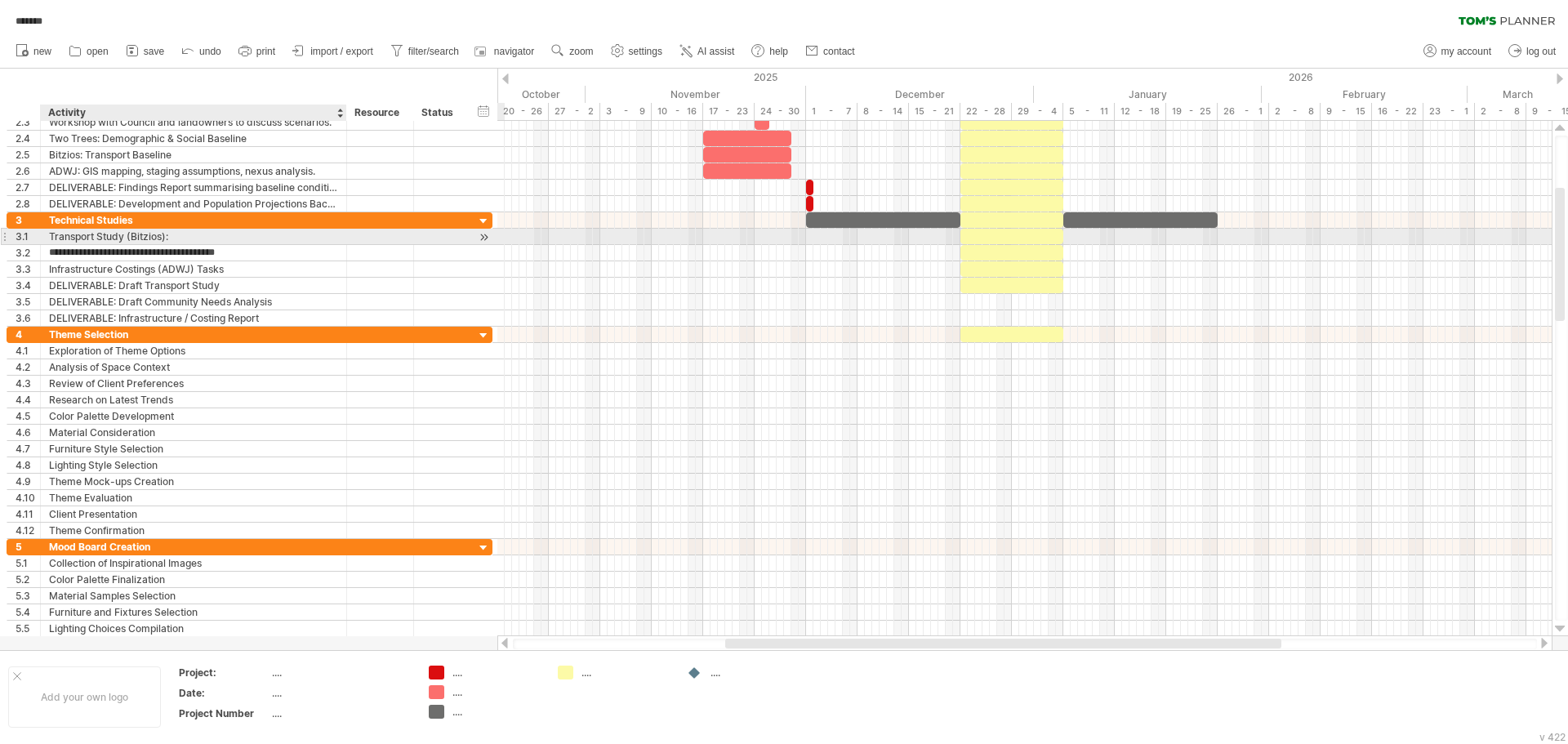
type input "**********"
click at [283, 232] on div "Transport Study (Bitzios):" at bounding box center [193, 236] width 289 height 15
paste input "******"
type input "**********"
click at [278, 232] on input "**********" at bounding box center [193, 236] width 289 height 15
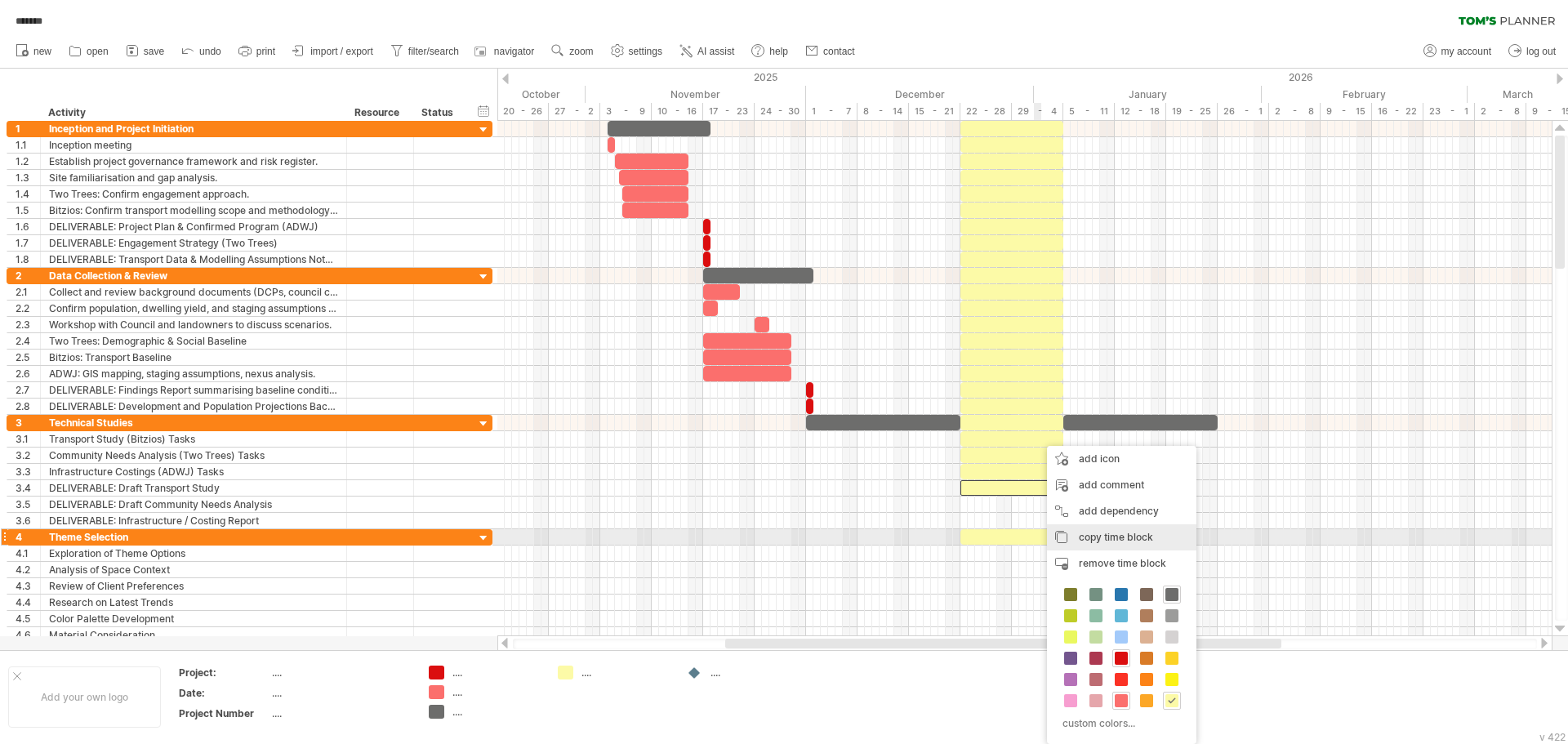
click at [1123, 543] on div "copy time block copy time blocks/icons" at bounding box center [1121, 537] width 150 height 26
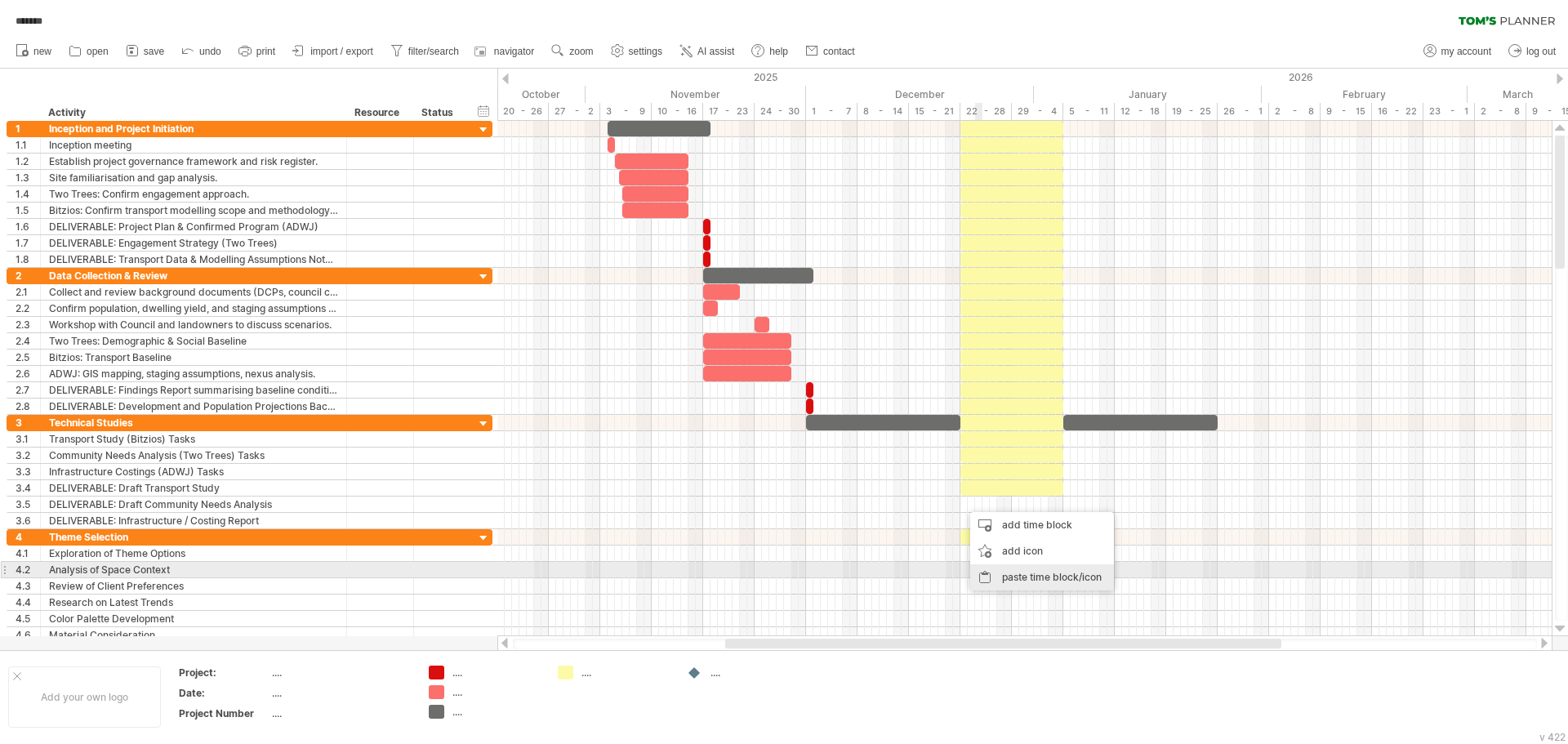
click at [1035, 574] on div "paste time block/icon" at bounding box center [1042, 577] width 143 height 26
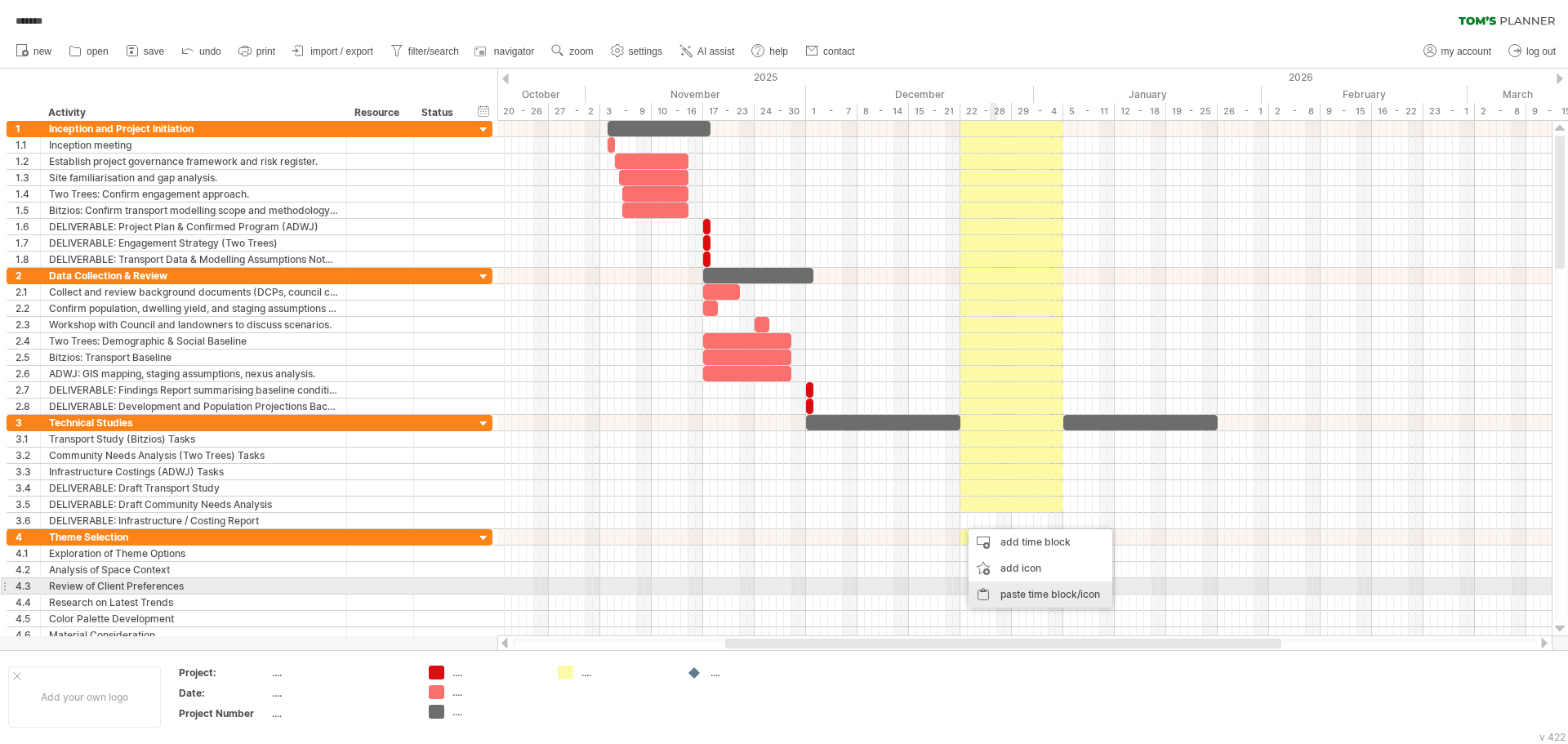
click at [1029, 594] on div "paste time block/icon" at bounding box center [1040, 594] width 143 height 26
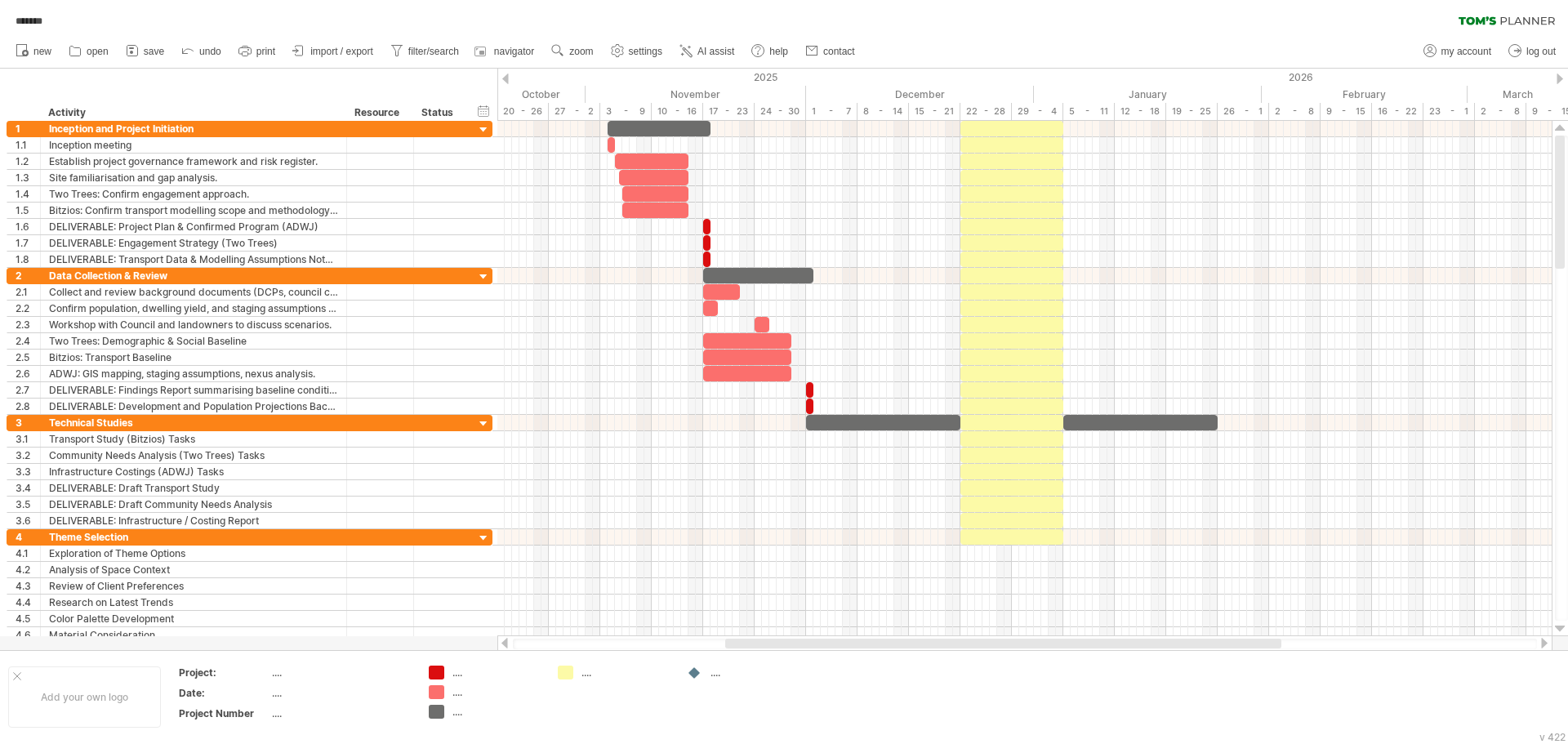
click at [983, 34] on div "new" at bounding box center [784, 52] width 1568 height 34
click at [1007, 19] on div "******* clear filter reapply filter" at bounding box center [784, 17] width 1568 height 34
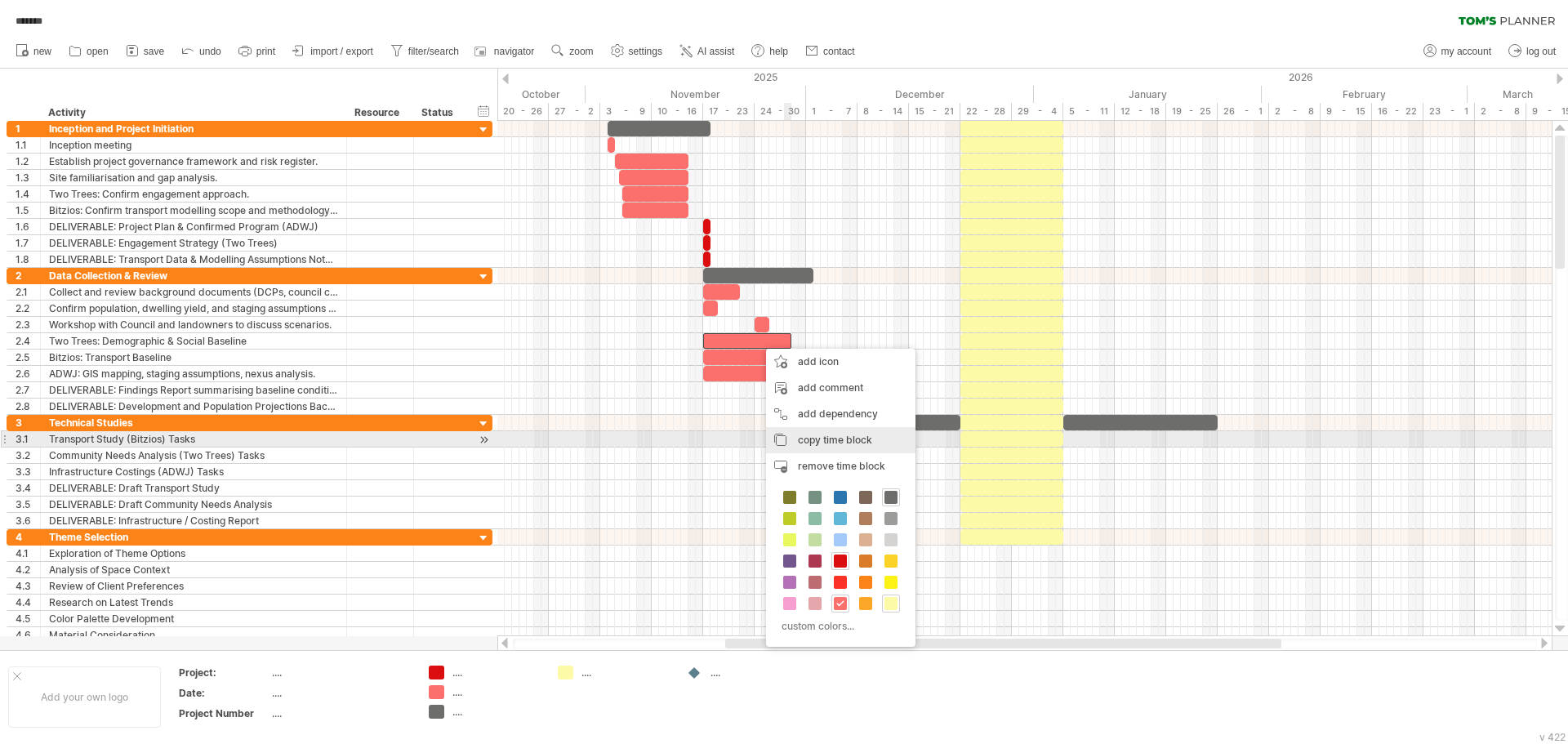
click at [842, 436] on span "copy time block" at bounding box center [835, 440] width 74 height 13
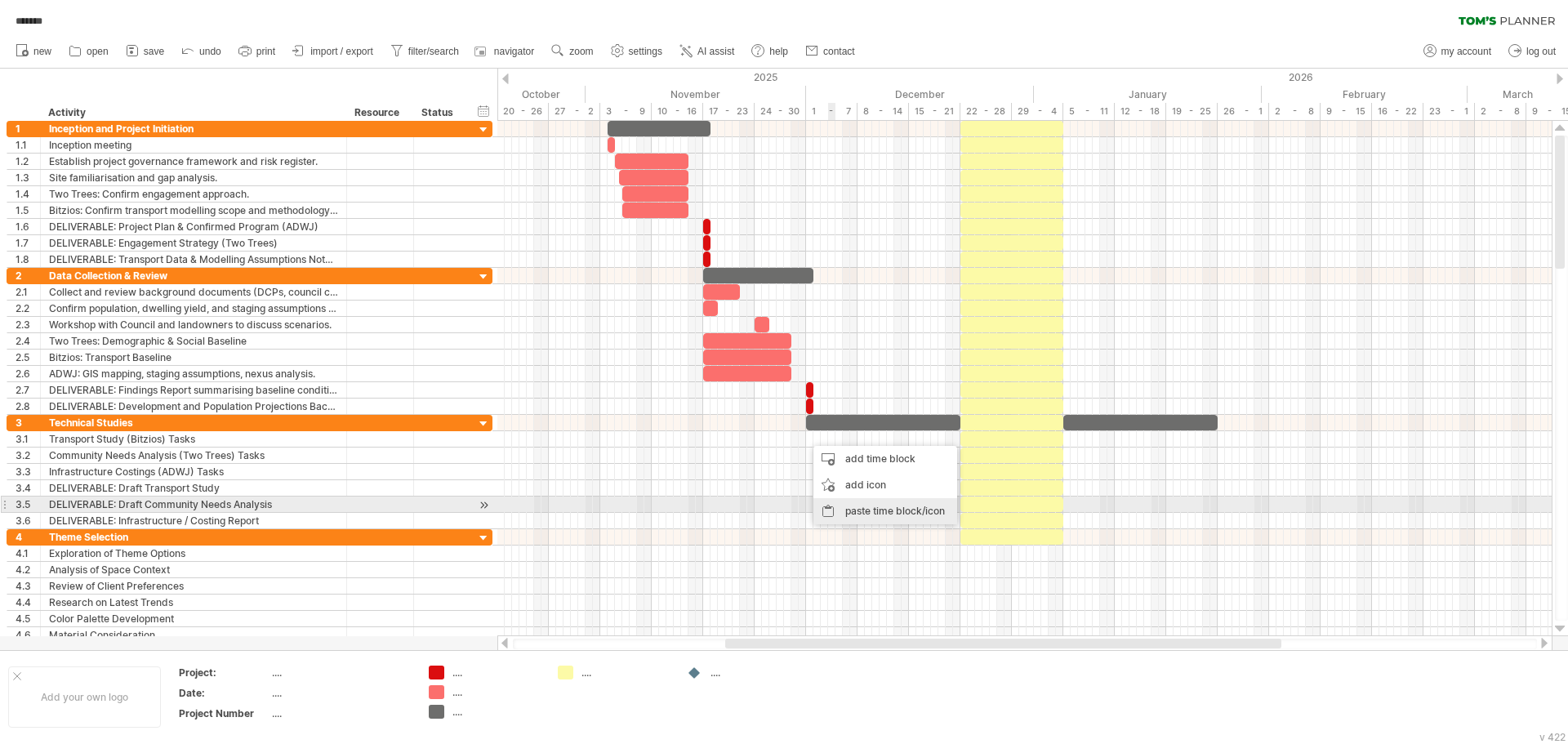
click at [866, 513] on div "paste time block/icon" at bounding box center [885, 511] width 143 height 26
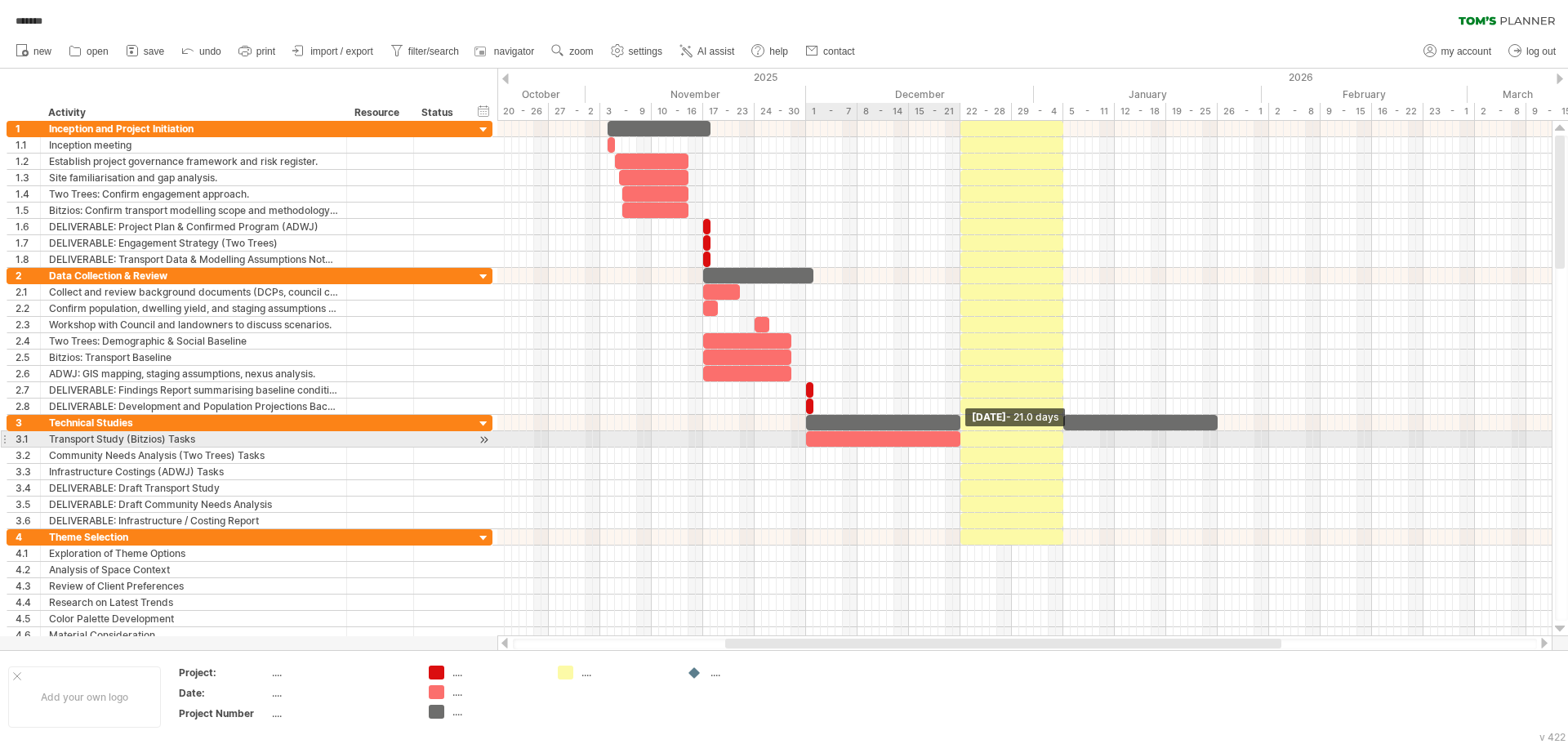
drag, startPoint x: 897, startPoint y: 440, endPoint x: 962, endPoint y: 439, distance: 65.0
click at [962, 439] on span at bounding box center [959, 438] width 6 height 15
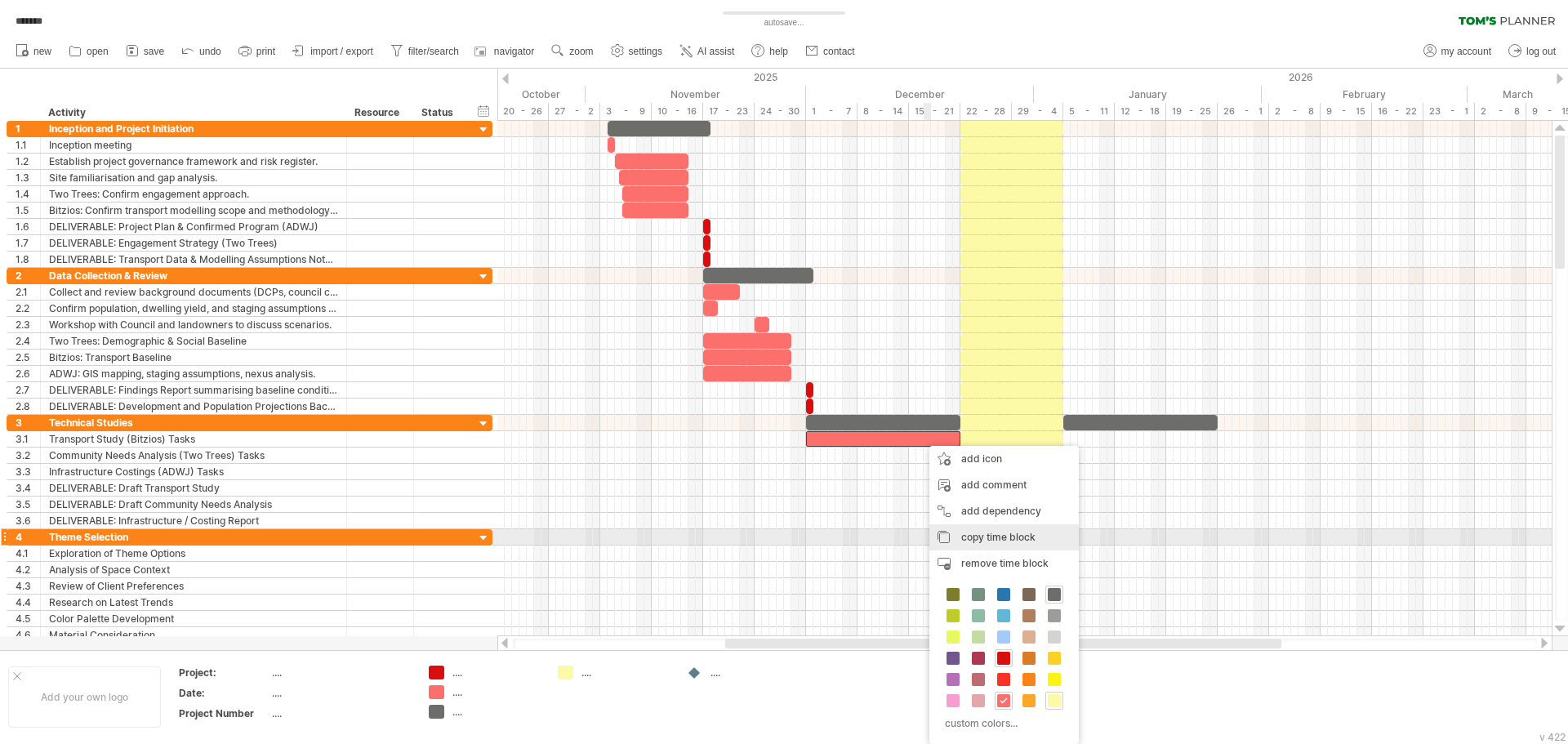
click at [1008, 537] on span "copy time block" at bounding box center [998, 537] width 74 height 13
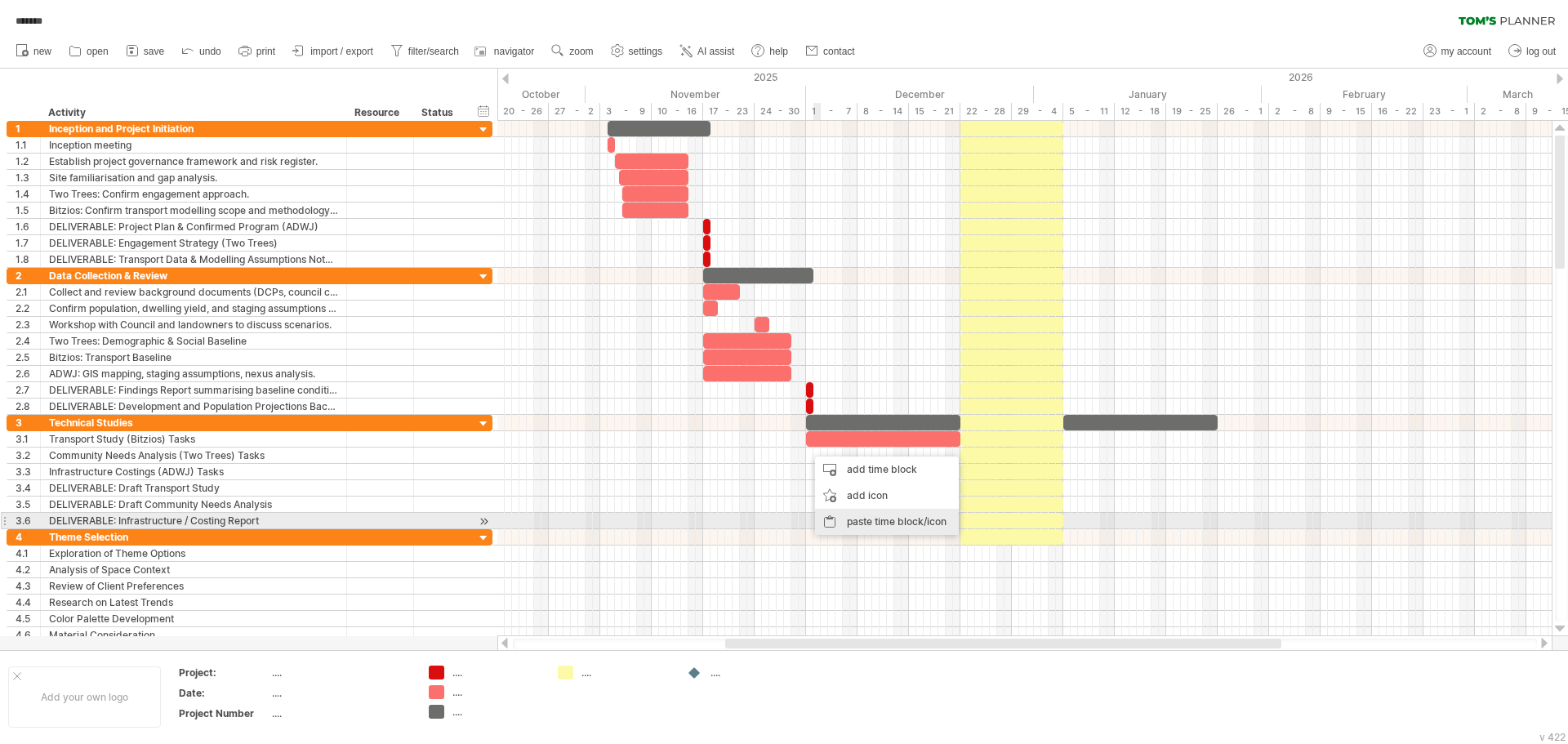
click at [872, 514] on div "paste time block/icon" at bounding box center [887, 522] width 143 height 26
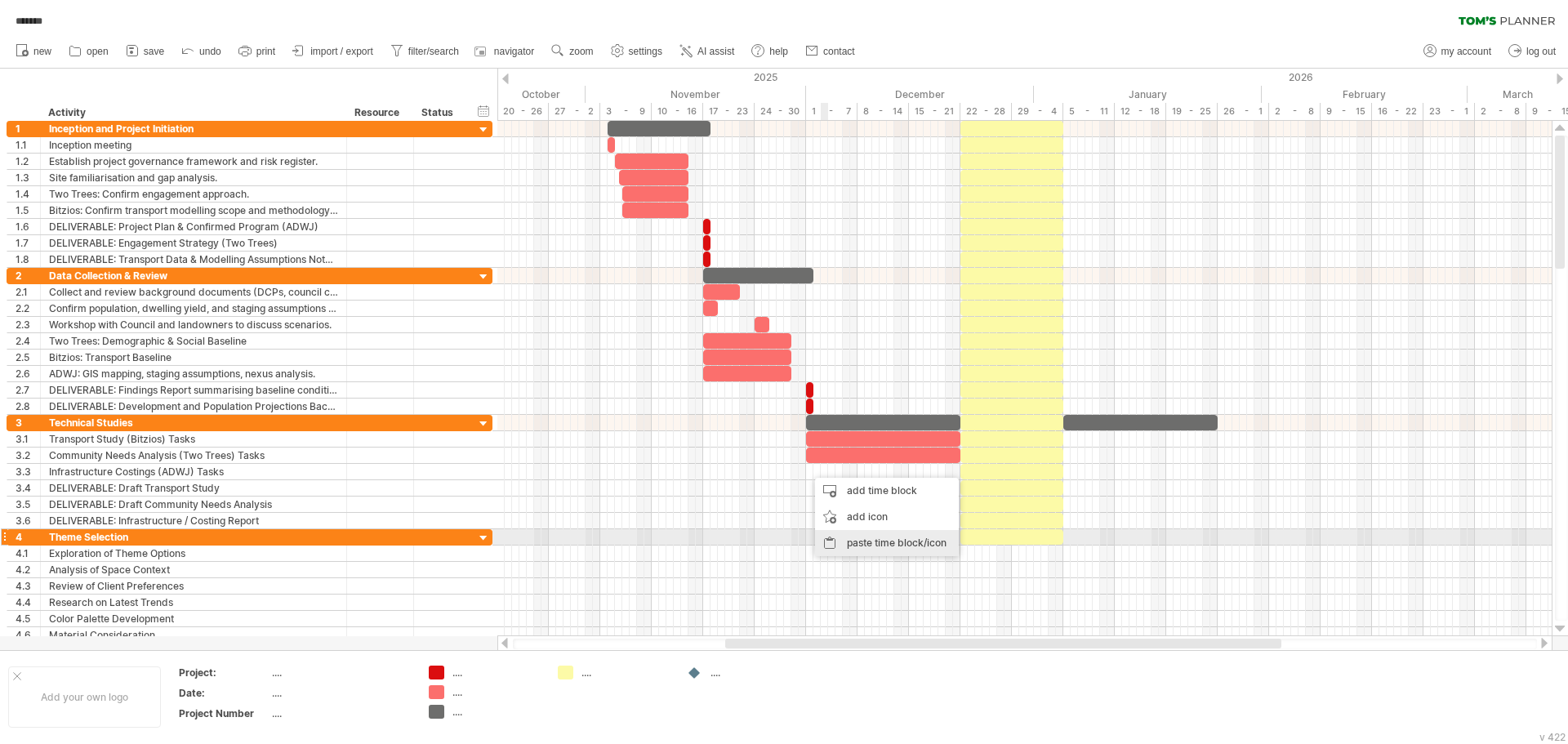
click at [878, 538] on div "paste time block/icon" at bounding box center [887, 543] width 143 height 26
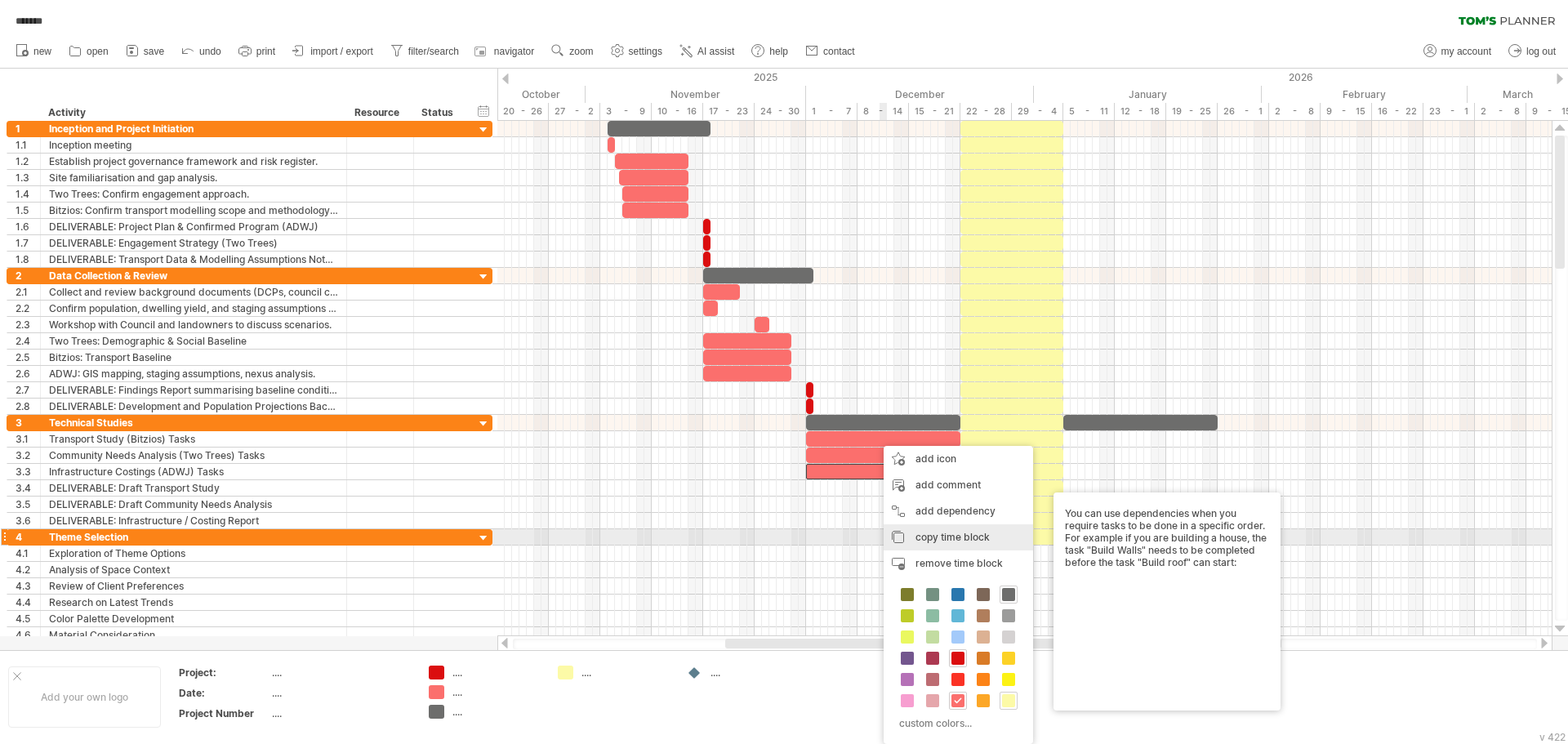
click at [960, 536] on span "copy time block" at bounding box center [952, 537] width 74 height 13
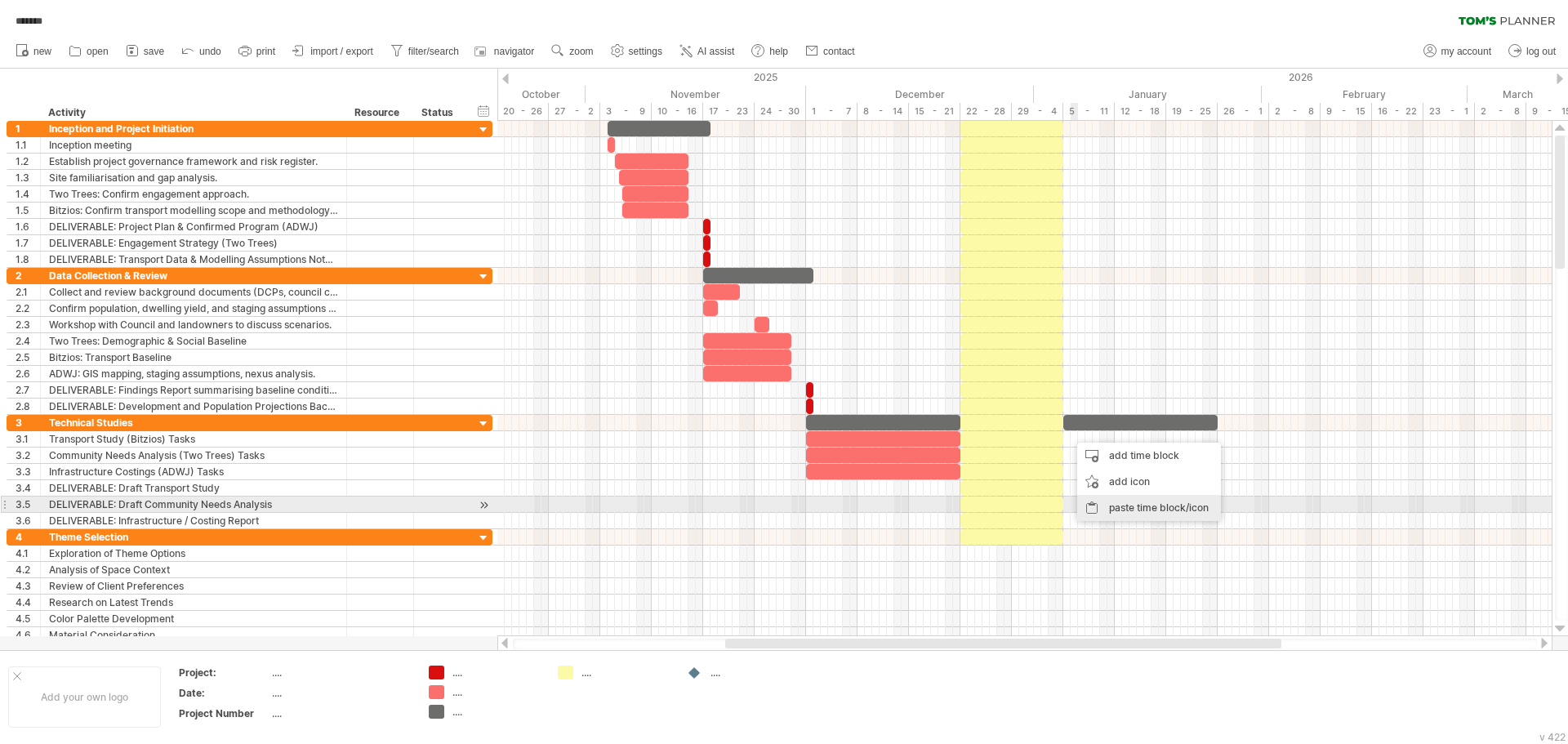
click at [1145, 502] on div "paste time block/icon" at bounding box center [1149, 508] width 143 height 26
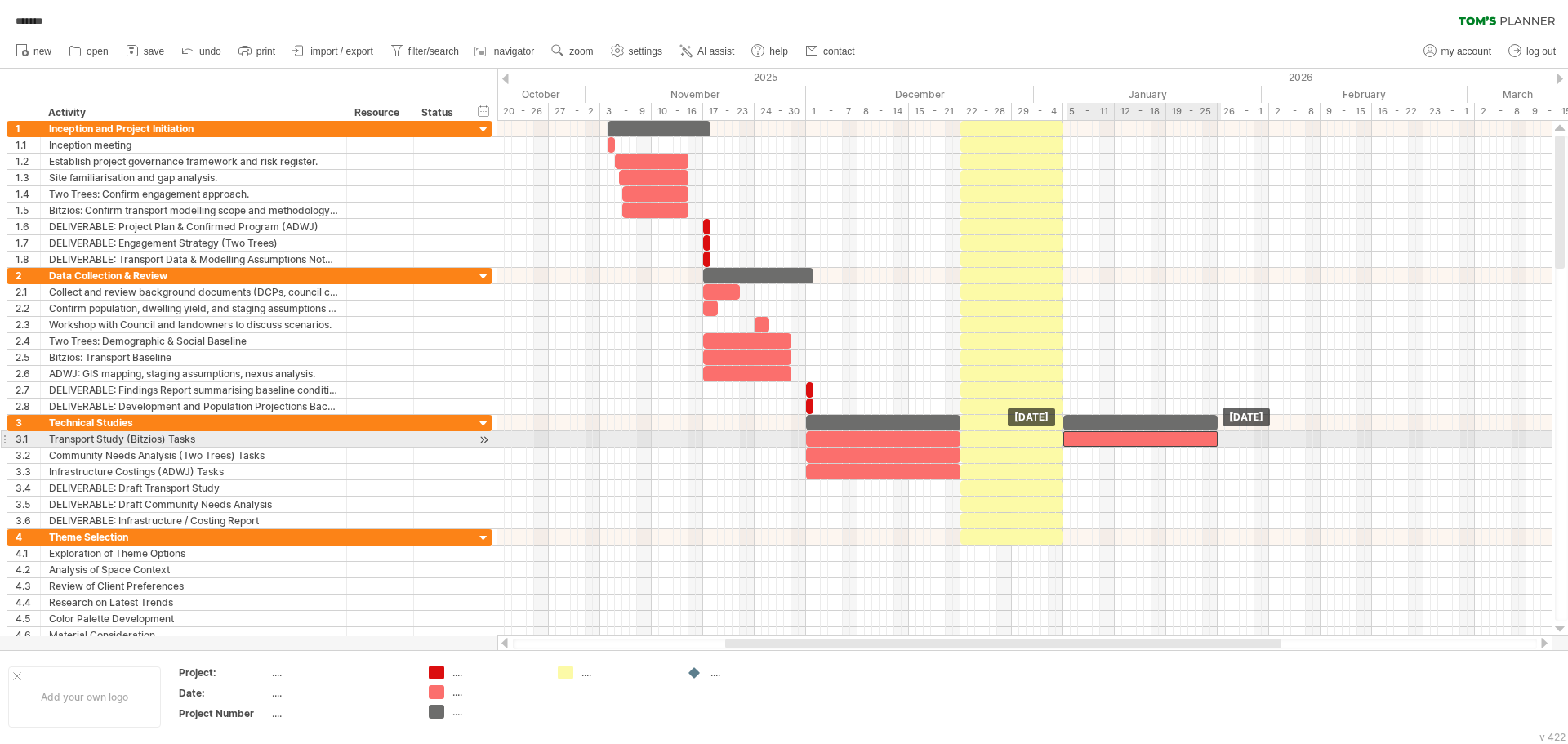
click at [1112, 437] on div at bounding box center [1140, 438] width 154 height 15
drag, startPoint x: 1216, startPoint y: 436, endPoint x: 1163, endPoint y: 447, distance: 54.1
click at [1163, 447] on div "[DATE] - 14.0 days [DATE]" at bounding box center [1024, 378] width 1054 height 515
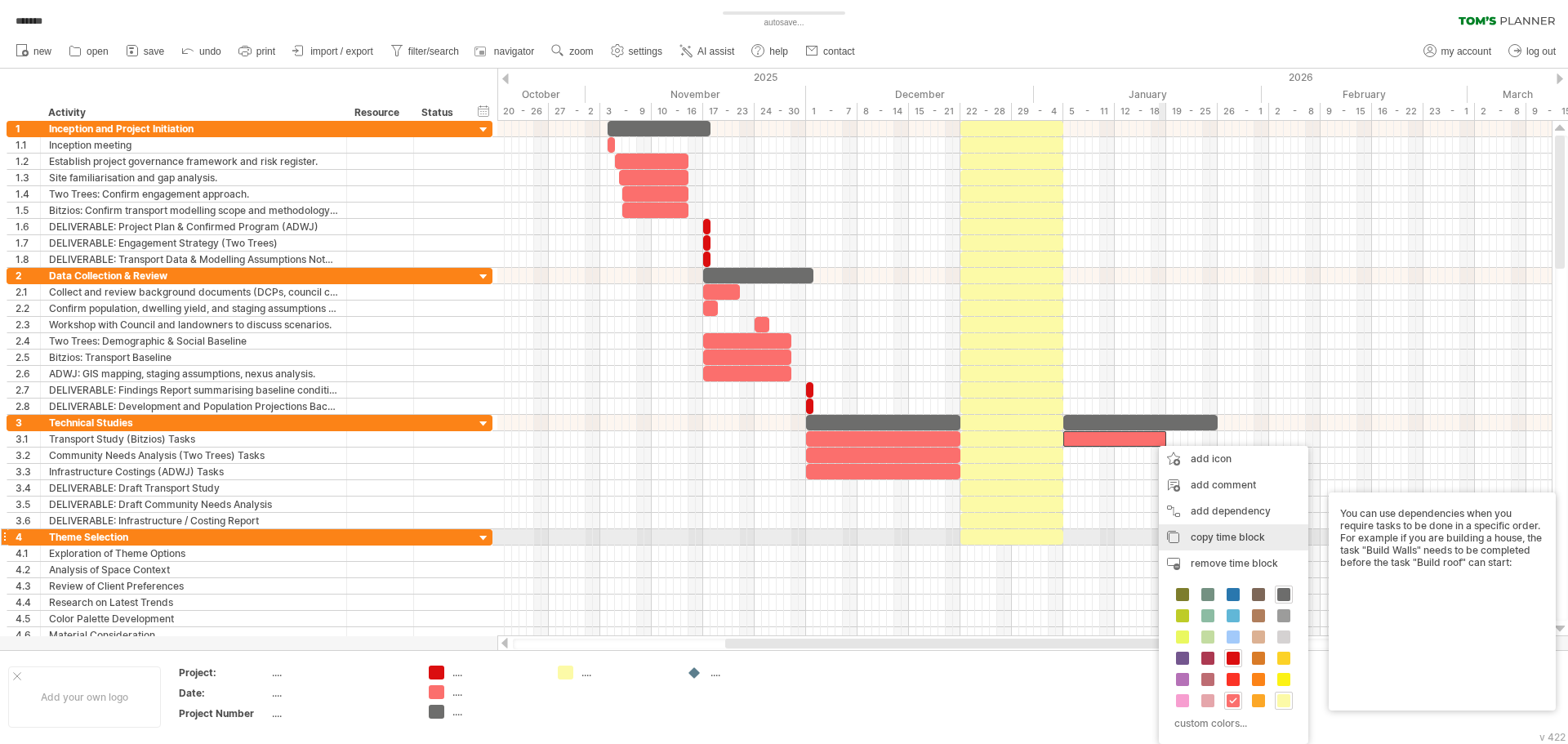
click at [1224, 536] on span "copy time block" at bounding box center [1228, 537] width 74 height 13
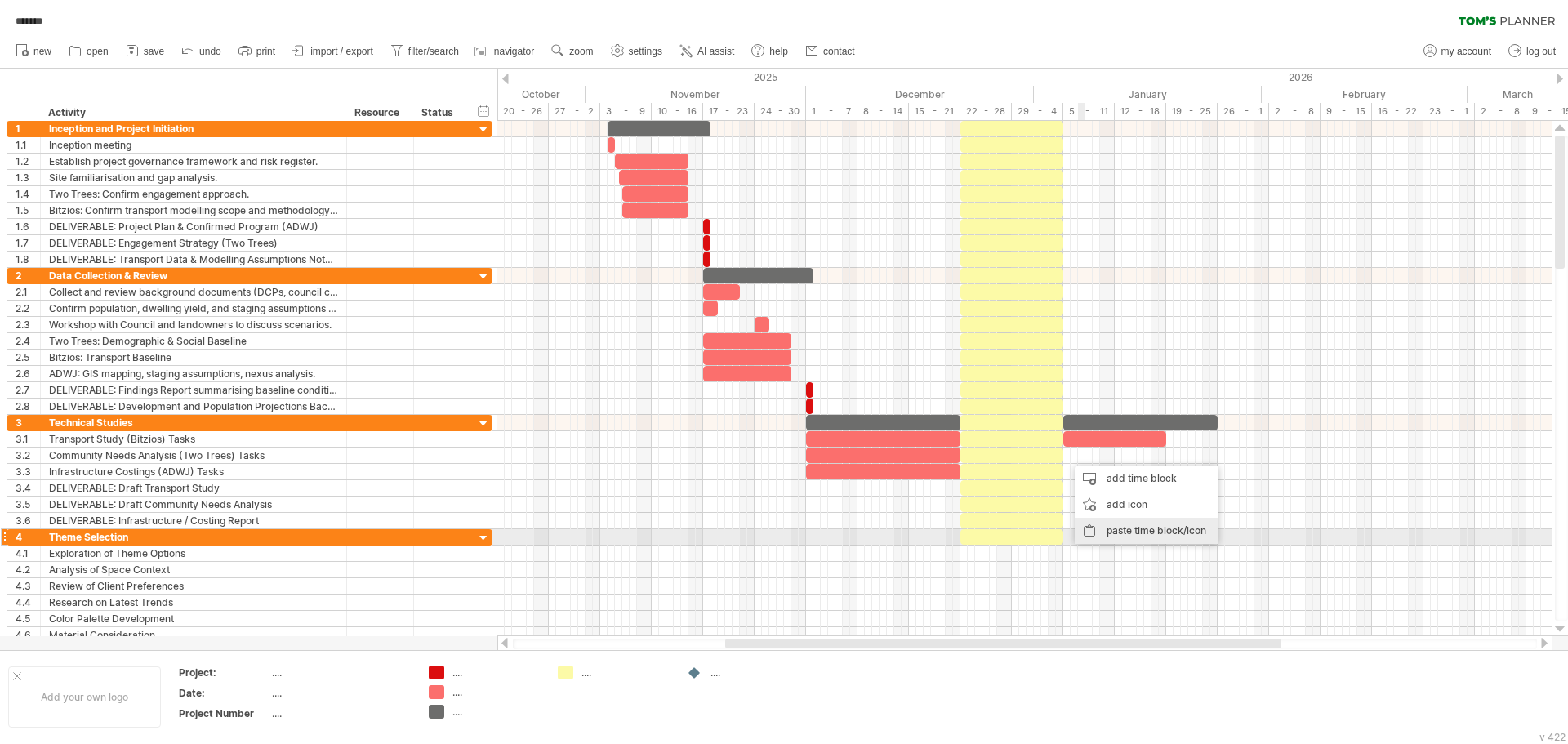
click at [1130, 532] on div "paste time block/icon" at bounding box center [1146, 531] width 143 height 26
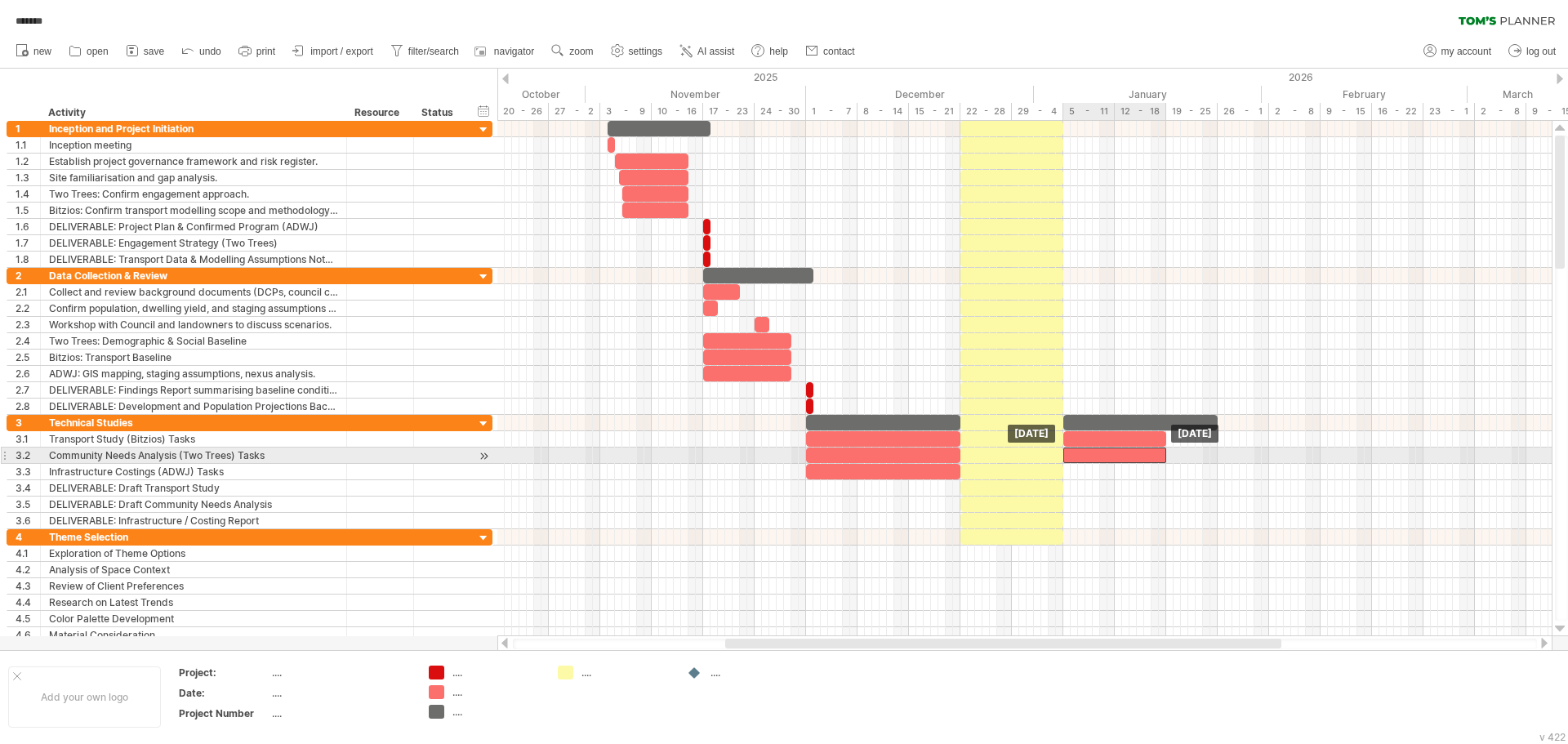
click at [1110, 455] on div at bounding box center [1114, 455] width 102 height 15
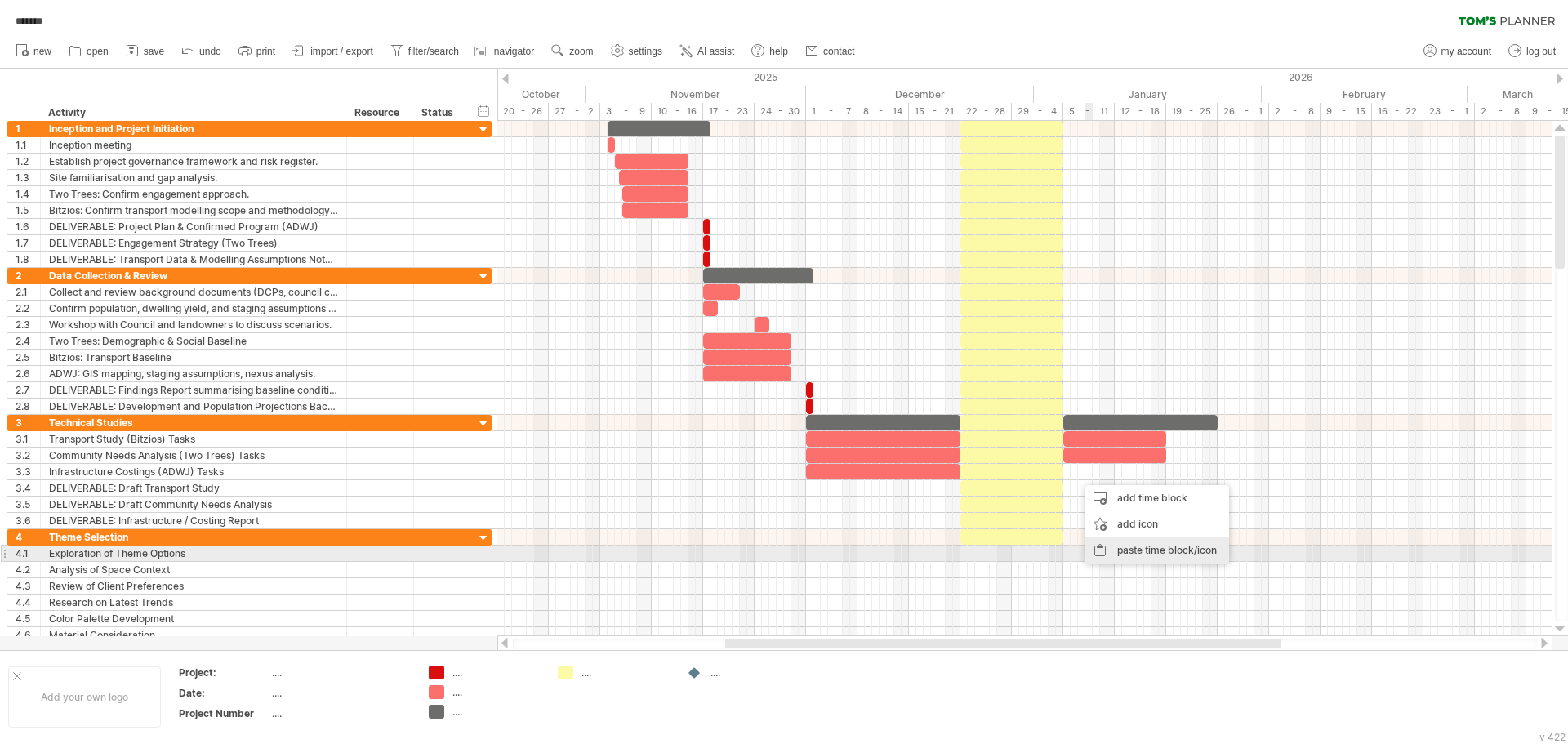
click at [1142, 548] on div "paste time block/icon" at bounding box center [1157, 550] width 143 height 26
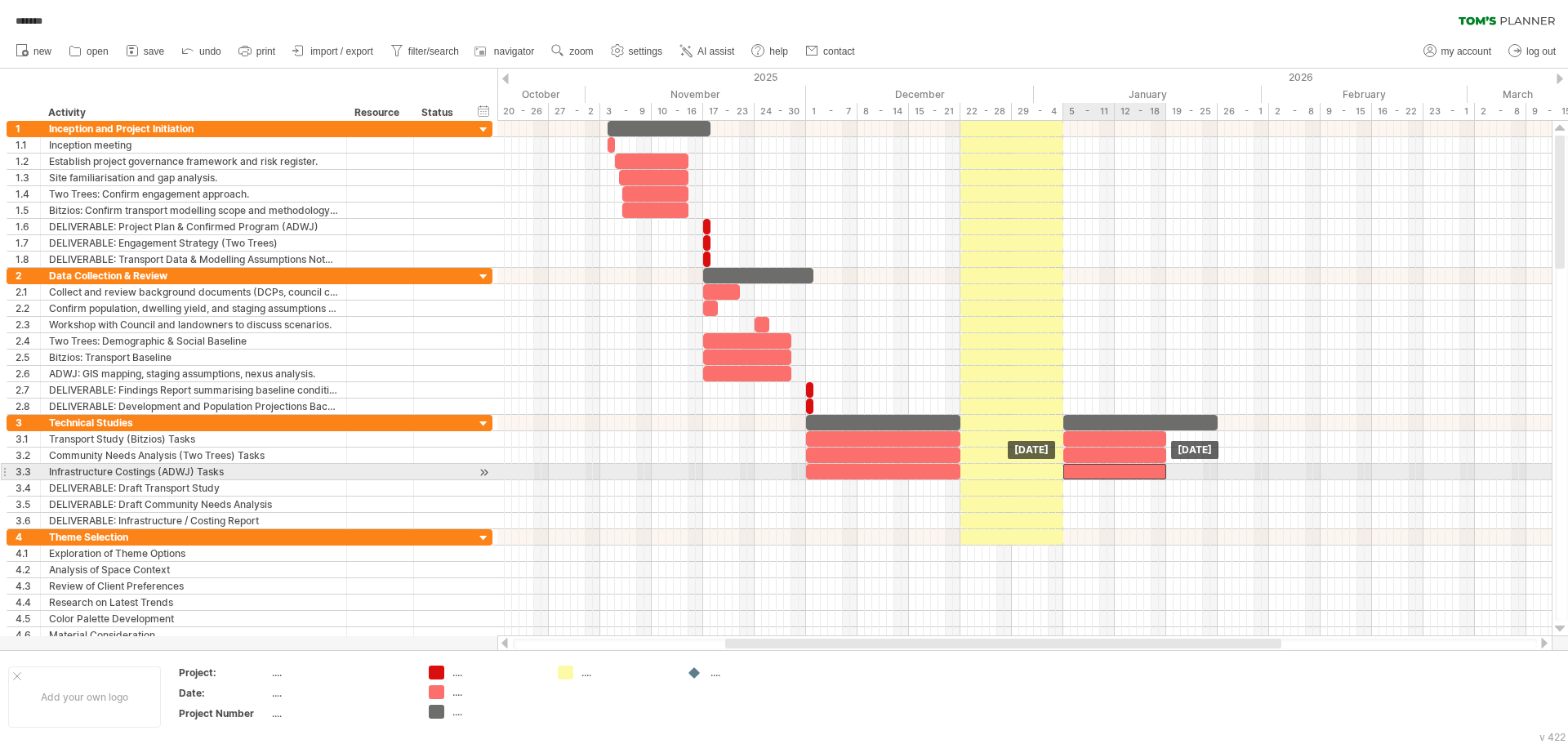
drag, startPoint x: 1126, startPoint y: 471, endPoint x: 1110, endPoint y: 474, distance: 16.3
click at [1110, 474] on div at bounding box center [1114, 471] width 102 height 15
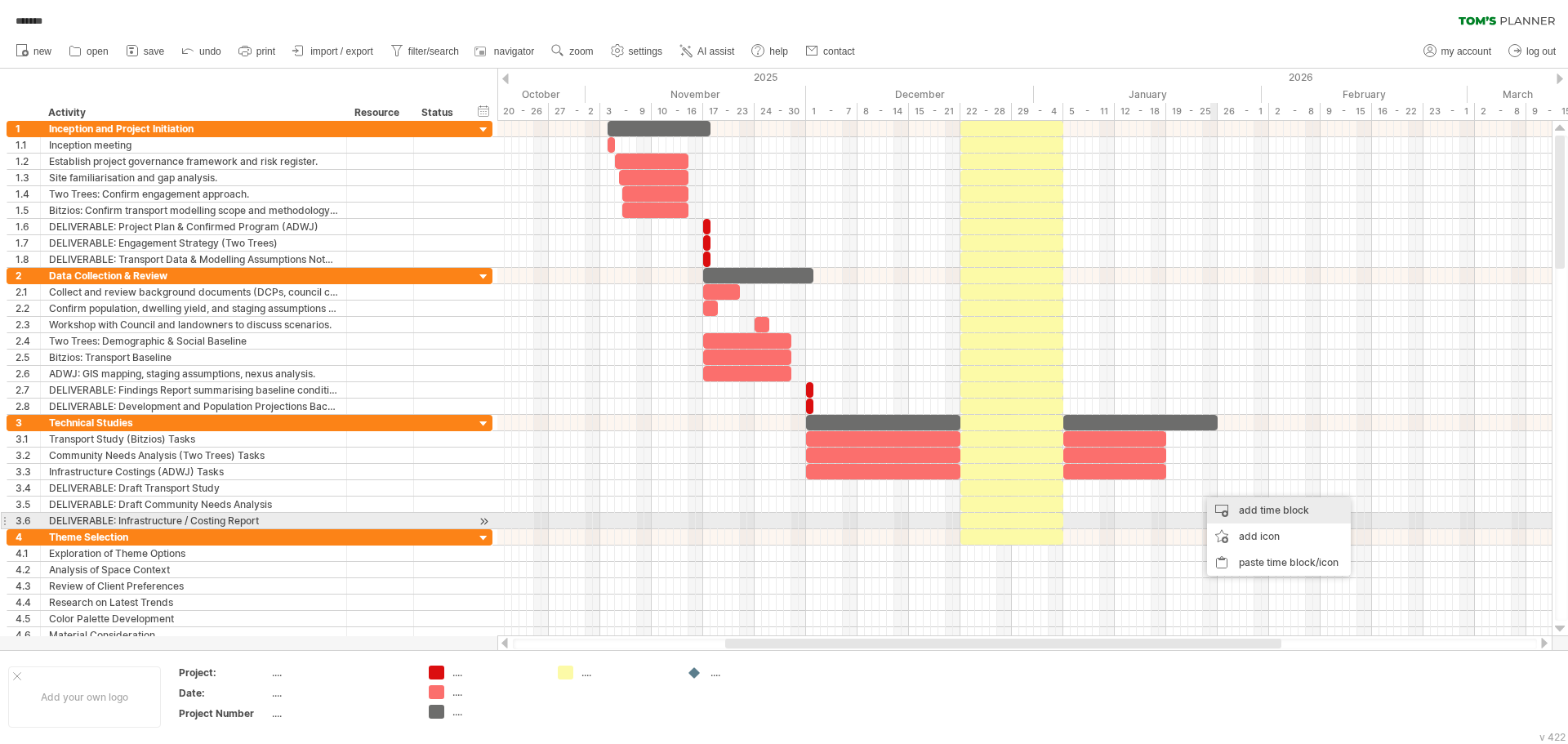
click at [1255, 514] on div "add time block" at bounding box center [1279, 510] width 143 height 26
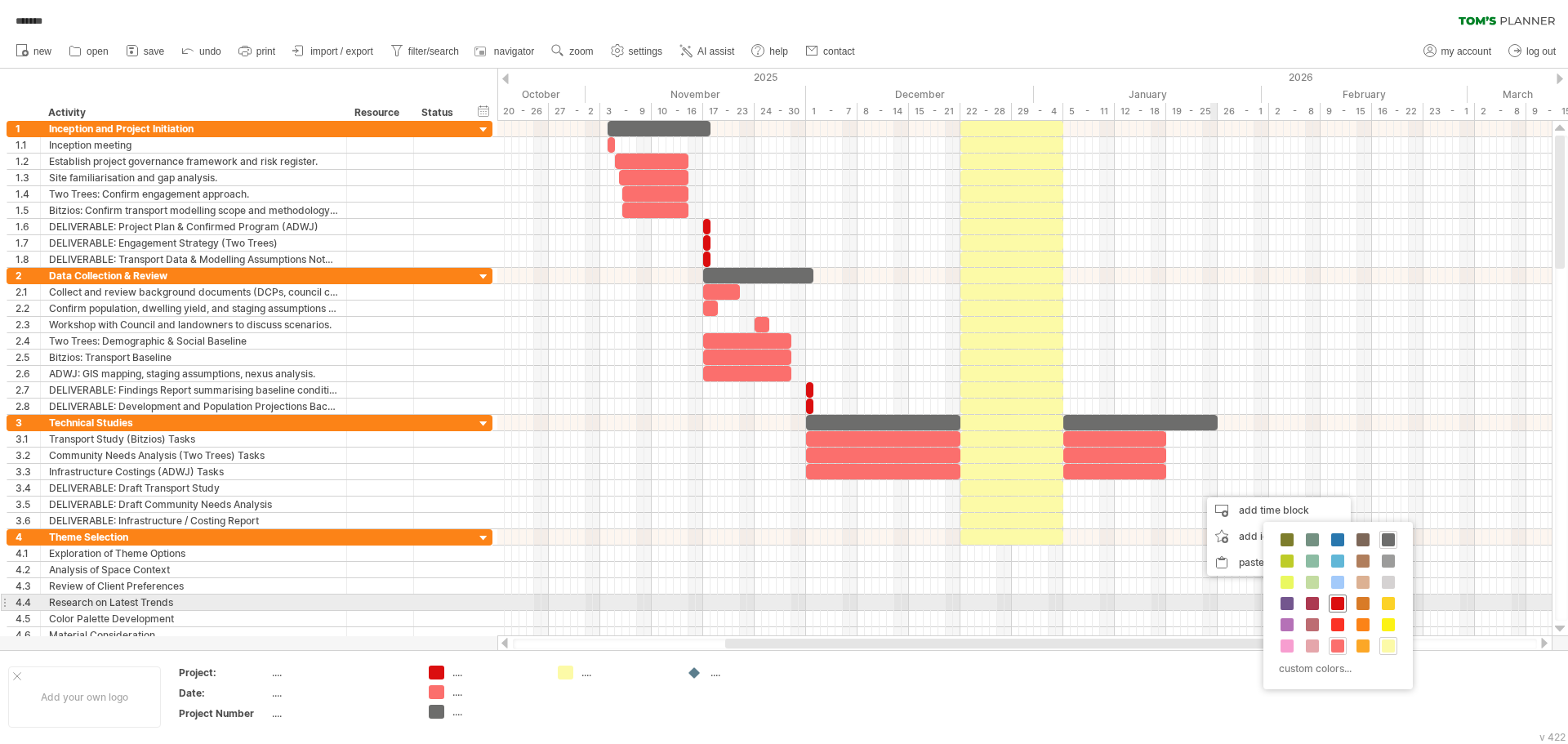
click at [1339, 602] on span at bounding box center [1338, 603] width 13 height 13
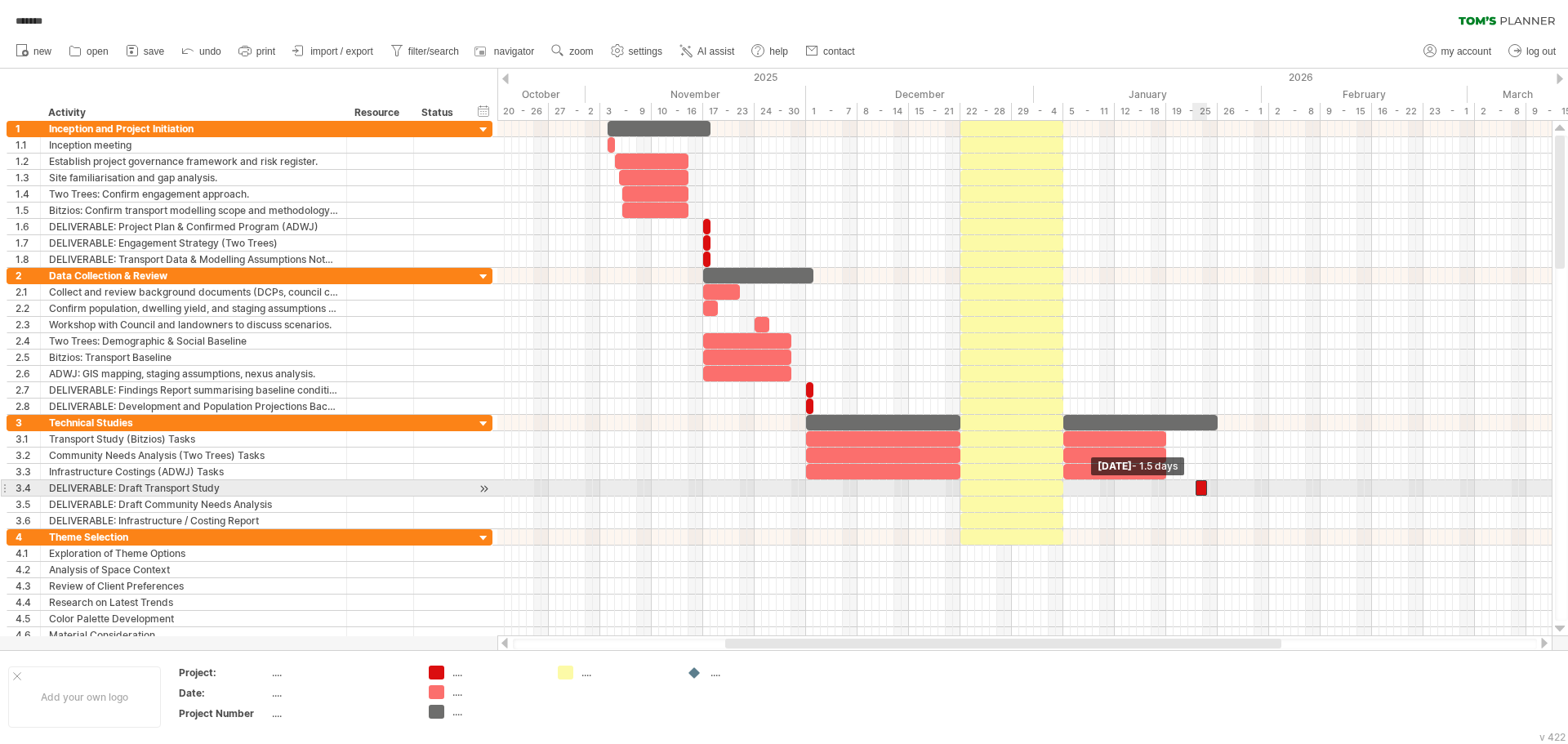
click at [1196, 492] on span at bounding box center [1194, 487] width 6 height 15
click at [1200, 493] on span at bounding box center [1203, 487] width 6 height 15
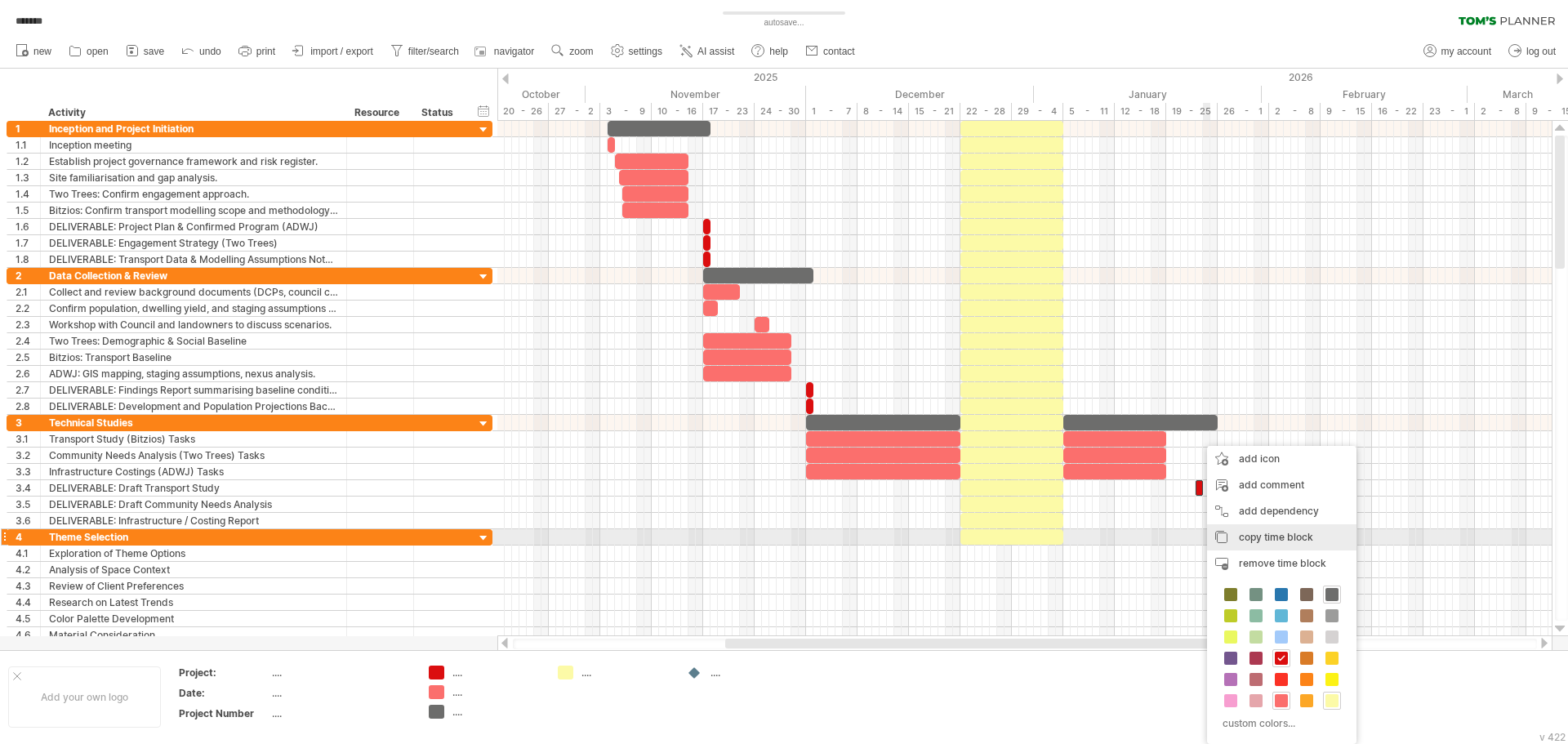
click at [1262, 539] on span "copy time block" at bounding box center [1276, 537] width 74 height 13
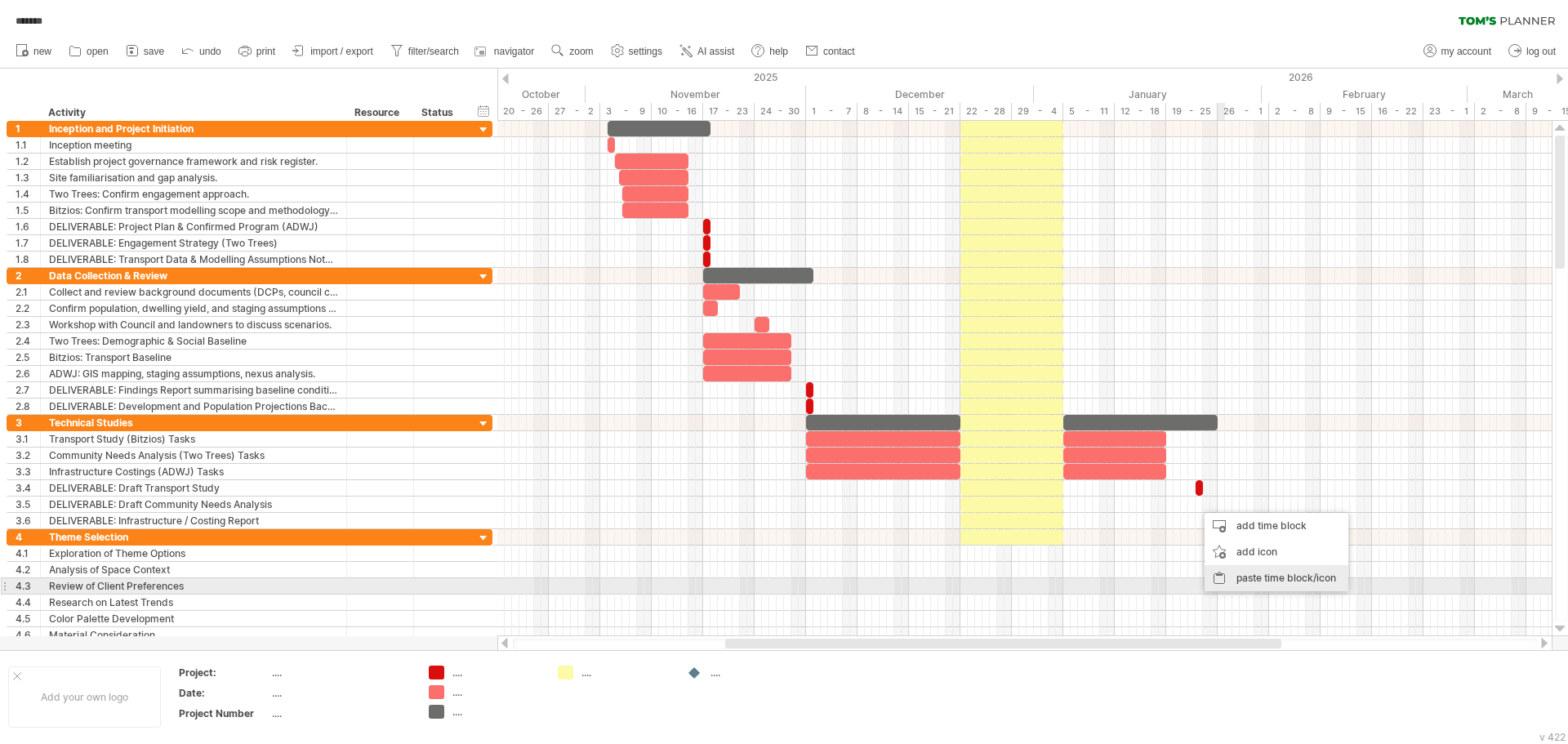
click at [1249, 582] on div "paste time block/icon" at bounding box center [1276, 578] width 143 height 26
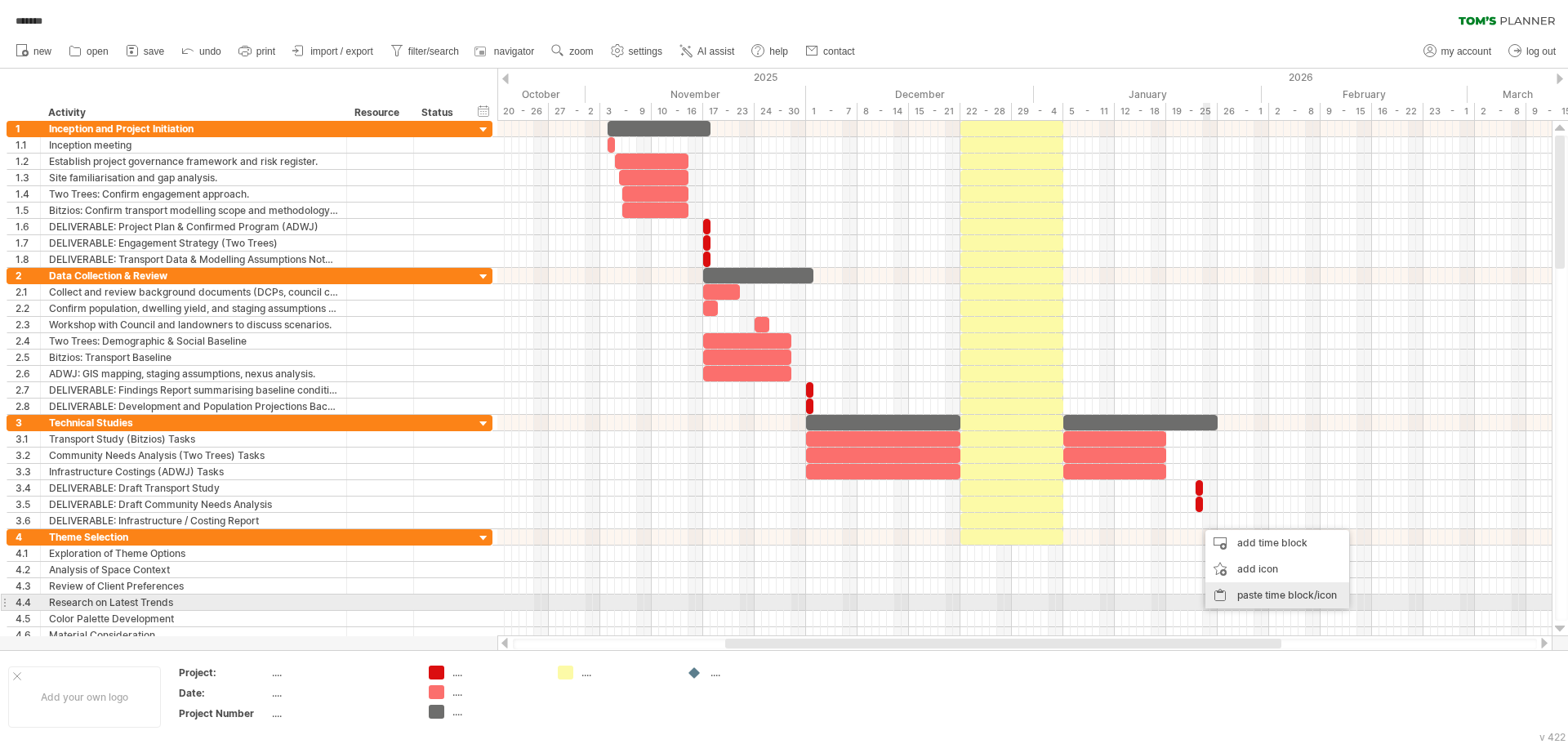
click at [1253, 597] on div "paste time block/icon" at bounding box center [1277, 595] width 143 height 26
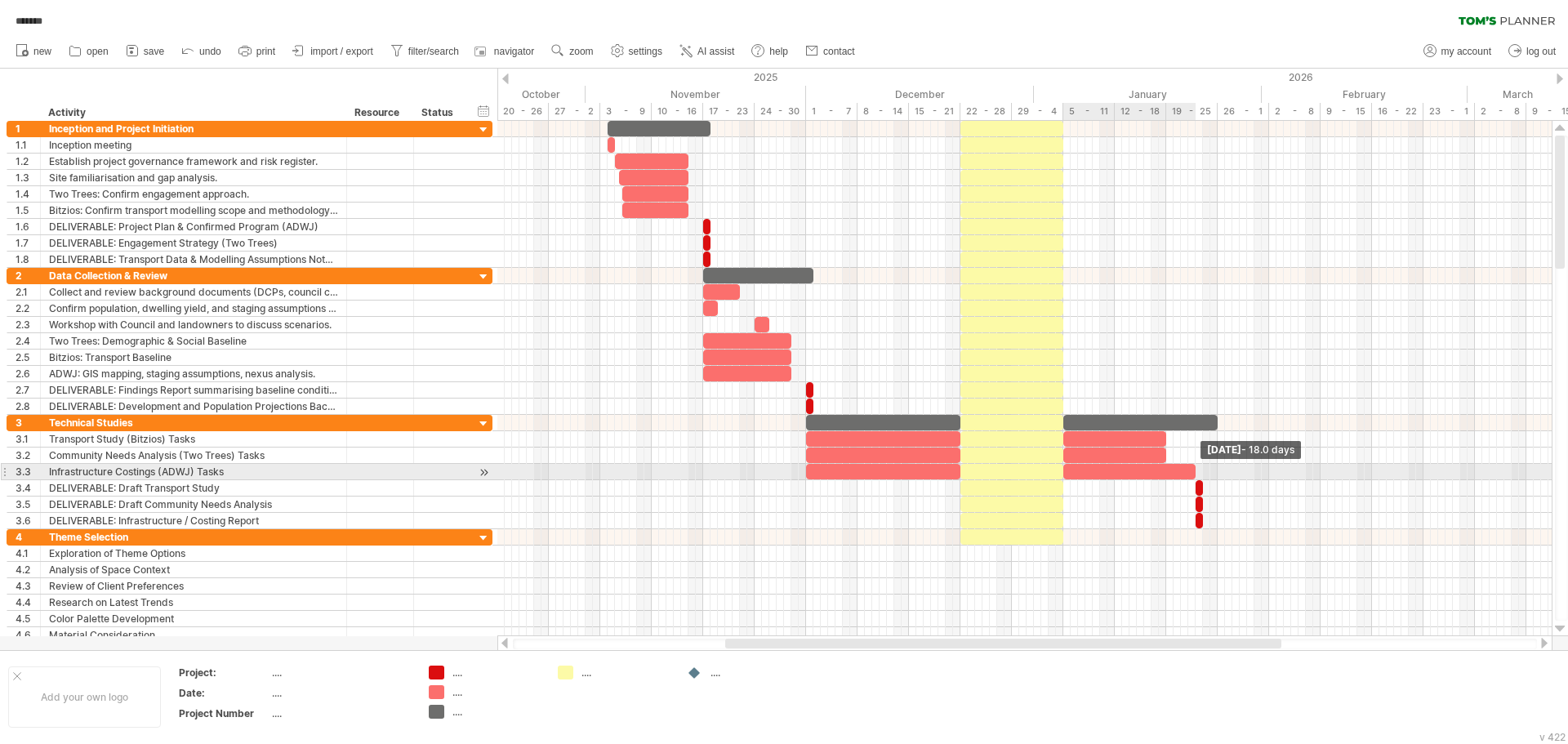
drag, startPoint x: 1167, startPoint y: 476, endPoint x: 1196, endPoint y: 475, distance: 29.0
click at [1196, 475] on span at bounding box center [1194, 471] width 6 height 15
drag, startPoint x: 1167, startPoint y: 455, endPoint x: 1198, endPoint y: 465, distance: 32.6
click at [189, 465] on div at bounding box center [189, 472] width 0 height 114
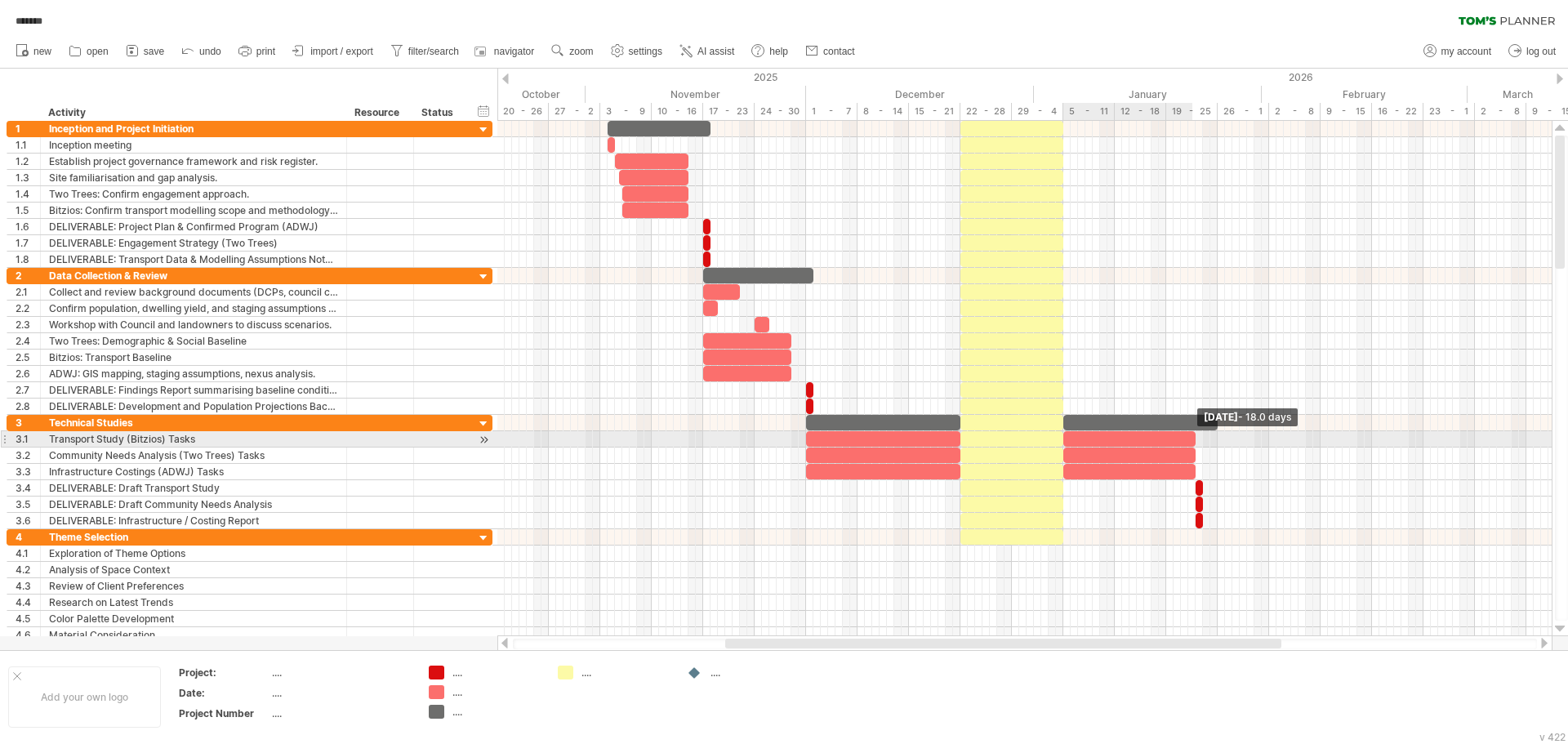
drag, startPoint x: 1167, startPoint y: 440, endPoint x: 1195, endPoint y: 445, distance: 28.4
click at [1195, 445] on span at bounding box center [1194, 438] width 6 height 15
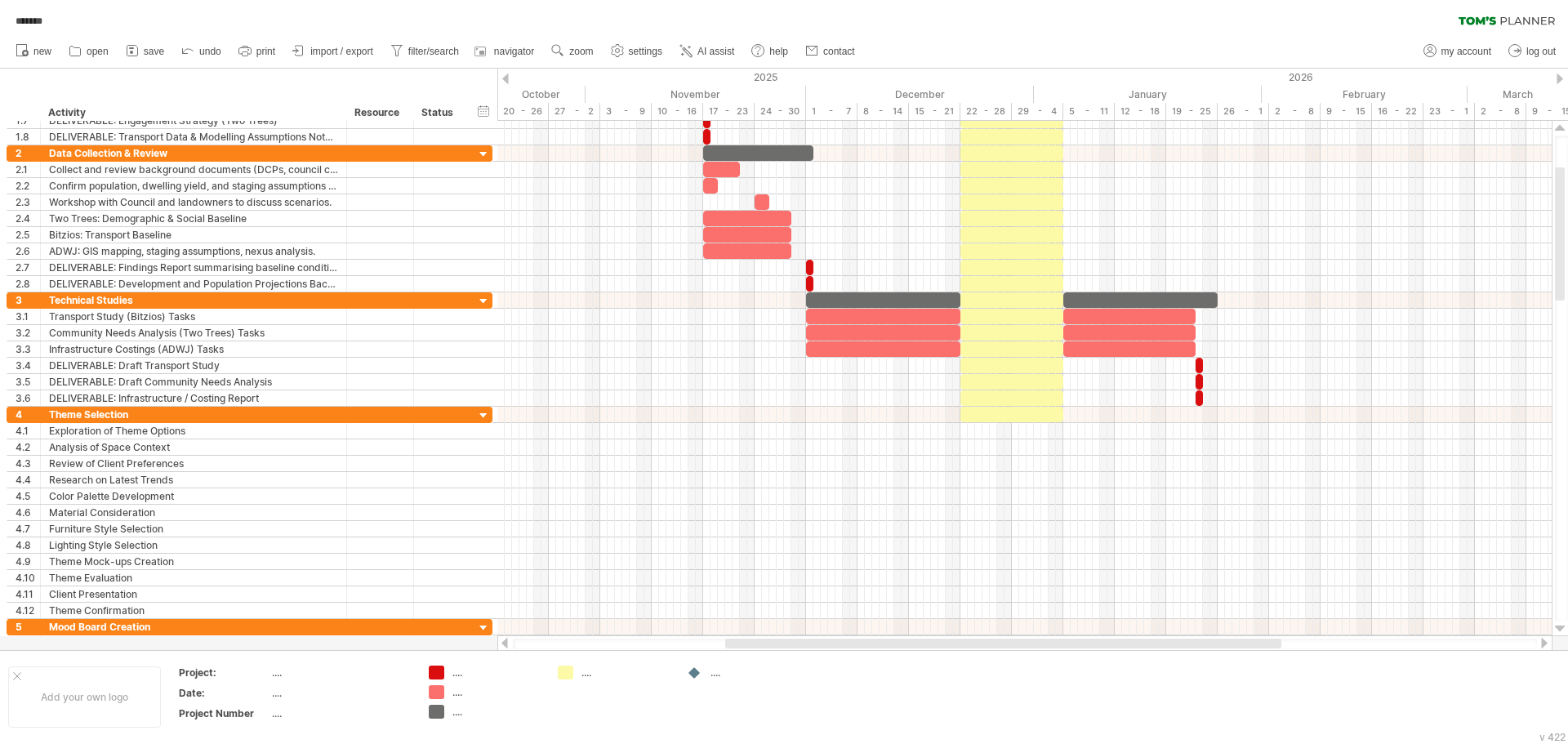
click at [1154, 33] on div "******* clear filter reapply filter" at bounding box center [784, 17] width 1568 height 34
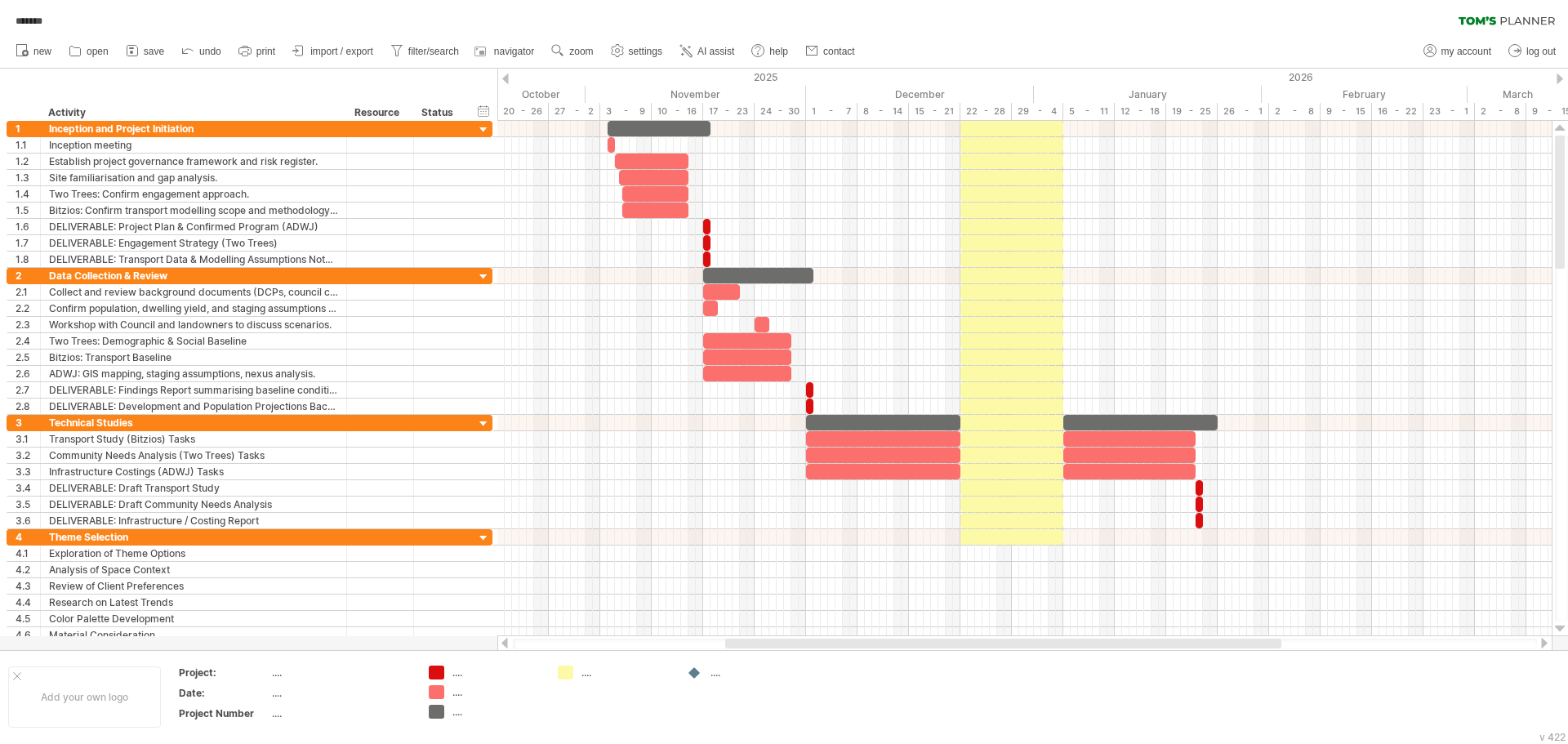
drag, startPoint x: 517, startPoint y: 5, endPoint x: 503, endPoint y: 5, distance: 14.0
click at [517, 5] on div "******* clear filter reapply filter" at bounding box center [784, 17] width 1568 height 34
click at [353, 53] on span "import / export" at bounding box center [341, 51] width 63 height 12
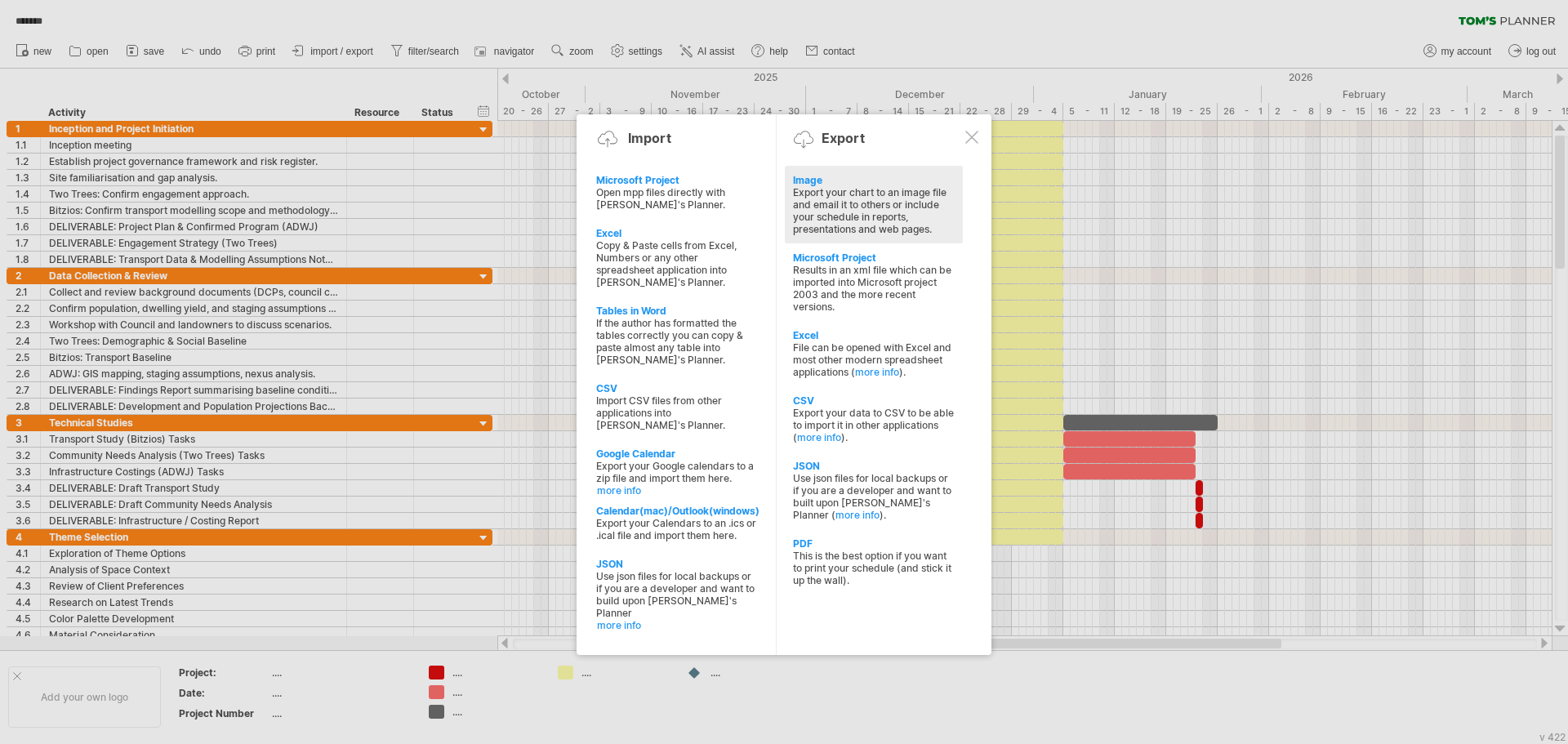
click at [835, 192] on div "Export your chart to an image file and email it to others or include your sched…" at bounding box center [873, 210] width 161 height 49
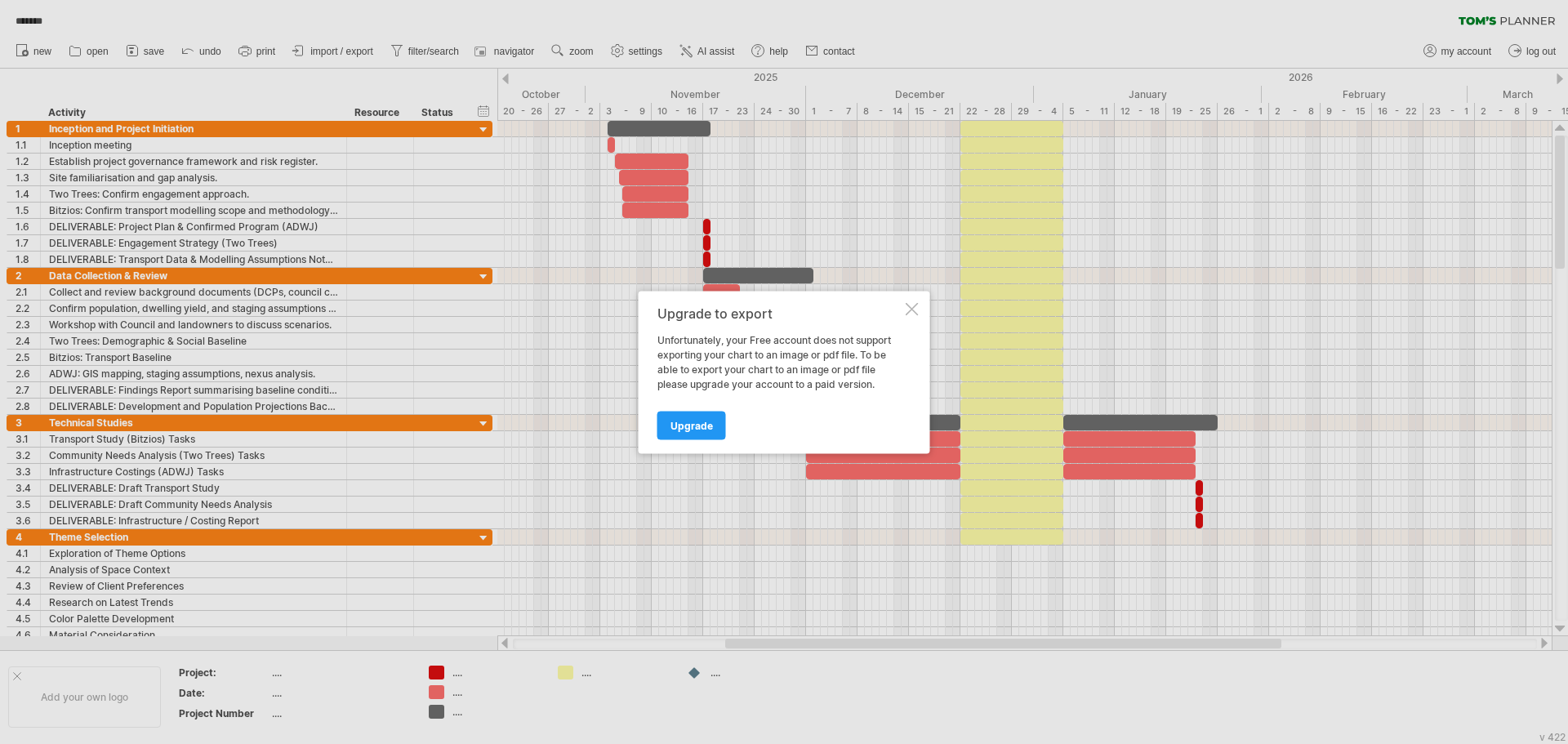
click at [915, 311] on div at bounding box center [911, 308] width 13 height 13
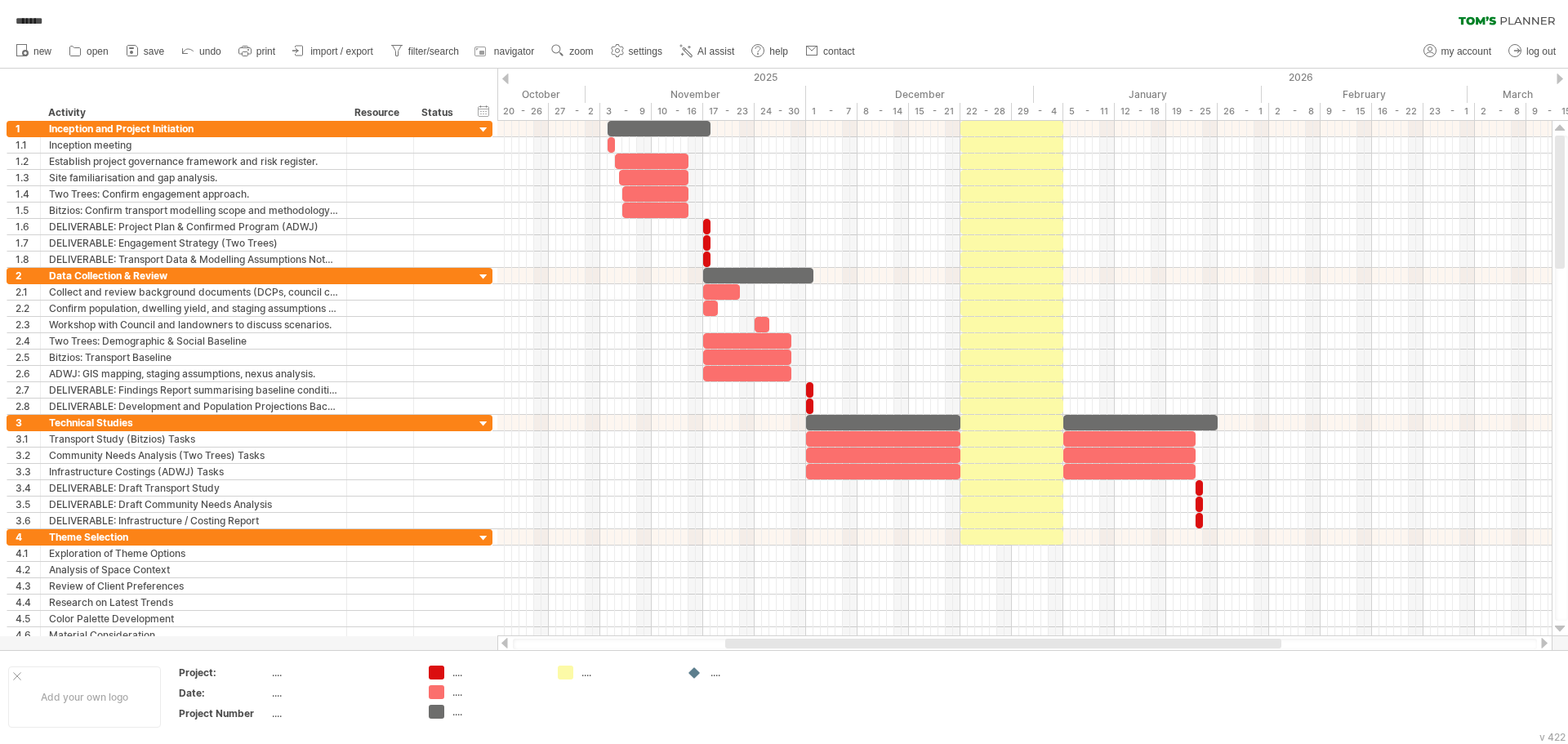
click at [1115, 1] on div "******* clear filter reapply filter" at bounding box center [784, 17] width 1568 height 34
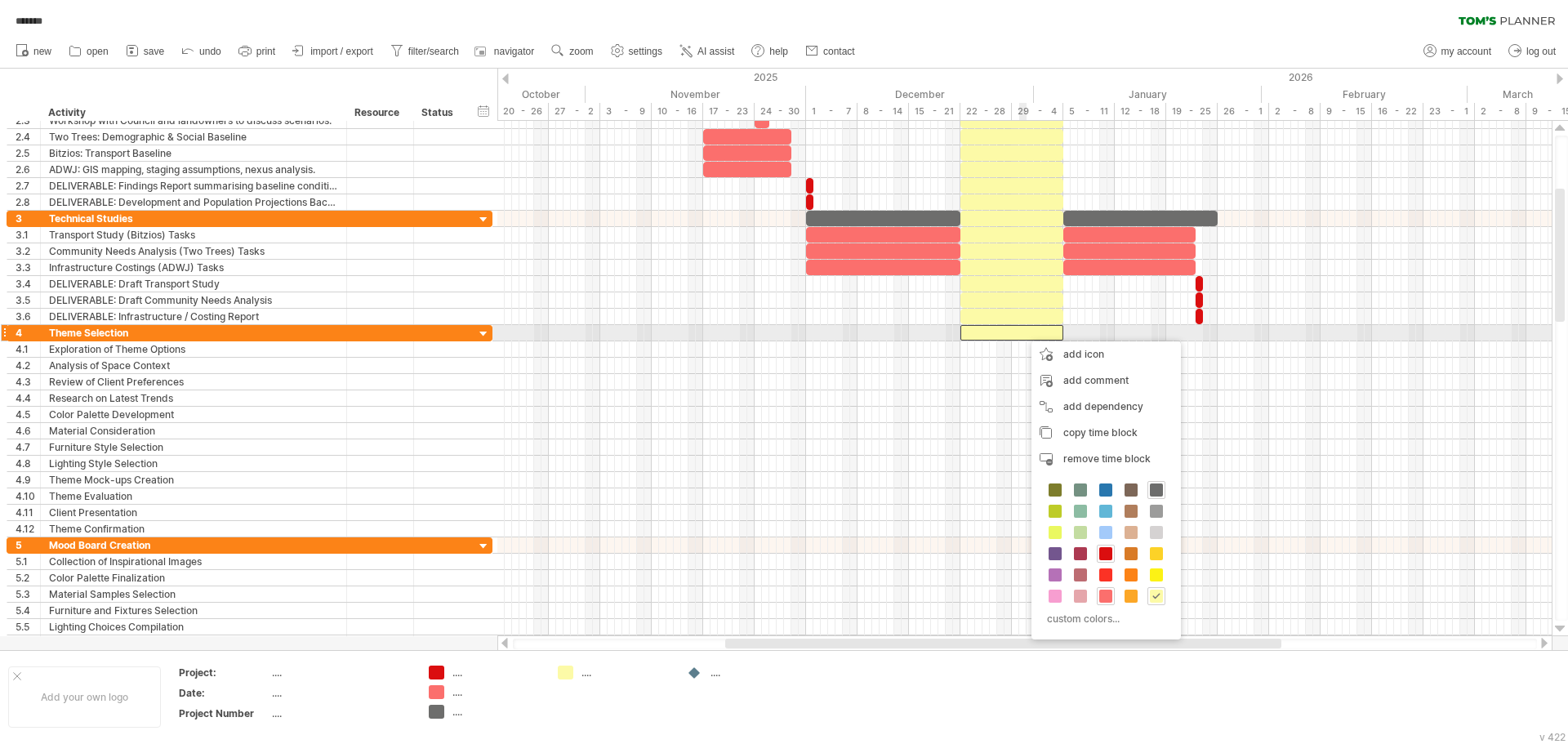
click at [1028, 335] on div at bounding box center [1011, 332] width 102 height 15
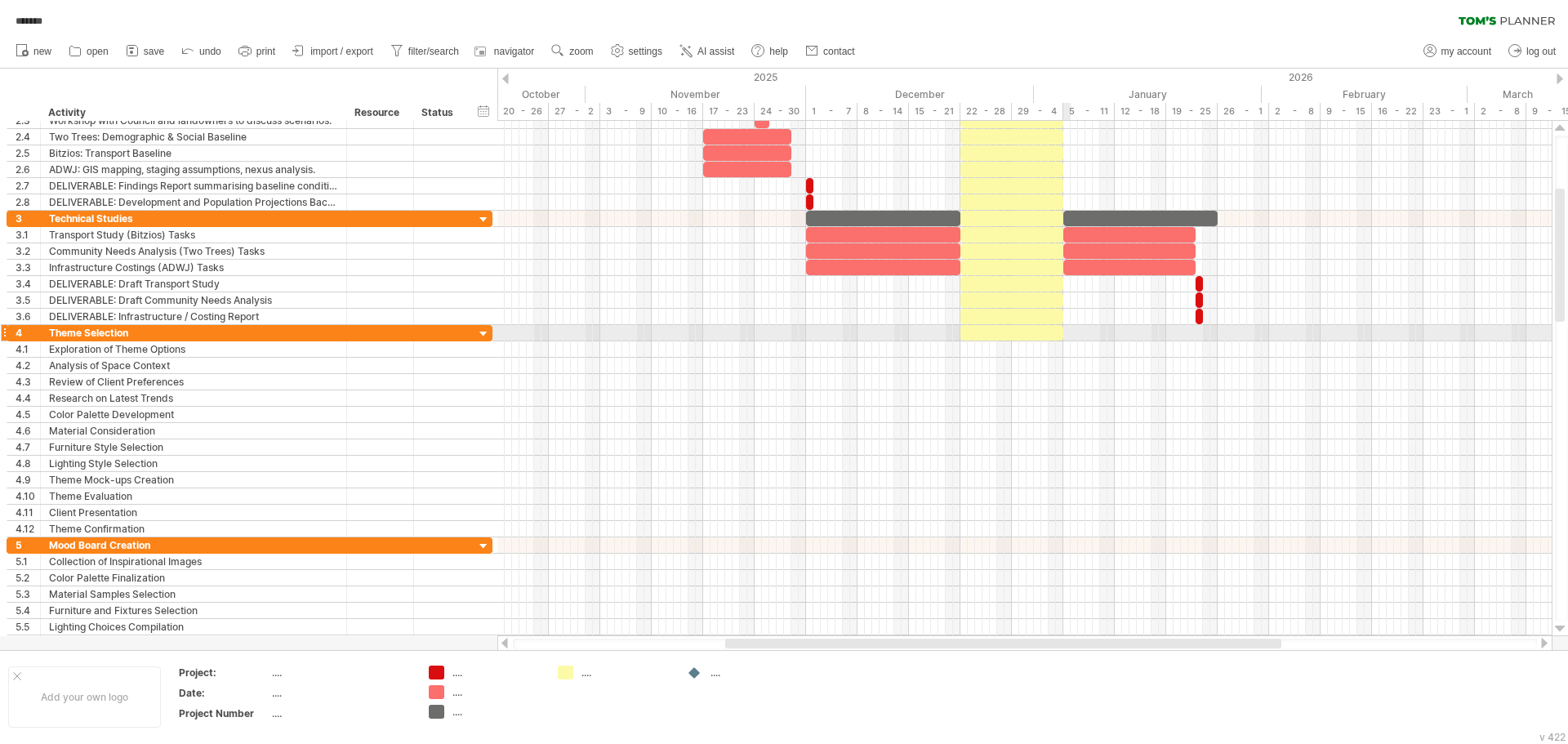
click at [1101, 316] on div at bounding box center [1024, 317] width 1054 height 16
click at [1049, 335] on div at bounding box center [1011, 332] width 102 height 15
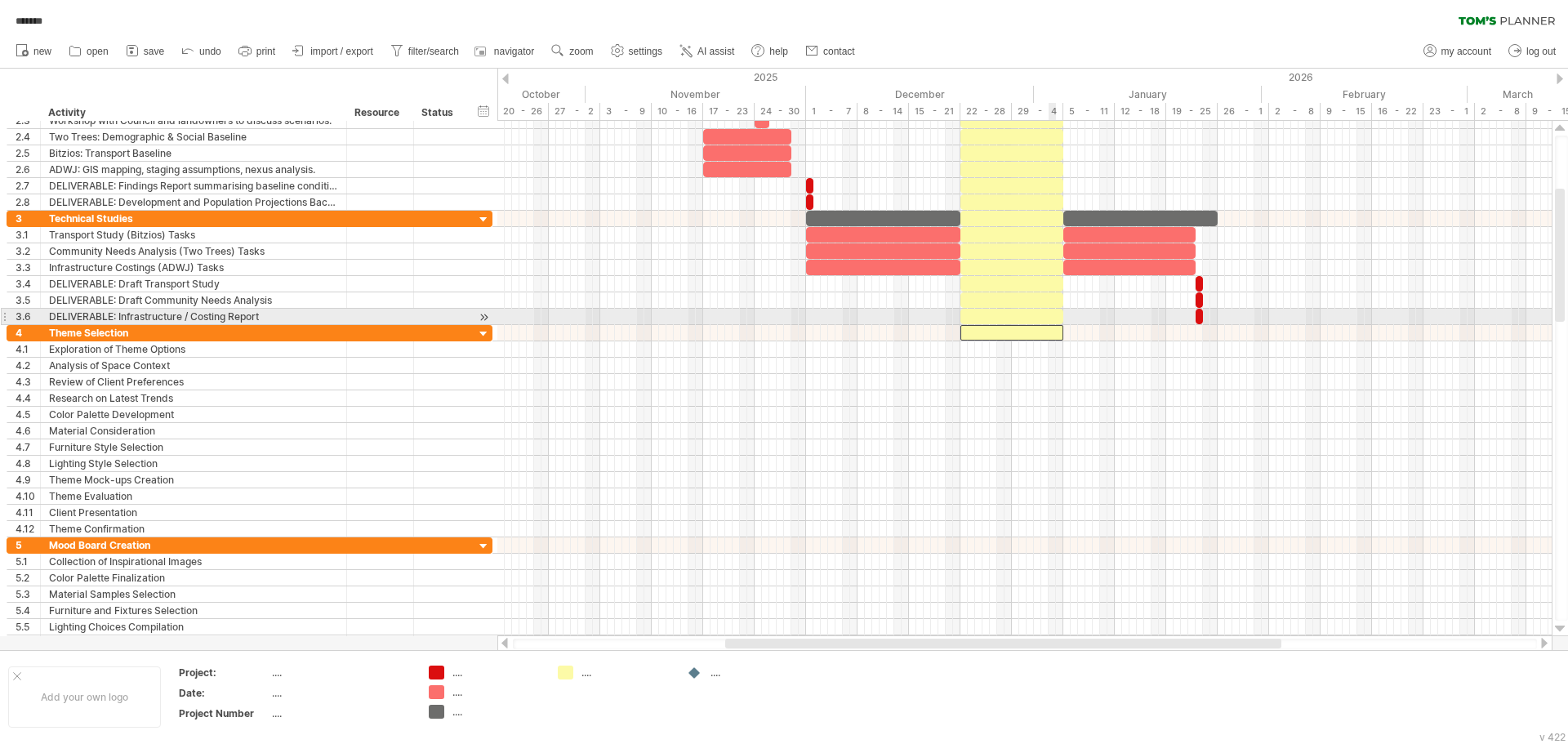
click at [1052, 316] on div at bounding box center [1011, 316] width 102 height 15
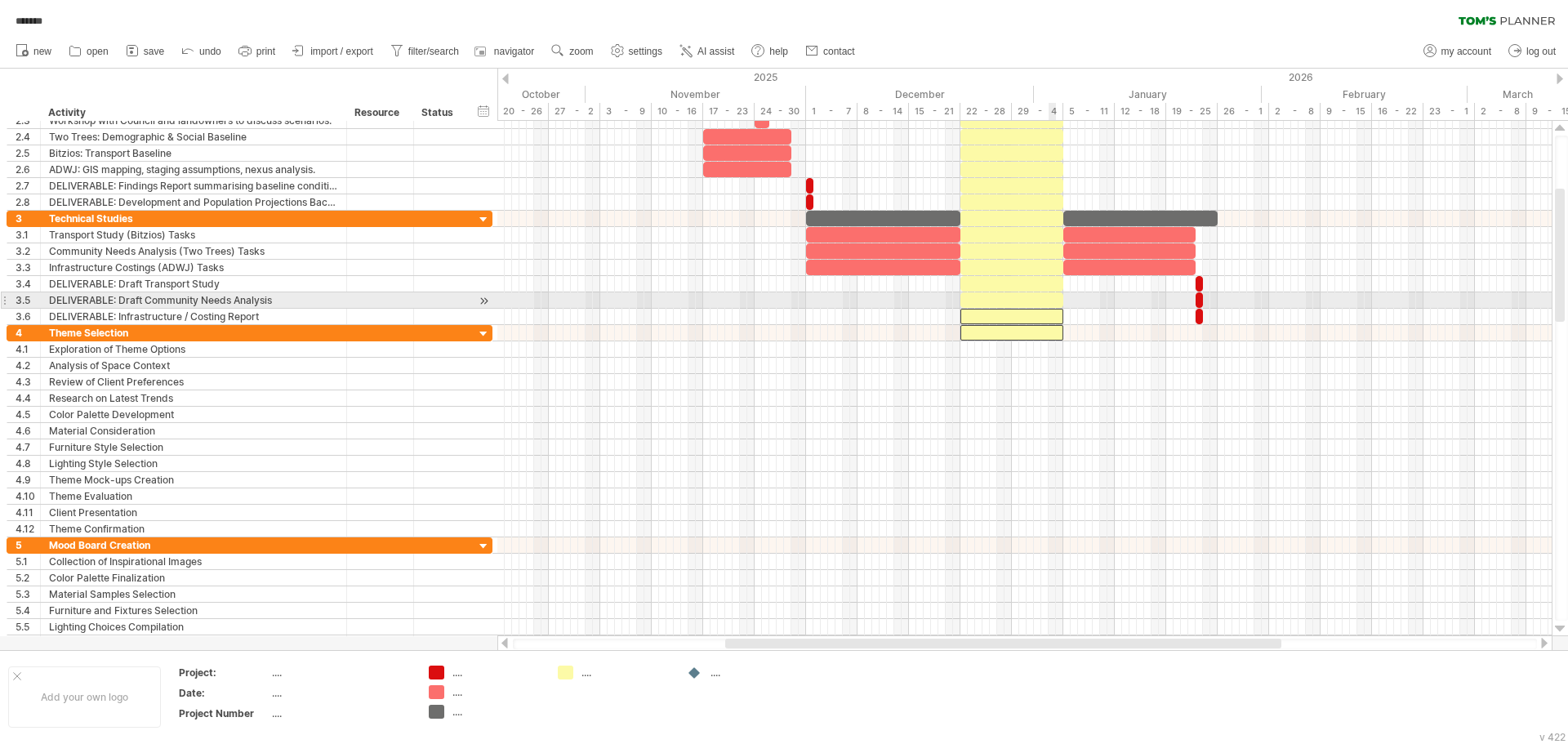
click at [1052, 298] on div at bounding box center [1011, 299] width 102 height 15
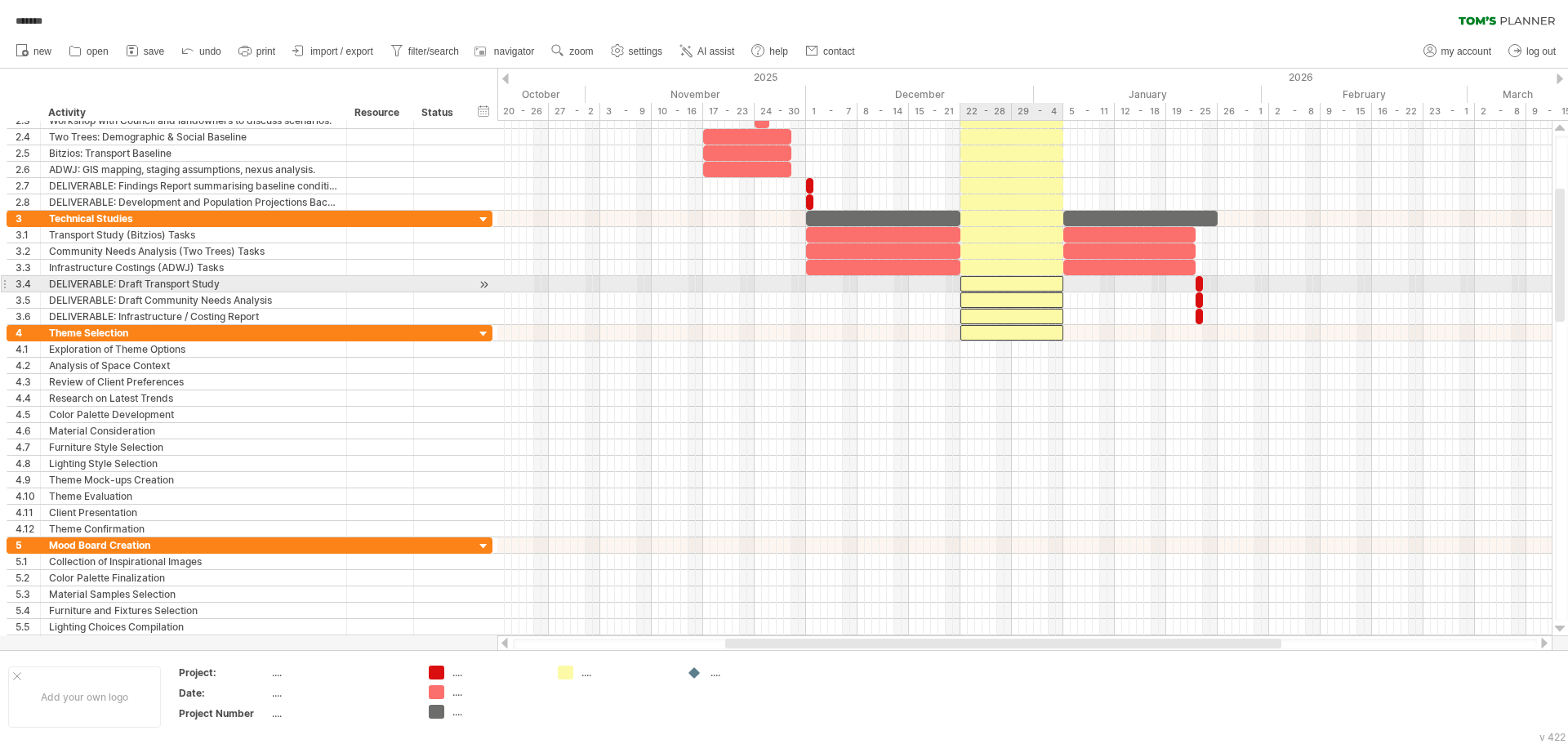
click at [1051, 287] on div at bounding box center [1011, 283] width 102 height 15
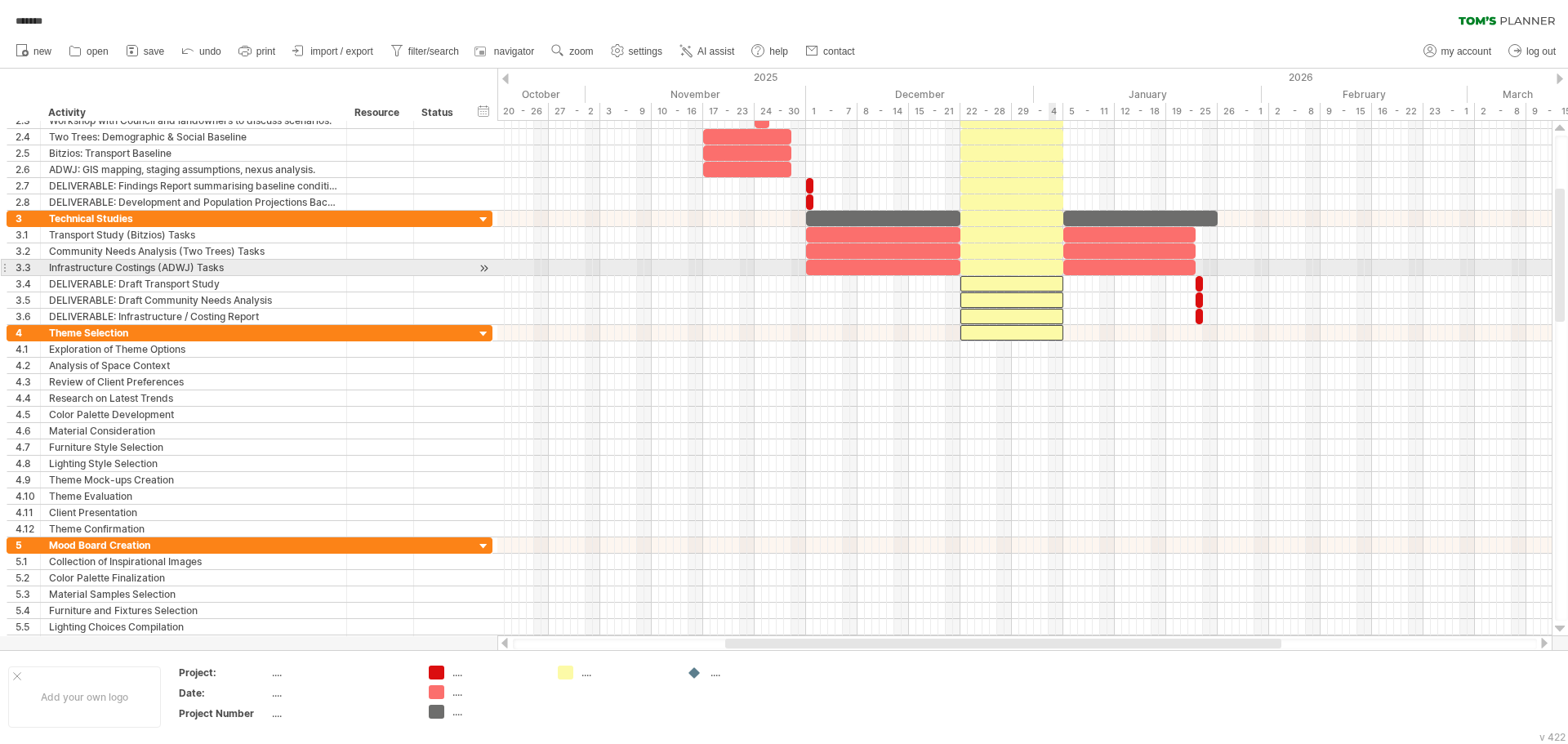
click at [1047, 269] on div at bounding box center [1011, 267] width 102 height 15
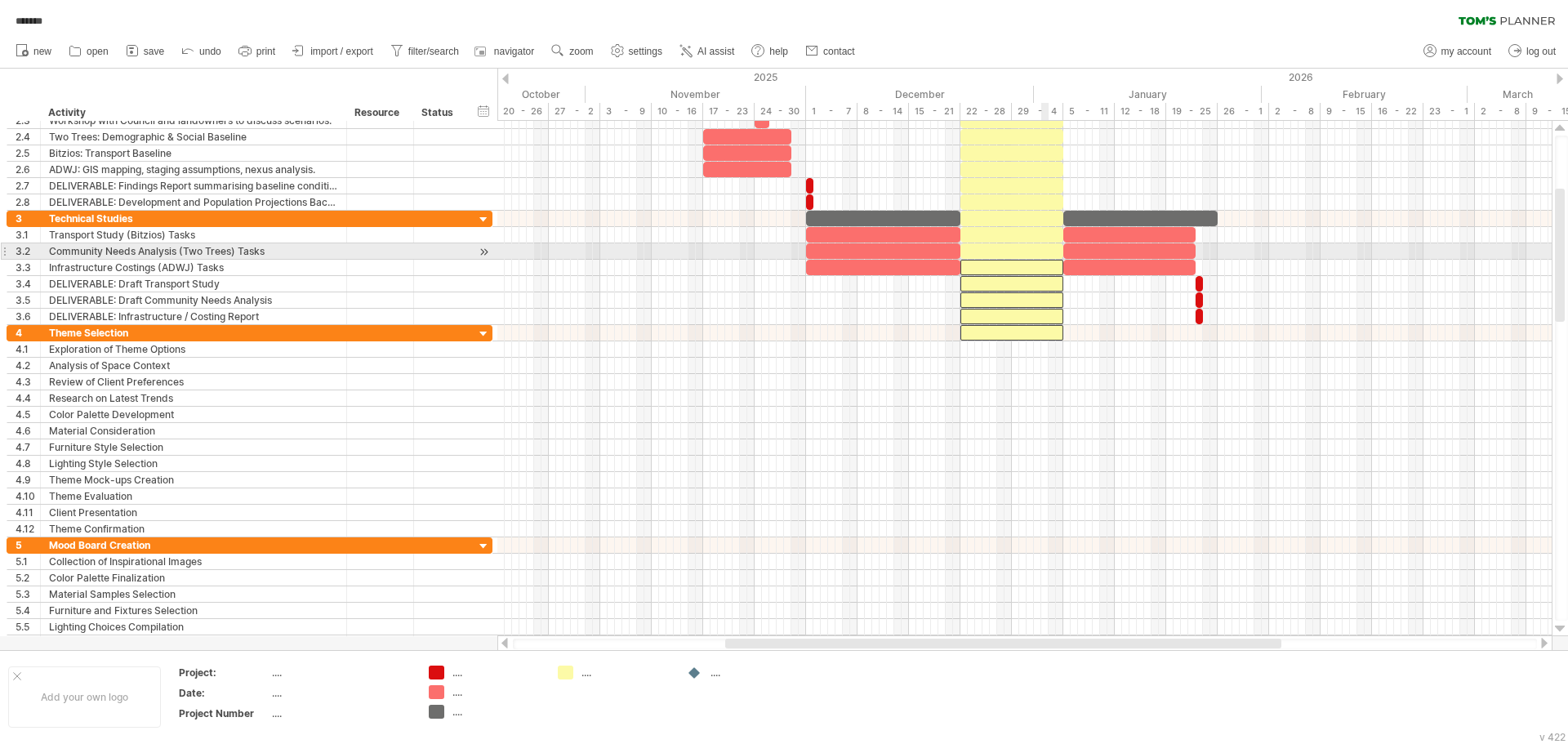
click at [1045, 252] on div at bounding box center [1011, 250] width 102 height 15
click at [1046, 238] on div at bounding box center [1011, 234] width 102 height 15
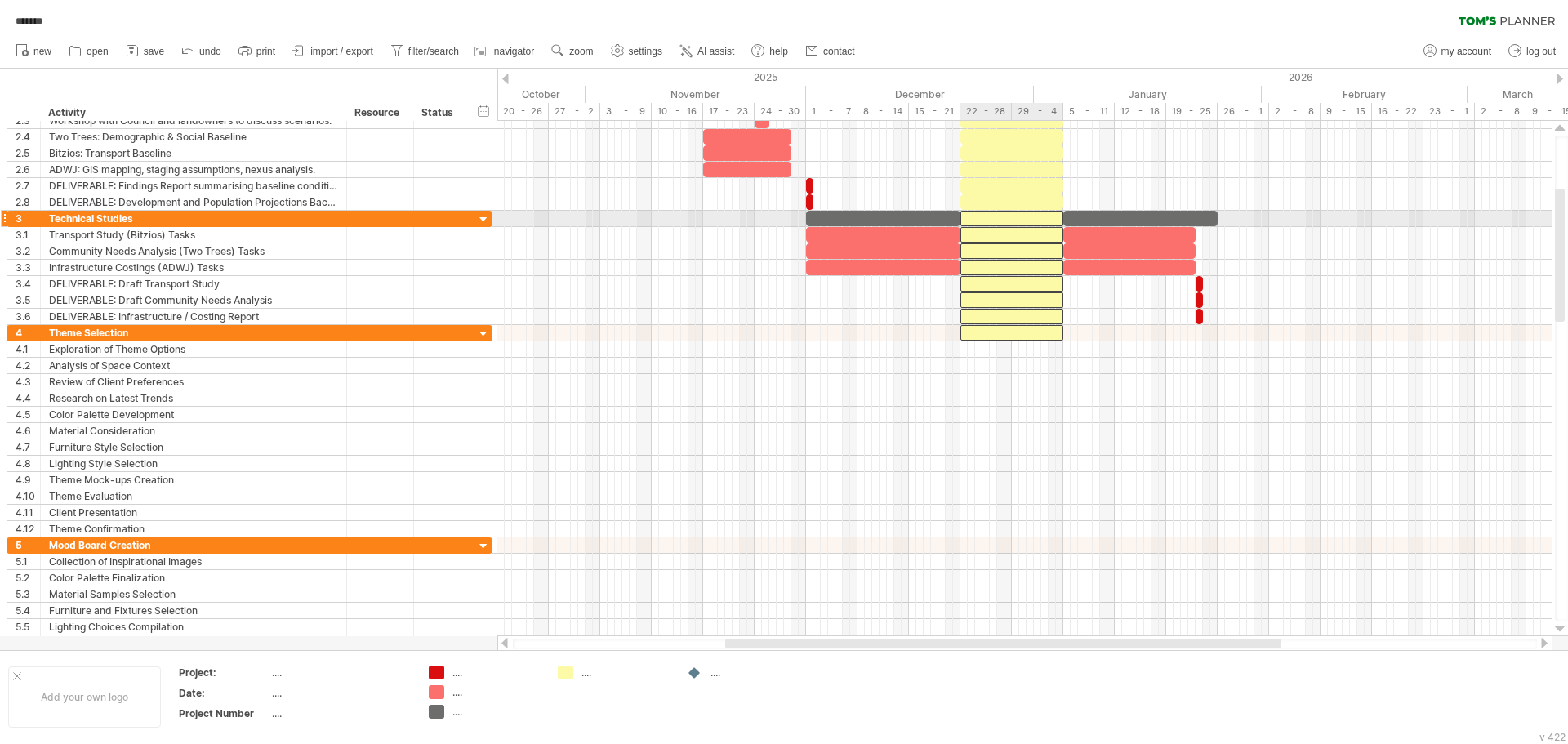
click at [1049, 217] on div at bounding box center [1011, 218] width 102 height 15
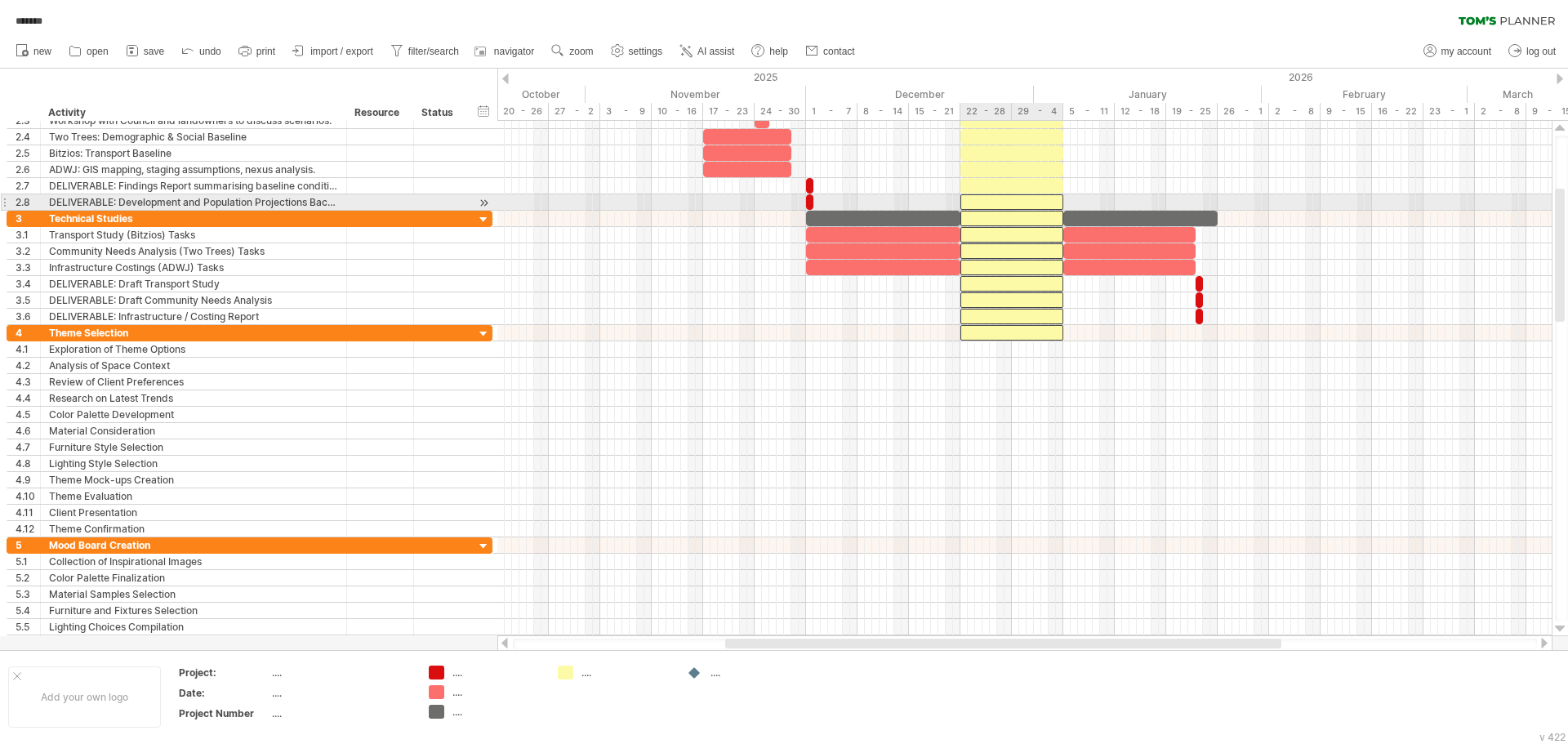
click at [1053, 199] on div at bounding box center [1011, 201] width 102 height 15
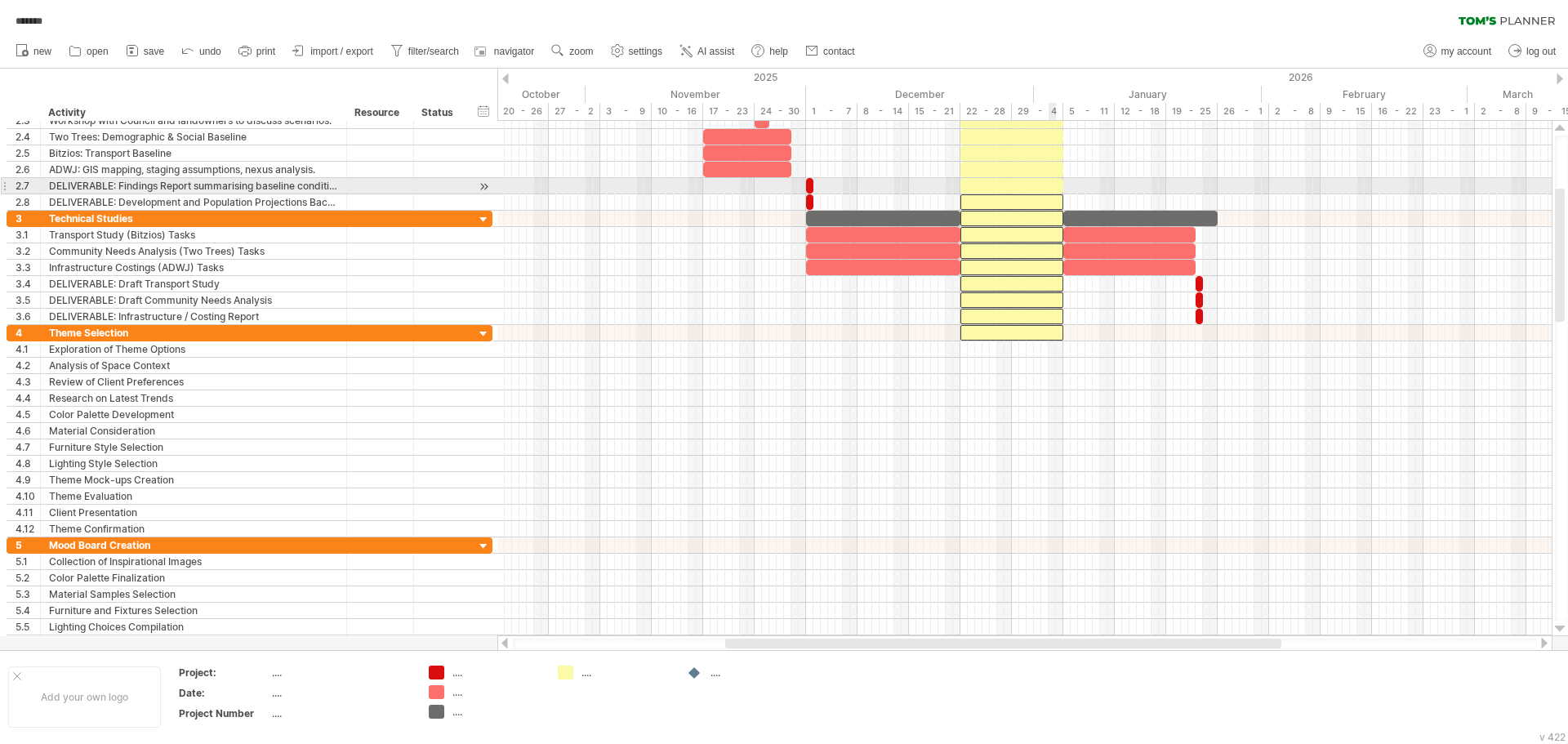
click at [1053, 187] on div at bounding box center [1011, 185] width 102 height 15
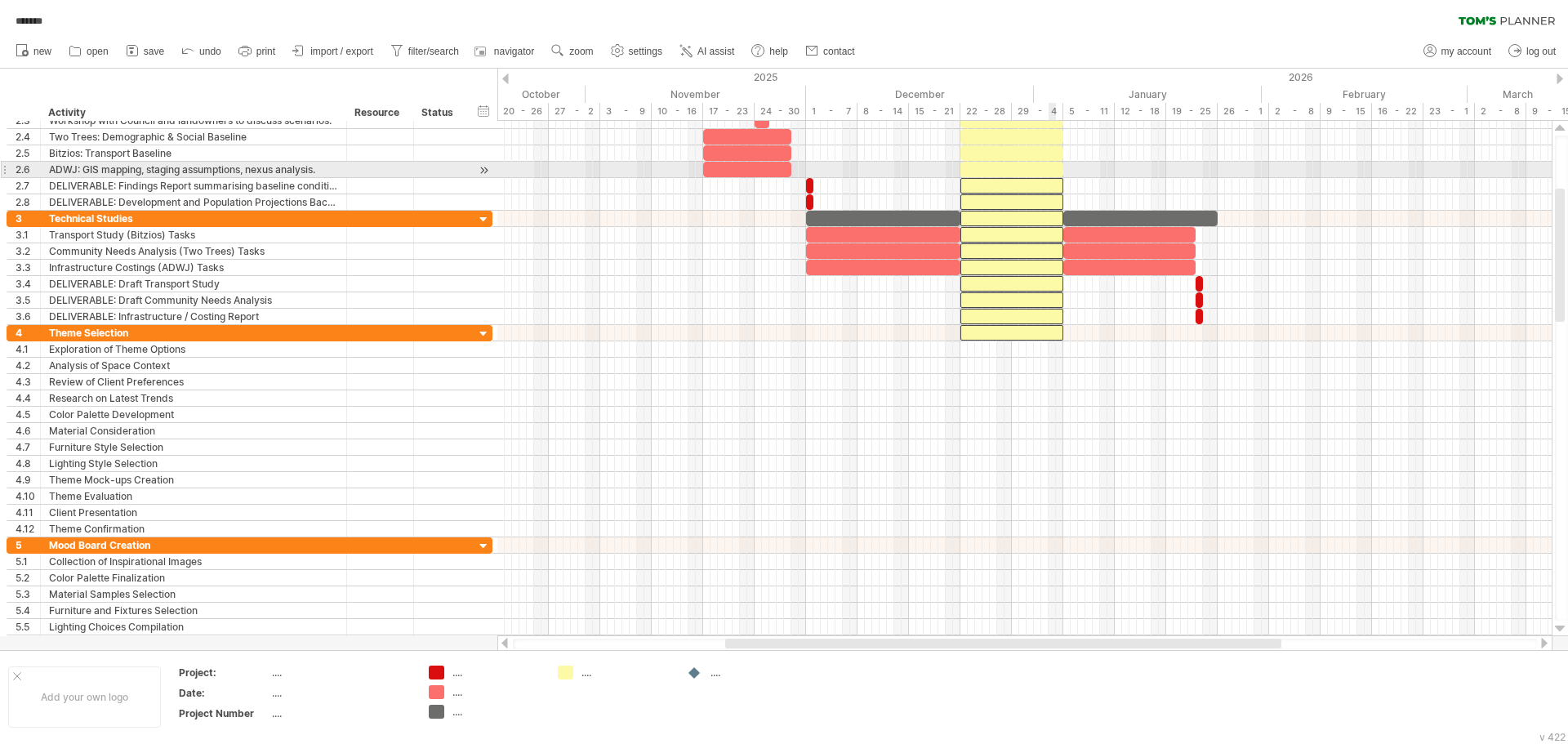
click at [1052, 162] on div at bounding box center [1011, 169] width 102 height 15
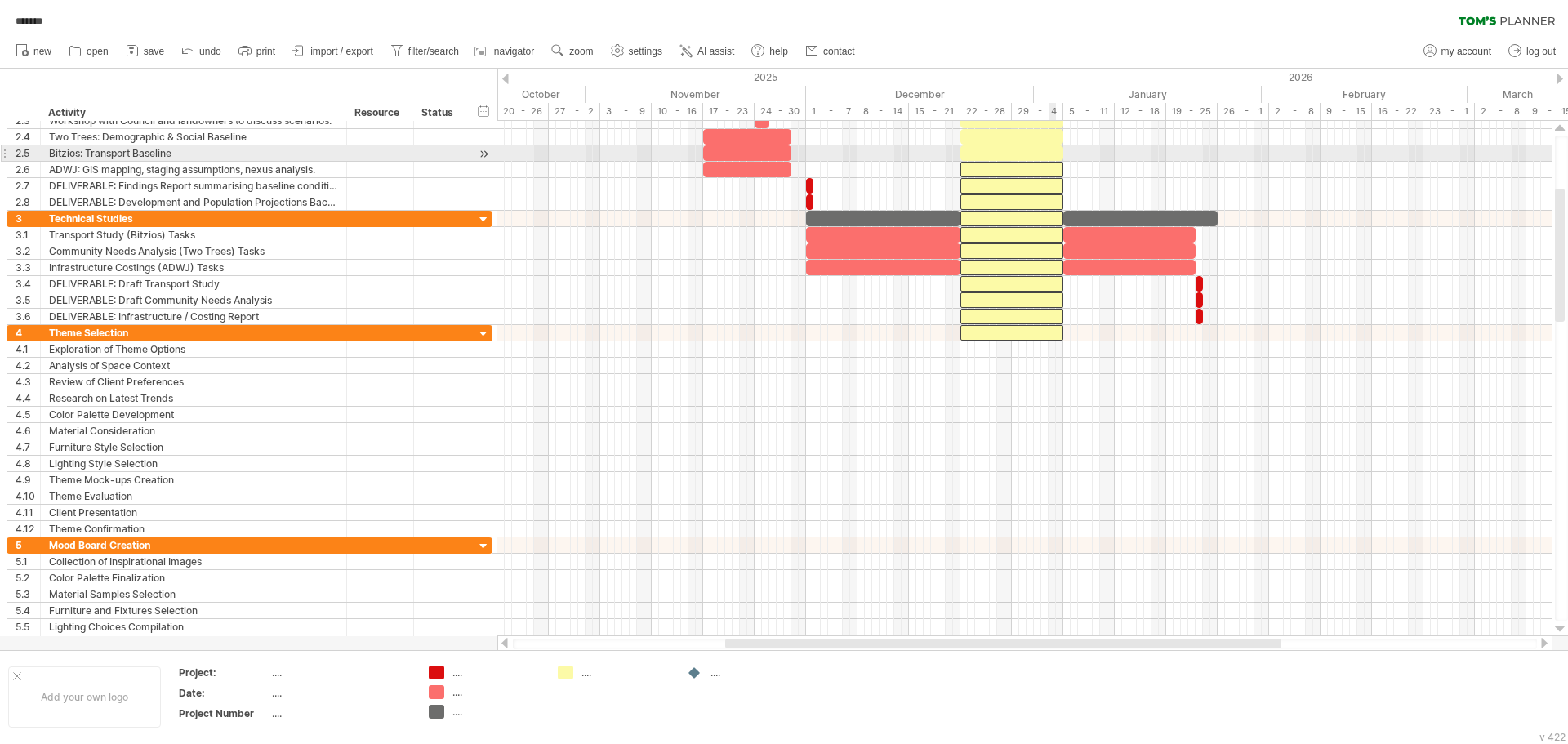
click at [1049, 147] on div at bounding box center [1011, 152] width 102 height 15
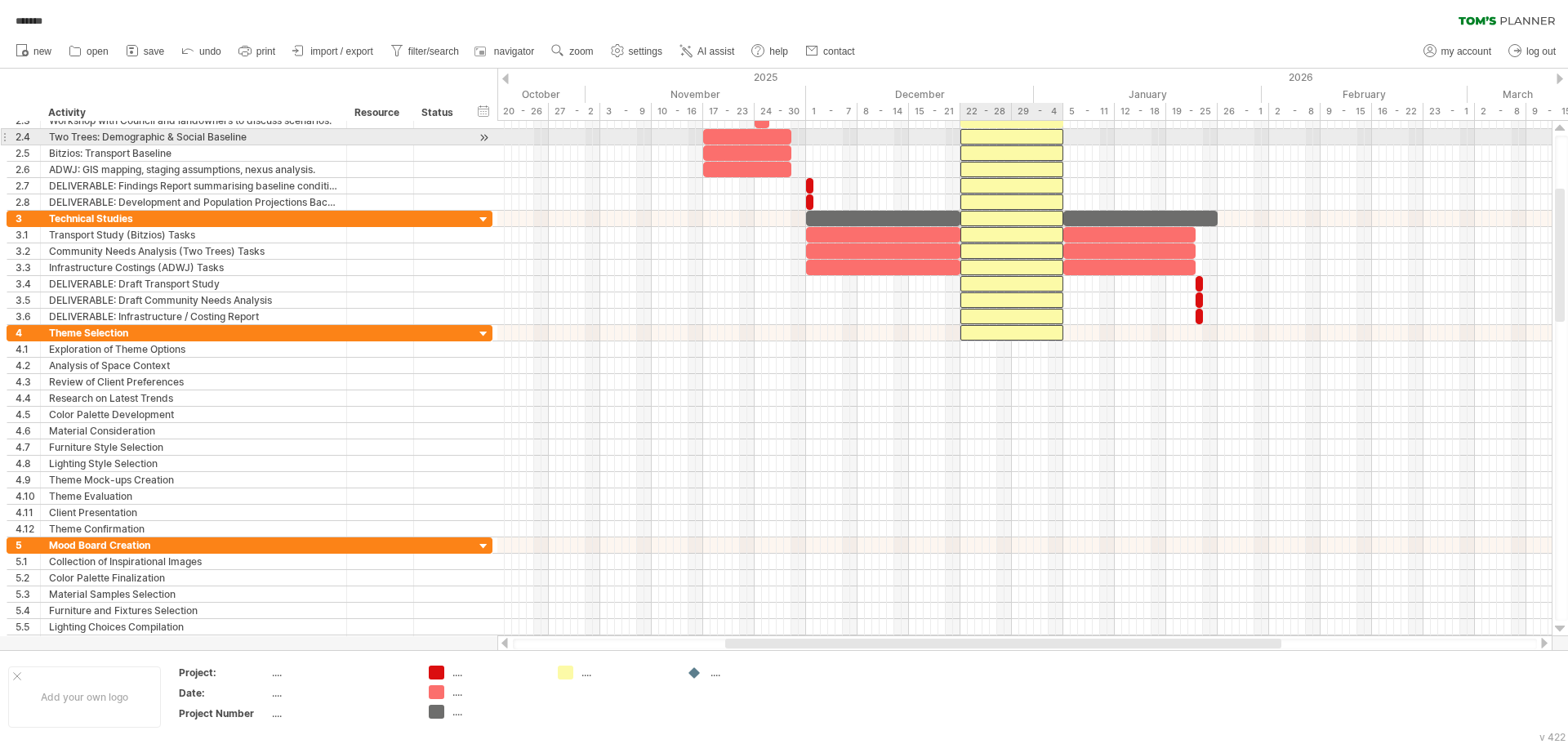
click at [1047, 136] on div at bounding box center [1011, 136] width 102 height 15
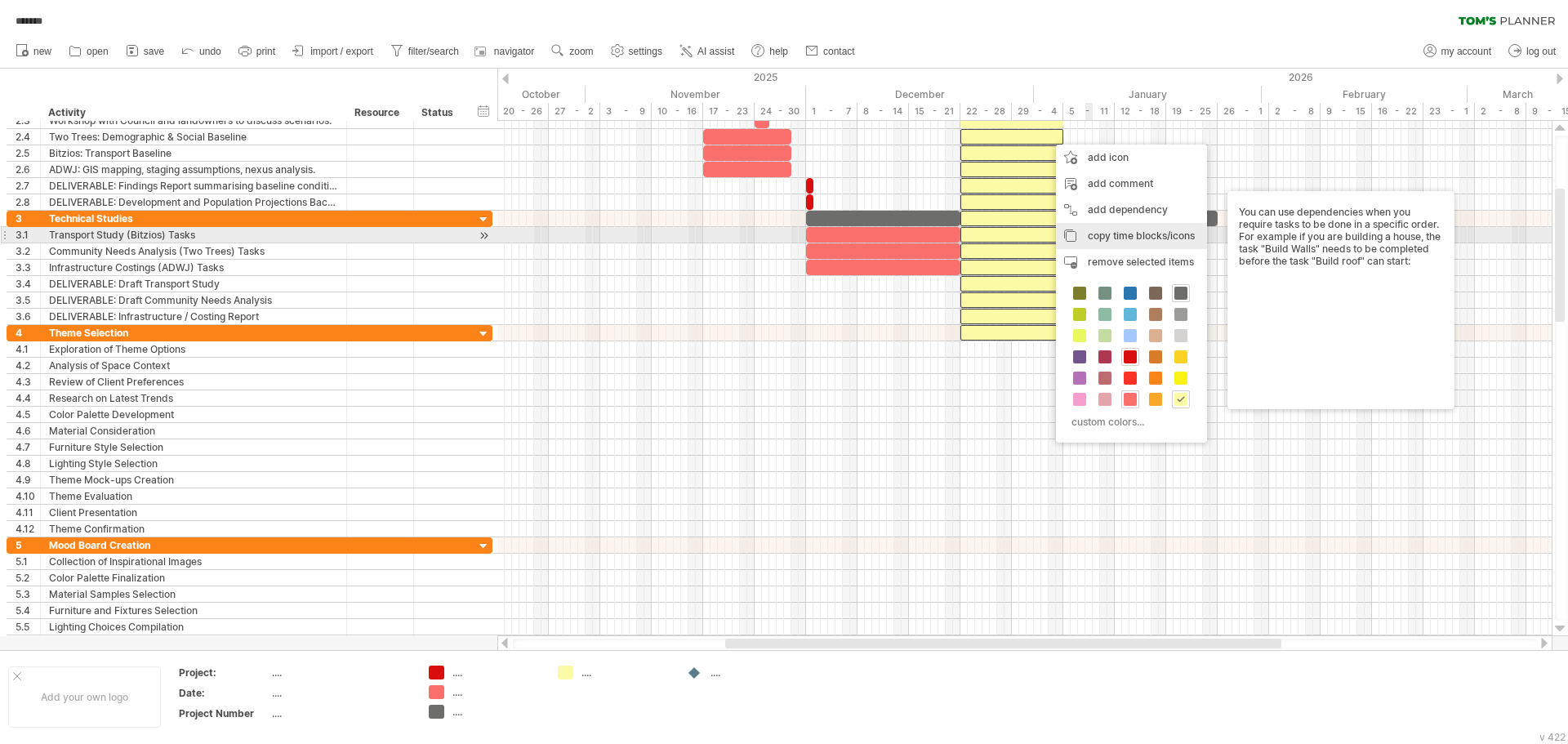
click at [1125, 230] on span "copy time blocks/icons" at bounding box center [1141, 236] width 107 height 13
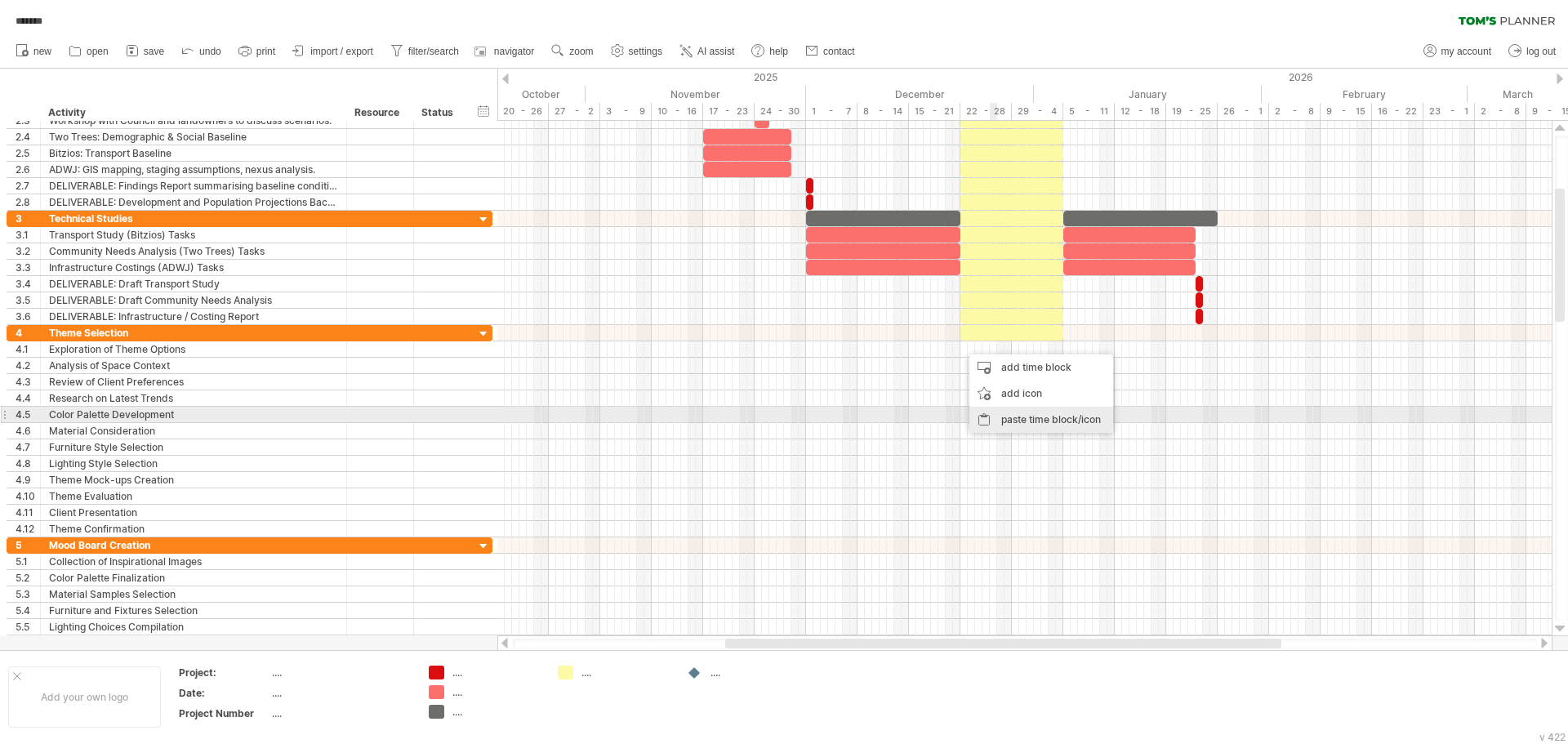
click at [1034, 418] on div "paste time block/icon" at bounding box center [1041, 419] width 143 height 26
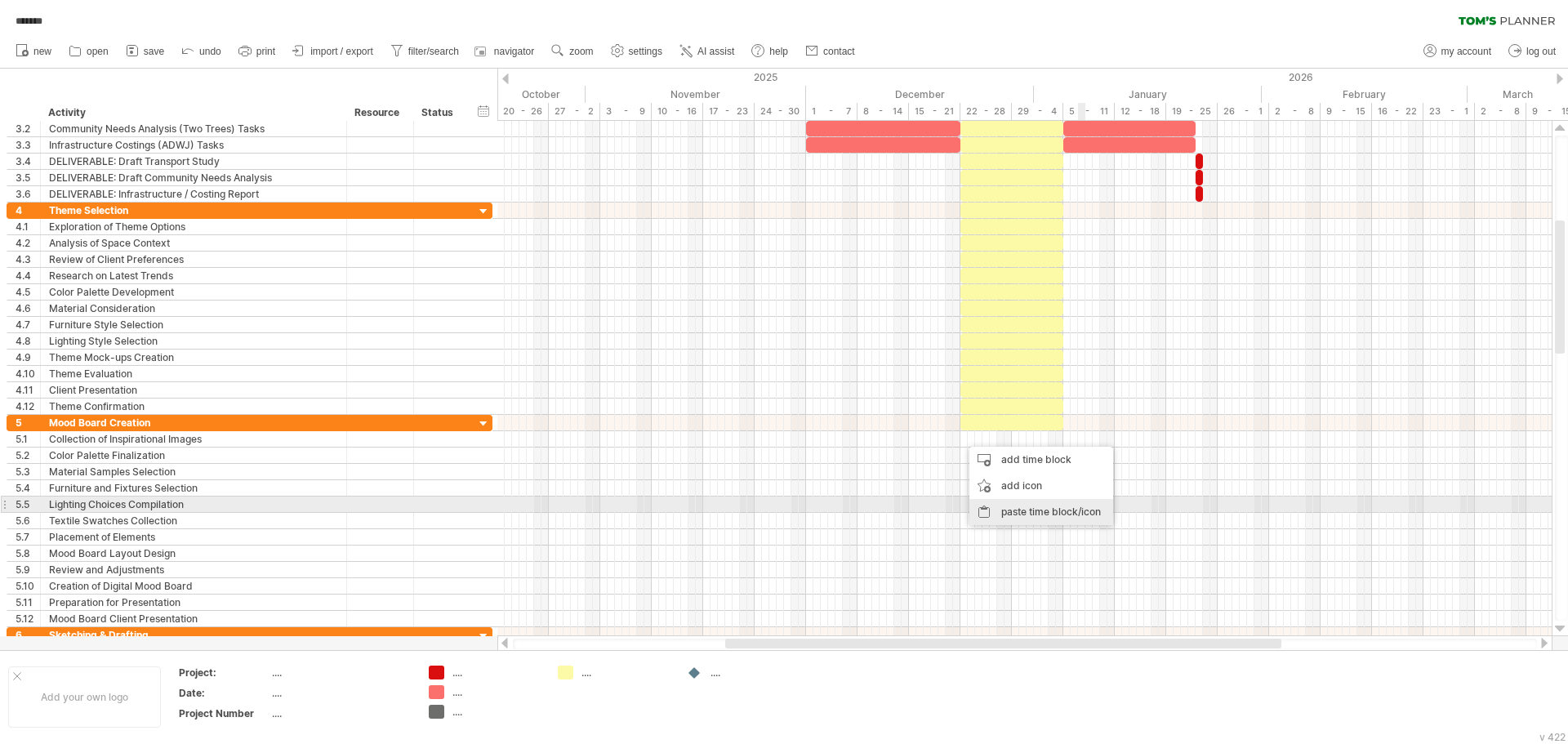
click at [1077, 512] on div "paste time block/icon" at bounding box center [1041, 512] width 143 height 26
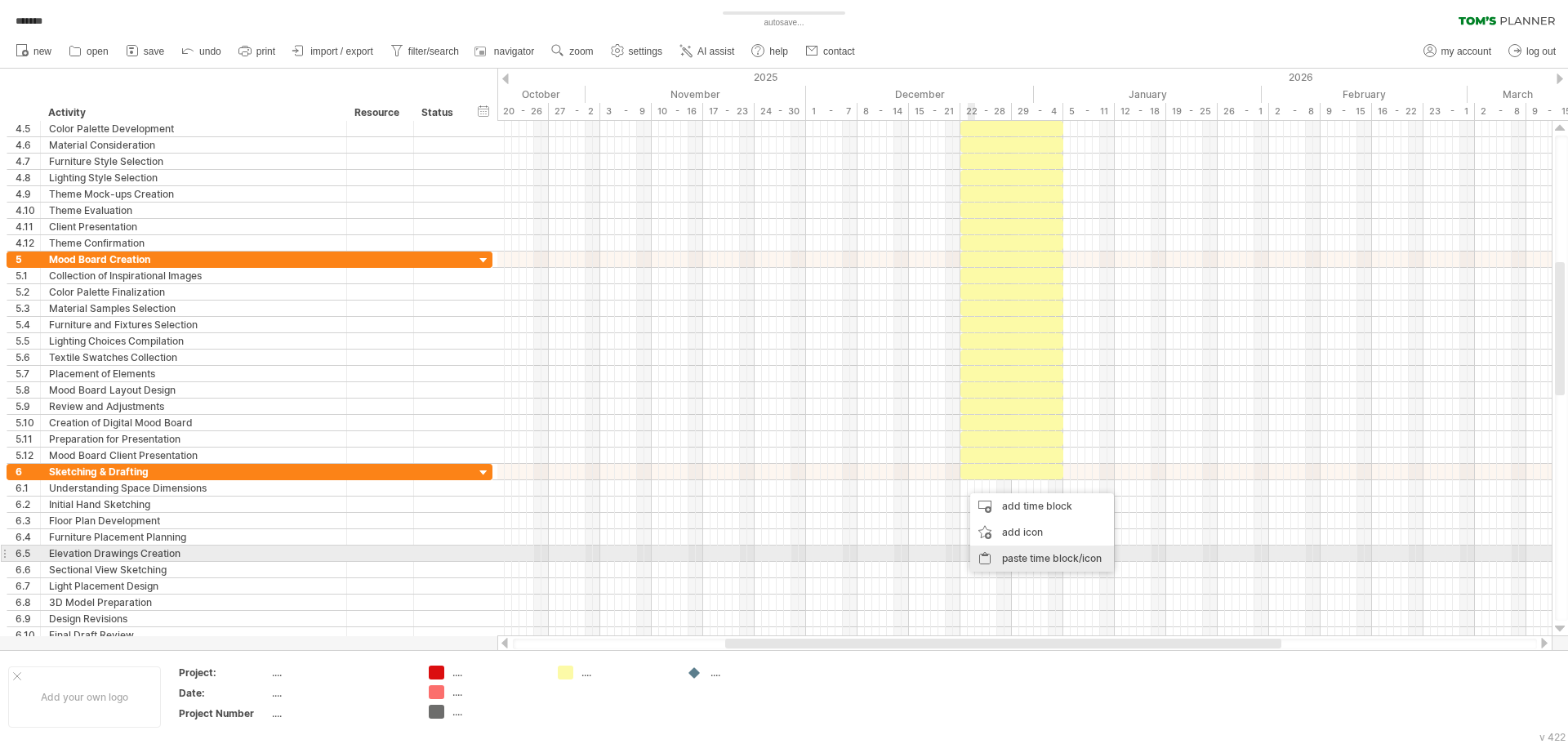
click at [1028, 553] on div "paste time block/icon" at bounding box center [1042, 558] width 143 height 26
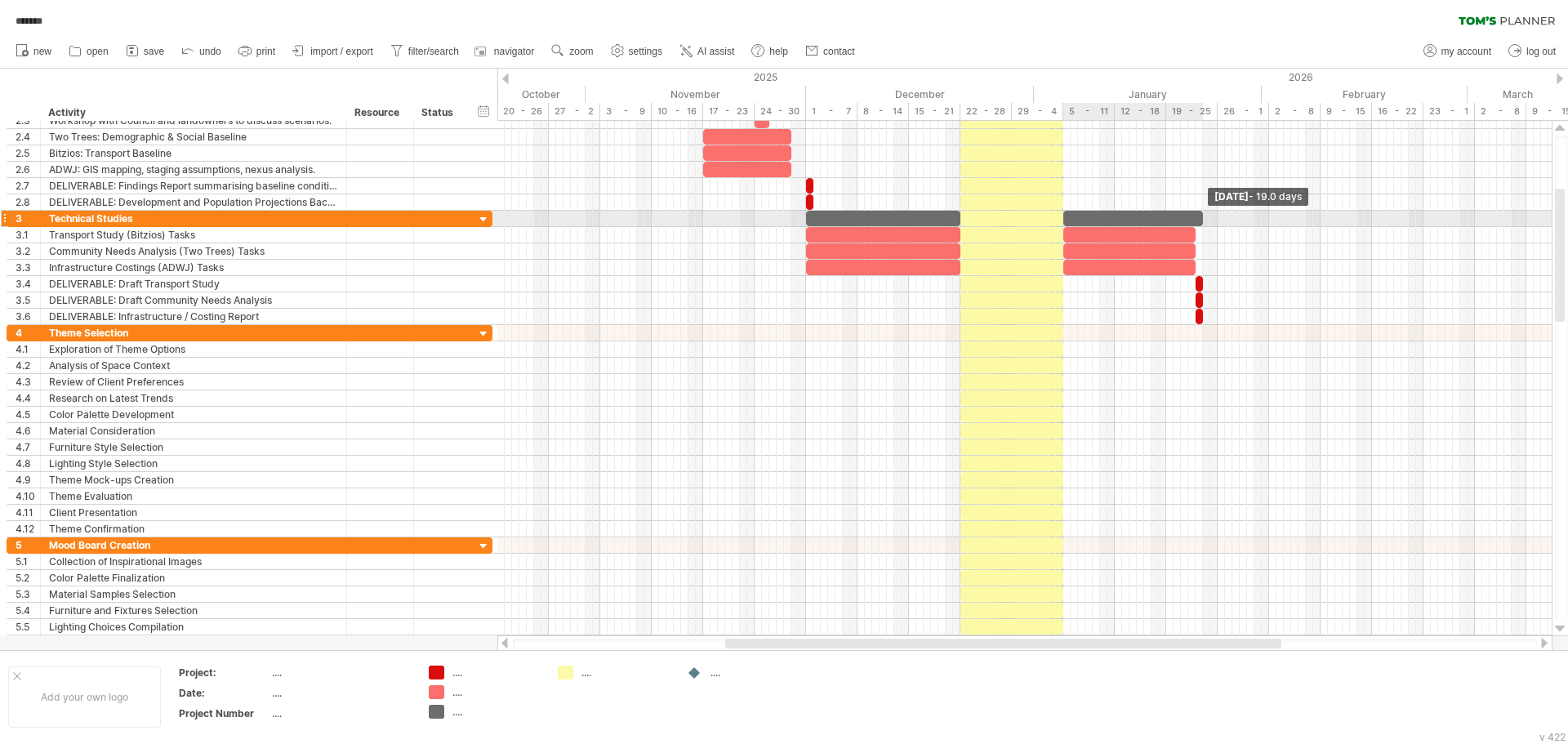
drag, startPoint x: 1216, startPoint y: 220, endPoint x: 1202, endPoint y: 223, distance: 14.3
click at [1202, 223] on span at bounding box center [1203, 218] width 6 height 15
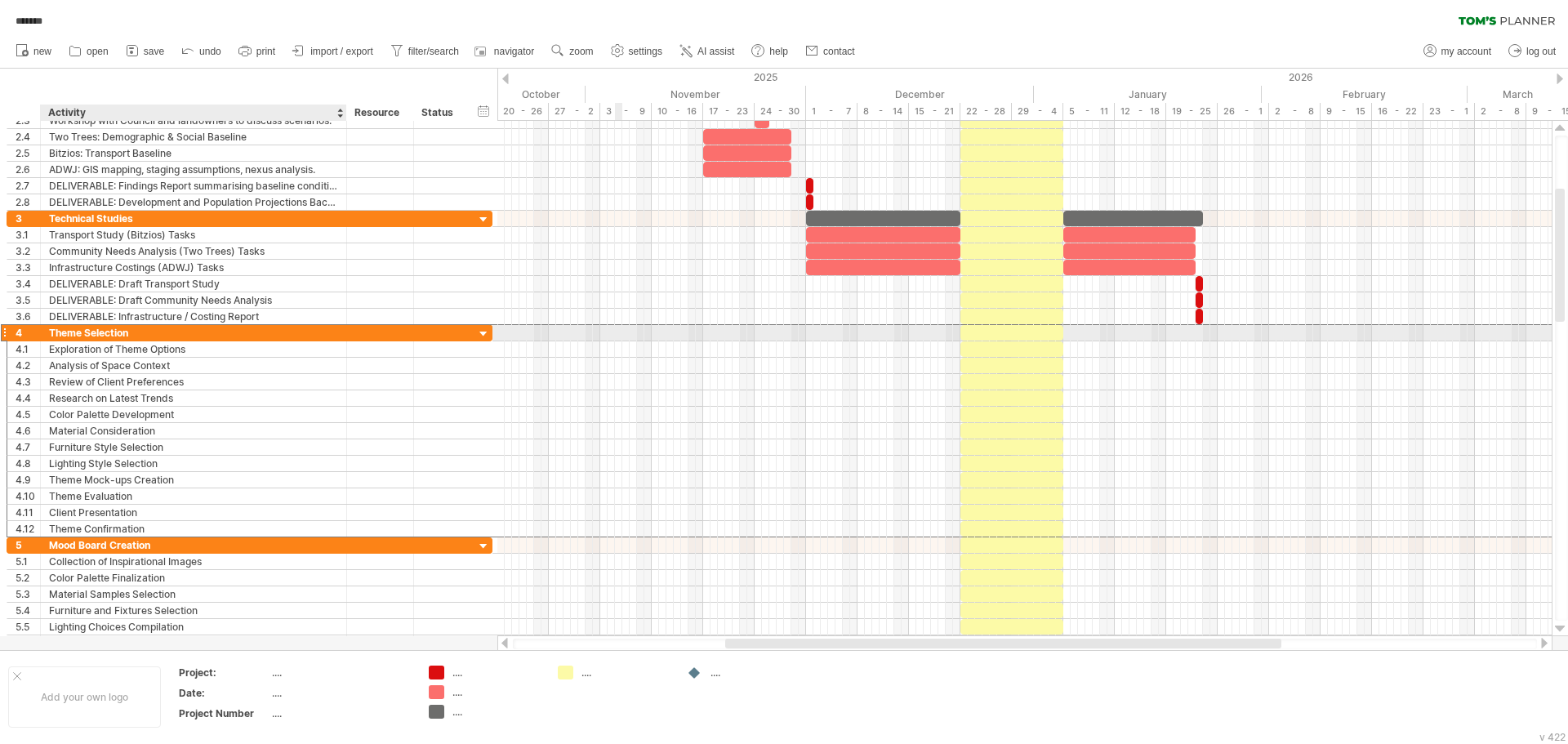
click at [86, 330] on div "Theme Selection" at bounding box center [193, 332] width 289 height 15
paste input "********"
type input "**********"
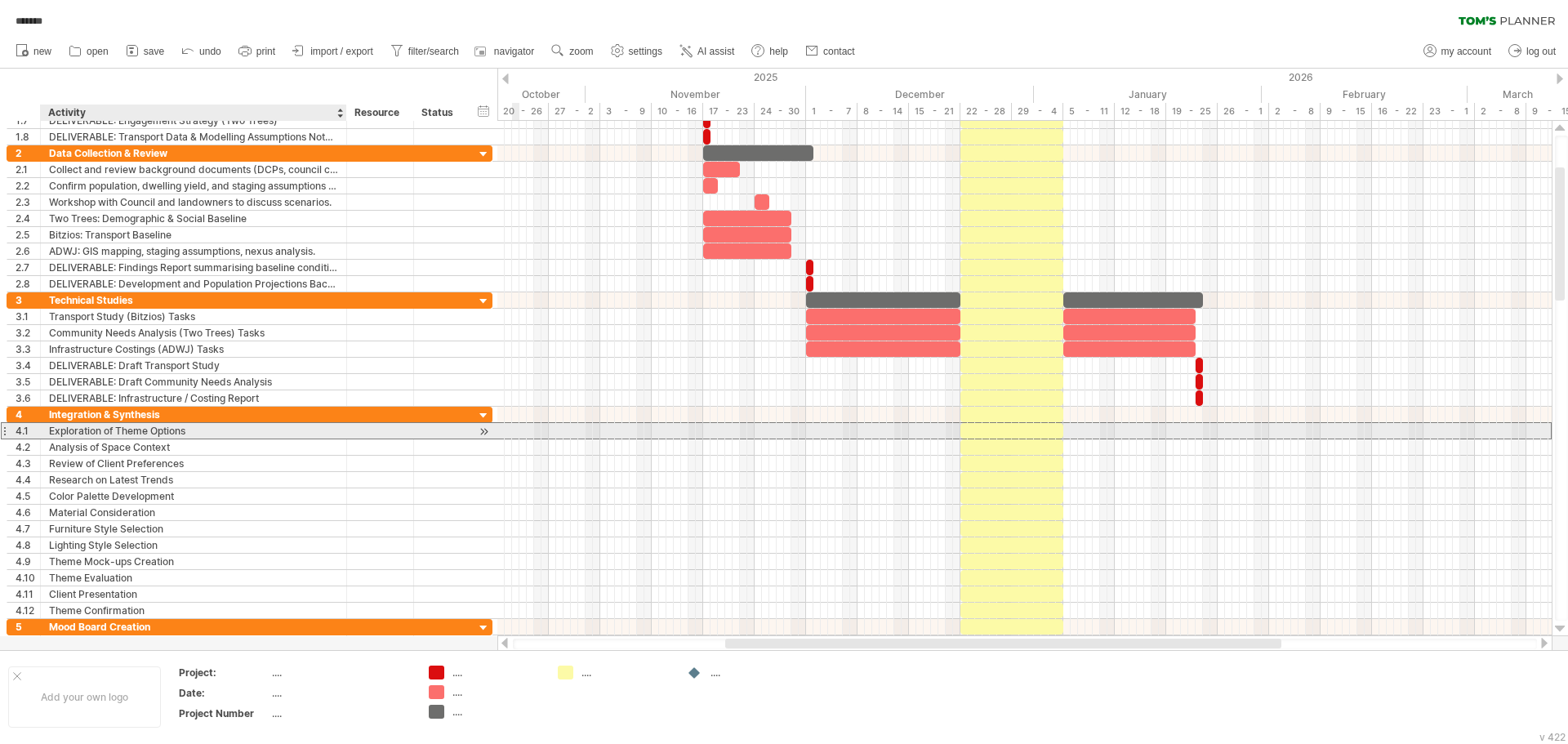
click at [135, 431] on div "Exploration of Theme Options" at bounding box center [193, 430] width 289 height 15
paste input "**********"
type input "**********"
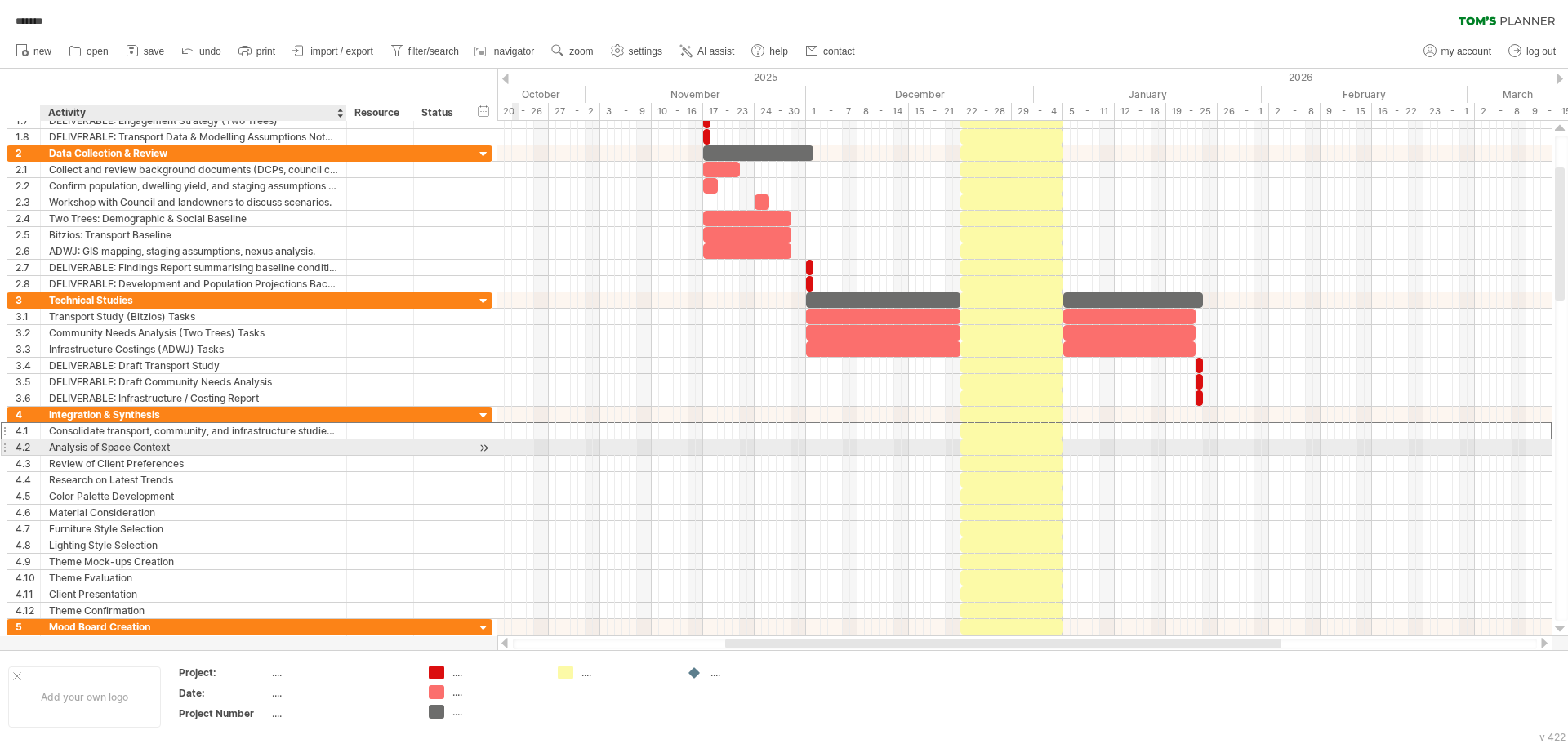
click at [168, 455] on div "Analysis of Space Context" at bounding box center [193, 446] width 289 height 15
paste input "**********"
type input "**********"
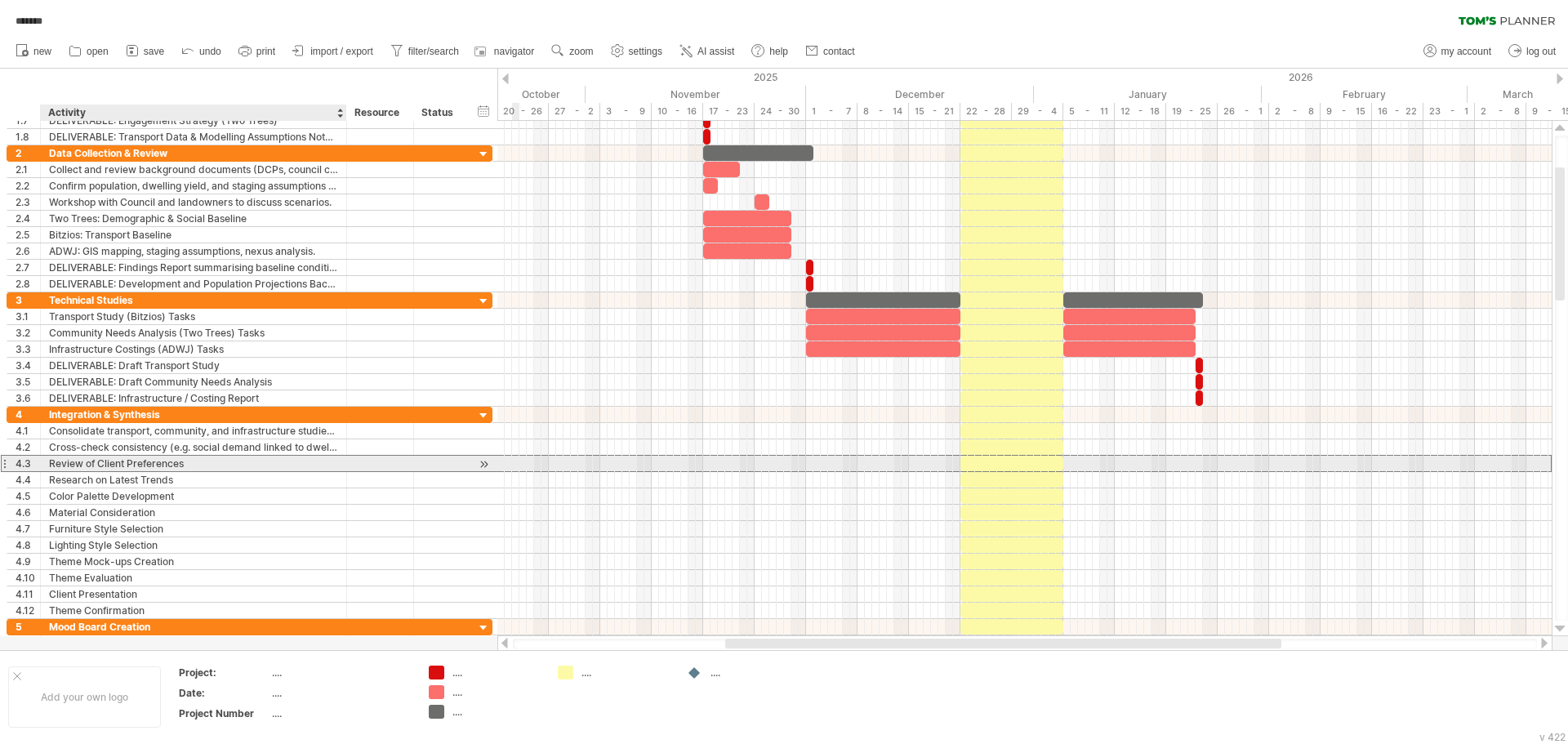
click at [250, 463] on div "Review of Client Preferences" at bounding box center [193, 463] width 289 height 15
paste input "**********"
type input "**********"
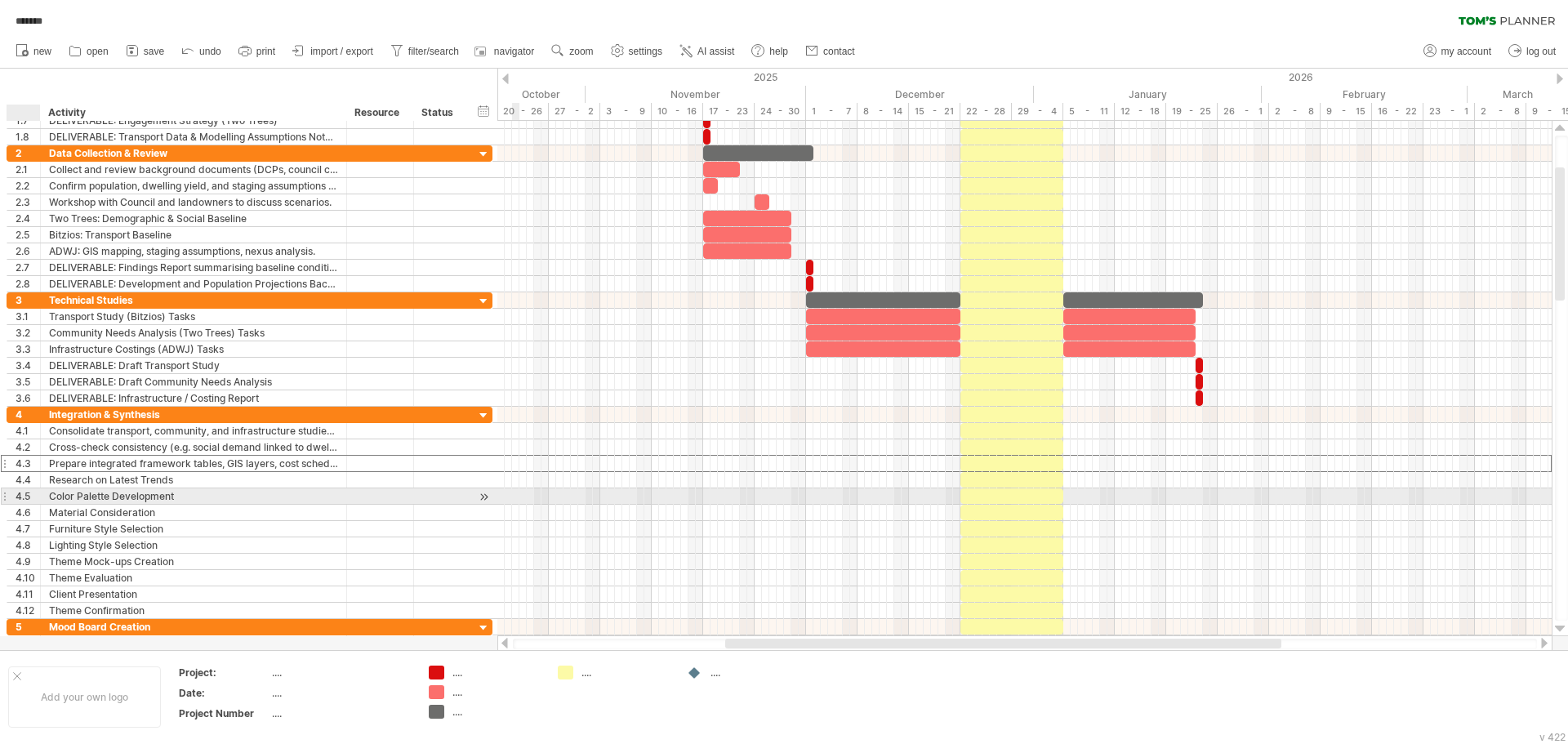
scroll to position [0, 0]
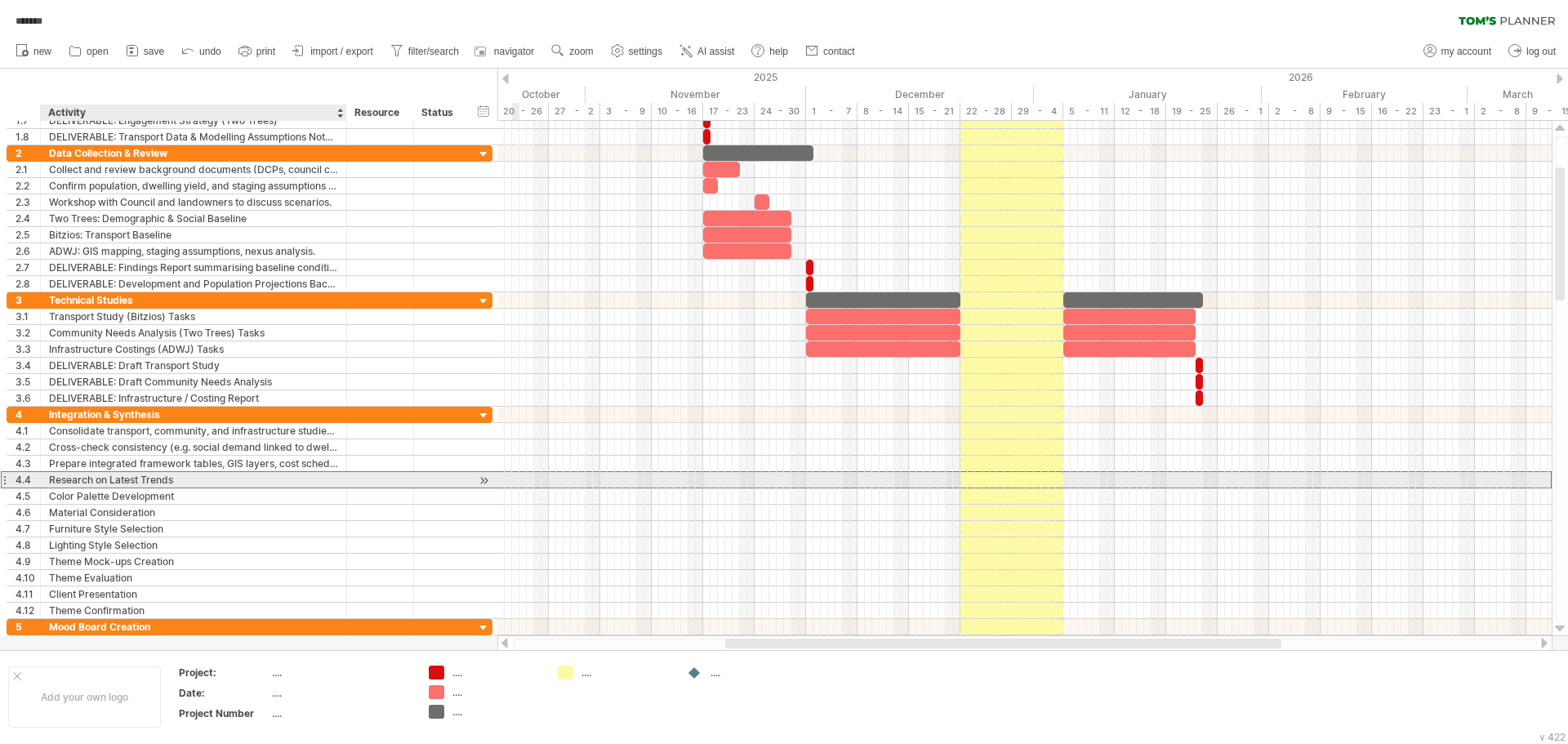
click at [154, 485] on div "Research on Latest Trends" at bounding box center [193, 479] width 289 height 15
paste input "text"
type input "**********"
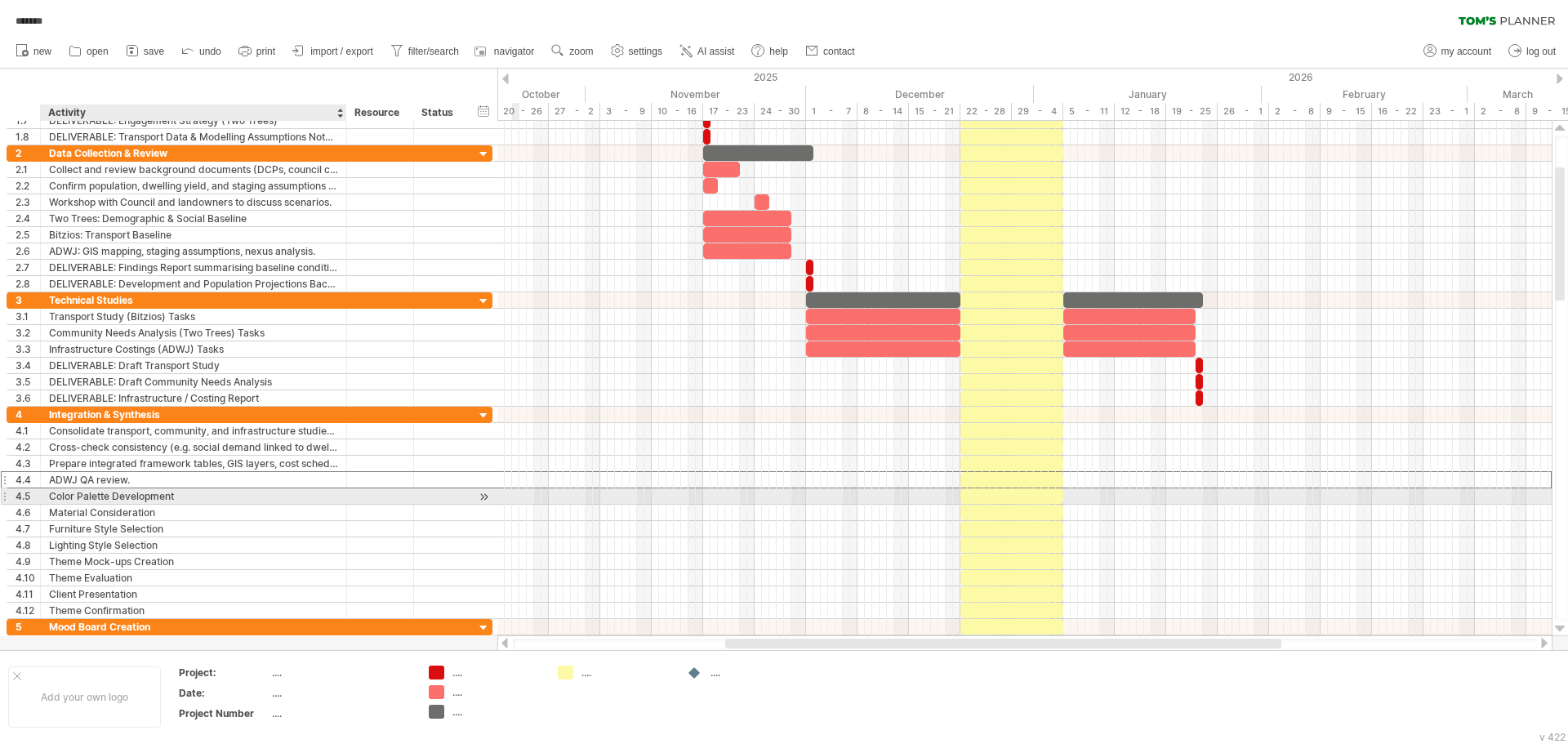
click at [166, 495] on div "Color Palette Development" at bounding box center [193, 495] width 289 height 15
paste input "**********"
type input "**********"
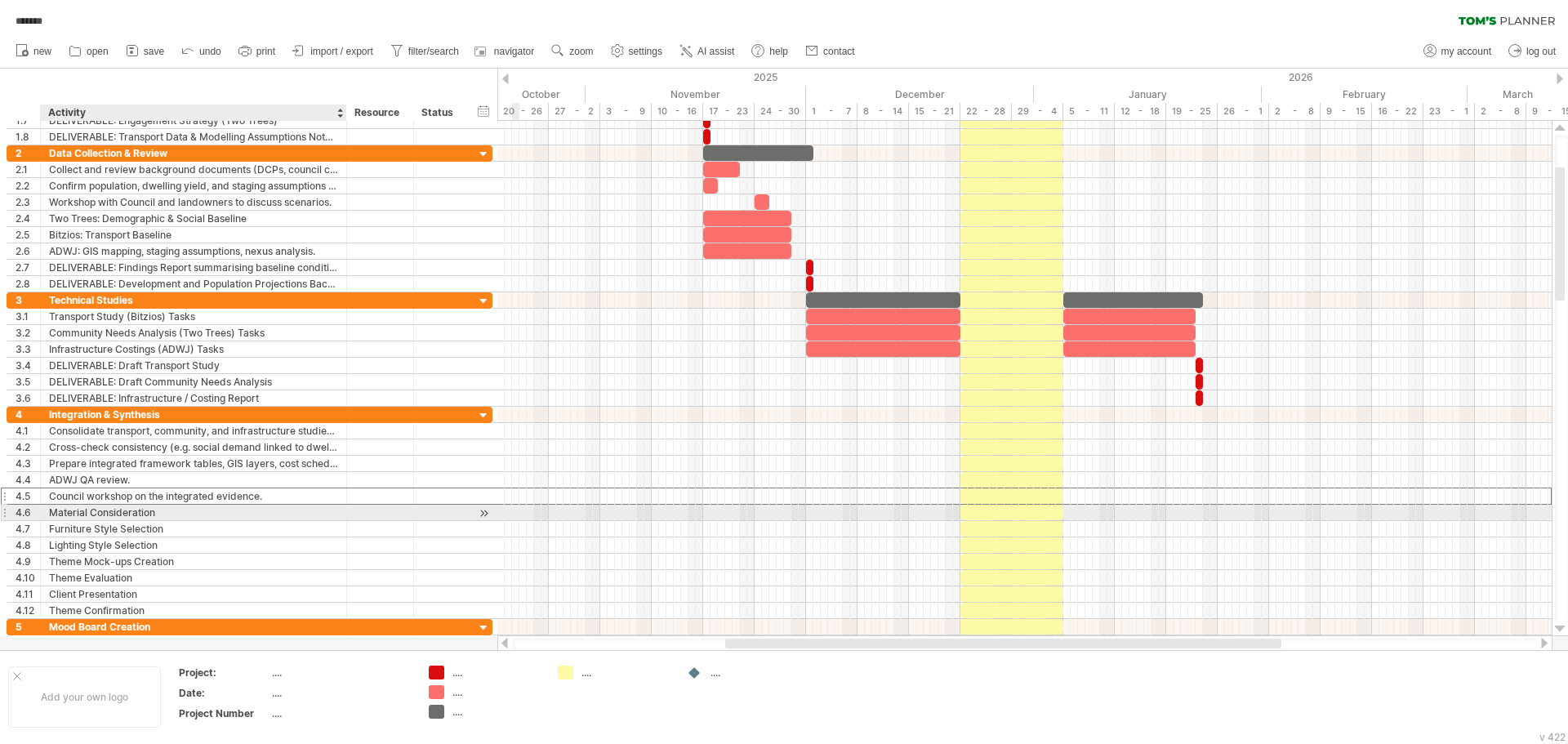
click at [151, 514] on div "Material Consideration" at bounding box center [193, 512] width 289 height 15
click at [6, 515] on div at bounding box center [4, 512] width 6 height 17
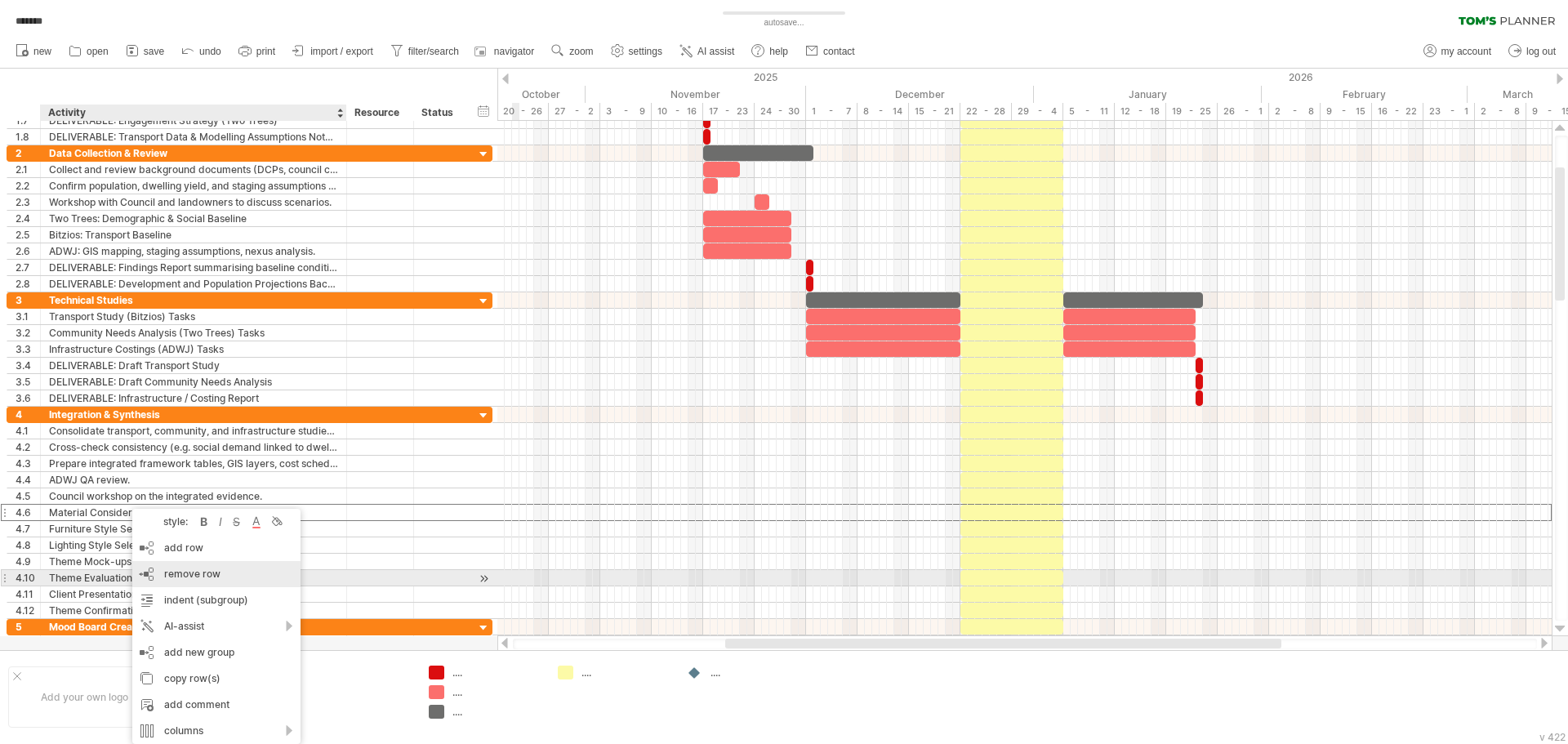
click at [206, 579] on span "remove row" at bounding box center [192, 574] width 56 height 13
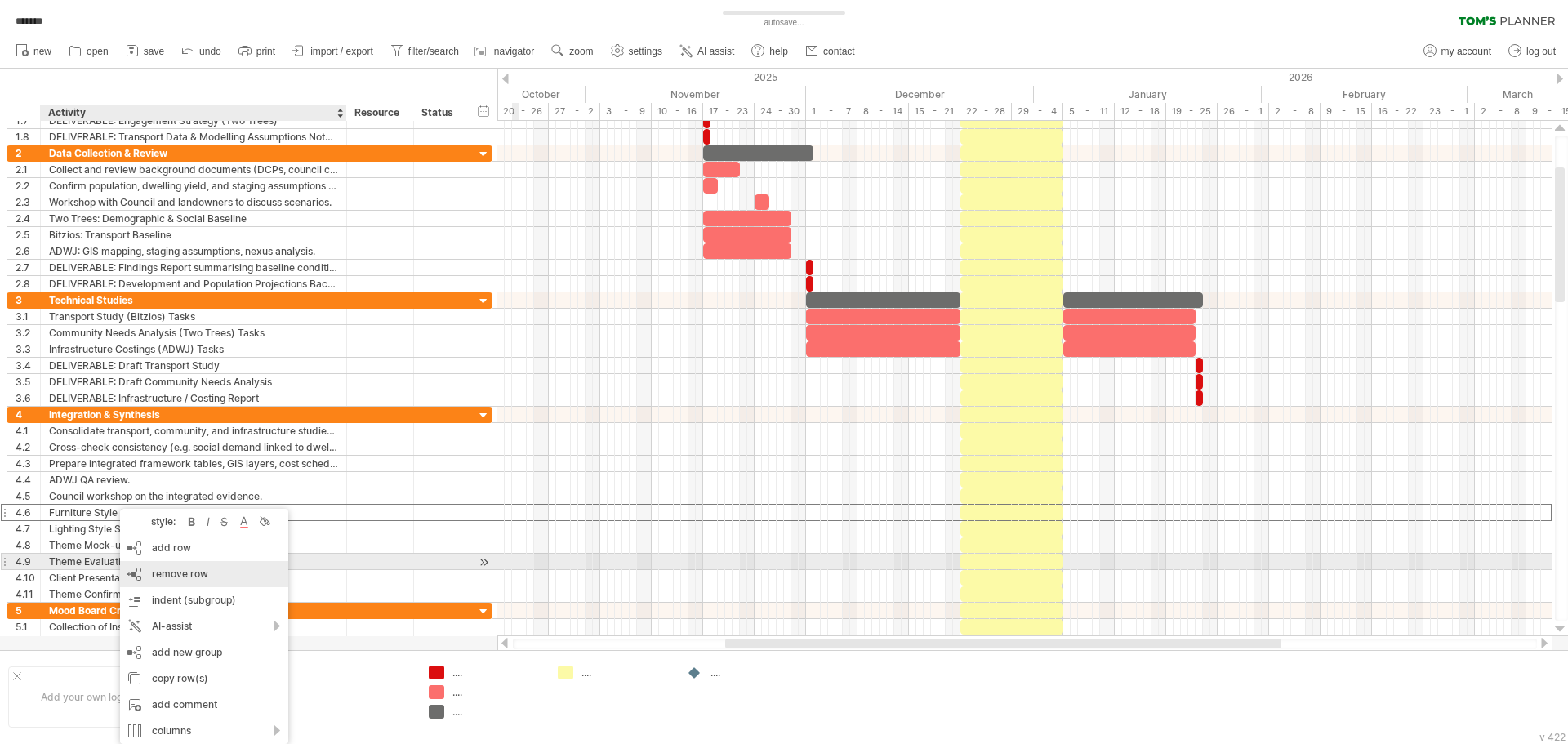
click at [183, 574] on span "remove row" at bounding box center [180, 574] width 56 height 13
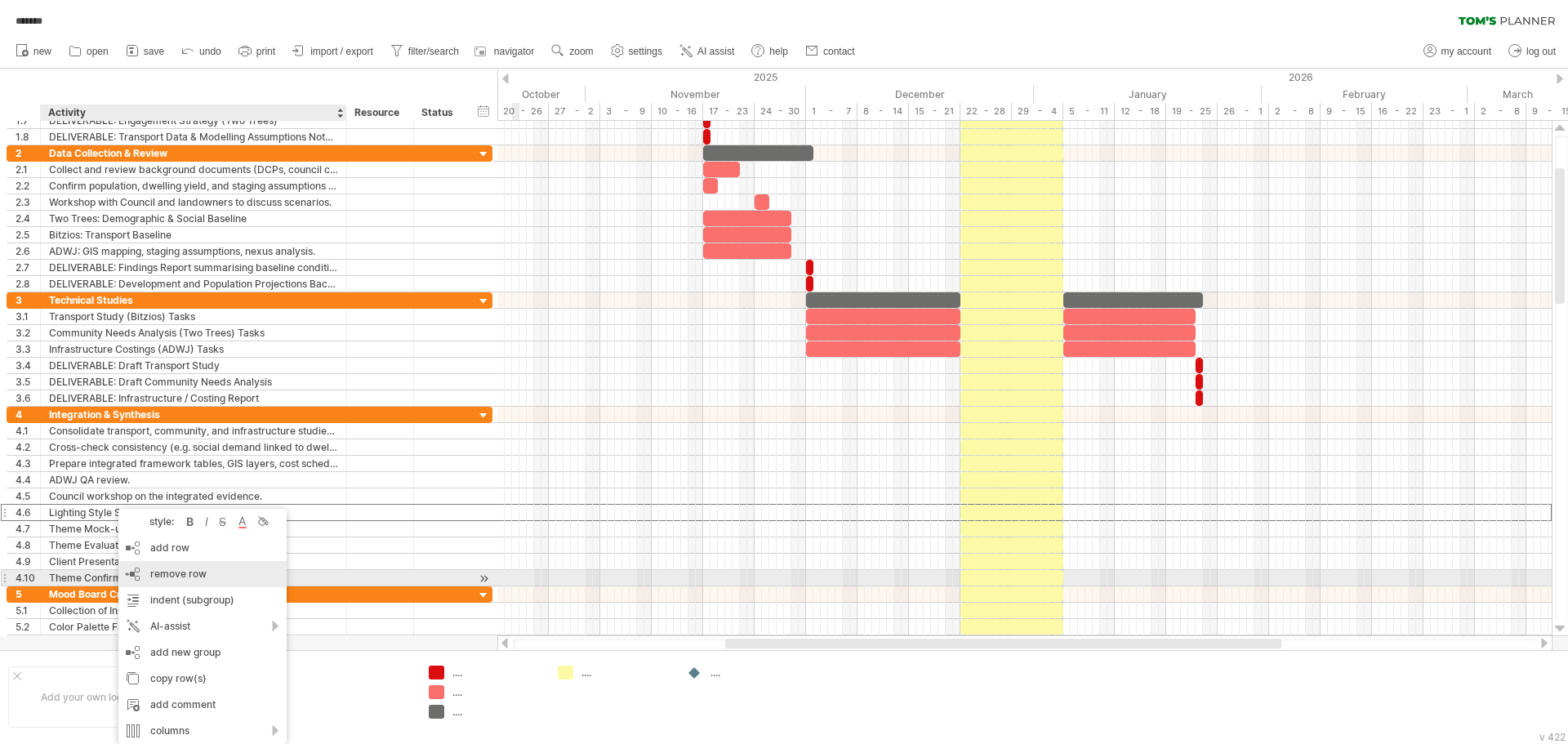
click at [172, 573] on span "remove row" at bounding box center [179, 574] width 56 height 13
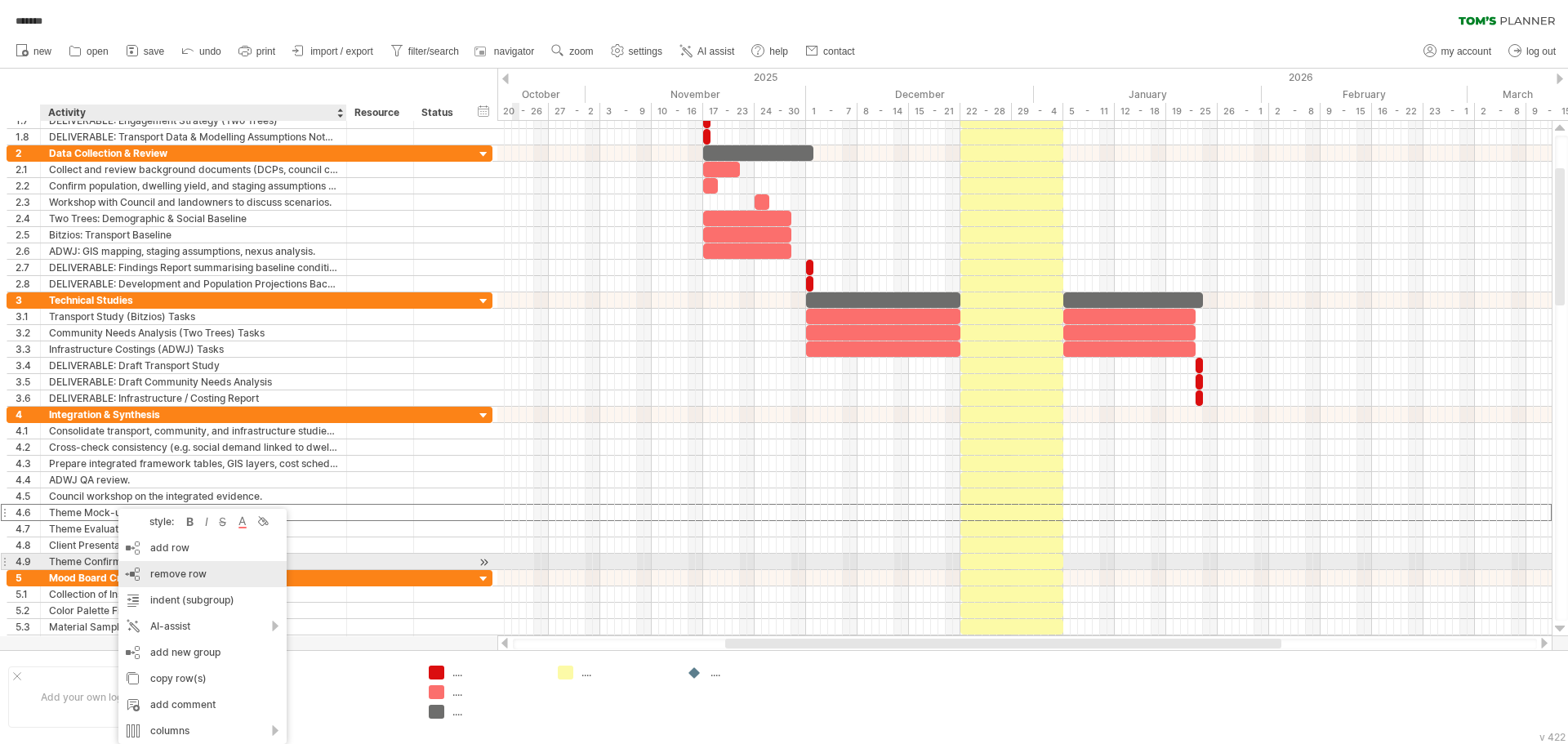
click at [183, 570] on span "remove row" at bounding box center [179, 574] width 56 height 13
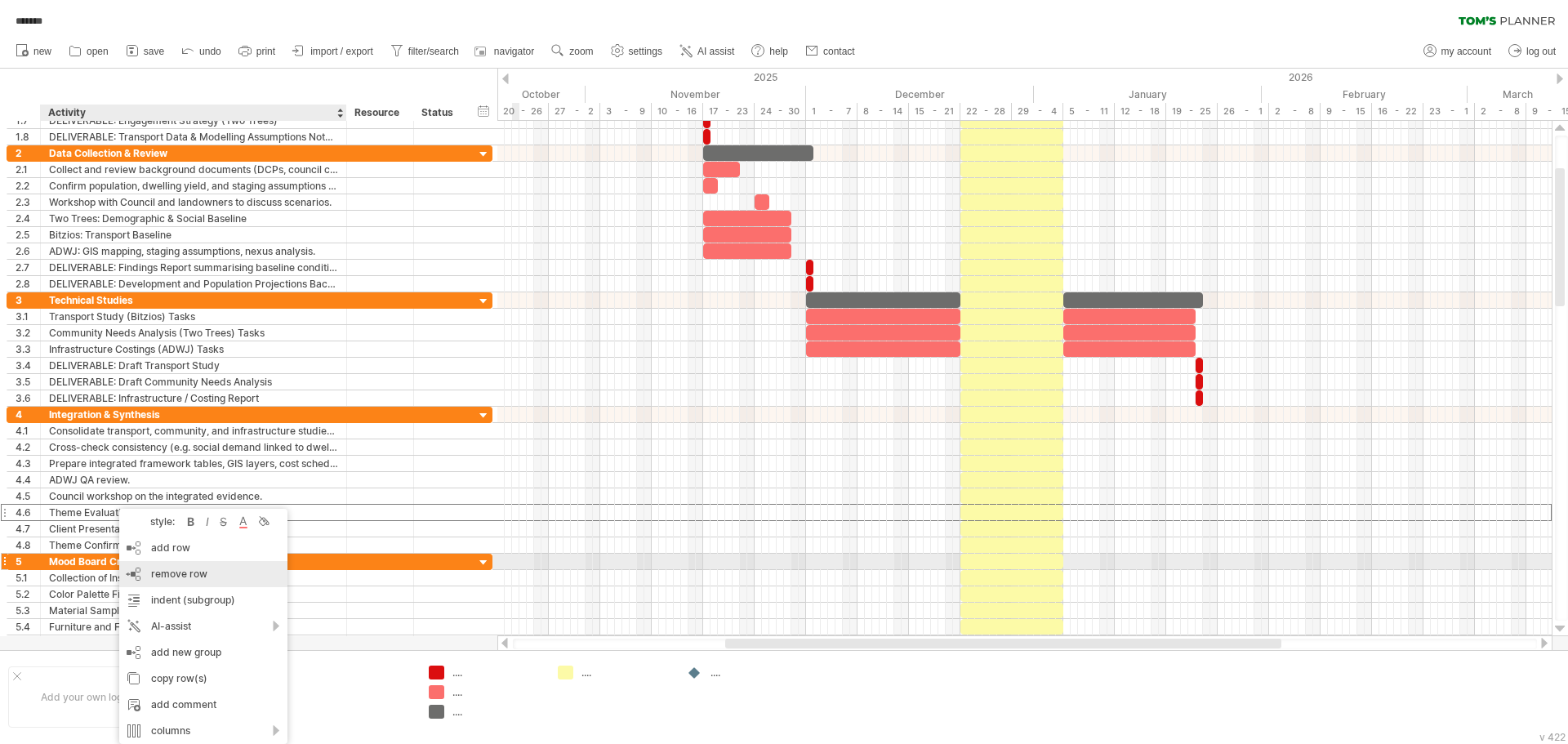
click at [176, 570] on span "remove row" at bounding box center [180, 574] width 56 height 13
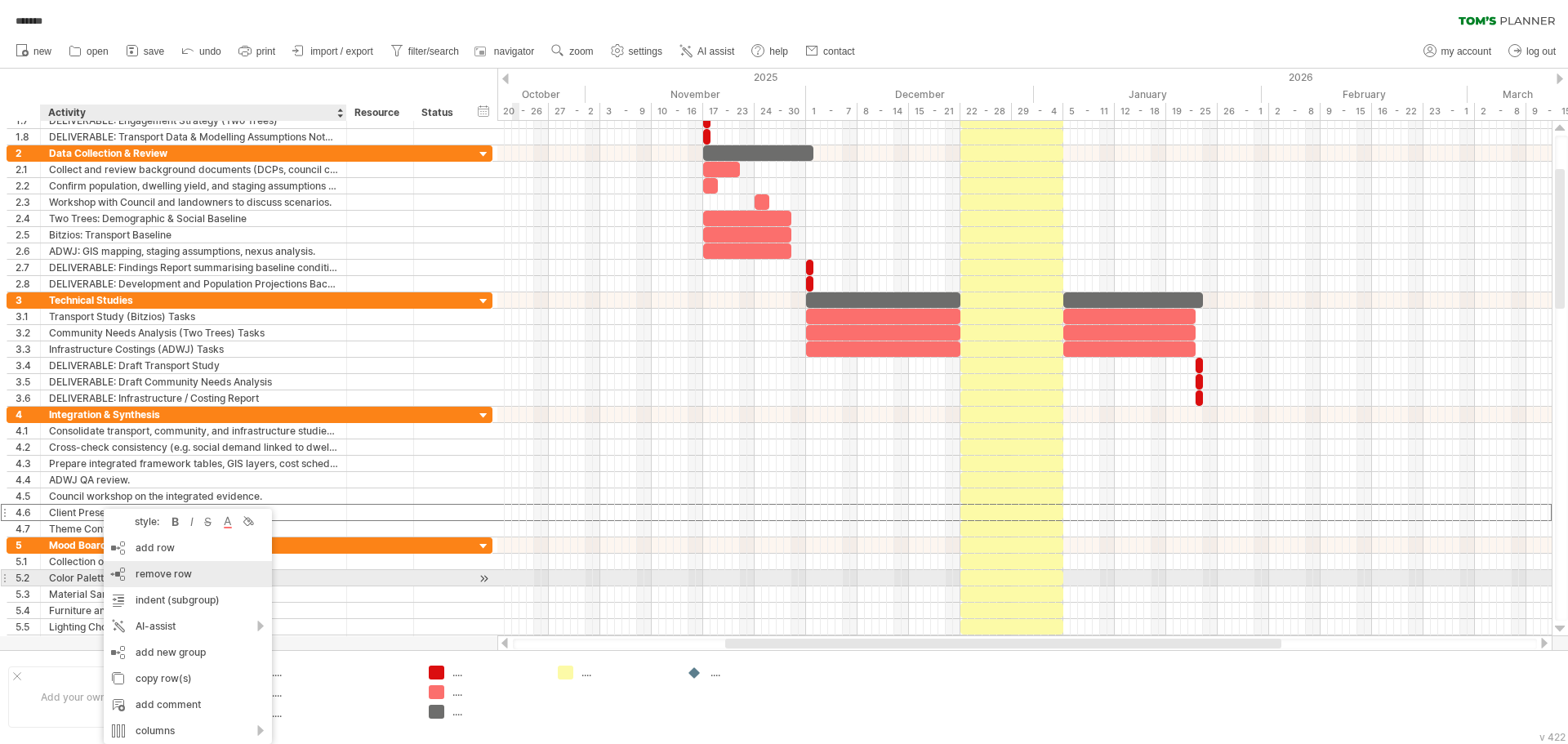
click at [181, 573] on span "remove row" at bounding box center [163, 574] width 56 height 13
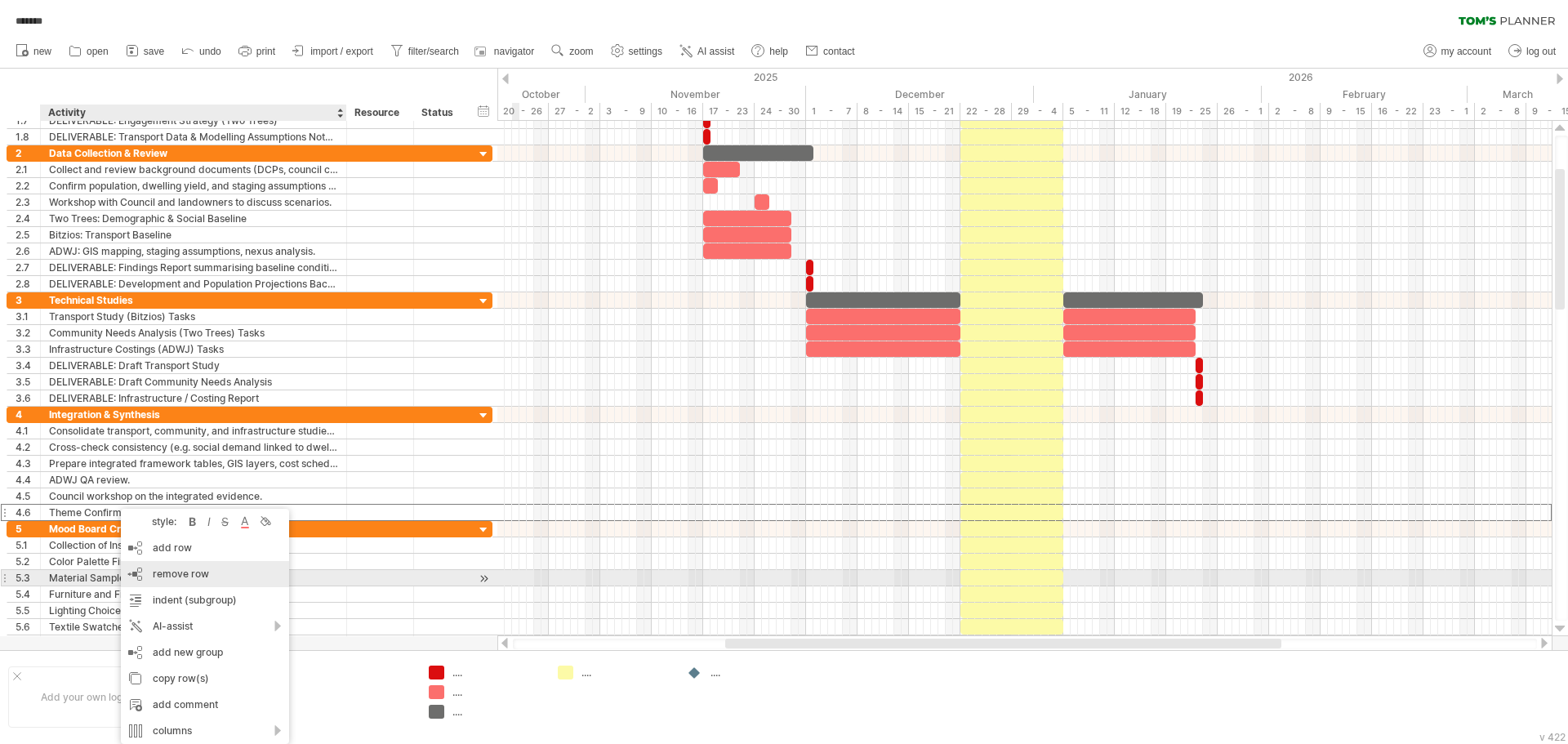
click at [188, 578] on span "remove row" at bounding box center [180, 574] width 56 height 13
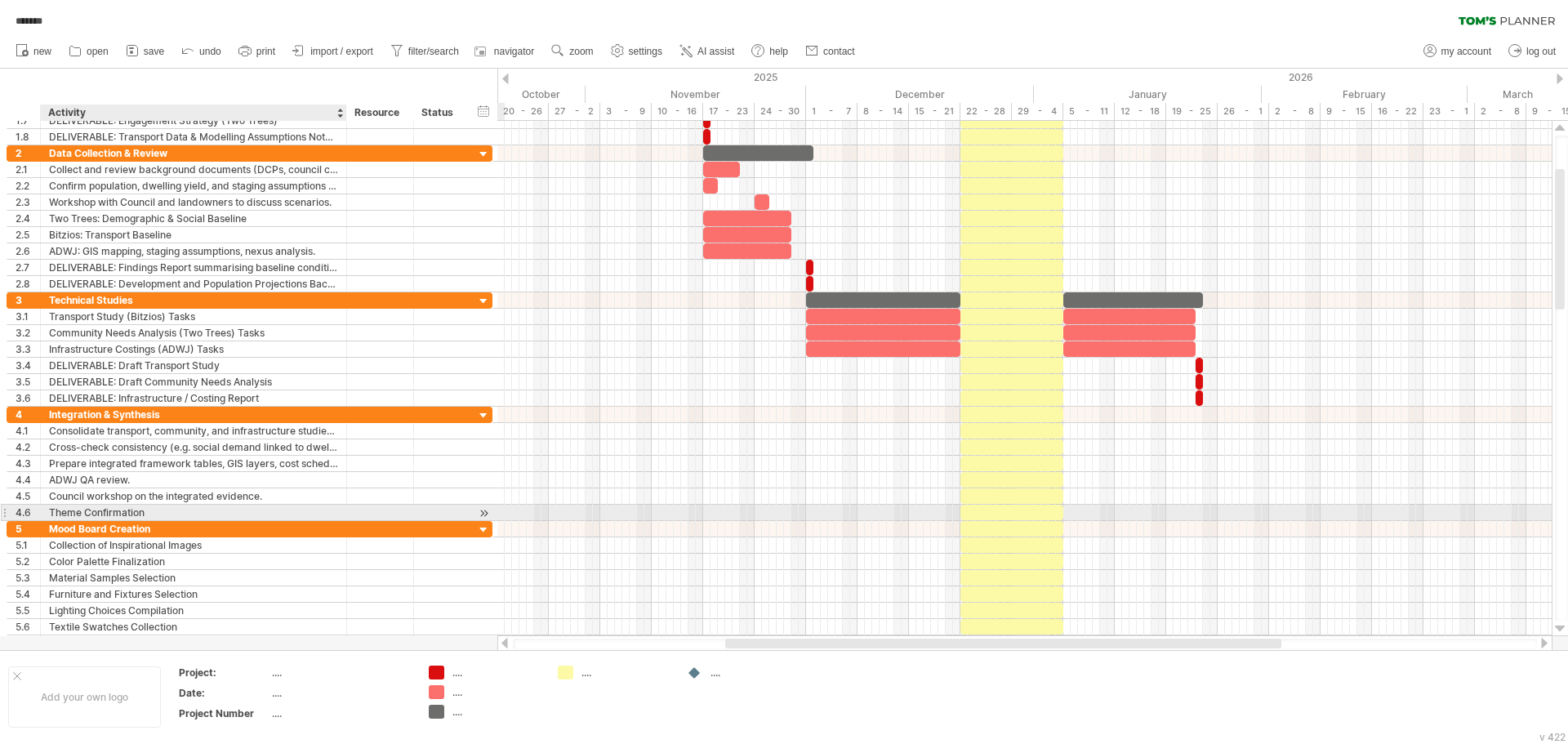
click at [131, 515] on div "Theme Confirmation" at bounding box center [193, 512] width 289 height 15
click at [95, 516] on div "Theme Confirmation" at bounding box center [193, 512] width 289 height 15
paste input "**********"
type input "**********"
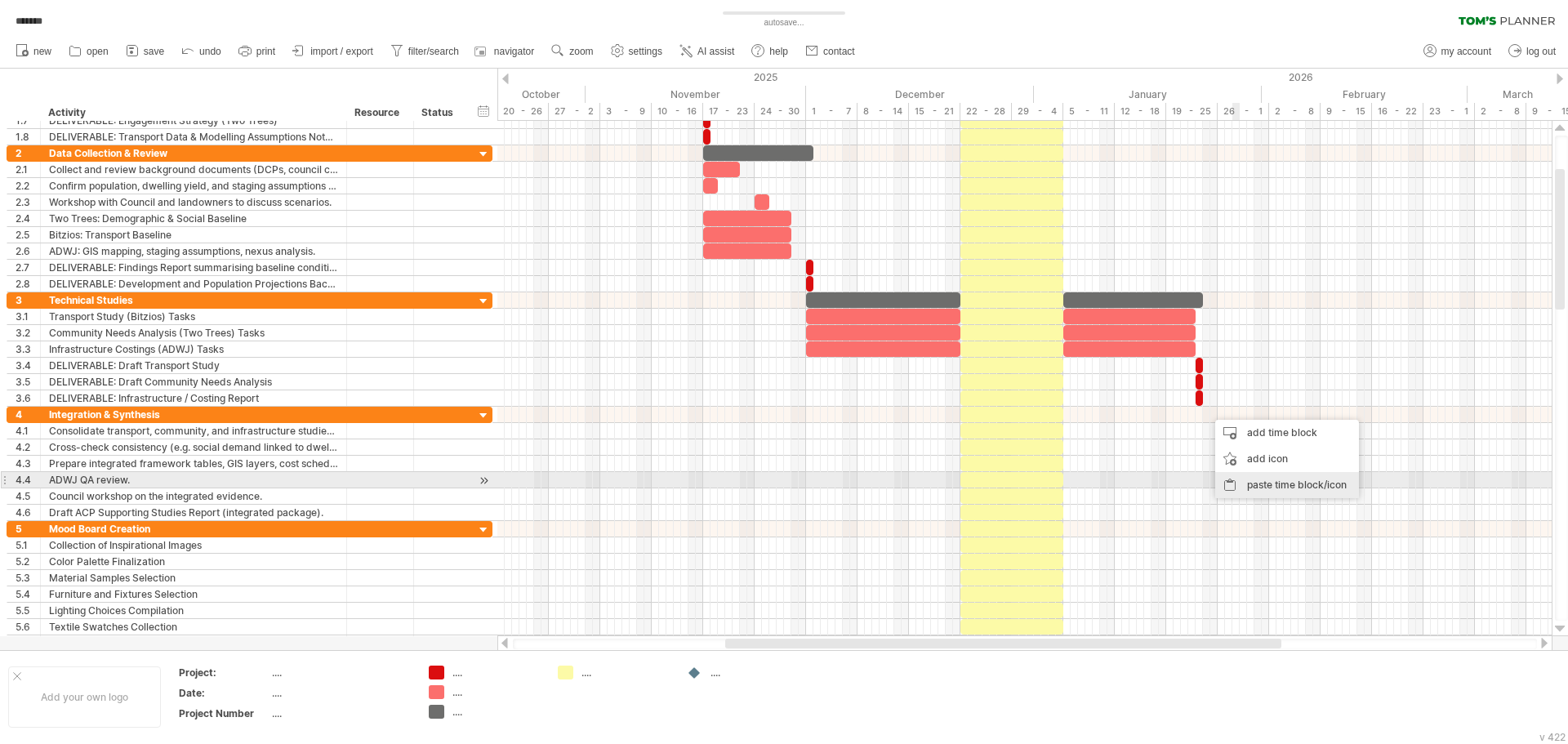
click at [1266, 483] on div "paste time block/icon" at bounding box center [1287, 485] width 143 height 26
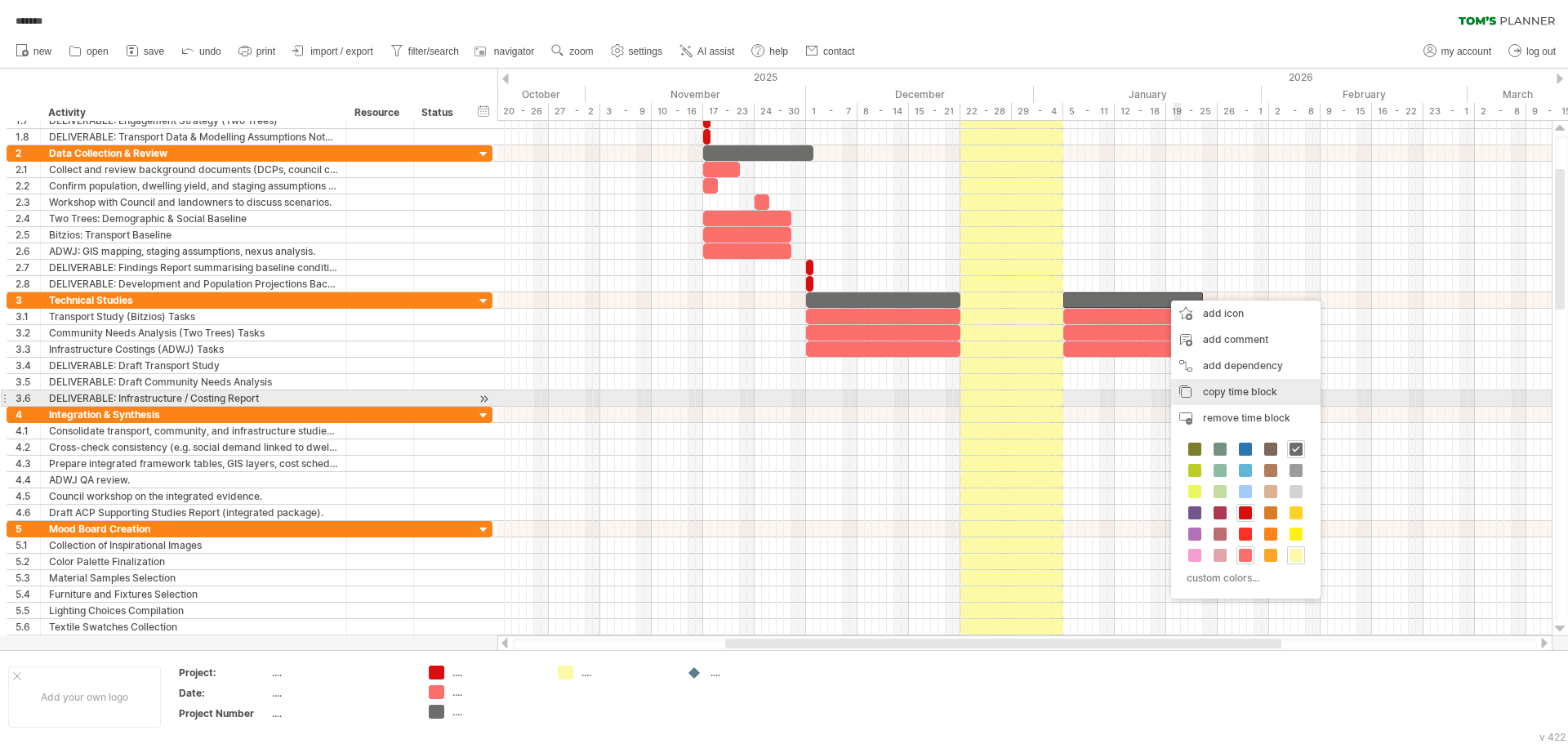
click at [1245, 402] on div "copy time block copy time blocks/icons" at bounding box center [1245, 392] width 150 height 26
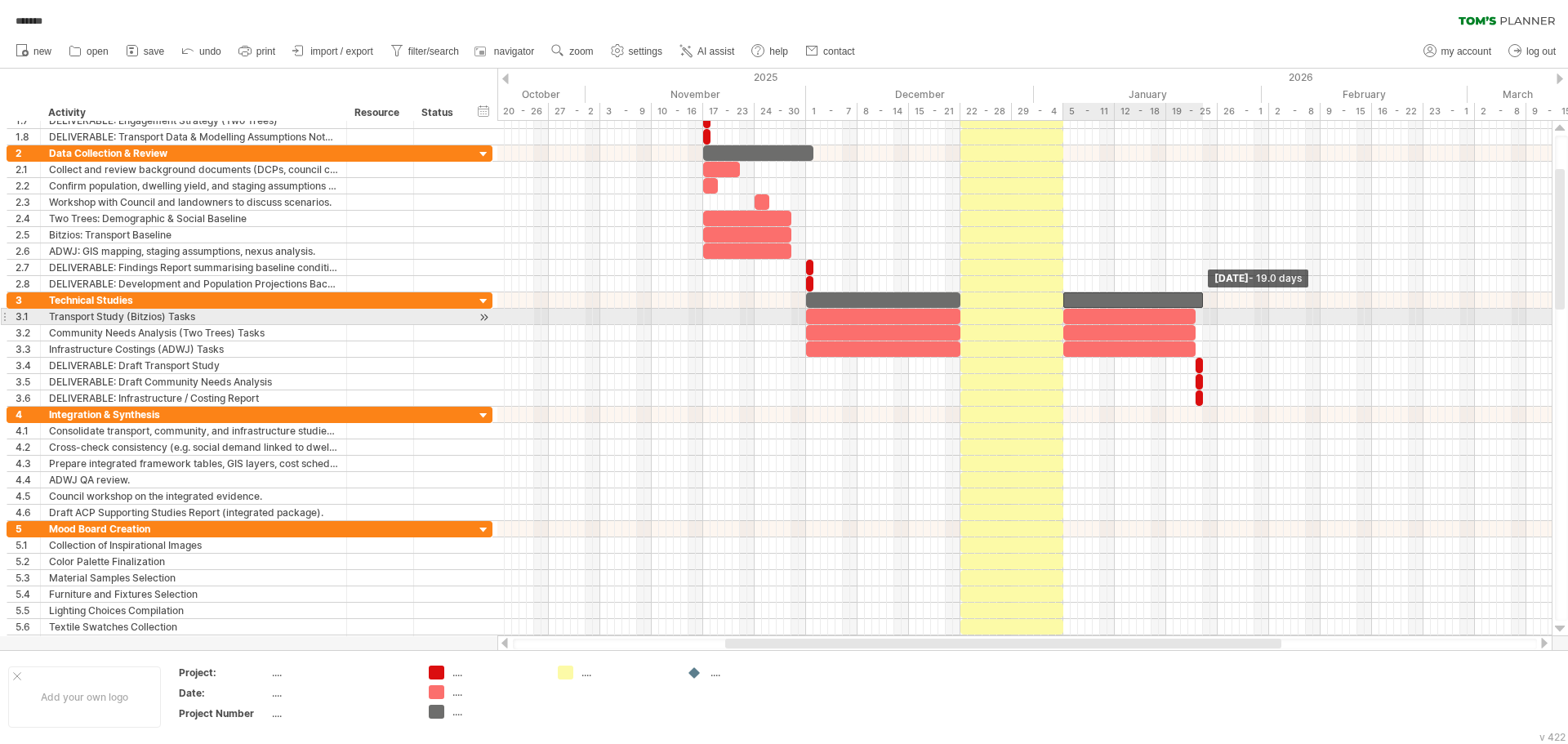
drag, startPoint x: 1203, startPoint y: 304, endPoint x: 1203, endPoint y: 314, distance: 10.0
click at [1203, 314] on div "[DATE] - 19.0 days [DATE]" at bounding box center [1024, 378] width 1054 height 515
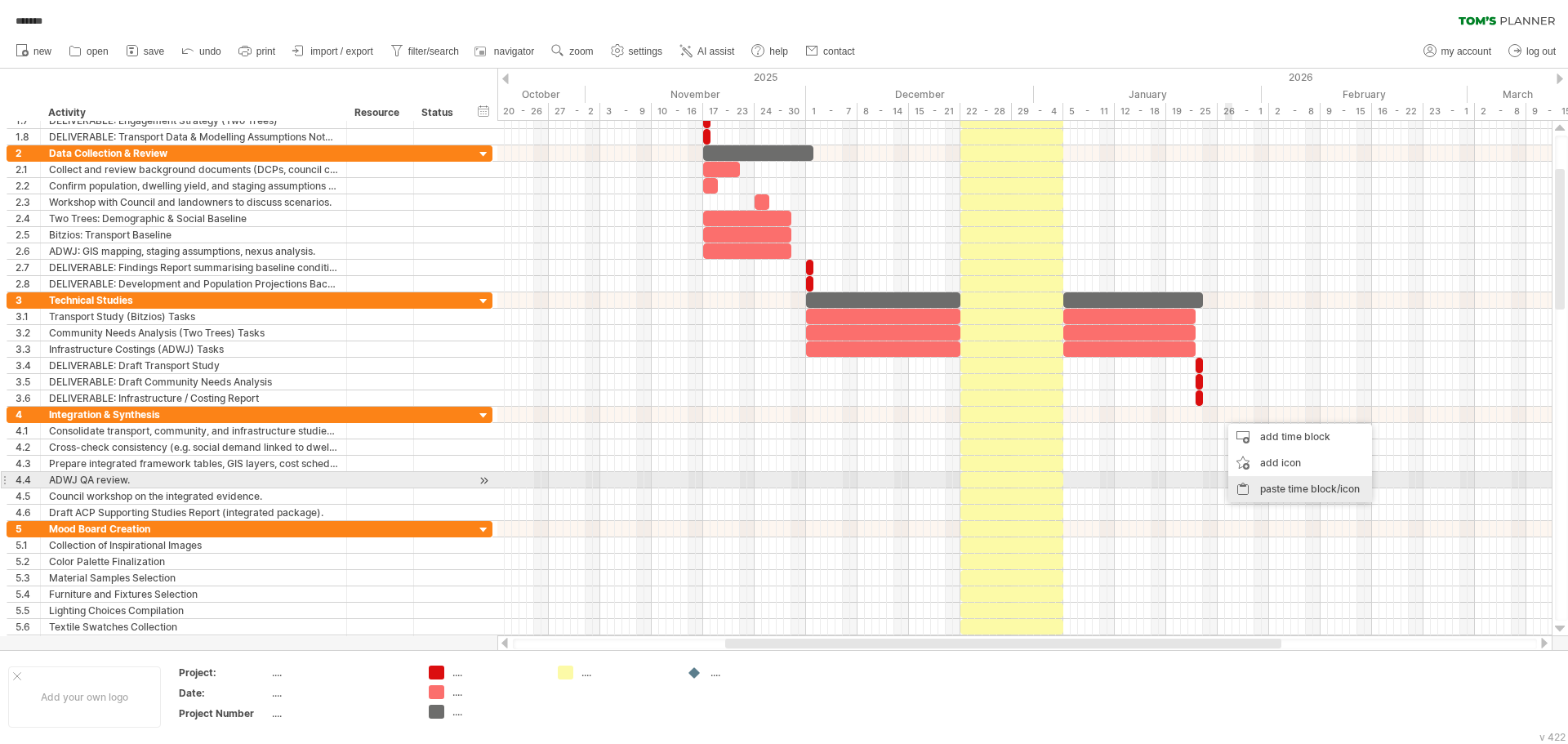
click at [1271, 484] on div "paste time block/icon" at bounding box center [1300, 489] width 143 height 26
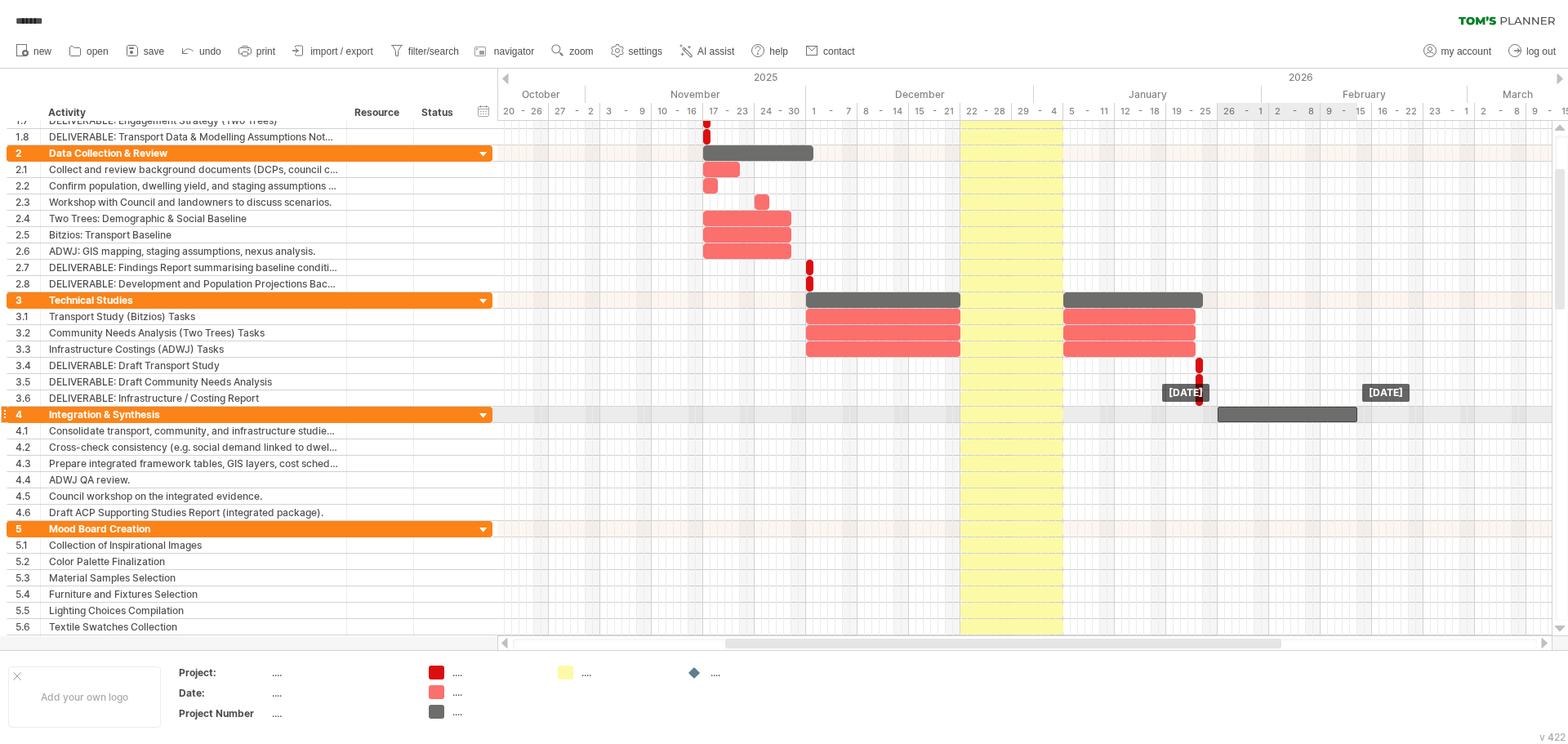
click at [1232, 418] on div at bounding box center [1287, 414] width 140 height 15
drag, startPoint x: 1355, startPoint y: 414, endPoint x: 1420, endPoint y: 418, distance: 65.1
click at [1420, 418] on span at bounding box center [1423, 414] width 6 height 15
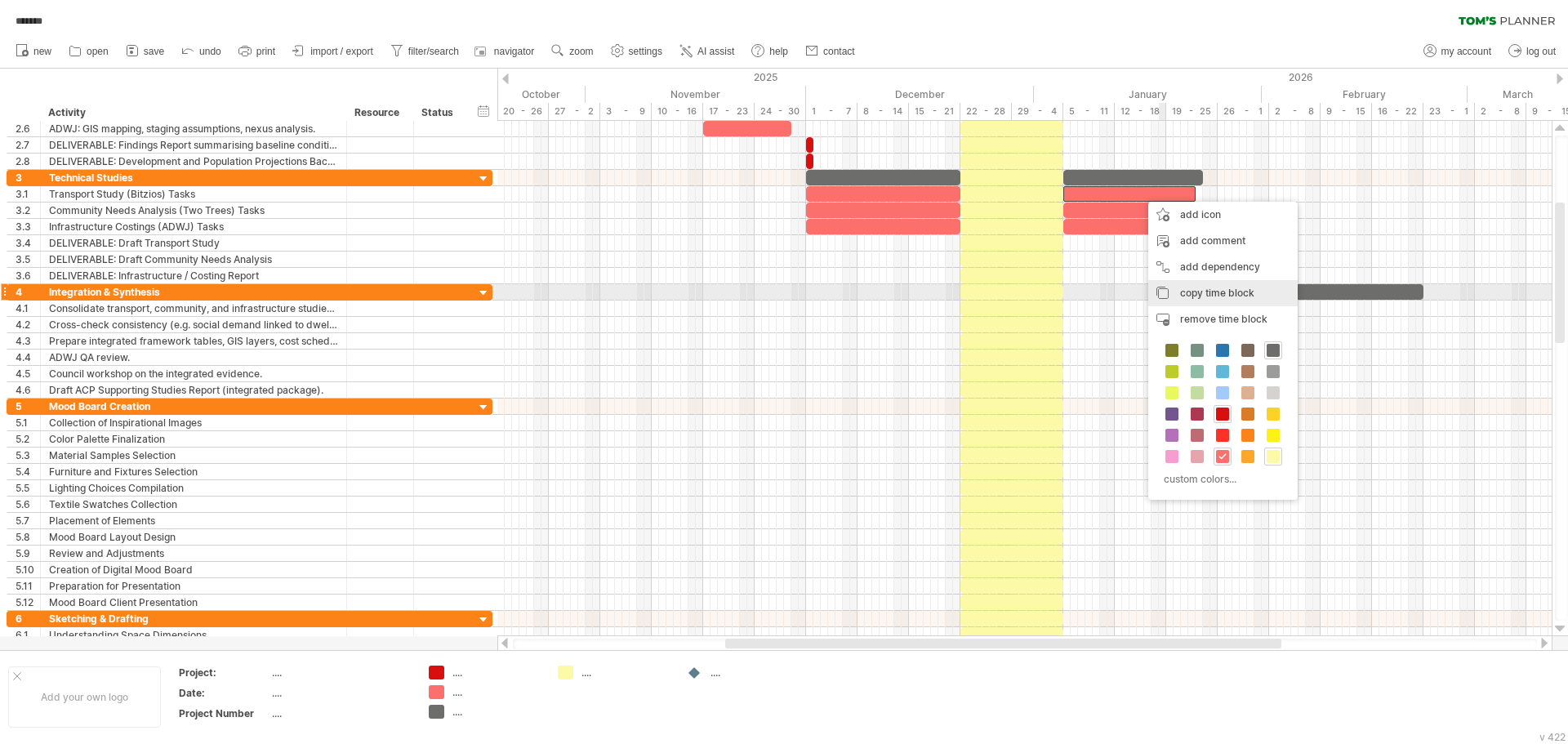
click at [1226, 297] on span "copy time block" at bounding box center [1217, 293] width 74 height 13
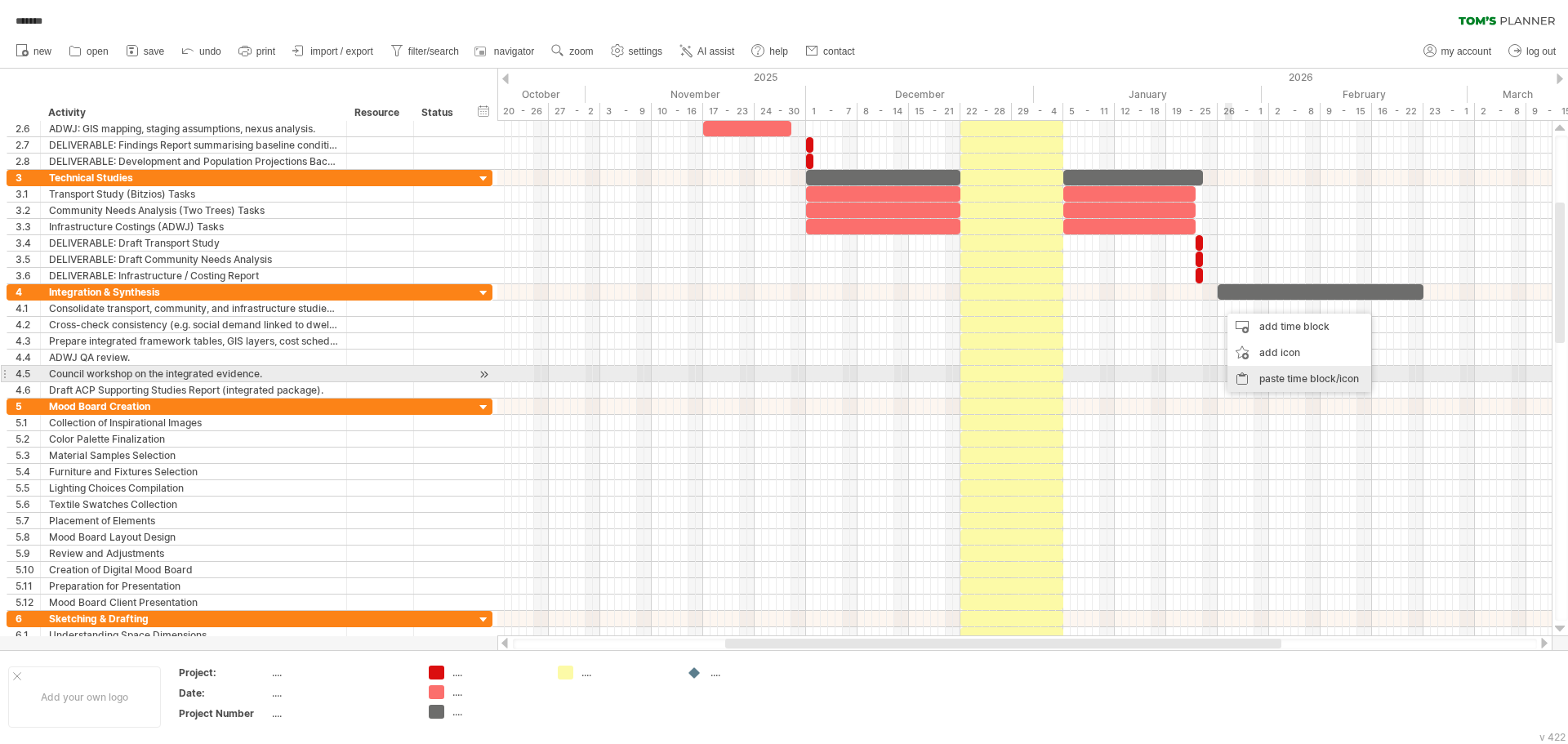
click at [1262, 372] on div "paste time block/icon" at bounding box center [1299, 378] width 143 height 26
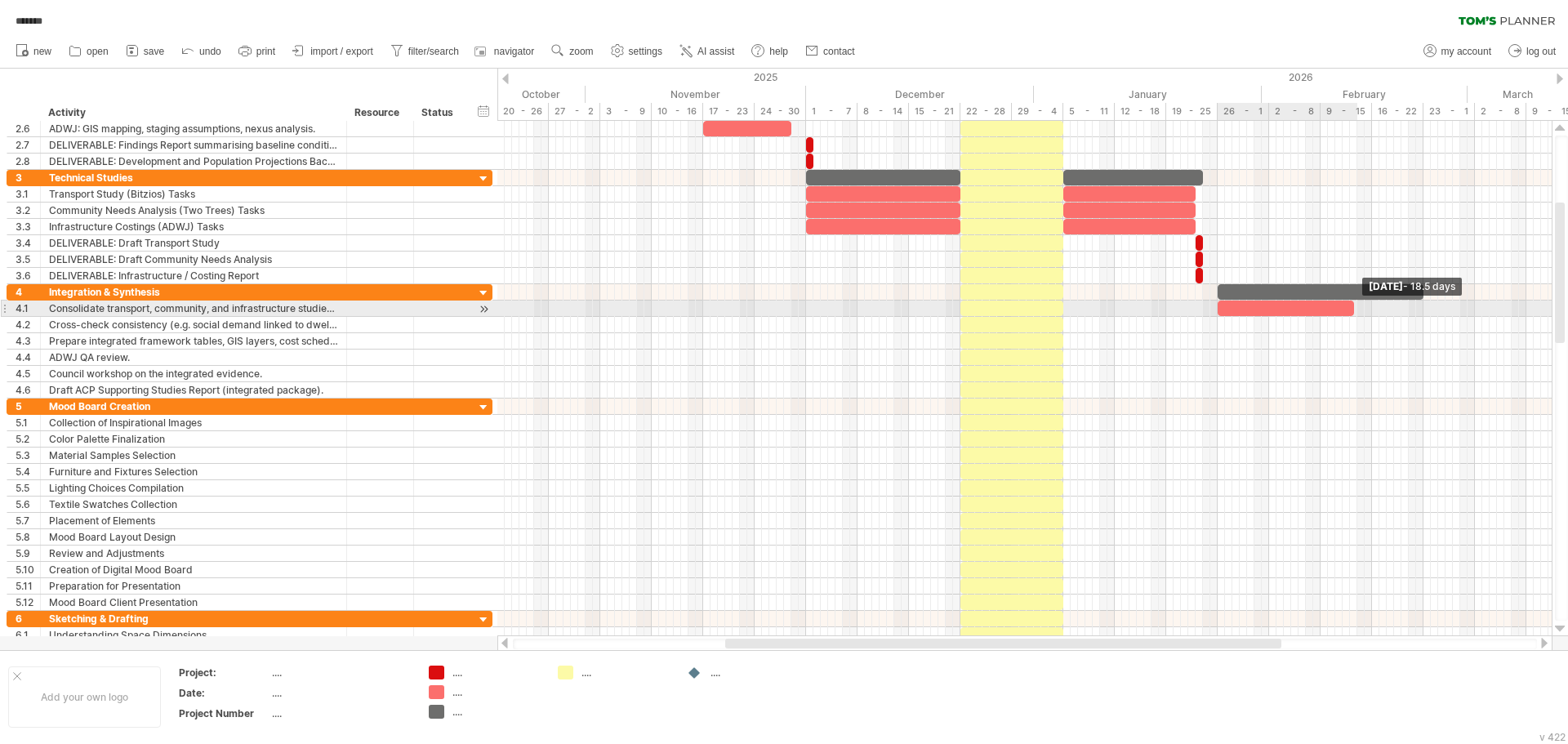
click at [1355, 308] on span at bounding box center [1353, 308] width 6 height 15
click at [1359, 309] on span at bounding box center [1357, 308] width 6 height 15
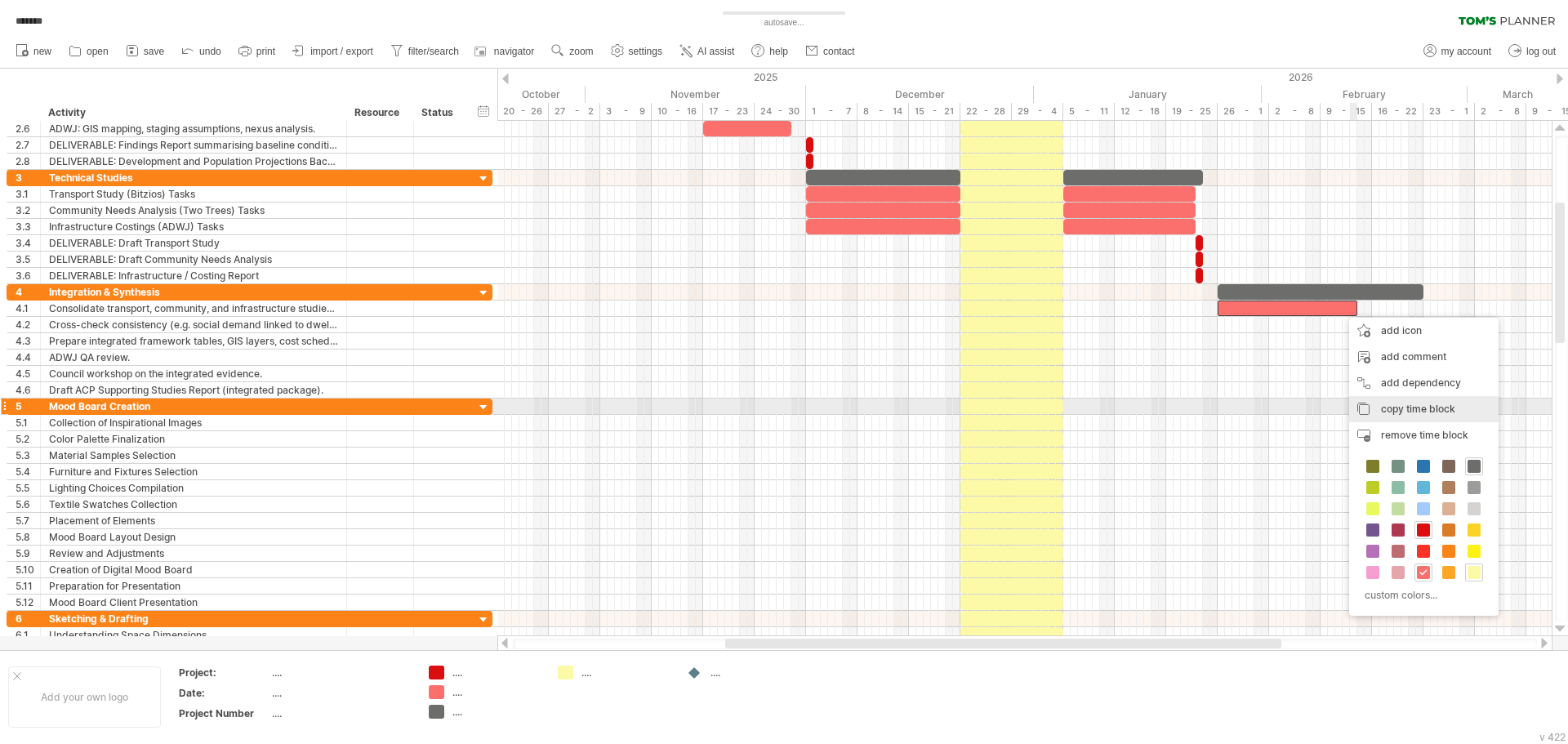
click at [1416, 408] on span "copy time block" at bounding box center [1417, 409] width 74 height 13
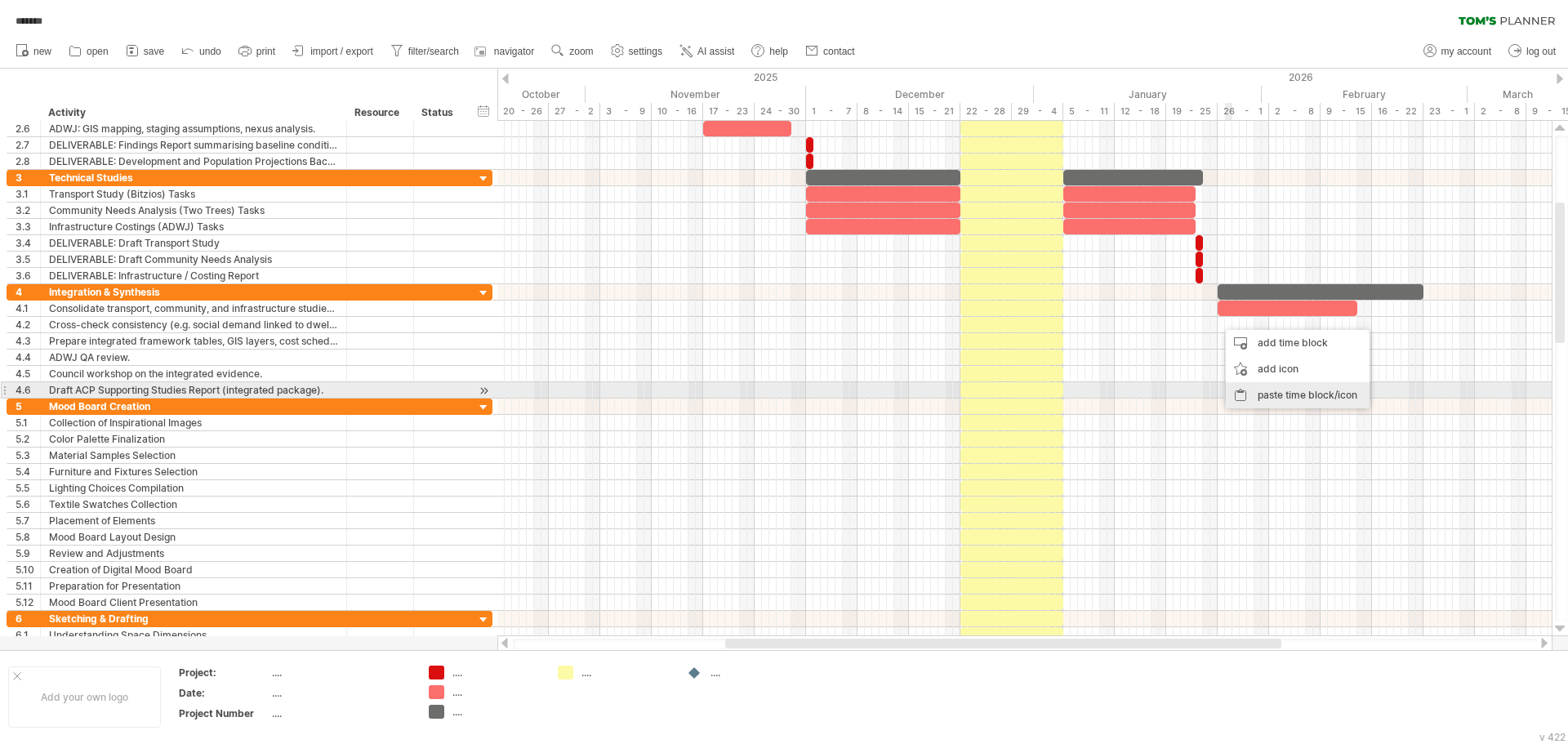
click at [1273, 389] on div "paste time block/icon" at bounding box center [1297, 395] width 143 height 26
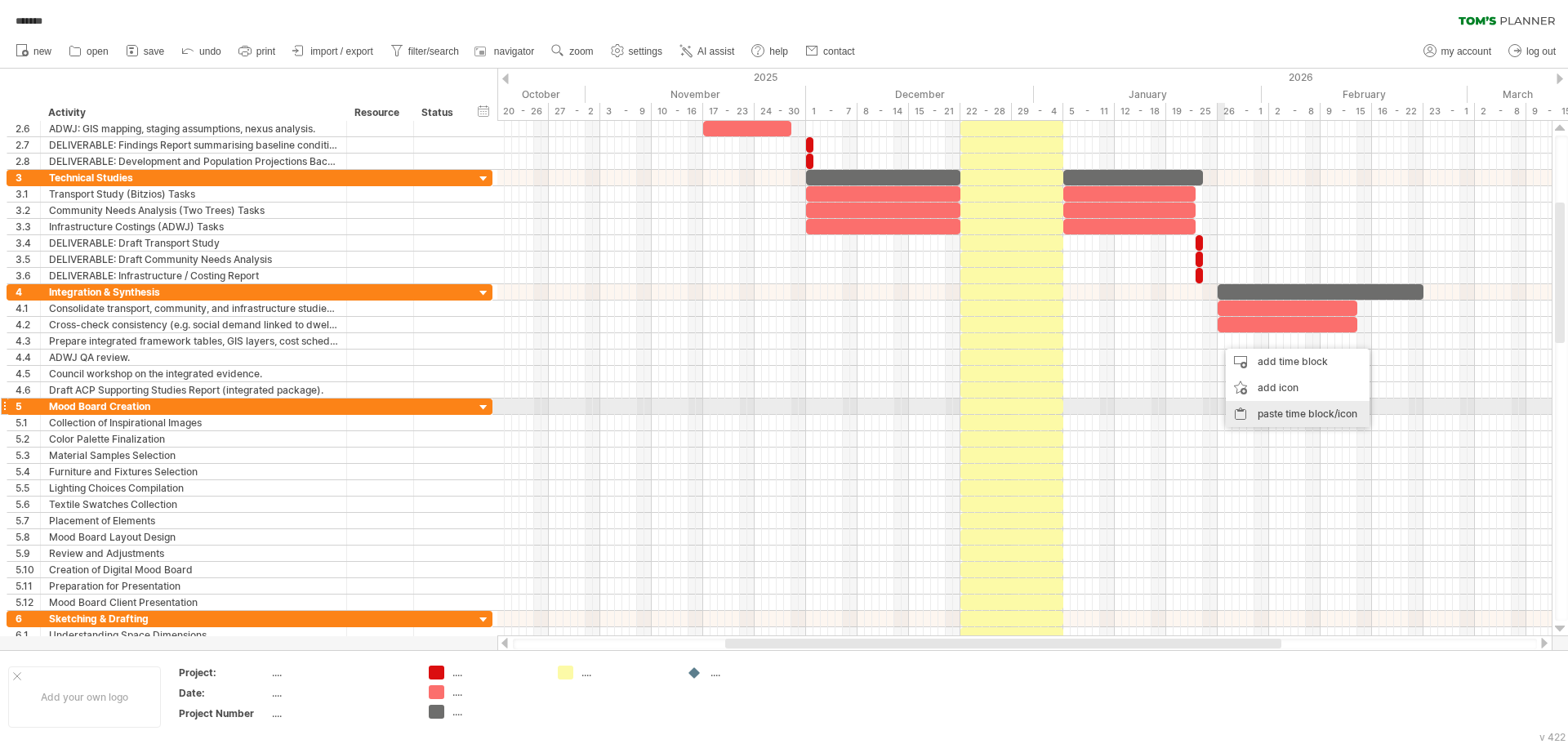
click at [1264, 410] on div "paste time block/icon" at bounding box center [1297, 414] width 143 height 26
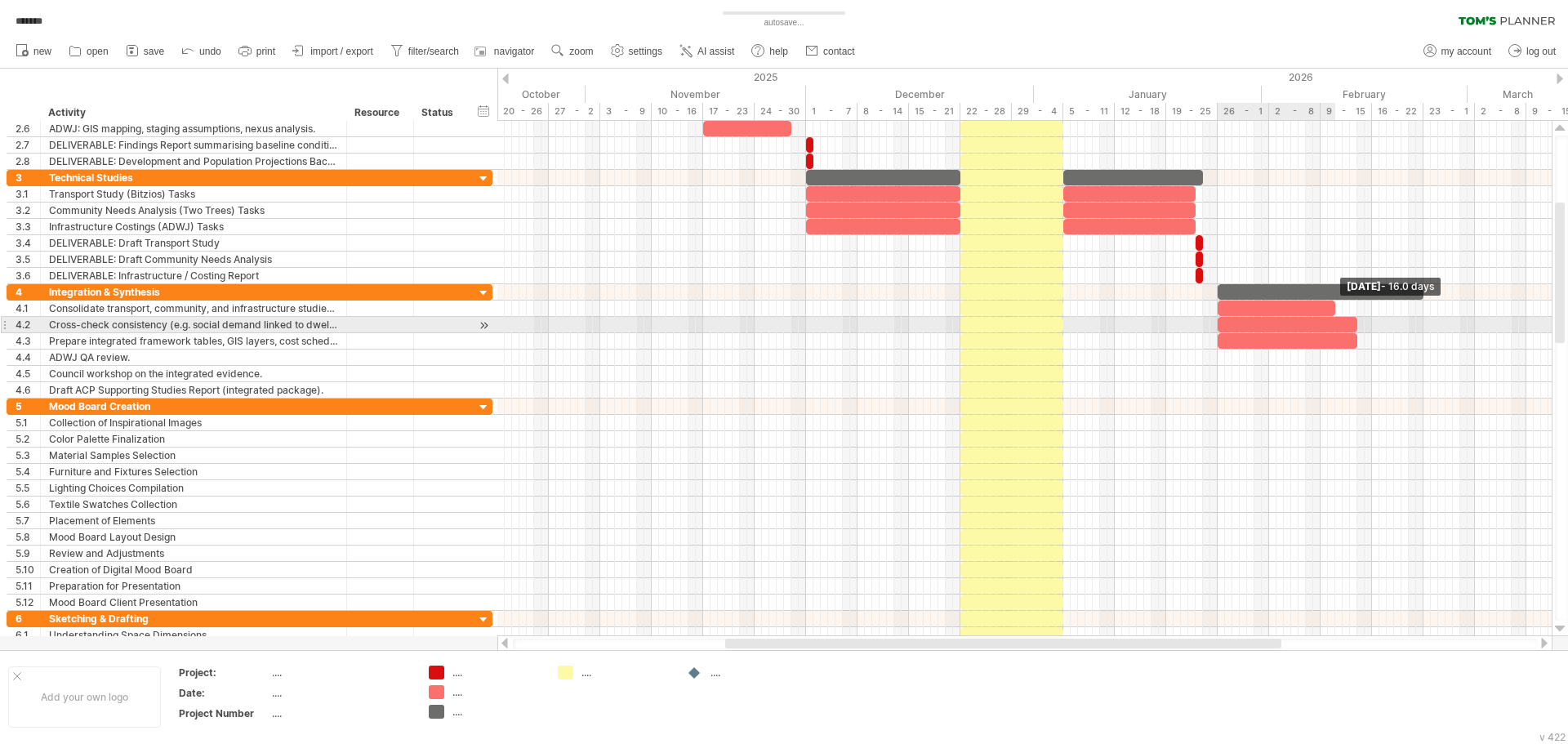
drag, startPoint x: 1358, startPoint y: 308, endPoint x: 1336, endPoint y: 318, distance: 24.2
click at [189, 318] on div at bounding box center [189, 341] width 0 height 114
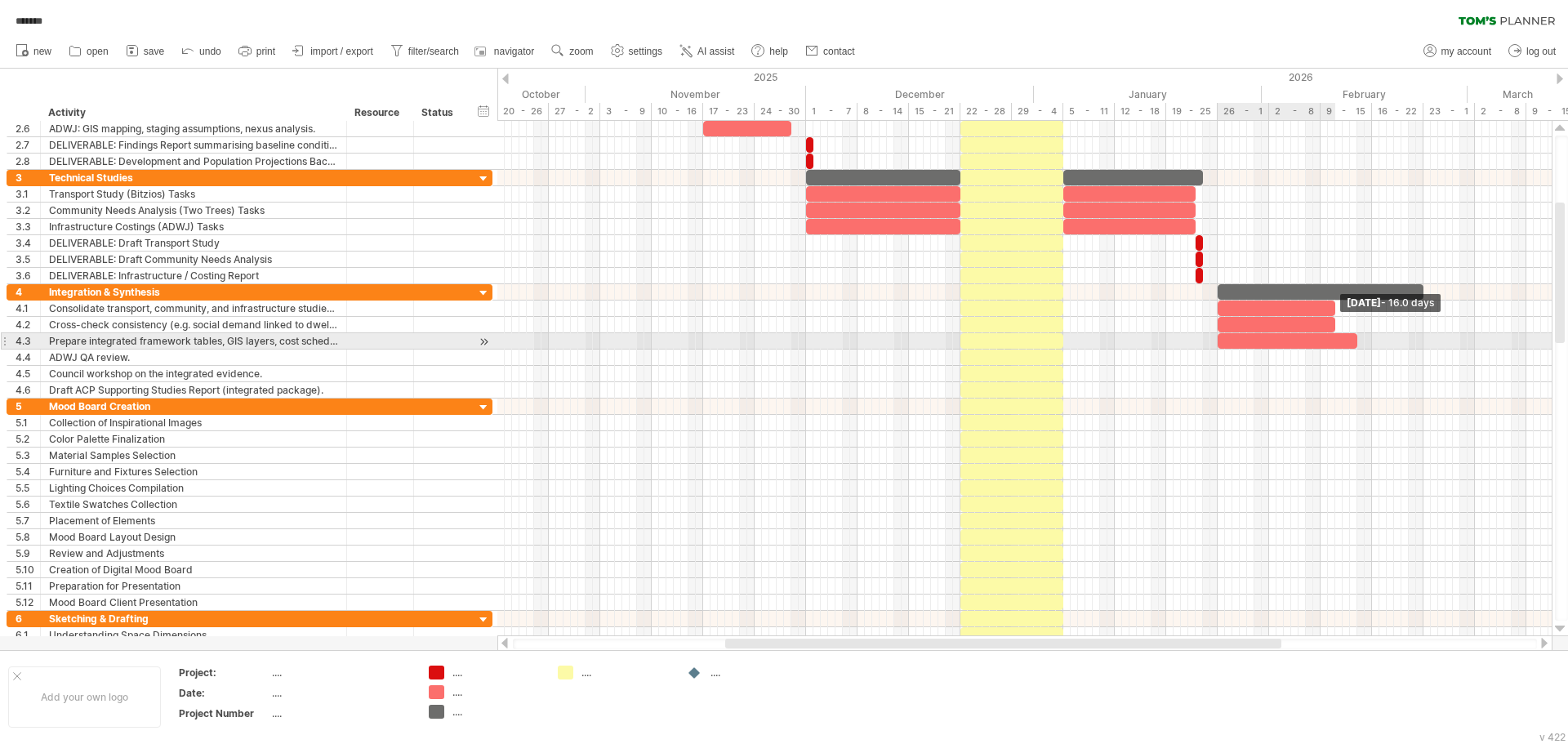
drag, startPoint x: 1359, startPoint y: 327, endPoint x: 1338, endPoint y: 337, distance: 23.3
click at [189, 337] on div at bounding box center [189, 341] width 0 height 114
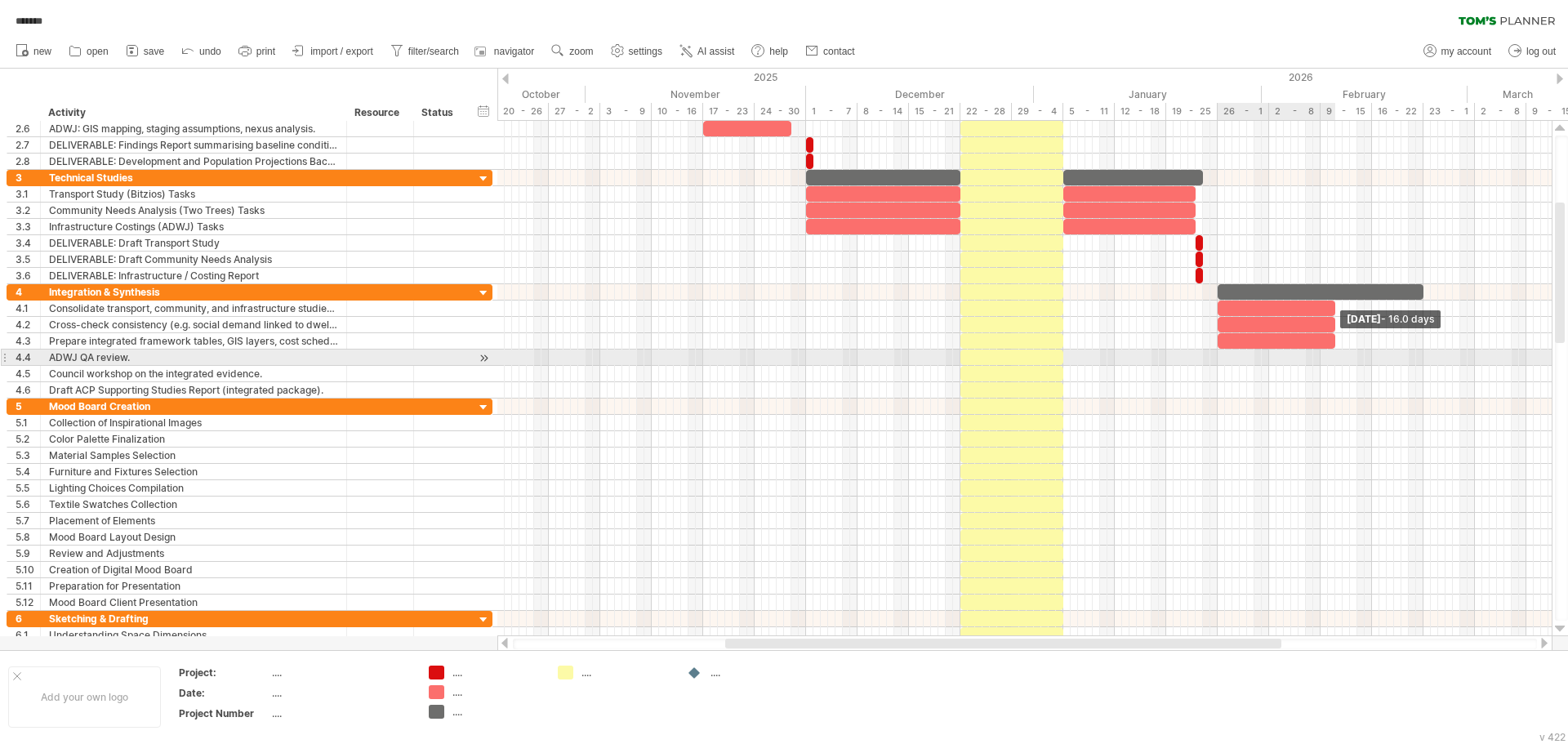
drag, startPoint x: 1359, startPoint y: 344, endPoint x: 1338, endPoint y: 350, distance: 21.8
click at [1338, 350] on div "[DATE] - 16.0 days [DATE]" at bounding box center [1024, 378] width 1054 height 515
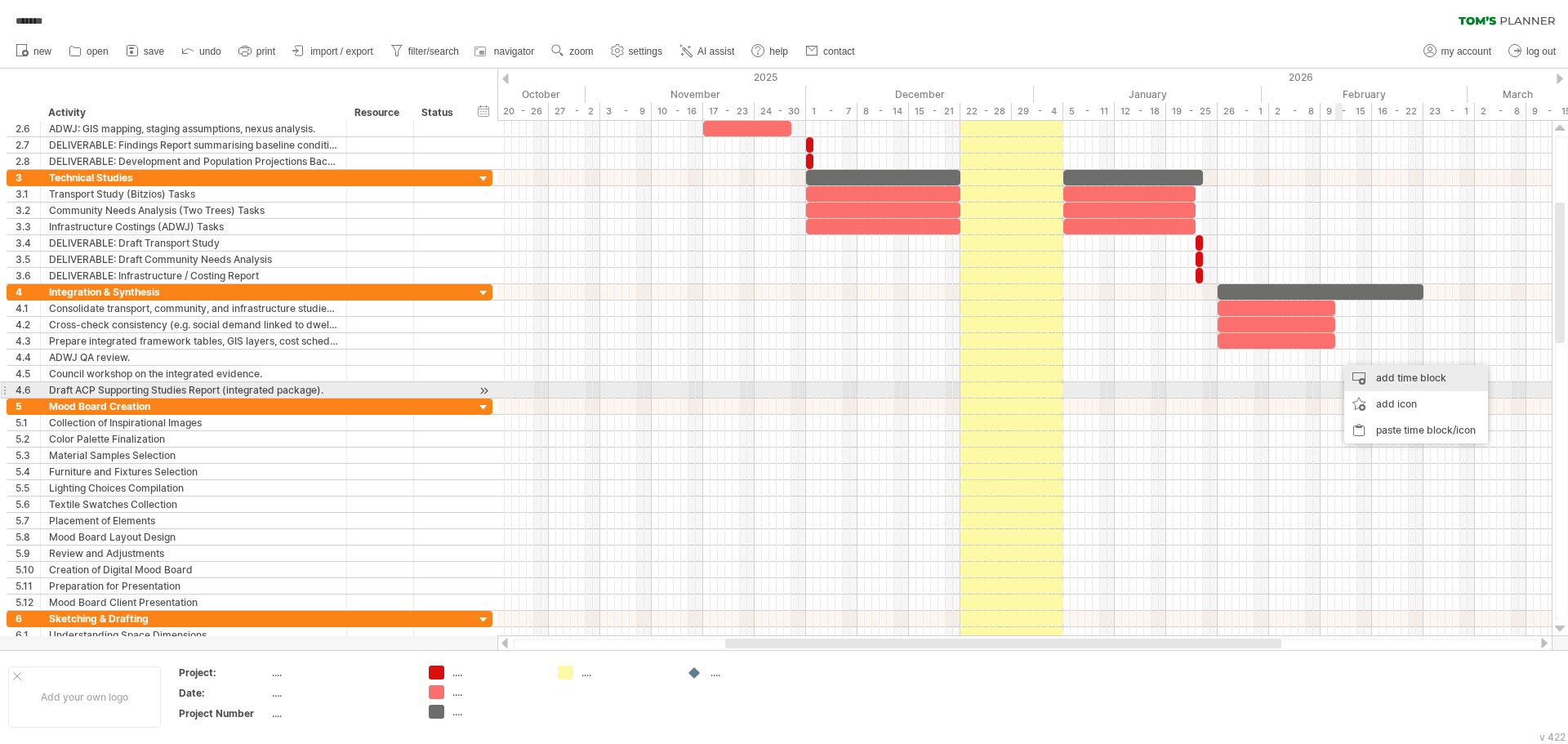
click at [1381, 383] on div "add time block" at bounding box center [1416, 377] width 143 height 26
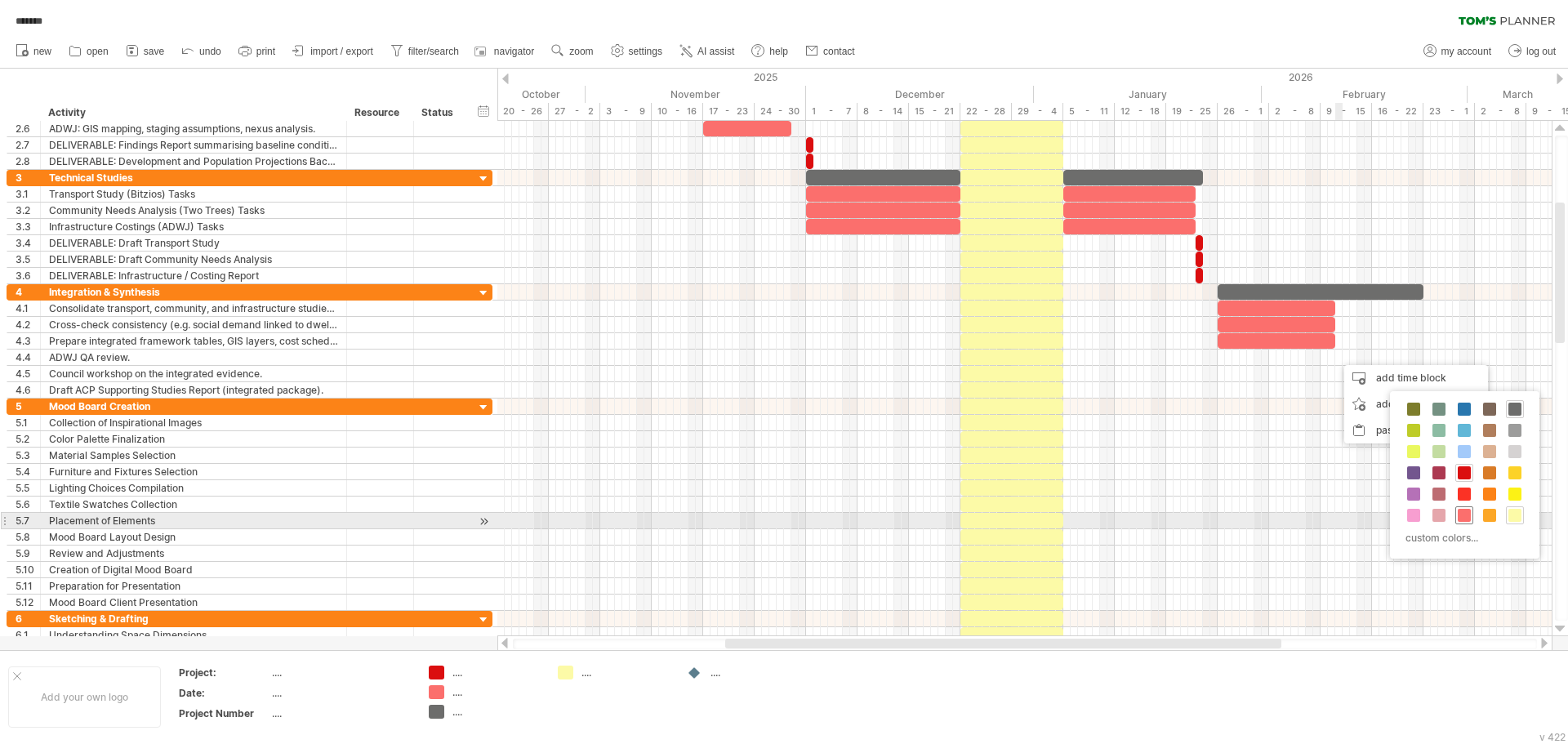
click at [1466, 514] on span at bounding box center [1464, 515] width 13 height 13
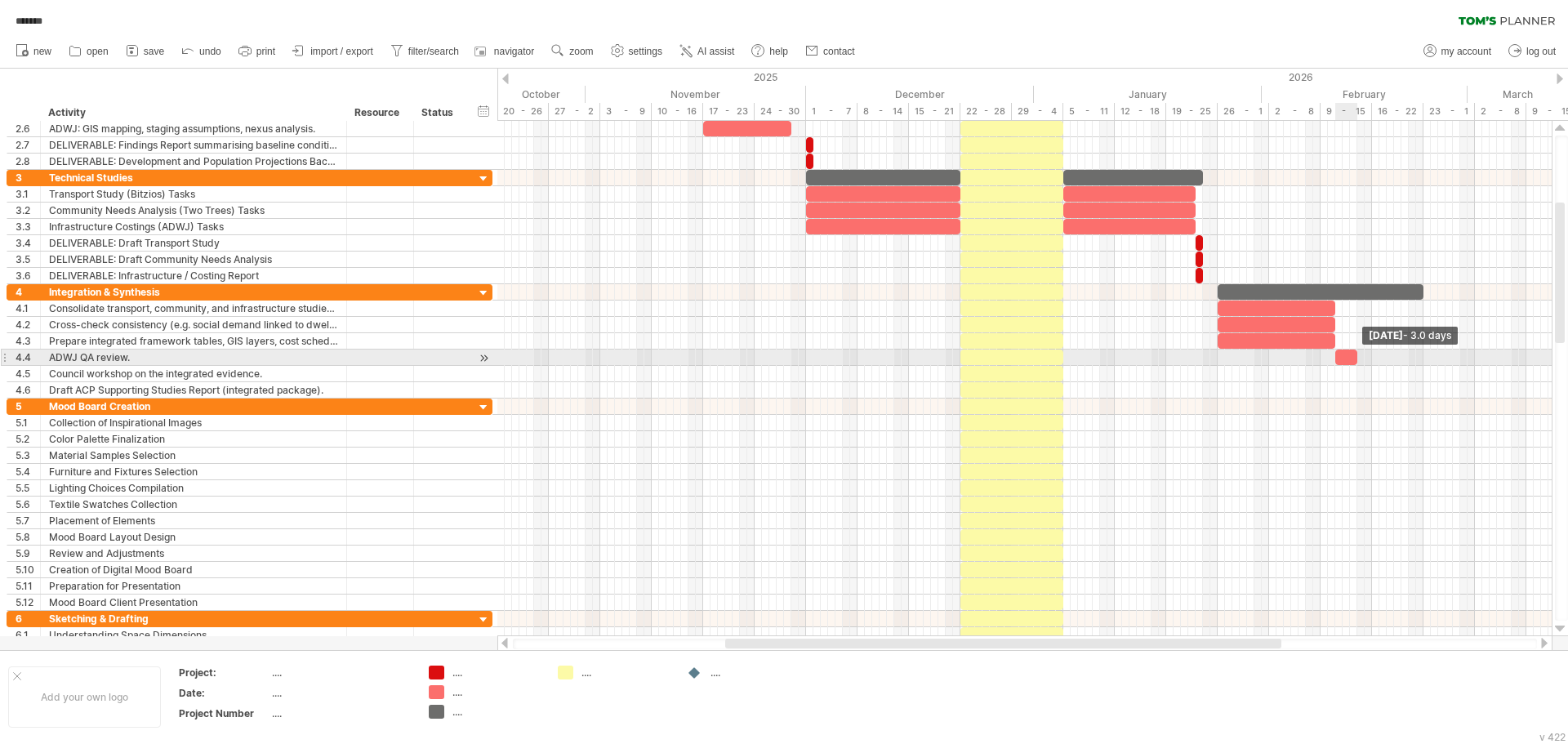
drag, startPoint x: 1342, startPoint y: 361, endPoint x: 1359, endPoint y: 360, distance: 17.0
click at [1359, 360] on span at bounding box center [1357, 357] width 6 height 15
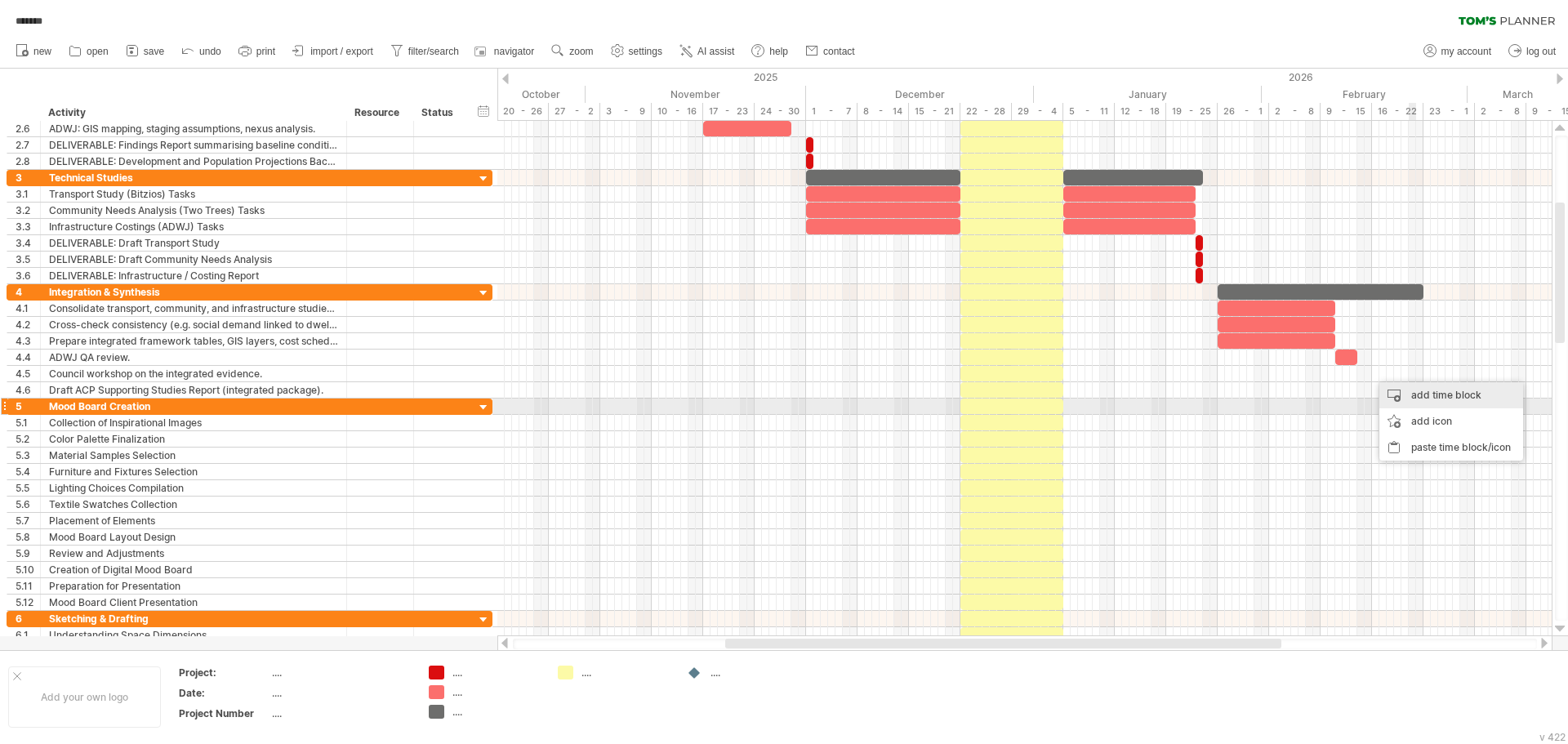
click at [1431, 400] on div "add time block" at bounding box center [1451, 395] width 143 height 26
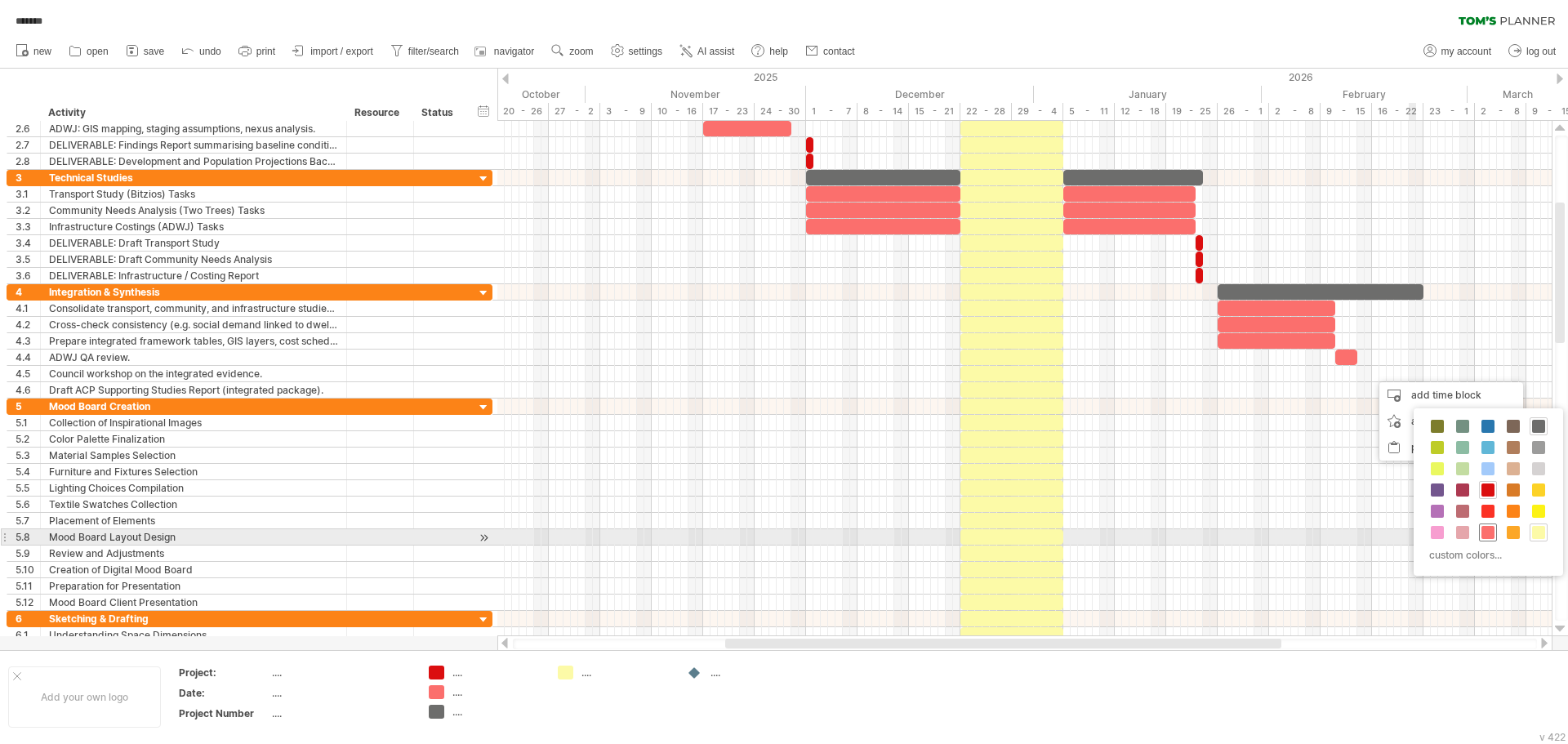
click at [1490, 530] on span at bounding box center [1487, 533] width 13 height 13
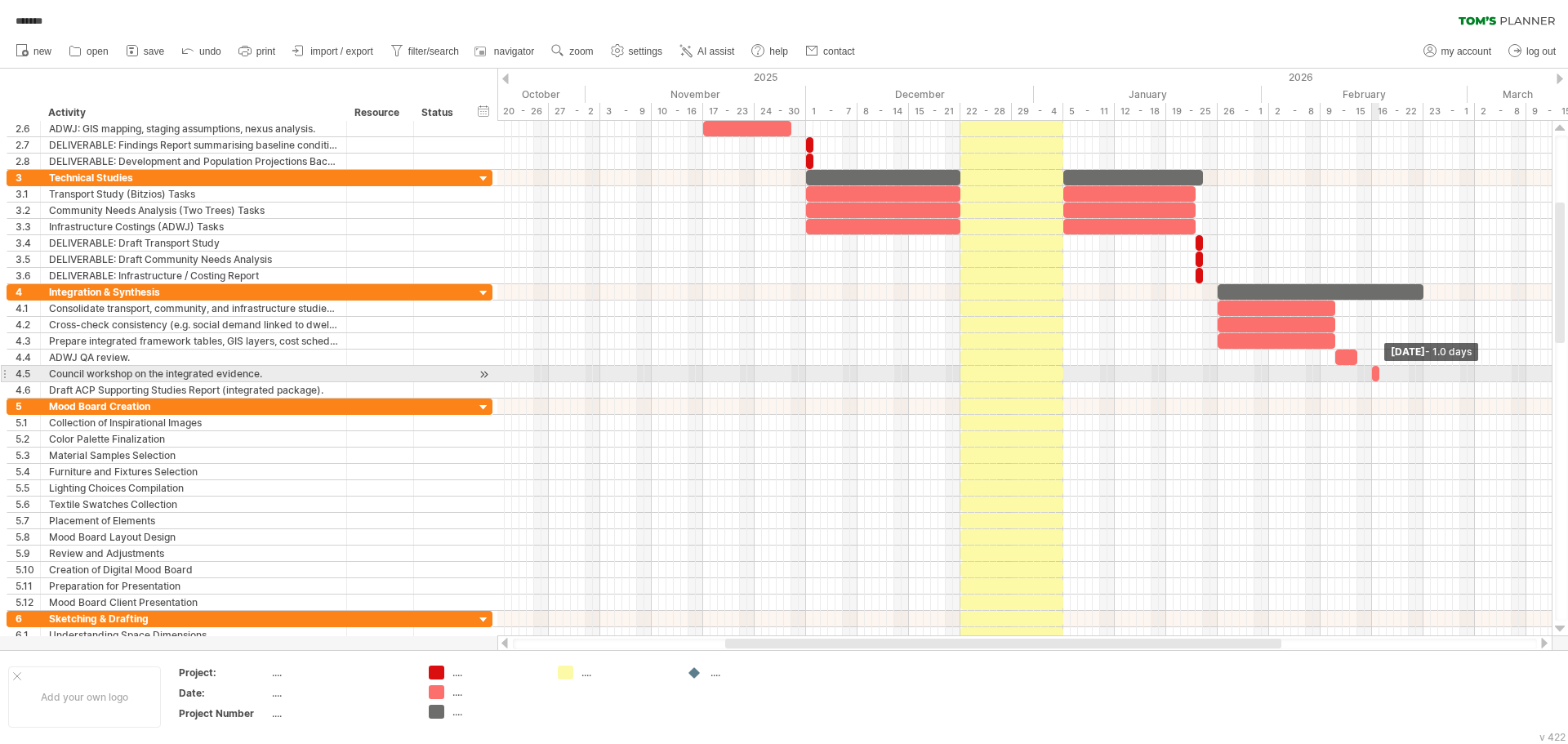
click at [1379, 376] on span at bounding box center [1378, 373] width 6 height 15
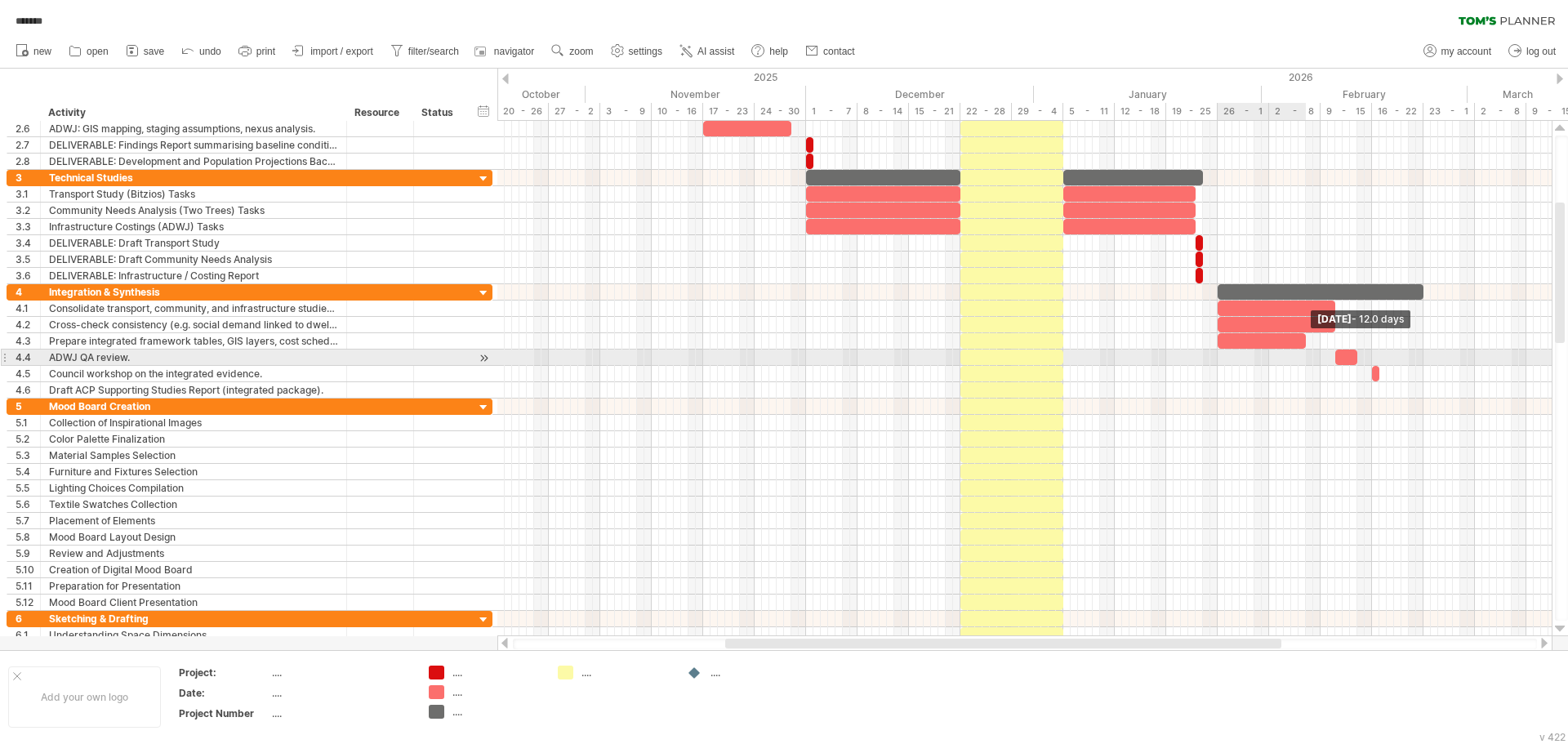
drag, startPoint x: 1334, startPoint y: 344, endPoint x: 1305, endPoint y: 350, distance: 29.6
click at [1305, 350] on div "[DATE] - 12.0 days [DATE]" at bounding box center [1024, 378] width 1054 height 515
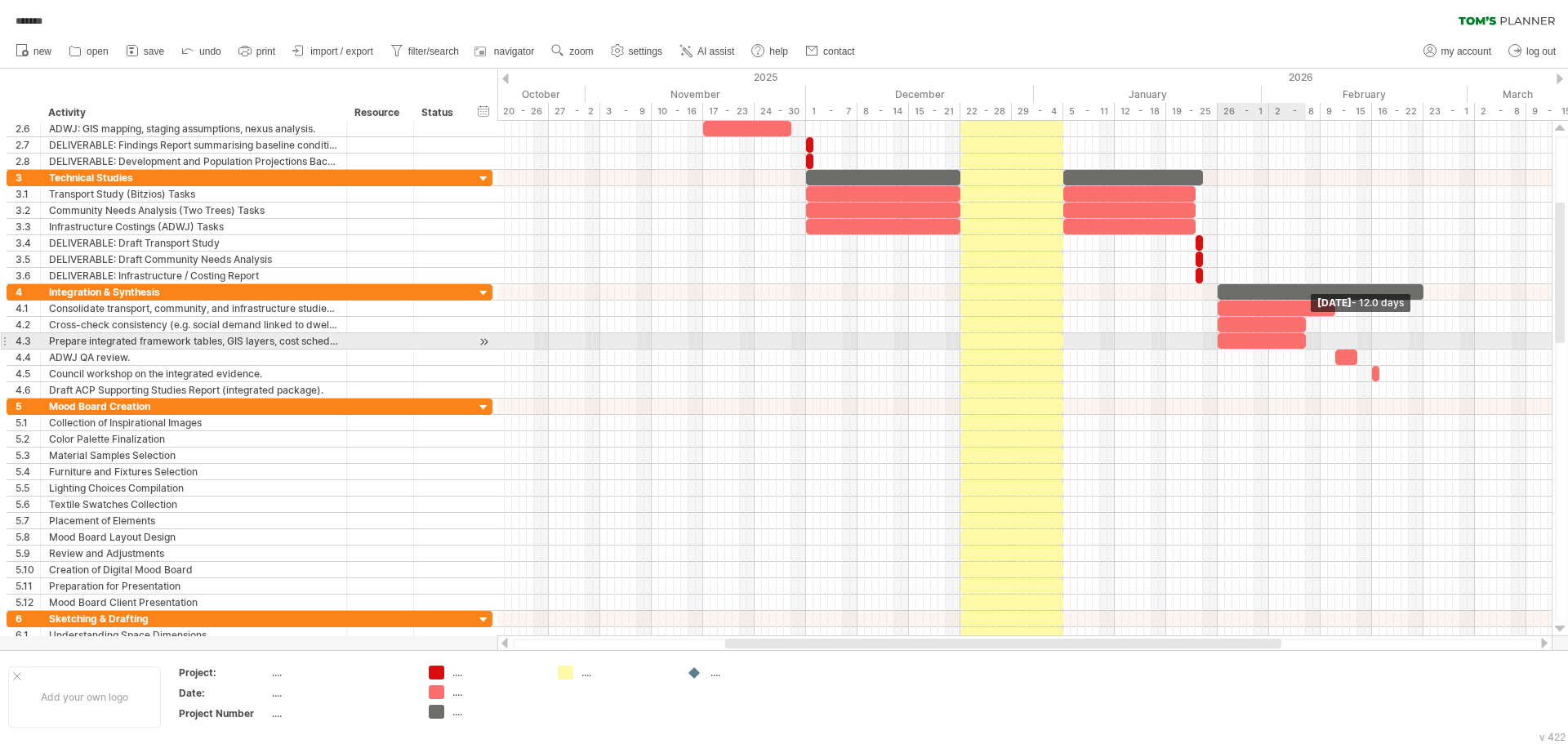
drag, startPoint x: 1334, startPoint y: 329, endPoint x: 1305, endPoint y: 335, distance: 29.6
click at [189, 335] on div at bounding box center [189, 341] width 0 height 114
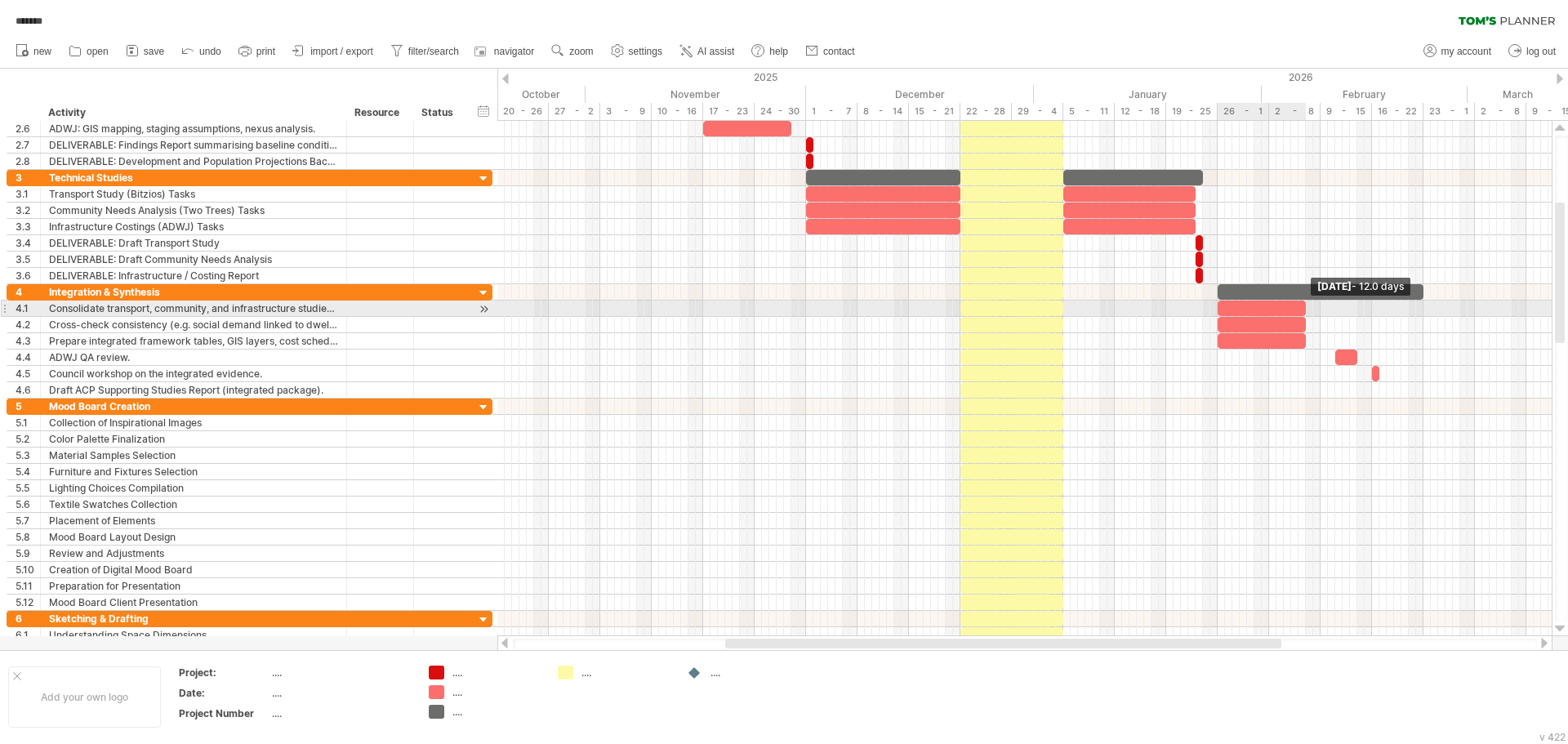
drag, startPoint x: 1333, startPoint y: 308, endPoint x: 1304, endPoint y: 316, distance: 30.1
click at [1304, 316] on div "[DATE] - 12.0 days [DATE]" at bounding box center [1024, 378] width 1054 height 515
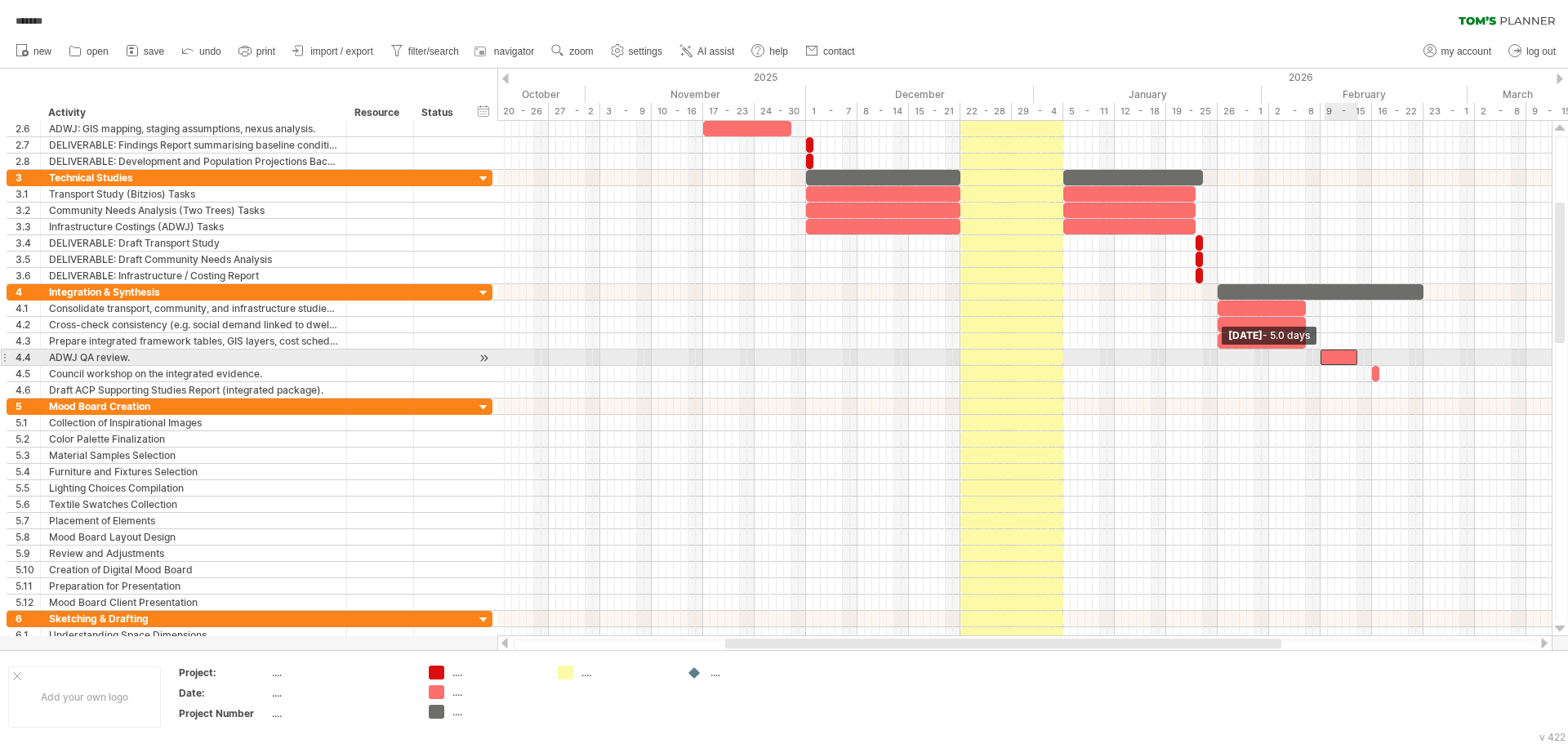
drag, startPoint x: 1336, startPoint y: 355, endPoint x: 1323, endPoint y: 361, distance: 14.3
click at [1323, 361] on span at bounding box center [1320, 357] width 6 height 15
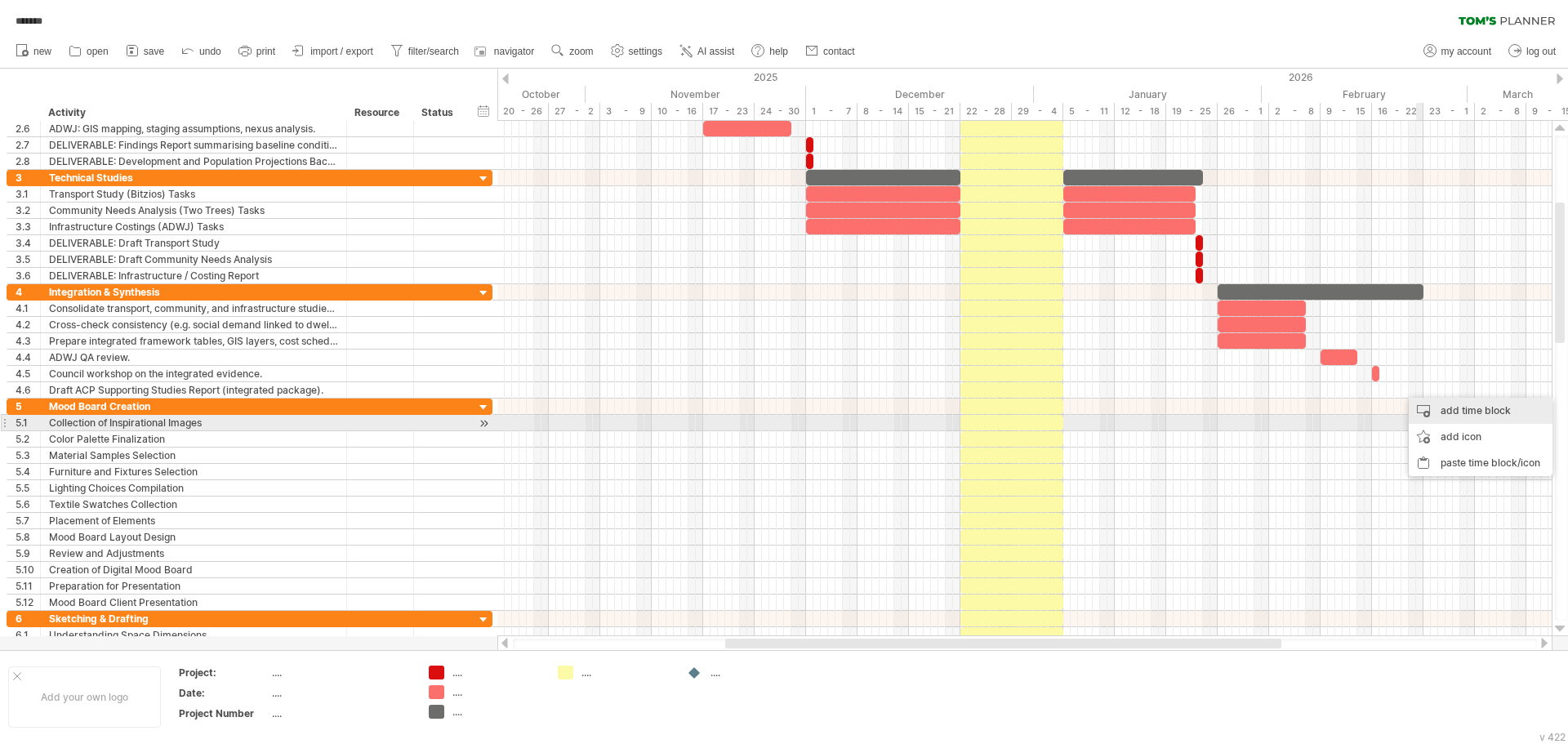
click at [1459, 418] on div "add time block" at bounding box center [1480, 410] width 143 height 26
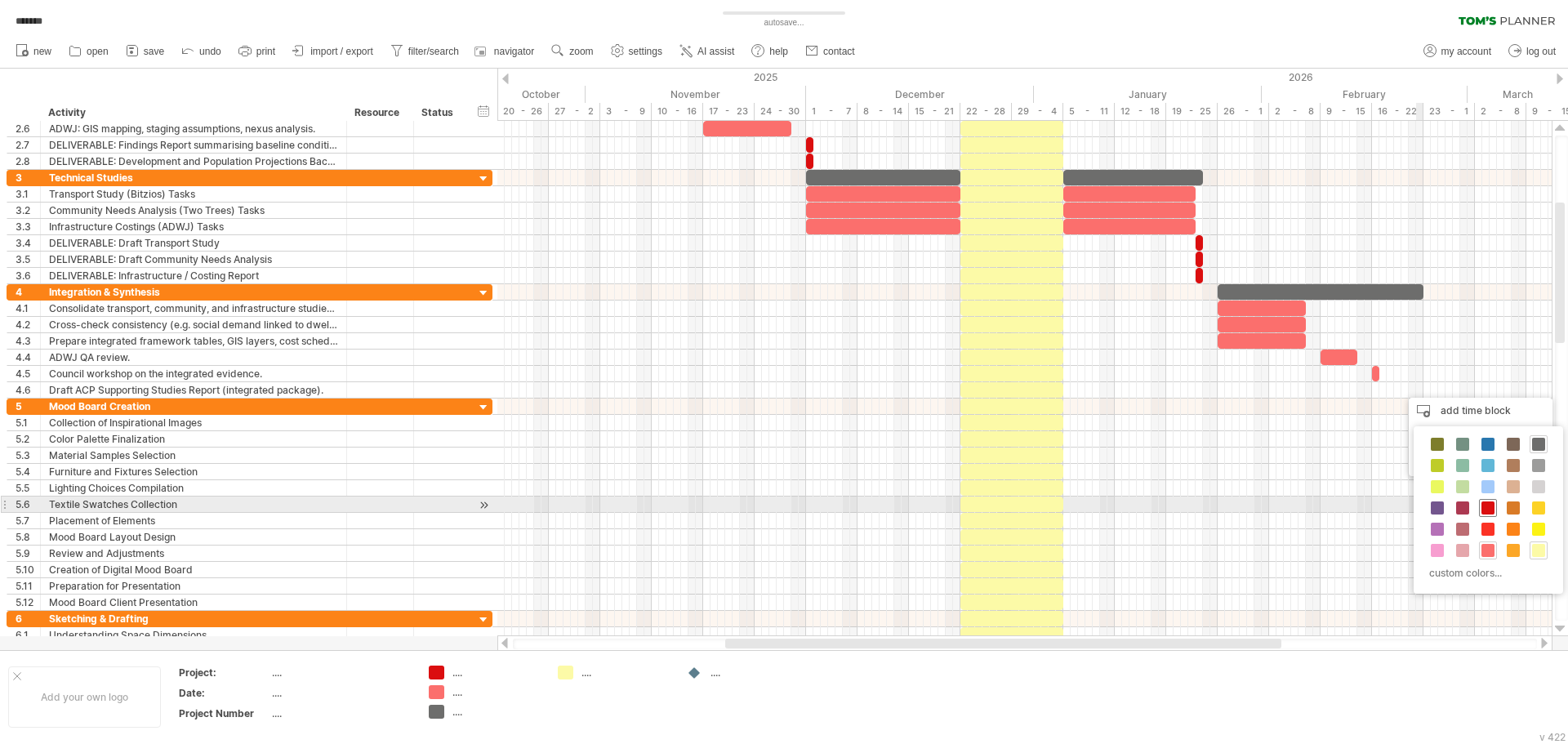
click at [1486, 505] on span at bounding box center [1487, 508] width 13 height 13
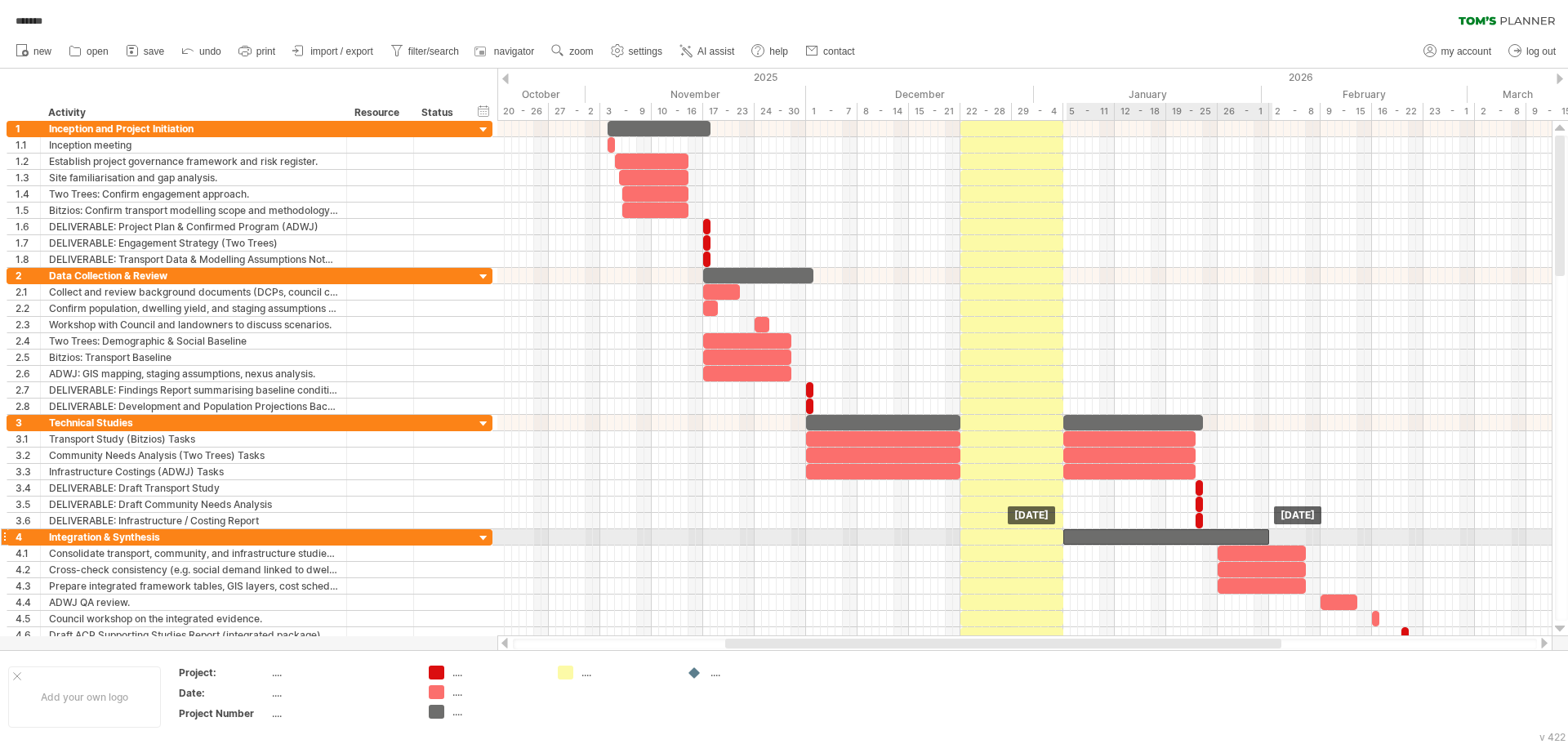
drag, startPoint x: 1263, startPoint y: 534, endPoint x: 1110, endPoint y: 537, distance: 153.0
click at [1110, 537] on div at bounding box center [1165, 536] width 206 height 15
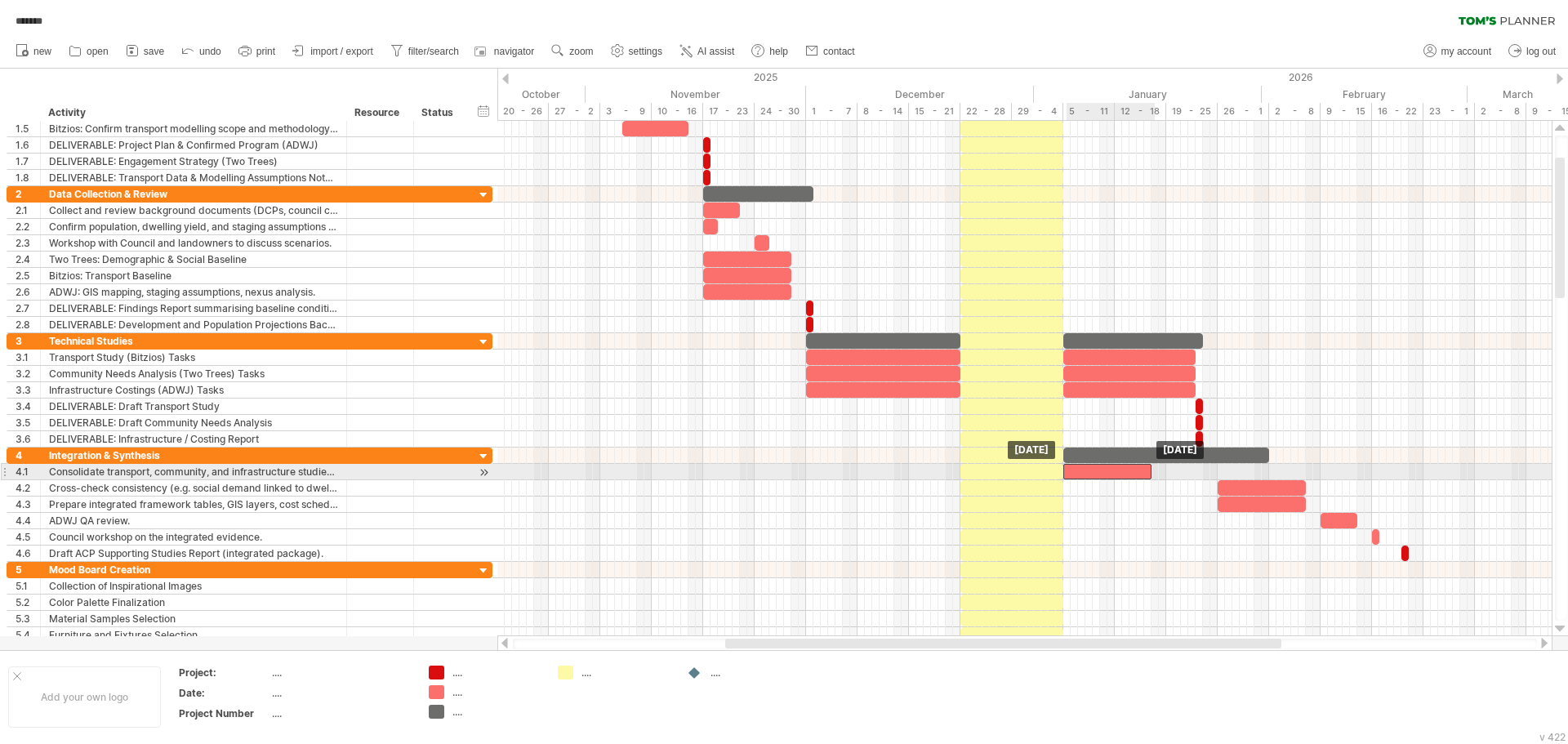
drag, startPoint x: 1233, startPoint y: 471, endPoint x: 1081, endPoint y: 471, distance: 152.0
click at [1081, 471] on div at bounding box center [1106, 471] width 88 height 15
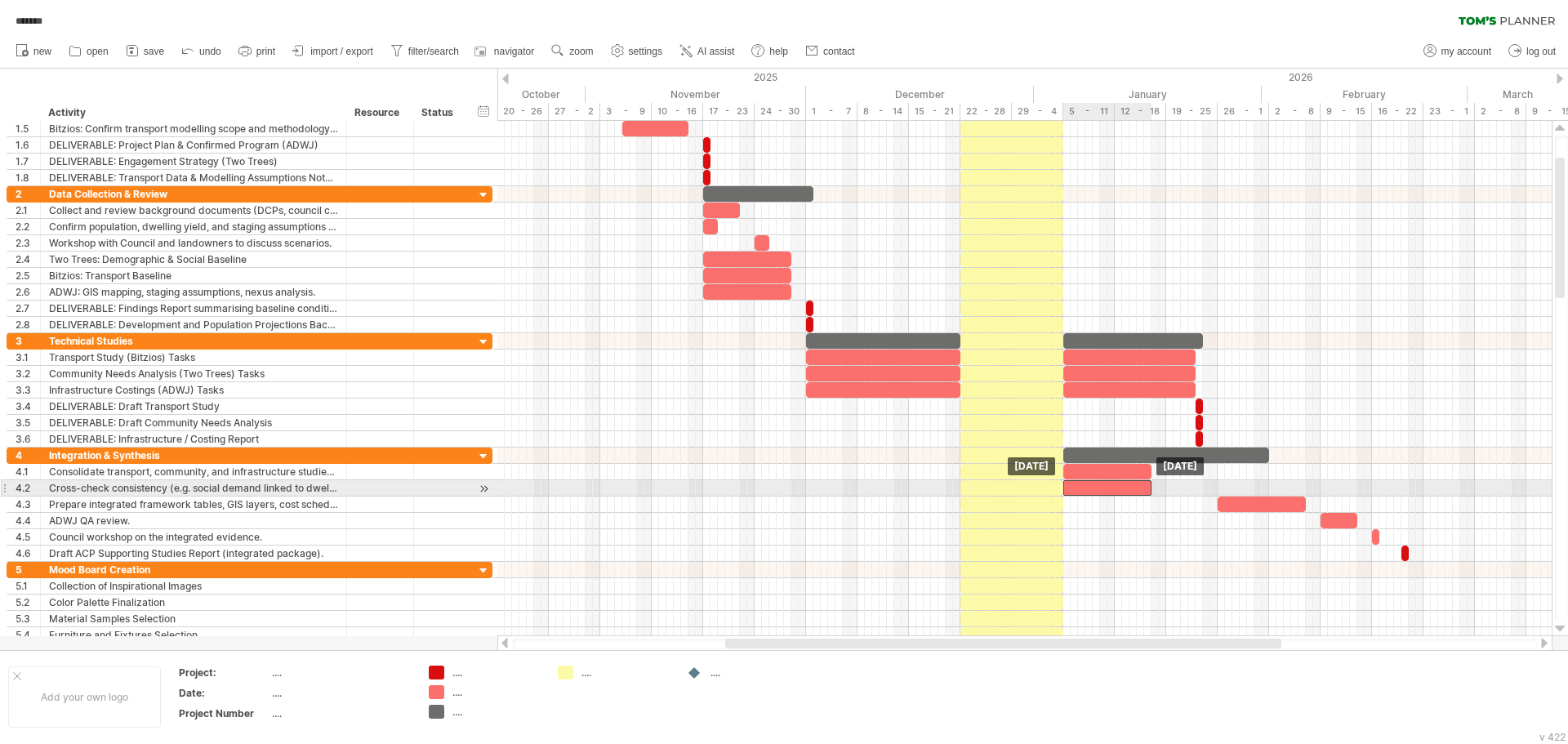
drag, startPoint x: 1253, startPoint y: 488, endPoint x: 1099, endPoint y: 495, distance: 154.2
click at [1099, 495] on div at bounding box center [1106, 487] width 88 height 15
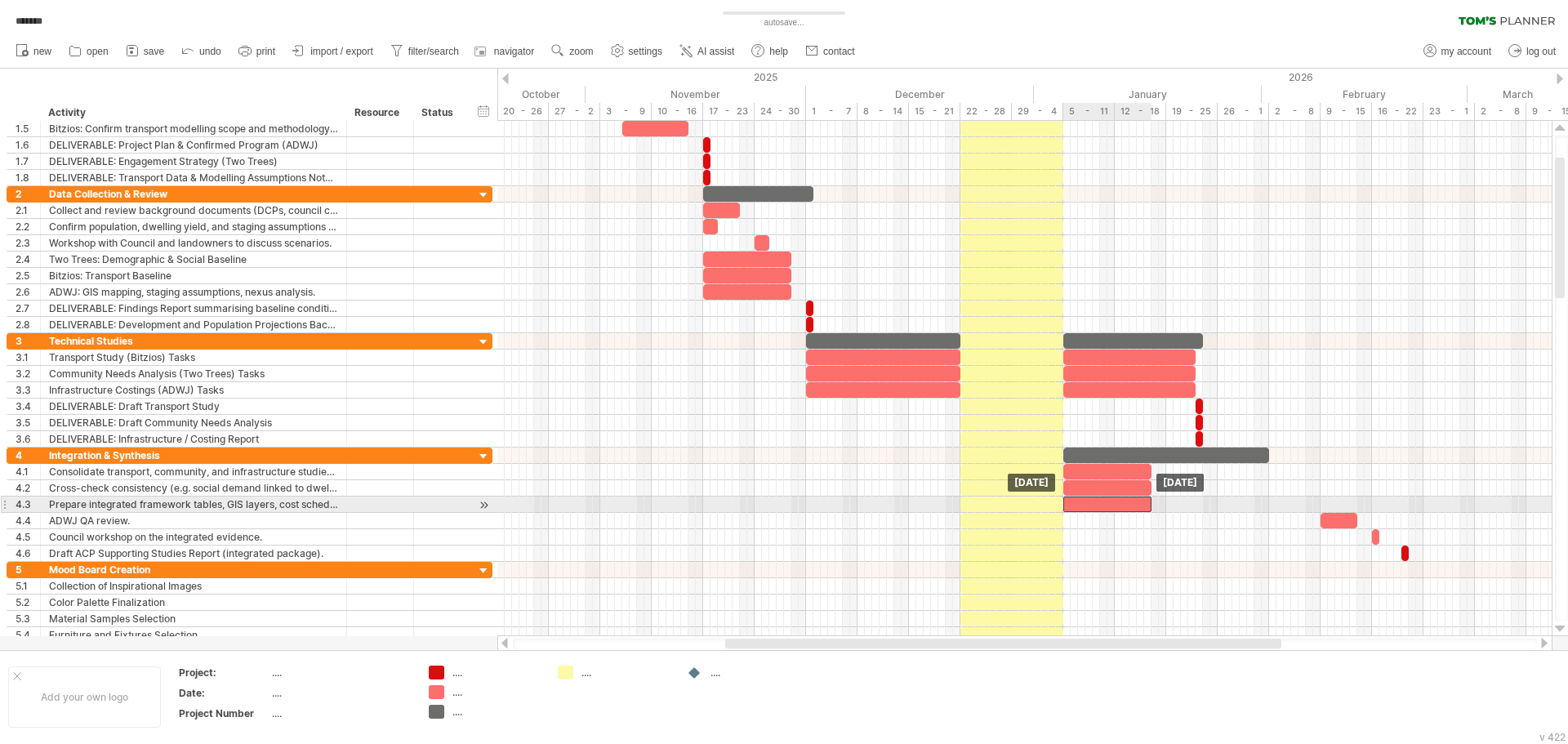
drag, startPoint x: 1234, startPoint y: 504, endPoint x: 1080, endPoint y: 507, distance: 154.0
click at [1080, 507] on div at bounding box center [1106, 504] width 88 height 15
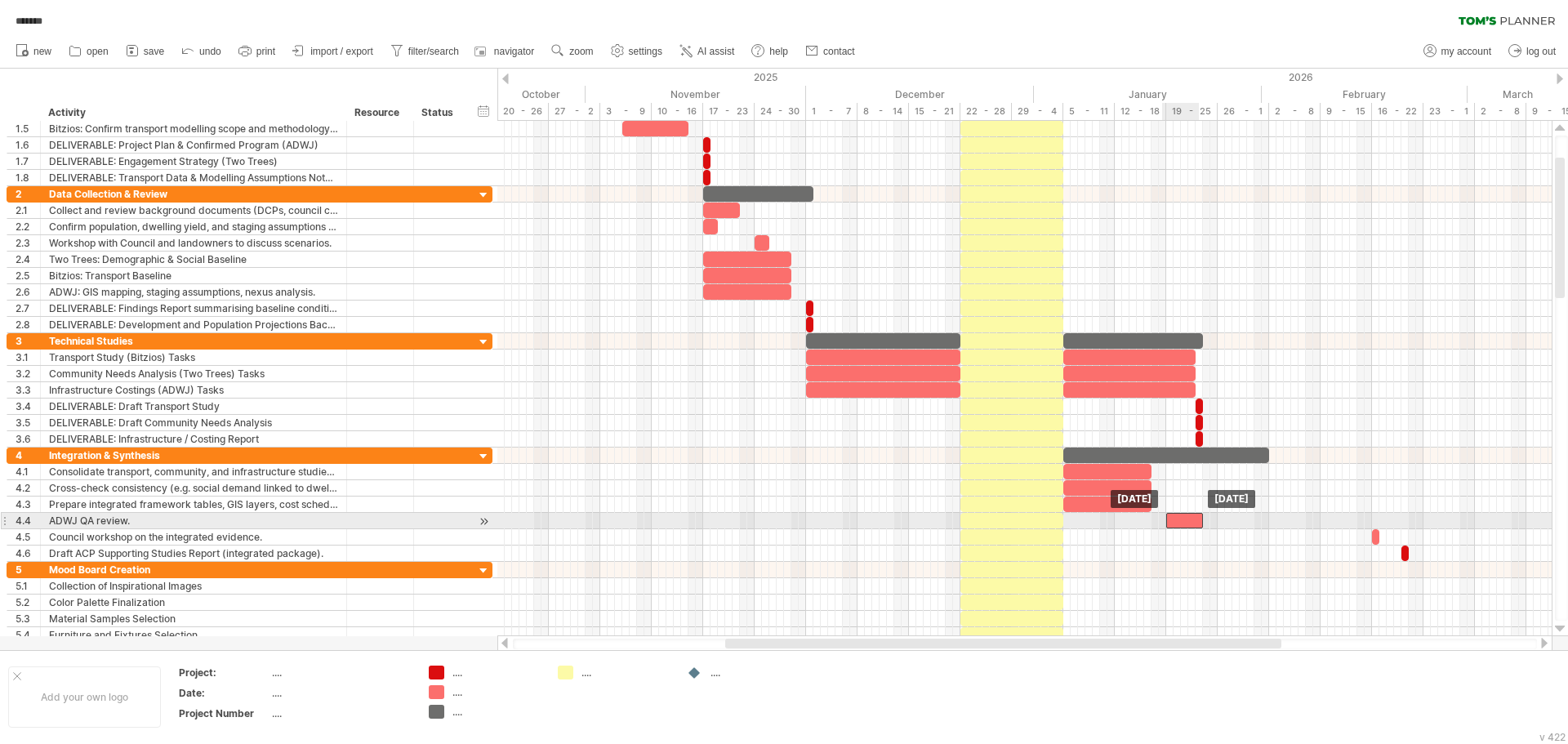
drag, startPoint x: 1339, startPoint y: 523, endPoint x: 1183, endPoint y: 521, distance: 156.0
click at [1183, 521] on div at bounding box center [1184, 520] width 37 height 15
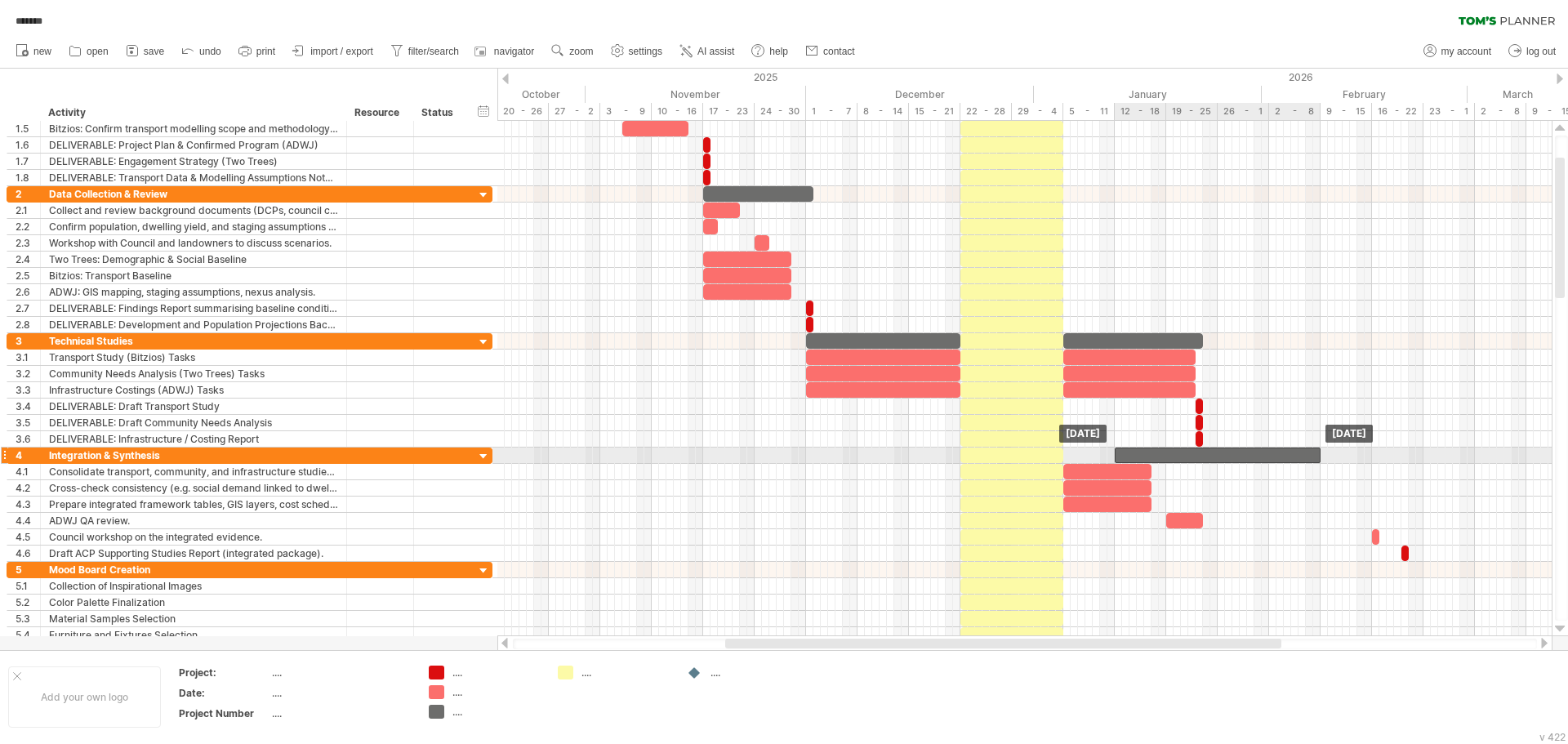
drag, startPoint x: 1216, startPoint y: 455, endPoint x: 1268, endPoint y: 458, distance: 52.1
click at [1268, 458] on div at bounding box center [1217, 455] width 206 height 15
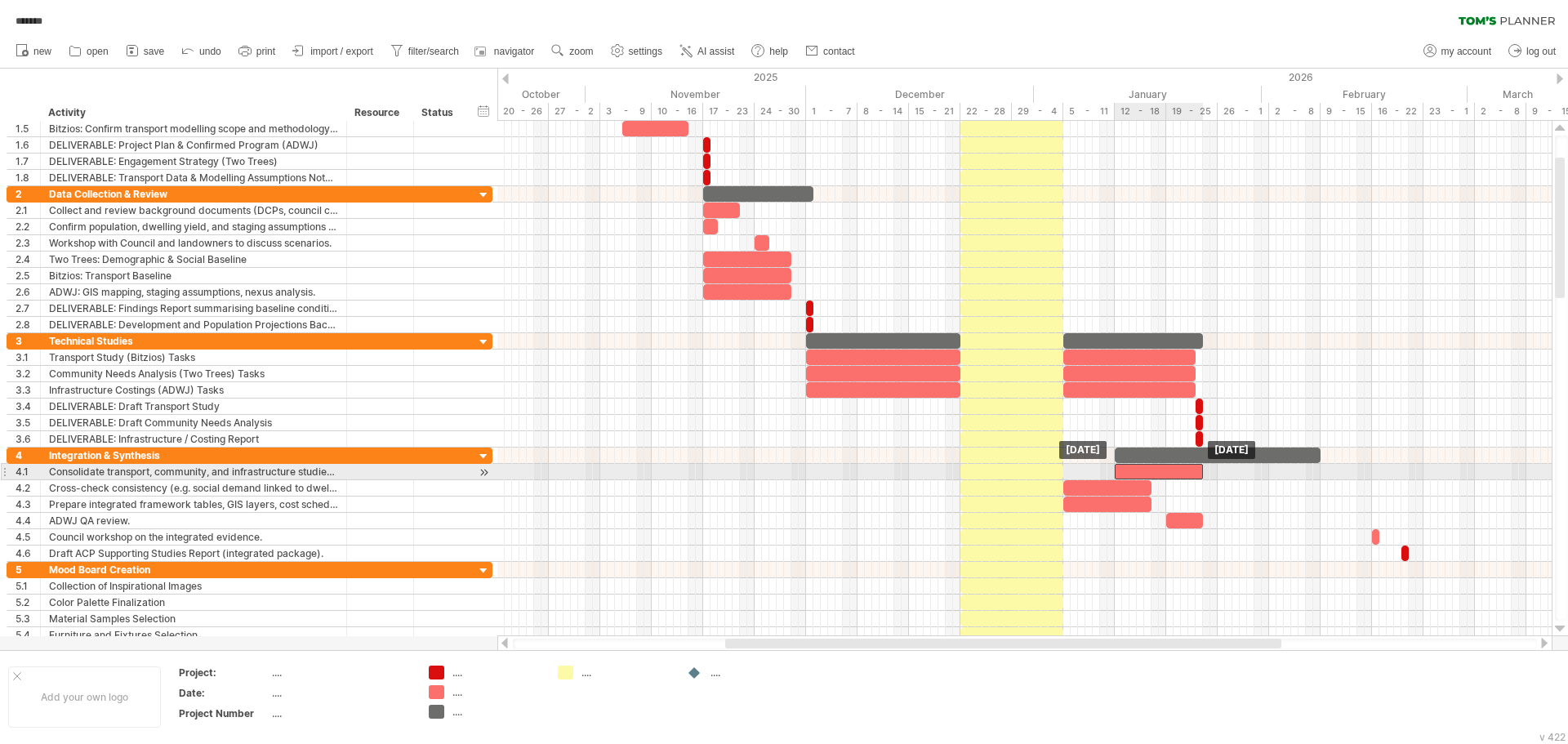
drag, startPoint x: 1121, startPoint y: 476, endPoint x: 1173, endPoint y: 473, distance: 52.1
click at [1173, 473] on div at bounding box center [1158, 471] width 88 height 15
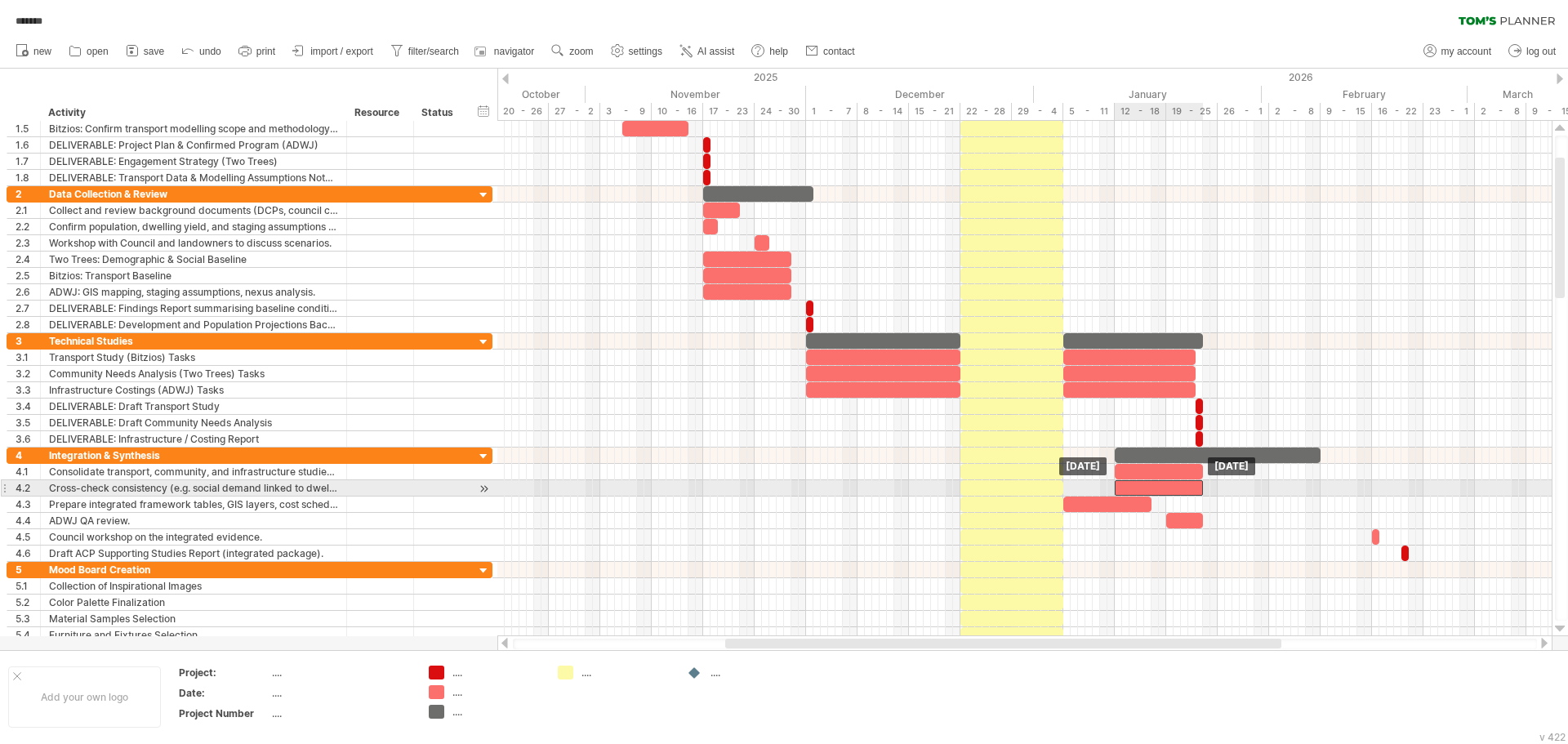
drag, startPoint x: 1126, startPoint y: 488, endPoint x: 1178, endPoint y: 489, distance: 52.0
click at [1178, 489] on div at bounding box center [1158, 487] width 88 height 15
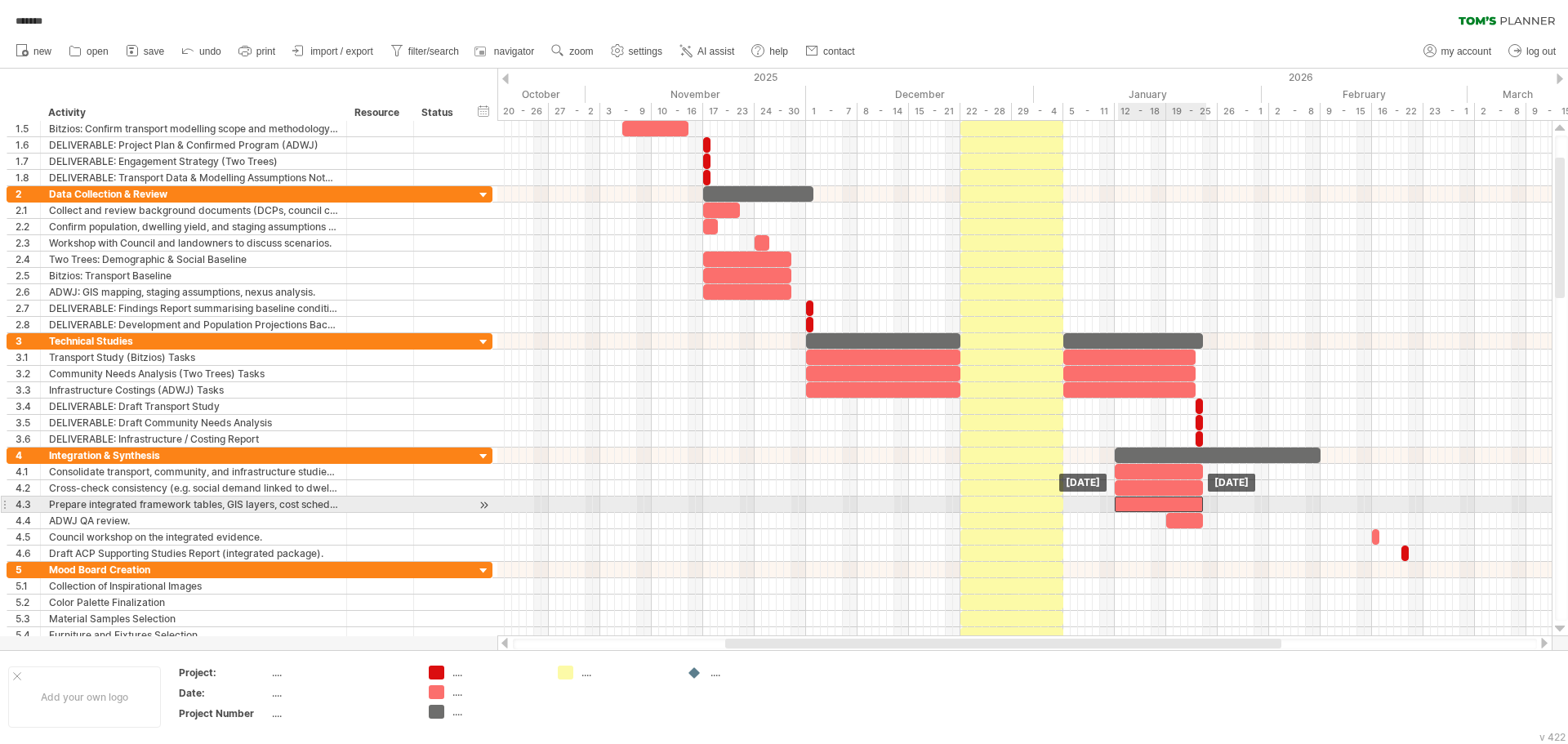
drag, startPoint x: 1123, startPoint y: 508, endPoint x: 1175, endPoint y: 508, distance: 52.0
click at [1175, 508] on div at bounding box center [1158, 504] width 88 height 15
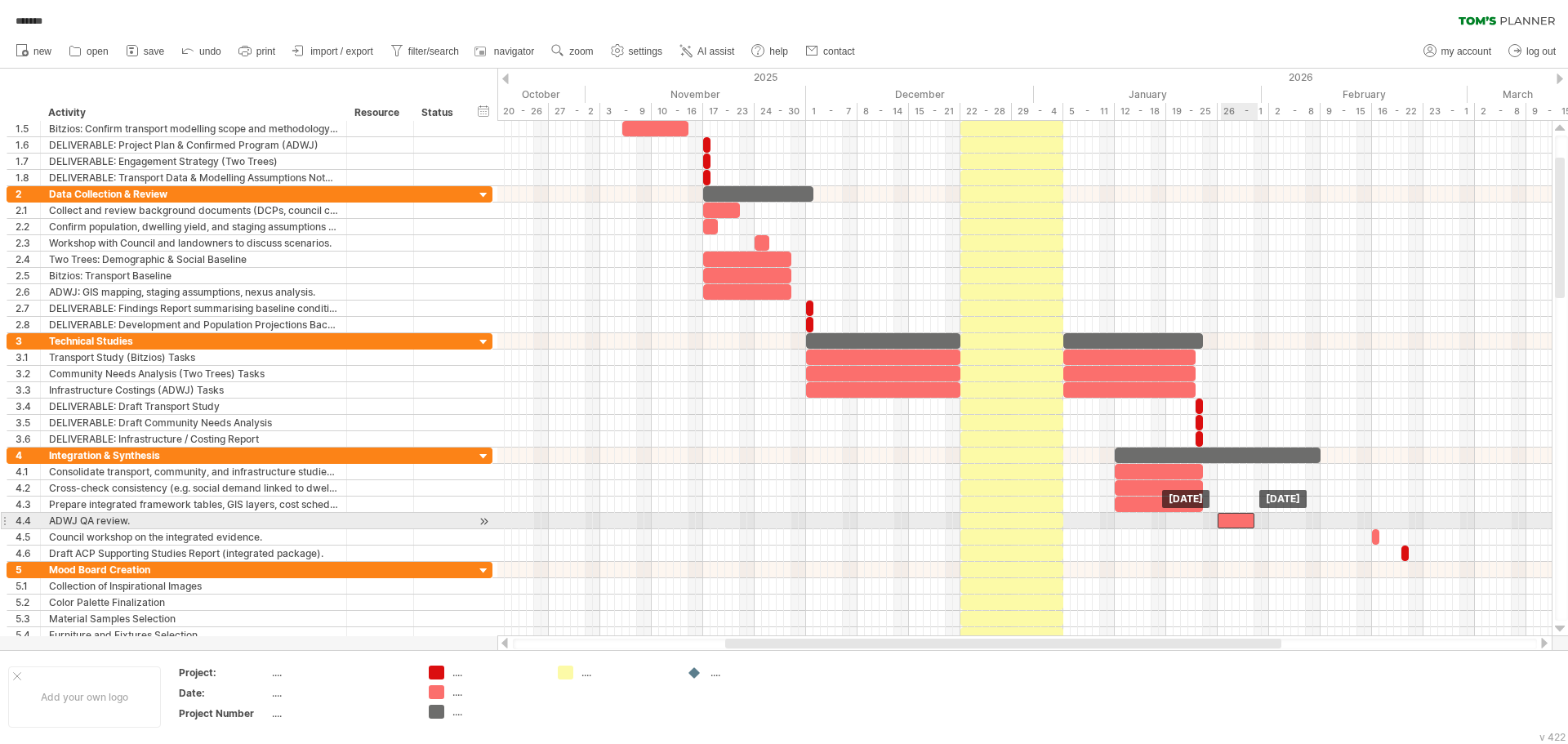
drag, startPoint x: 1225, startPoint y: 522, endPoint x: 1238, endPoint y: 520, distance: 13.2
click at [1238, 520] on div at bounding box center [1235, 520] width 37 height 15
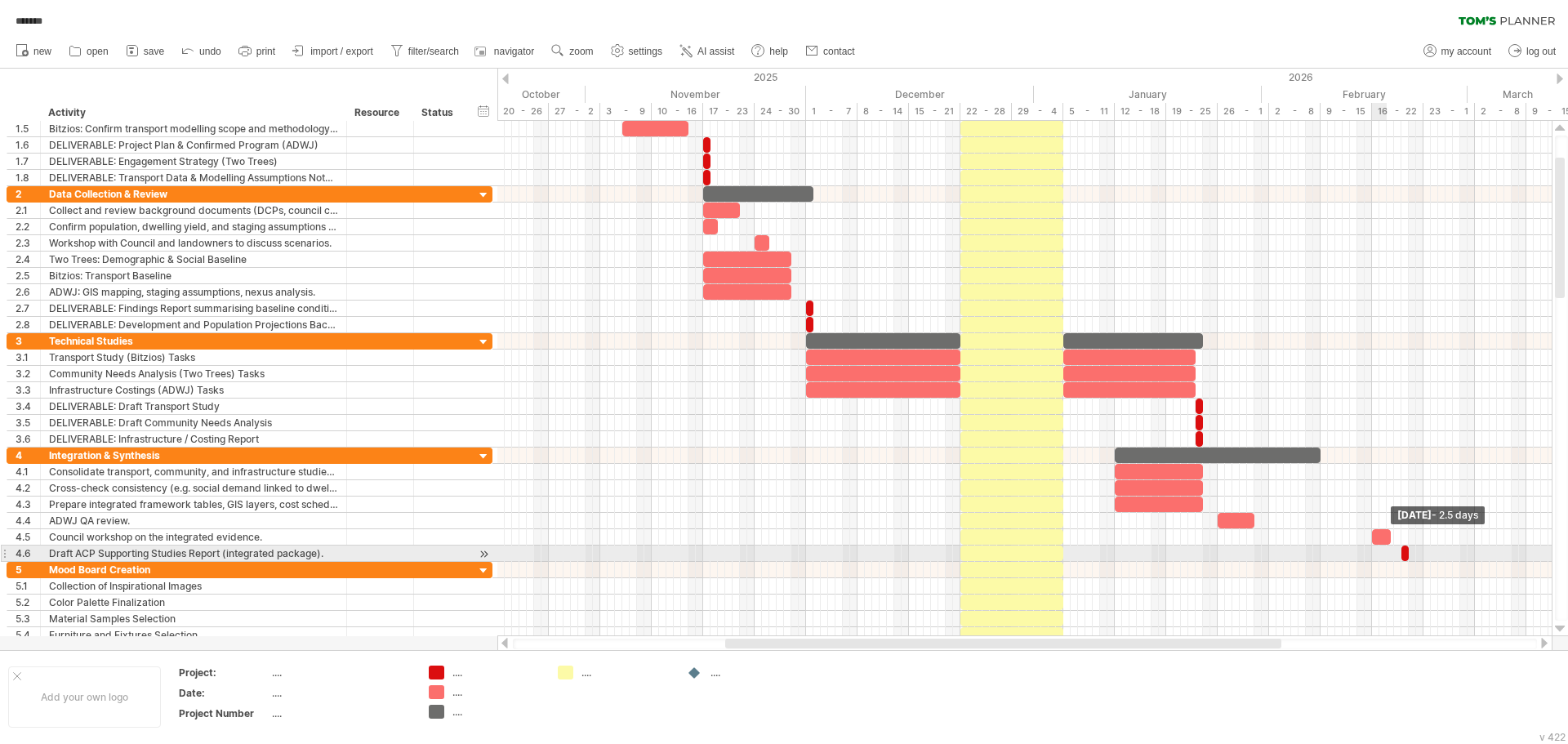
drag, startPoint x: 1378, startPoint y: 534, endPoint x: 1384, endPoint y: 554, distance: 20.9
click at [1388, 557] on div "[DATE] - 2.5 days [DATE]" at bounding box center [1024, 378] width 1054 height 515
drag, startPoint x: 1374, startPoint y: 541, endPoint x: 1270, endPoint y: 557, distance: 105.2
click at [1270, 557] on div "[DATE] - 2.5 days [DATE] - 16.5 days" at bounding box center [1024, 378] width 1054 height 515
drag, startPoint x: 1391, startPoint y: 541, endPoint x: 1280, endPoint y: 558, distance: 112.3
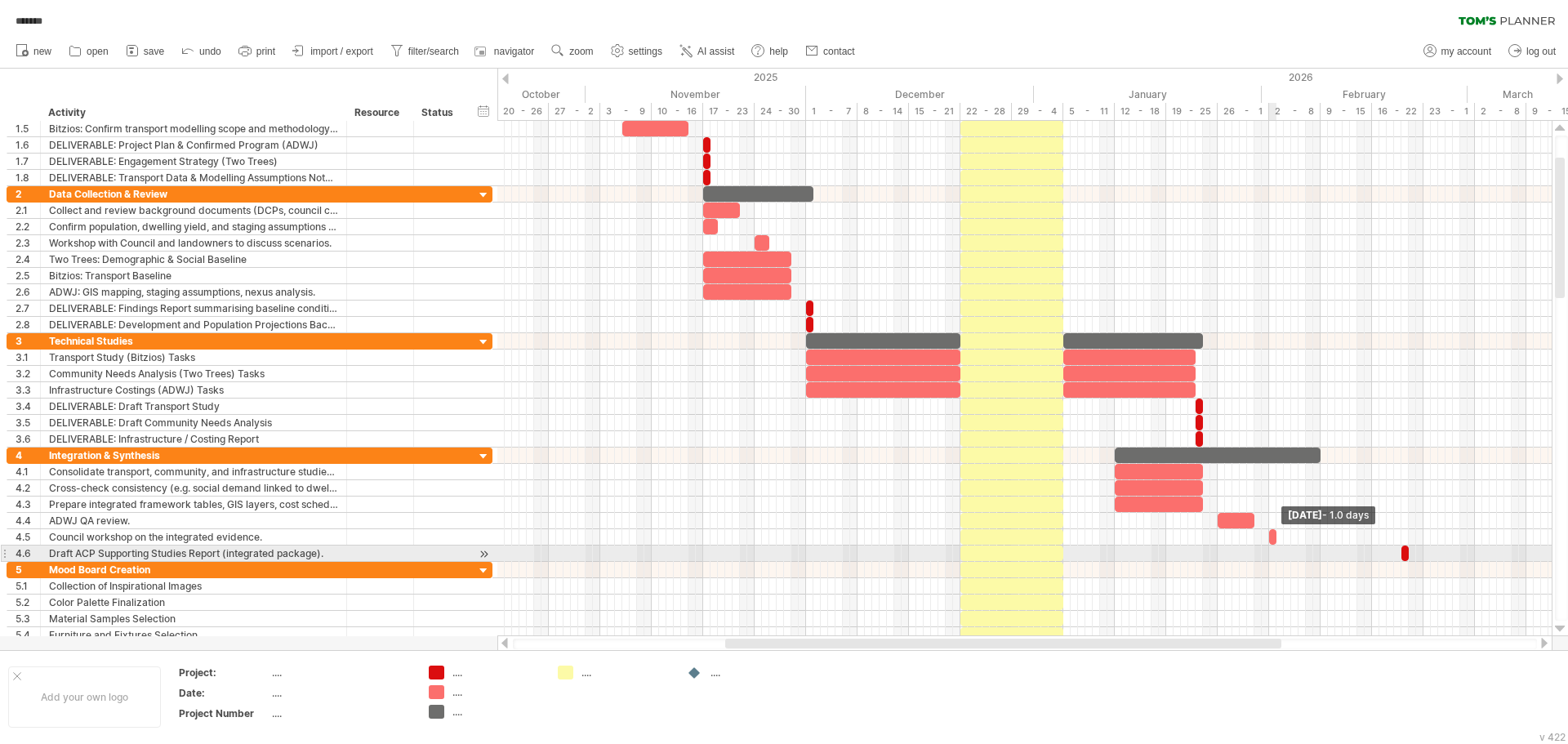
click at [1280, 558] on div "[DATE] - 1.0 days [DATE] - 16.5 days" at bounding box center [1024, 378] width 1054 height 515
drag, startPoint x: 1402, startPoint y: 553, endPoint x: 1300, endPoint y: 561, distance: 102.3
click at [1300, 561] on span at bounding box center [1298, 553] width 6 height 15
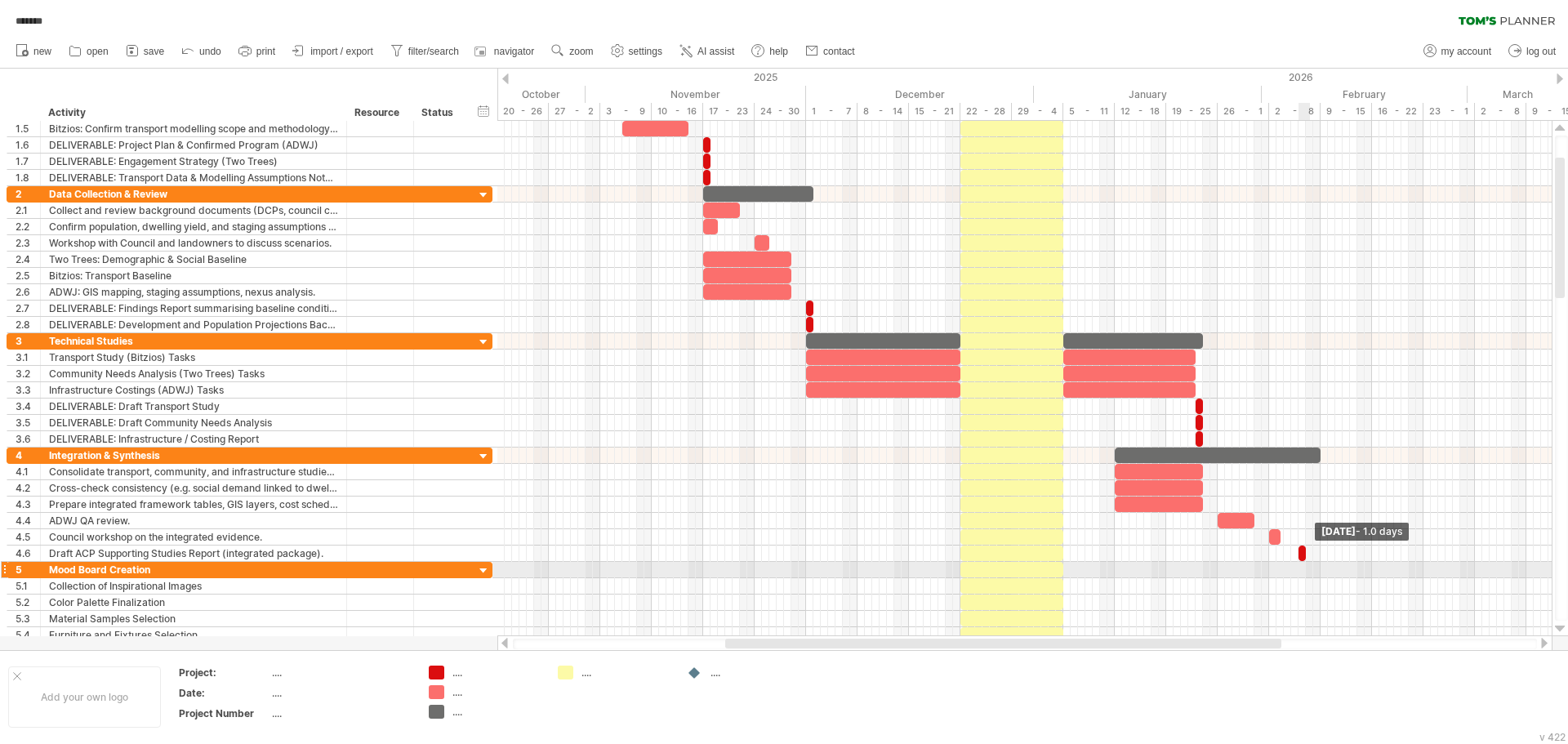
drag, startPoint x: 1408, startPoint y: 553, endPoint x: 1307, endPoint y: 566, distance: 101.8
click at [1307, 566] on div "[DATE] - 1.0 days [DATE] - 15.0 days" at bounding box center [1024, 378] width 1054 height 515
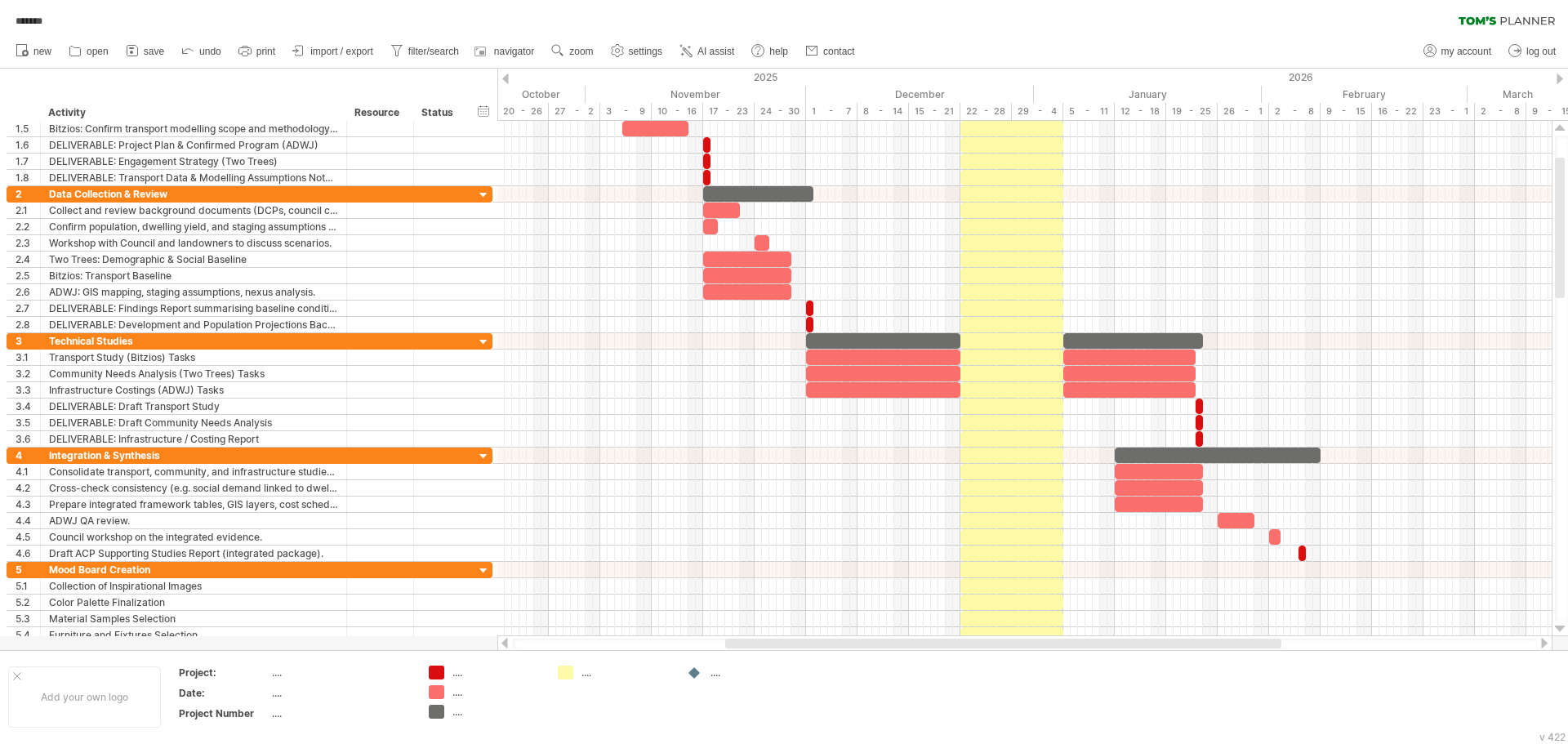
click at [910, 29] on div "******* clear filter reapply filter" at bounding box center [784, 17] width 1568 height 34
click at [161, 44] on link "save" at bounding box center [145, 51] width 47 height 21
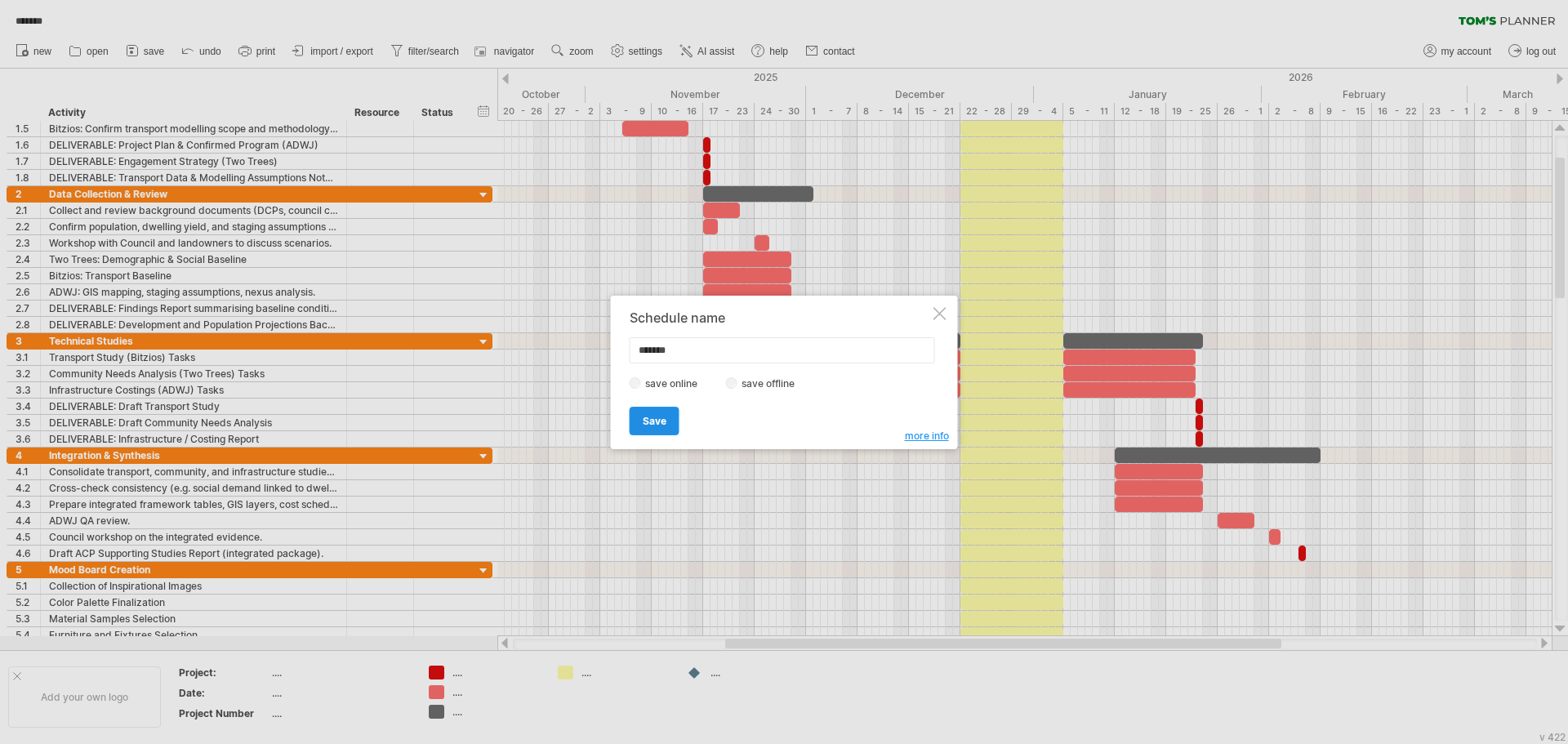
click at [668, 415] on link "Save" at bounding box center [654, 421] width 50 height 29
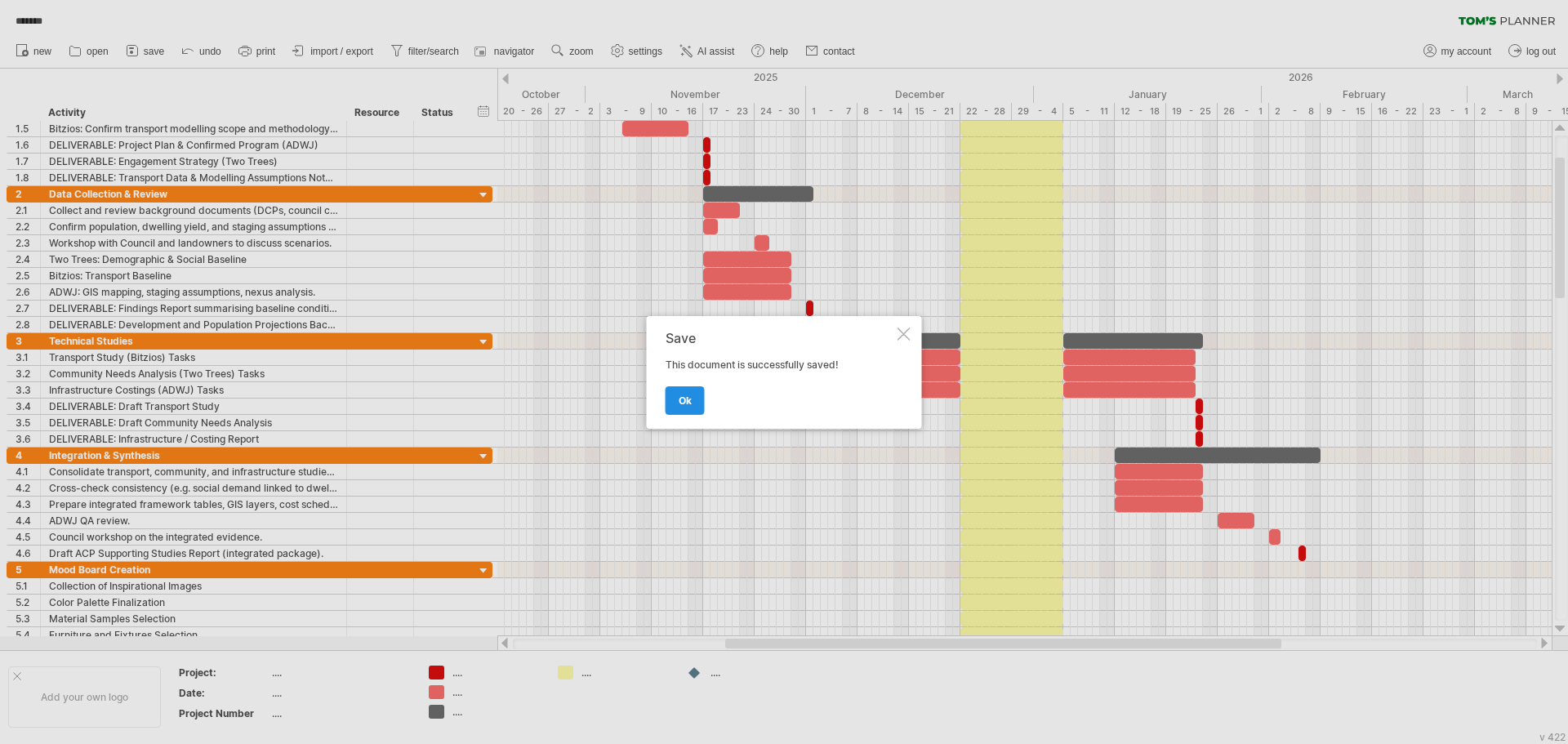
click at [678, 395] on span "ok" at bounding box center [685, 401] width 13 height 13
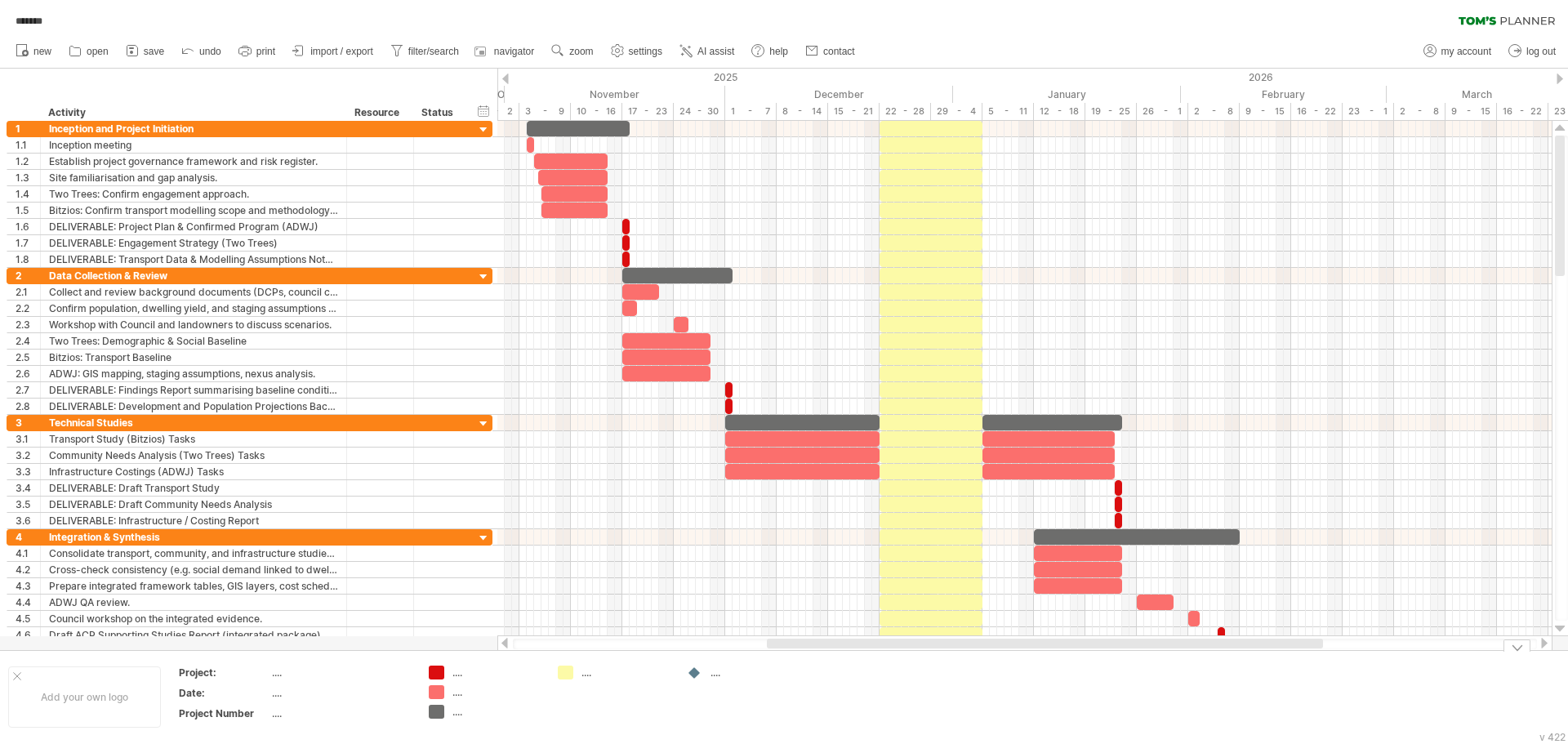
drag, startPoint x: 911, startPoint y: 644, endPoint x: 952, endPoint y: 652, distance: 41.8
click at [952, 652] on div "Trying to reach [DOMAIN_NAME] .. Connected again... 0% loading... ******* clear…" at bounding box center [784, 372] width 1568 height 744
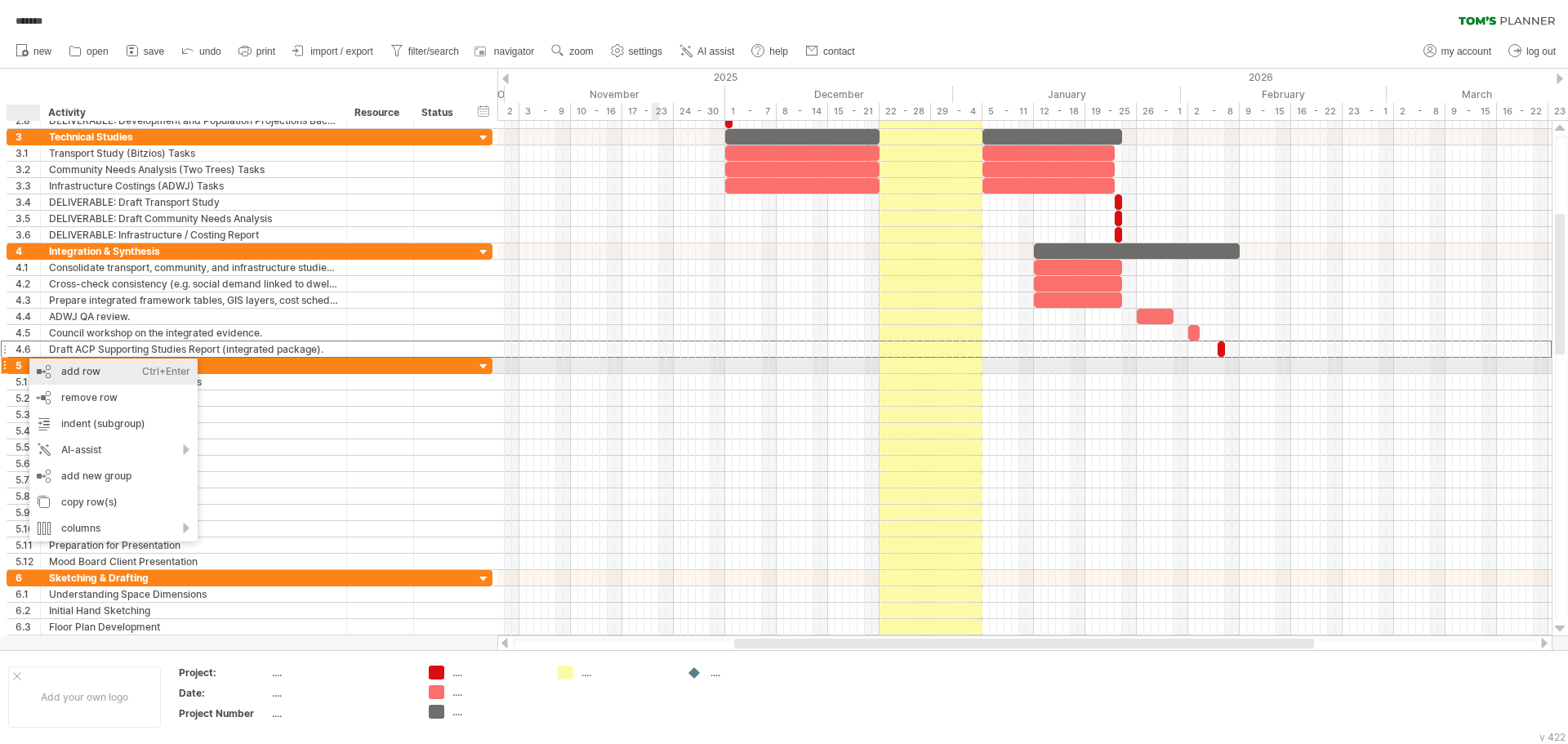
click at [124, 369] on div "add row Ctrl+Enter Cmd+Enter" at bounding box center [112, 371] width 168 height 26
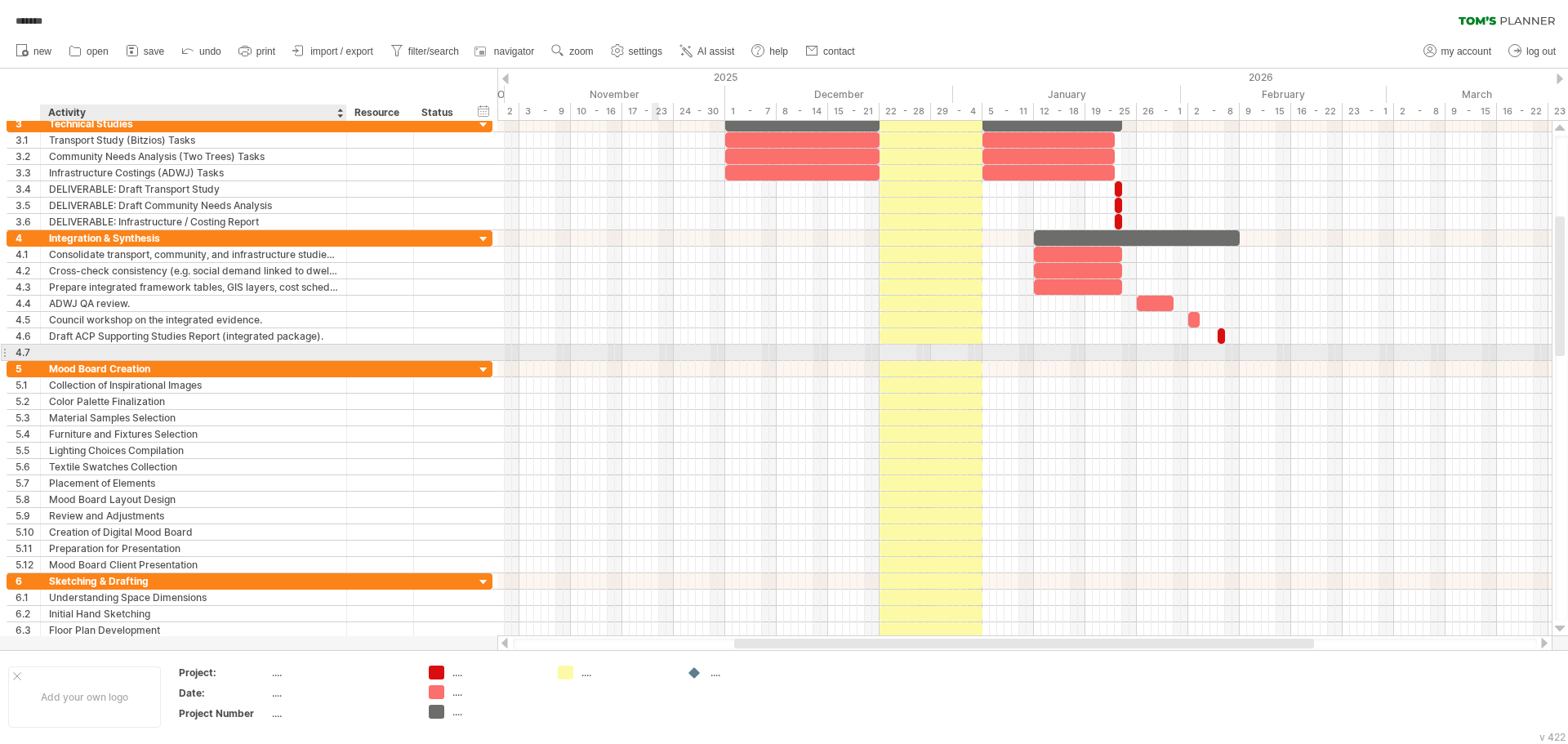
click at [84, 350] on div at bounding box center [193, 352] width 289 height 15
click at [84, 350] on input "text" at bounding box center [193, 352] width 289 height 15
paste input "**********"
click at [176, 356] on div "Optional Add-On" at bounding box center [193, 352] width 289 height 15
click at [0, 0] on input "**********" at bounding box center [0, 0] width 0 height 0
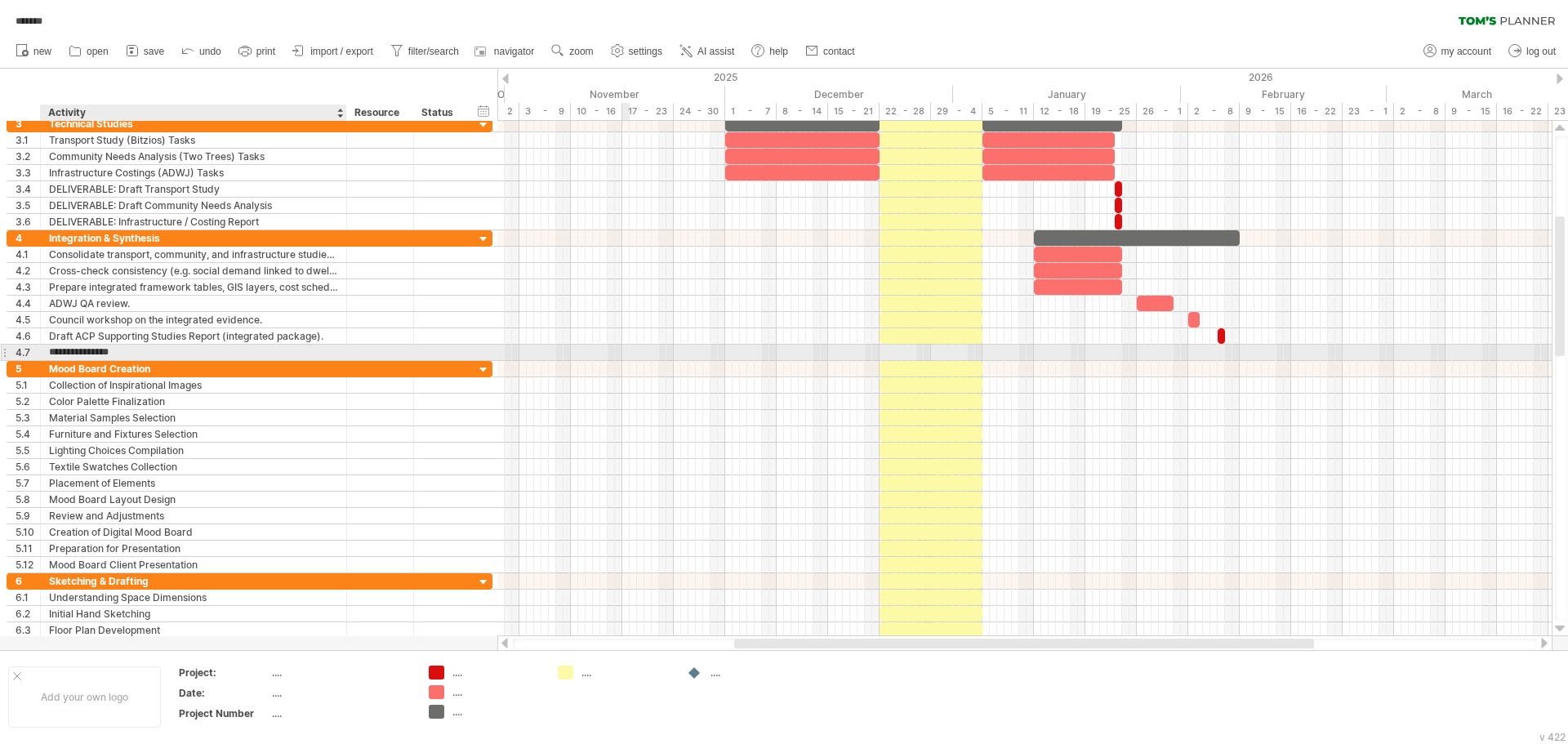
click at [166, 350] on input "**********" at bounding box center [193, 352] width 289 height 15
paste input "**********"
type input "**********"
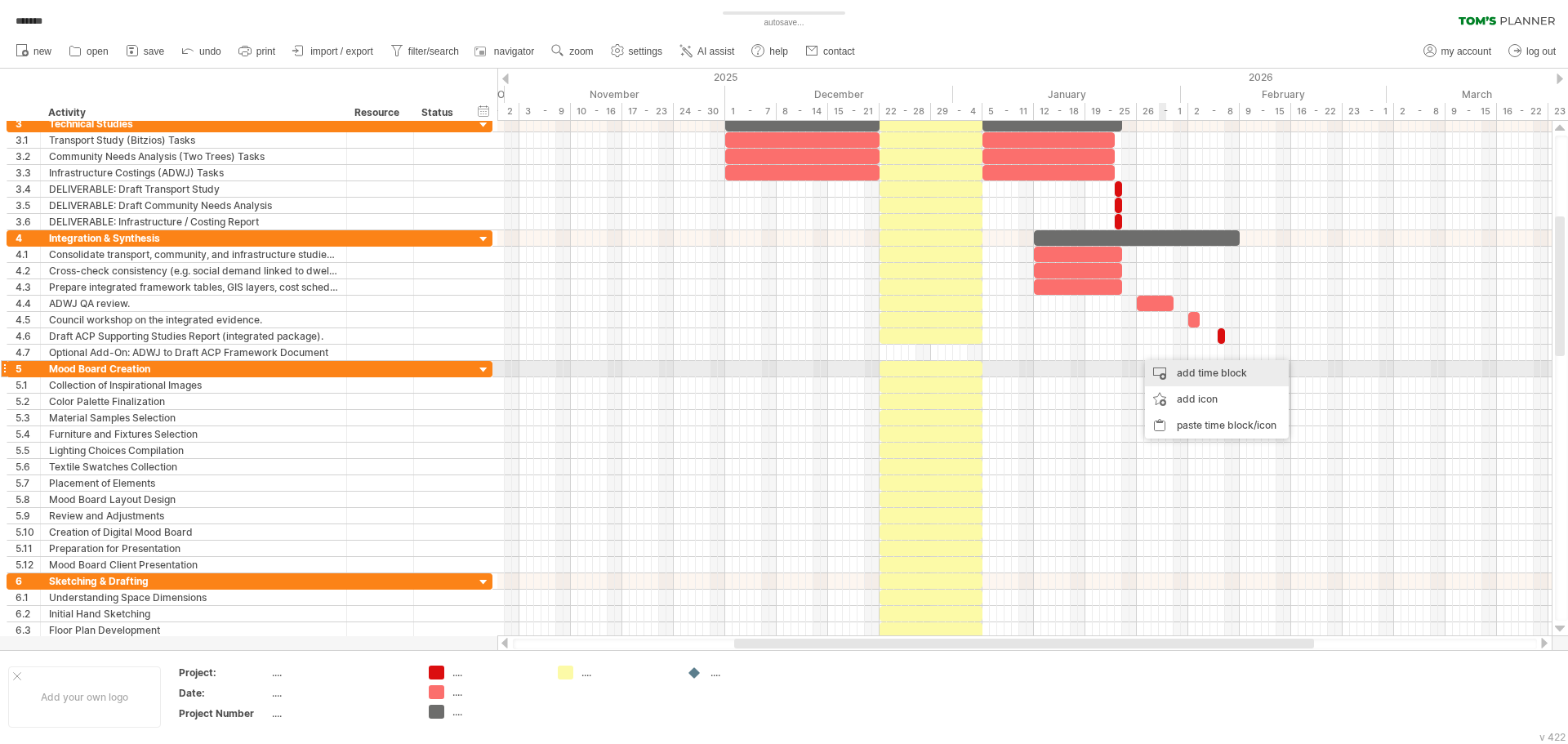
click at [1171, 376] on div "add time block" at bounding box center [1216, 373] width 143 height 26
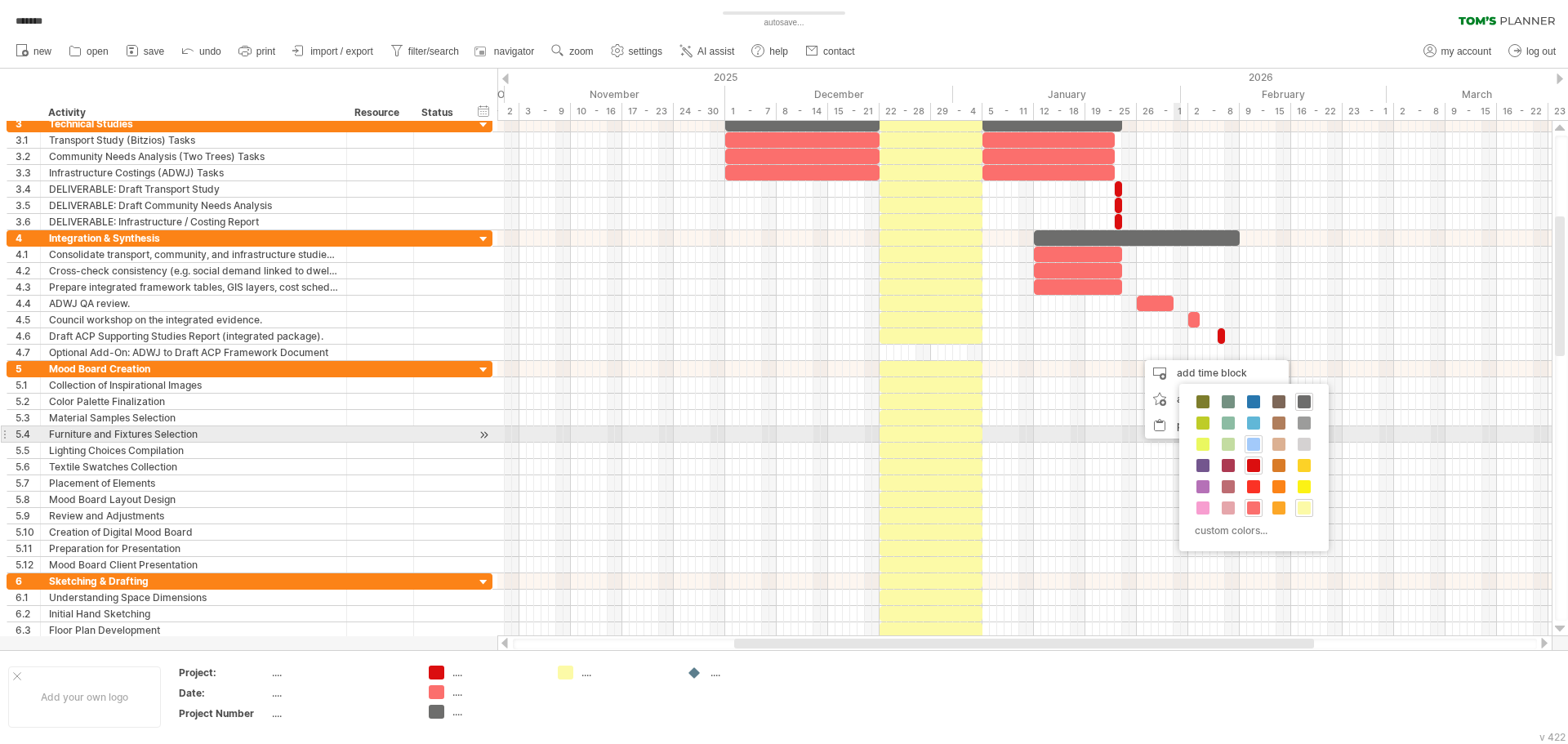
click at [1254, 442] on span at bounding box center [1253, 445] width 13 height 13
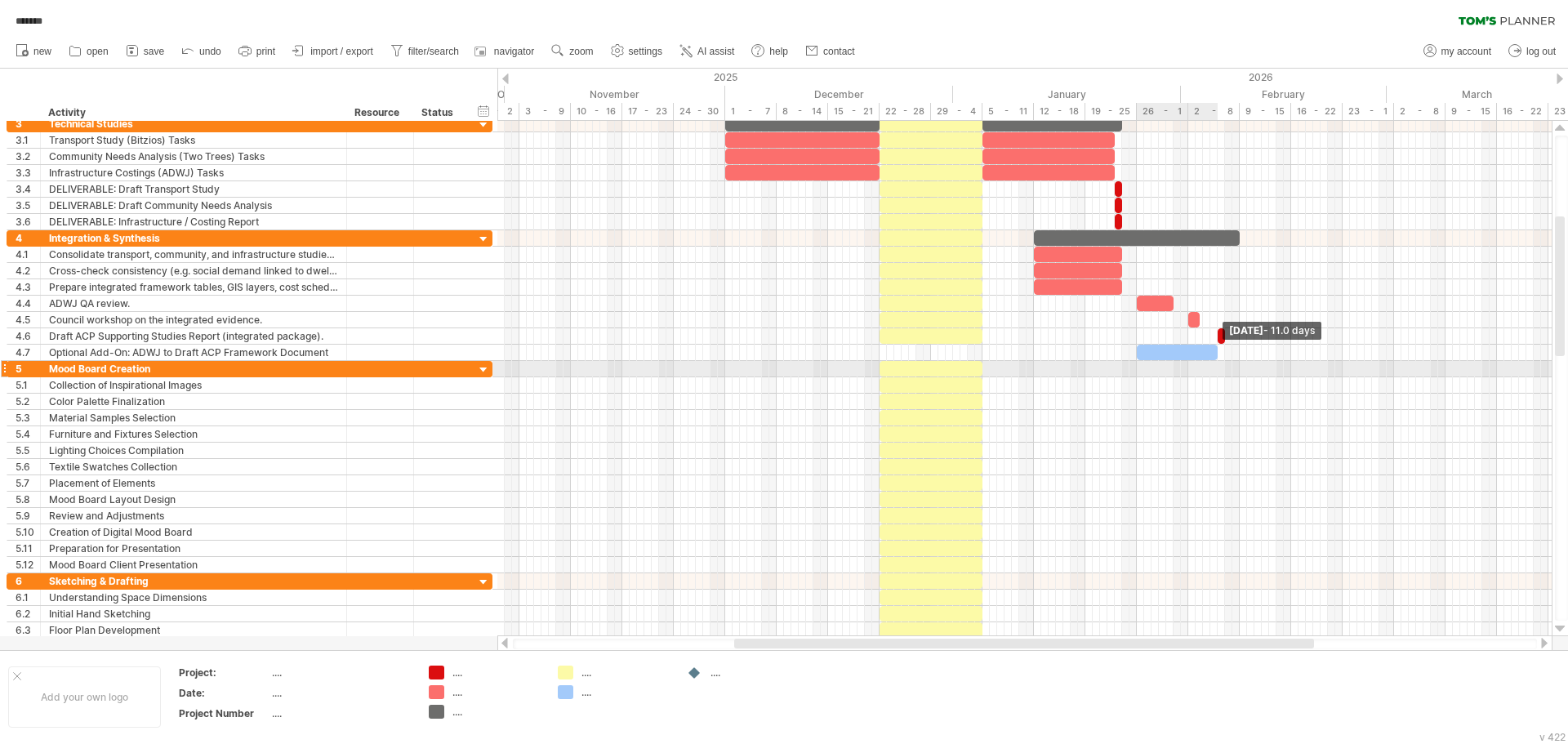
drag, startPoint x: 1141, startPoint y: 353, endPoint x: 1213, endPoint y: 367, distance: 73.3
click at [1213, 367] on div "[DATE] - 11.0 days [DATE] - 15.0 days" at bounding box center [1024, 378] width 1054 height 515
drag, startPoint x: 1135, startPoint y: 355, endPoint x: 1082, endPoint y: 362, distance: 53.5
click at [1082, 362] on div "[DATE] - 11.0 days [DATE] - 18.5 days" at bounding box center [1024, 378] width 1054 height 515
click at [1082, 362] on div at bounding box center [1024, 369] width 1054 height 16
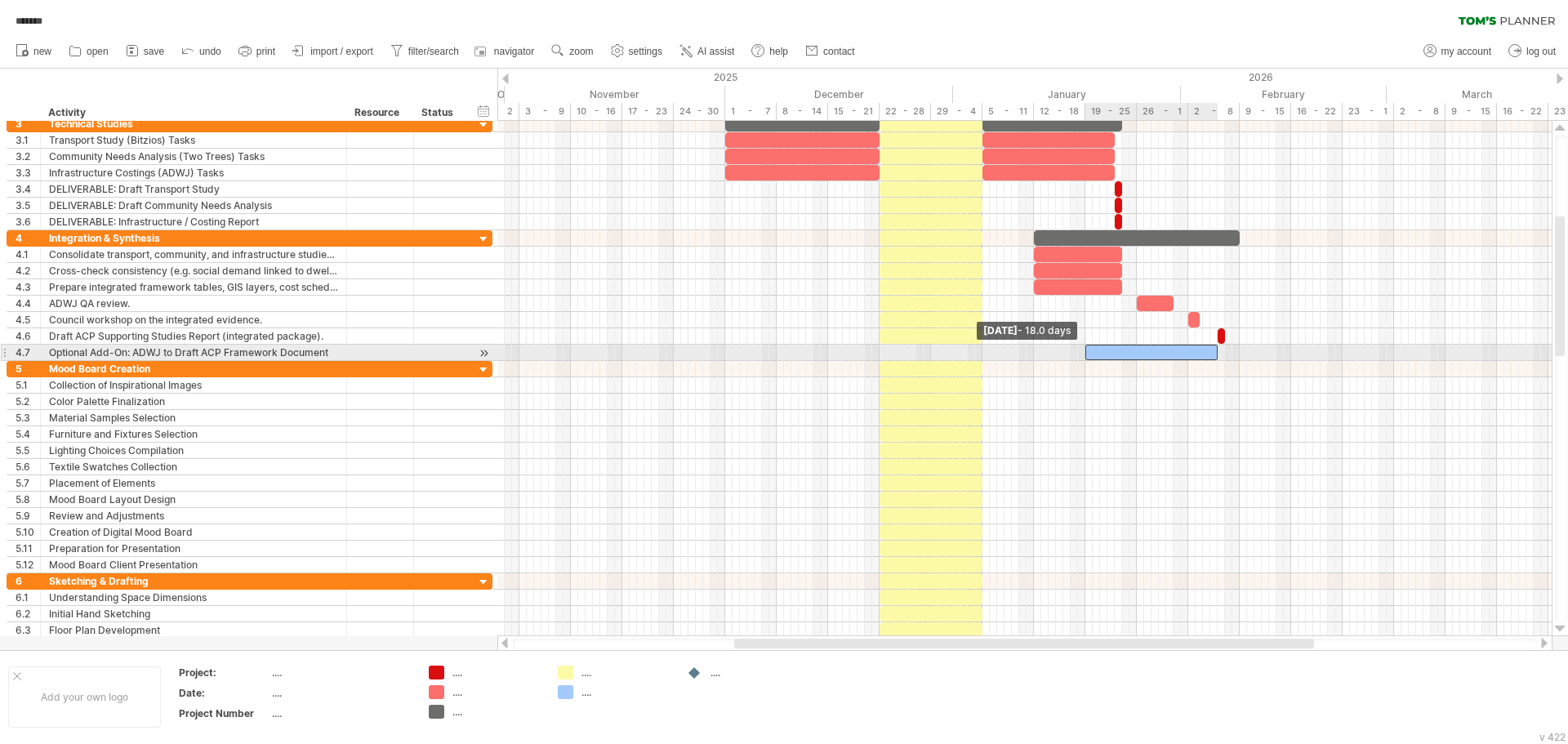
click at [1088, 355] on div at bounding box center [1152, 352] width 132 height 15
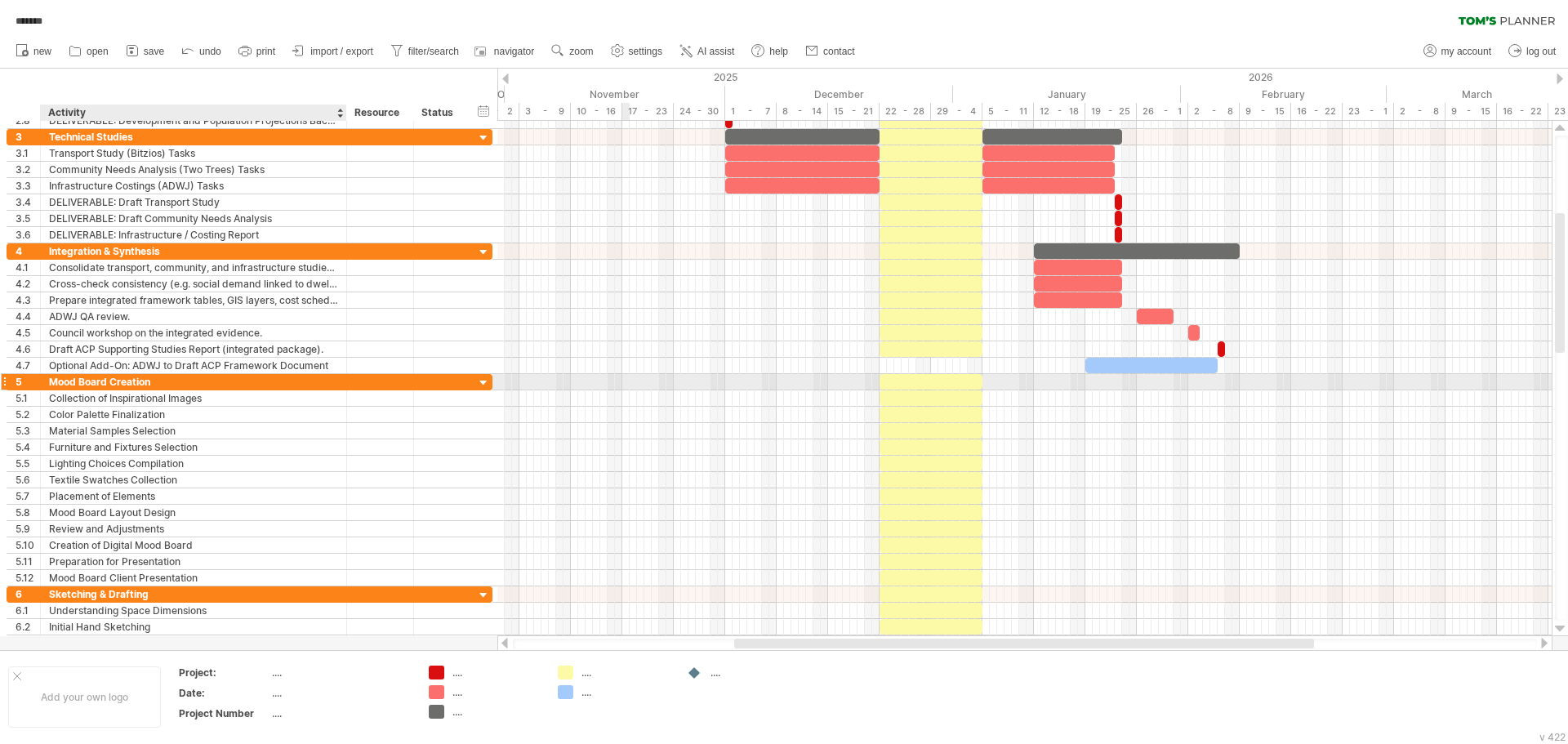
click at [127, 382] on div "Mood Board Creation" at bounding box center [193, 381] width 289 height 15
click at [127, 382] on input "**********" at bounding box center [193, 381] width 289 height 15
paste input "****"
type input "**********"
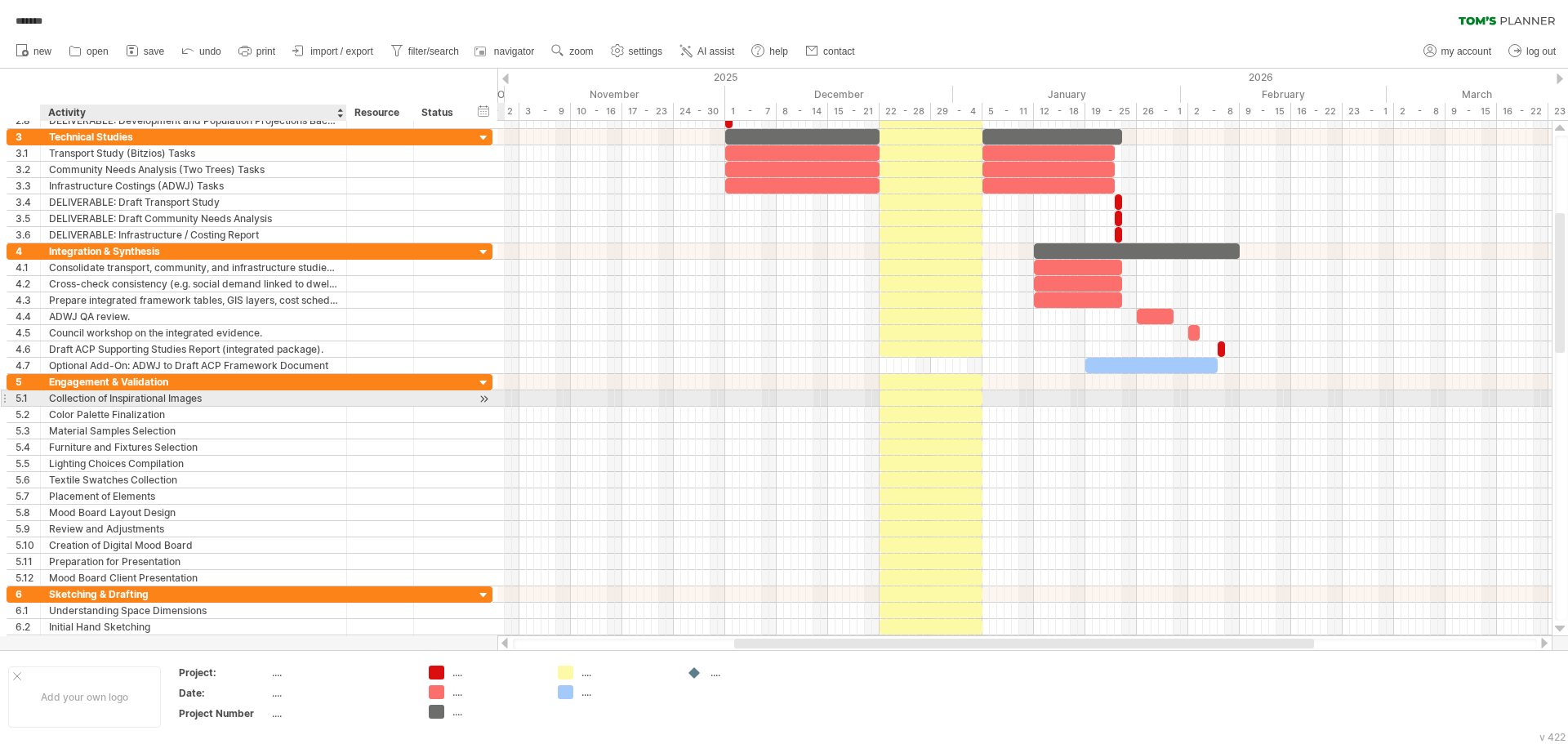
click at [92, 398] on div "Collection of Inspirational Images" at bounding box center [193, 397] width 289 height 15
paste input "**********"
type input "**********"
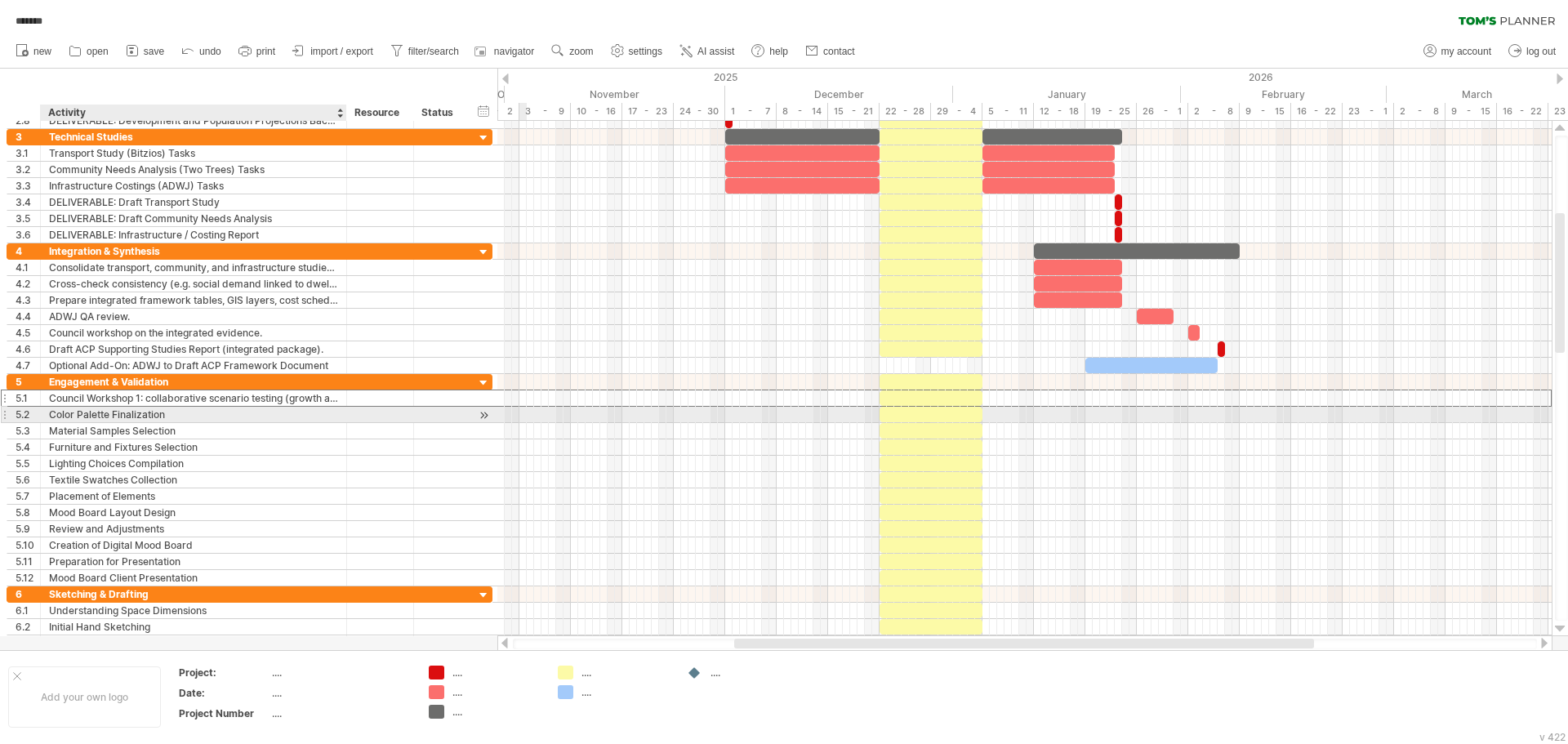
click at [211, 417] on div "Color Palette Finalization" at bounding box center [193, 414] width 289 height 15
paste input "**********"
type input "**********"
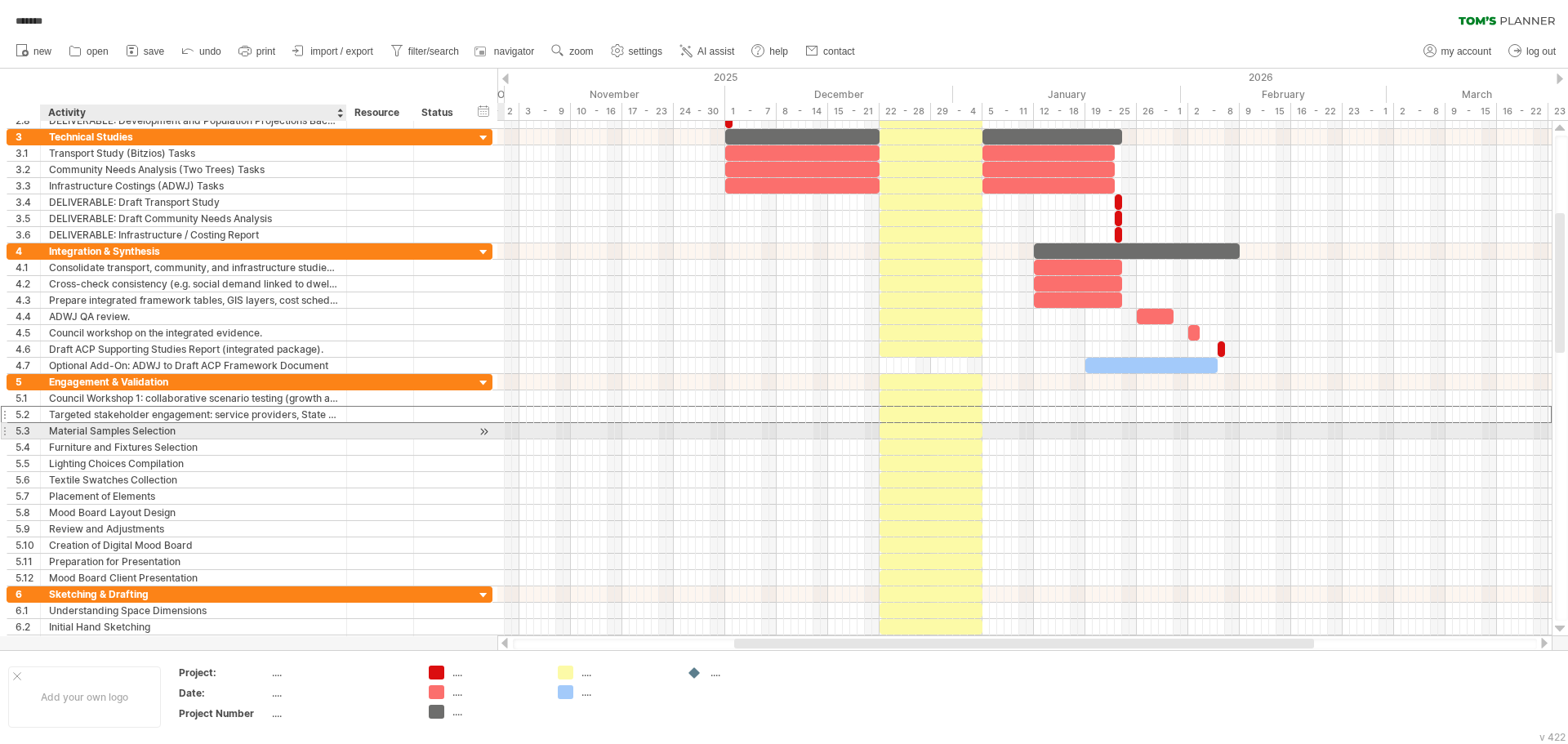
click at [255, 432] on div "Material Samples Selection" at bounding box center [193, 430] width 289 height 15
paste input "**********"
type input "**********"
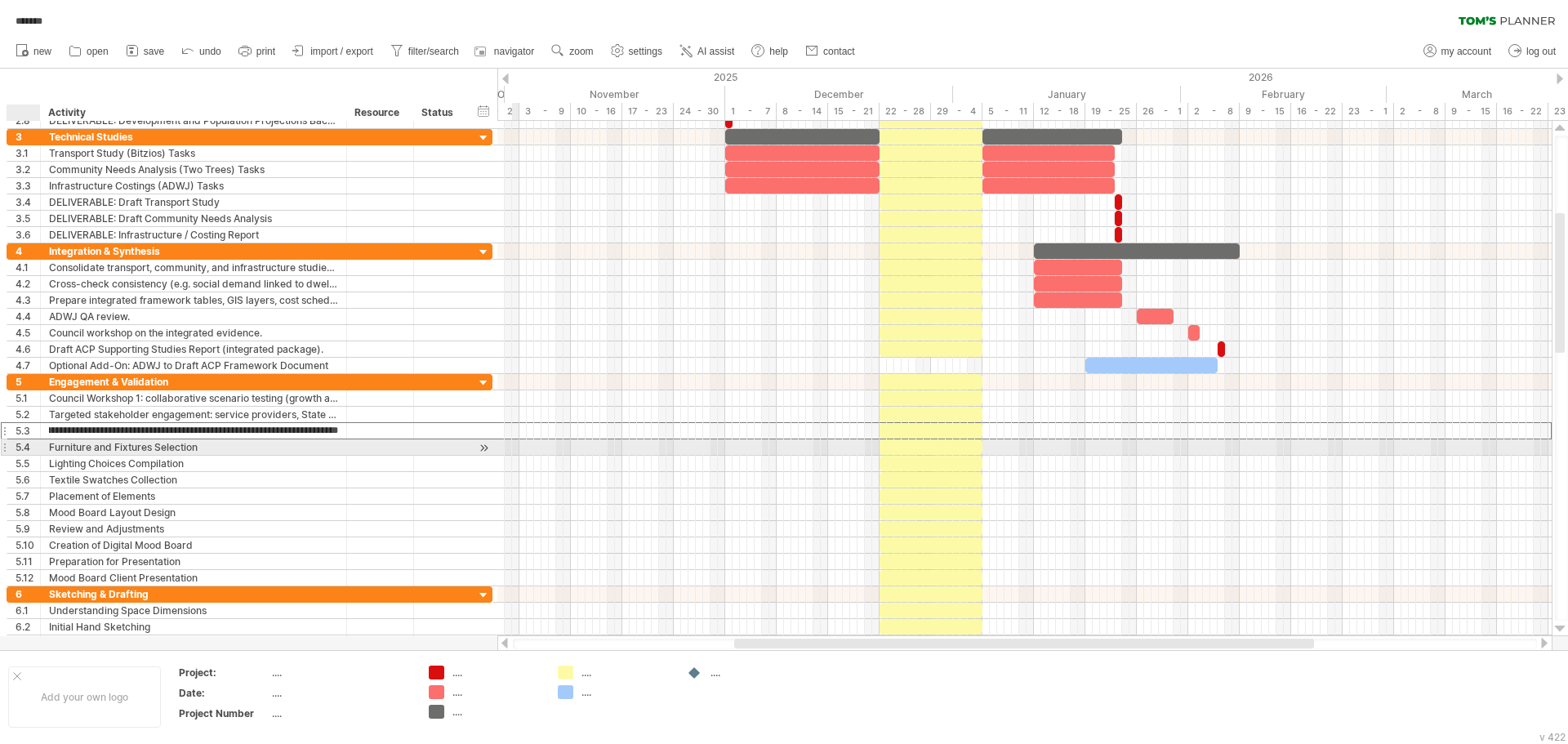
click at [24, 452] on div "5.4" at bounding box center [27, 446] width 24 height 15
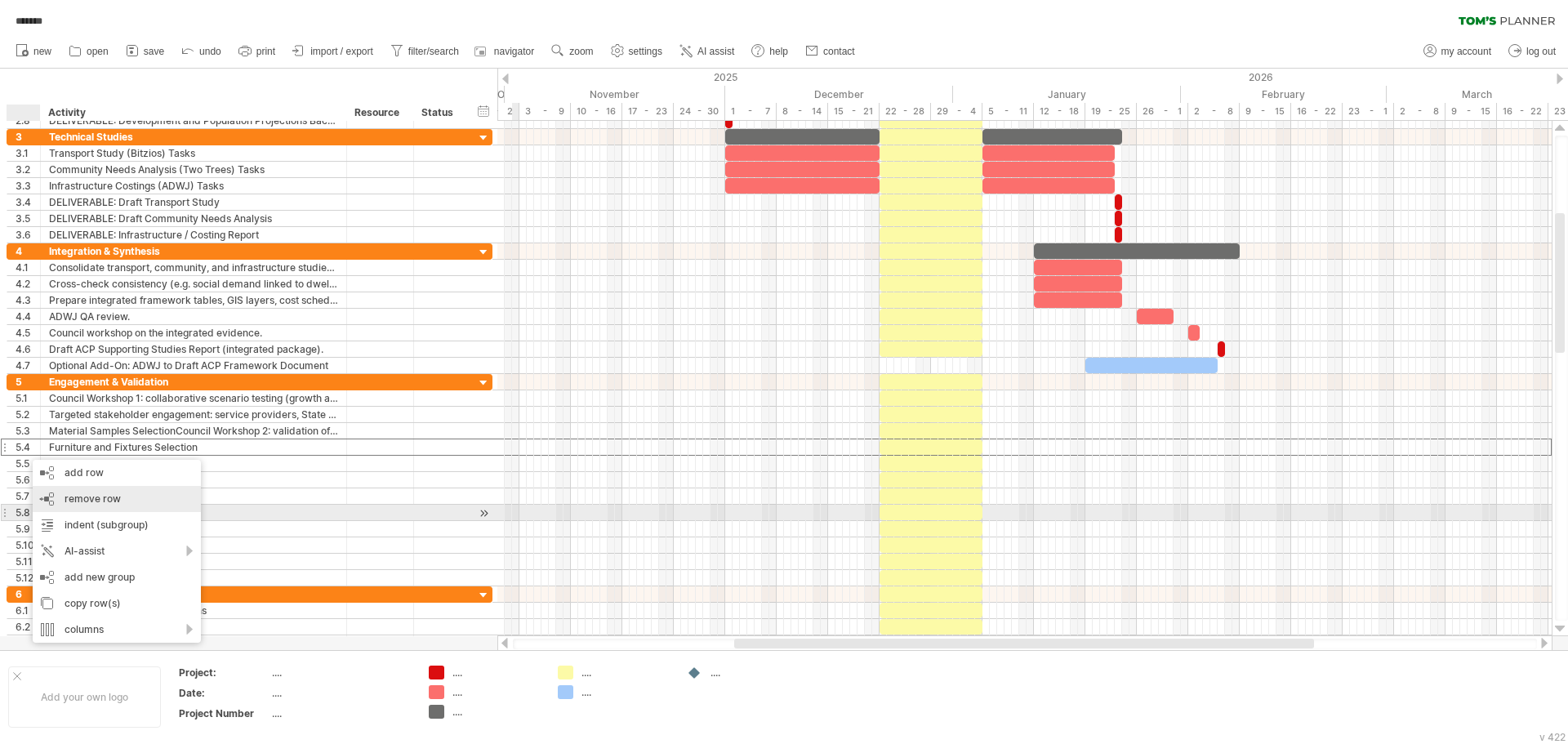
click at [100, 504] on span "remove row" at bounding box center [93, 499] width 56 height 13
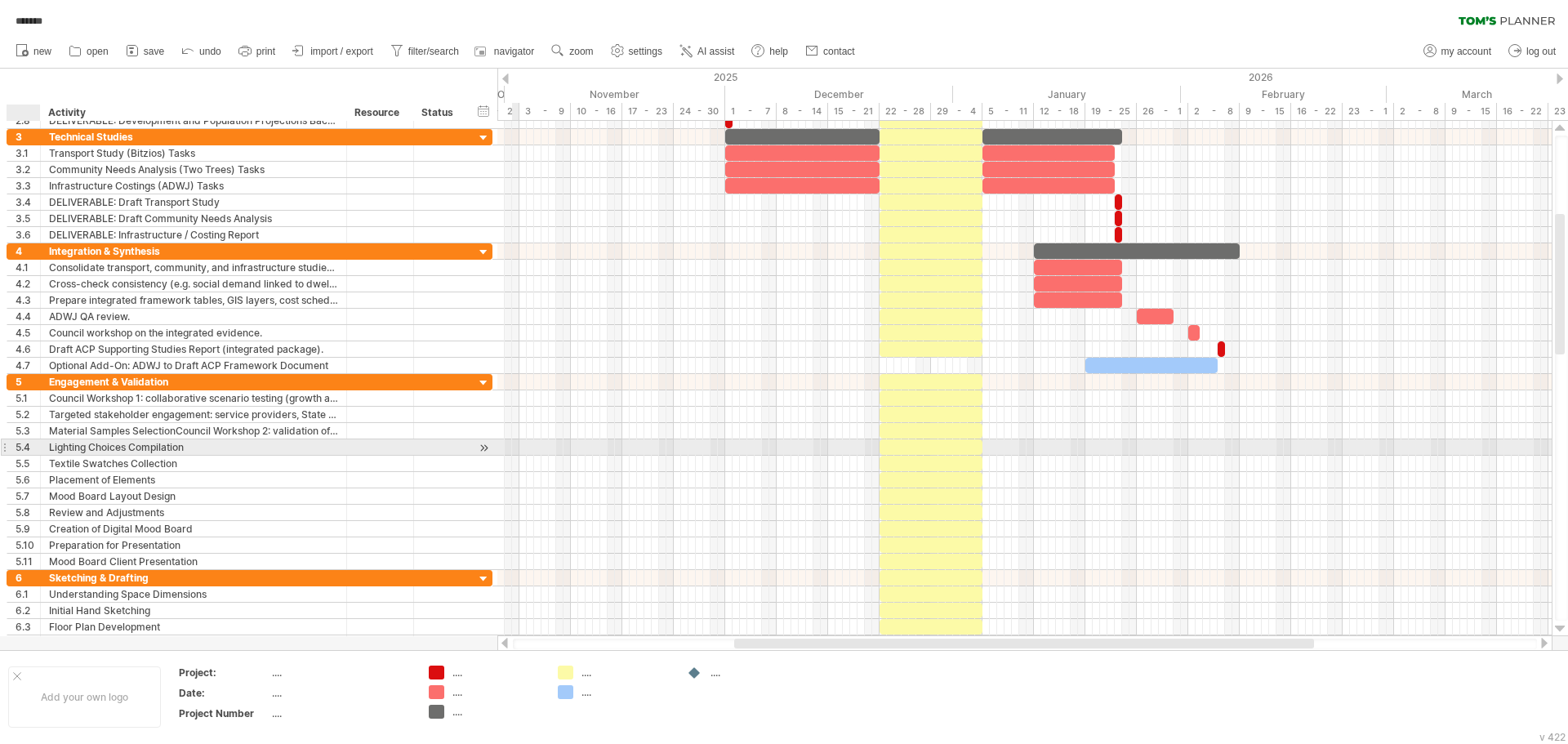
click at [32, 446] on div "5.4" at bounding box center [27, 446] width 24 height 15
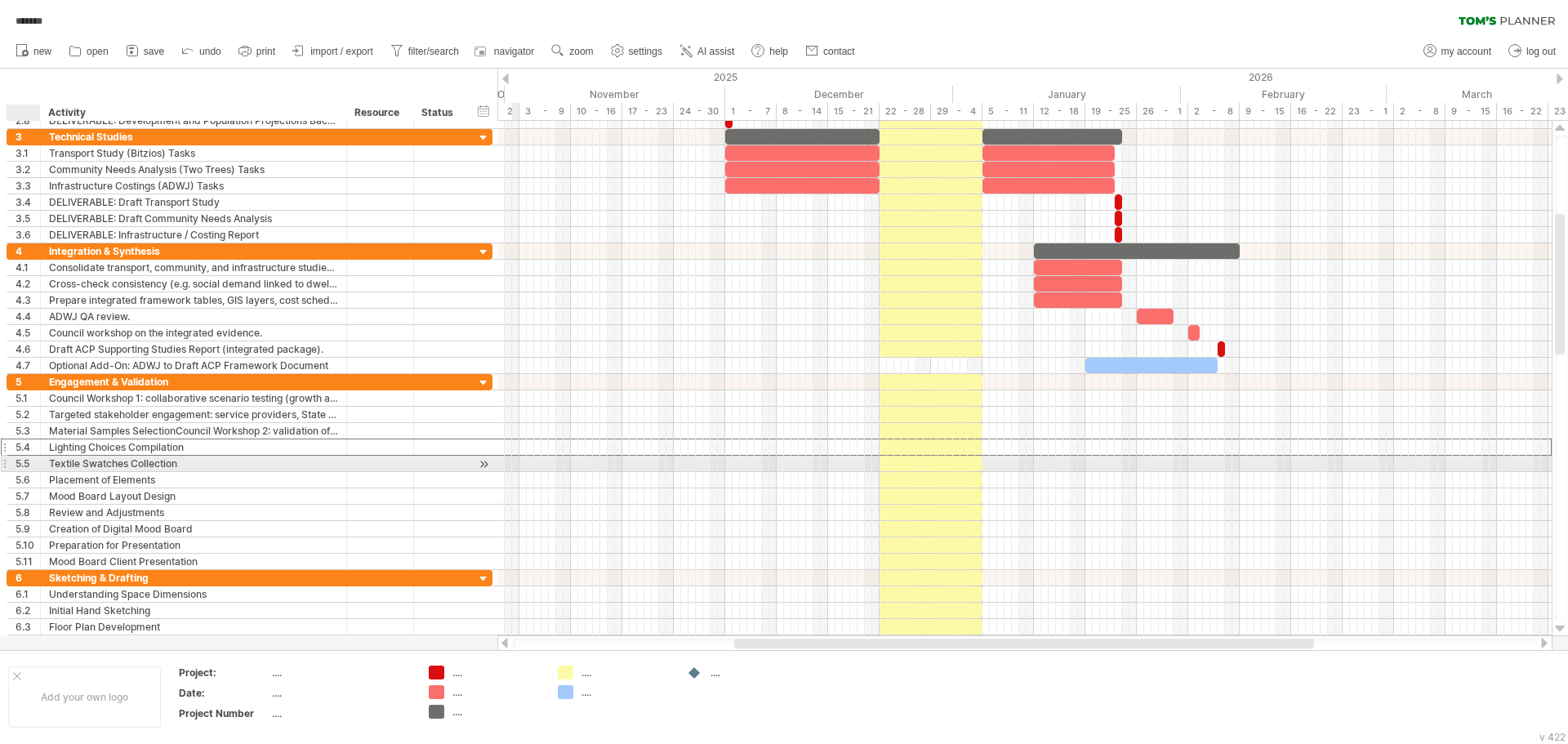
click at [31, 463] on div "5.5" at bounding box center [27, 463] width 24 height 15
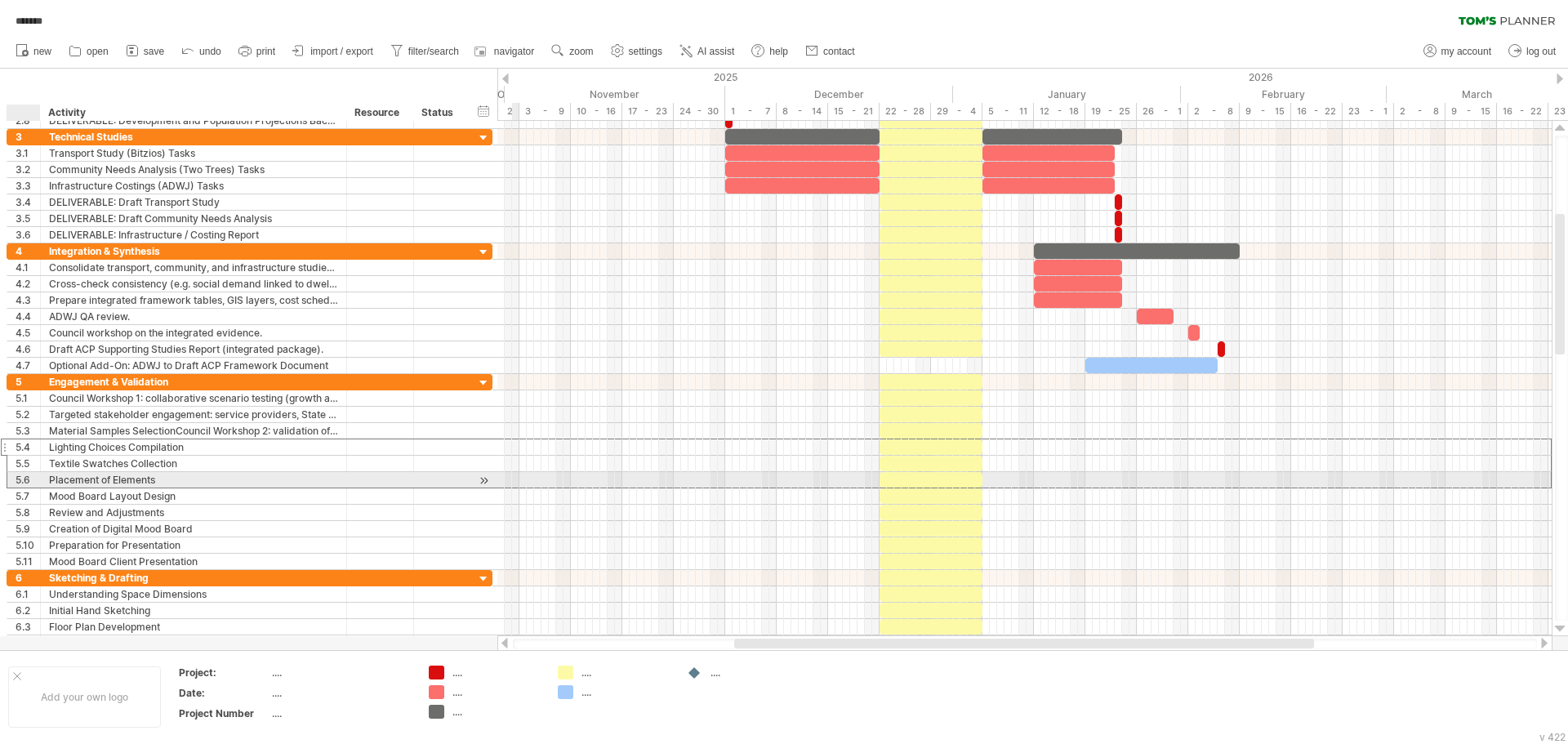
click at [31, 481] on div "5.6" at bounding box center [27, 479] width 24 height 15
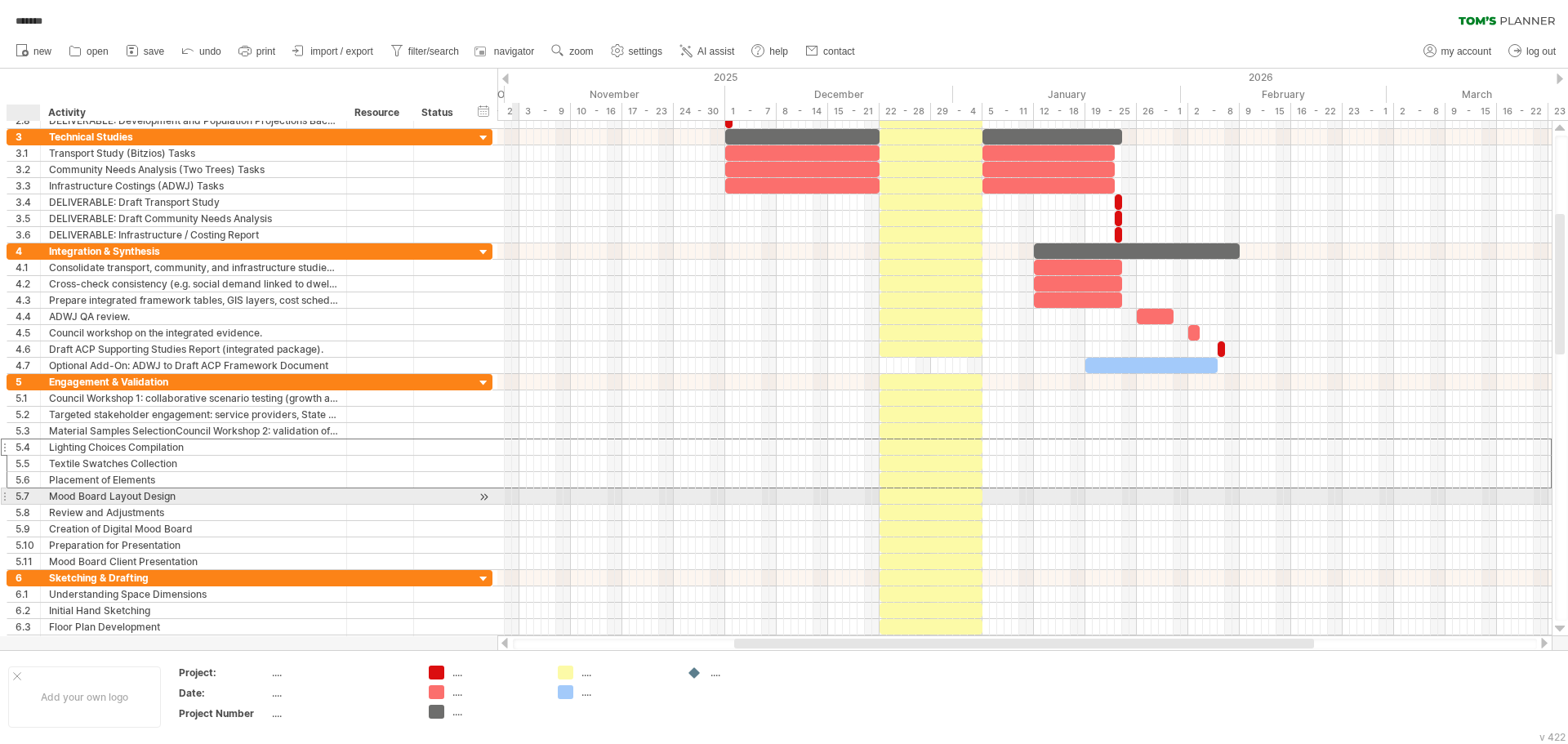
click at [31, 495] on div "5.7" at bounding box center [27, 495] width 24 height 15
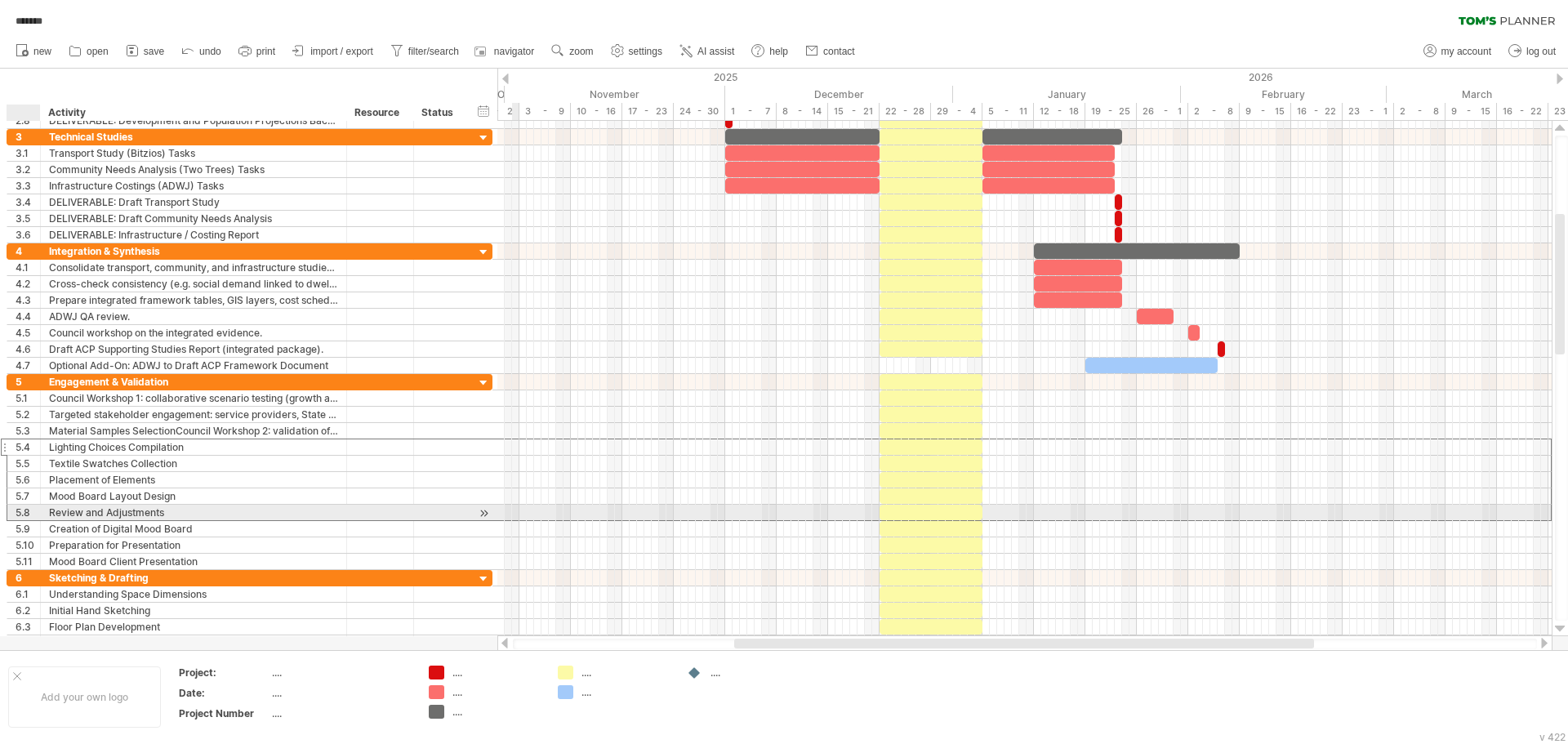
click at [29, 512] on div "5.8" at bounding box center [27, 512] width 24 height 15
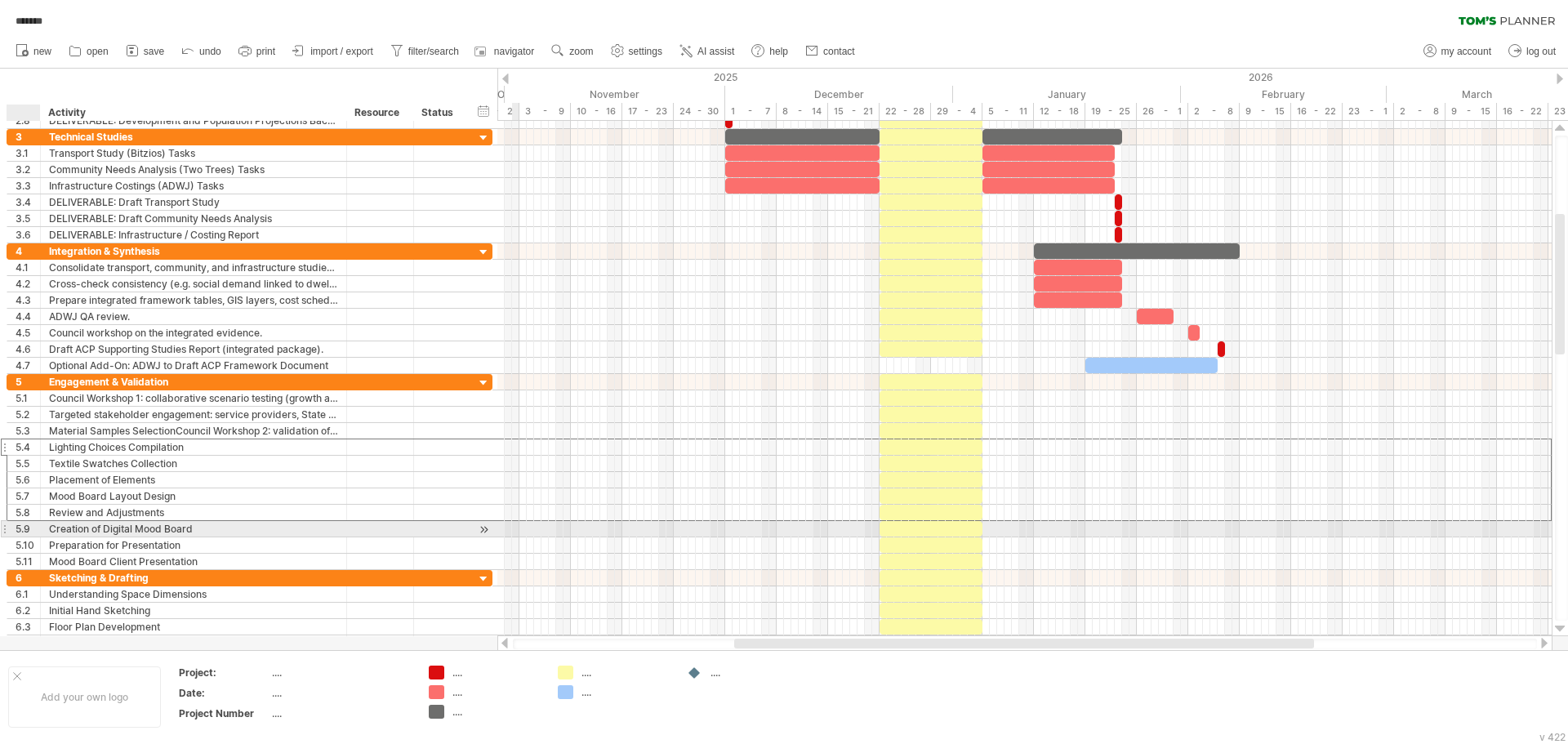
click at [29, 529] on div "5.9" at bounding box center [27, 528] width 24 height 15
click at [29, 538] on div "5.10" at bounding box center [27, 544] width 24 height 15
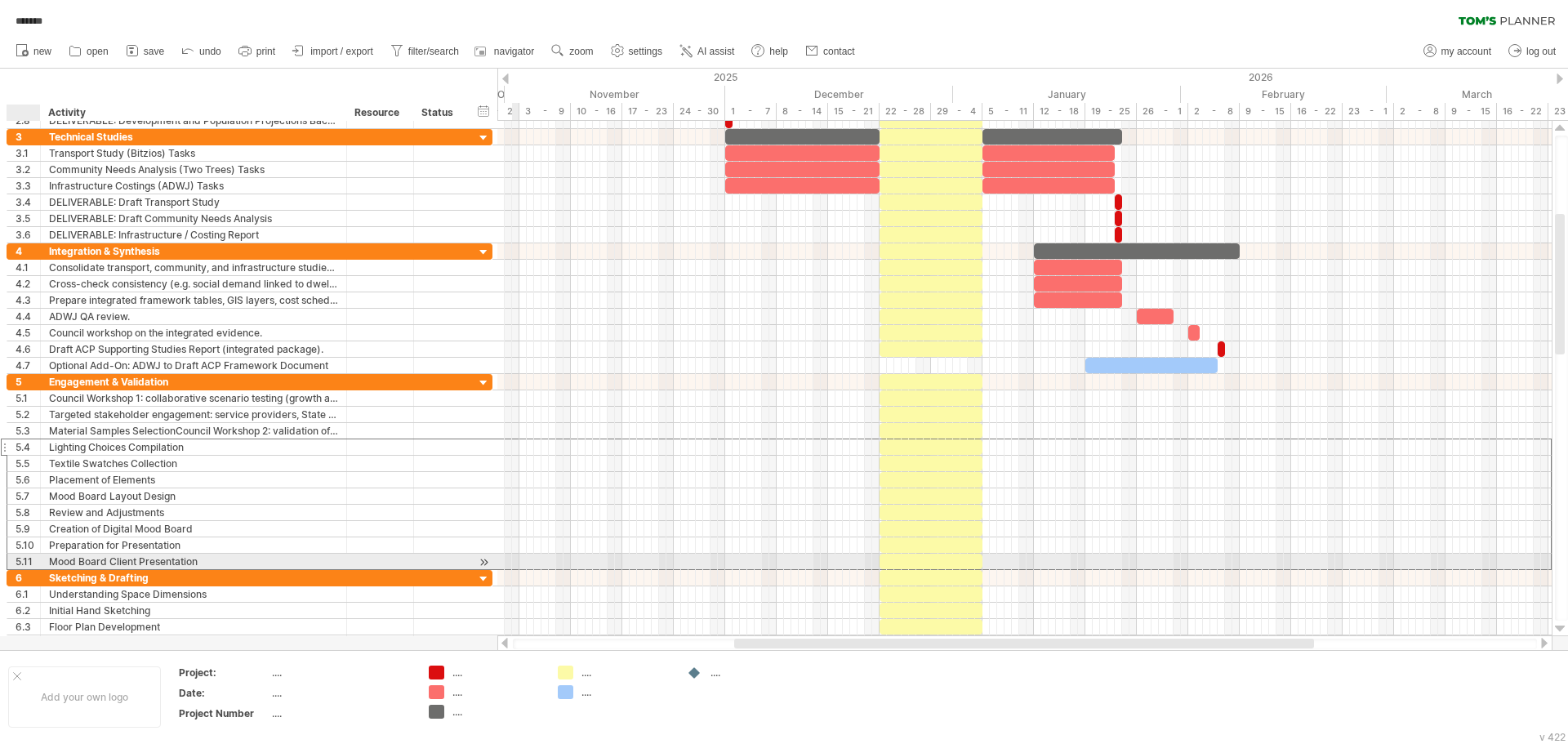
click at [29, 561] on div "5.11" at bounding box center [27, 561] width 24 height 15
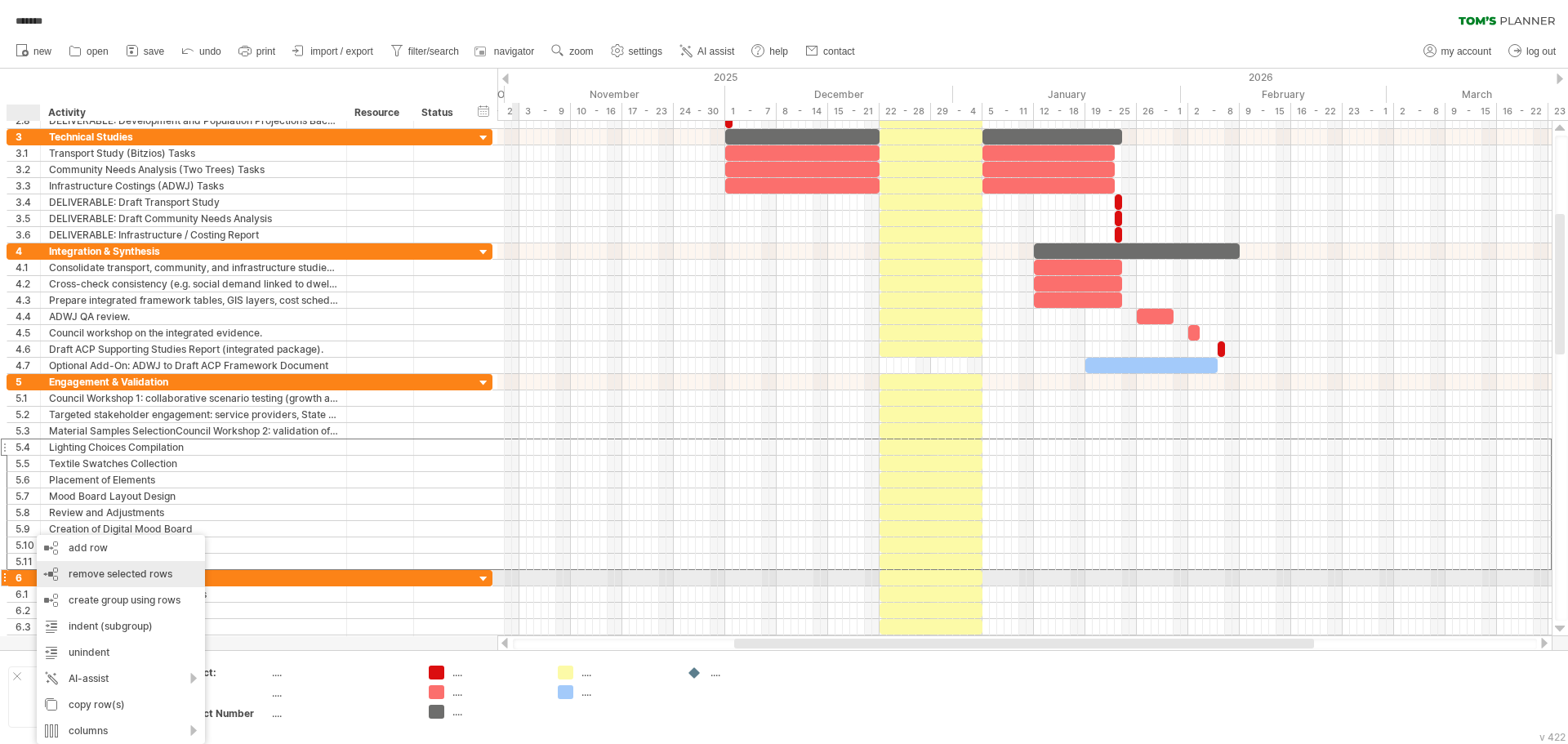
click at [112, 579] on span "remove selected rows" at bounding box center [121, 574] width 103 height 13
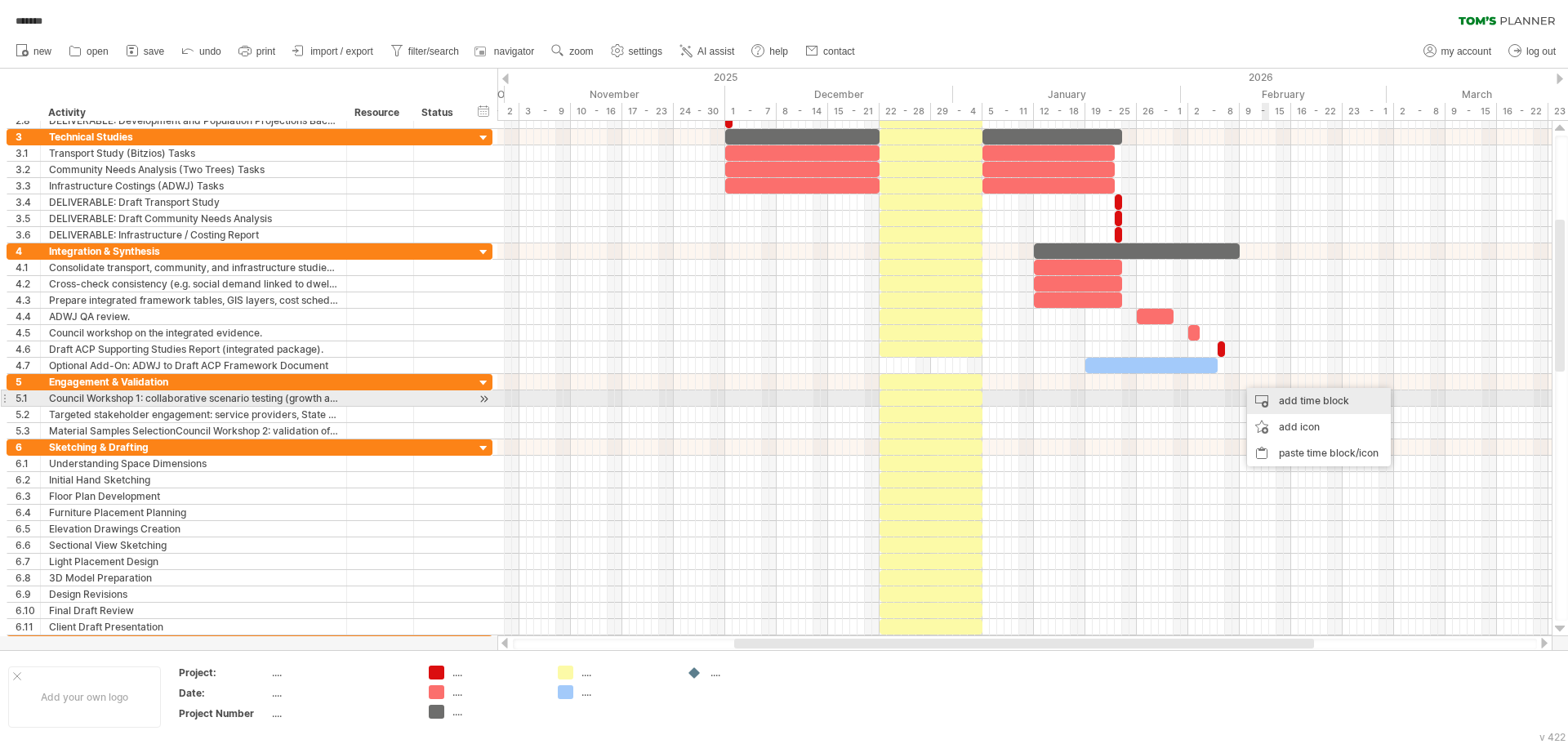
click at [1288, 406] on div "add time block" at bounding box center [1319, 401] width 143 height 26
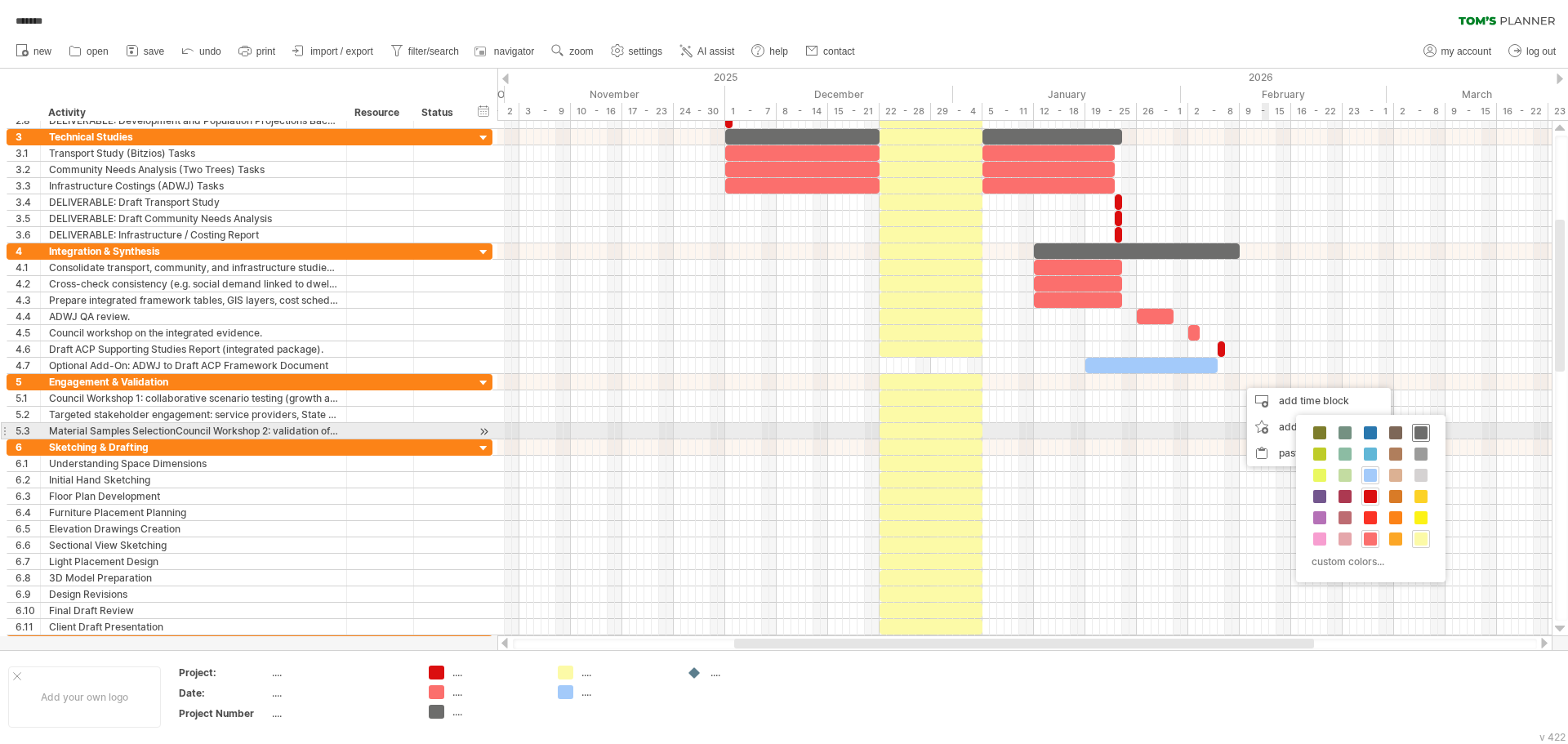
click at [1417, 433] on span at bounding box center [1420, 433] width 13 height 13
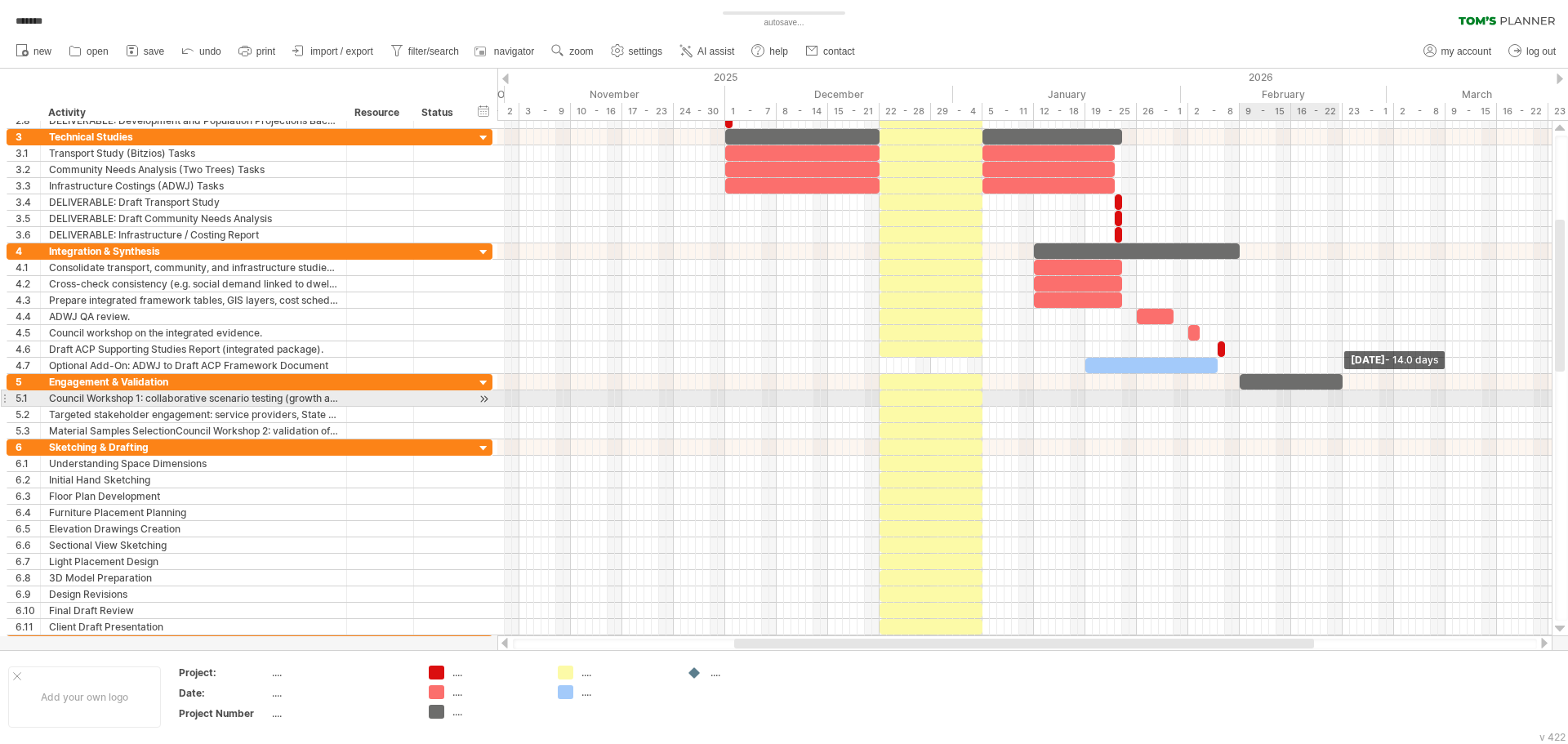
drag, startPoint x: 1246, startPoint y: 384, endPoint x: 1339, endPoint y: 392, distance: 93.3
click at [1339, 392] on div "[DATE] - 14.0 days [DATE] - 18.0 days" at bounding box center [1024, 378] width 1054 height 515
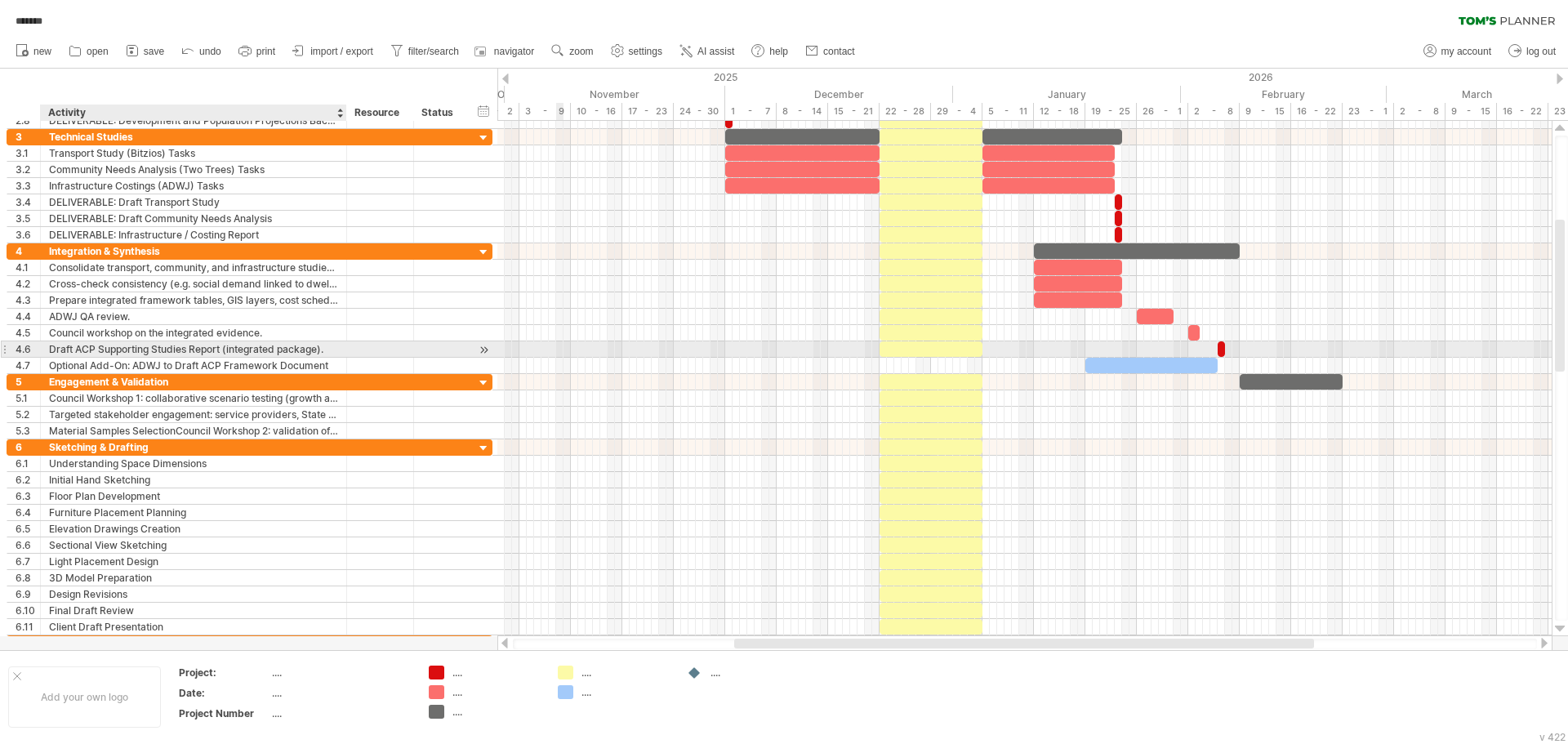
click at [332, 357] on div "Draft ACP Supporting Studies Report (integrated package)." at bounding box center [193, 348] width 289 height 15
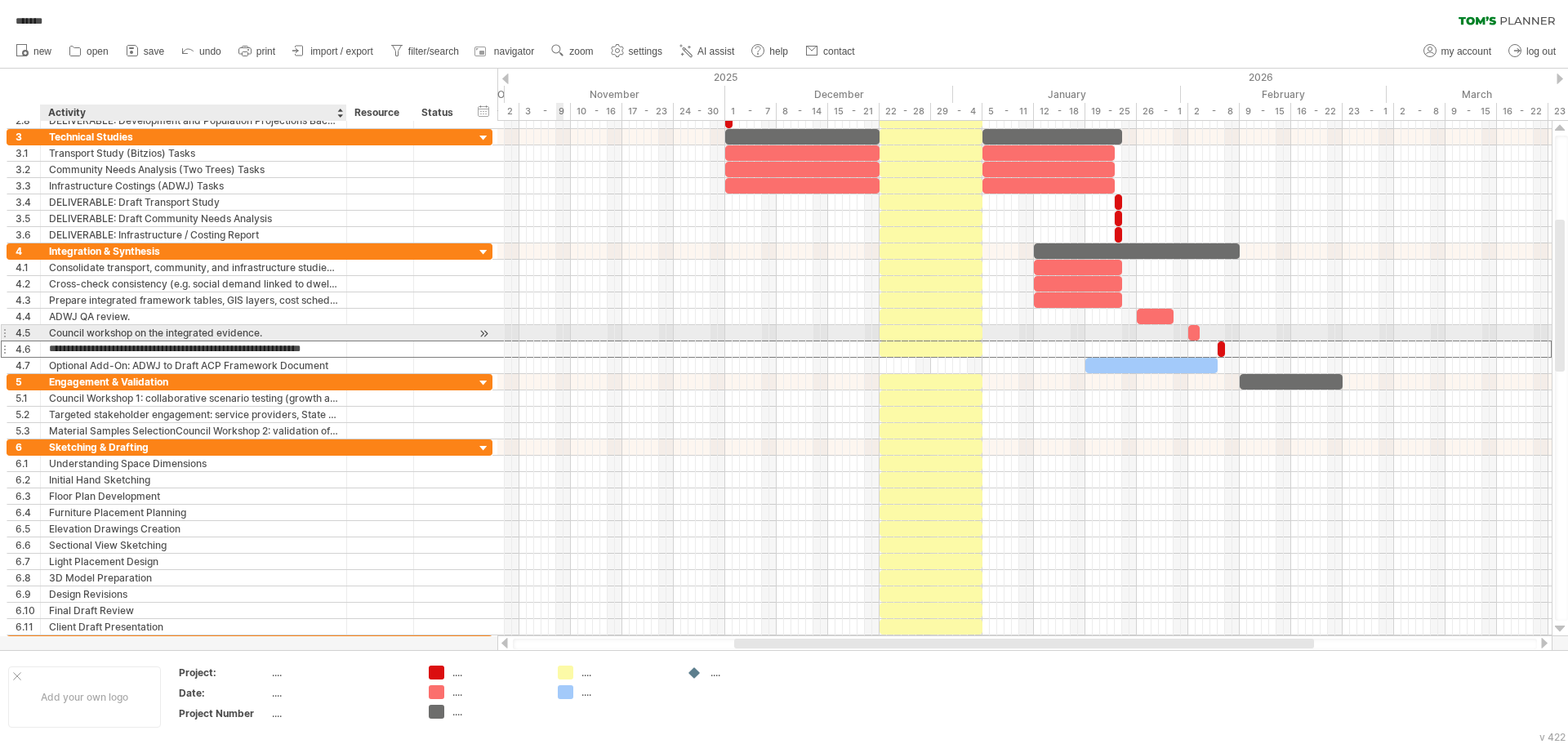
type input "**********"
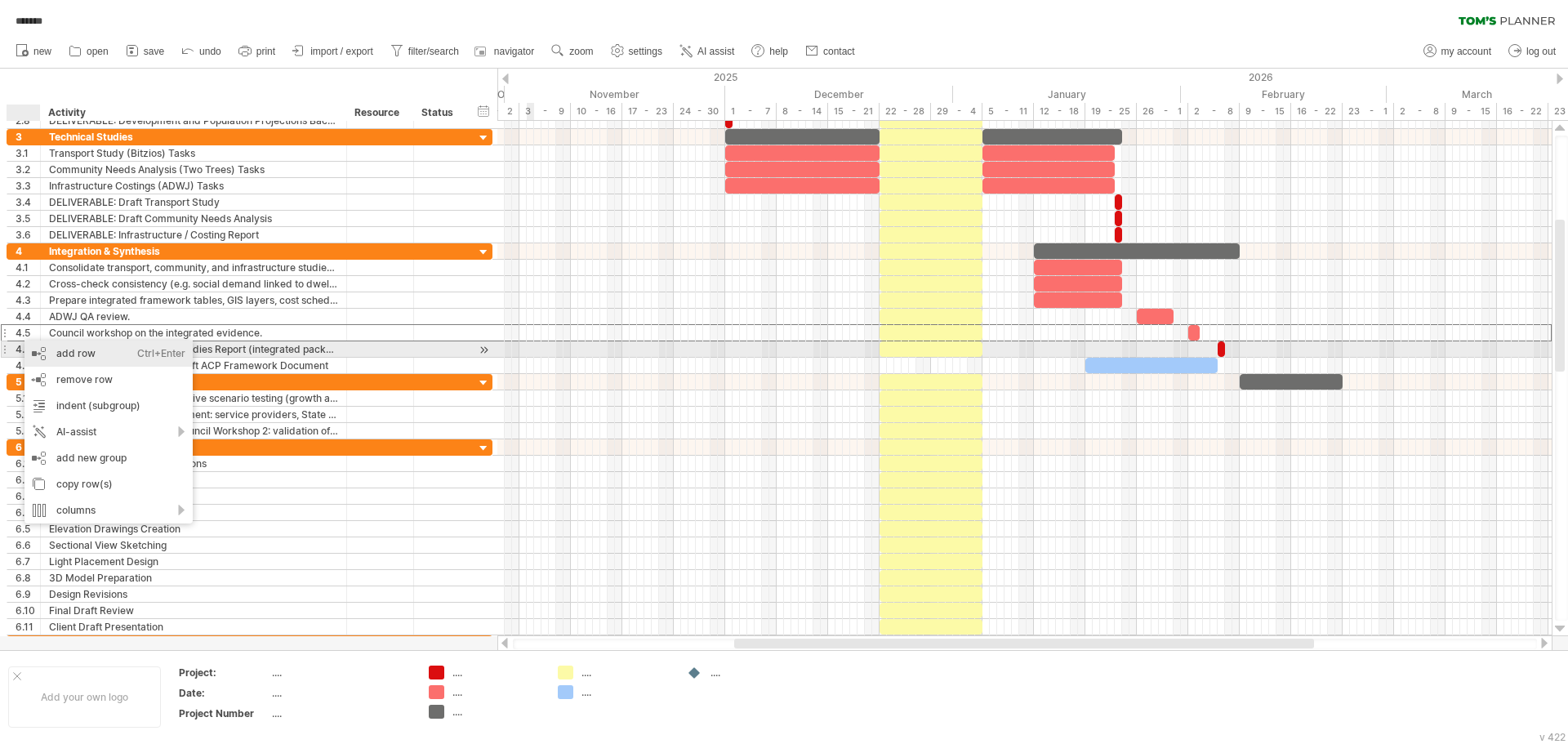
click at [92, 348] on div "add row Ctrl+Enter Cmd+Enter" at bounding box center [108, 353] width 168 height 26
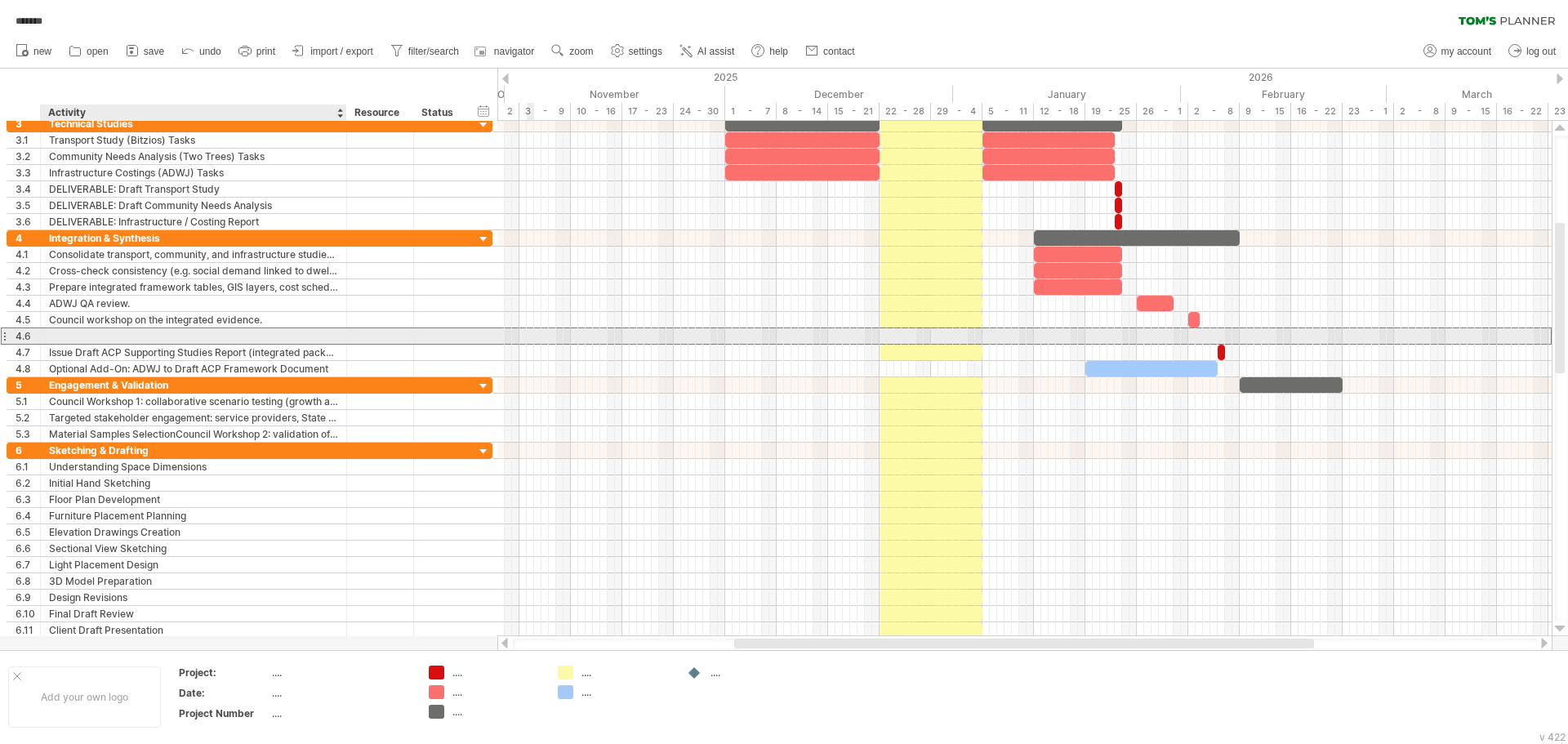
click at [73, 330] on div at bounding box center [193, 336] width 289 height 15
type input "**********"
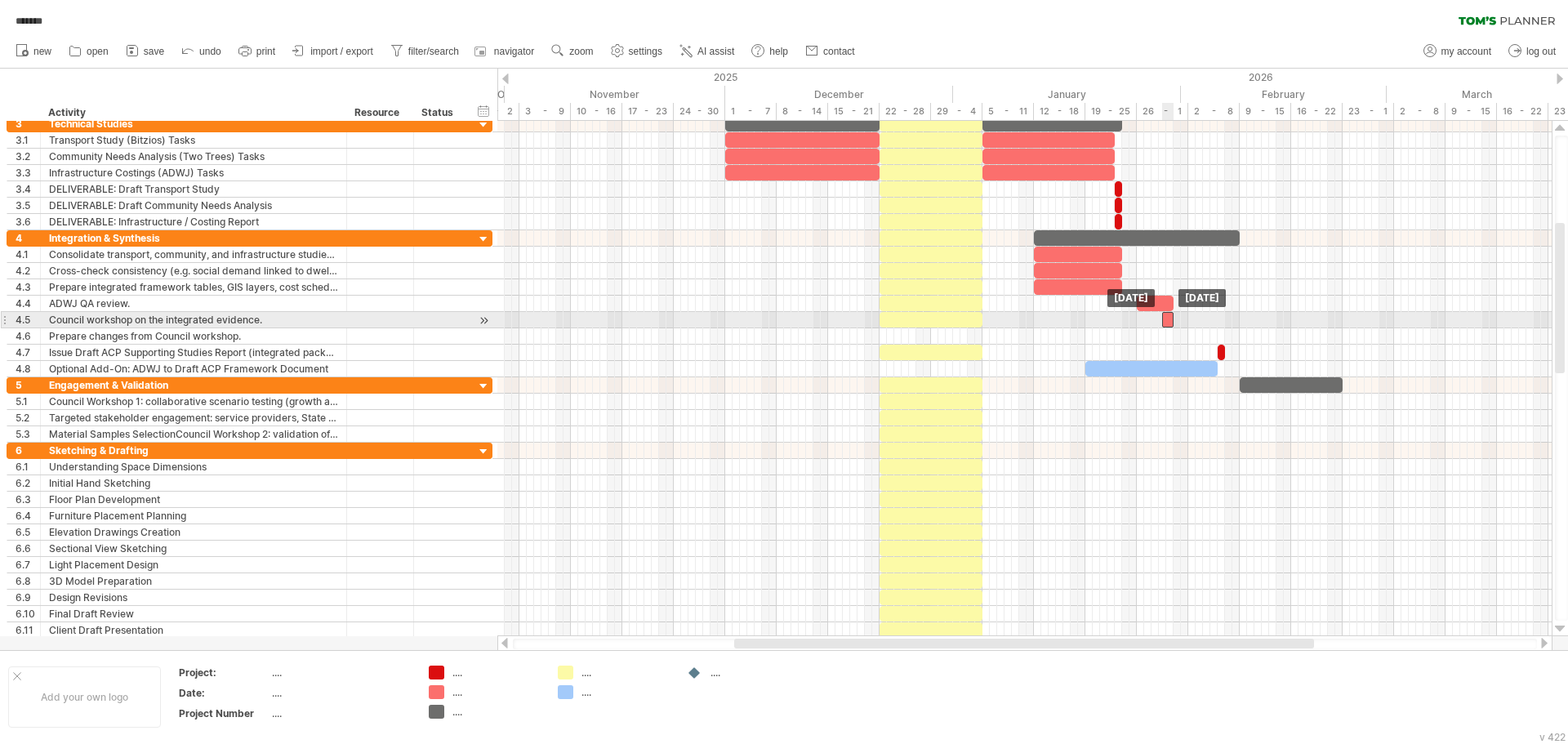
drag, startPoint x: 1193, startPoint y: 321, endPoint x: 1167, endPoint y: 324, distance: 26.2
click at [1167, 324] on div at bounding box center [1167, 319] width 12 height 15
drag, startPoint x: 1172, startPoint y: 304, endPoint x: 1158, endPoint y: 316, distance: 18.4
click at [1158, 316] on div "[DATE] - 3.0 days [DATE]" at bounding box center [1024, 378] width 1054 height 515
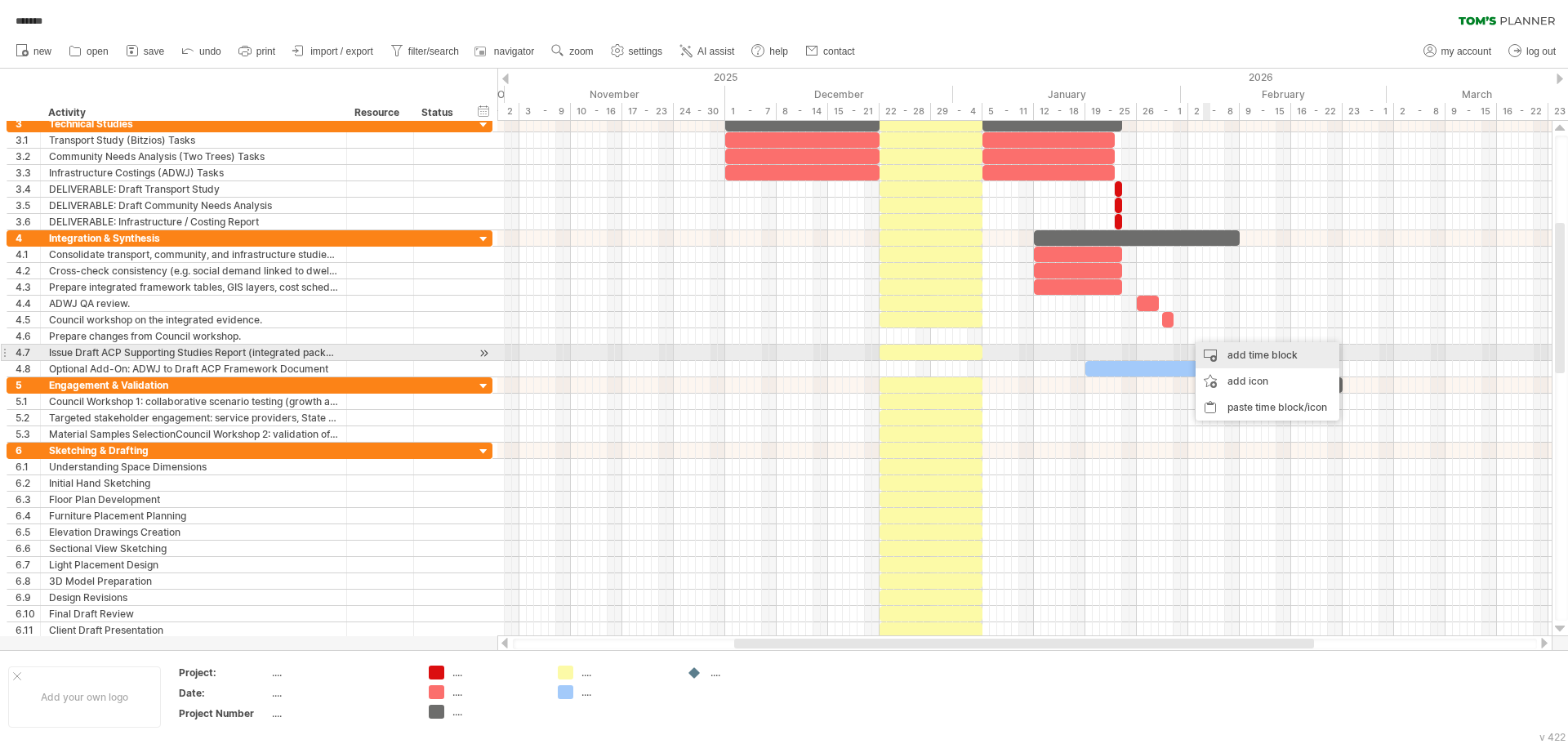
click at [1213, 346] on div "add time block" at bounding box center [1267, 355] width 143 height 26
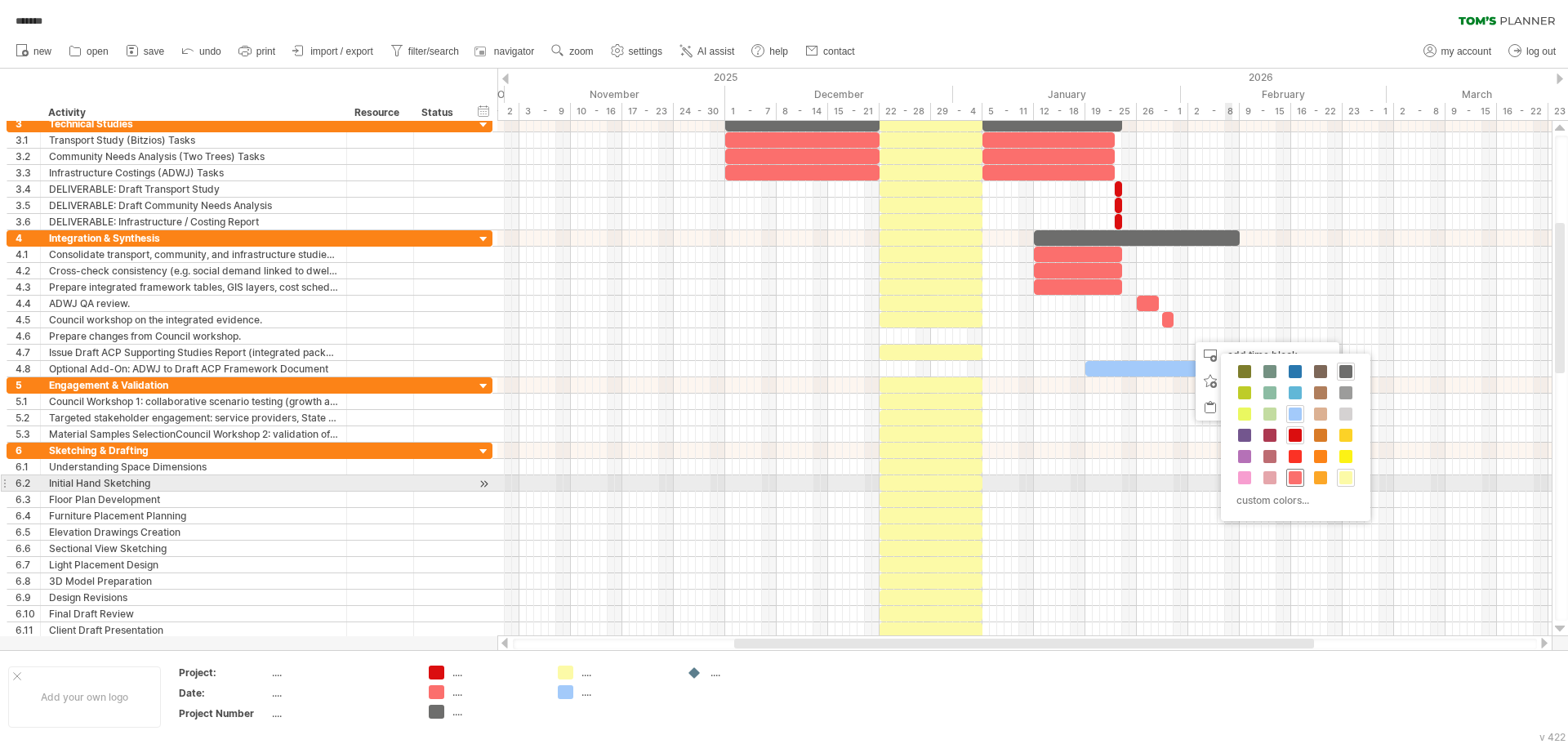
click at [1296, 481] on span at bounding box center [1295, 477] width 13 height 13
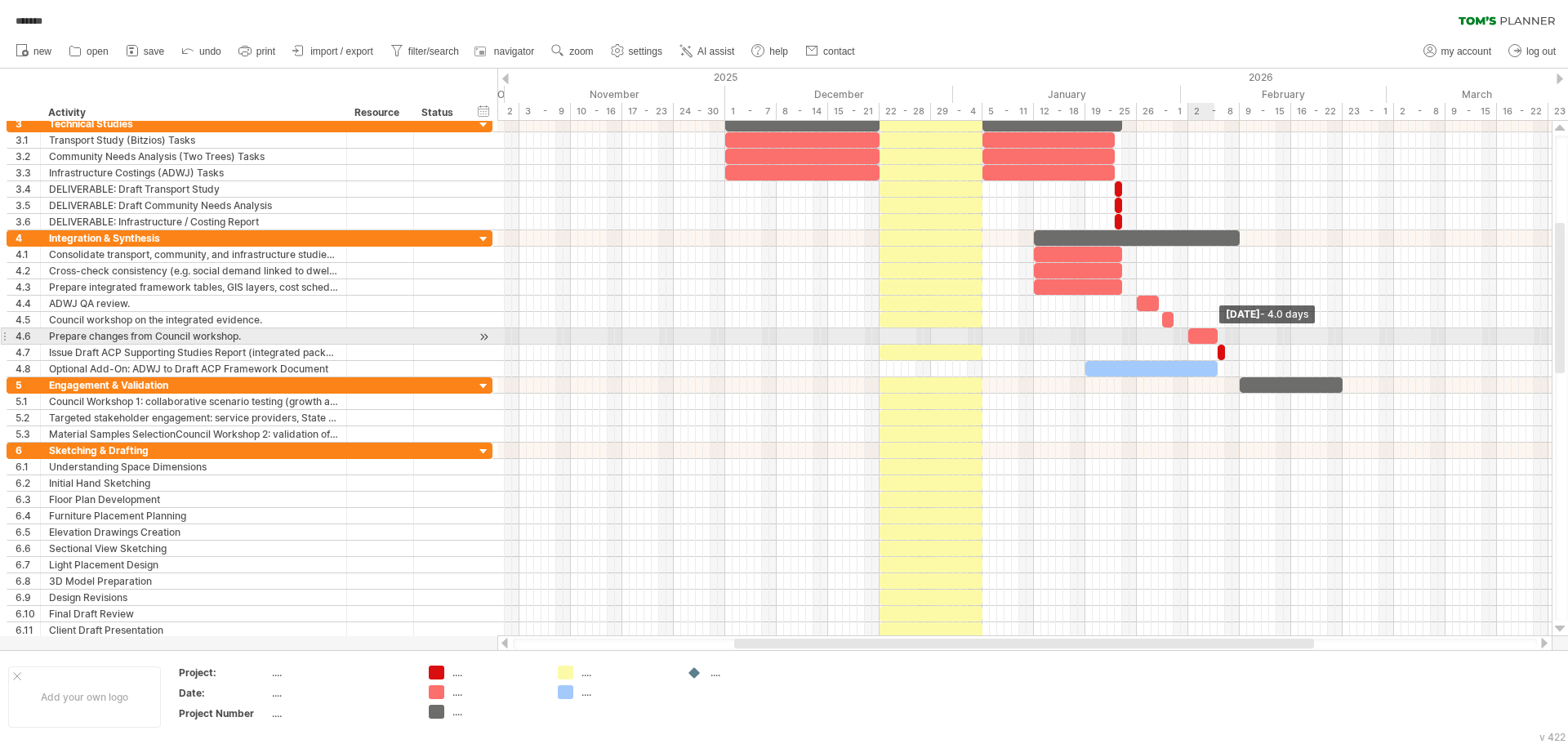
drag, startPoint x: 1197, startPoint y: 340, endPoint x: 1217, endPoint y: 340, distance: 20.0
click at [1217, 340] on span at bounding box center [1217, 336] width 6 height 15
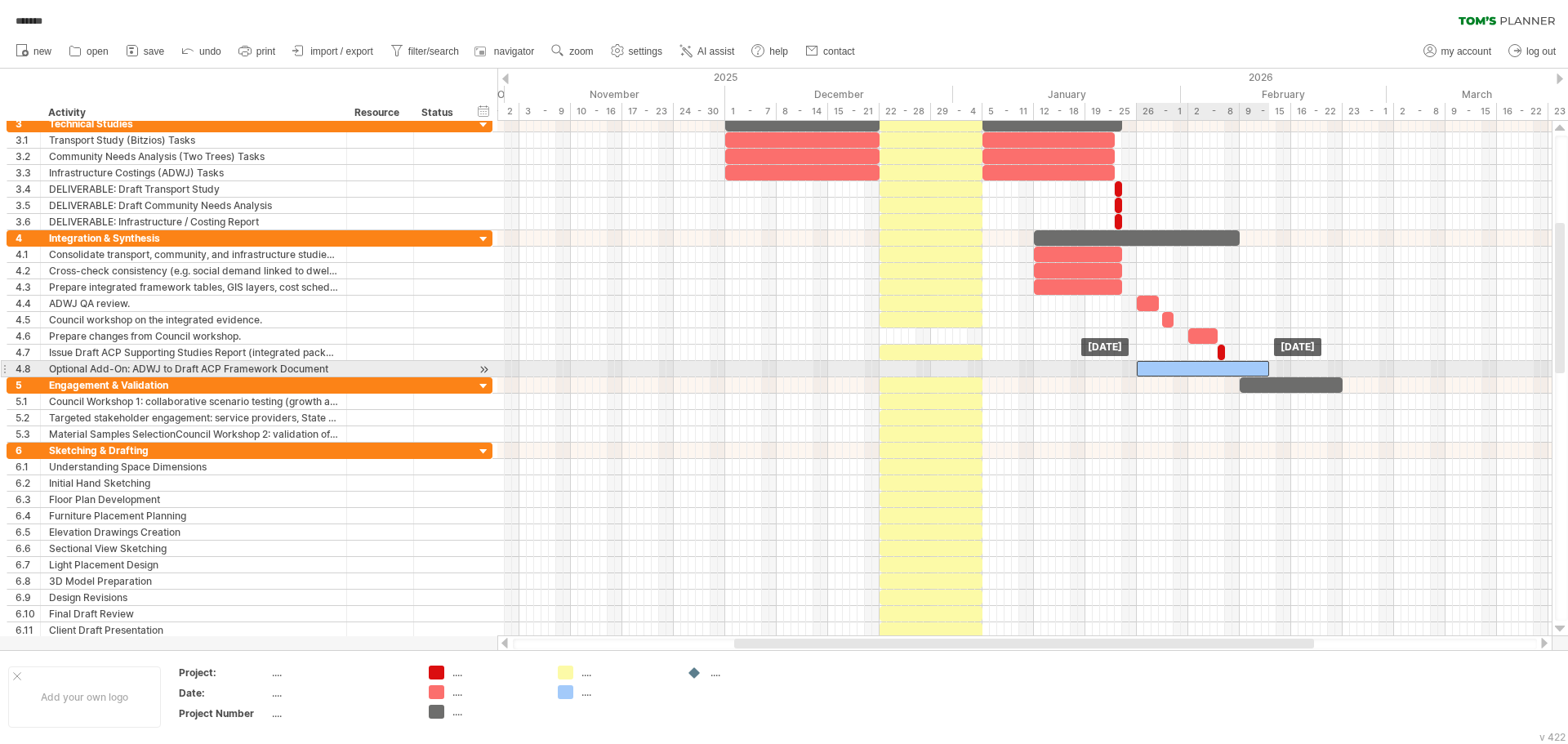
drag, startPoint x: 1151, startPoint y: 368, endPoint x: 1196, endPoint y: 370, distance: 45.0
click at [1196, 370] on div at bounding box center [1203, 368] width 132 height 15
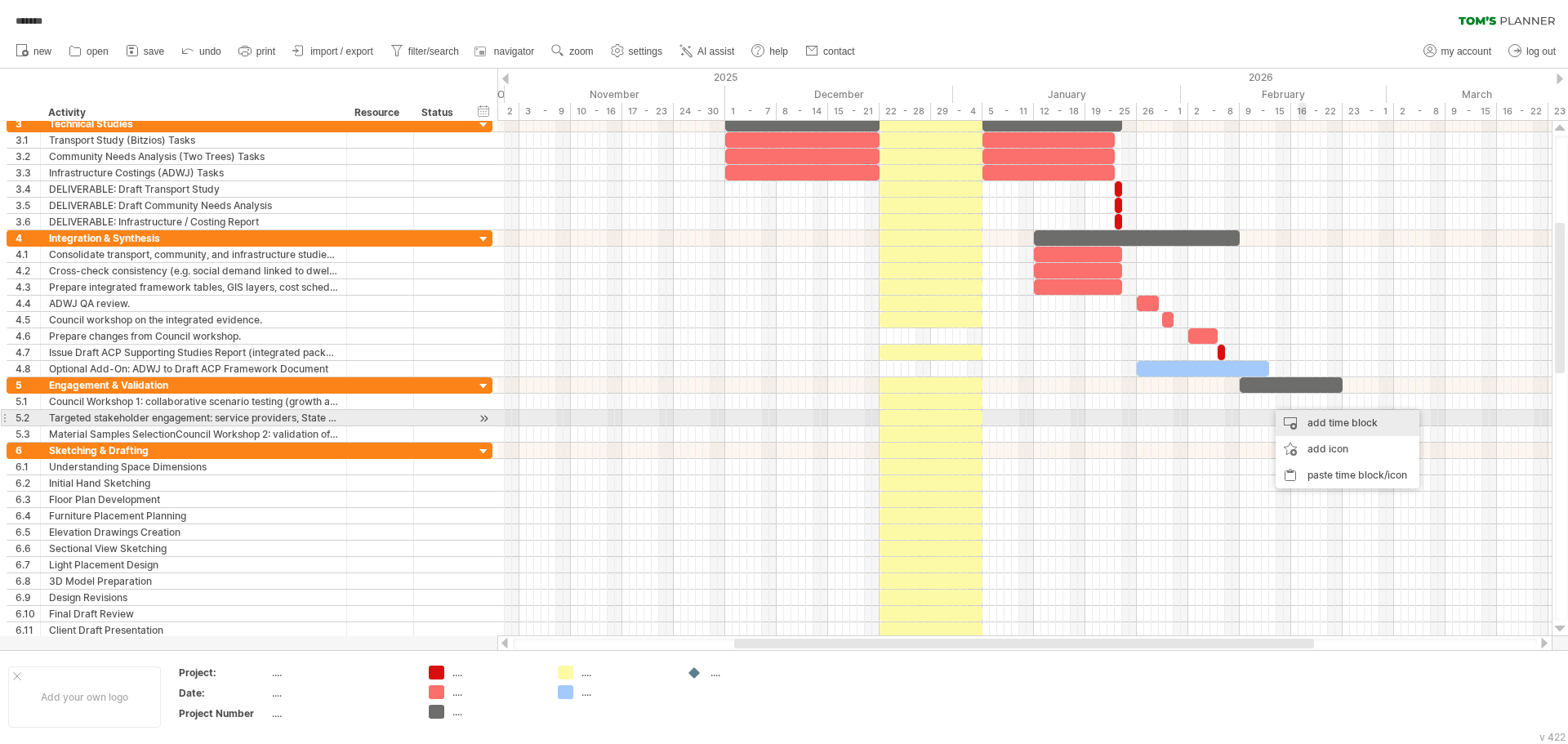
click at [1306, 419] on div "add time block" at bounding box center [1347, 423] width 143 height 26
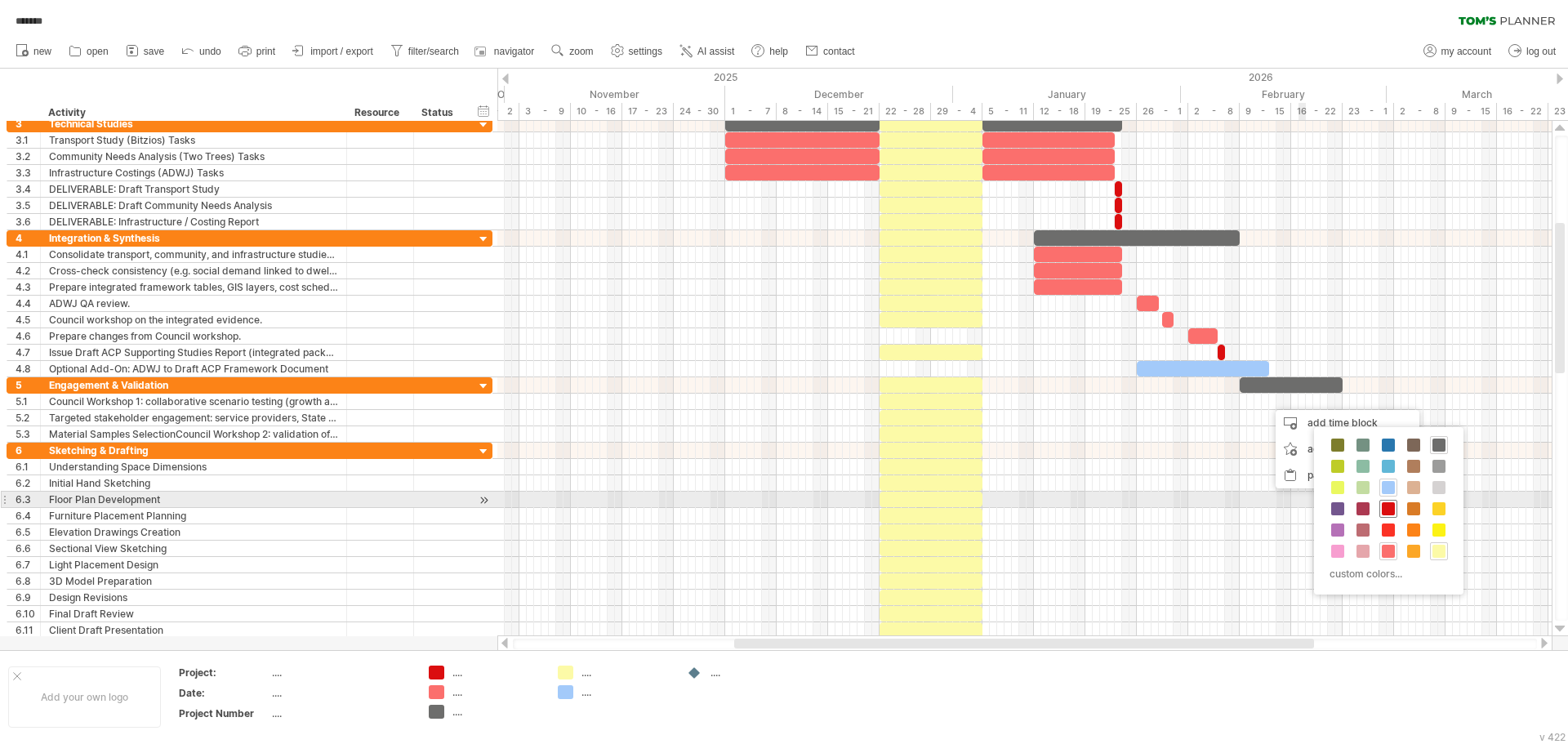
click at [1388, 507] on span at bounding box center [1388, 509] width 13 height 13
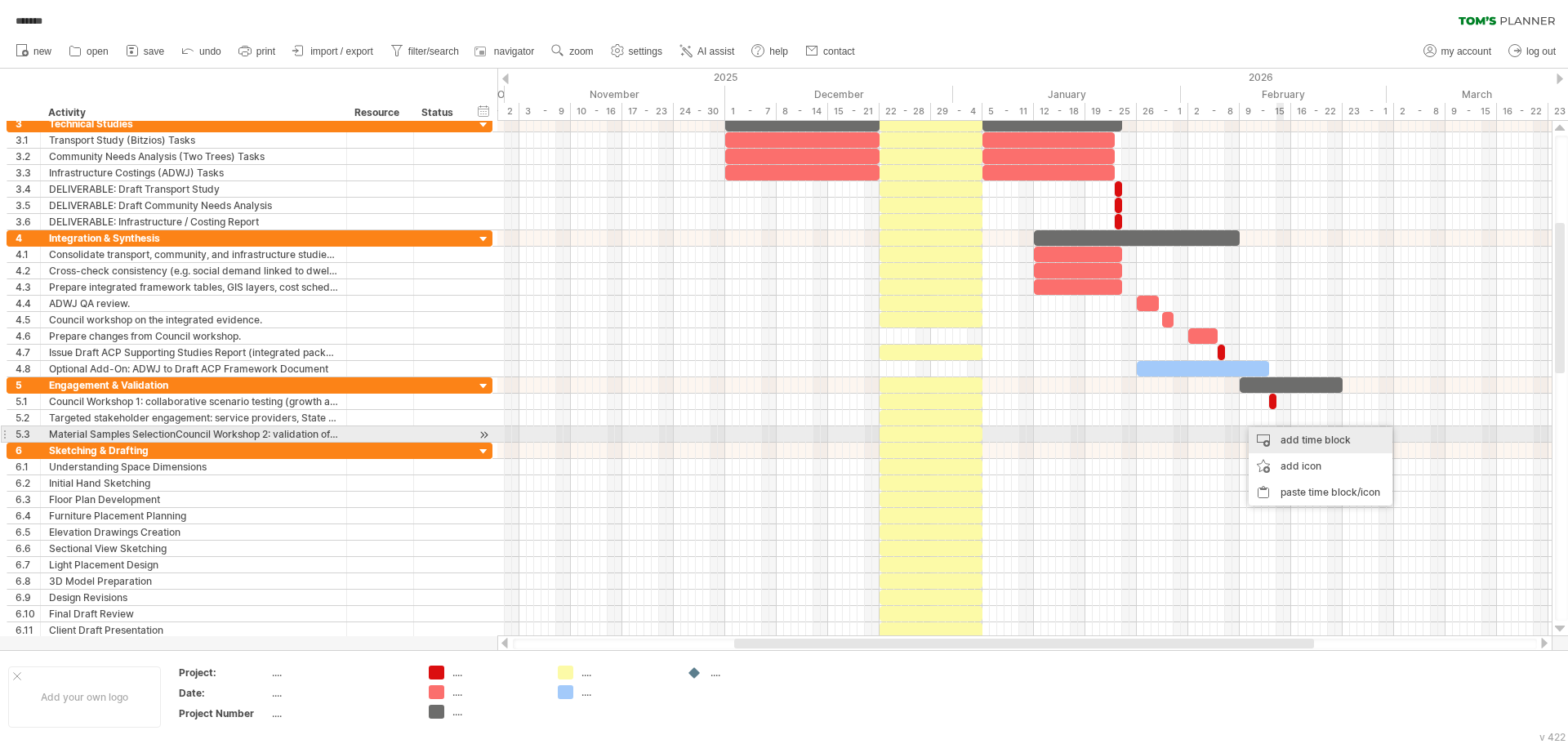
click at [1307, 438] on div "add time block" at bounding box center [1320, 440] width 143 height 26
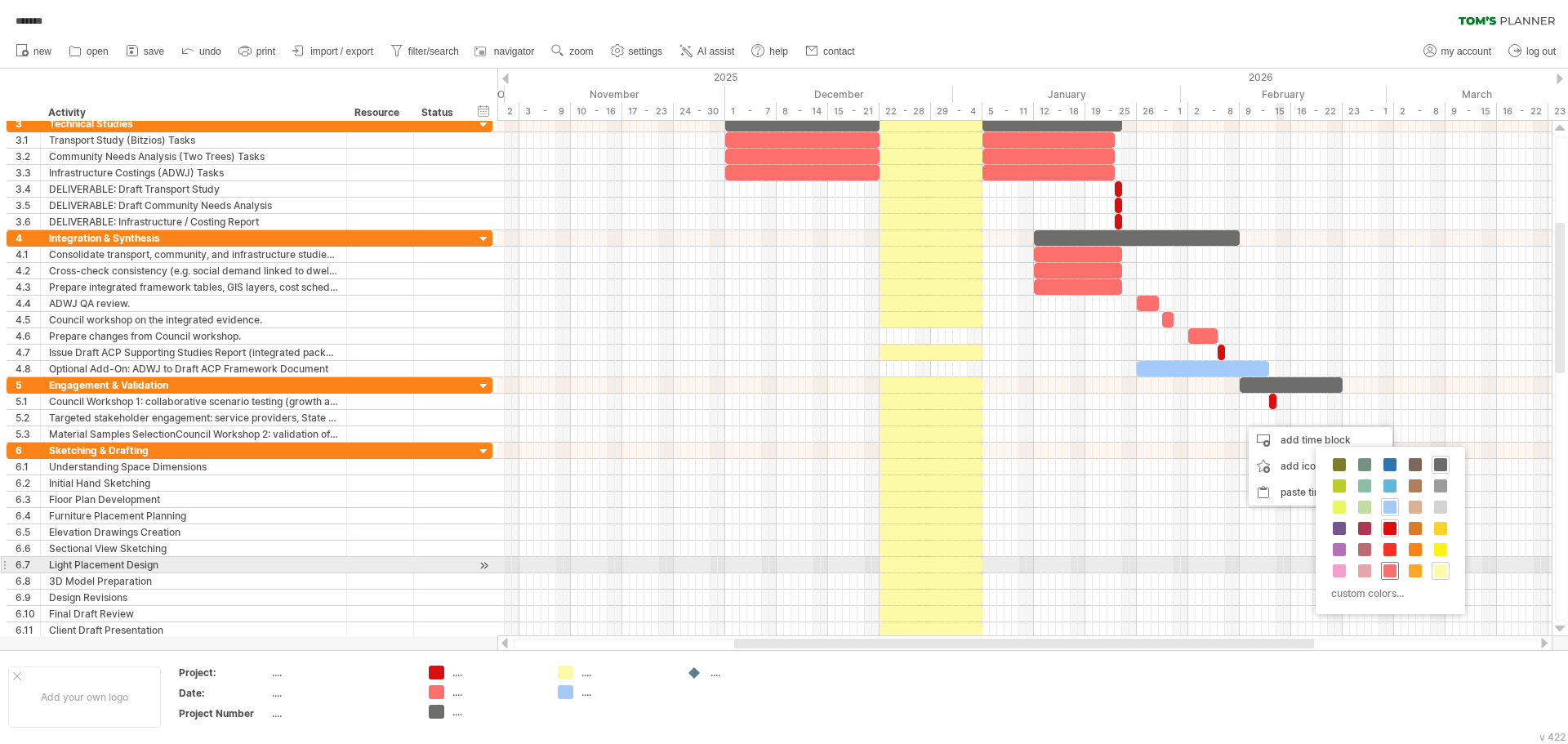
click at [1391, 573] on span at bounding box center [1389, 571] width 13 height 13
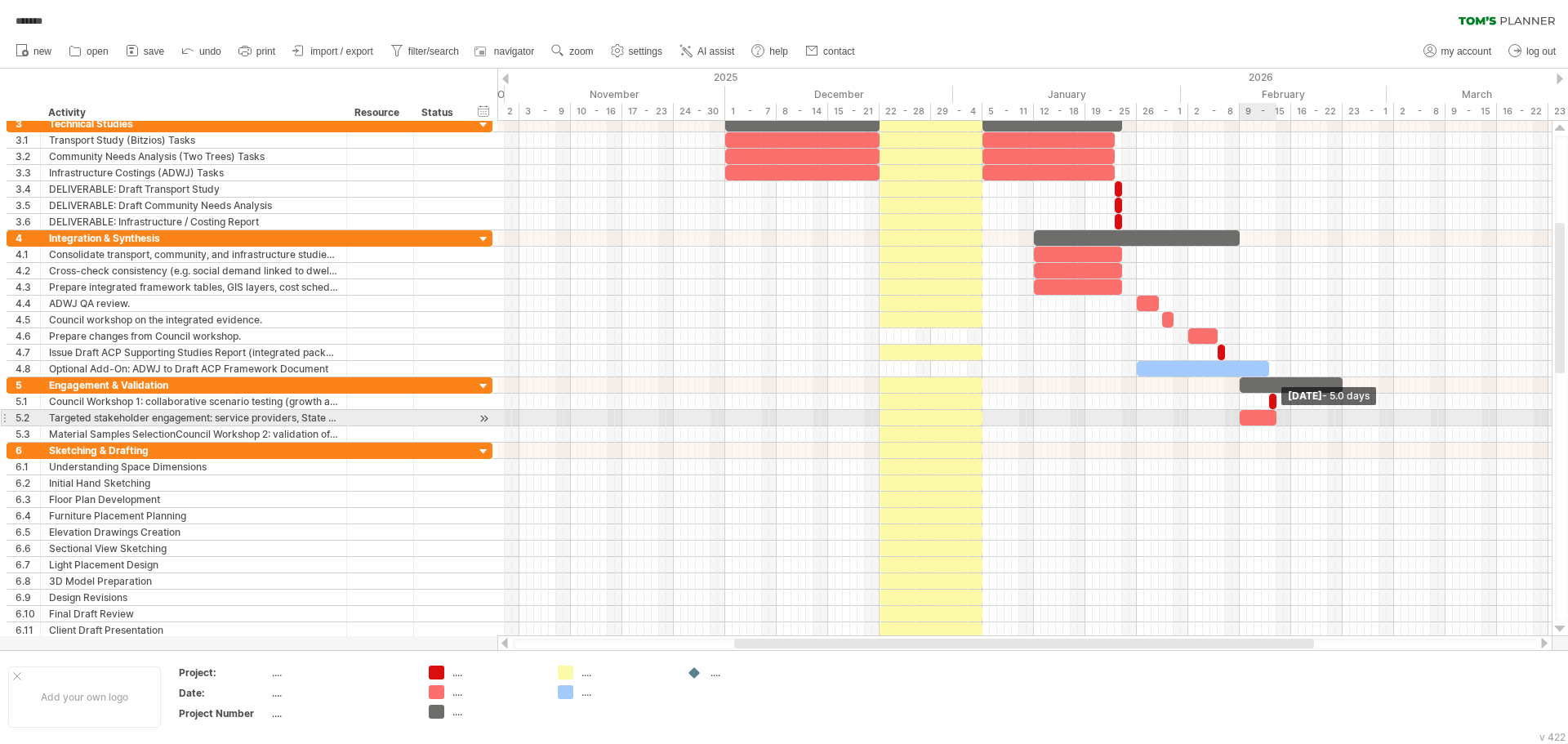
drag, startPoint x: 1248, startPoint y: 419, endPoint x: 1276, endPoint y: 424, distance: 28.4
click at [1276, 424] on span at bounding box center [1276, 417] width 6 height 15
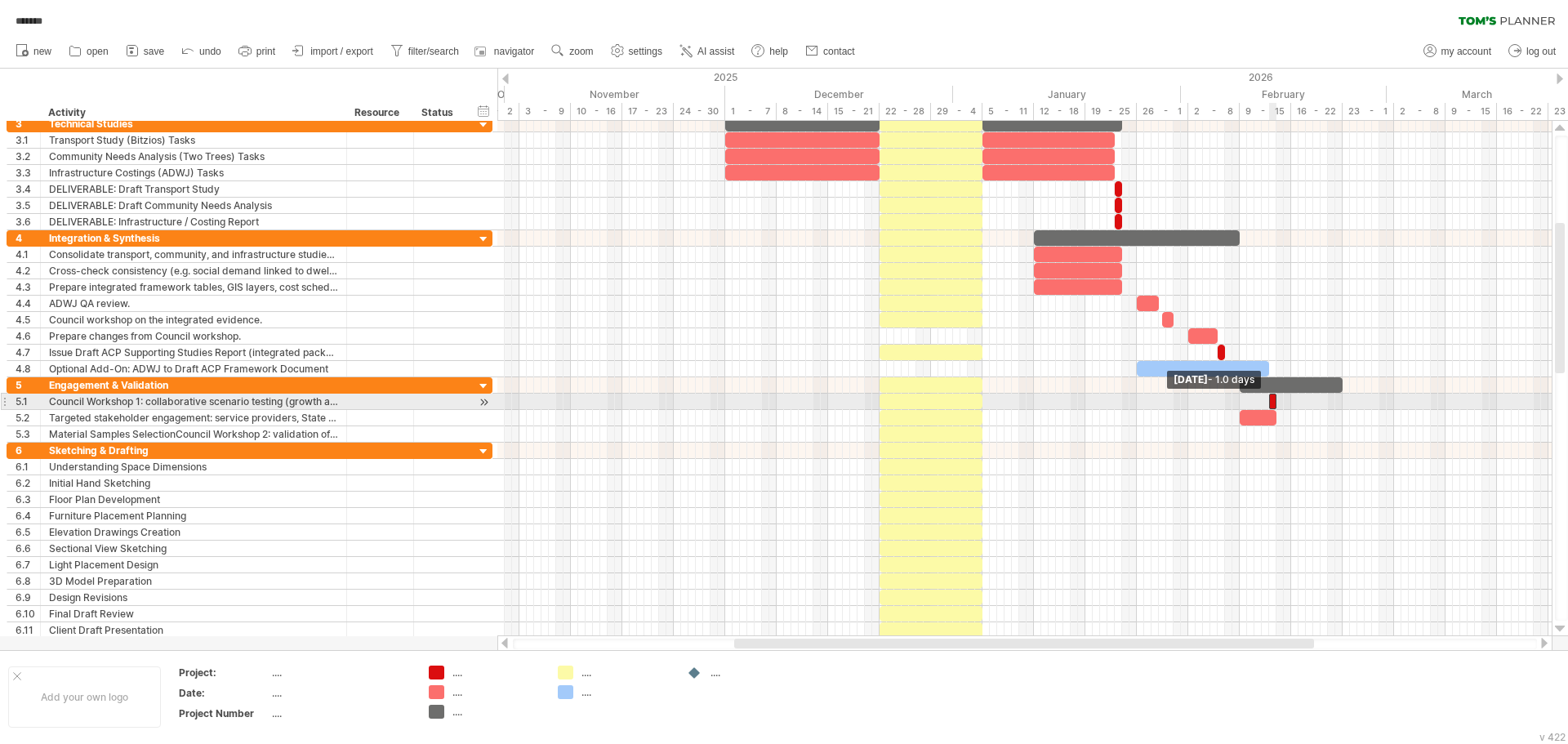
drag, startPoint x: 1265, startPoint y: 404, endPoint x: 1228, endPoint y: 408, distance: 37.2
click at [1228, 408] on div "[DATE] - 5.0 days [DATE] - 1.0 days" at bounding box center [1024, 378] width 1054 height 515
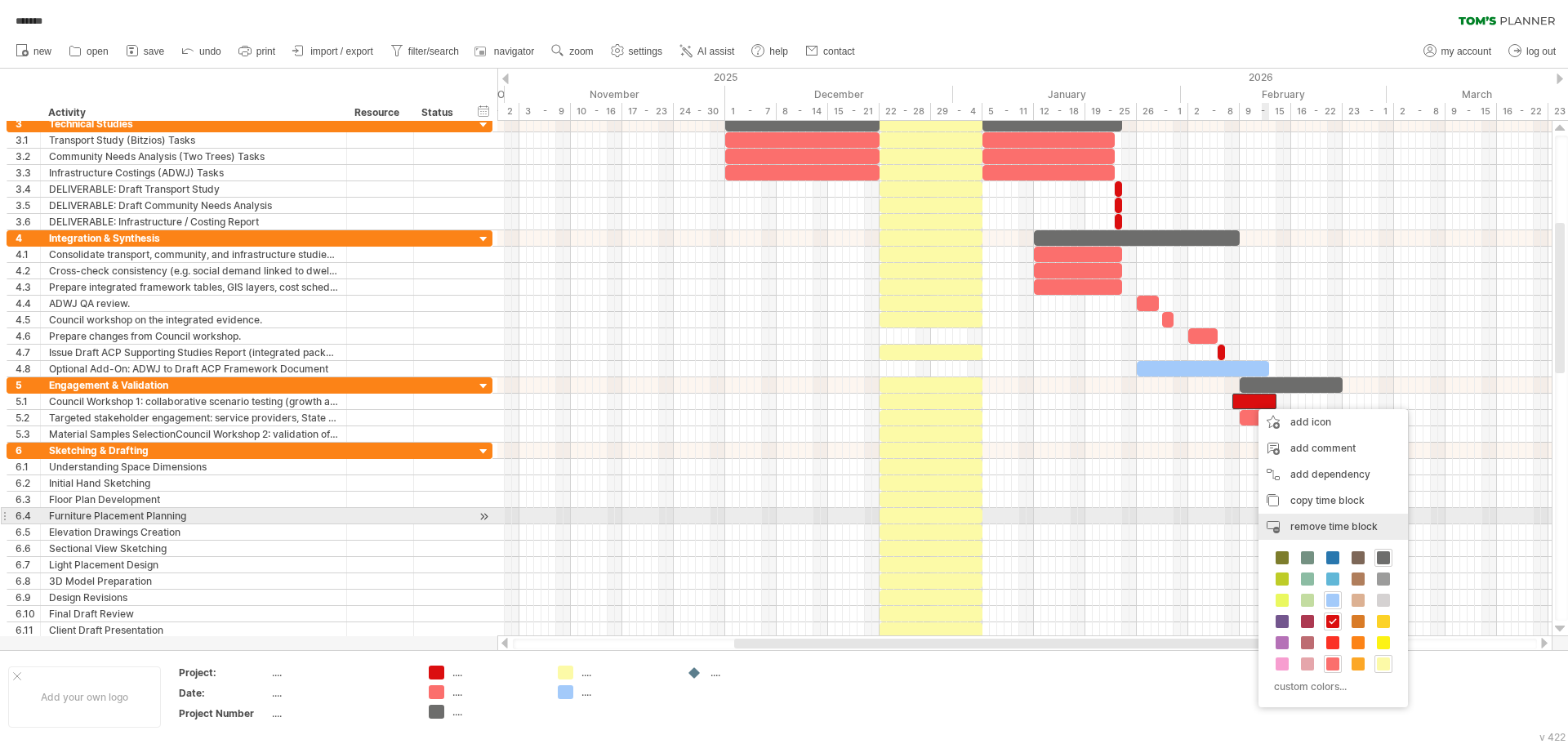
click at [1357, 520] on span "remove time block" at bounding box center [1333, 526] width 87 height 13
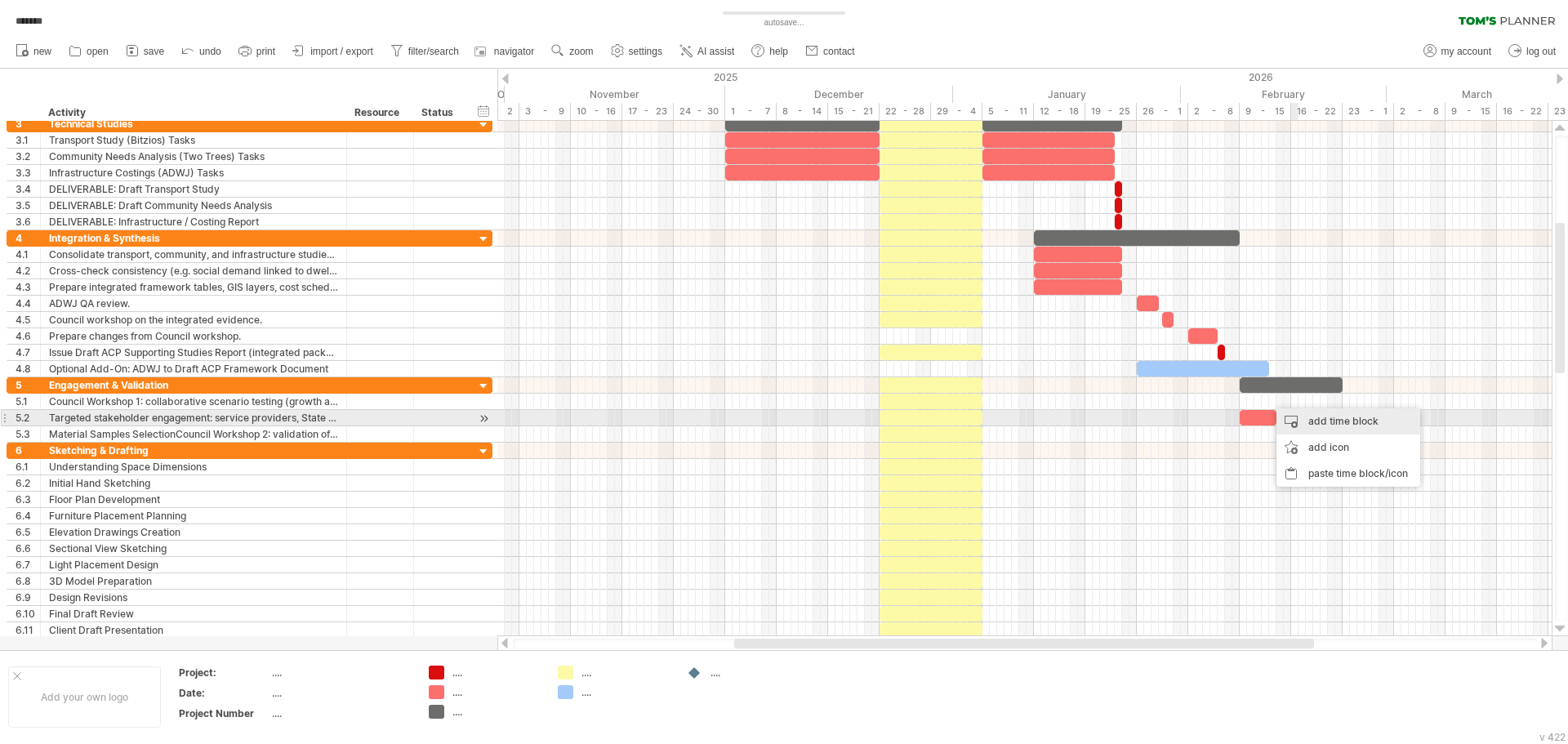
click at [1304, 415] on div "add time block" at bounding box center [1348, 421] width 143 height 26
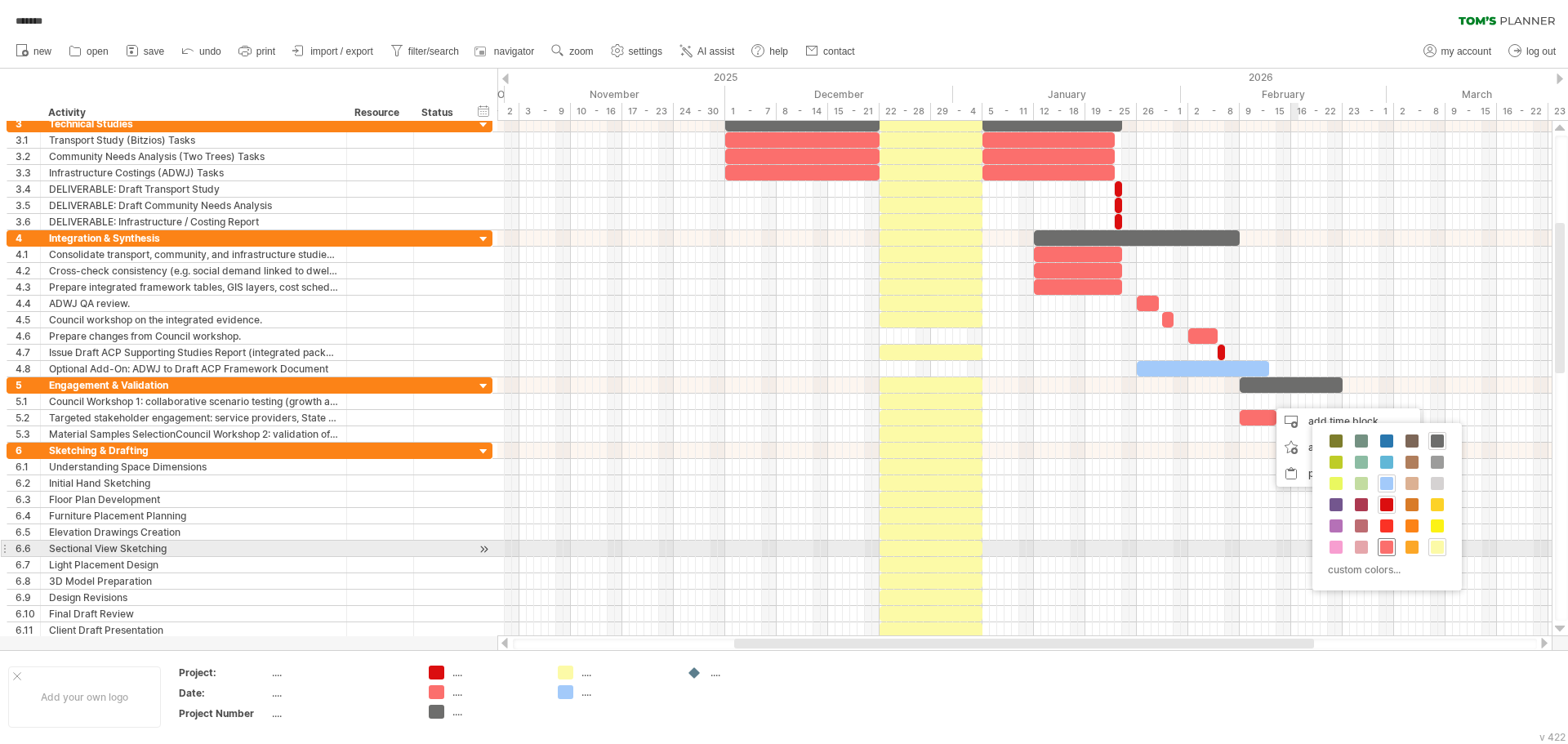
drag, startPoint x: 1389, startPoint y: 551, endPoint x: 1366, endPoint y: 499, distance: 56.9
click at [1389, 550] on span at bounding box center [1387, 547] width 13 height 13
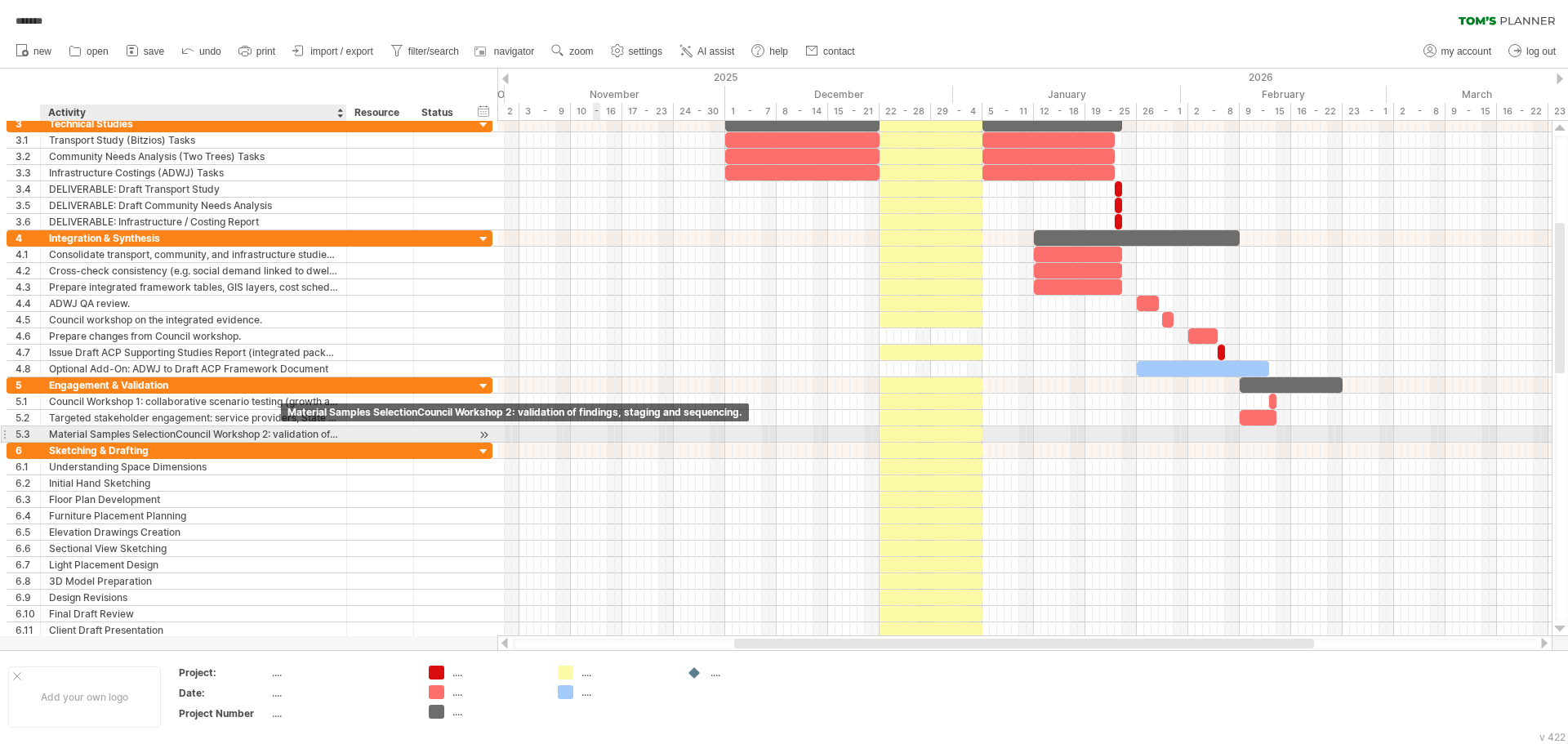
click at [184, 434] on div "Material Samples SelectionCouncil Workshop 2: validation of findings, staging a…" at bounding box center [193, 434] width 289 height 15
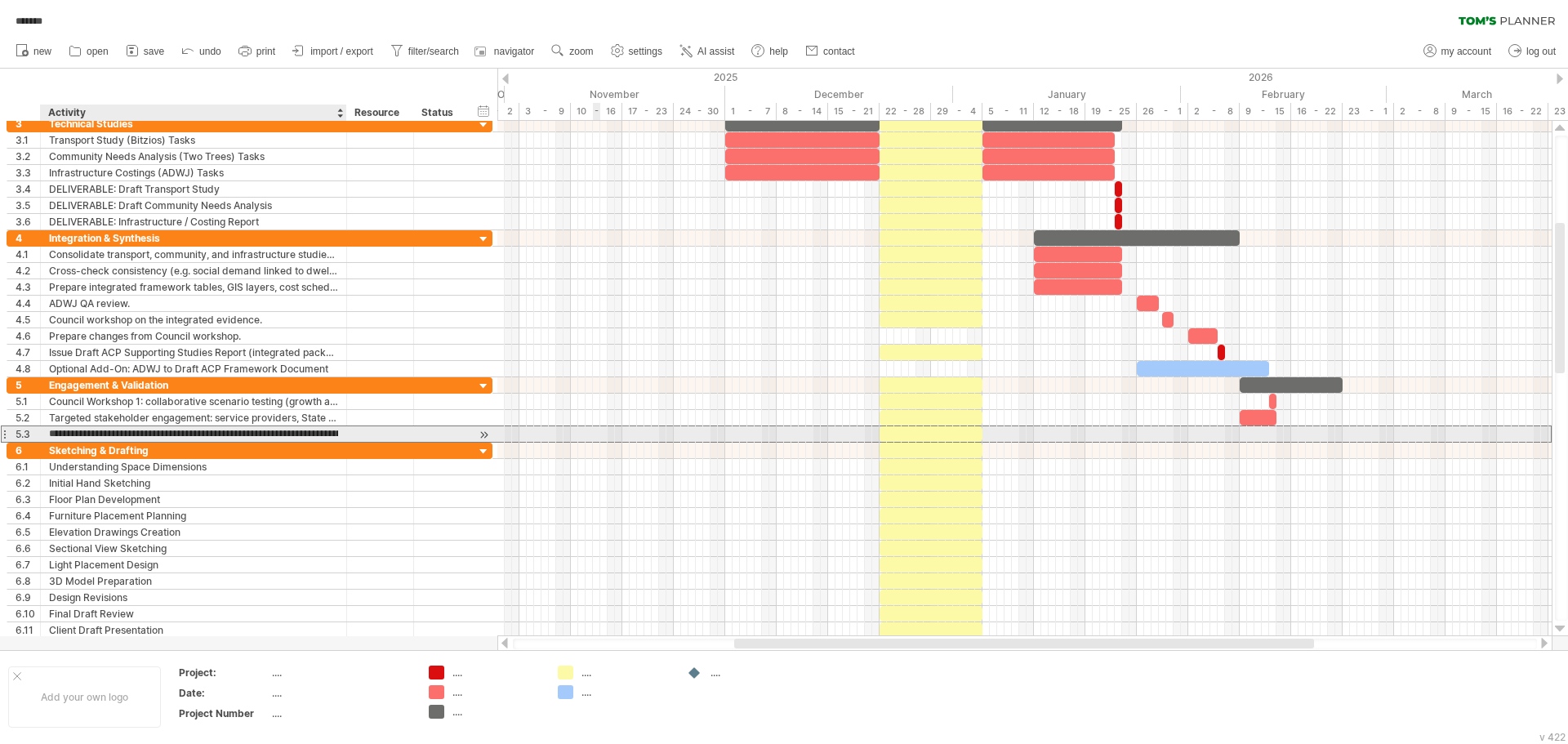
click at [176, 435] on input "**********" at bounding box center [193, 434] width 289 height 15
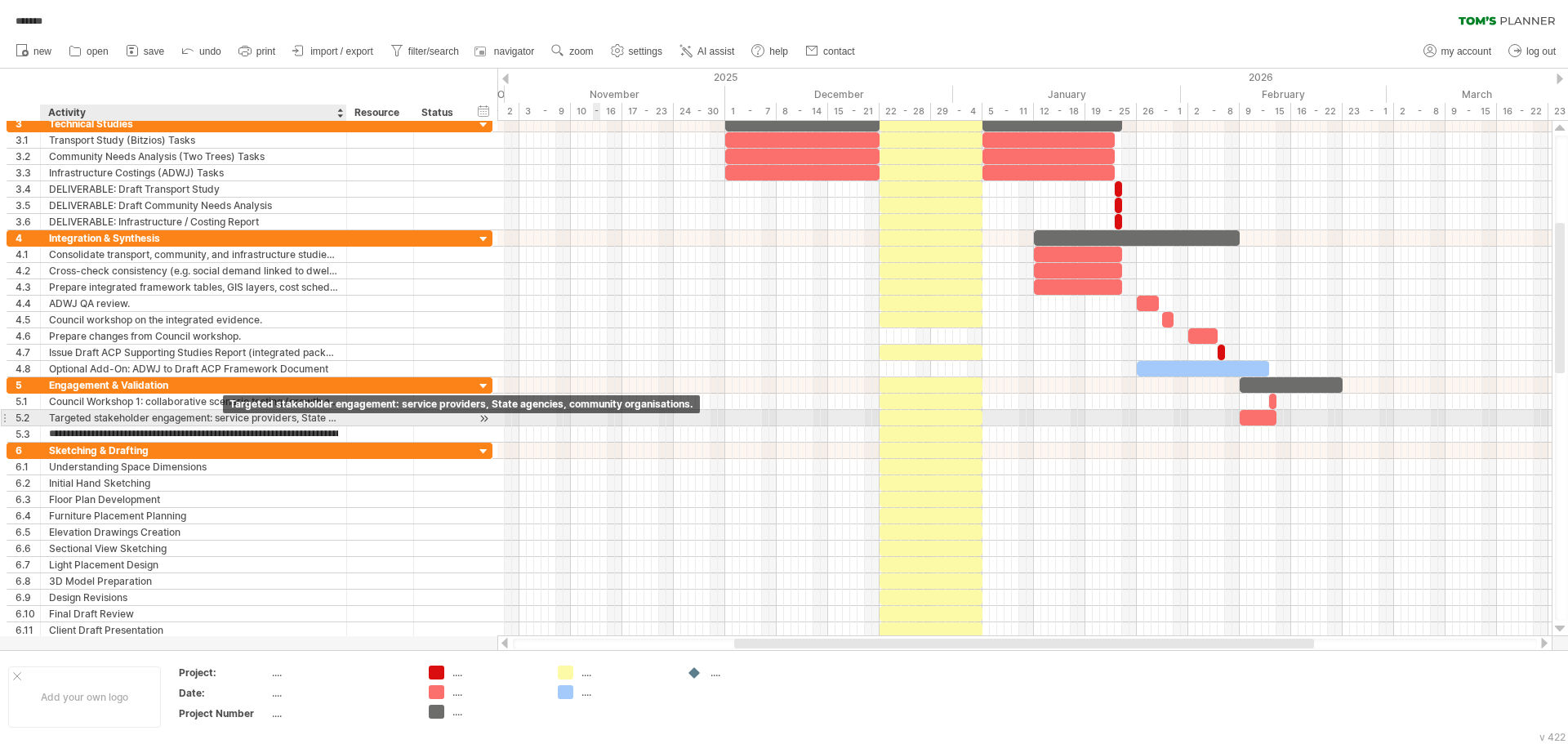
type input "**********"
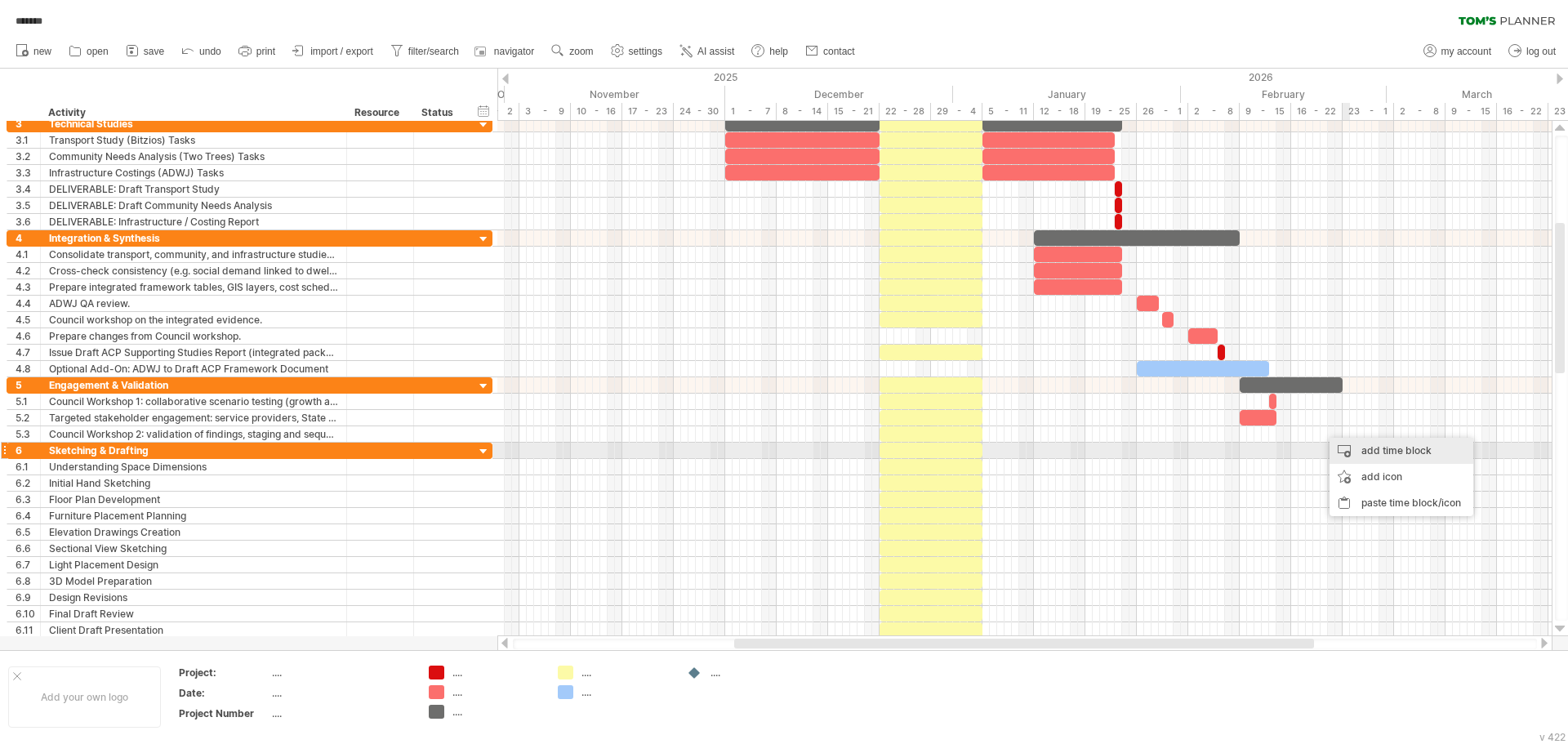
click at [1375, 449] on div "add time block" at bounding box center [1401, 451] width 143 height 26
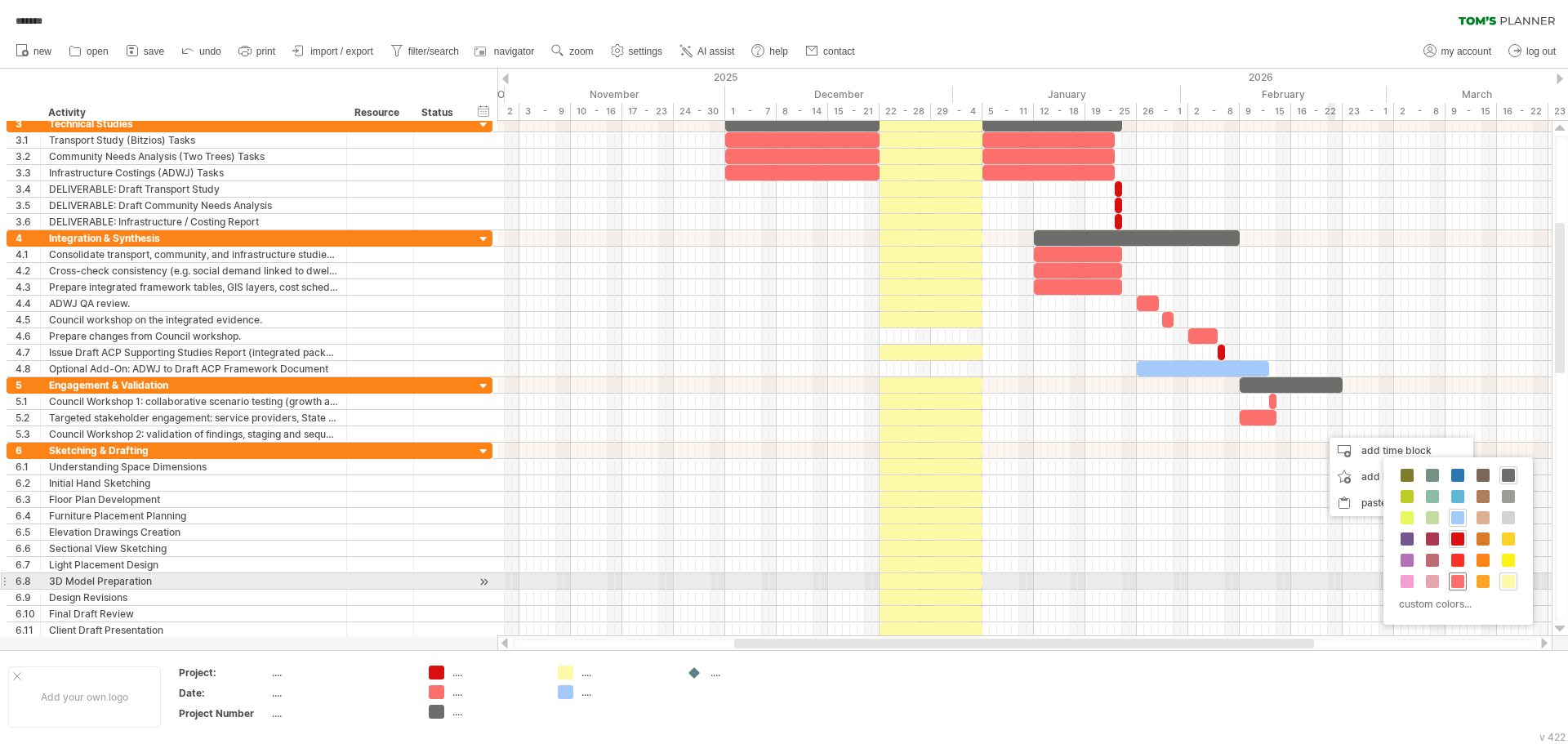
click at [1454, 582] on span at bounding box center [1457, 582] width 13 height 13
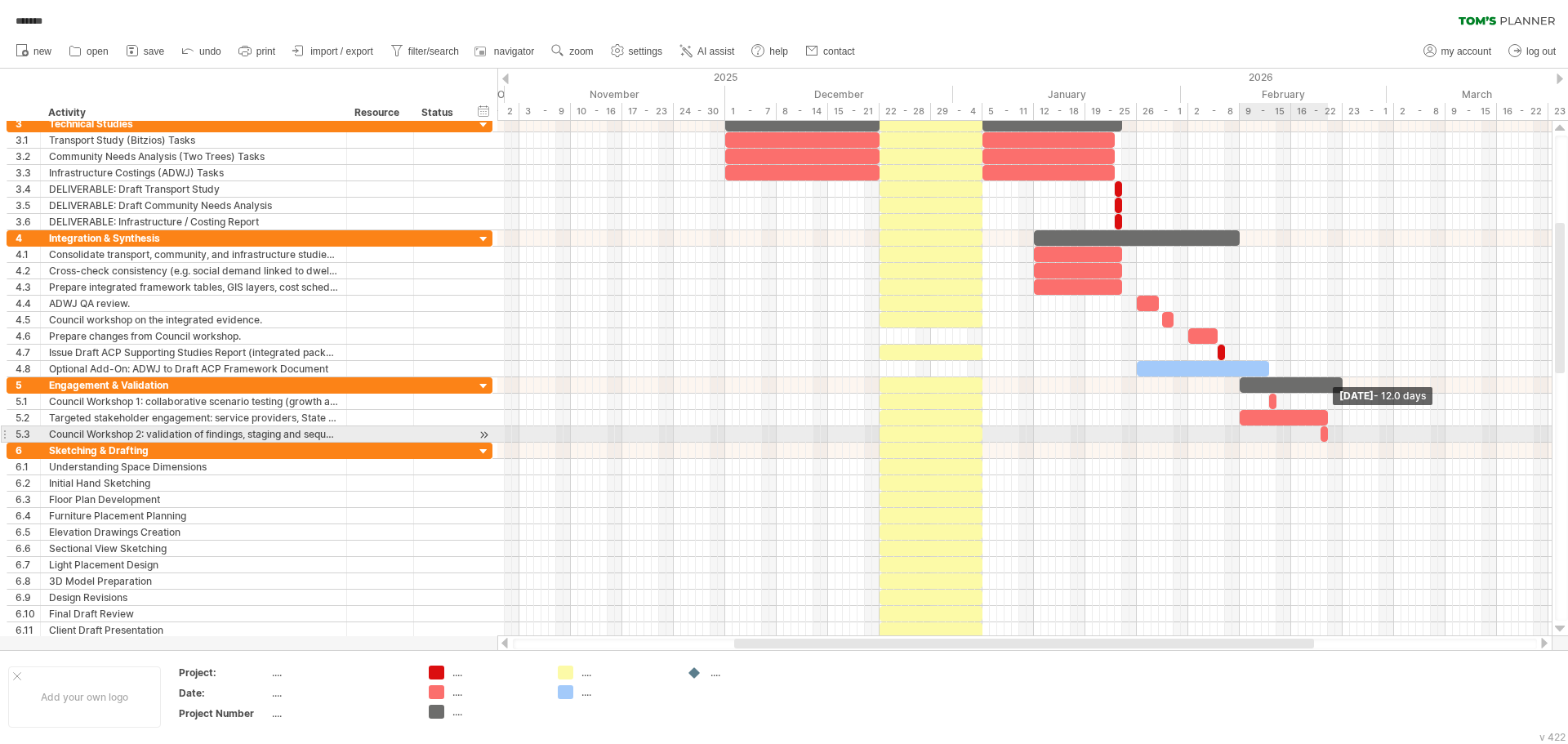
drag, startPoint x: 1273, startPoint y: 417, endPoint x: 1324, endPoint y: 427, distance: 52.0
click at [108, 427] on div at bounding box center [108, 410] width 0 height 65
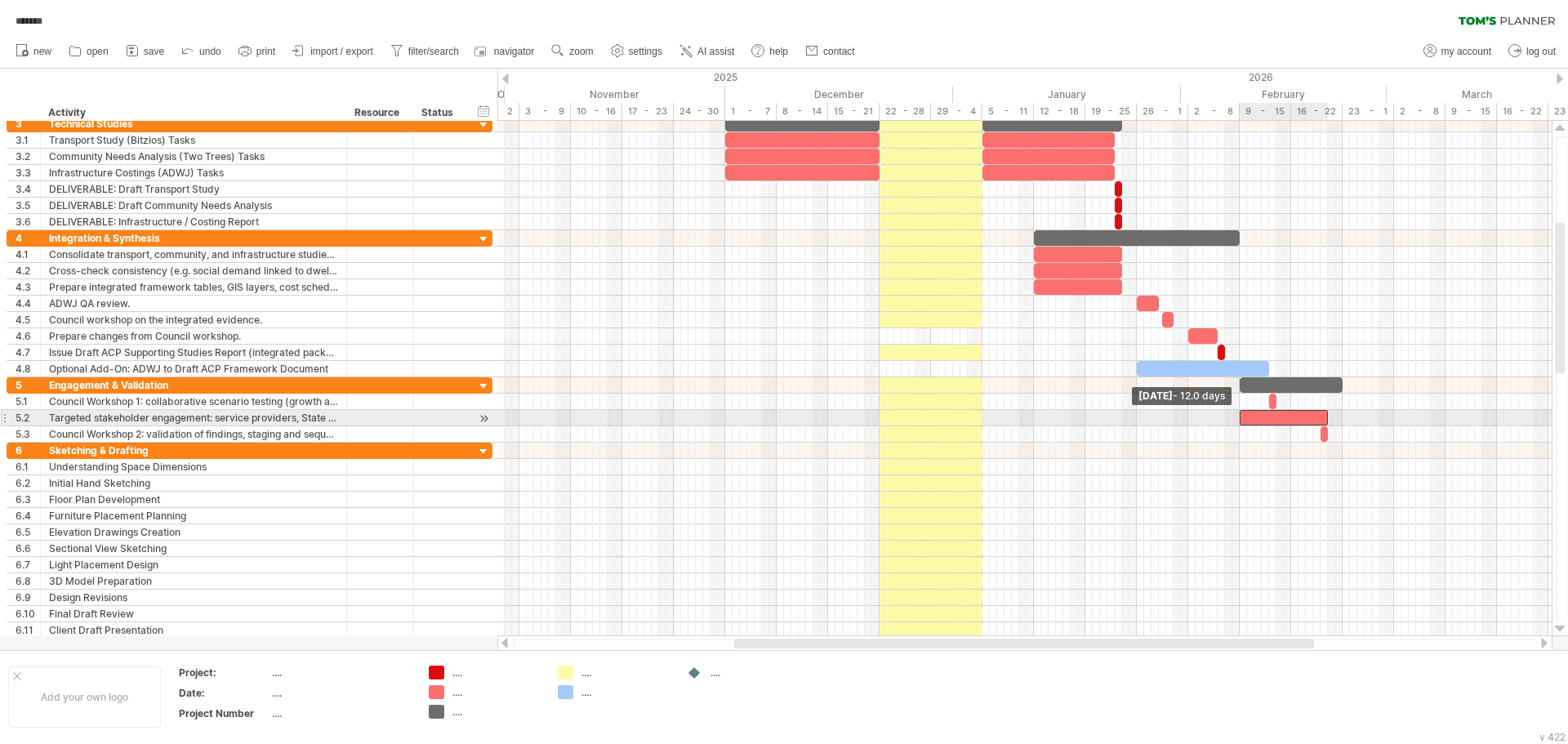
click at [1243, 417] on div at bounding box center [1283, 417] width 88 height 15
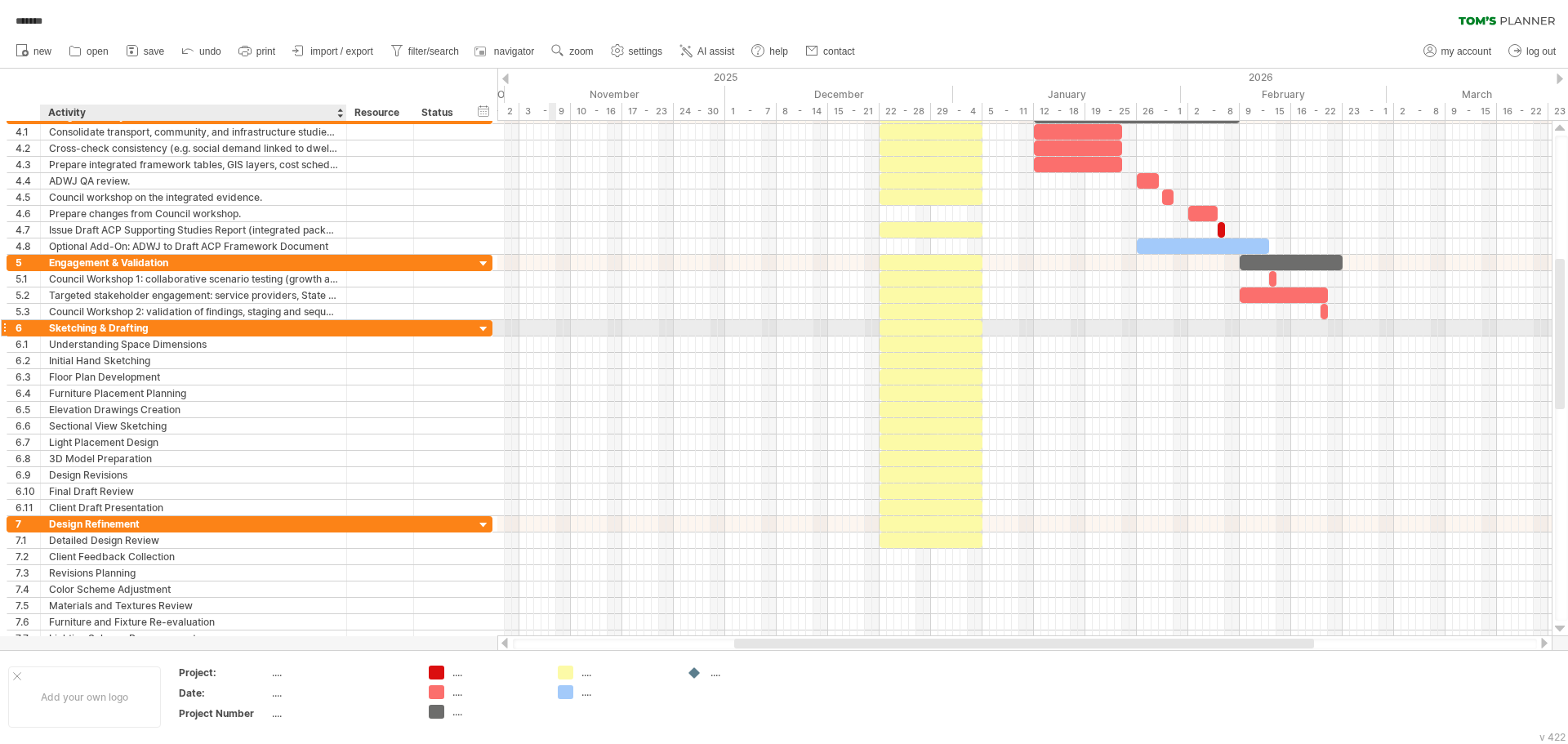
click at [147, 325] on div "Sketching & Drafting" at bounding box center [193, 328] width 289 height 15
paste input "text"
type input "**********"
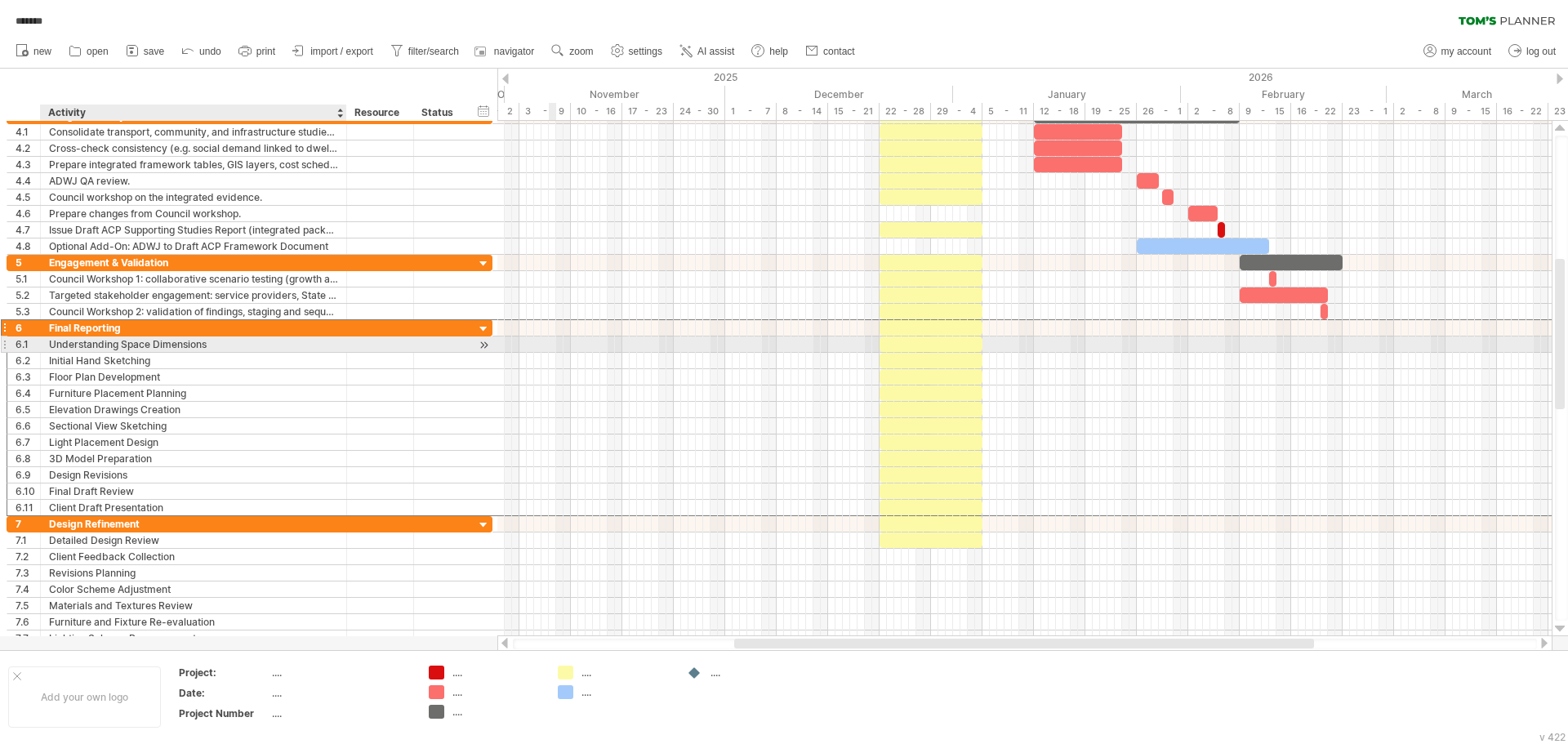
click at [234, 340] on div "Understanding Space Dimensions" at bounding box center [193, 344] width 289 height 15
paste input "**********"
type input "**********"
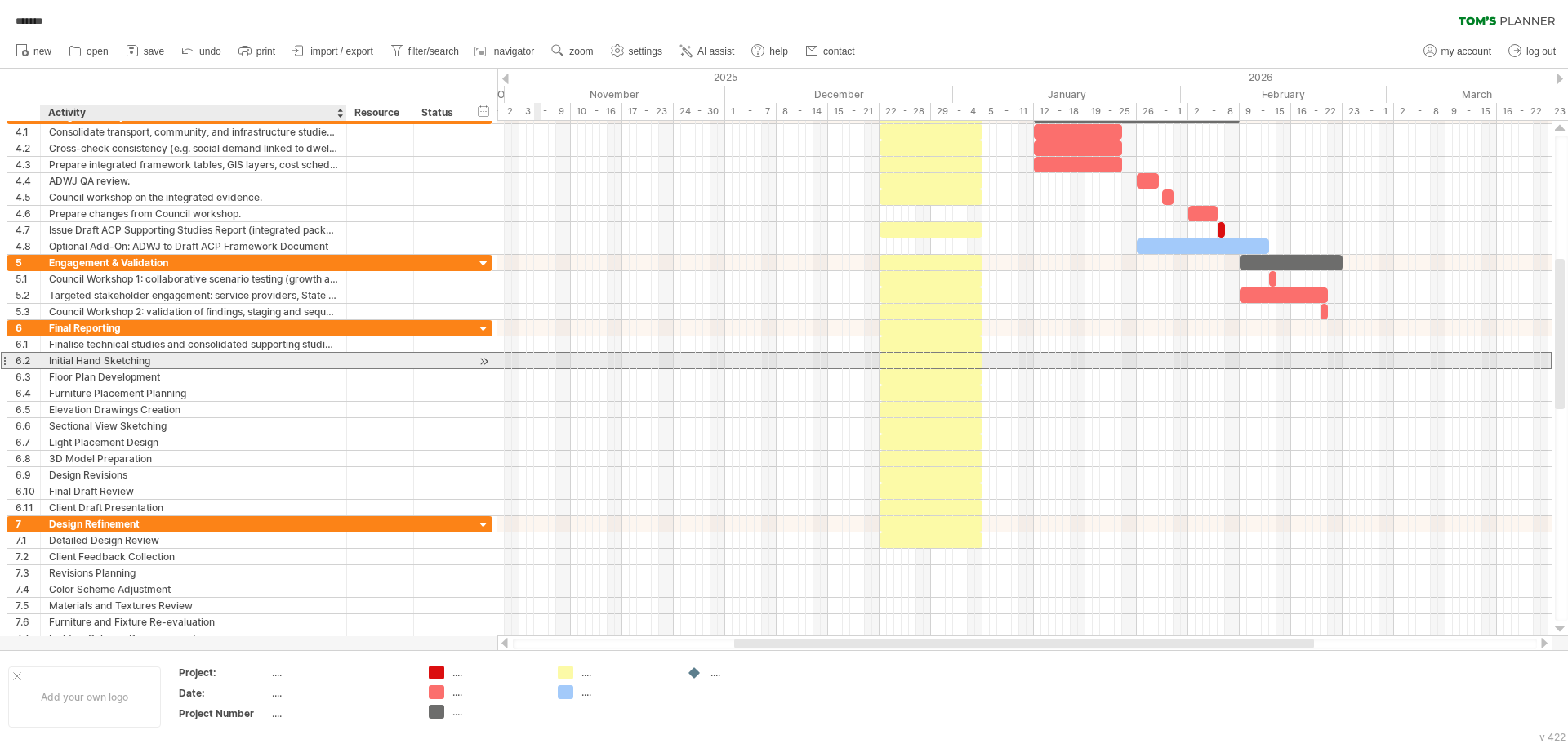
click at [177, 357] on div "Initial Hand Sketching" at bounding box center [193, 360] width 289 height 15
paste input "**********"
type input "**********"
click at [242, 367] on div "Compile GIS layers, spreadsheets, and assumptions register." at bounding box center [193, 360] width 289 height 15
click at [238, 381] on div "Floor Plan Development" at bounding box center [193, 377] width 289 height 15
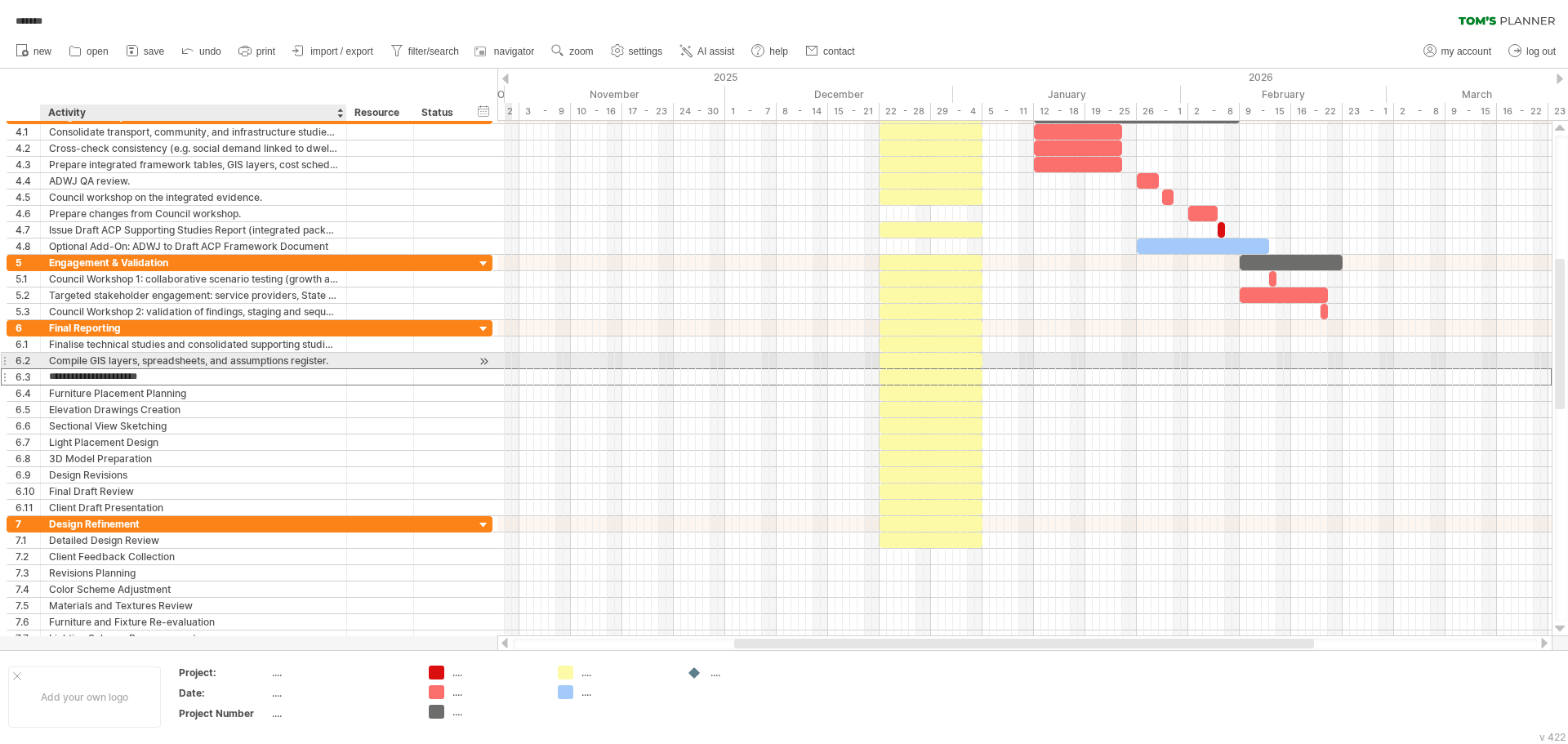
paste input "**********"
type input "**********"
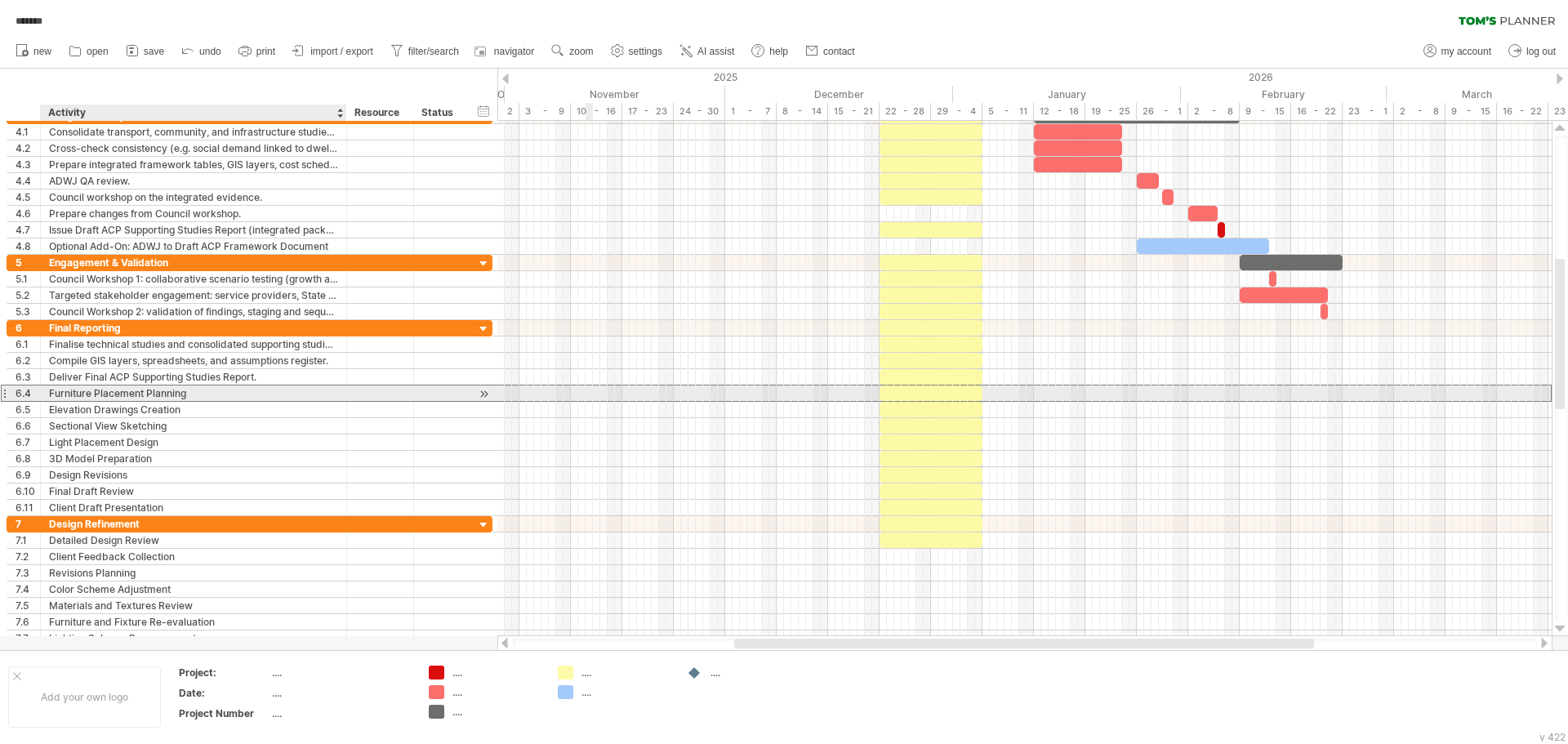
click at [183, 396] on div "Furniture Placement Planning" at bounding box center [193, 393] width 289 height 15
paste input "**********"
click at [244, 396] on input "**********" at bounding box center [193, 393] width 289 height 15
type input "**********"
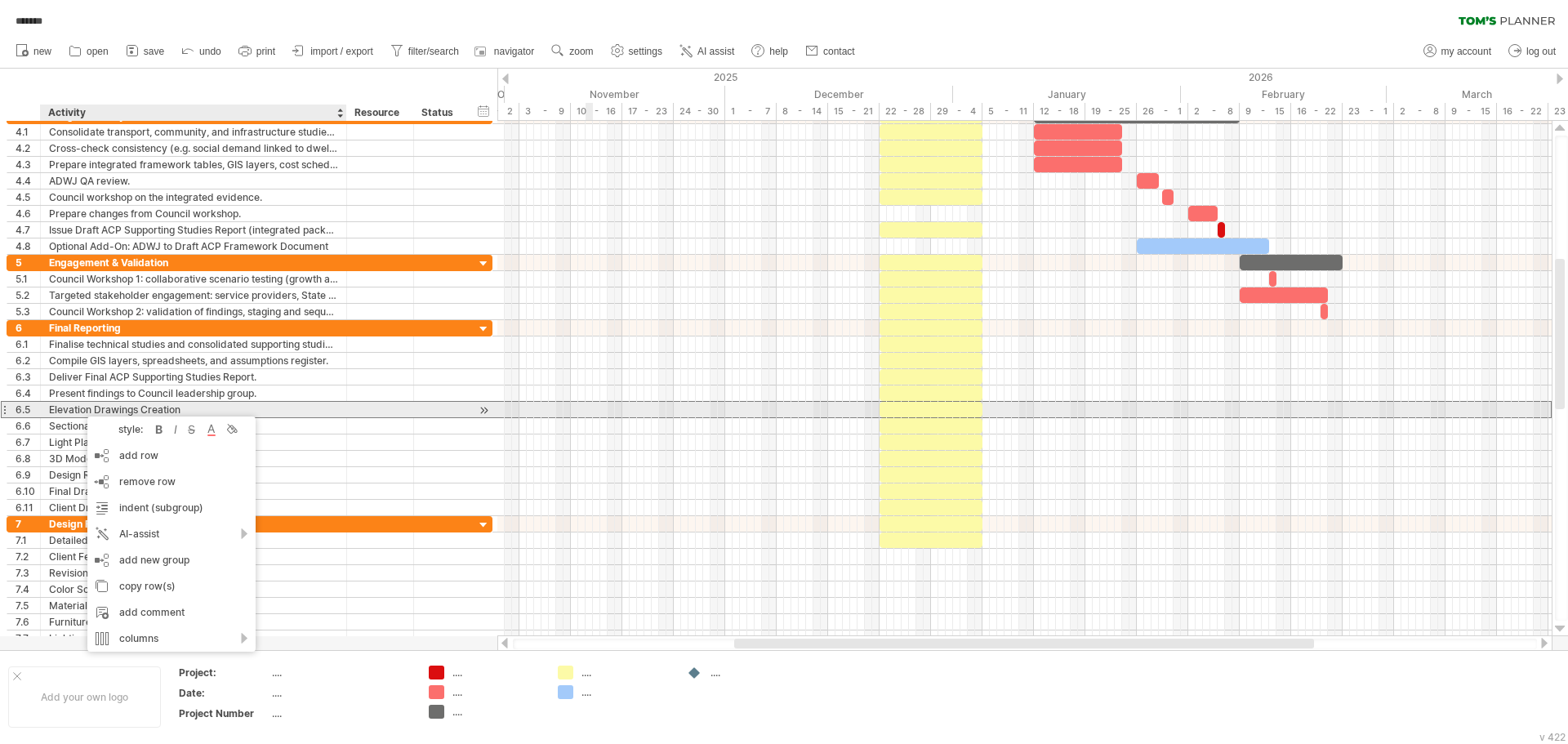
click at [30, 414] on div "6.5" at bounding box center [27, 409] width 24 height 15
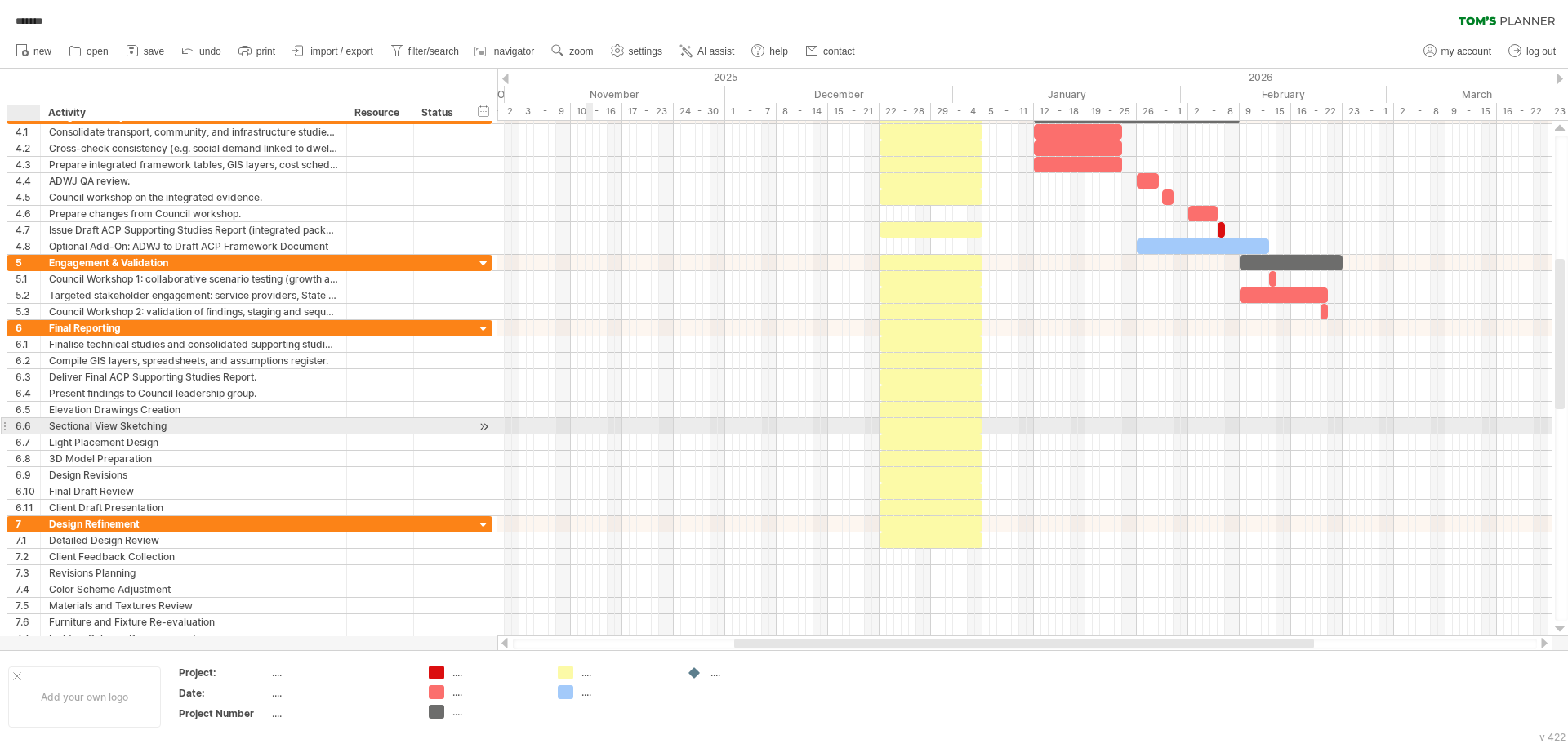
click at [32, 430] on div "6.6" at bounding box center [27, 426] width 24 height 15
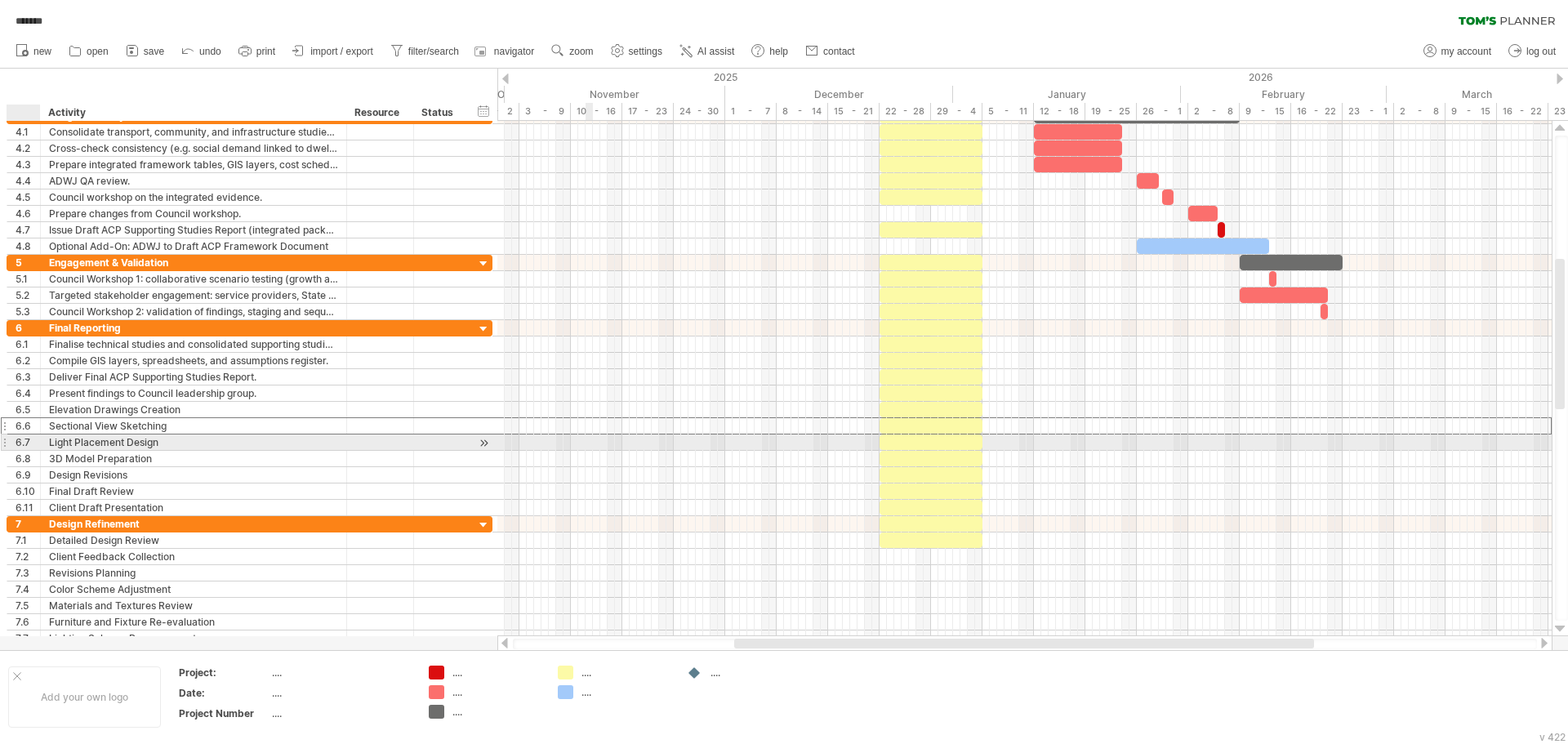
click at [31, 444] on div "6.7" at bounding box center [27, 442] width 24 height 15
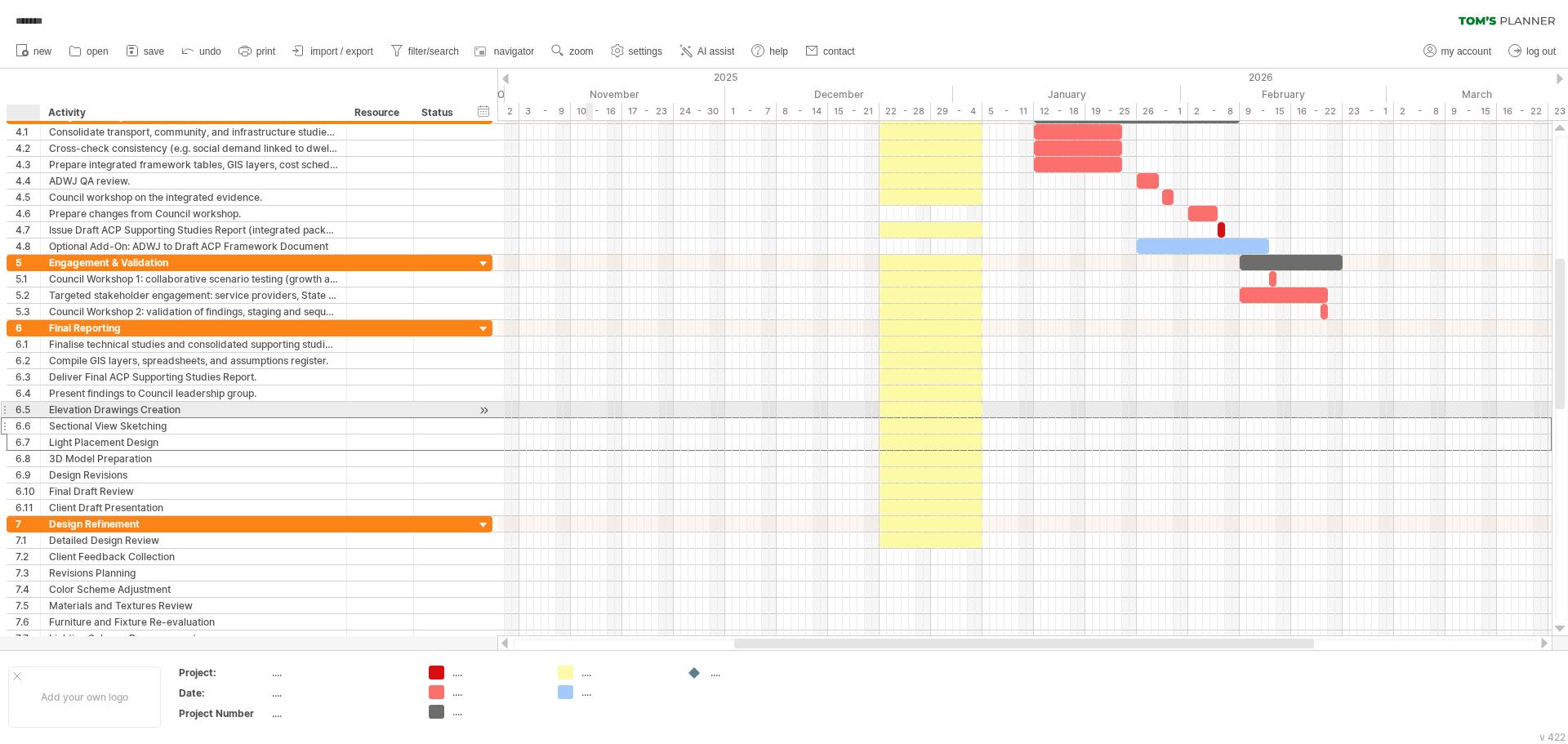
click at [27, 414] on div "6.5" at bounding box center [27, 409] width 24 height 15
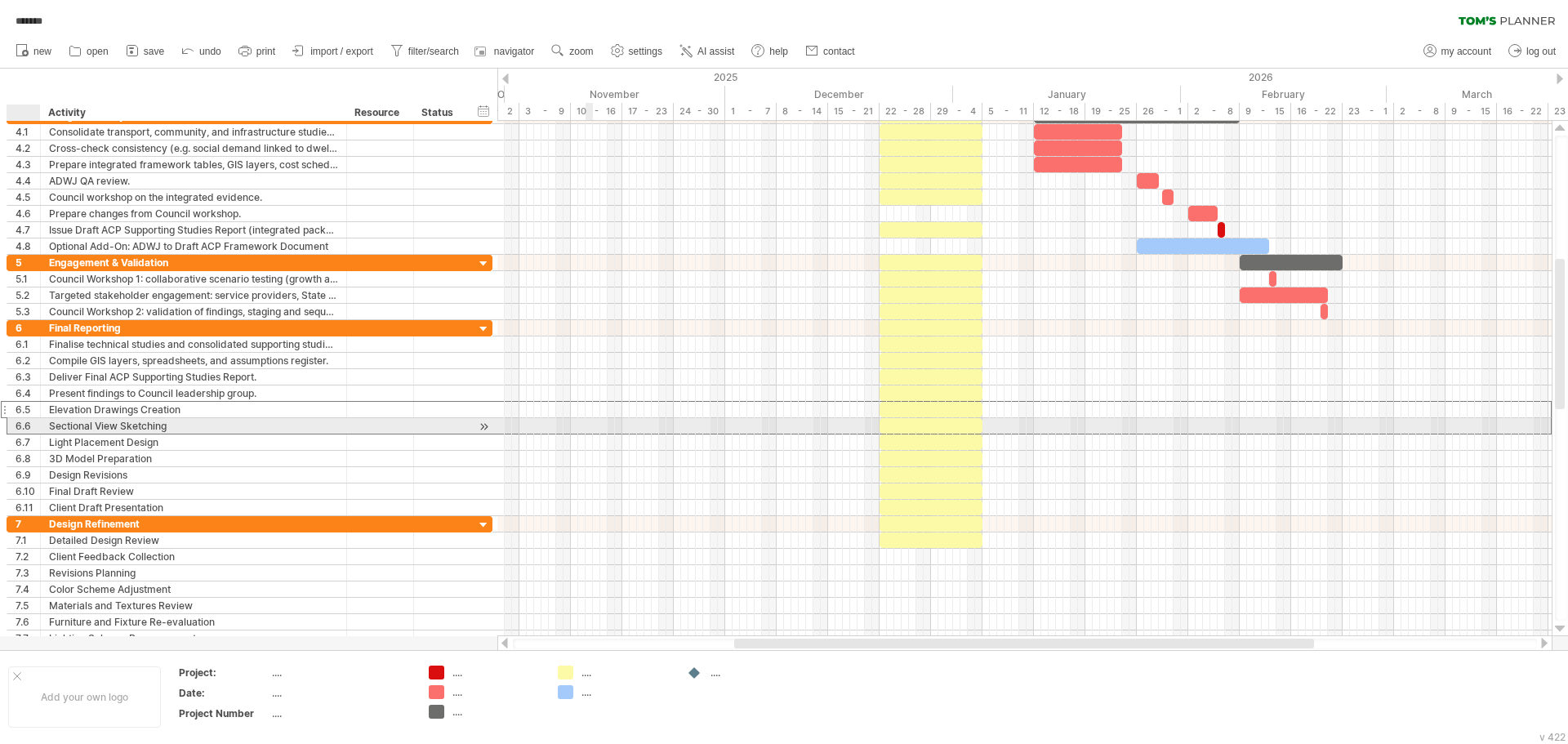
click at [21, 434] on div "**********" at bounding box center [249, 426] width 486 height 17
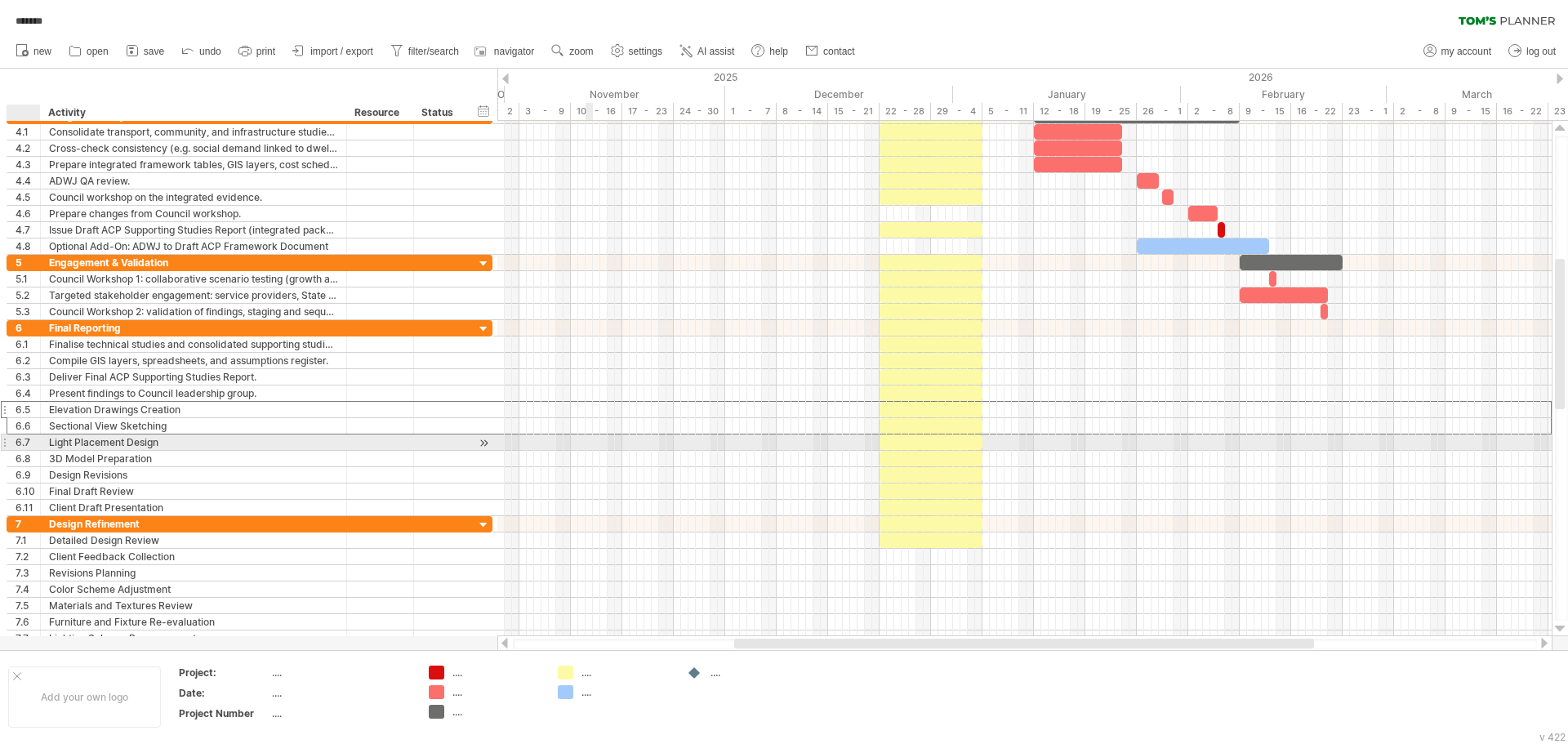
click at [24, 438] on div "6.7" at bounding box center [27, 442] width 24 height 15
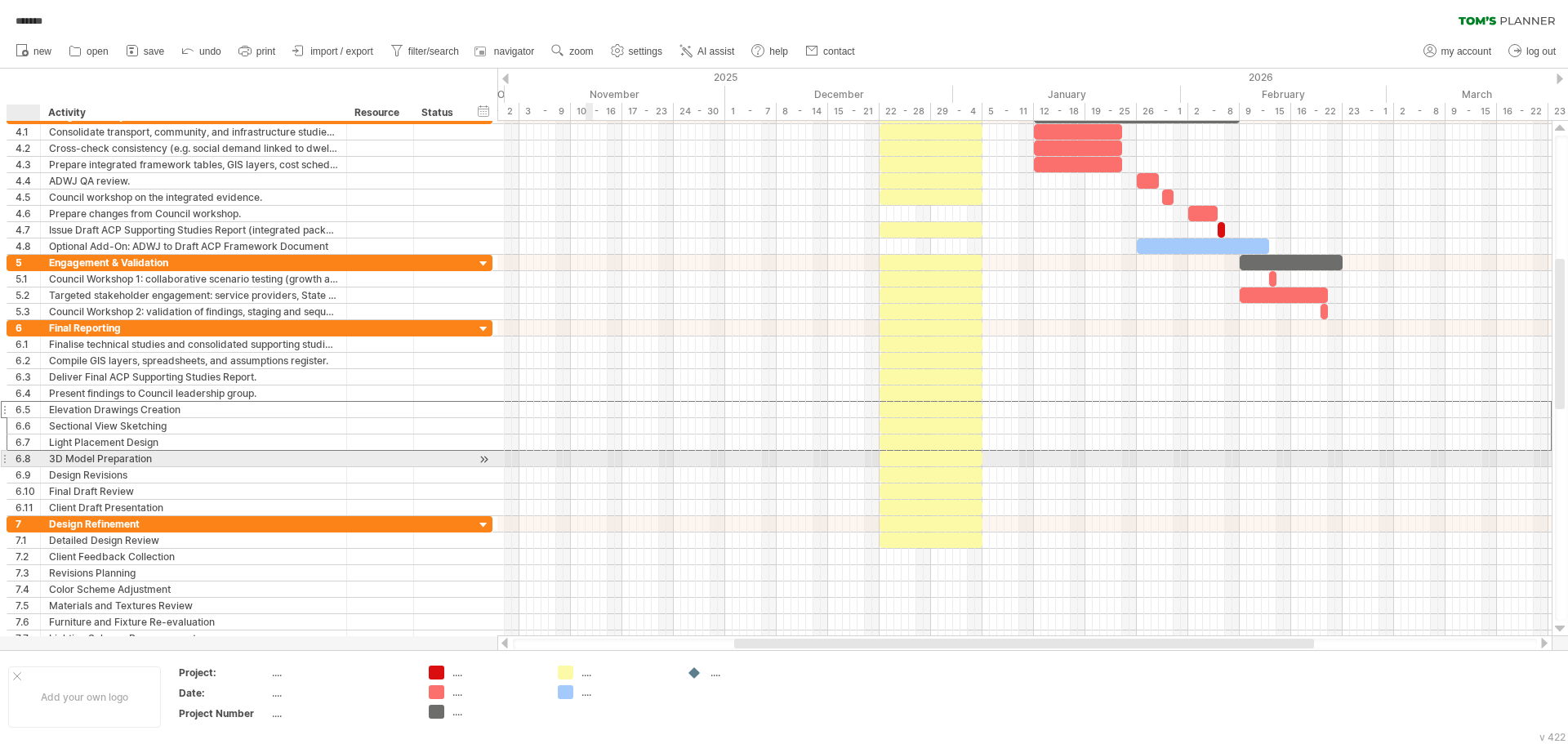
click at [28, 455] on div "6.8" at bounding box center [27, 458] width 24 height 15
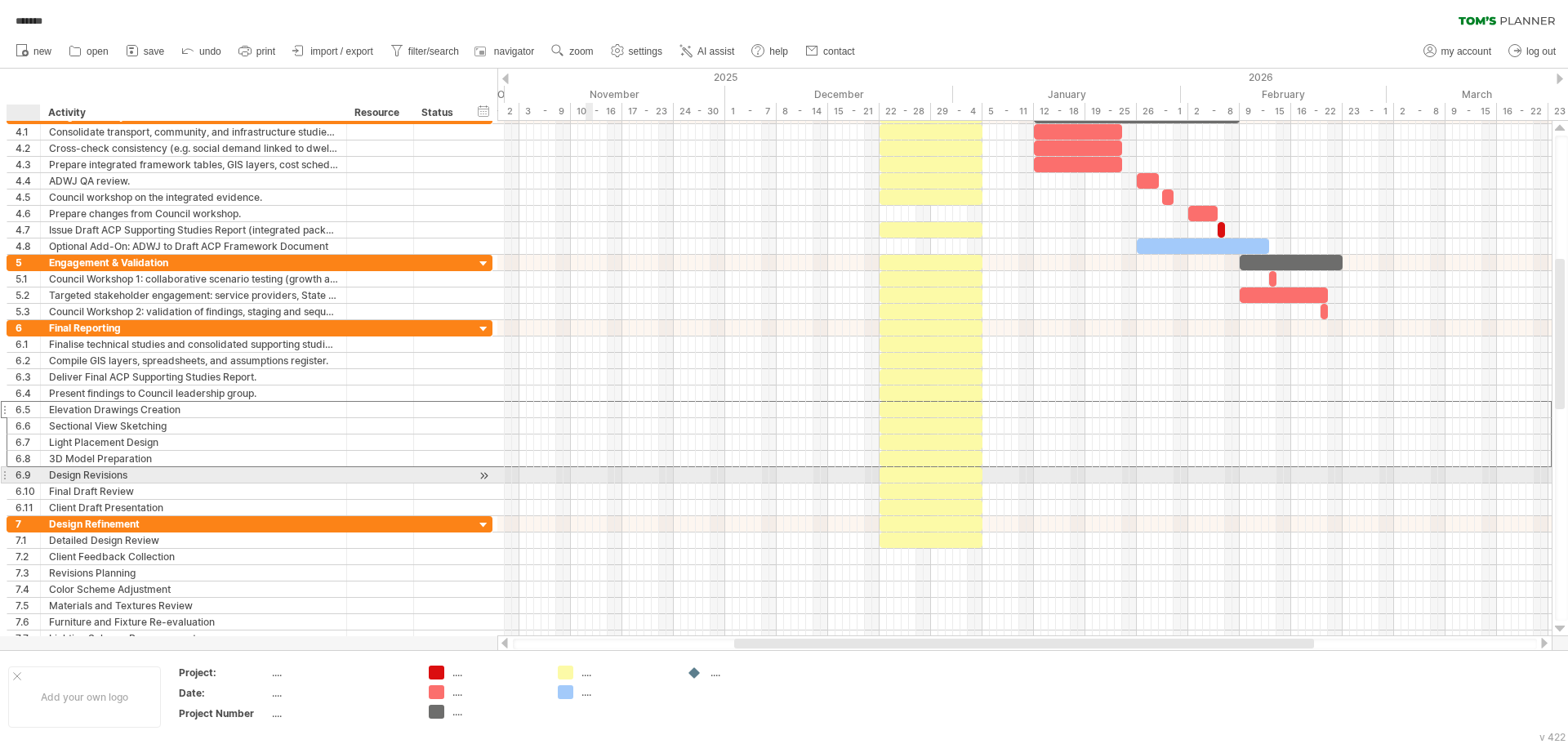
click at [28, 473] on div "6.9" at bounding box center [27, 475] width 24 height 15
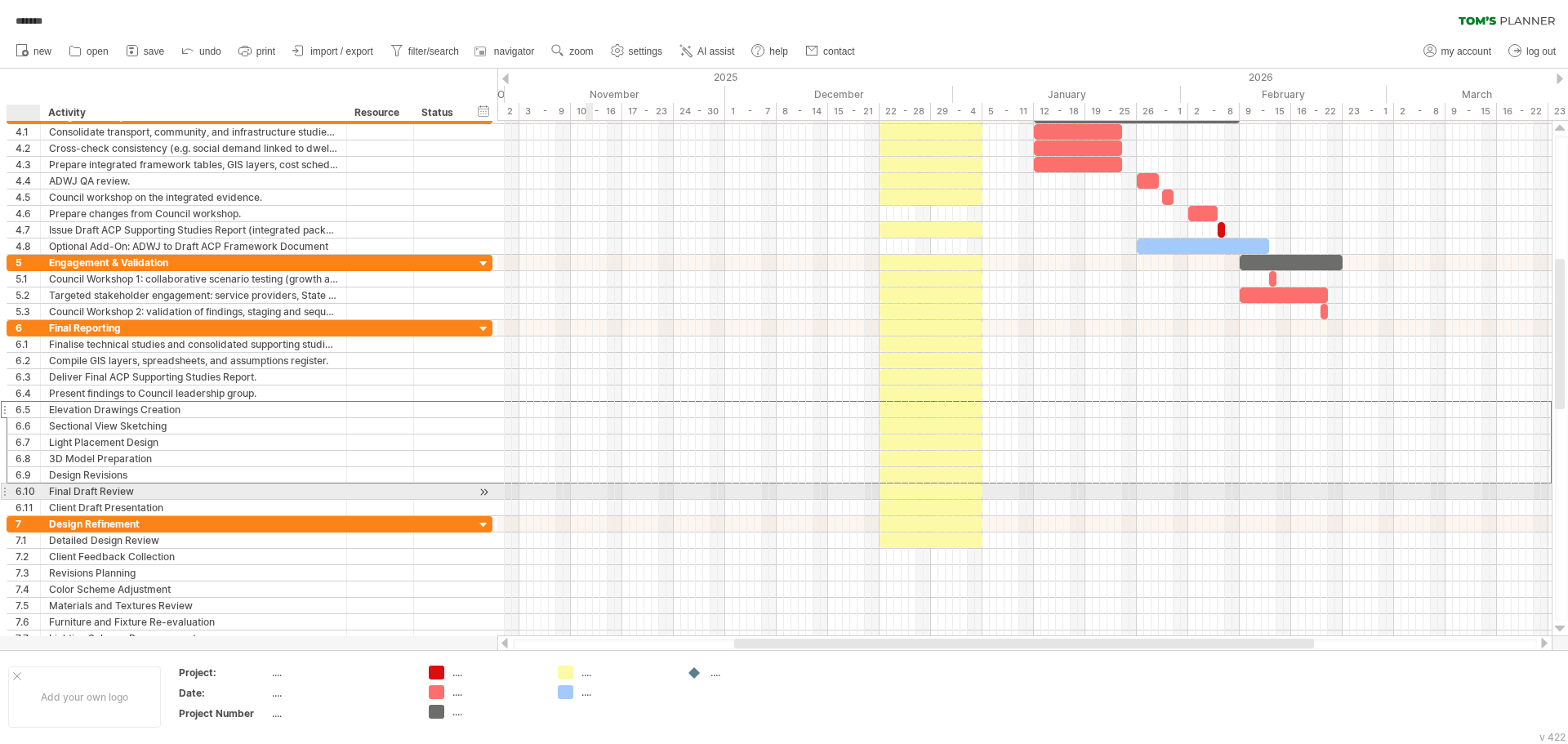
click at [28, 491] on div "6.10" at bounding box center [27, 491] width 24 height 15
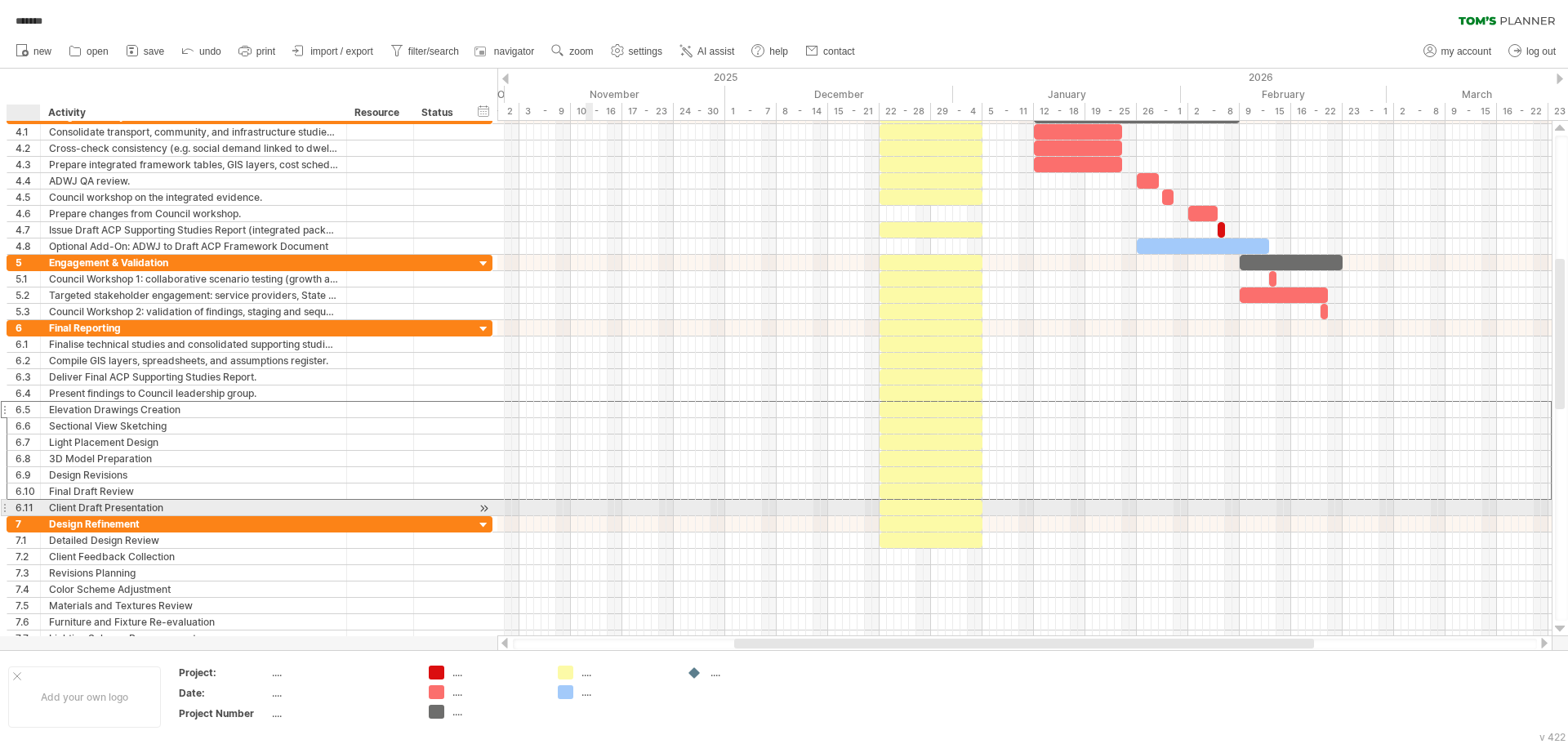
click at [29, 511] on div "6.11" at bounding box center [27, 507] width 24 height 15
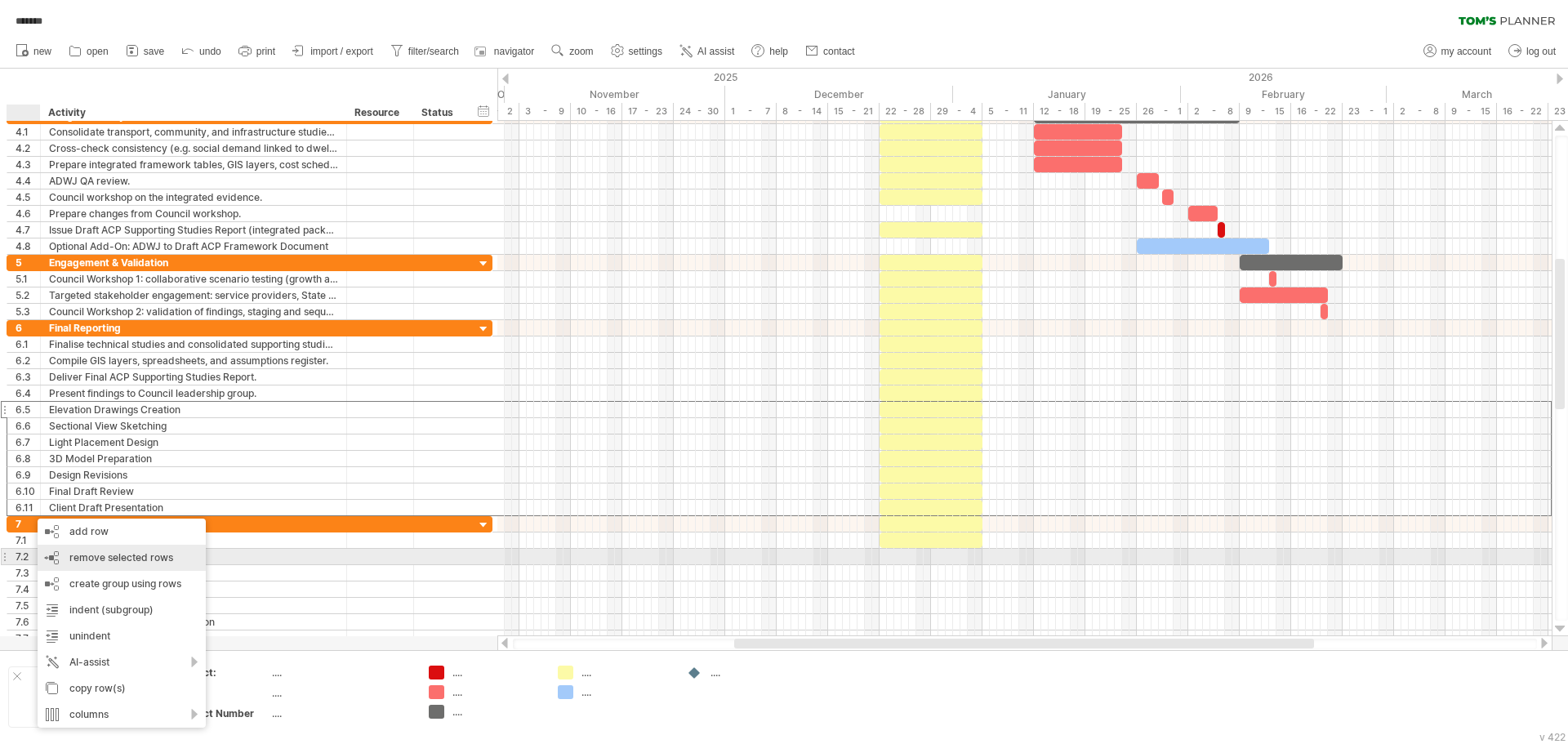
click at [122, 562] on span "remove selected rows" at bounding box center [122, 558] width 103 height 13
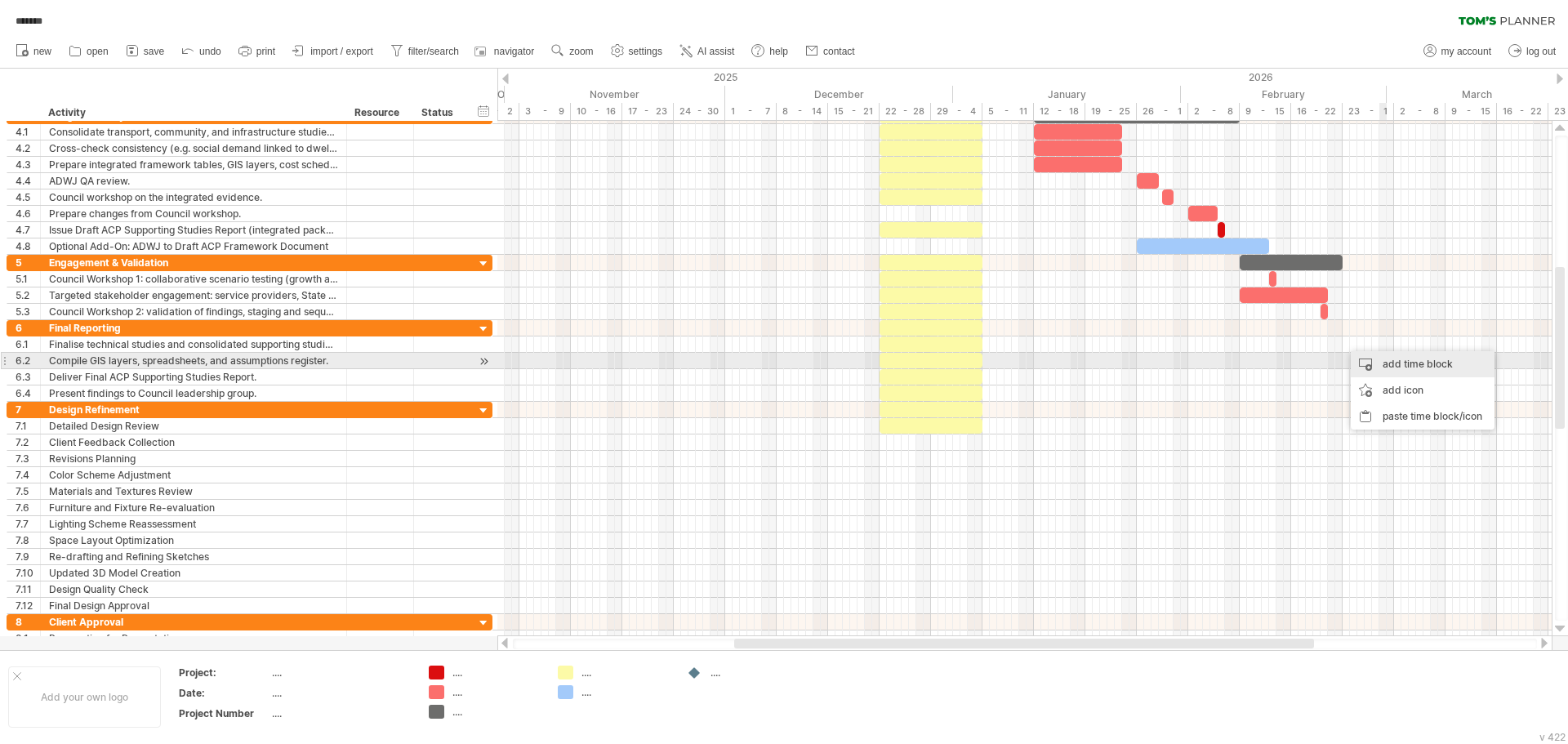
click at [1399, 357] on div "add time block" at bounding box center [1422, 364] width 143 height 26
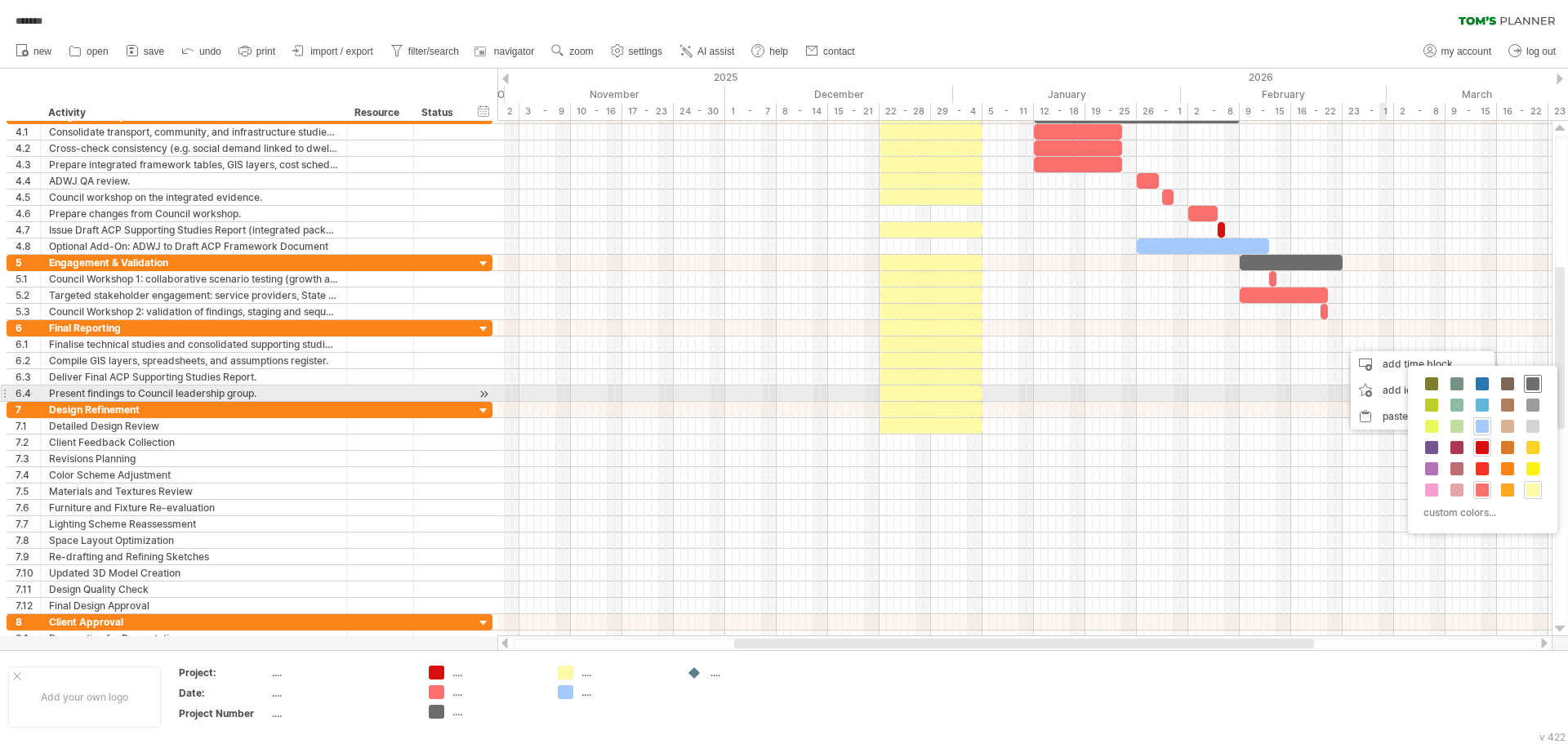
click at [1538, 386] on span at bounding box center [1533, 384] width 13 height 13
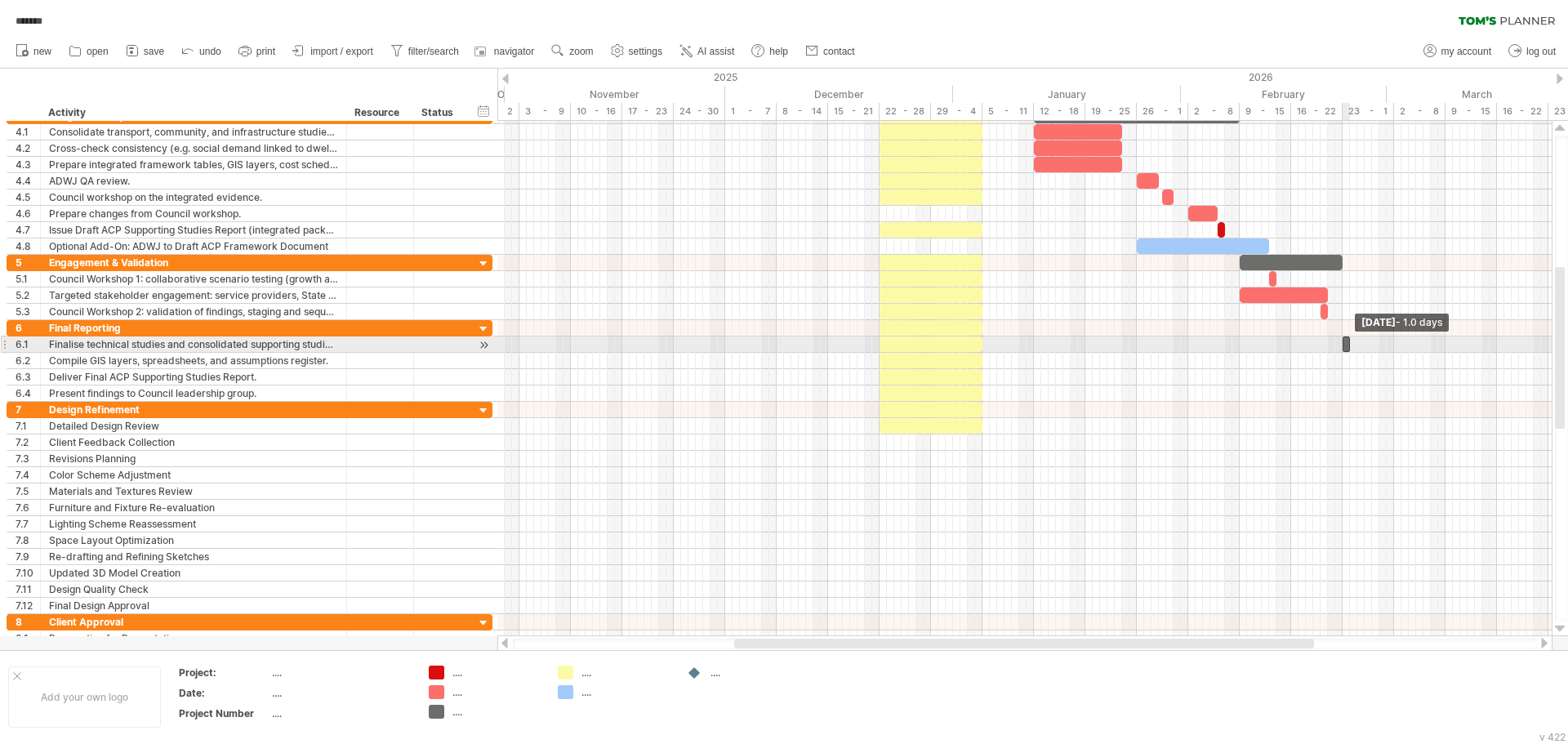
drag, startPoint x: 1348, startPoint y: 343, endPoint x: 1390, endPoint y: 344, distance: 42.0
click at [1353, 344] on span at bounding box center [1349, 344] width 6 height 15
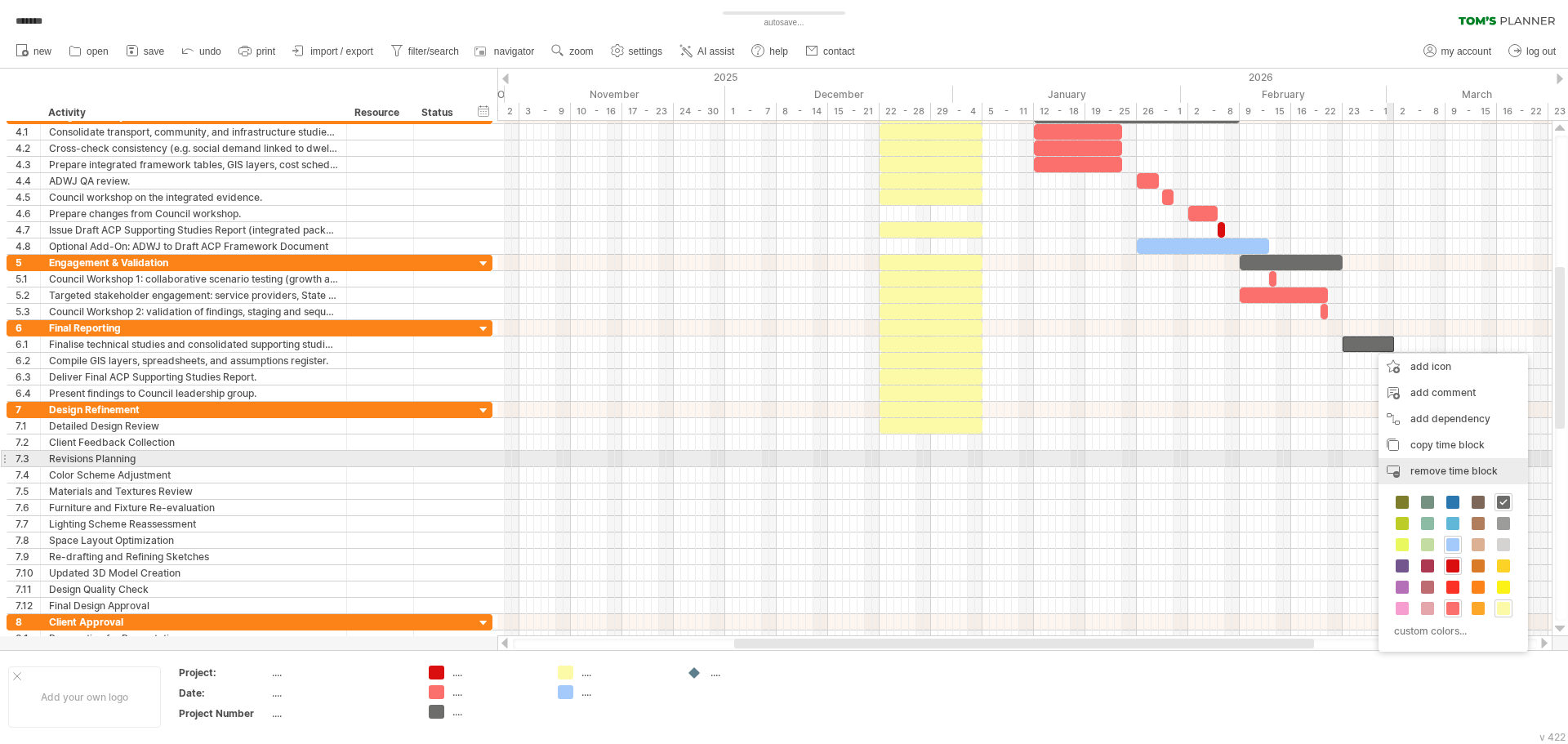
click at [1460, 461] on div "remove time block remove selected items" at bounding box center [1453, 471] width 150 height 26
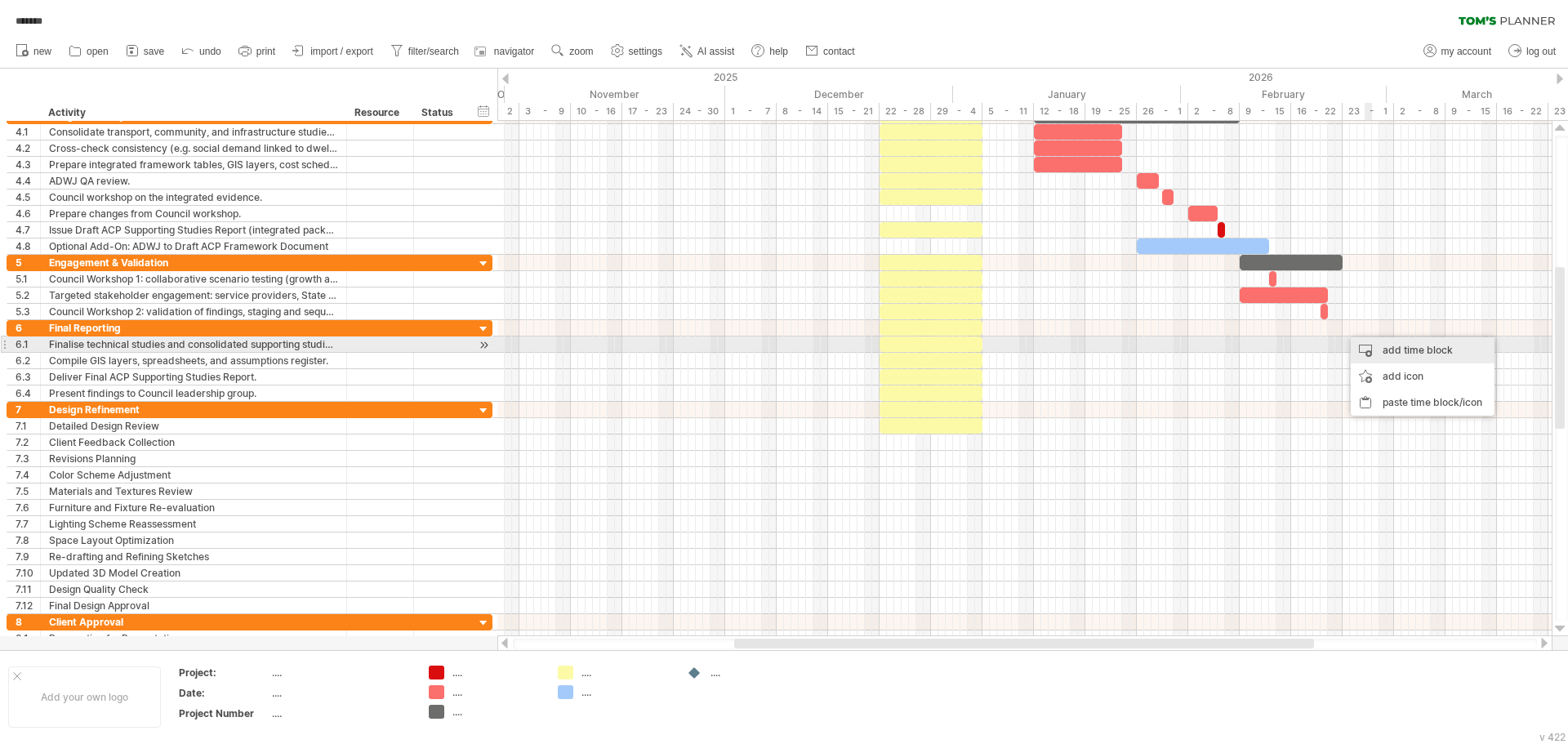
click at [1380, 346] on div "add time block" at bounding box center [1422, 350] width 143 height 26
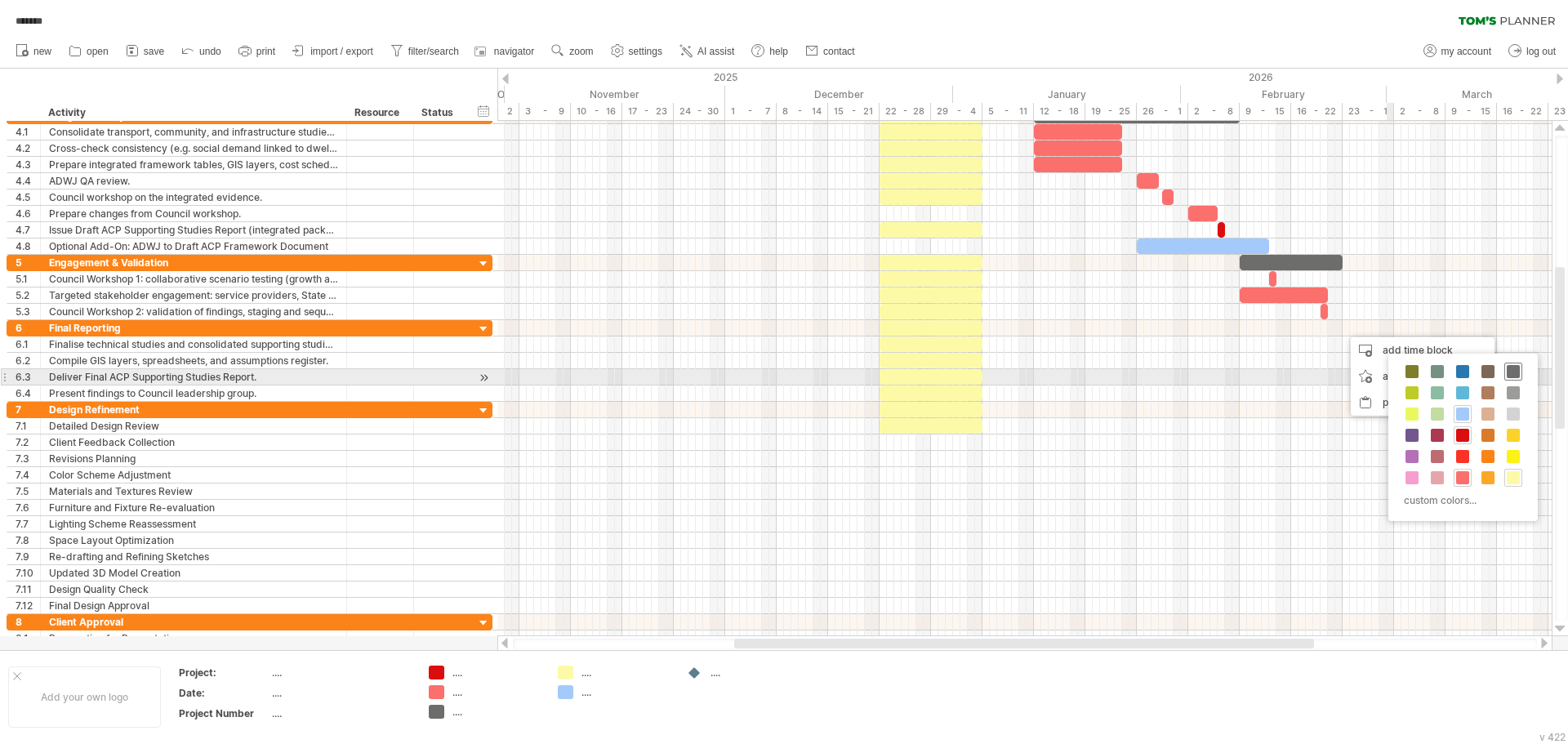
click at [1512, 370] on span at bounding box center [1513, 371] width 13 height 13
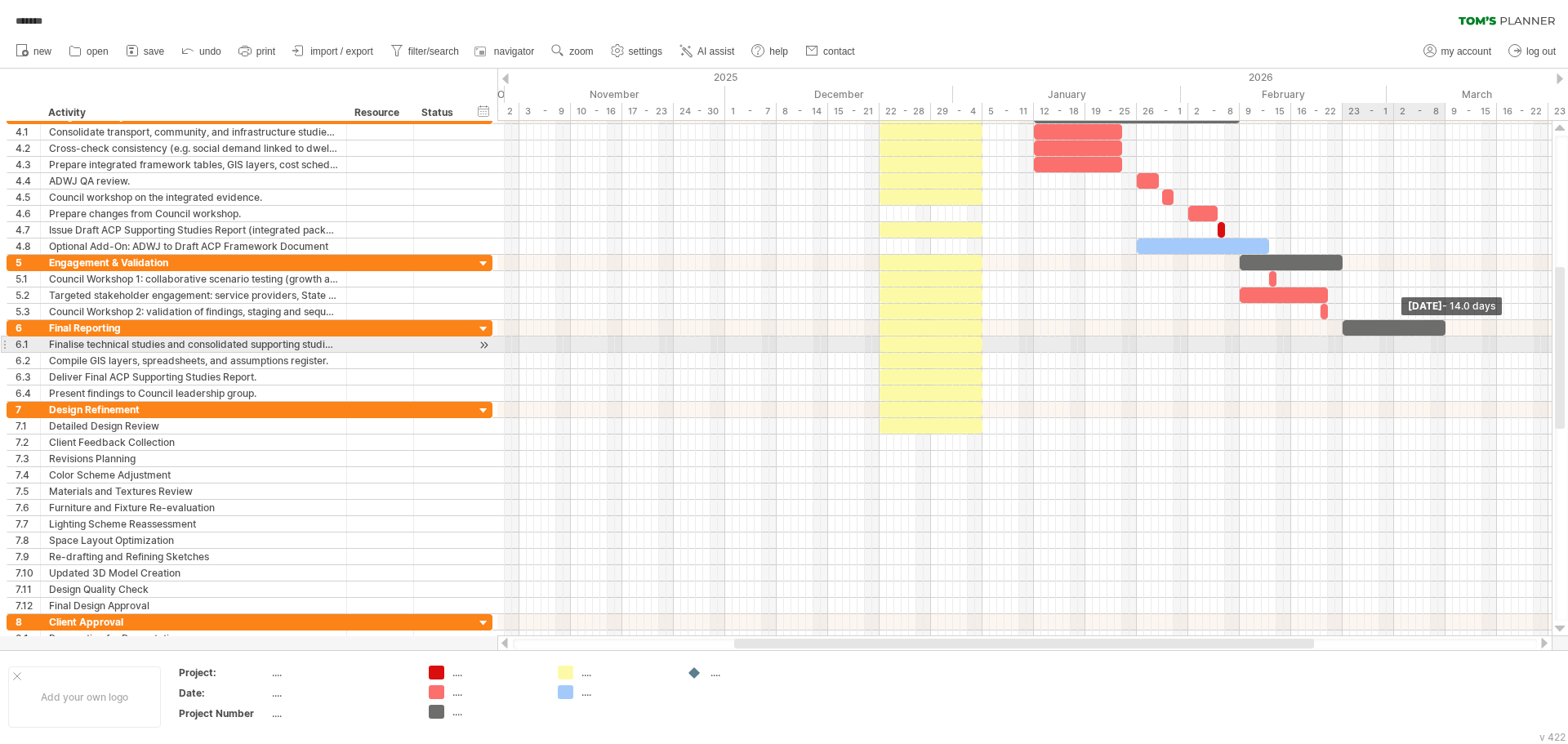
drag, startPoint x: 1351, startPoint y: 329, endPoint x: 1447, endPoint y: 338, distance: 96.4
click at [1447, 338] on div "[DATE] - 14.0 days [DATE] - 12.0 days" at bounding box center [1024, 378] width 1054 height 515
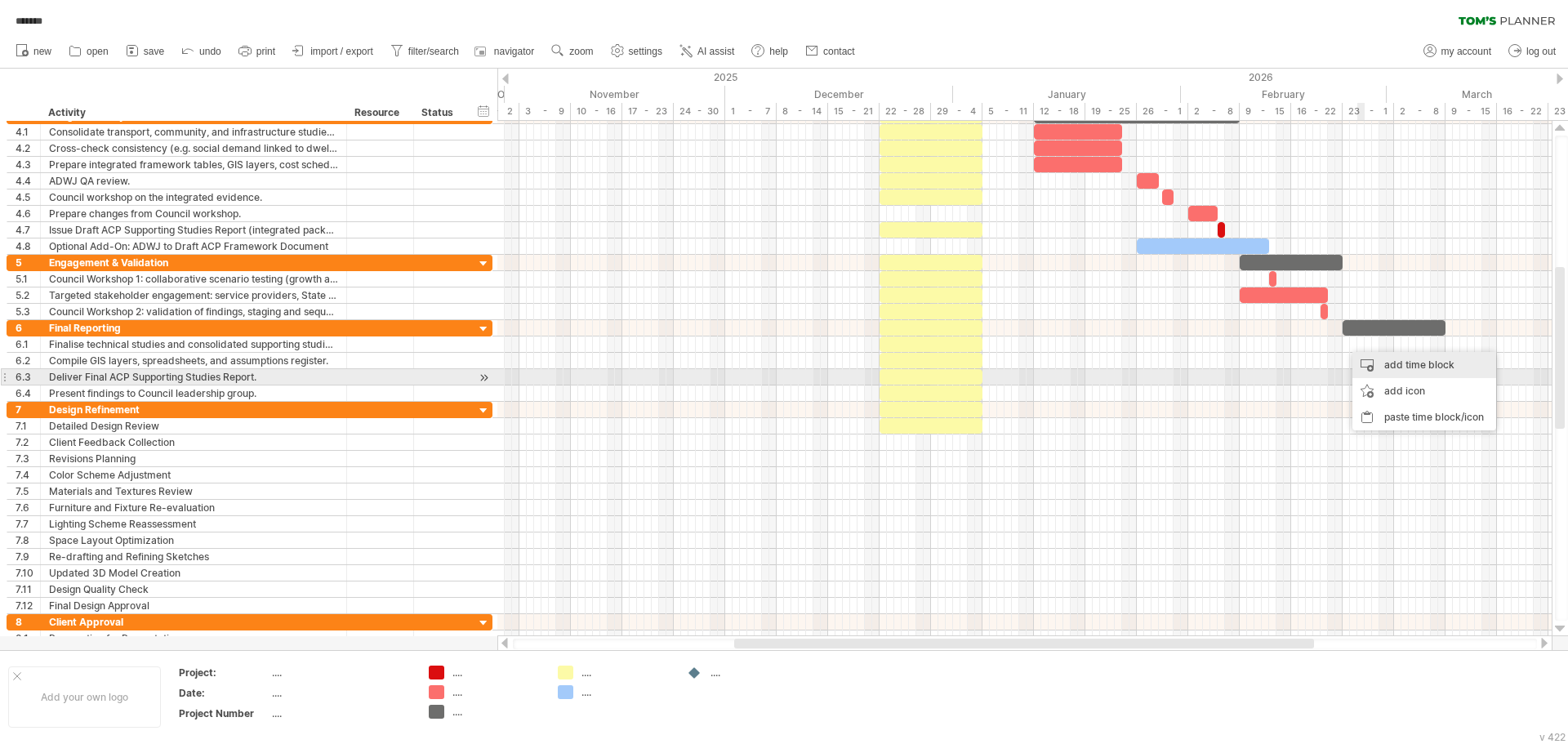
click at [1407, 370] on div "add time block" at bounding box center [1424, 365] width 143 height 26
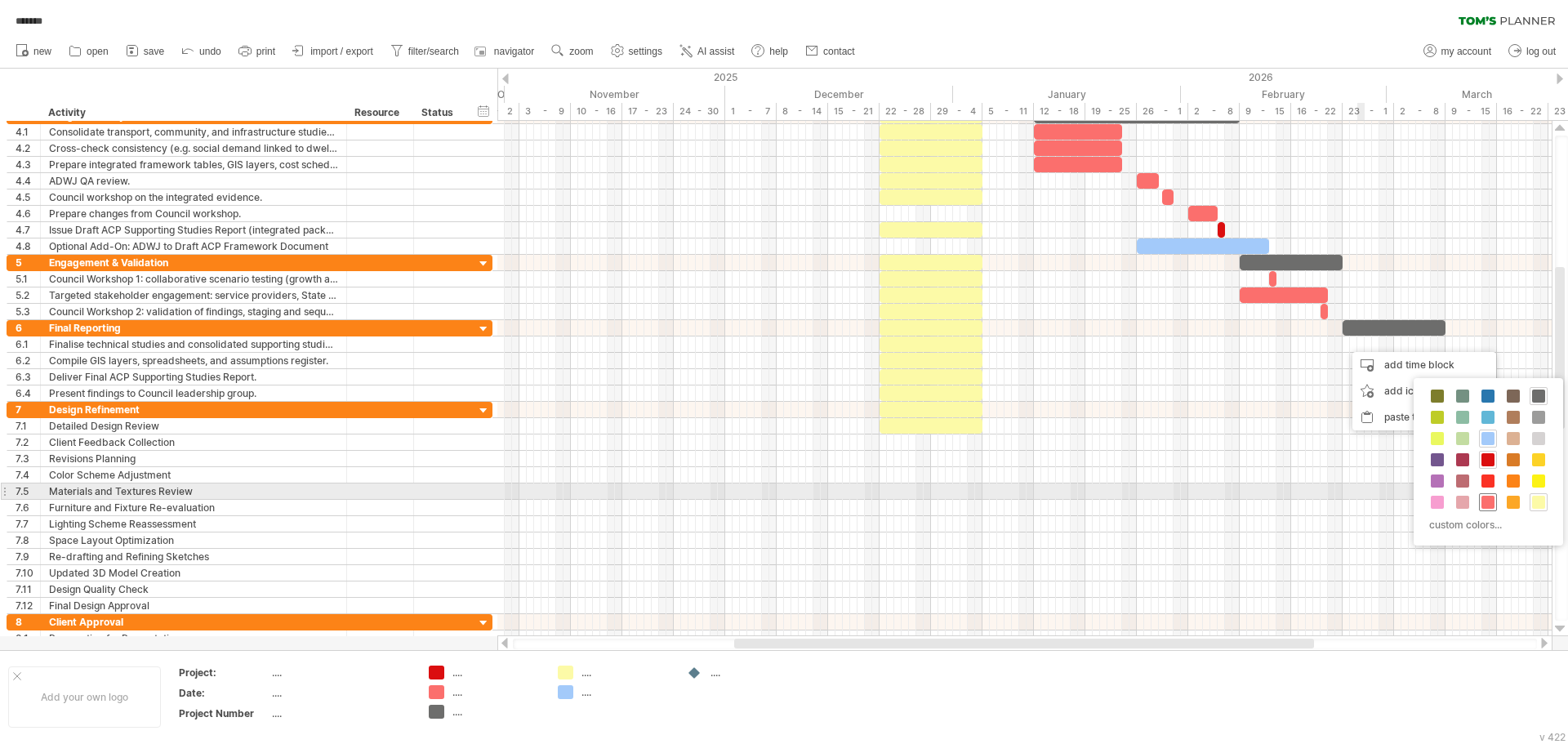
click at [1486, 499] on span at bounding box center [1487, 502] width 13 height 13
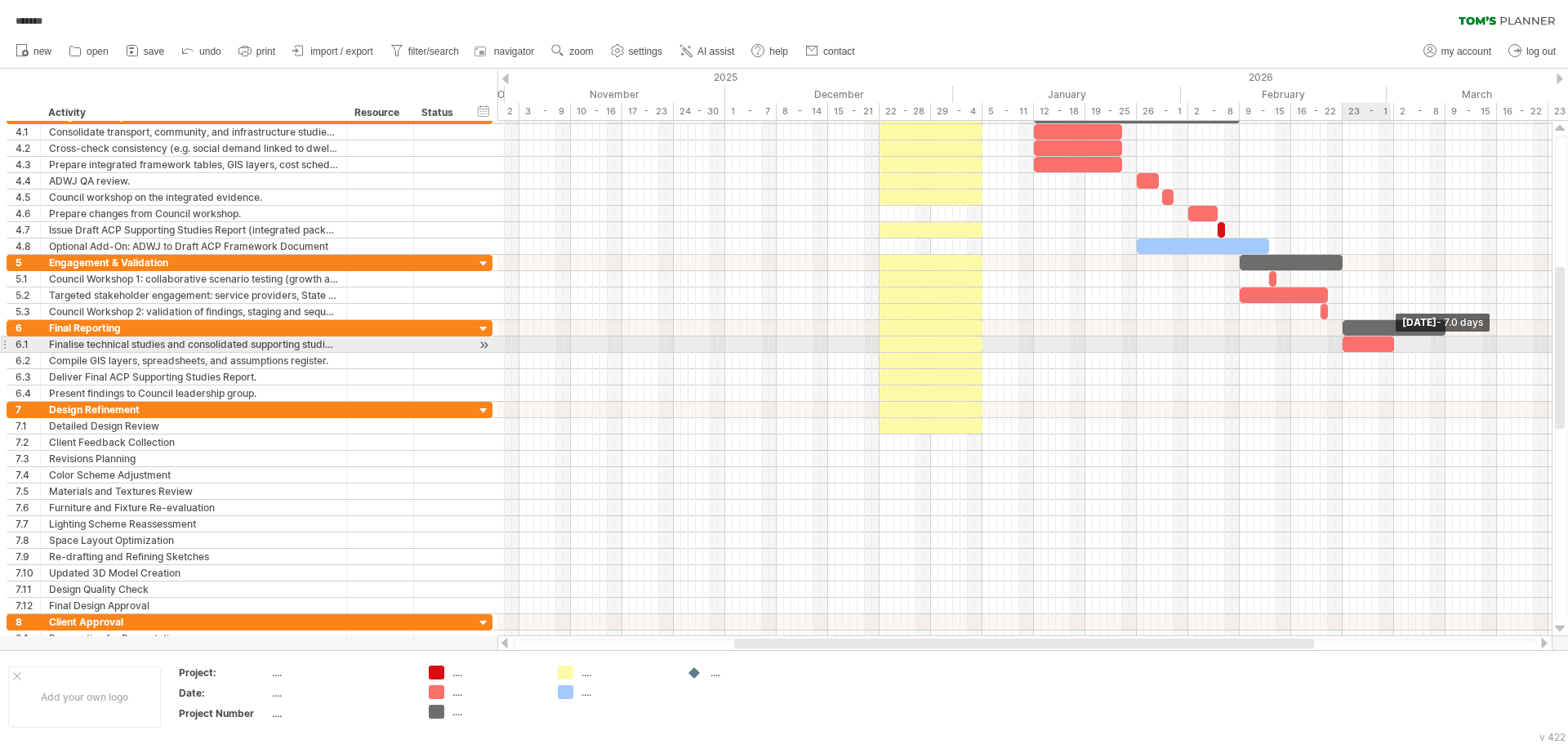
drag, startPoint x: 1349, startPoint y: 346, endPoint x: 1391, endPoint y: 349, distance: 42.1
click at [1391, 349] on span at bounding box center [1393, 344] width 6 height 15
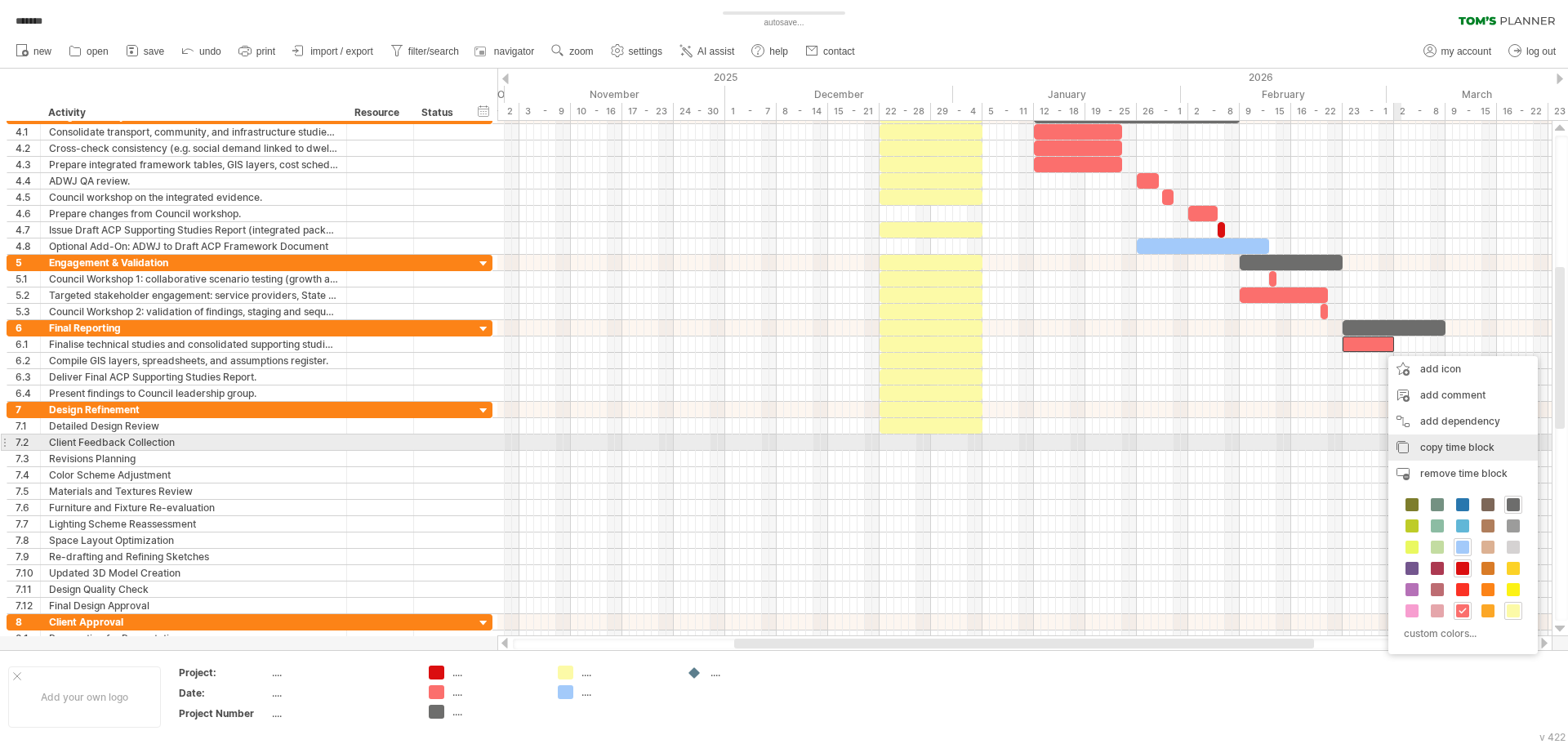
click at [1470, 444] on span "copy time block" at bounding box center [1457, 447] width 74 height 13
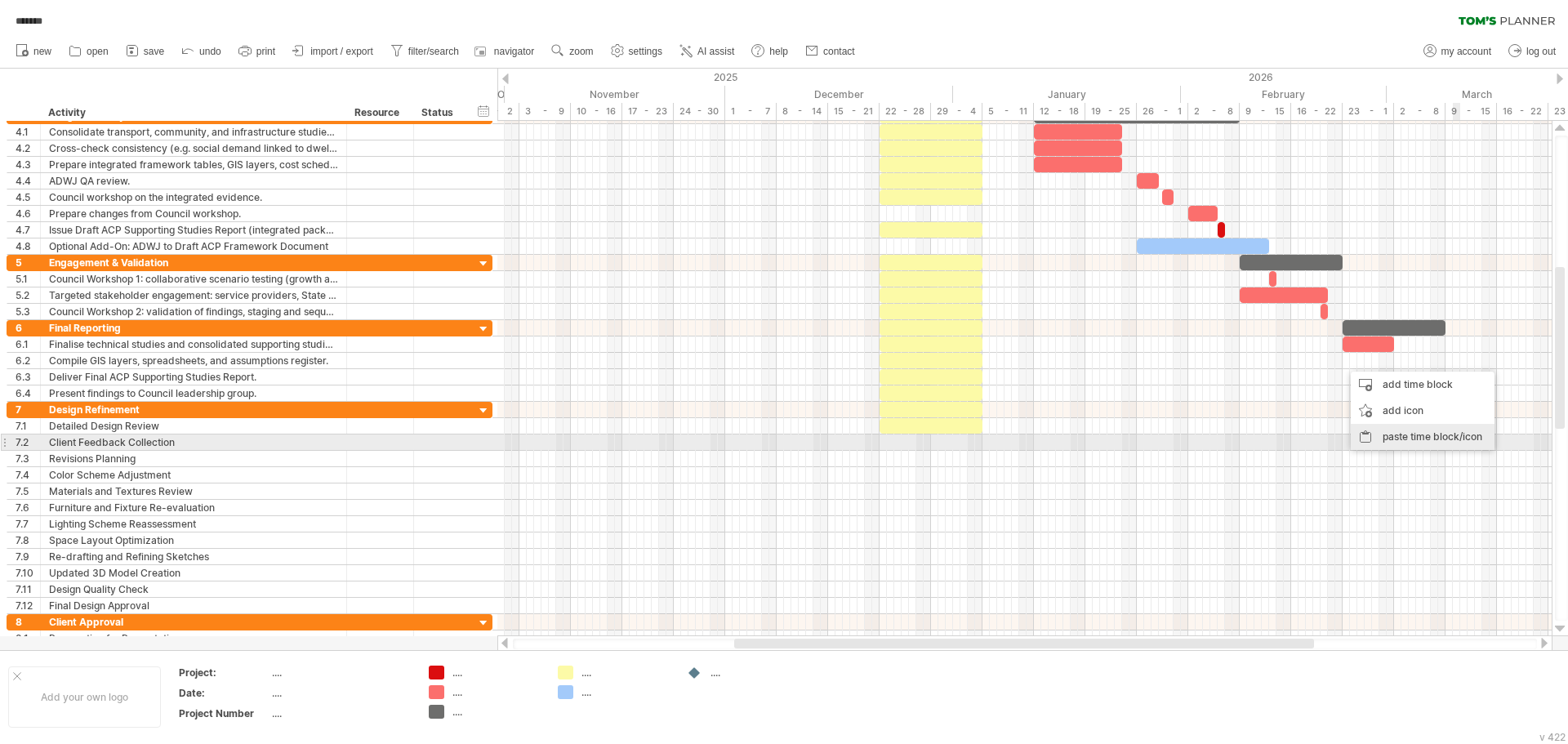
click at [1446, 436] on div "paste time block/icon" at bounding box center [1422, 436] width 143 height 26
click at [1431, 450] on div "paste time block/icon" at bounding box center [1424, 449] width 143 height 26
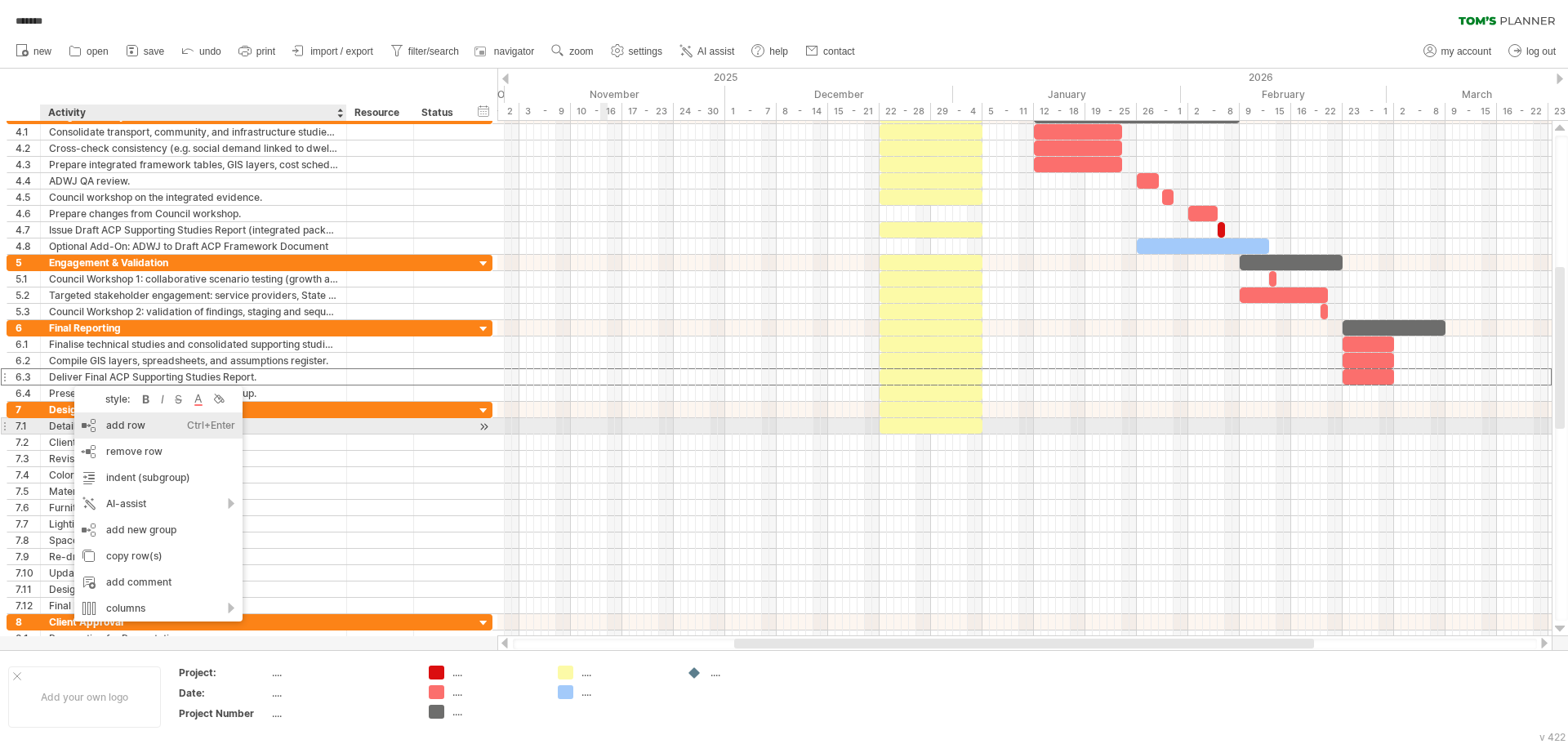
click at [162, 425] on div "add row Ctrl+Enter Cmd+Enter" at bounding box center [158, 426] width 168 height 26
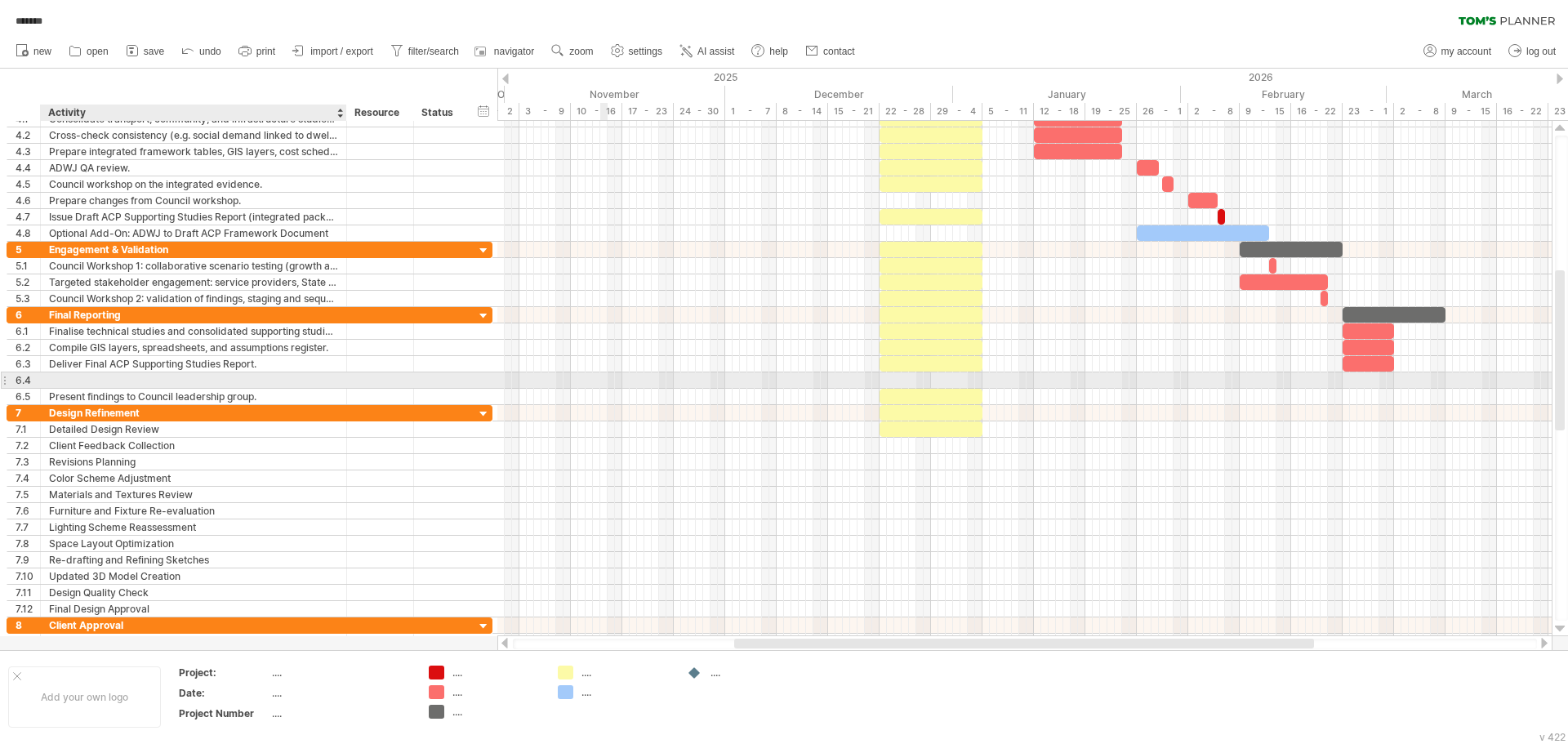
click at [105, 373] on div at bounding box center [193, 380] width 289 height 15
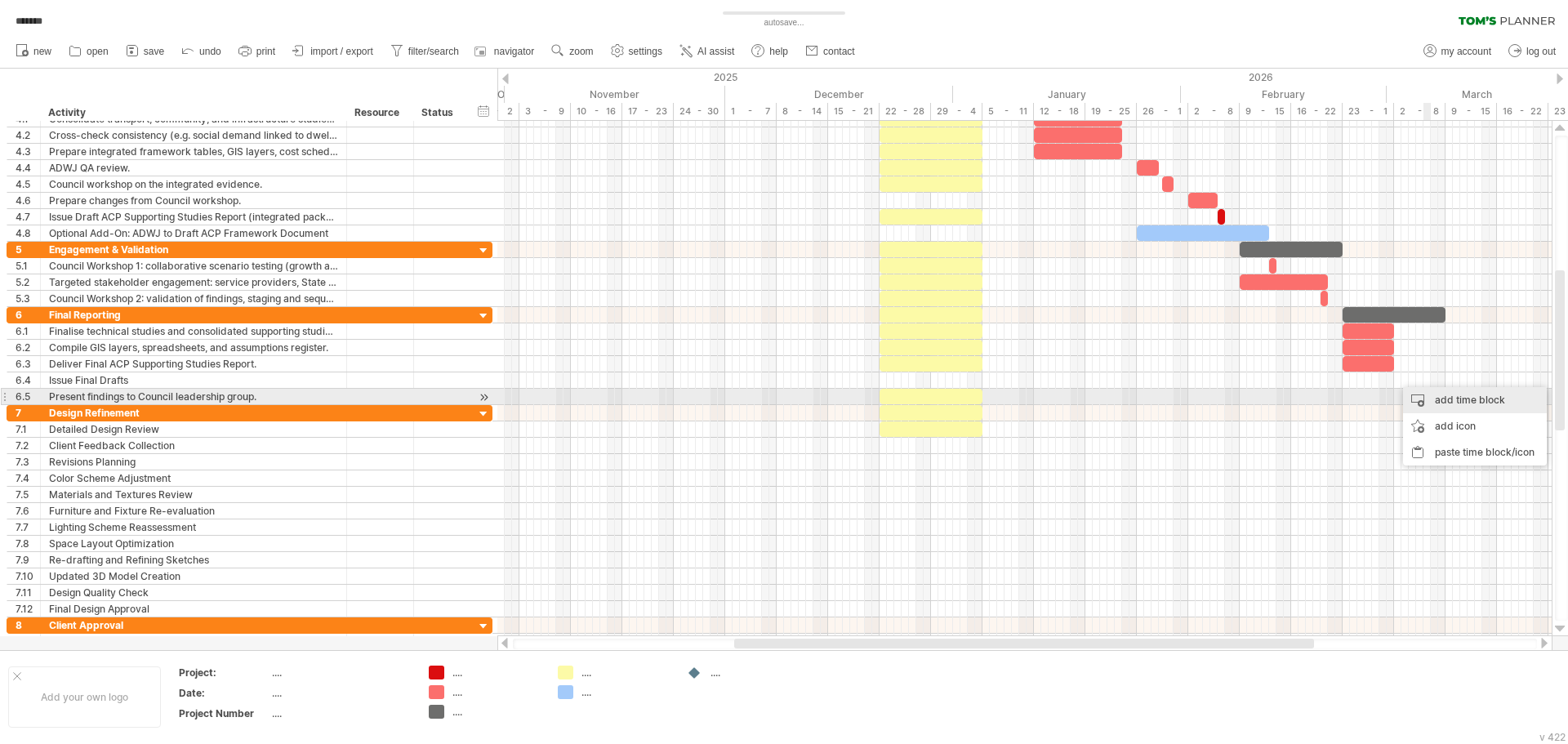
click at [1459, 405] on div "add time block" at bounding box center [1475, 400] width 143 height 26
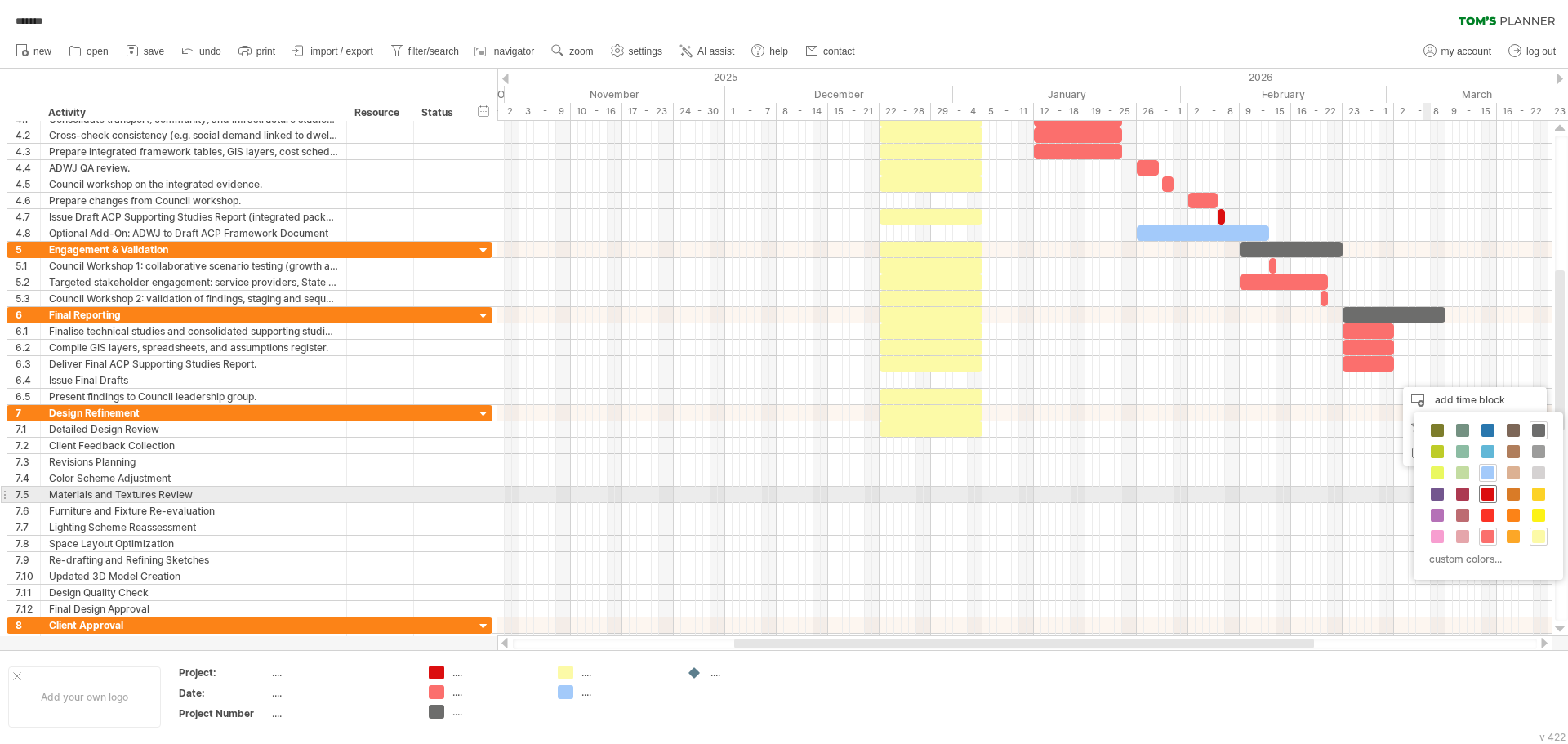
click at [1492, 493] on span at bounding box center [1487, 494] width 13 height 13
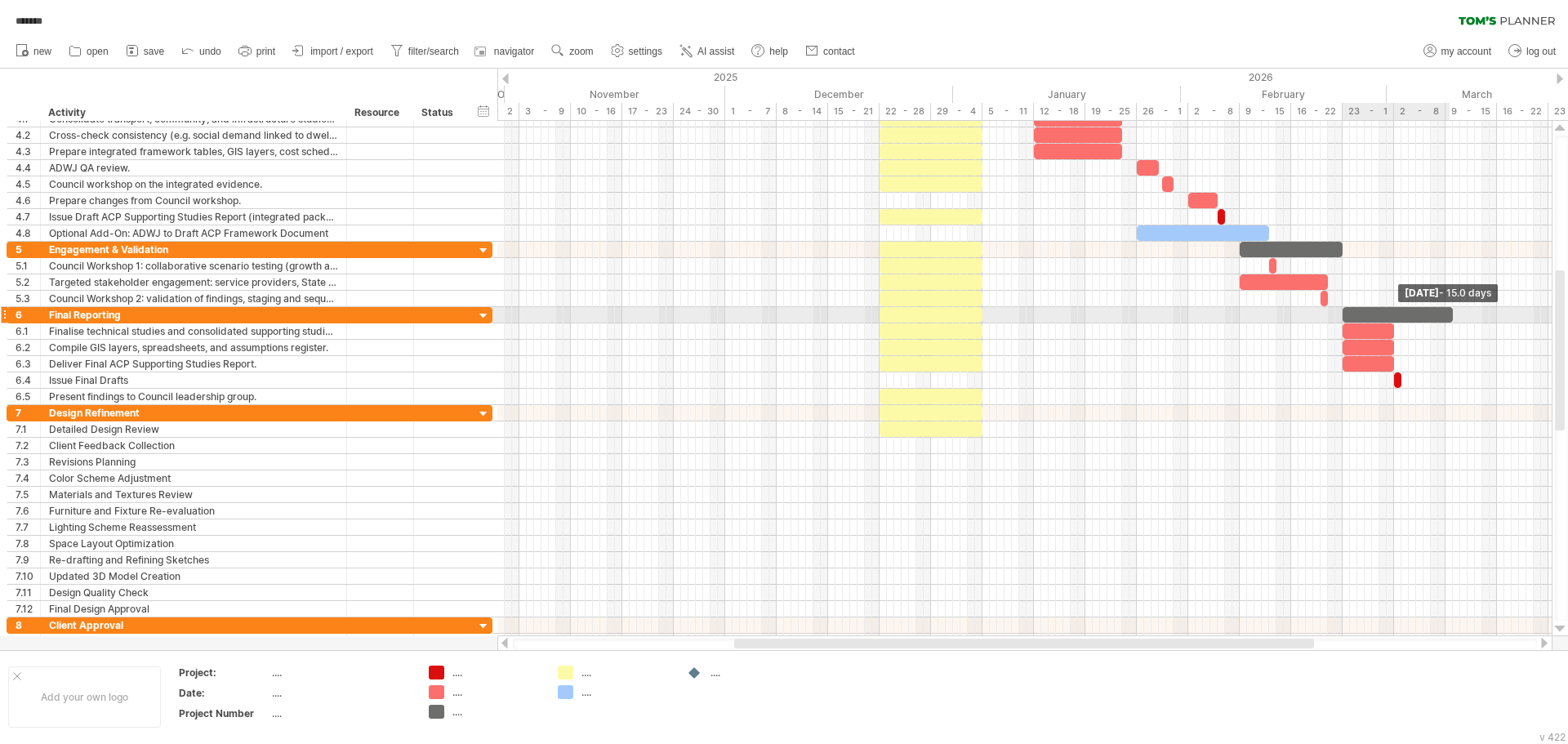
click at [1451, 318] on span at bounding box center [1452, 315] width 6 height 15
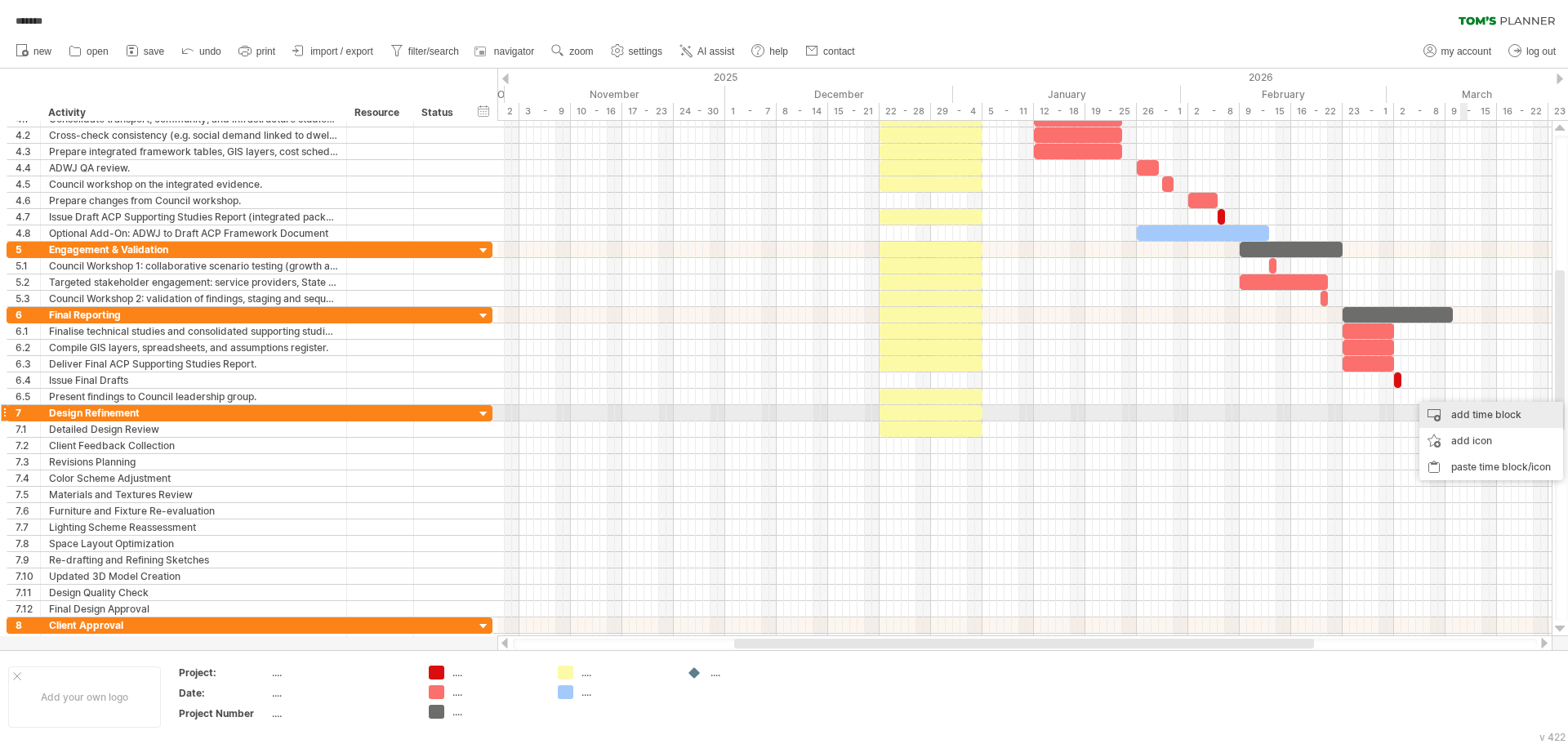
click at [1470, 415] on div "add time block" at bounding box center [1491, 415] width 143 height 26
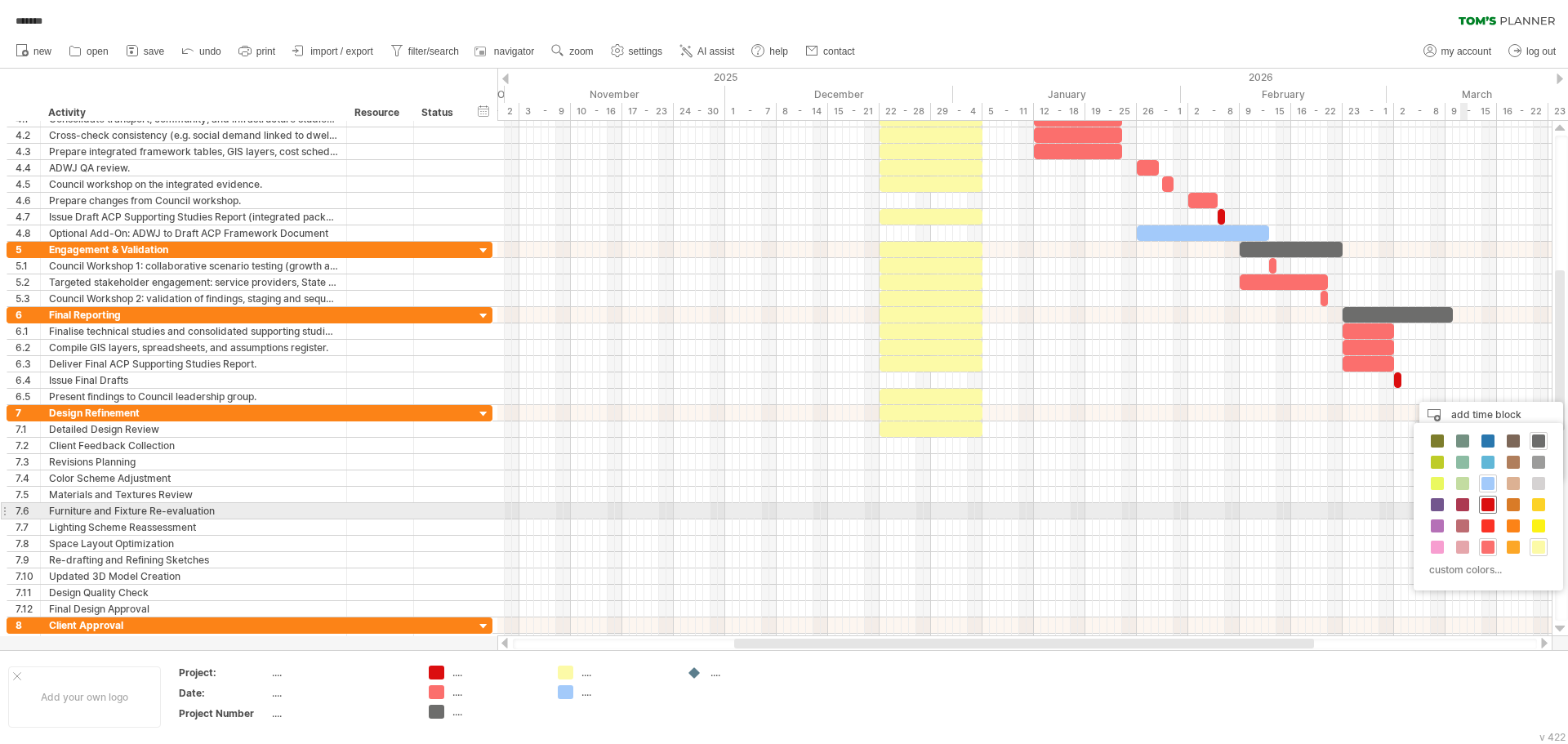
click at [1489, 506] on span at bounding box center [1487, 504] width 13 height 13
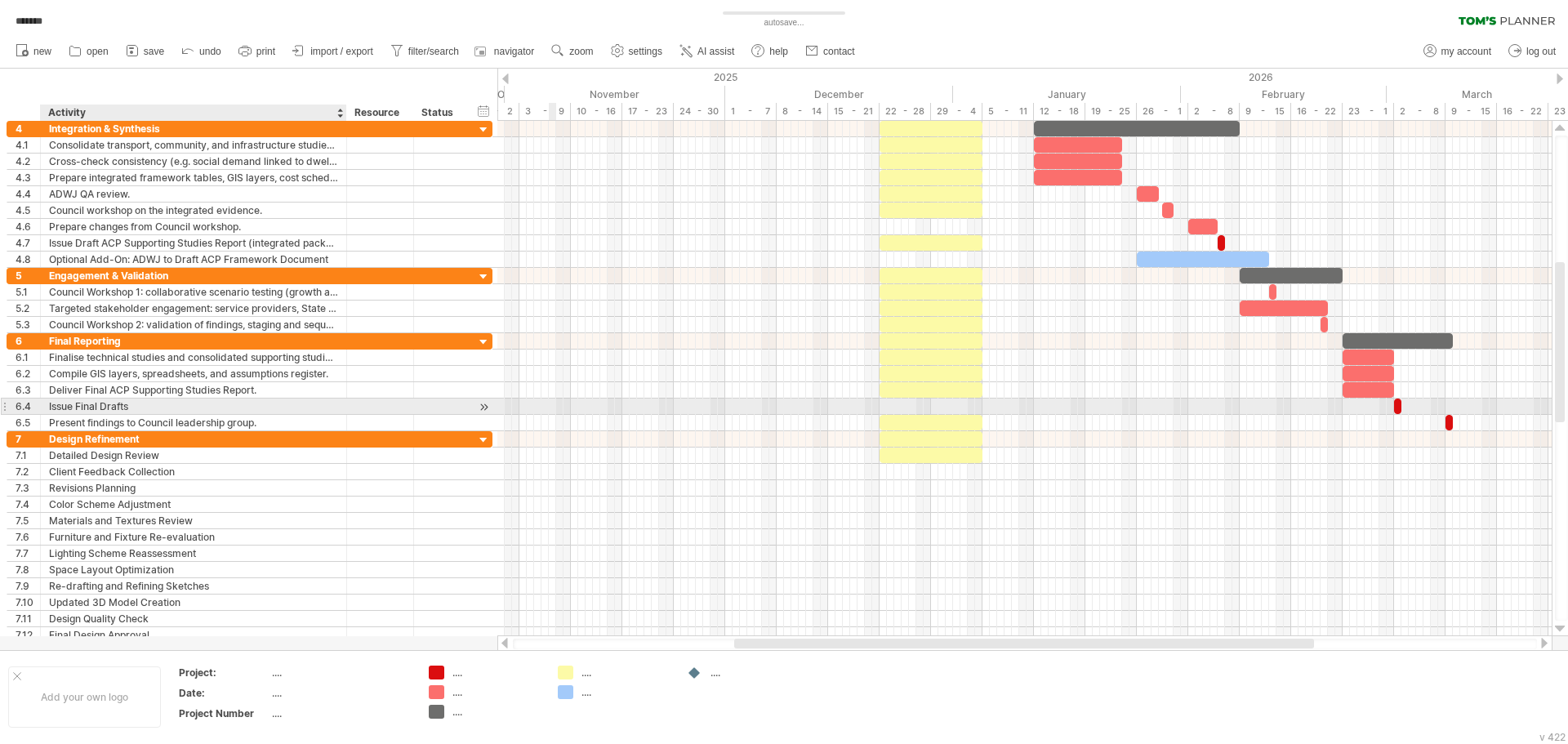
click at [143, 406] on div "Issue Final Drafts" at bounding box center [193, 406] width 289 height 15
paste input "**********"
type input "**********"
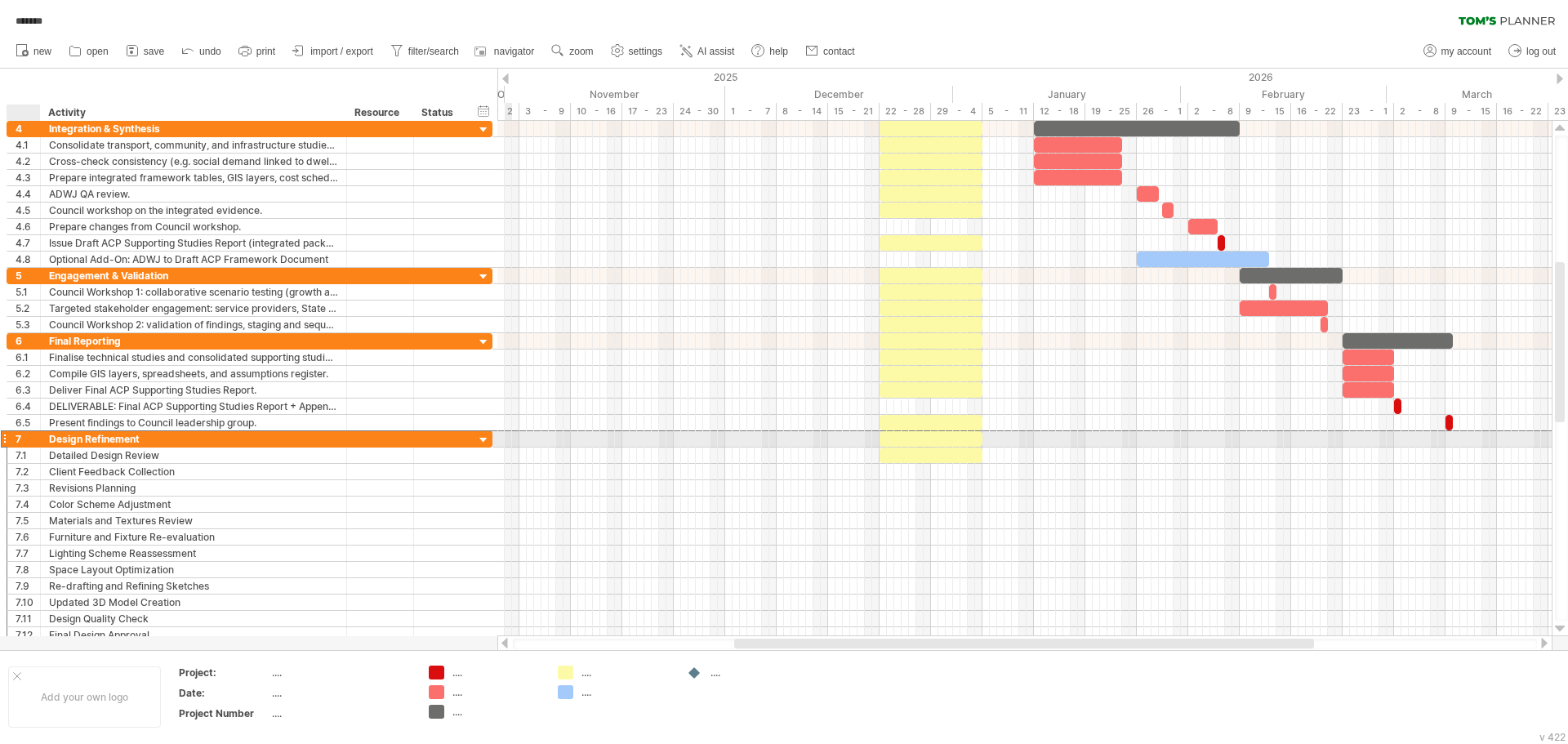
click at [13, 442] on div "7" at bounding box center [24, 438] width 34 height 15
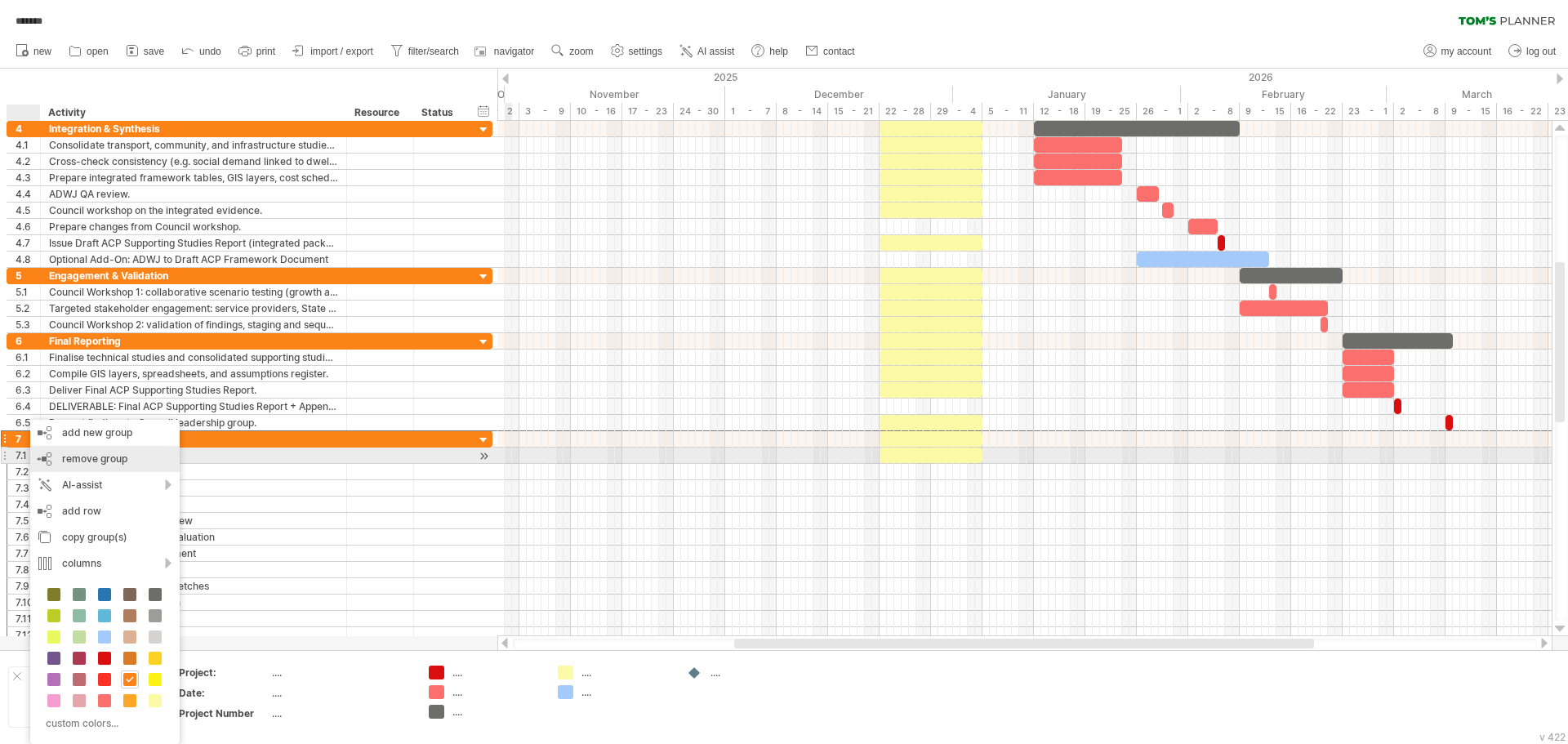
click at [103, 463] on span "remove group" at bounding box center [94, 459] width 65 height 13
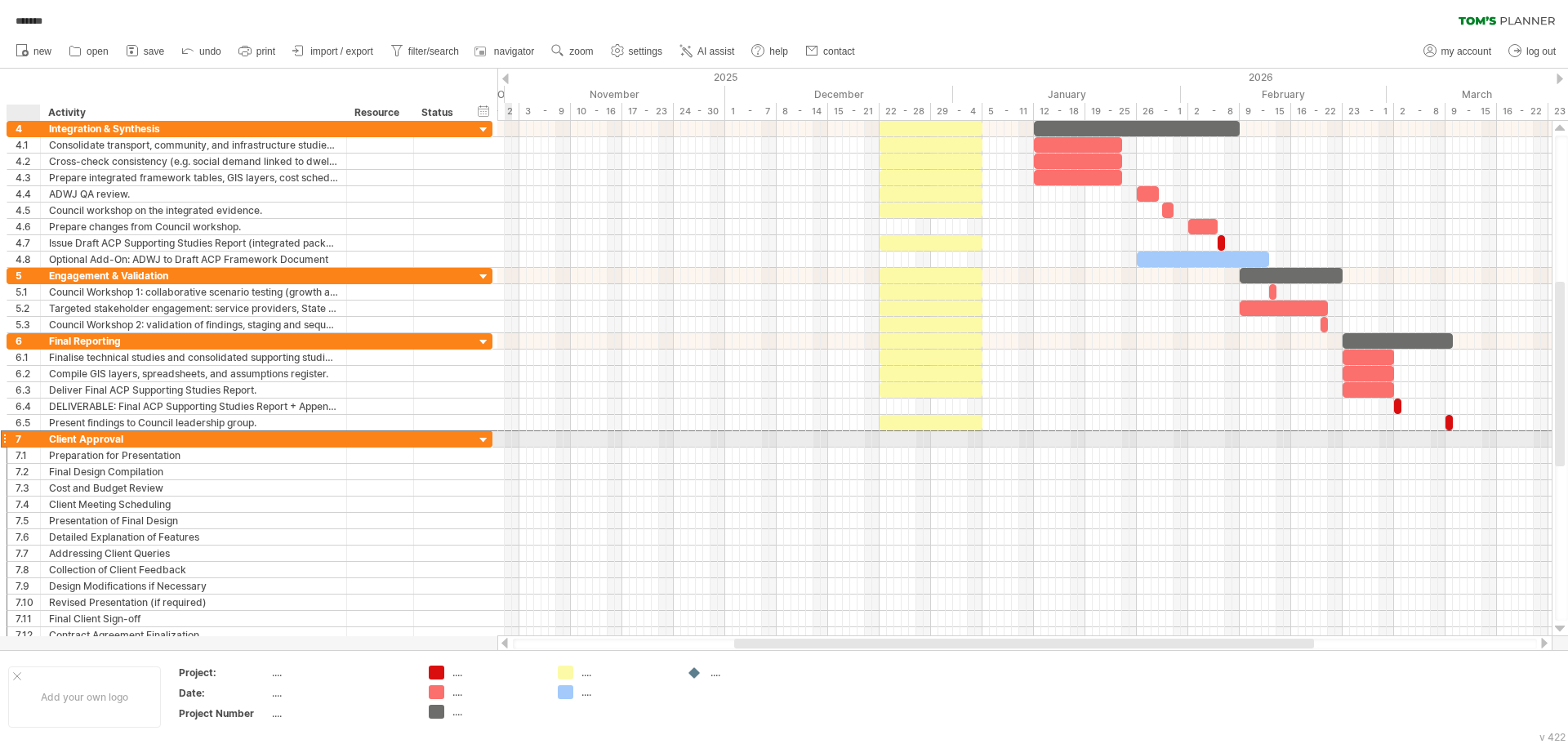
click at [17, 444] on div "7" at bounding box center [27, 438] width 24 height 15
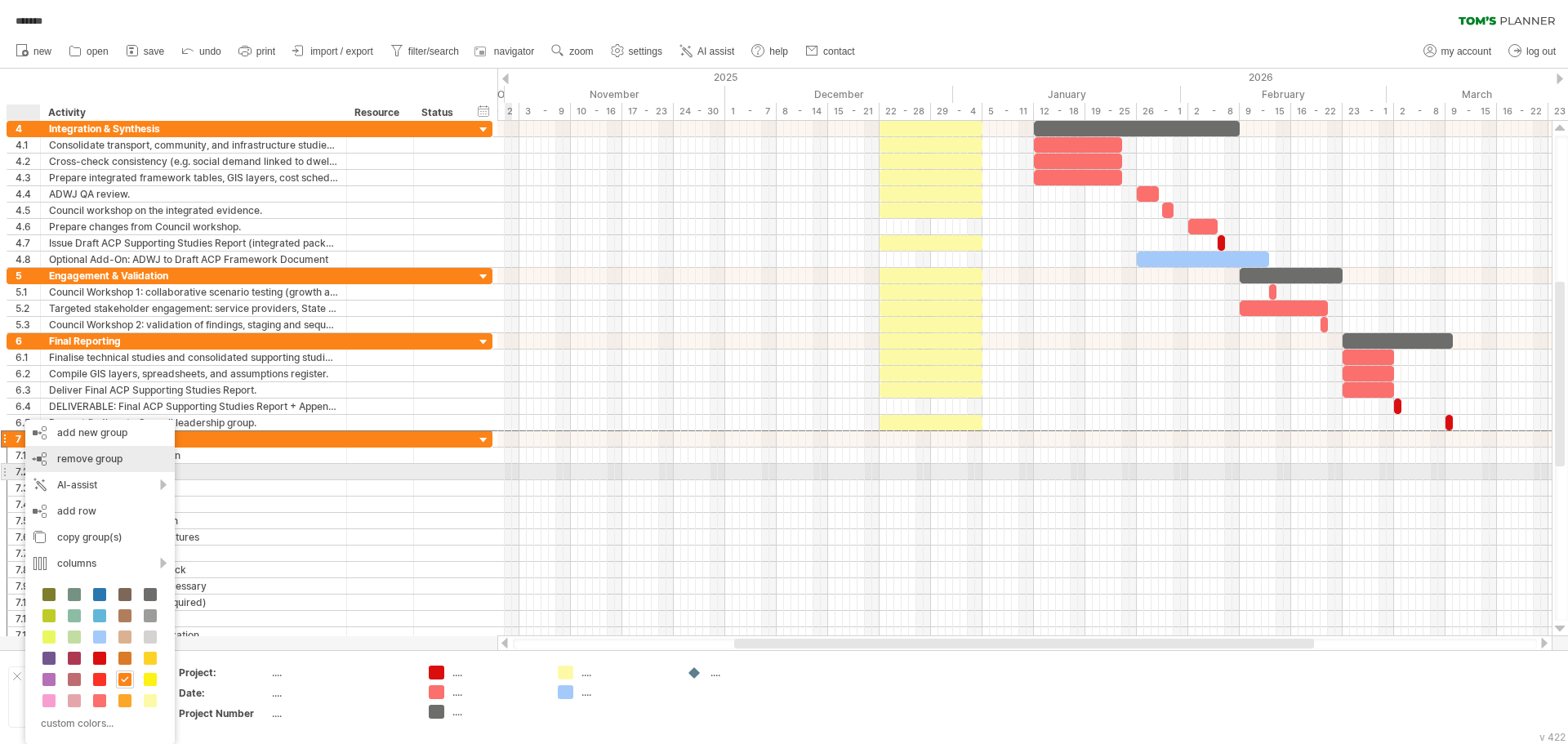
click at [74, 459] on span "remove group" at bounding box center [90, 459] width 65 height 13
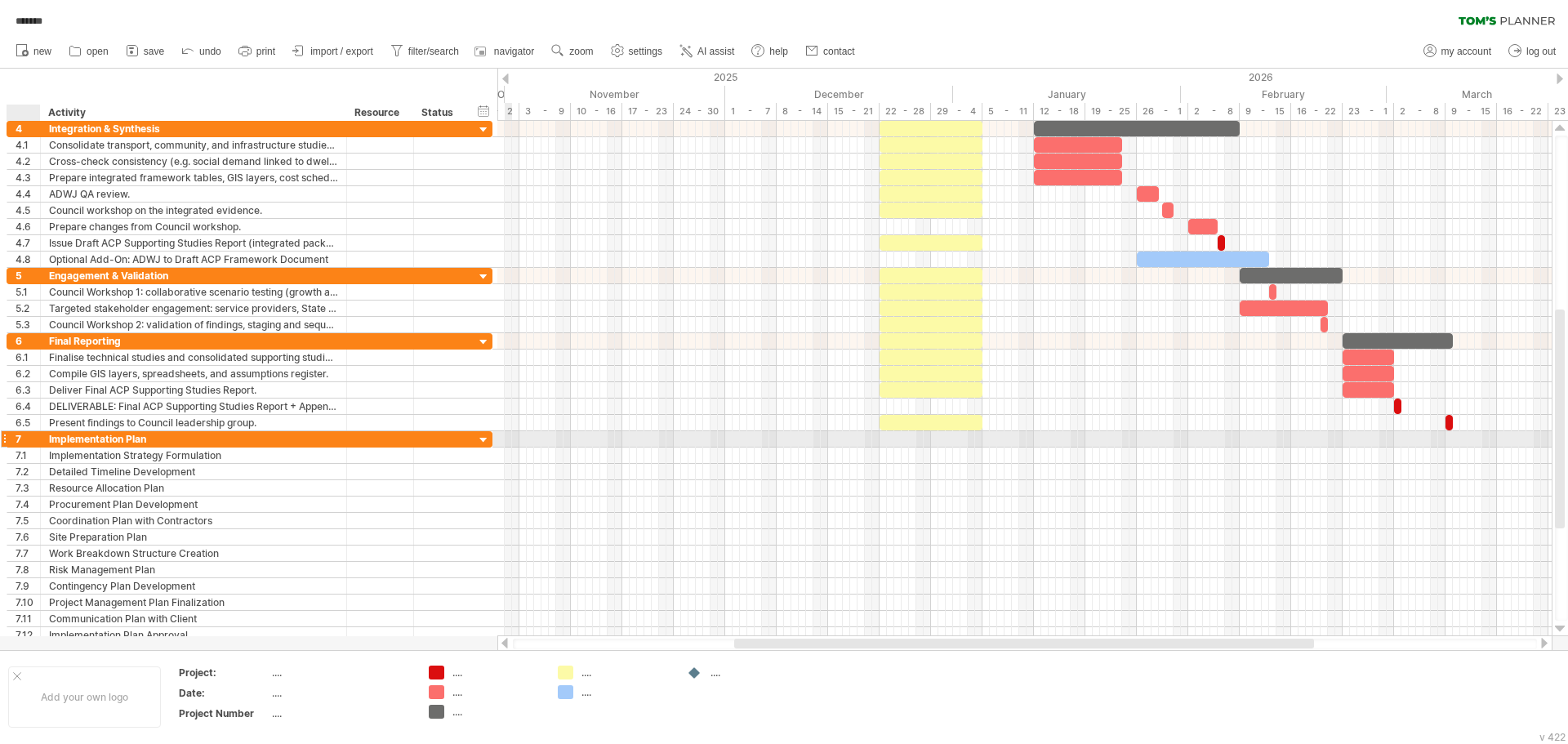
click at [22, 438] on div "7" at bounding box center [27, 438] width 24 height 15
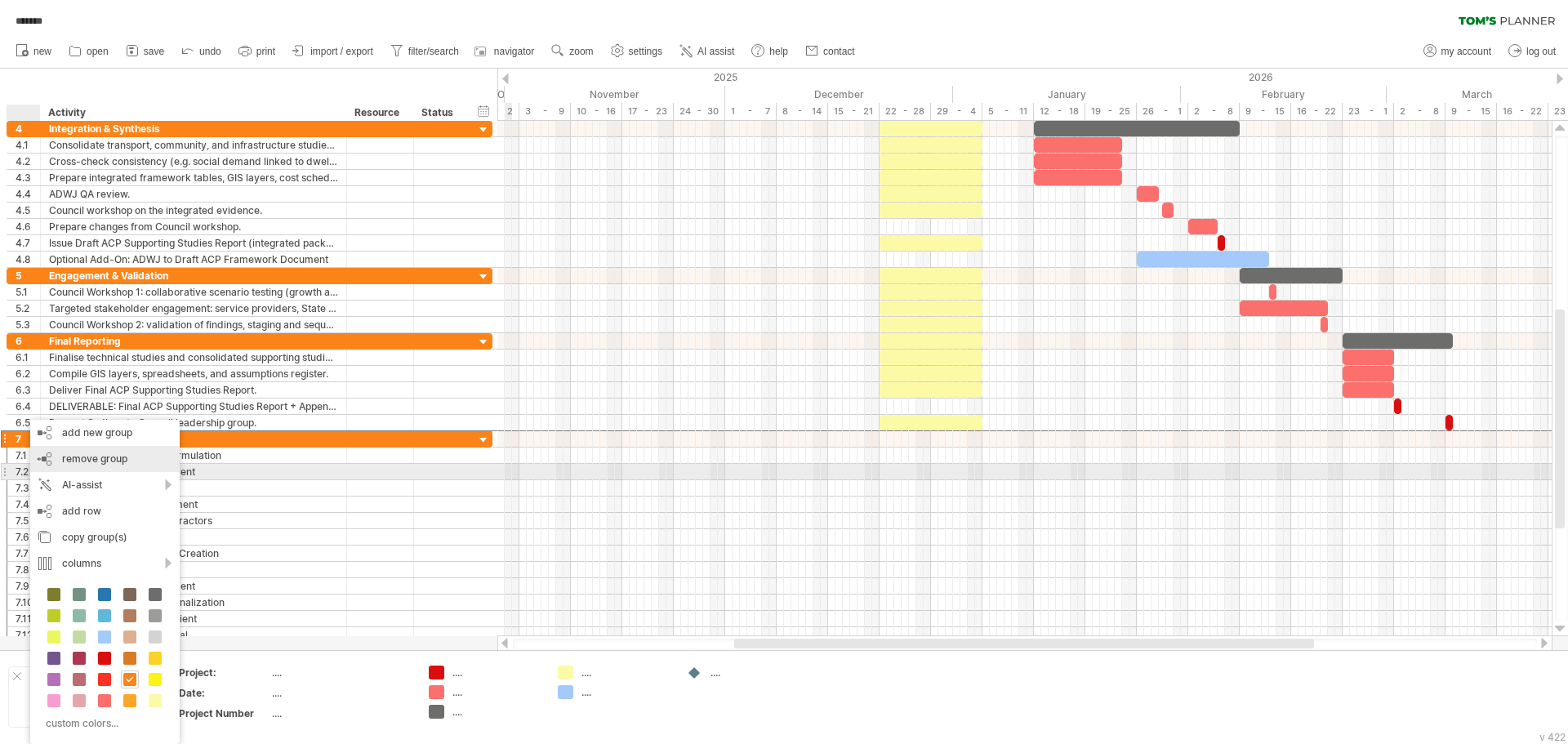
click at [98, 464] on span "remove group" at bounding box center [94, 459] width 65 height 13
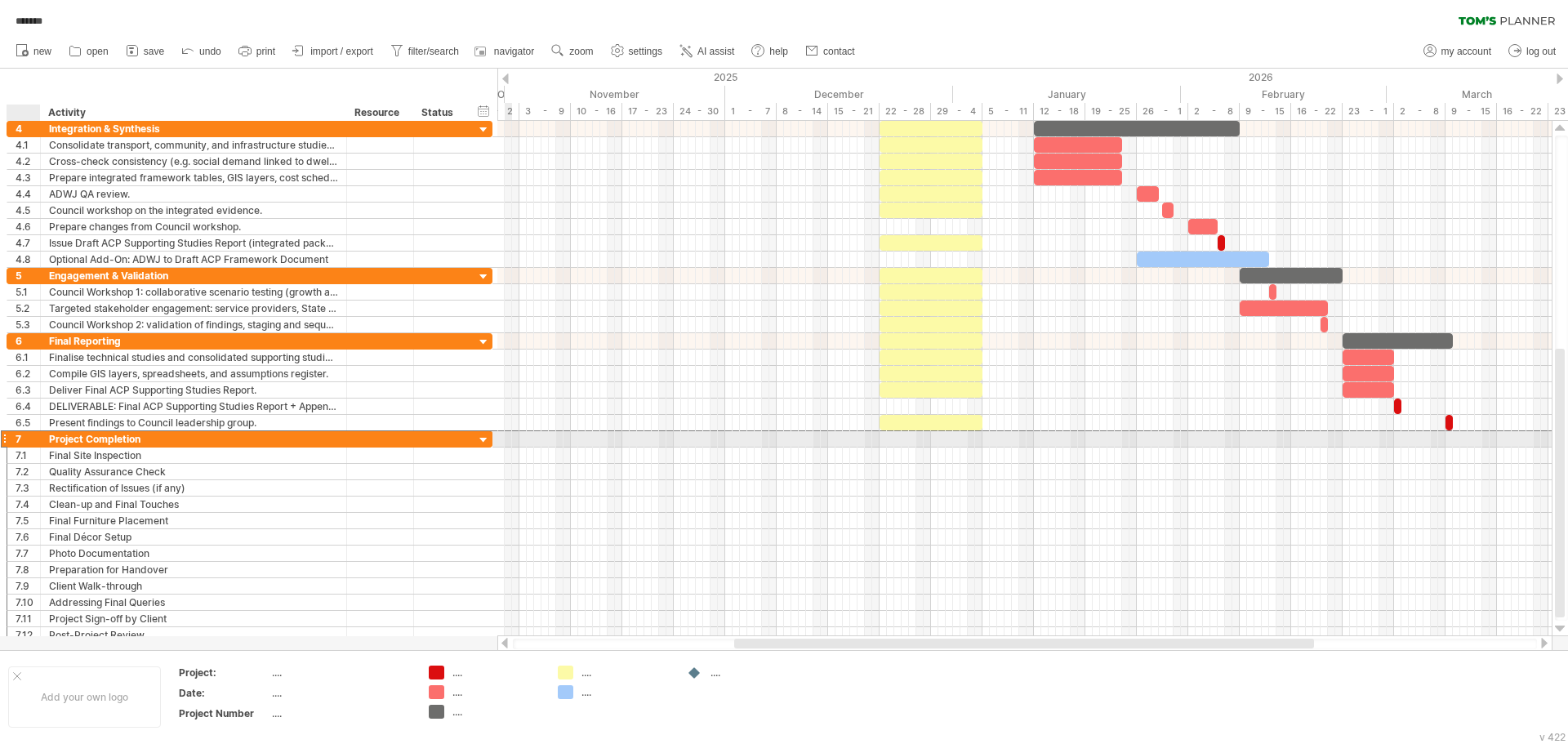
click at [20, 442] on div "7" at bounding box center [27, 438] width 24 height 15
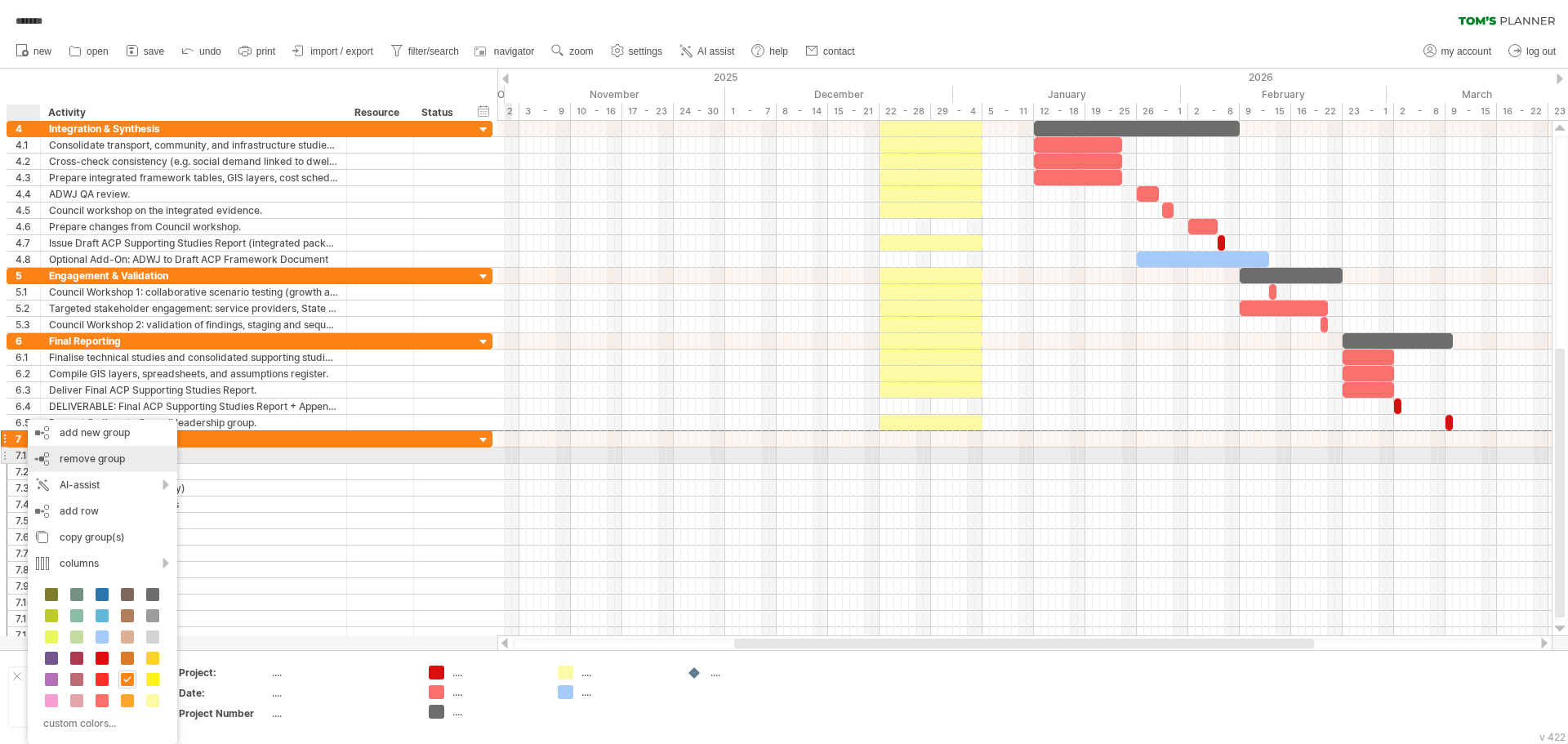
click at [65, 459] on span "remove group" at bounding box center [93, 459] width 65 height 13
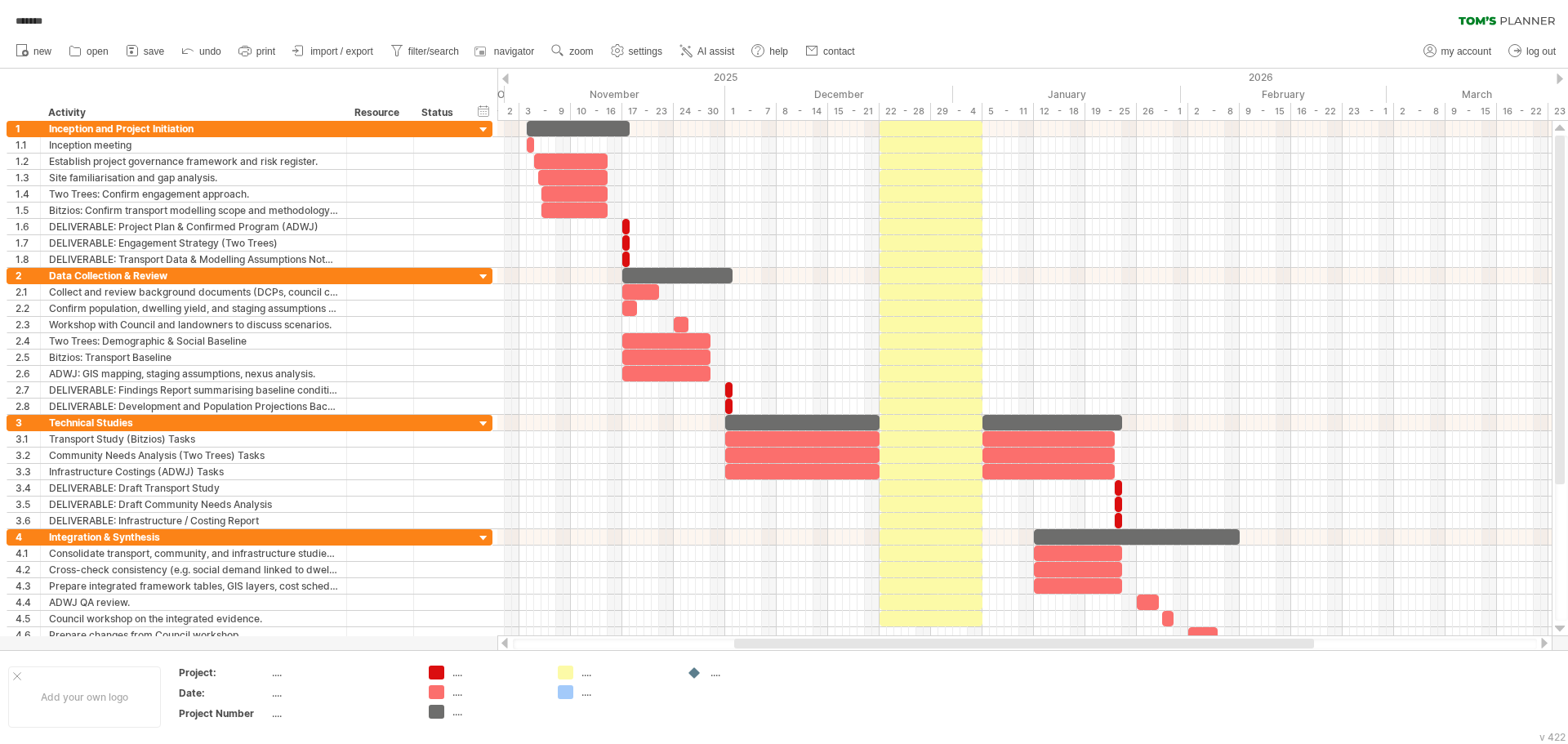
click at [1110, 21] on div "******* clear filter reapply filter" at bounding box center [784, 17] width 1568 height 34
click at [326, 47] on span "import / export" at bounding box center [341, 51] width 63 height 12
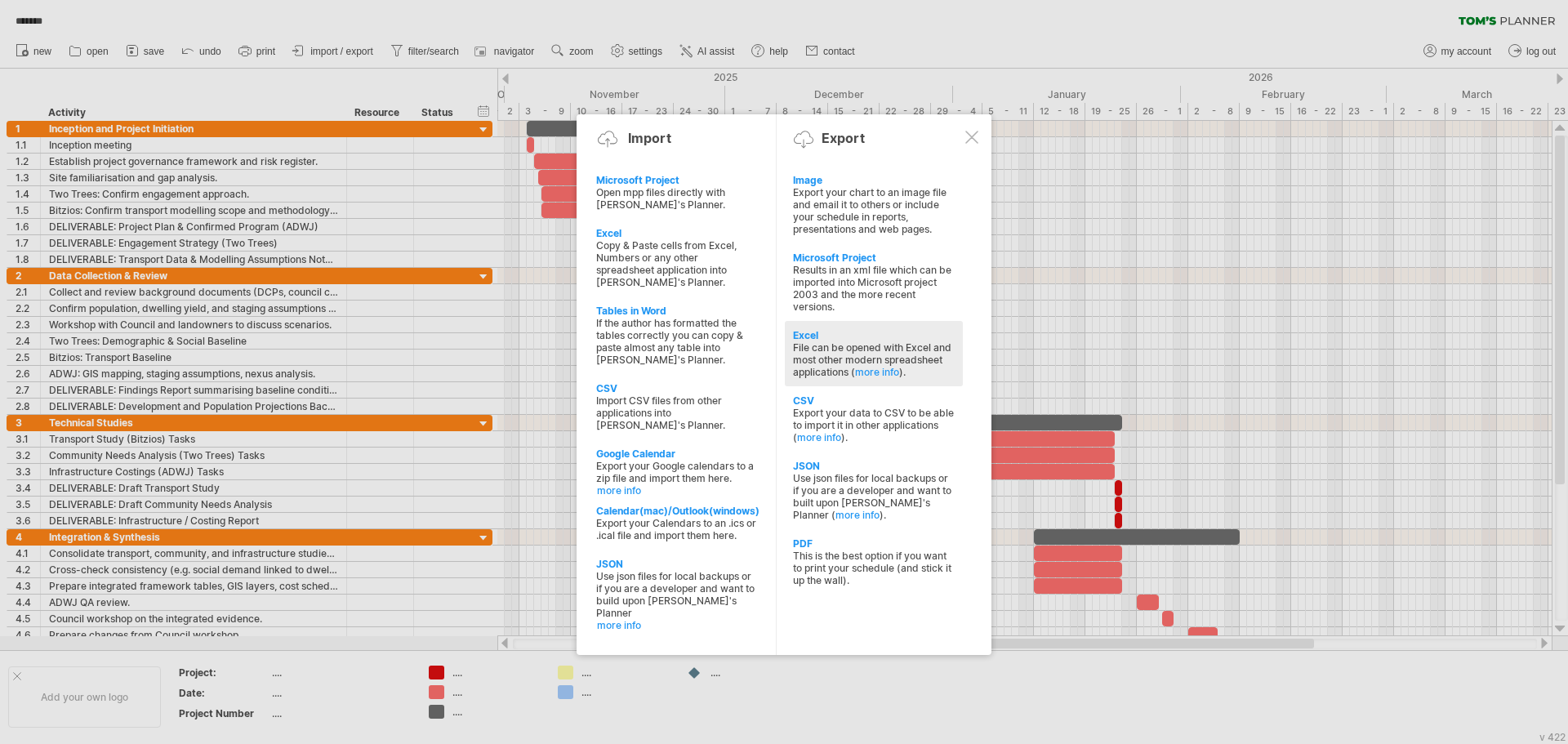
click at [827, 345] on div "File can be opened with Excel and most other modern spreadsheet applications ( …" at bounding box center [873, 359] width 161 height 37
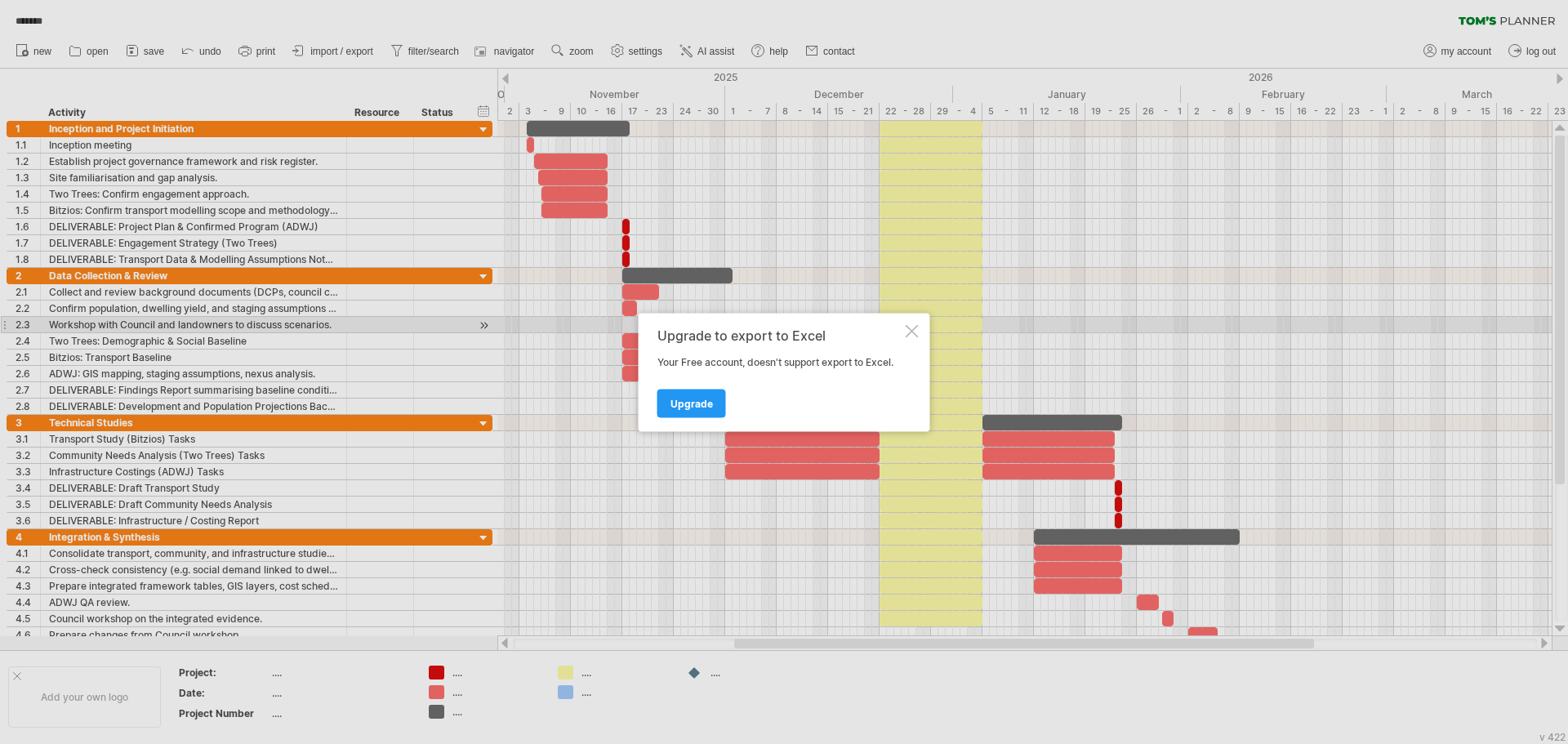
click at [913, 327] on div at bounding box center [911, 330] width 13 height 13
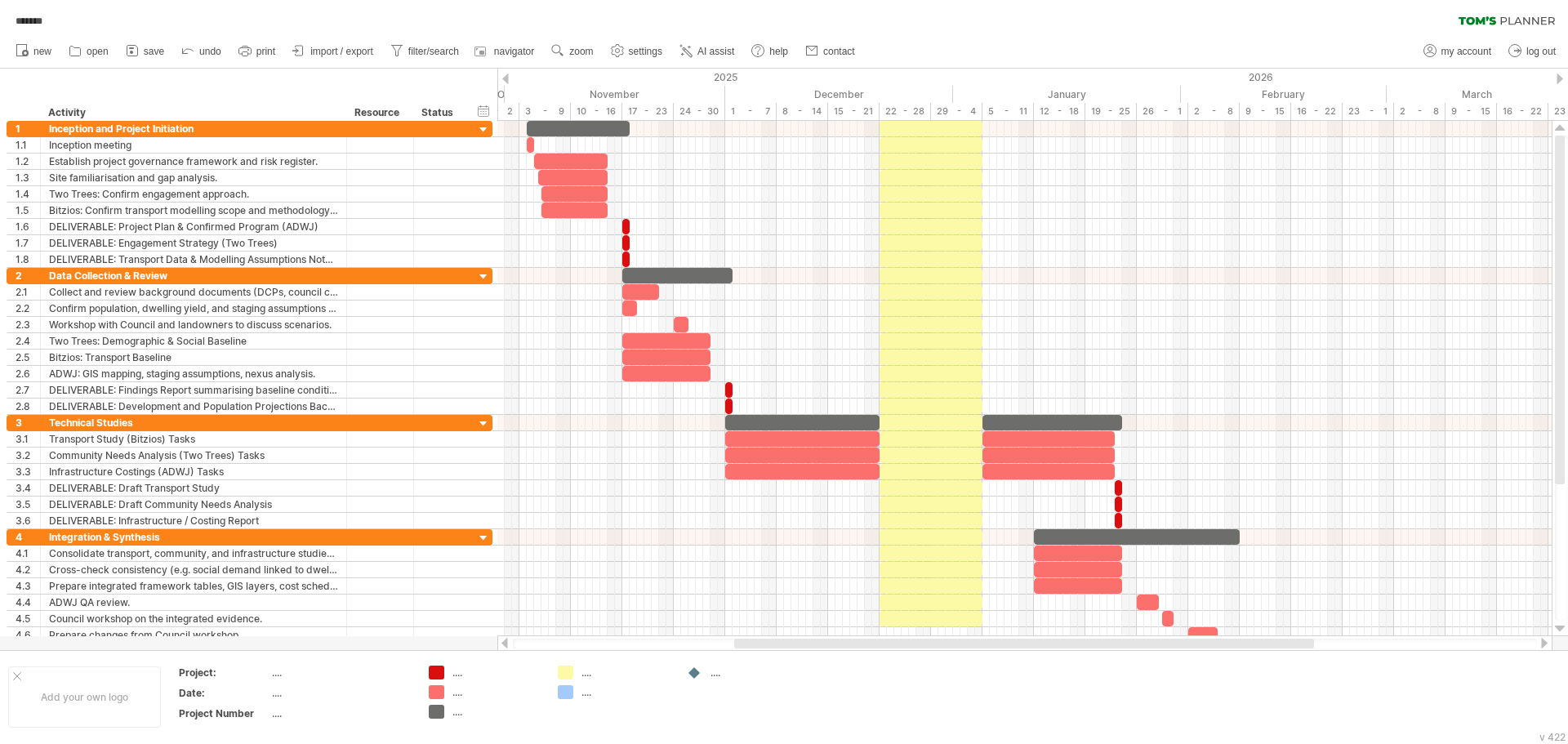
click at [1120, 17] on div "******* clear filter reapply filter" at bounding box center [784, 17] width 1568 height 34
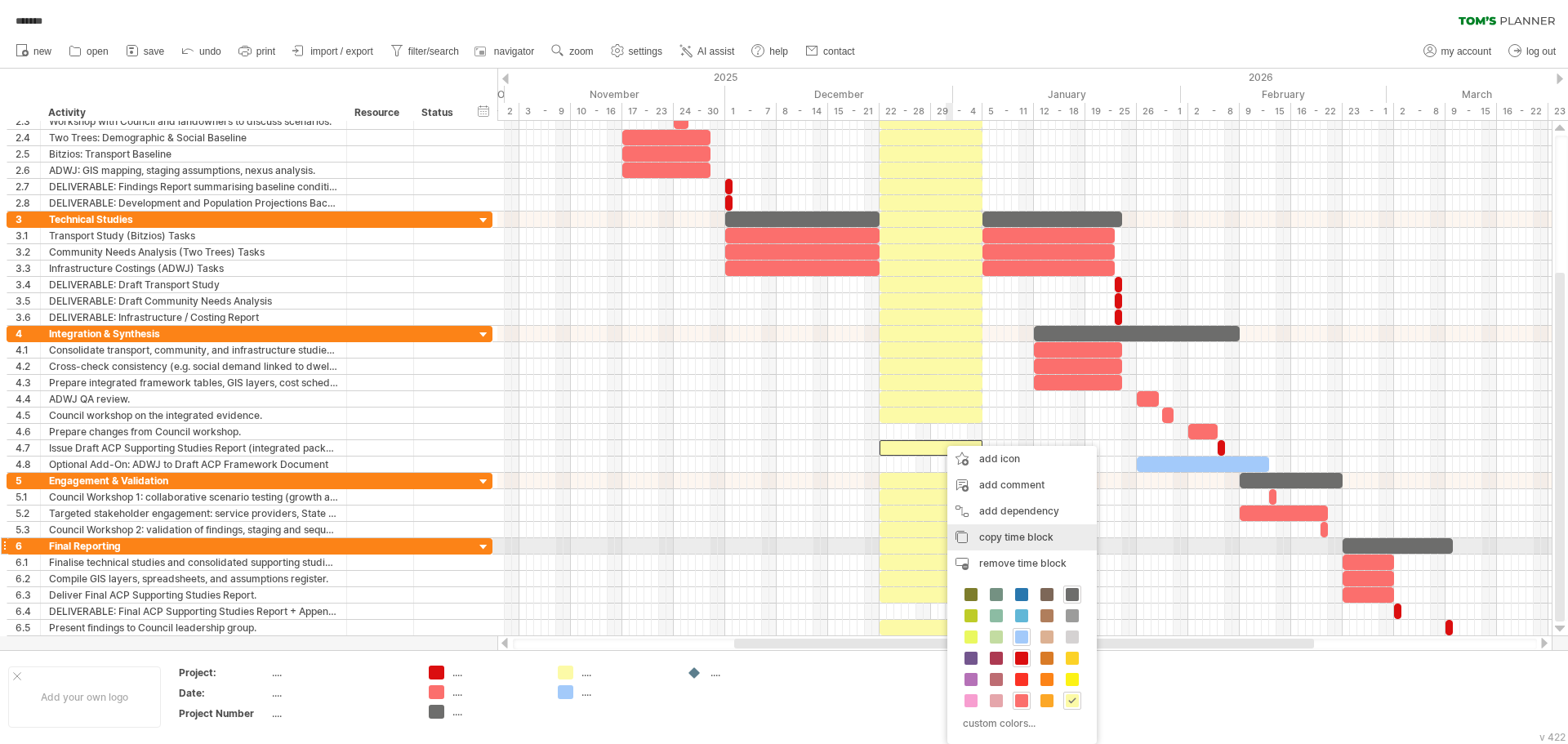
click at [1022, 540] on span "copy time block" at bounding box center [1016, 537] width 74 height 13
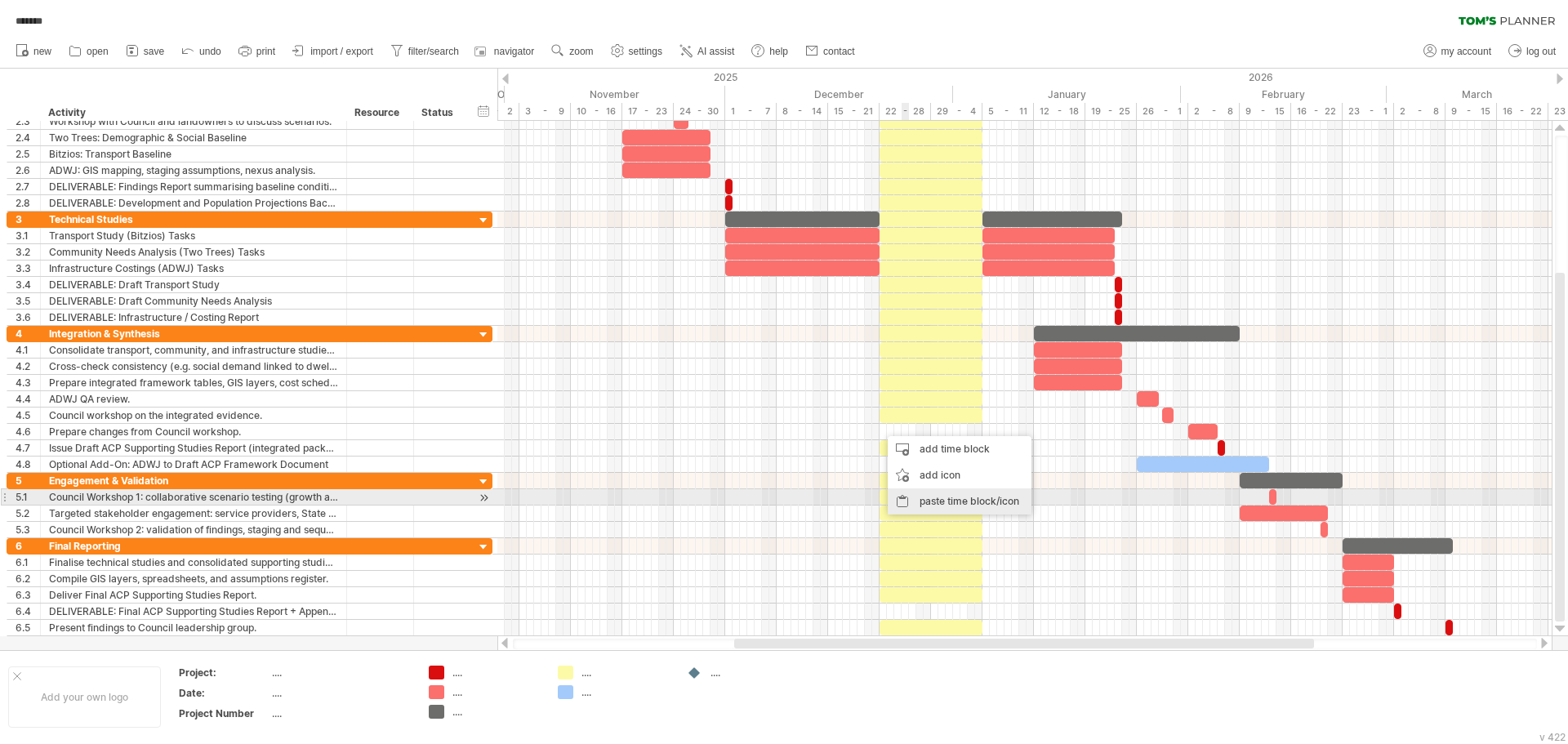
click at [935, 504] on div "paste time block/icon" at bounding box center [959, 501] width 143 height 26
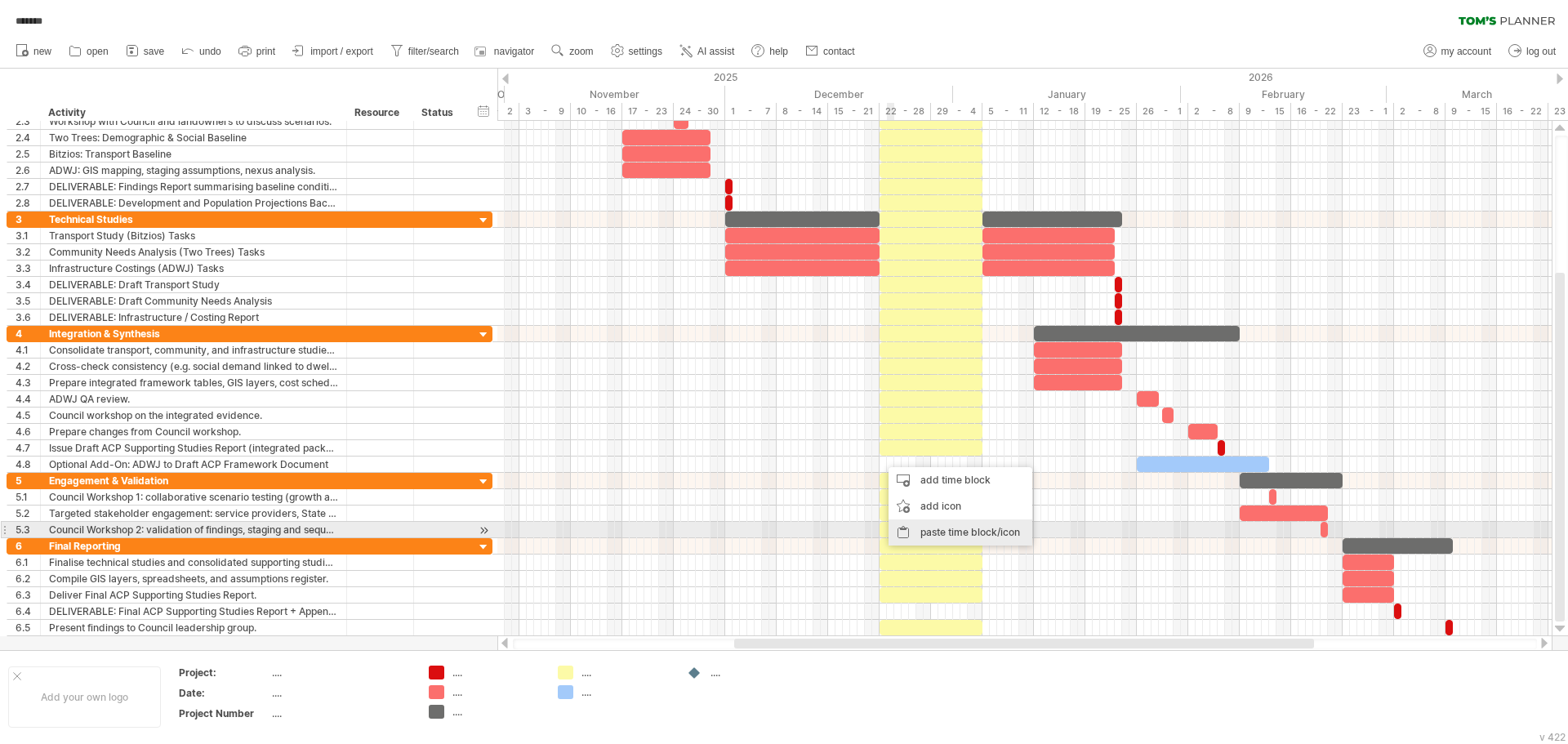
click at [949, 535] on div "paste time block/icon" at bounding box center [960, 533] width 143 height 26
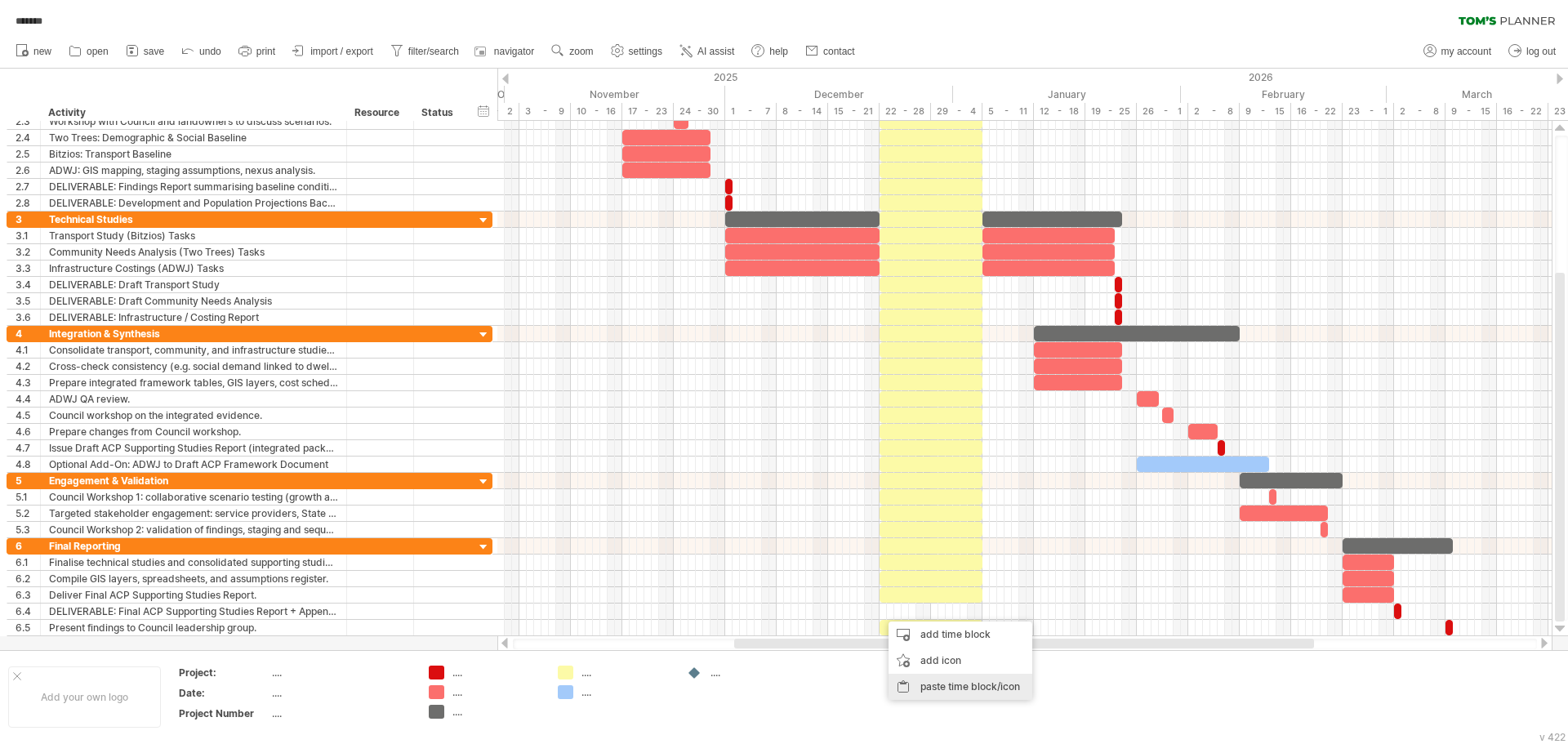
click at [946, 689] on div "paste time block/icon" at bounding box center [960, 687] width 143 height 26
click at [917, 23] on div "******* clear filter reapply filter" at bounding box center [784, 17] width 1568 height 34
